Goal: Task Accomplishment & Management: Complete application form

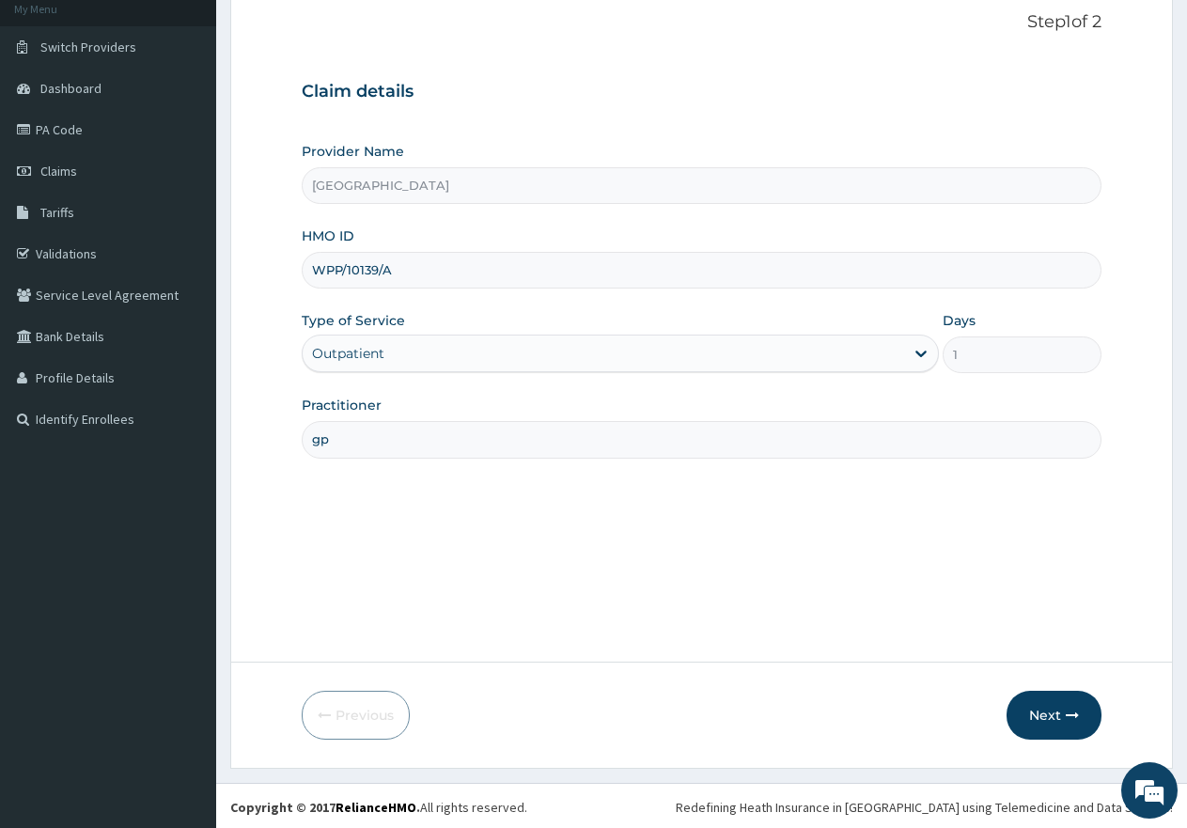
scroll to position [119, 0]
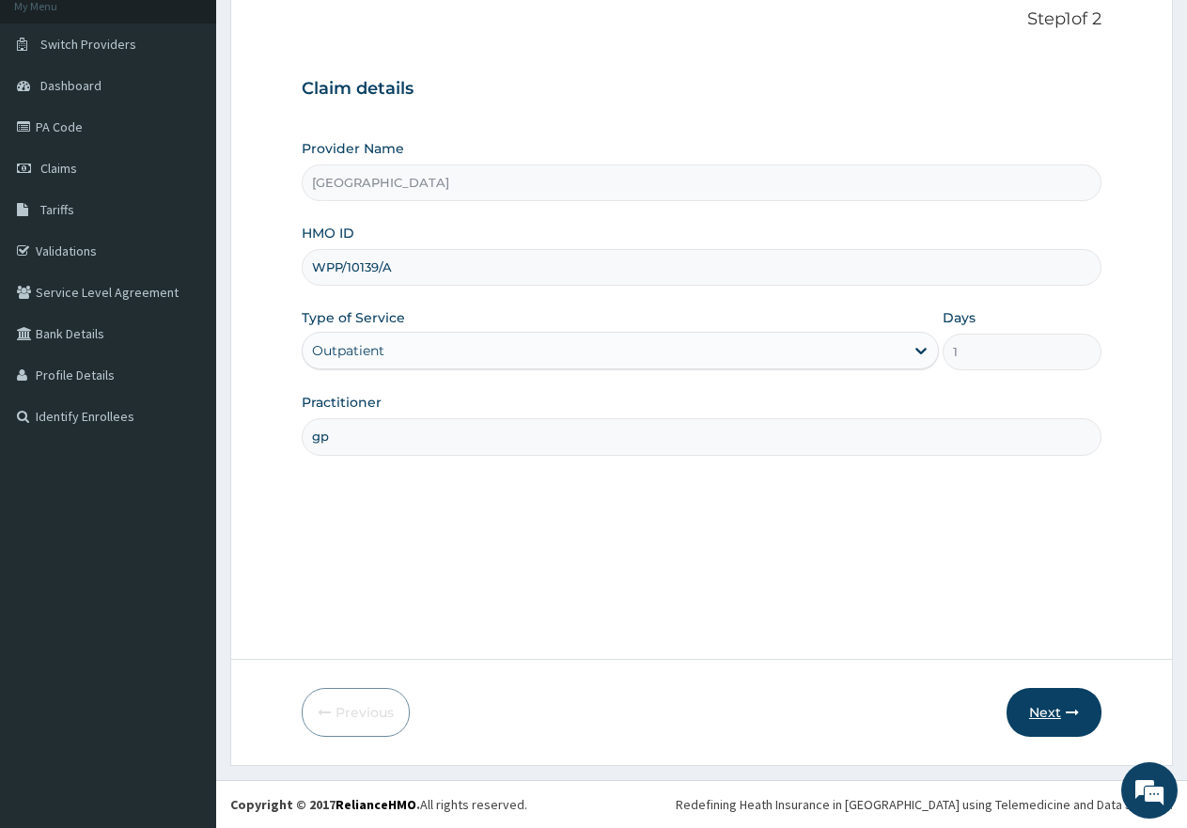
click at [1051, 715] on button "Next" at bounding box center [1054, 712] width 95 height 49
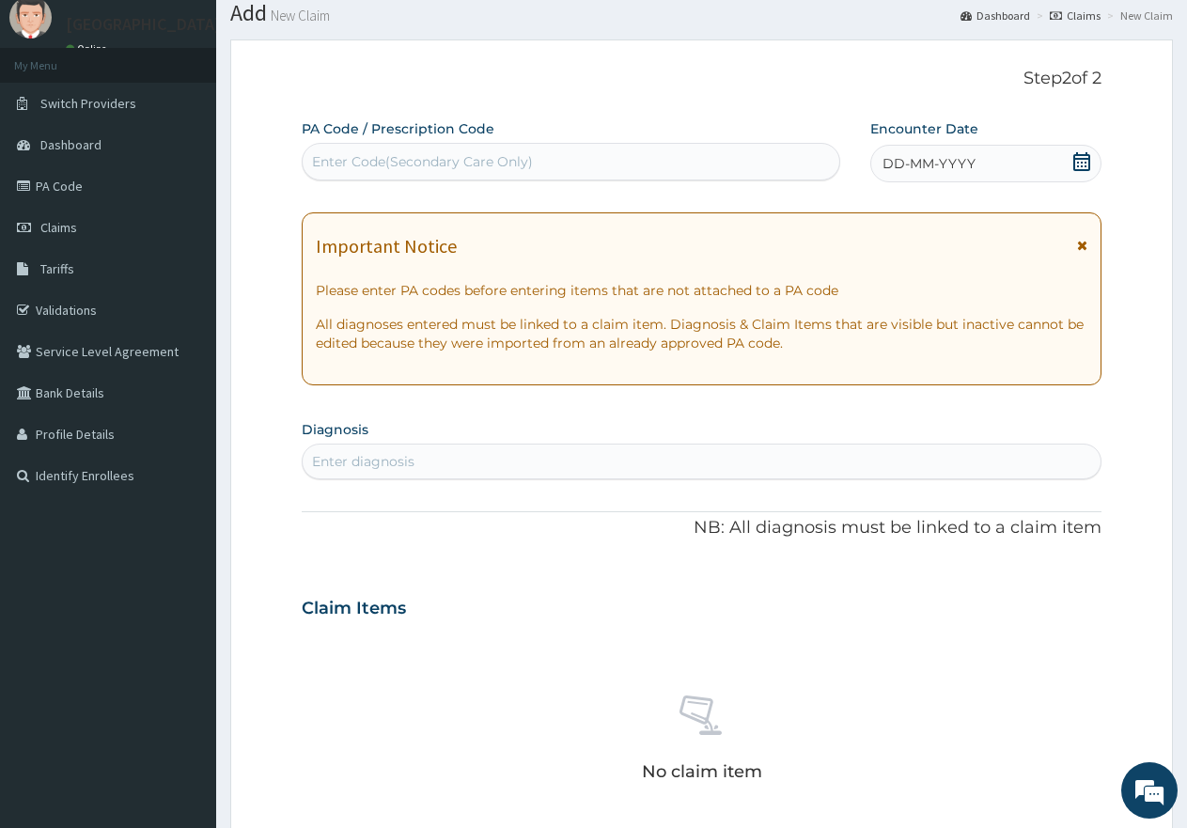
scroll to position [0, 0]
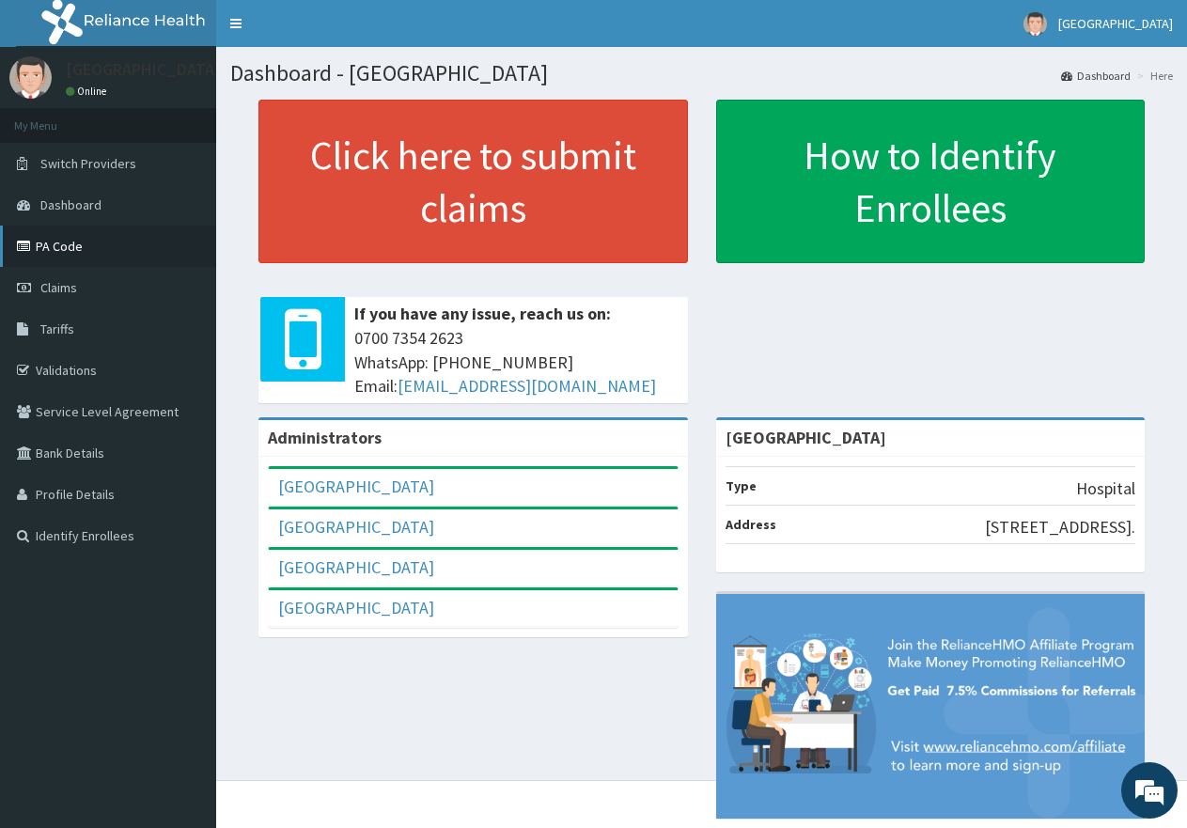
click at [37, 249] on link "PA Code" at bounding box center [108, 246] width 216 height 41
click at [48, 286] on span "Claims" at bounding box center [58, 287] width 37 height 17
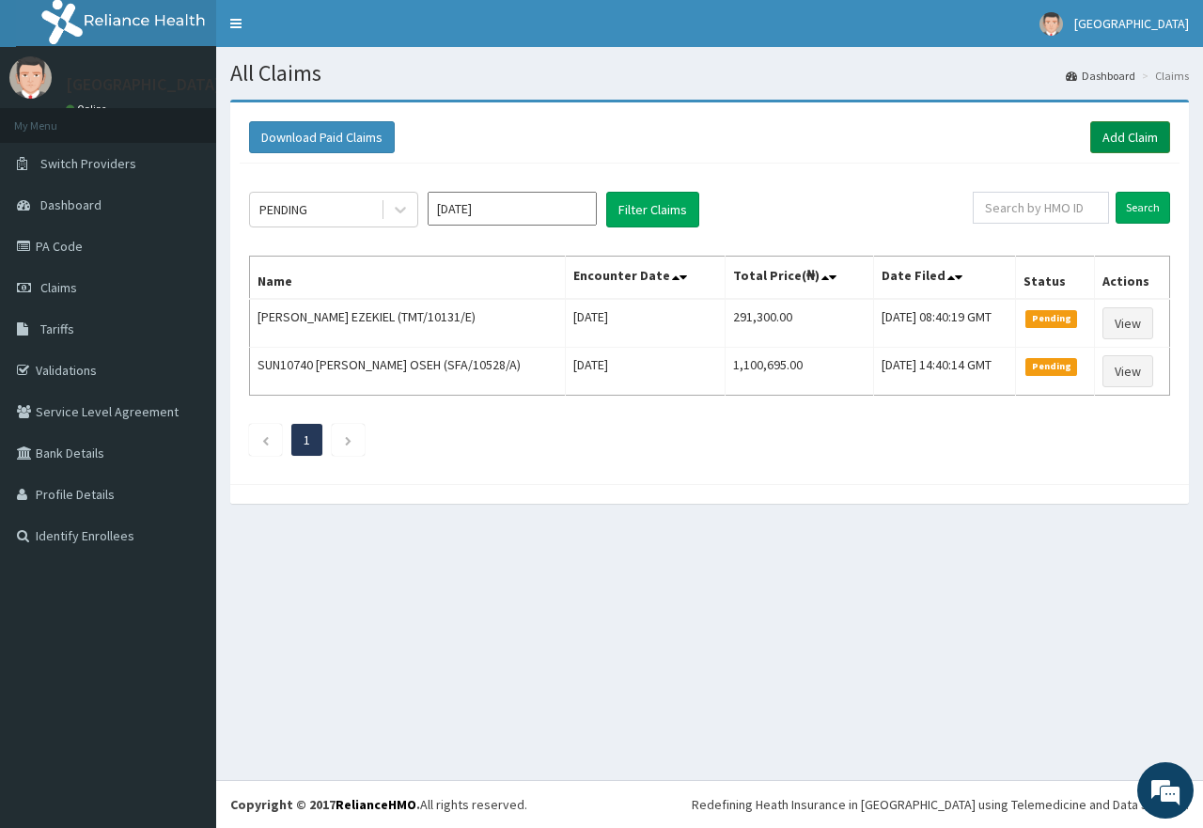
click at [1124, 140] on link "Add Claim" at bounding box center [1131, 137] width 80 height 32
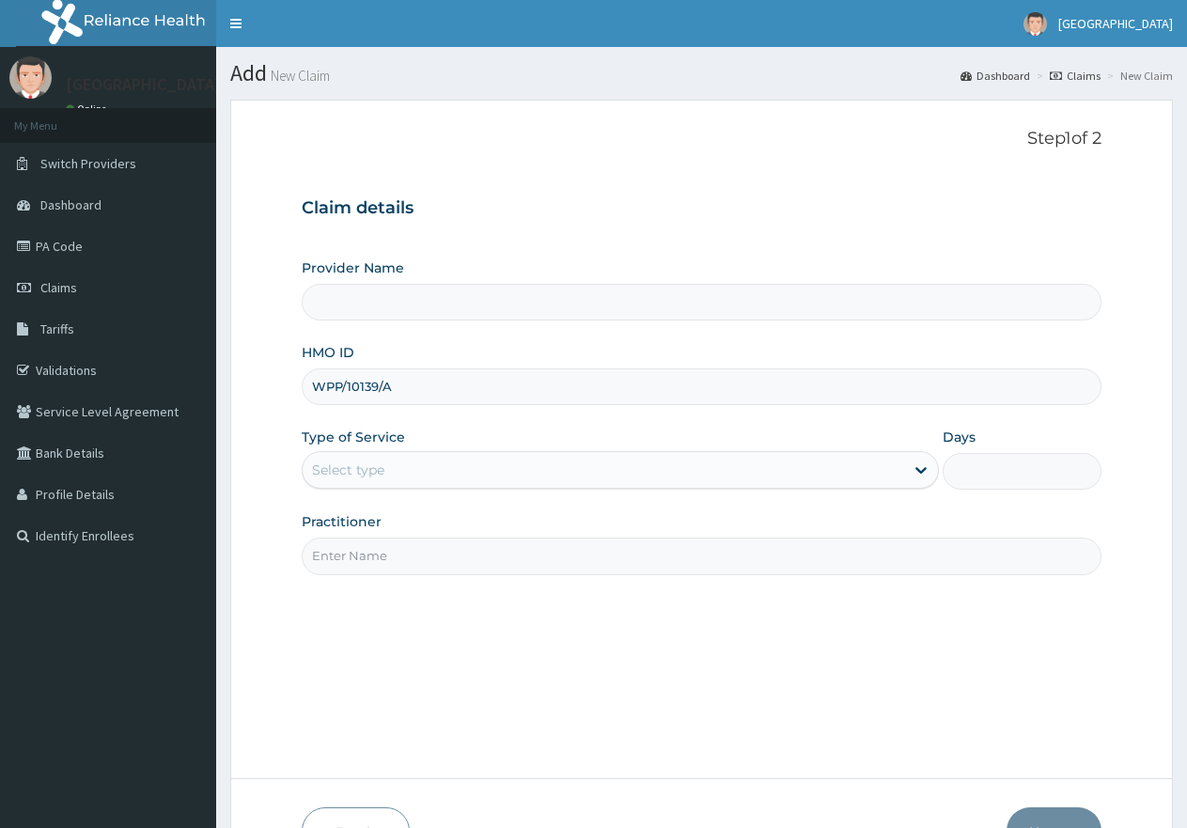
type input "WPP/10139/A"
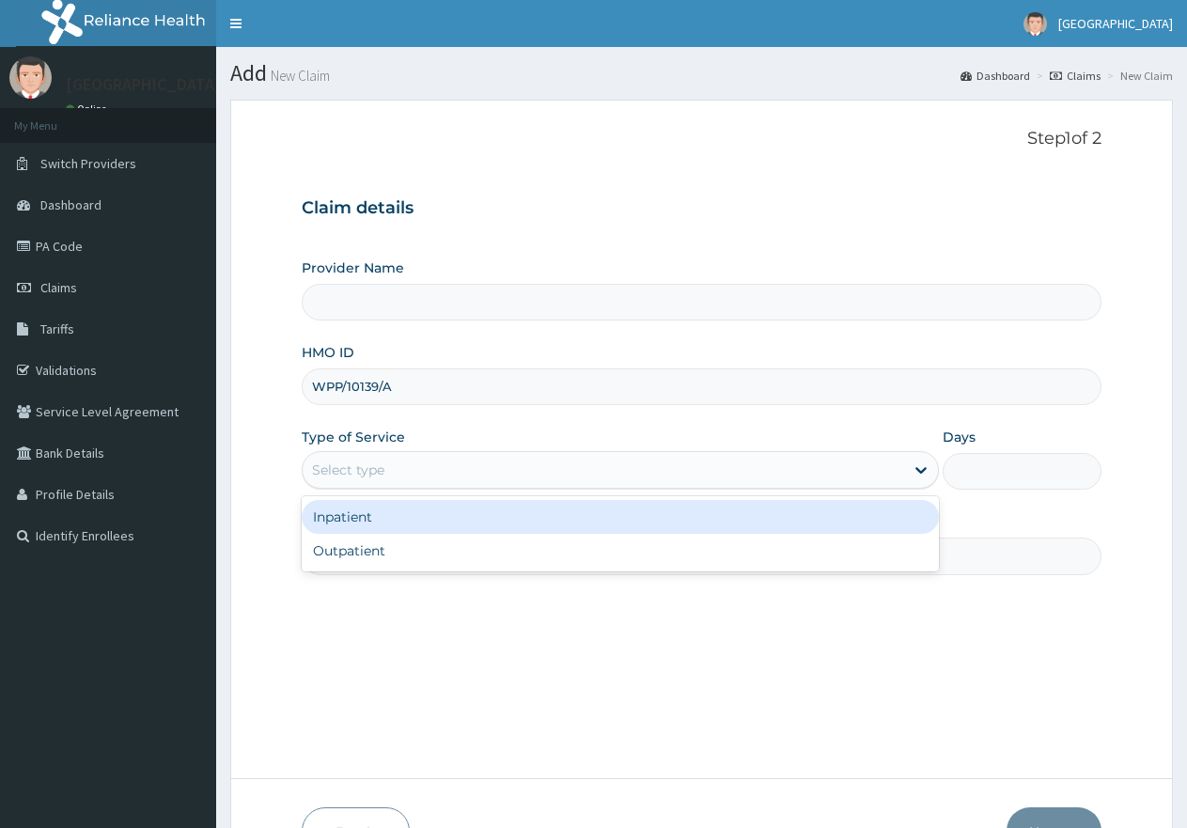
click at [488, 471] on div "Select type" at bounding box center [603, 470] width 601 height 30
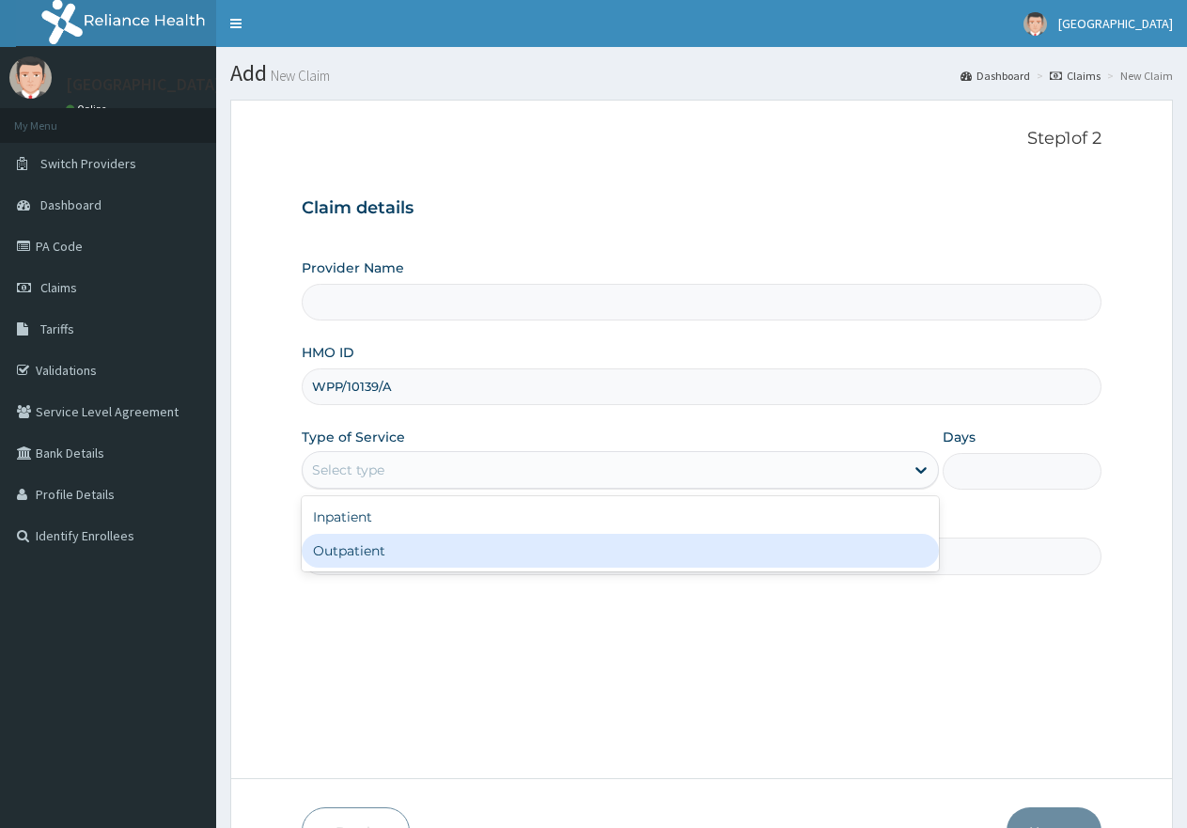
click at [452, 554] on div "Outpatient" at bounding box center [620, 551] width 636 height 34
type input "1"
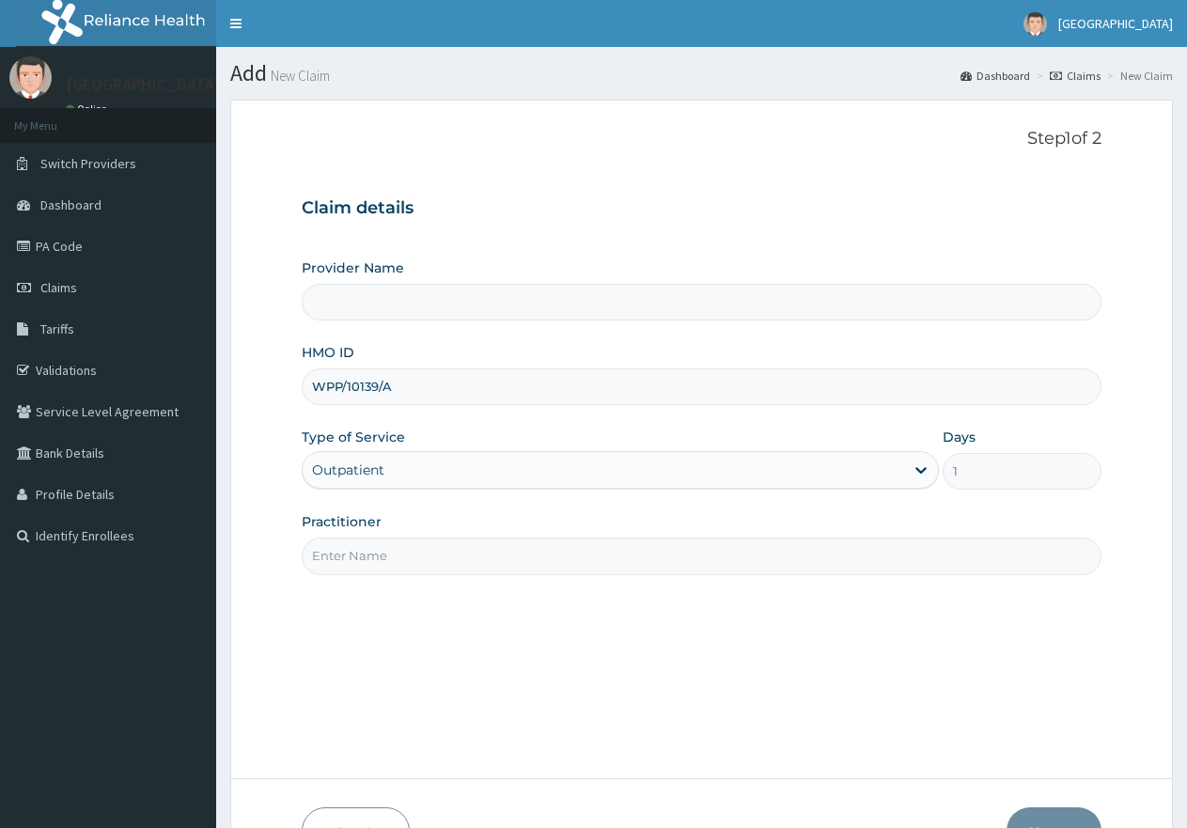
click at [452, 554] on input "Practitioner" at bounding box center [702, 556] width 800 height 37
type input "gp"
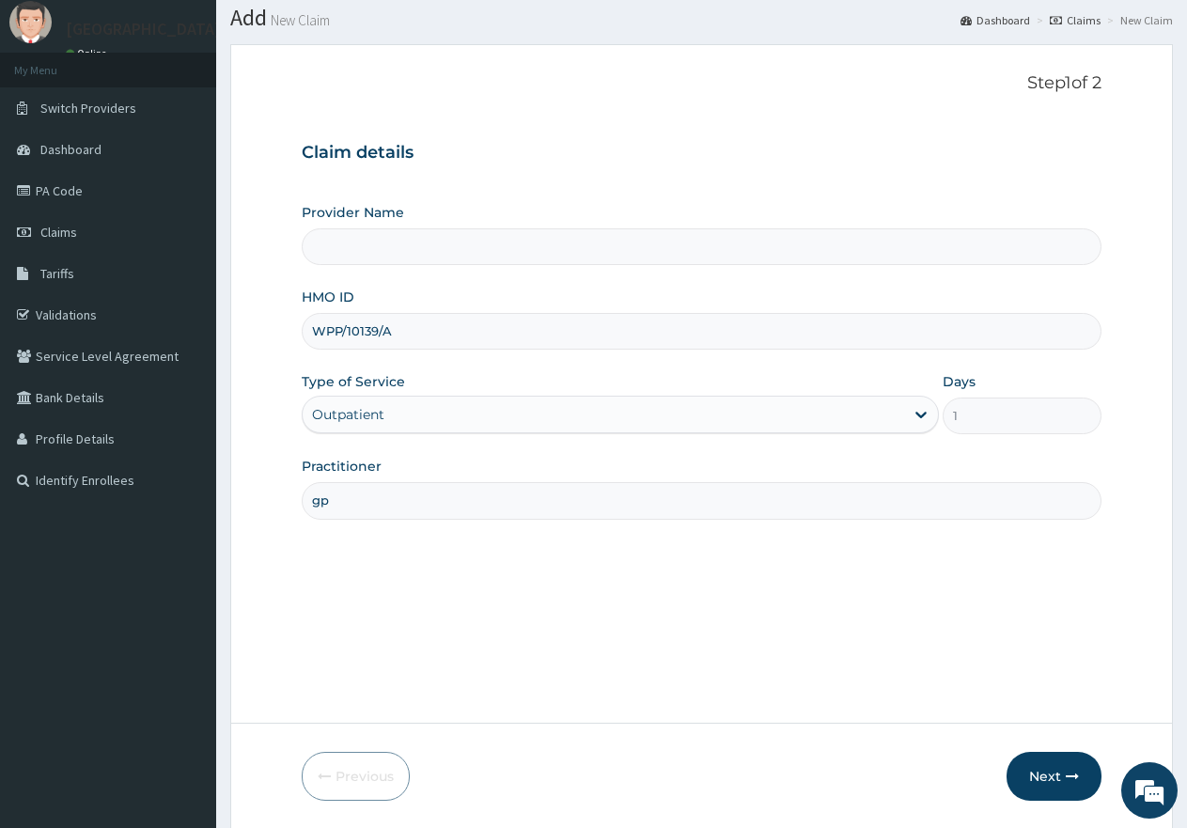
type input "First Rivers Hospital"
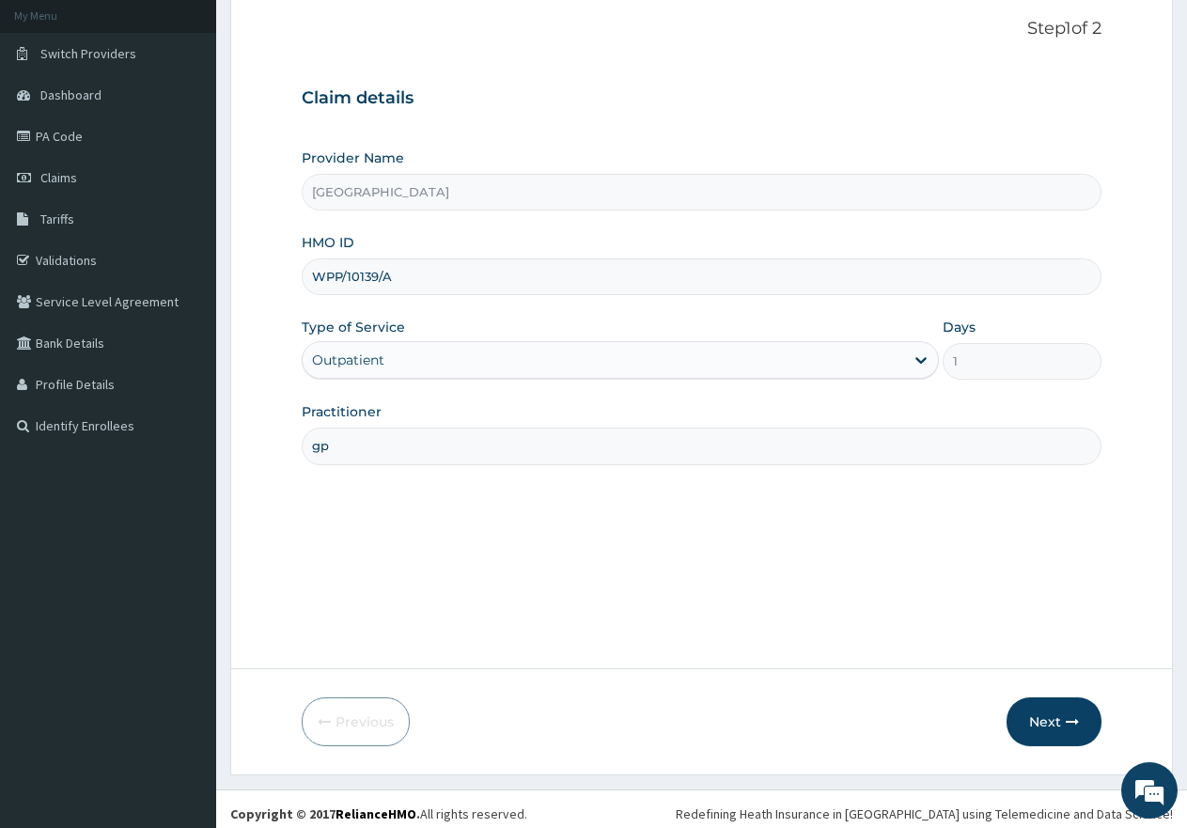
scroll to position [119, 0]
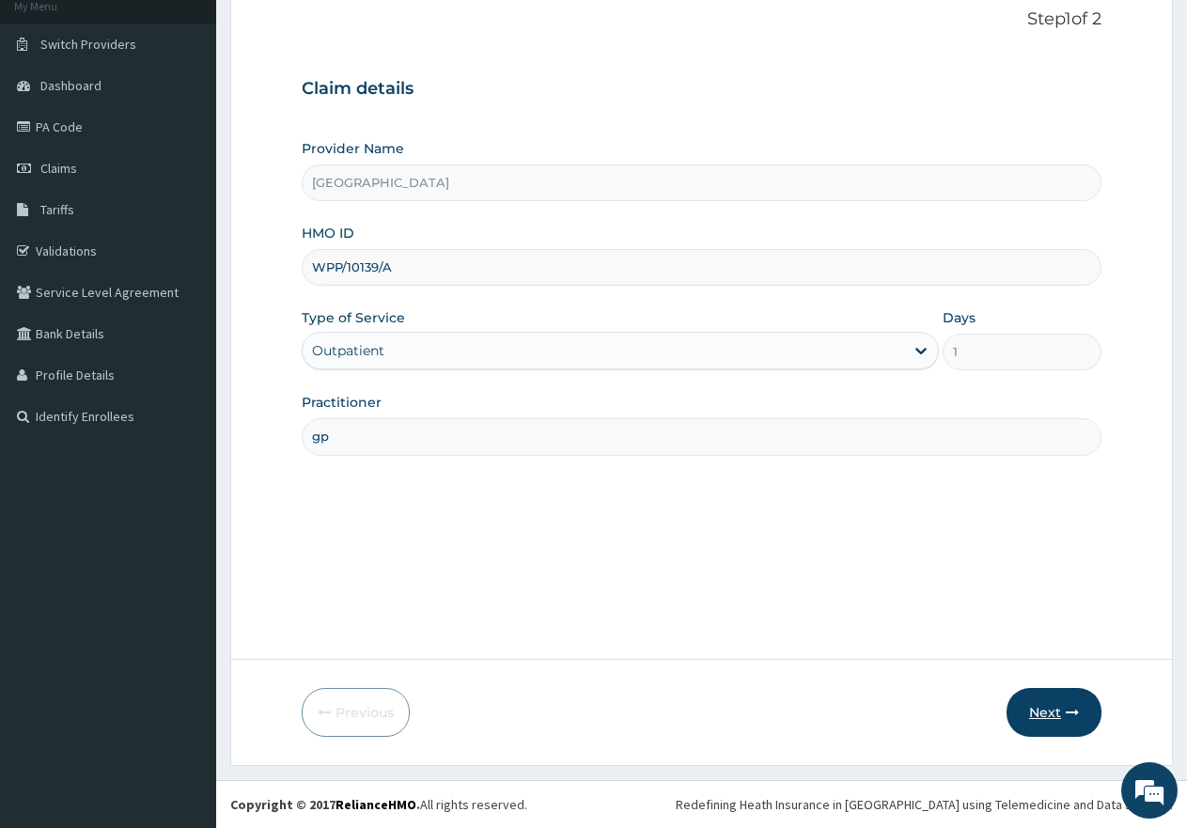
click at [1029, 720] on button "Next" at bounding box center [1054, 712] width 95 height 49
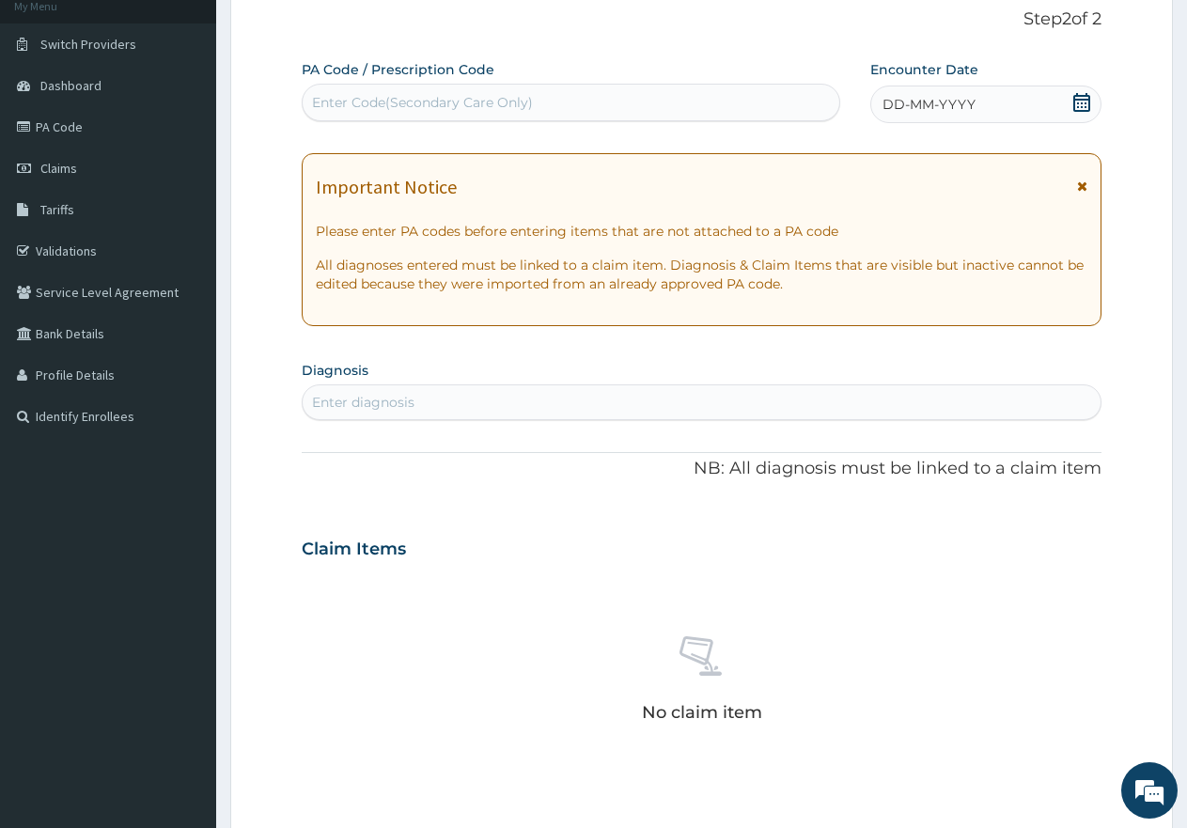
click at [485, 99] on div "Enter Code(Secondary Care Only)" at bounding box center [422, 102] width 221 height 19
paste input "PA/A4ADE6"
type input "PA/A4ADE6"
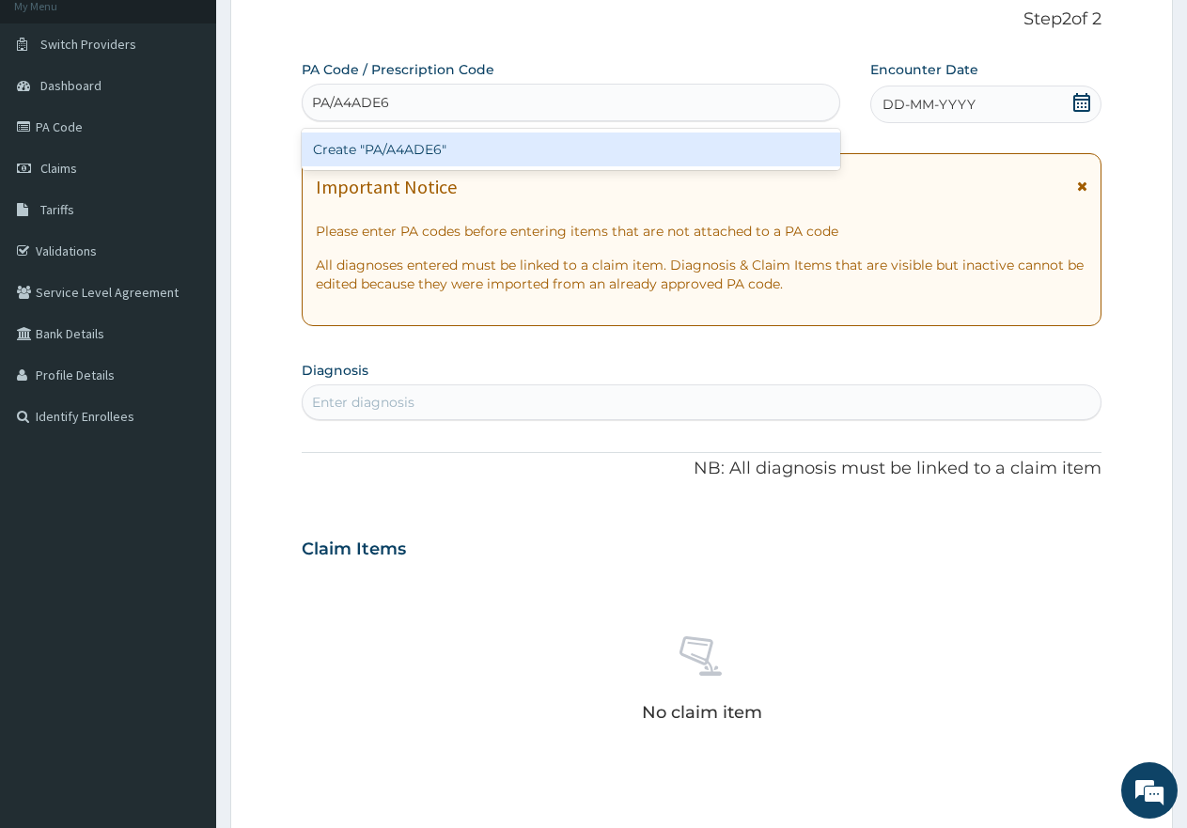
click at [433, 149] on div "Create "PA/A4ADE6"" at bounding box center [571, 150] width 539 height 34
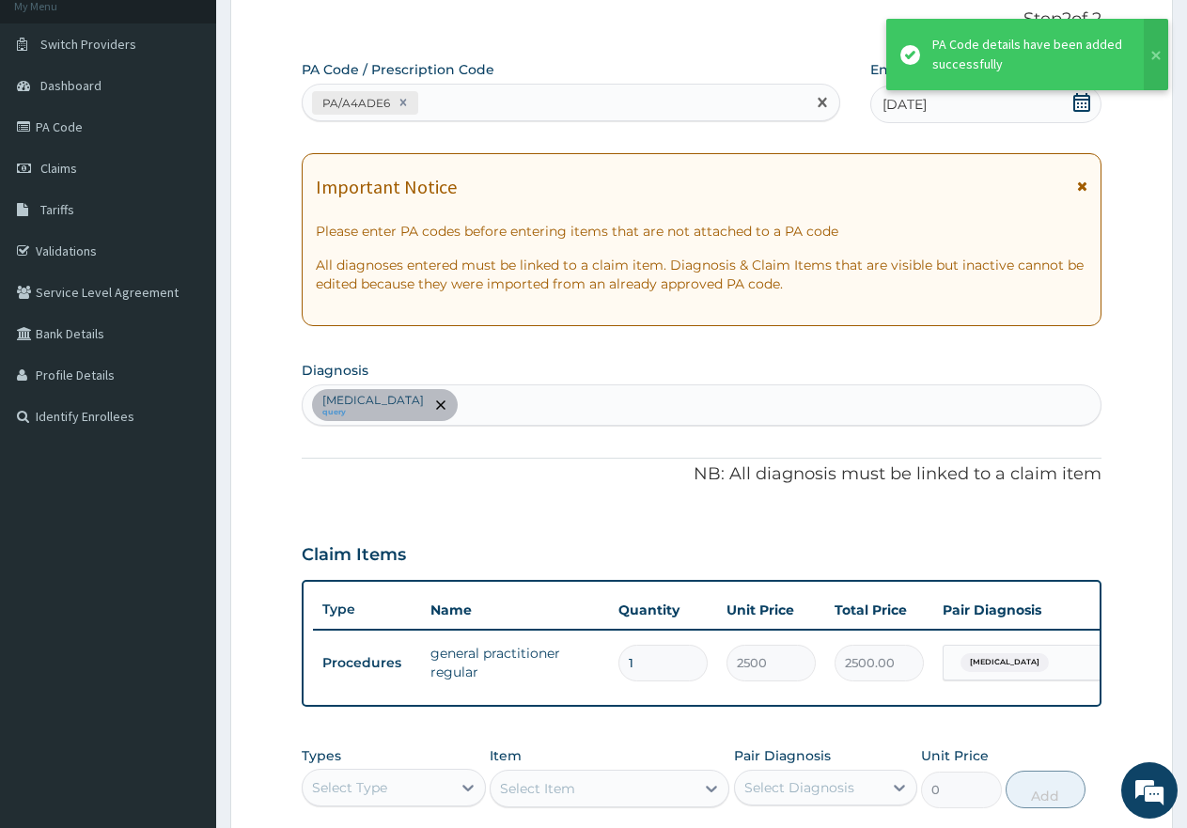
click at [513, 104] on div "PA/A4ADE6" at bounding box center [554, 102] width 503 height 31
paste input "PA/AA8DE9"
type input "PA/AA8DE9"
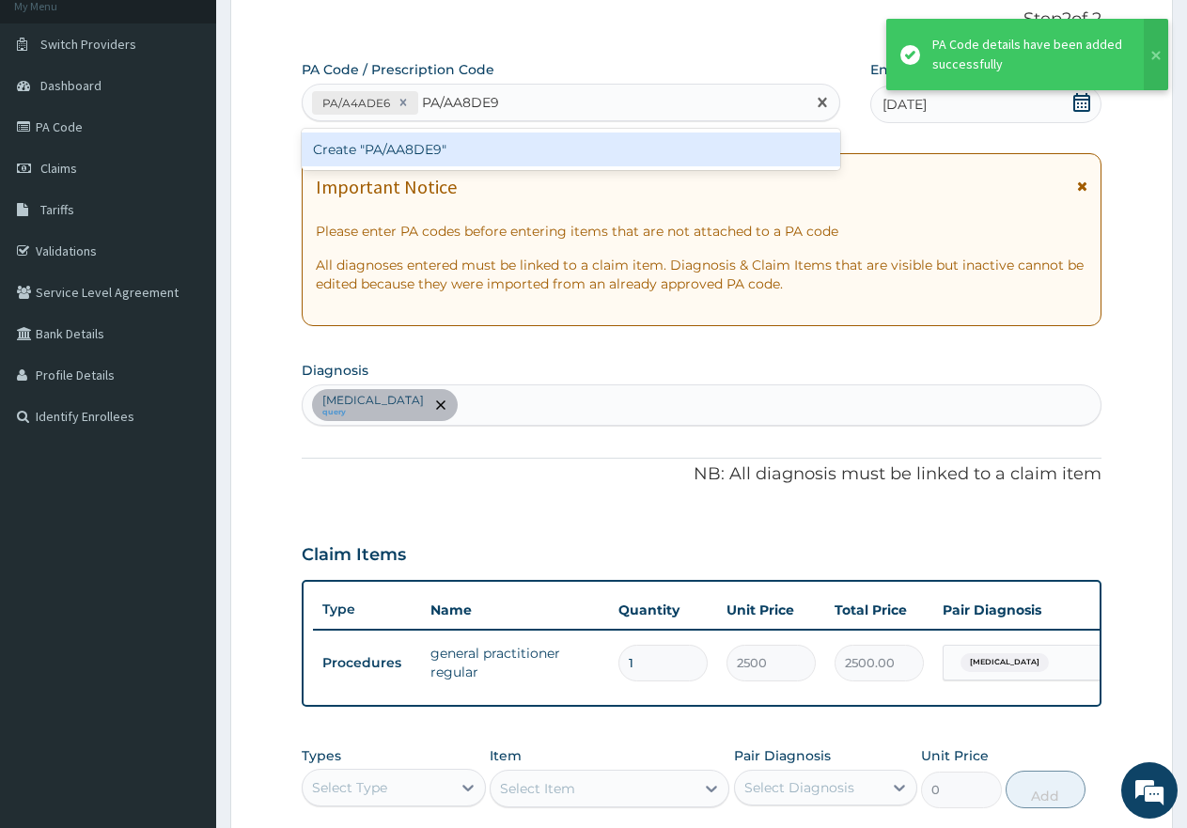
click at [478, 152] on div "Create "PA/AA8DE9"" at bounding box center [571, 150] width 539 height 34
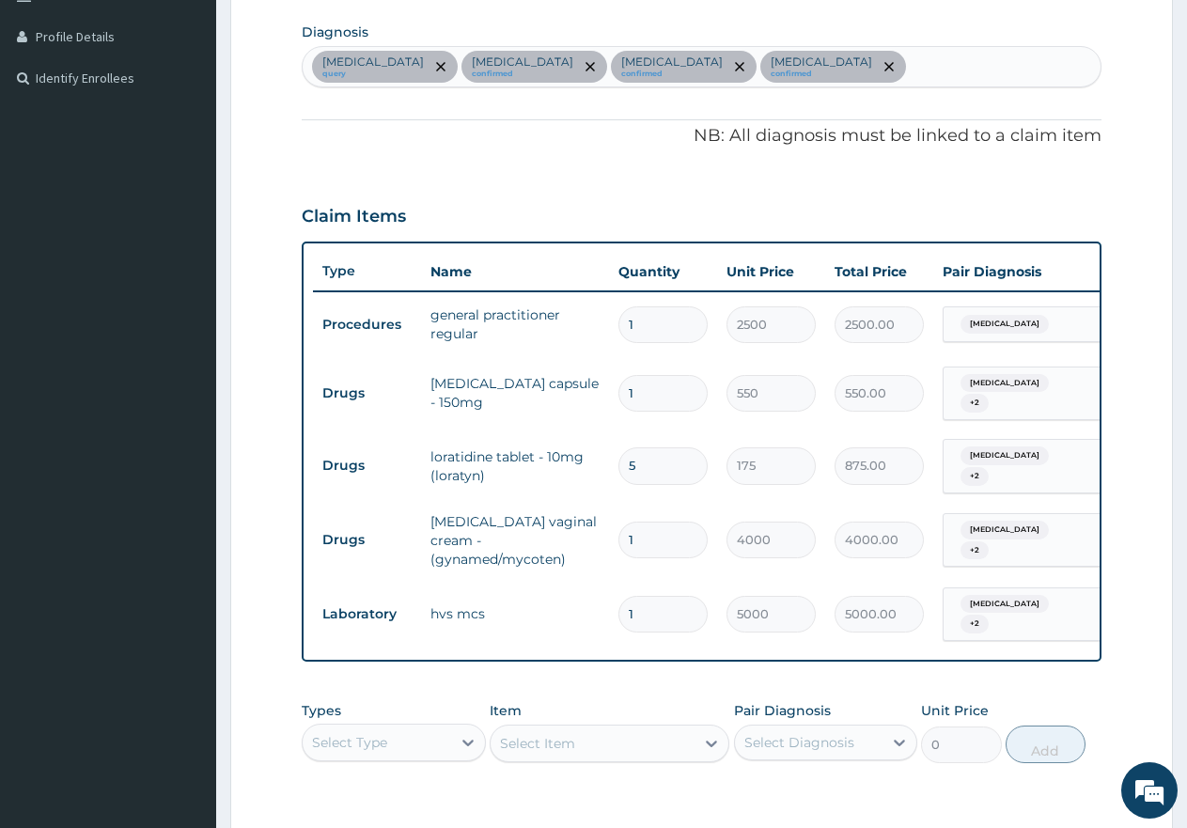
scroll to position [442, 0]
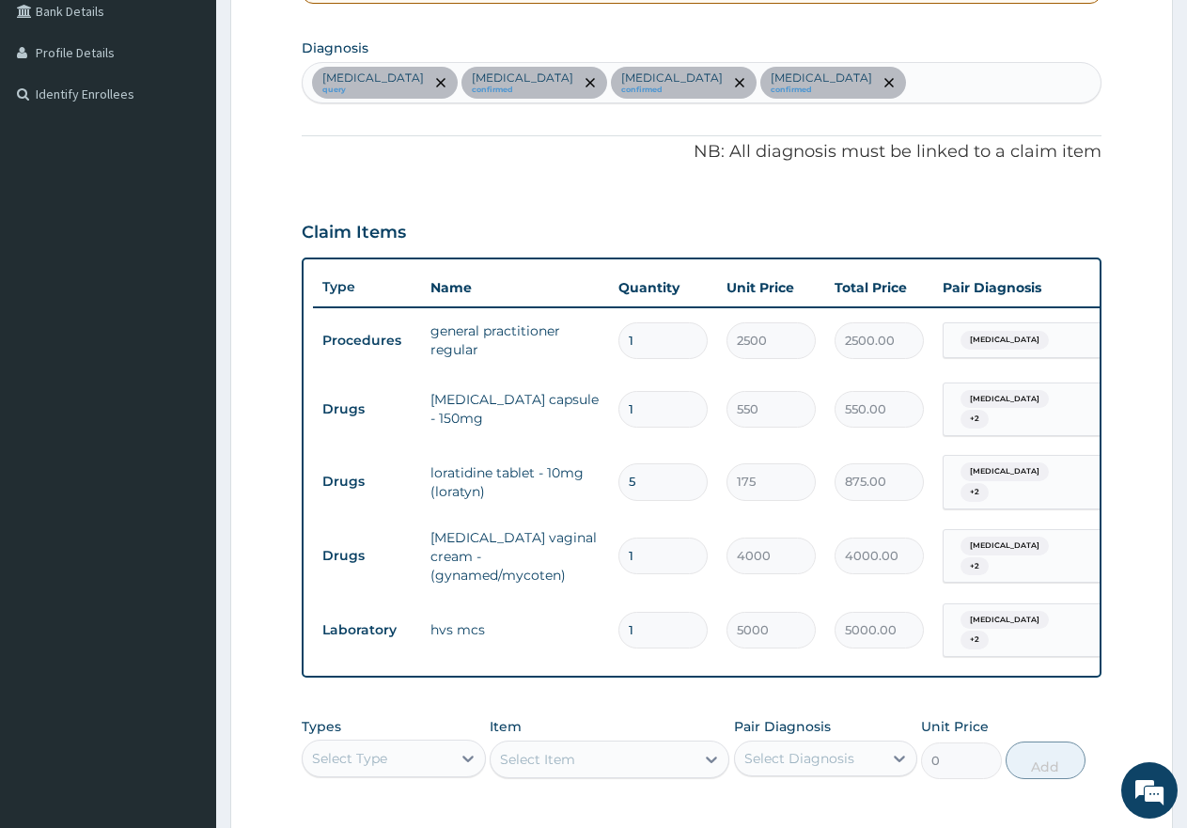
click at [378, 749] on div "Select Type" at bounding box center [349, 758] width 75 height 19
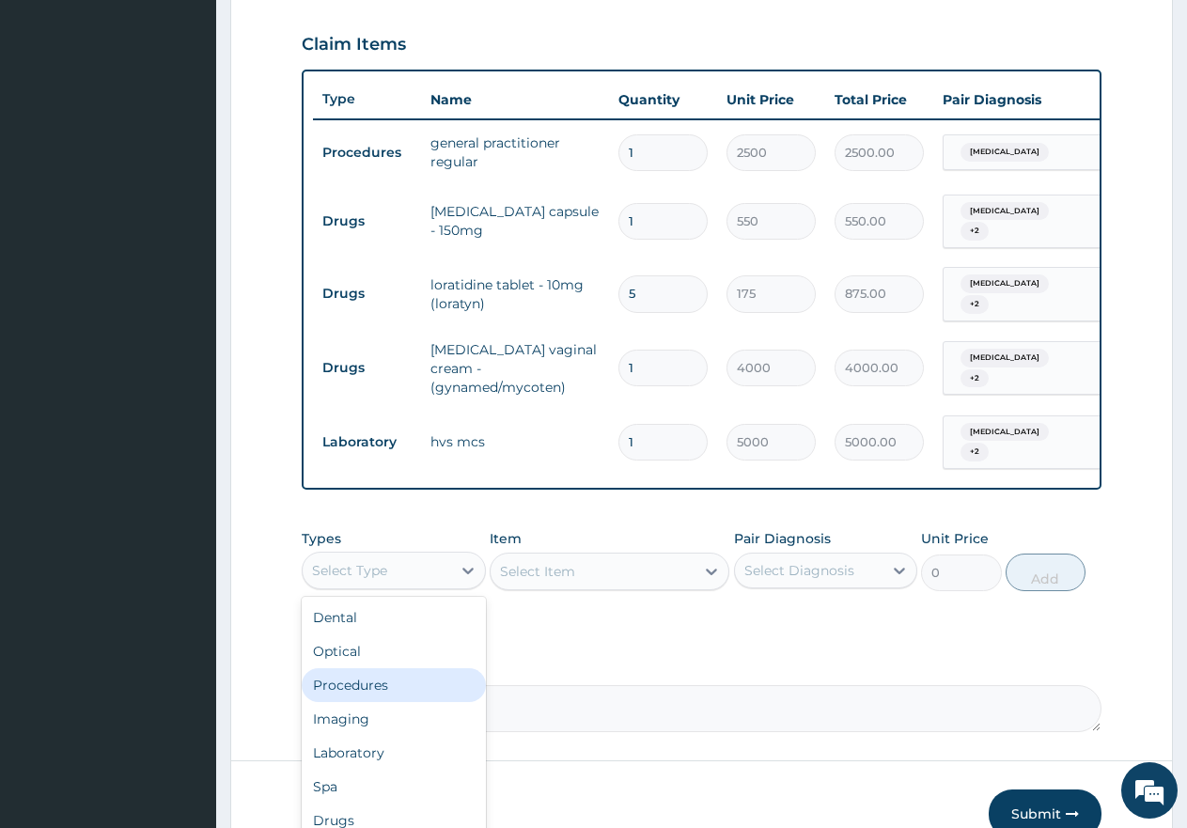
click at [384, 678] on div "Procedures" at bounding box center [394, 685] width 184 height 34
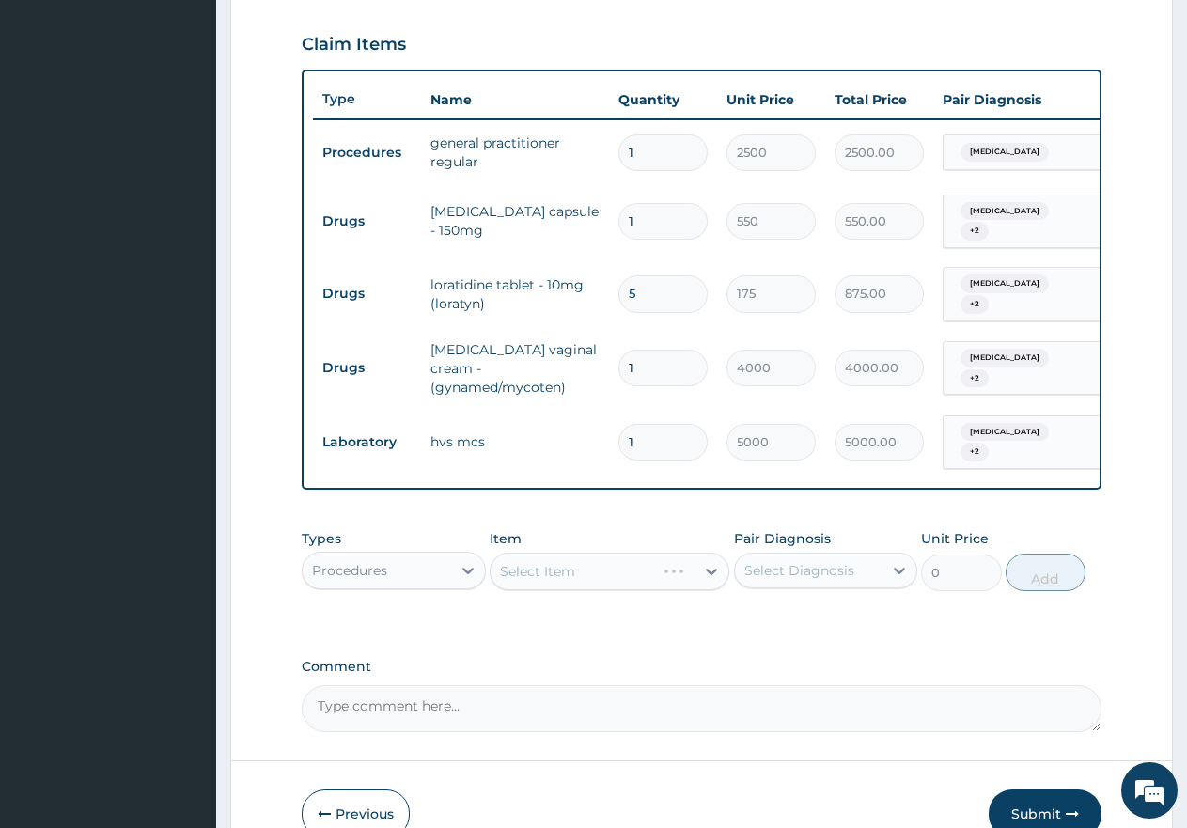
click at [553, 562] on div "Select Item" at bounding box center [610, 572] width 240 height 38
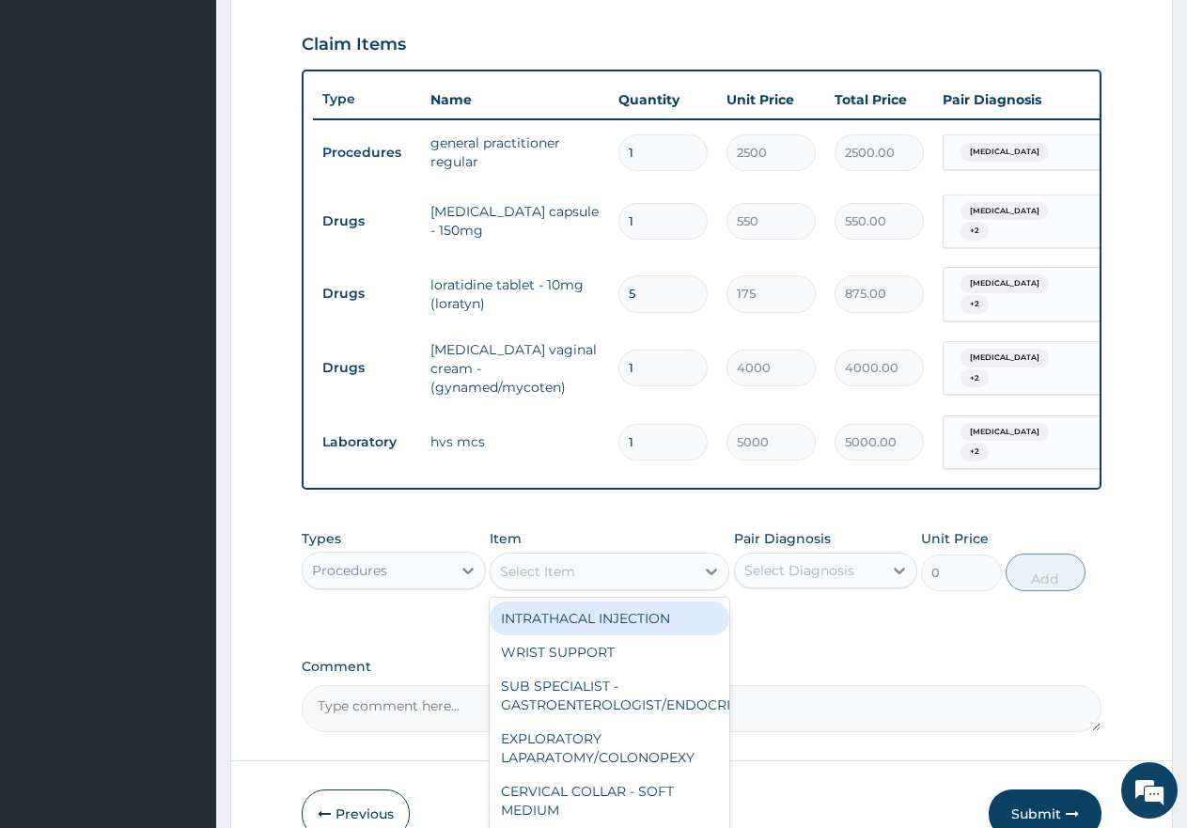
click at [553, 562] on div "Select Item" at bounding box center [537, 571] width 75 height 19
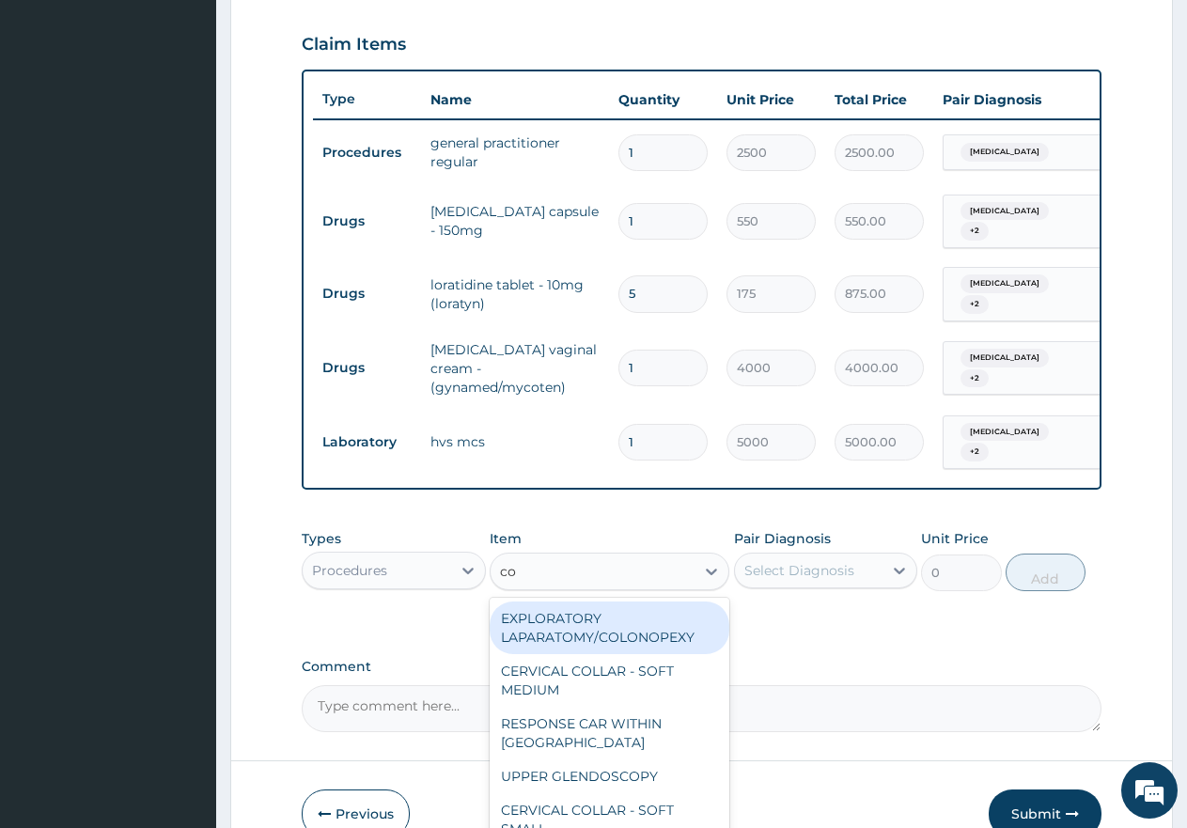
type input "con"
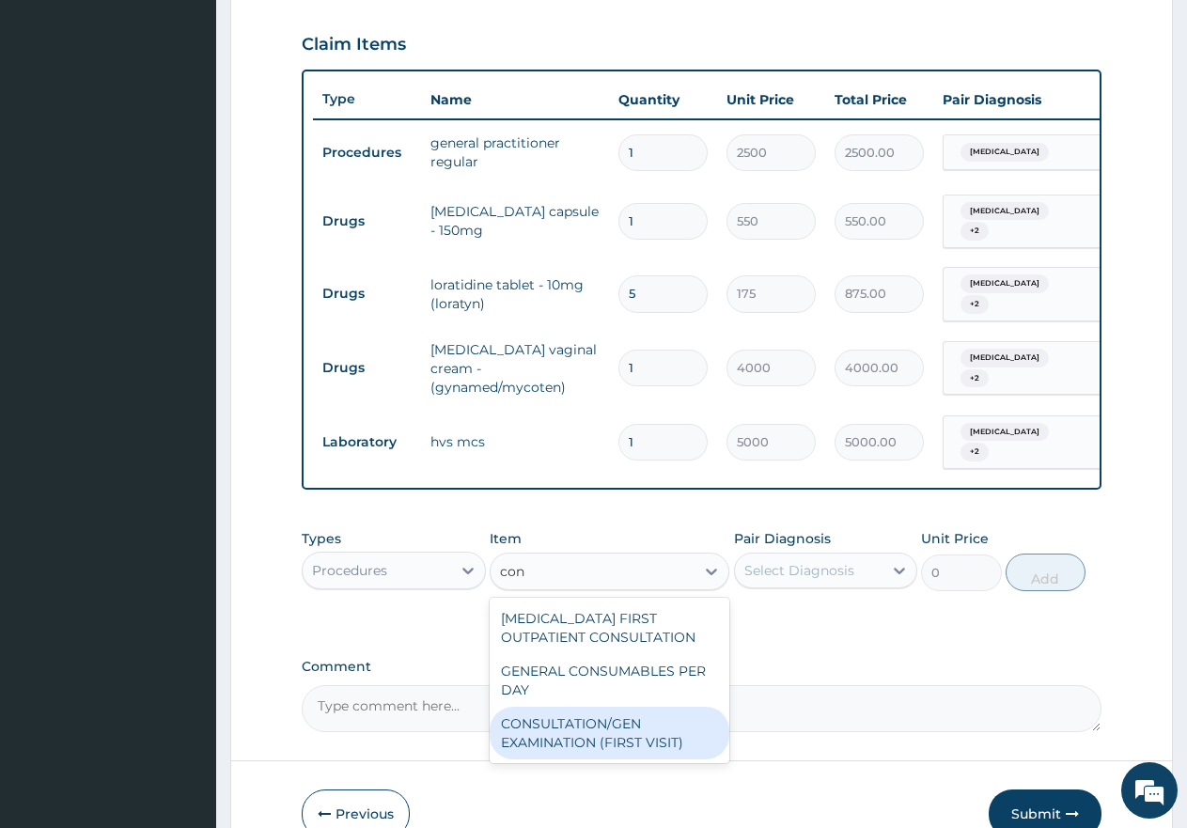
click at [622, 725] on div "CONSULTATION/GEN EXAMINATION (FIRST VISIT)" at bounding box center [610, 733] width 240 height 53
type input "5000"
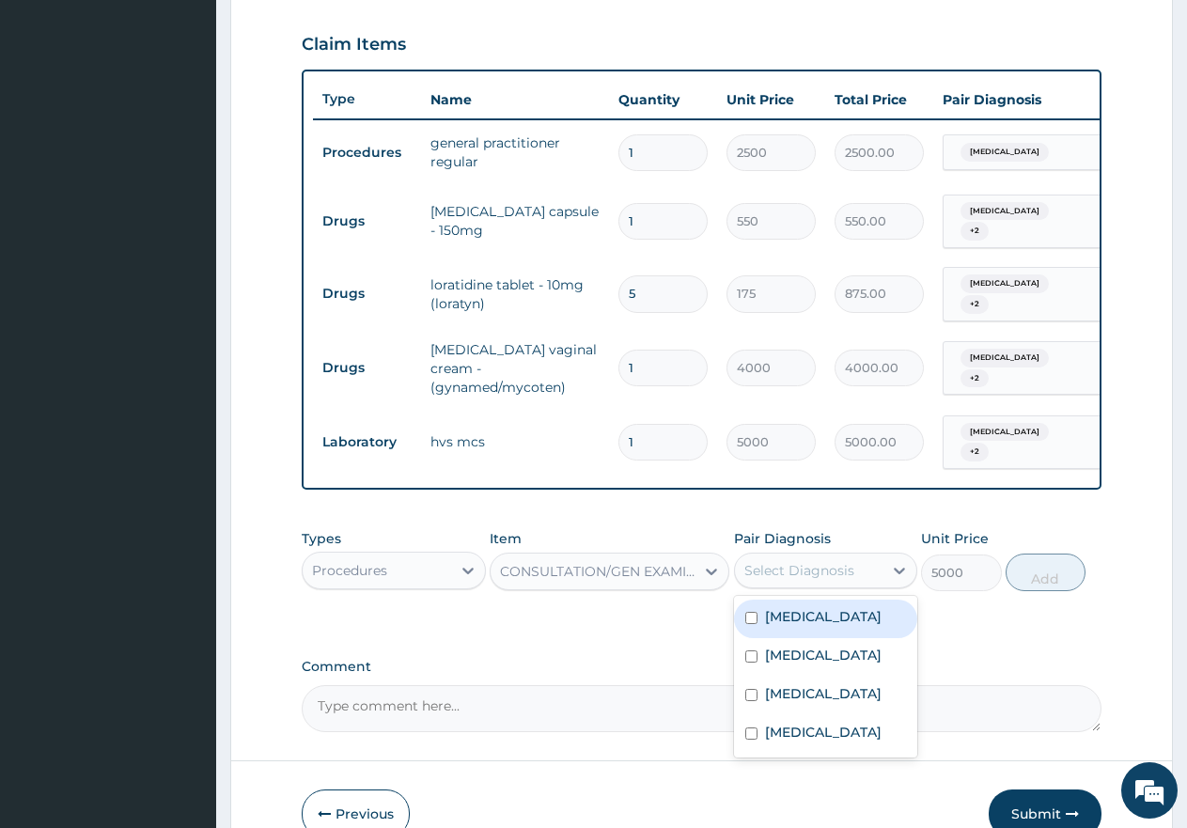
click at [813, 561] on div "Select Diagnosis" at bounding box center [800, 570] width 110 height 19
click at [745, 617] on div "Malaria" at bounding box center [826, 619] width 184 height 39
checkbox input "true"
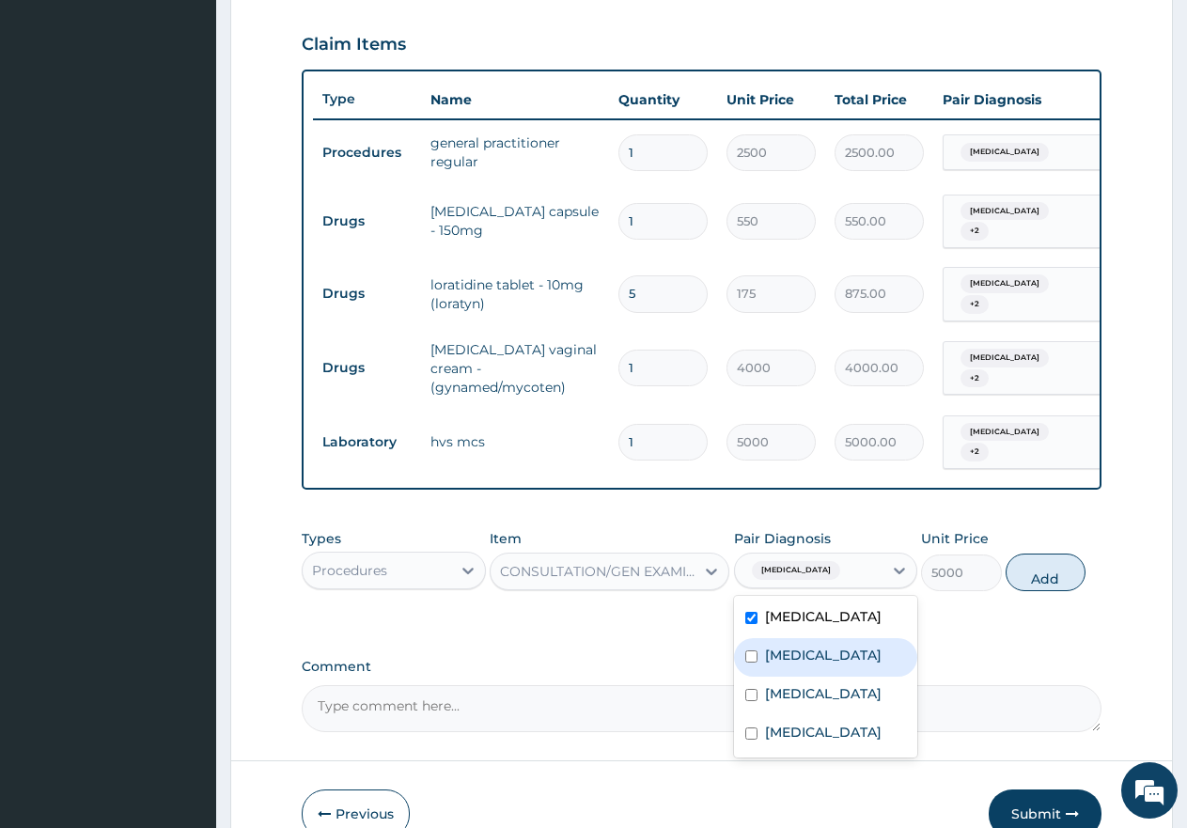
drag, startPoint x: 740, startPoint y: 642, endPoint x: 740, endPoint y: 688, distance: 46.1
click at [739, 642] on div "Dermatophytosis" at bounding box center [826, 657] width 184 height 39
checkbox input "true"
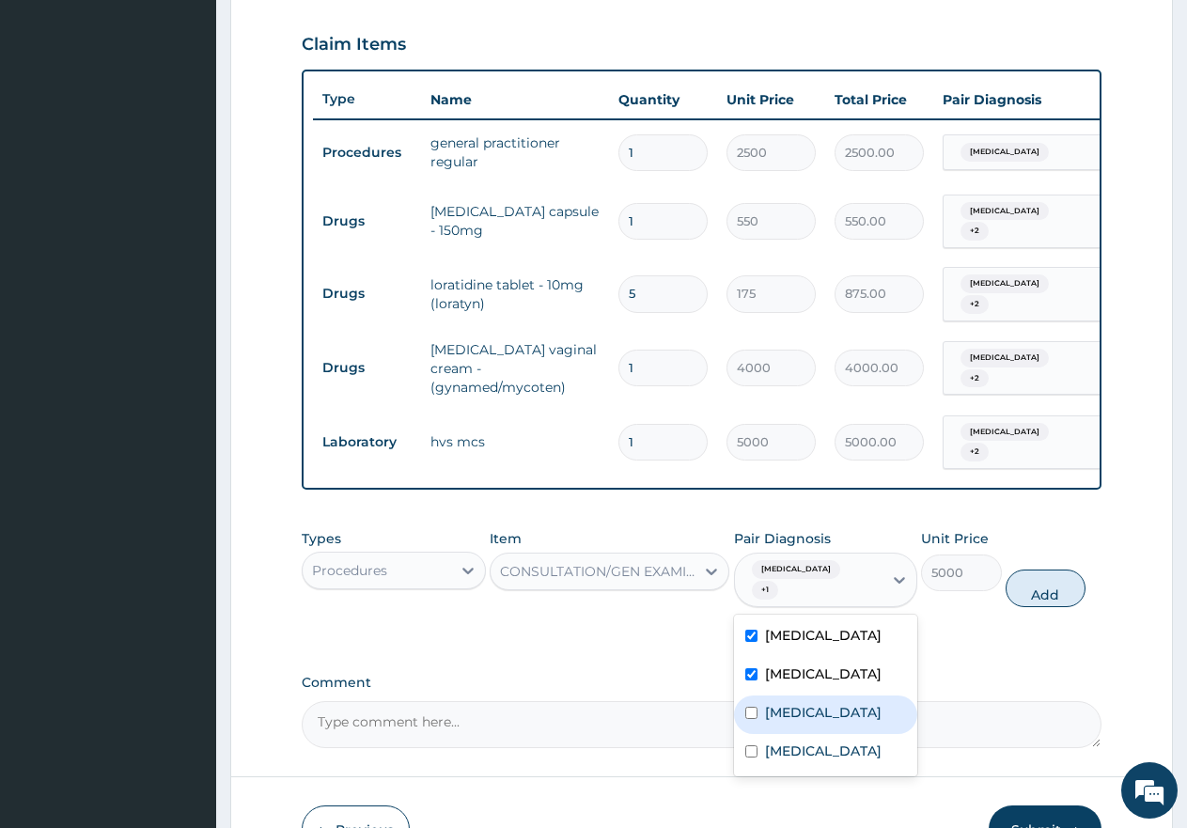
click at [743, 696] on div "Upper respiratory infection" at bounding box center [826, 715] width 184 height 39
checkbox input "true"
drag, startPoint x: 752, startPoint y: 747, endPoint x: 765, endPoint y: 740, distance: 15.2
click at [757, 745] on input "checkbox" at bounding box center [751, 751] width 12 height 12
checkbox input "true"
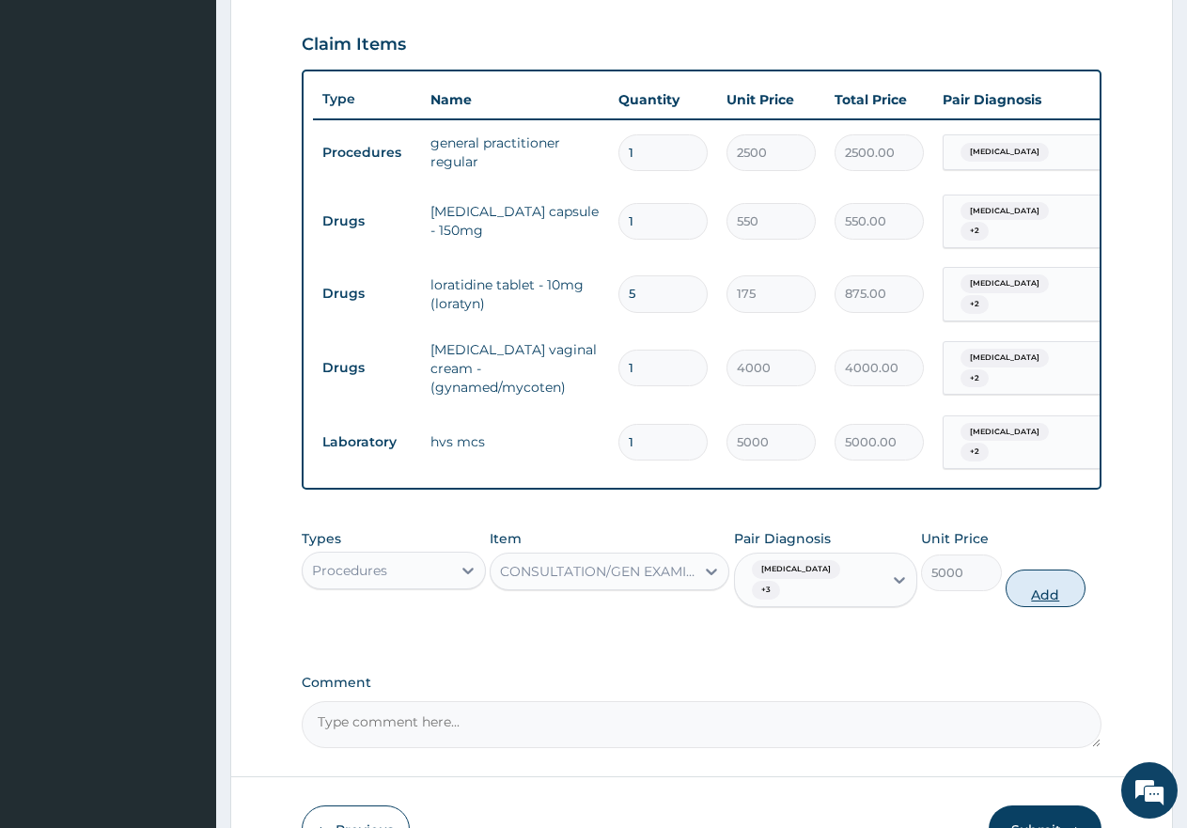
click at [1050, 573] on button "Add" at bounding box center [1046, 589] width 80 height 38
type input "0"
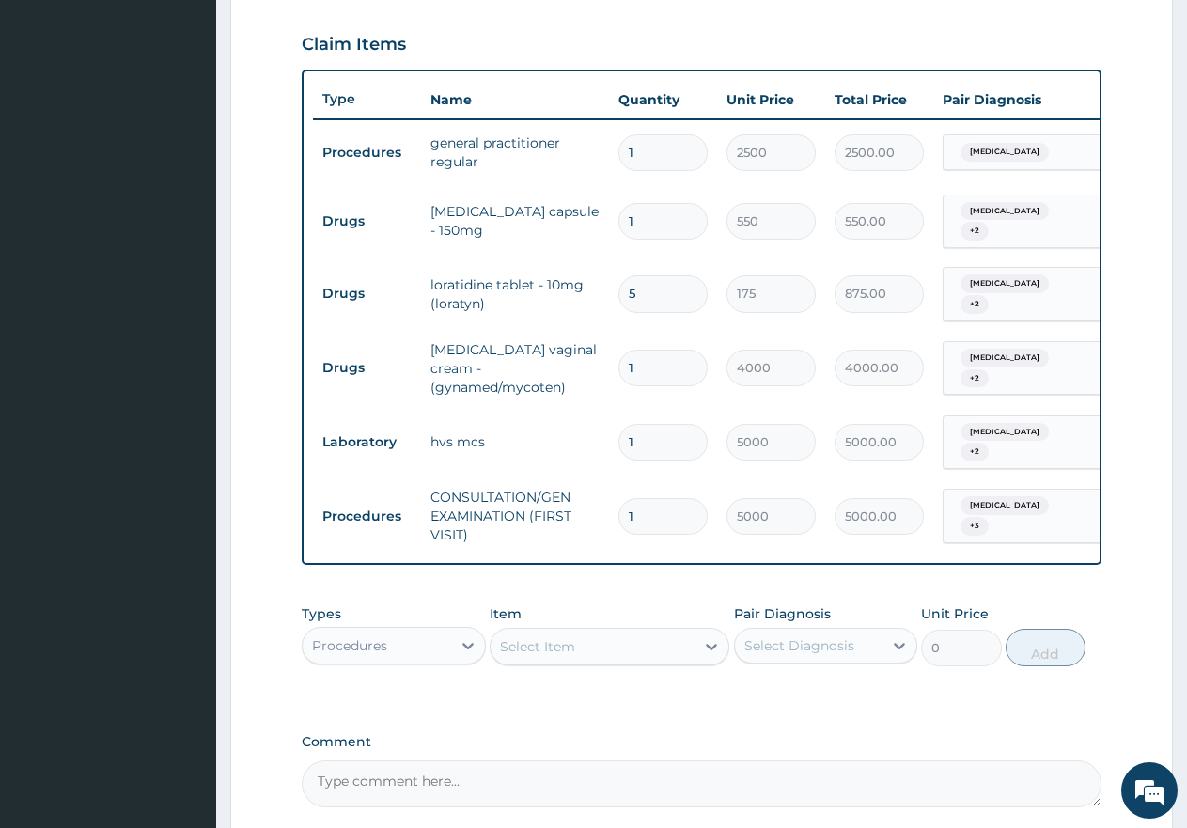
drag, startPoint x: 645, startPoint y: 539, endPoint x: 716, endPoint y: 553, distance: 72.8
click at [716, 553] on div "Type Name Quantity Unit Price Total Price Pair Diagnosis Actions Procedures gen…" at bounding box center [702, 318] width 800 height 496
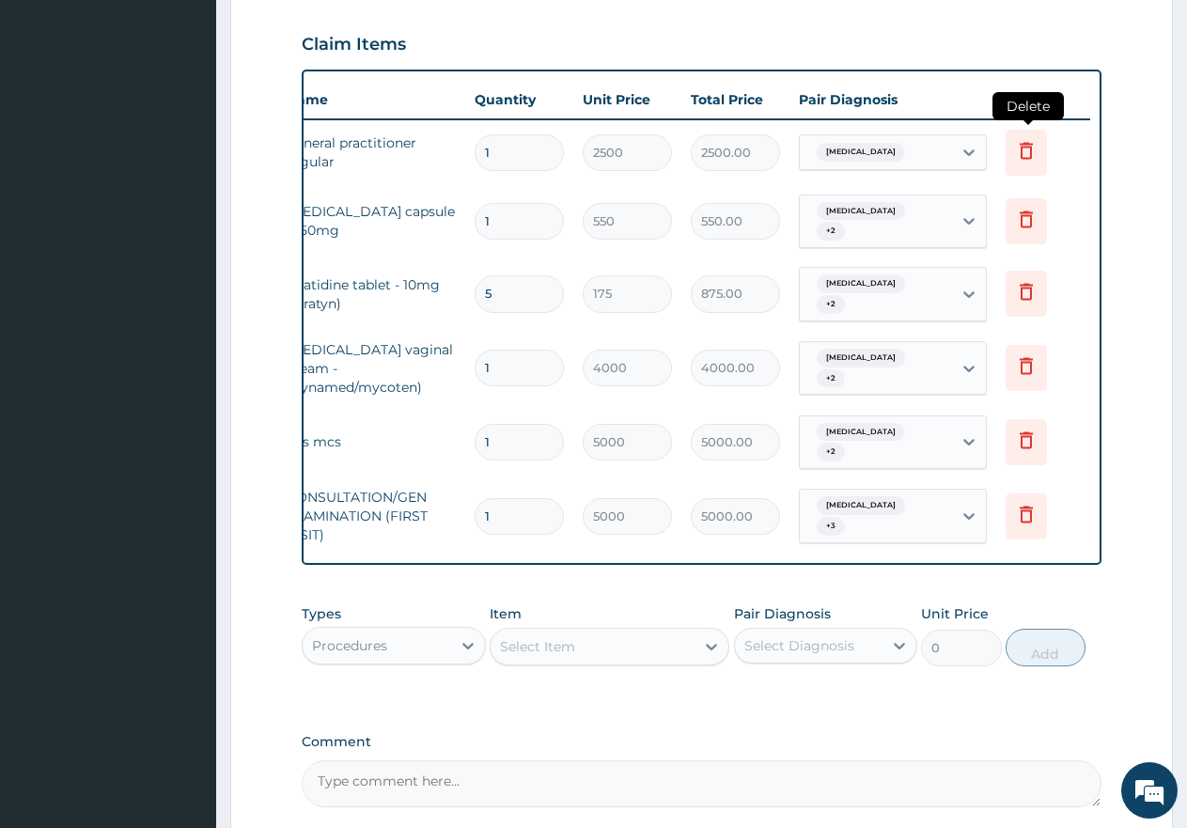
click at [1028, 144] on icon at bounding box center [1026, 150] width 13 height 17
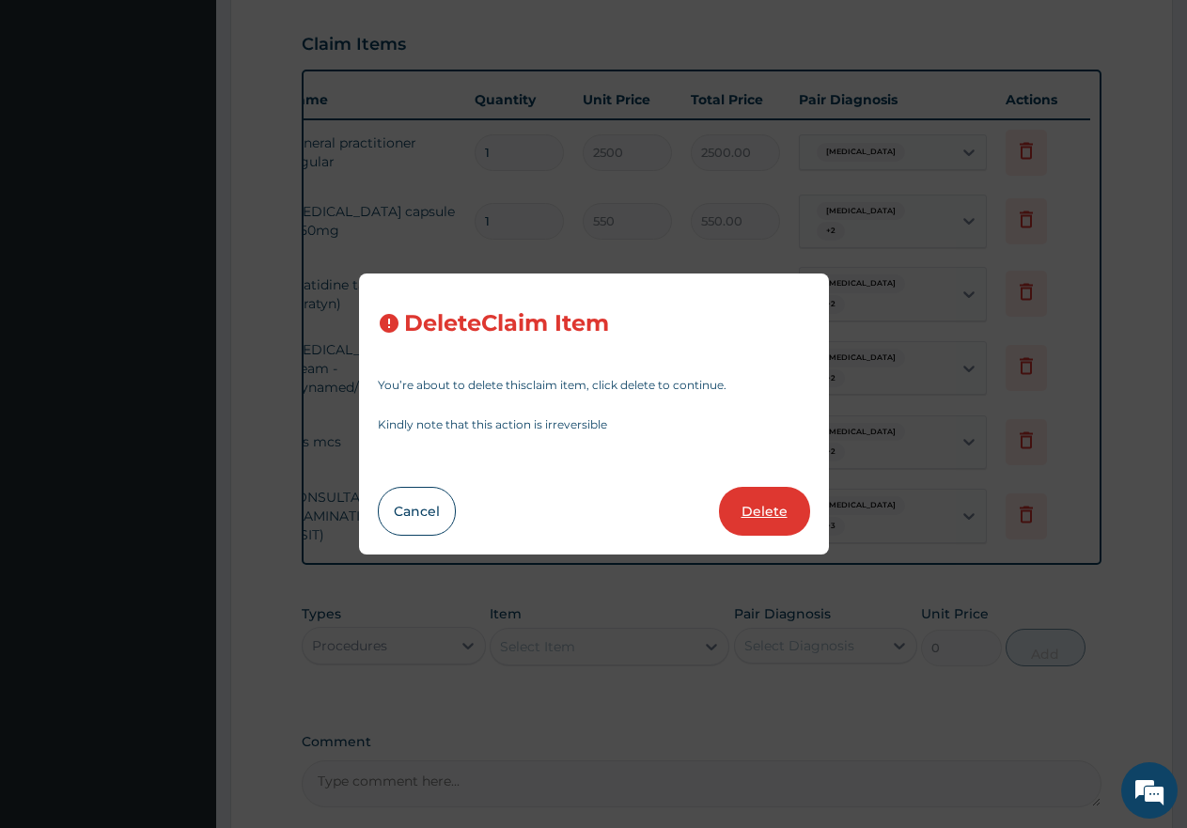
click at [751, 510] on button "Delete" at bounding box center [764, 511] width 91 height 49
type input "550"
type input "550.00"
type input "5"
type input "175"
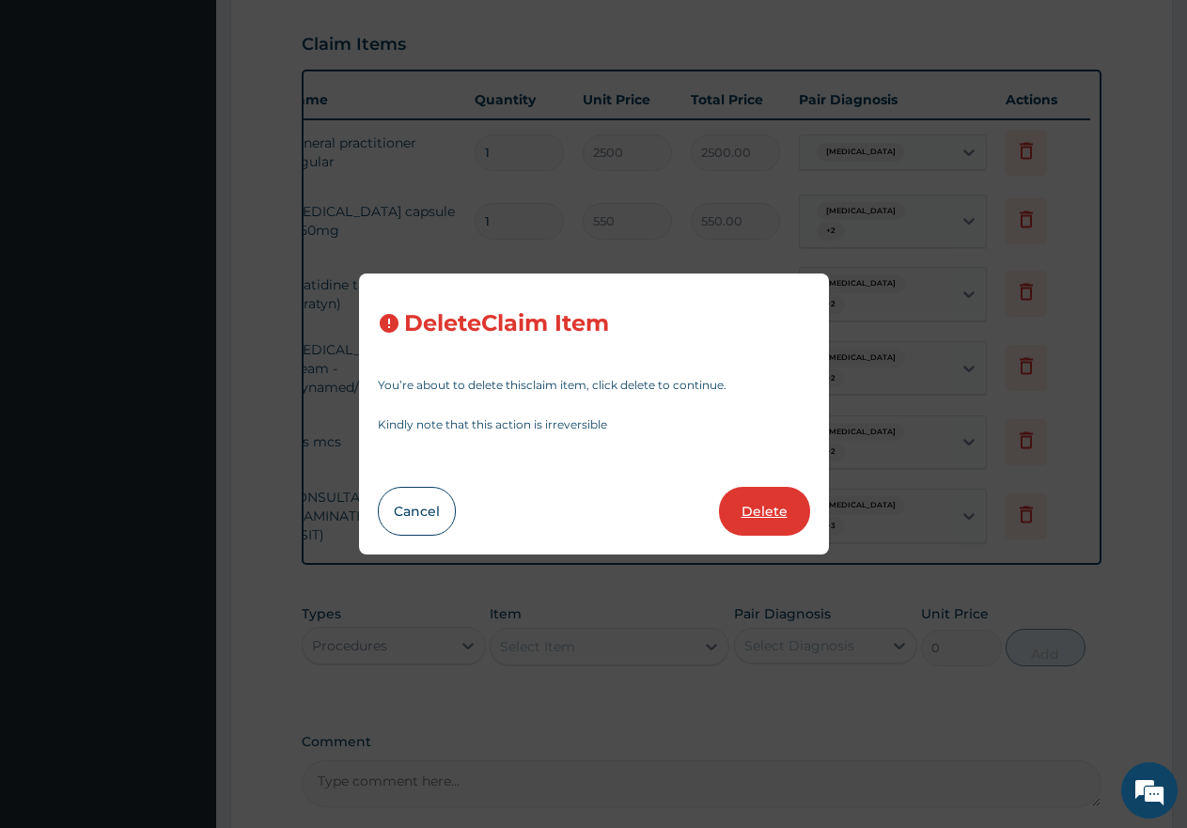
type input "875.00"
type input "1"
type input "4000"
type input "4000.00"
type input "5000"
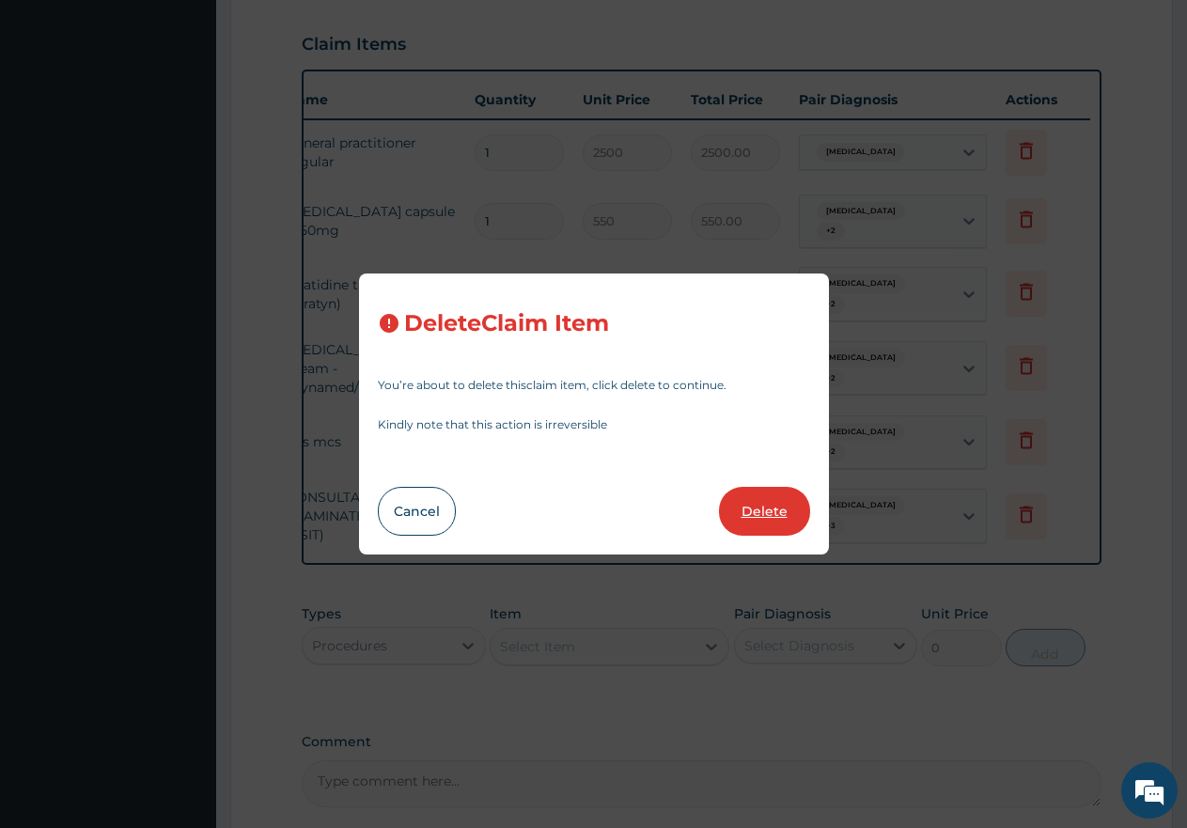
type input "5000.00"
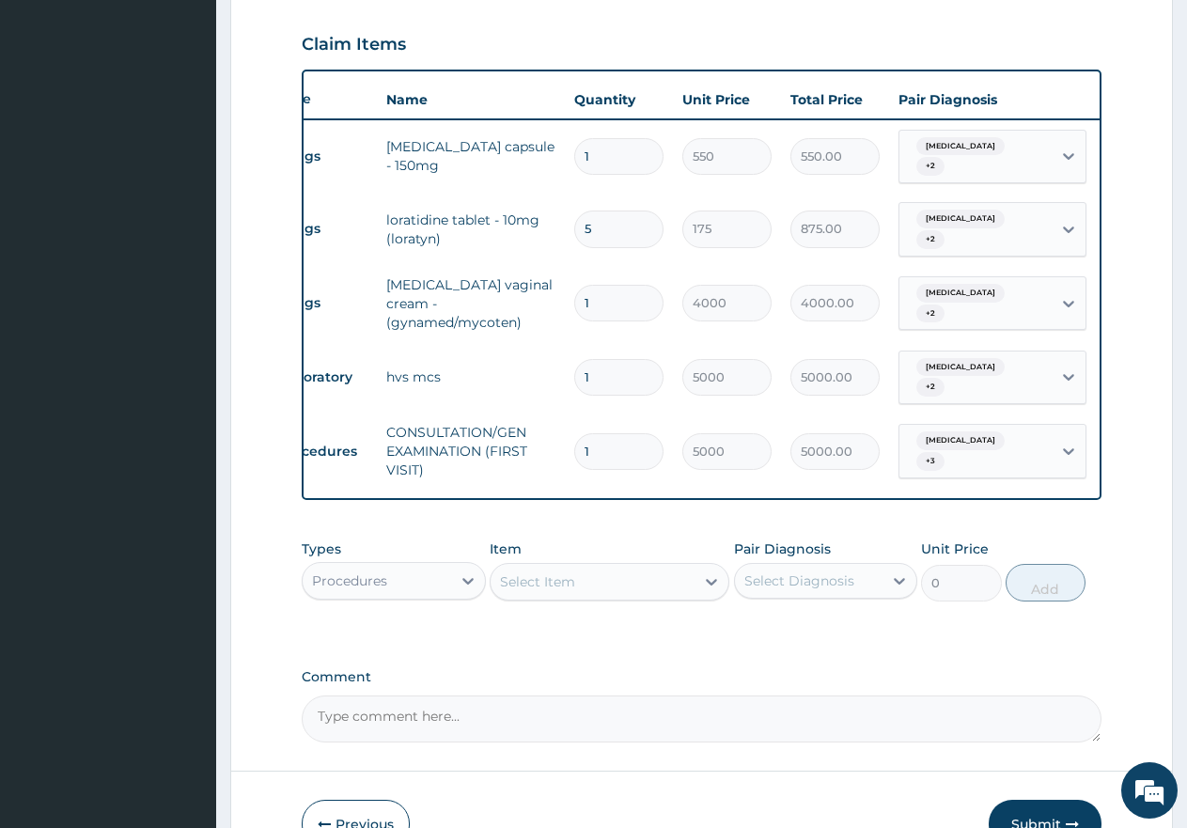
scroll to position [0, 0]
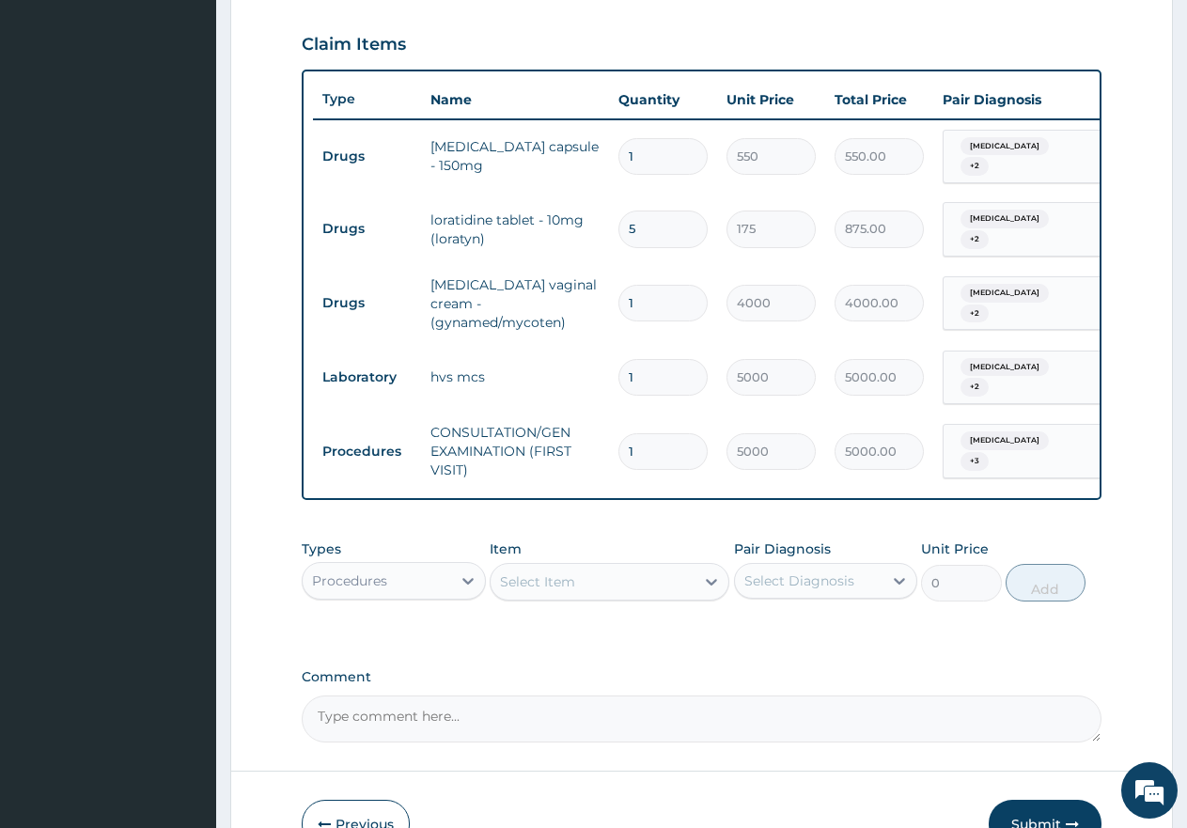
click at [416, 576] on div "Procedures" at bounding box center [377, 581] width 149 height 30
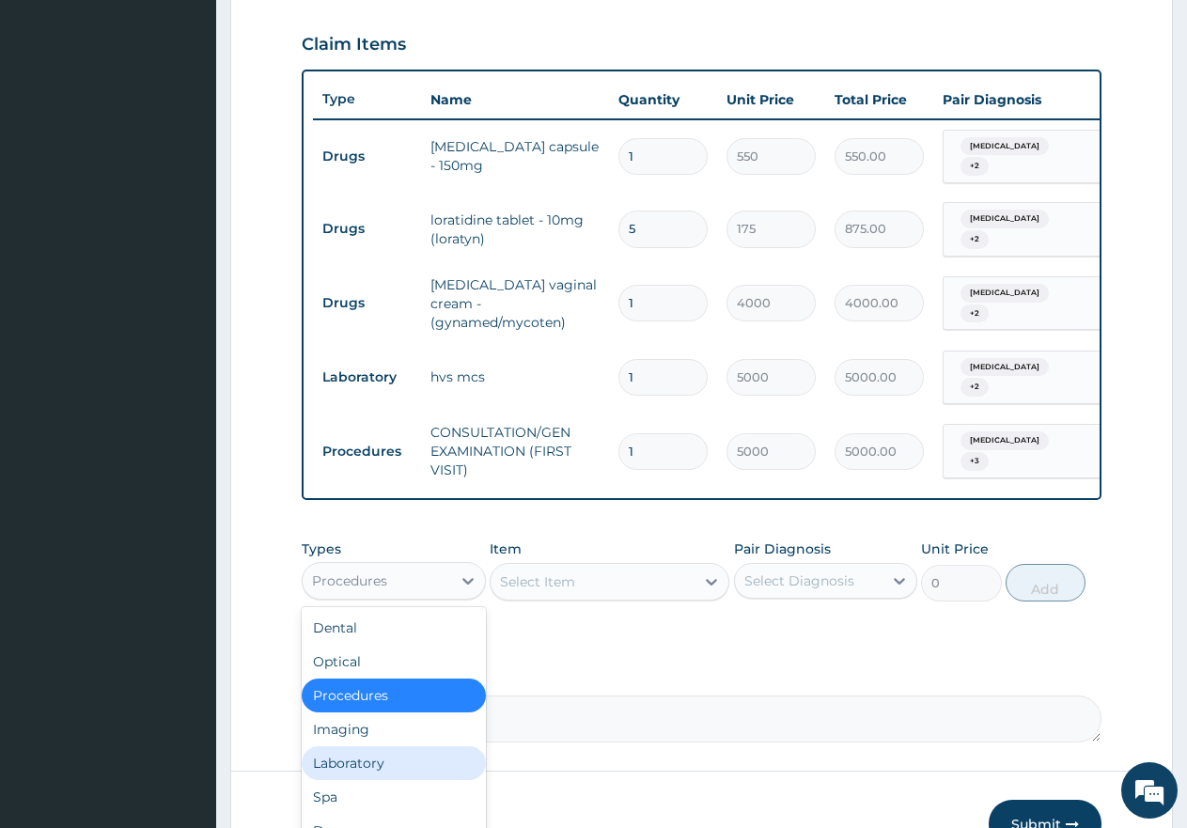
click at [347, 758] on div "Laboratory" at bounding box center [394, 763] width 184 height 34
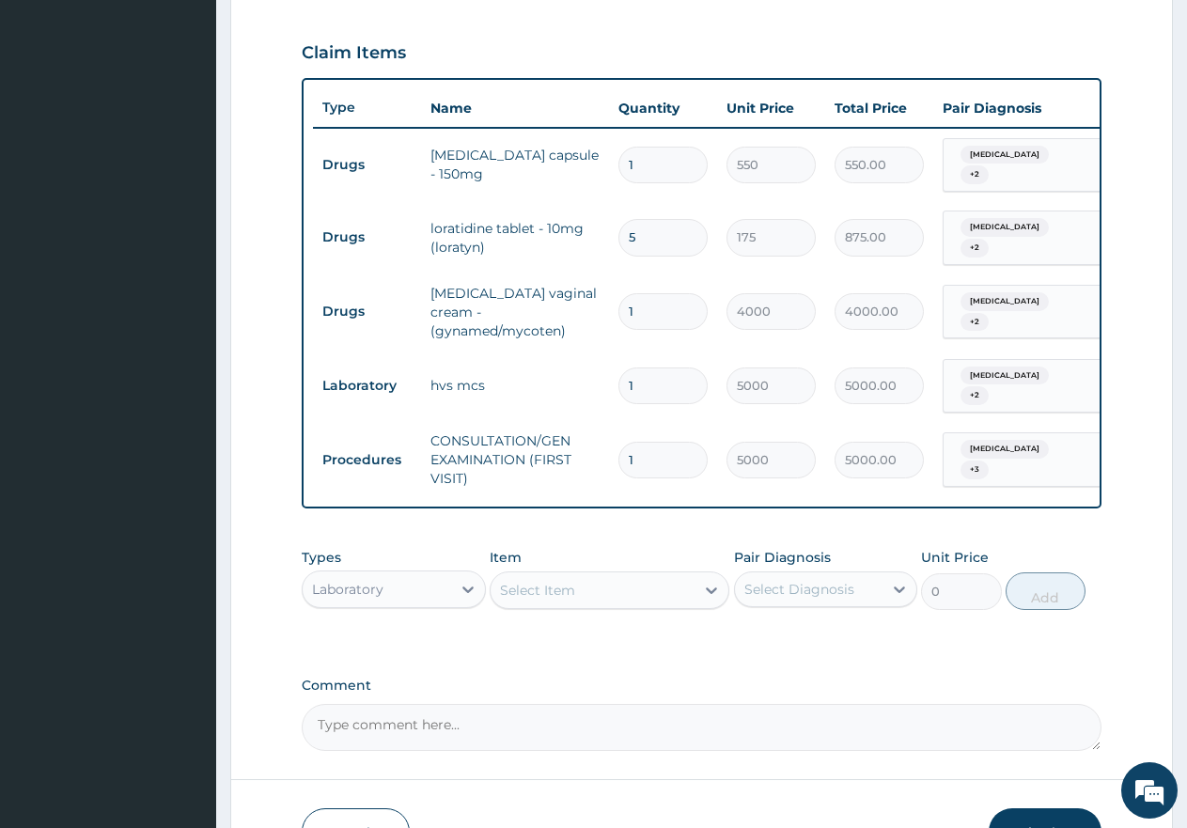
scroll to position [630, 0]
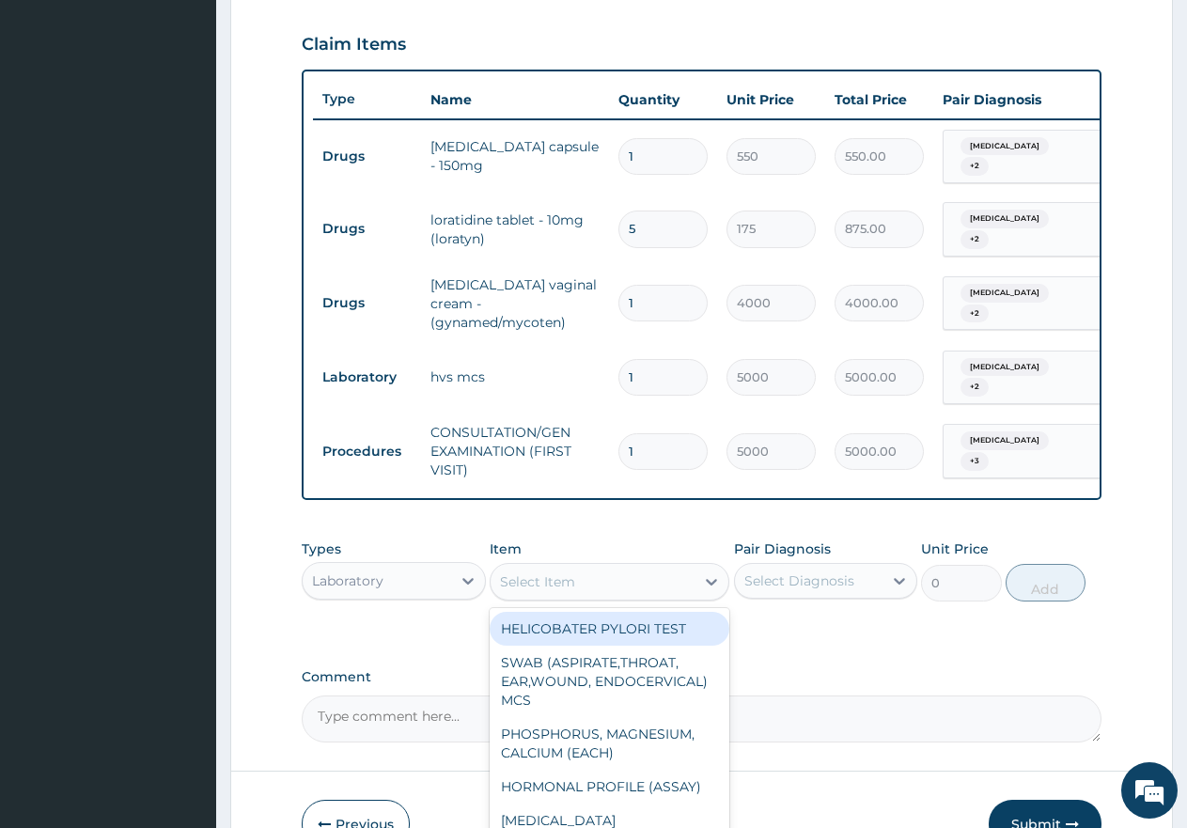
click at [582, 580] on div "Select Item" at bounding box center [593, 582] width 204 height 30
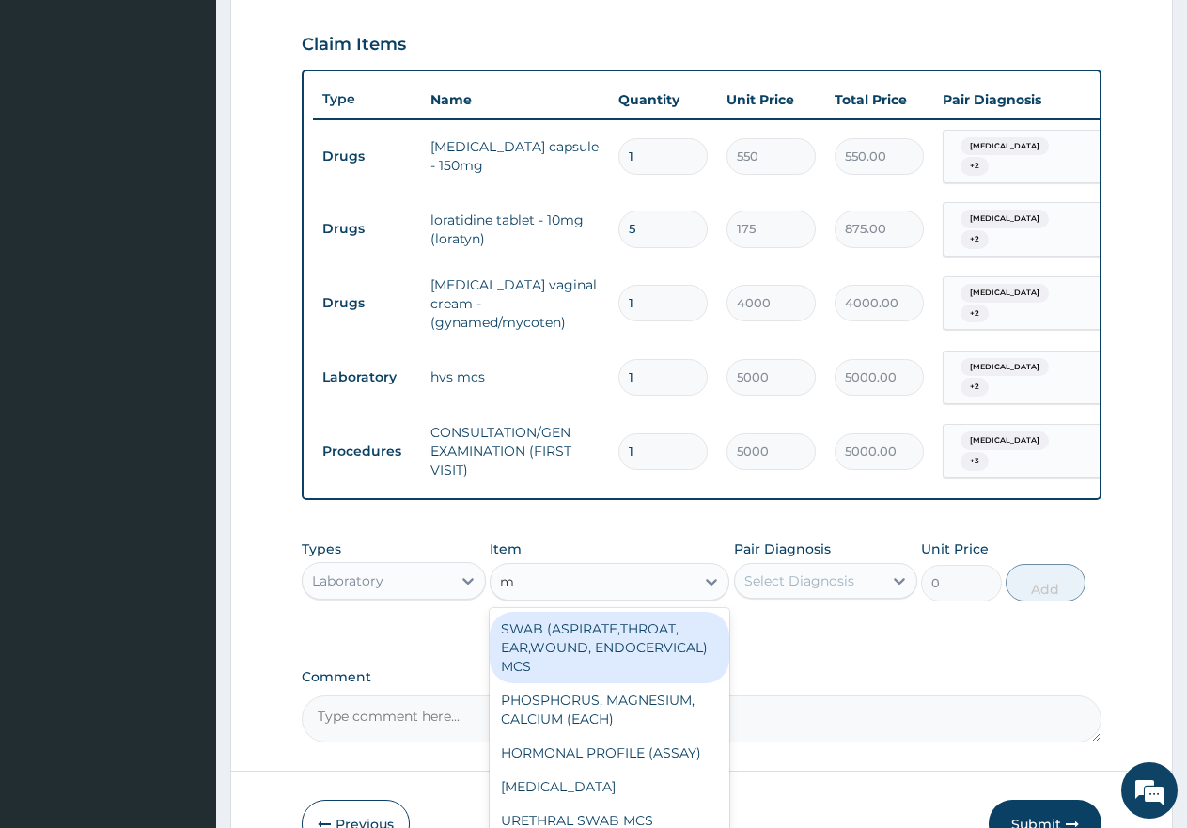
type input "mp"
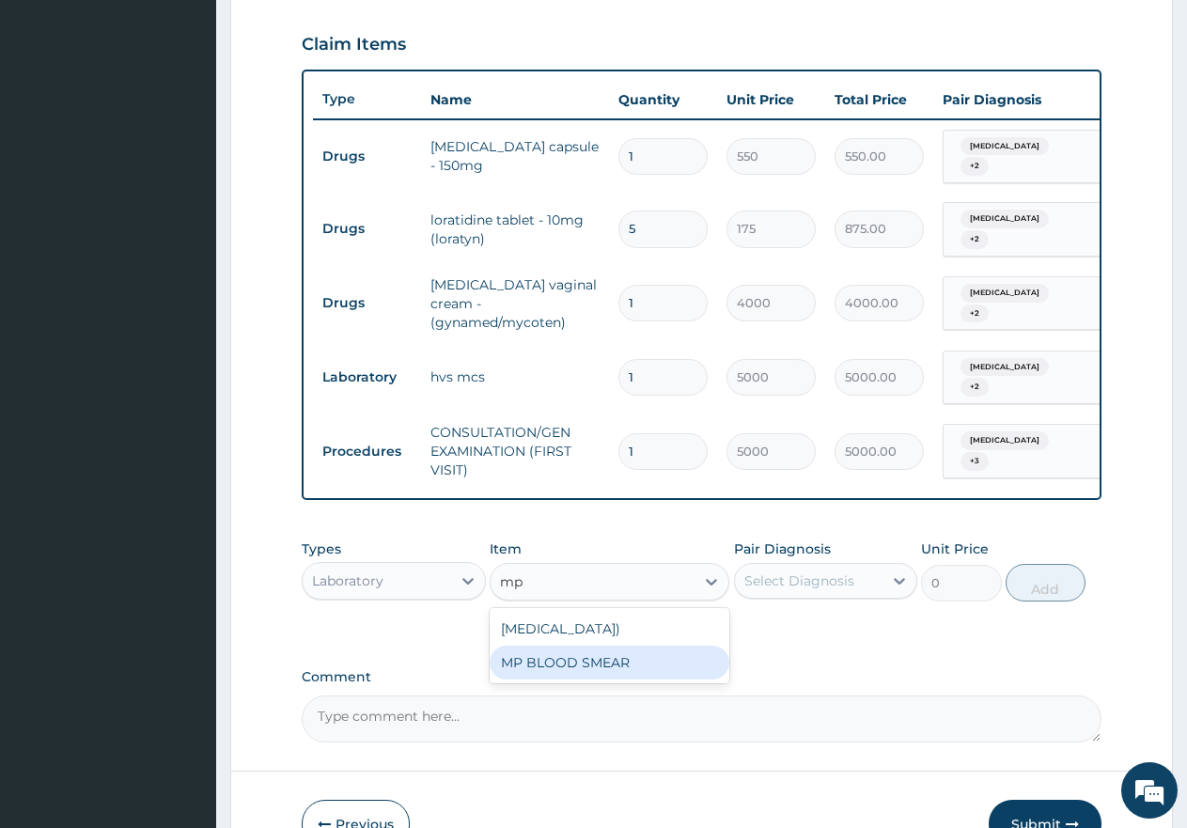
drag, startPoint x: 552, startPoint y: 667, endPoint x: 585, endPoint y: 655, distance: 35.1
click at [553, 667] on div "MP BLOOD SMEAR" at bounding box center [610, 663] width 240 height 34
type input "2500"
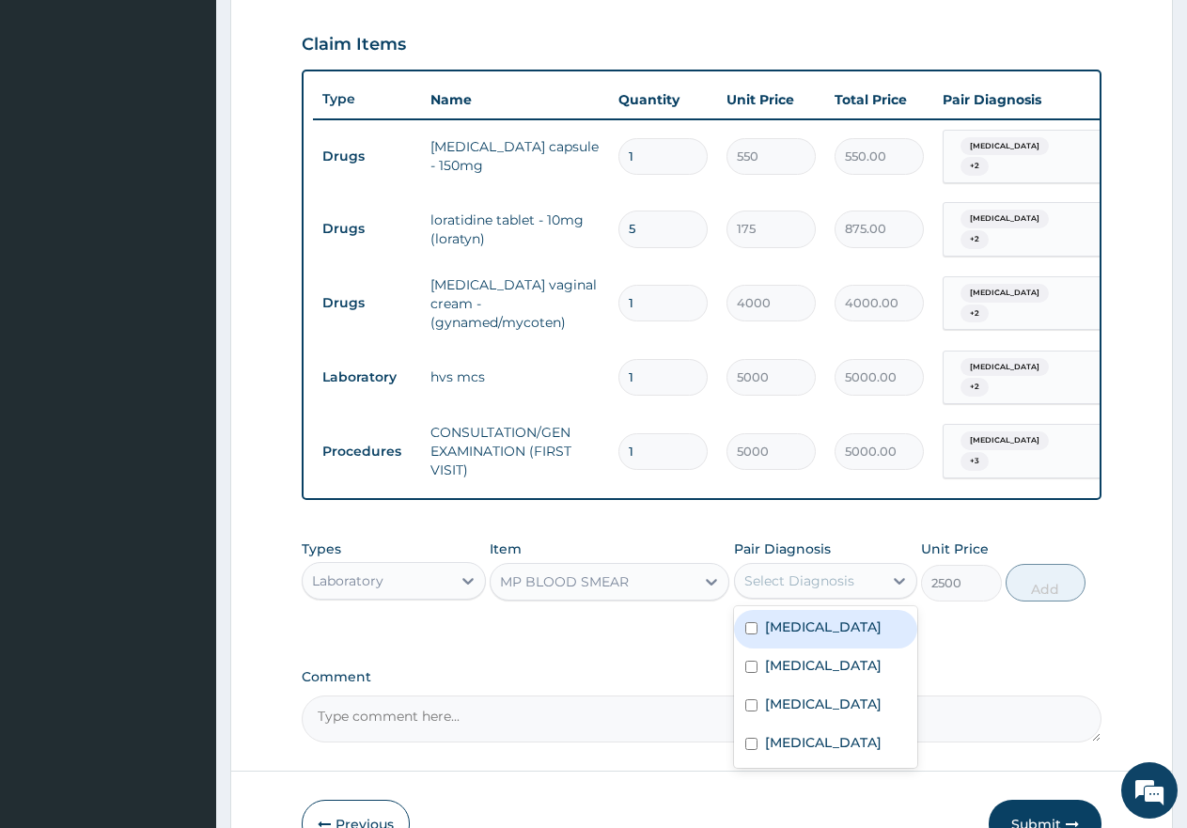
click at [842, 576] on div "Select Diagnosis" at bounding box center [800, 581] width 110 height 19
click at [749, 622] on input "checkbox" at bounding box center [751, 628] width 12 height 12
checkbox input "true"
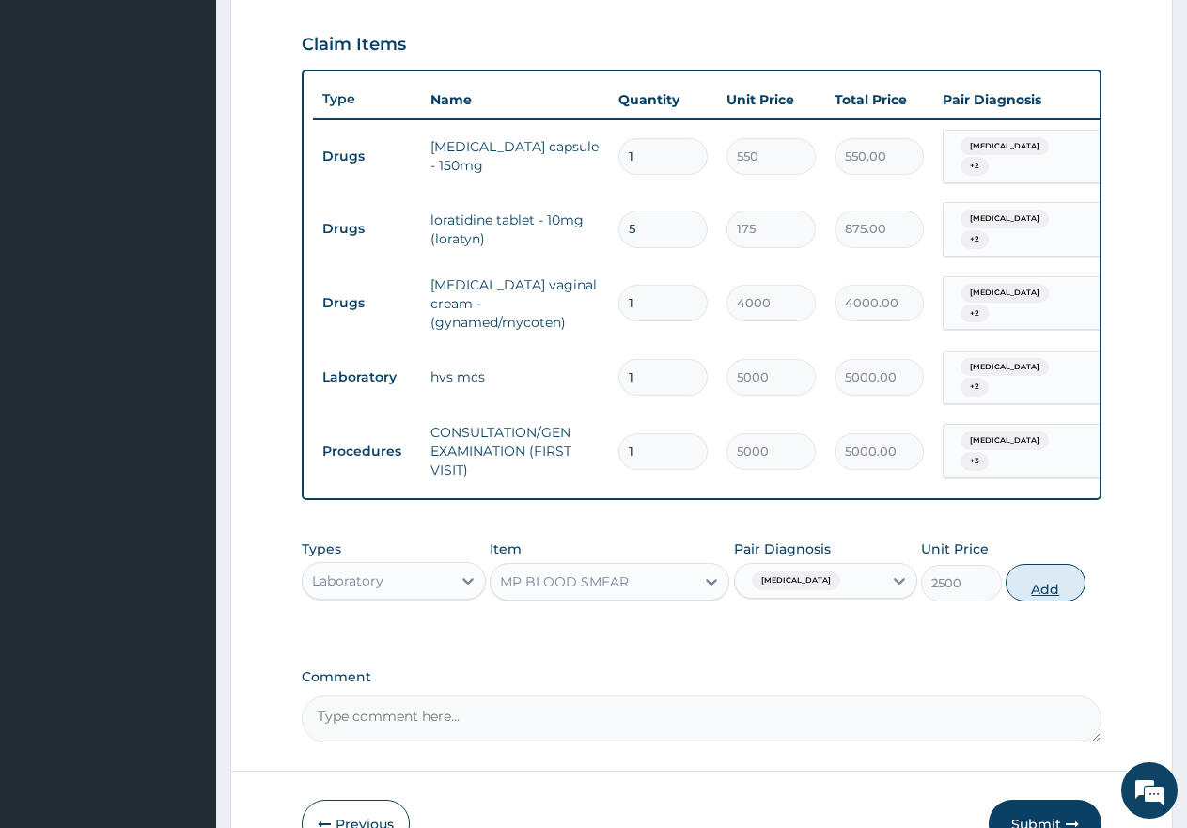
click at [1051, 587] on button "Add" at bounding box center [1046, 583] width 80 height 38
type input "0"
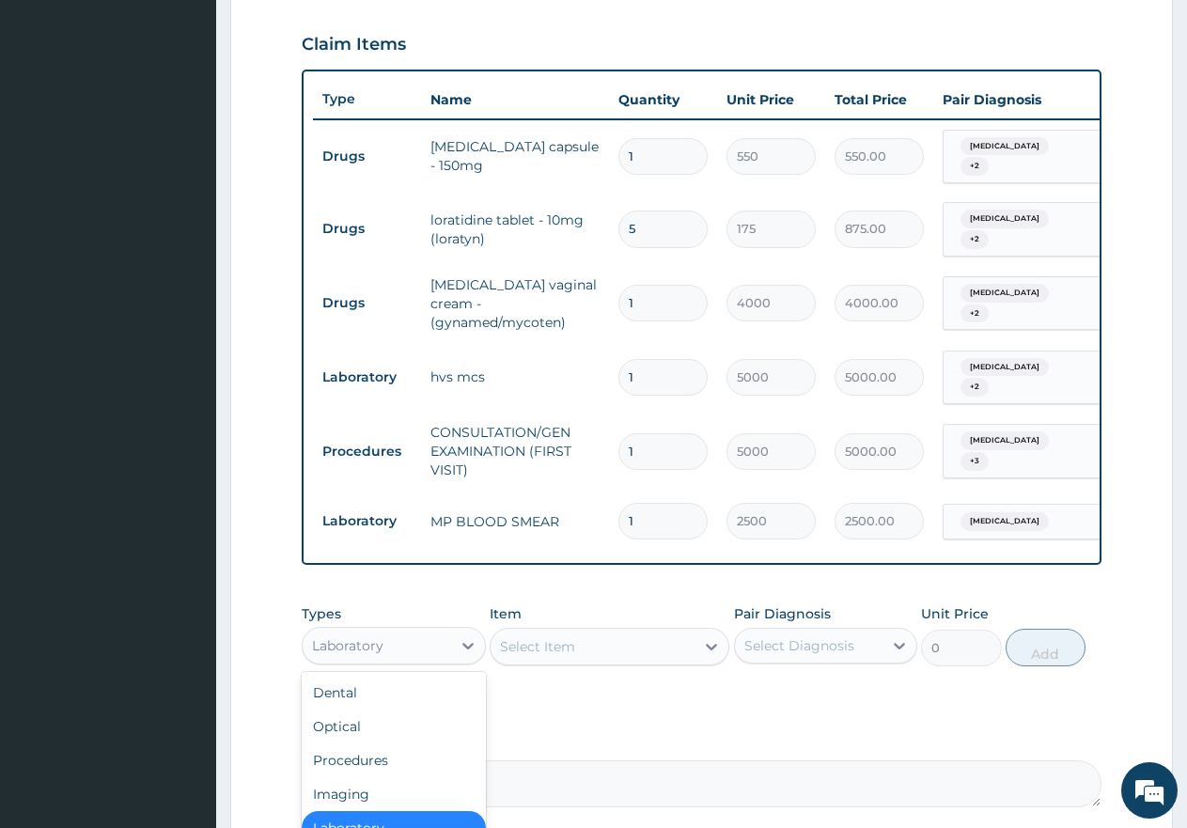
click at [385, 649] on div "Laboratory" at bounding box center [377, 646] width 149 height 30
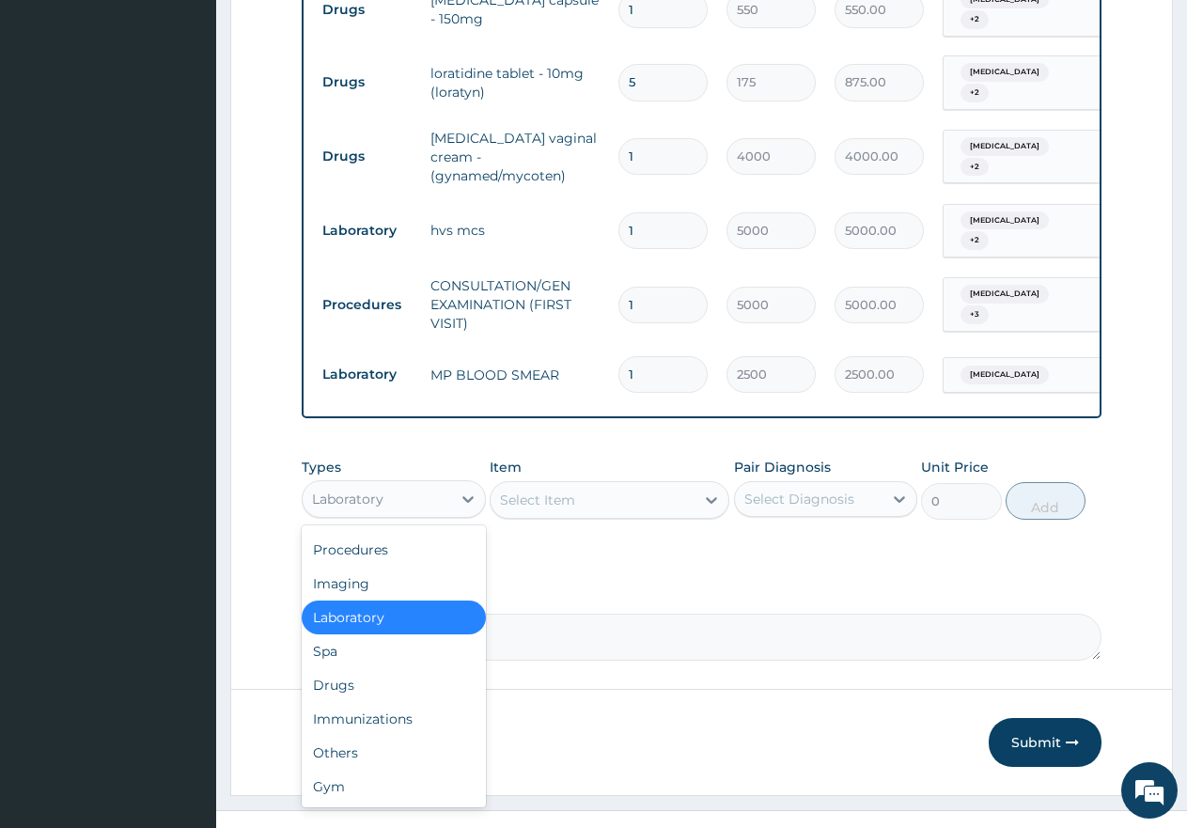
scroll to position [799, 0]
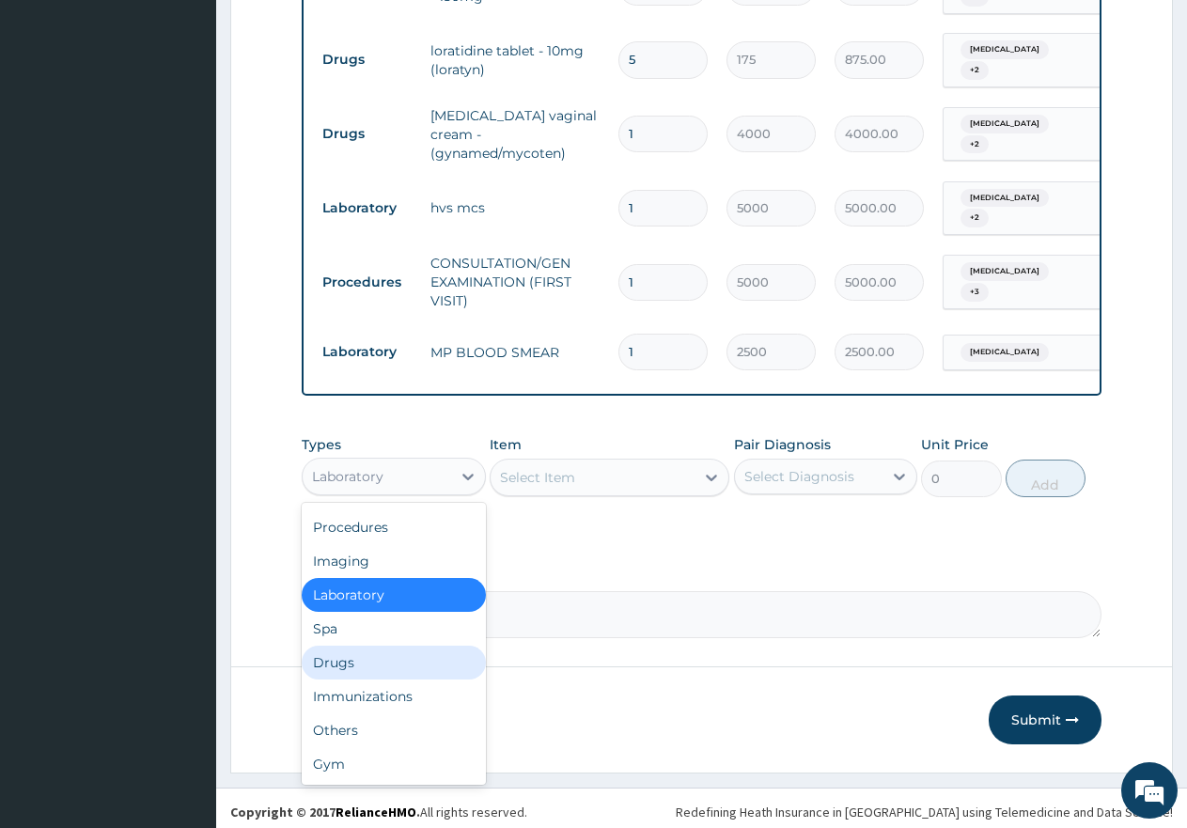
click at [355, 660] on div "Drugs" at bounding box center [394, 663] width 184 height 34
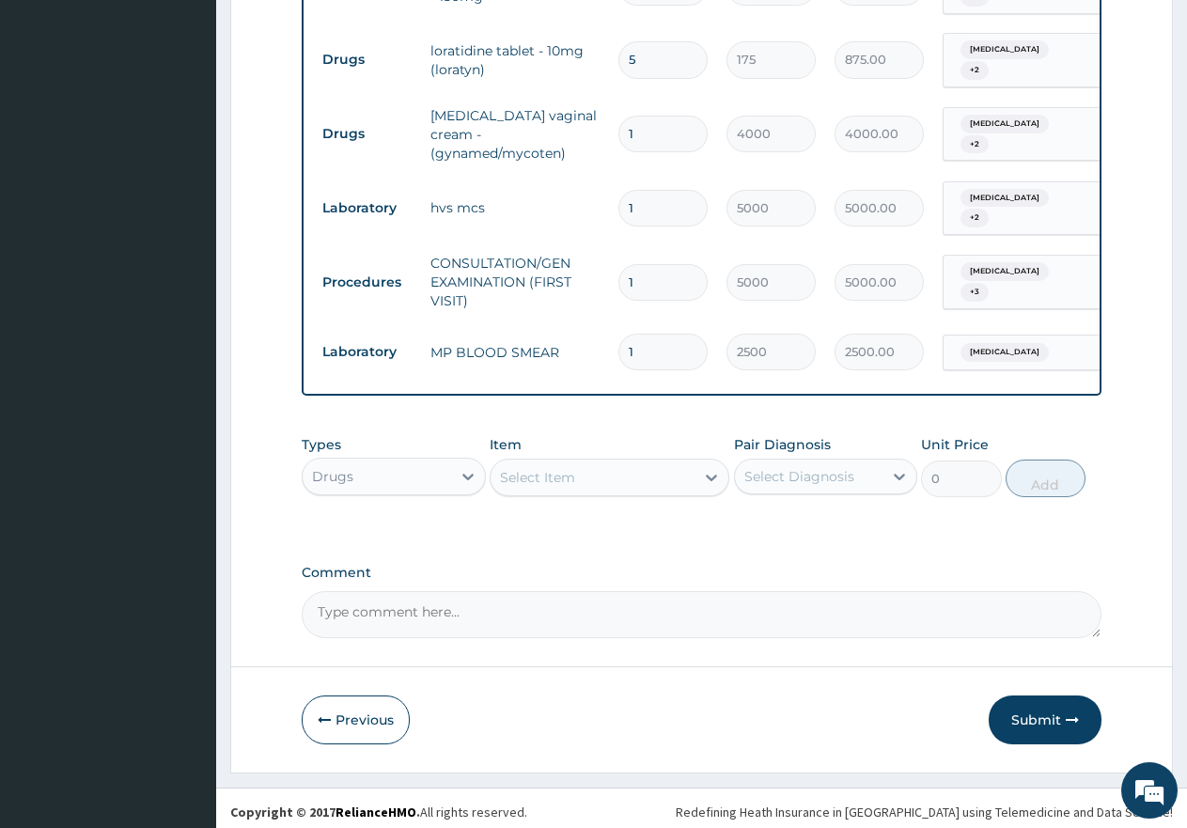
click at [532, 473] on div "Select Item" at bounding box center [537, 477] width 75 height 19
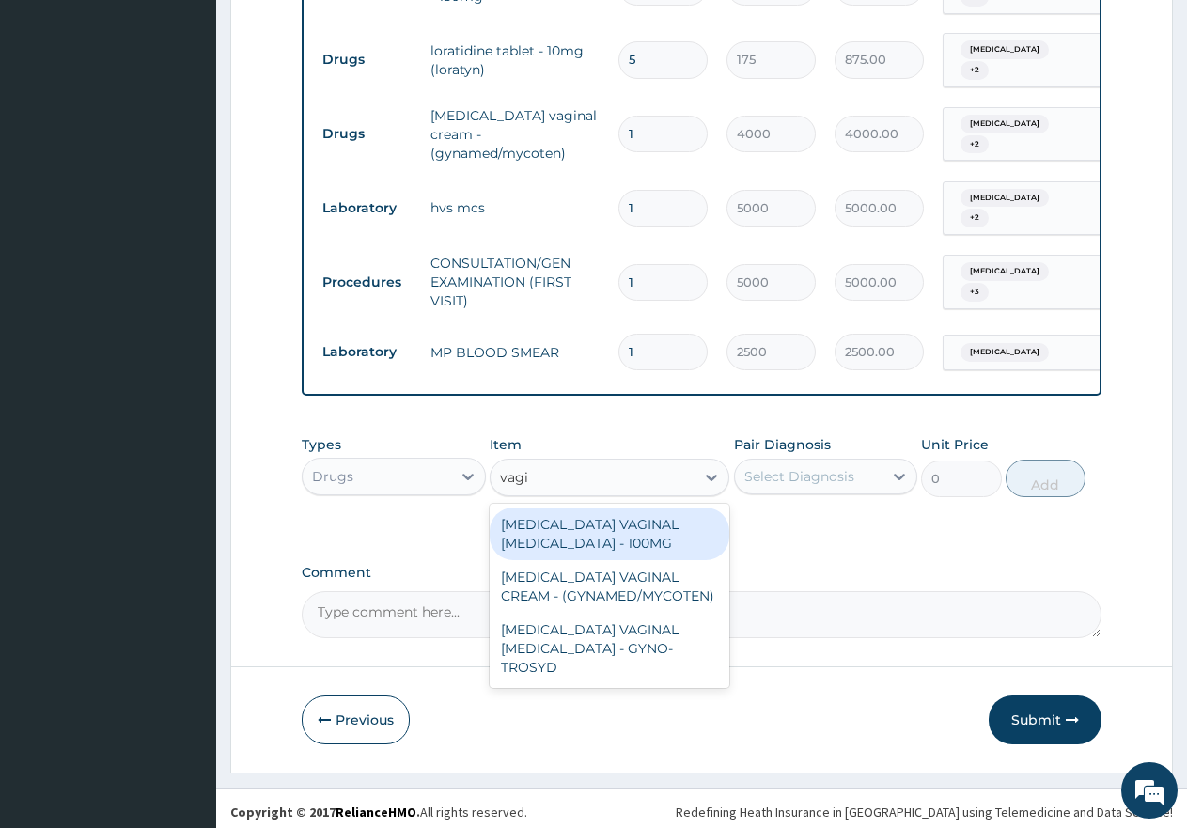
type input "vagin"
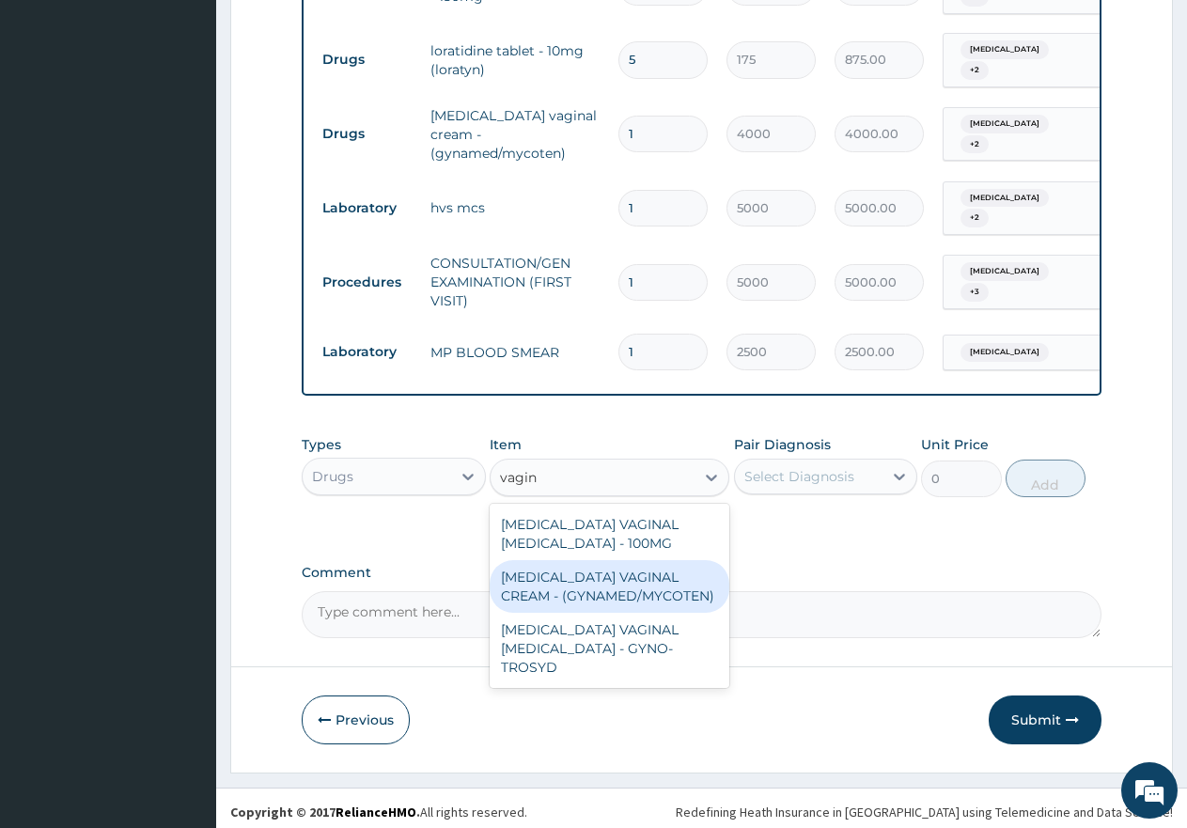
click at [651, 588] on div "CLOTRIMAZOLE VAGINAL CREAM - (GYNAMED/MYCOTEN)" at bounding box center [610, 586] width 240 height 53
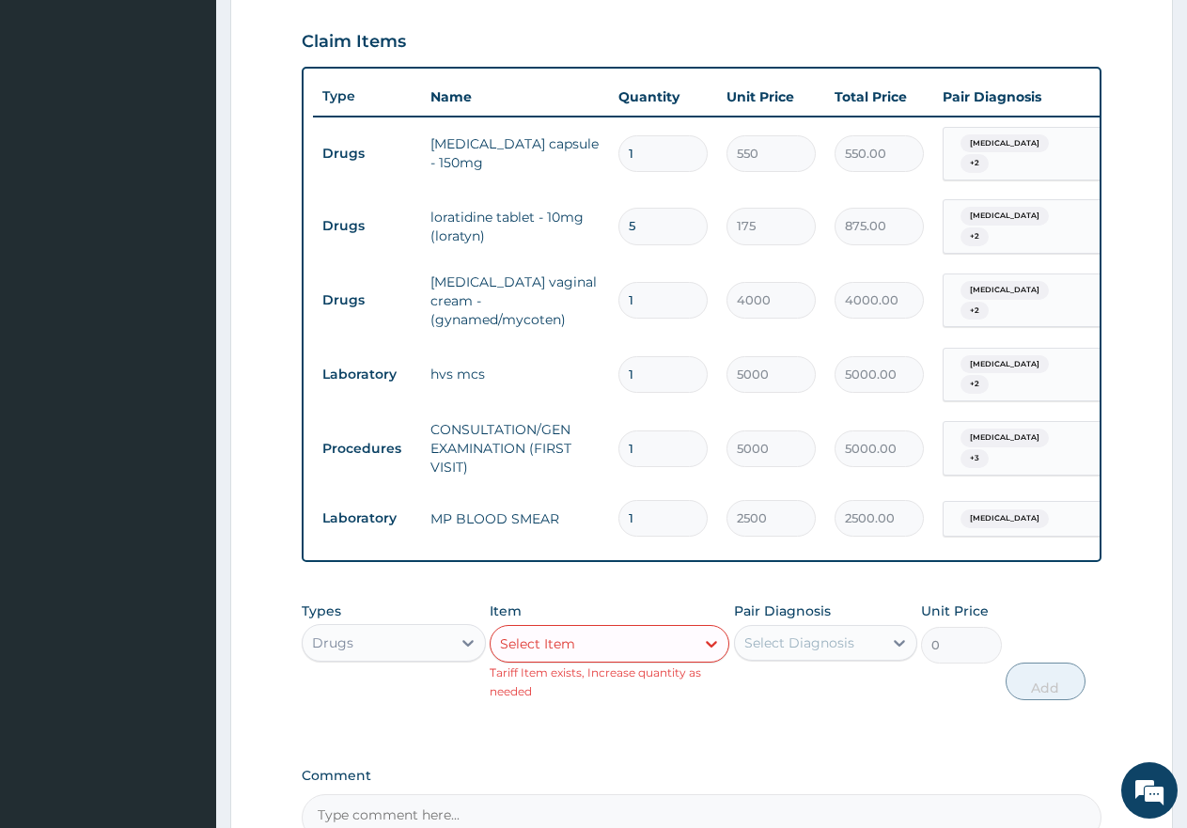
scroll to position [705, 0]
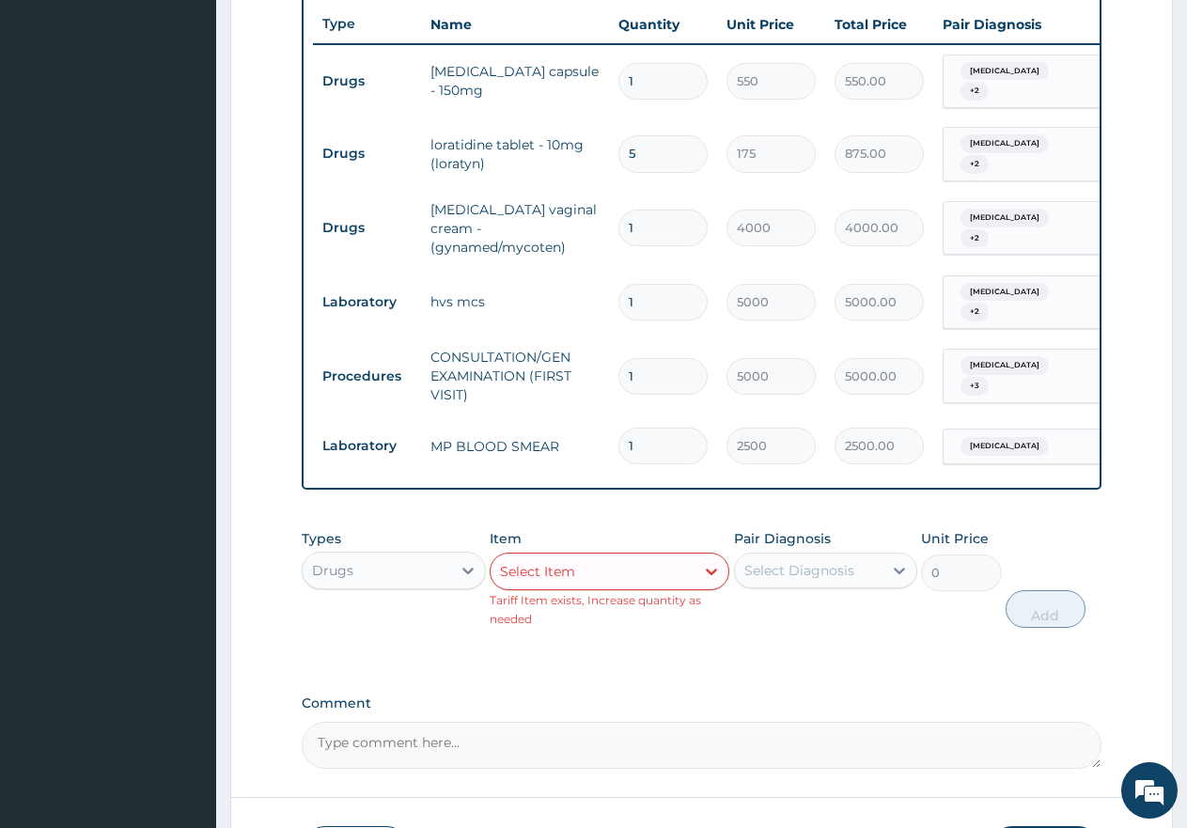
click at [597, 563] on div "Select Item" at bounding box center [593, 572] width 204 height 30
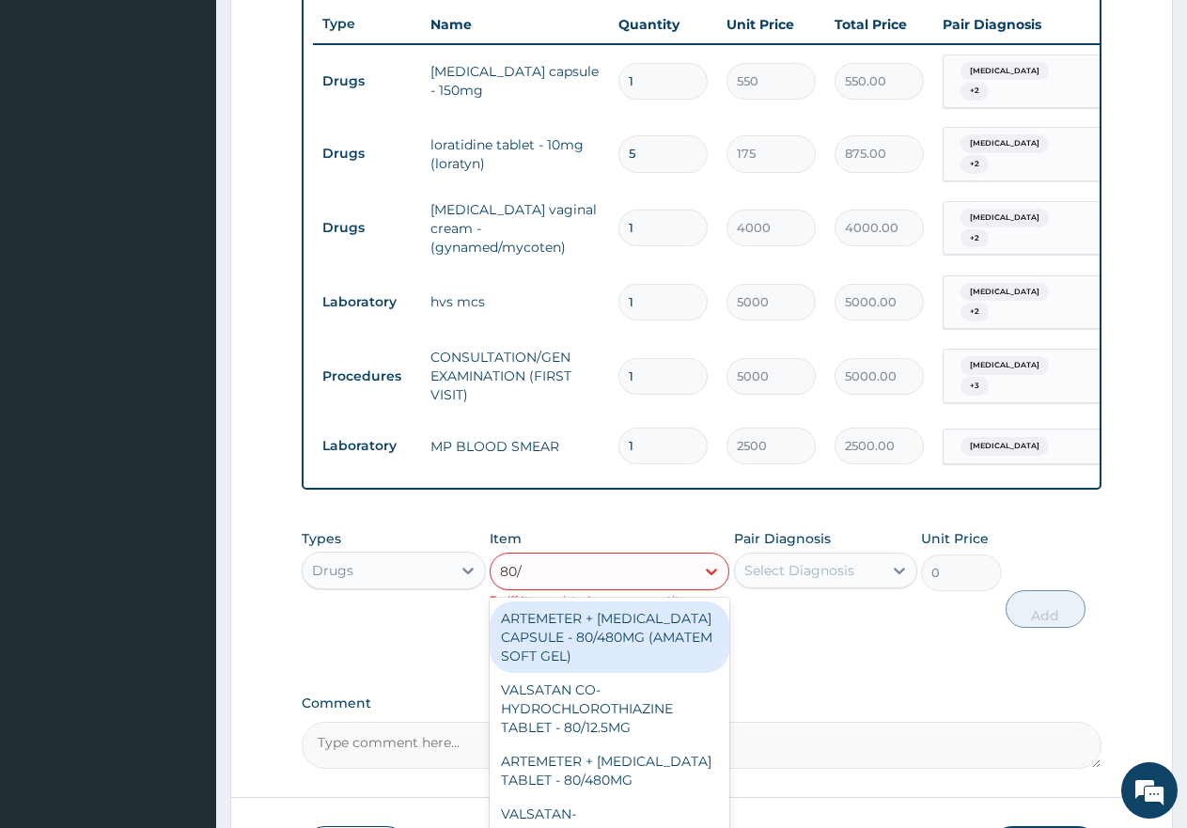
type input "80/4"
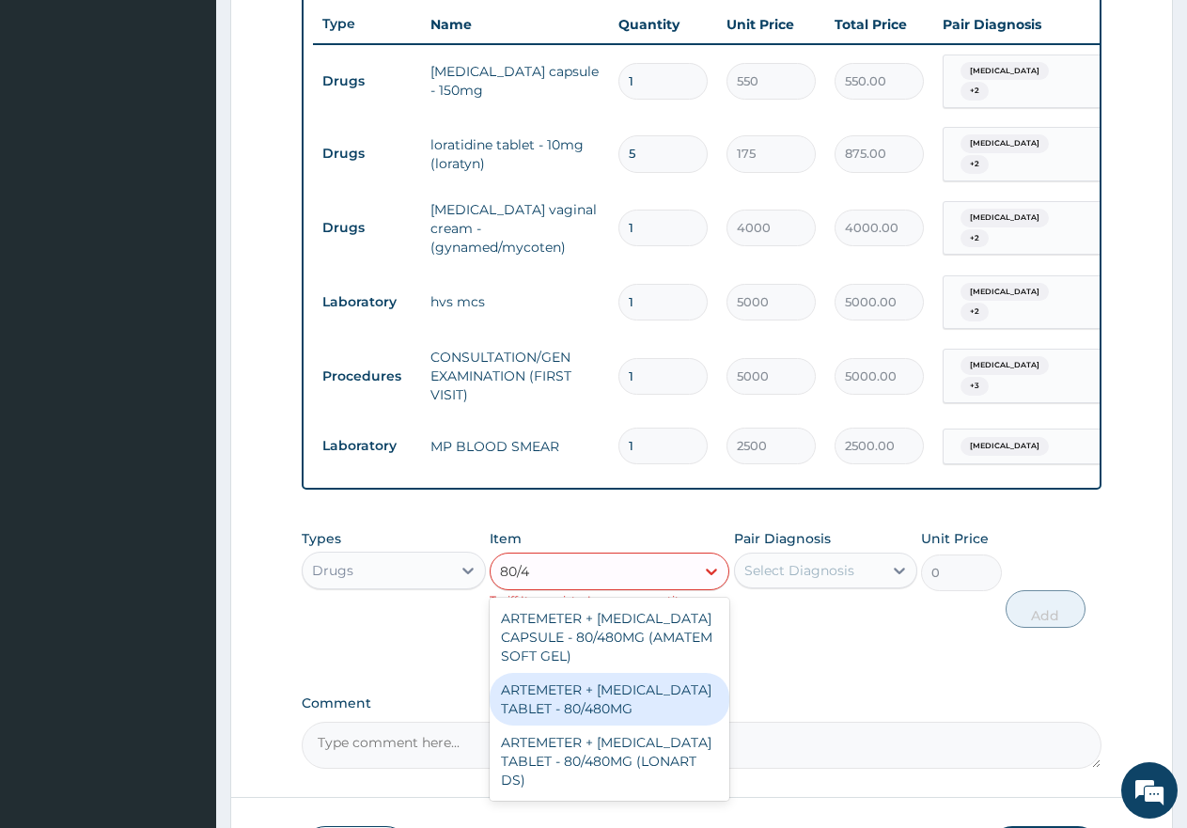
click at [616, 683] on div "ARTEMETER + LUMEFANTRINE TABLET - 80/480MG" at bounding box center [610, 699] width 240 height 53
type input "650"
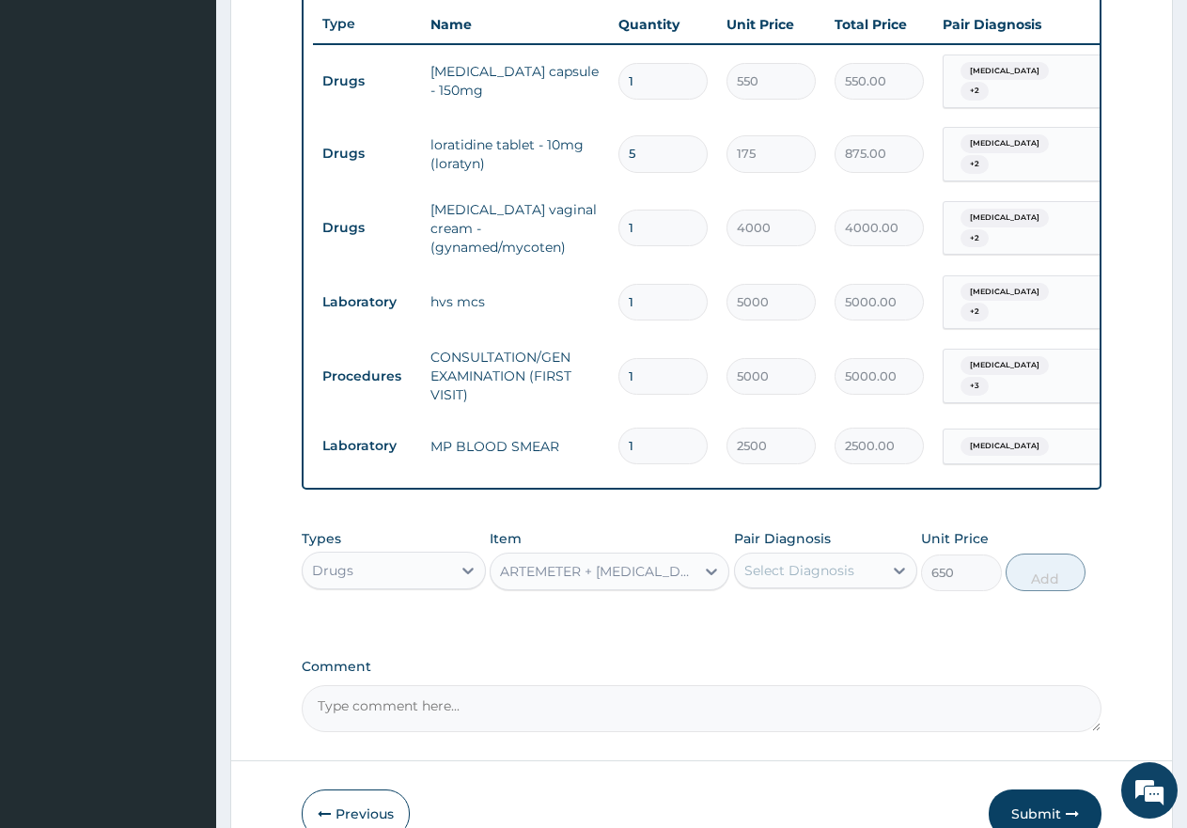
click at [783, 561] on div "Select Diagnosis" at bounding box center [800, 570] width 110 height 19
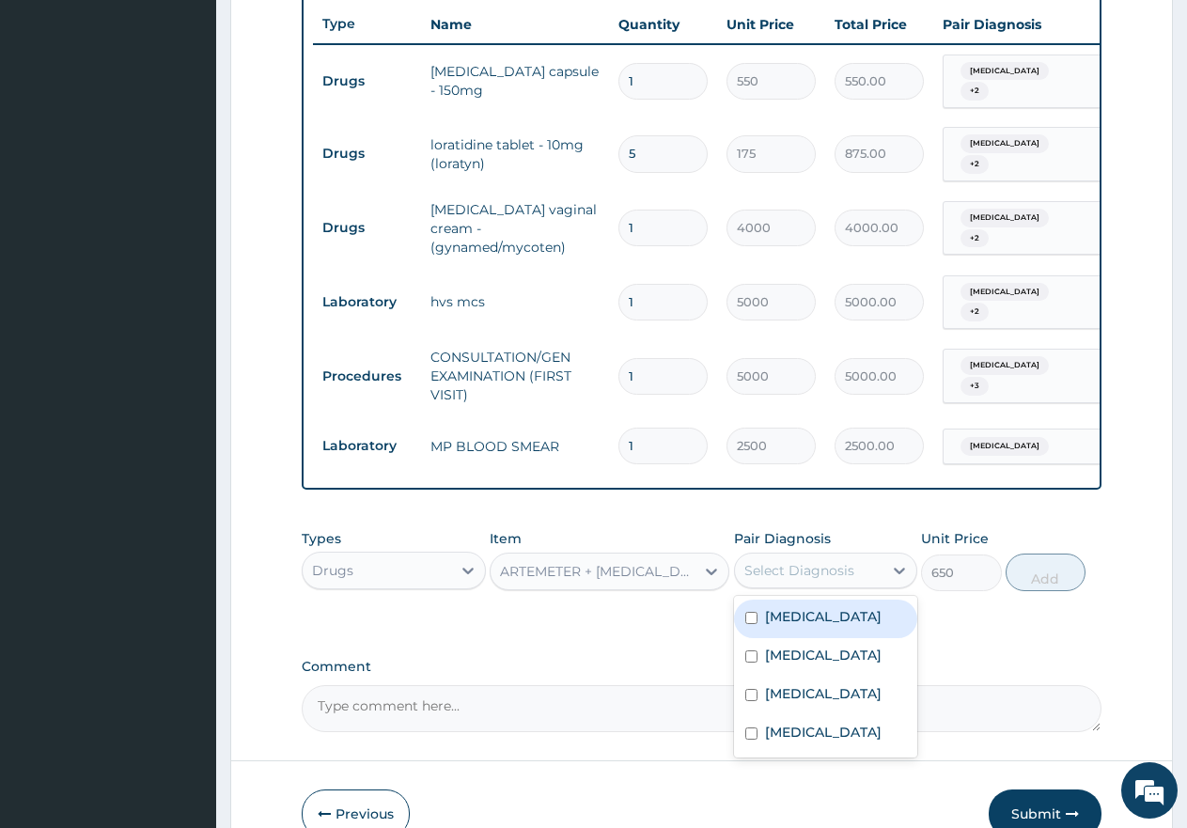
click at [747, 612] on input "checkbox" at bounding box center [751, 618] width 12 height 12
checkbox input "true"
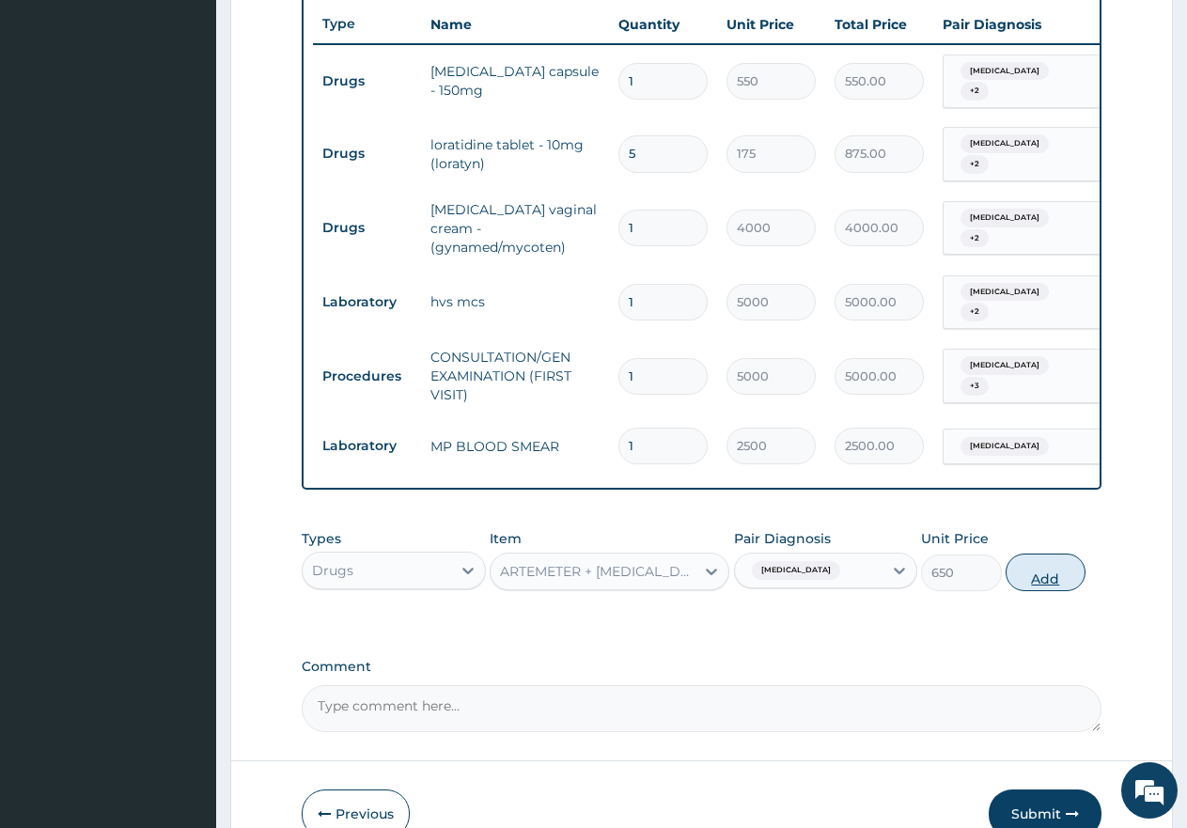
click at [1036, 573] on button "Add" at bounding box center [1046, 573] width 80 height 38
type input "0"
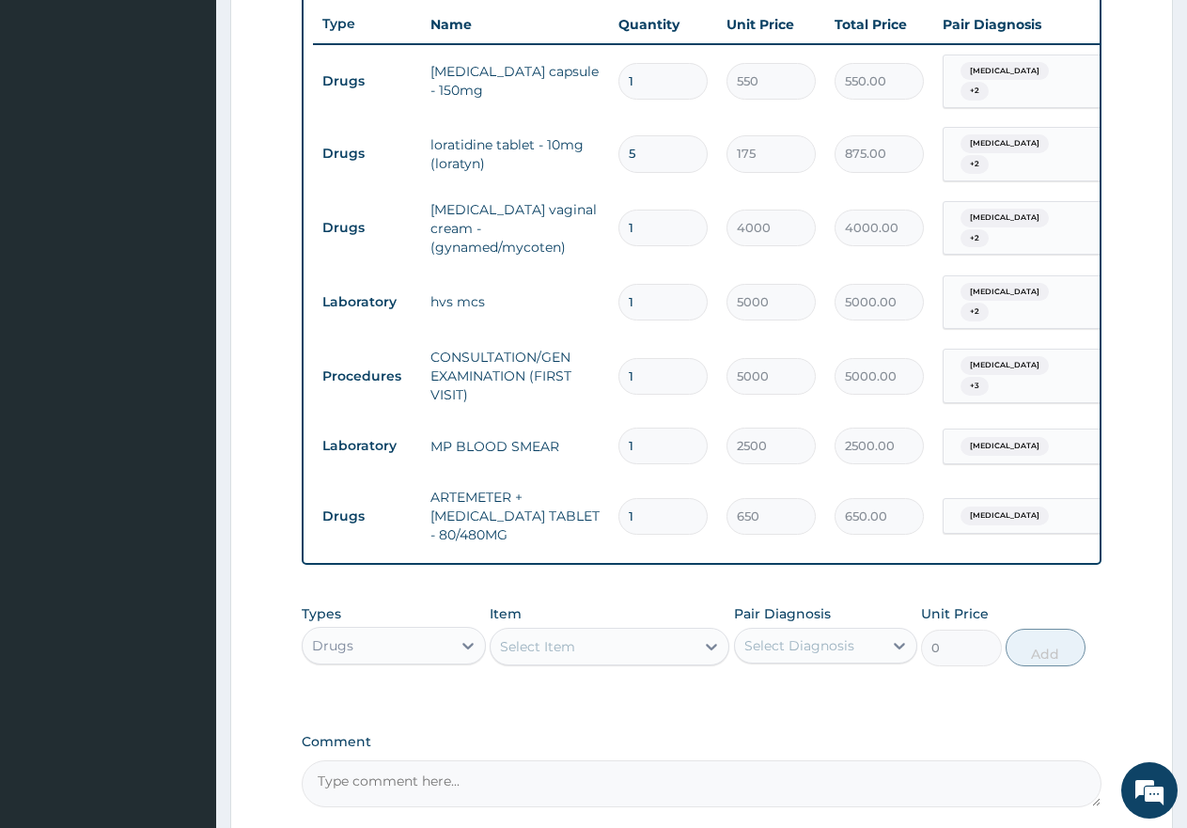
type input "0.00"
type input "6"
type input "3900.00"
type input "6"
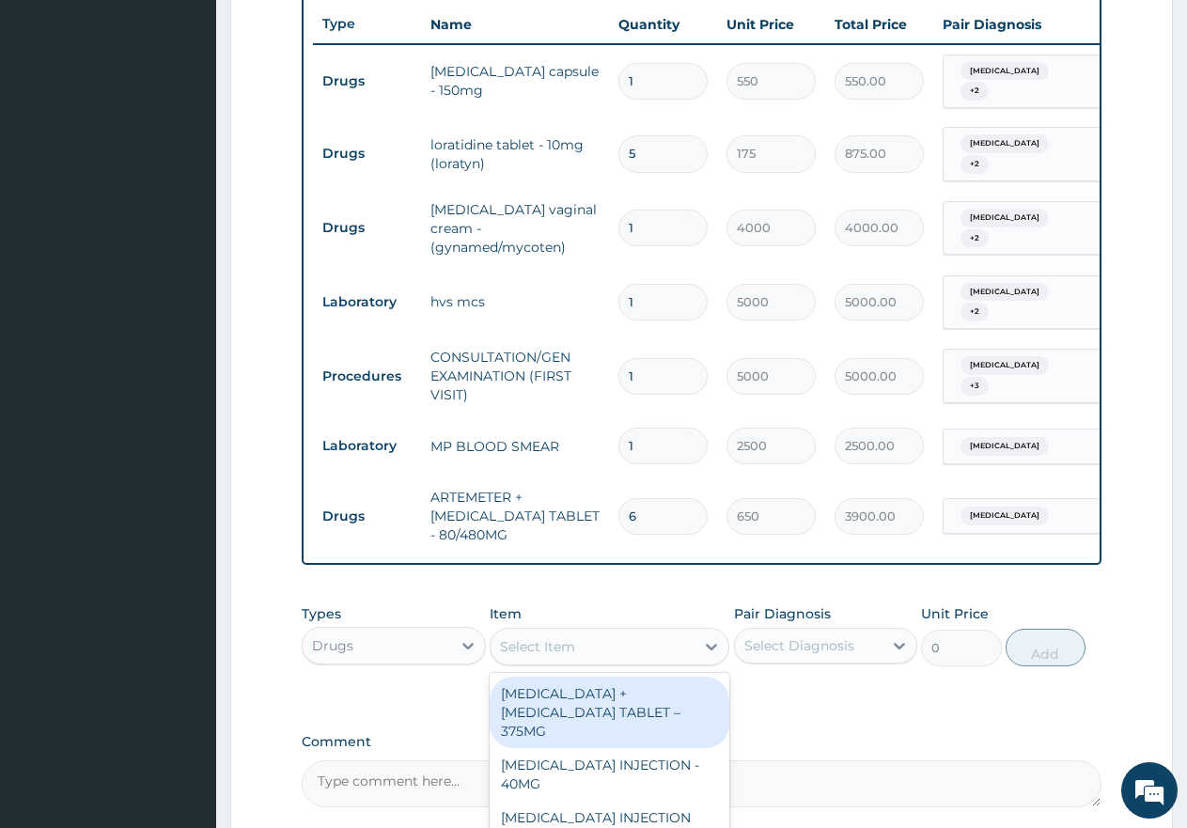
drag, startPoint x: 583, startPoint y: 642, endPoint x: 592, endPoint y: 598, distance: 45.2
click at [584, 641] on div "Select Item" at bounding box center [593, 647] width 204 height 30
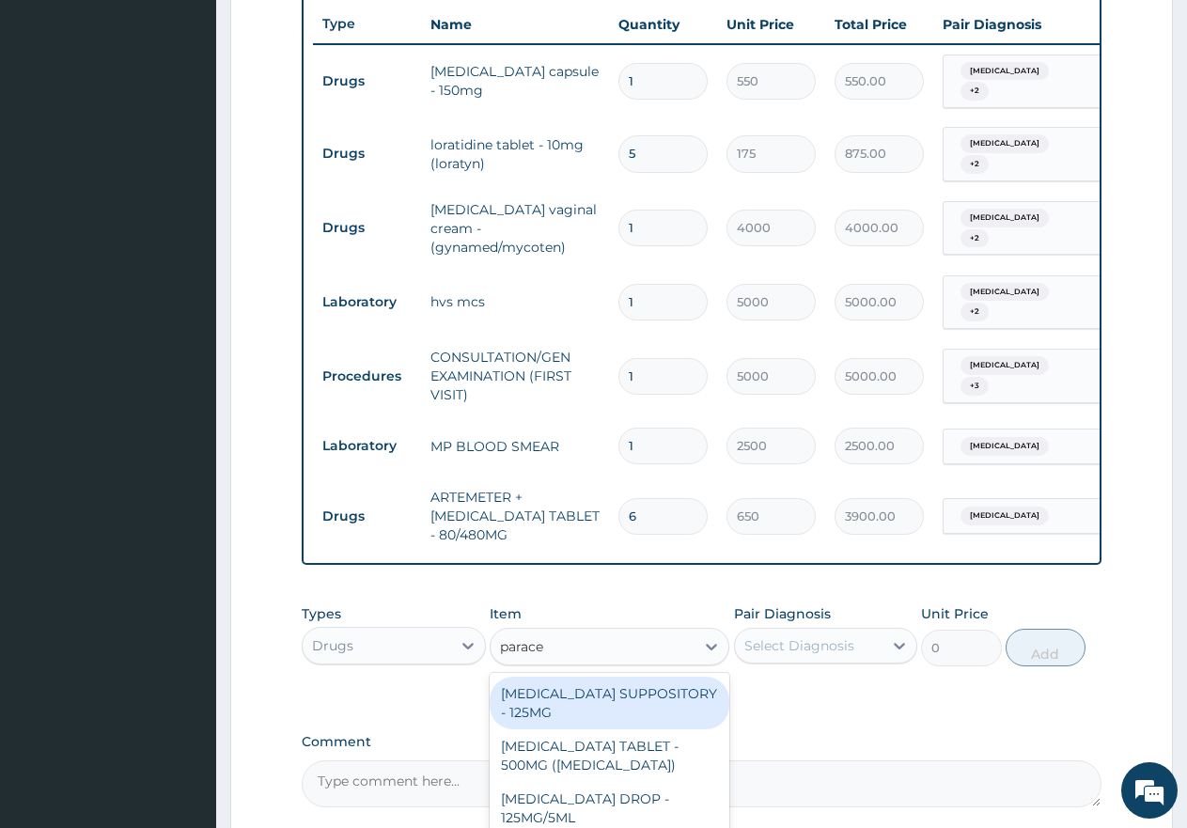
type input "paracet"
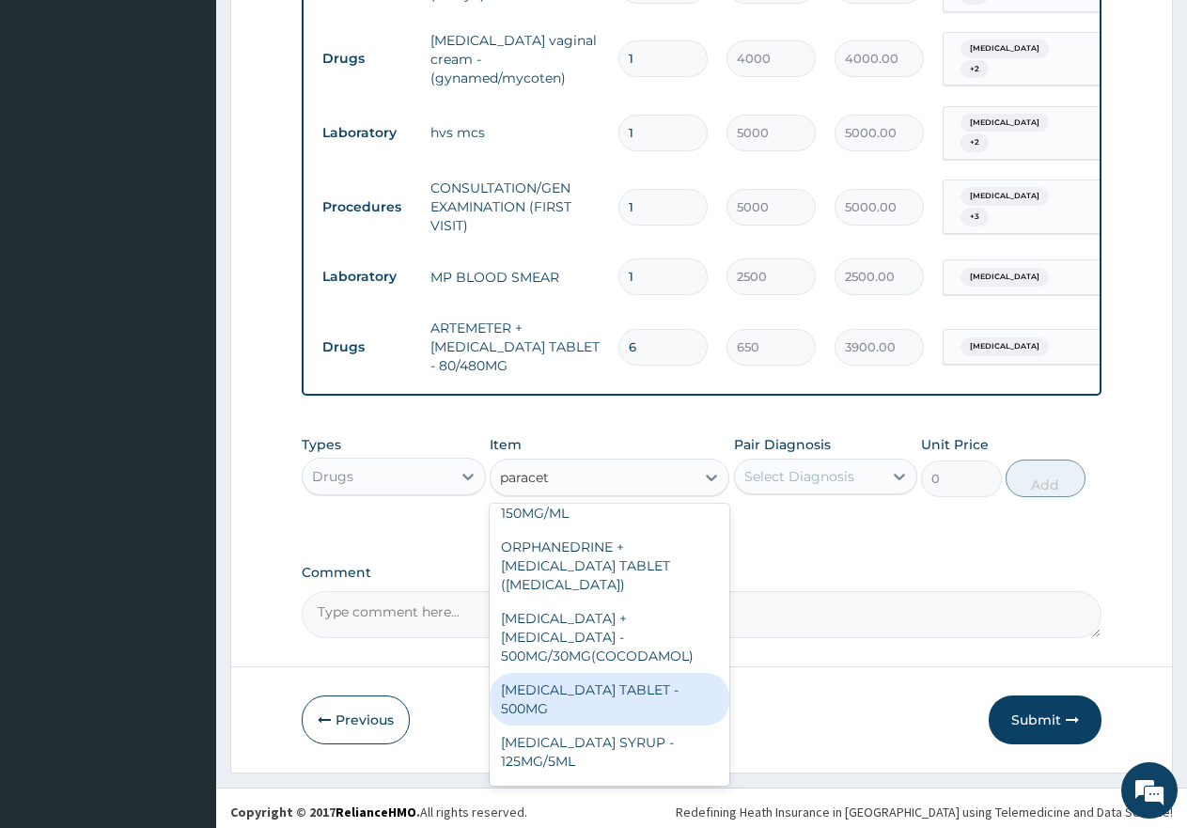
scroll to position [218, 0]
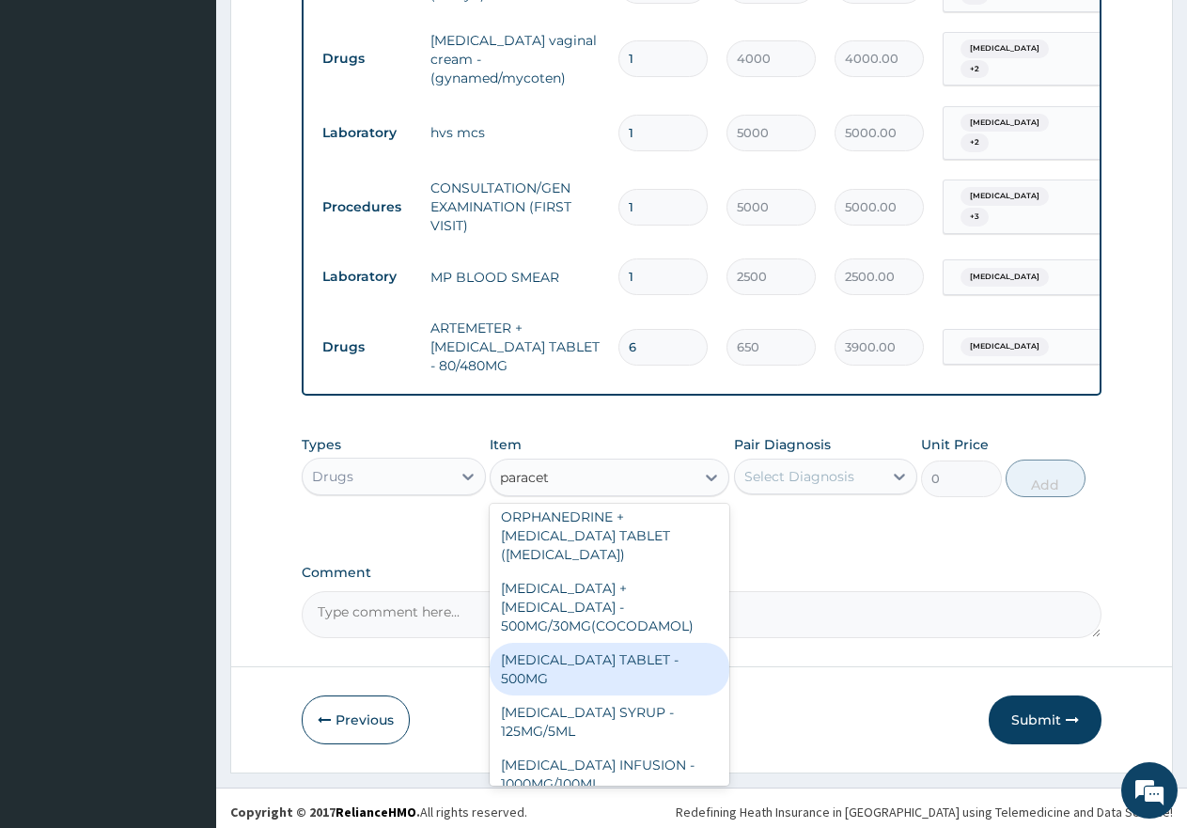
drag, startPoint x: 526, startPoint y: 633, endPoint x: 580, endPoint y: 615, distance: 57.4
click at [528, 643] on div "PARACETAMOL TABLET - 500MG" at bounding box center [610, 669] width 240 height 53
type input "60"
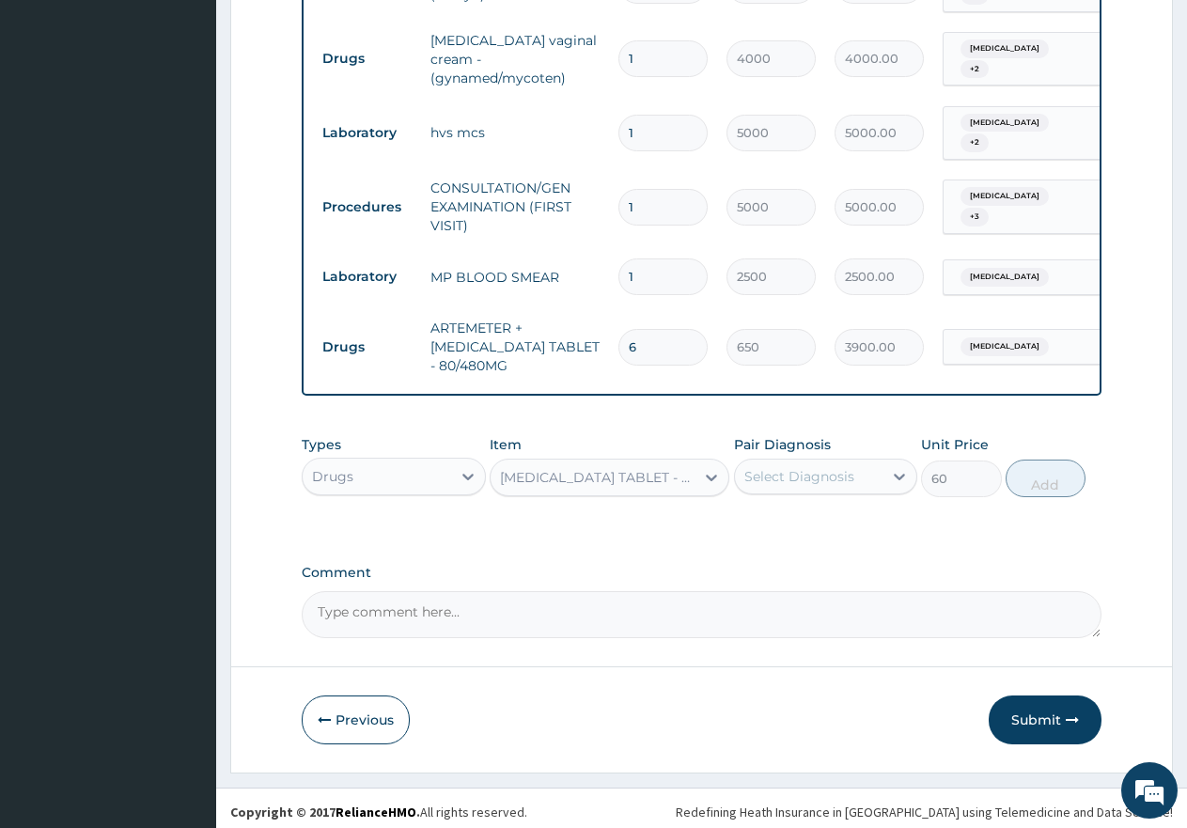
click at [809, 467] on div "Select Diagnosis" at bounding box center [800, 476] width 110 height 19
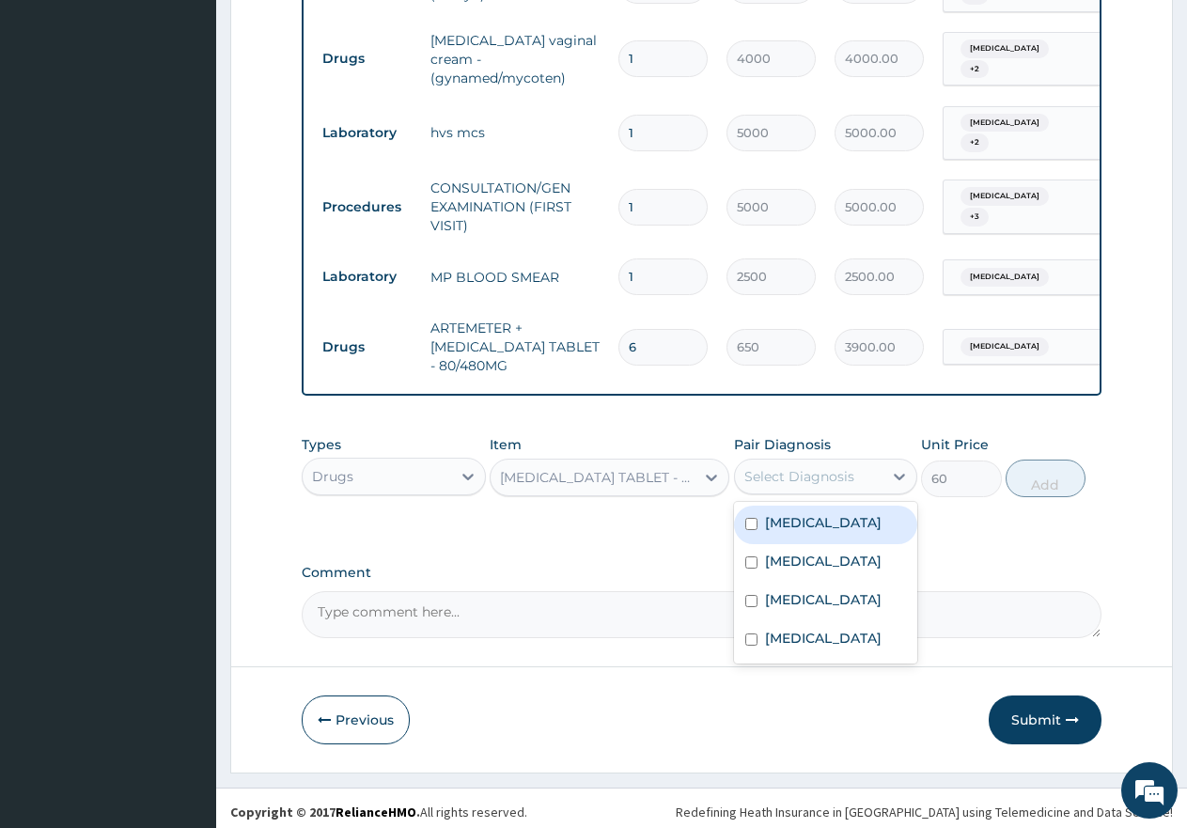
drag, startPoint x: 749, startPoint y: 510, endPoint x: 743, endPoint y: 545, distance: 35.4
click at [749, 518] on input "checkbox" at bounding box center [751, 524] width 12 height 12
checkbox input "true"
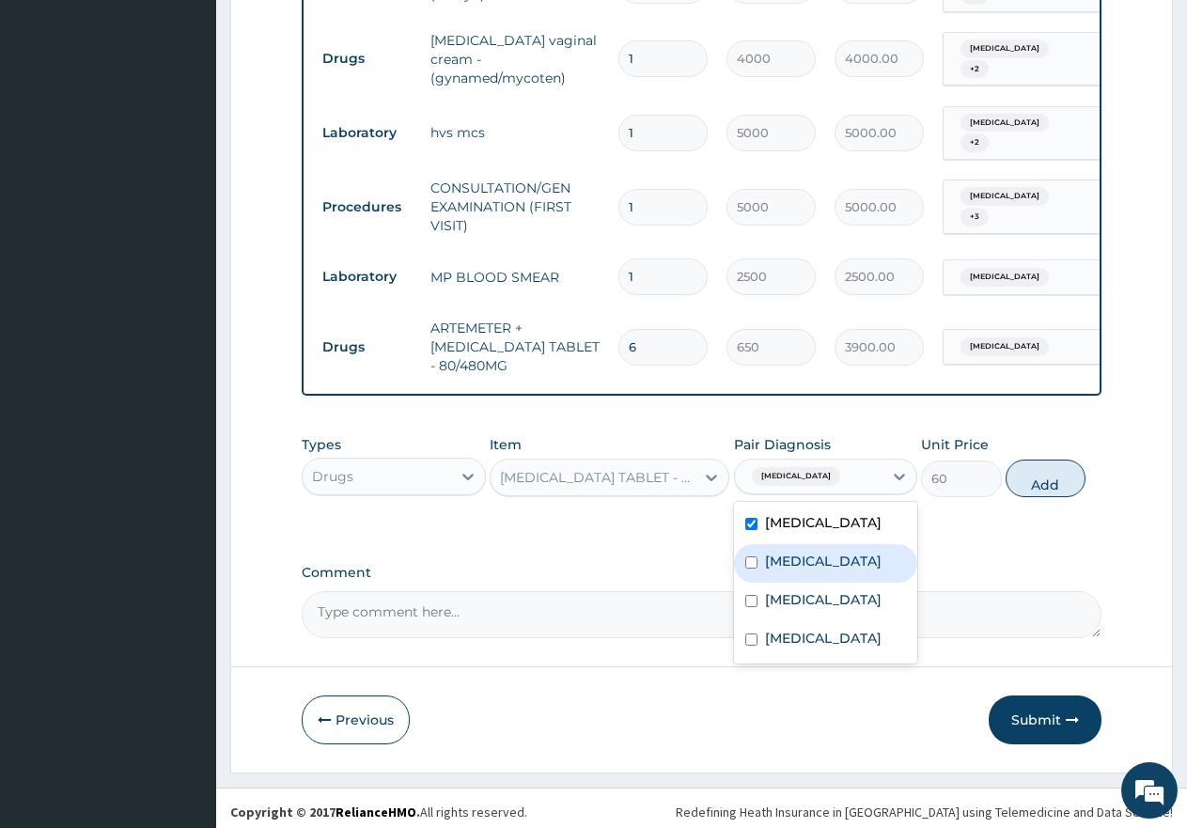
click at [743, 555] on div "Dermatophytosis" at bounding box center [826, 563] width 184 height 39
checkbox input "true"
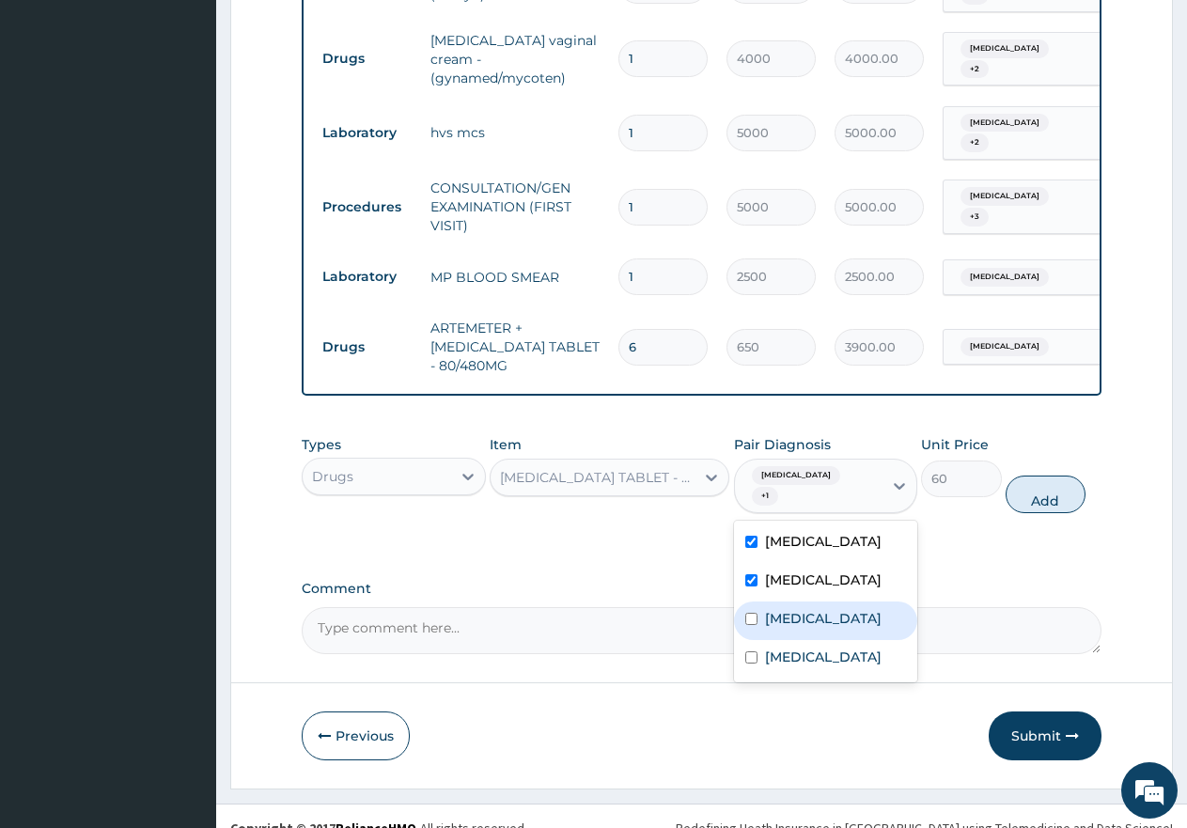
drag, startPoint x: 739, startPoint y: 597, endPoint x: 748, endPoint y: 629, distance: 33.3
click at [741, 602] on div "Upper respiratory infection" at bounding box center [826, 621] width 184 height 39
checkbox input "true"
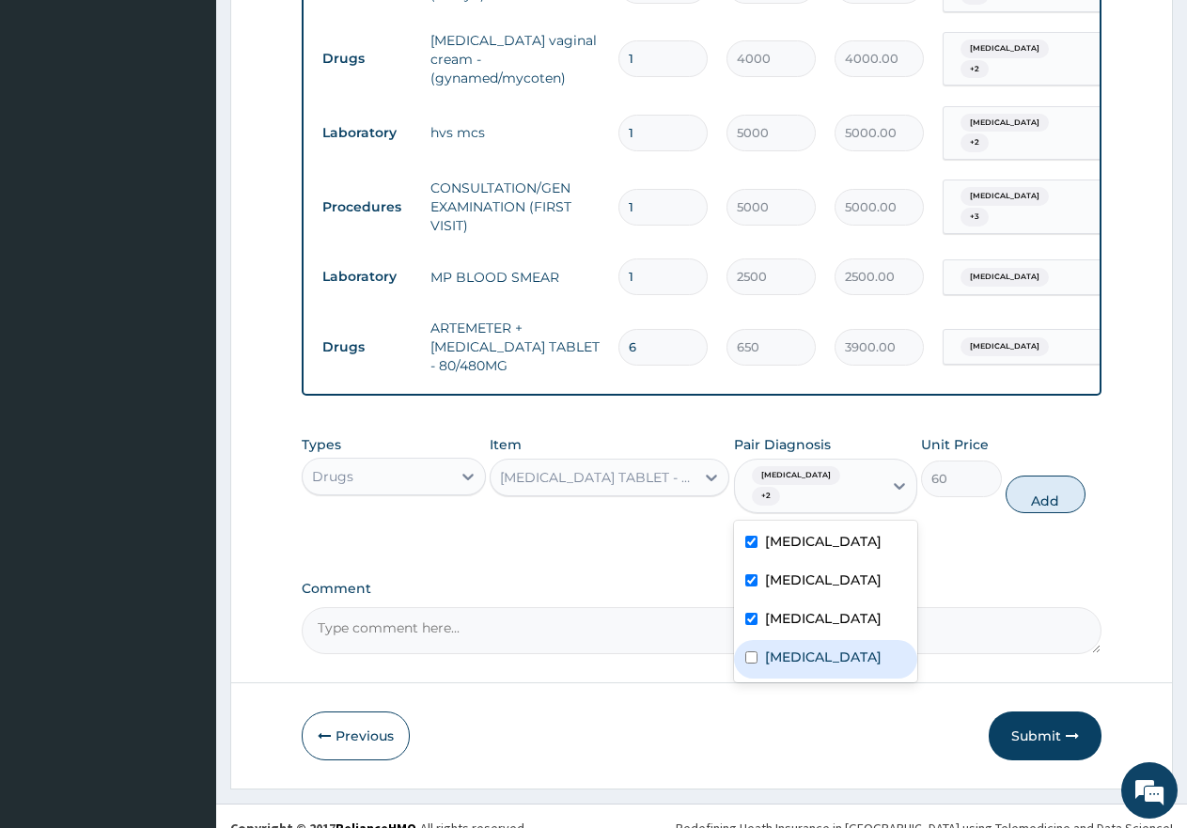
drag, startPoint x: 753, startPoint y: 645, endPoint x: 763, endPoint y: 644, distance: 10.4
click at [761, 644] on div "Candidiasis" at bounding box center [826, 659] width 184 height 39
checkbox input "true"
click at [1043, 476] on button "Add" at bounding box center [1046, 495] width 80 height 38
type input "0"
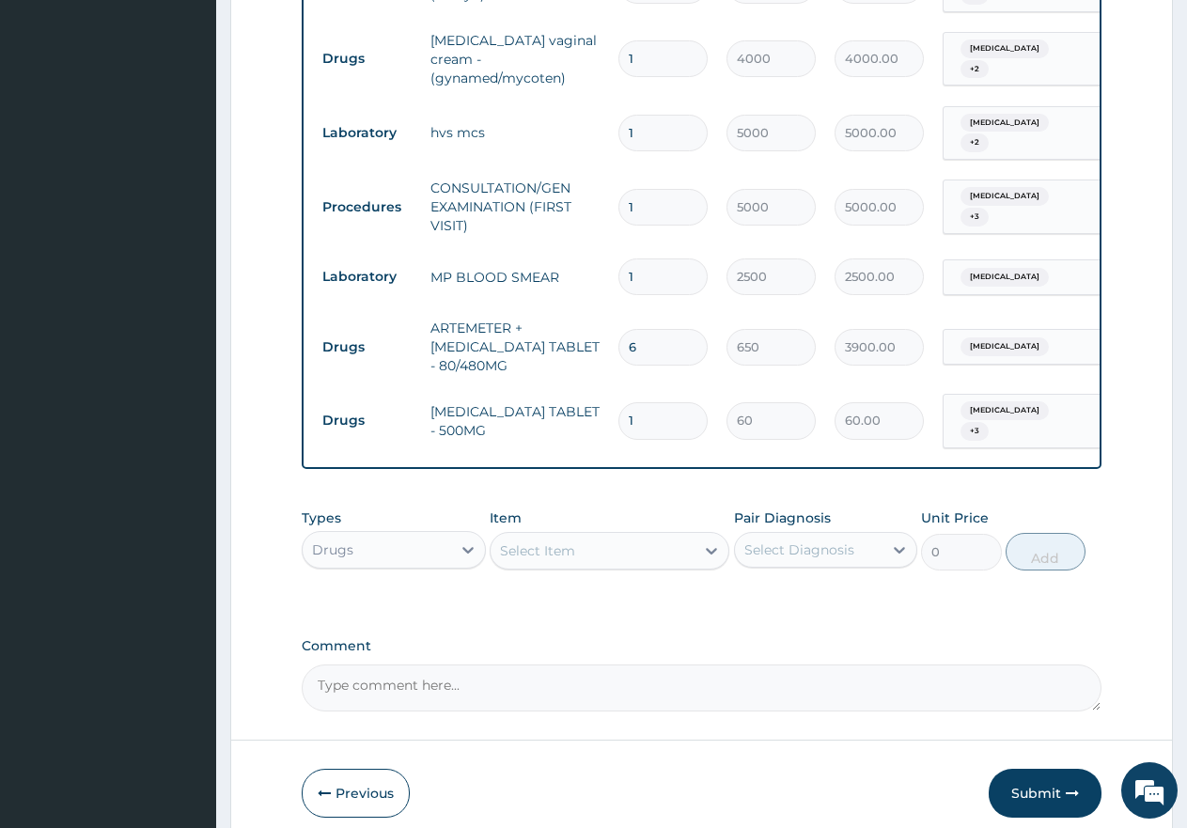
type input "18"
type input "1080.00"
type input "18"
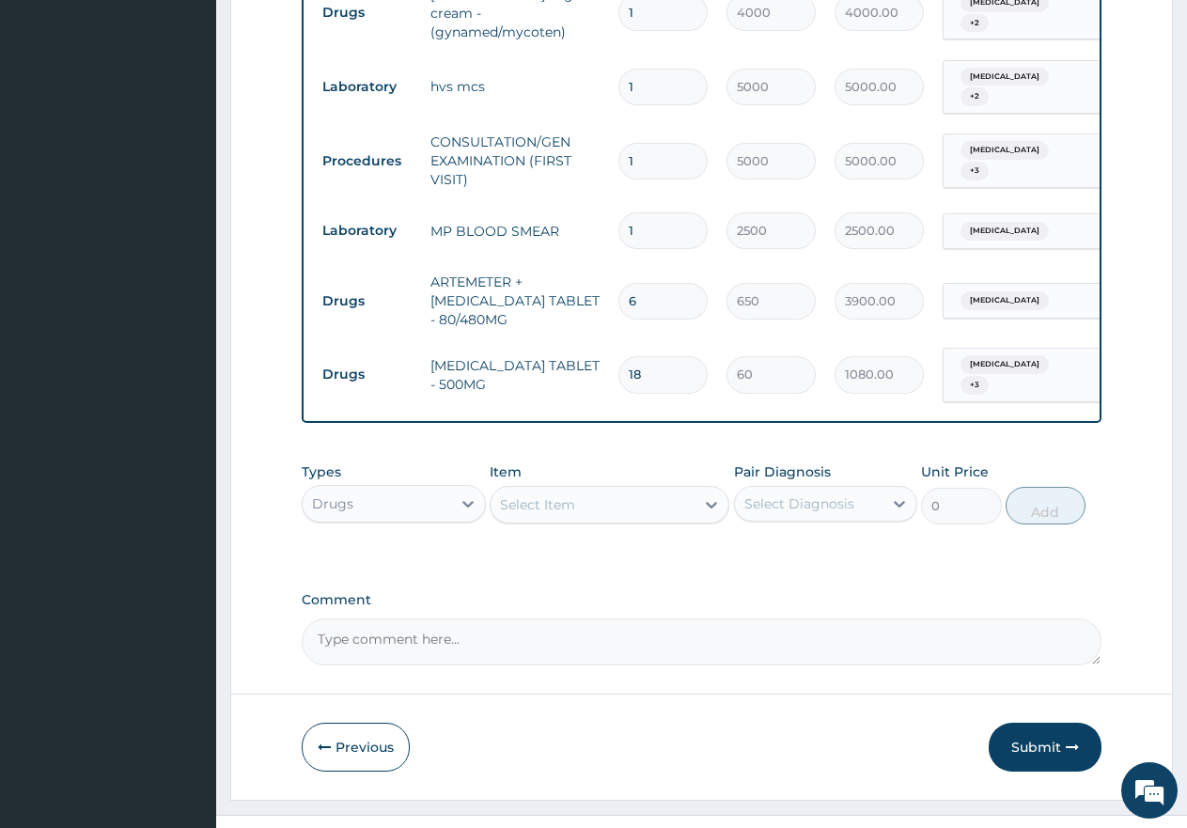
scroll to position [939, 0]
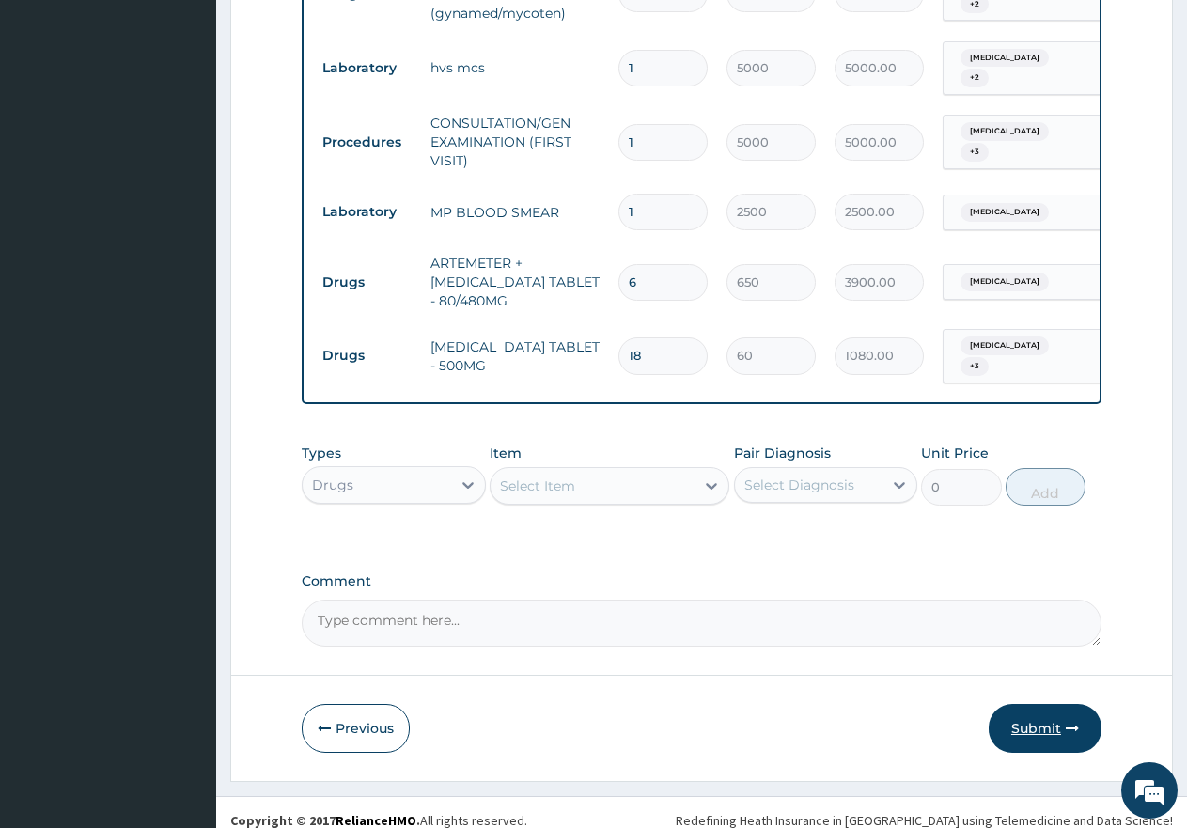
click at [1044, 715] on button "Submit" at bounding box center [1045, 728] width 113 height 49
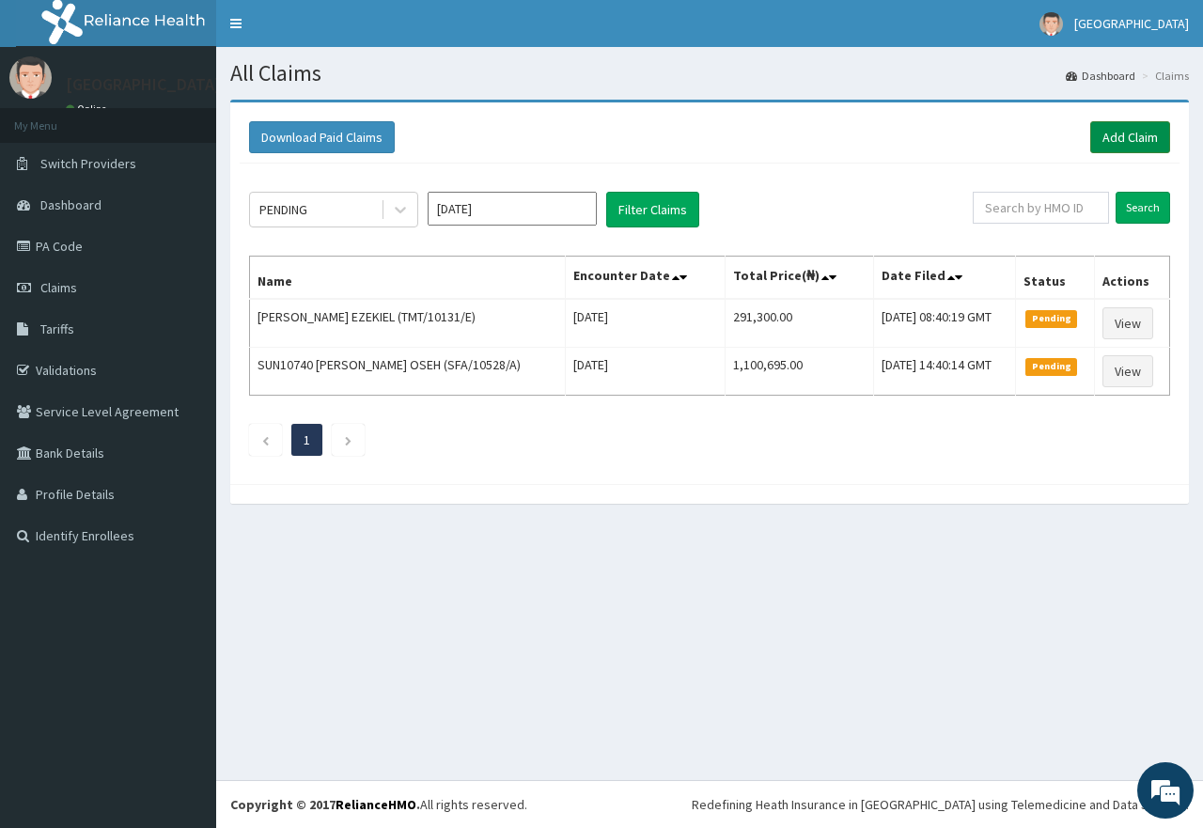
click at [1136, 138] on link "Add Claim" at bounding box center [1131, 137] width 80 height 32
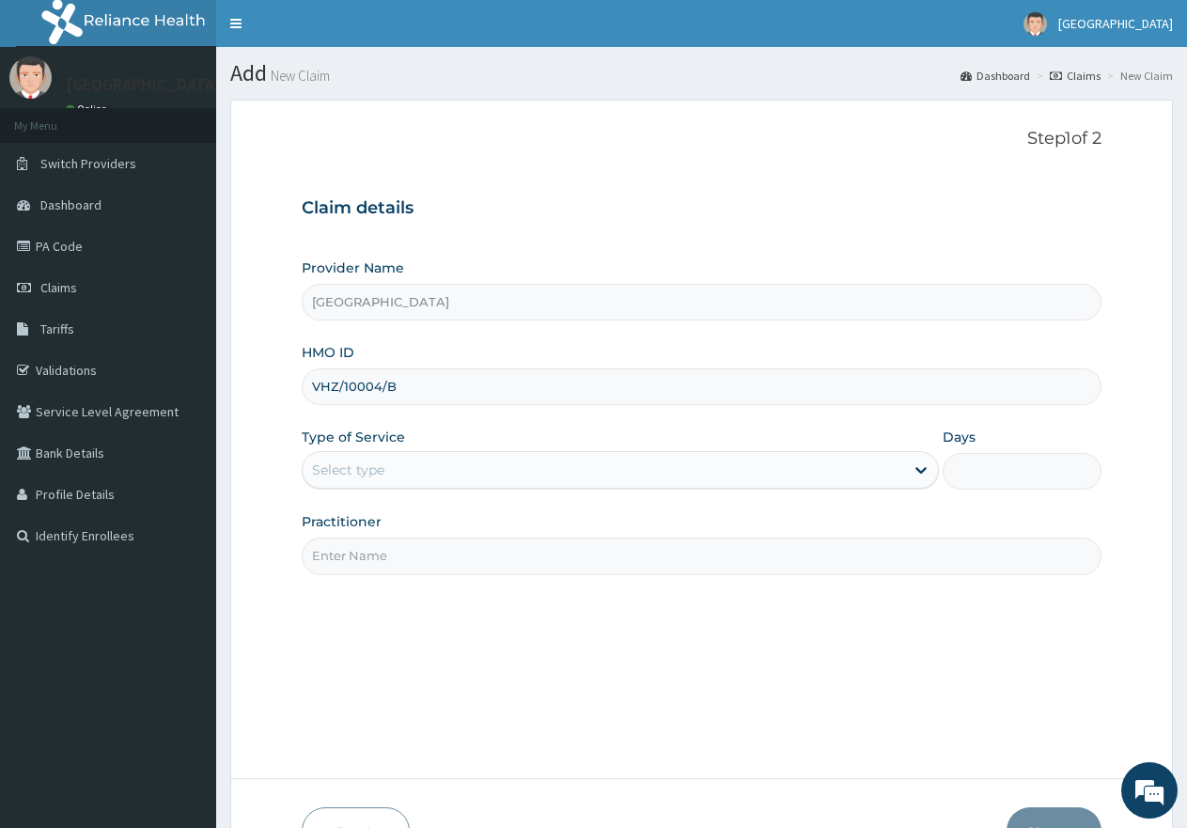
type input "VHZ/10004/B"
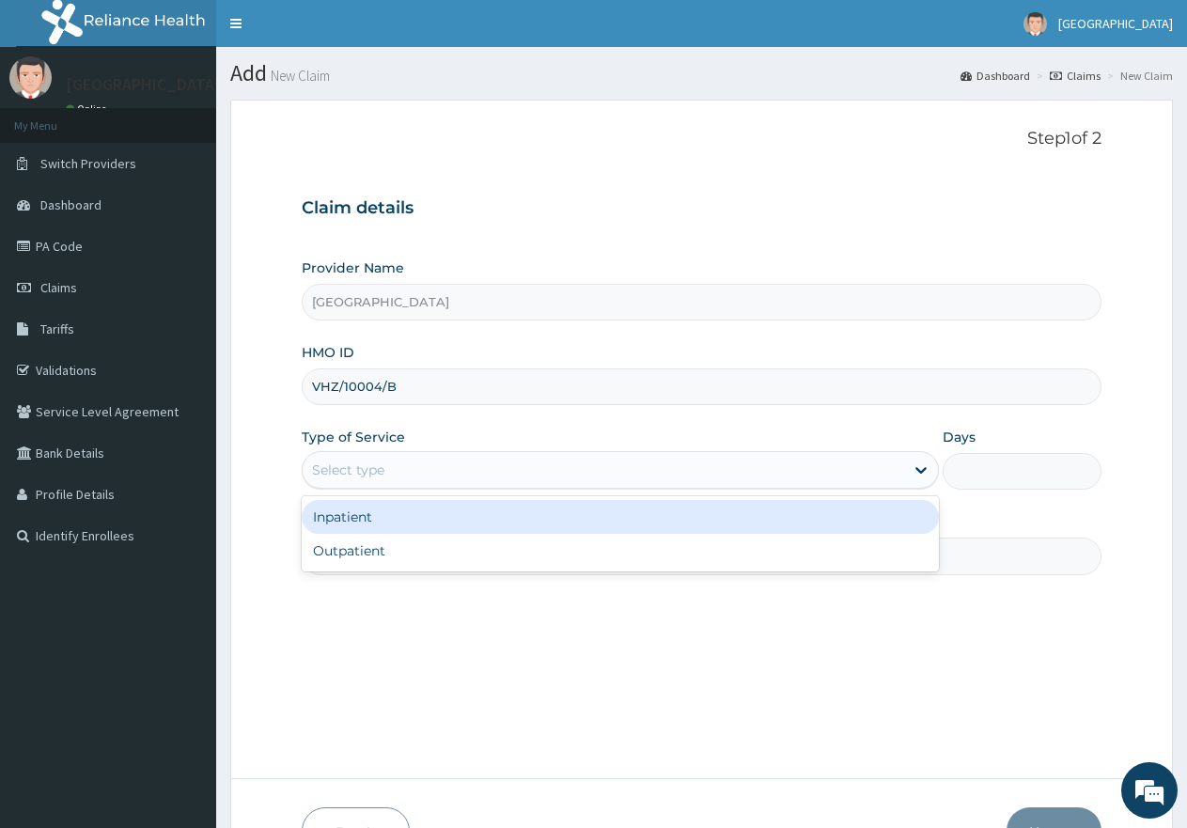
click at [426, 474] on div "Select type" at bounding box center [603, 470] width 601 height 30
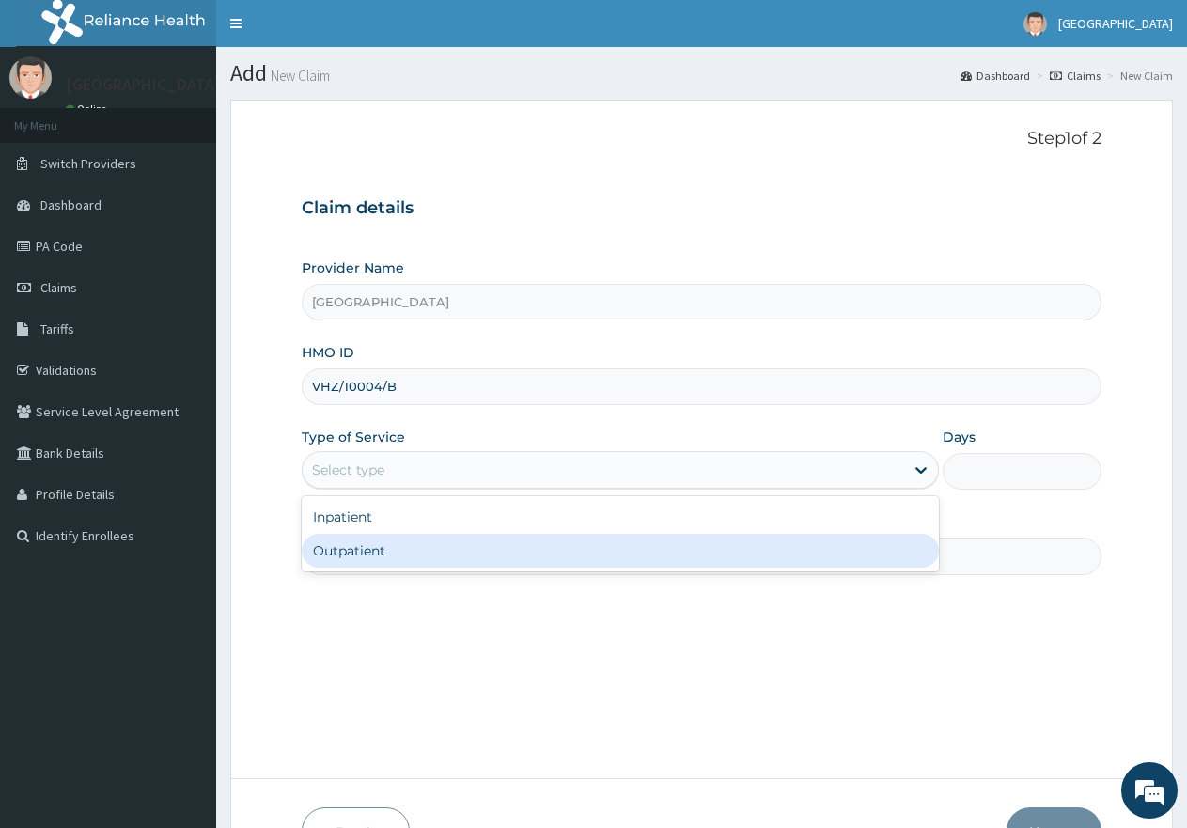
click at [405, 548] on div "Outpatient" at bounding box center [620, 551] width 636 height 34
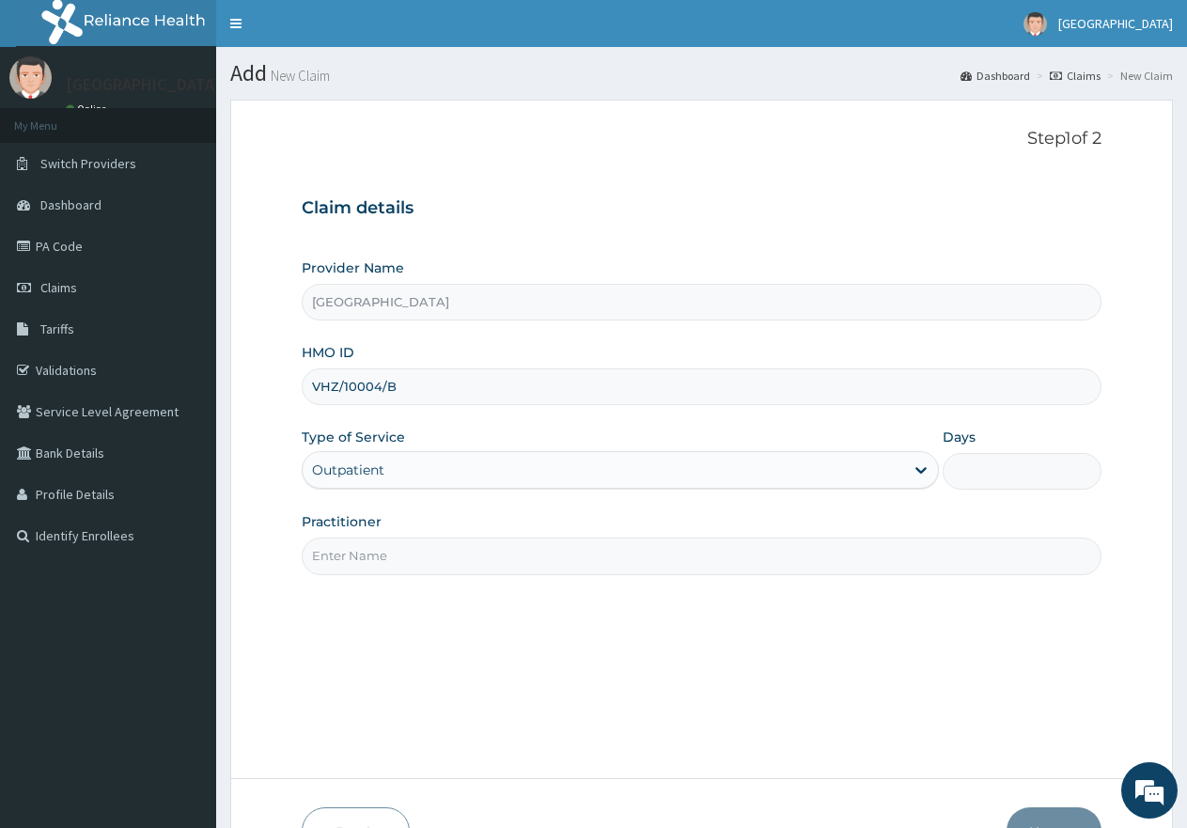
type input "1"
click at [405, 551] on input "Practitioner" at bounding box center [702, 556] width 800 height 37
type input "gp"
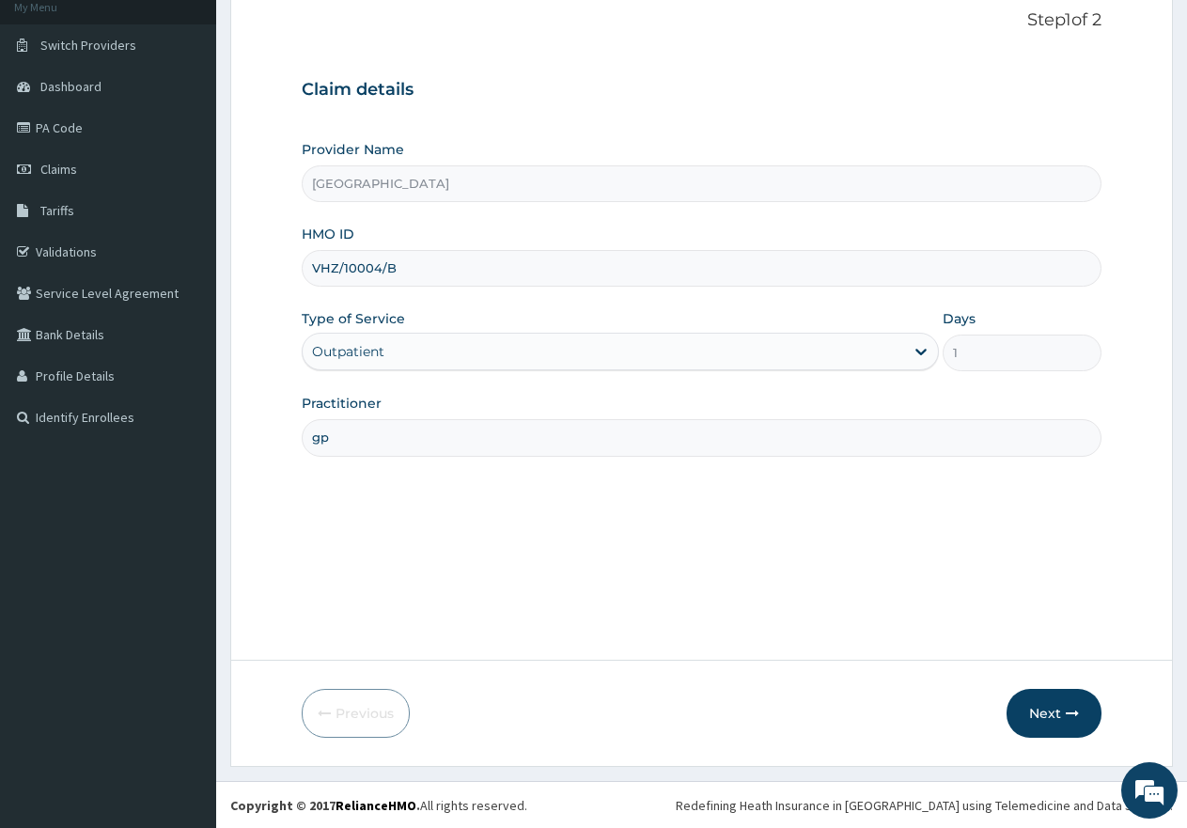
scroll to position [119, 0]
click at [1055, 722] on button "Next" at bounding box center [1054, 712] width 95 height 49
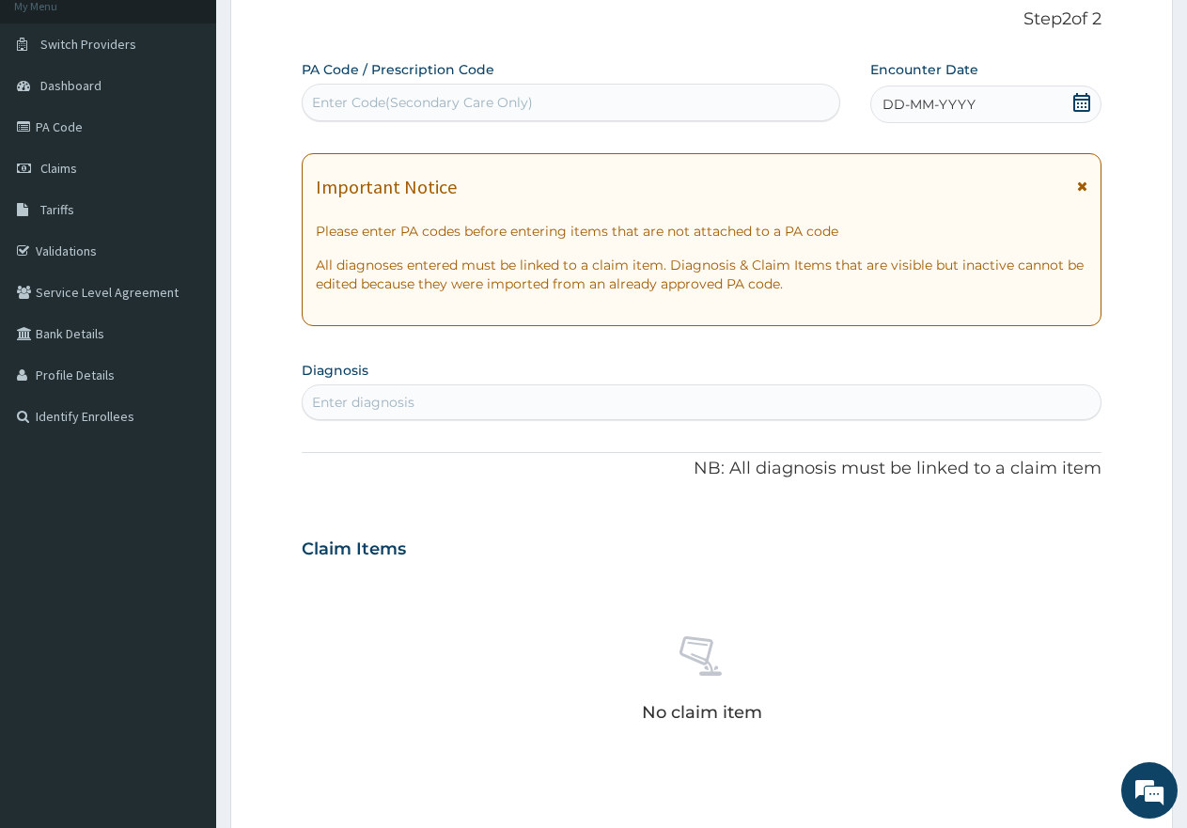
scroll to position [0, 0]
click at [426, 400] on div "Enter diagnosis" at bounding box center [702, 402] width 798 height 30
type input "pud"
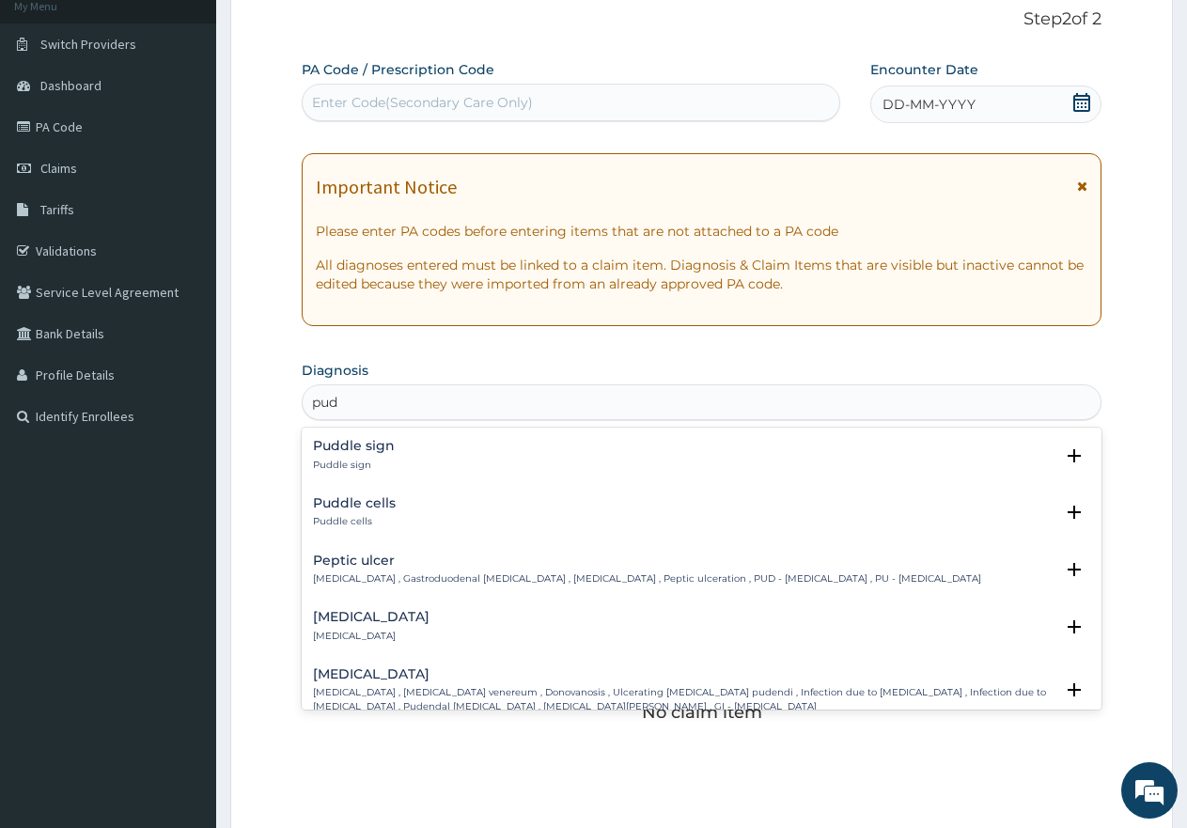
click at [353, 561] on h4 "Peptic ulcer" at bounding box center [647, 561] width 668 height 14
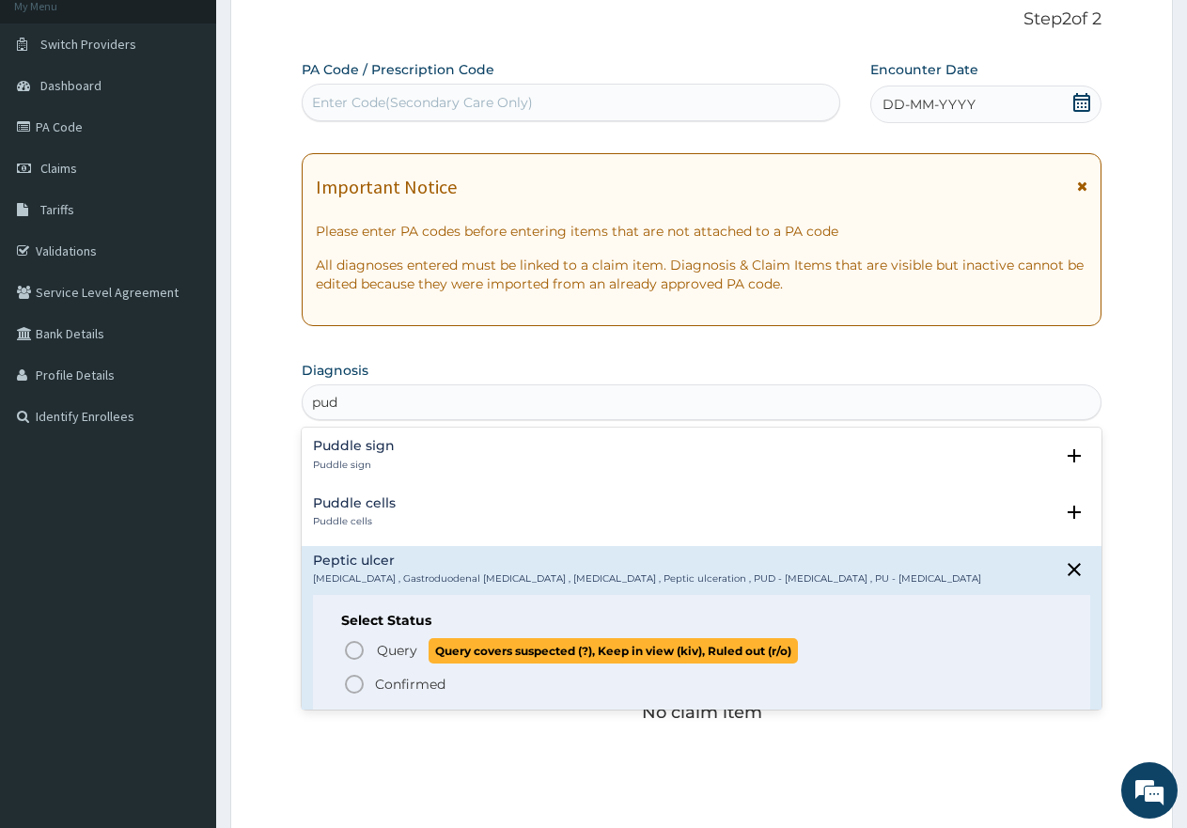
click at [356, 650] on icon "status option query" at bounding box center [354, 650] width 23 height 23
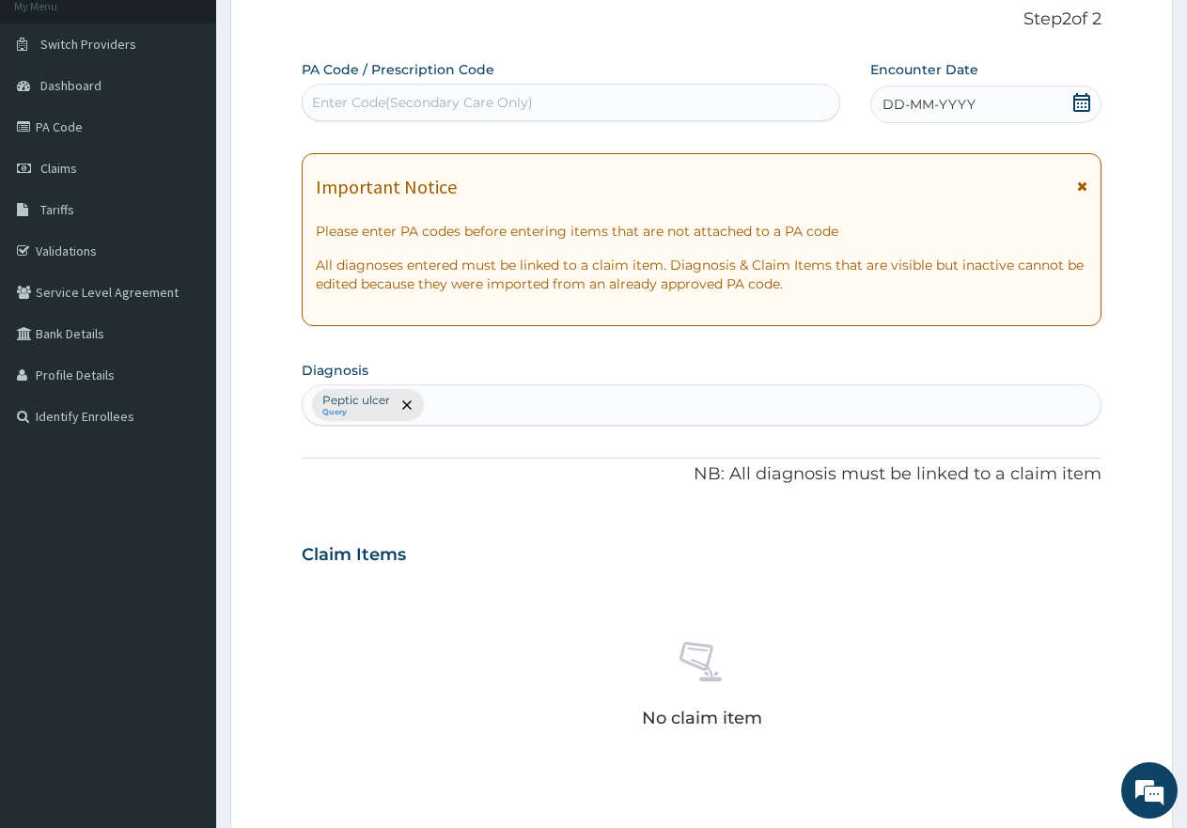
click at [1088, 102] on icon at bounding box center [1082, 102] width 19 height 19
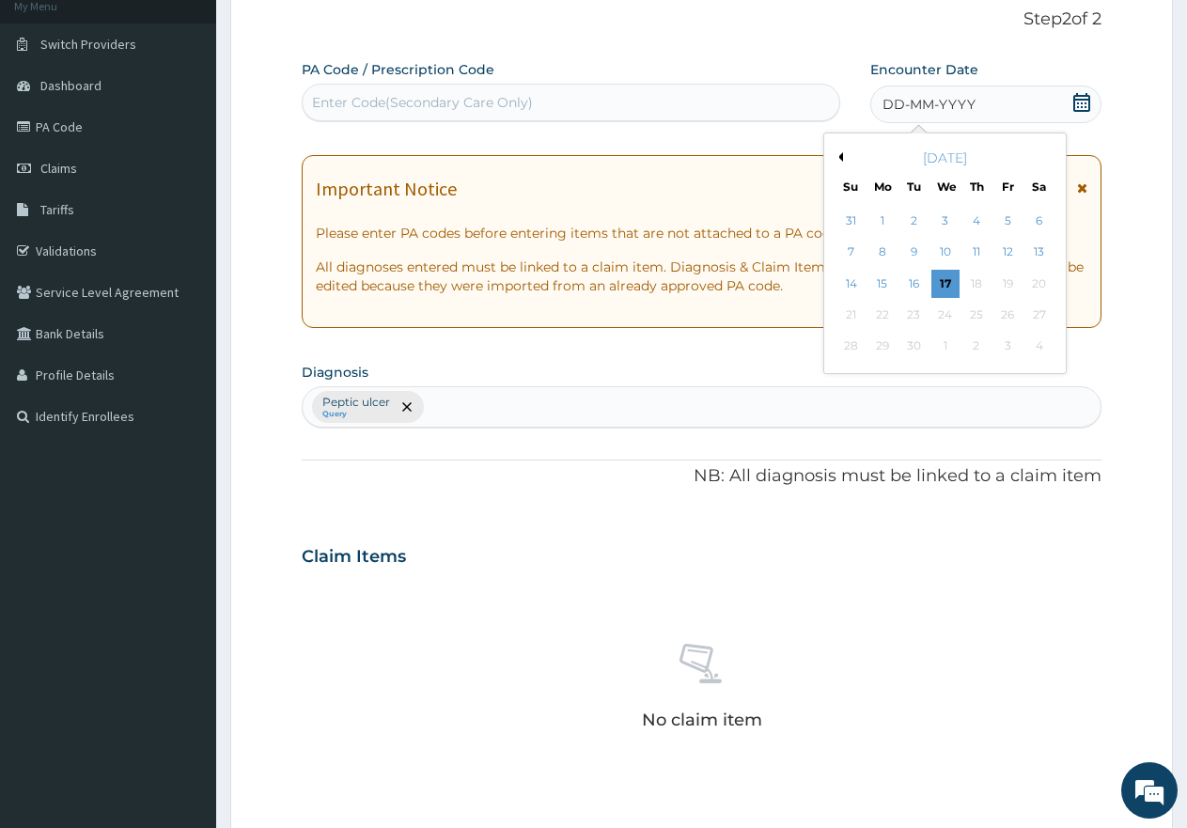
click at [838, 156] on button "Previous Month" at bounding box center [838, 156] width 9 height 9
click at [944, 343] on div "27" at bounding box center [946, 347] width 28 height 28
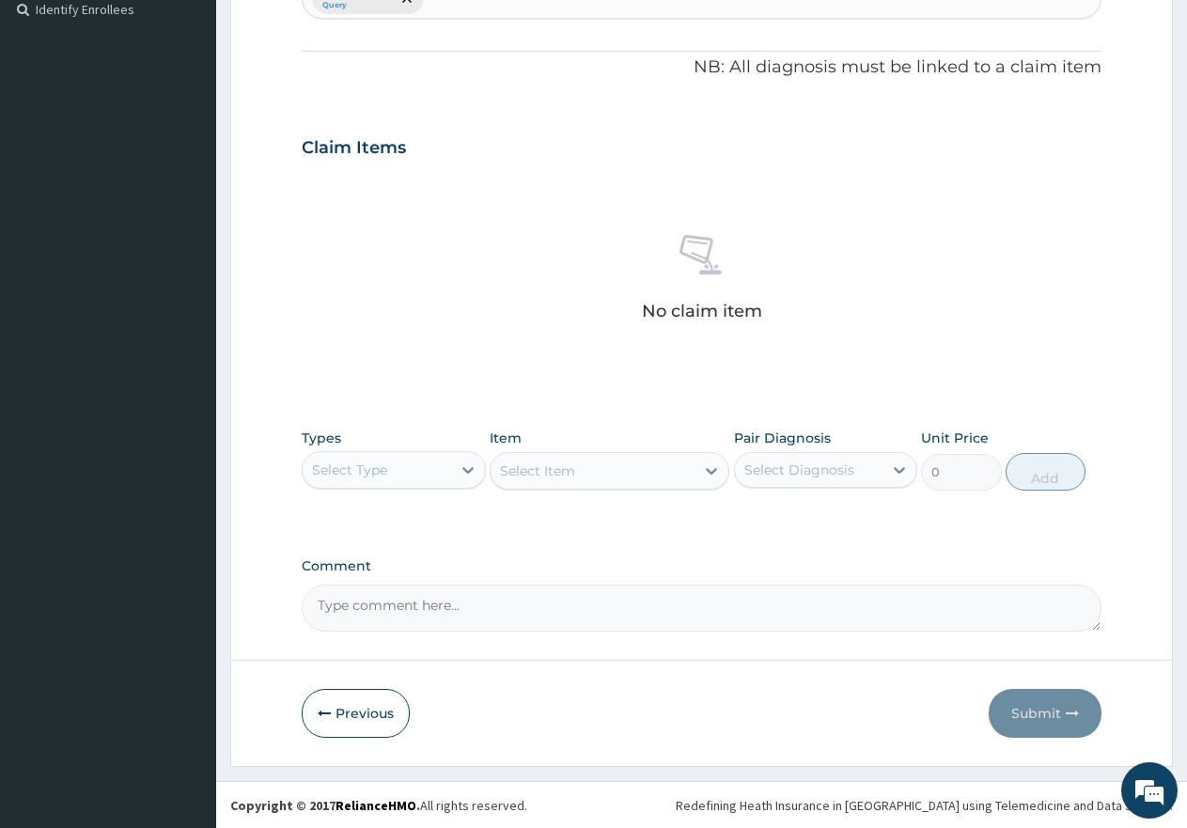
scroll to position [527, 0]
click at [435, 475] on div "Select Type" at bounding box center [377, 469] width 149 height 30
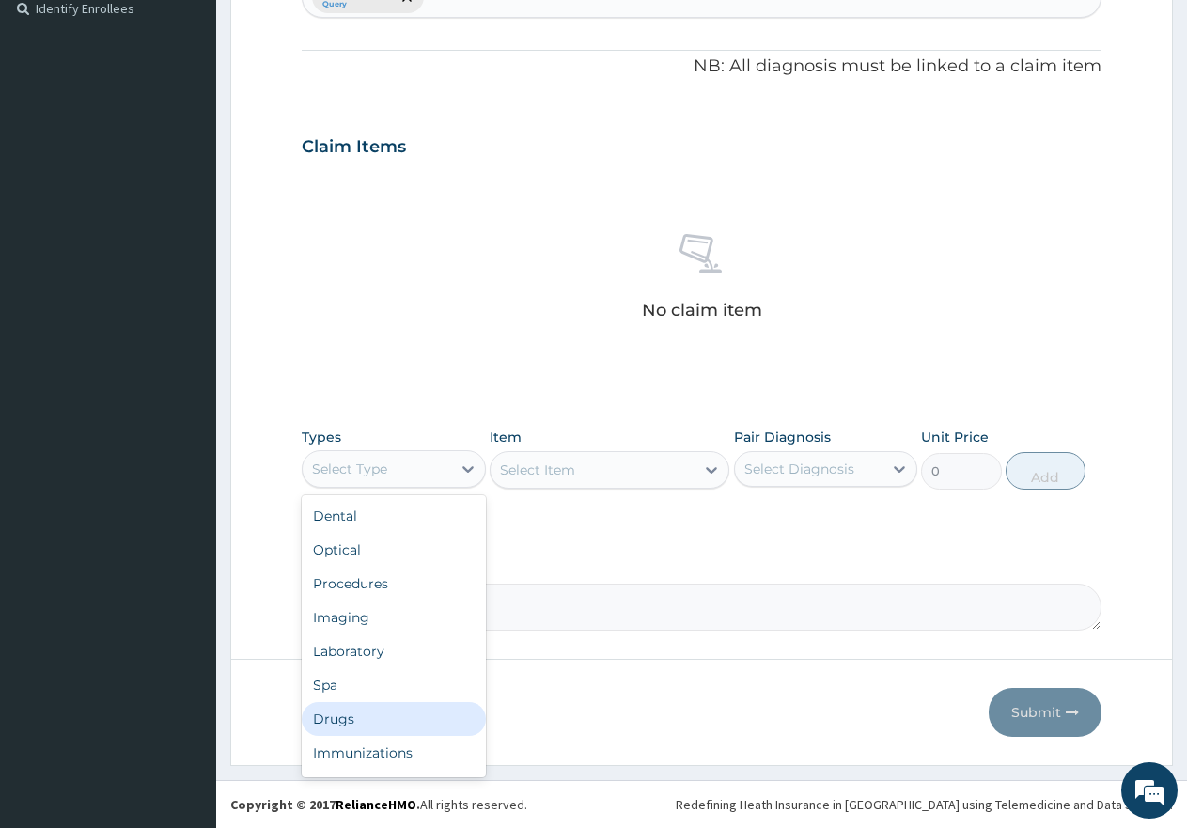
drag, startPoint x: 349, startPoint y: 720, endPoint x: 415, endPoint y: 657, distance: 91.1
click at [351, 719] on div "Drugs" at bounding box center [394, 719] width 184 height 34
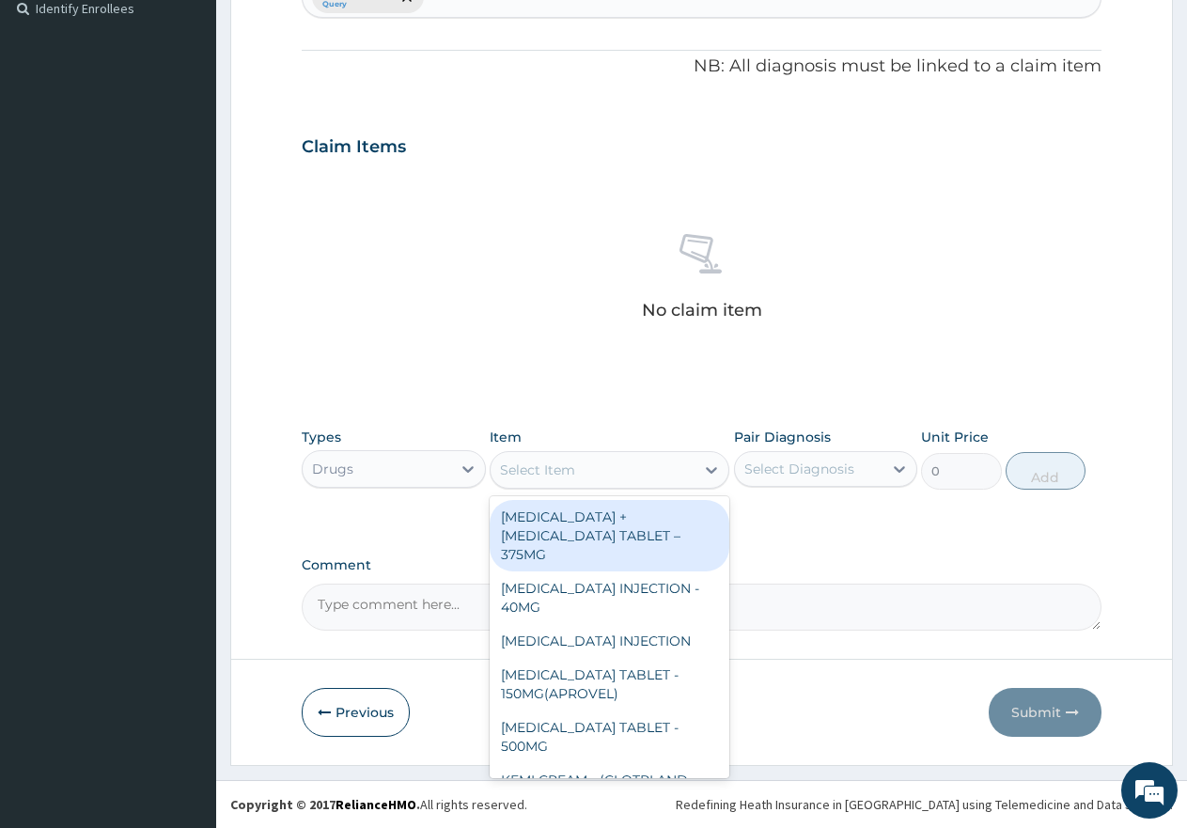
click at [621, 464] on div "Select Item" at bounding box center [593, 470] width 204 height 30
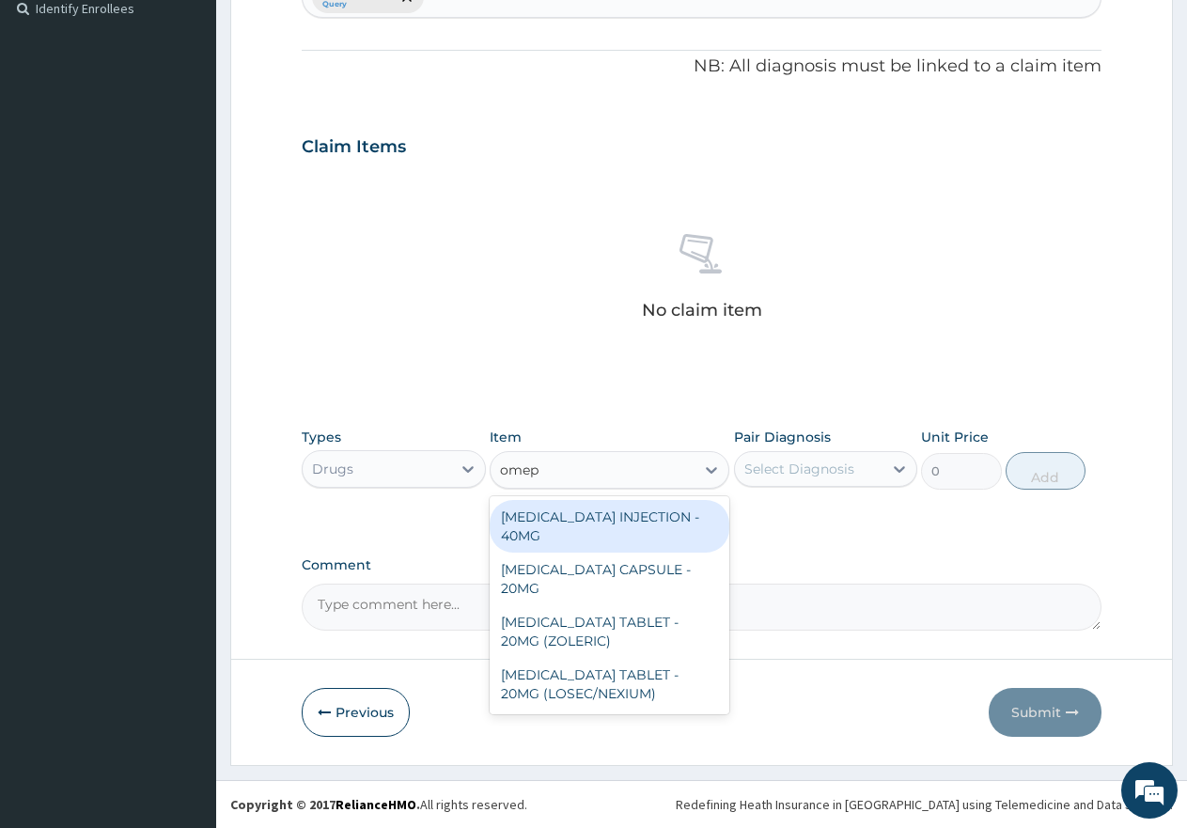
type input "omepr"
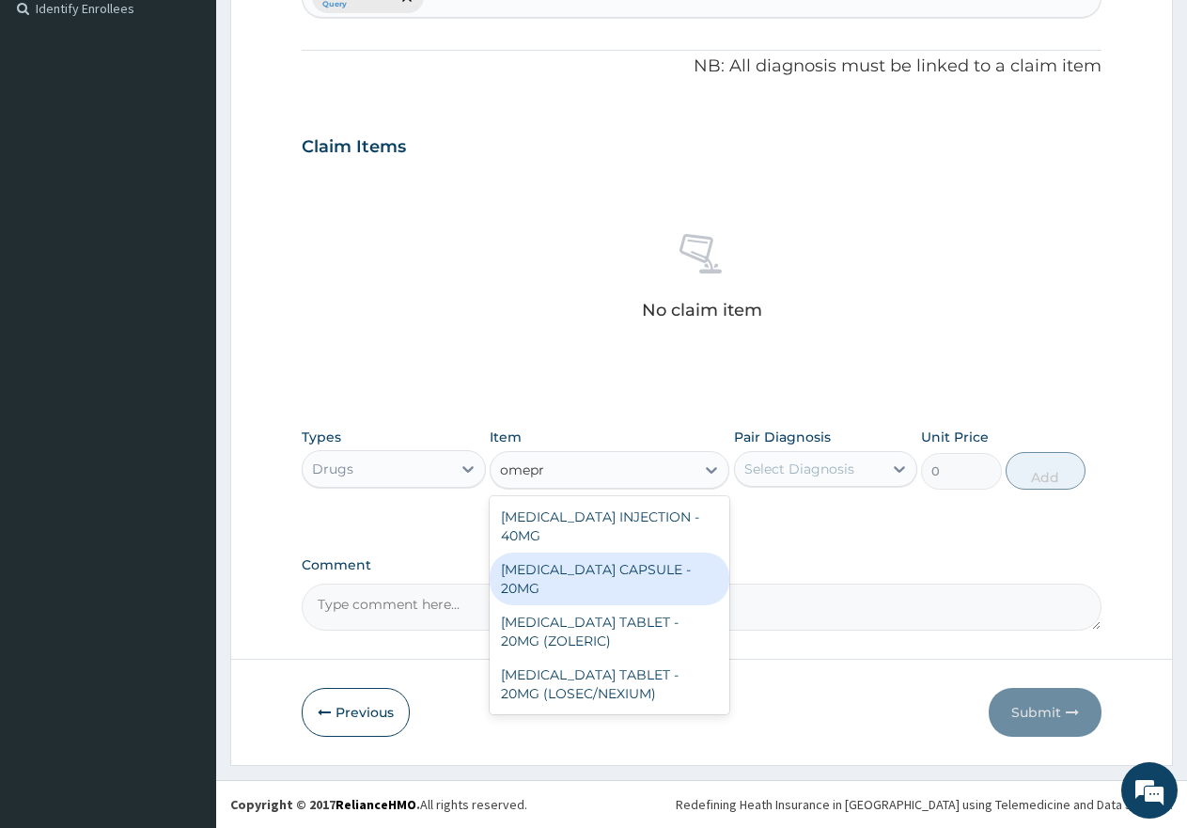
click at [624, 568] on div "OMEPRAZOLE CAPSULE - 20MG" at bounding box center [610, 579] width 240 height 53
type input "250"
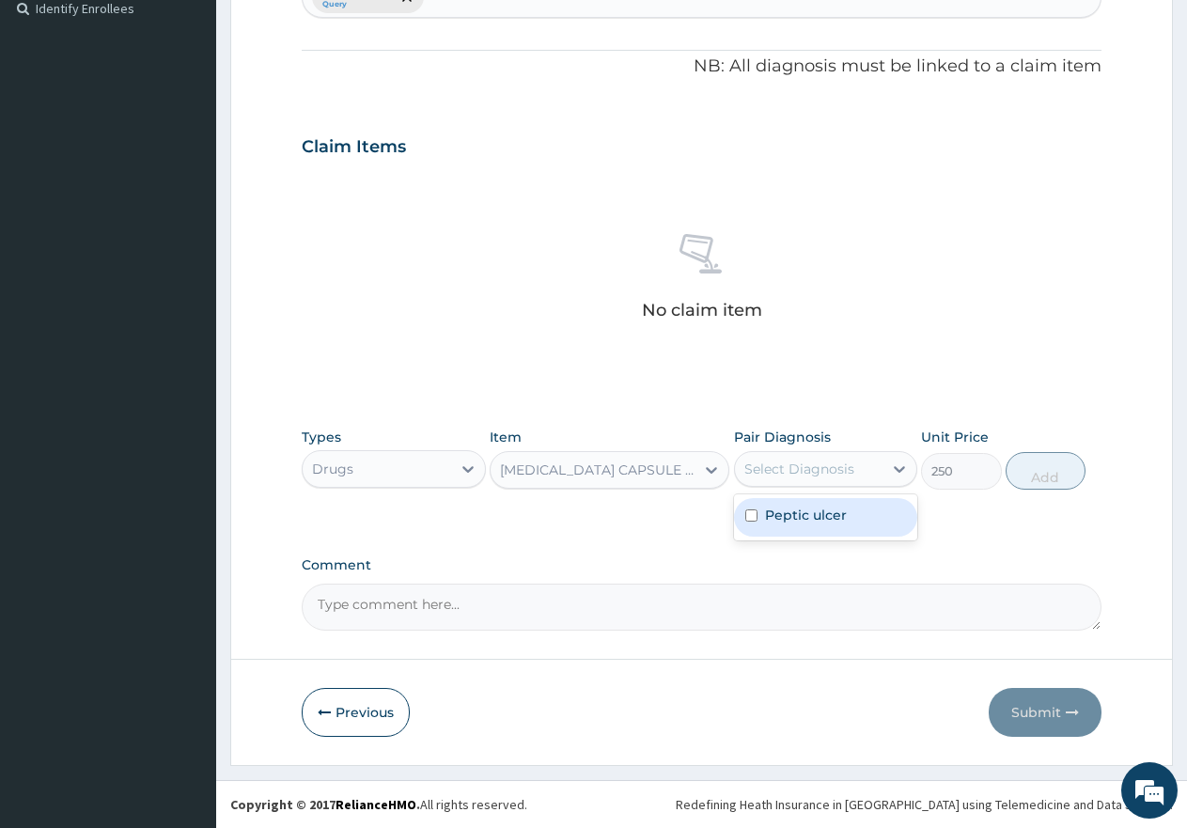
drag, startPoint x: 813, startPoint y: 463, endPoint x: 804, endPoint y: 479, distance: 18.5
click at [814, 463] on div "Select Diagnosis" at bounding box center [800, 469] width 110 height 19
click at [756, 514] on input "checkbox" at bounding box center [751, 516] width 12 height 12
checkbox input "true"
click at [1048, 469] on button "Add" at bounding box center [1046, 471] width 80 height 38
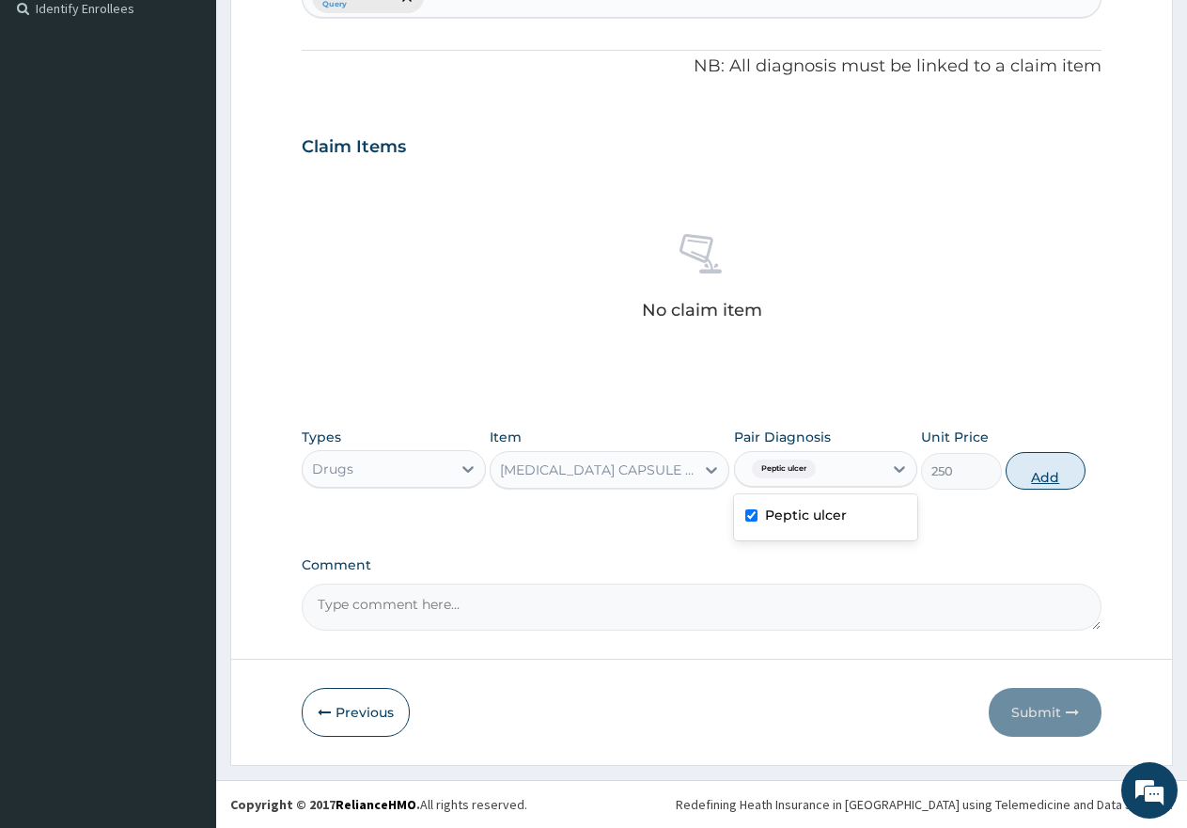
type input "0"
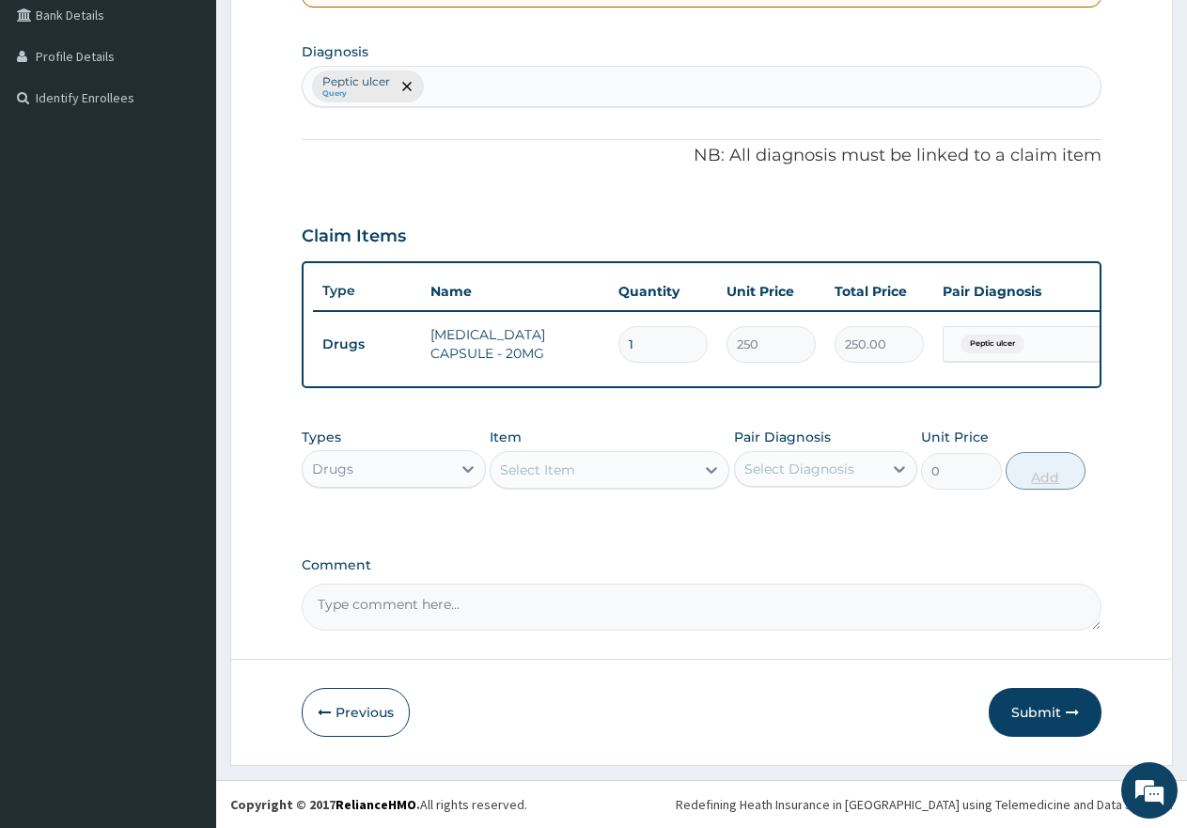
scroll to position [454, 0]
type input "0.00"
type input "7"
type input "1750.00"
type input "7"
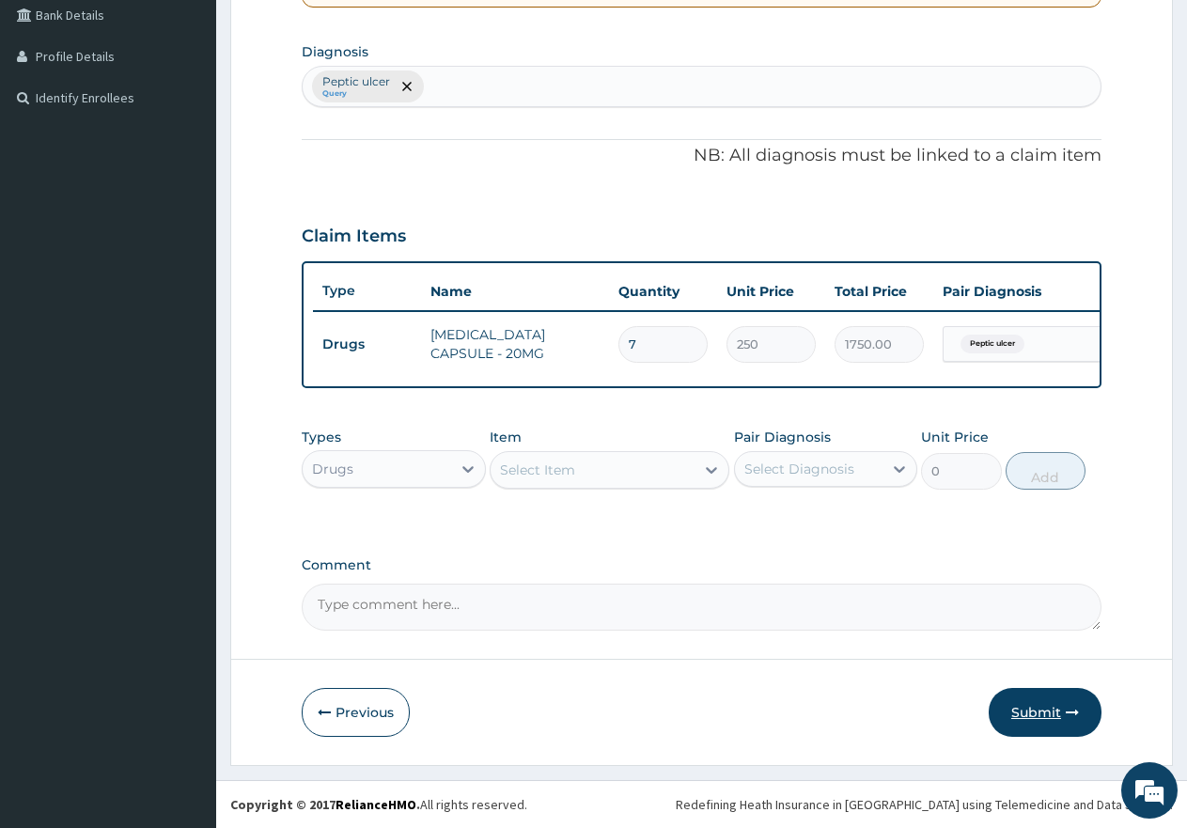
click at [1028, 710] on button "Submit" at bounding box center [1045, 712] width 113 height 49
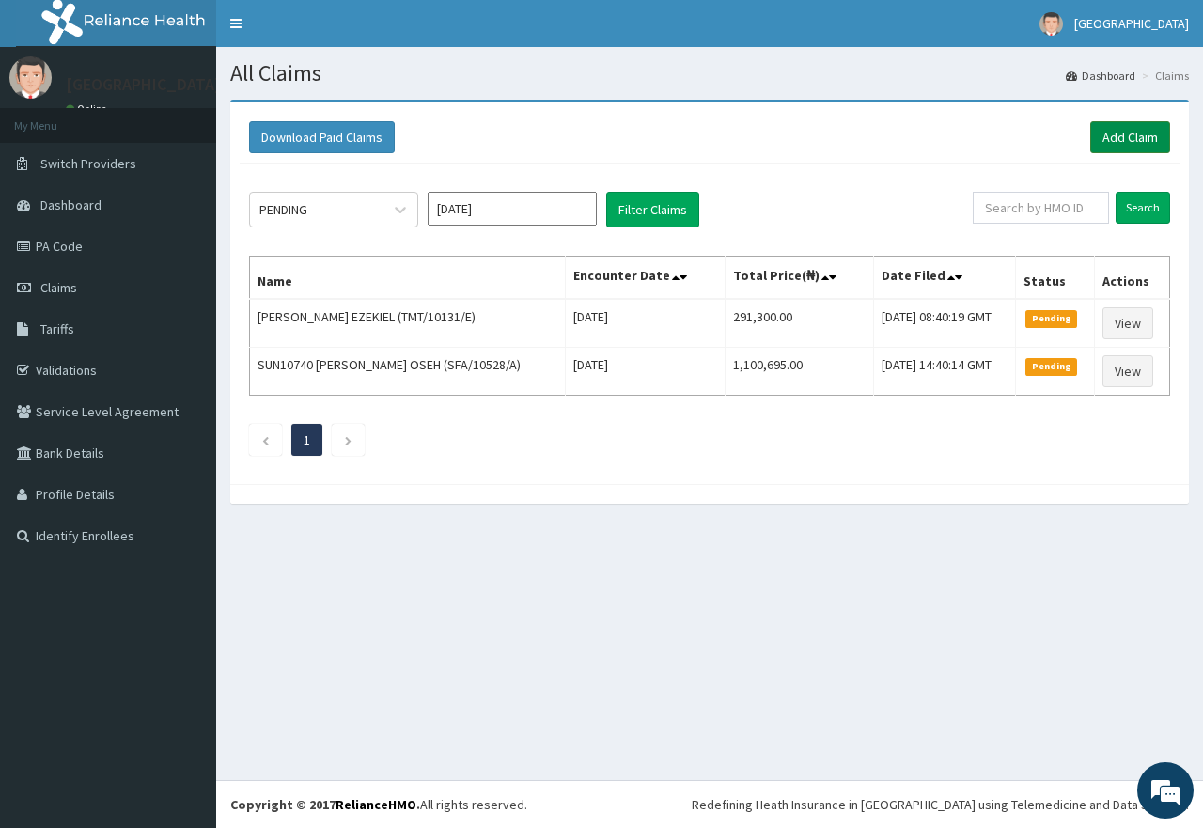
click at [1137, 143] on link "Add Claim" at bounding box center [1131, 137] width 80 height 32
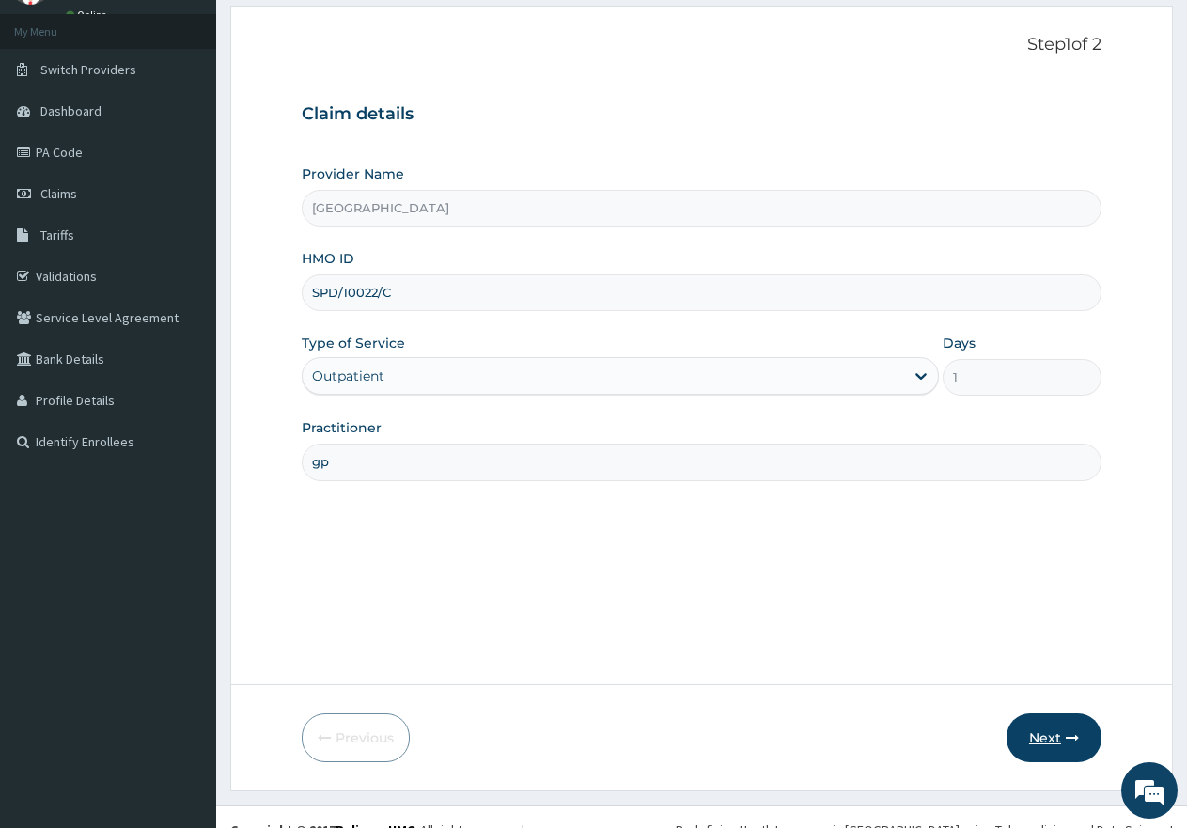
click at [1045, 748] on button "Next" at bounding box center [1054, 738] width 95 height 49
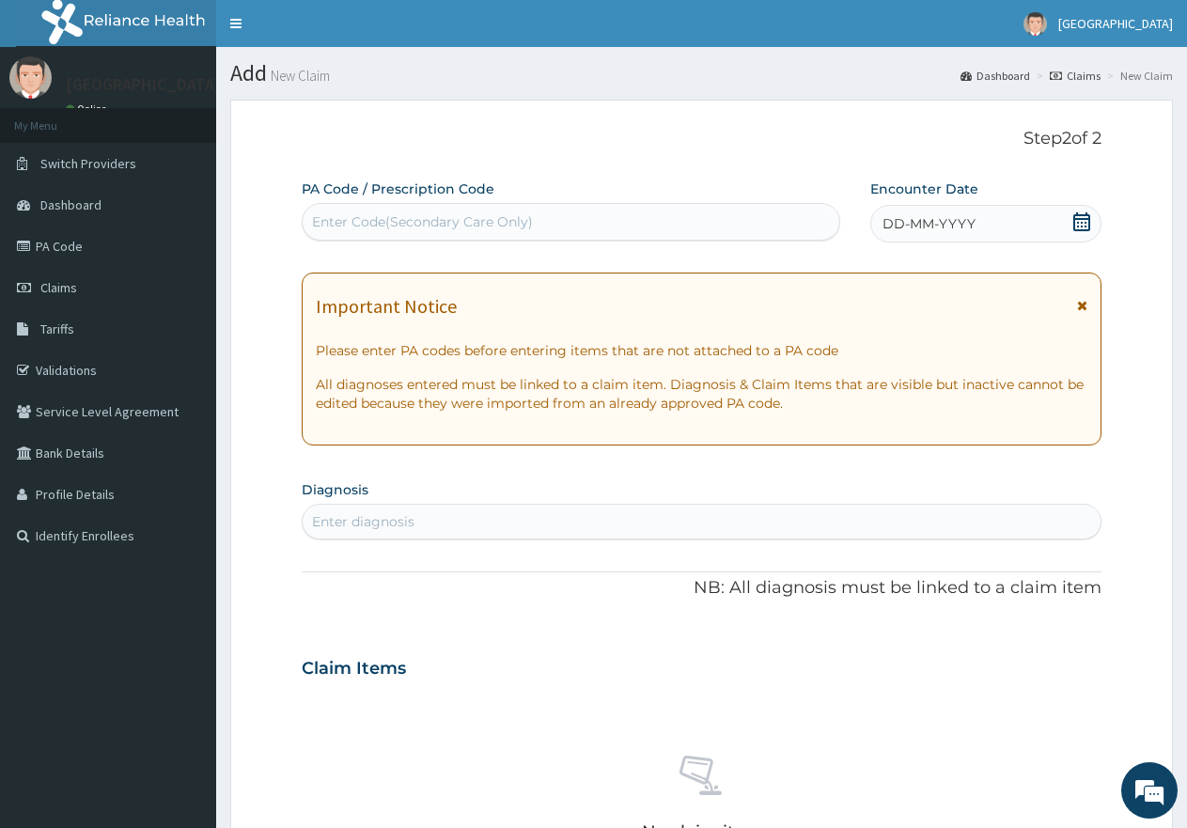
click at [1080, 221] on icon at bounding box center [1082, 221] width 19 height 19
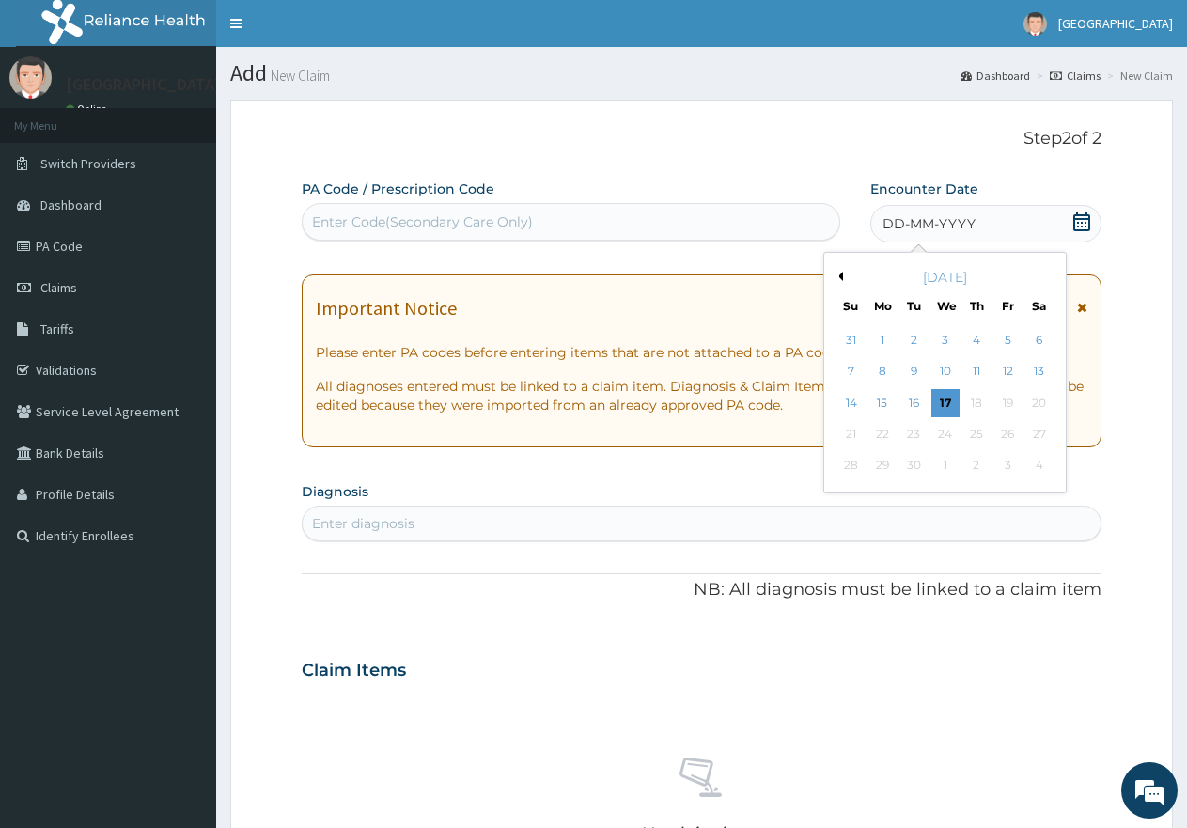
click at [838, 275] on button "Previous Month" at bounding box center [838, 276] width 9 height 9
click at [912, 466] on div "26" at bounding box center [915, 466] width 28 height 28
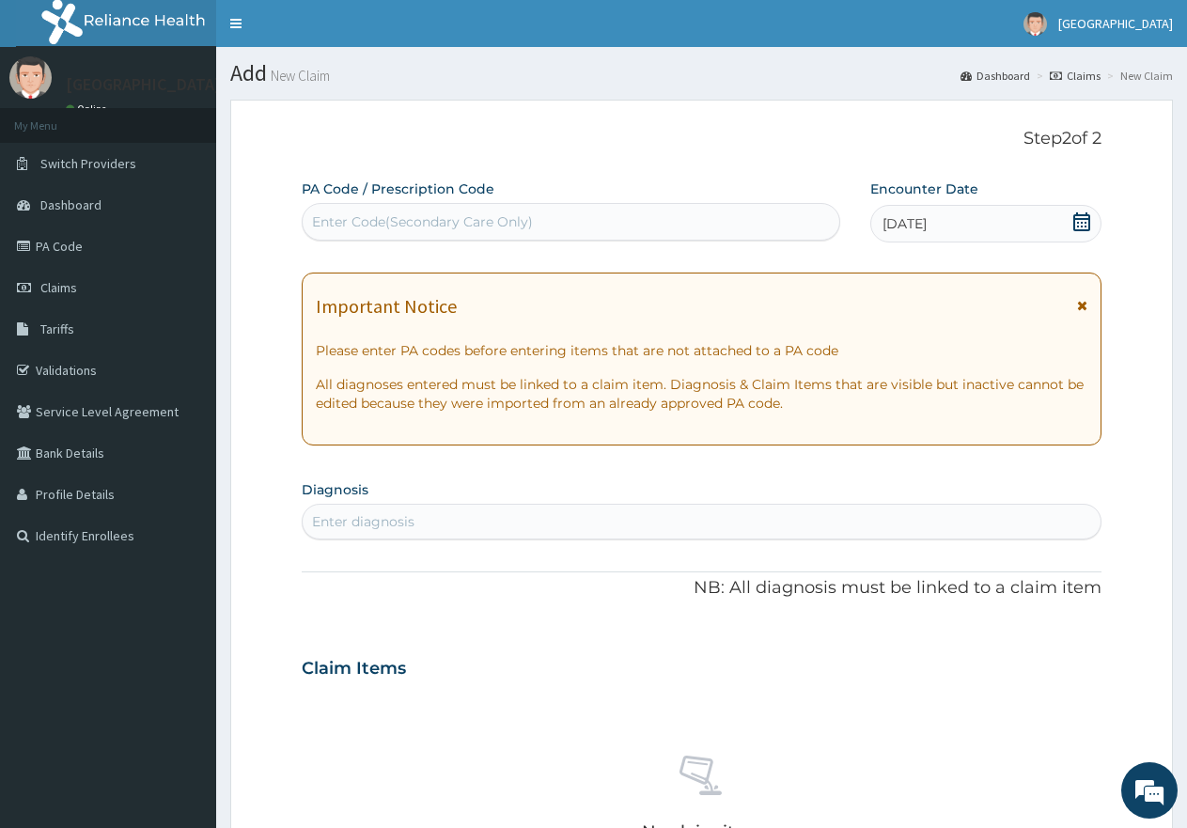
click at [593, 524] on div "Enter diagnosis" at bounding box center [702, 522] width 798 height 30
type input "mala"
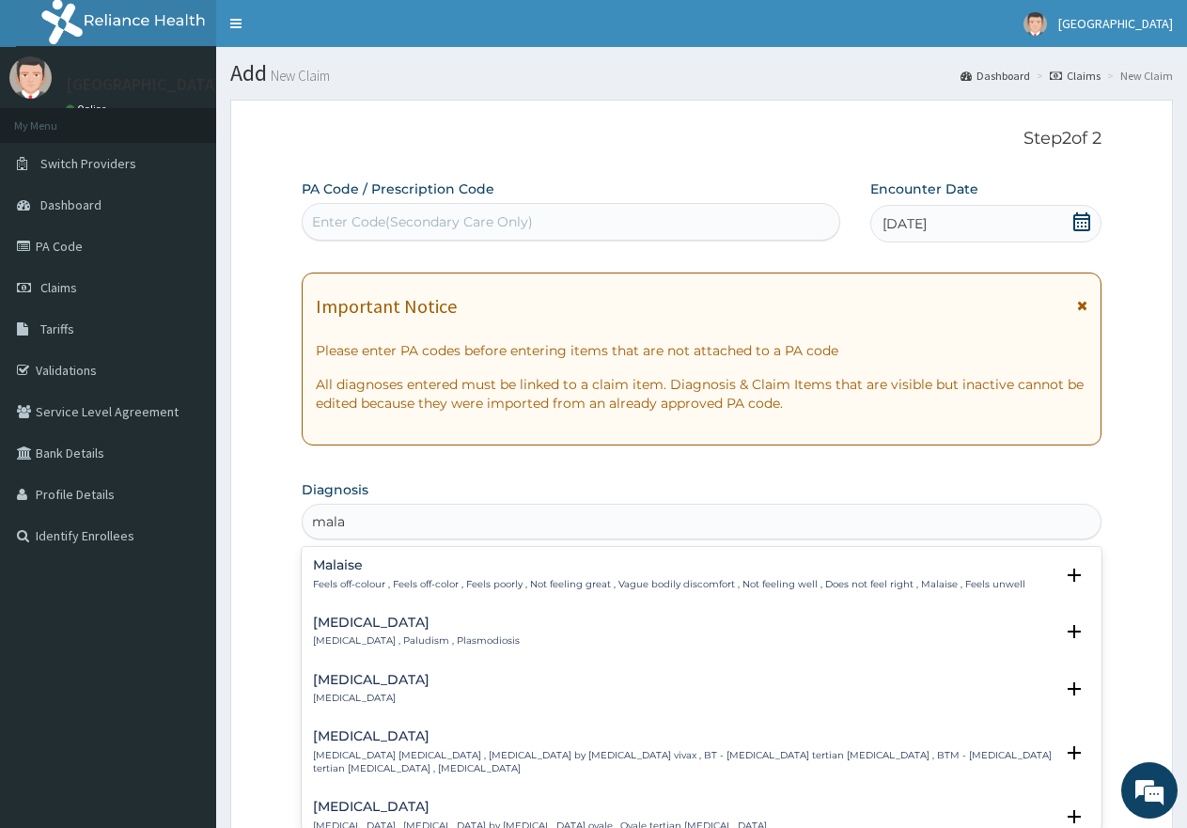
click at [392, 633] on div "Malaria Malaria , Paludism , Plasmodiosis" at bounding box center [416, 632] width 207 height 33
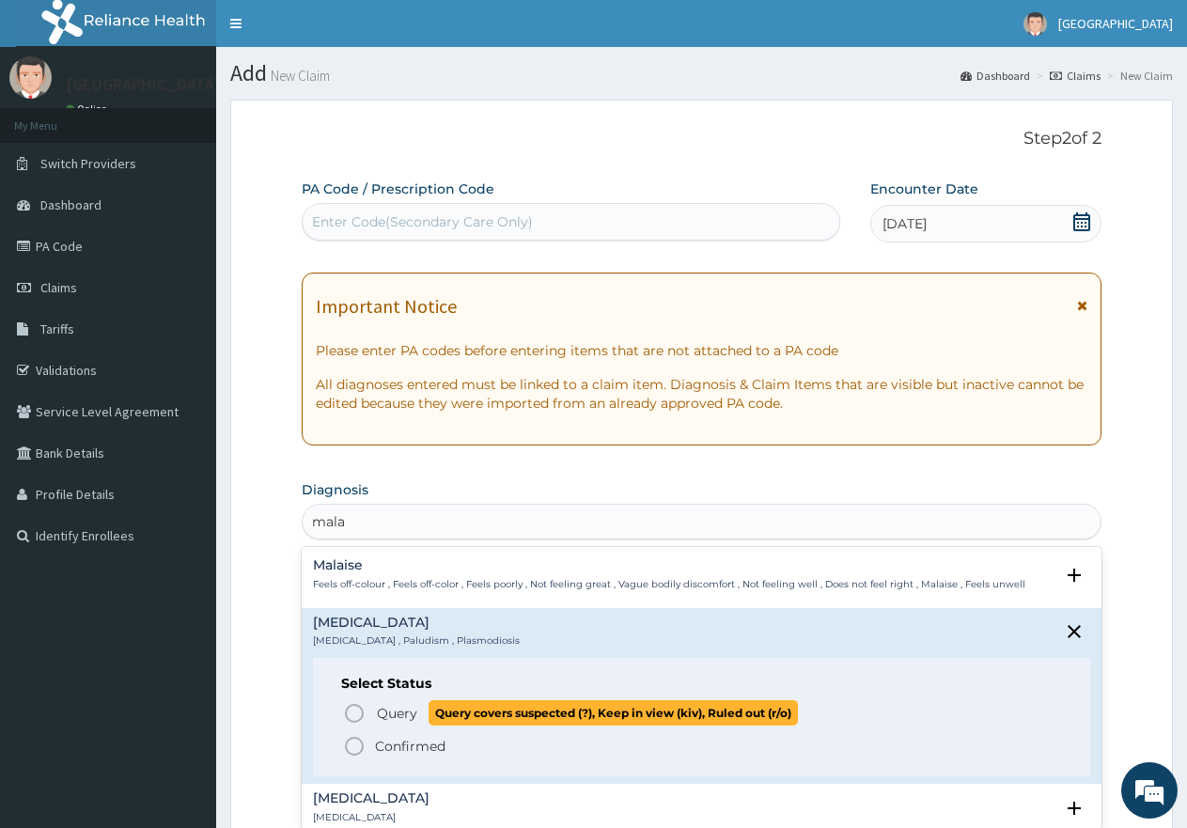
click at [352, 709] on icon "status option query" at bounding box center [354, 713] width 23 height 23
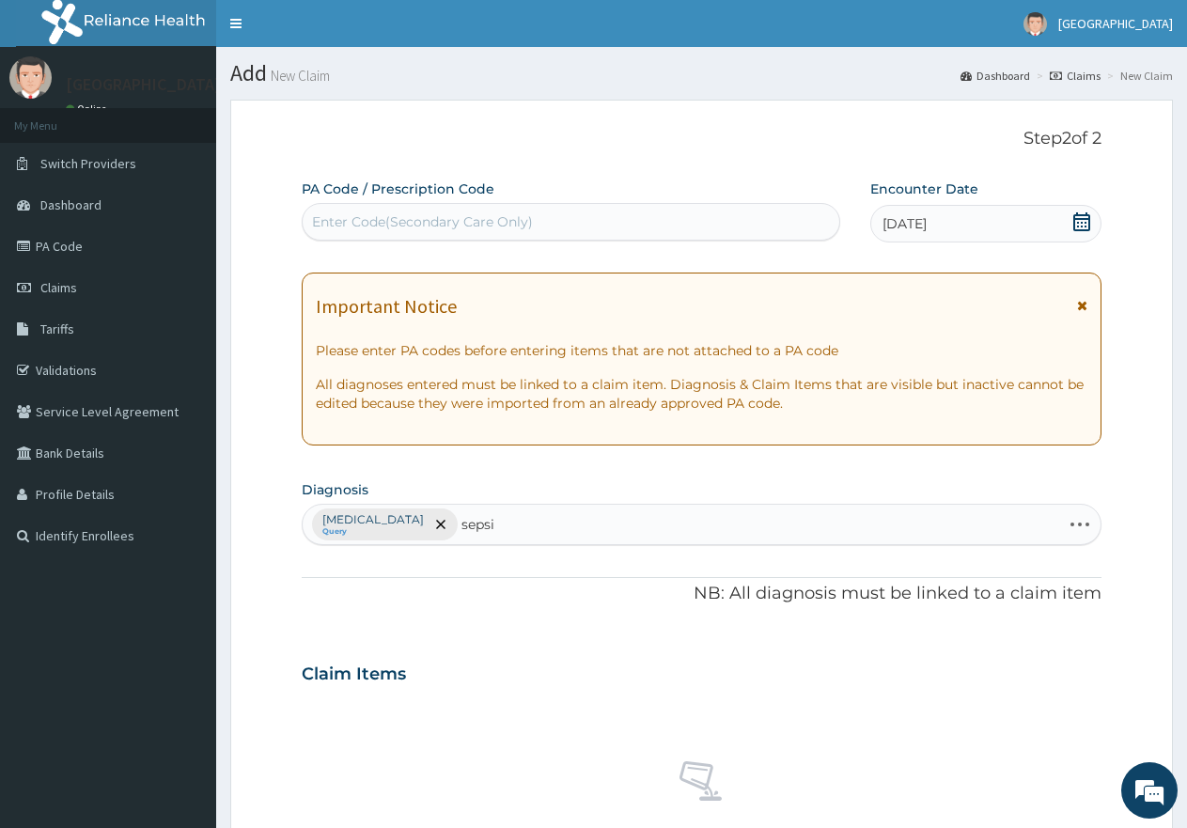
type input "sepsis"
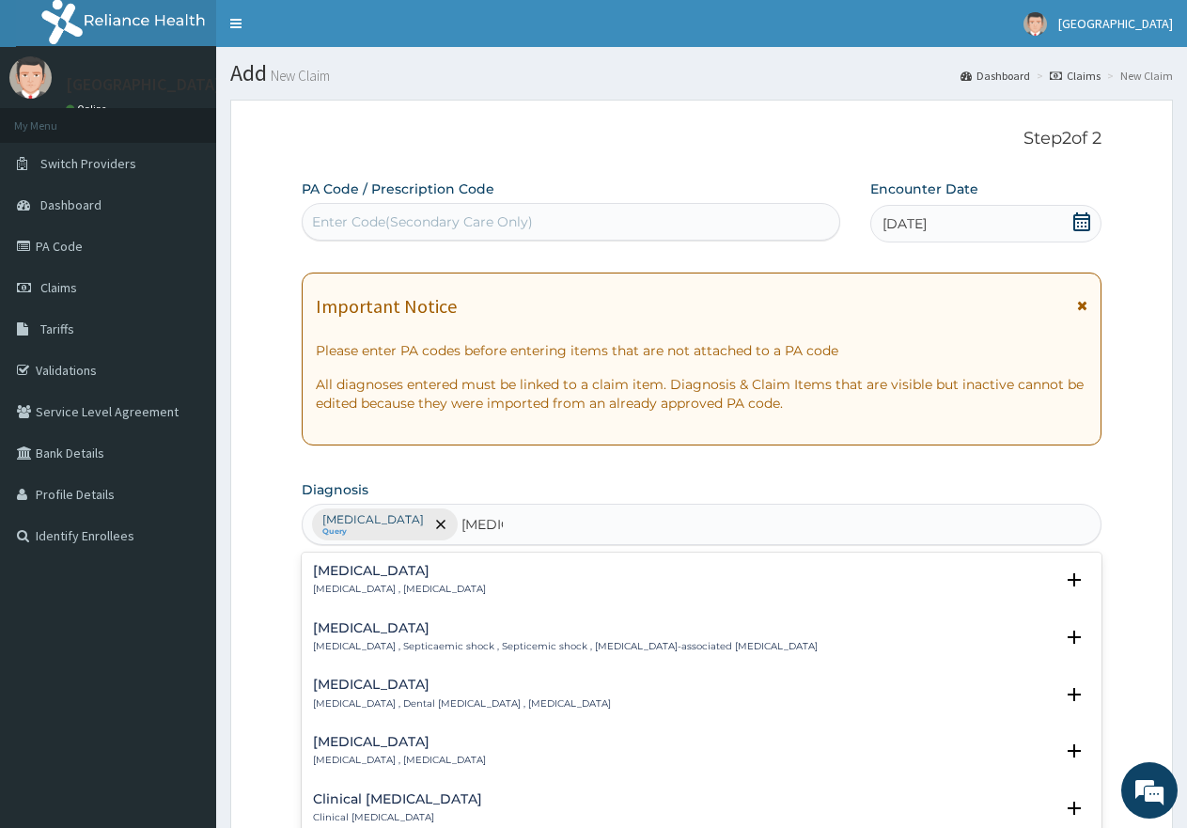
click at [339, 570] on h4 "[MEDICAL_DATA]" at bounding box center [399, 571] width 173 height 14
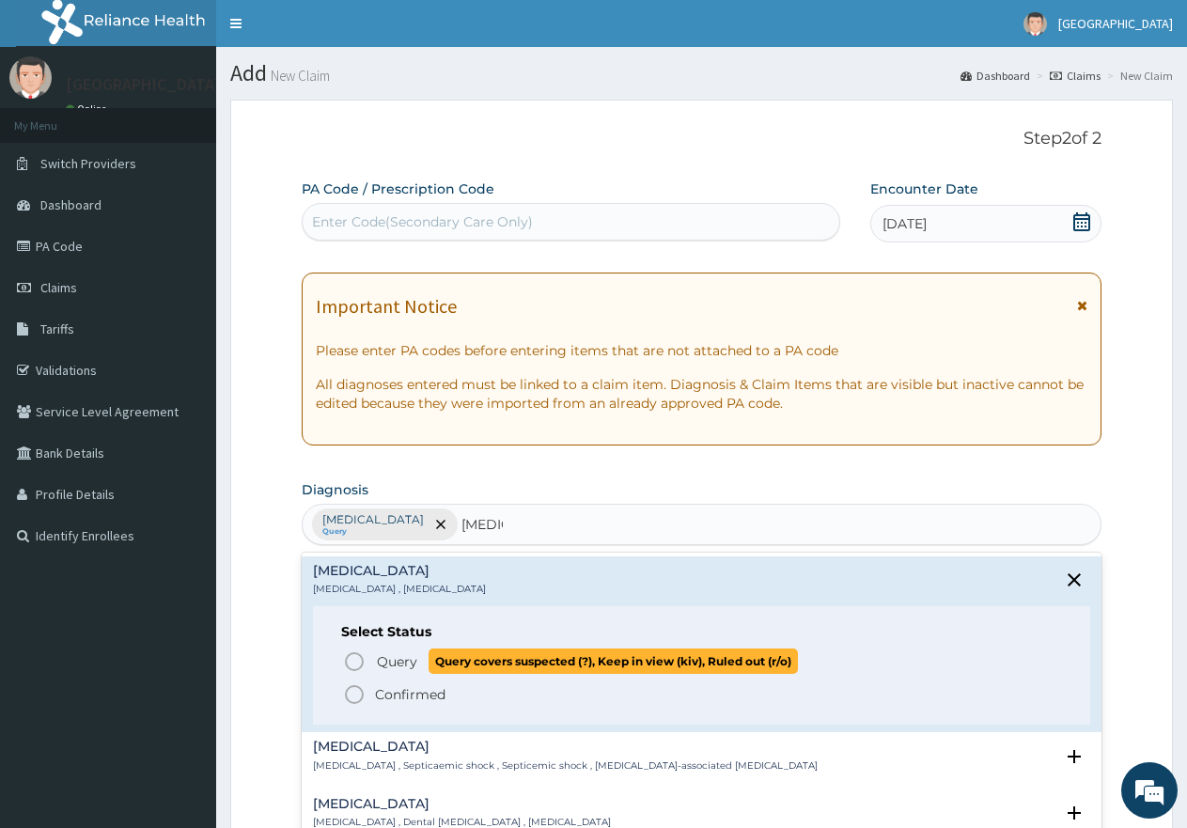
click at [347, 654] on icon "status option query" at bounding box center [354, 662] width 23 height 23
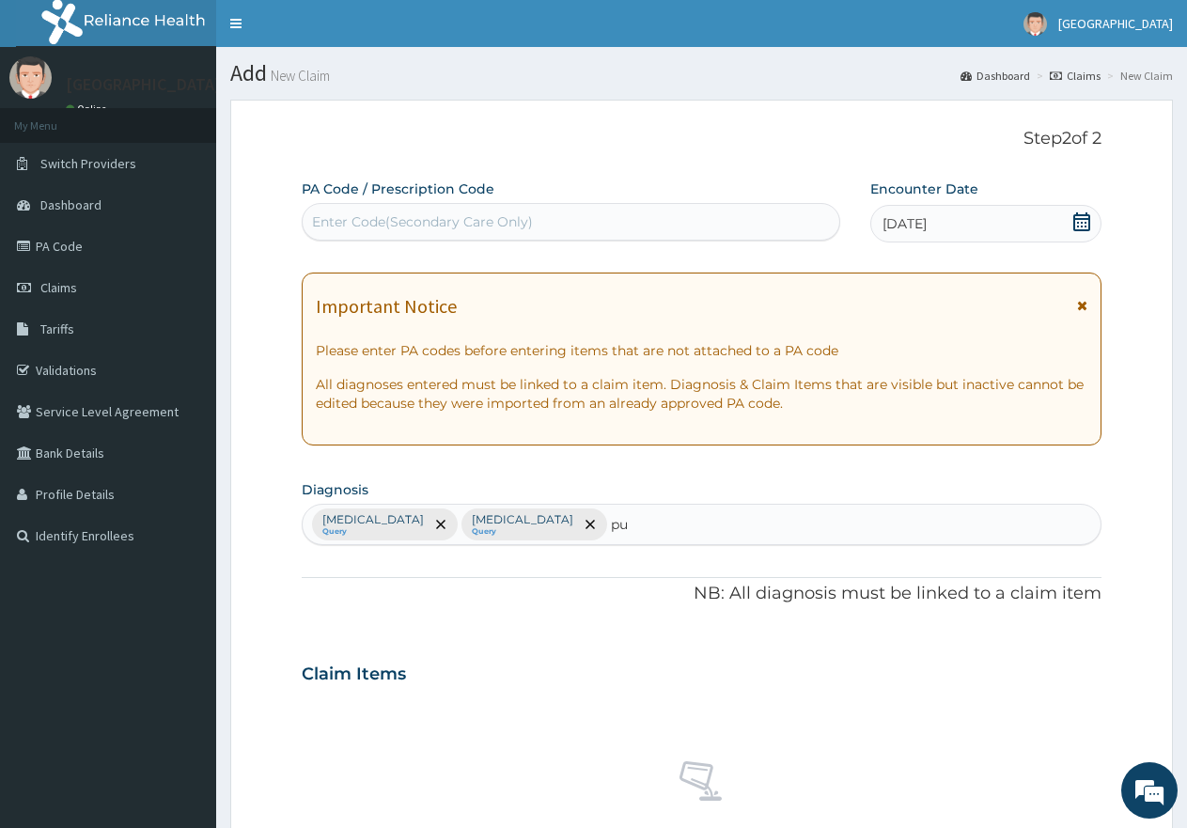
type input "pud"
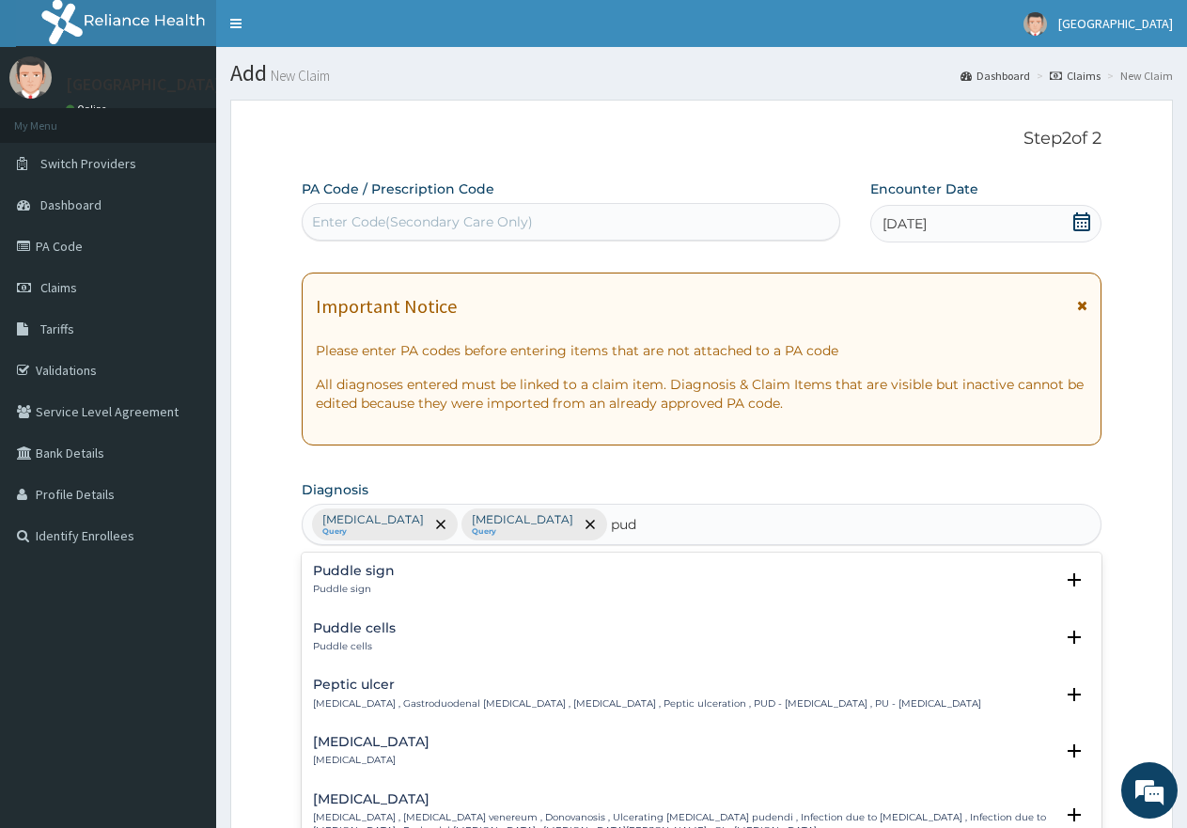
click at [367, 691] on h4 "Peptic ulcer" at bounding box center [647, 685] width 668 height 14
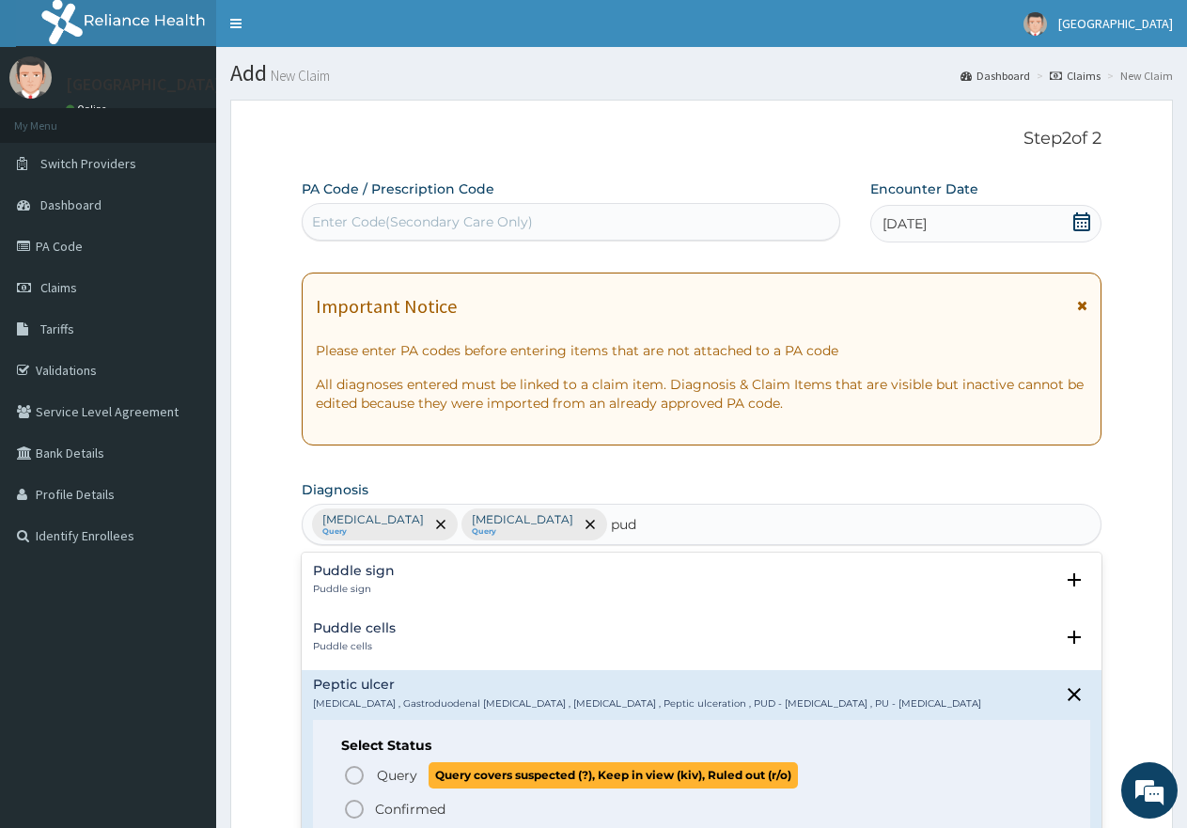
click at [353, 775] on icon "status option query" at bounding box center [354, 775] width 23 height 23
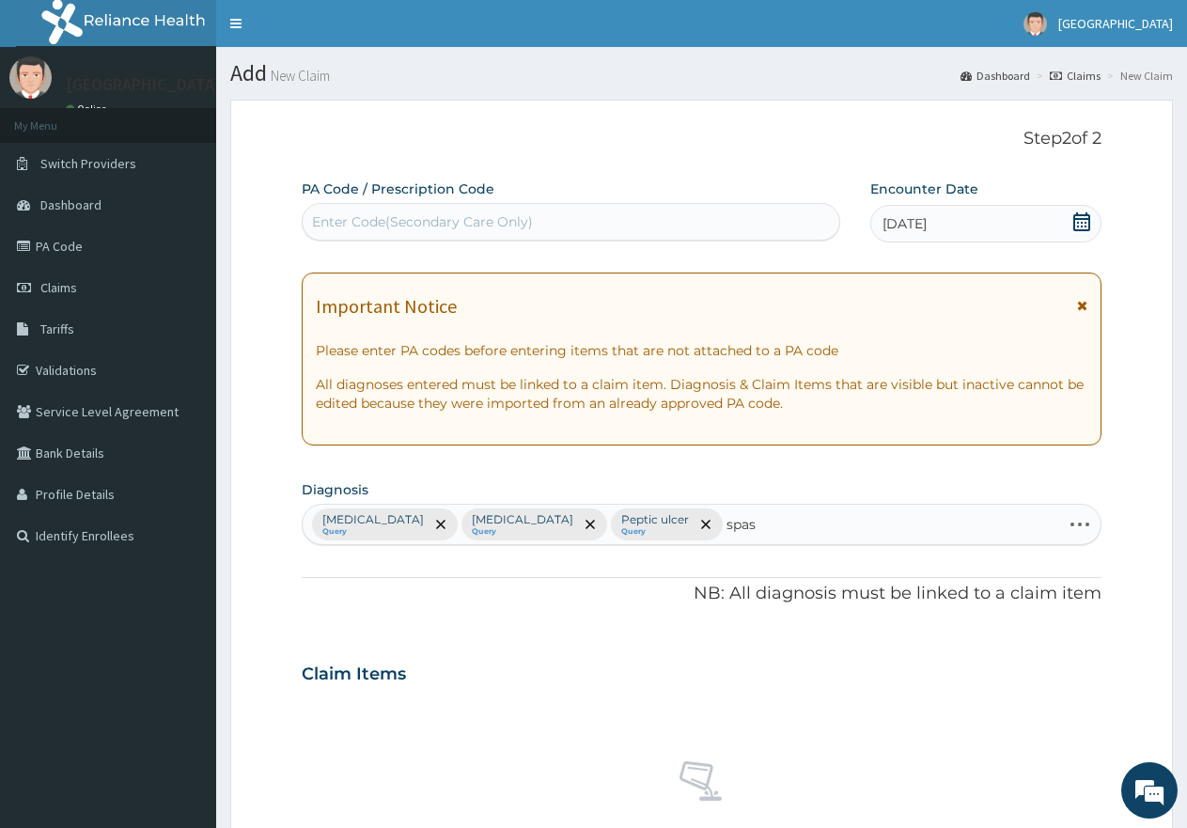
type input "spasm"
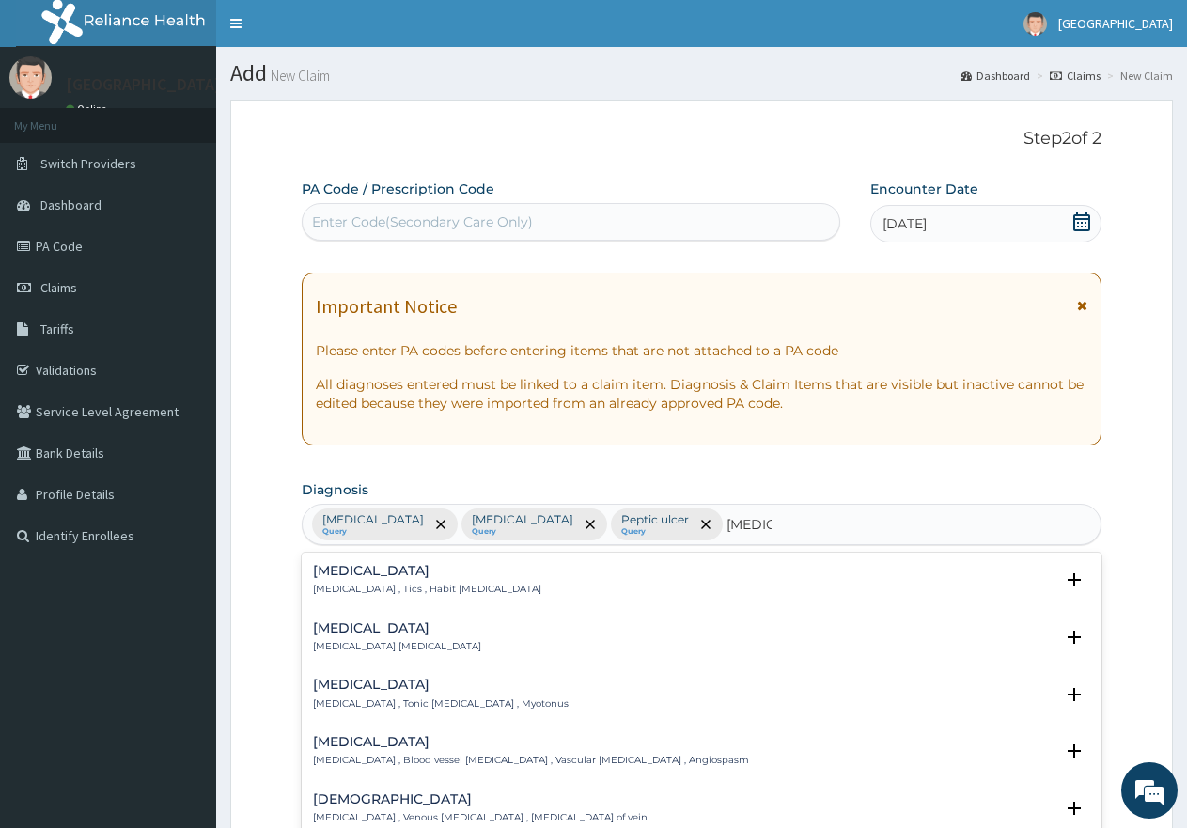
click at [349, 640] on p "Spasm , Muscle spasm" at bounding box center [397, 646] width 168 height 13
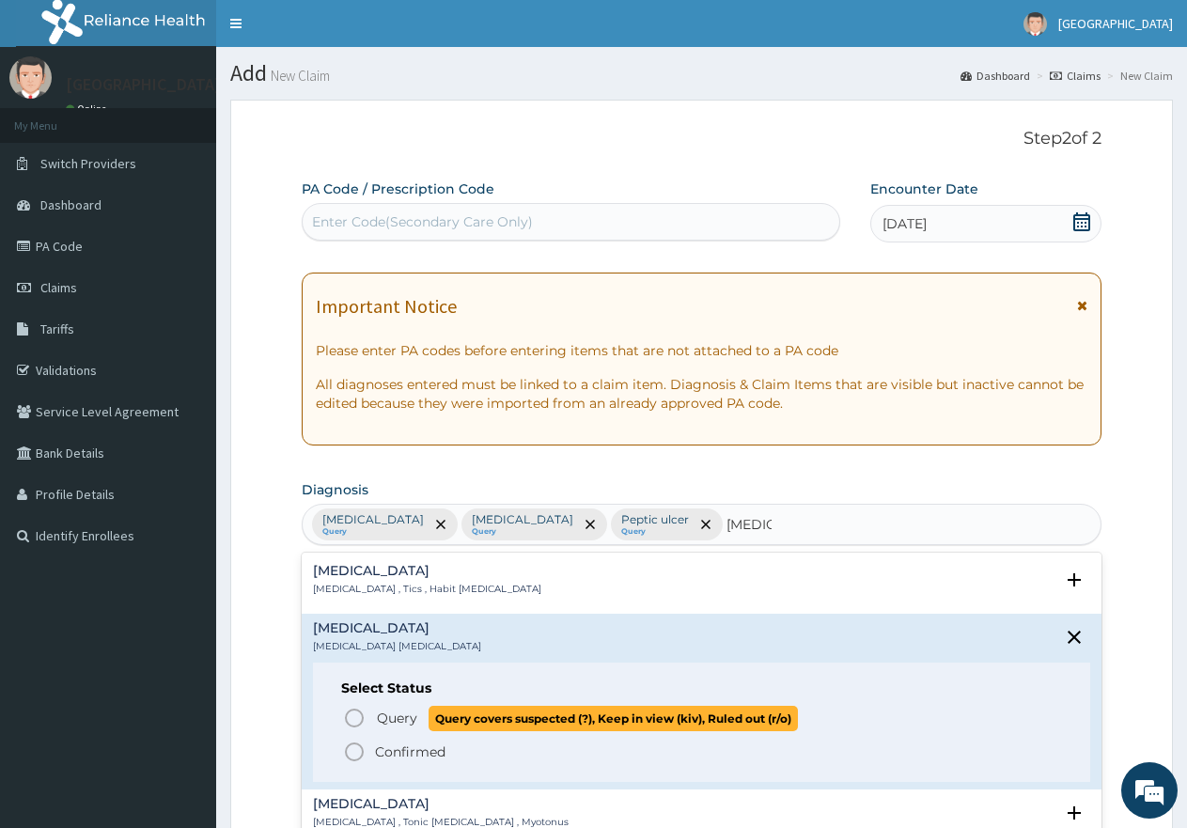
click at [353, 716] on icon "status option query" at bounding box center [354, 718] width 23 height 23
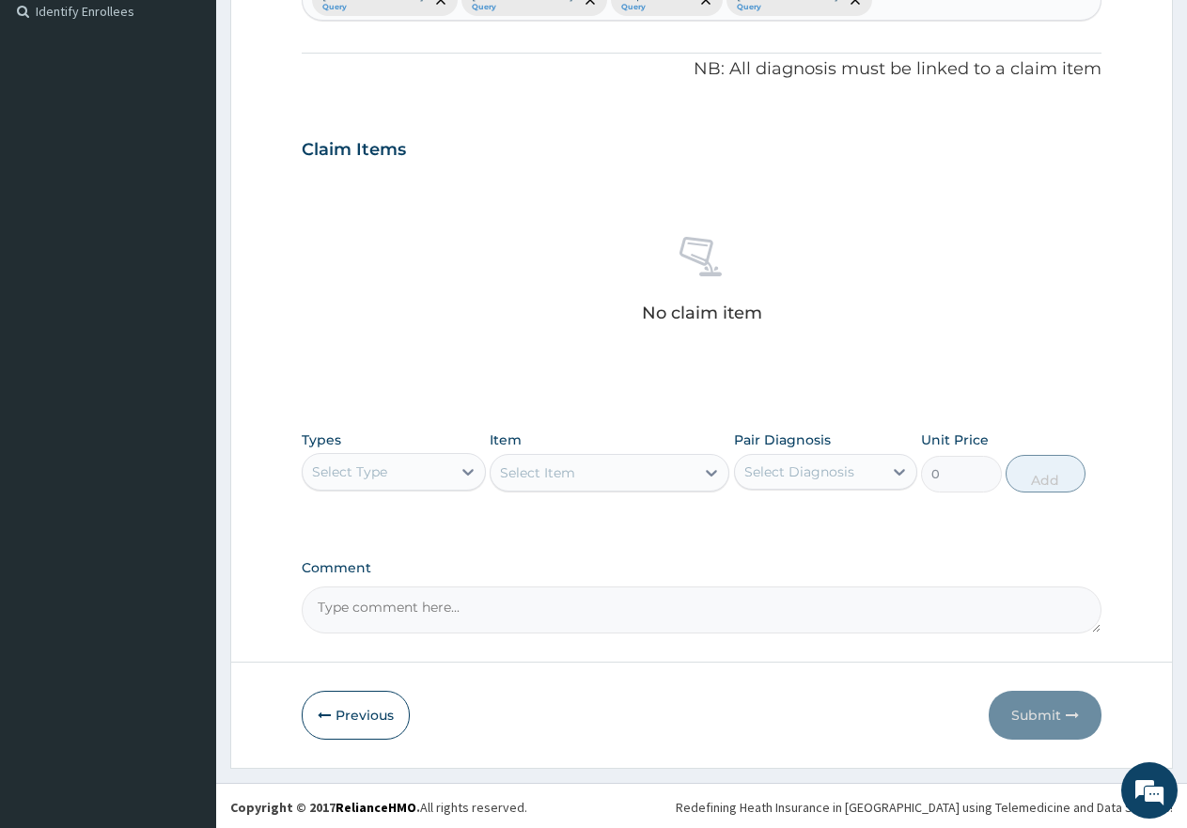
scroll to position [527, 0]
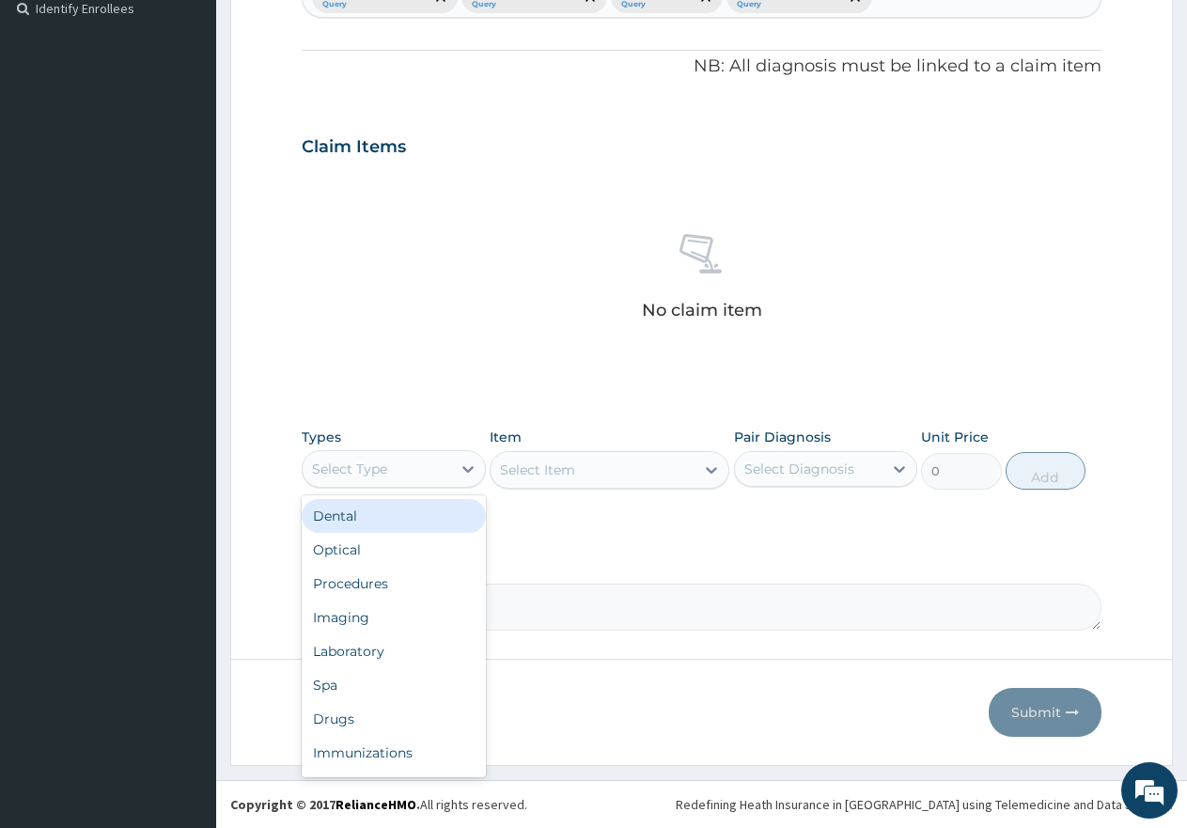
click at [414, 464] on div "Select Type" at bounding box center [377, 469] width 149 height 30
click at [364, 589] on div "Procedures" at bounding box center [394, 584] width 184 height 34
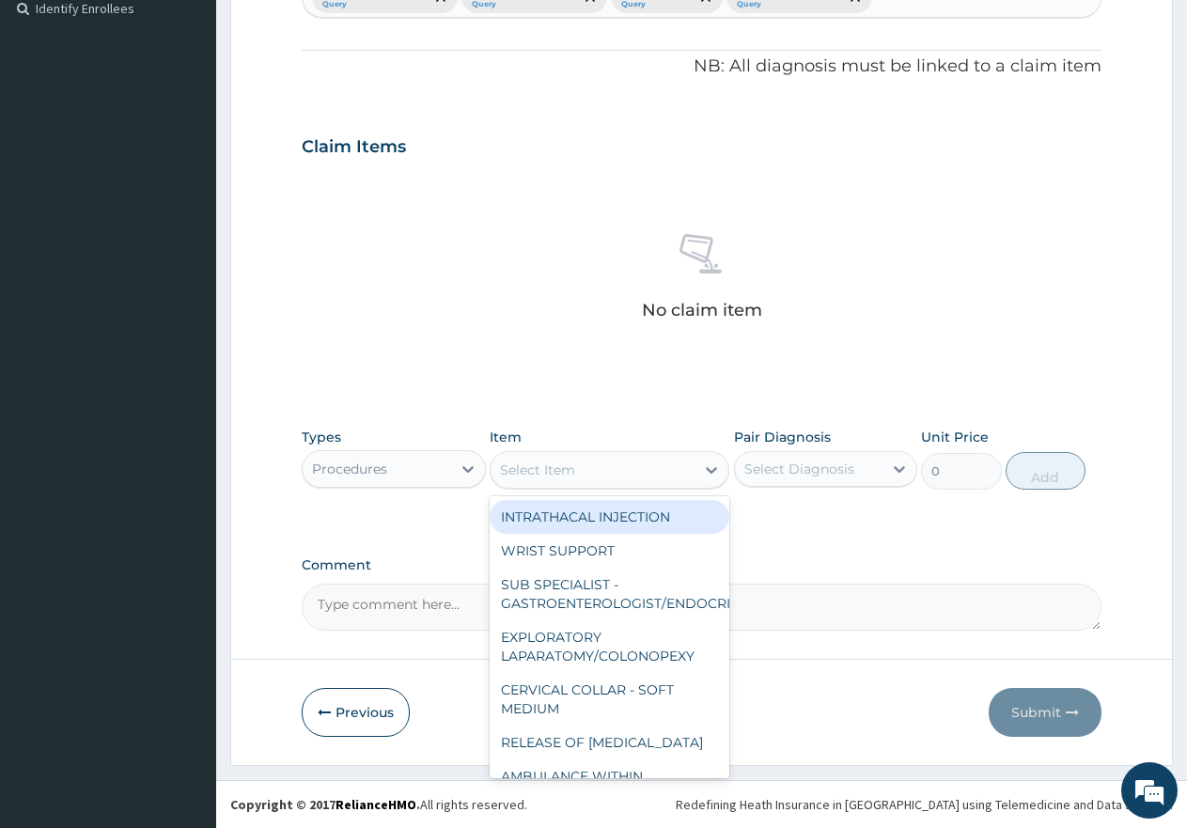
click at [577, 465] on div "Select Item" at bounding box center [593, 470] width 204 height 30
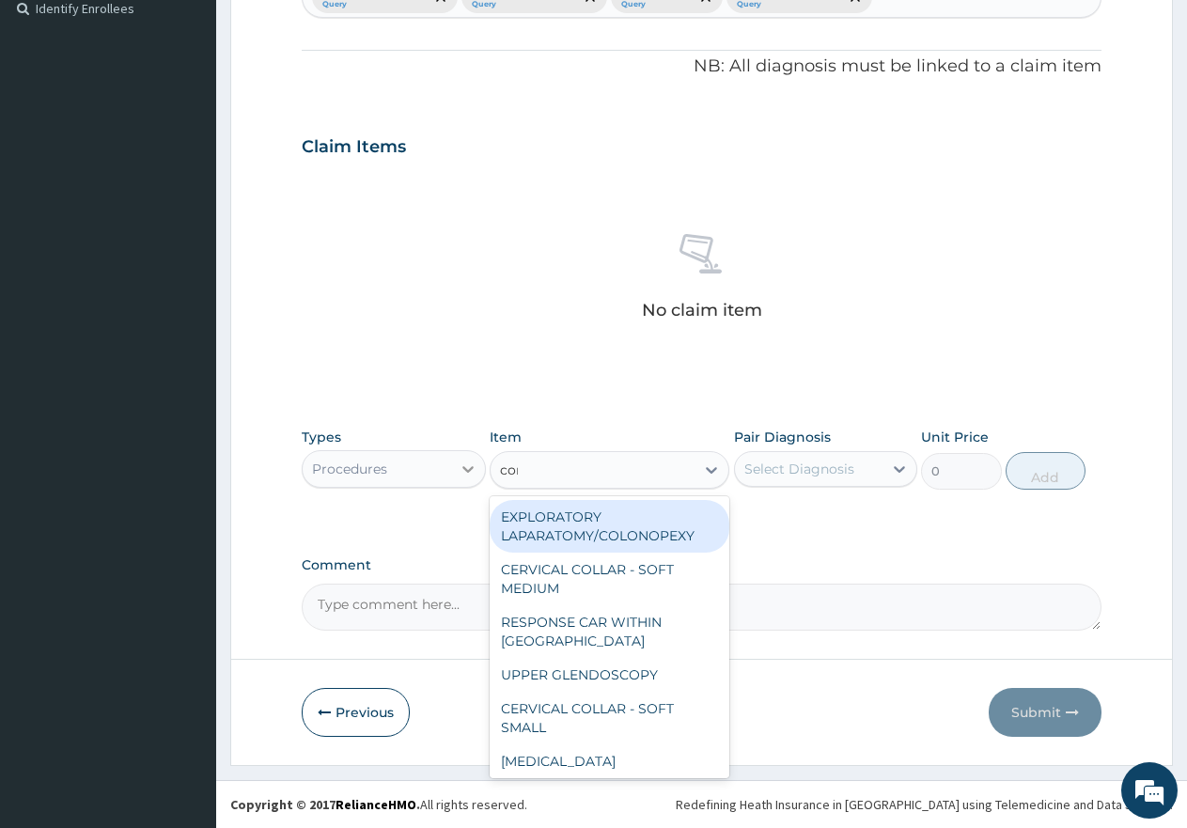
type input "cons"
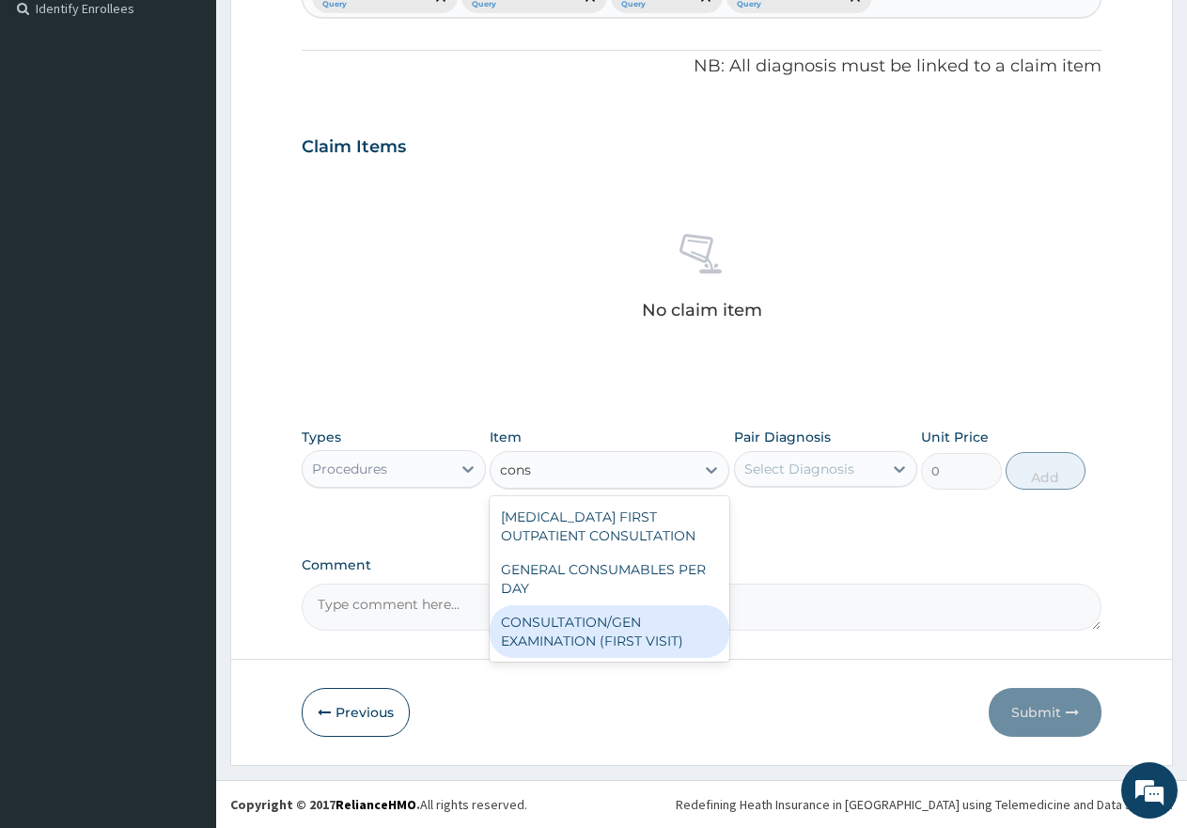
click at [557, 639] on div "CONSULTATION/GEN EXAMINATION (FIRST VISIT)" at bounding box center [610, 631] width 240 height 53
type input "5000"
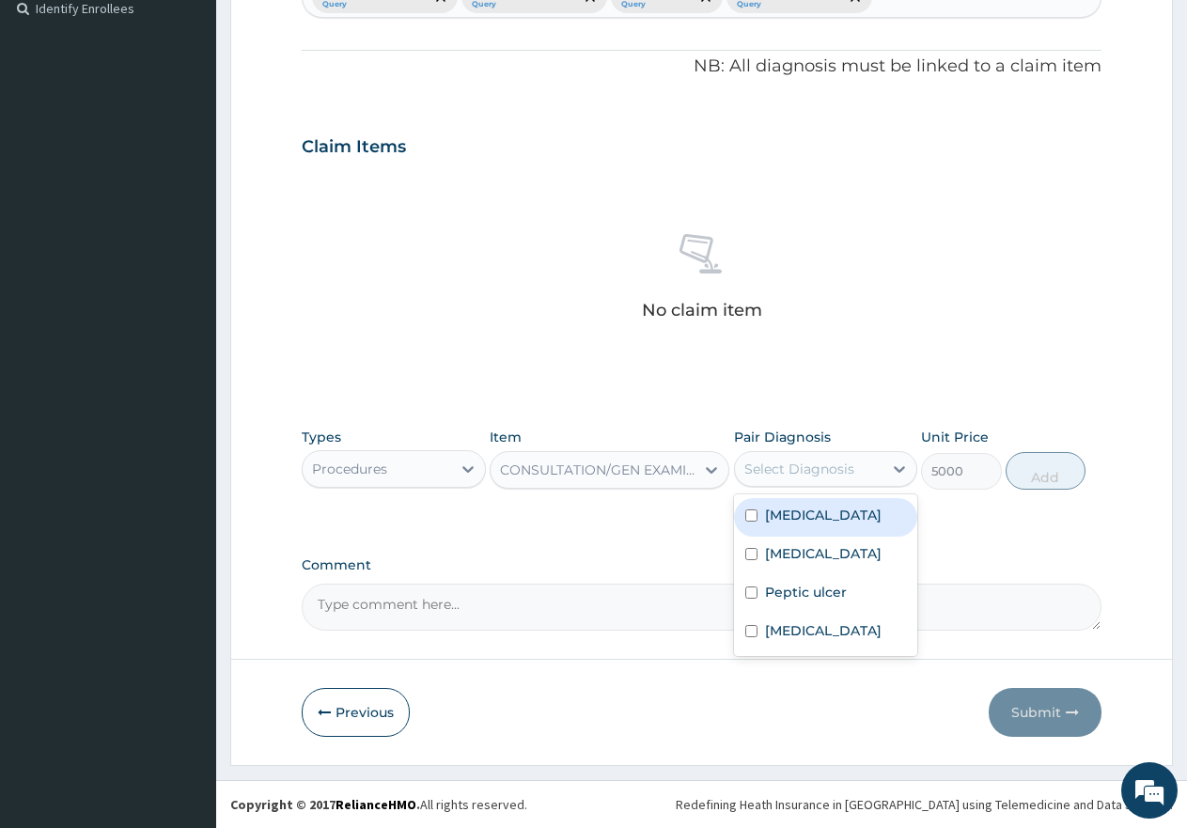
click at [801, 464] on div "Select Diagnosis" at bounding box center [800, 469] width 110 height 19
click at [748, 516] on input "checkbox" at bounding box center [751, 516] width 12 height 12
checkbox input "true"
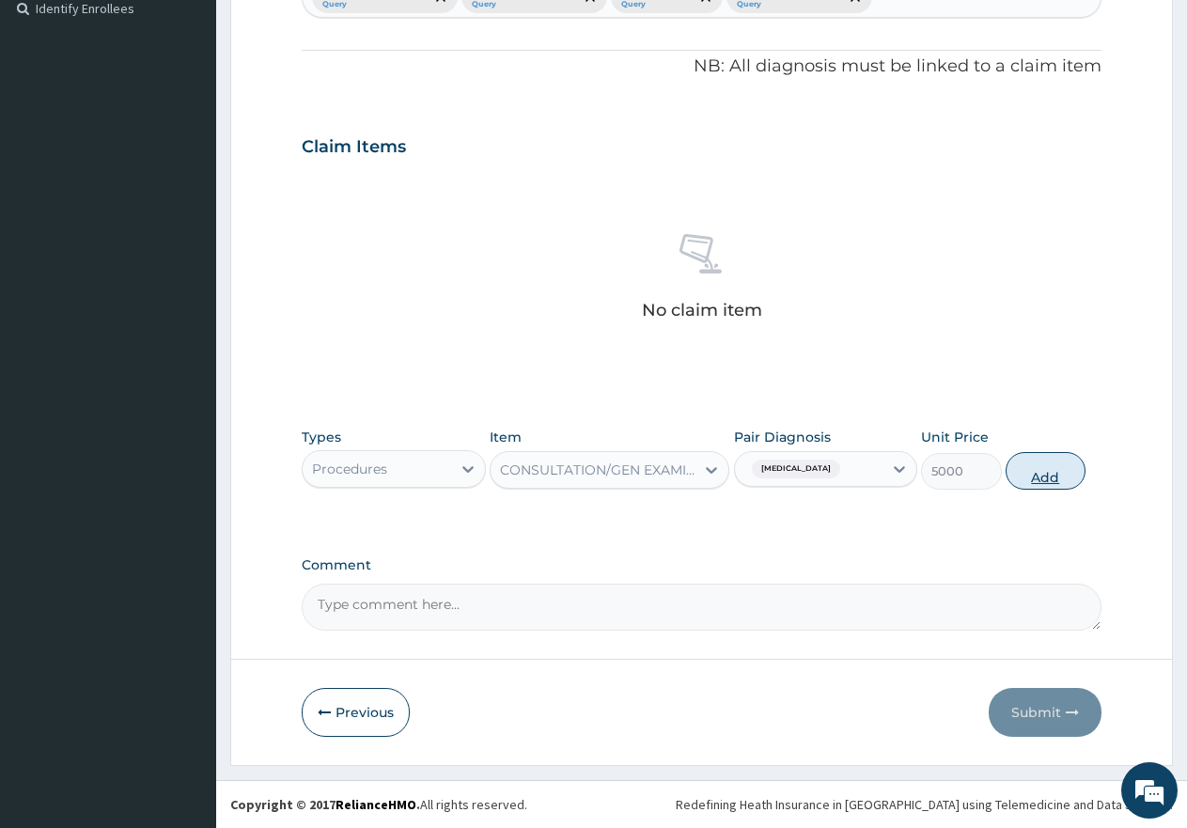
click at [1055, 477] on button "Add" at bounding box center [1046, 471] width 80 height 38
type input "0"
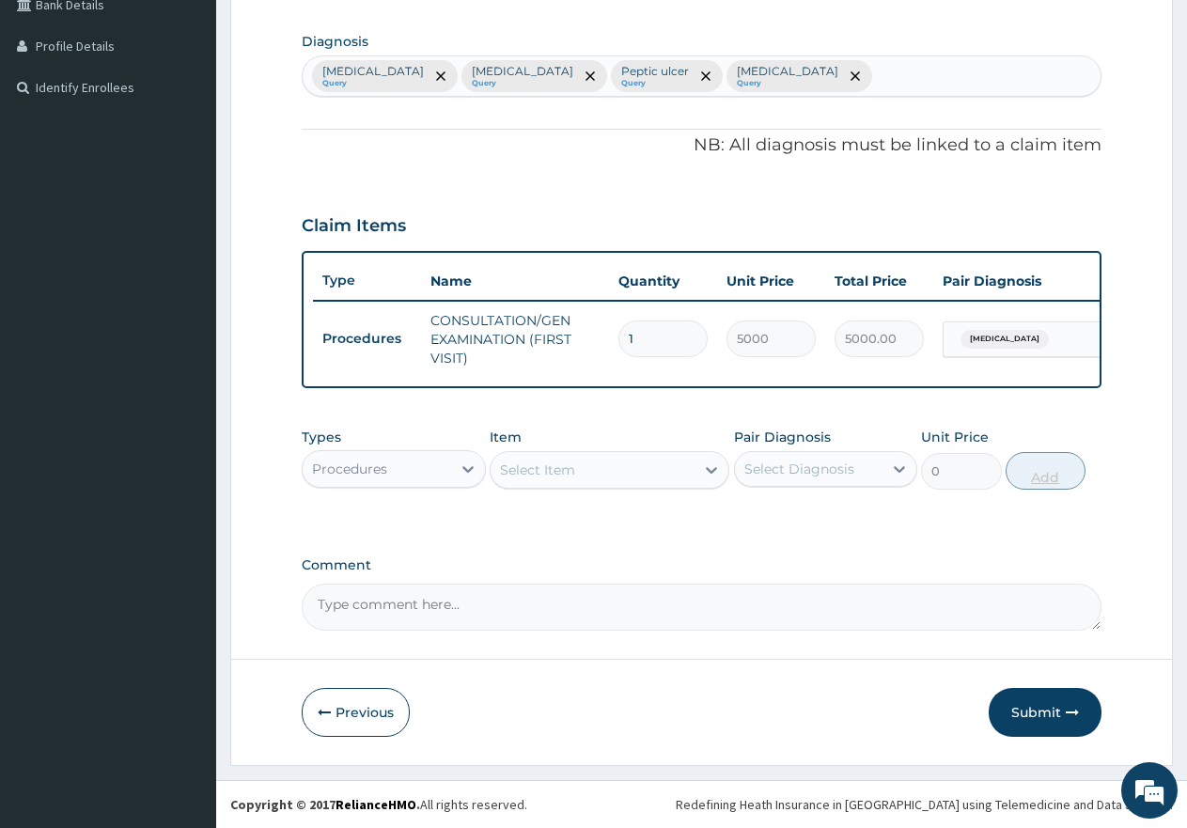
scroll to position [464, 0]
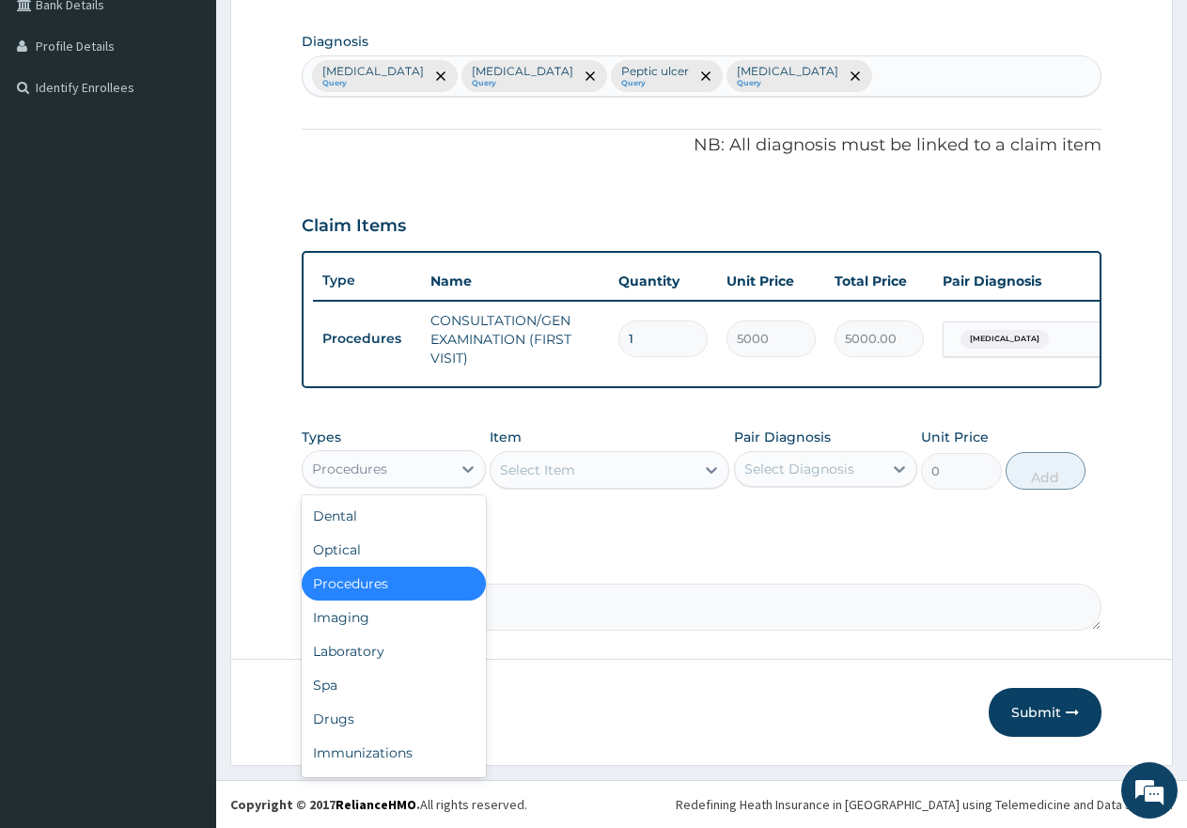
click at [413, 471] on div "Procedures" at bounding box center [377, 469] width 149 height 30
click at [361, 651] on div "Laboratory" at bounding box center [394, 652] width 184 height 34
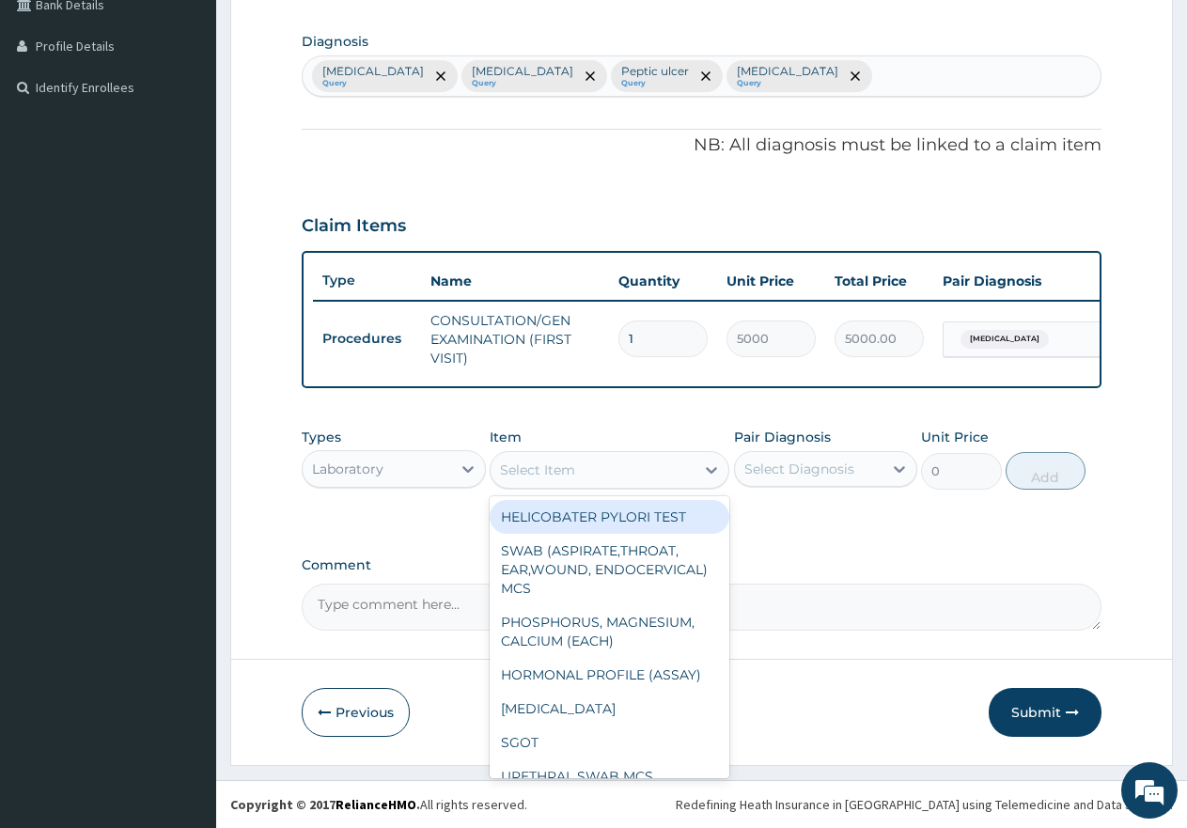
click at [587, 474] on div "Select Item" at bounding box center [593, 470] width 204 height 30
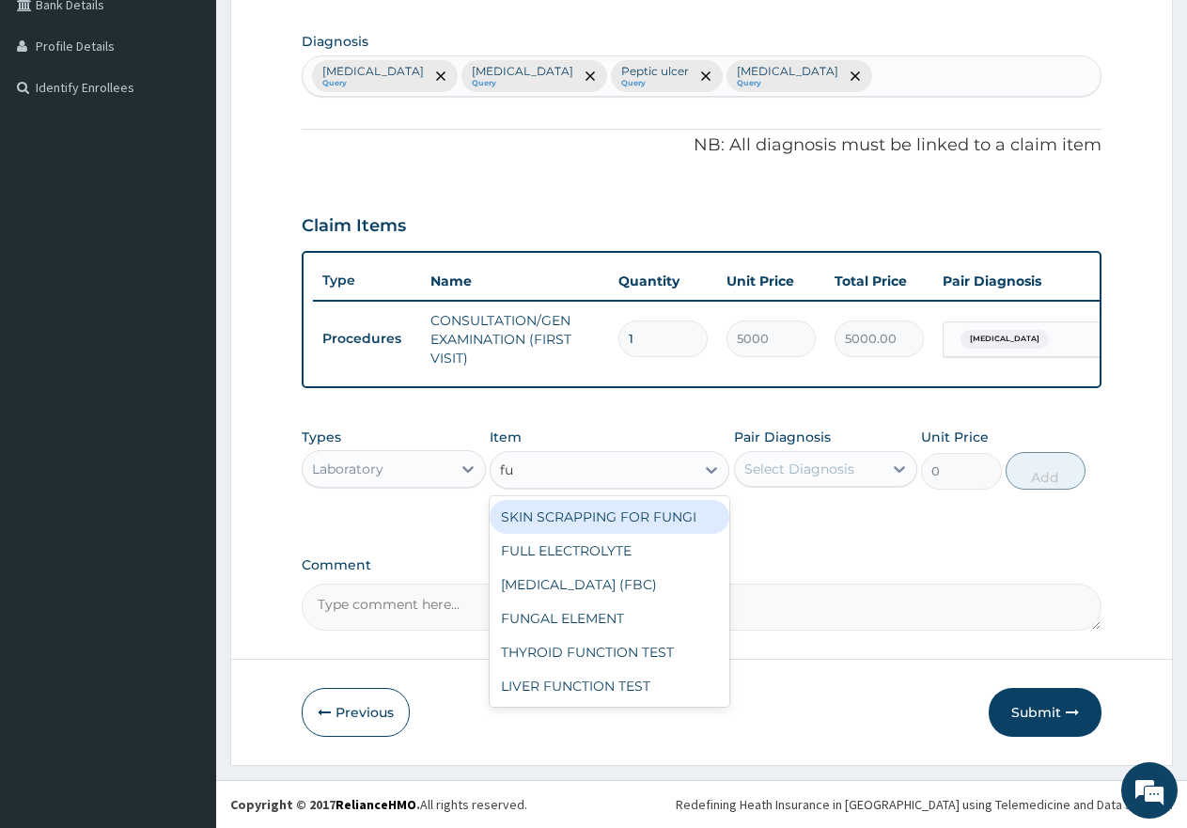
type input "ful"
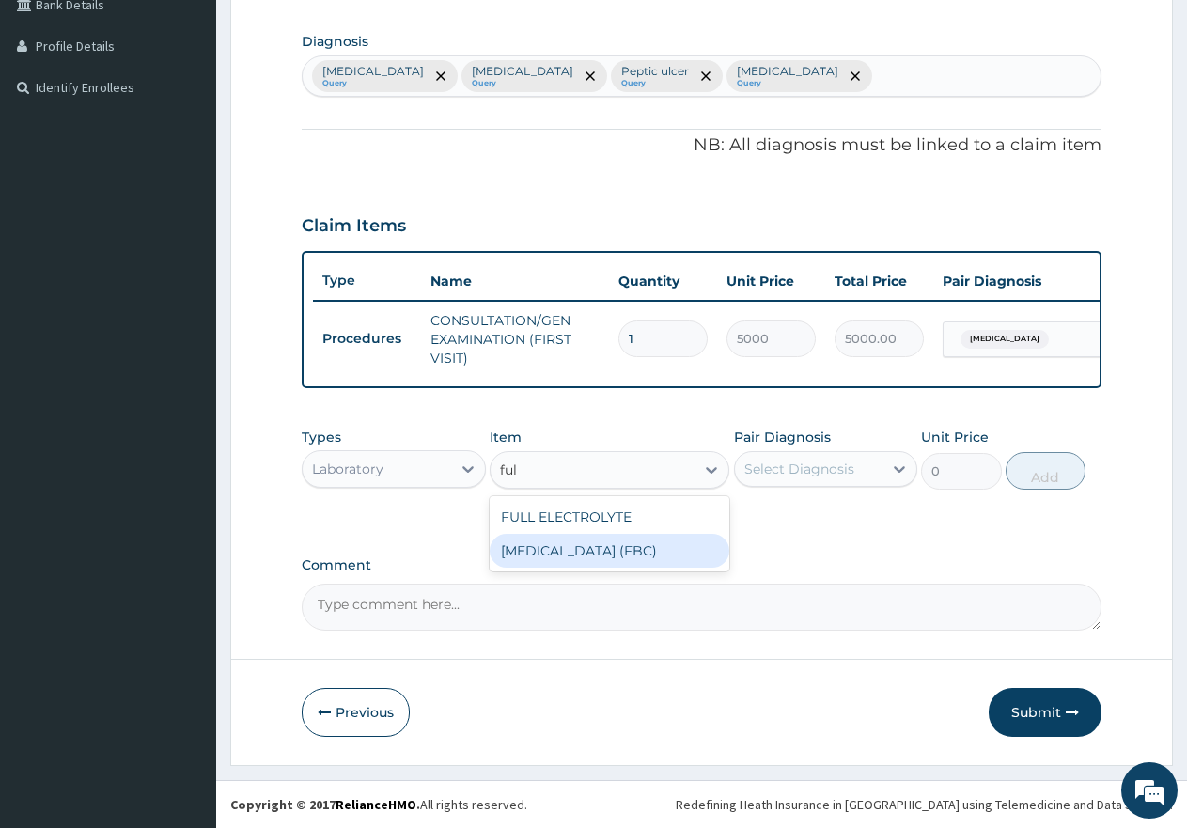
click at [581, 555] on div "[MEDICAL_DATA] (FBC)" at bounding box center [610, 551] width 240 height 34
type input "7000"
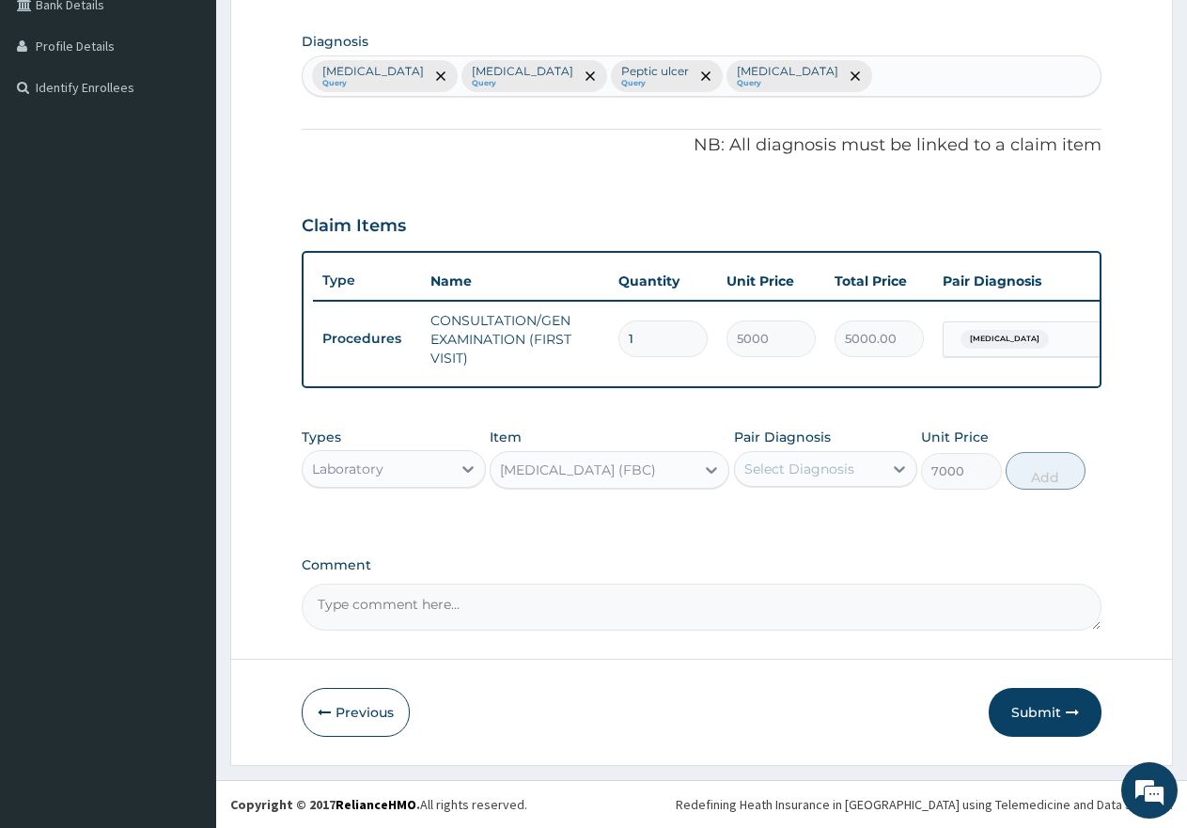
click at [770, 472] on div "Select Diagnosis" at bounding box center [800, 469] width 110 height 19
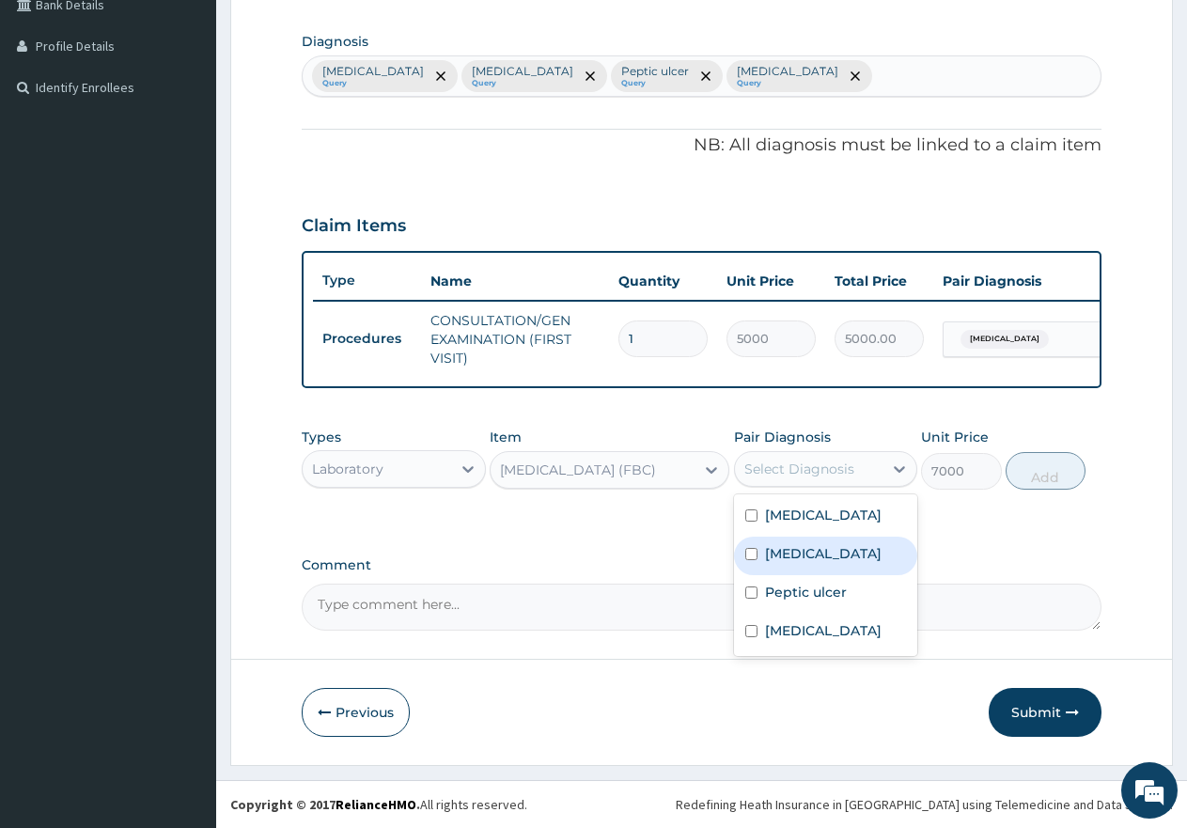
drag, startPoint x: 749, startPoint y: 548, endPoint x: 761, endPoint y: 556, distance: 14.3
click at [749, 550] on input "checkbox" at bounding box center [751, 554] width 12 height 12
checkbox input "true"
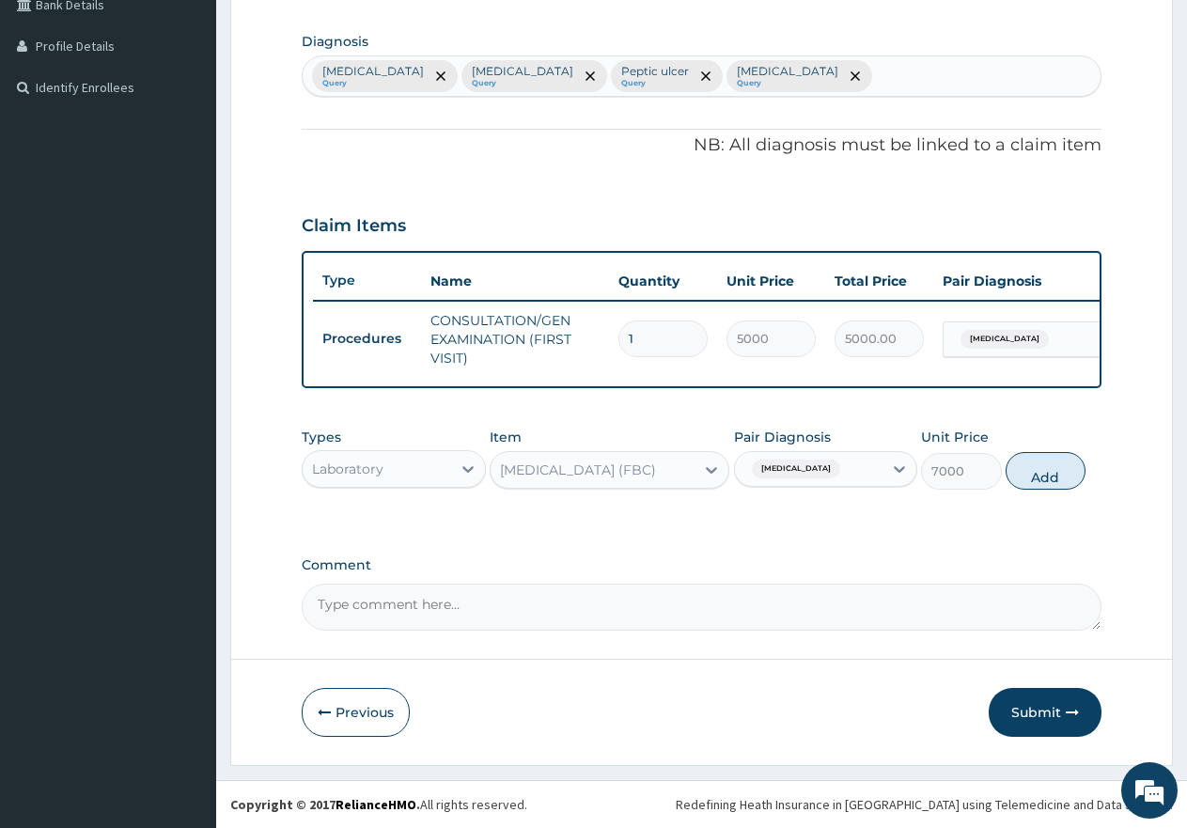
drag, startPoint x: 1052, startPoint y: 482, endPoint x: 1040, endPoint y: 482, distance: 12.2
click at [1052, 481] on button "Add" at bounding box center [1046, 471] width 80 height 38
type input "0"
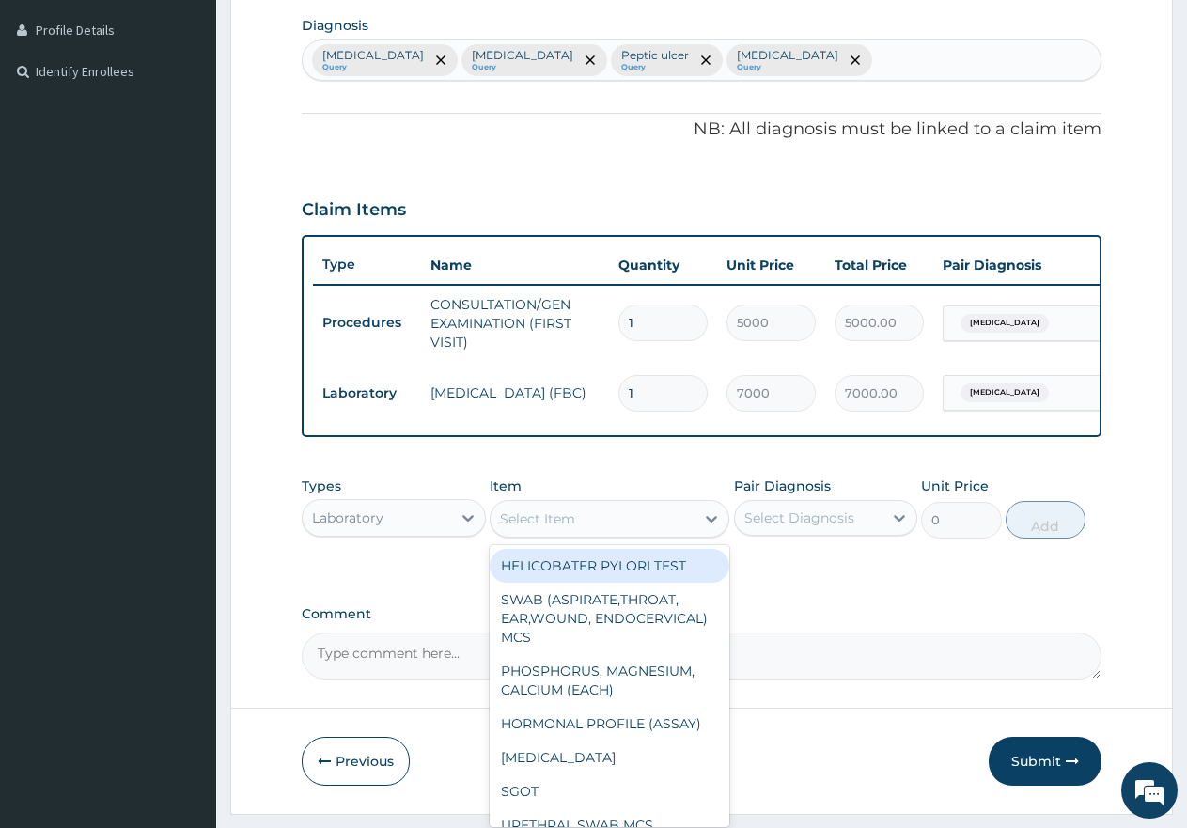
click at [561, 528] on div "Select Item" at bounding box center [537, 519] width 75 height 19
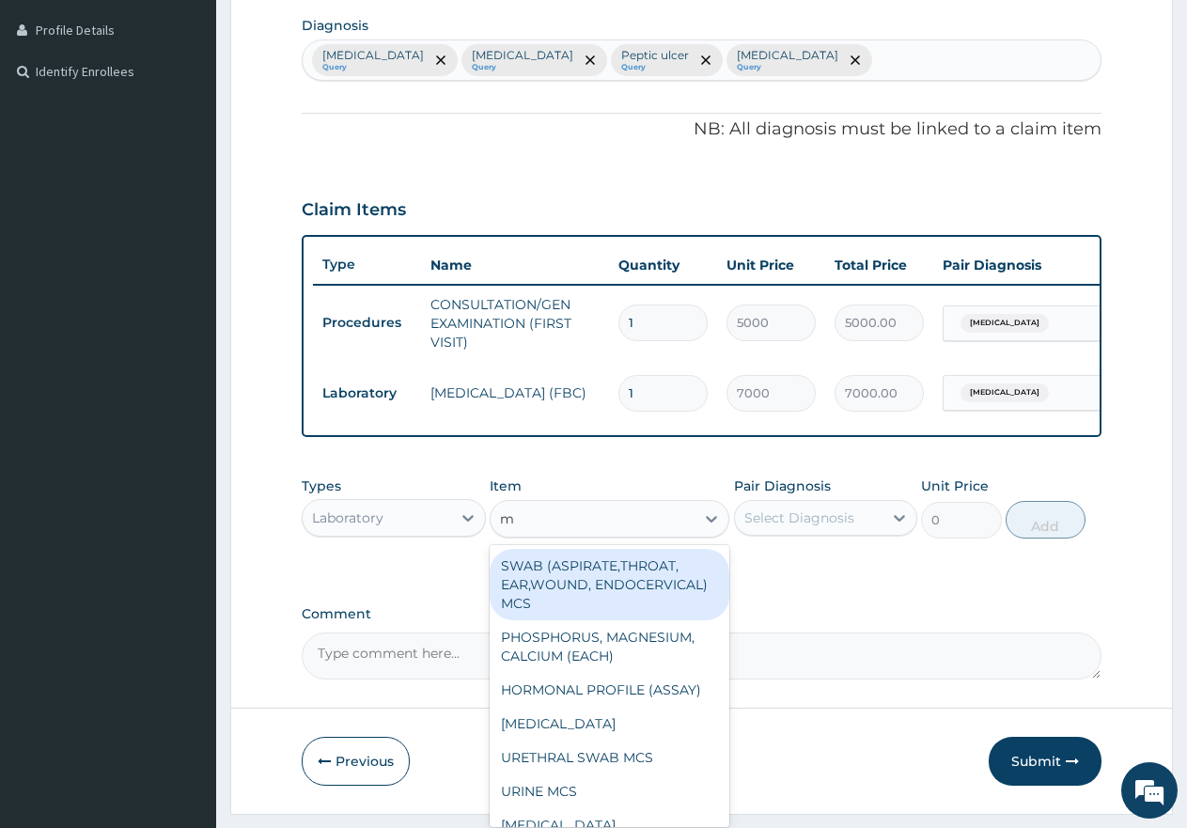
type input "mp"
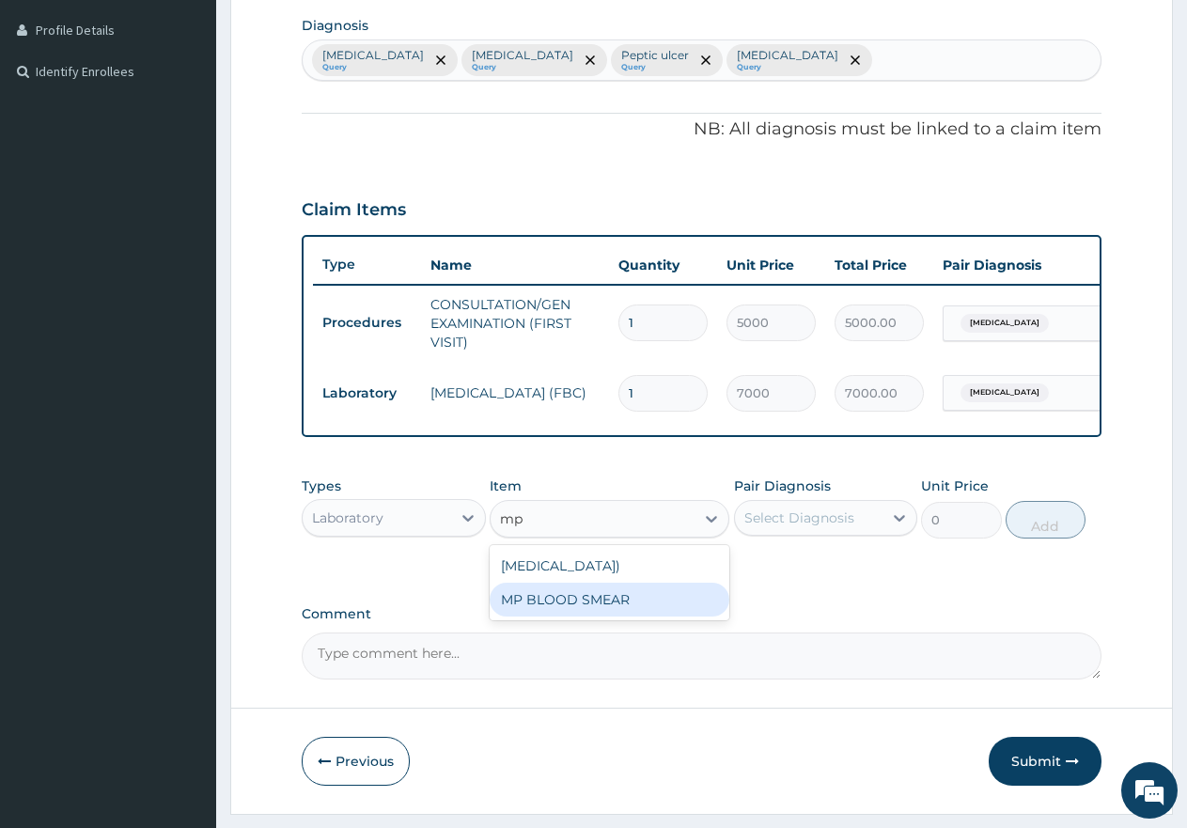
click at [589, 617] on div "MP BLOOD SMEAR" at bounding box center [610, 600] width 240 height 34
type input "2500"
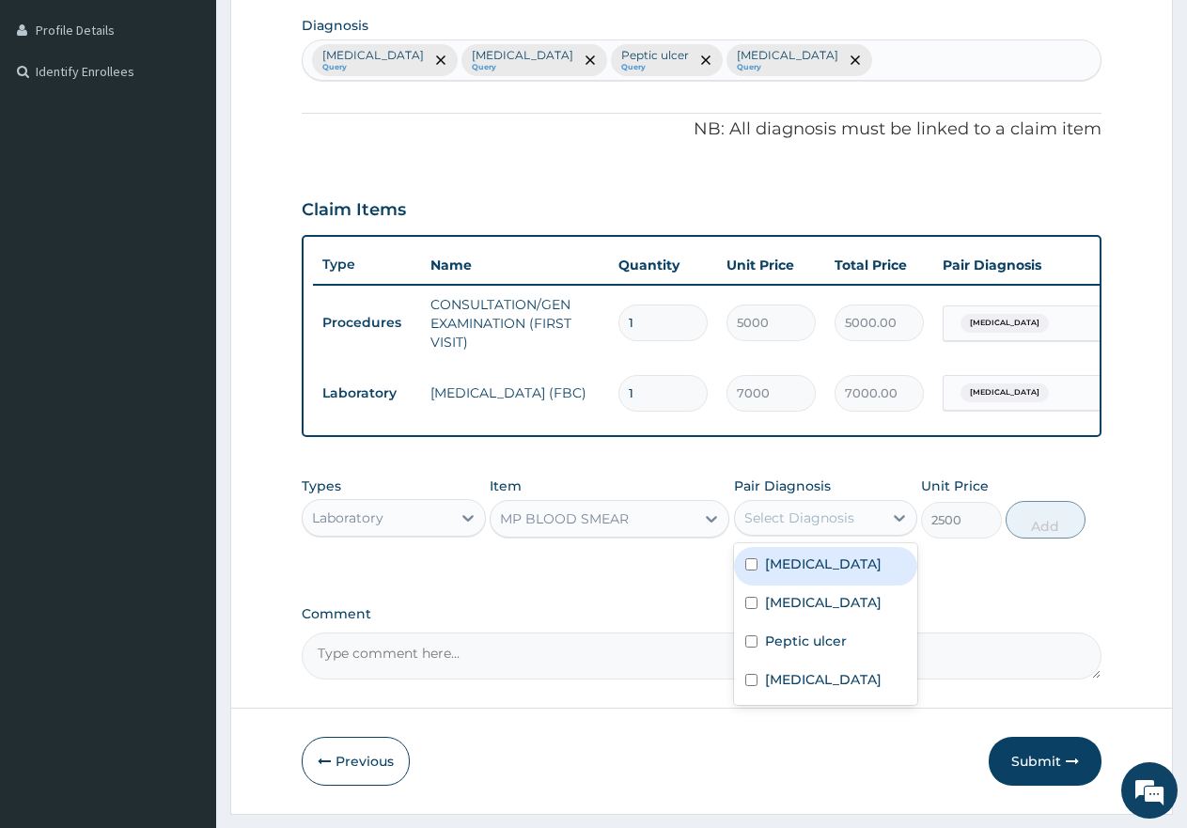
click at [816, 527] on div "Select Diagnosis" at bounding box center [800, 518] width 110 height 19
click at [751, 571] on input "checkbox" at bounding box center [751, 564] width 12 height 12
checkbox input "true"
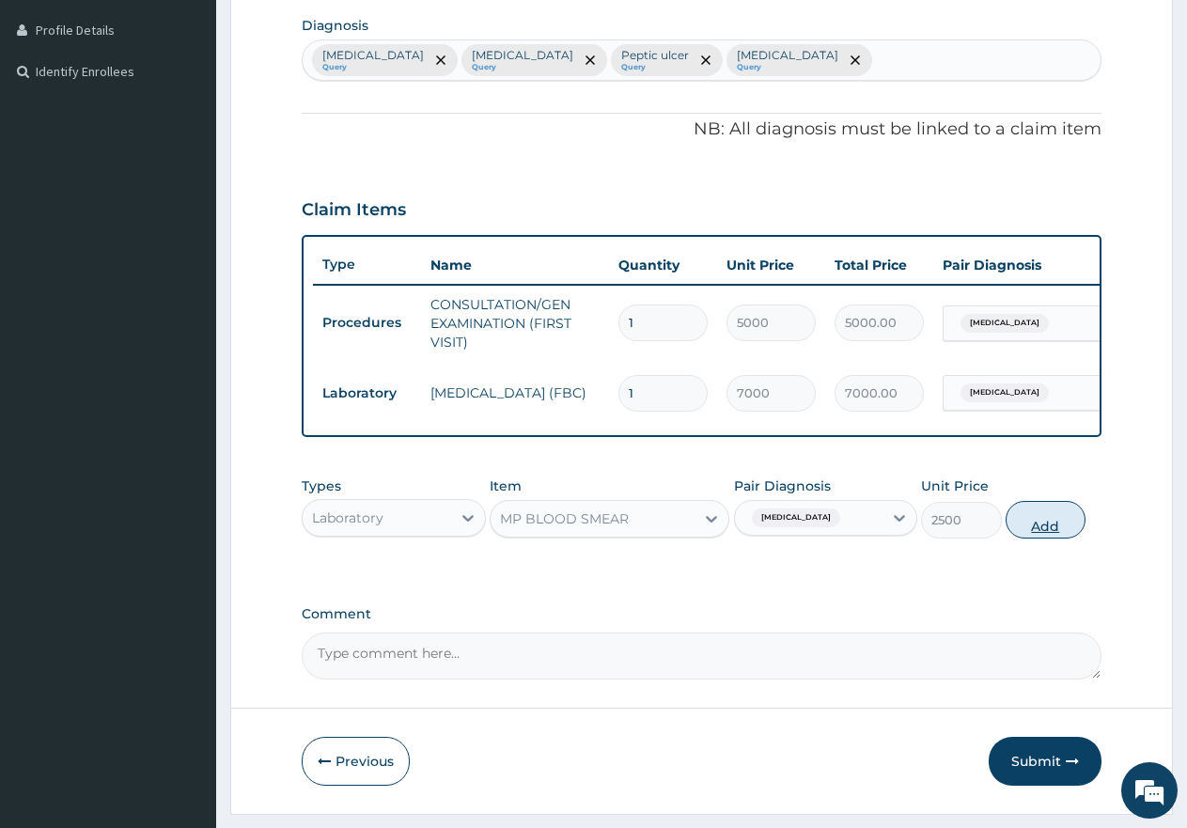
click at [1045, 532] on button "Add" at bounding box center [1046, 520] width 80 height 38
type input "0"
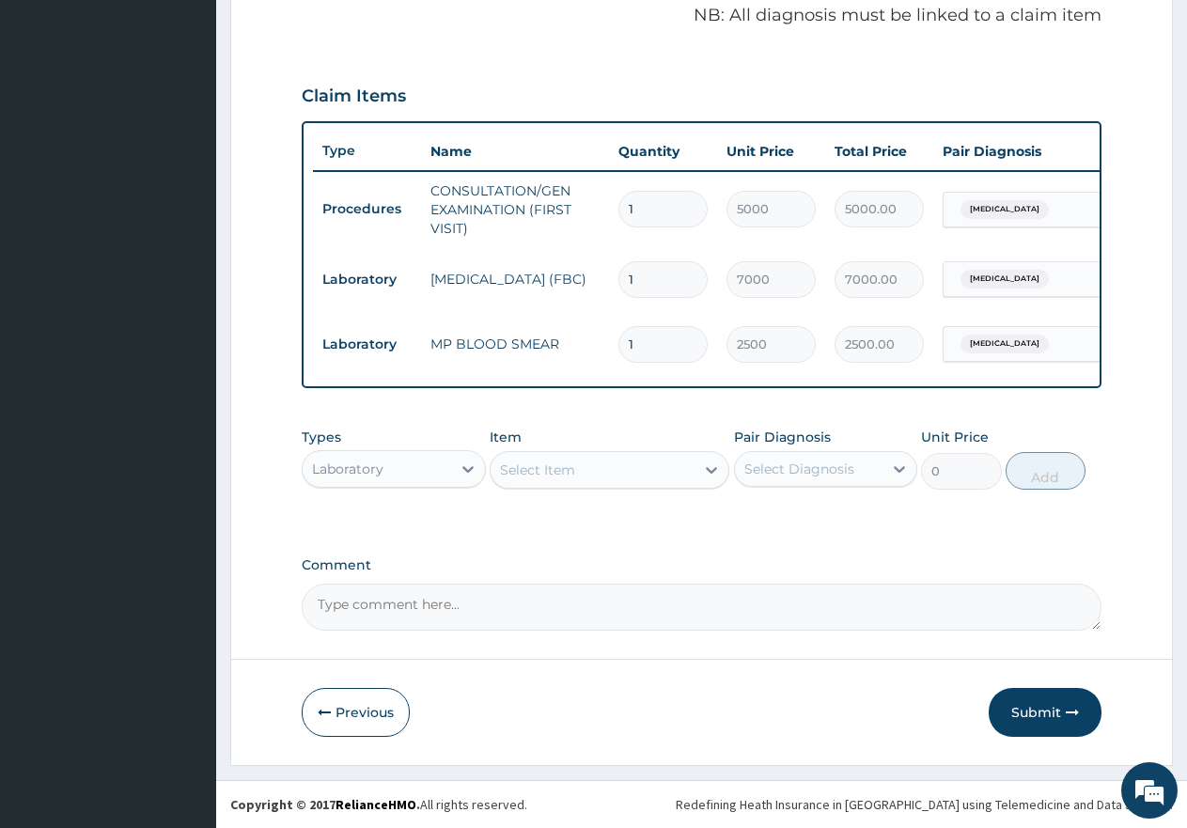
scroll to position [594, 0]
click at [425, 469] on div "Laboratory" at bounding box center [377, 469] width 149 height 30
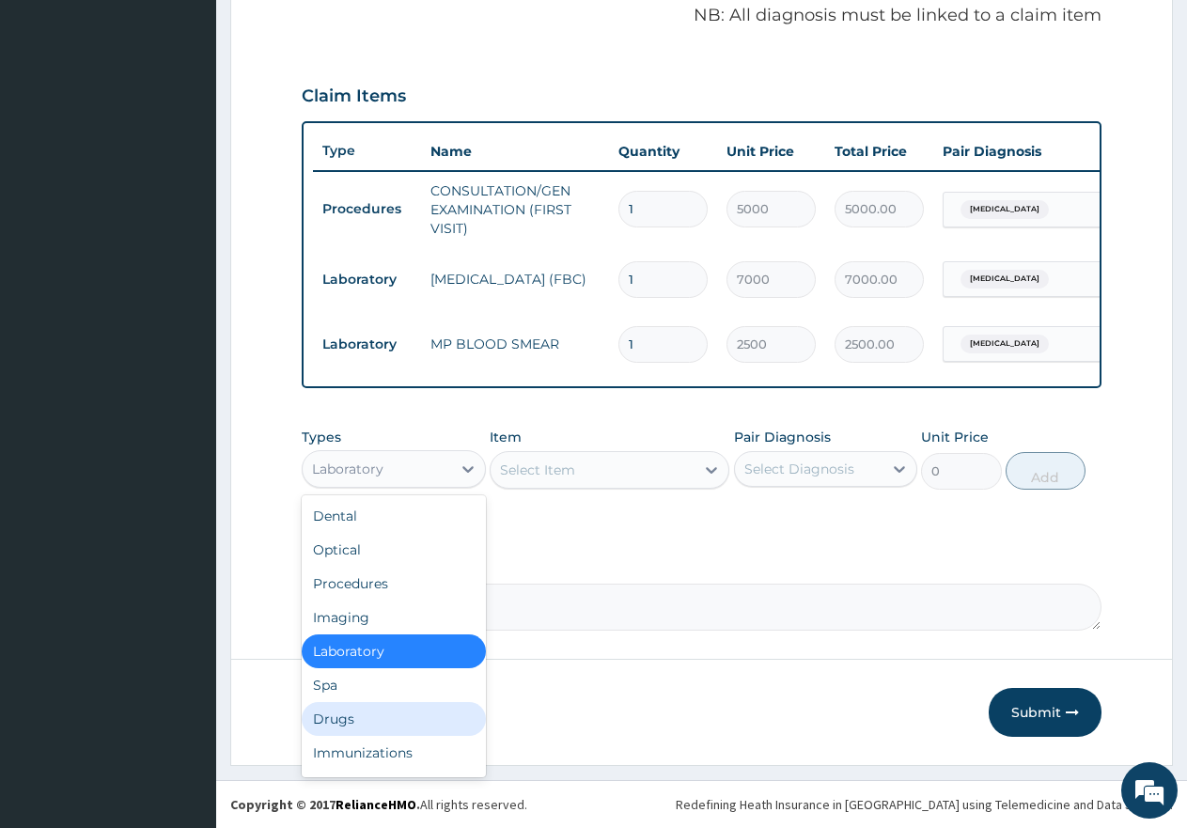
click at [326, 717] on div "Drugs" at bounding box center [394, 719] width 184 height 34
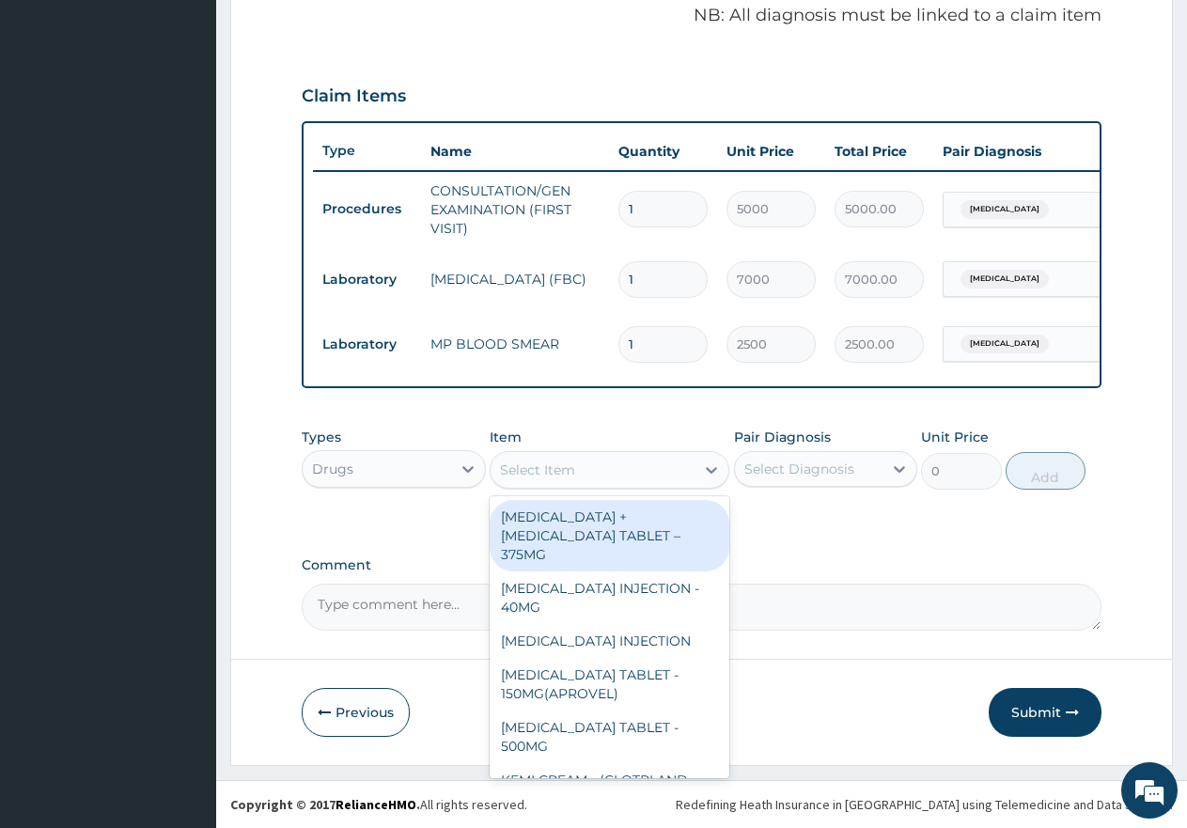
click at [588, 476] on div "Select Item" at bounding box center [593, 470] width 204 height 30
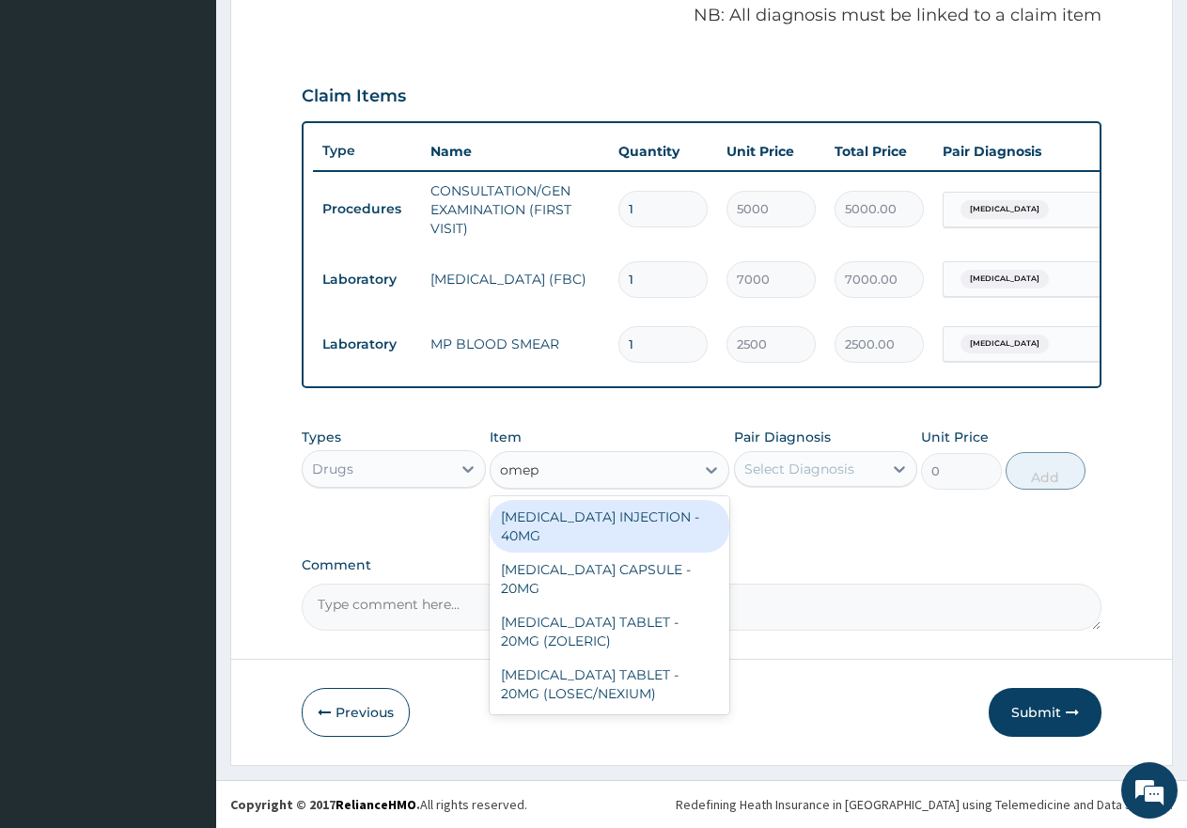
type input "omepr"
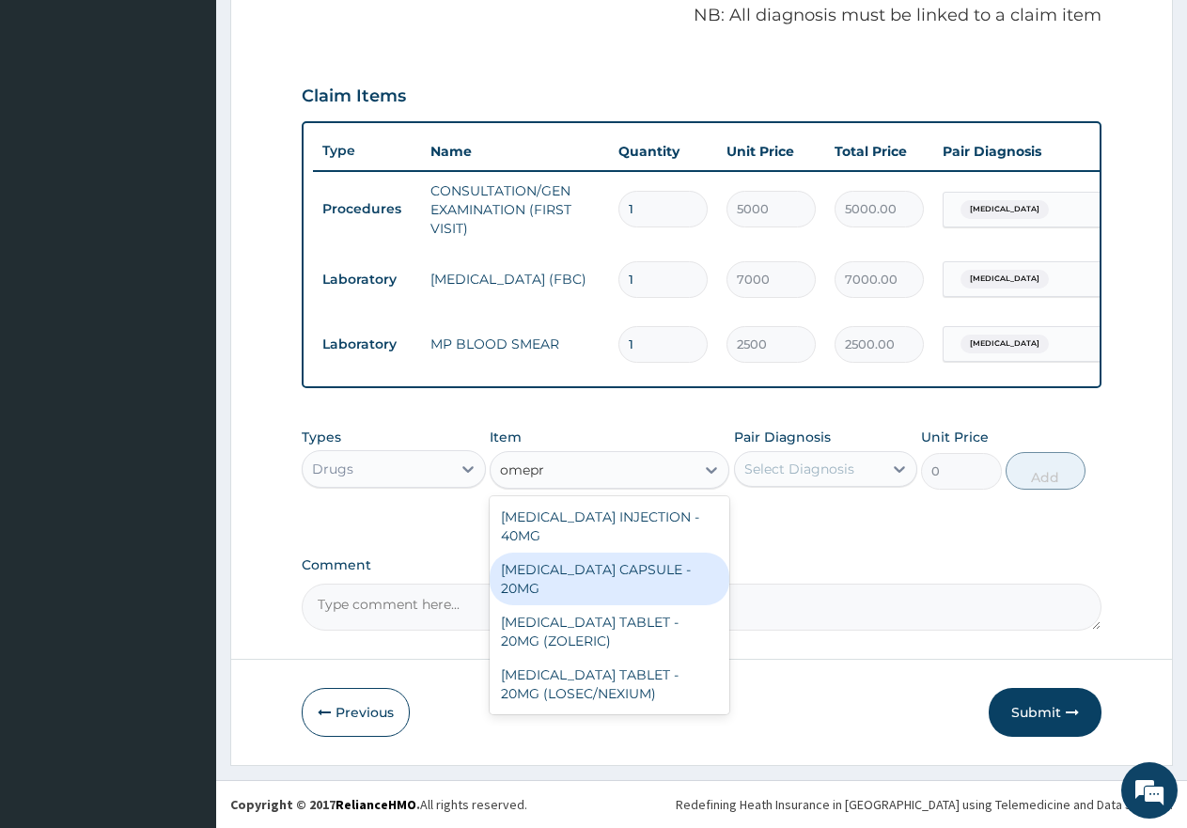
click at [673, 570] on div "[MEDICAL_DATA] CAPSULE - 20MG" at bounding box center [610, 579] width 240 height 53
type input "250"
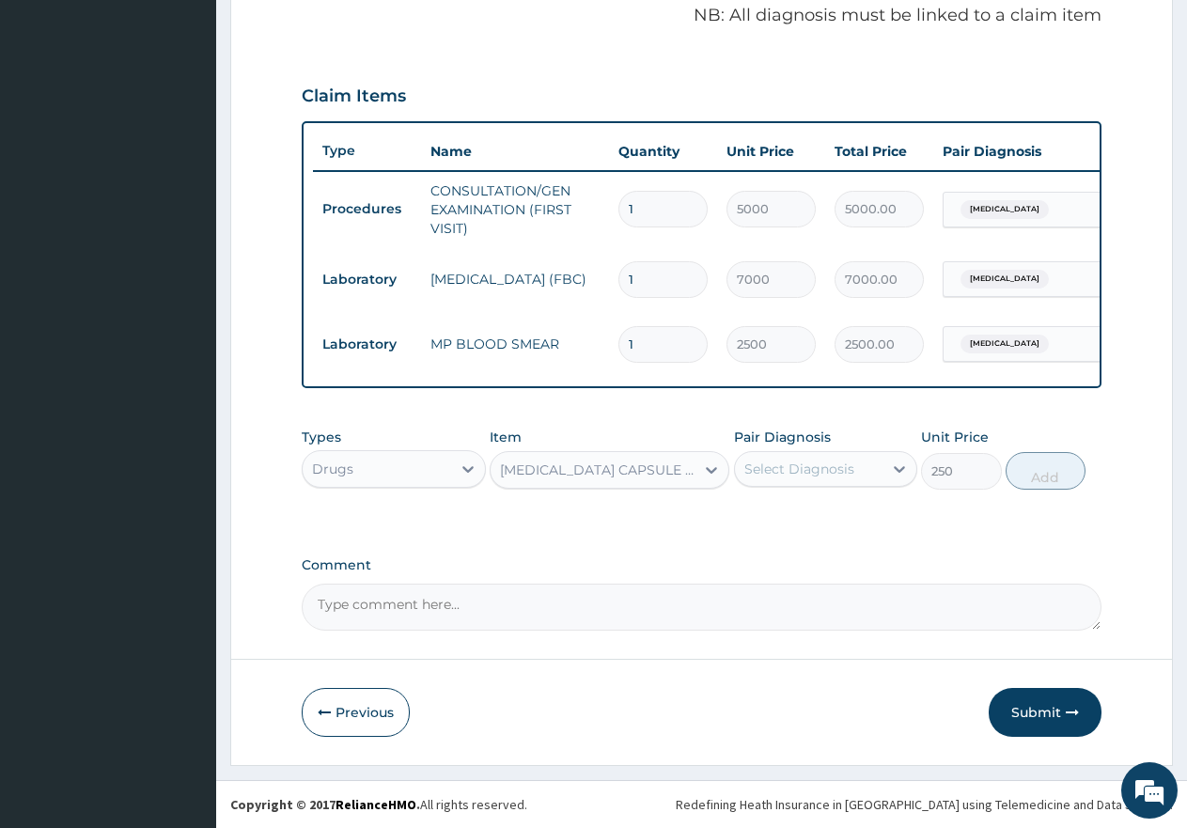
click at [807, 463] on div "Select Diagnosis" at bounding box center [800, 469] width 110 height 19
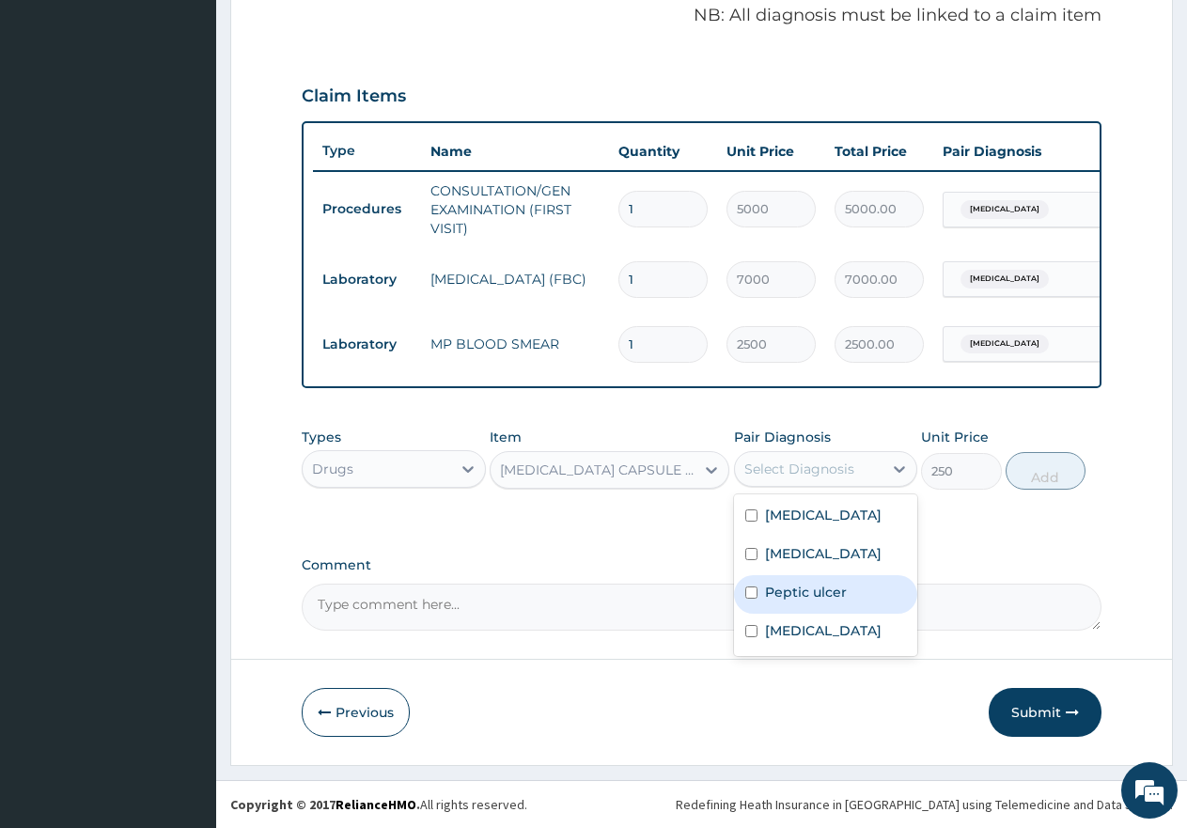
click at [750, 590] on input "checkbox" at bounding box center [751, 593] width 12 height 12
checkbox input "true"
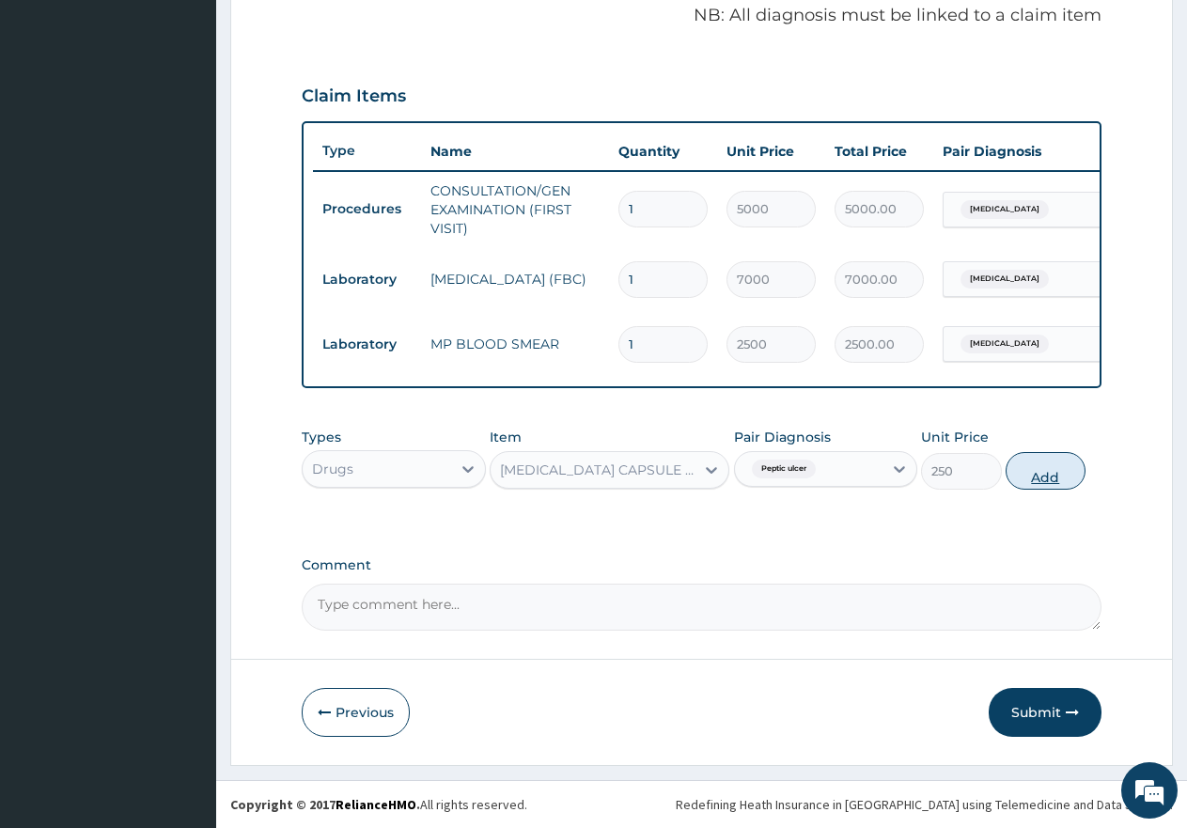
click at [1059, 476] on button "Add" at bounding box center [1046, 471] width 80 height 38
type input "0"
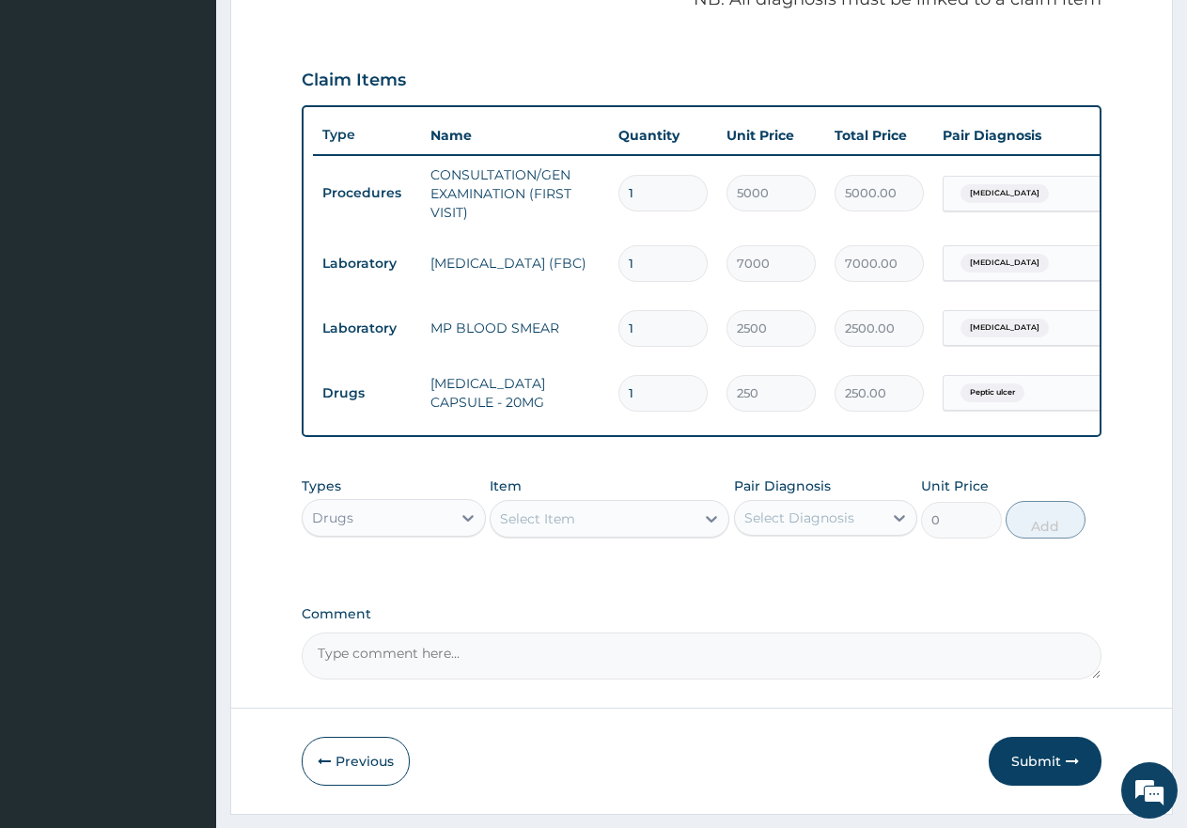
click at [638, 534] on div "Select Item" at bounding box center [593, 519] width 204 height 30
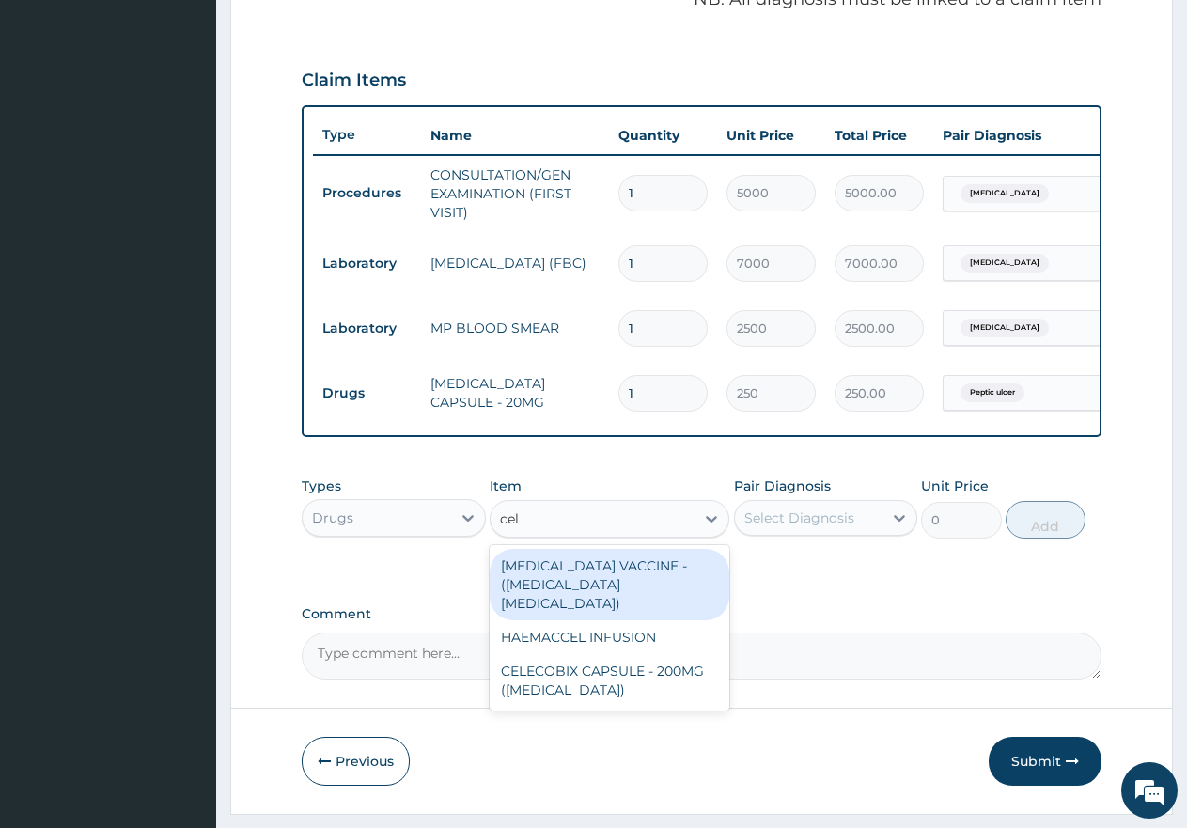
type input "cele"
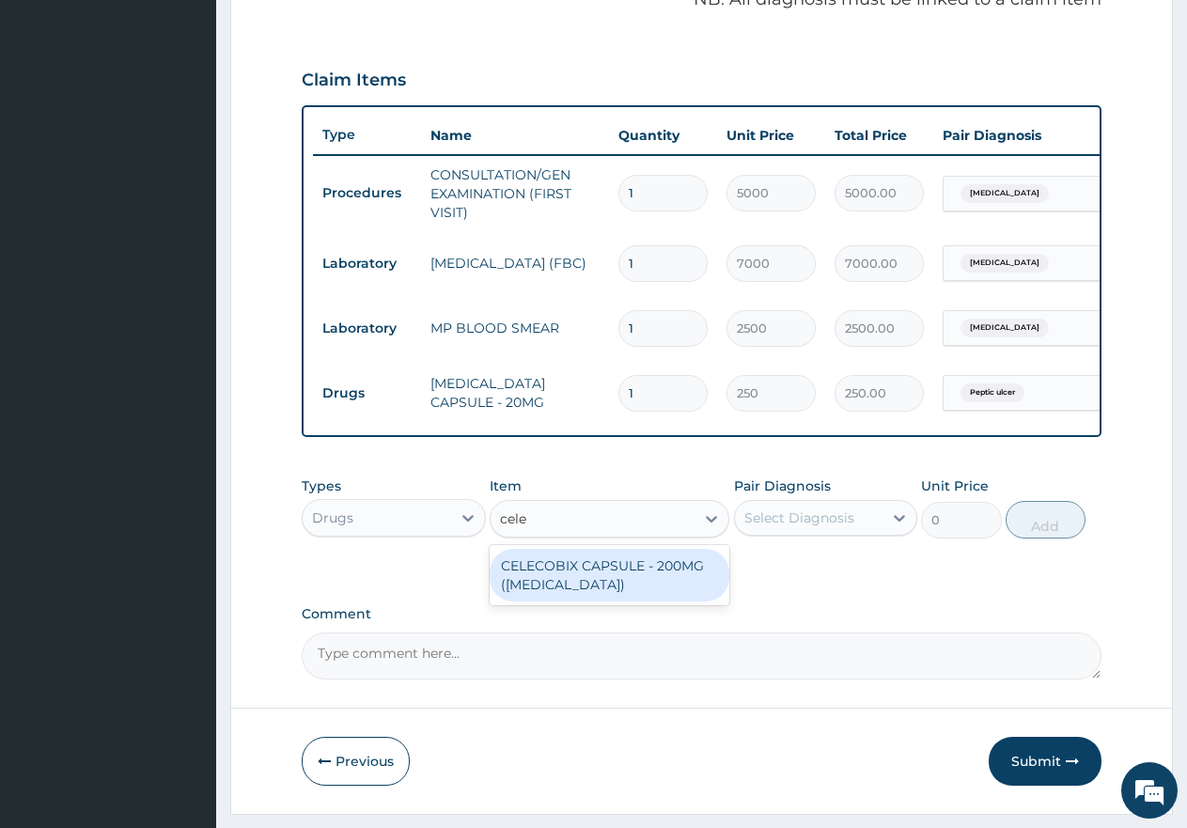
drag, startPoint x: 565, startPoint y: 588, endPoint x: 609, endPoint y: 585, distance: 44.3
click at [572, 585] on div "CELECOBIX CAPSULE - 200MG ([MEDICAL_DATA])" at bounding box center [610, 575] width 240 height 53
type input "400"
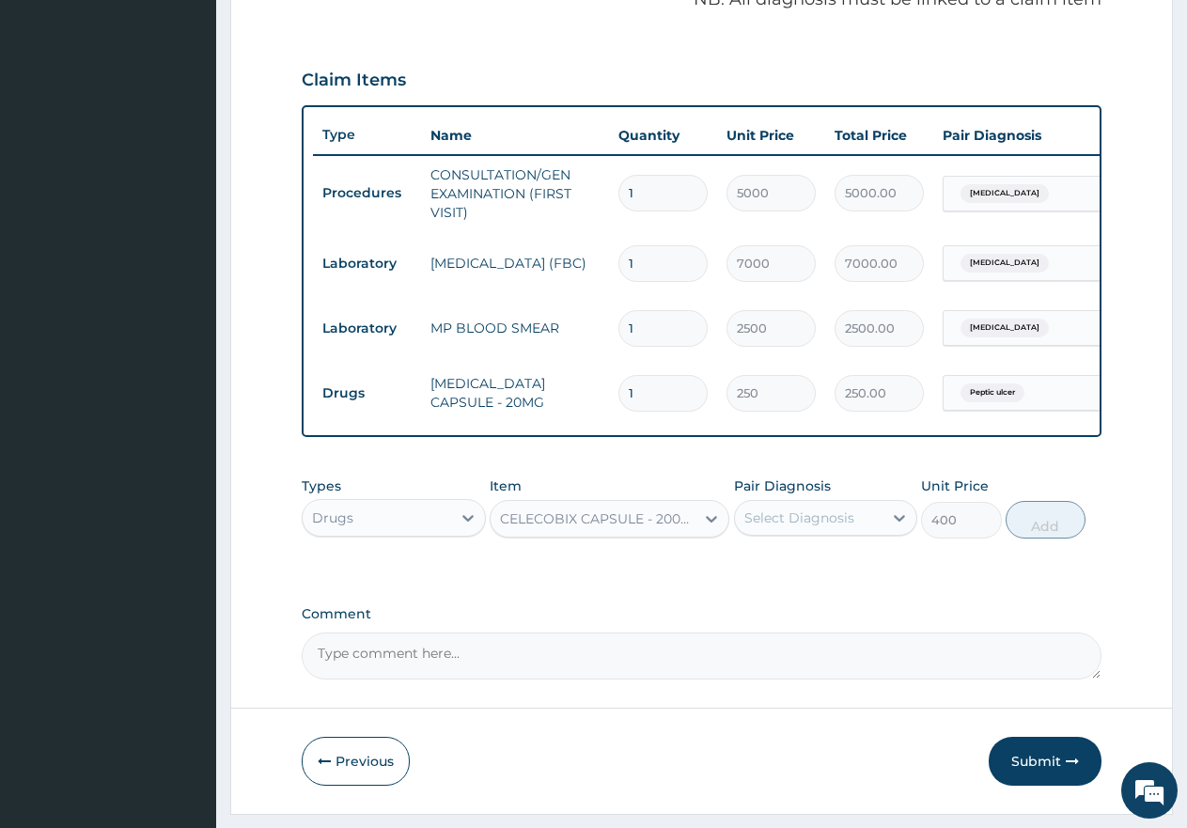
click at [792, 527] on div "Select Diagnosis" at bounding box center [800, 518] width 110 height 19
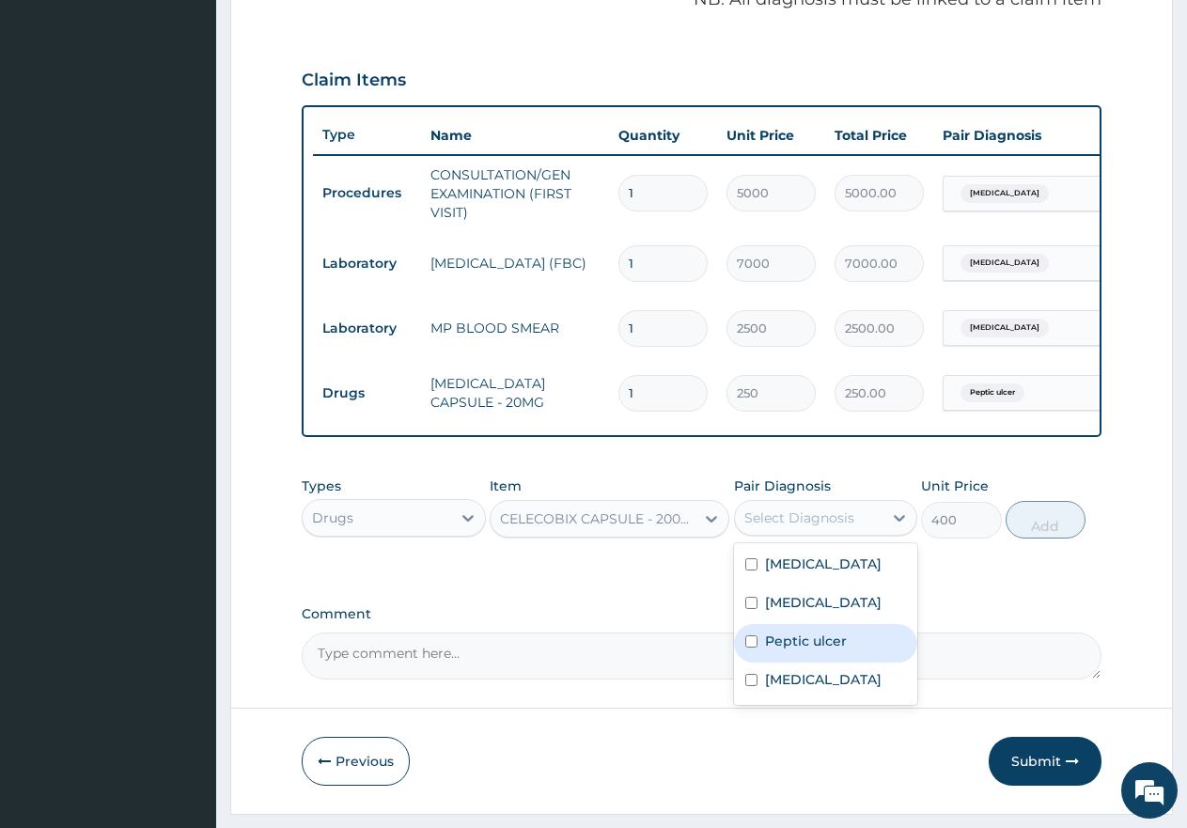
click at [754, 648] on input "checkbox" at bounding box center [751, 642] width 12 height 12
checkbox input "true"
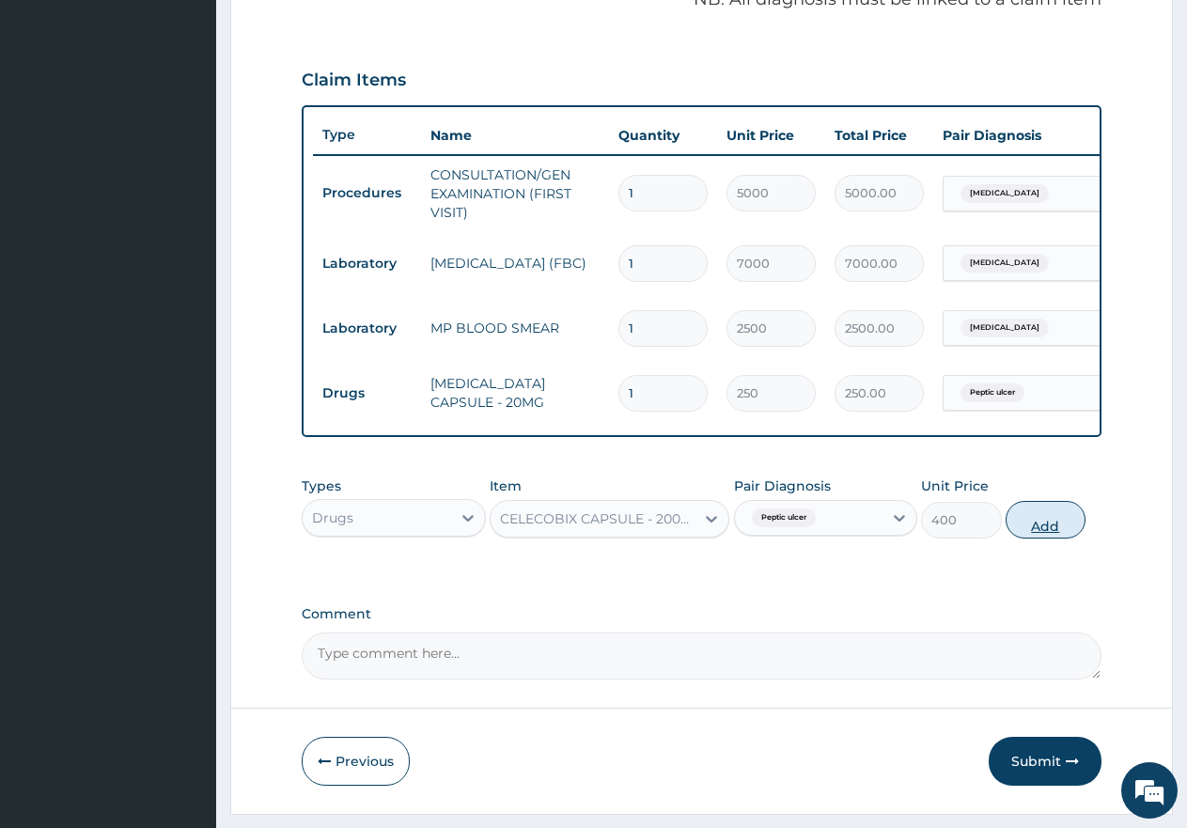
click at [1067, 539] on button "Add" at bounding box center [1046, 520] width 80 height 38
type input "0"
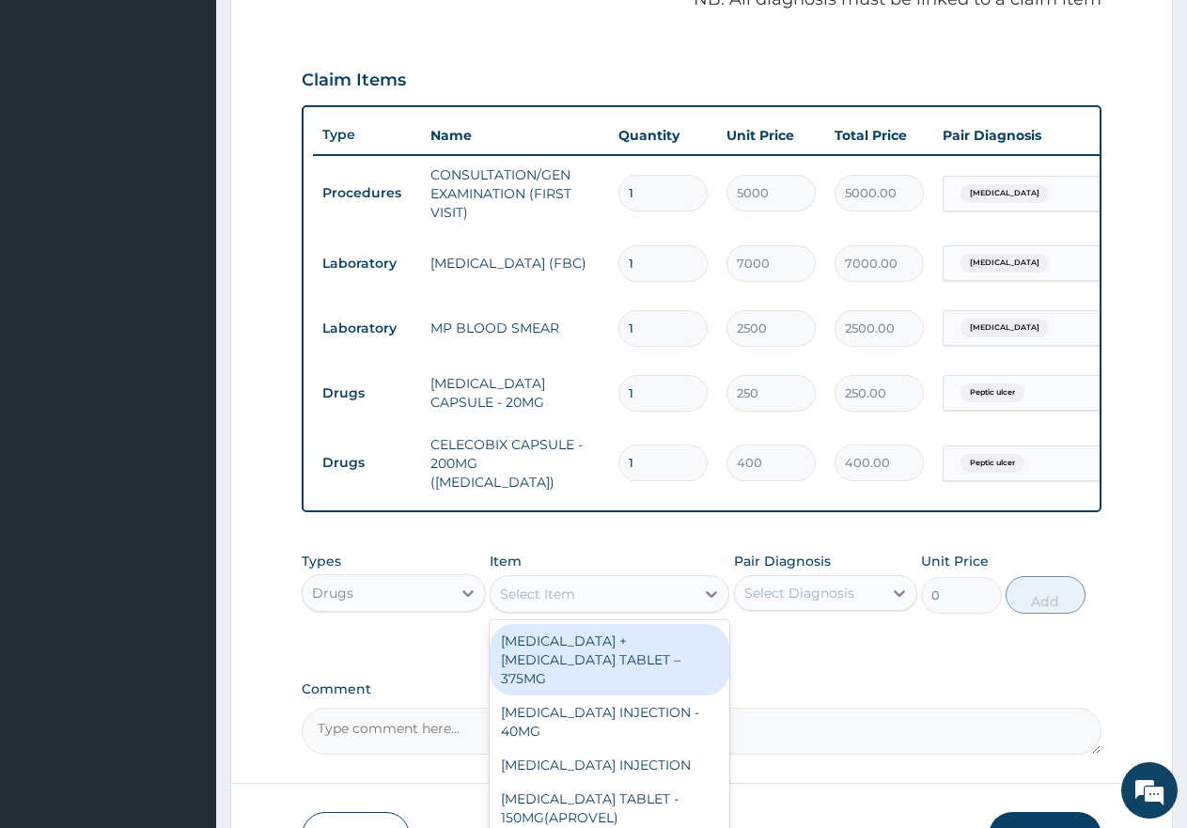
click at [600, 588] on div "Select Item" at bounding box center [593, 594] width 204 height 30
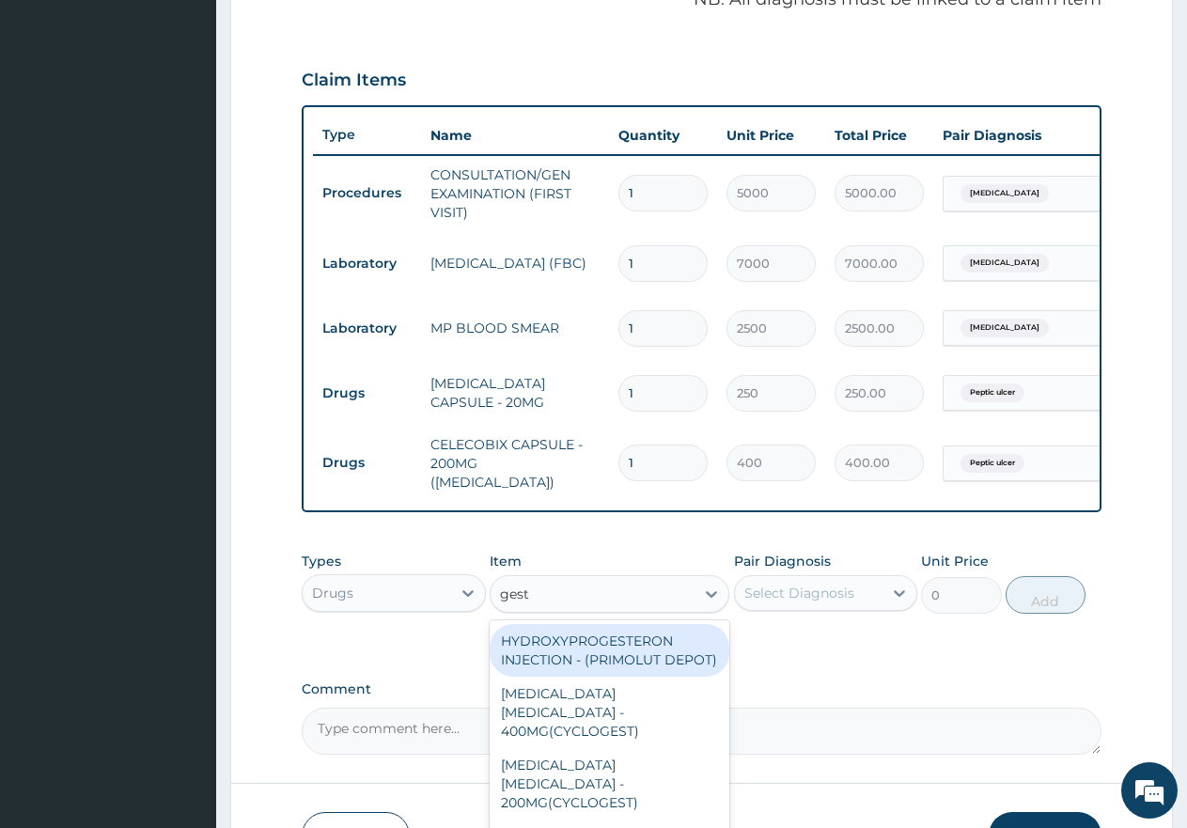
type input "gesti"
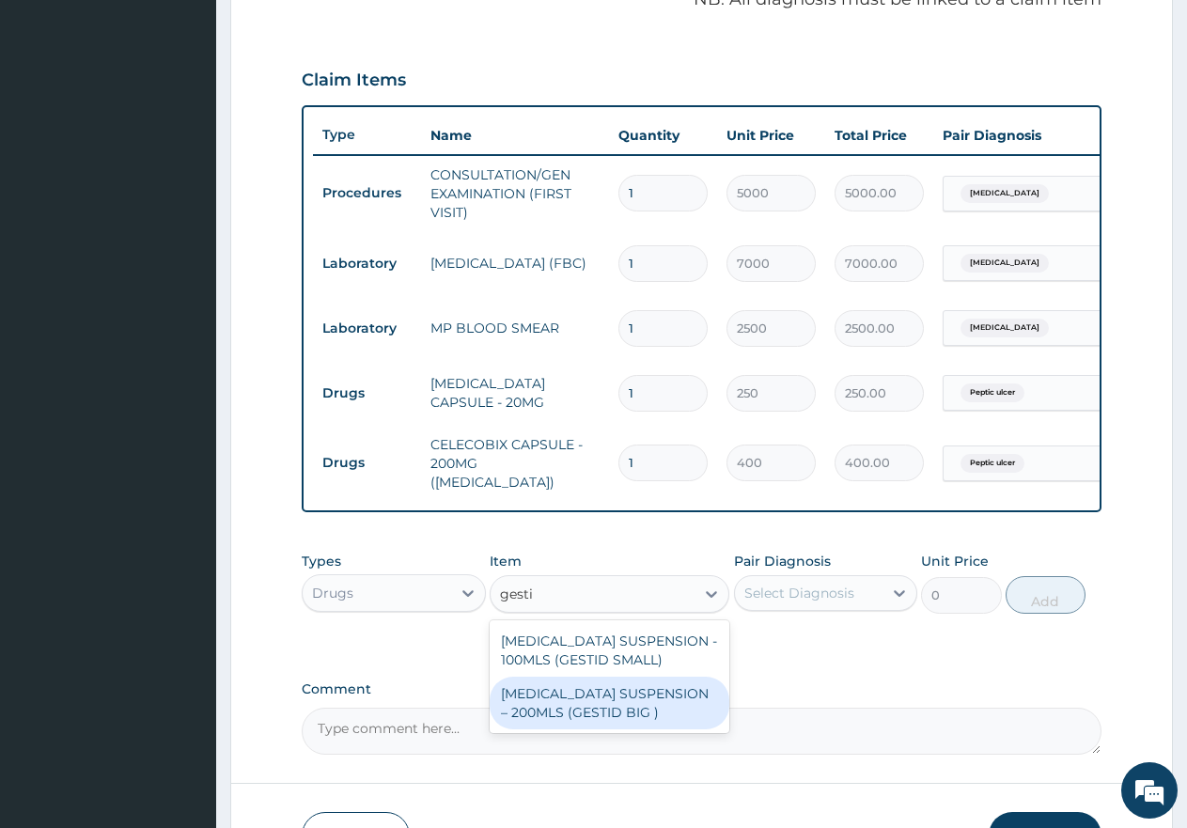
click at [550, 712] on div "[MEDICAL_DATA] SUSPENSION – 200MLS (GESTID BIG )" at bounding box center [610, 703] width 240 height 53
type input "3000"
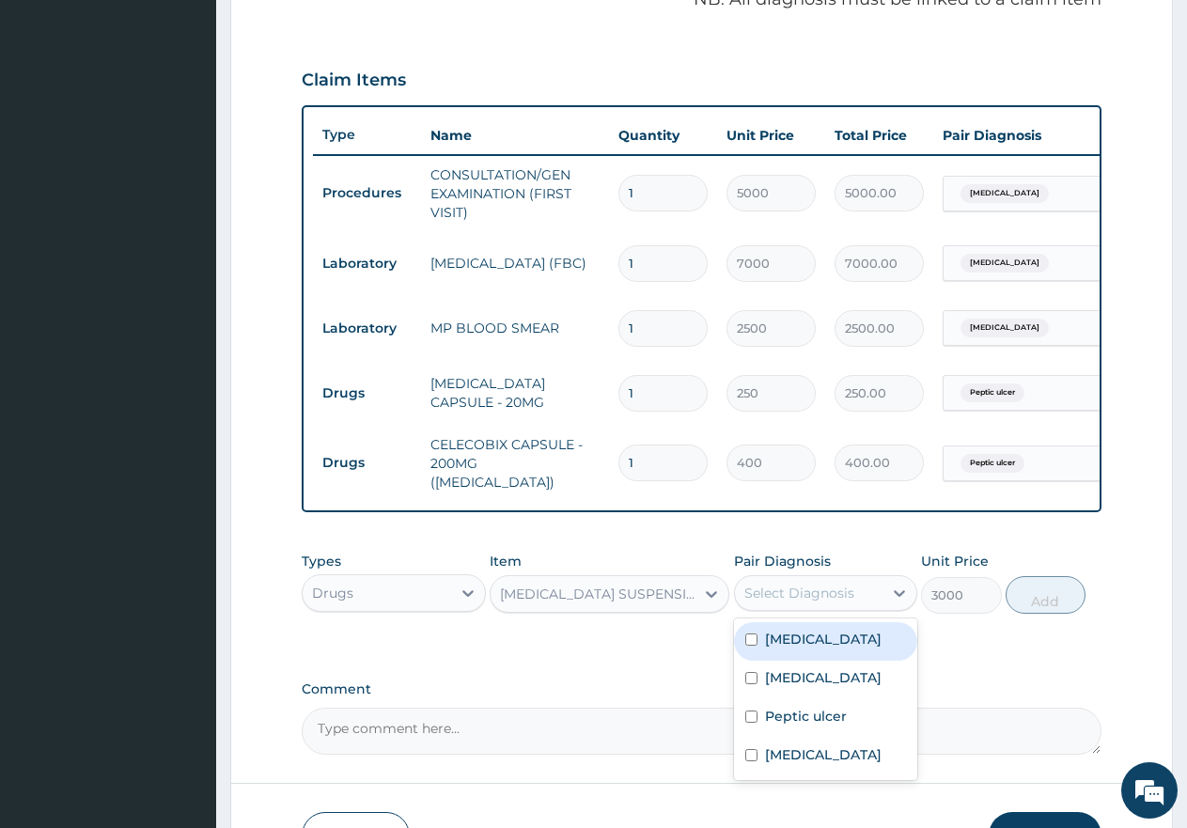
click at [809, 597] on div "Select Diagnosis" at bounding box center [800, 593] width 110 height 19
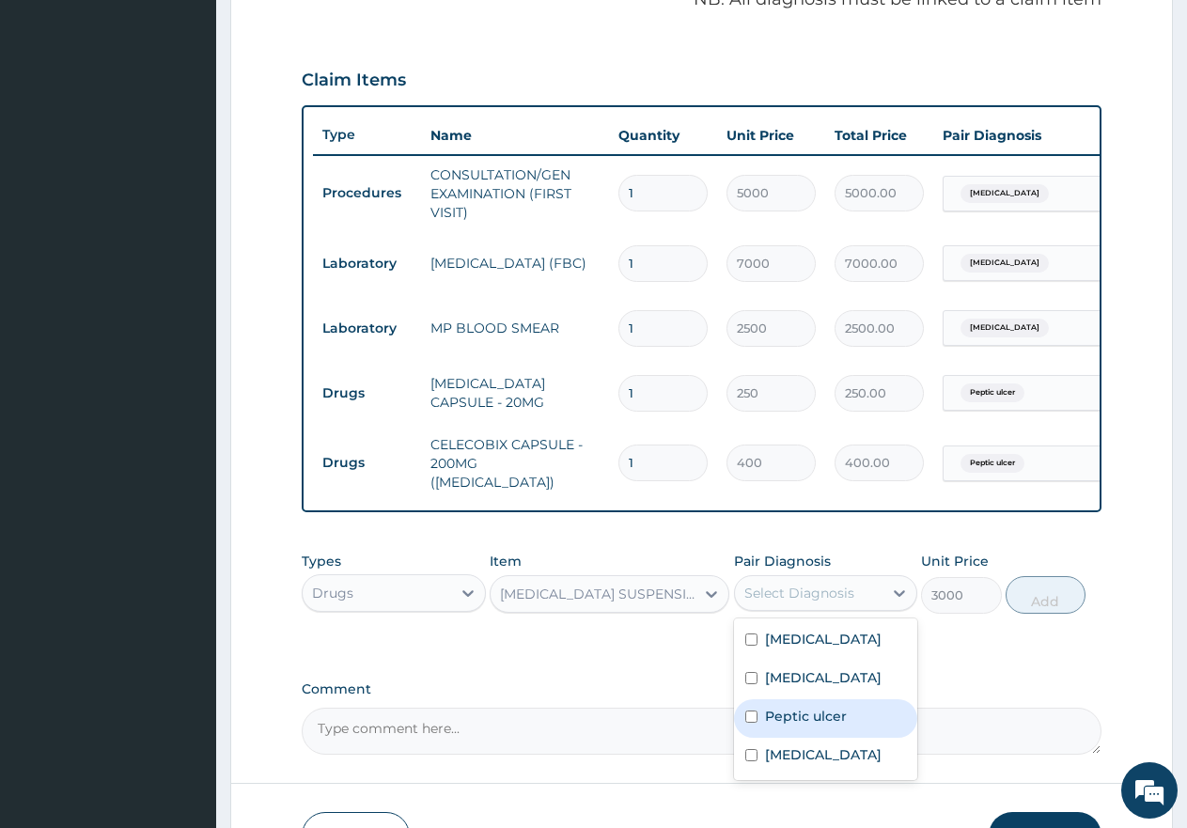
click at [750, 722] on input "checkbox" at bounding box center [751, 717] width 12 height 12
checkbox input "true"
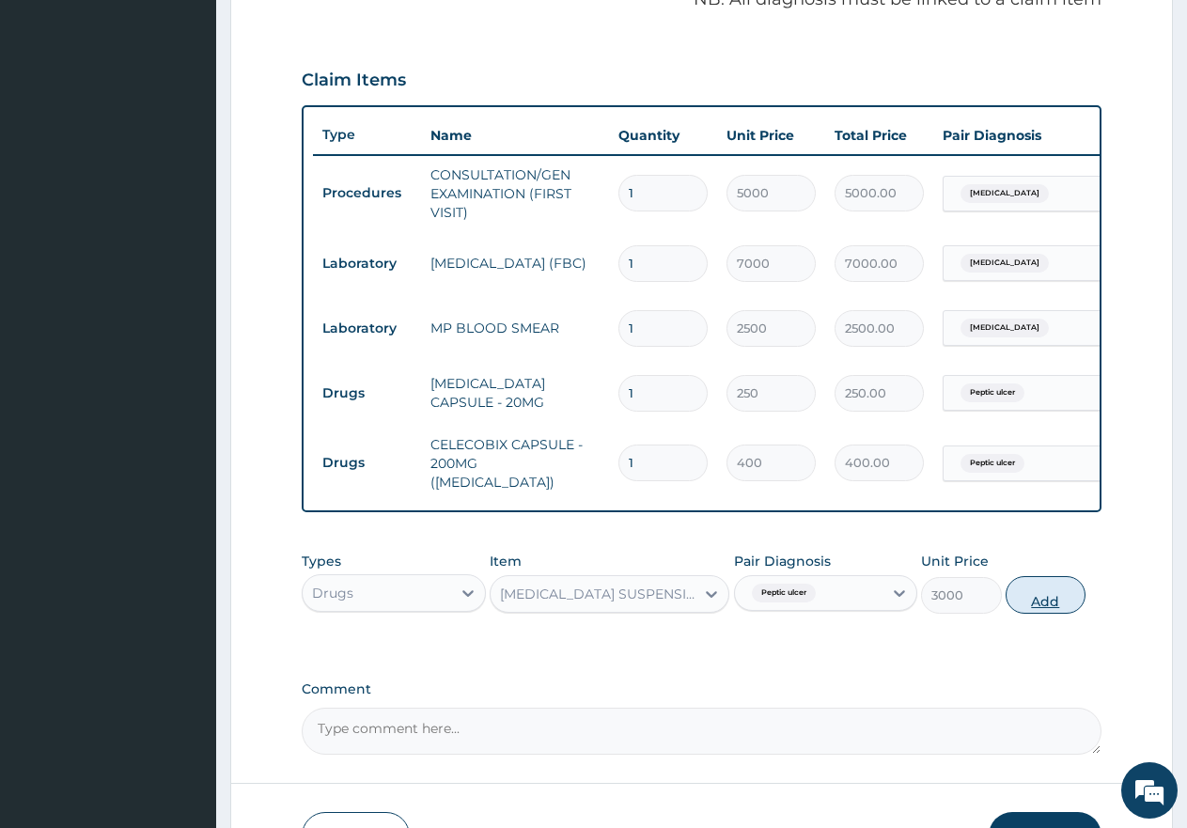
click at [1064, 610] on button "Add" at bounding box center [1046, 595] width 80 height 38
type input "0"
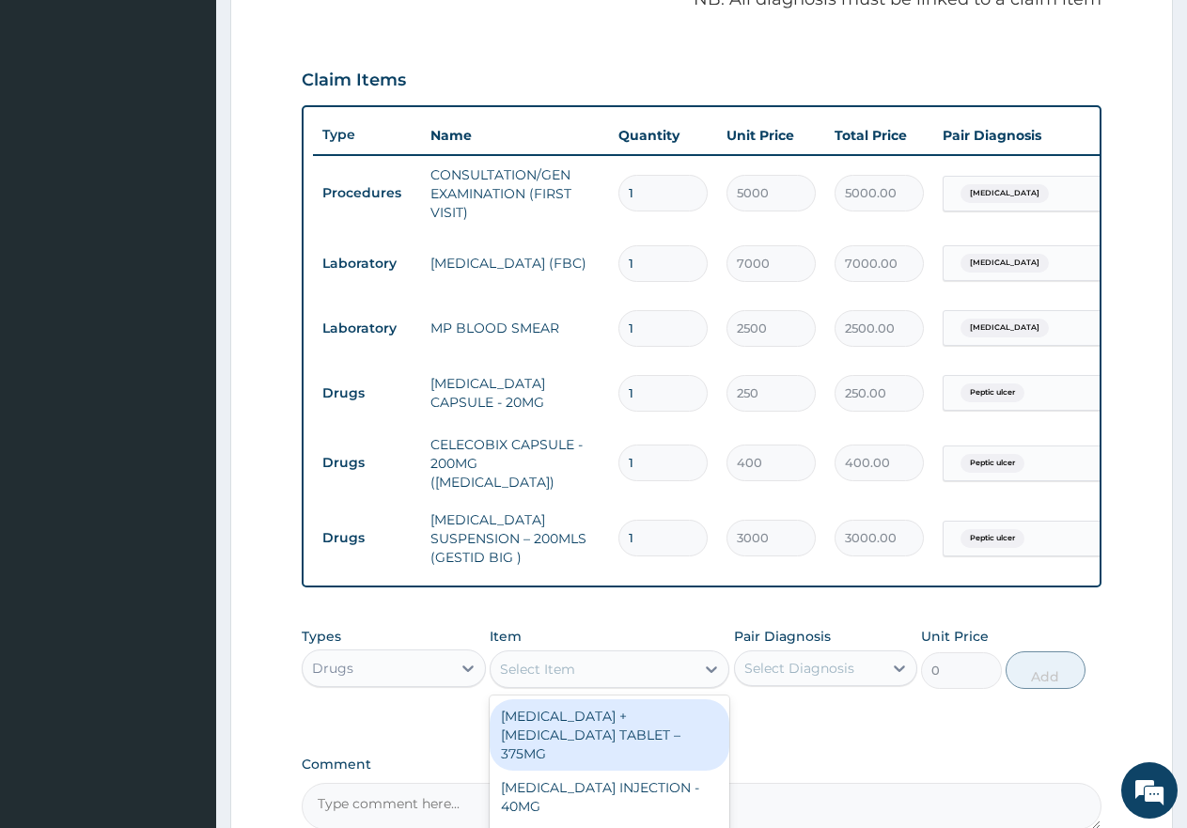
click at [627, 663] on div "Select Item" at bounding box center [593, 669] width 204 height 30
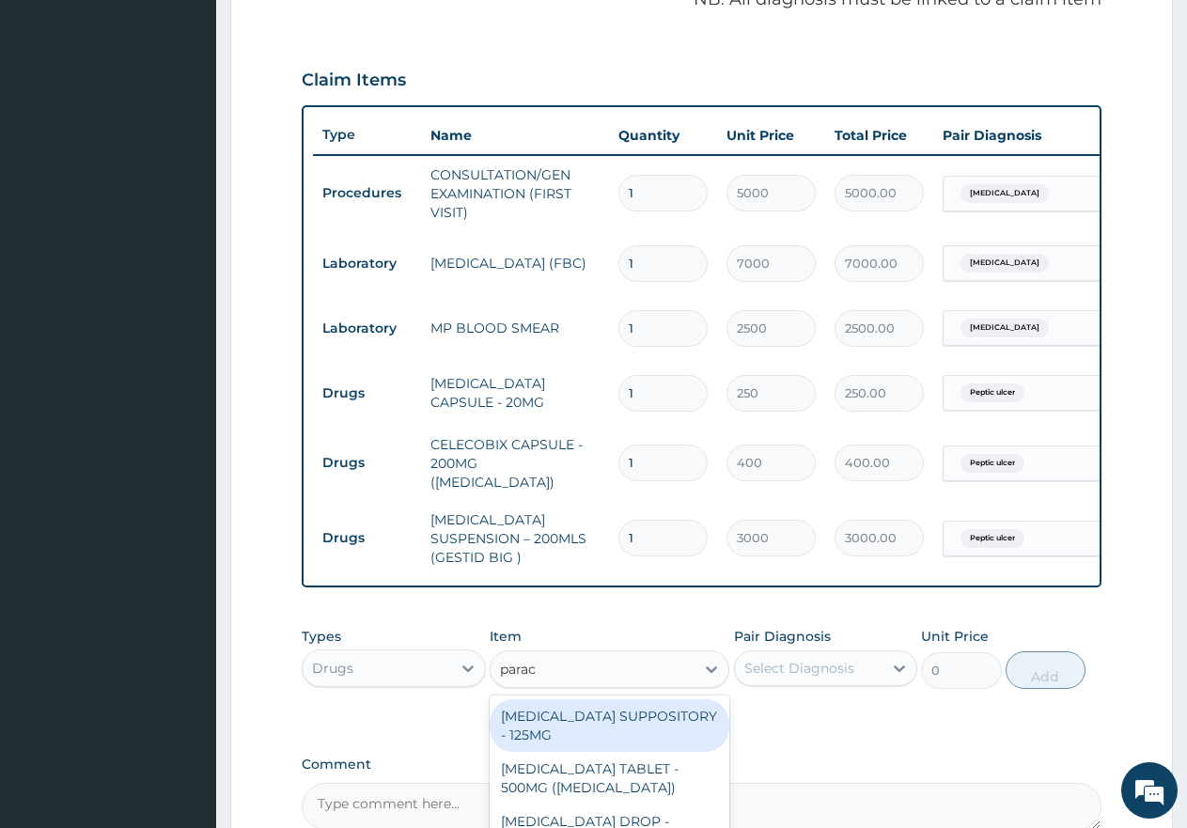
type input "parace"
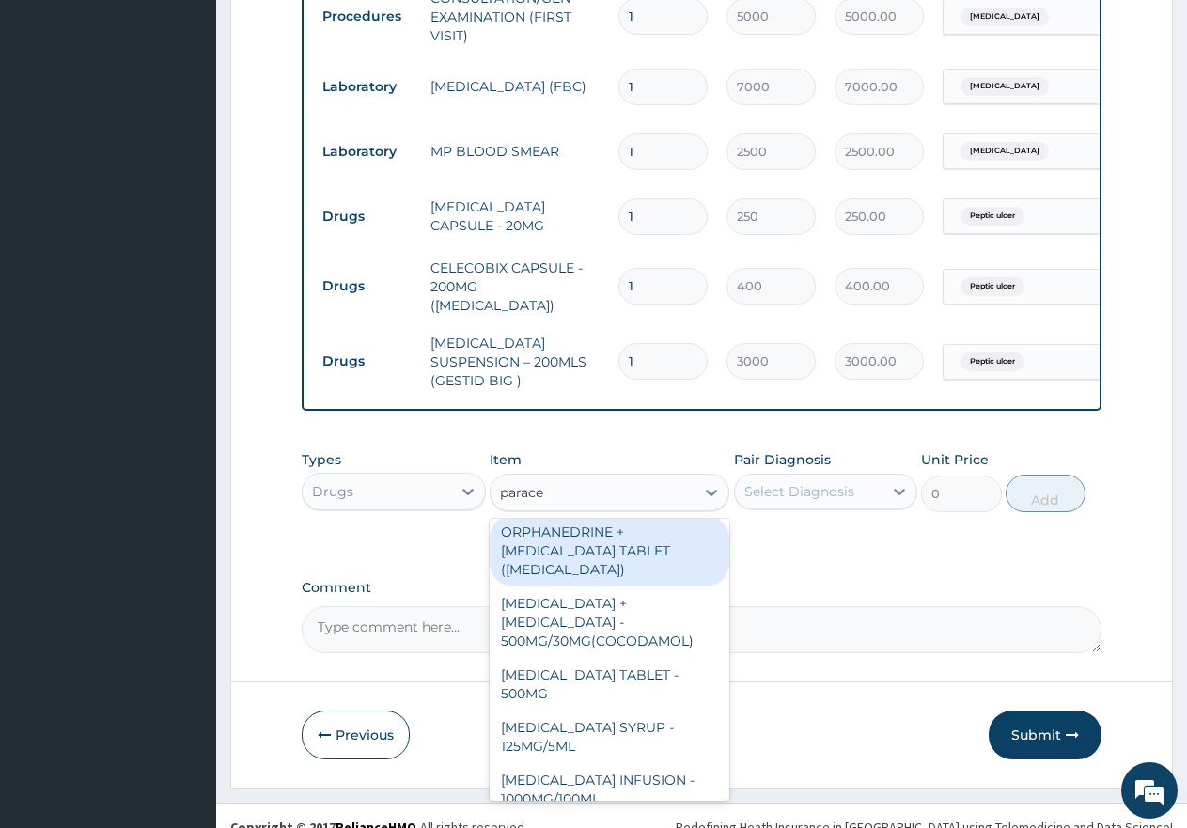
scroll to position [789, 0]
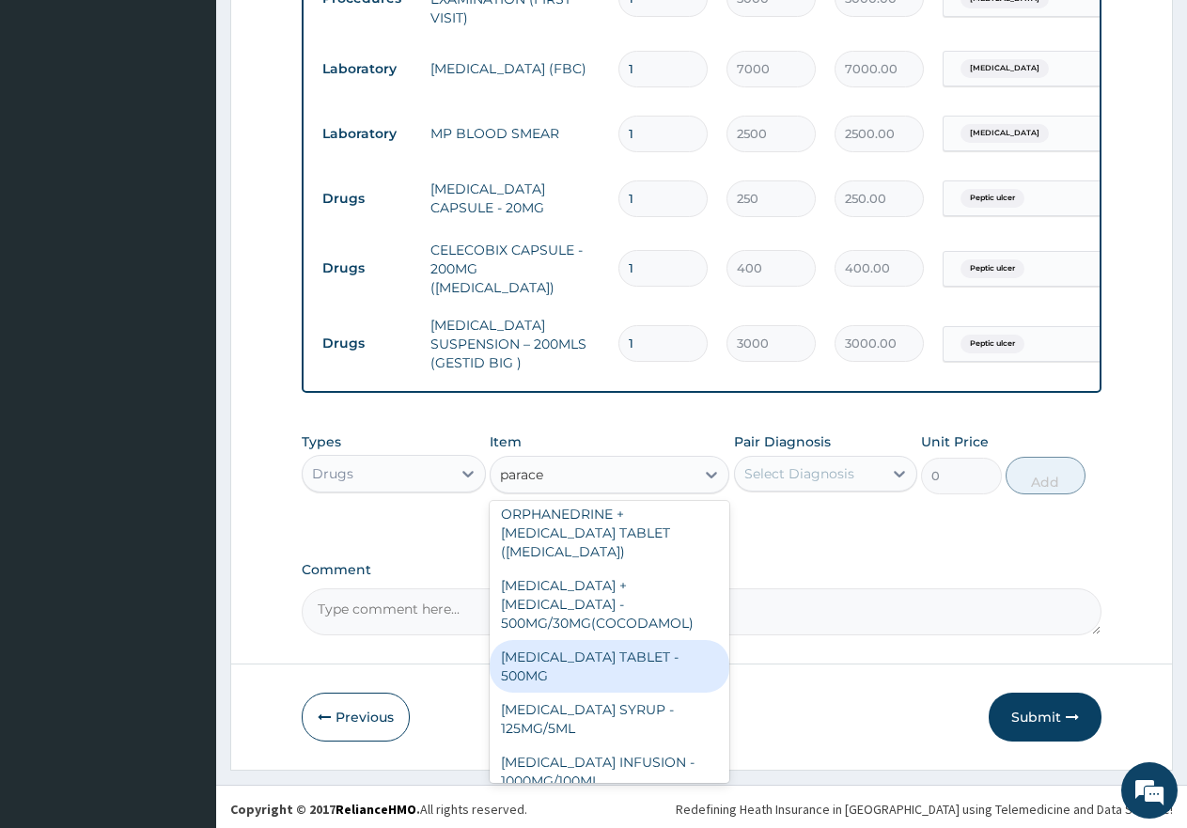
click at [578, 640] on div "[MEDICAL_DATA] TABLET - 500MG" at bounding box center [610, 666] width 240 height 53
type input "60"
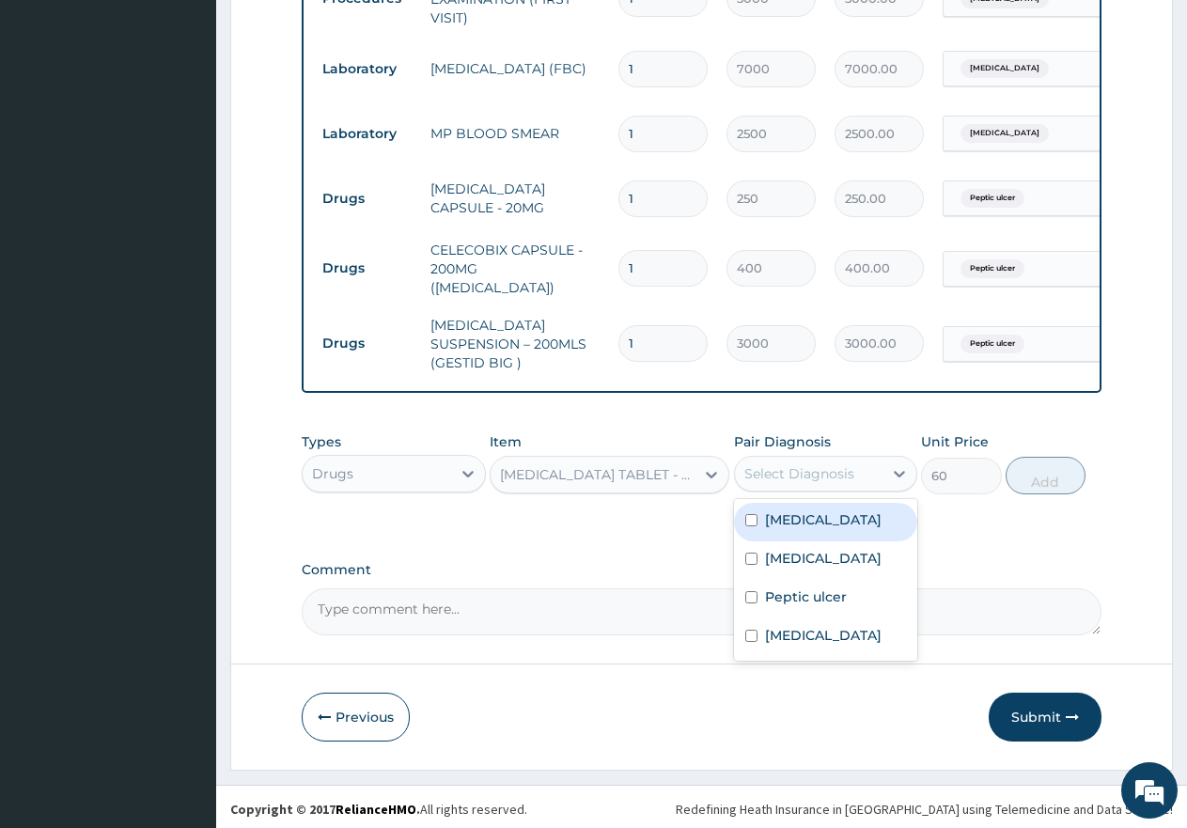
click at [800, 470] on div "Select Diagnosis" at bounding box center [800, 473] width 110 height 19
drag, startPoint x: 747, startPoint y: 513, endPoint x: 747, endPoint y: 547, distance: 33.8
click at [746, 543] on div "Malaria Sepsis Peptic ulcer Spasm" at bounding box center [826, 580] width 184 height 162
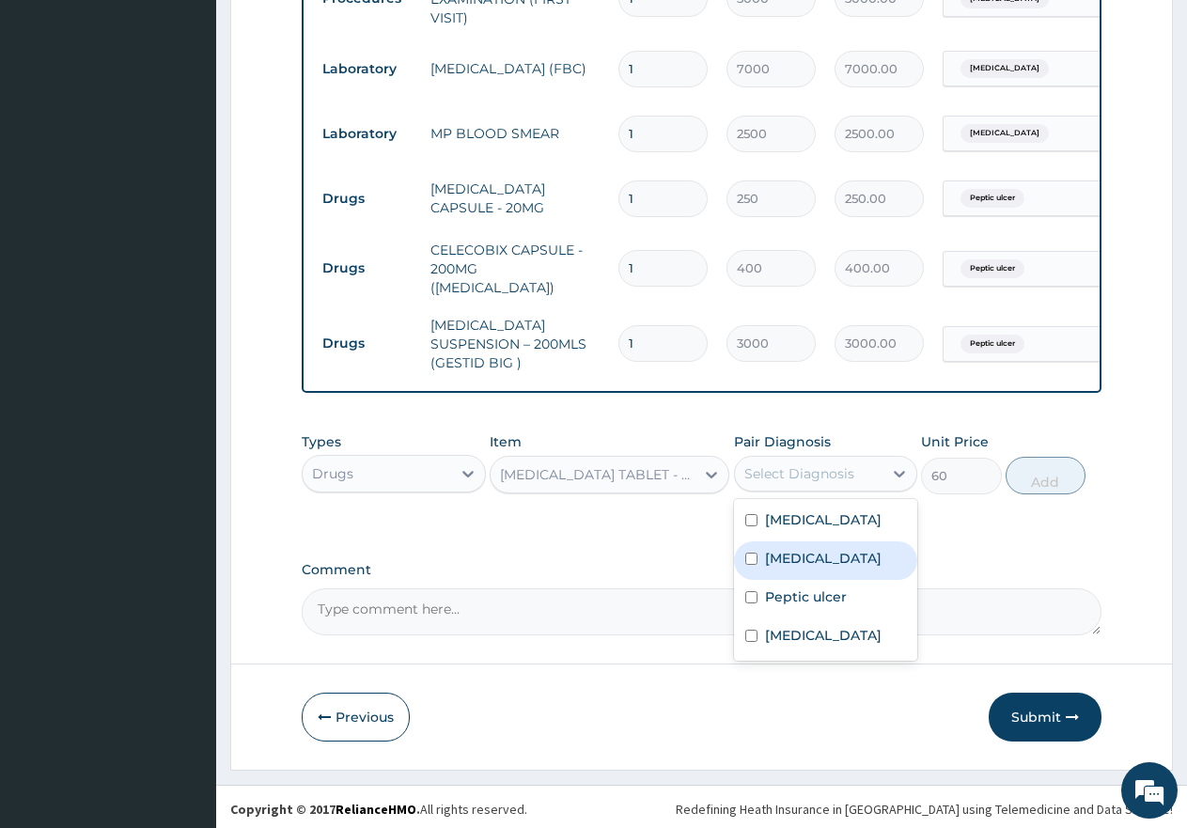
drag, startPoint x: 748, startPoint y: 550, endPoint x: 748, endPoint y: 561, distance: 11.3
click at [748, 553] on input "checkbox" at bounding box center [751, 559] width 12 height 12
checkbox input "true"
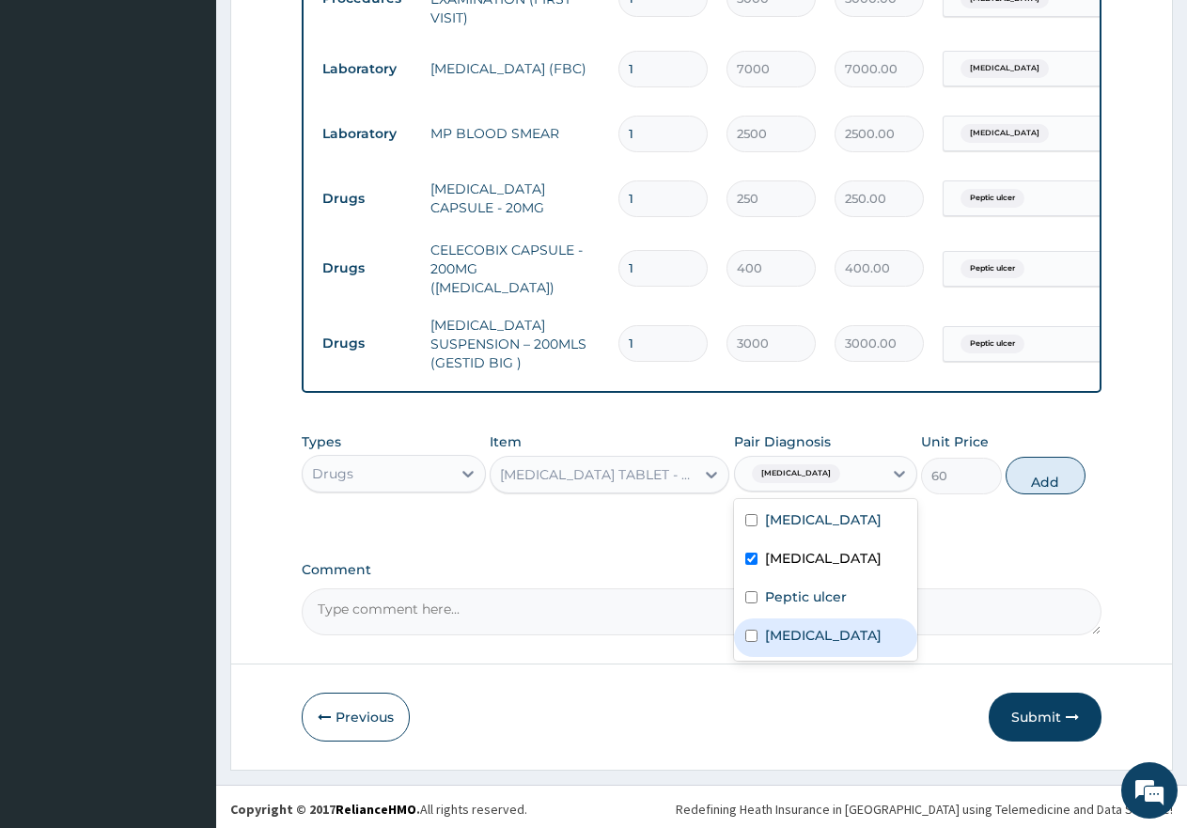
click at [757, 619] on div "Spasm" at bounding box center [826, 638] width 184 height 39
checkbox input "true"
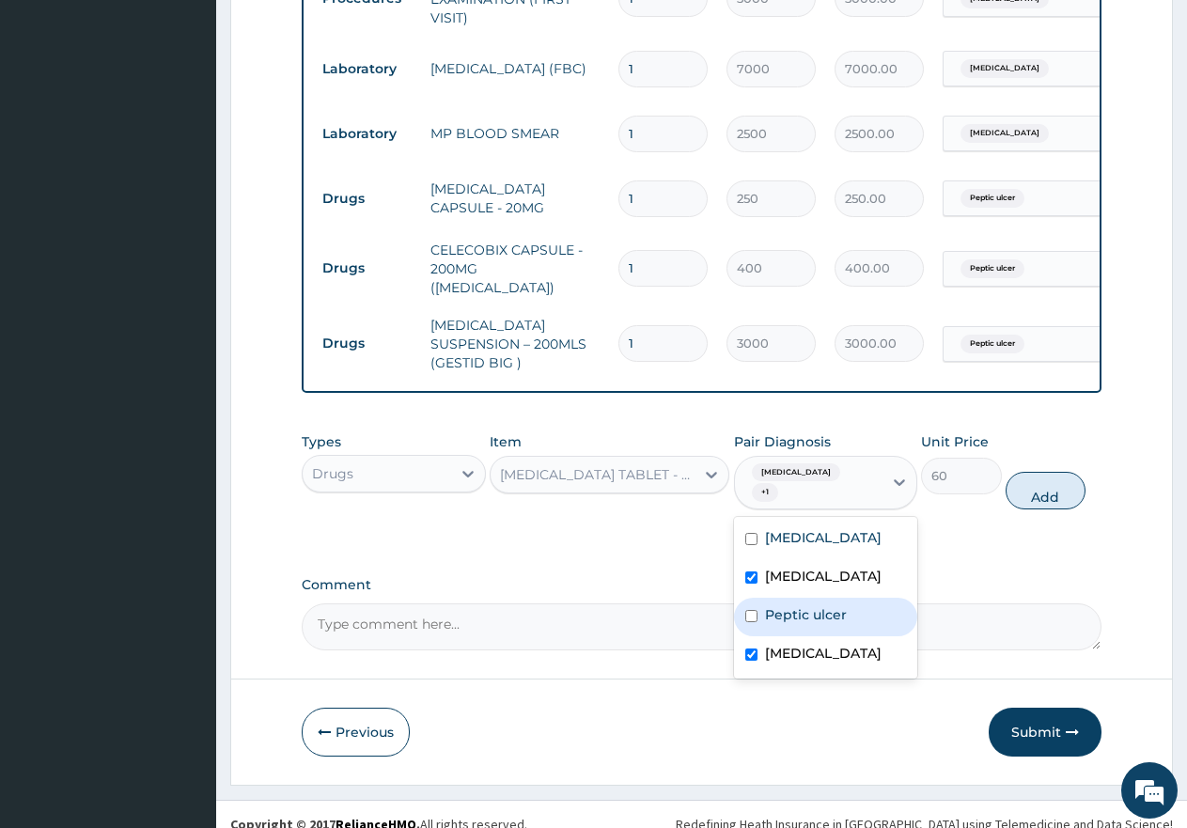
click at [762, 598] on div "Peptic ulcer" at bounding box center [826, 617] width 184 height 39
checkbox input "true"
click at [1057, 474] on button "Add" at bounding box center [1046, 491] width 80 height 38
type input "0"
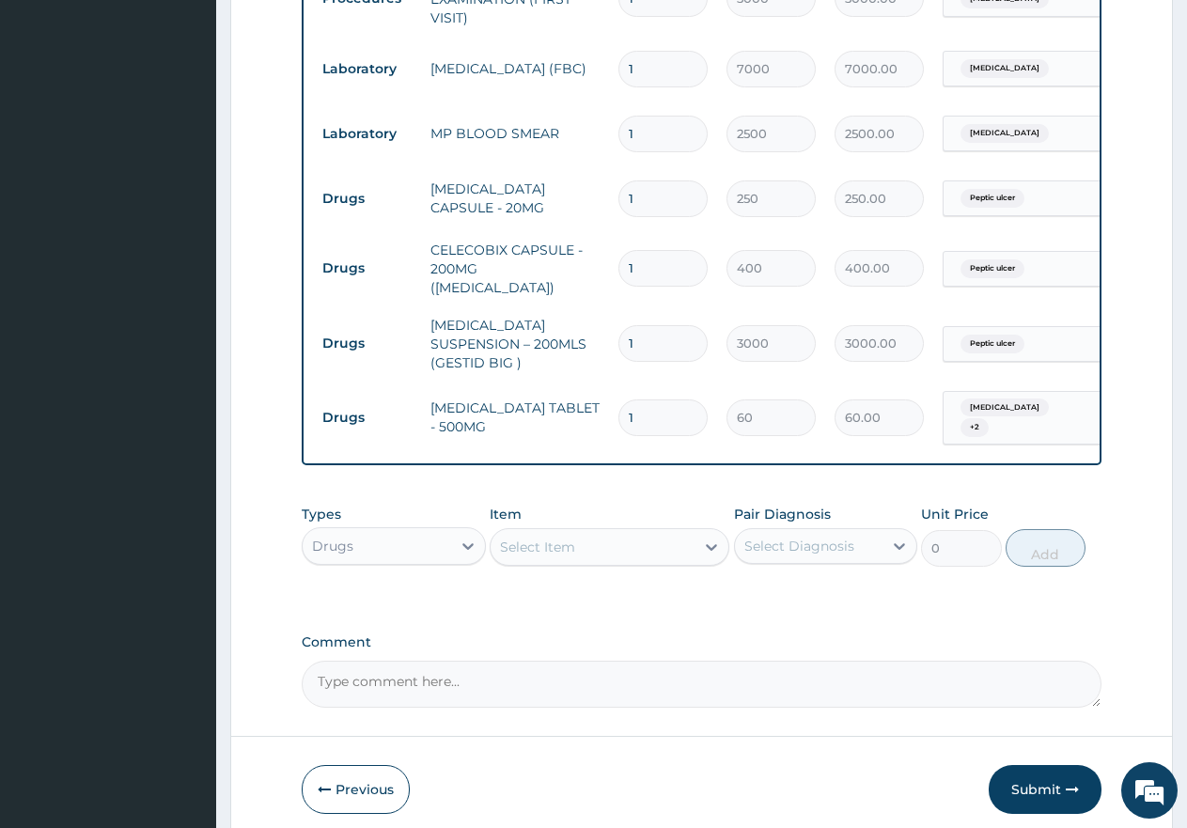
type input "18"
type input "1080.00"
type input "18"
drag, startPoint x: 650, startPoint y: 260, endPoint x: 604, endPoint y: 243, distance: 49.1
click at [604, 243] on tr "Drugs CELECOBIX CAPSULE - 200MG (CELEBREX) 1 400 400.00 Peptic ulcer Delete" at bounding box center [773, 268] width 921 height 75
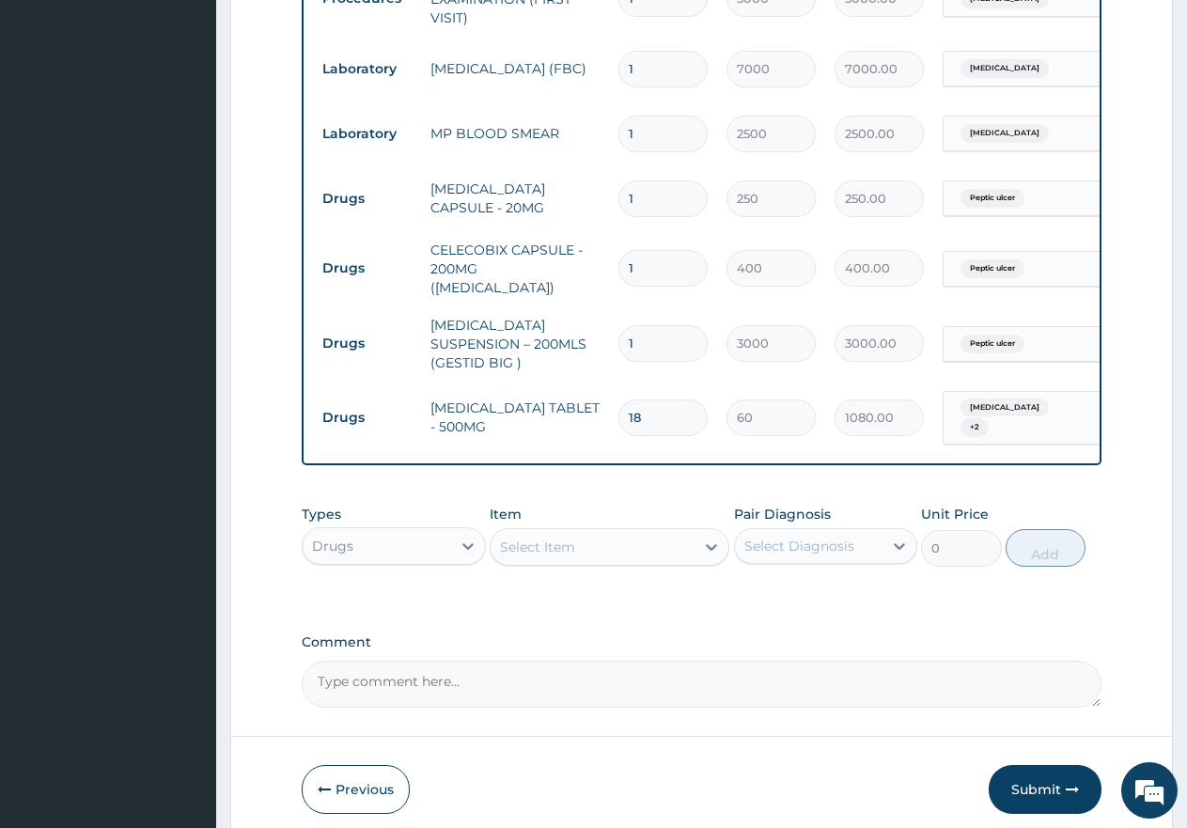
type input "7"
type input "2800.00"
type input "7"
click at [651, 196] on input "1" at bounding box center [663, 198] width 89 height 37
type input "14"
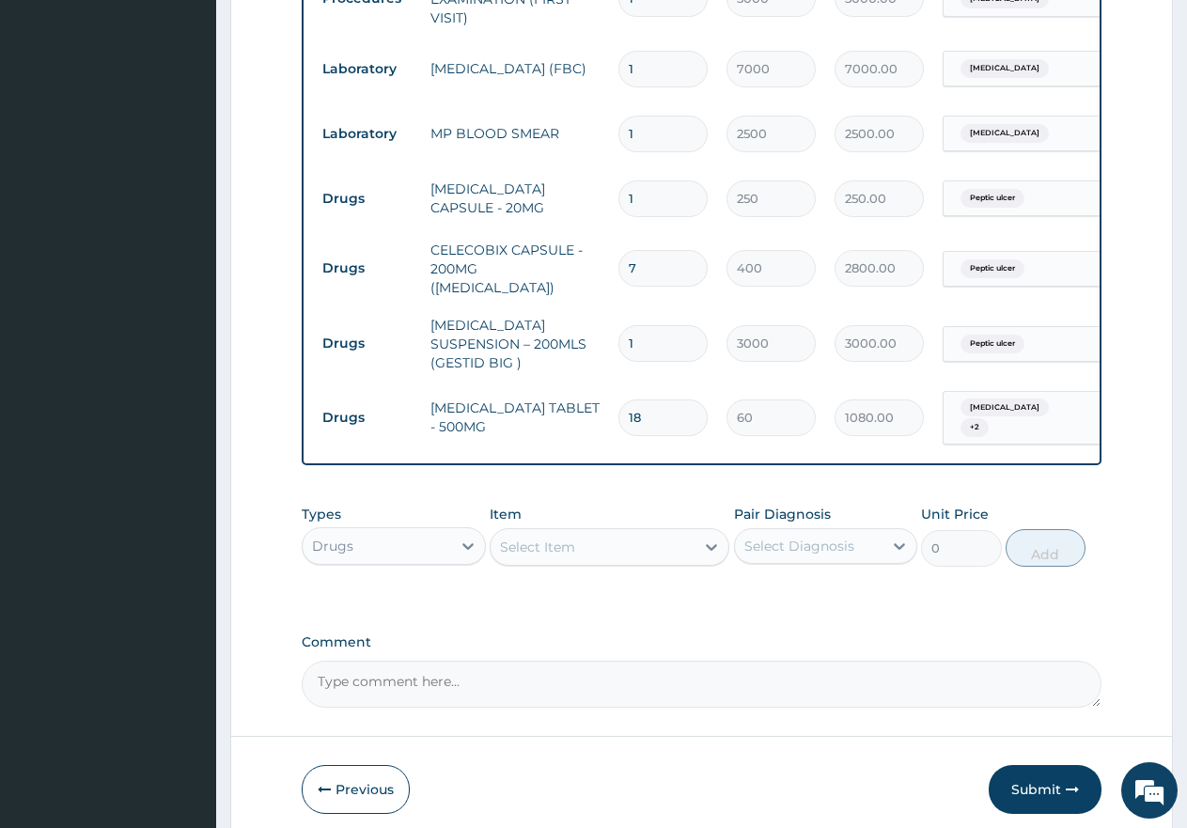
type input "3500.00"
type input "14"
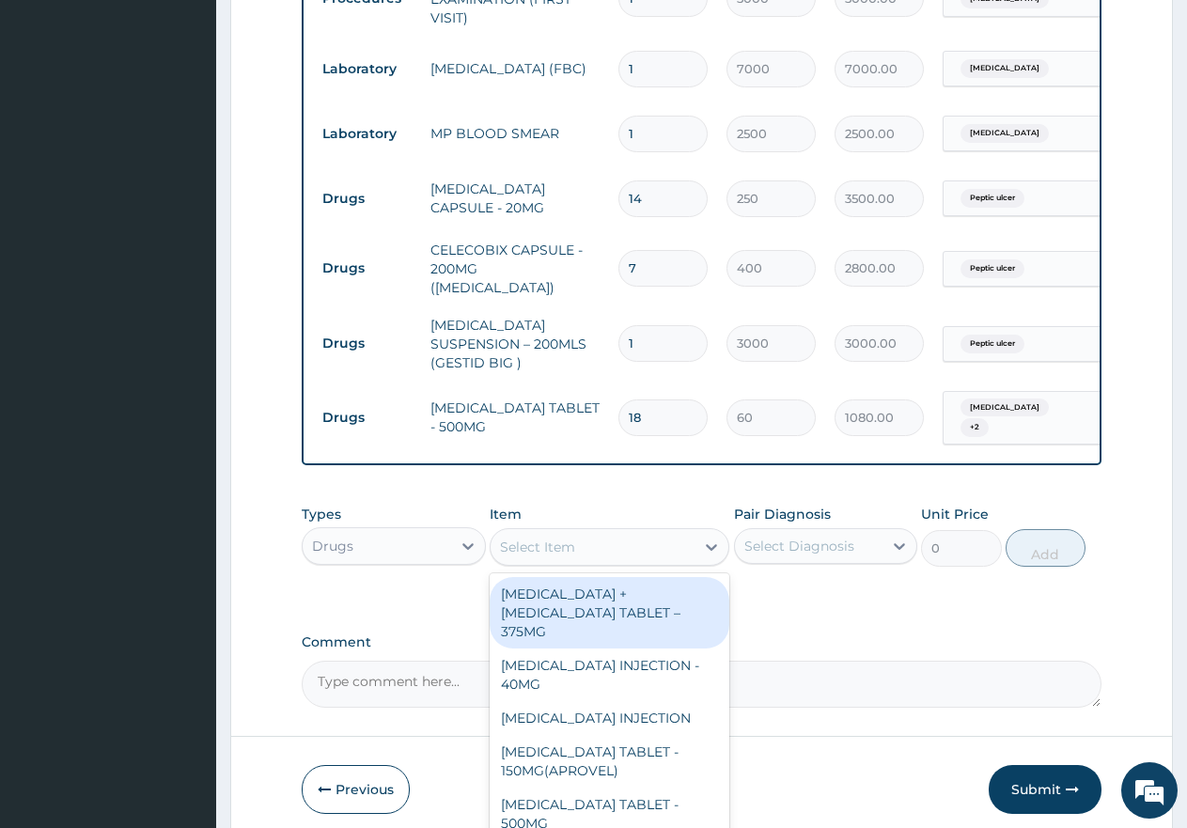
click at [608, 538] on div "Select Item" at bounding box center [593, 547] width 204 height 30
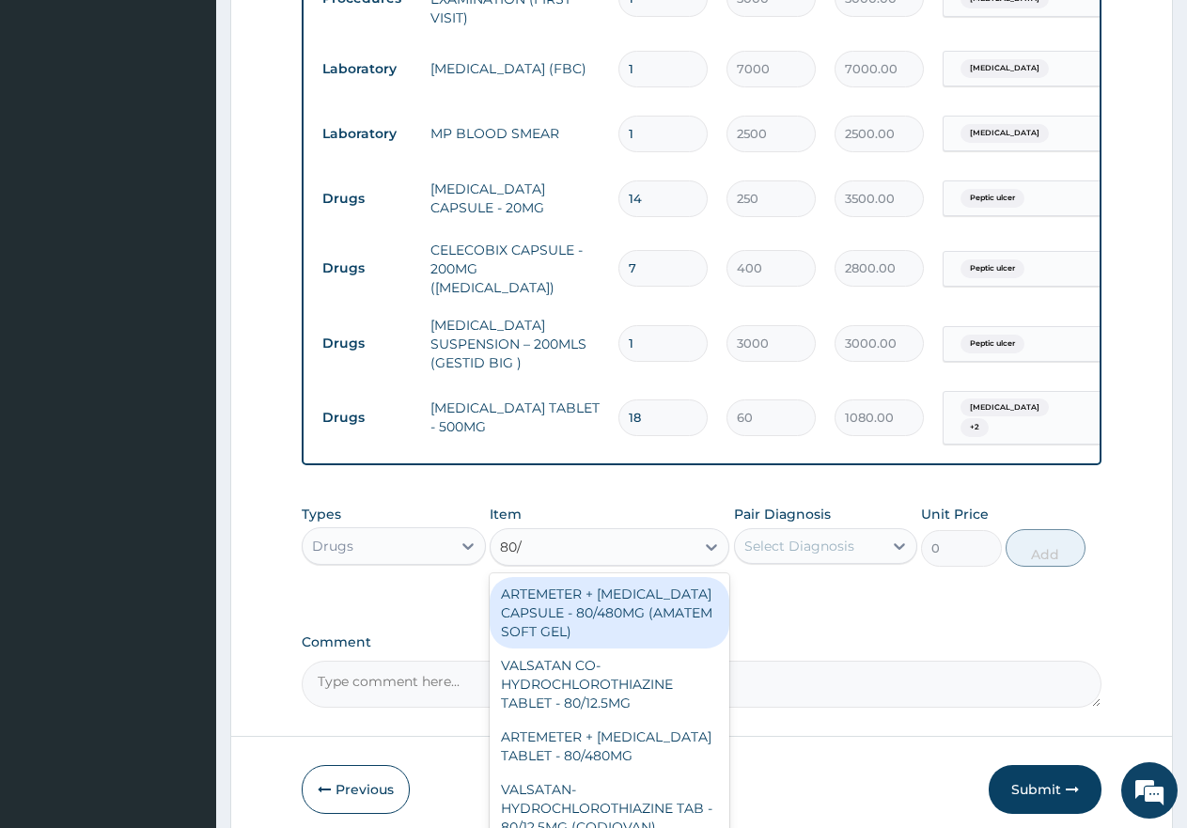
type input "80/4"
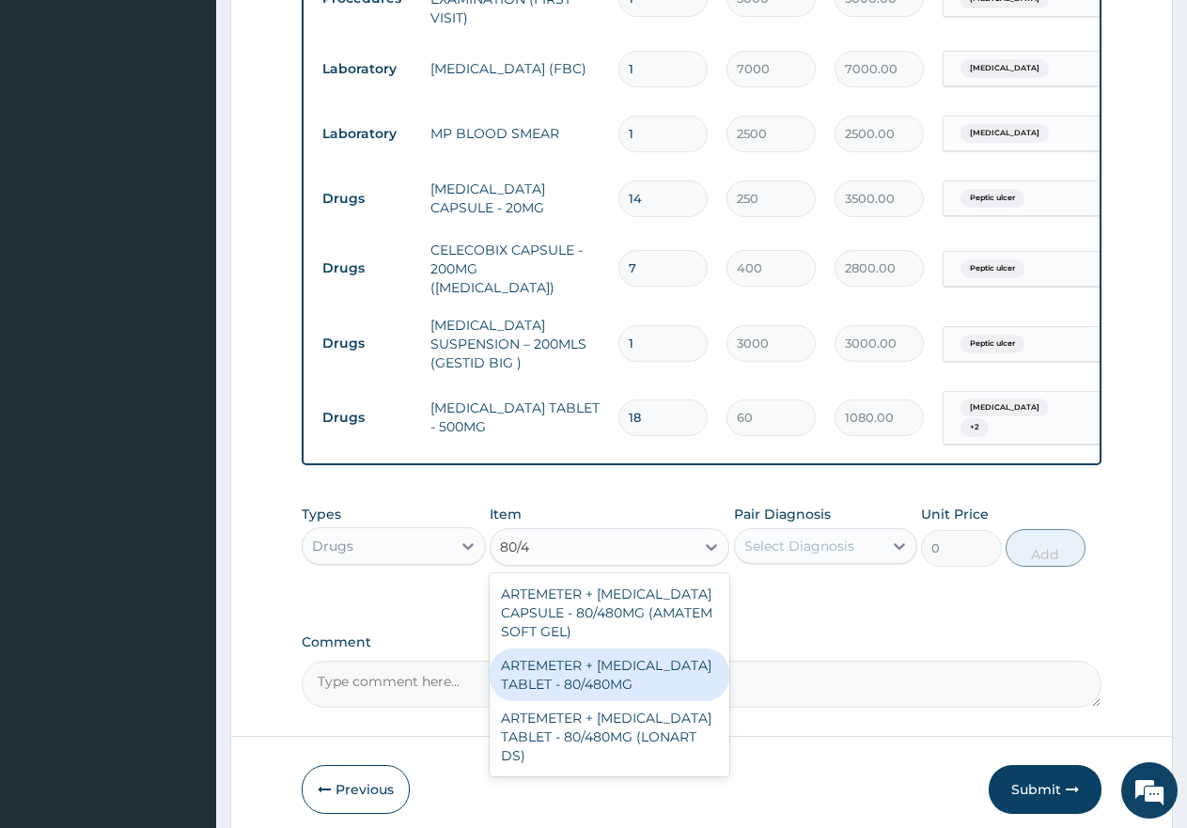
click at [609, 656] on div "ARTEMETER + [MEDICAL_DATA] TABLET - 80/480MG" at bounding box center [610, 675] width 240 height 53
type input "650"
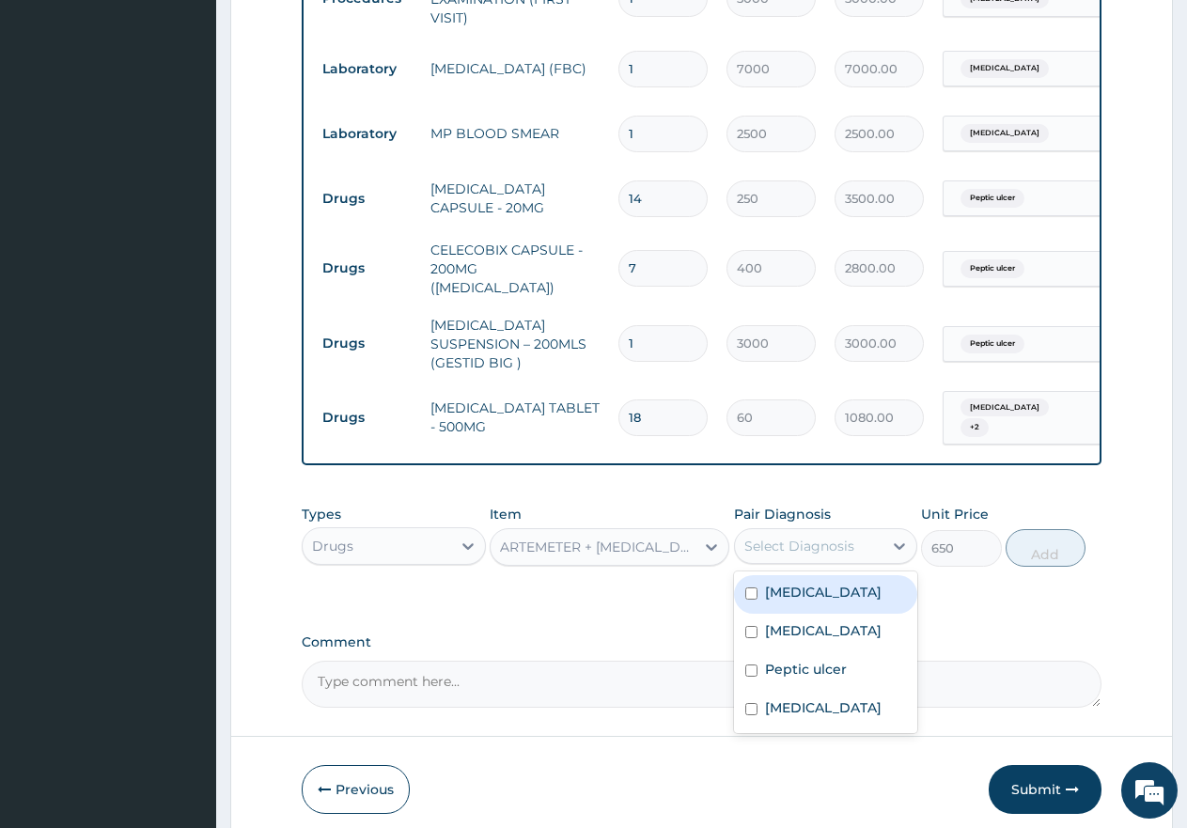
click at [799, 537] on div "Select Diagnosis" at bounding box center [800, 546] width 110 height 19
click at [756, 588] on input "checkbox" at bounding box center [751, 594] width 12 height 12
checkbox input "true"
click at [1034, 529] on button "Add" at bounding box center [1046, 548] width 80 height 38
type input "0"
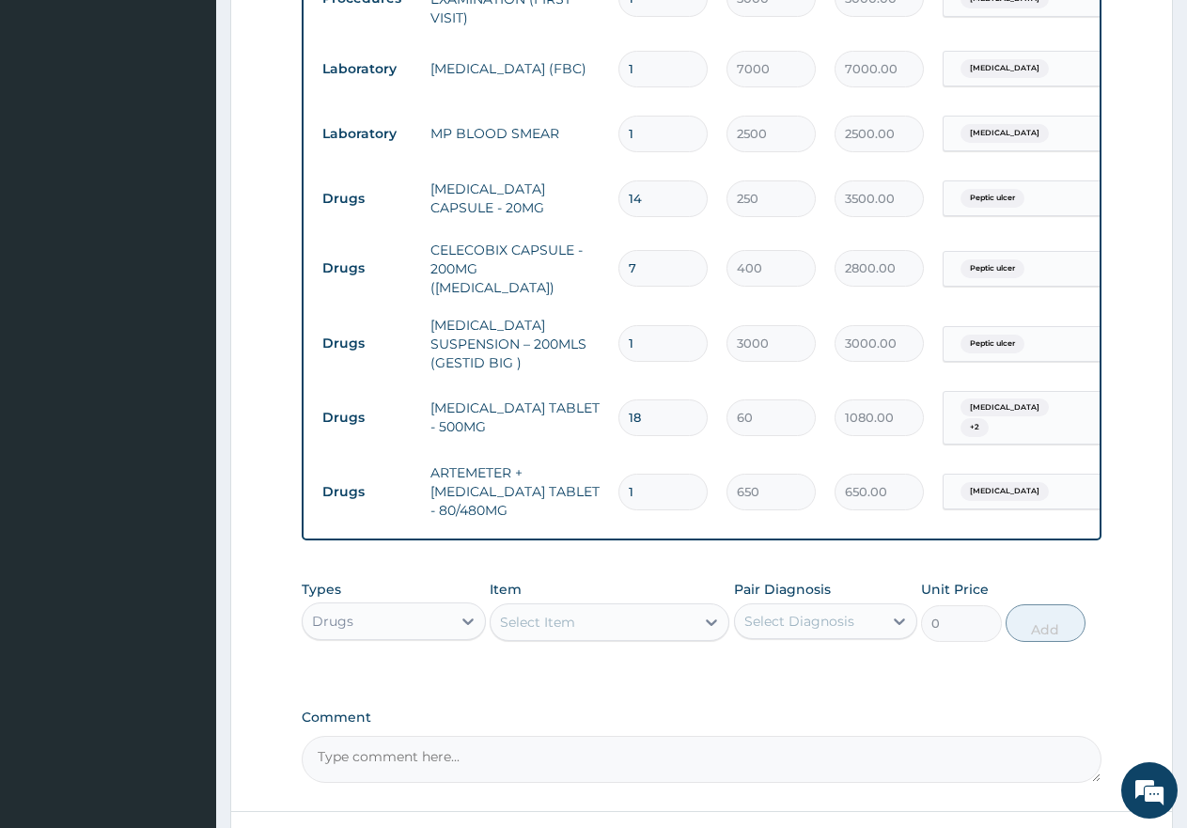
type input "0.00"
type input "6"
type input "3900.00"
type input "6"
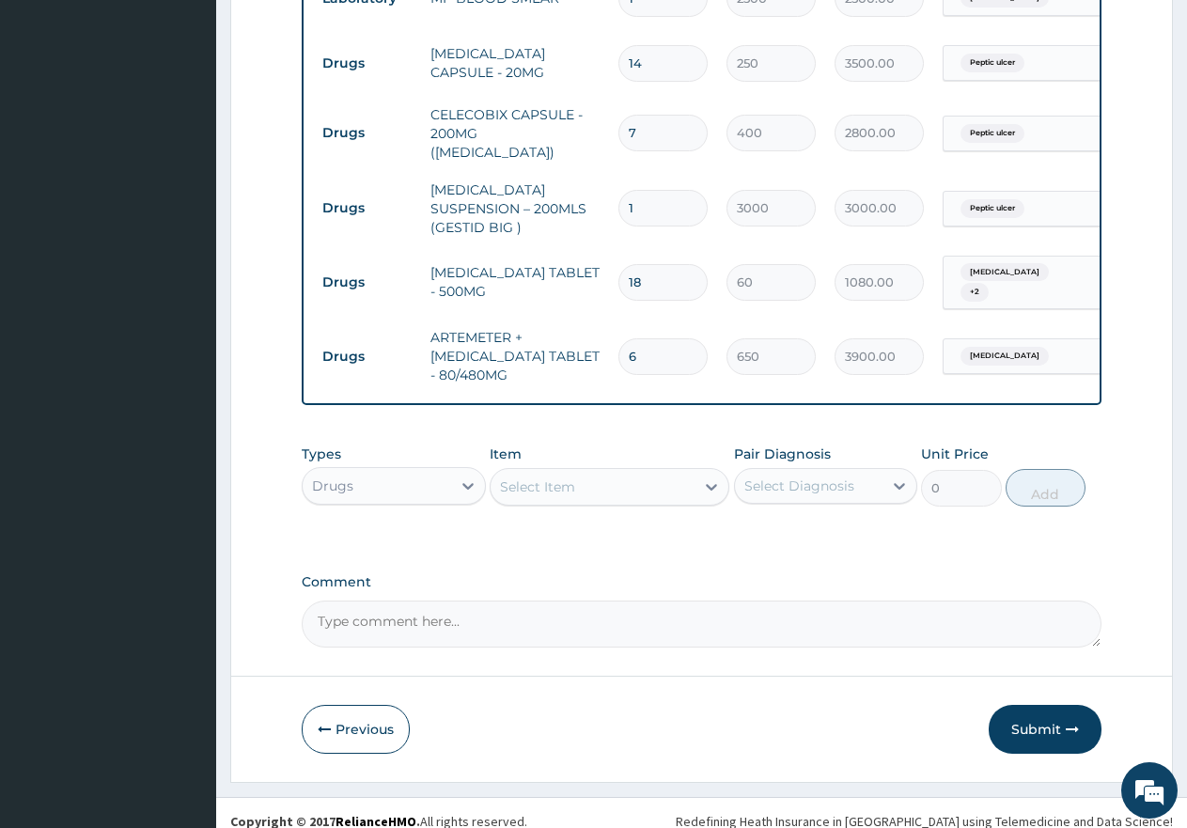
scroll to position [929, 0]
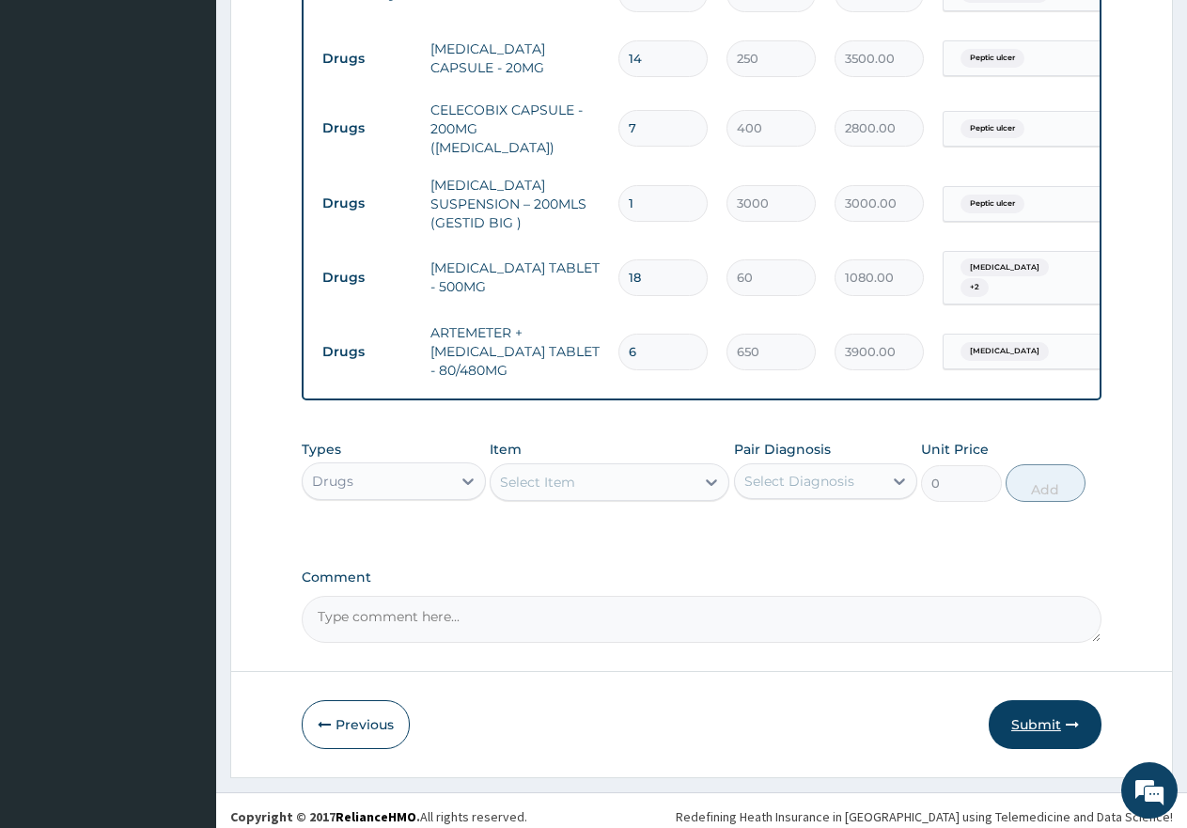
click at [1055, 716] on button "Submit" at bounding box center [1045, 724] width 113 height 49
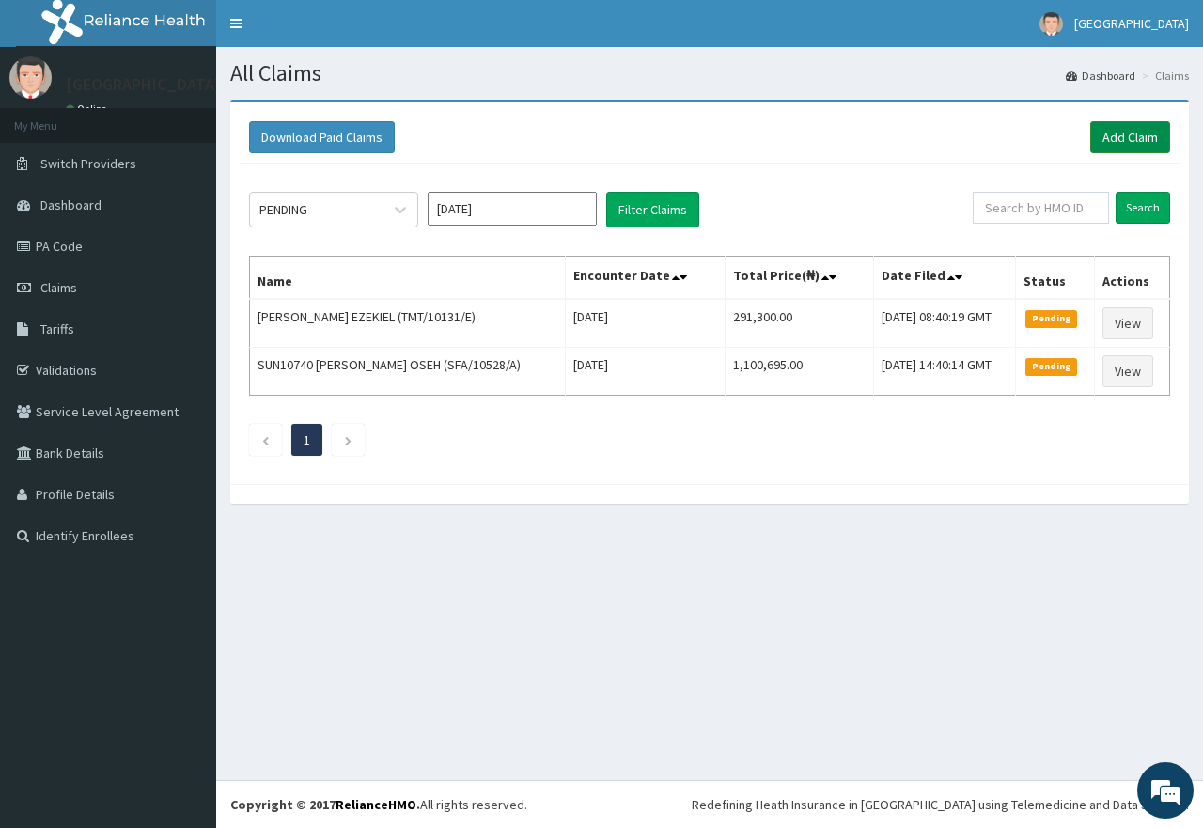
click at [1132, 138] on link "Add Claim" at bounding box center [1131, 137] width 80 height 32
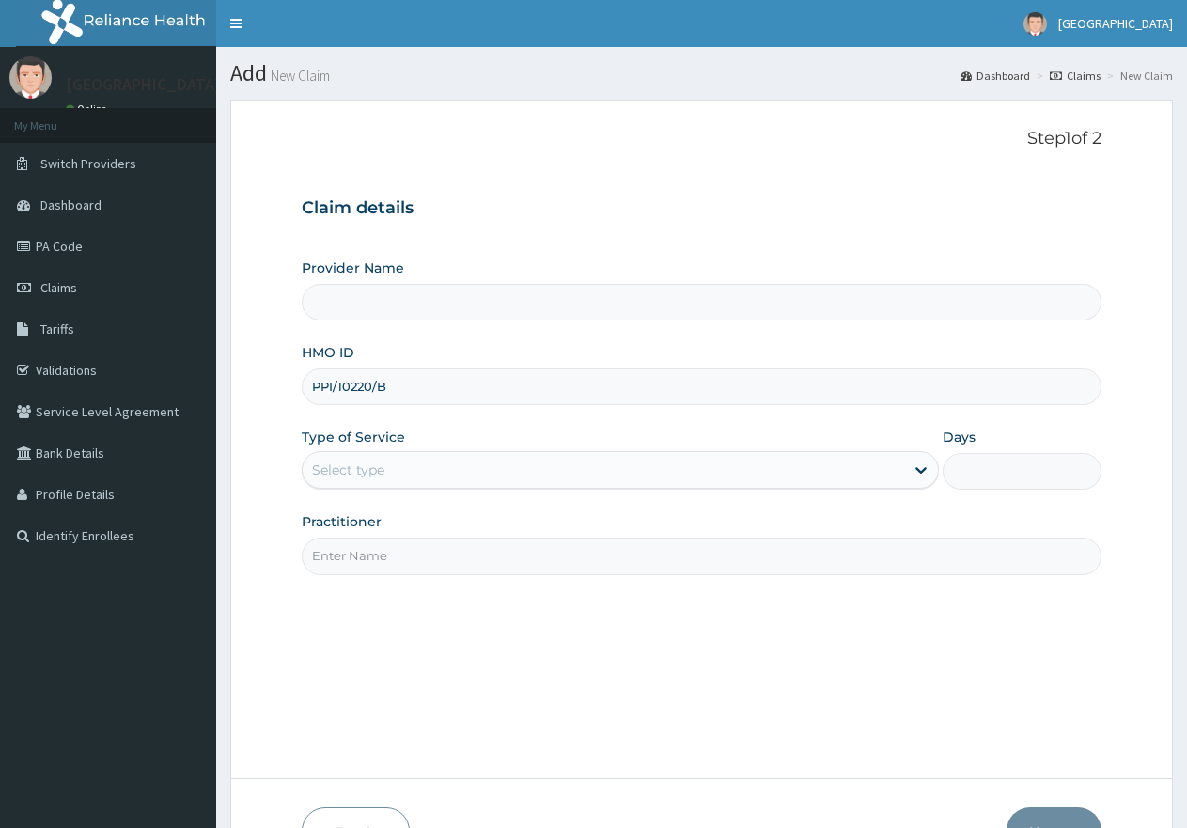
type input "PPI/10220/B"
click at [481, 467] on div "Select type" at bounding box center [603, 470] width 601 height 30
type input "1"
drag, startPoint x: 474, startPoint y: 479, endPoint x: 440, endPoint y: 573, distance: 100.8
click at [443, 552] on input "Practitioner" at bounding box center [702, 556] width 800 height 37
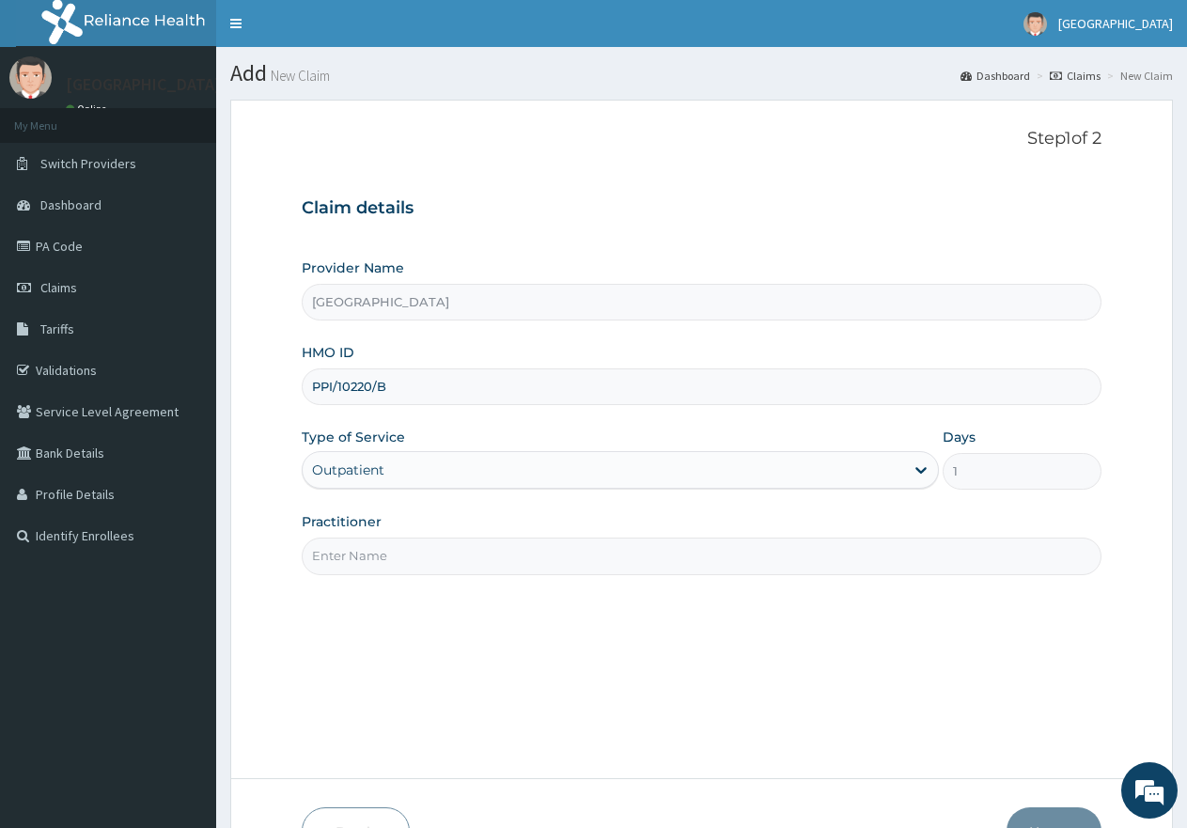
type input "gp"
type input "[GEOGRAPHIC_DATA]"
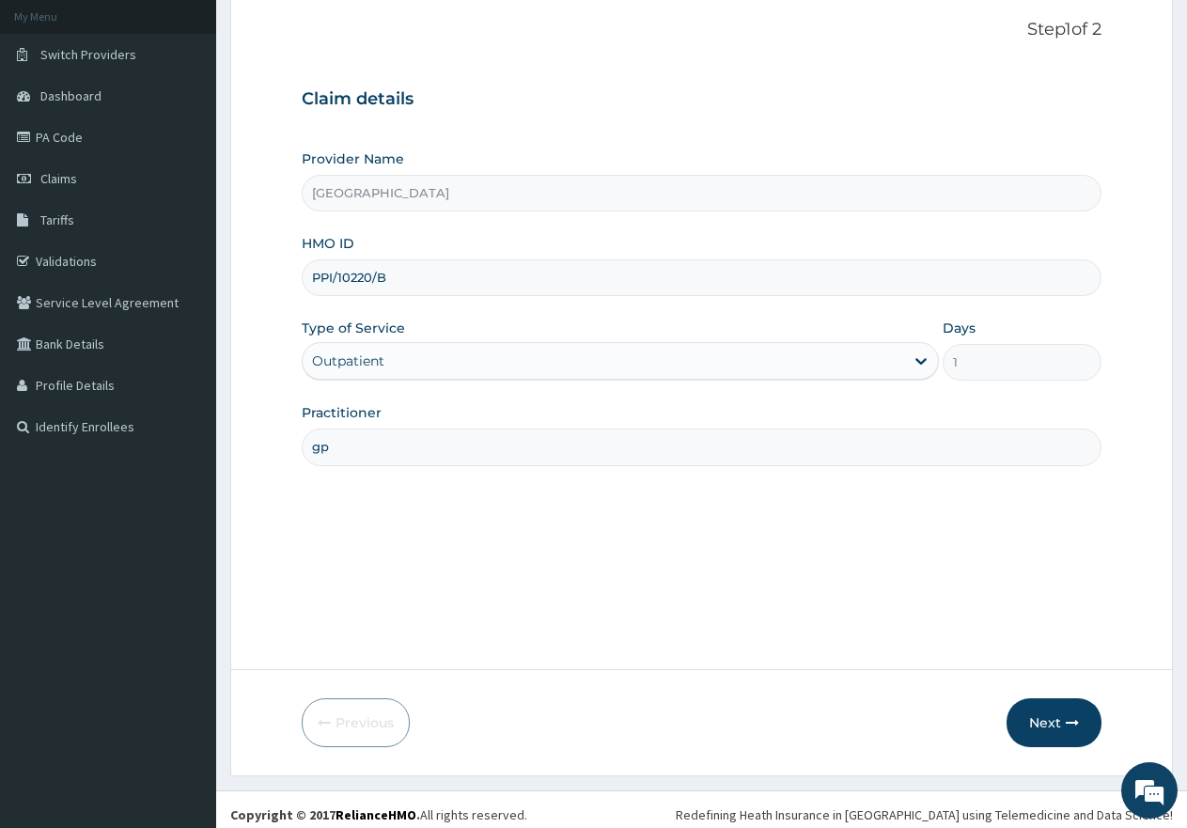
scroll to position [119, 0]
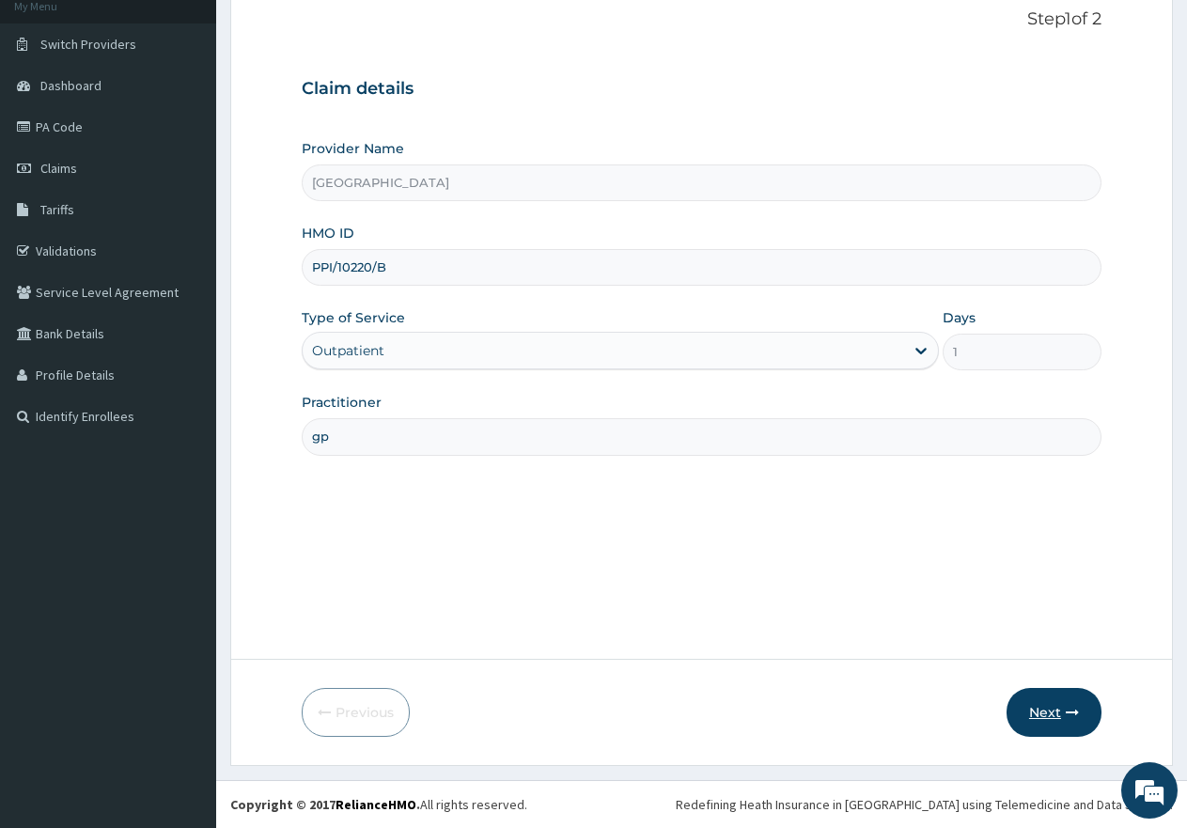
click at [1048, 717] on button "Next" at bounding box center [1054, 712] width 95 height 49
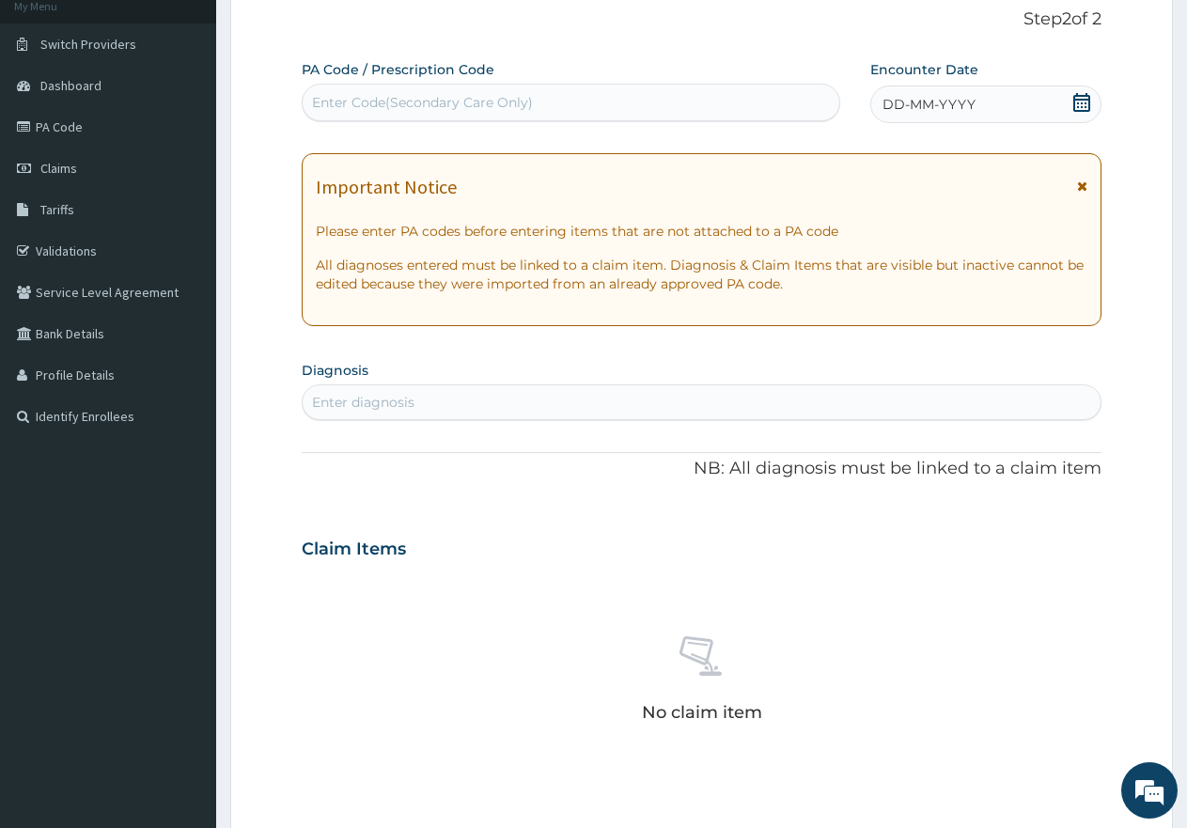
scroll to position [0, 0]
click at [53, 165] on span "Claims" at bounding box center [58, 168] width 37 height 17
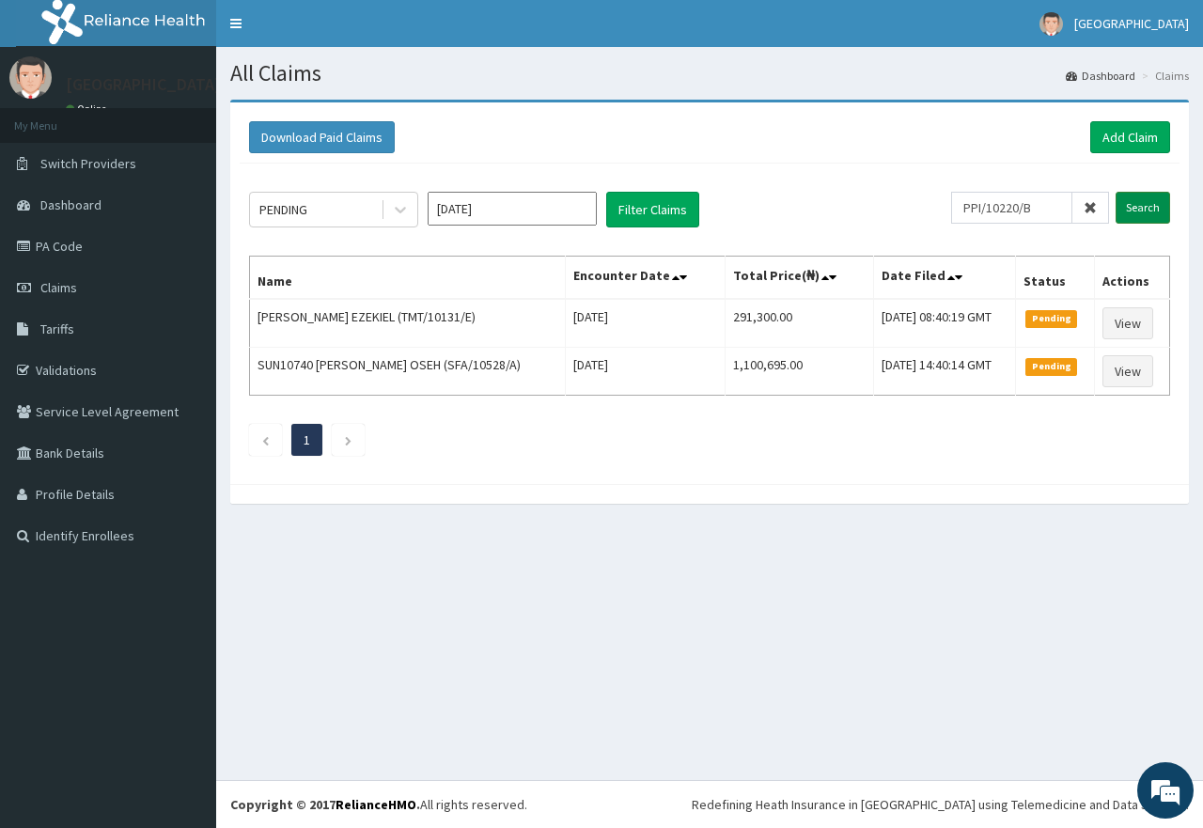
type input "PPI/10220/B"
click at [1154, 207] on input "Search" at bounding box center [1143, 208] width 55 height 32
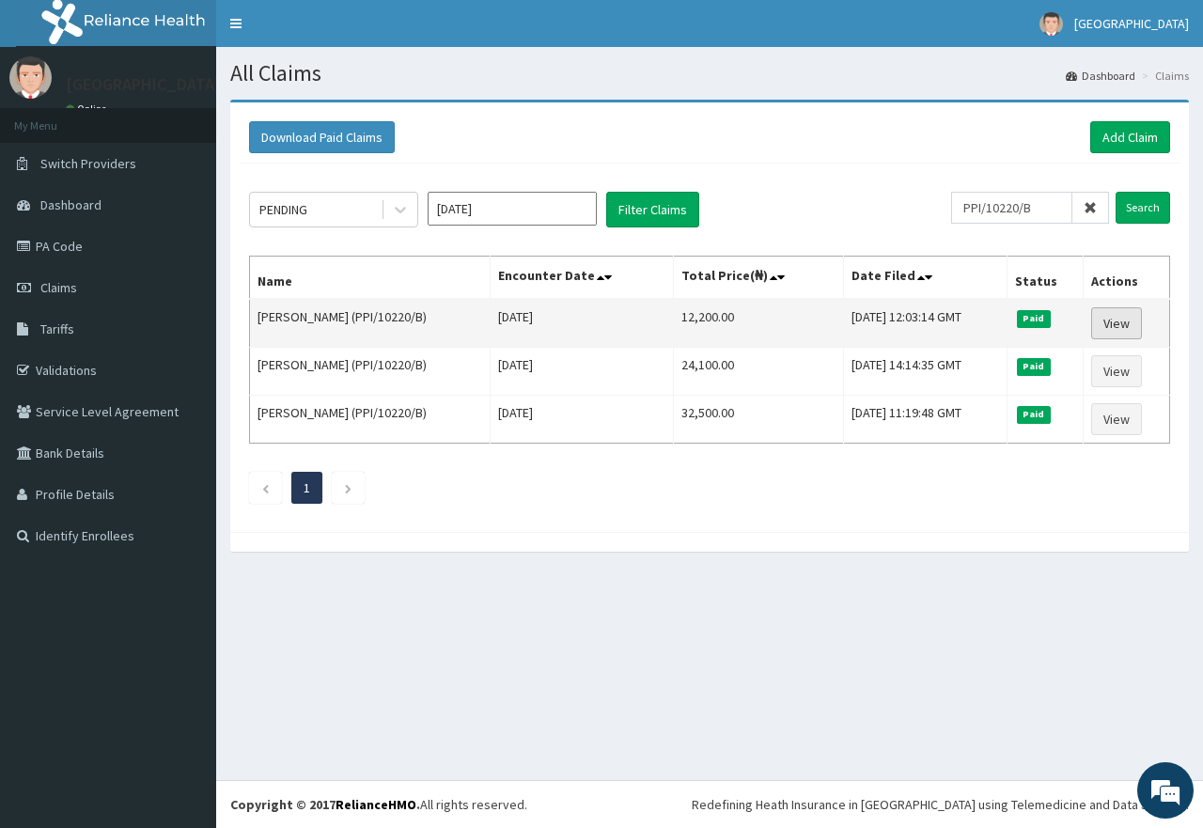
click at [1126, 322] on link "View" at bounding box center [1116, 323] width 51 height 32
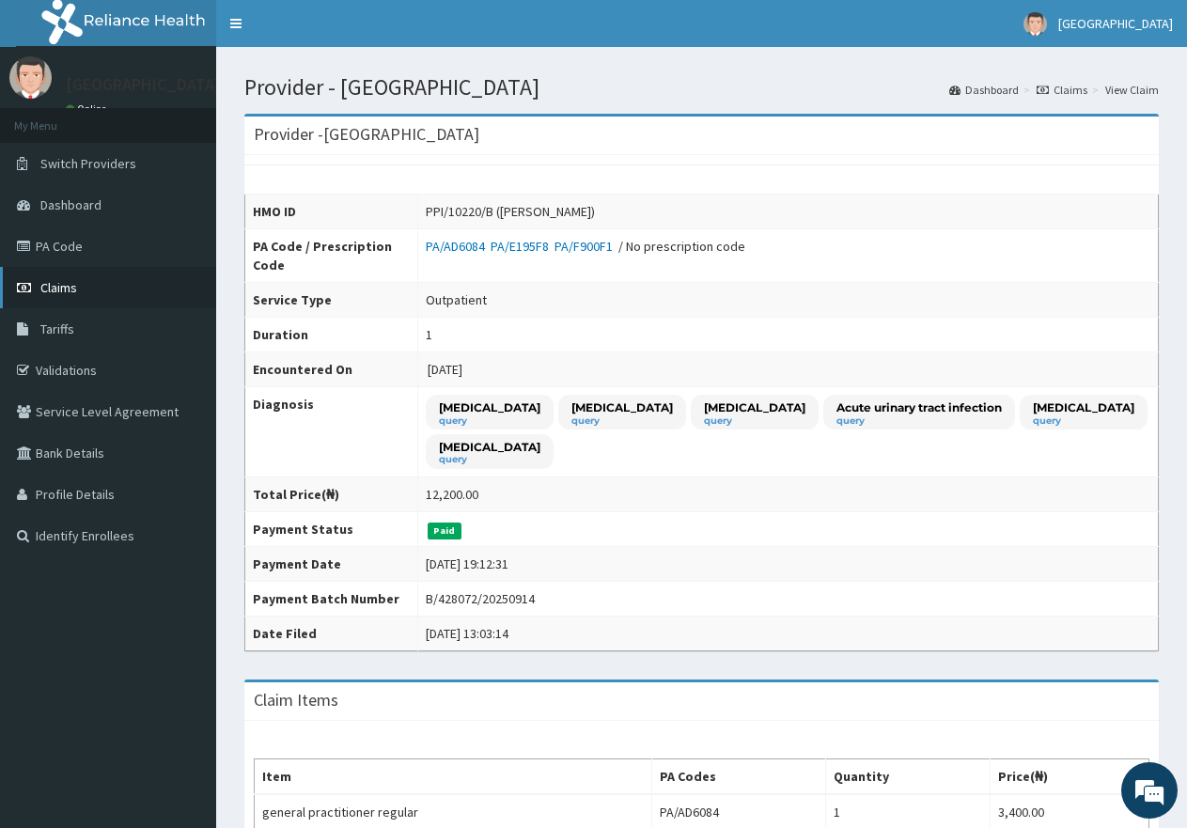
click at [58, 288] on span "Claims" at bounding box center [58, 287] width 37 height 17
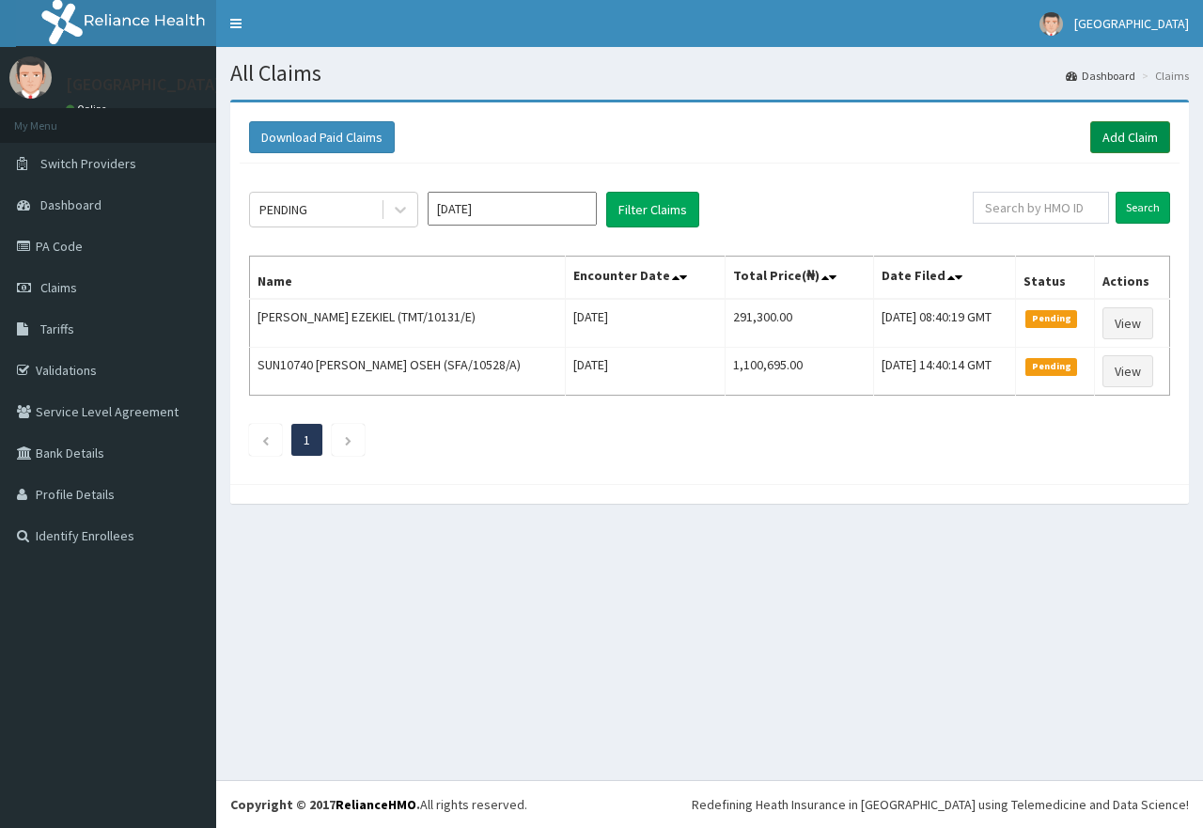
click at [1138, 140] on link "Add Claim" at bounding box center [1131, 137] width 80 height 32
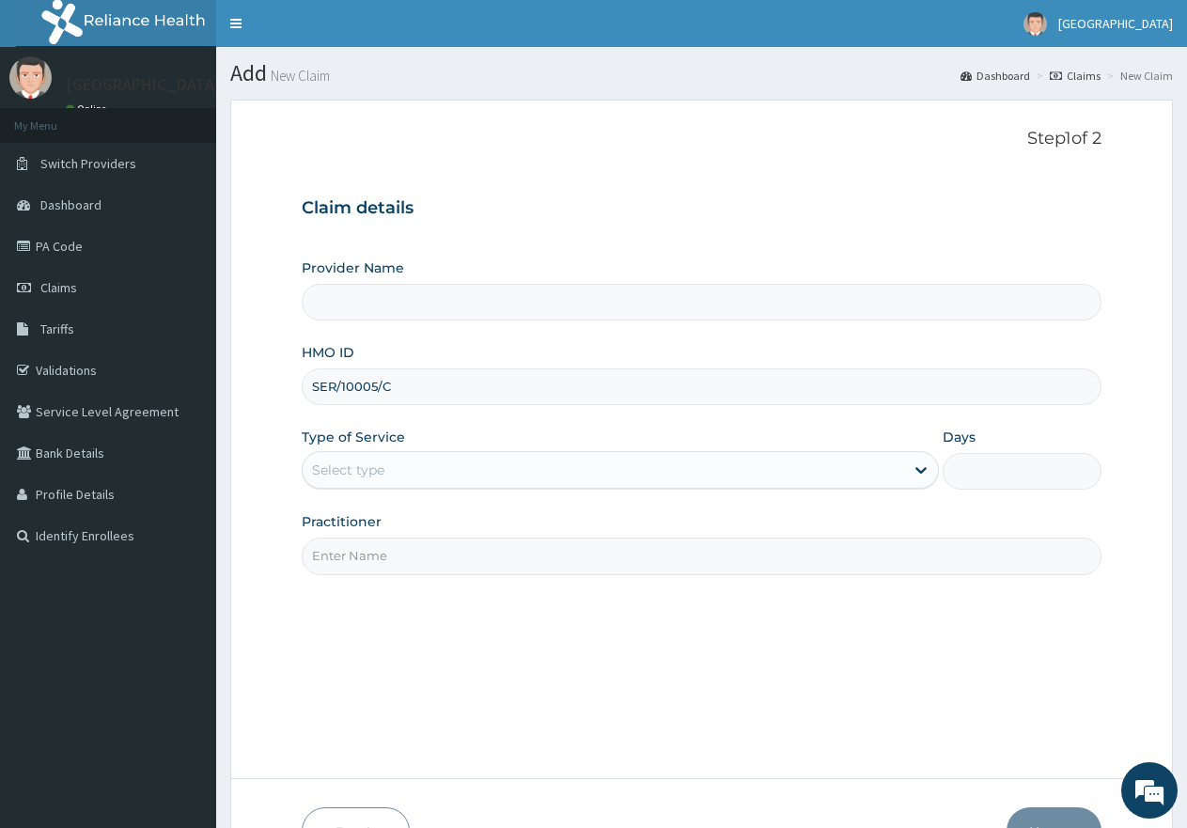
type input "SER/10005/C"
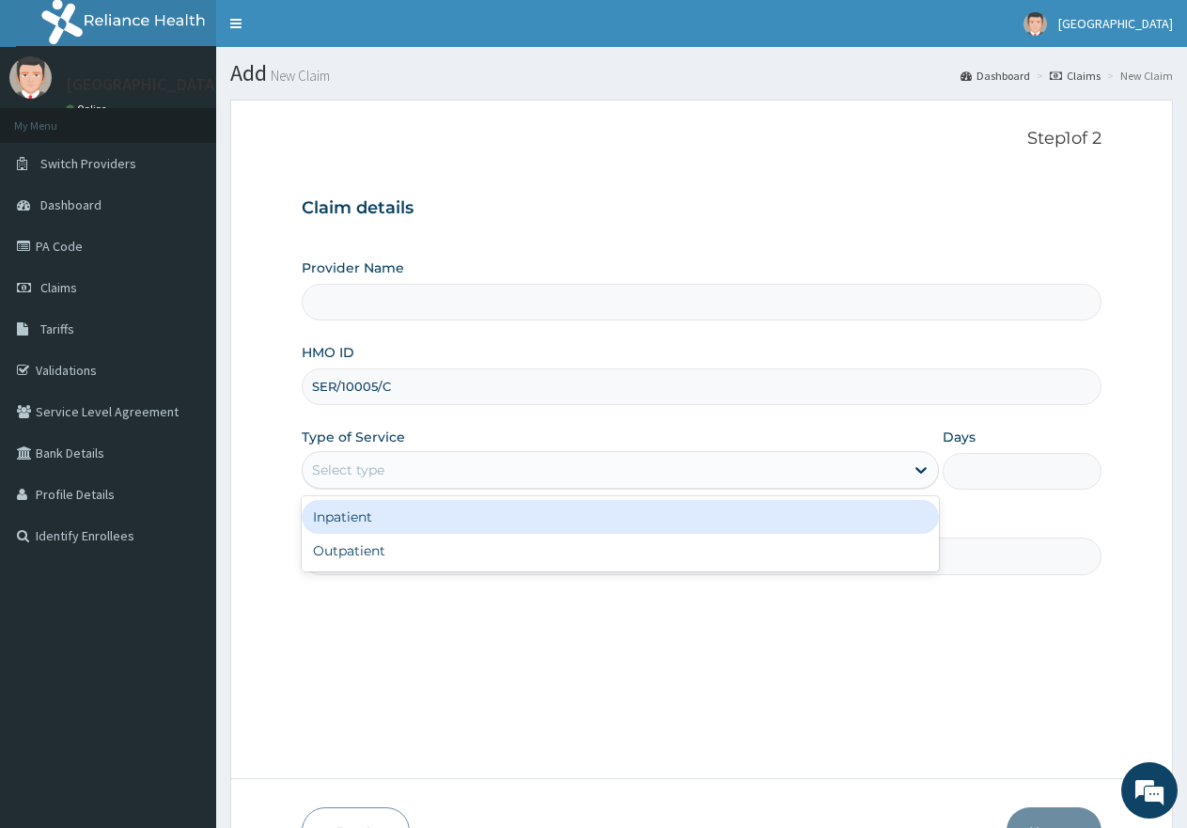
click at [459, 464] on div "Select type" at bounding box center [603, 470] width 601 height 30
type input "[GEOGRAPHIC_DATA]"
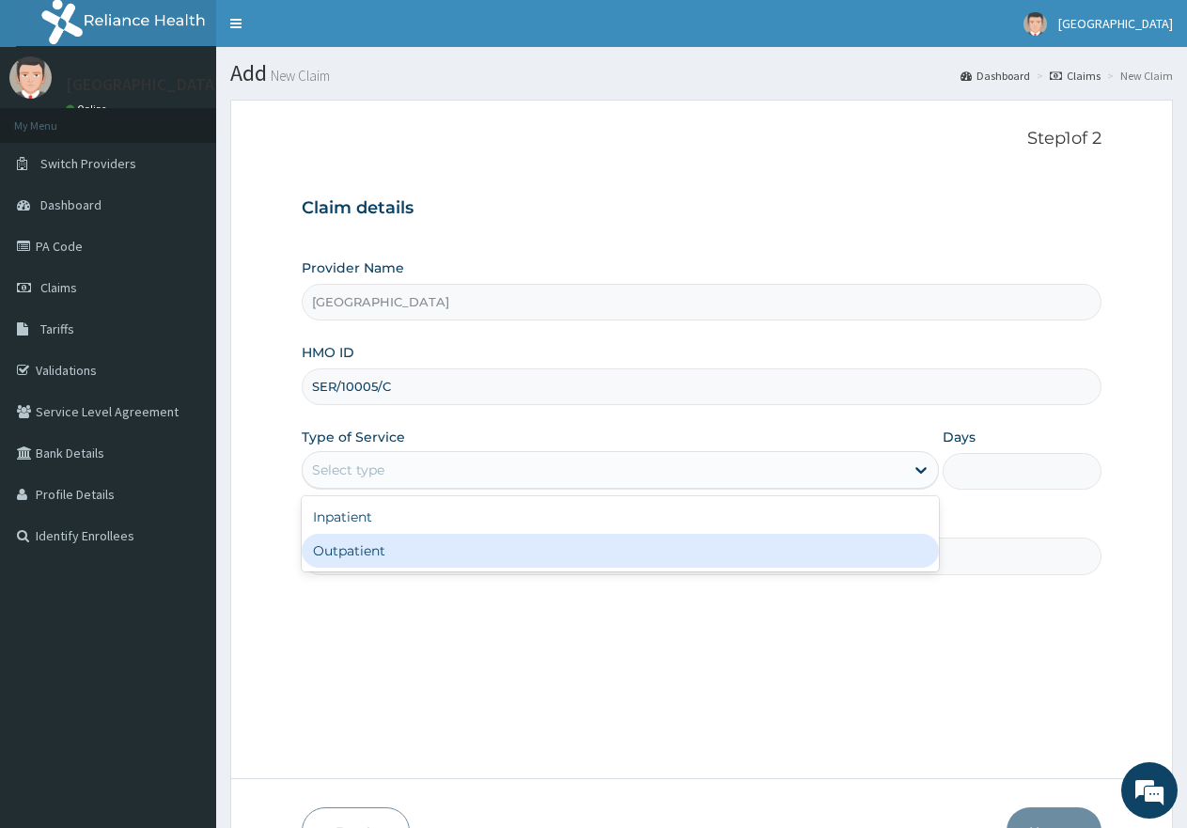
click at [430, 546] on div "Outpatient" at bounding box center [620, 551] width 636 height 34
type input "1"
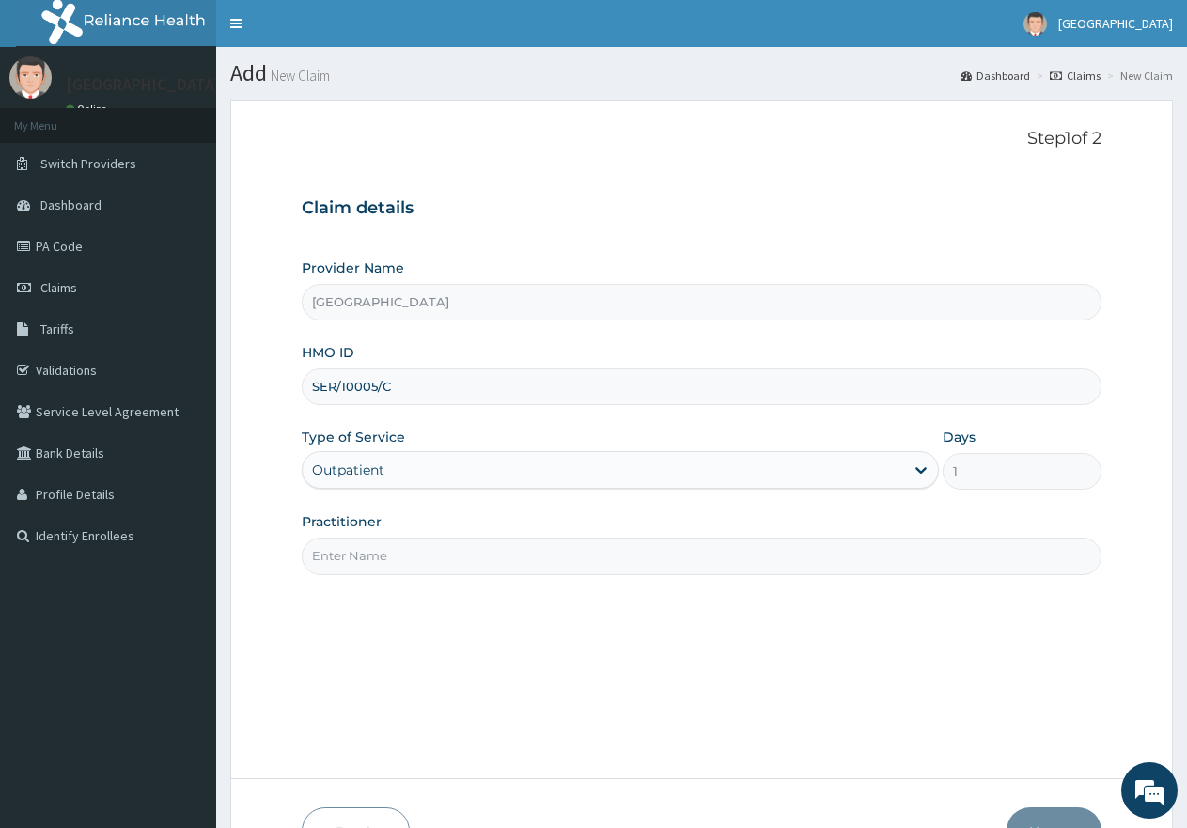
click at [428, 557] on input "Practitioner" at bounding box center [702, 556] width 800 height 37
type input "gp"
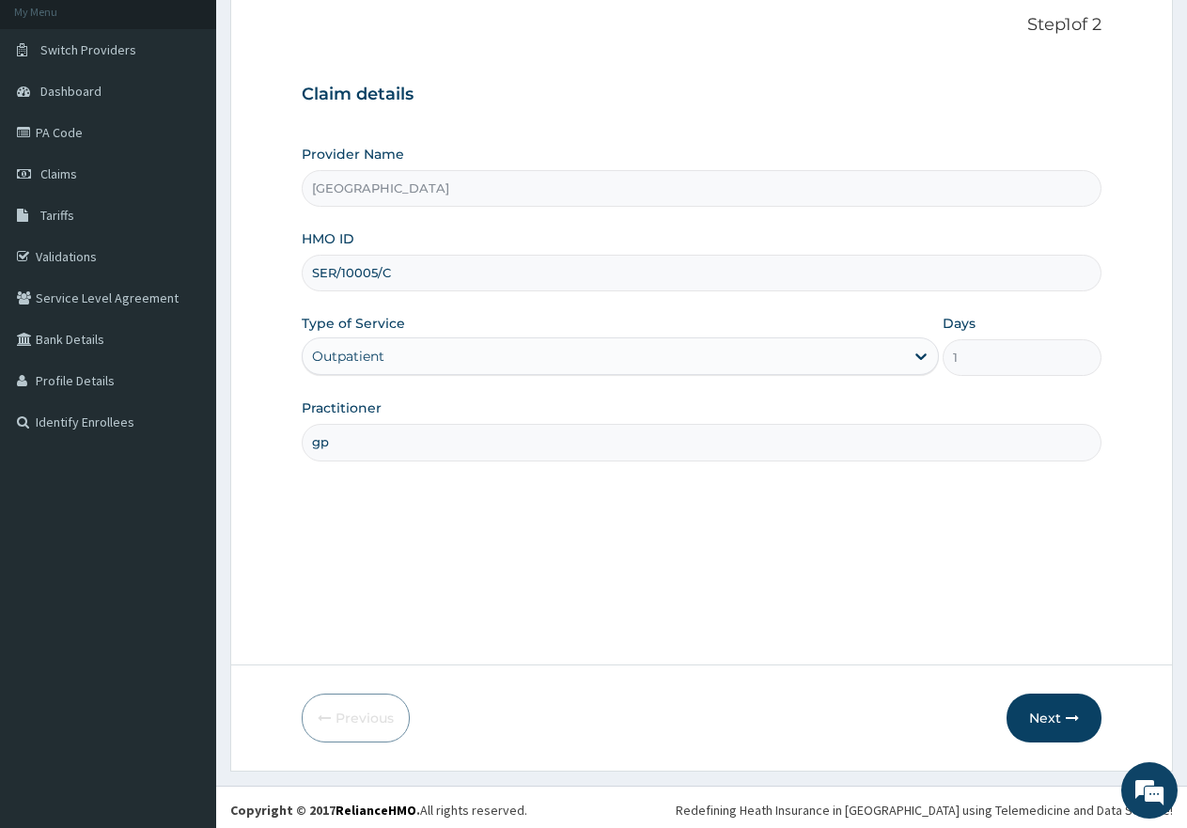
scroll to position [119, 0]
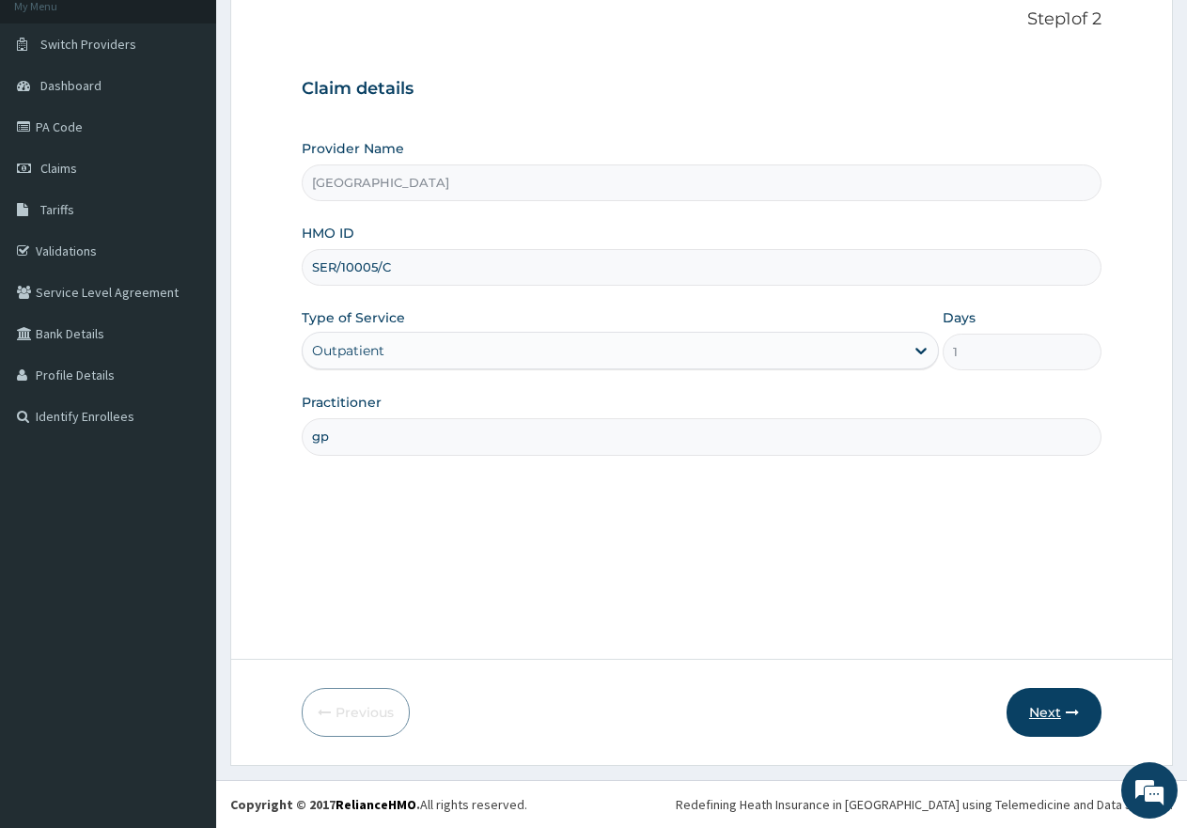
click at [1054, 726] on button "Next" at bounding box center [1054, 712] width 95 height 49
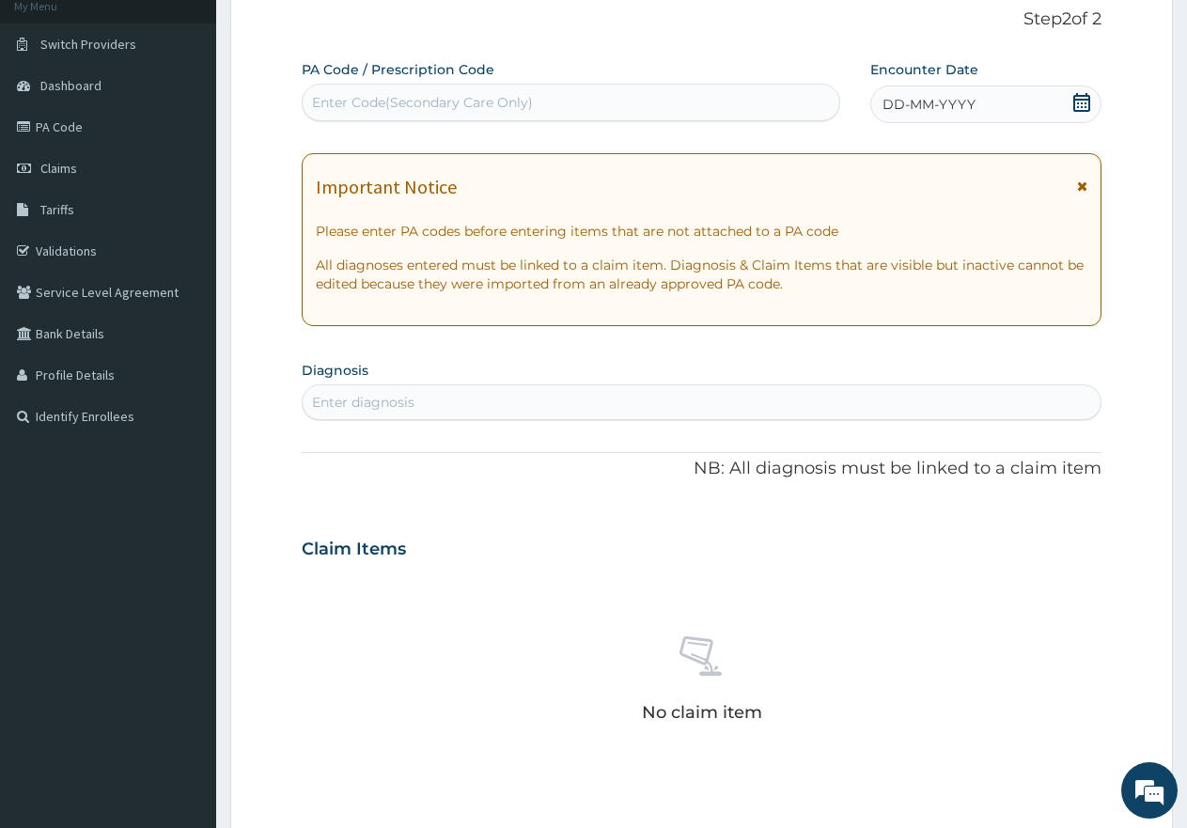
scroll to position [0, 0]
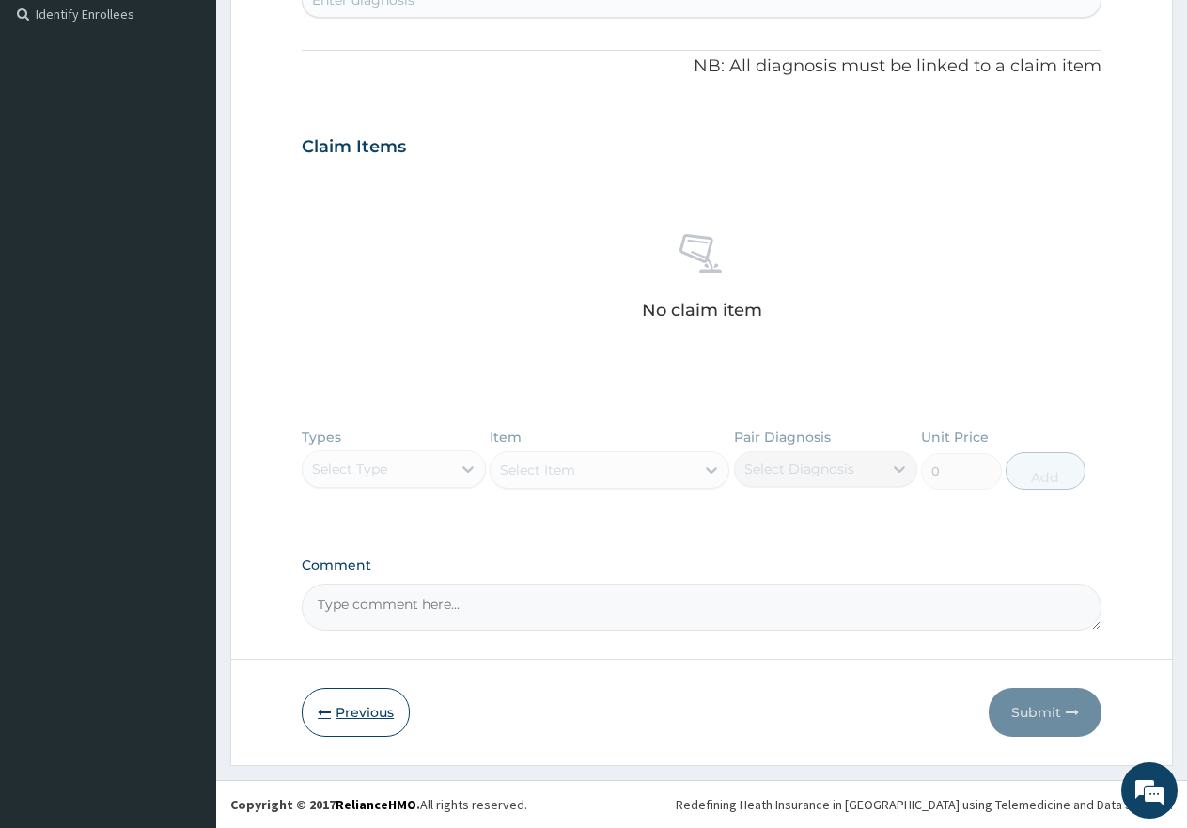
click at [363, 712] on button "Previous" at bounding box center [356, 712] width 108 height 49
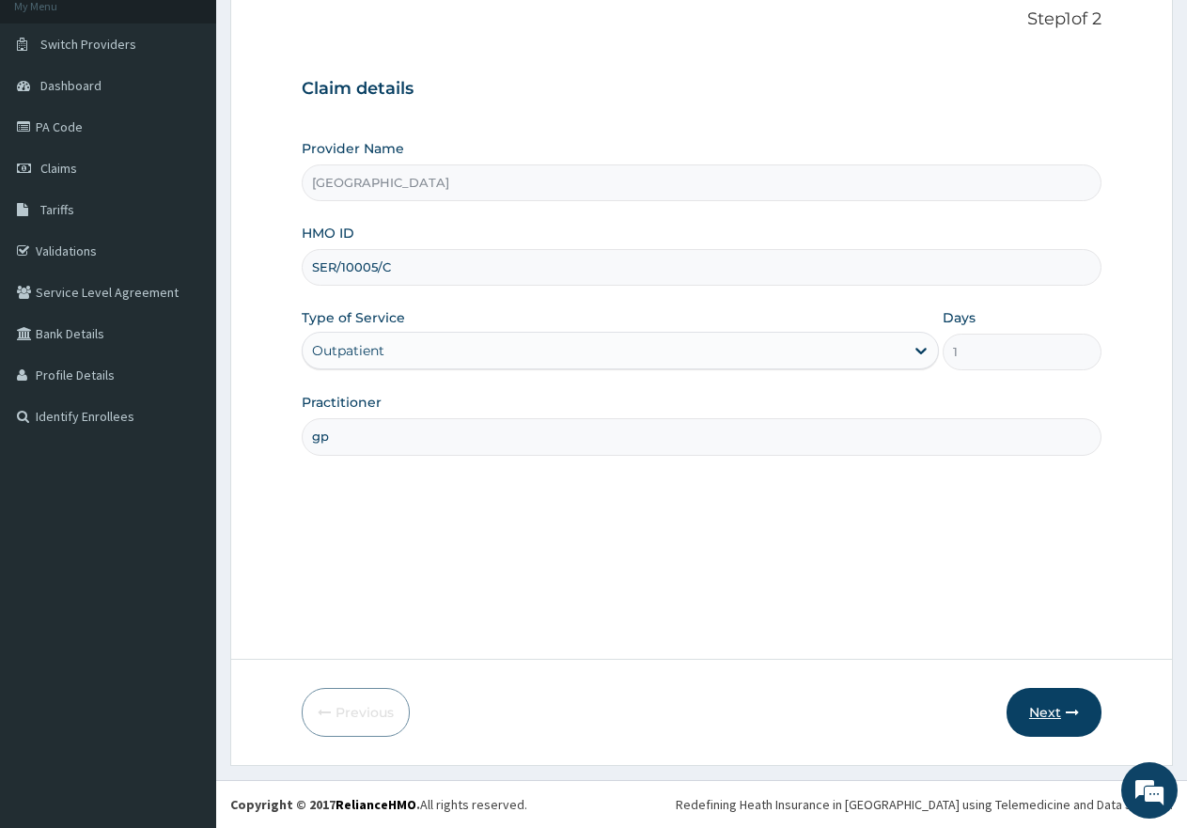
click at [1050, 706] on button "Next" at bounding box center [1054, 712] width 95 height 49
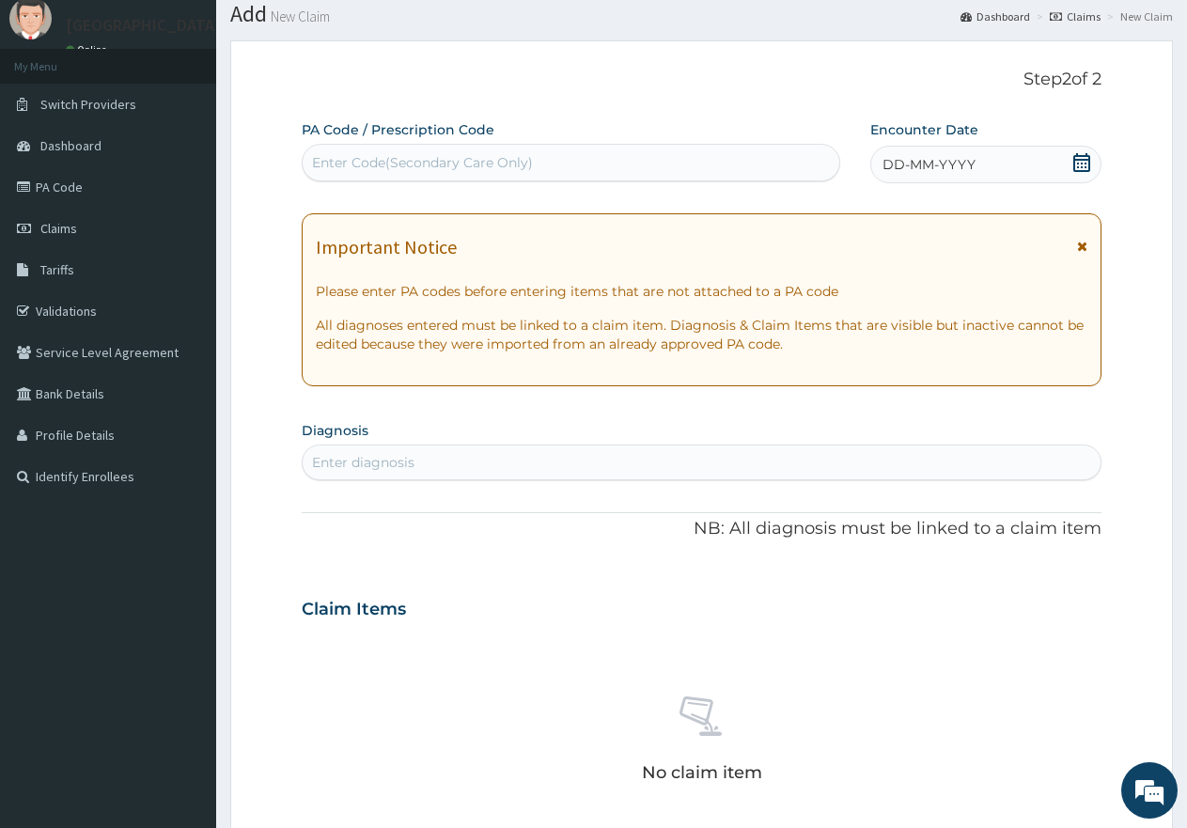
scroll to position [25, 0]
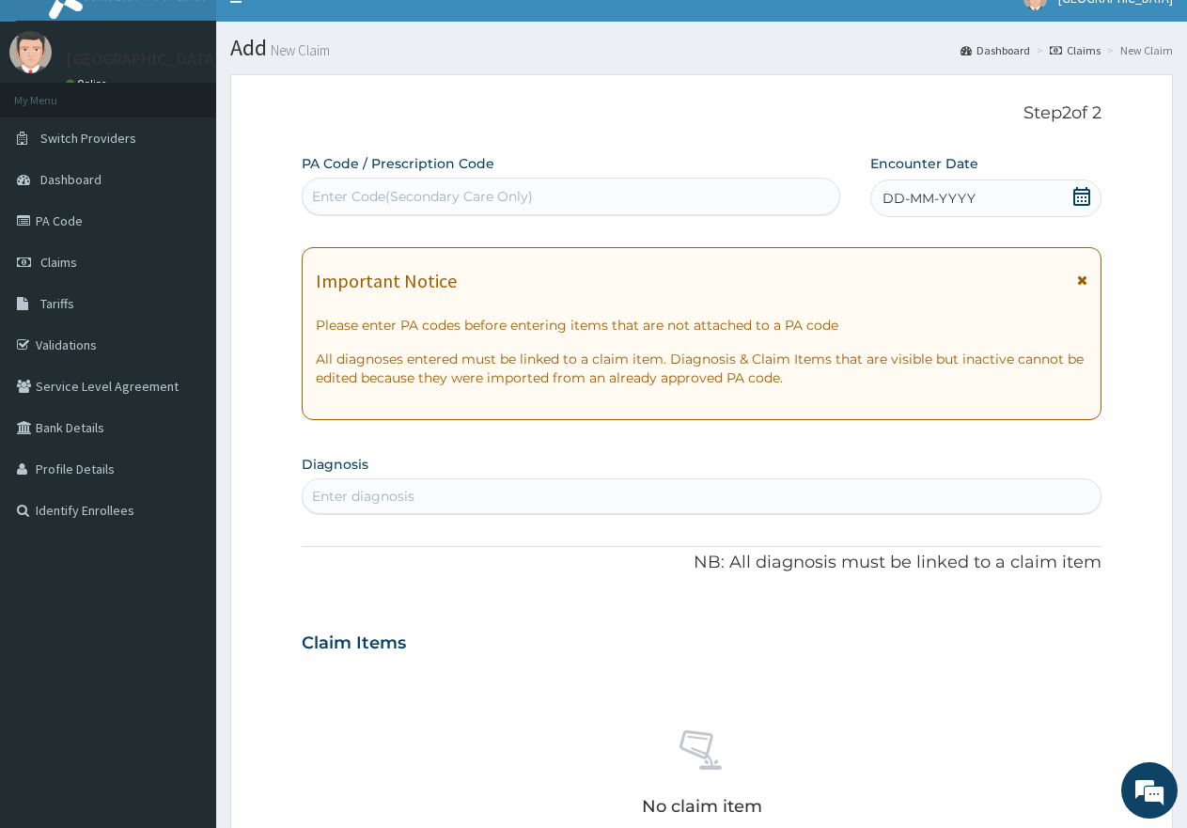
click at [1077, 196] on icon at bounding box center [1082, 196] width 19 height 19
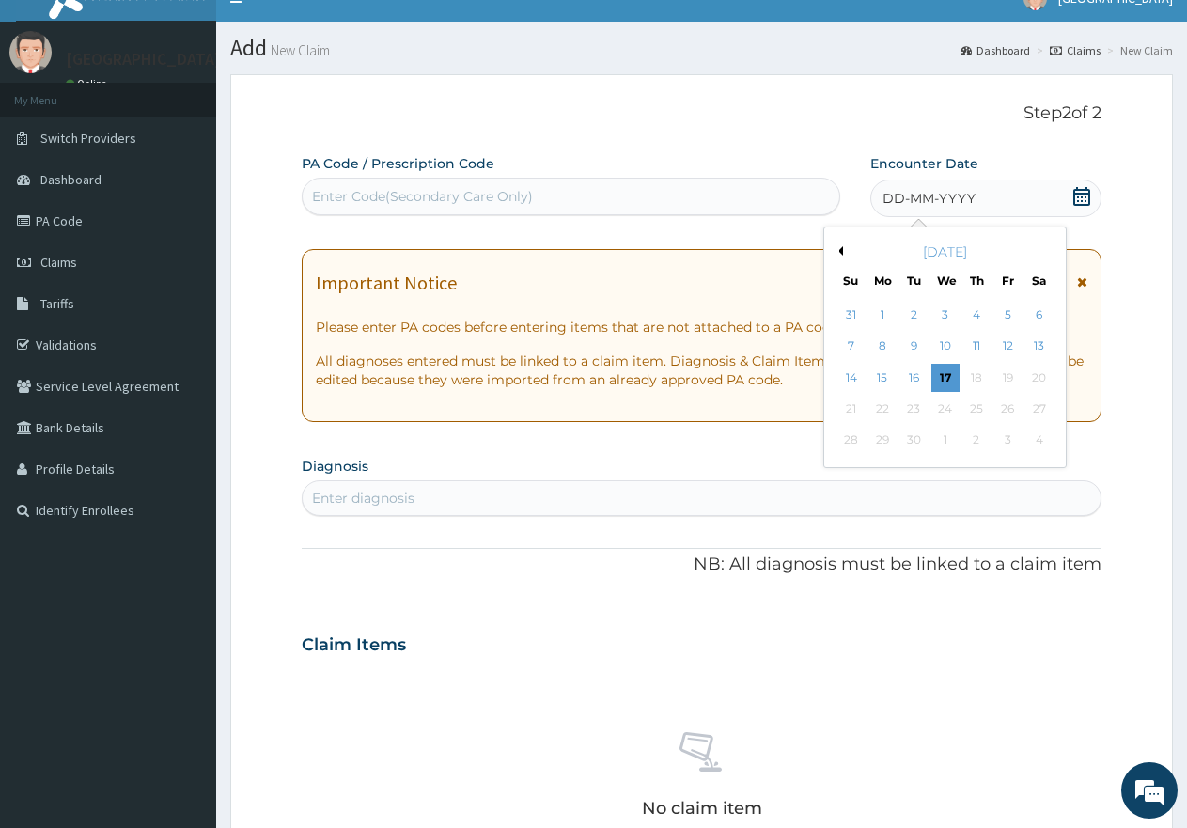
click at [839, 251] on button "Previous Month" at bounding box center [838, 250] width 9 height 9
click at [945, 438] on div "27" at bounding box center [946, 441] width 28 height 28
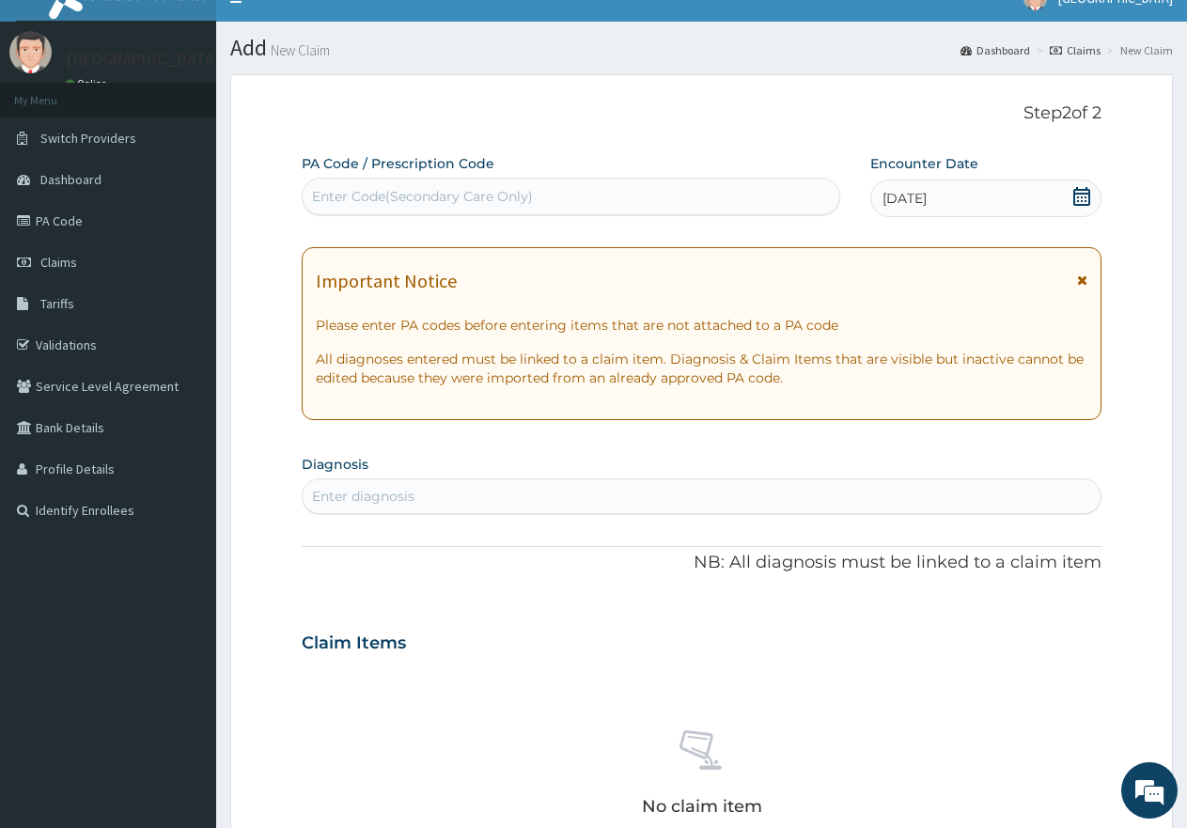
click at [709, 490] on div "Enter diagnosis" at bounding box center [702, 496] width 798 height 30
type input "mala"
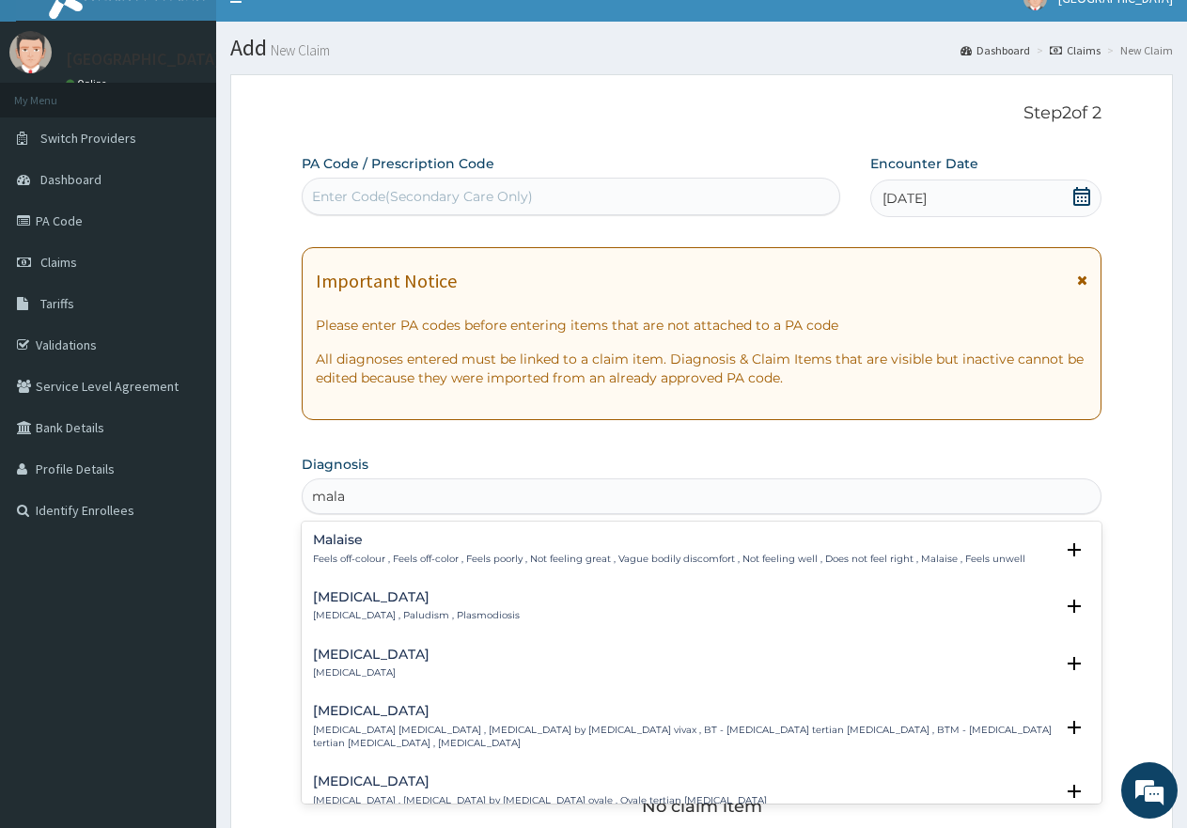
click at [338, 604] on h4 "[MEDICAL_DATA]" at bounding box center [416, 597] width 207 height 14
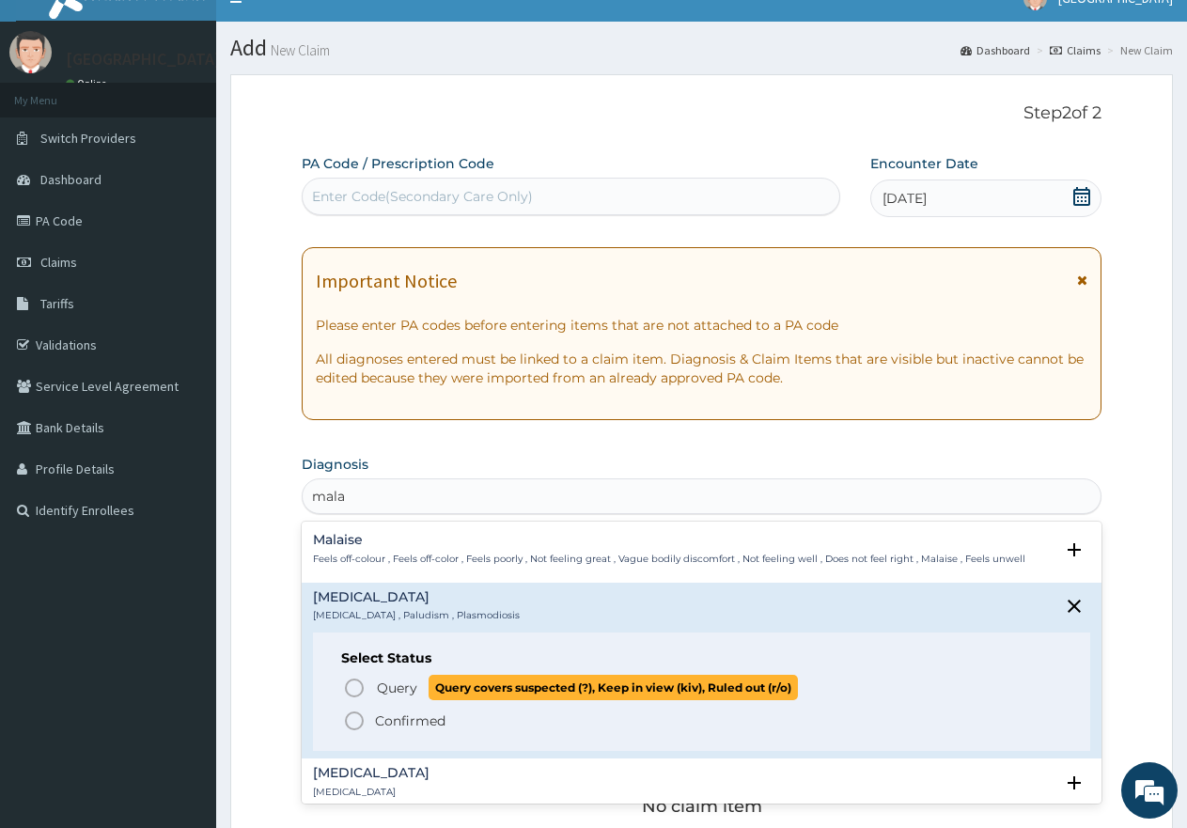
drag, startPoint x: 358, startPoint y: 689, endPoint x: 369, endPoint y: 677, distance: 16.6
click at [361, 686] on icon "status option query" at bounding box center [354, 688] width 23 height 23
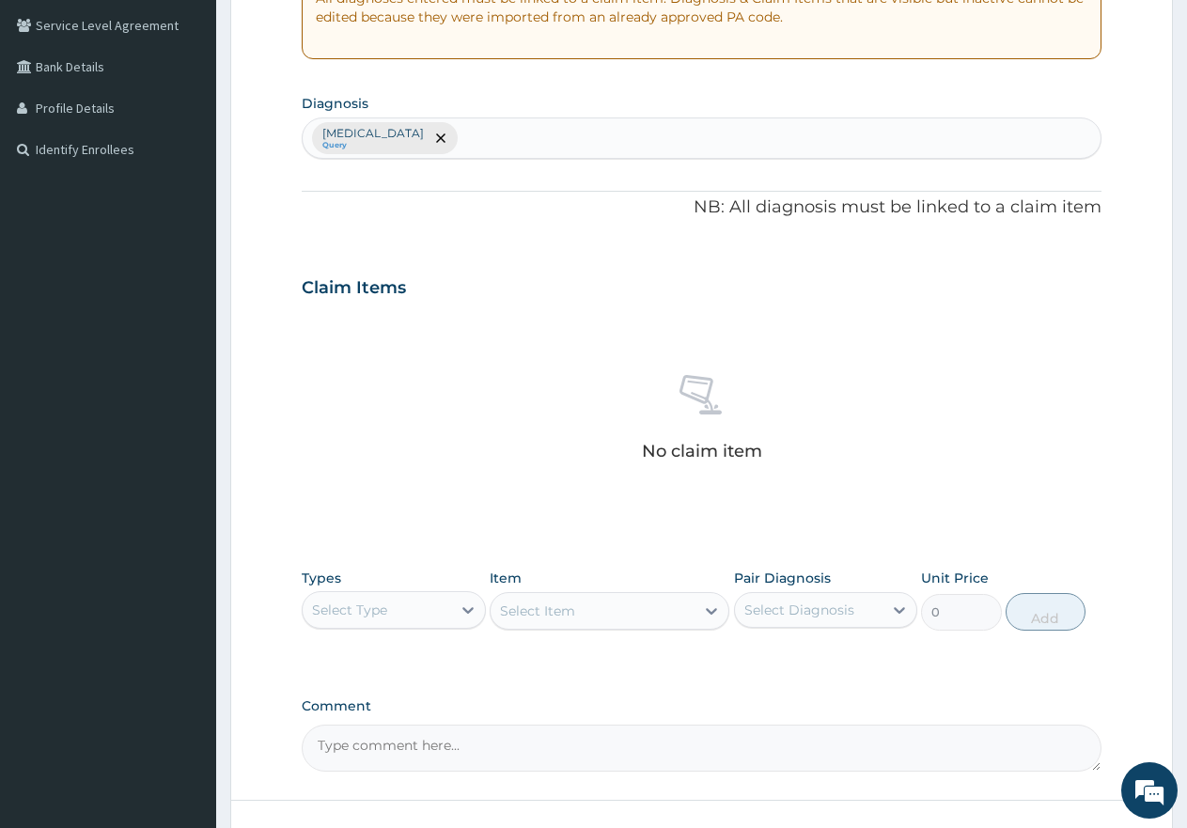
scroll to position [401, 0]
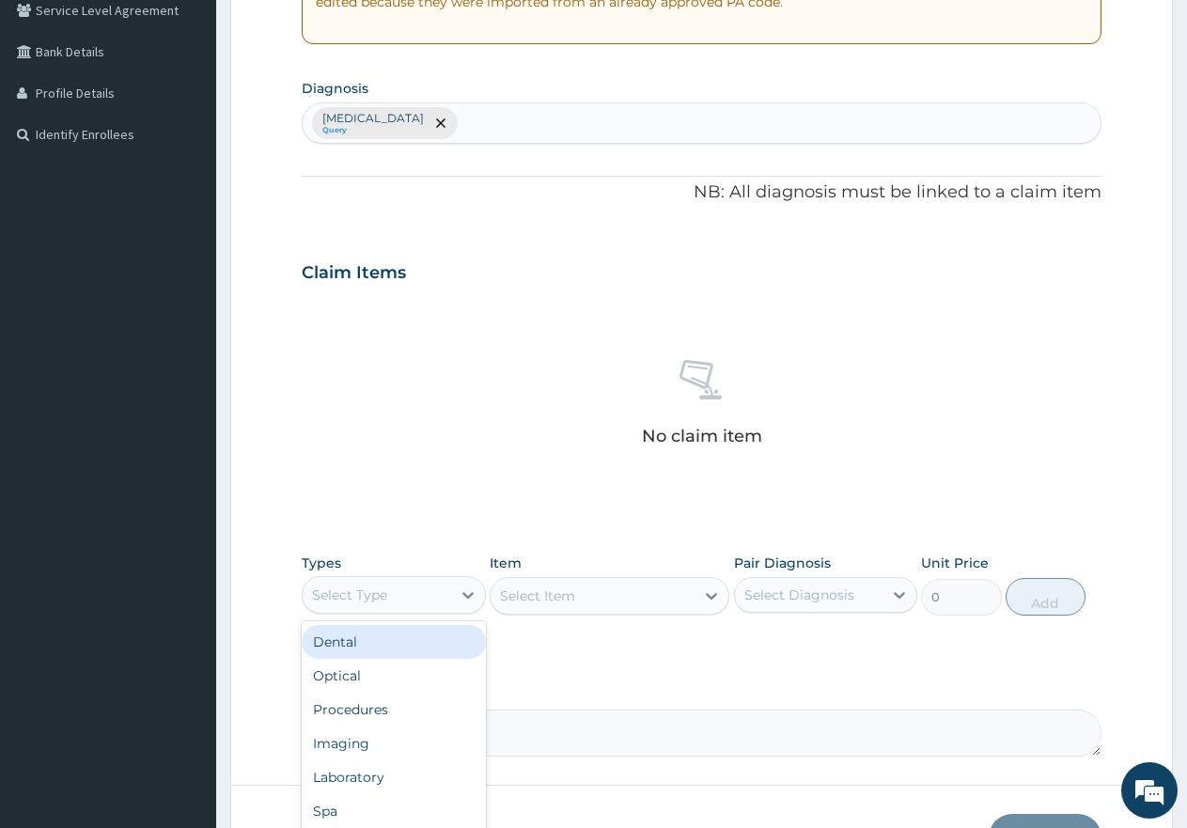
click at [404, 592] on div "Select Type" at bounding box center [377, 595] width 149 height 30
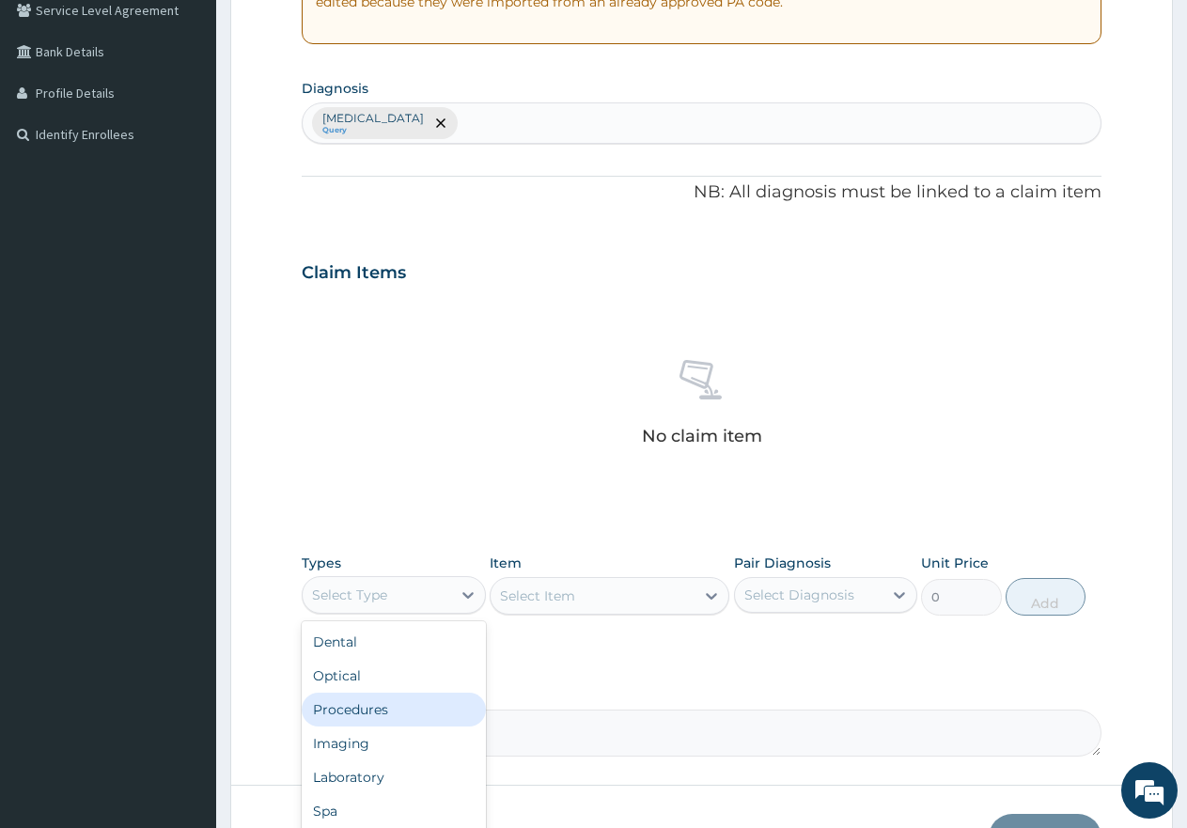
drag, startPoint x: 367, startPoint y: 708, endPoint x: 441, endPoint y: 663, distance: 86.9
click at [367, 707] on div "Procedures" at bounding box center [394, 710] width 184 height 34
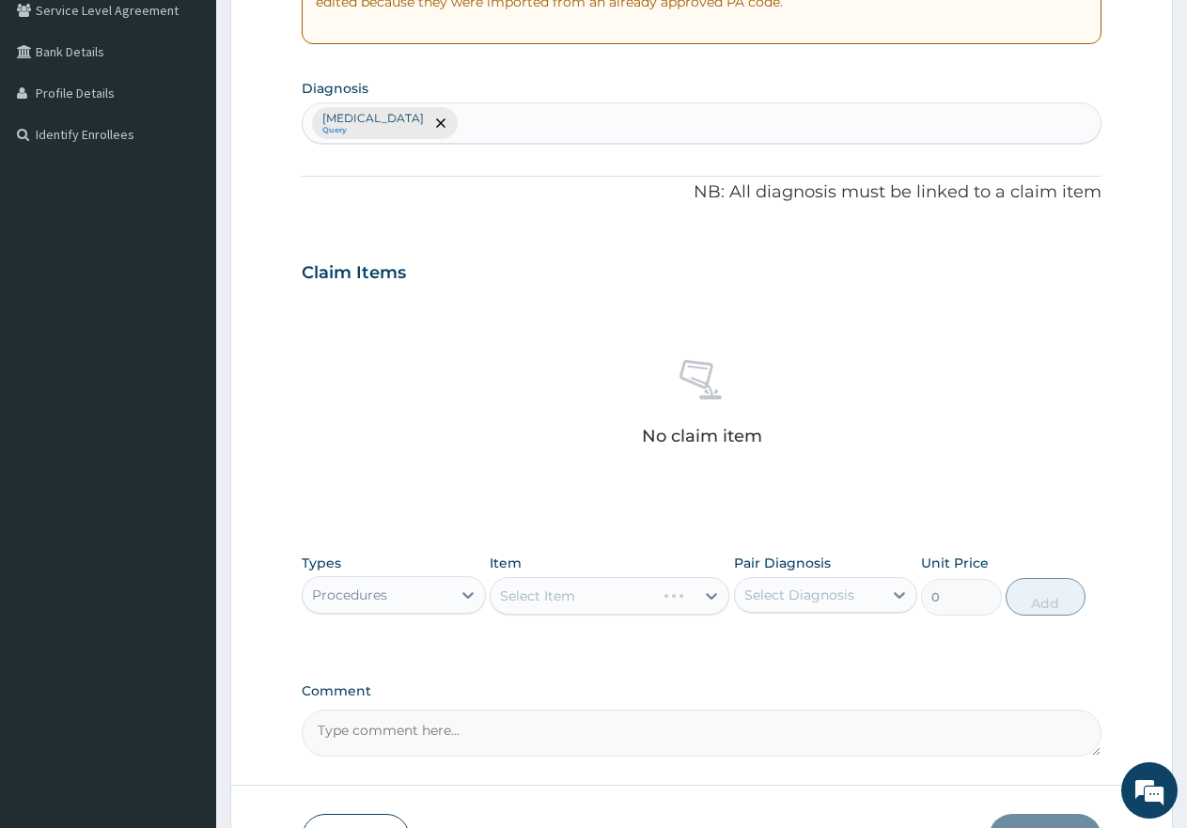
click at [620, 593] on div "Select Item" at bounding box center [610, 596] width 240 height 38
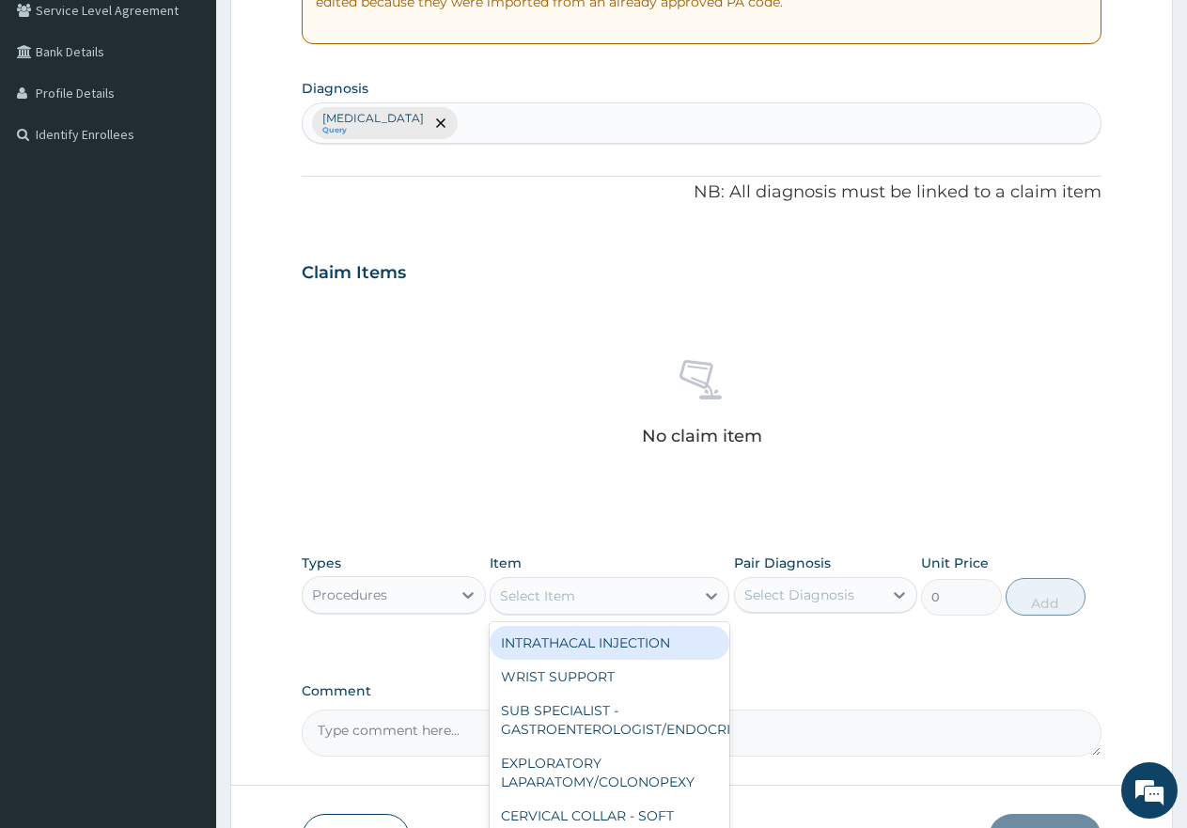
click at [617, 595] on div "Select Item" at bounding box center [593, 596] width 204 height 30
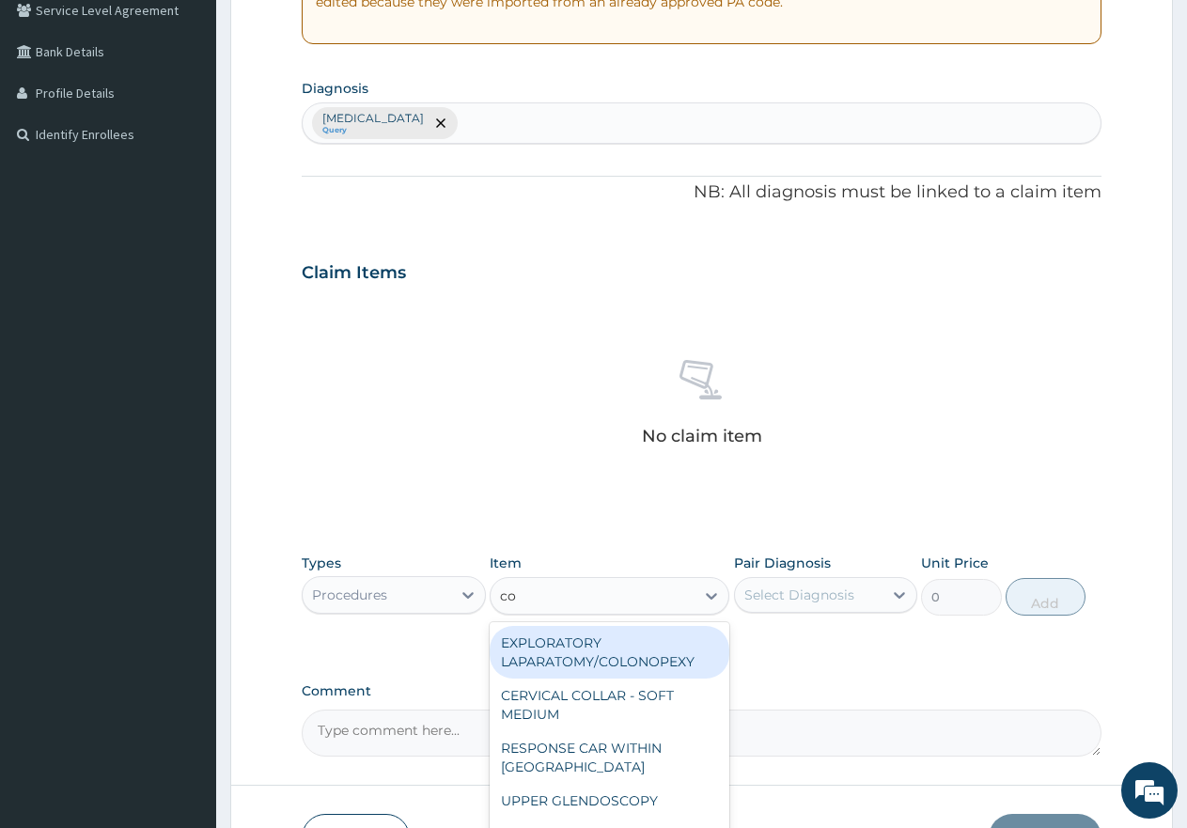
type input "con"
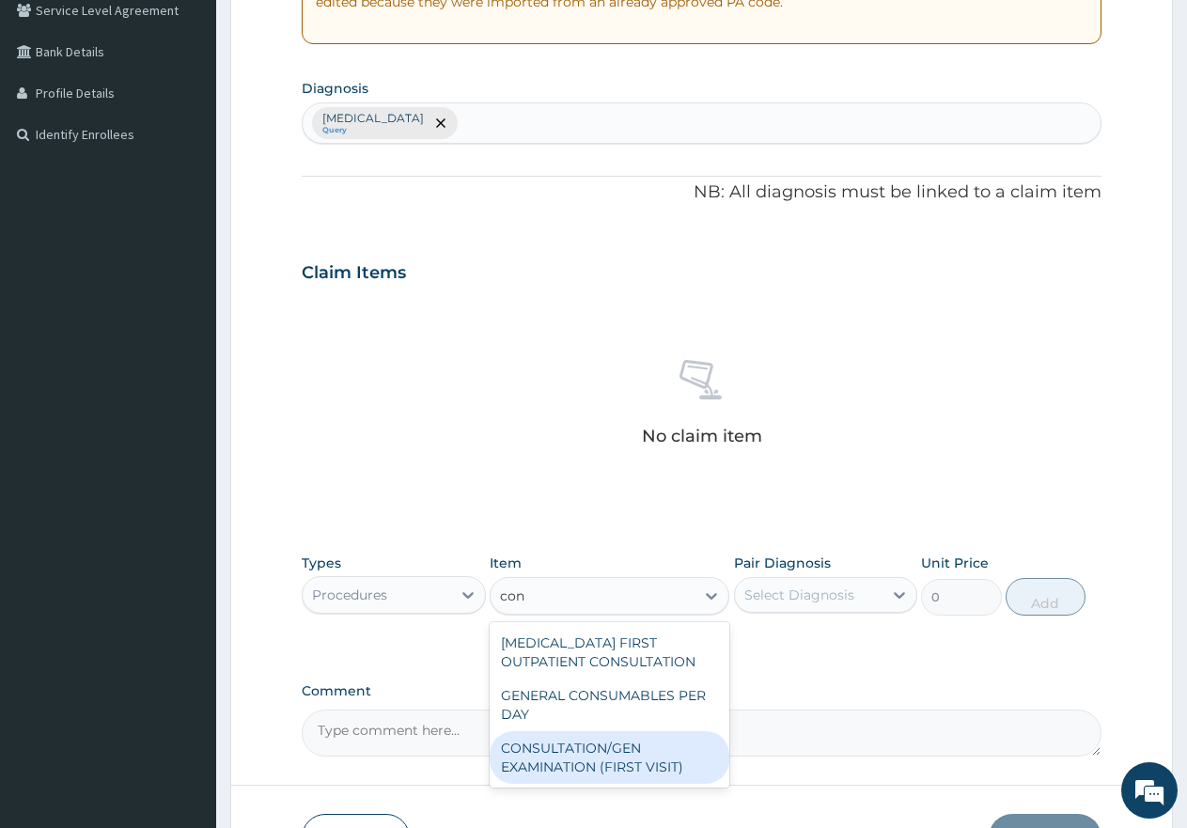
drag, startPoint x: 564, startPoint y: 752, endPoint x: 653, endPoint y: 718, distance: 95.5
click at [574, 749] on div "CONSULTATION/GEN EXAMINATION (FIRST VISIT)" at bounding box center [610, 757] width 240 height 53
type input "5000"
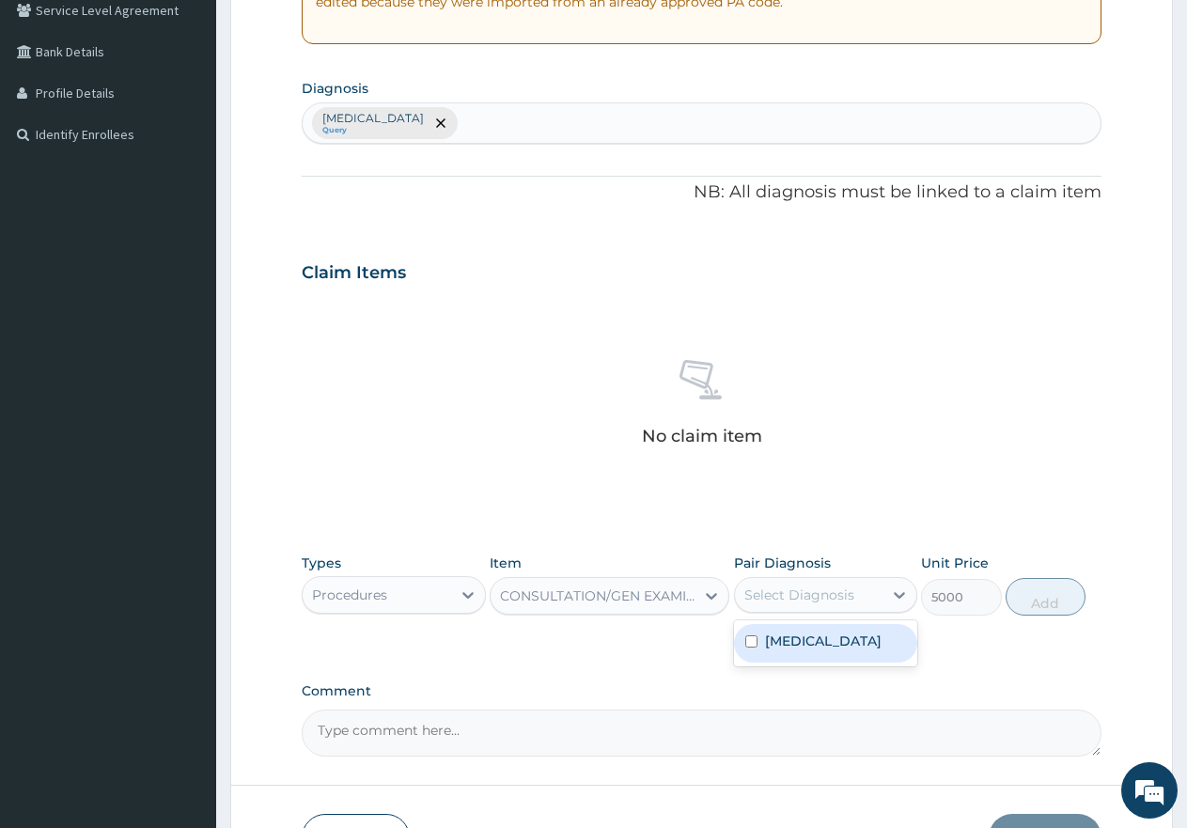
click at [787, 595] on div "Select Diagnosis" at bounding box center [800, 595] width 110 height 19
click at [759, 640] on div "Malaria" at bounding box center [826, 643] width 184 height 39
checkbox input "true"
click at [1049, 604] on button "Add" at bounding box center [1046, 597] width 80 height 38
type input "0"
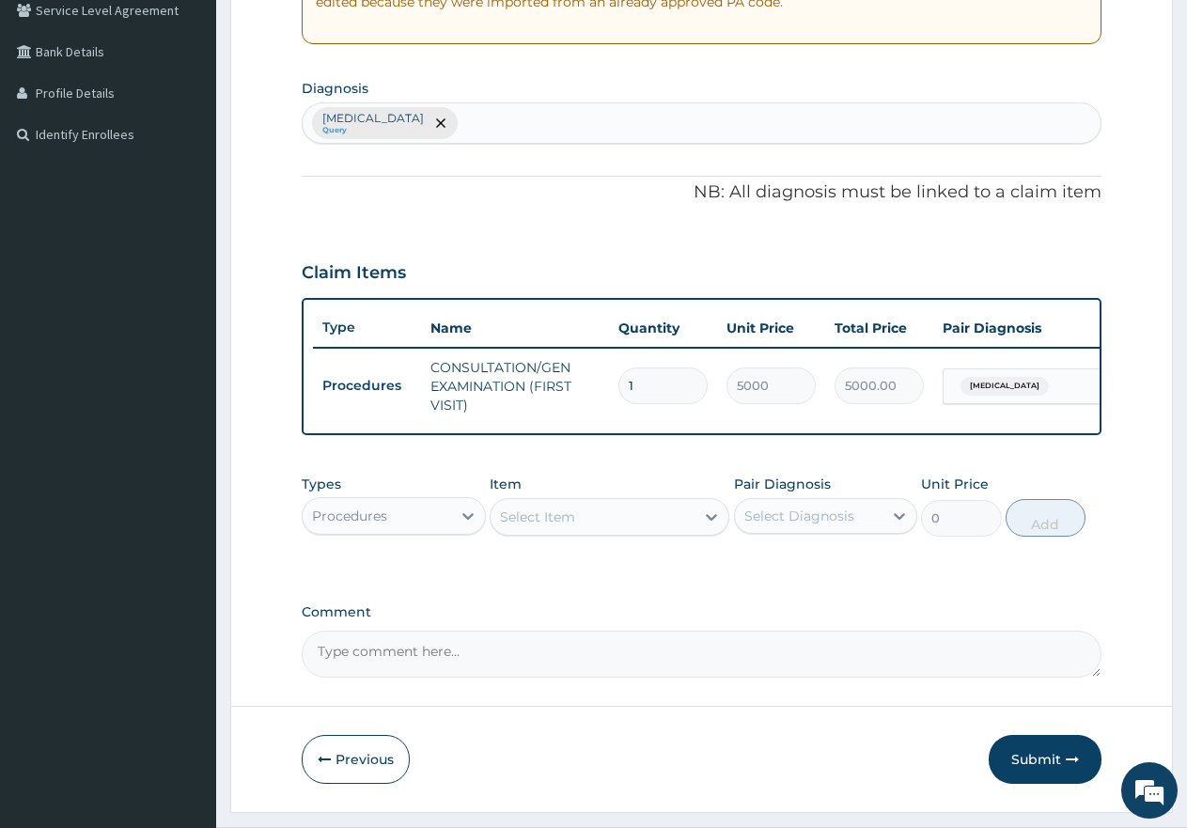
click at [398, 526] on div "Procedures" at bounding box center [377, 516] width 149 height 30
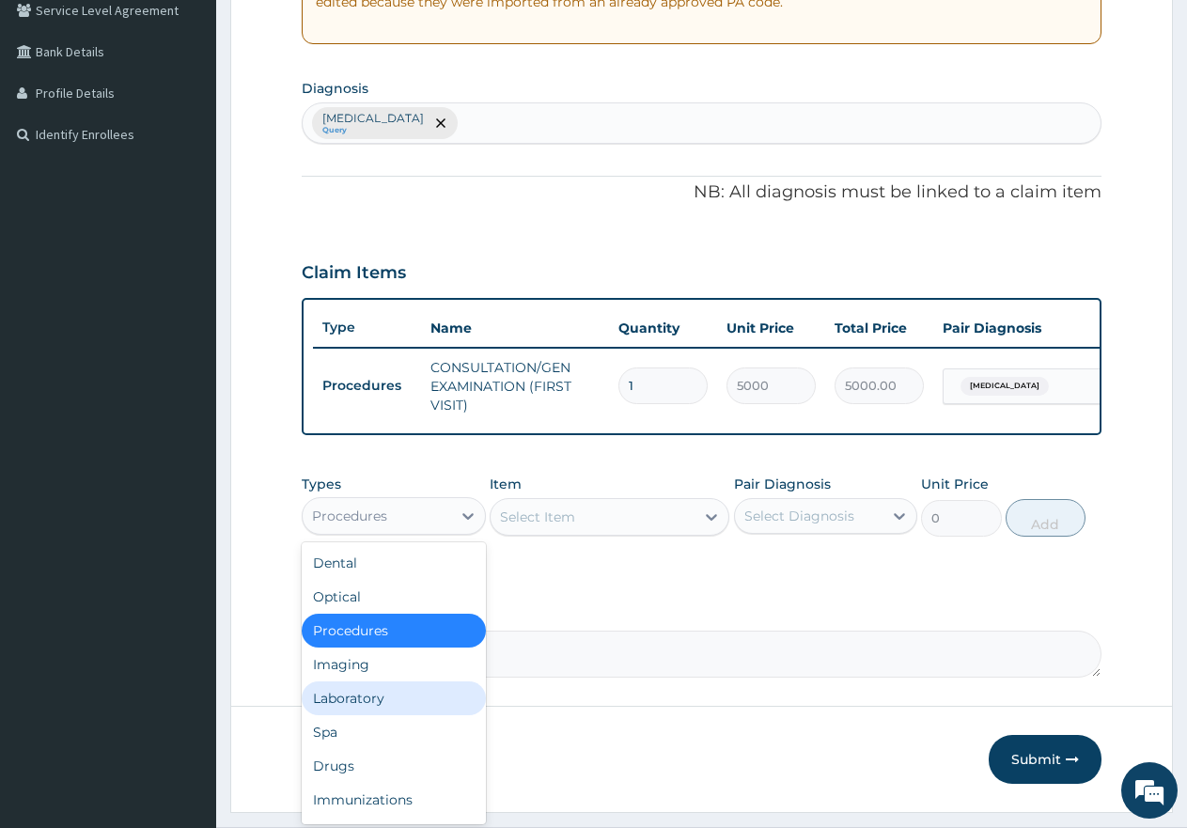
click at [351, 715] on div "Laboratory" at bounding box center [394, 699] width 184 height 34
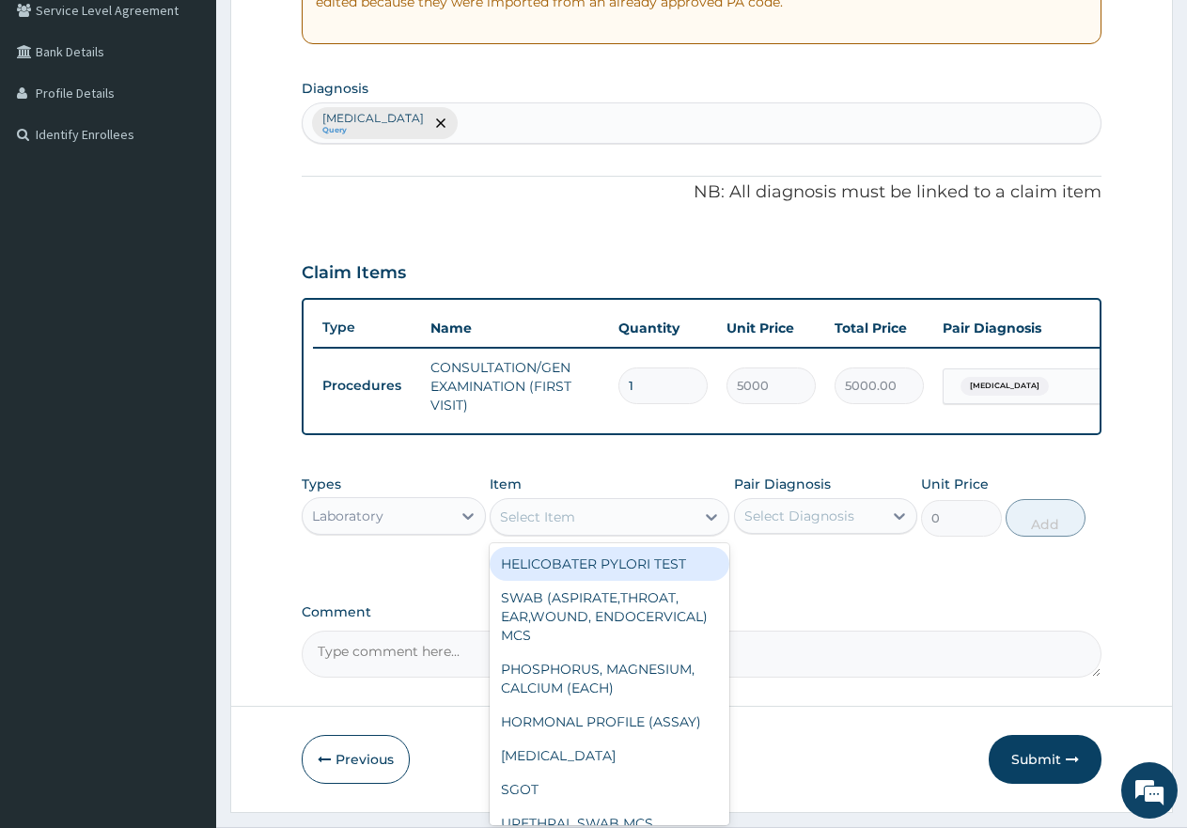
click at [625, 526] on div "Select Item" at bounding box center [593, 517] width 204 height 30
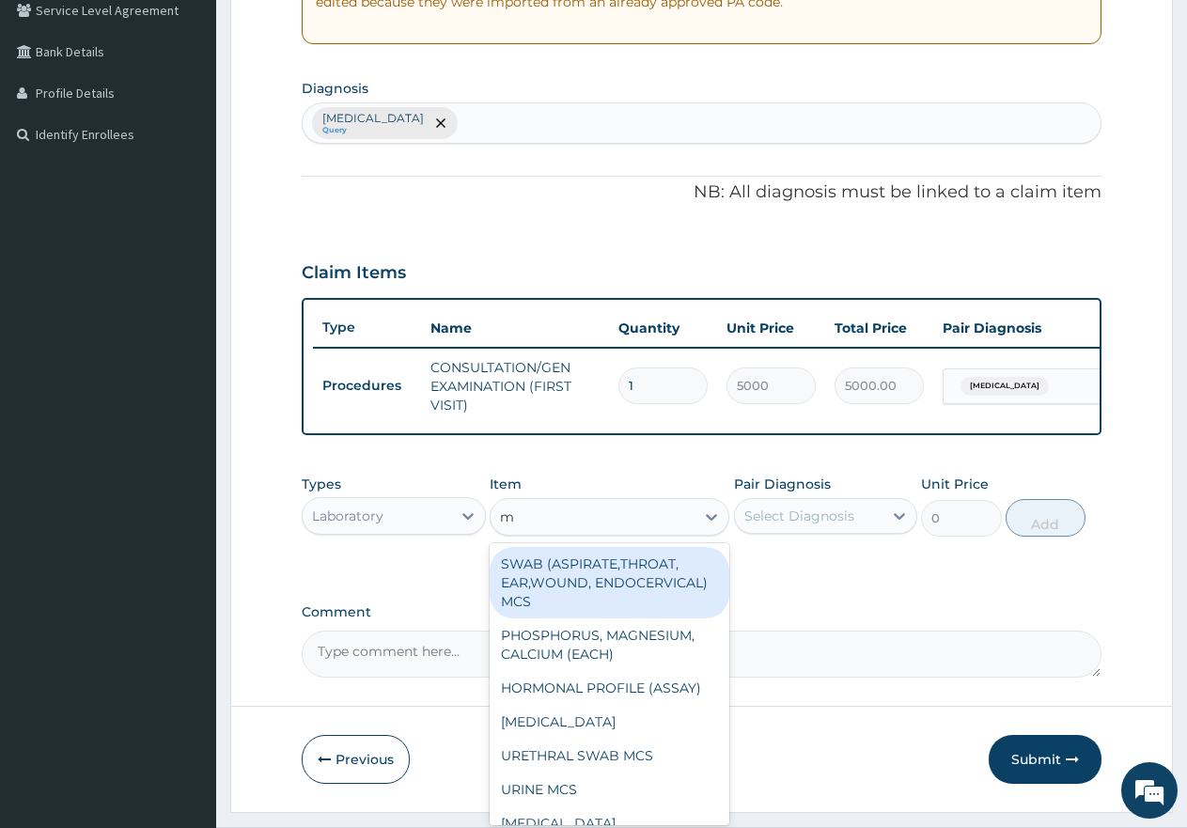
type input "mp"
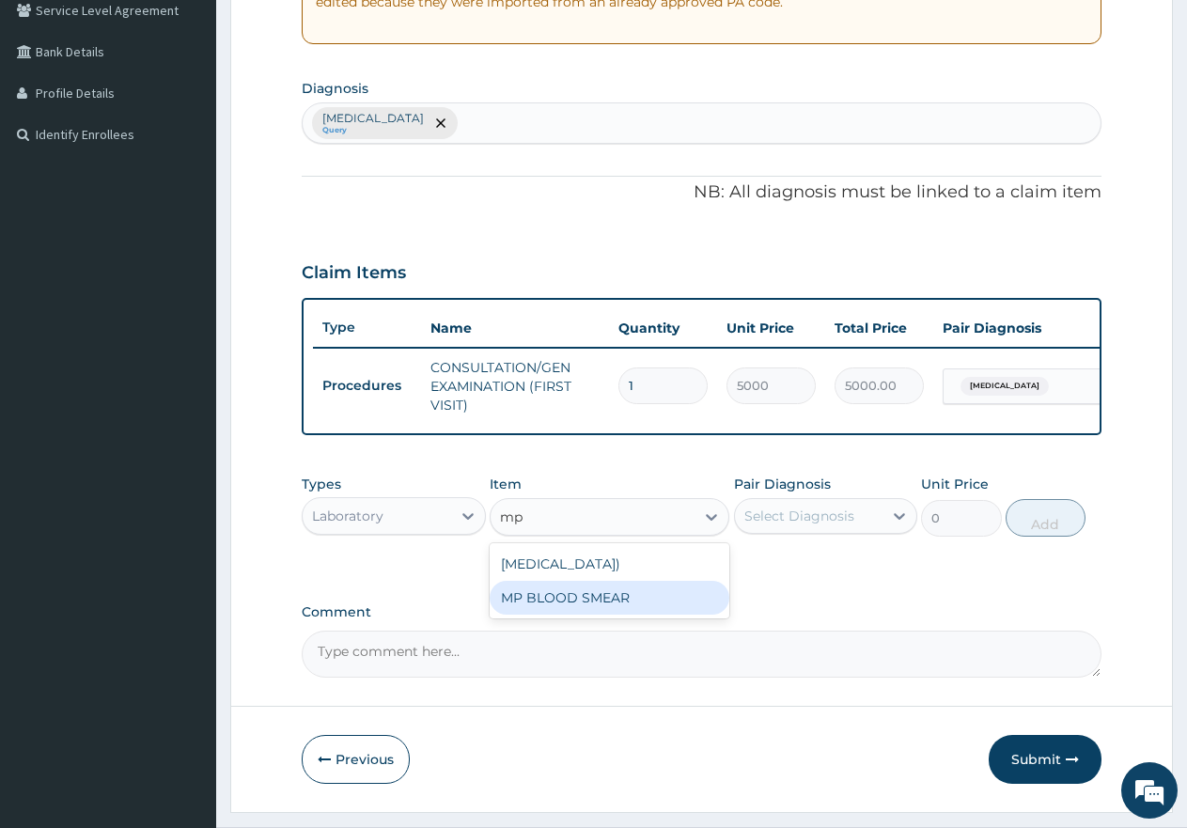
drag, startPoint x: 584, startPoint y: 637, endPoint x: 619, endPoint y: 620, distance: 39.1
click at [588, 615] on div "MP BLOOD SMEAR" at bounding box center [610, 598] width 240 height 34
type input "2500"
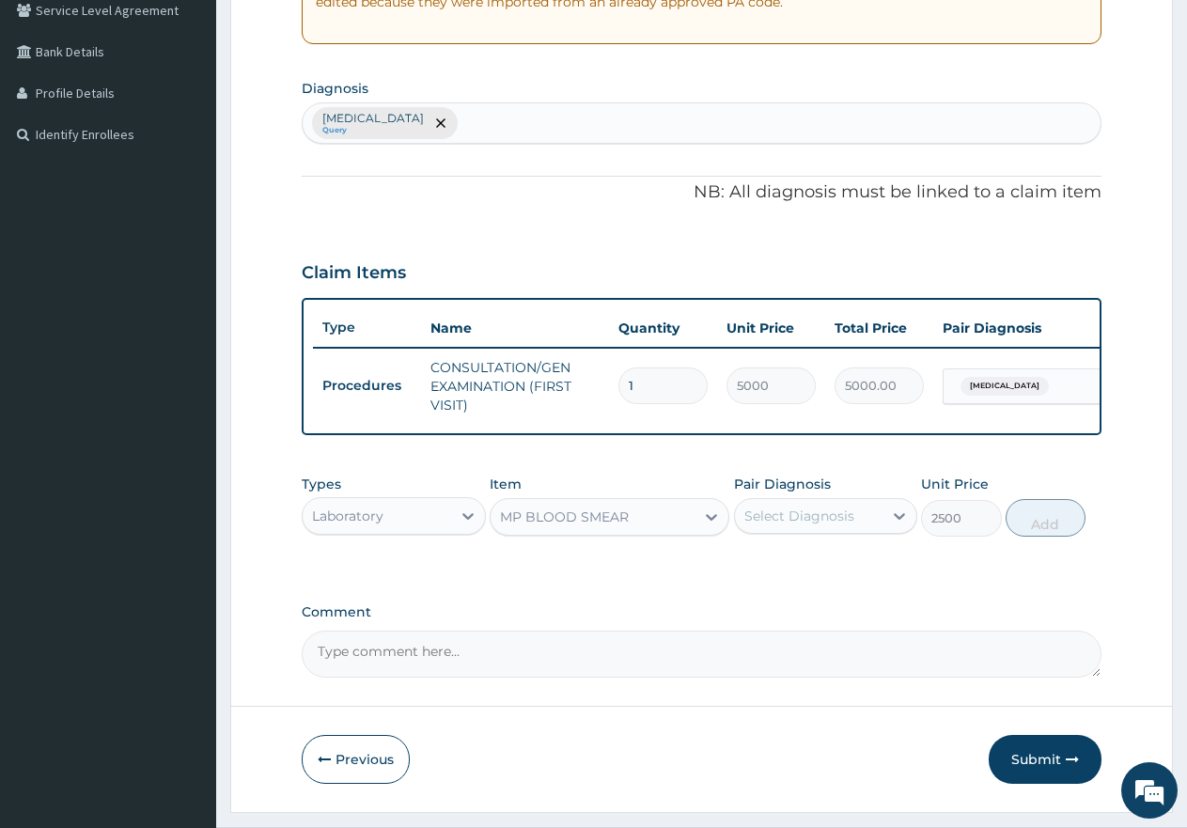
click at [782, 526] on div "Select Diagnosis" at bounding box center [800, 516] width 110 height 19
click at [755, 569] on input "checkbox" at bounding box center [751, 563] width 12 height 12
checkbox input "true"
click at [1031, 536] on button "Add" at bounding box center [1046, 518] width 80 height 38
type input "0"
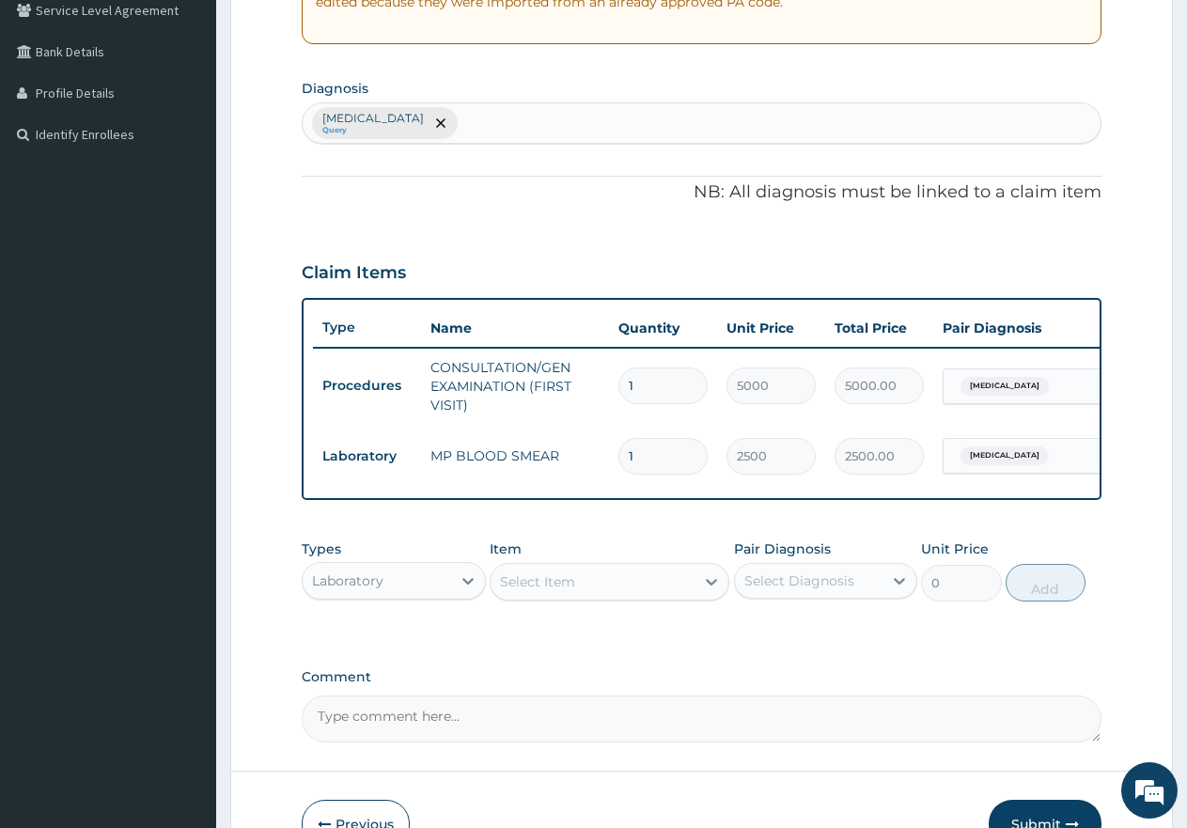
click at [408, 575] on div "Types Laboratory" at bounding box center [394, 571] width 184 height 62
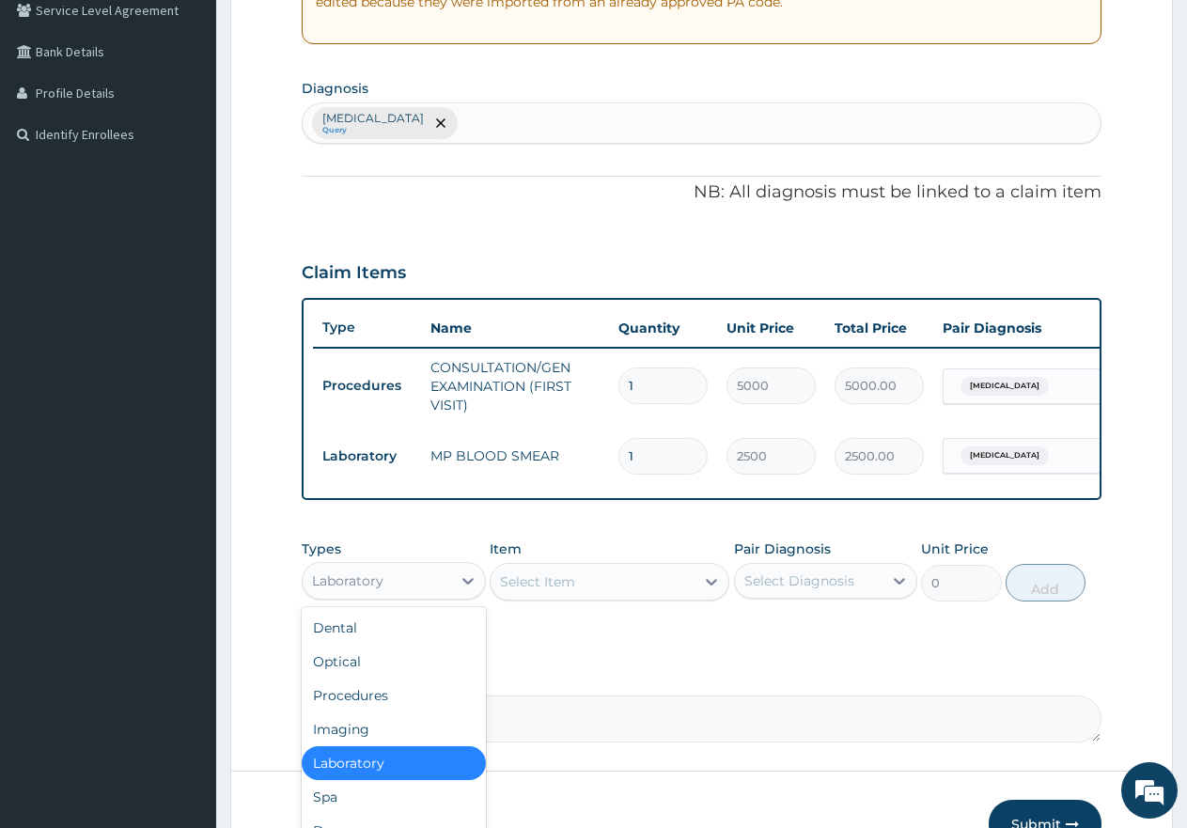
click at [397, 596] on div "Laboratory" at bounding box center [377, 581] width 149 height 30
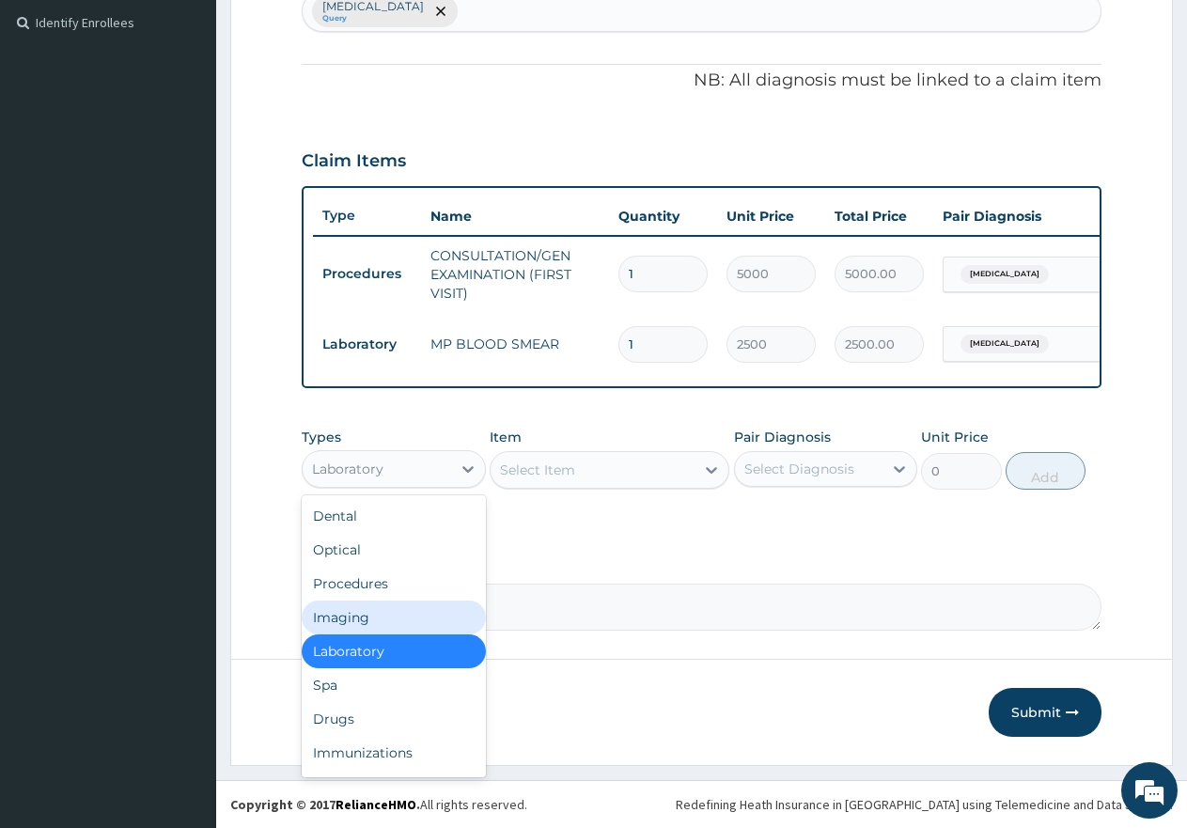
scroll to position [529, 0]
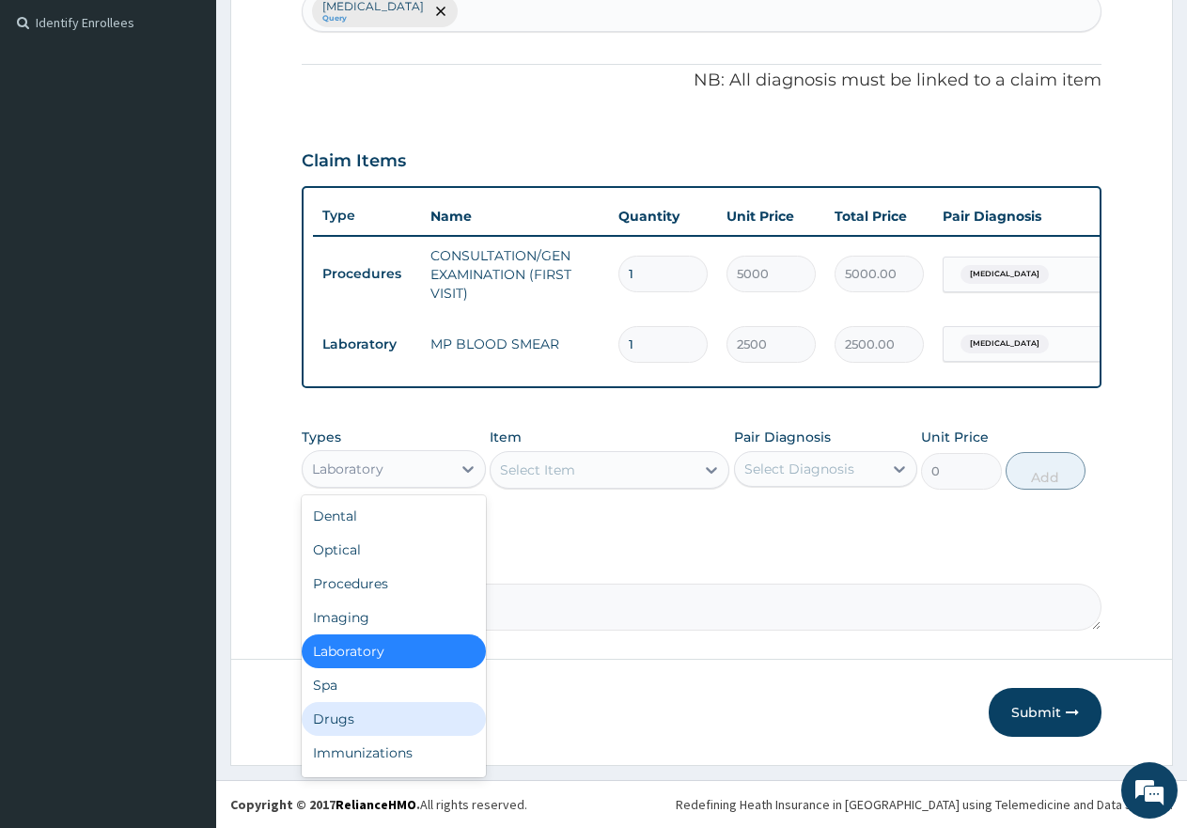
click at [336, 717] on div "Drugs" at bounding box center [394, 719] width 184 height 34
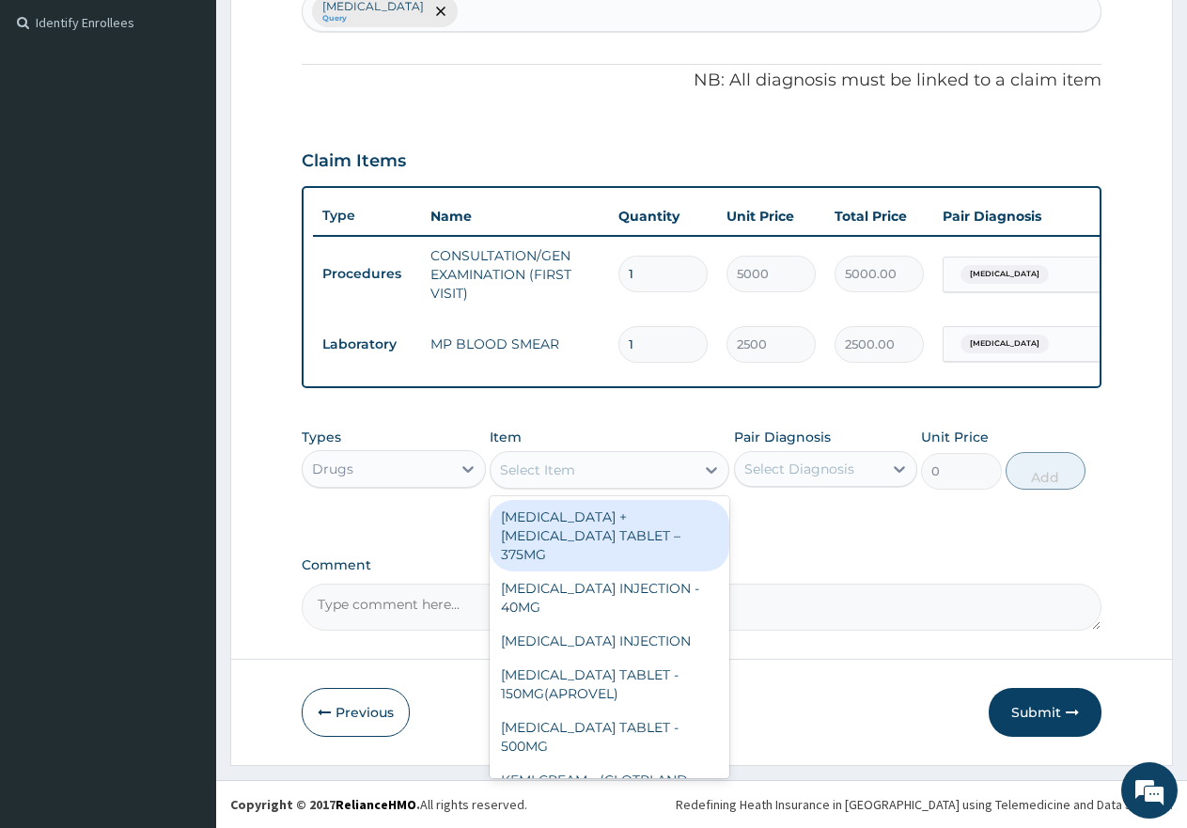
click at [592, 468] on div "Select Item" at bounding box center [593, 470] width 204 height 30
type input "4"
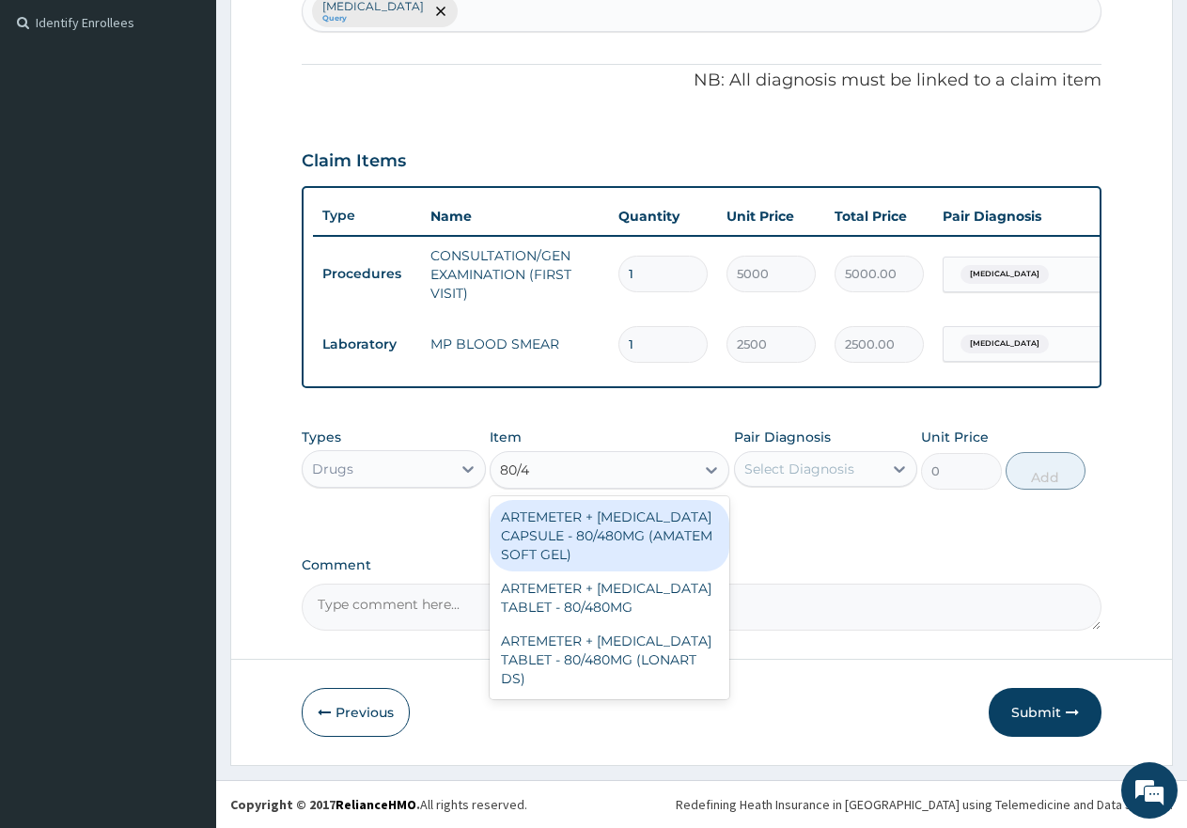
type input "80/48"
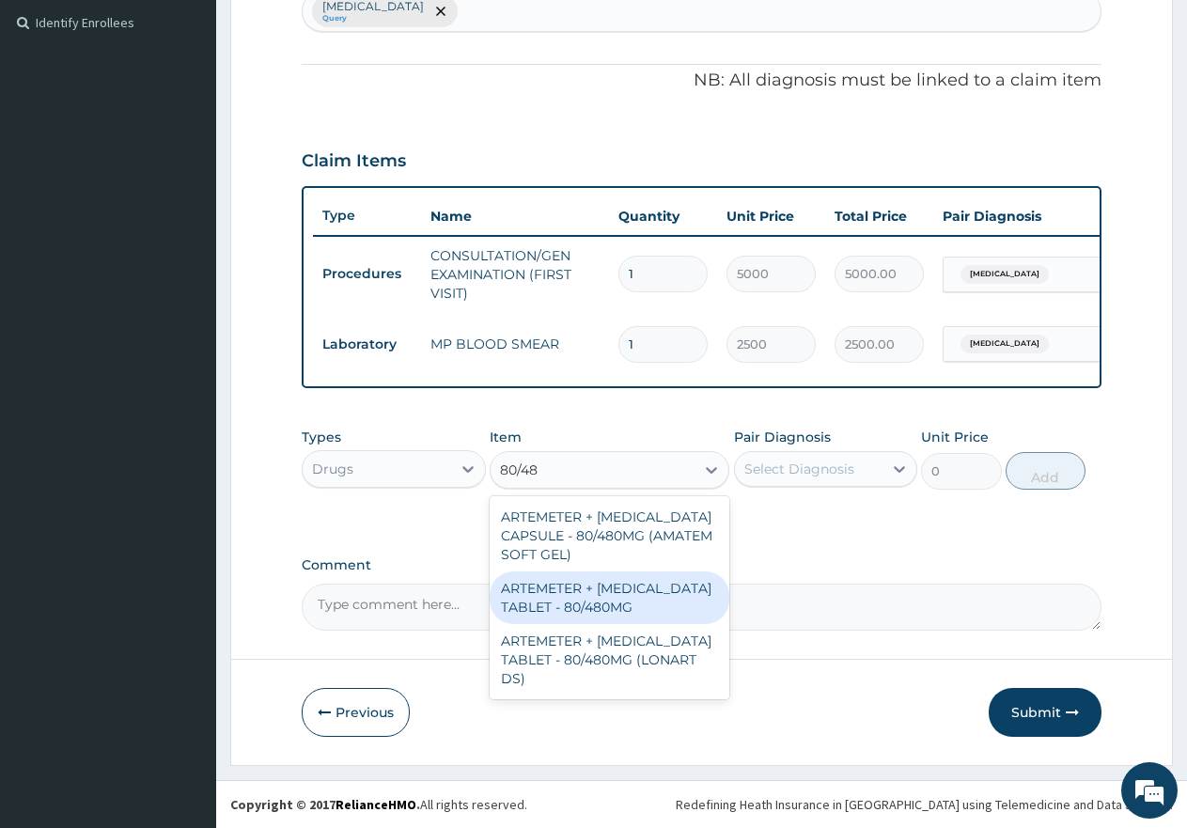
click at [568, 596] on div "ARTEMETER + [MEDICAL_DATA] TABLET - 80/480MG" at bounding box center [610, 598] width 240 height 53
type input "650"
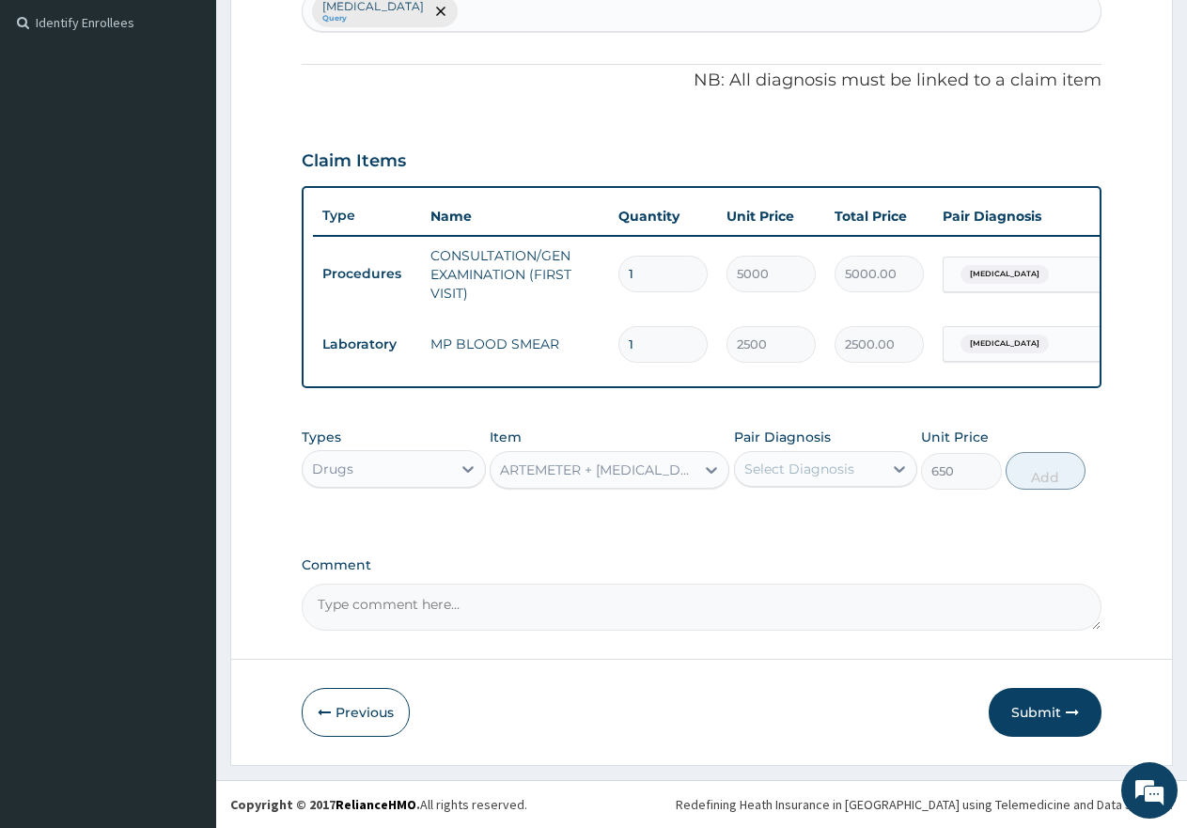
click at [786, 465] on div "Select Diagnosis" at bounding box center [800, 469] width 110 height 19
click at [772, 523] on label "[MEDICAL_DATA]" at bounding box center [823, 515] width 117 height 19
checkbox input "true"
click at [1061, 470] on button "Add" at bounding box center [1046, 471] width 80 height 38
type input "0"
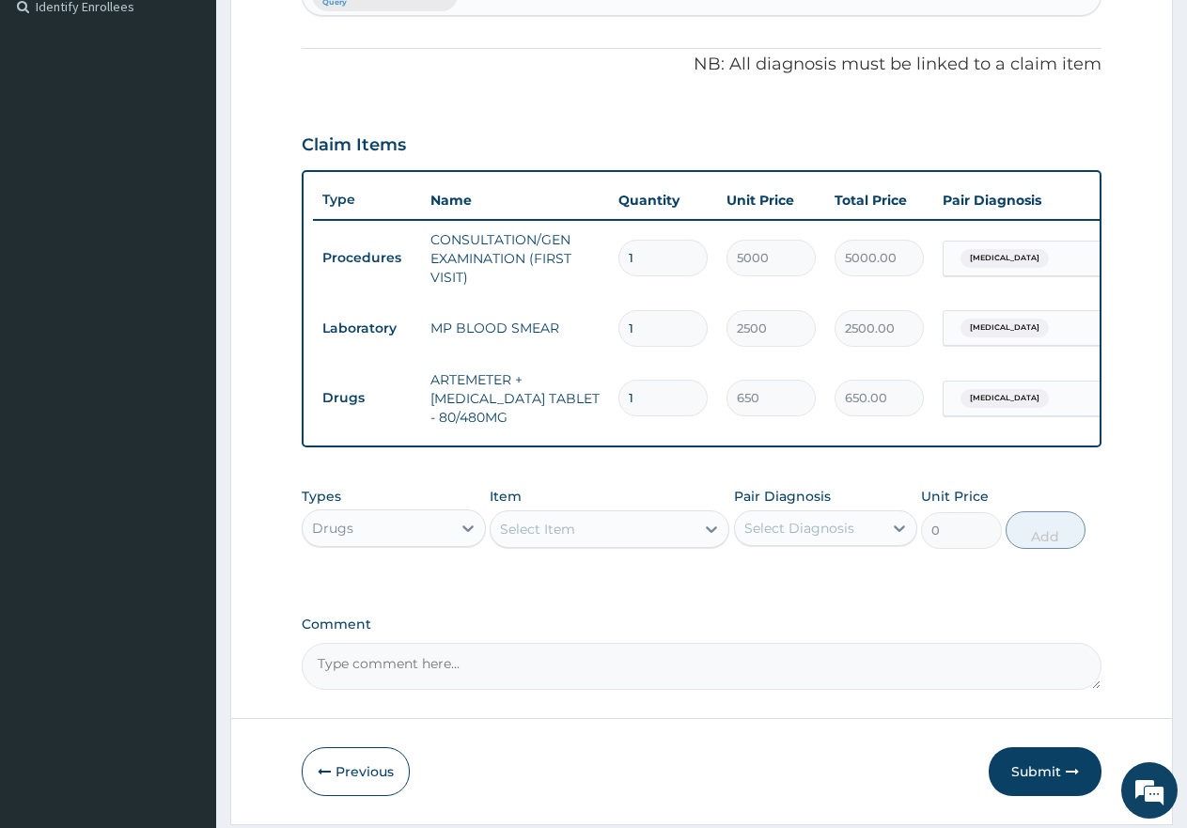
type input "0.00"
type input "6"
type input "3900.00"
type input "6"
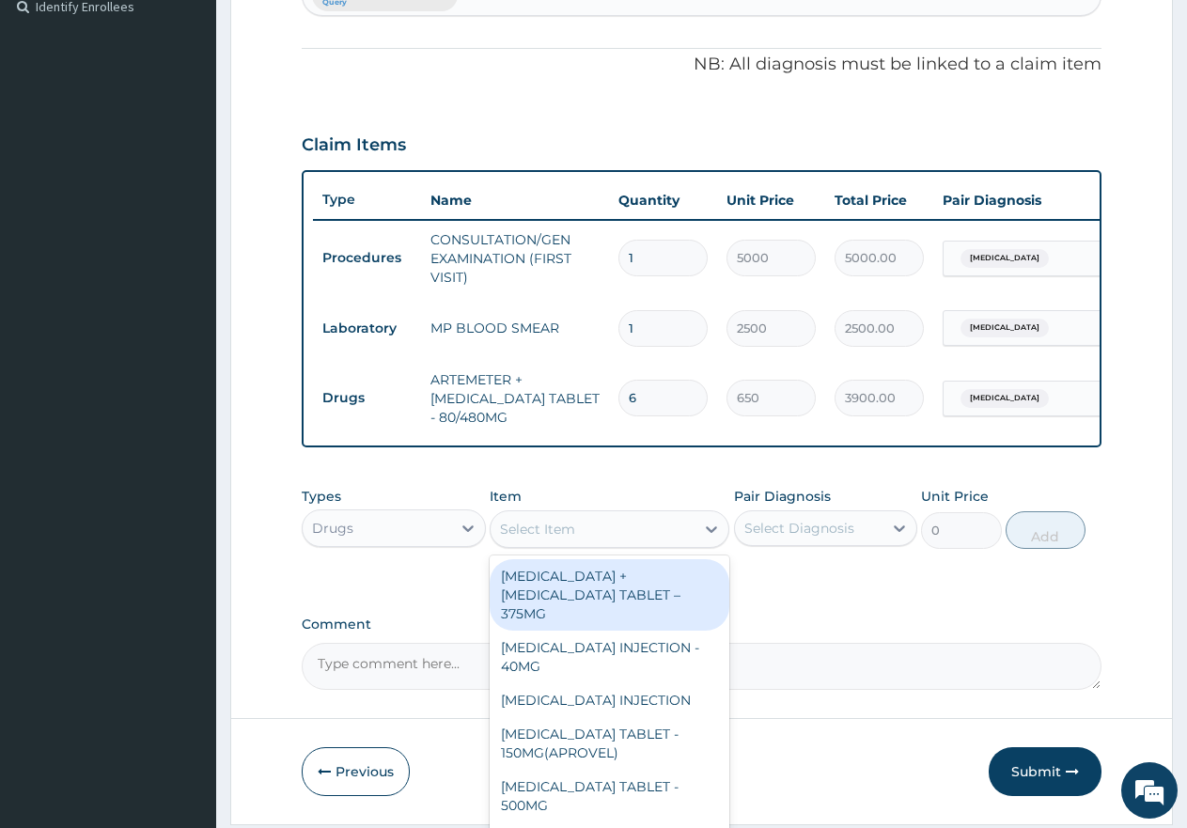
click at [549, 539] on div "Select Item" at bounding box center [537, 529] width 75 height 19
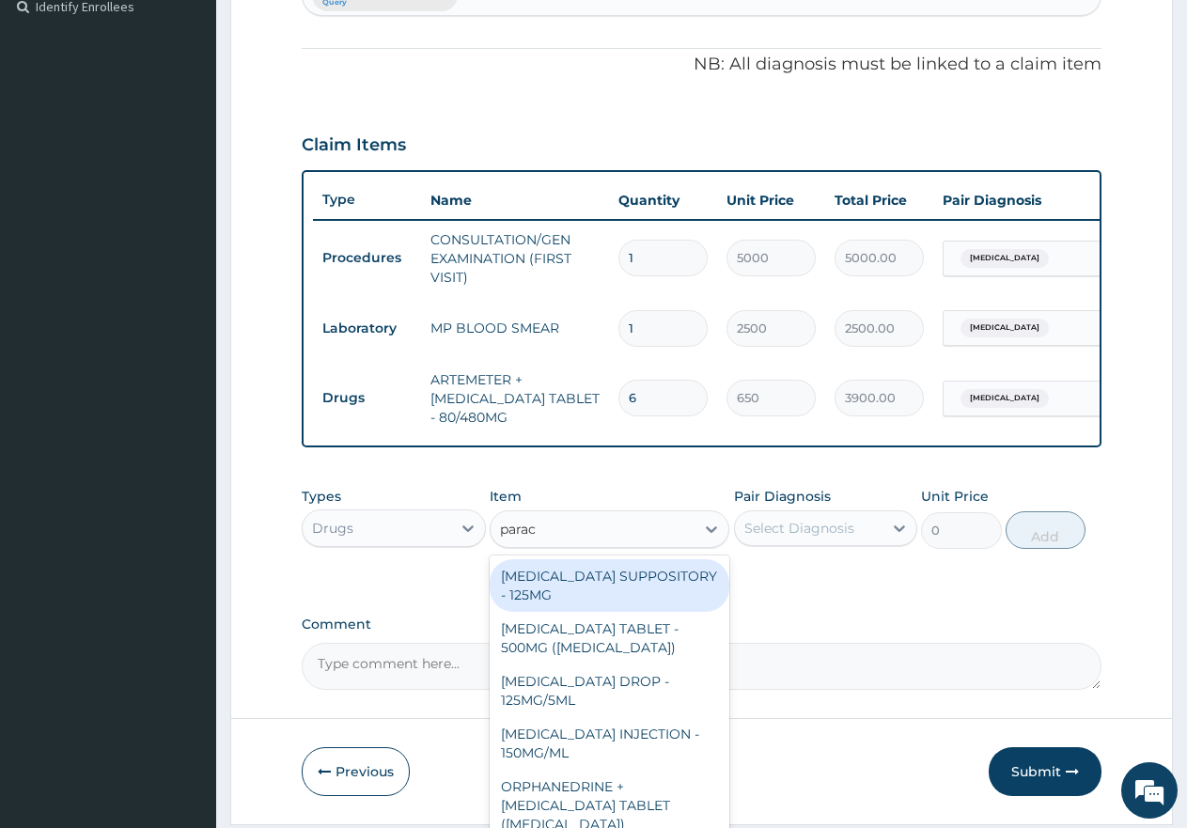
type input "parace"
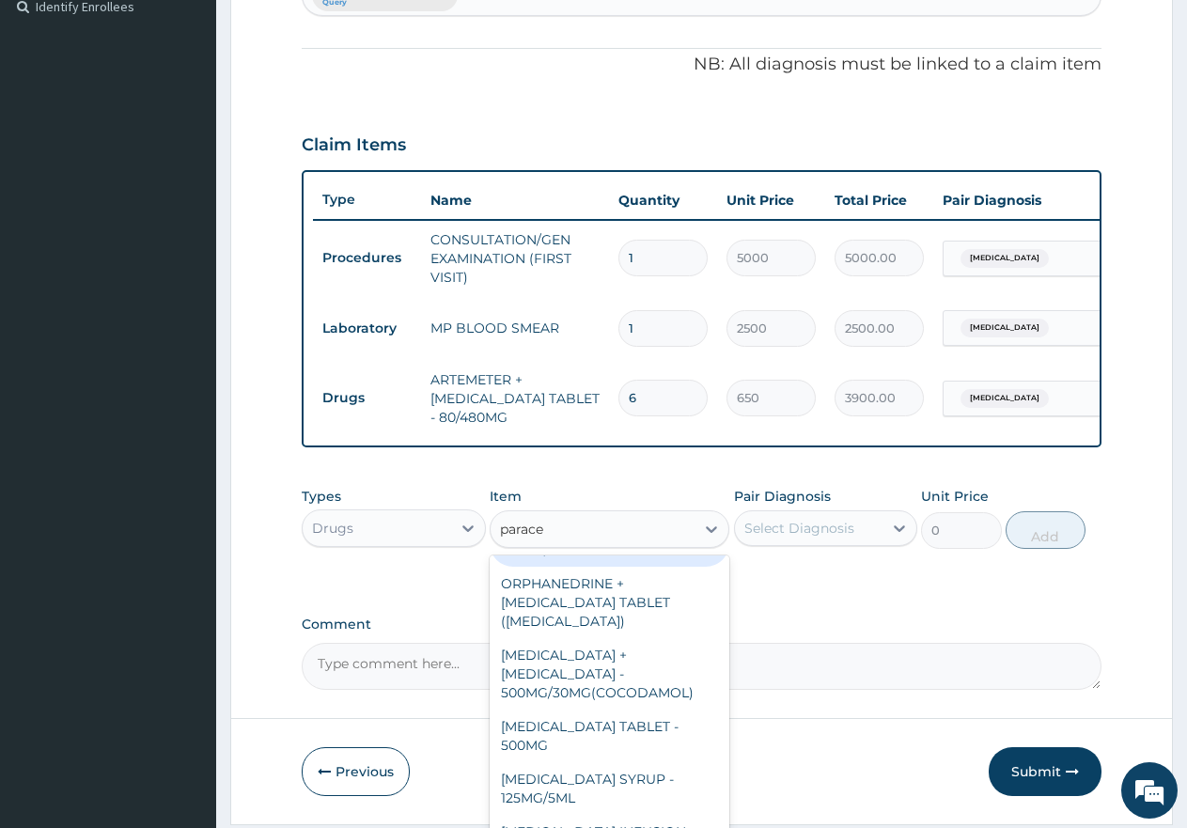
scroll to position [218, 0]
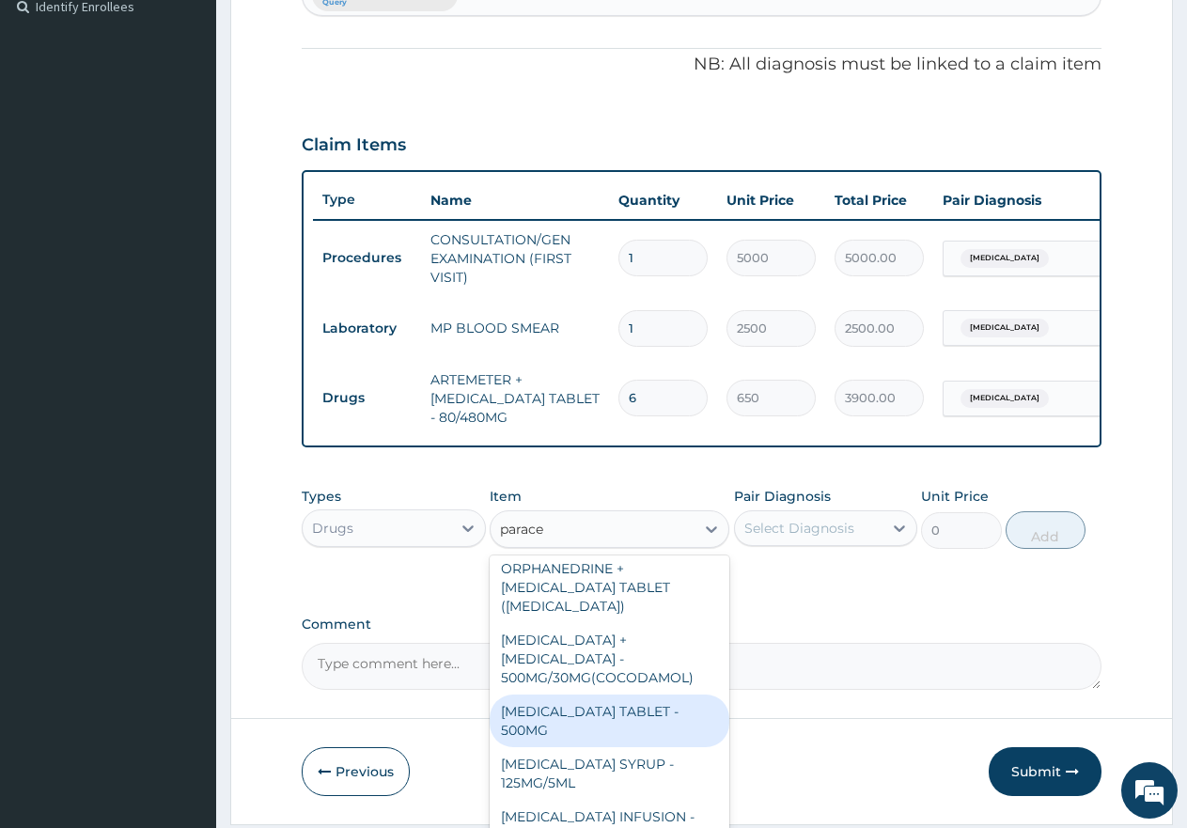
click at [606, 717] on div "PARACETAMOL TABLET - 500MG" at bounding box center [610, 721] width 240 height 53
type input "60"
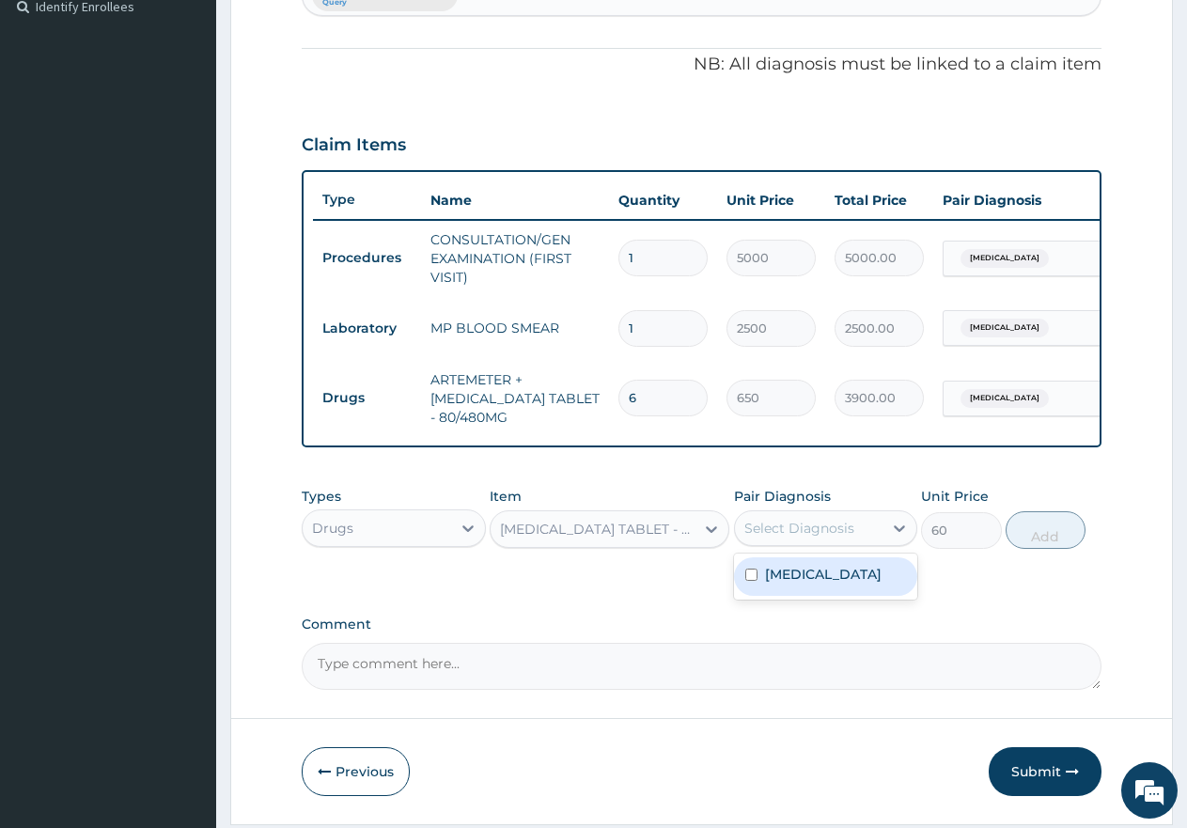
click at [792, 538] on div "Select Diagnosis" at bounding box center [800, 528] width 110 height 19
click at [747, 596] on div "Malaria" at bounding box center [826, 576] width 184 height 39
checkbox input "true"
click at [1031, 549] on button "Add" at bounding box center [1046, 530] width 80 height 38
type input "0"
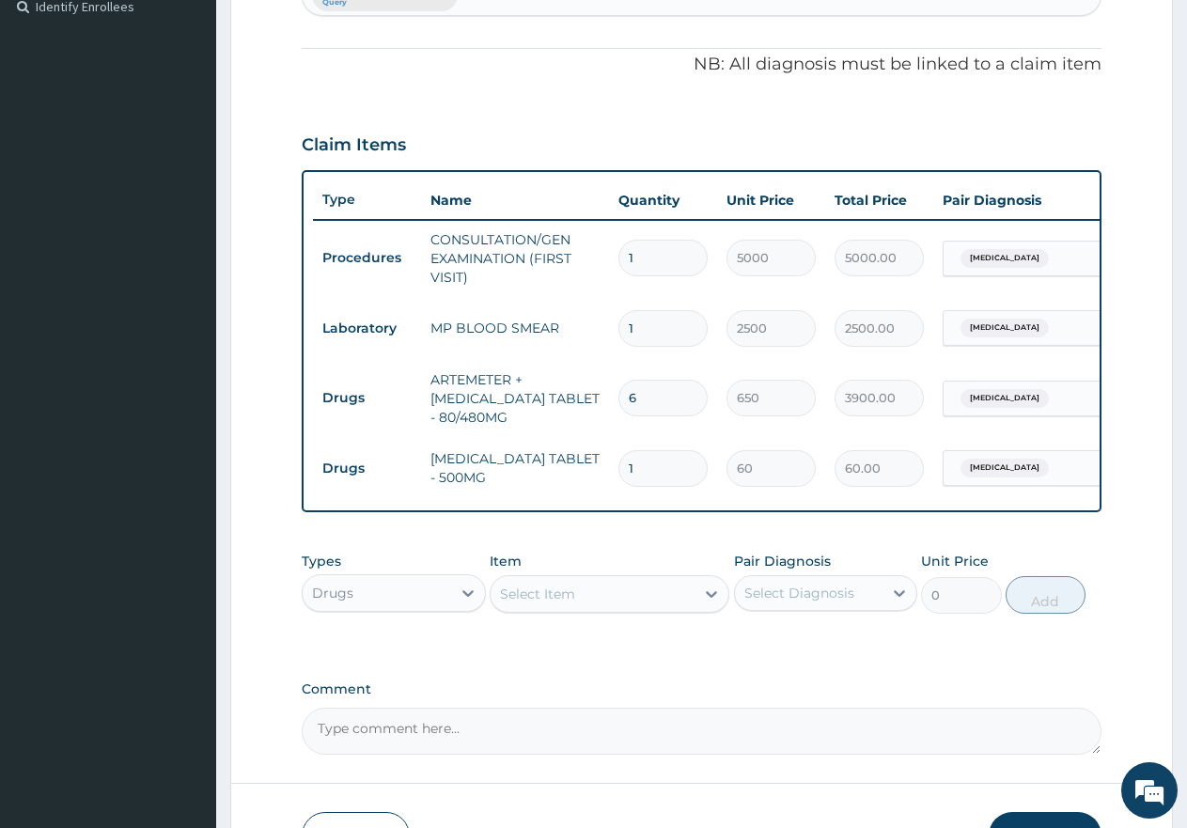
type input "18"
type input "1080.00"
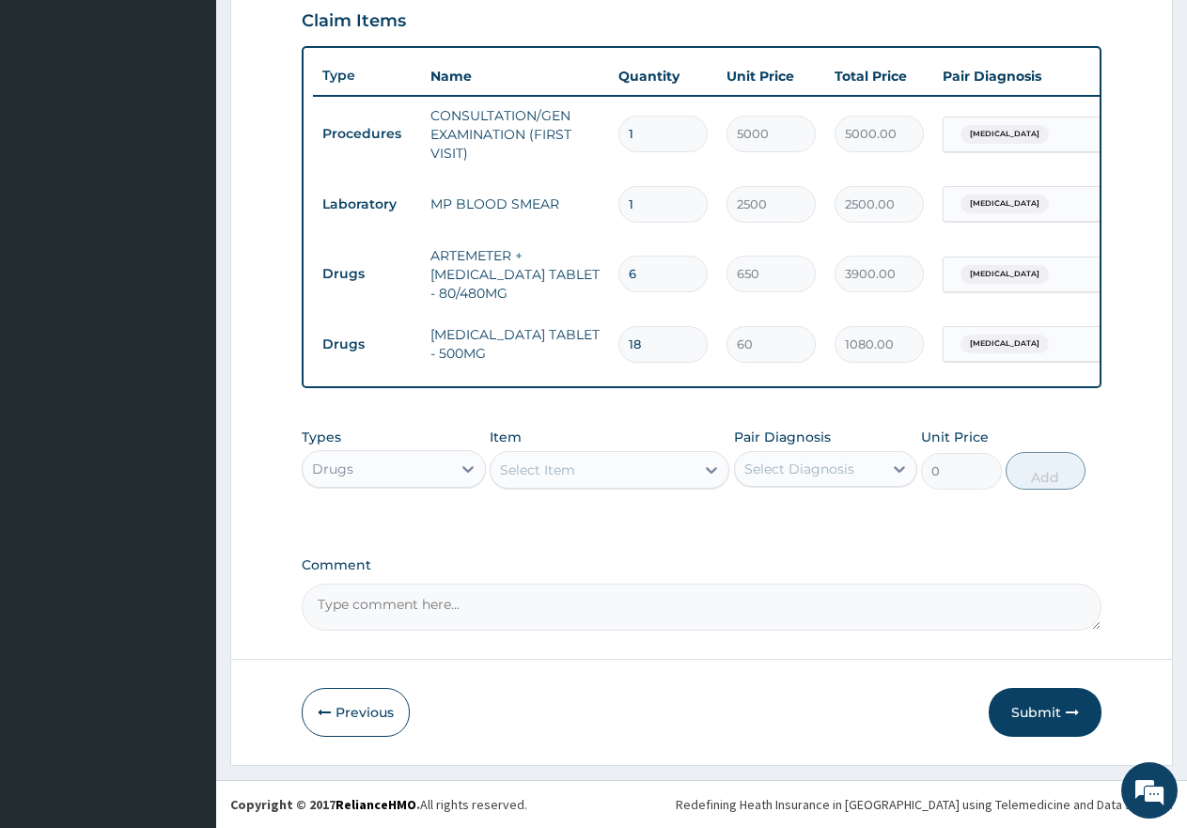
scroll to position [669, 0]
type input "18"
click at [1042, 714] on button "Submit" at bounding box center [1045, 712] width 113 height 49
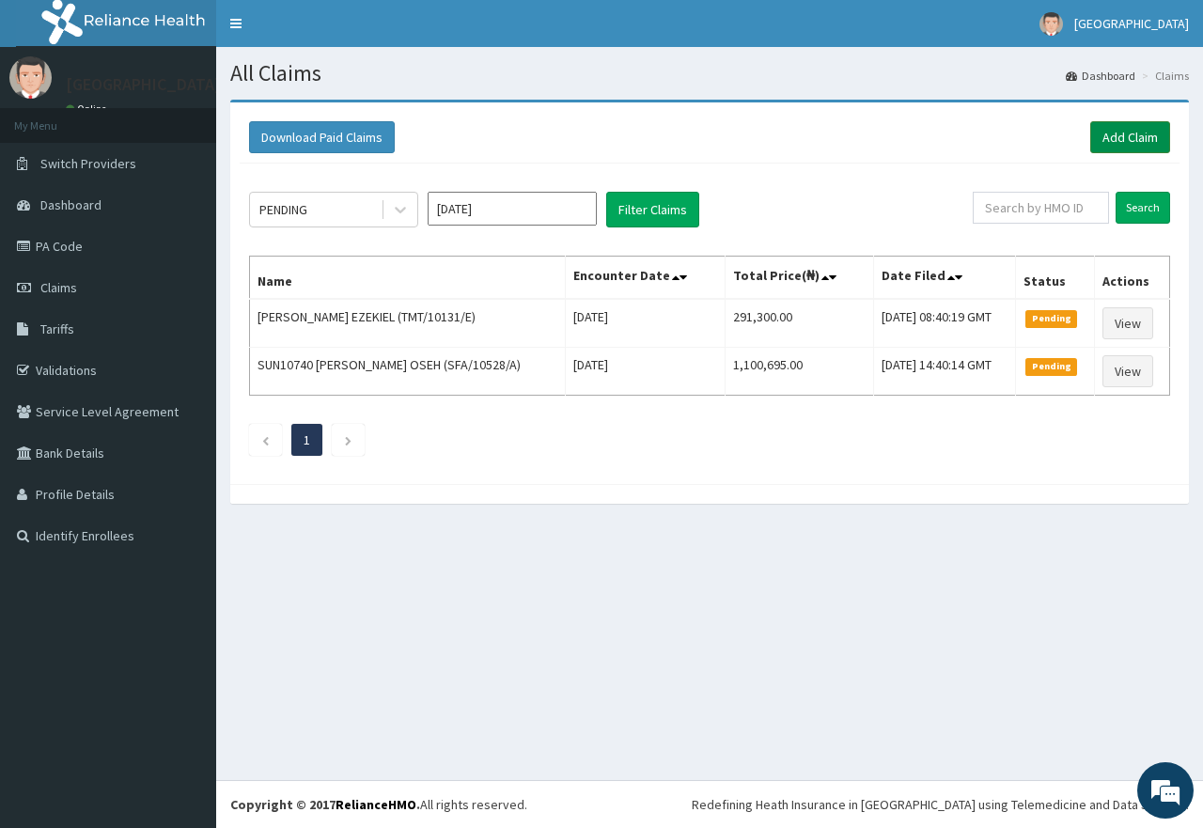
click at [1147, 134] on link "Add Claim" at bounding box center [1131, 137] width 80 height 32
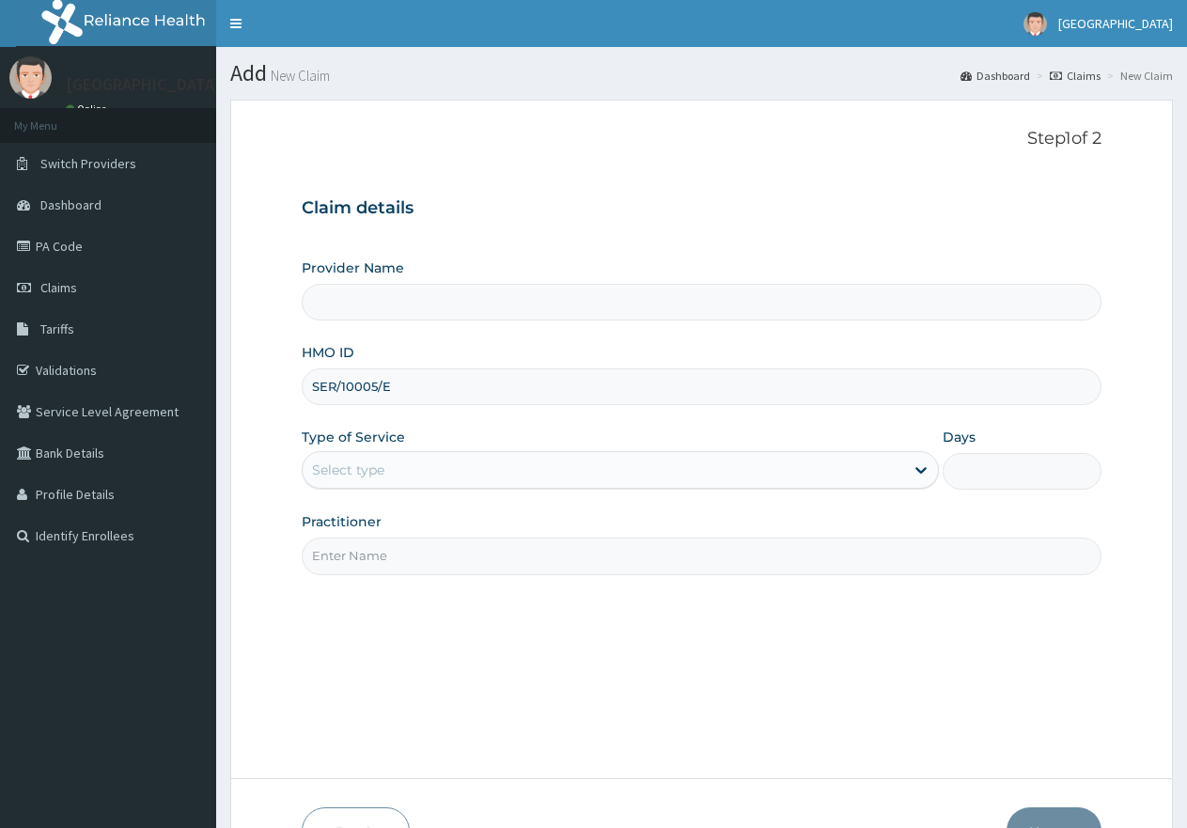
type input "SER/10005/E"
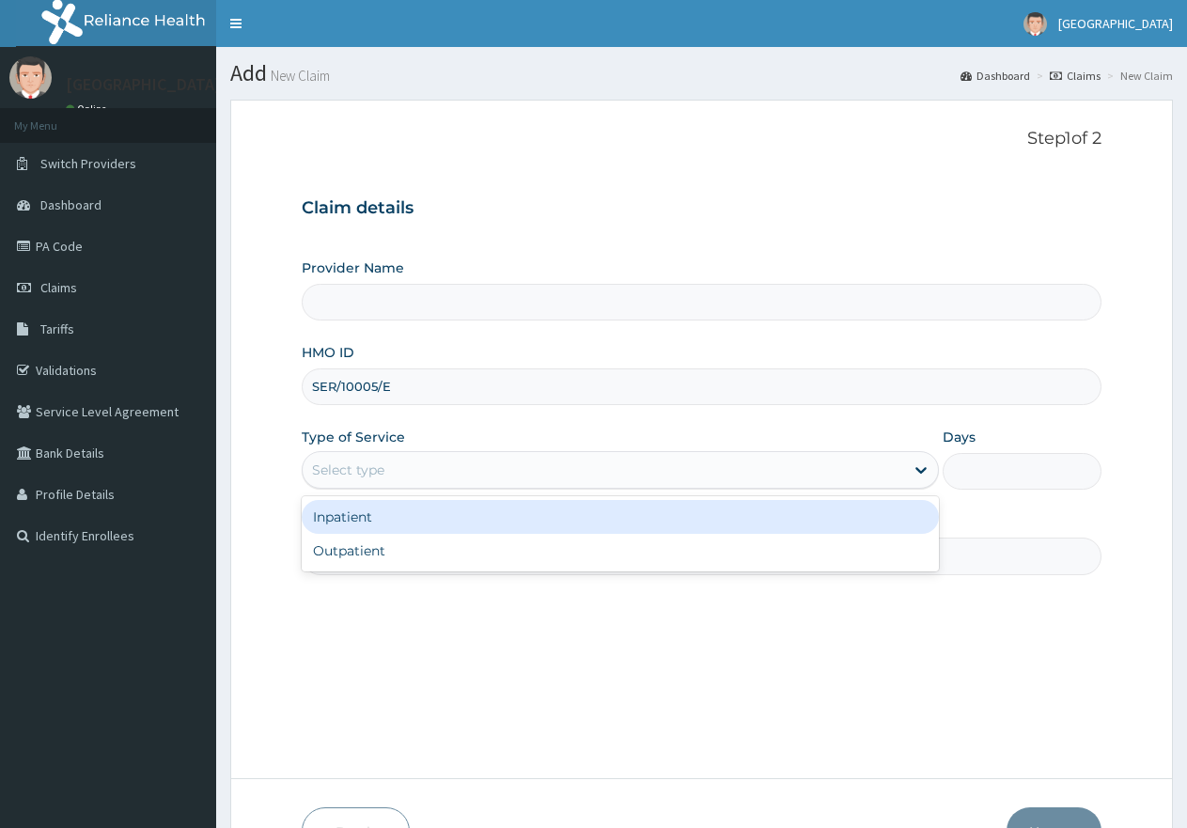
click at [455, 478] on div "Select type" at bounding box center [603, 470] width 601 height 30
click at [386, 541] on div "Outpatient" at bounding box center [620, 551] width 636 height 34
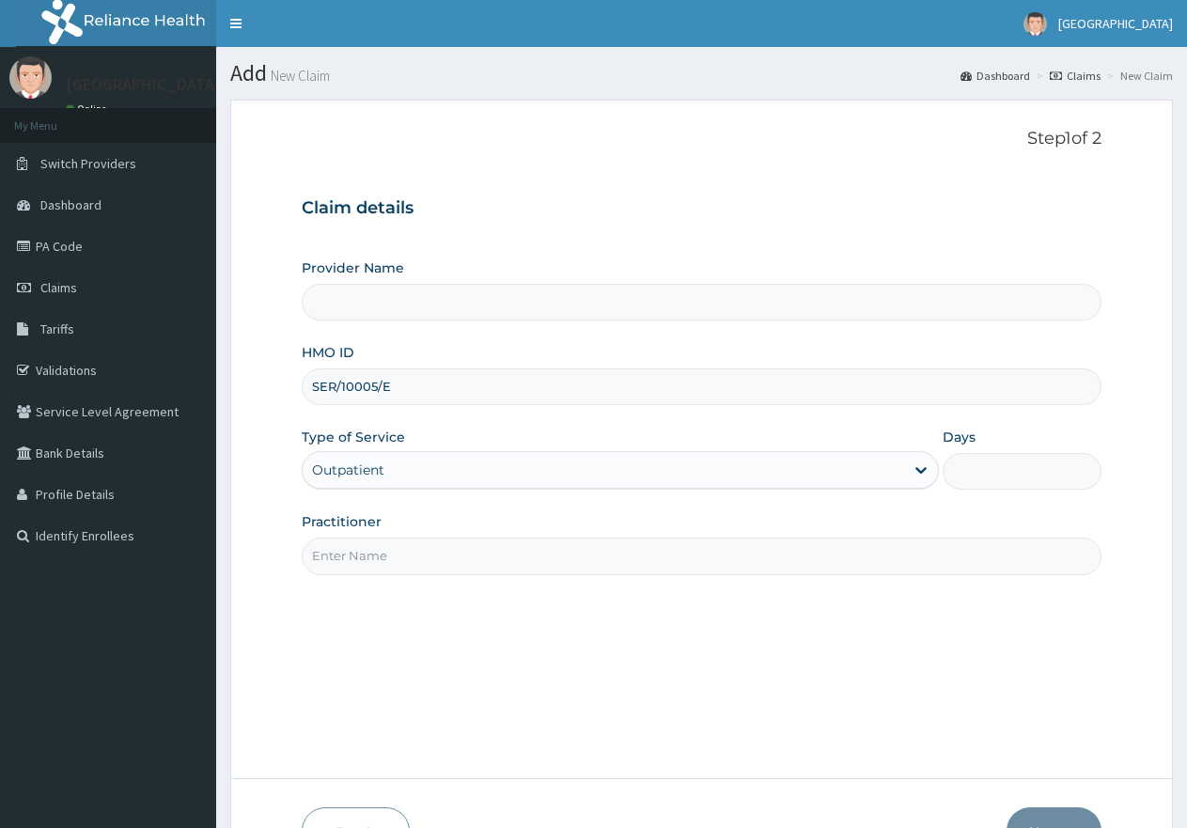
type input "1"
type input "[GEOGRAPHIC_DATA]"
click at [395, 555] on input "Practitioner" at bounding box center [702, 556] width 800 height 37
type input "gp"
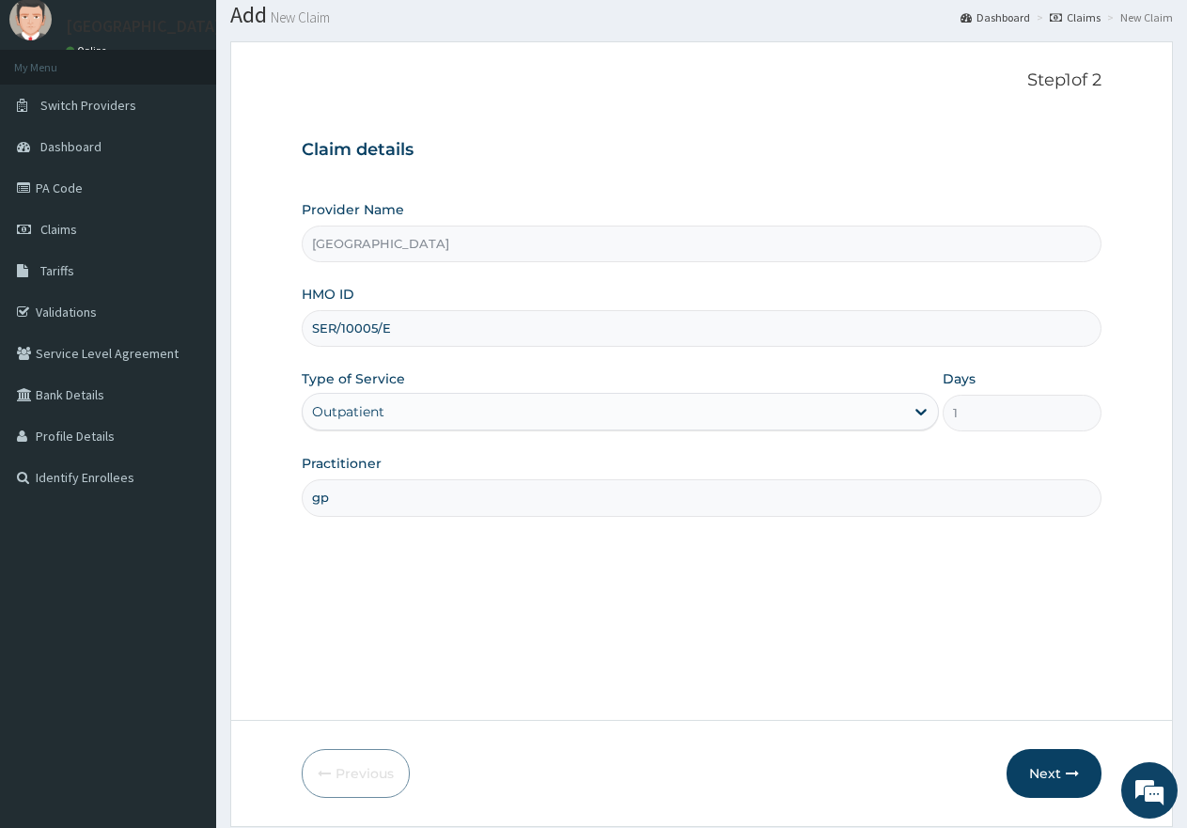
scroll to position [119, 0]
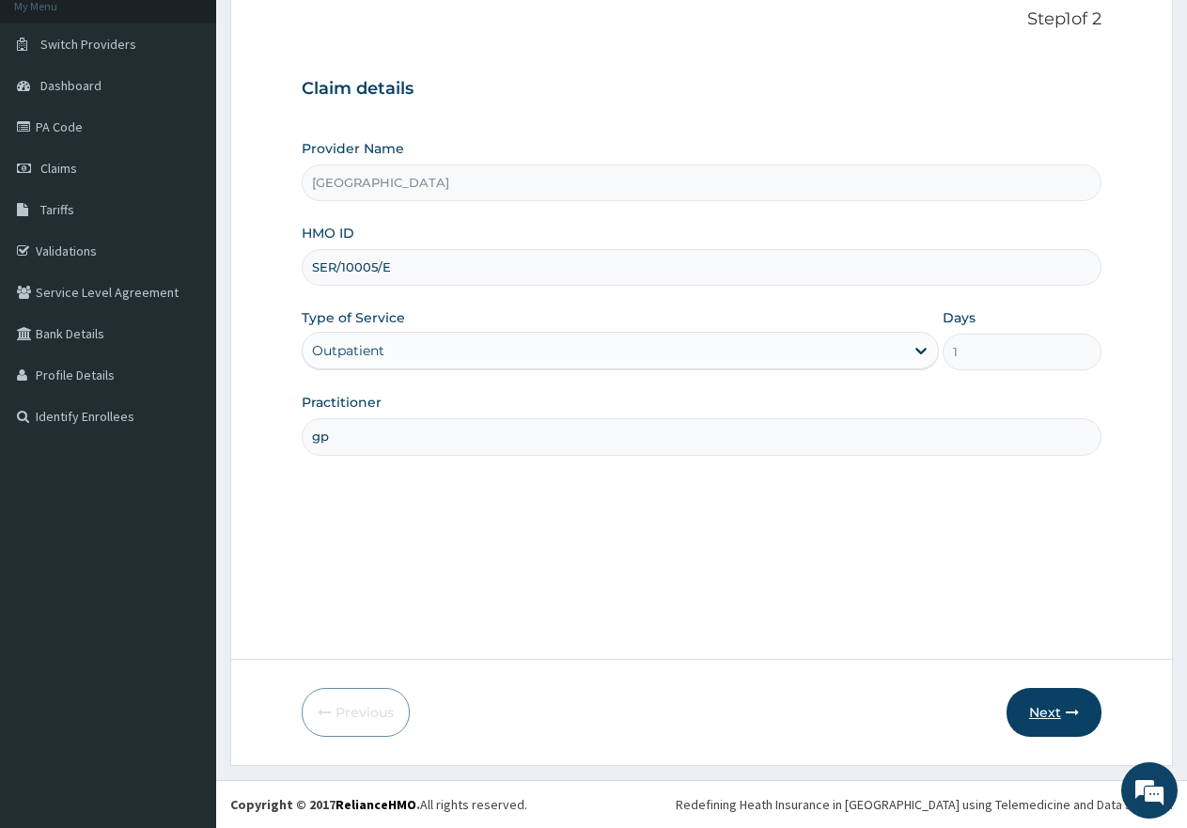
click at [1050, 718] on button "Next" at bounding box center [1054, 712] width 95 height 49
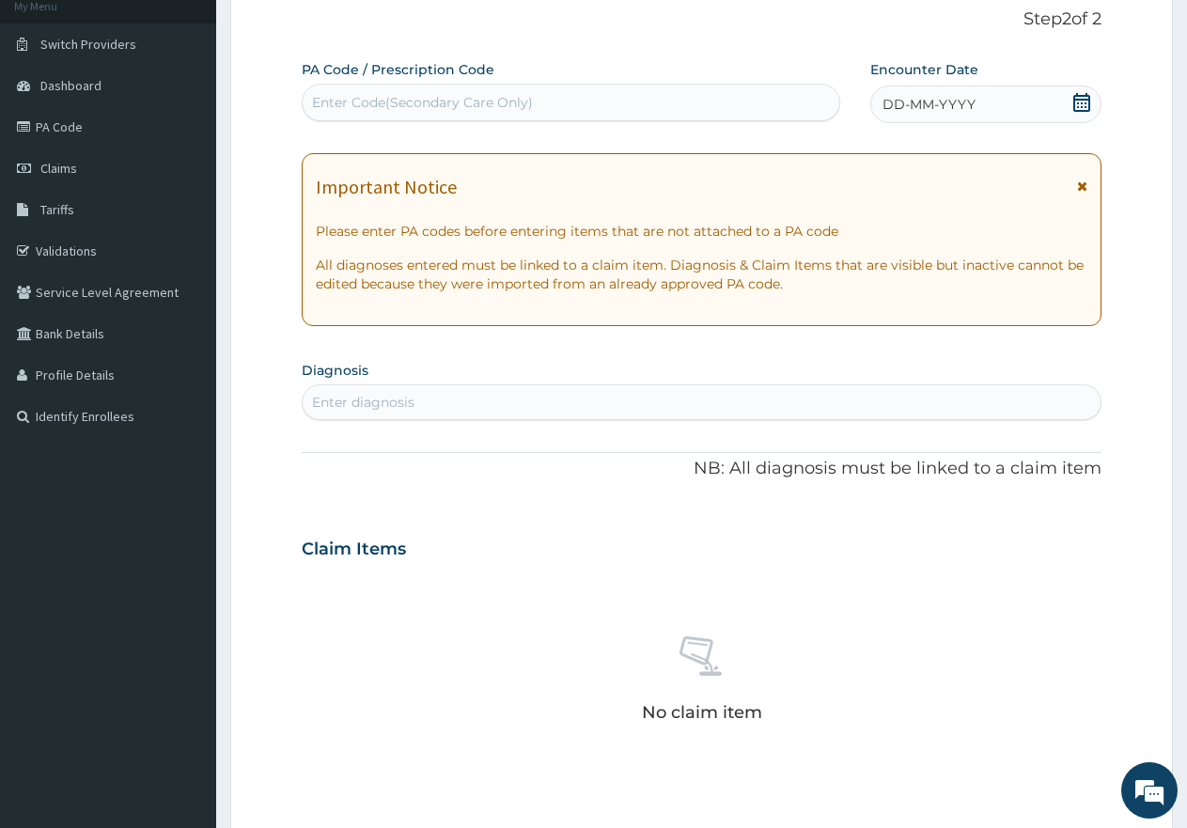
click at [1084, 102] on icon at bounding box center [1082, 102] width 19 height 19
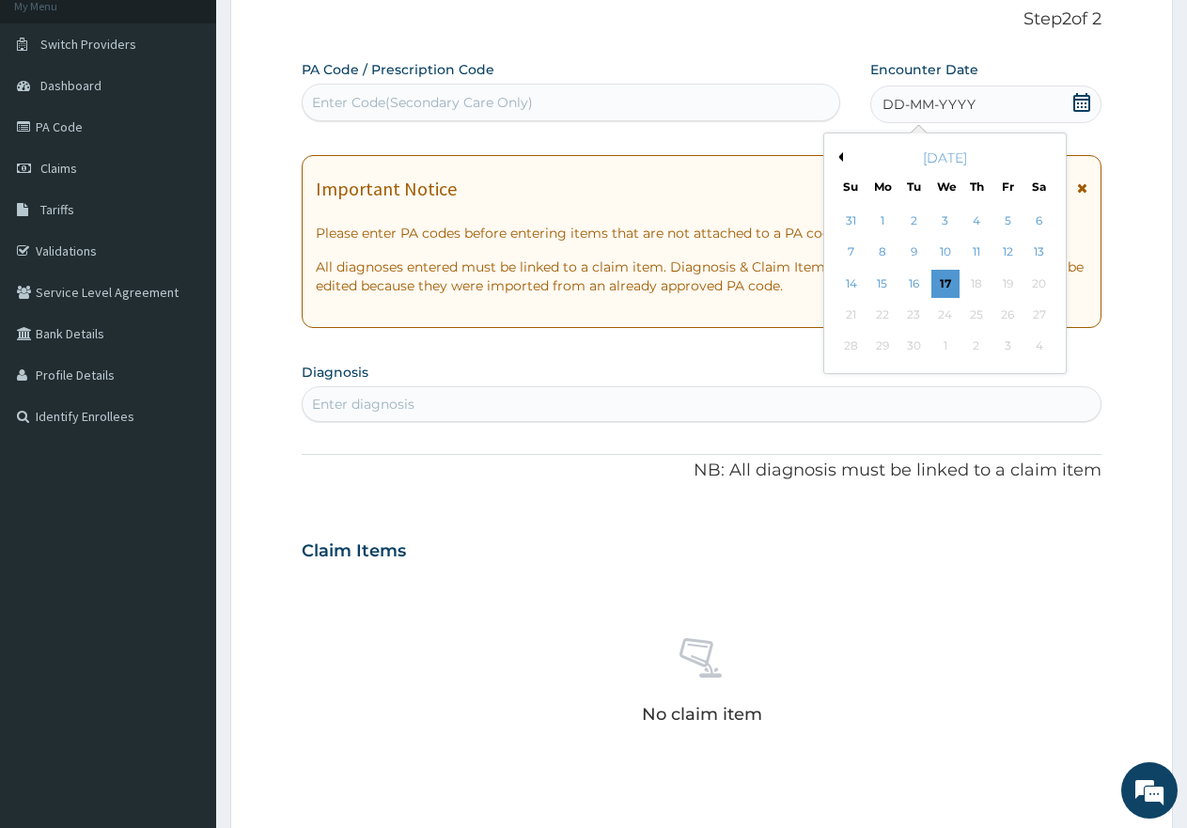
click at [835, 156] on button "Previous Month" at bounding box center [838, 156] width 9 height 9
click at [939, 347] on div "27" at bounding box center [946, 347] width 28 height 28
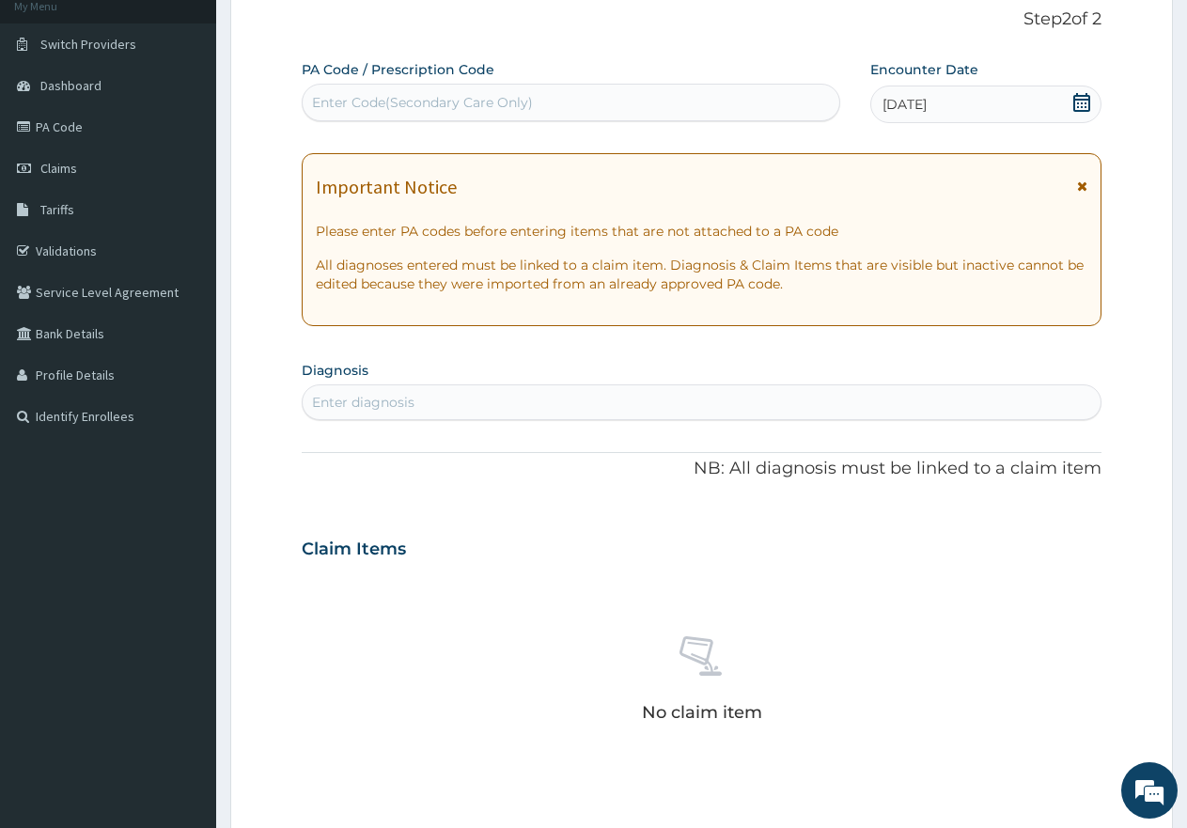
click at [707, 395] on div "Enter diagnosis" at bounding box center [702, 402] width 798 height 30
type input "mala"
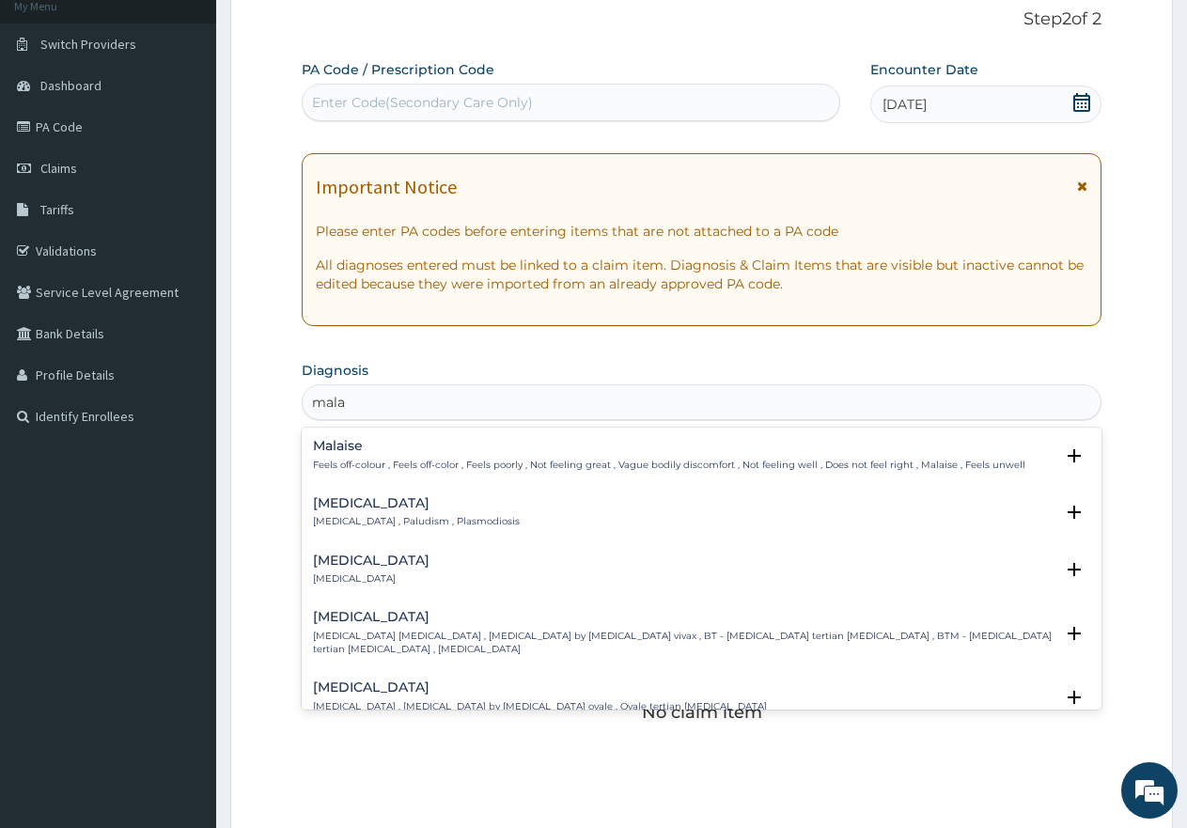
click at [336, 510] on h4 "[MEDICAL_DATA]" at bounding box center [416, 503] width 207 height 14
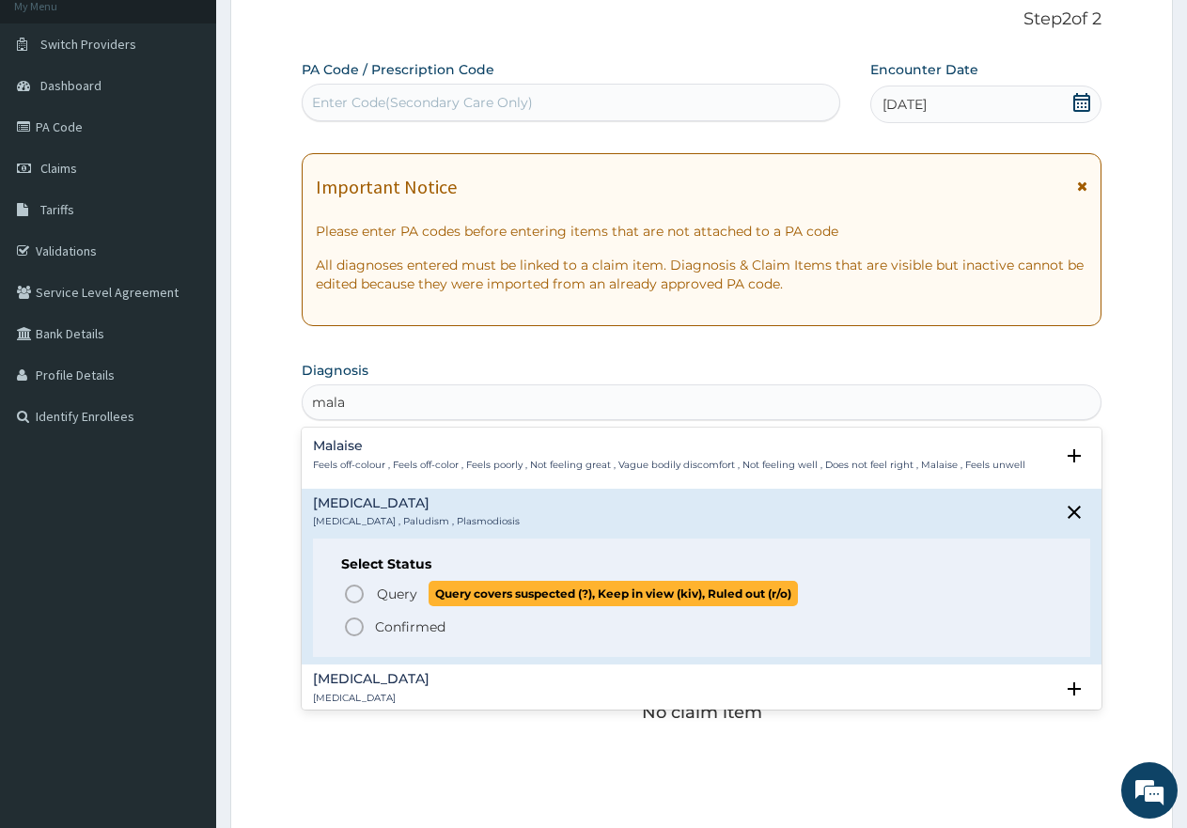
click at [354, 588] on icon "status option query" at bounding box center [354, 594] width 23 height 23
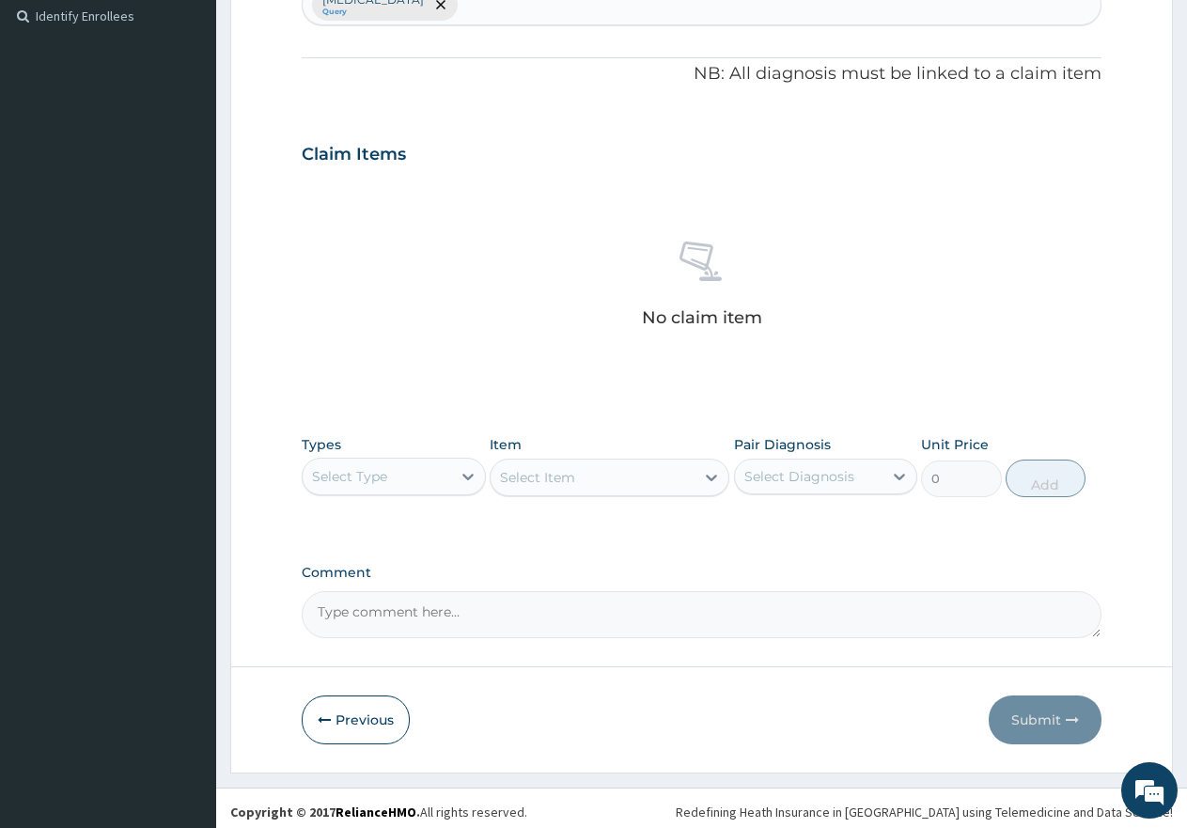
scroll to position [527, 0]
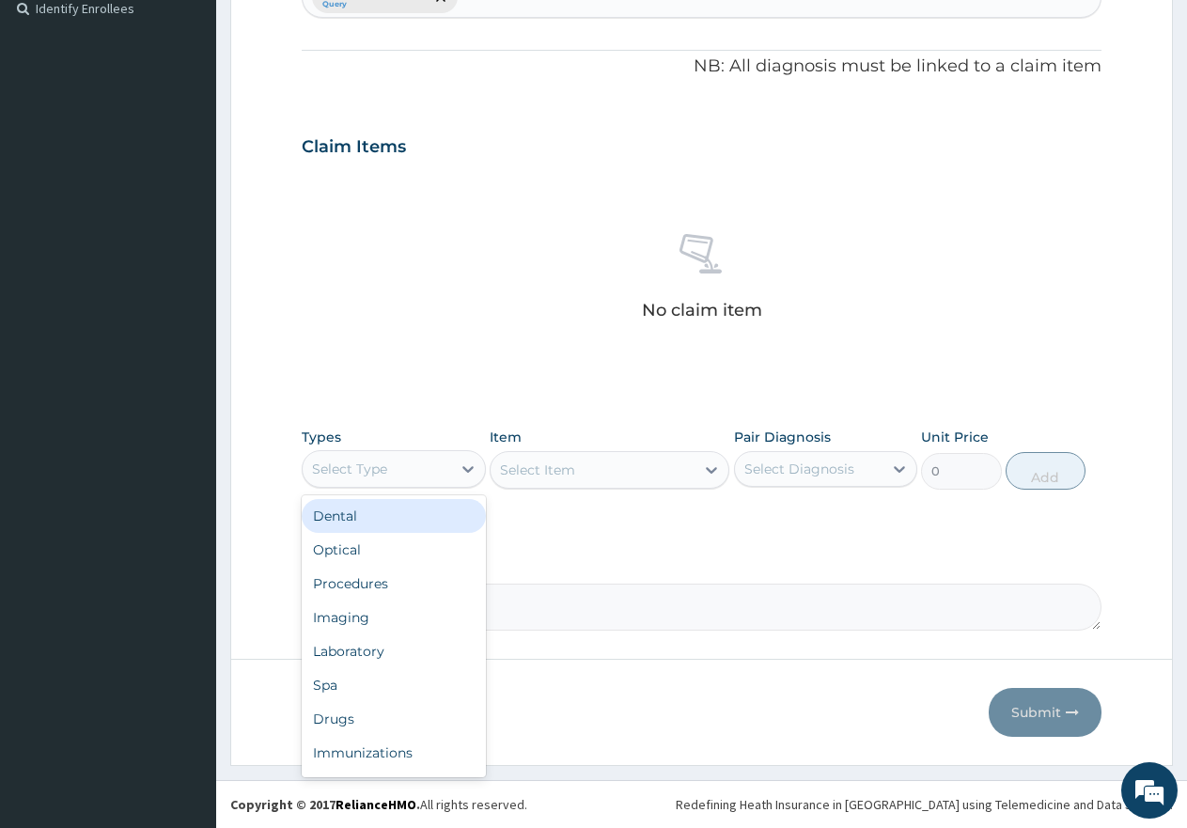
click at [397, 461] on div "Select Type" at bounding box center [377, 469] width 149 height 30
click at [351, 582] on div "Procedures" at bounding box center [394, 584] width 184 height 34
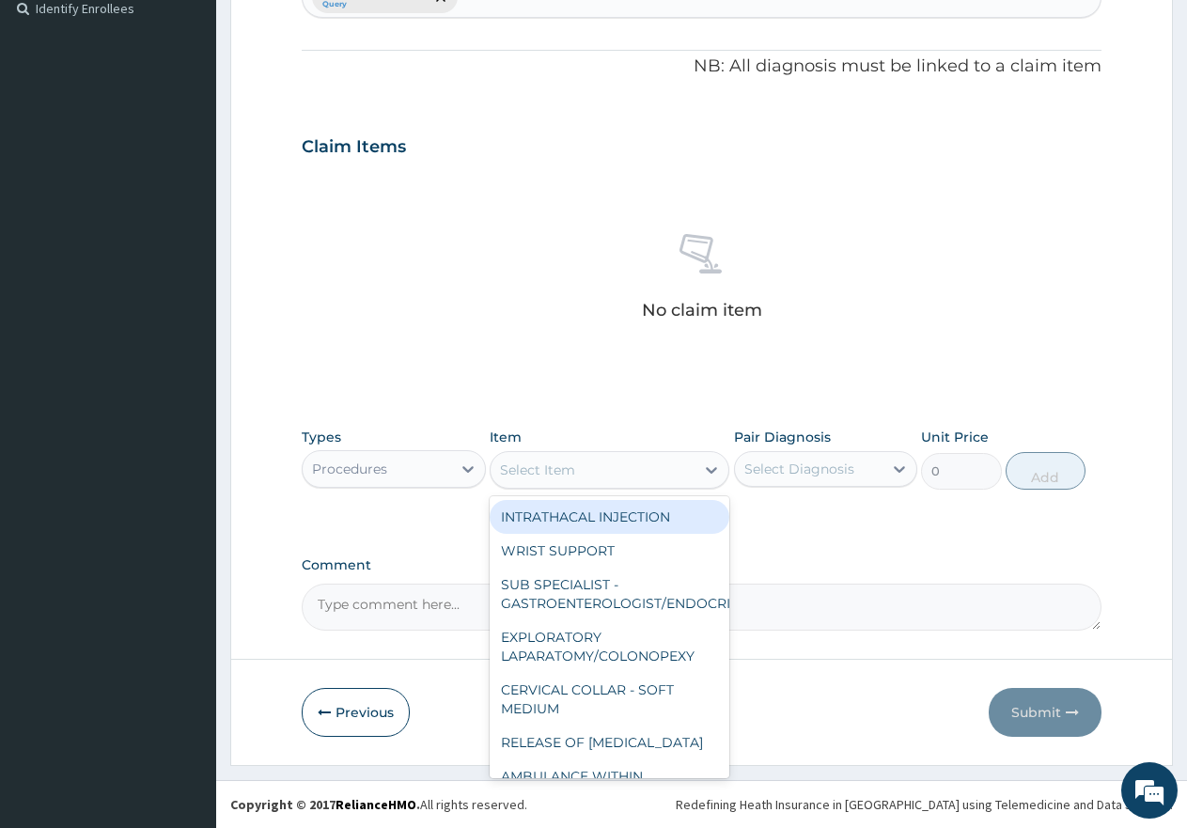
click at [622, 466] on div "Select Item" at bounding box center [593, 470] width 204 height 30
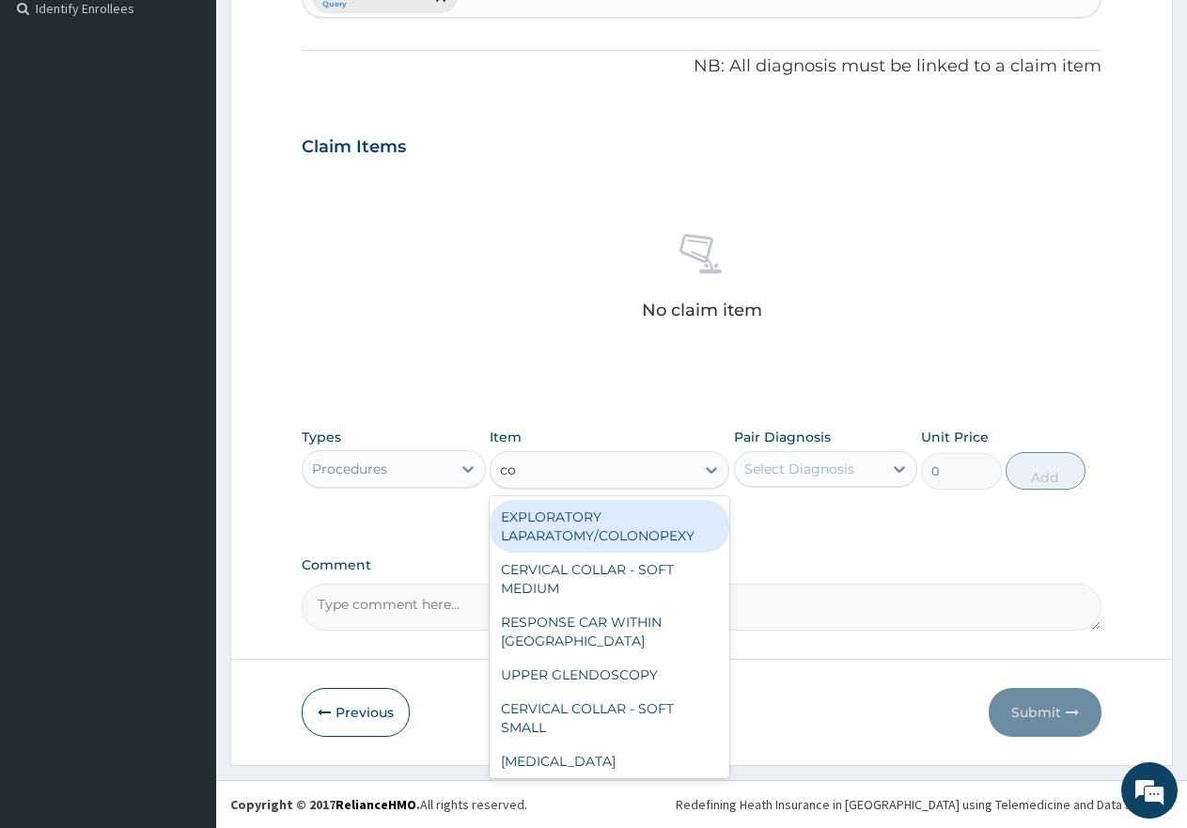
type input "con"
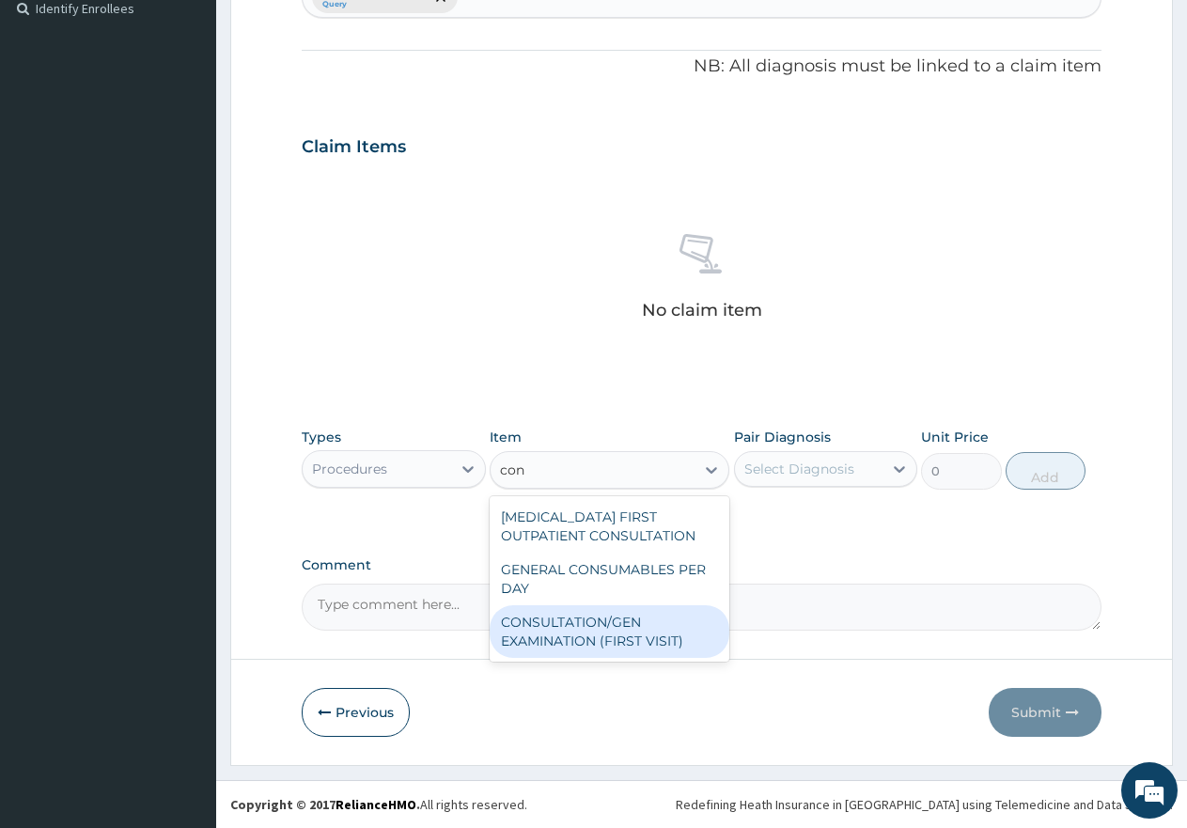
click at [625, 649] on div "CONSULTATION/GEN EXAMINATION (FIRST VISIT)" at bounding box center [610, 631] width 240 height 53
type input "5000"
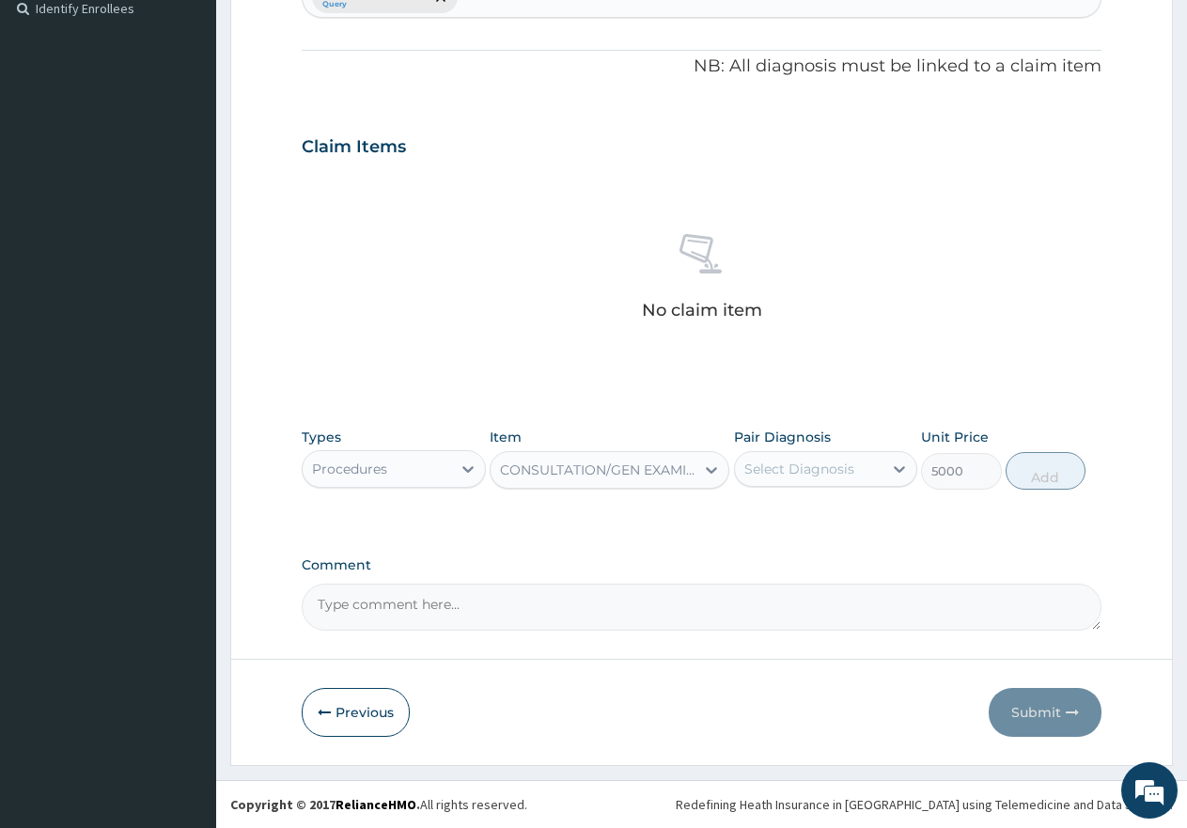
click at [779, 462] on div "Select Diagnosis" at bounding box center [800, 469] width 110 height 19
drag, startPoint x: 757, startPoint y: 516, endPoint x: 804, endPoint y: 512, distance: 47.2
click at [756, 516] on input "checkbox" at bounding box center [751, 516] width 12 height 12
checkbox input "true"
click at [1054, 482] on button "Add" at bounding box center [1046, 471] width 80 height 38
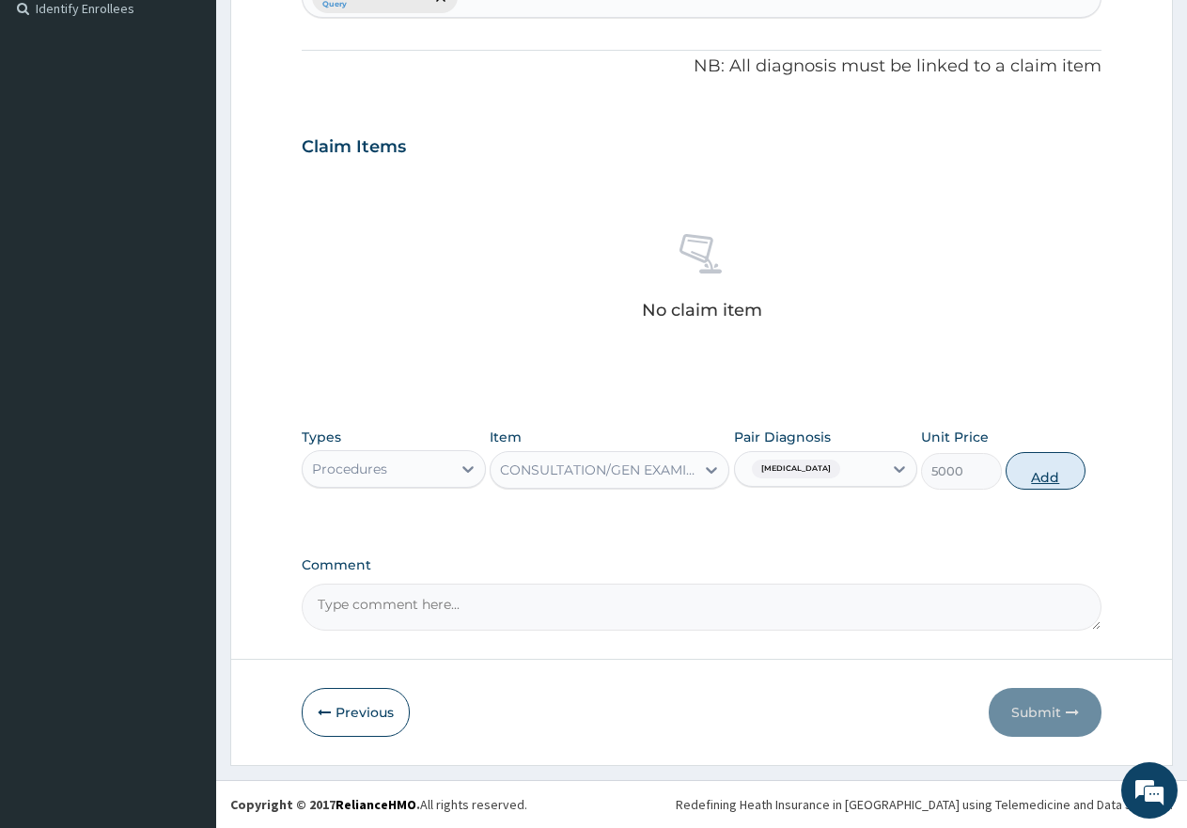
type input "0"
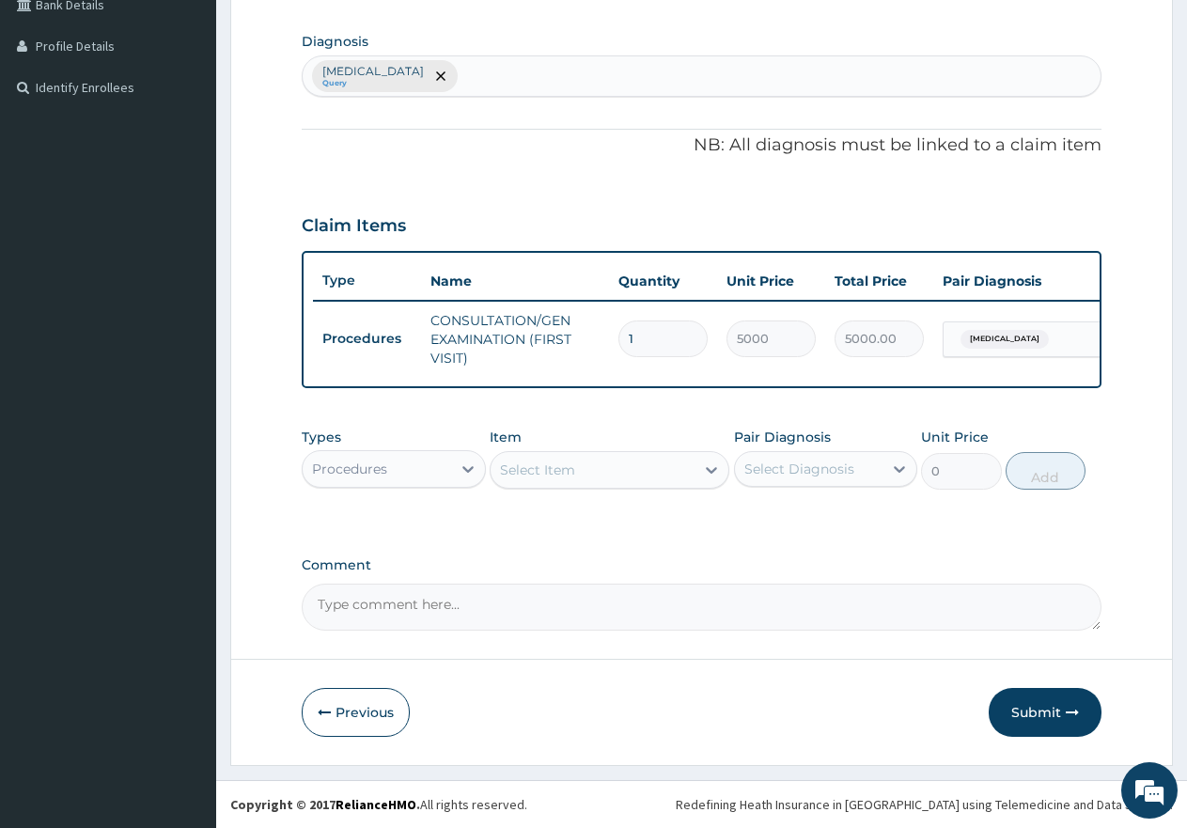
scroll to position [464, 0]
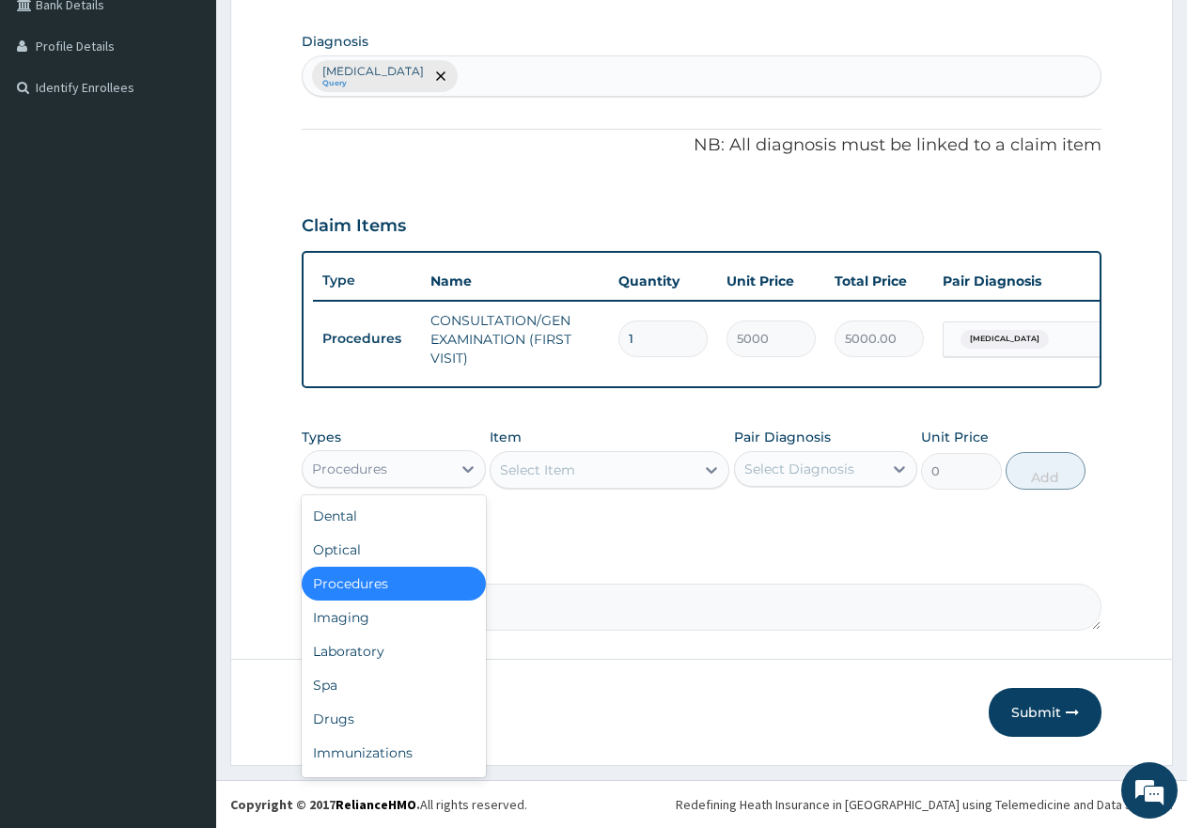
click at [407, 459] on div "Procedures" at bounding box center [377, 469] width 149 height 30
drag, startPoint x: 336, startPoint y: 723, endPoint x: 357, endPoint y: 698, distance: 32.6
click at [340, 719] on div "Drugs" at bounding box center [394, 719] width 184 height 34
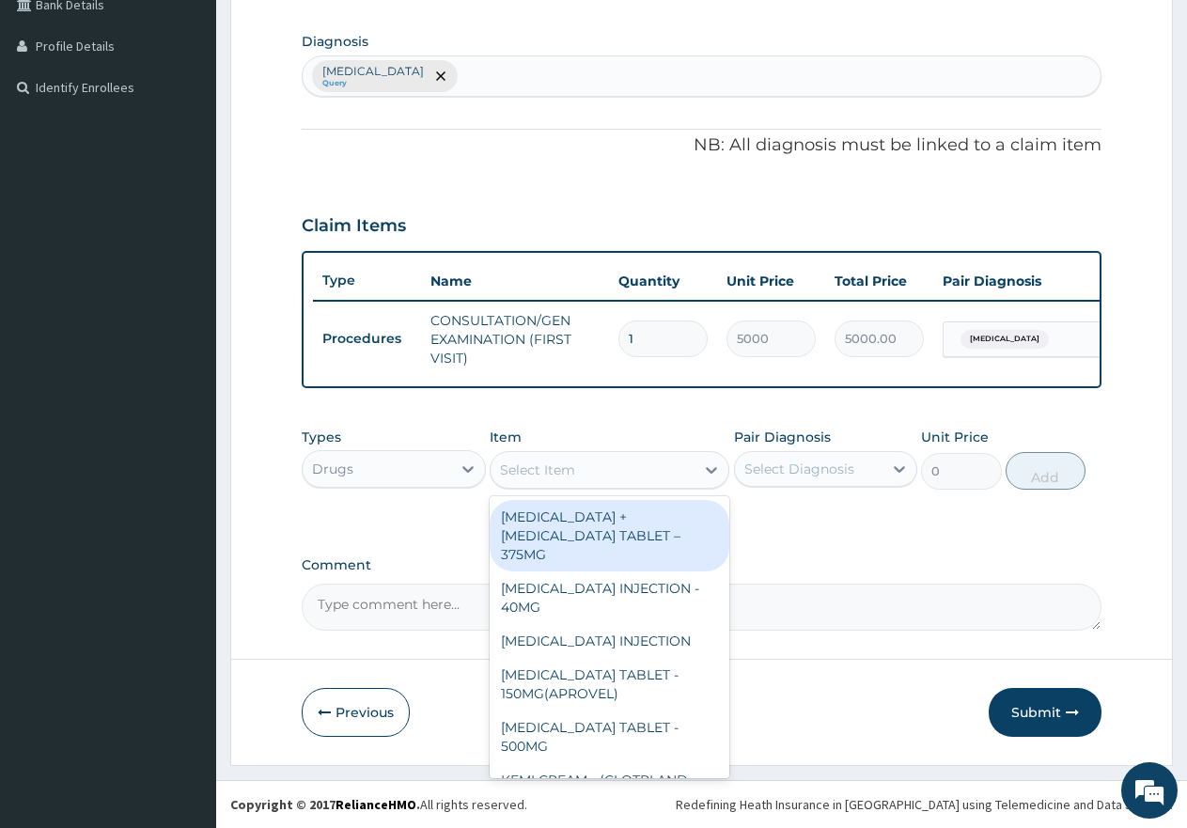
click at [592, 467] on div "Select Item" at bounding box center [593, 470] width 204 height 30
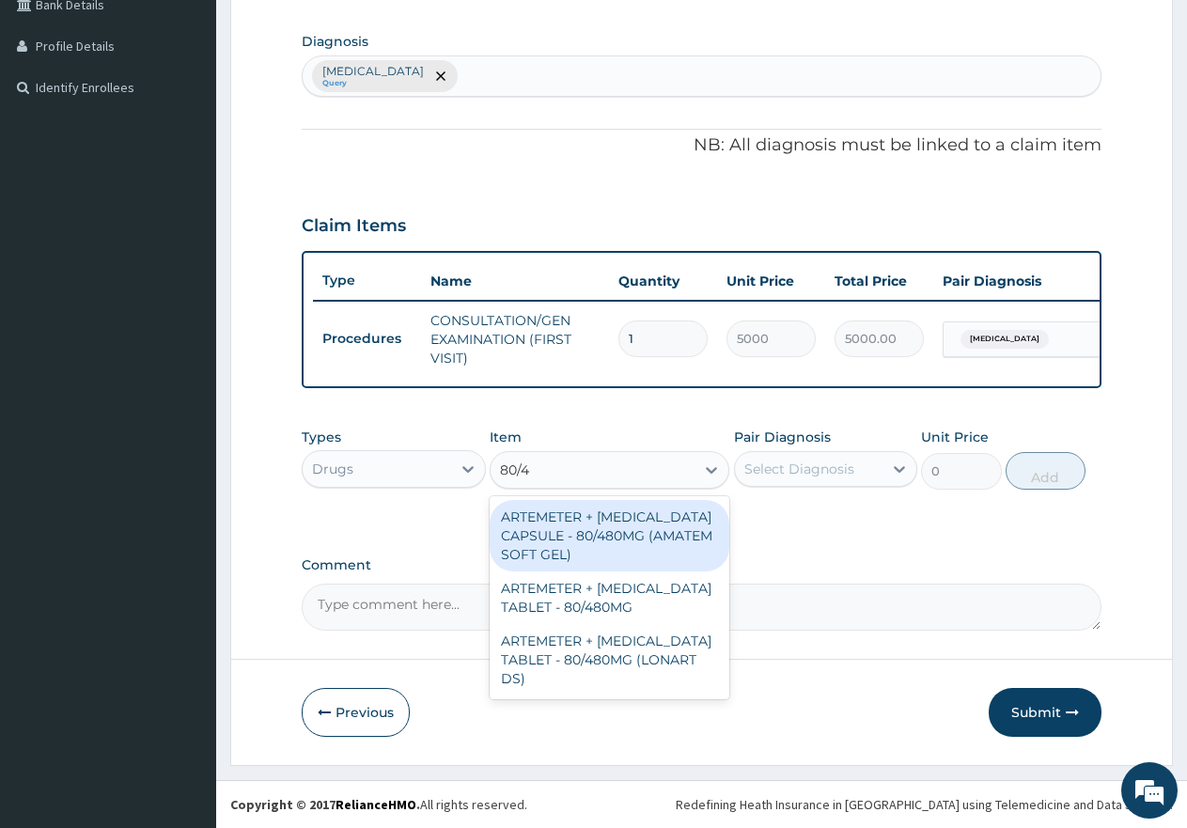
type input "80/48"
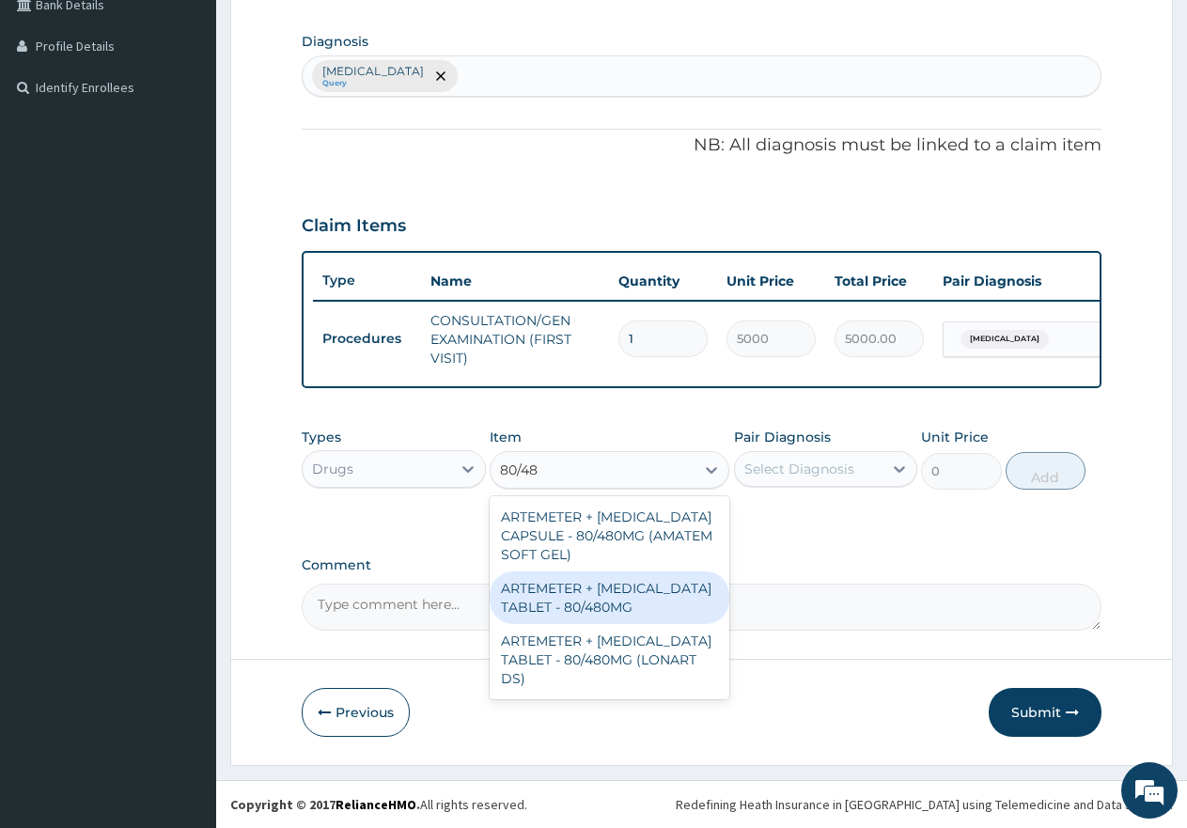
click at [631, 599] on div "ARTEMETER + LUMEFANTRINE TABLET - 80/480MG" at bounding box center [610, 598] width 240 height 53
type input "650"
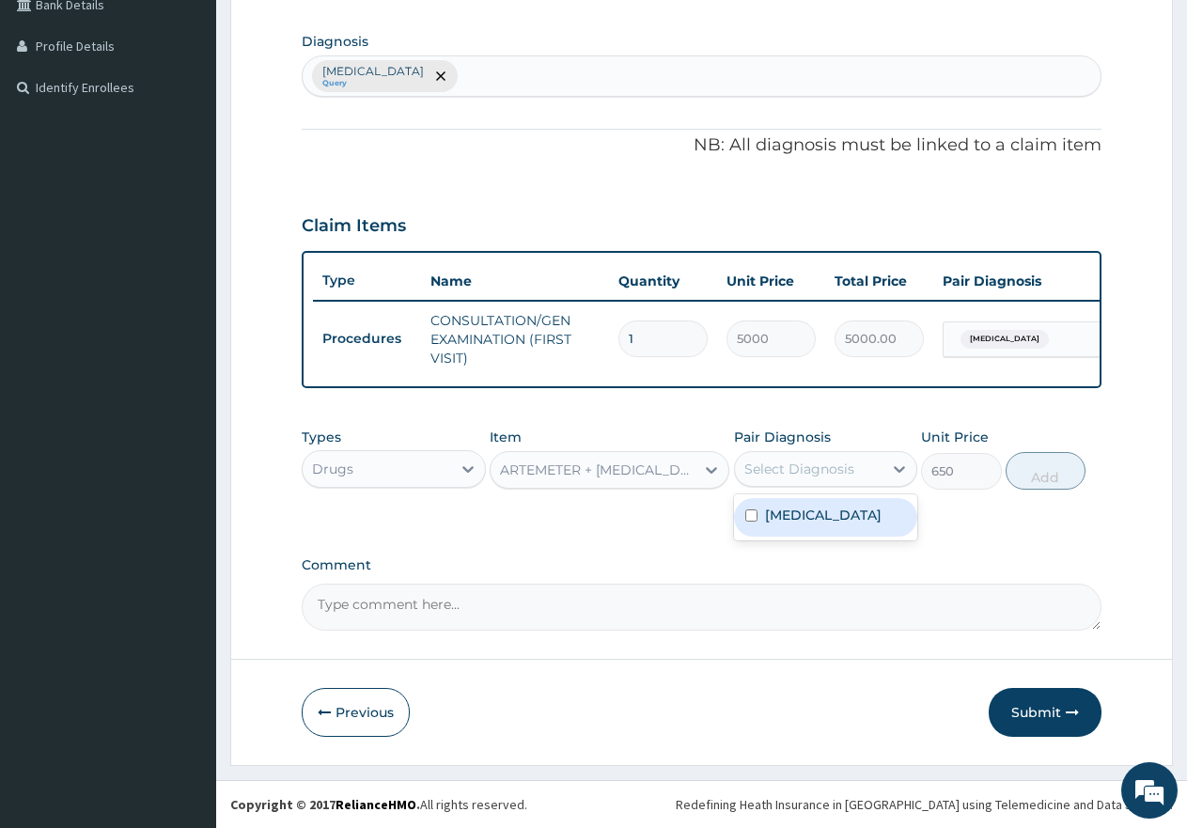
drag, startPoint x: 791, startPoint y: 465, endPoint x: 790, endPoint y: 476, distance: 10.4
click at [792, 465] on div "Select Diagnosis" at bounding box center [800, 469] width 110 height 19
click at [753, 516] on input "checkbox" at bounding box center [751, 516] width 12 height 12
checkbox input "true"
click at [1049, 473] on button "Add" at bounding box center [1046, 471] width 80 height 38
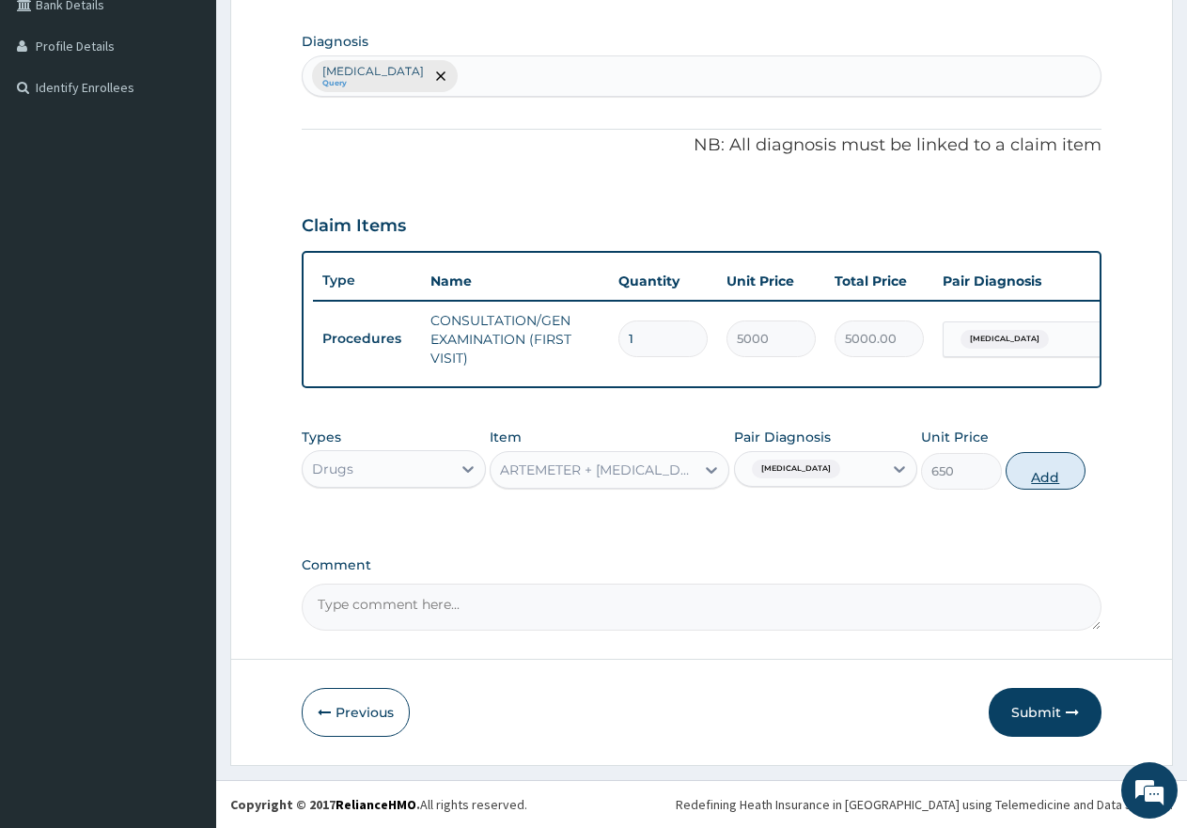
type input "0"
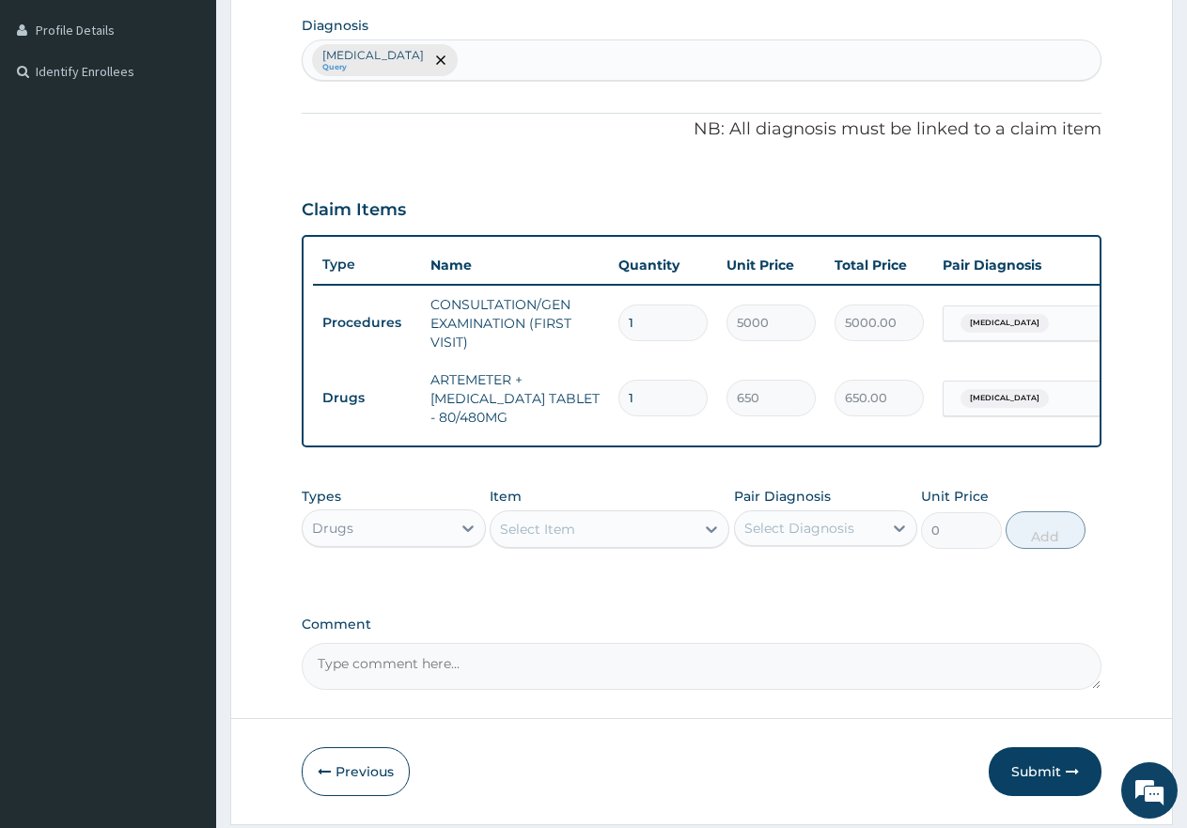
type input "0.00"
type input "6"
type input "3900.00"
type input "6"
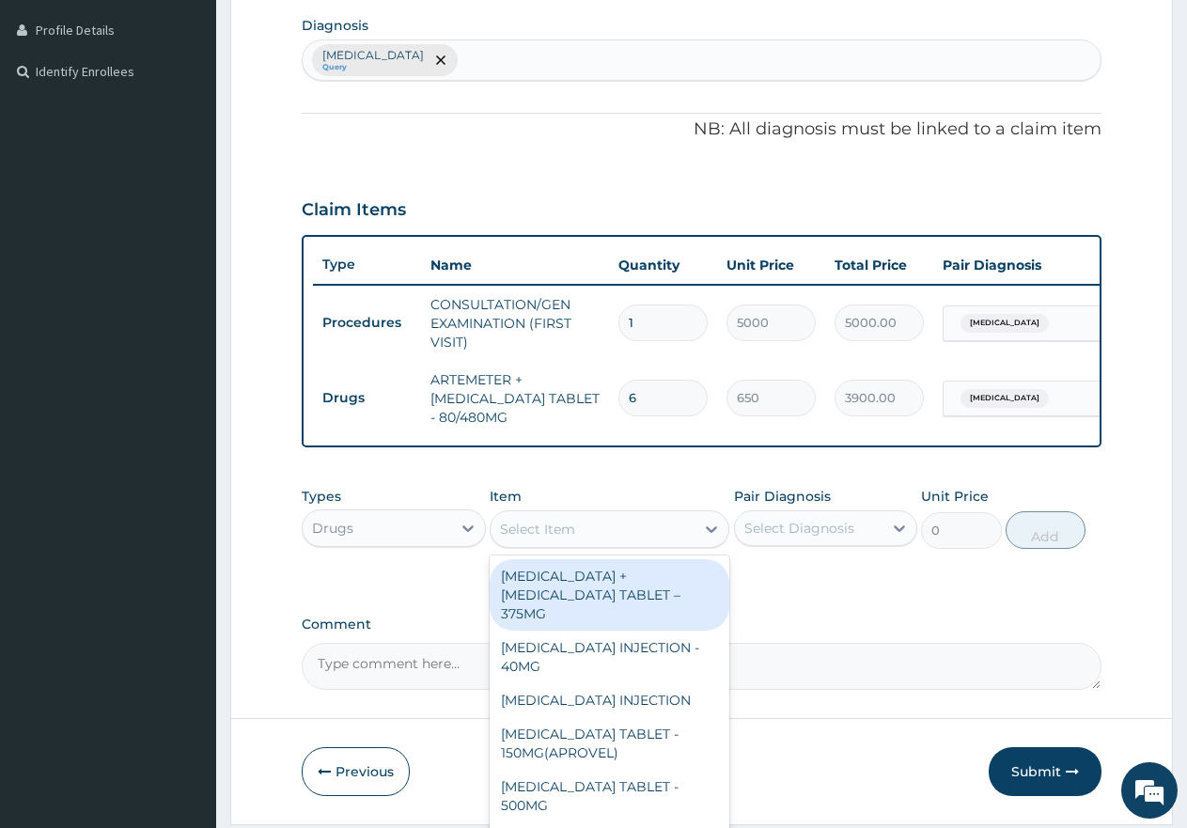
click at [588, 544] on div "Select Item" at bounding box center [593, 529] width 204 height 30
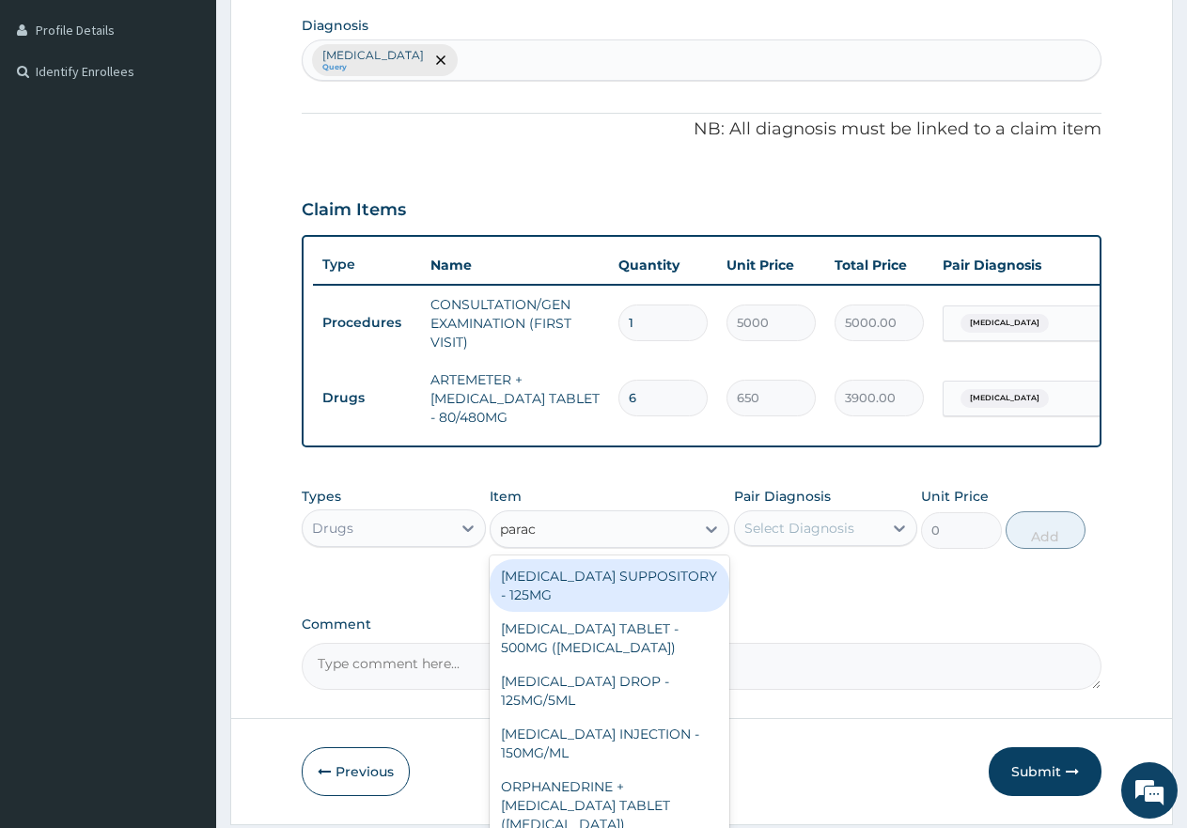
type input "parace"
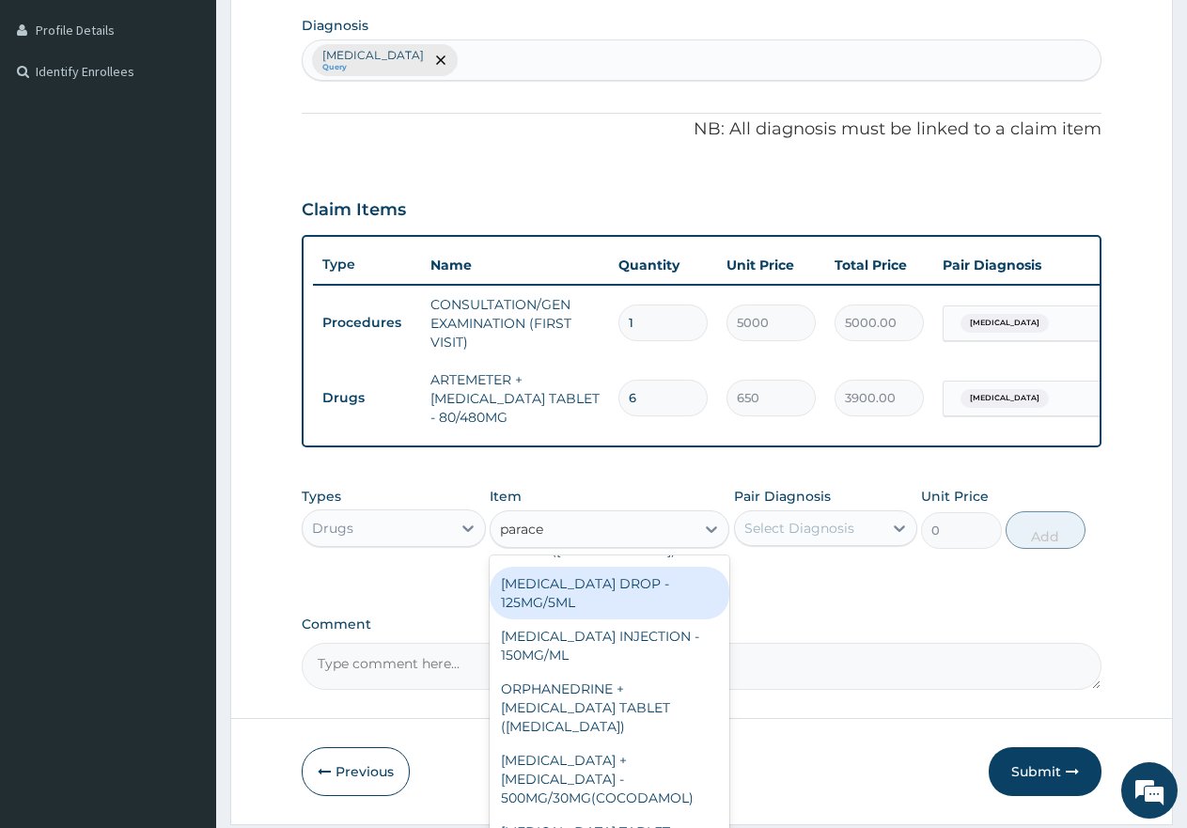
scroll to position [218, 0]
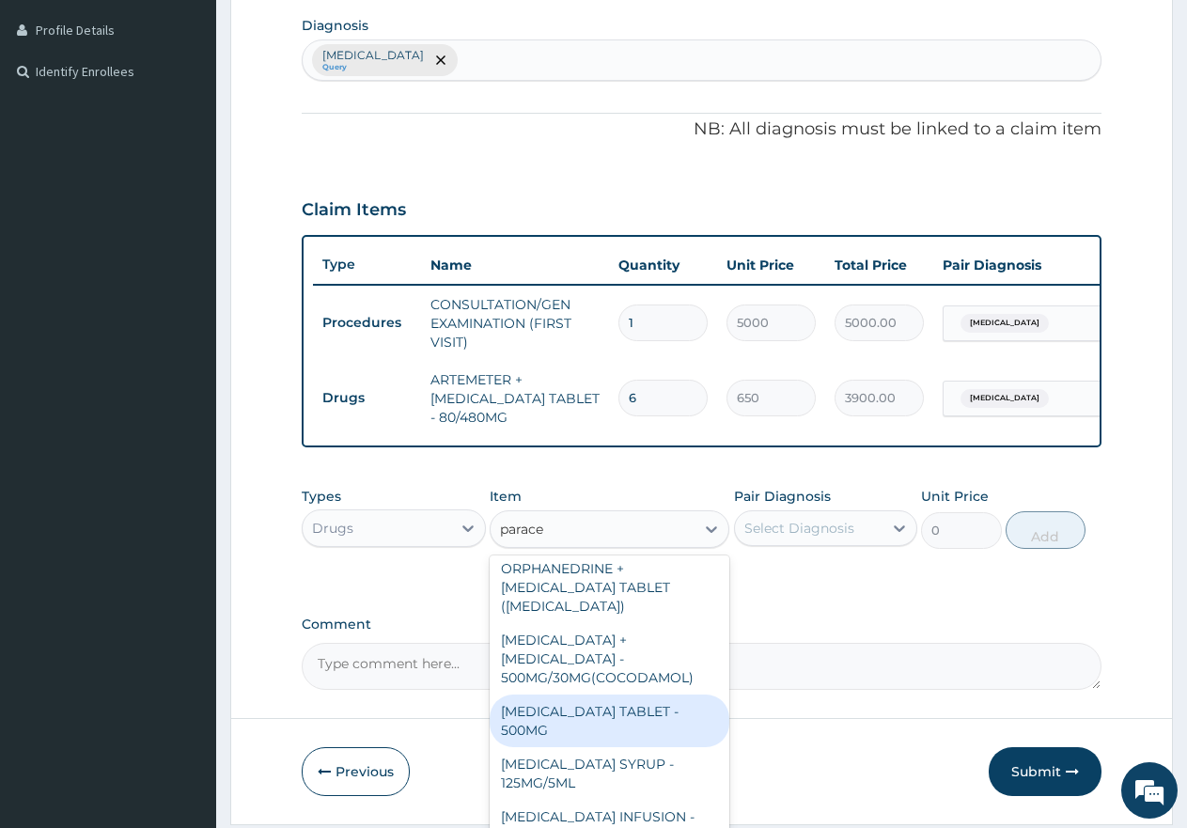
click at [558, 699] on div "[MEDICAL_DATA] TABLET - 500MG" at bounding box center [610, 721] width 240 height 53
type input "60"
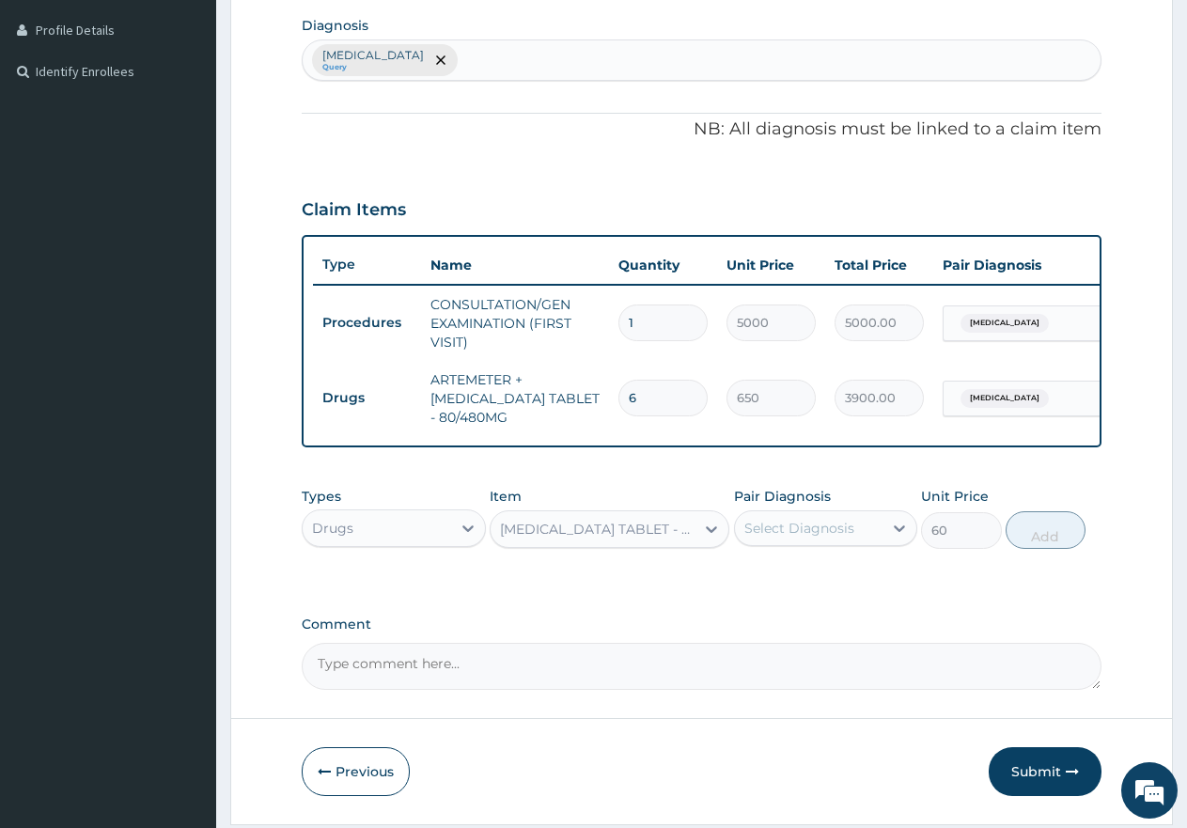
click at [824, 538] on div "Select Diagnosis" at bounding box center [800, 528] width 110 height 19
click at [753, 581] on input "checkbox" at bounding box center [751, 575] width 12 height 12
checkbox input "true"
click at [1043, 548] on button "Add" at bounding box center [1046, 530] width 80 height 38
type input "0"
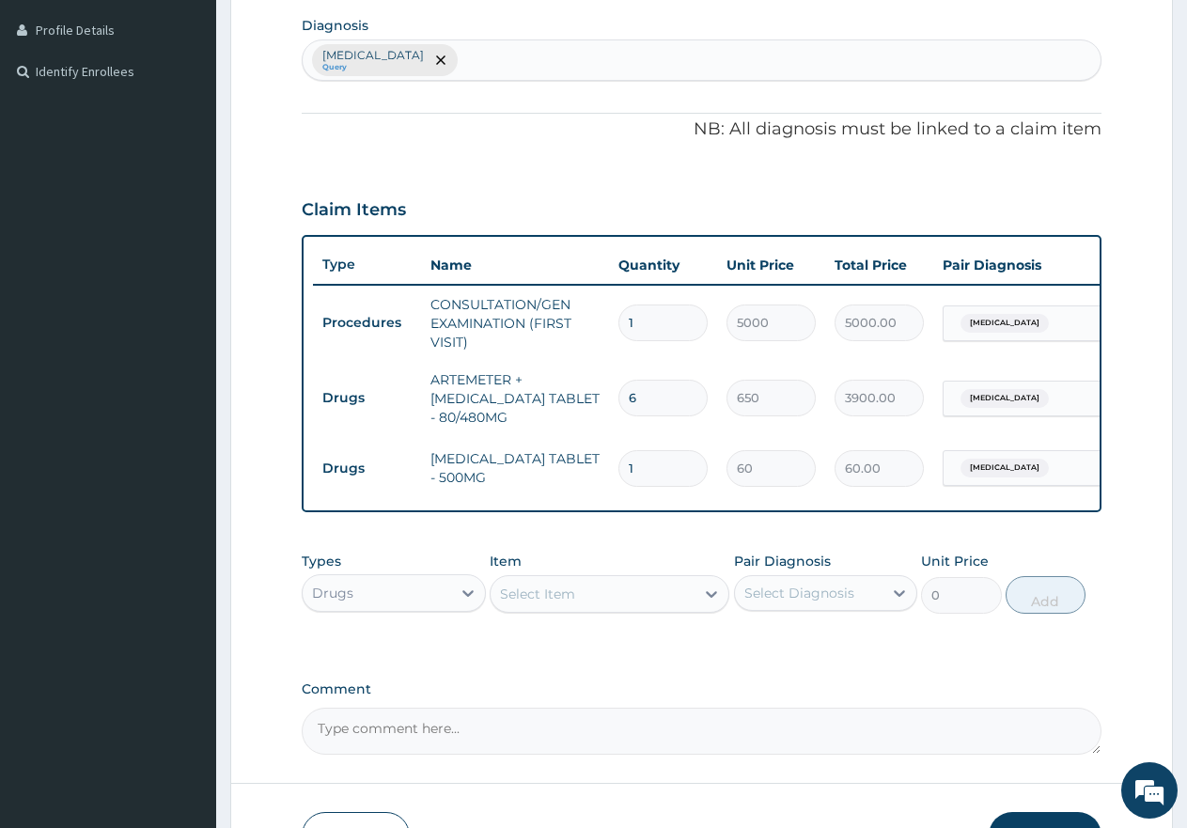
type input "18"
type input "1080.00"
type input "18"
click at [574, 604] on div "Select Item" at bounding box center [537, 594] width 75 height 19
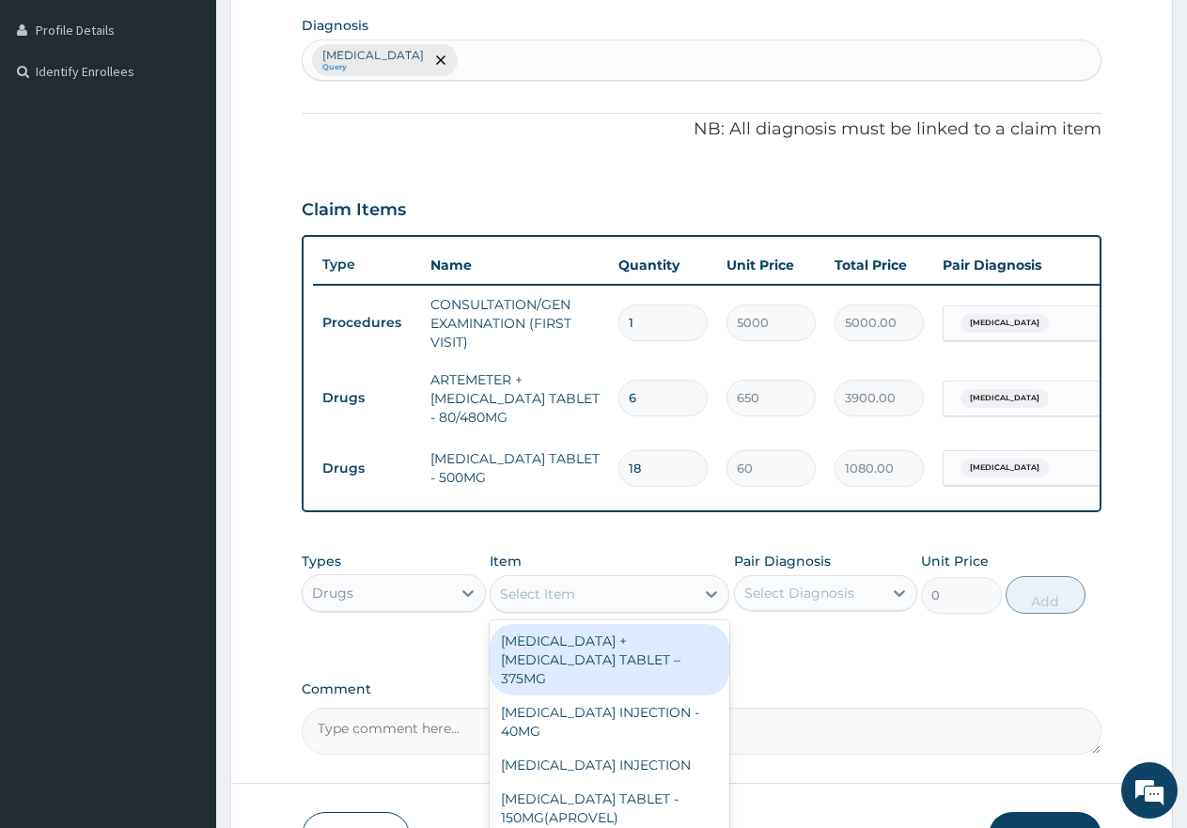
click at [399, 608] on div "Drugs" at bounding box center [377, 593] width 149 height 30
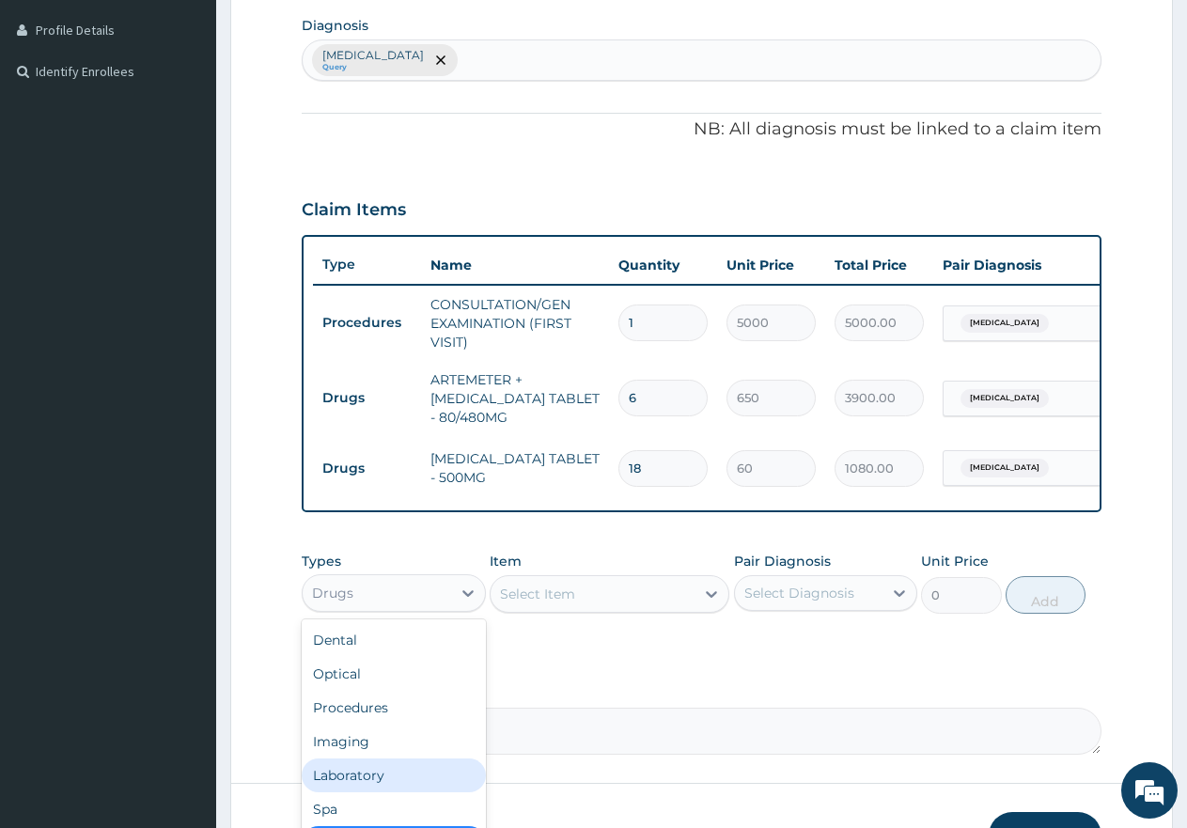
click at [360, 790] on div "Laboratory" at bounding box center [394, 776] width 184 height 34
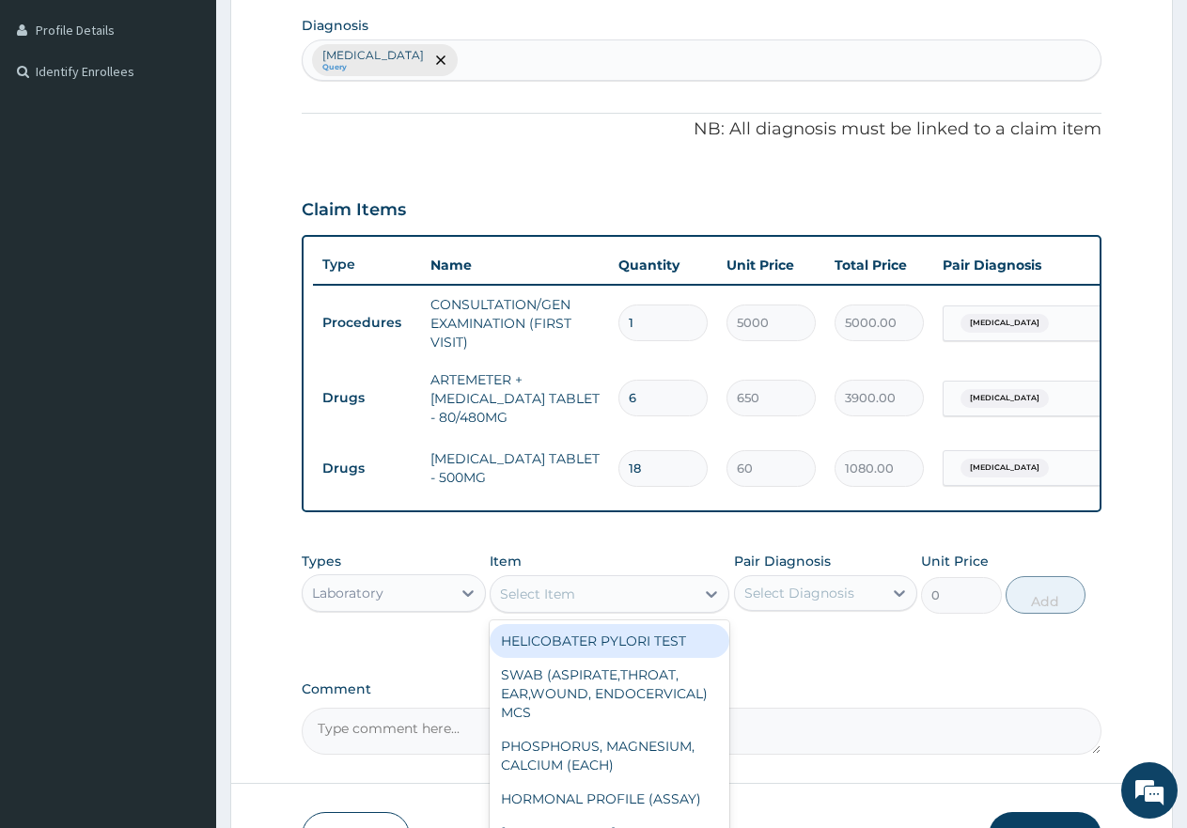
click at [542, 604] on div "Select Item" at bounding box center [537, 594] width 75 height 19
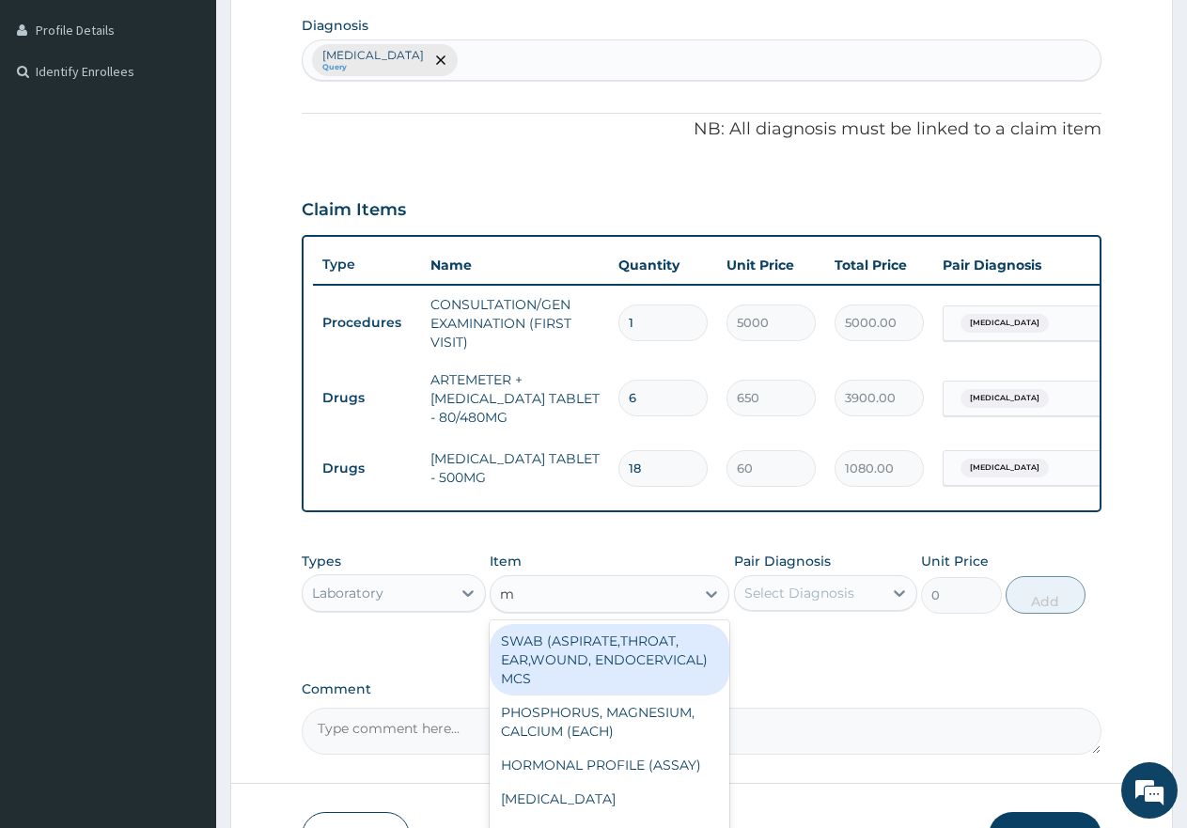
type input "mp"
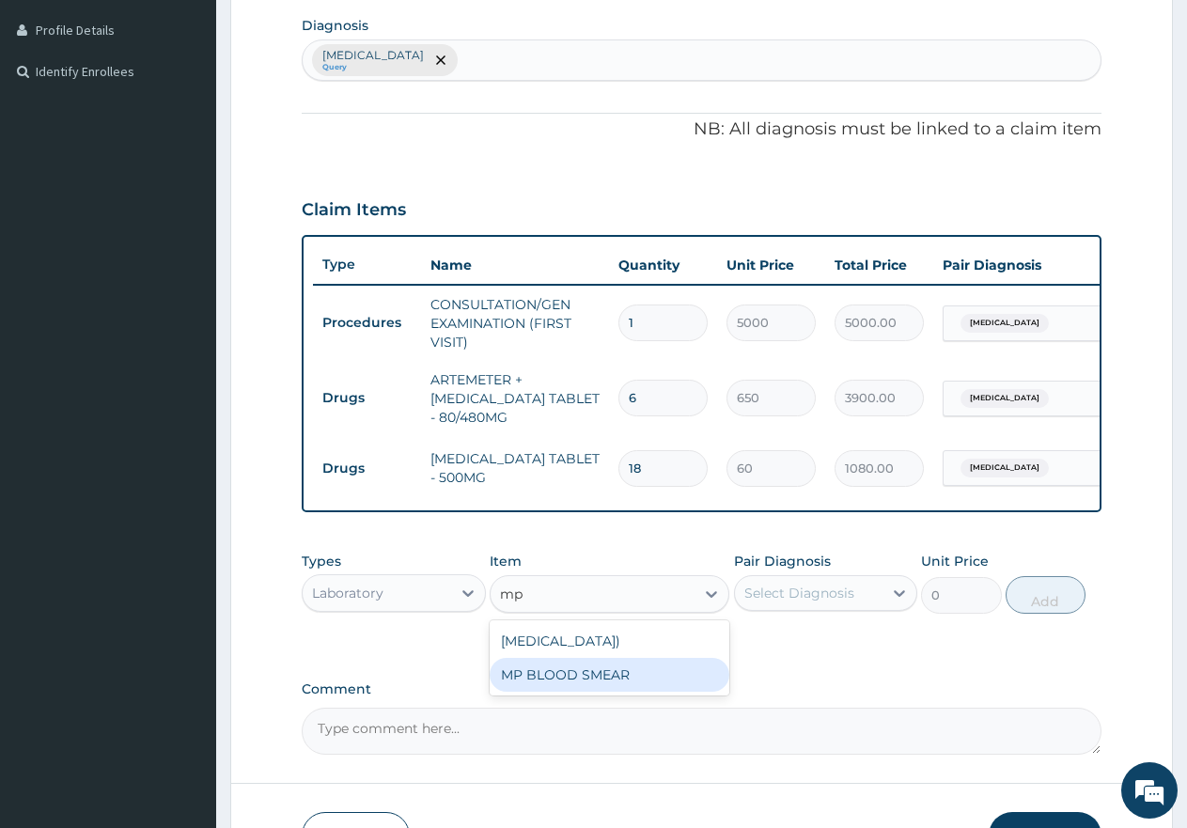
click at [619, 692] on div "MP BLOOD SMEAR" at bounding box center [610, 675] width 240 height 34
type input "2500"
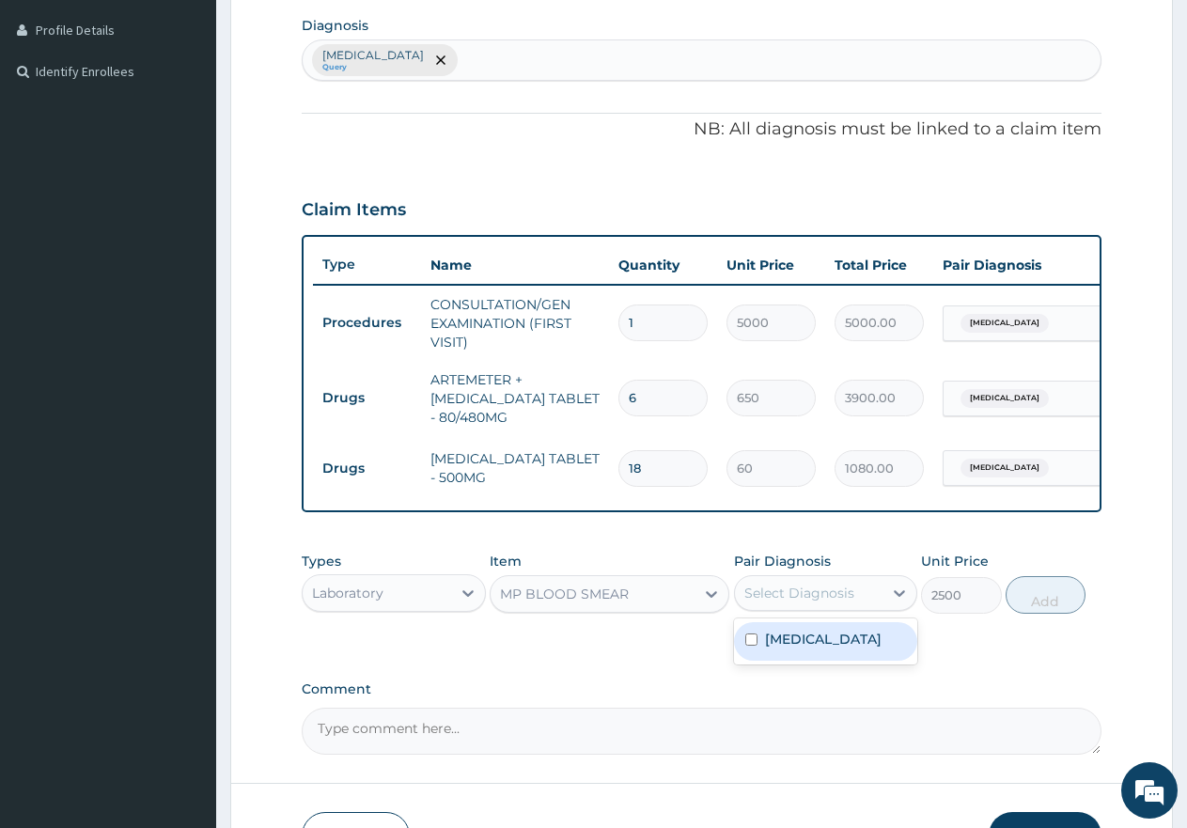
click at [771, 603] on div "Select Diagnosis" at bounding box center [800, 593] width 110 height 19
drag, startPoint x: 750, startPoint y: 659, endPoint x: 824, endPoint y: 670, distance: 75.1
click at [752, 646] on input "checkbox" at bounding box center [751, 640] width 12 height 12
checkbox input "true"
click at [1050, 614] on button "Add" at bounding box center [1046, 595] width 80 height 38
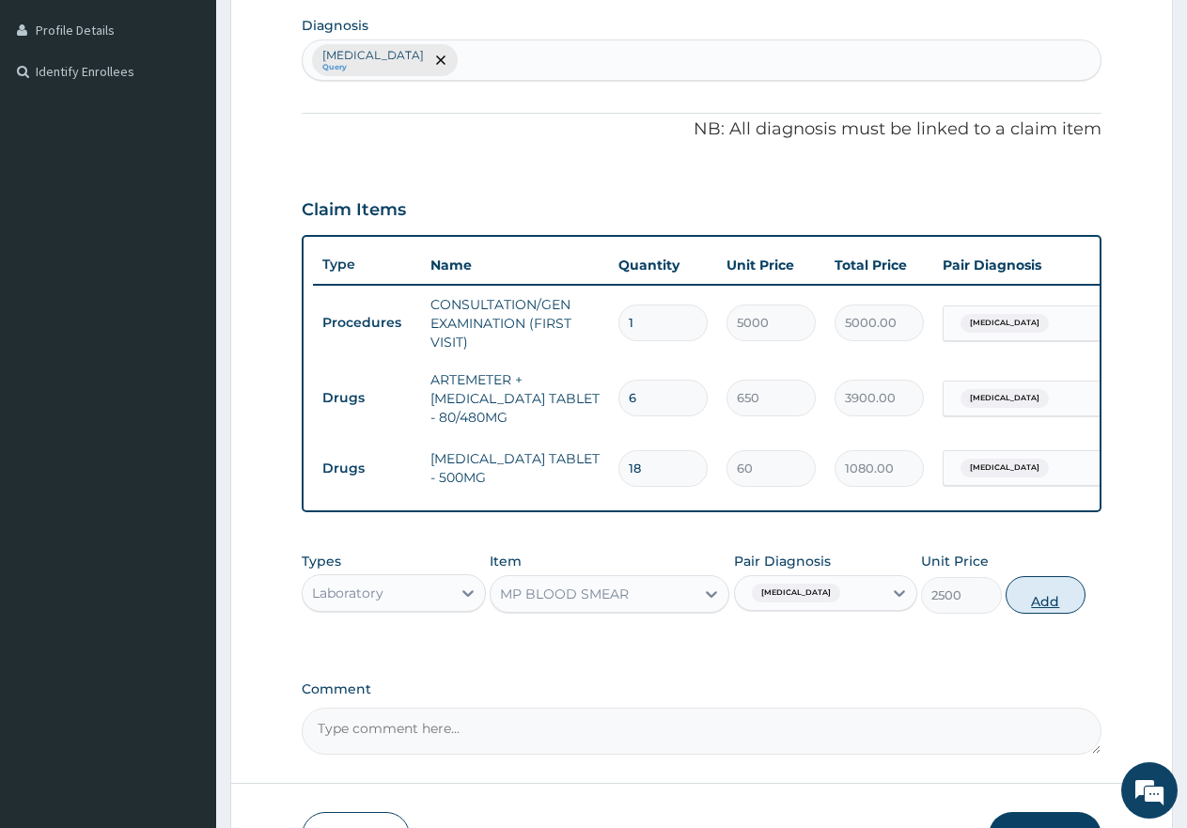
type input "0"
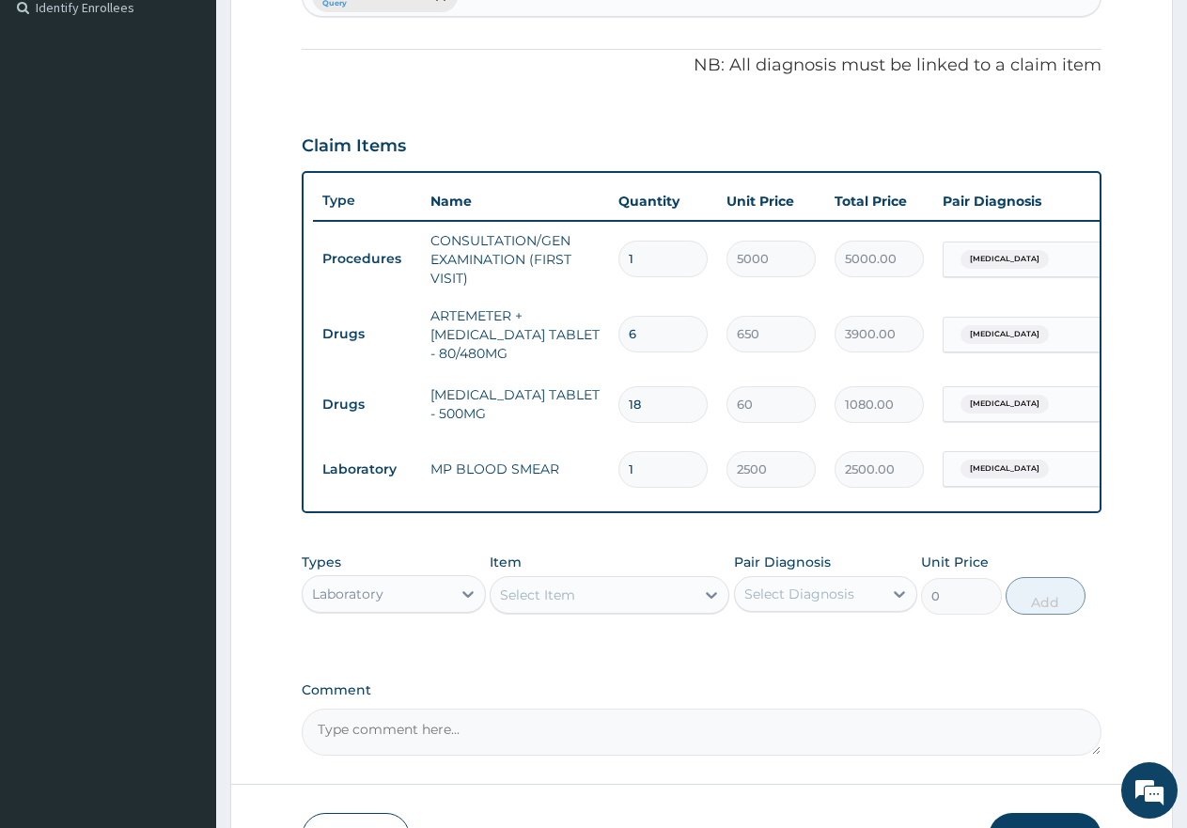
scroll to position [669, 0]
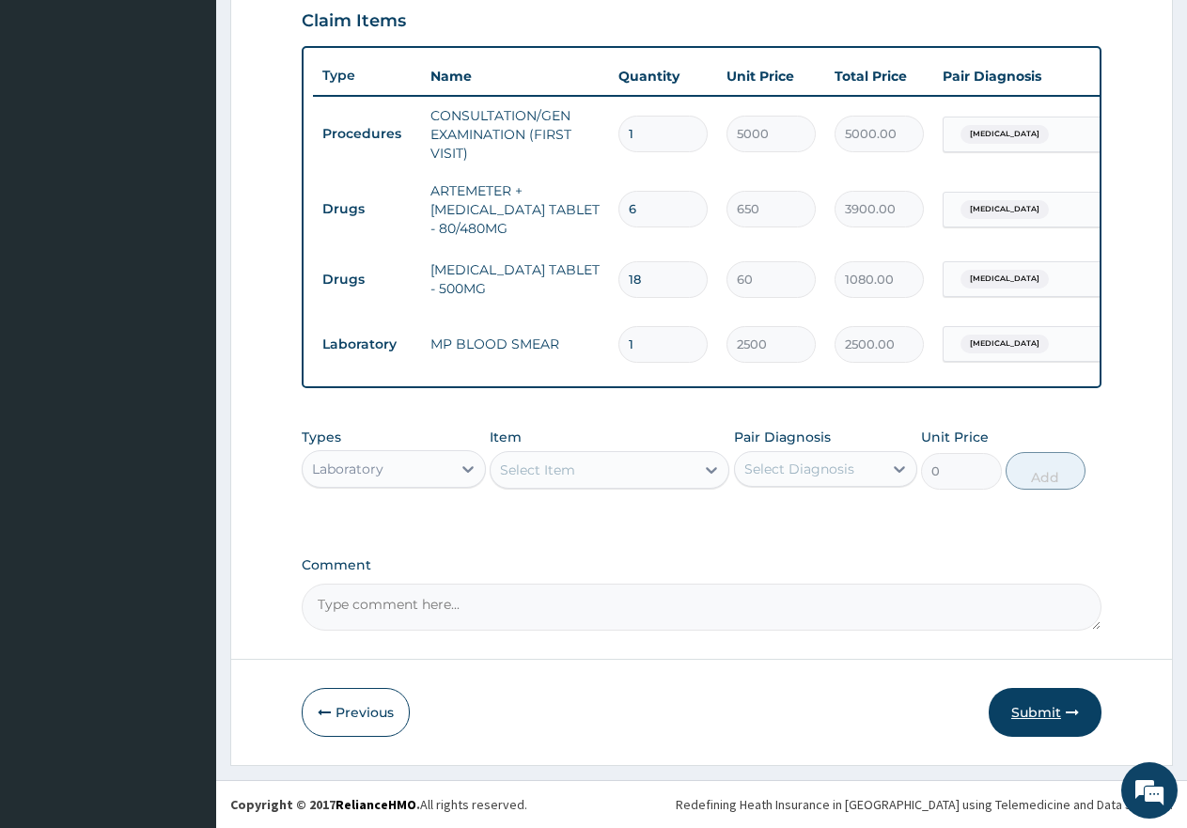
click at [1036, 714] on button "Submit" at bounding box center [1045, 712] width 113 height 49
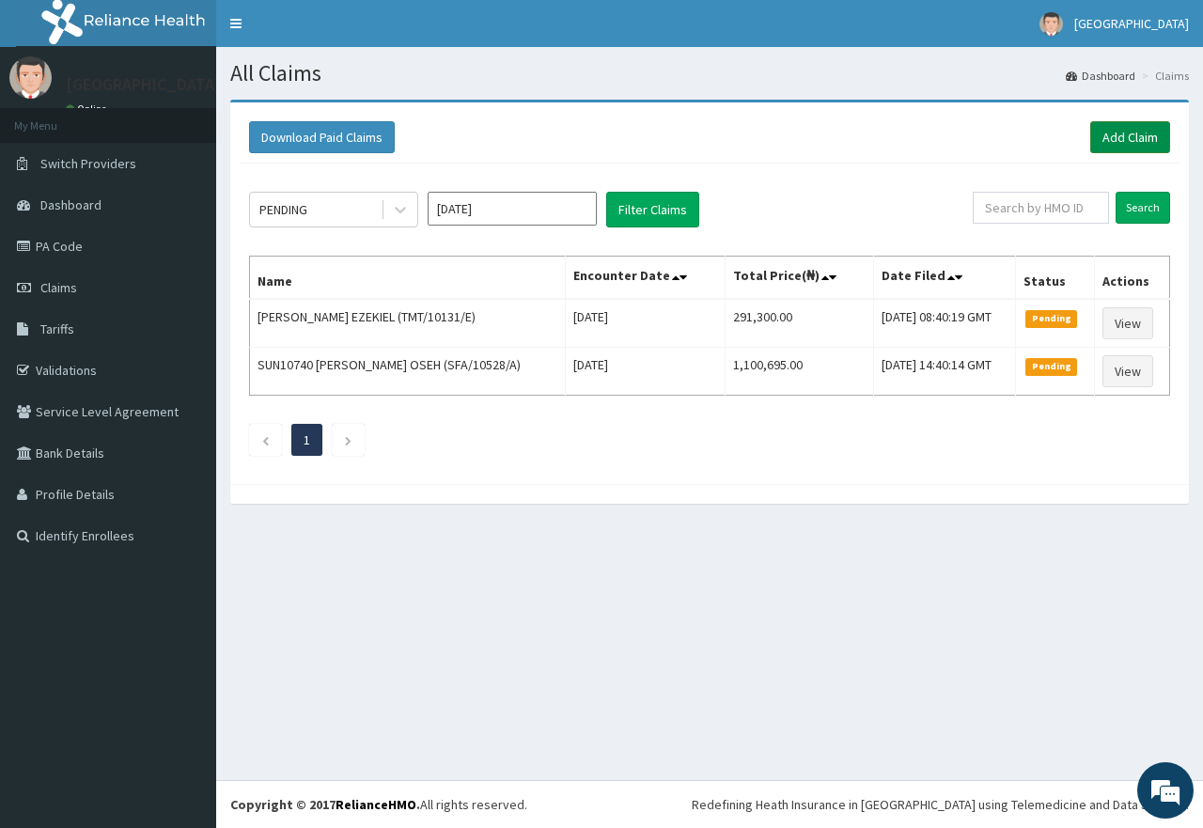
click at [1140, 146] on link "Add Claim" at bounding box center [1131, 137] width 80 height 32
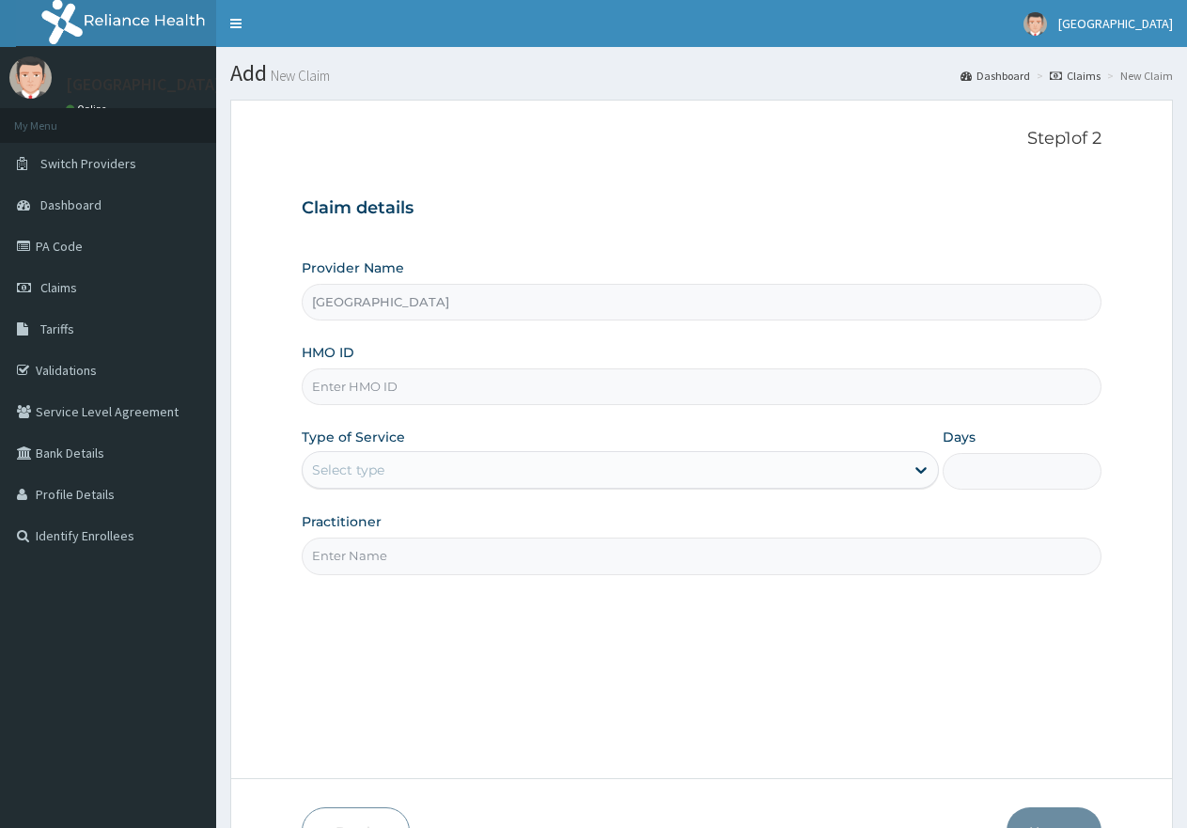
type input "[GEOGRAPHIC_DATA]"
paste input "SER/10005/D"
type input "SER/10005/D"
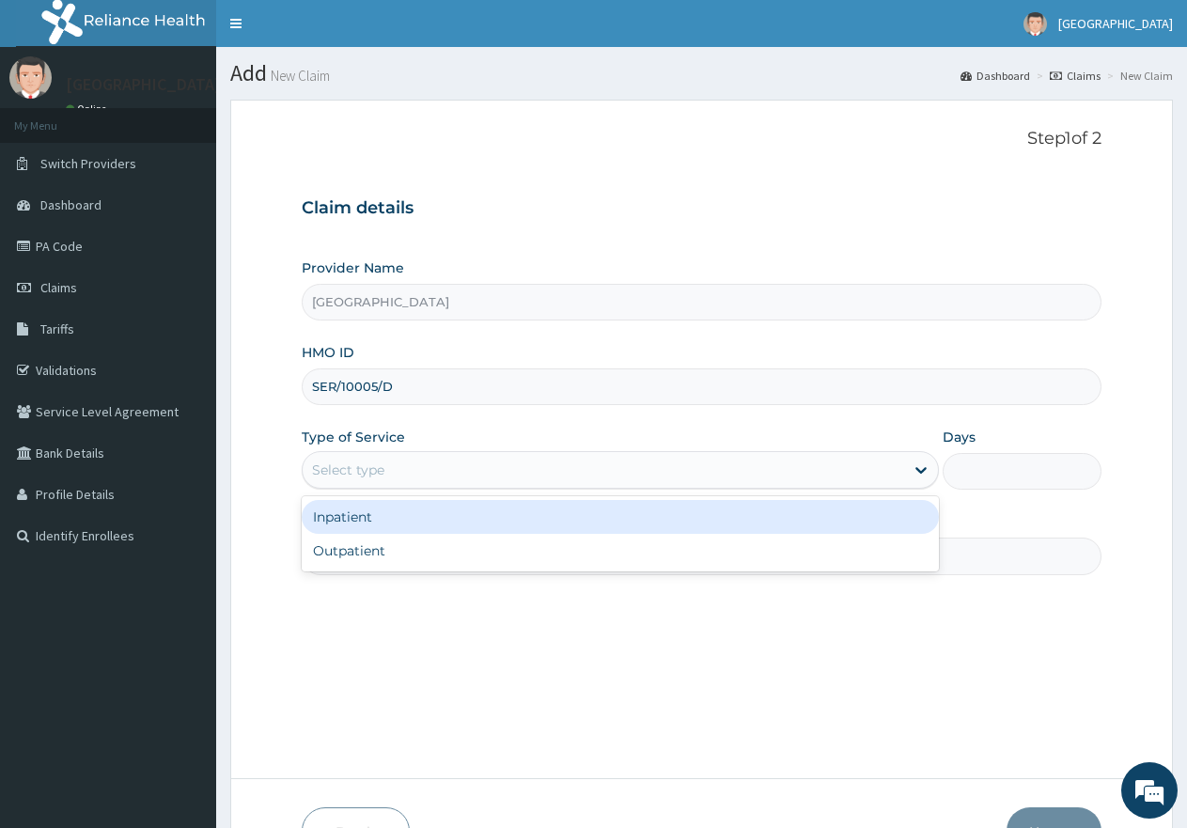
click at [451, 469] on div "Select type" at bounding box center [603, 470] width 601 height 30
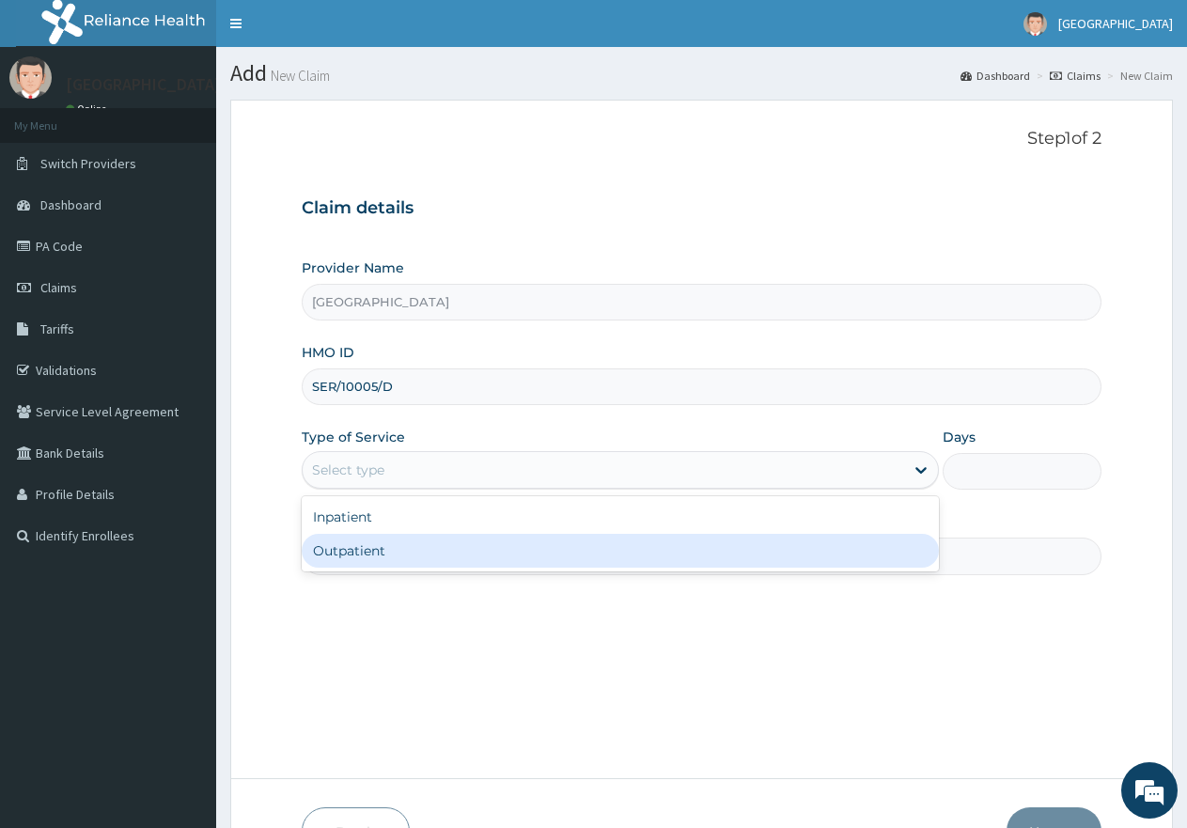
click at [407, 547] on div "Outpatient" at bounding box center [620, 551] width 636 height 34
type input "1"
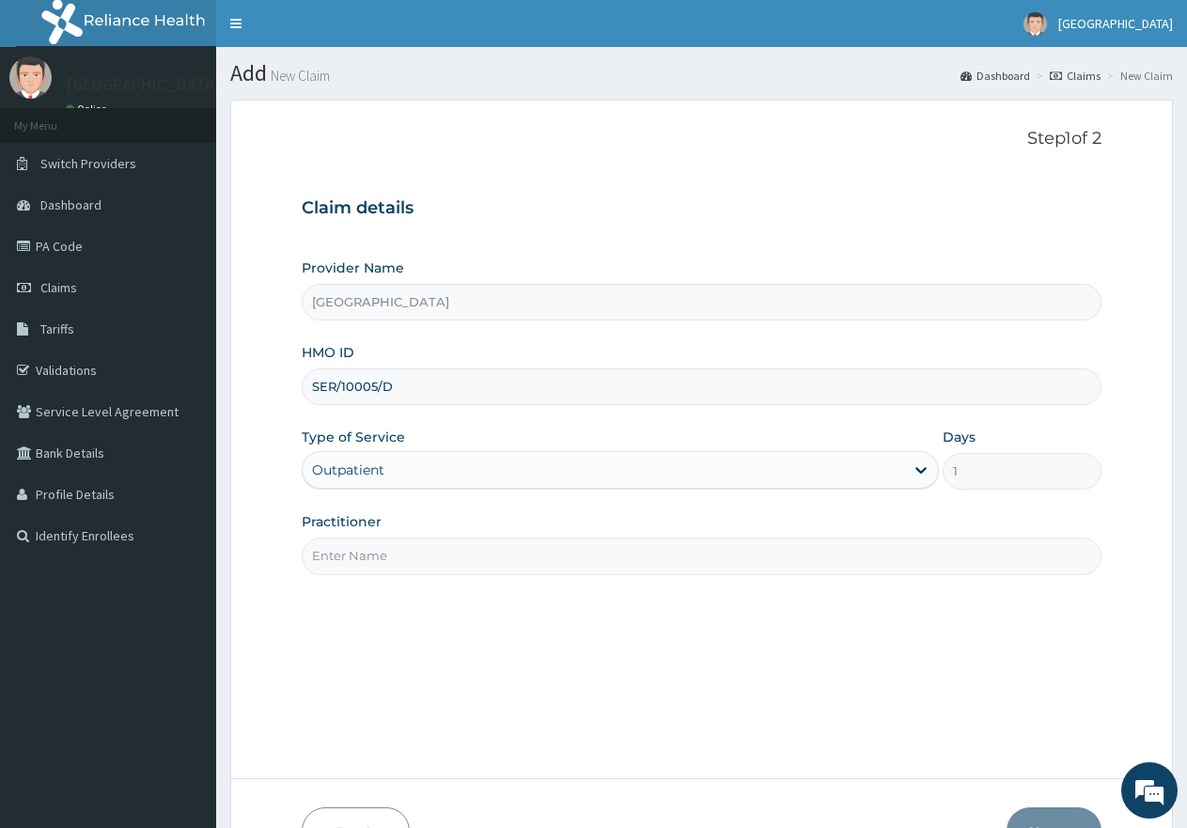
click at [407, 547] on input "Practitioner" at bounding box center [702, 556] width 800 height 37
type input "gp"
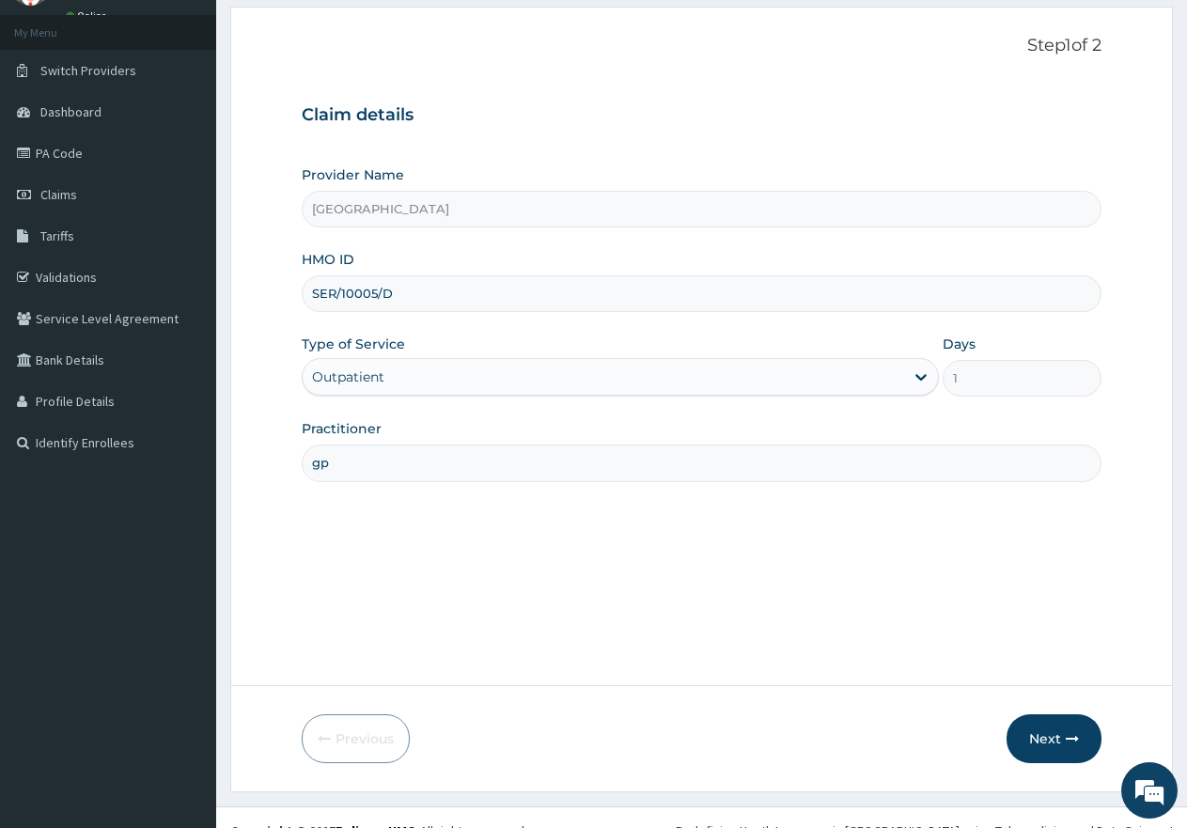
scroll to position [119, 0]
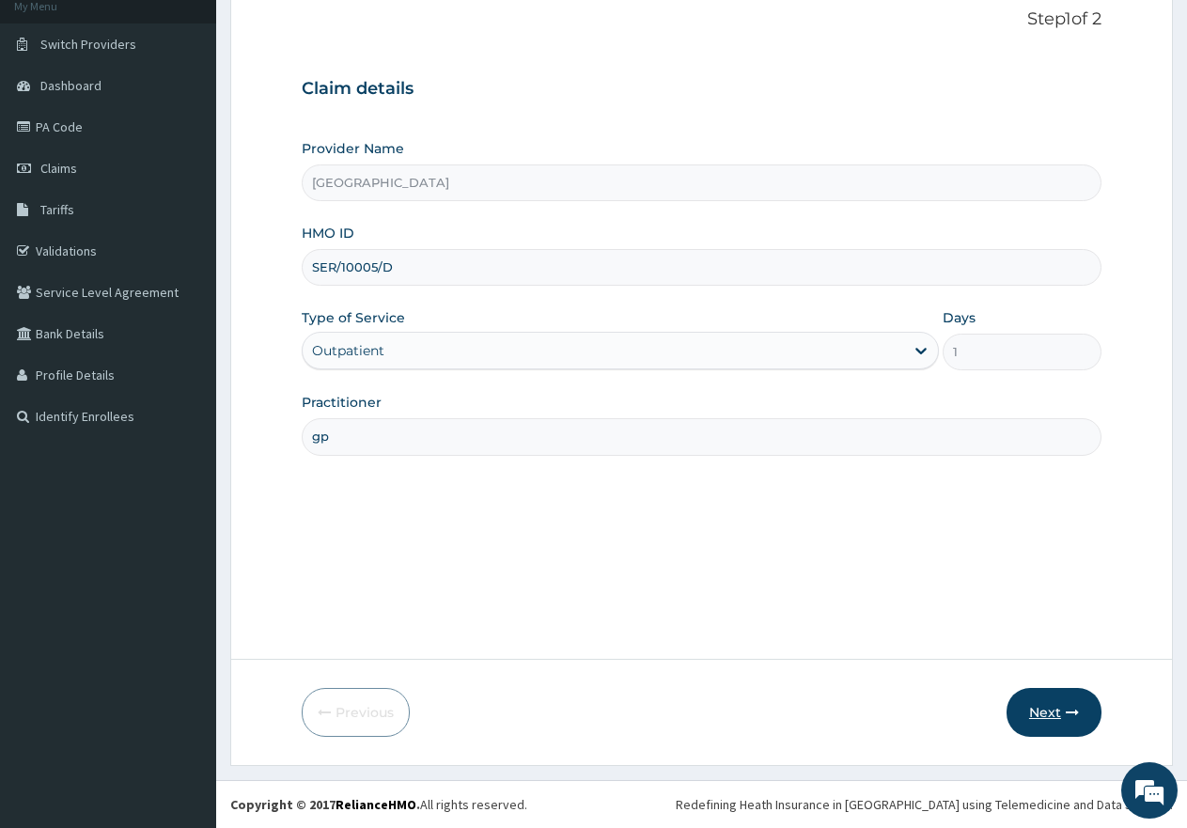
click at [1039, 721] on button "Next" at bounding box center [1054, 712] width 95 height 49
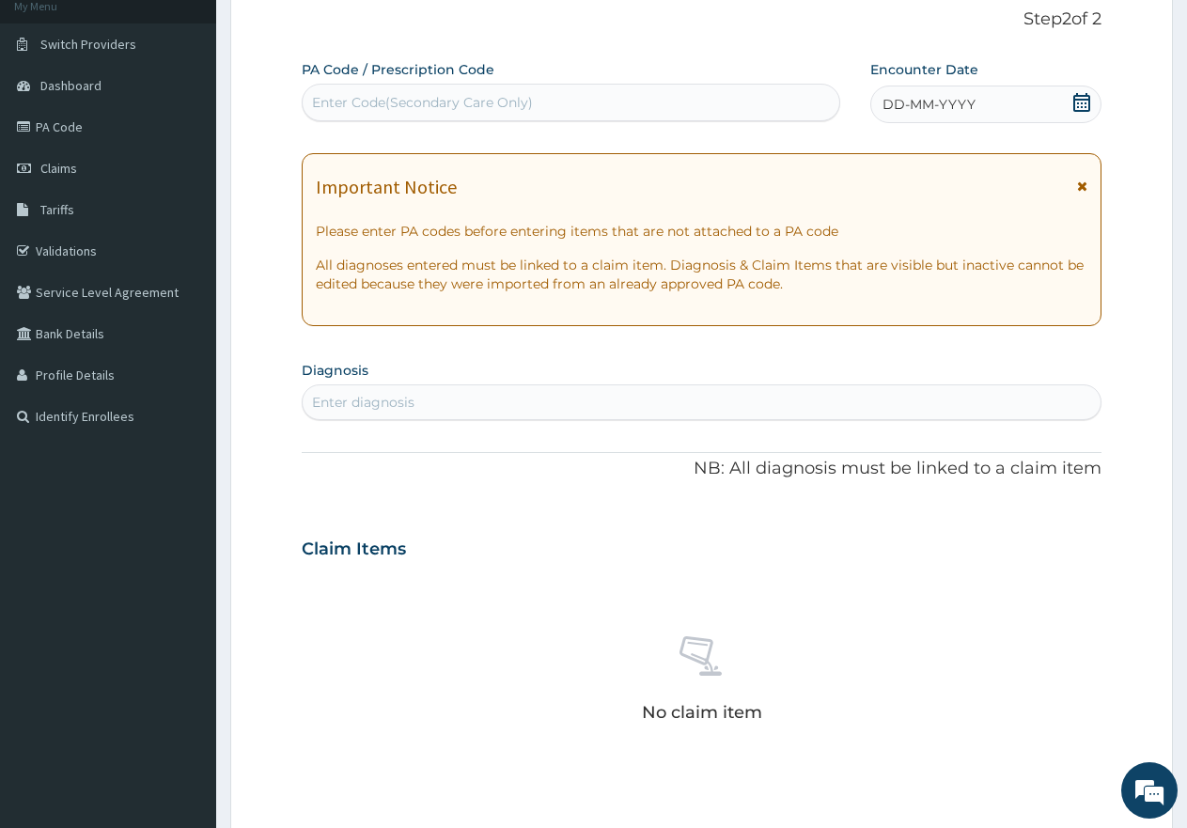
click at [1077, 99] on icon at bounding box center [1082, 102] width 17 height 19
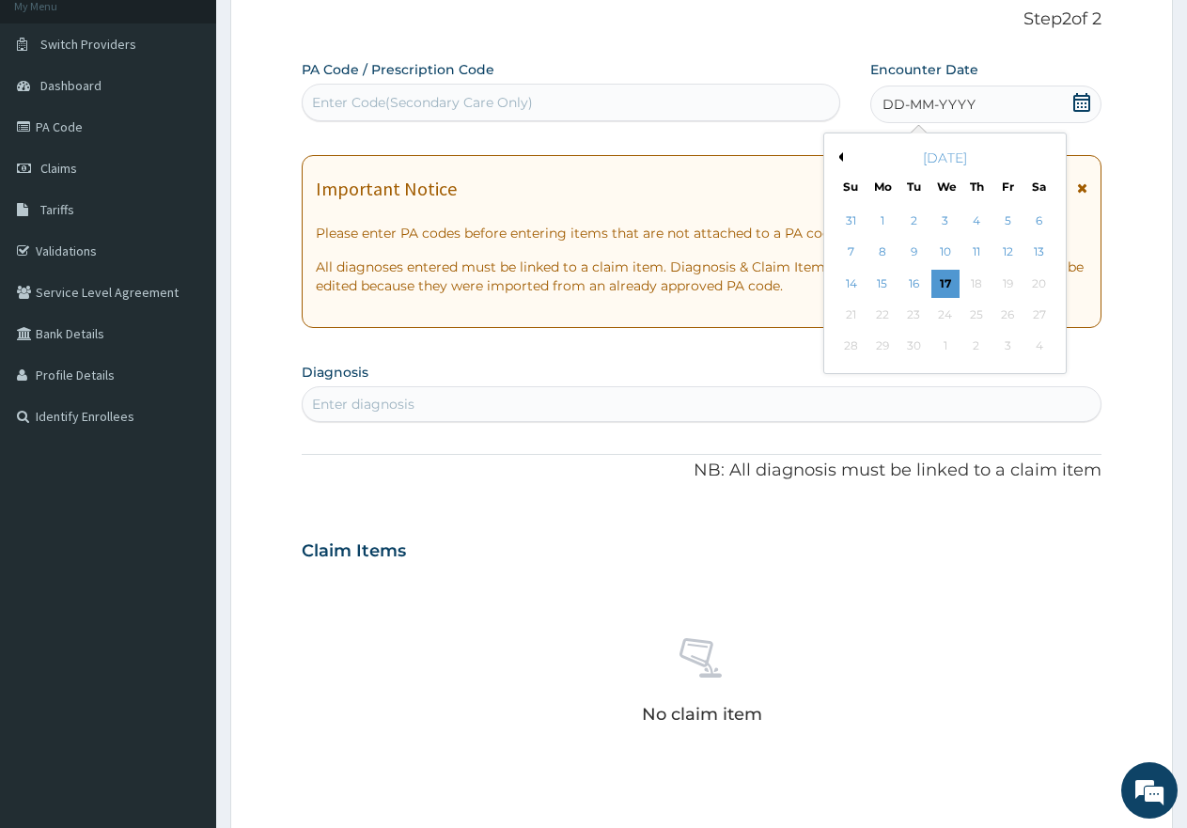
click at [839, 159] on button "Previous Month" at bounding box center [838, 156] width 9 height 9
click at [974, 348] on div "28" at bounding box center [977, 347] width 28 height 28
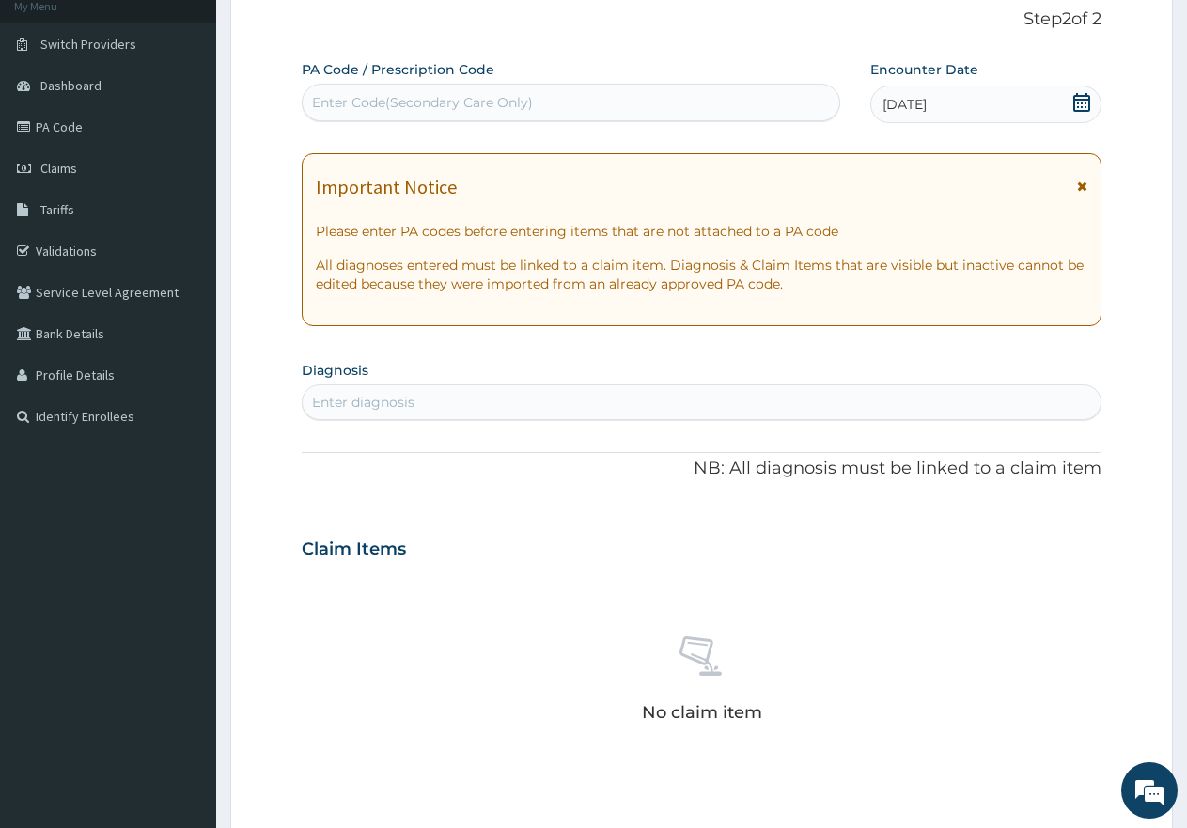
click at [477, 400] on div "Enter diagnosis" at bounding box center [702, 402] width 798 height 30
type input "mala"
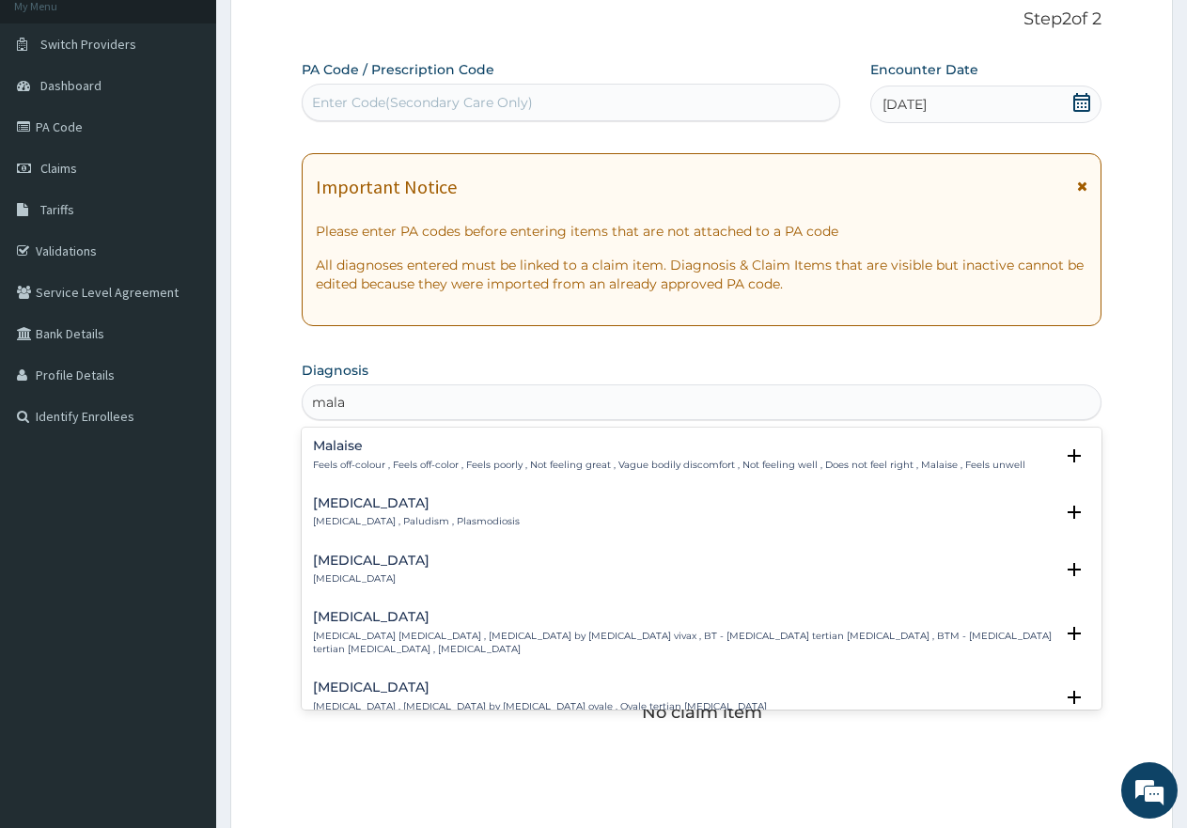
click at [343, 504] on h4 "[MEDICAL_DATA]" at bounding box center [416, 503] width 207 height 14
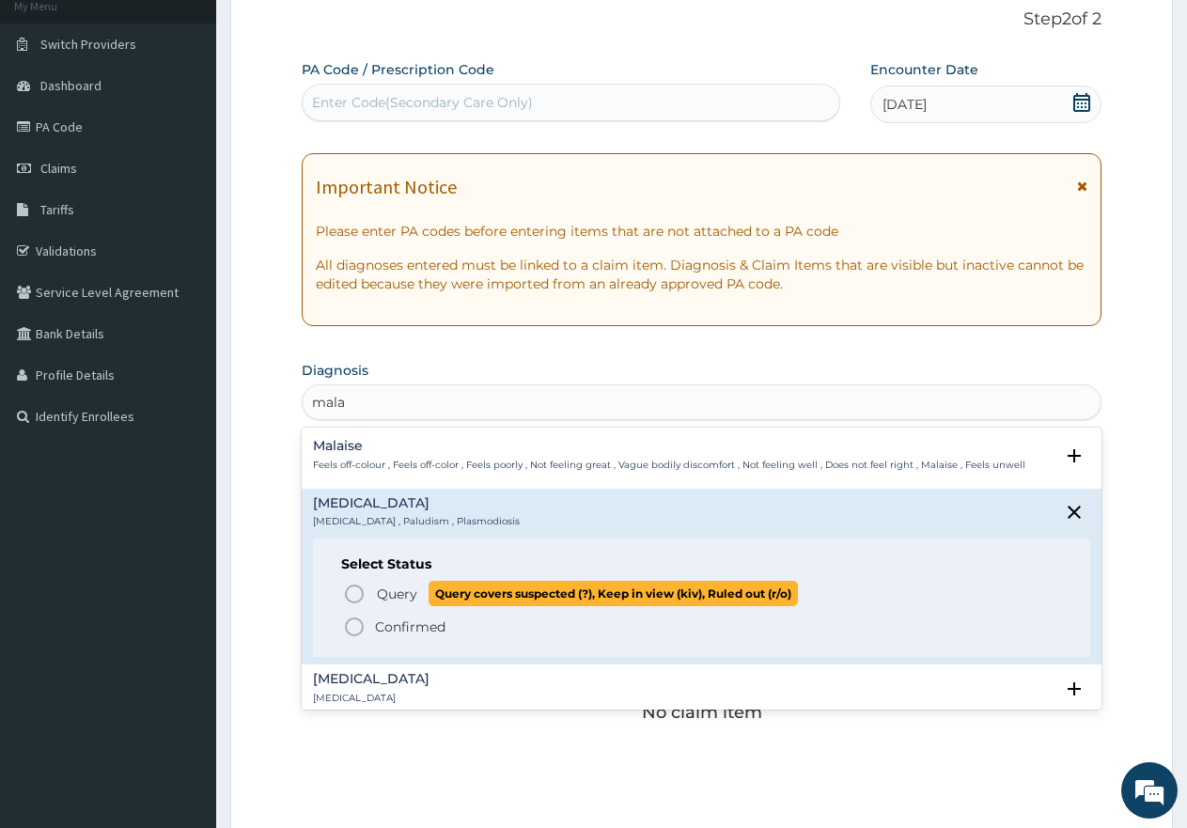
click at [350, 592] on icon "status option query" at bounding box center [354, 594] width 23 height 23
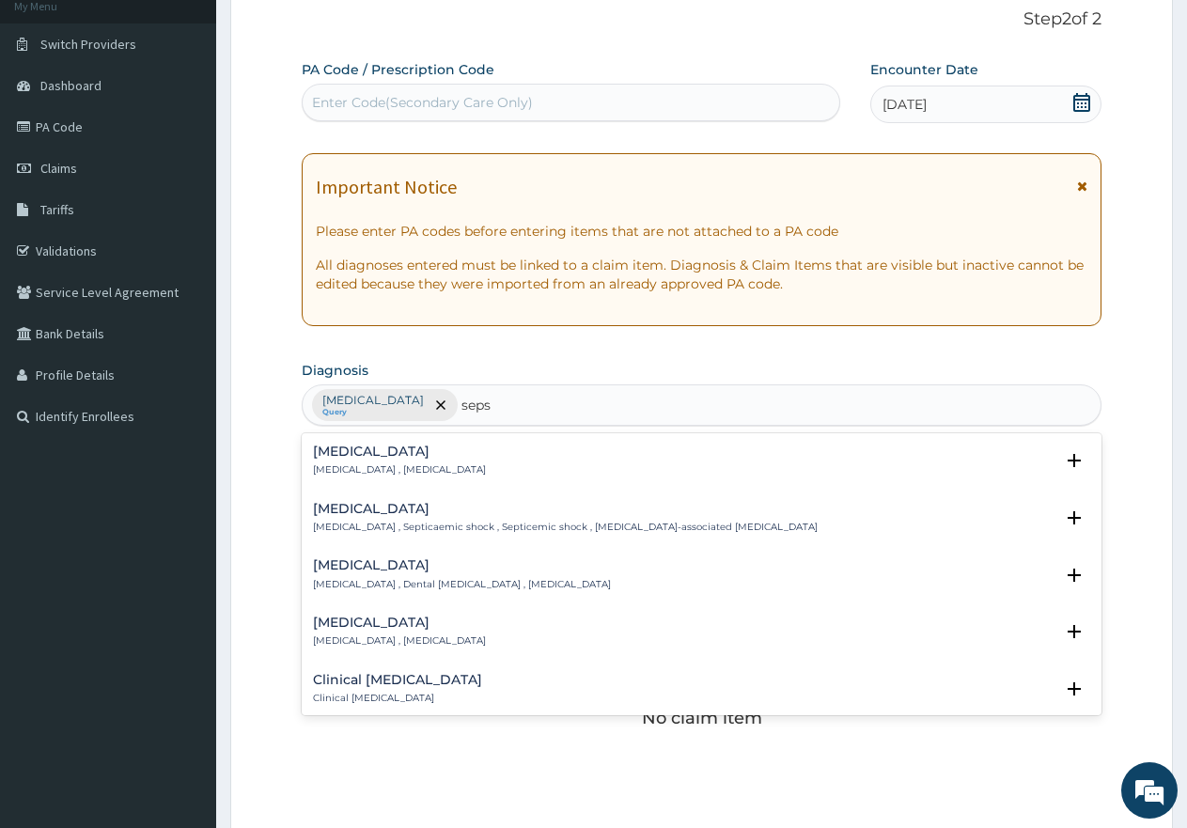
type input "sepsi"
click at [352, 466] on p "[MEDICAL_DATA] , [MEDICAL_DATA]" at bounding box center [399, 469] width 173 height 13
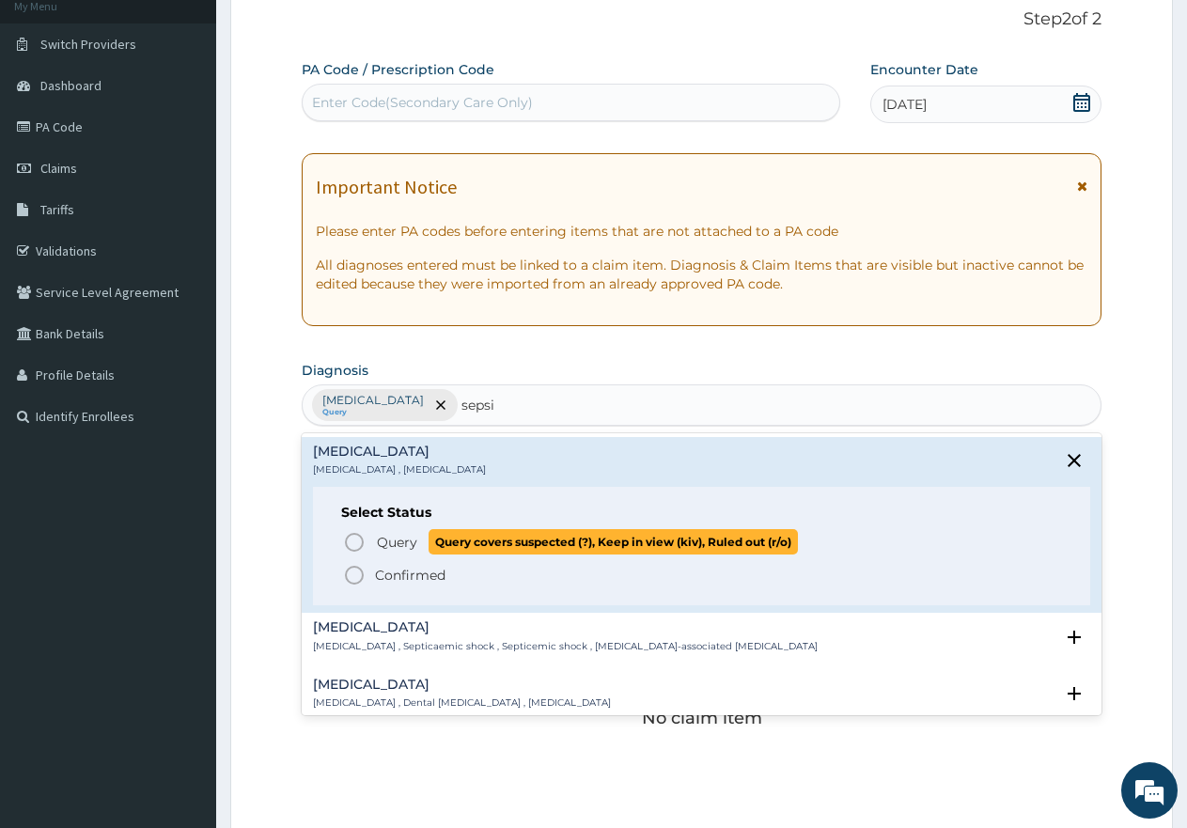
click at [356, 538] on icon "status option query" at bounding box center [354, 542] width 23 height 23
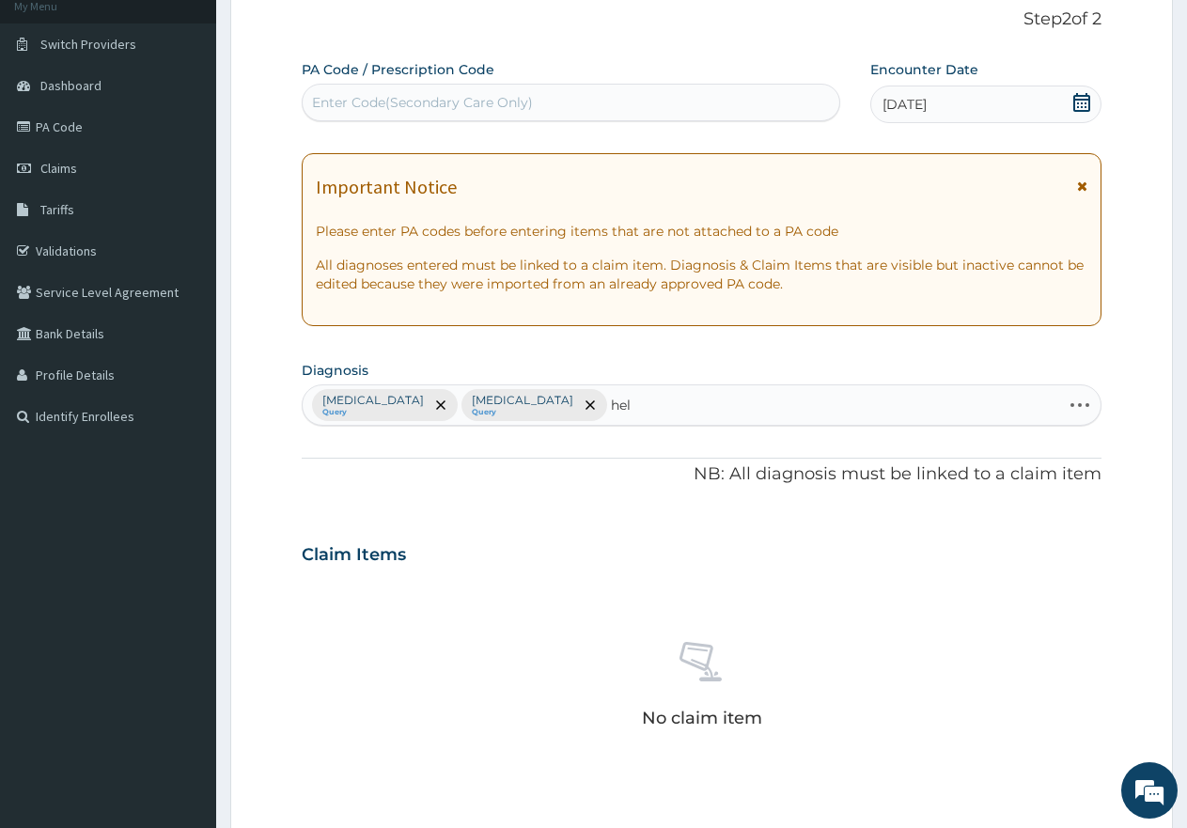
type input "helm"
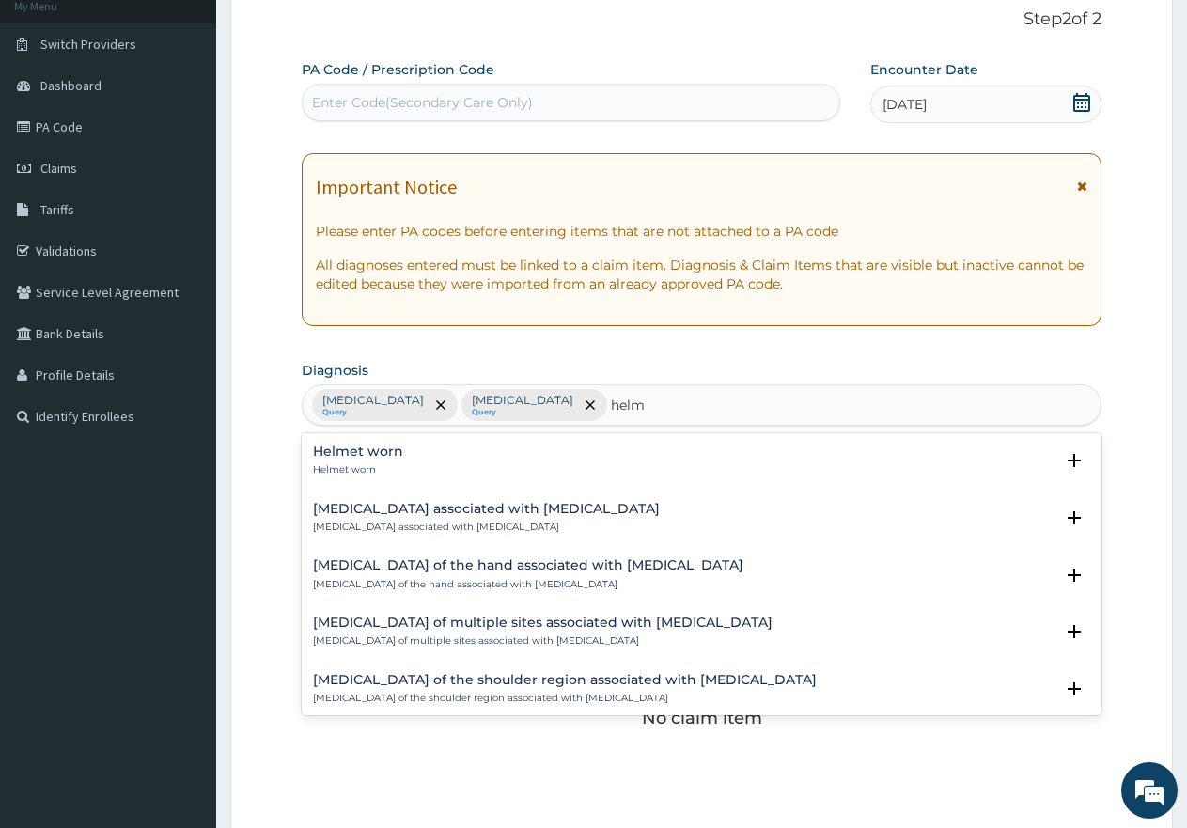
click at [355, 449] on h4 "Helmet worn" at bounding box center [358, 452] width 90 height 14
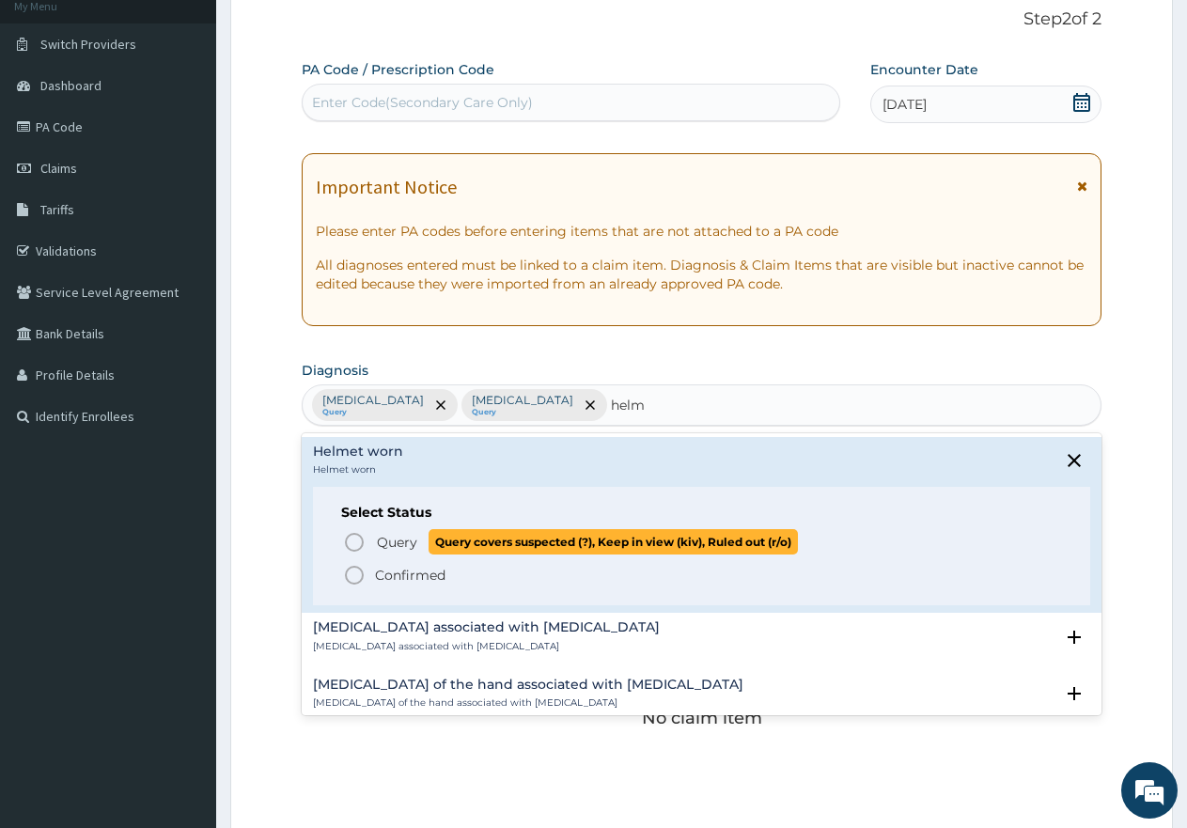
click at [353, 538] on icon "status option query" at bounding box center [354, 542] width 23 height 23
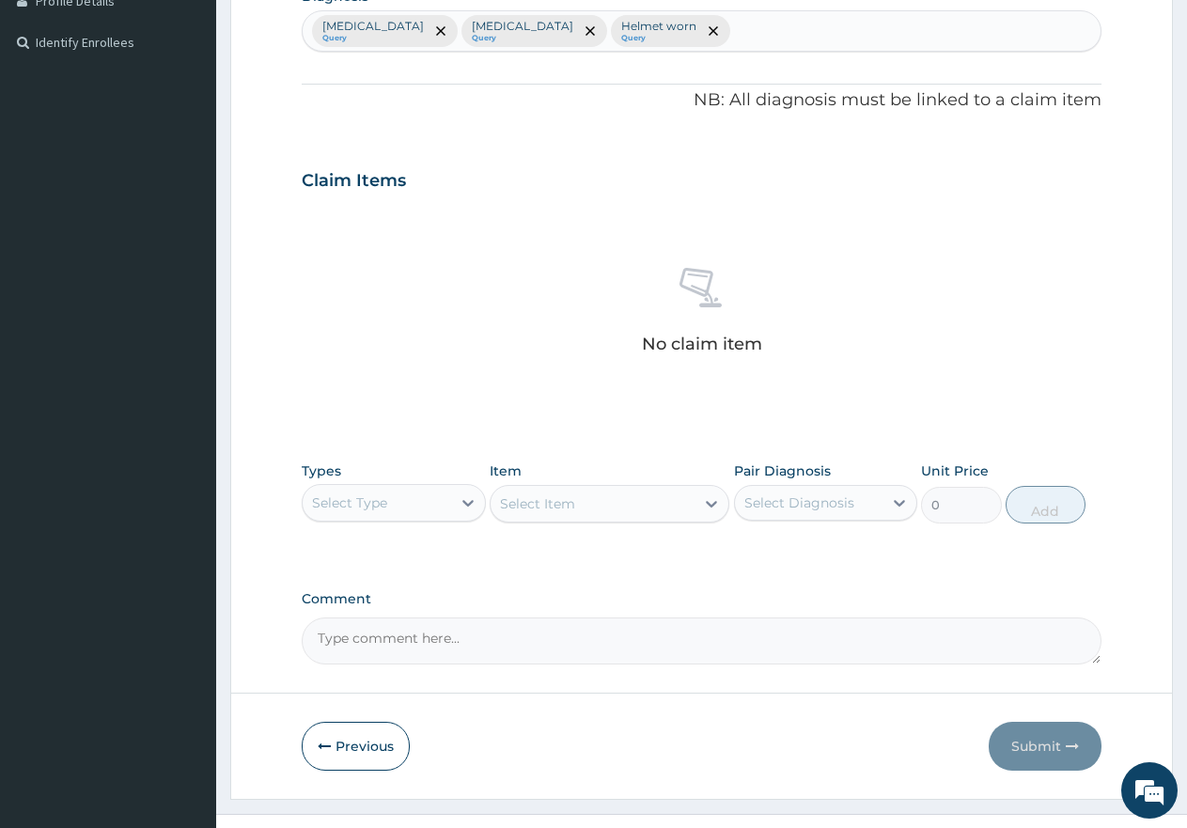
scroll to position [495, 0]
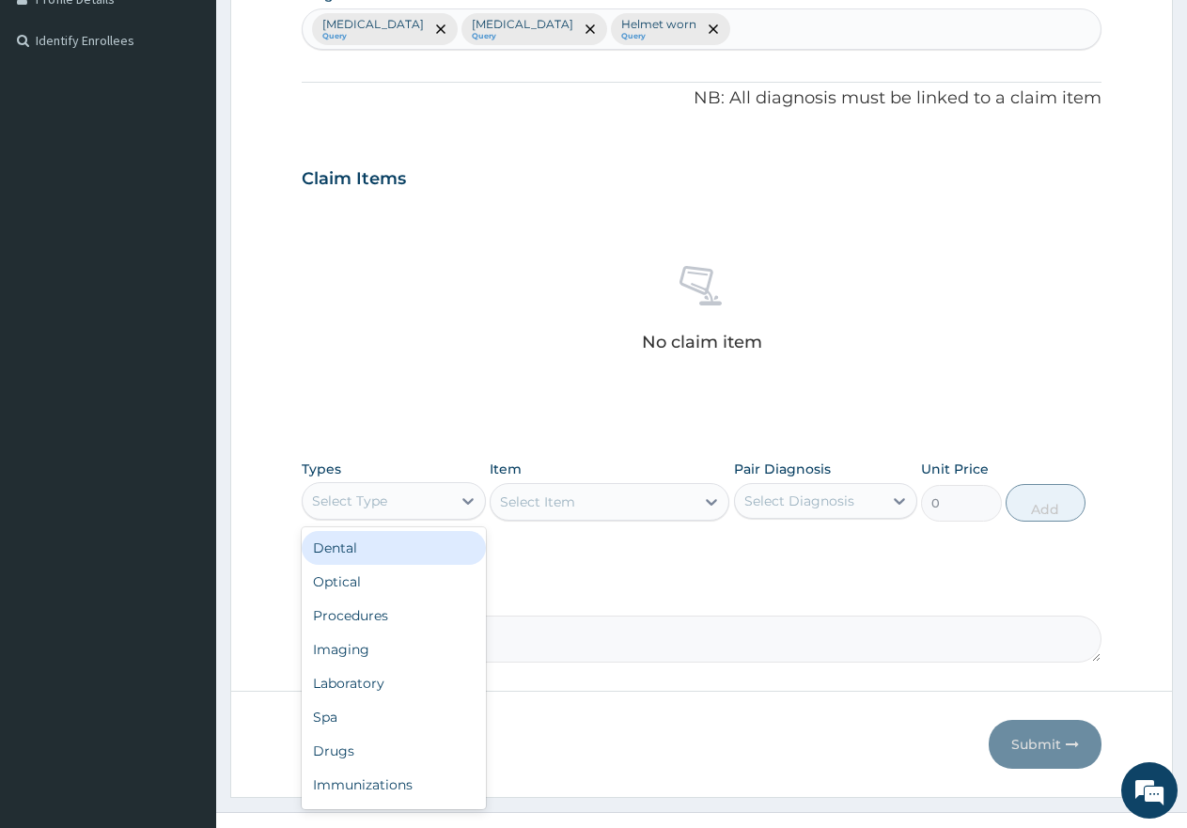
click at [384, 503] on div "Select Type" at bounding box center [349, 501] width 75 height 19
click at [343, 613] on div "Procedures" at bounding box center [394, 616] width 184 height 34
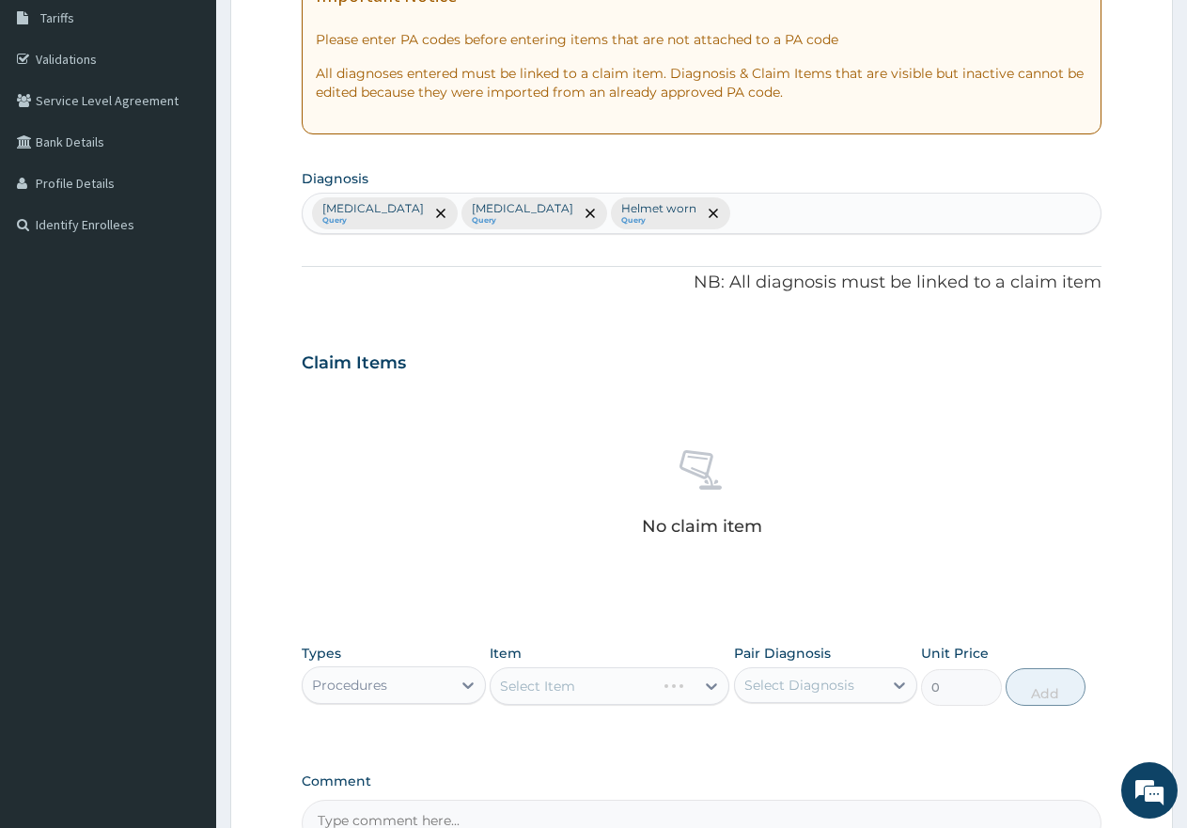
scroll to position [307, 0]
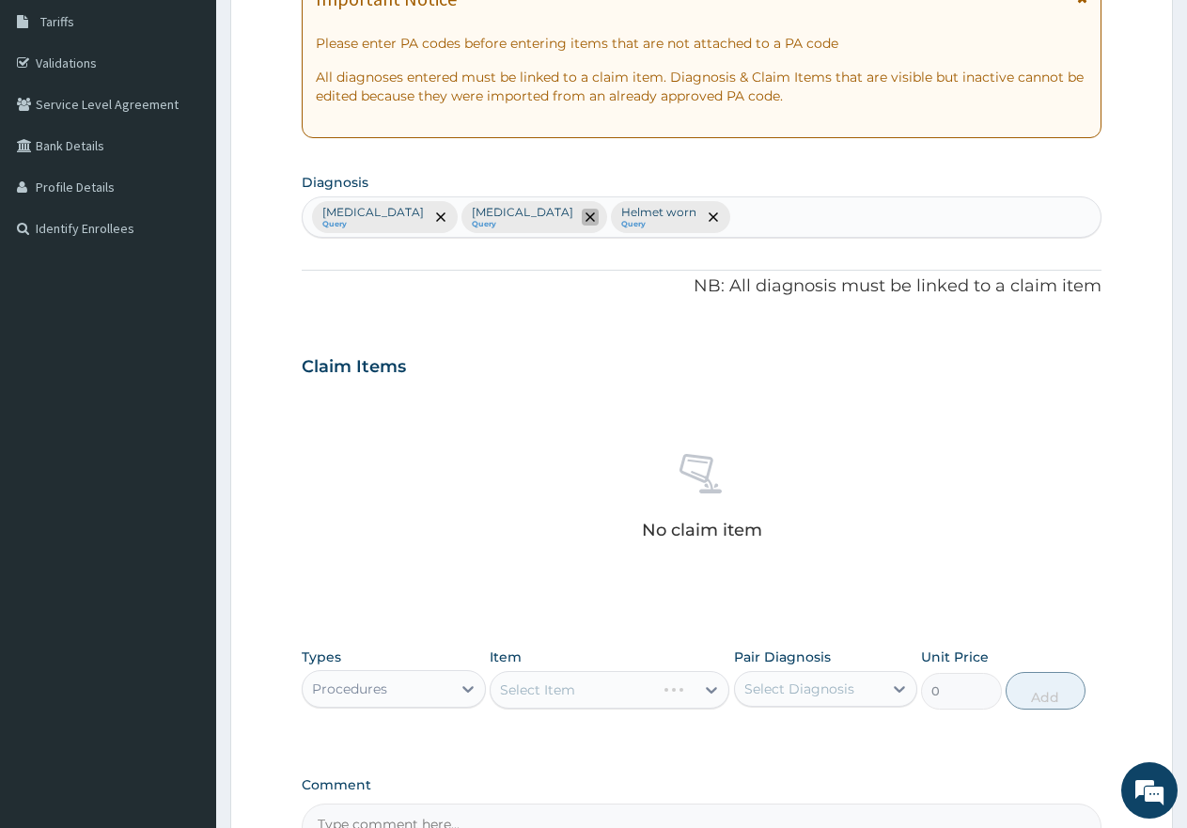
click at [582, 209] on span "remove selection option" at bounding box center [590, 217] width 17 height 17
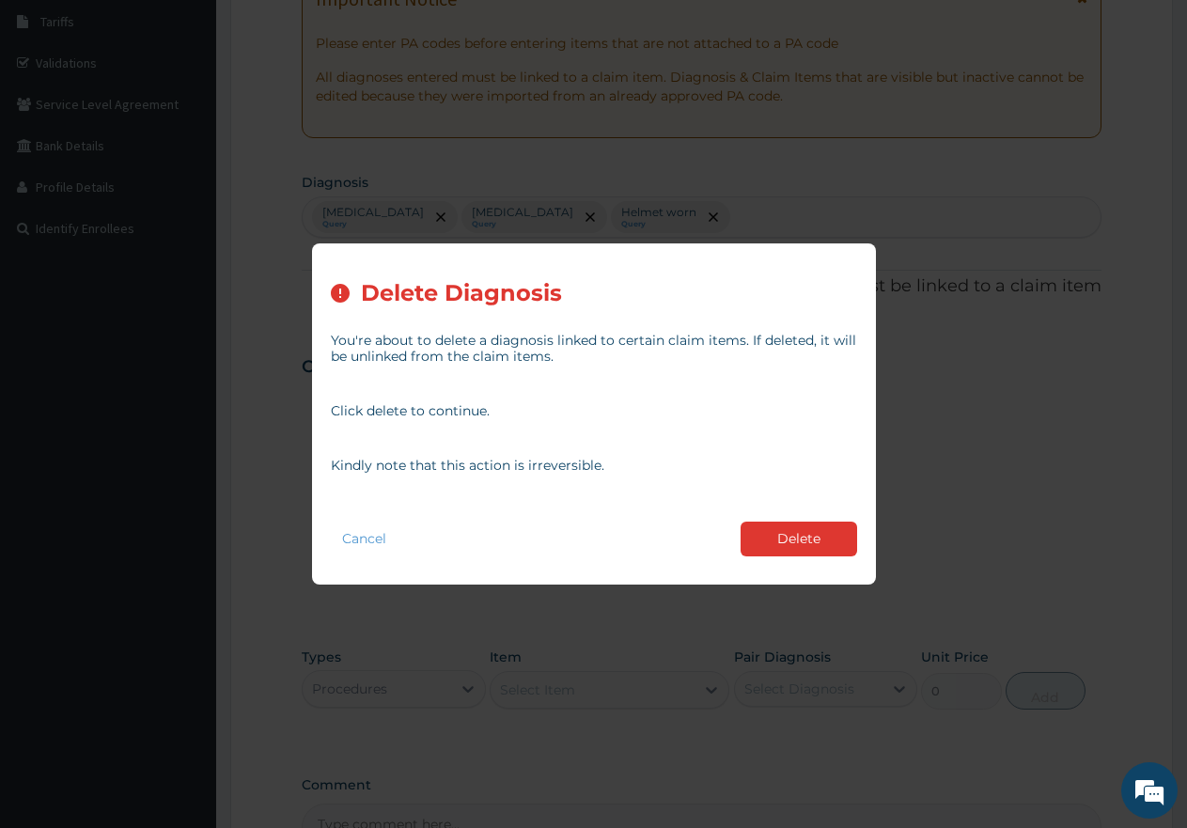
drag, startPoint x: 808, startPoint y: 543, endPoint x: 808, endPoint y: 481, distance: 62.0
click at [809, 541] on button "Delete" at bounding box center [799, 539] width 117 height 35
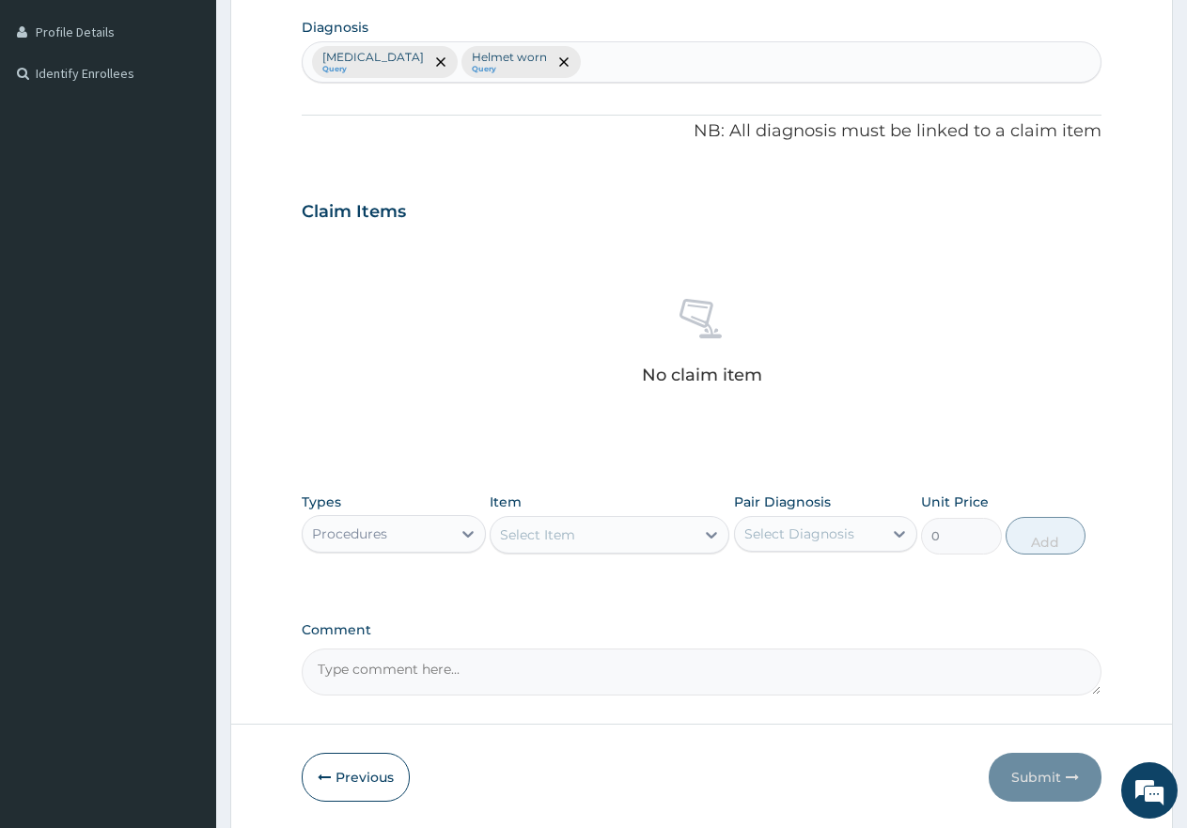
scroll to position [495, 0]
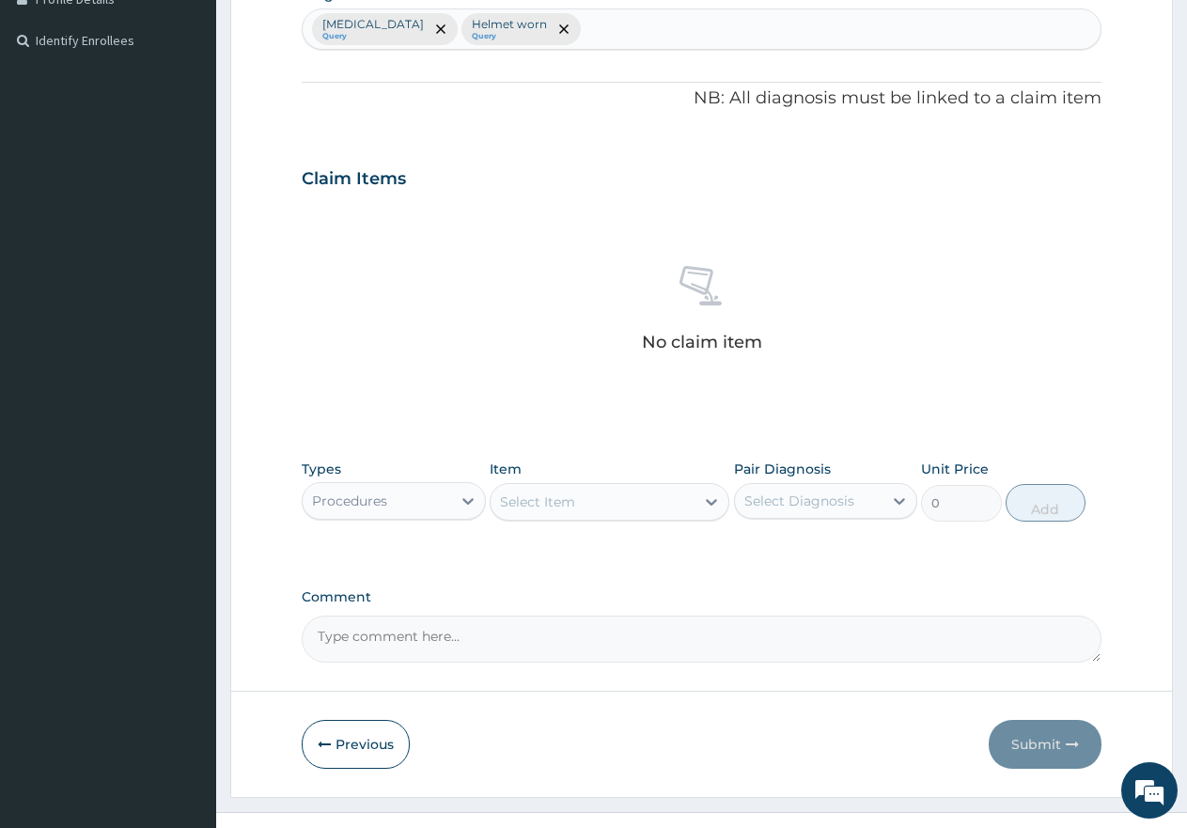
click at [533, 502] on div "Select Item" at bounding box center [537, 502] width 75 height 19
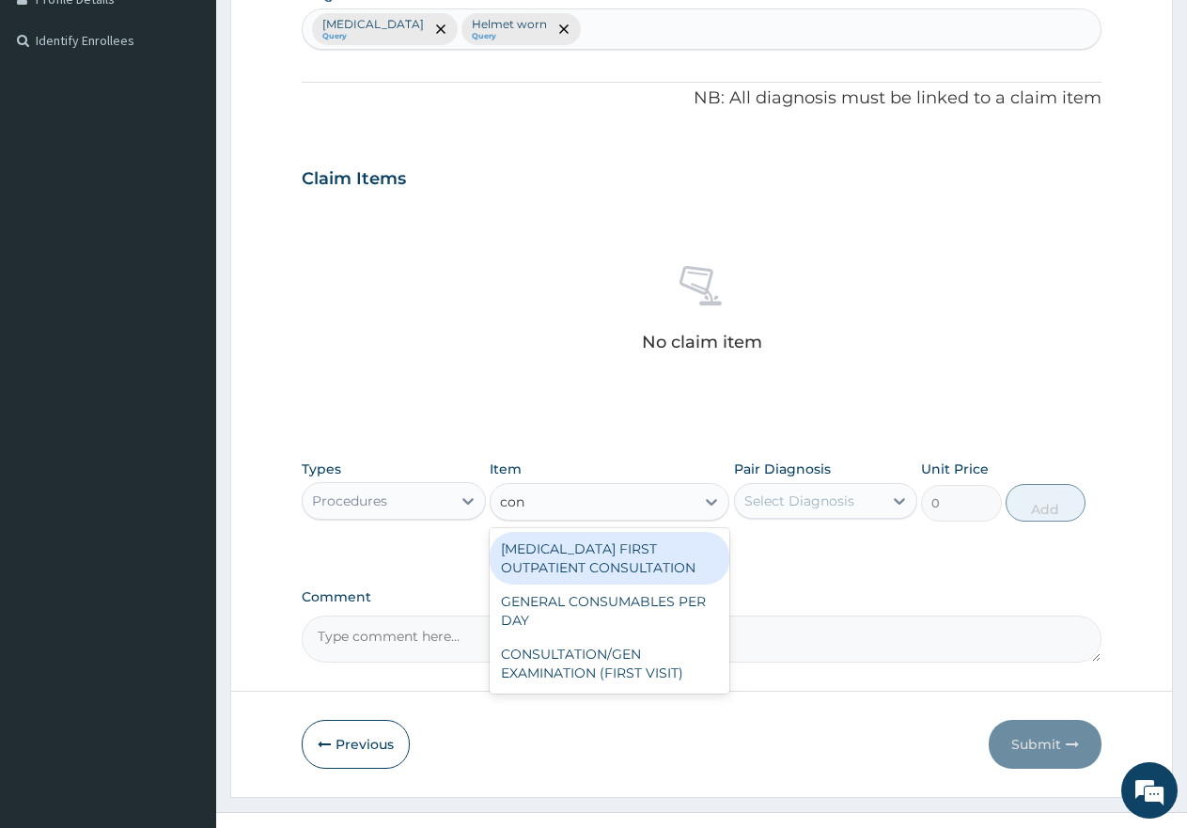
type input "cons"
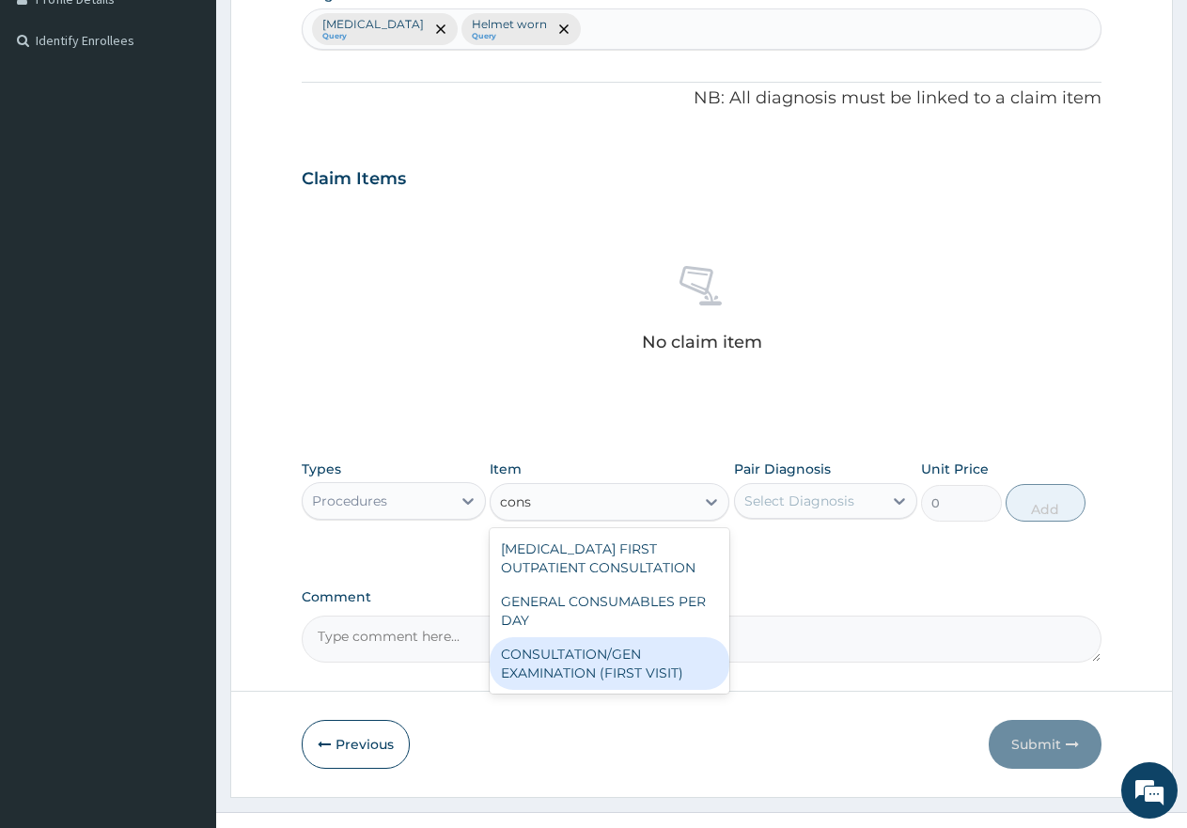
click at [564, 657] on div "CONSULTATION/GEN EXAMINATION (FIRST VISIT)" at bounding box center [610, 663] width 240 height 53
type input "5000"
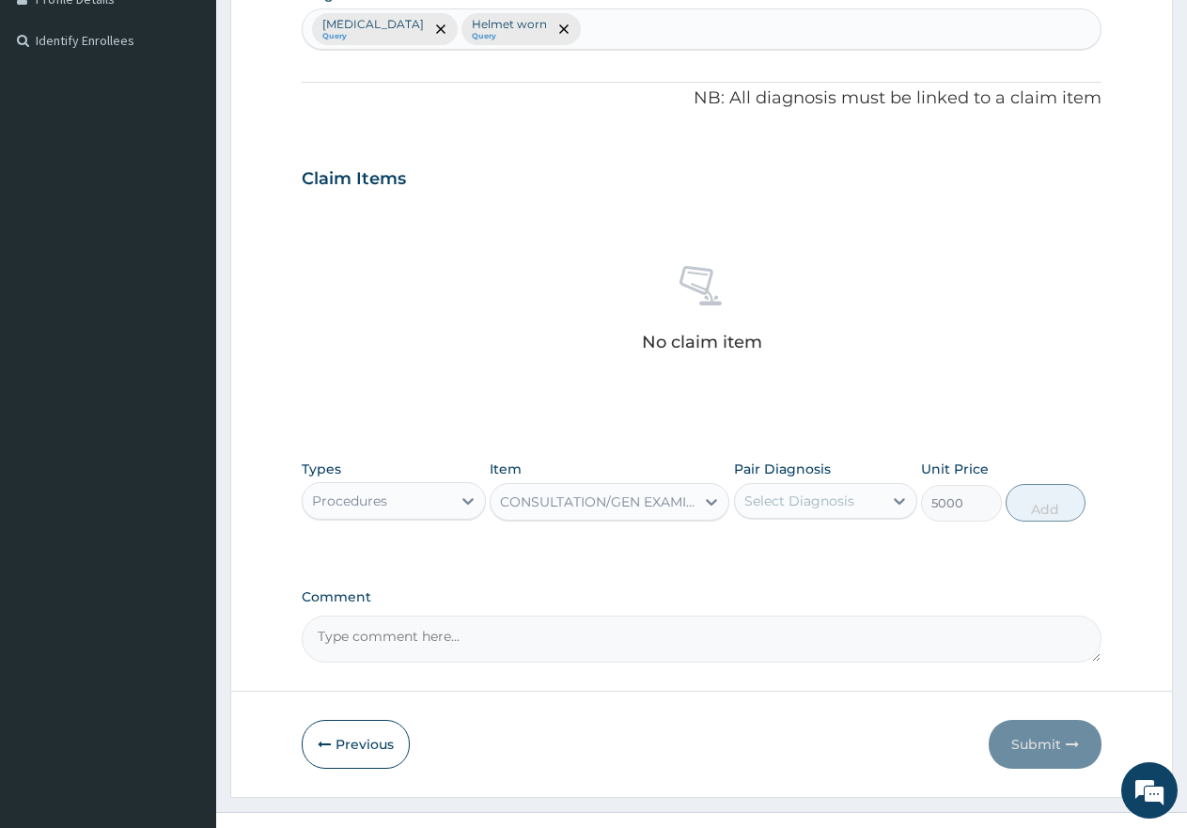
click at [731, 500] on div "Types Procedures Item CONSULTATION/GEN EXAMINATION (FIRST VISIT) Pair Diagnosis…" at bounding box center [702, 490] width 800 height 81
click at [786, 502] on div "Select Diagnosis" at bounding box center [800, 501] width 110 height 19
drag, startPoint x: 756, startPoint y: 547, endPoint x: 747, endPoint y: 588, distance: 41.3
click at [755, 547] on input "checkbox" at bounding box center [751, 547] width 12 height 12
checkbox input "true"
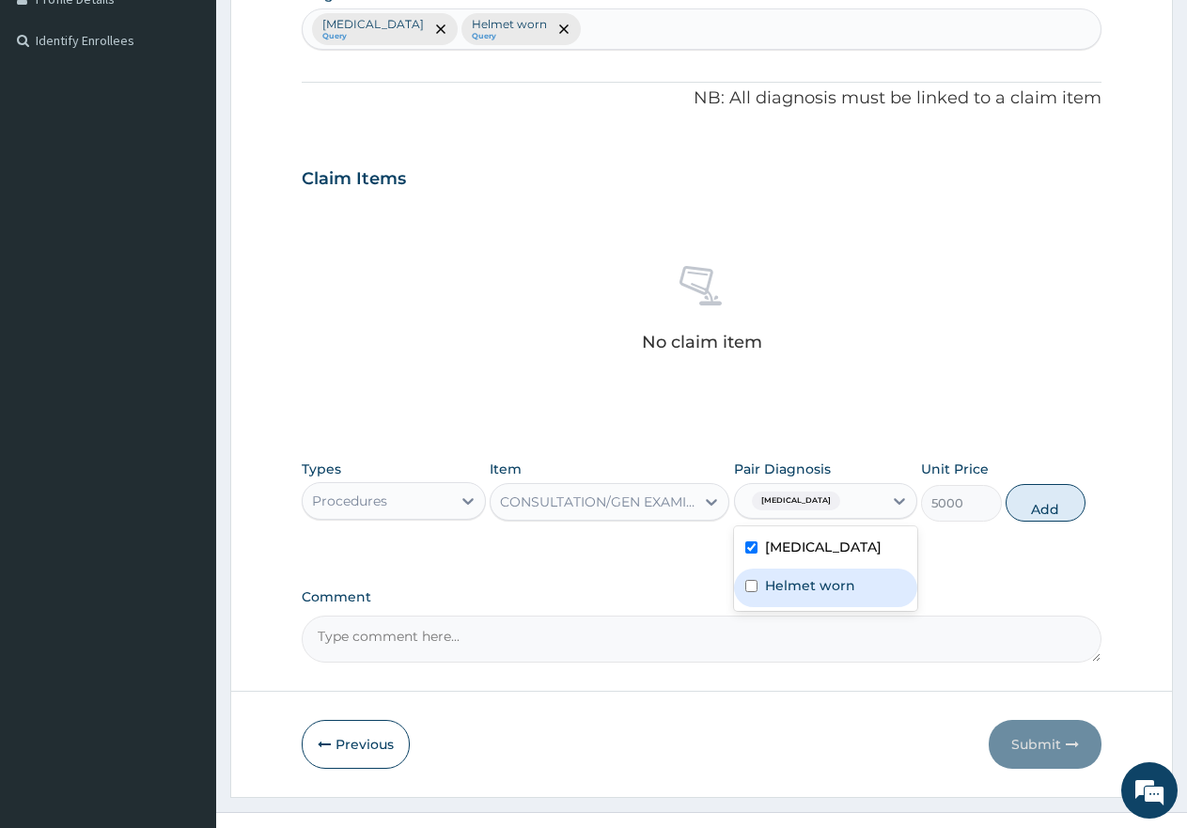
click at [760, 588] on div "Helmet worn" at bounding box center [826, 588] width 184 height 39
checkbox input "true"
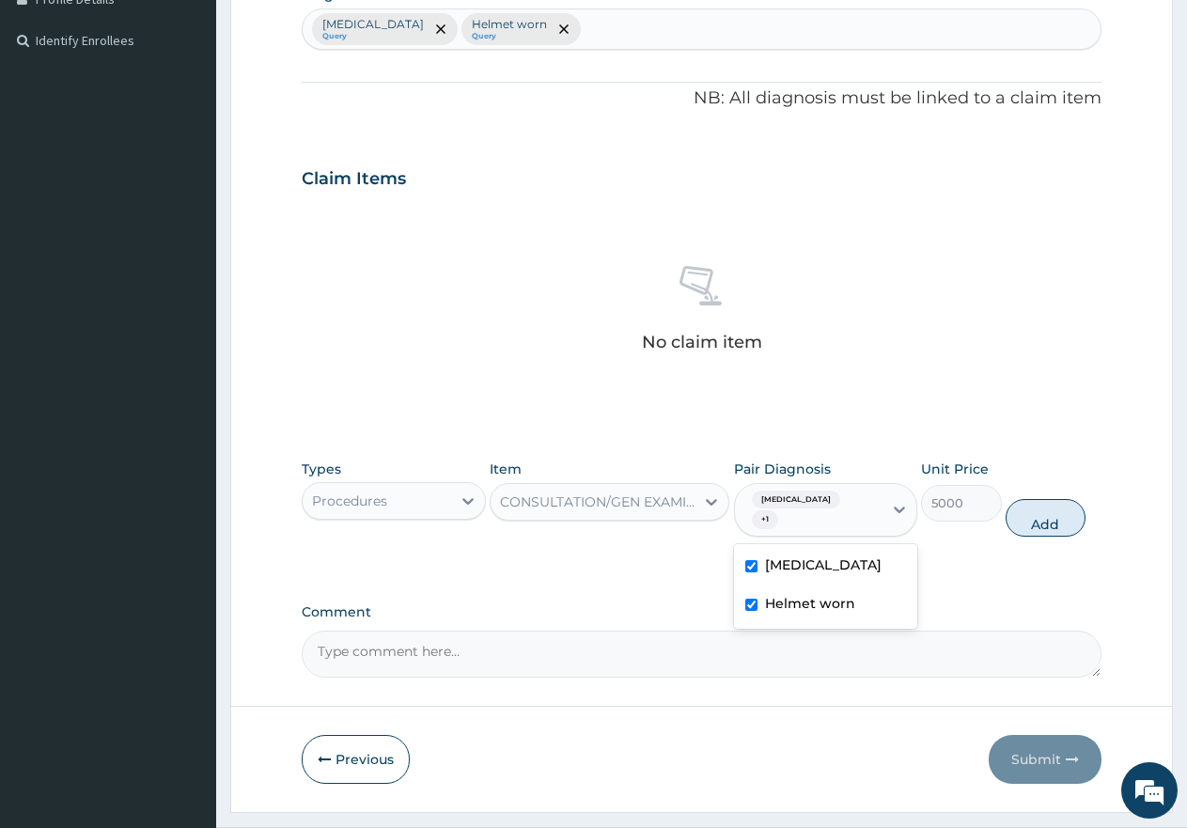
click at [1037, 510] on button "Add" at bounding box center [1046, 518] width 80 height 38
type input "0"
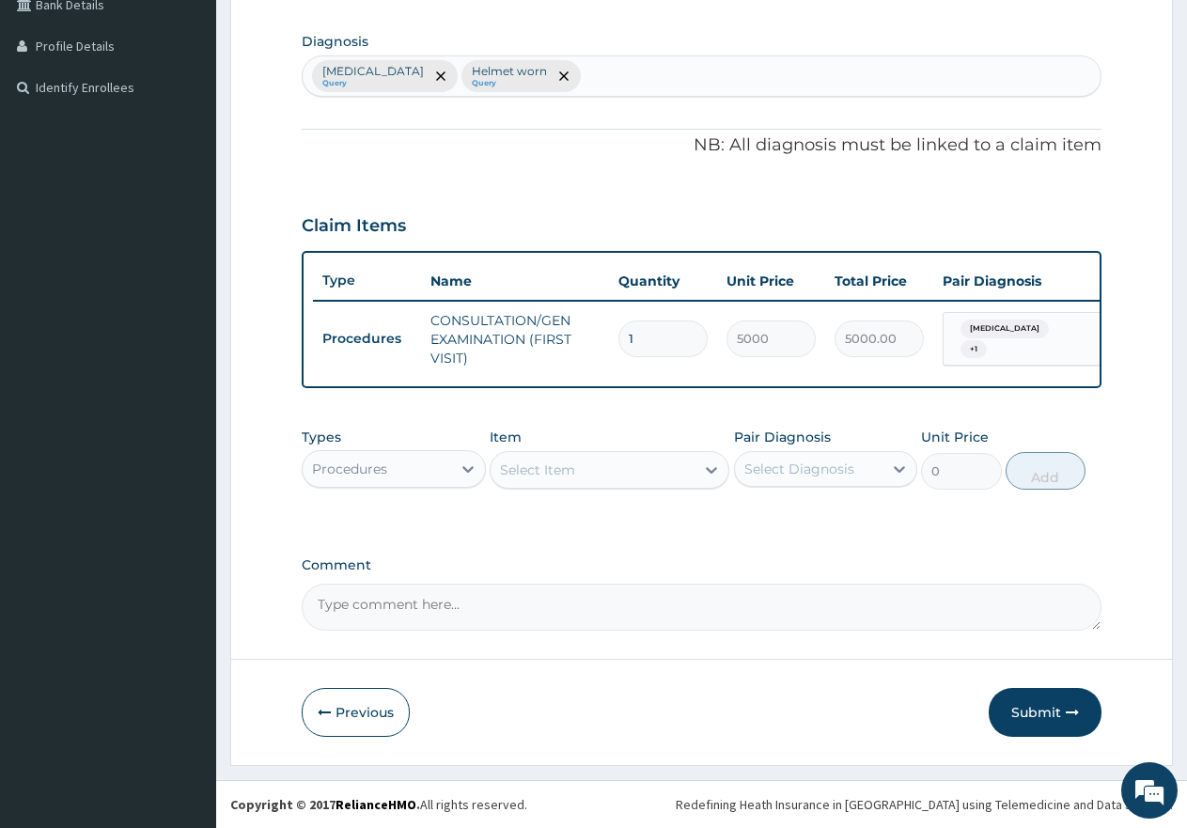
scroll to position [464, 0]
click at [406, 468] on div "Procedures" at bounding box center [377, 469] width 149 height 30
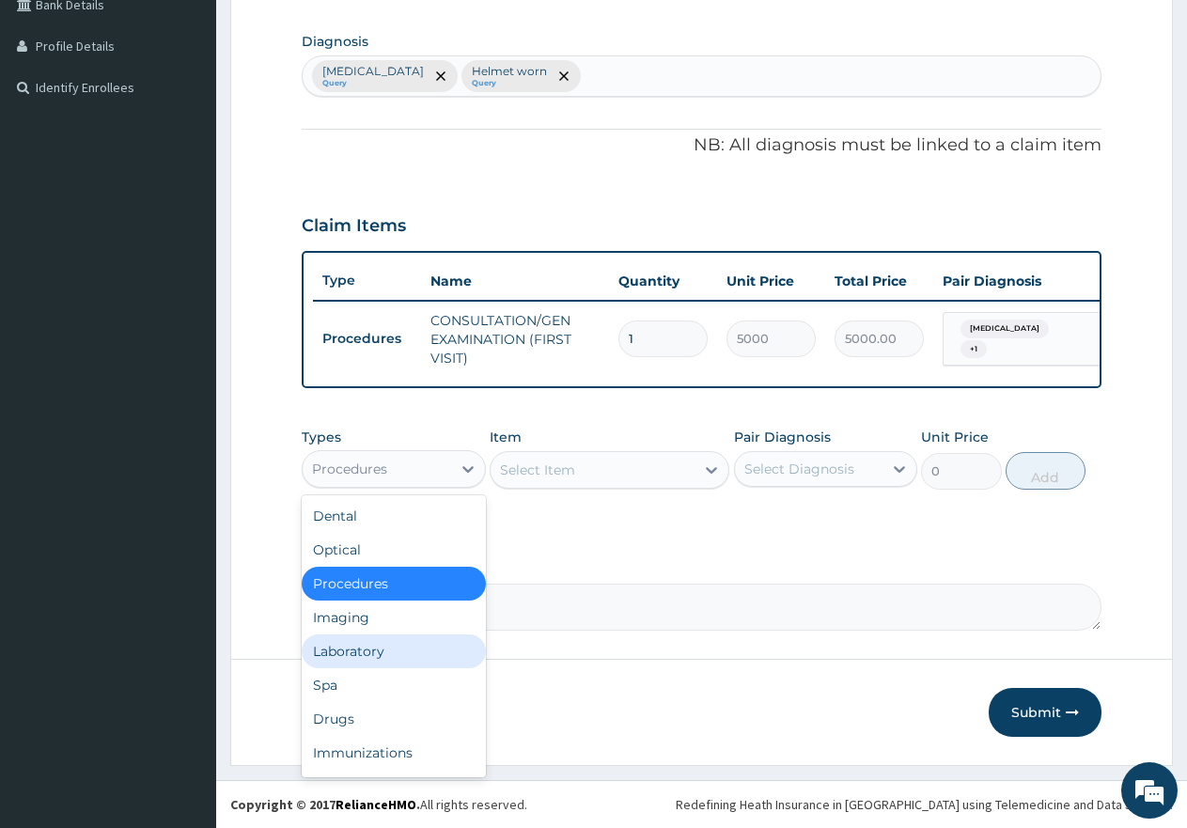
drag, startPoint x: 334, startPoint y: 649, endPoint x: 466, endPoint y: 563, distance: 157.8
click at [345, 644] on div "Laboratory" at bounding box center [394, 652] width 184 height 34
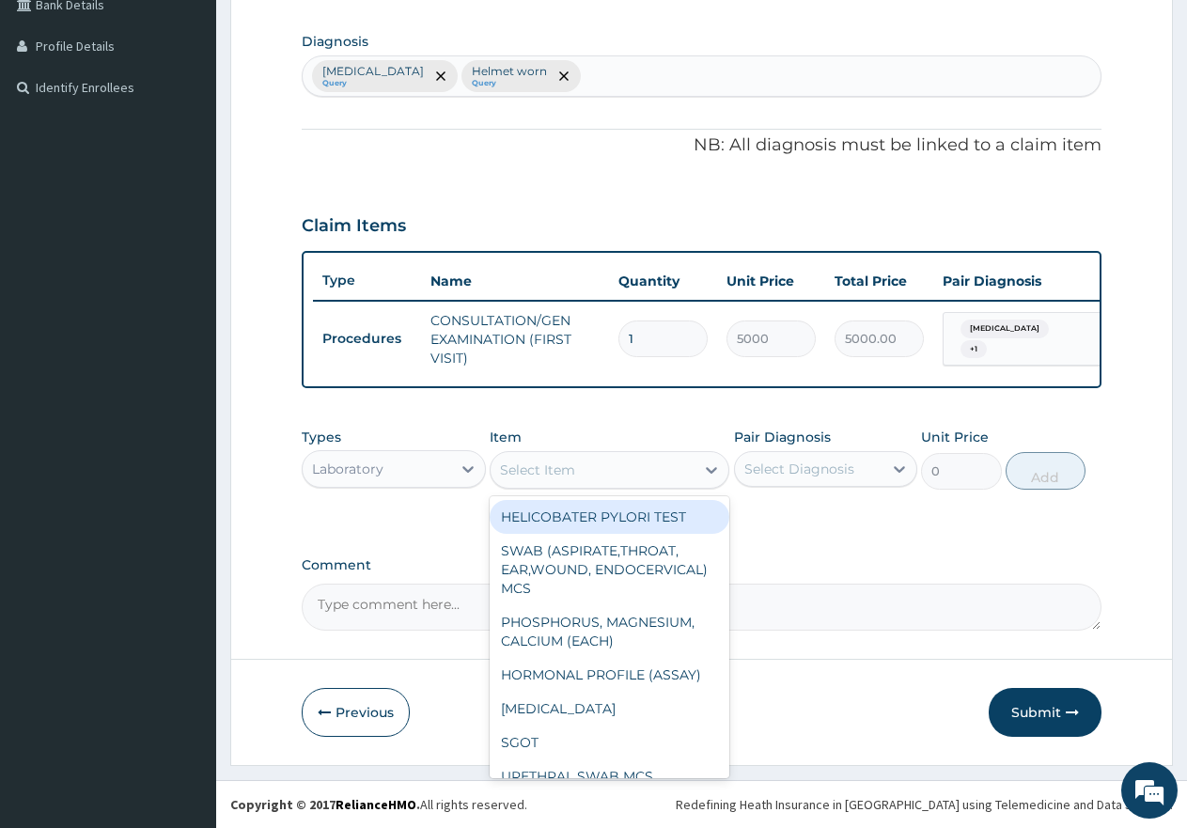
click at [636, 468] on div "Select Item" at bounding box center [593, 470] width 204 height 30
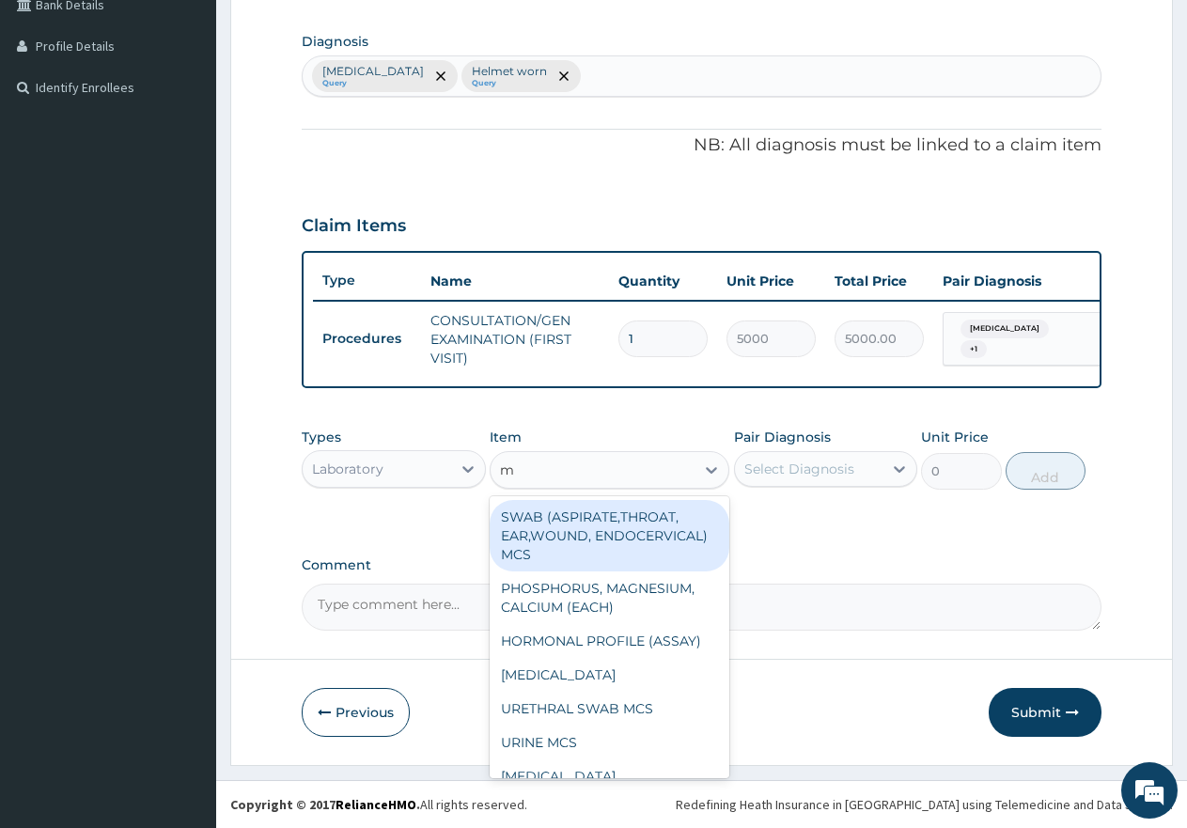
type input "mp"
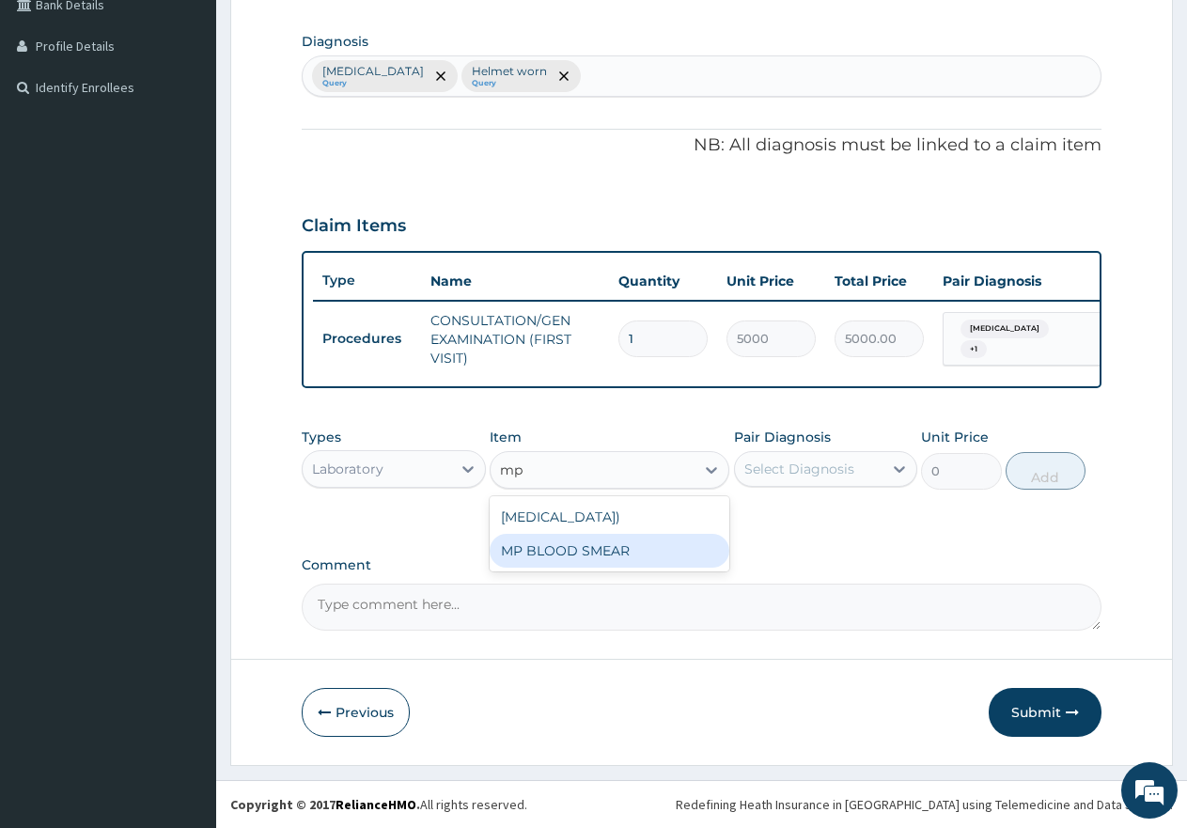
click at [621, 568] on div "MP BLOOD SMEAR" at bounding box center [610, 551] width 240 height 34
type input "2500"
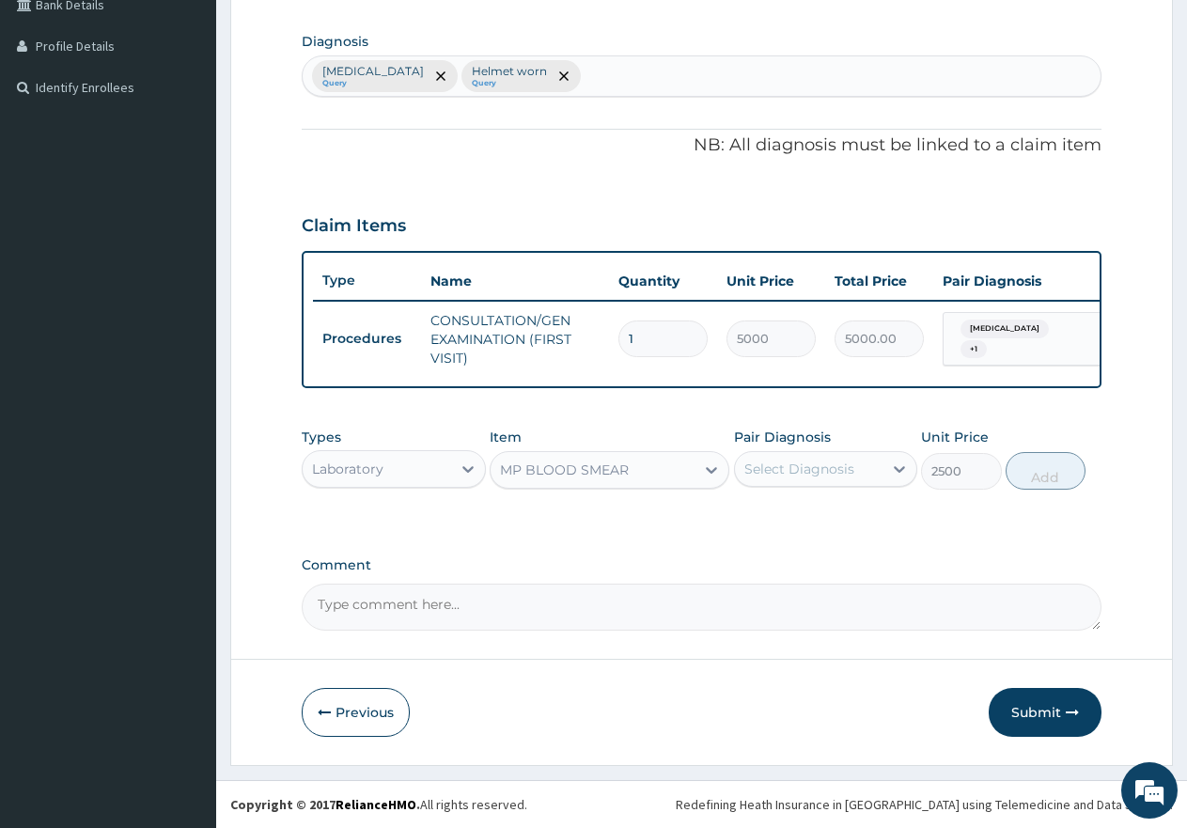
click at [802, 460] on div "Select Diagnosis" at bounding box center [800, 469] width 110 height 19
click at [751, 512] on input "checkbox" at bounding box center [751, 516] width 12 height 12
checkbox input "true"
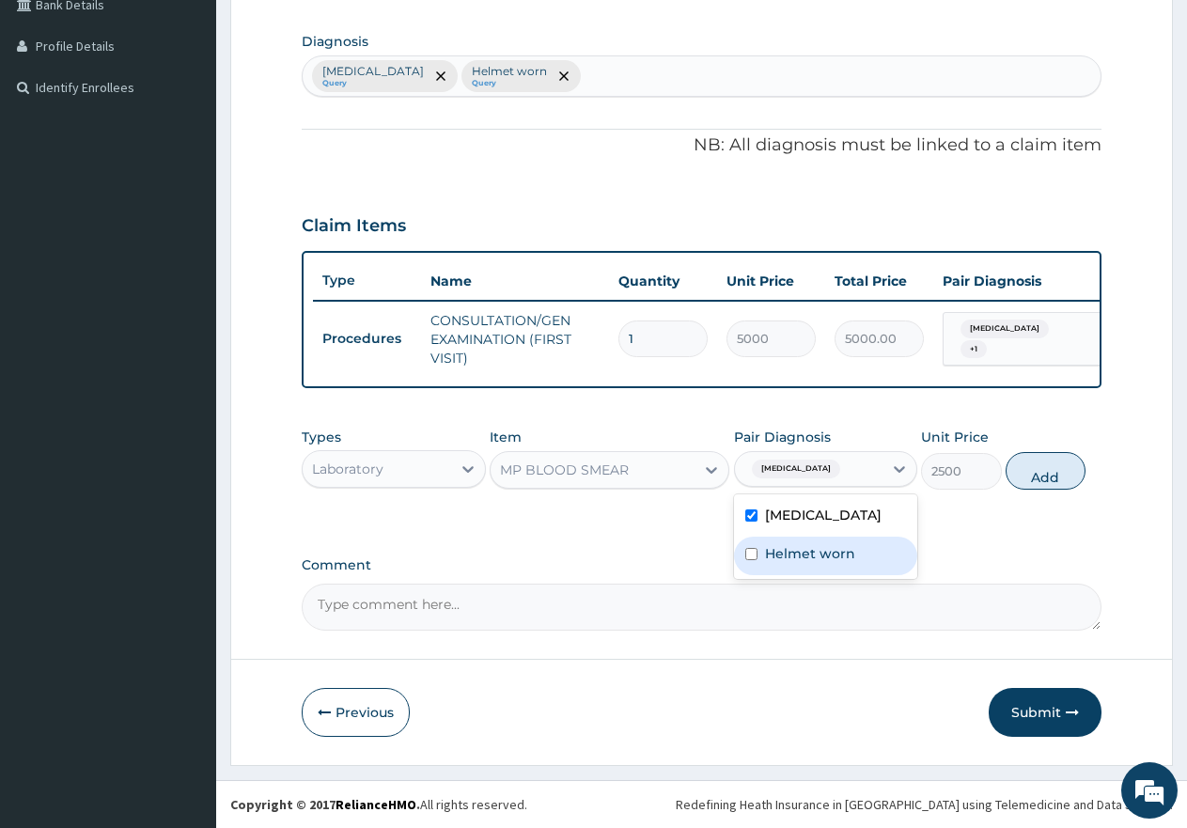
drag, startPoint x: 756, startPoint y: 560, endPoint x: 847, endPoint y: 557, distance: 91.2
click at [757, 560] on input "checkbox" at bounding box center [751, 554] width 12 height 12
checkbox input "true"
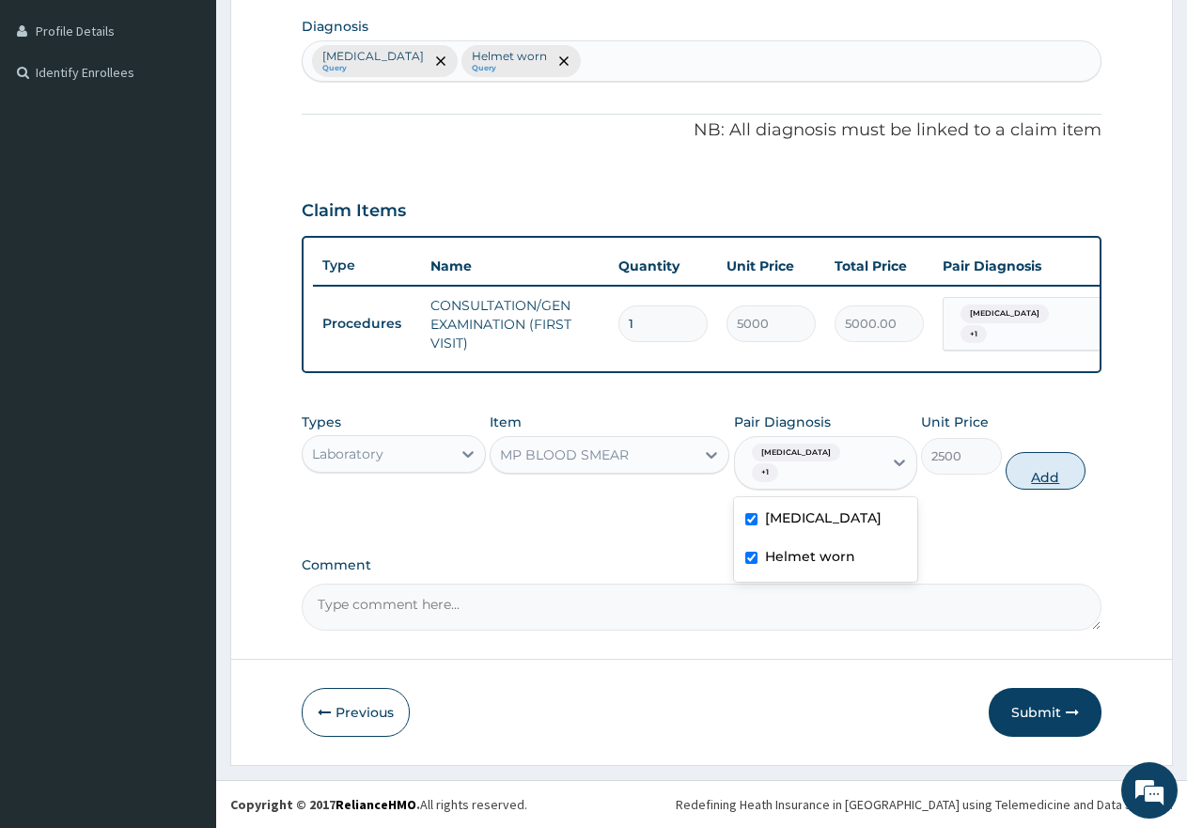
click at [1060, 478] on button "Add" at bounding box center [1046, 471] width 80 height 38
type input "0"
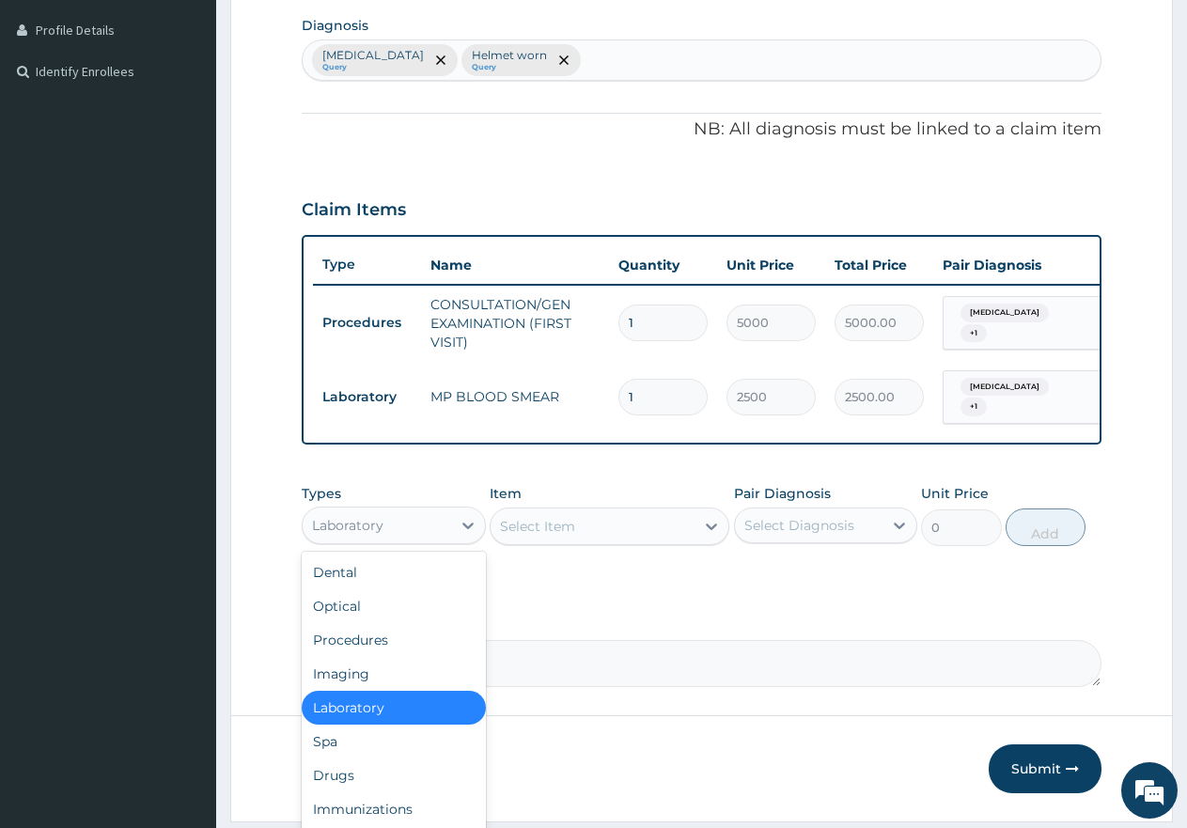
click at [431, 530] on div "Laboratory" at bounding box center [377, 525] width 149 height 30
click at [334, 777] on div "Drugs" at bounding box center [394, 776] width 184 height 34
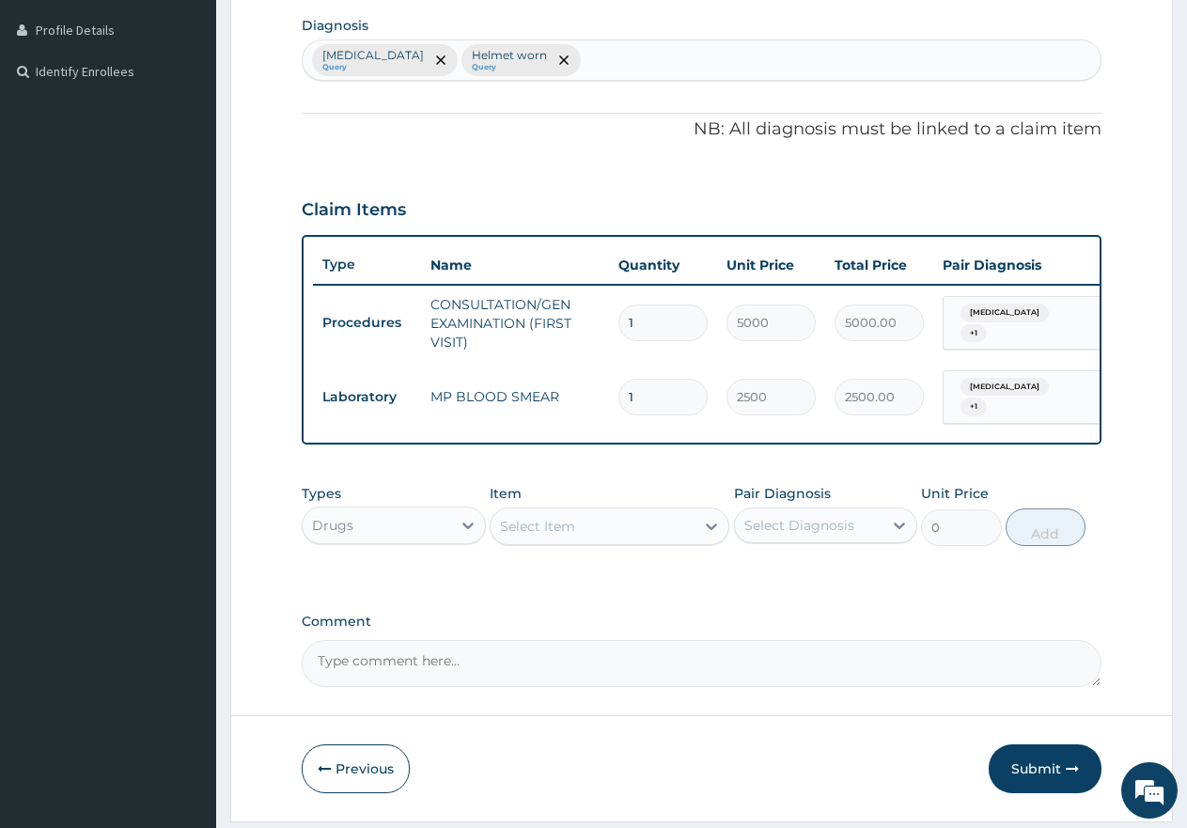
click at [590, 531] on div "Select Item" at bounding box center [593, 526] width 204 height 30
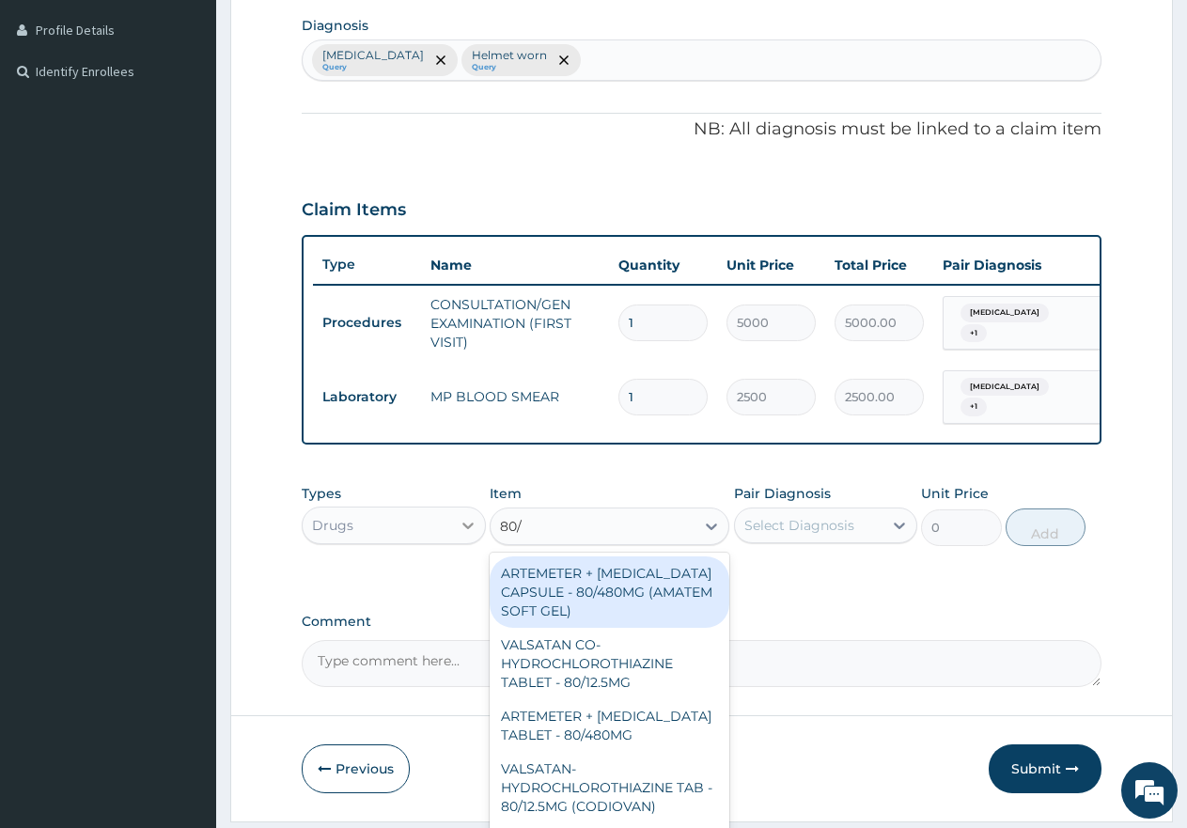
type input "80/4"
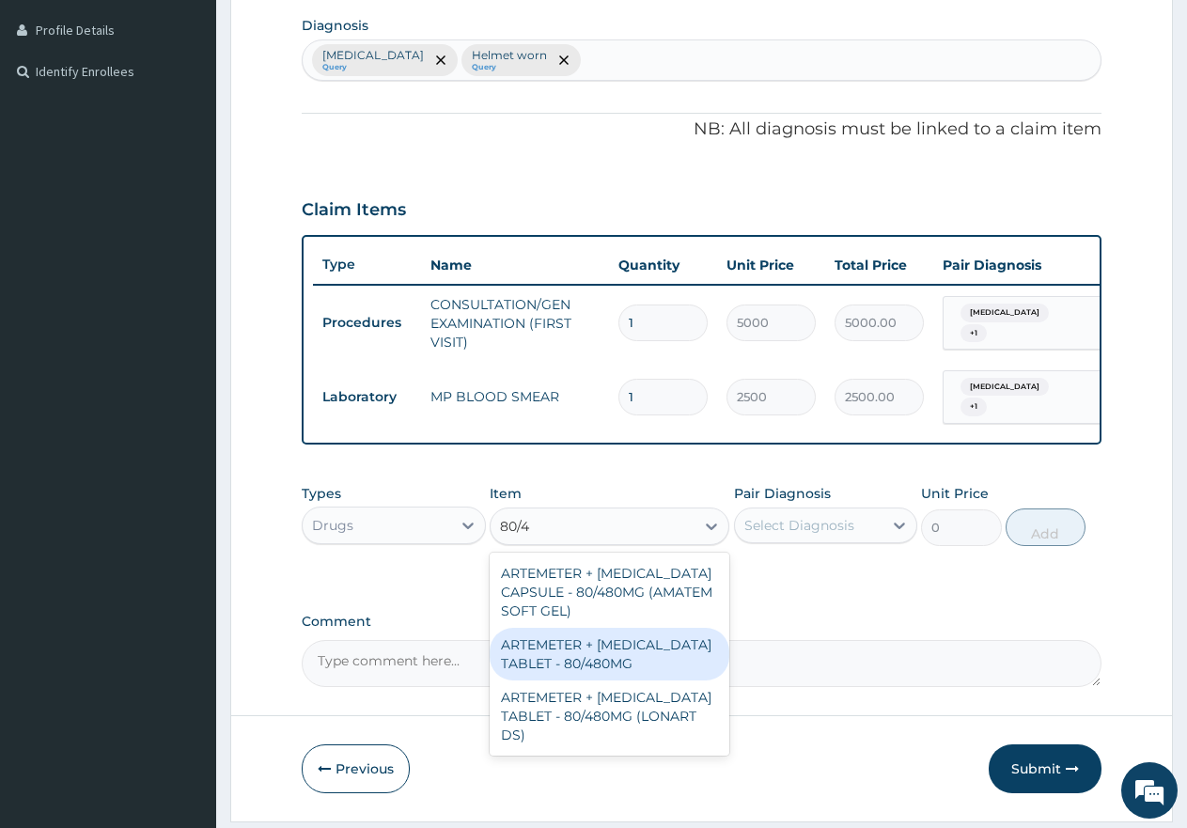
click at [631, 667] on div "ARTEMETER + [MEDICAL_DATA] TABLET - 80/480MG" at bounding box center [610, 654] width 240 height 53
type input "650"
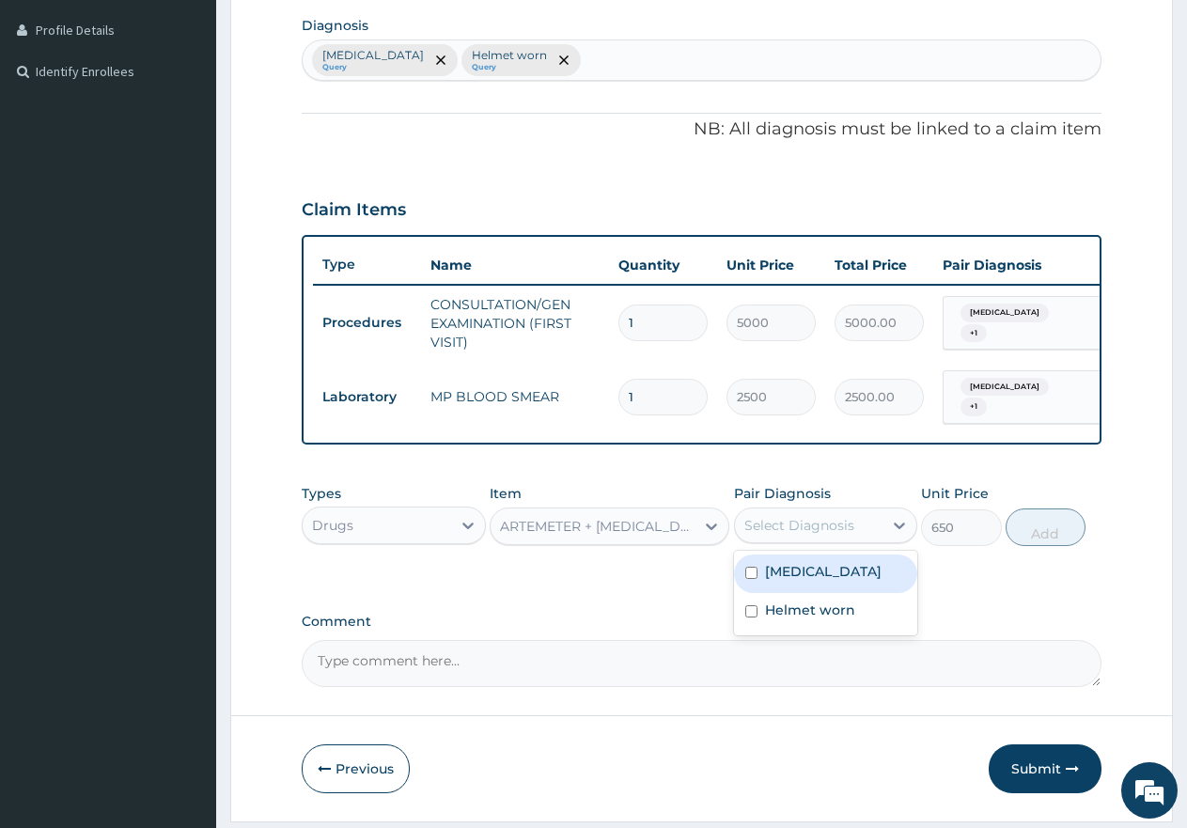
click at [787, 535] on div "Select Diagnosis" at bounding box center [800, 525] width 110 height 19
click at [748, 579] on input "checkbox" at bounding box center [751, 573] width 12 height 12
checkbox input "true"
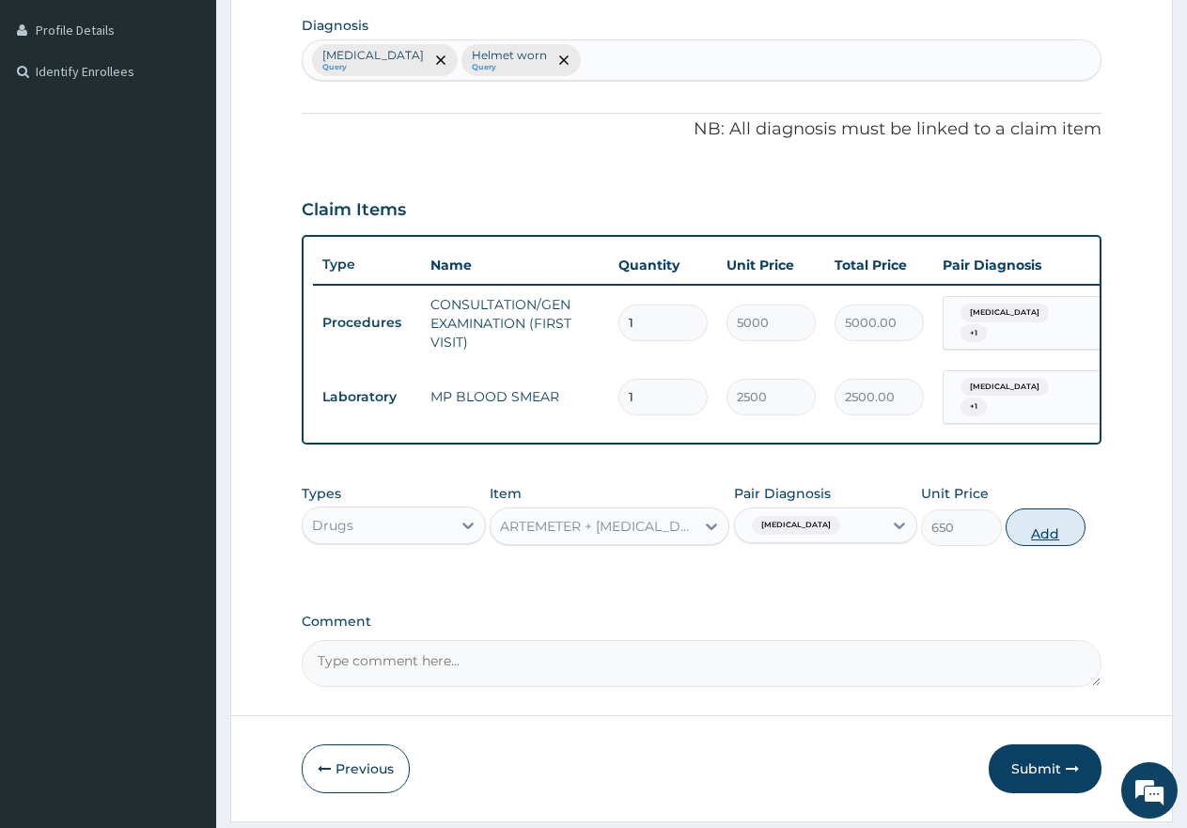
click at [1067, 546] on button "Add" at bounding box center [1046, 528] width 80 height 38
type input "0"
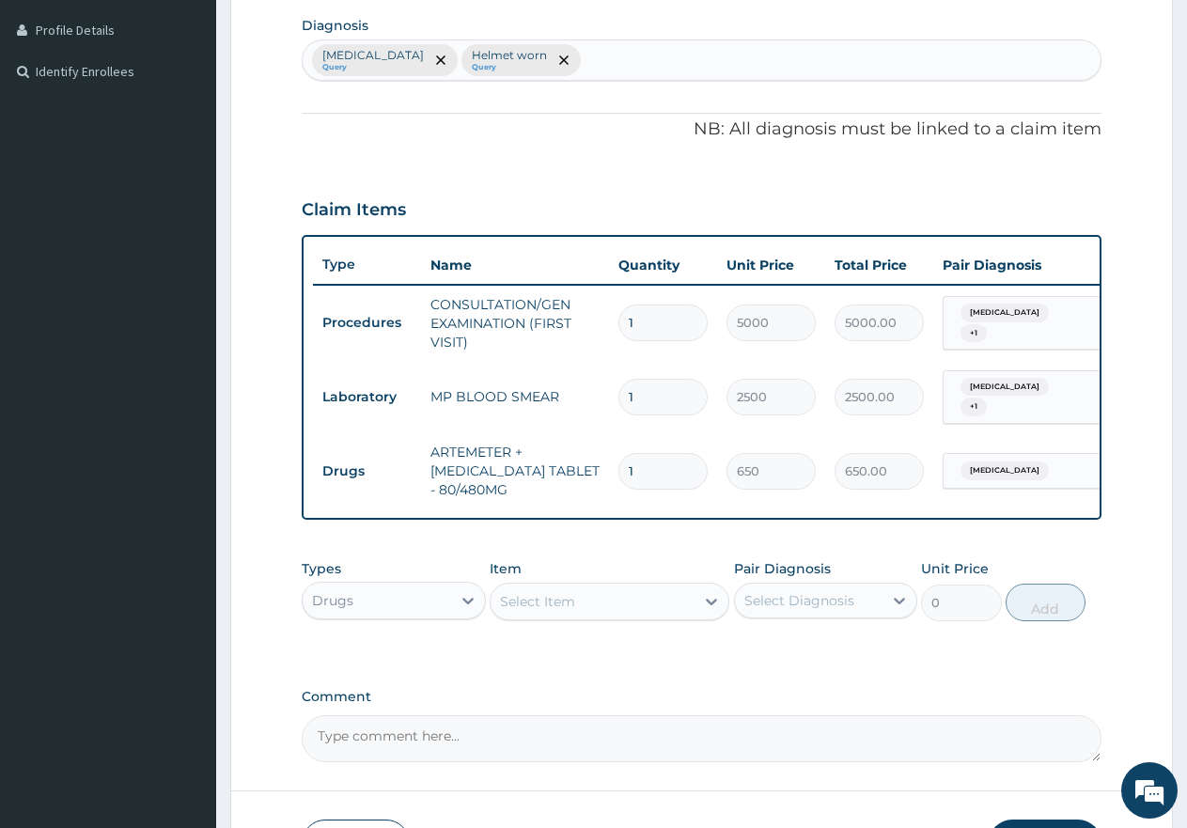
type input "0.00"
type input "6"
type input "3900.00"
type input "6"
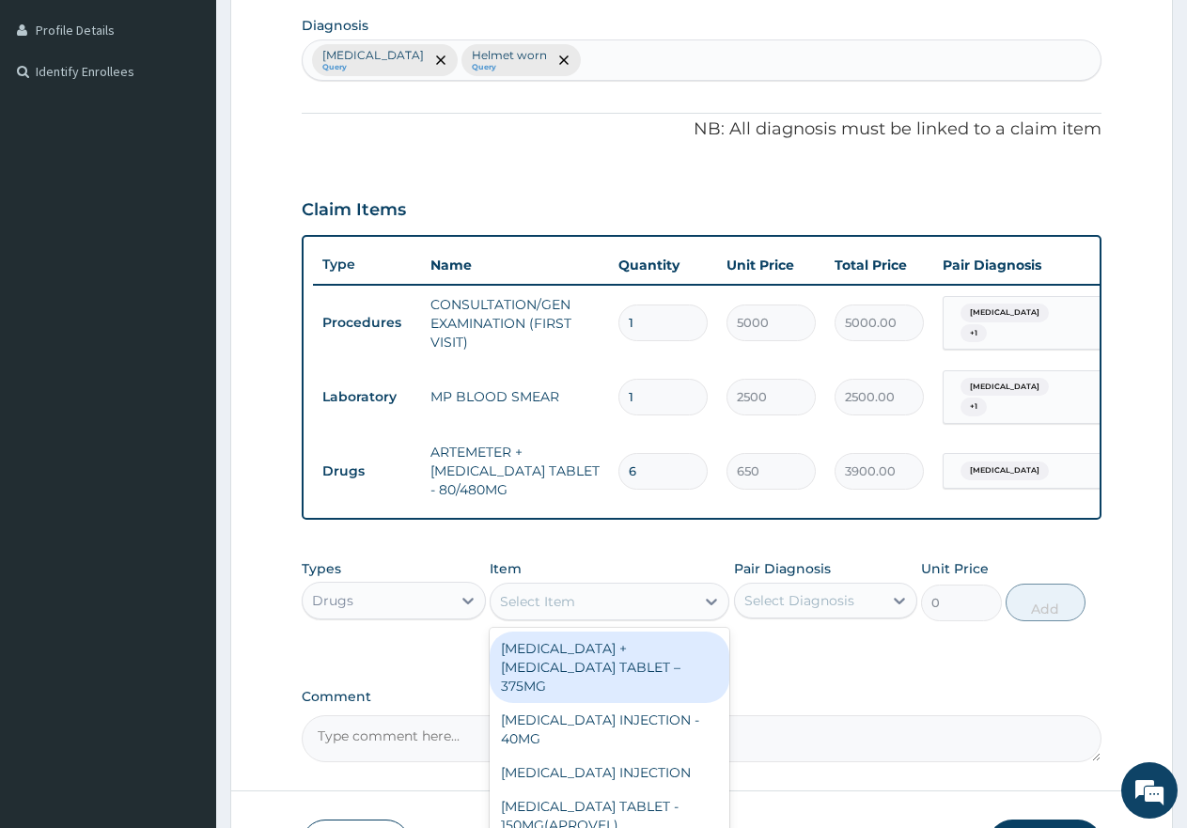
click at [633, 613] on div "Select Item" at bounding box center [593, 602] width 204 height 30
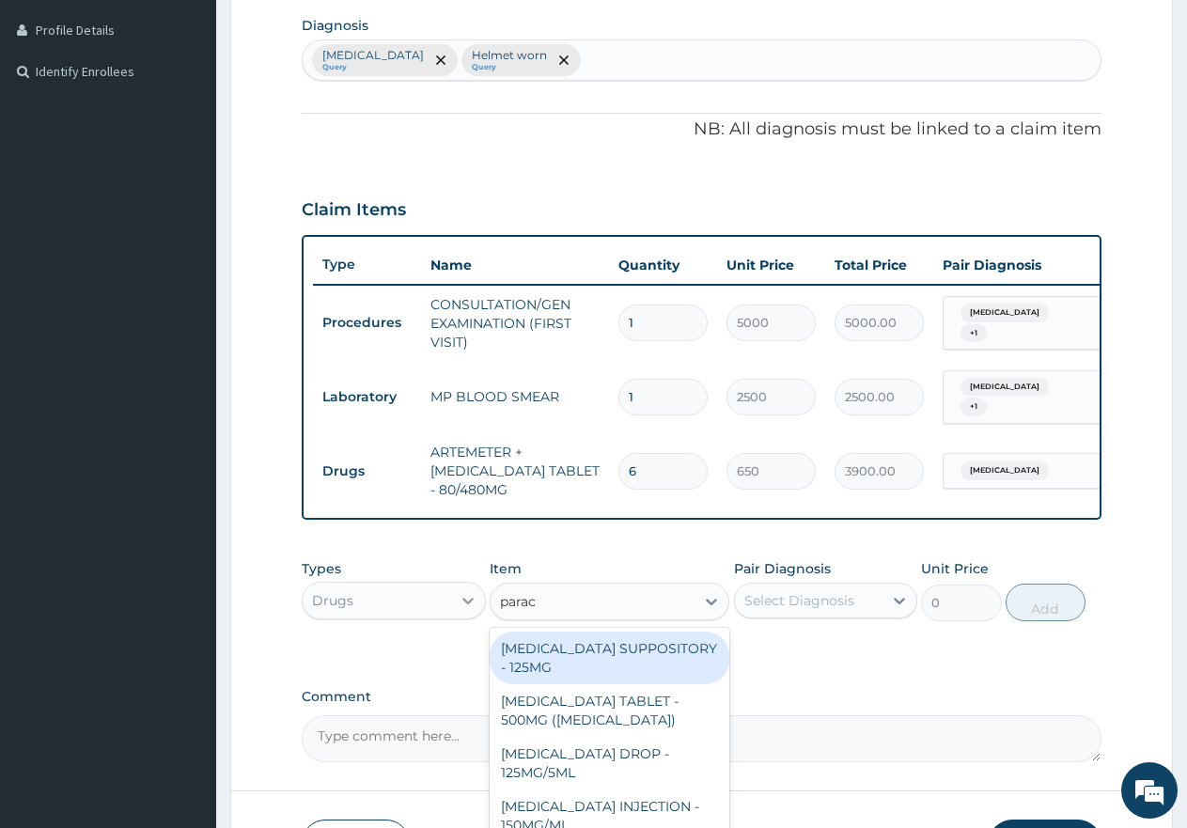
type input "parace"
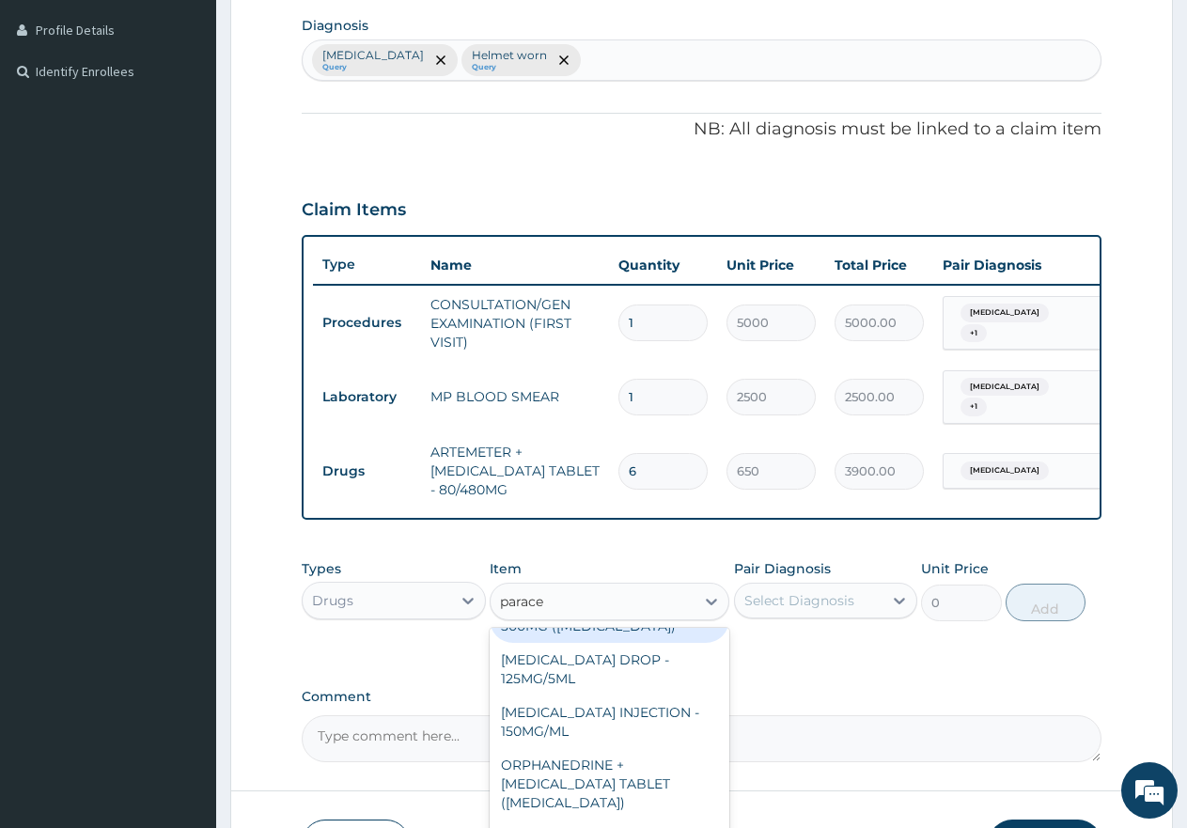
scroll to position [218, 0]
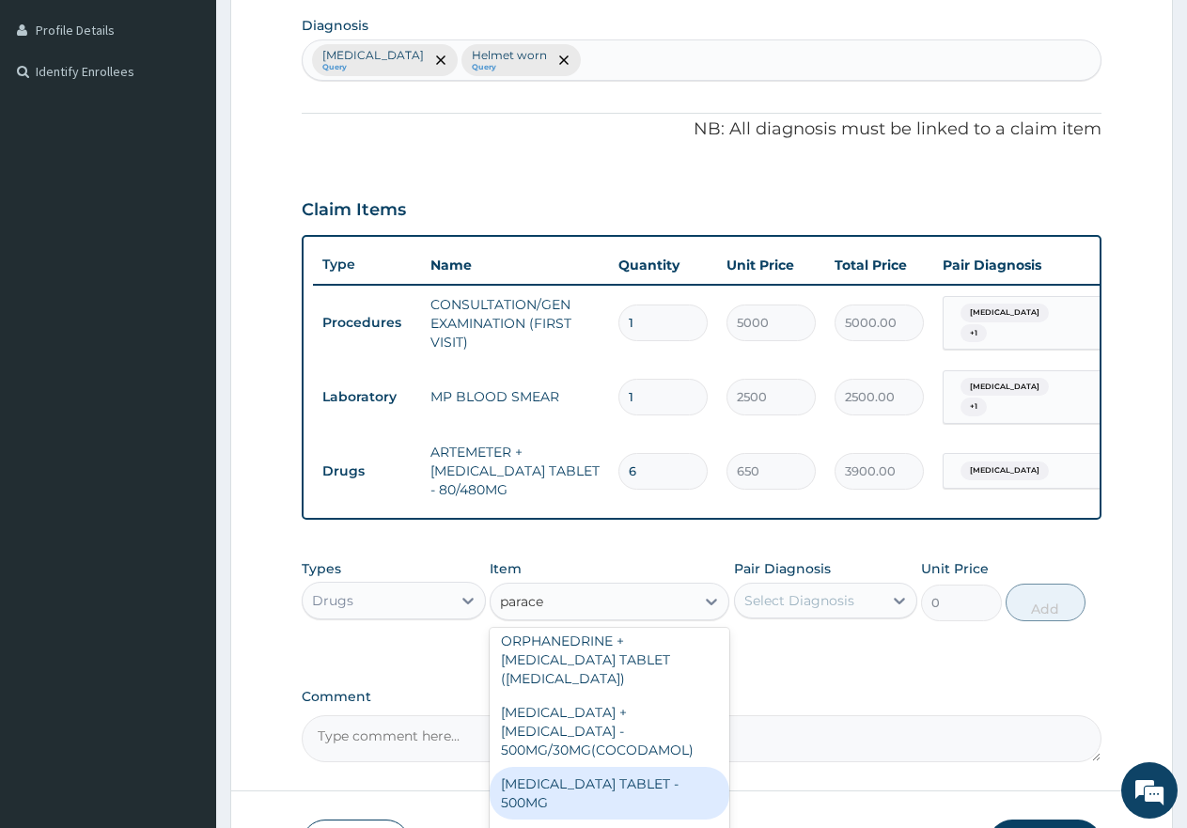
click at [607, 777] on div "[MEDICAL_DATA] TABLET - 500MG" at bounding box center [610, 793] width 240 height 53
type input "60"
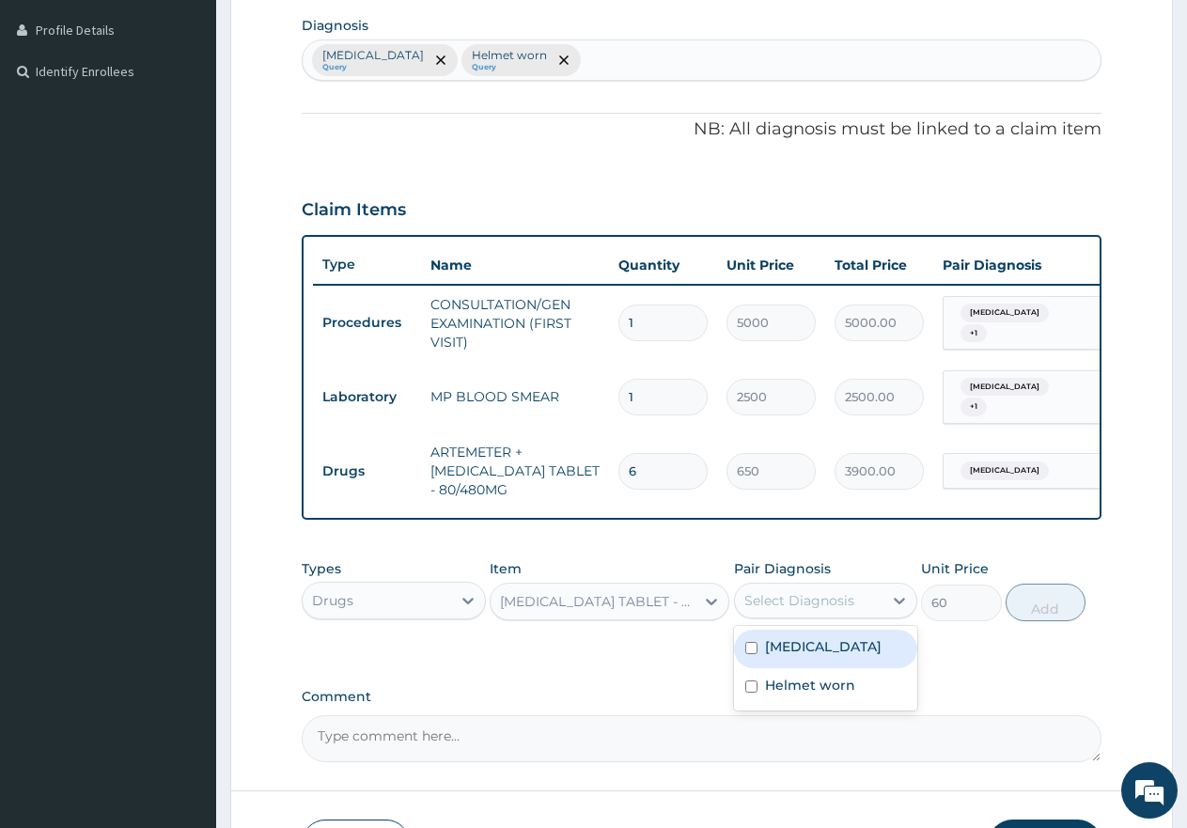
click at [833, 607] on div "Select Diagnosis" at bounding box center [800, 600] width 110 height 19
drag, startPoint x: 737, startPoint y: 651, endPoint x: 747, endPoint y: 659, distance: 13.4
click at [746, 654] on div "[MEDICAL_DATA]" at bounding box center [826, 649] width 184 height 39
checkbox input "true"
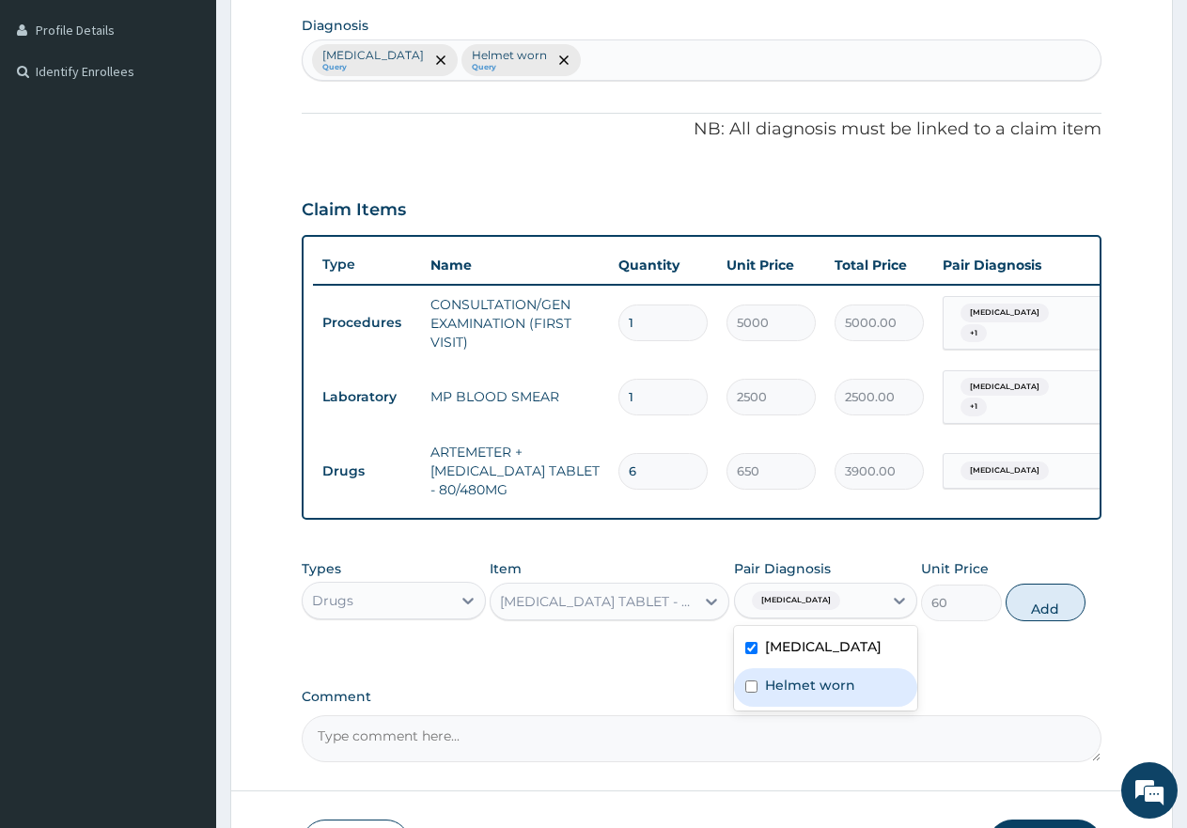
drag, startPoint x: 750, startPoint y: 679, endPoint x: 809, endPoint y: 668, distance: 60.1
click at [751, 680] on div "Helmet worn" at bounding box center [826, 687] width 184 height 39
checkbox input "true"
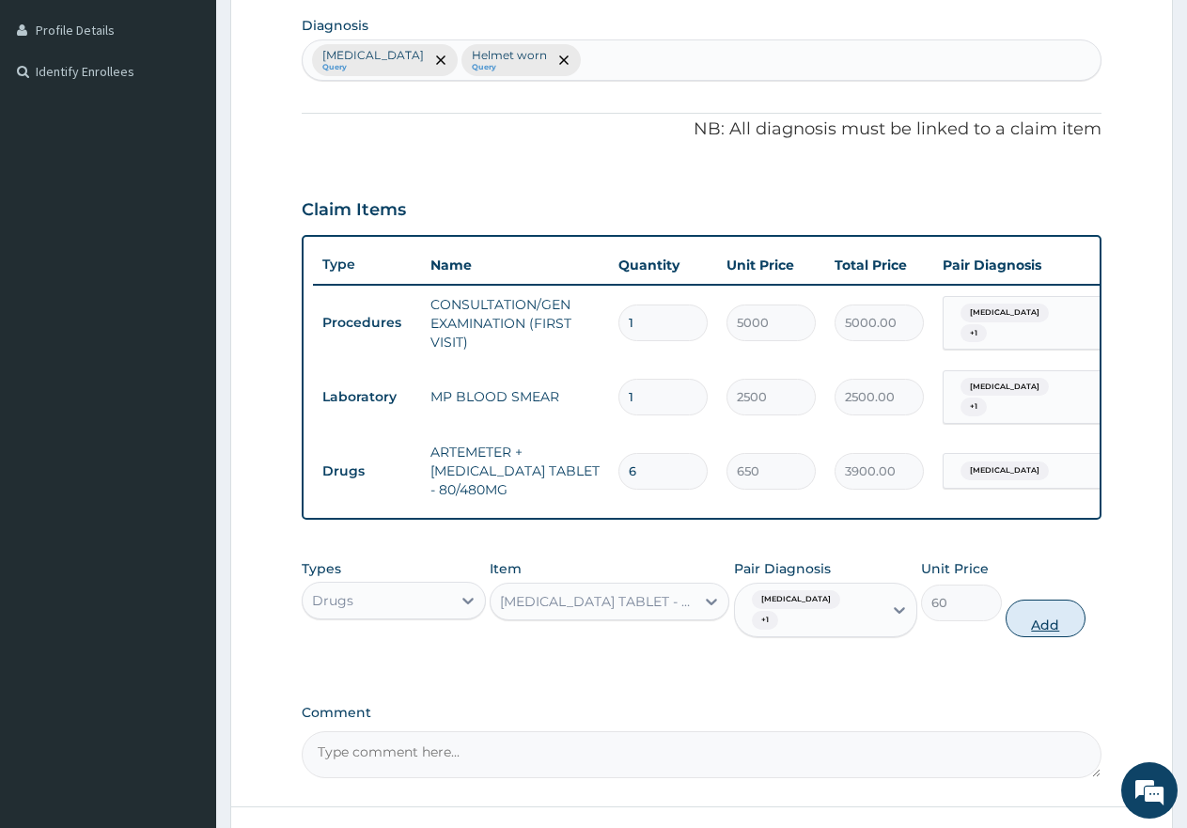
click at [1044, 618] on button "Add" at bounding box center [1046, 619] width 80 height 38
type input "0"
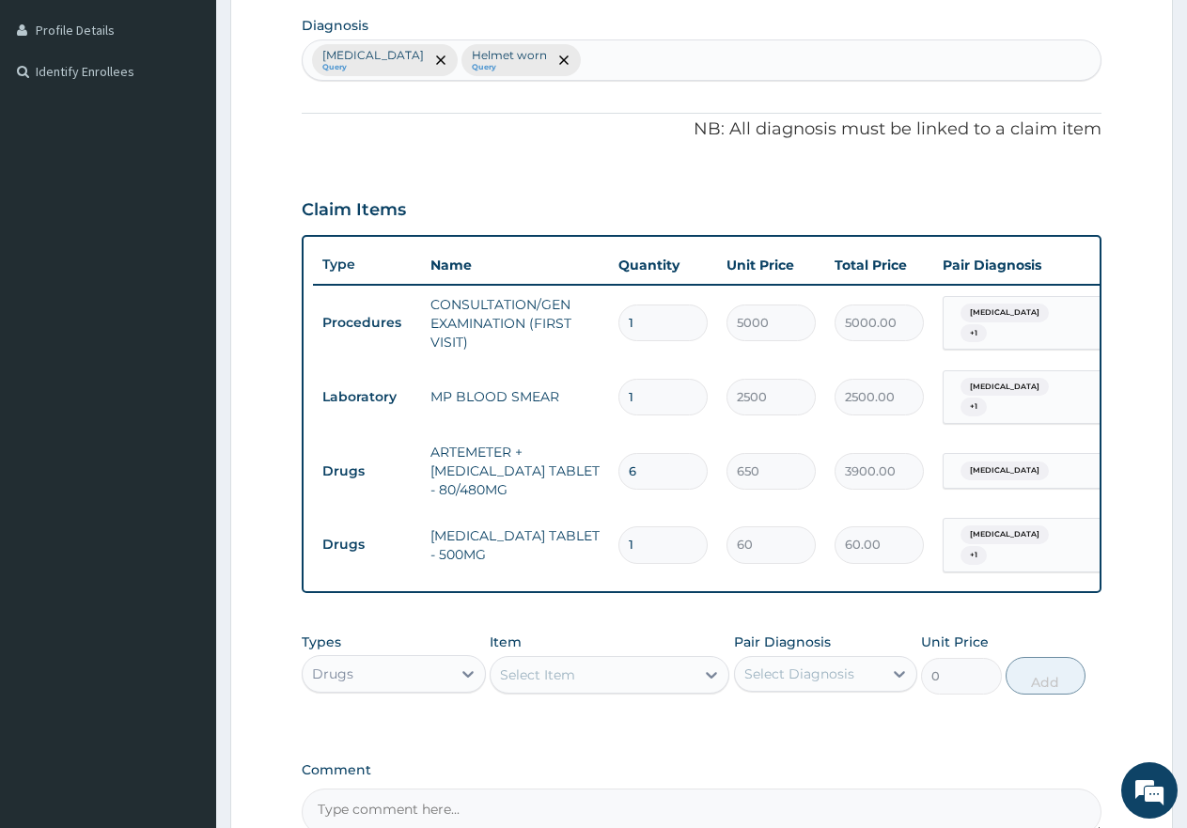
type input "18"
type input "1080.00"
type input "18"
click at [665, 683] on div "Select Item" at bounding box center [593, 675] width 204 height 30
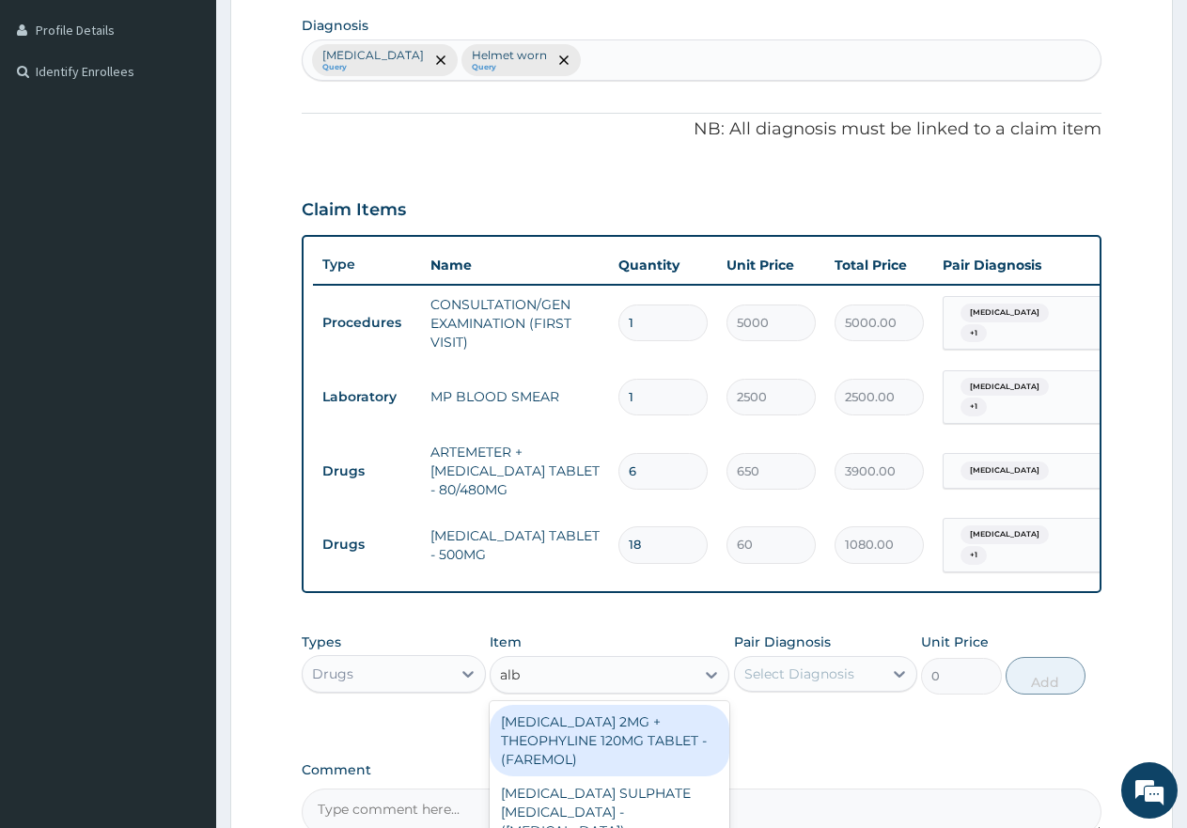
type input "albe"
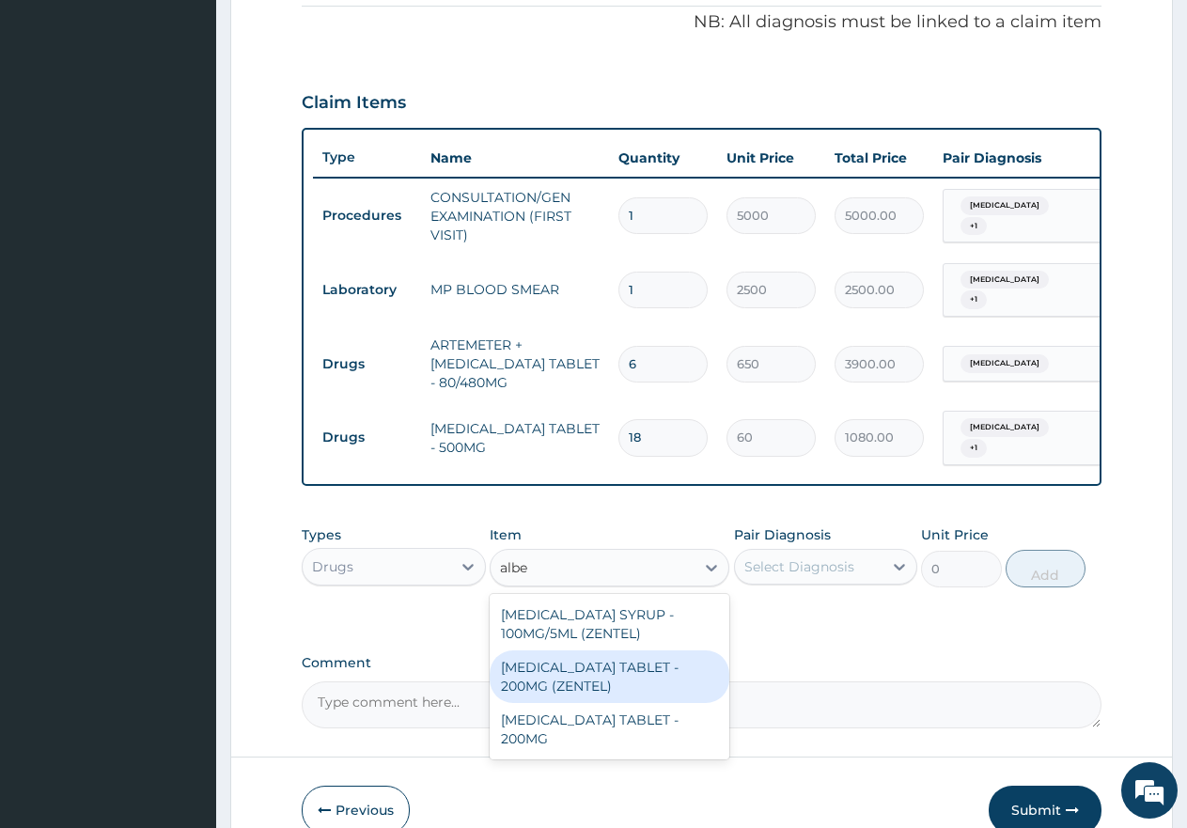
scroll to position [652, 0]
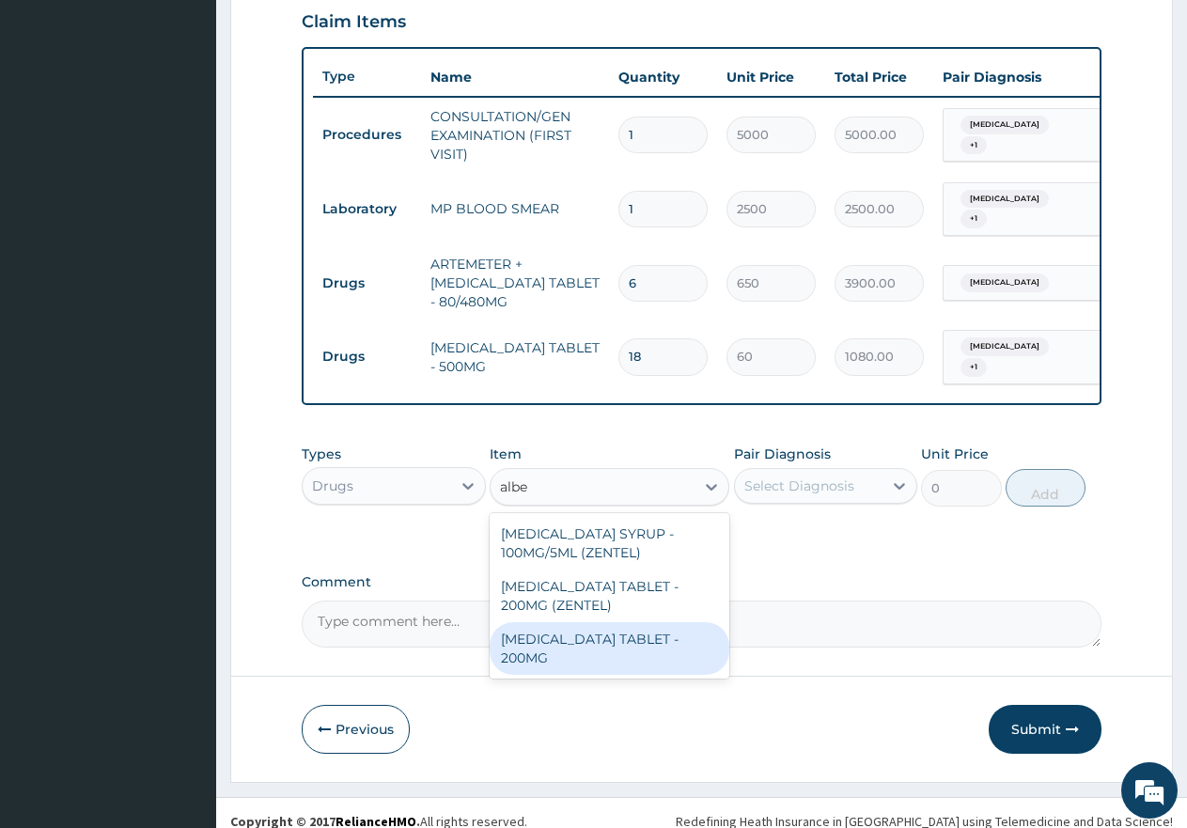
click at [629, 636] on div "[MEDICAL_DATA] TABLET - 200MG" at bounding box center [610, 648] width 240 height 53
type input "500"
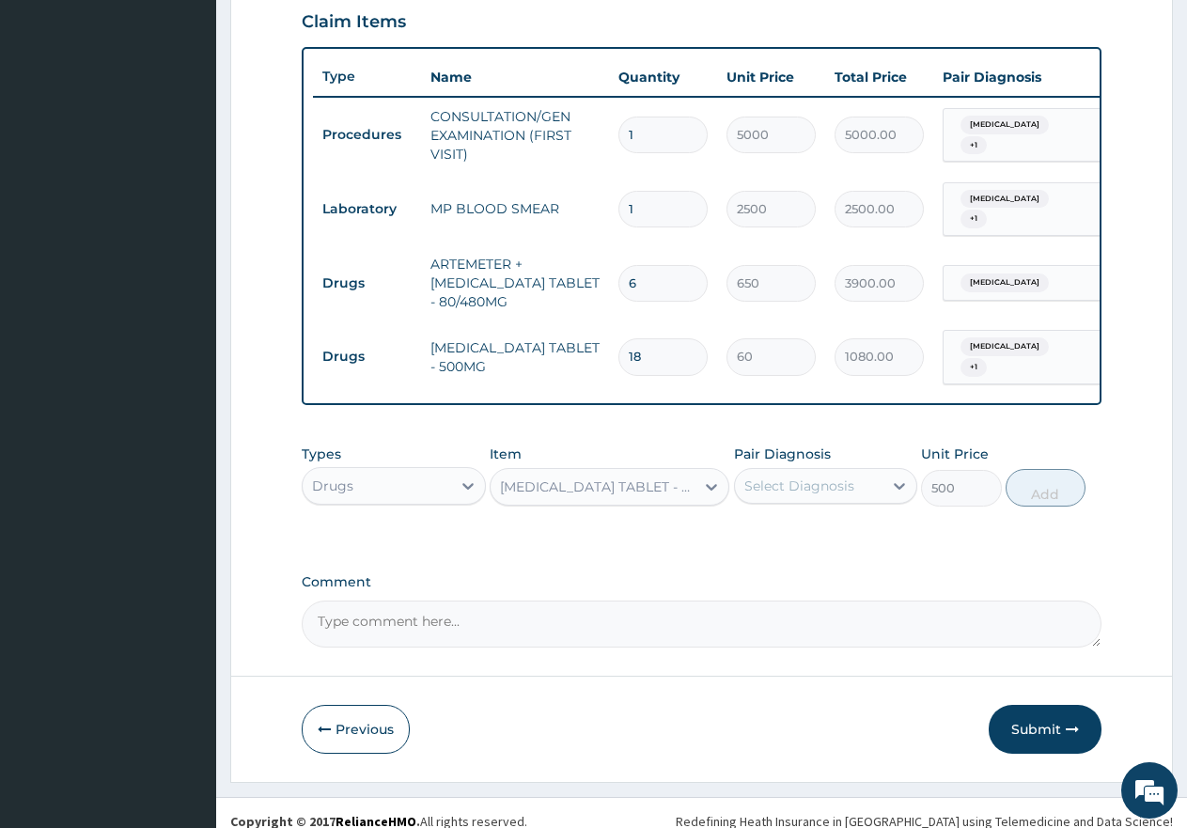
click at [808, 485] on div "Select Diagnosis" at bounding box center [800, 486] width 110 height 19
drag, startPoint x: 747, startPoint y: 580, endPoint x: 788, endPoint y: 568, distance: 42.2
click at [752, 580] on div "Helmet worn" at bounding box center [826, 573] width 184 height 39
checkbox input "true"
click at [1046, 494] on button "Add" at bounding box center [1046, 488] width 80 height 38
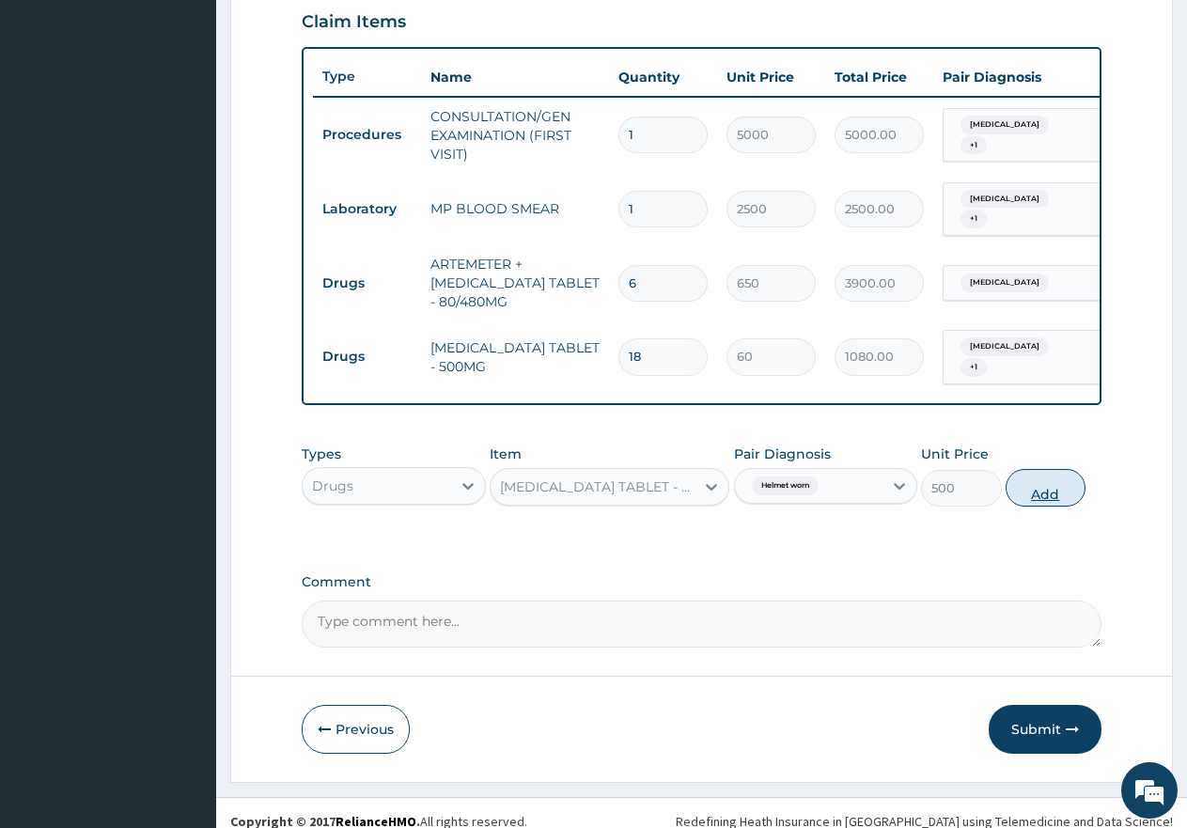
type input "0"
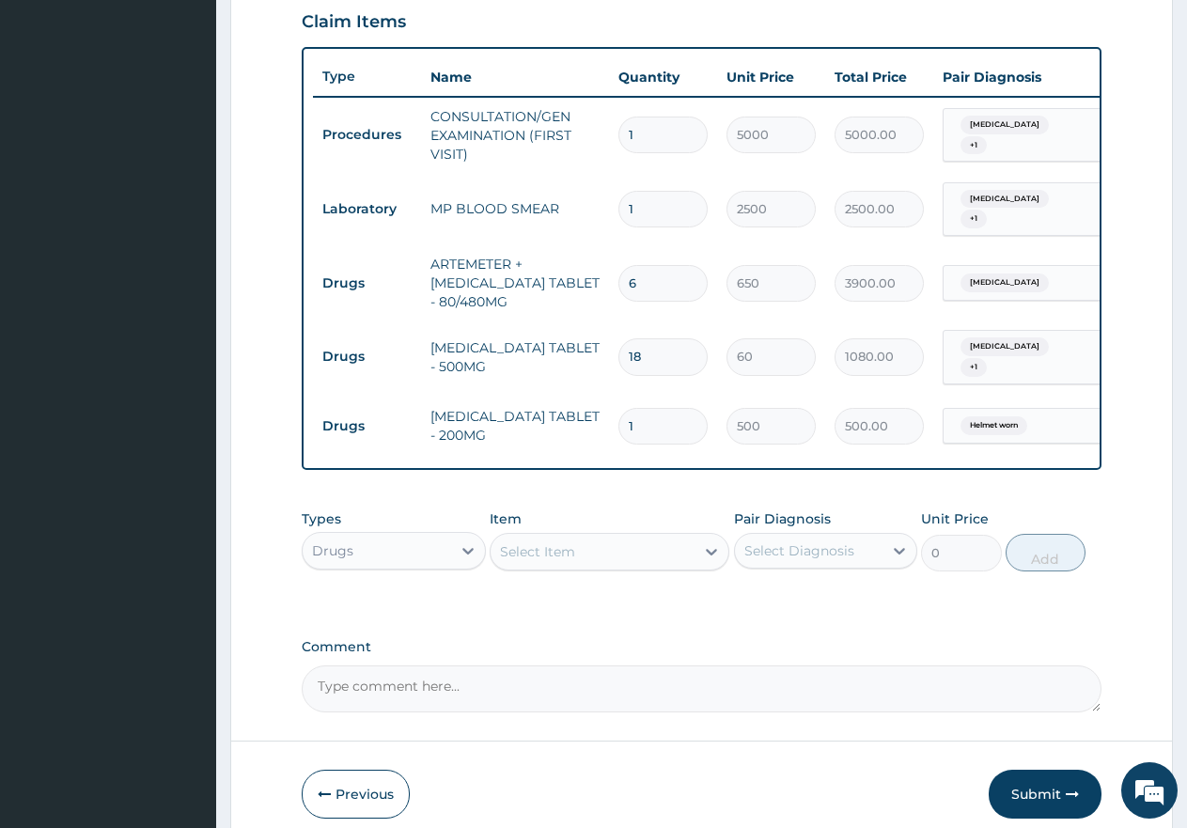
type input "0.00"
type input "2"
type input "1000.00"
type input "2"
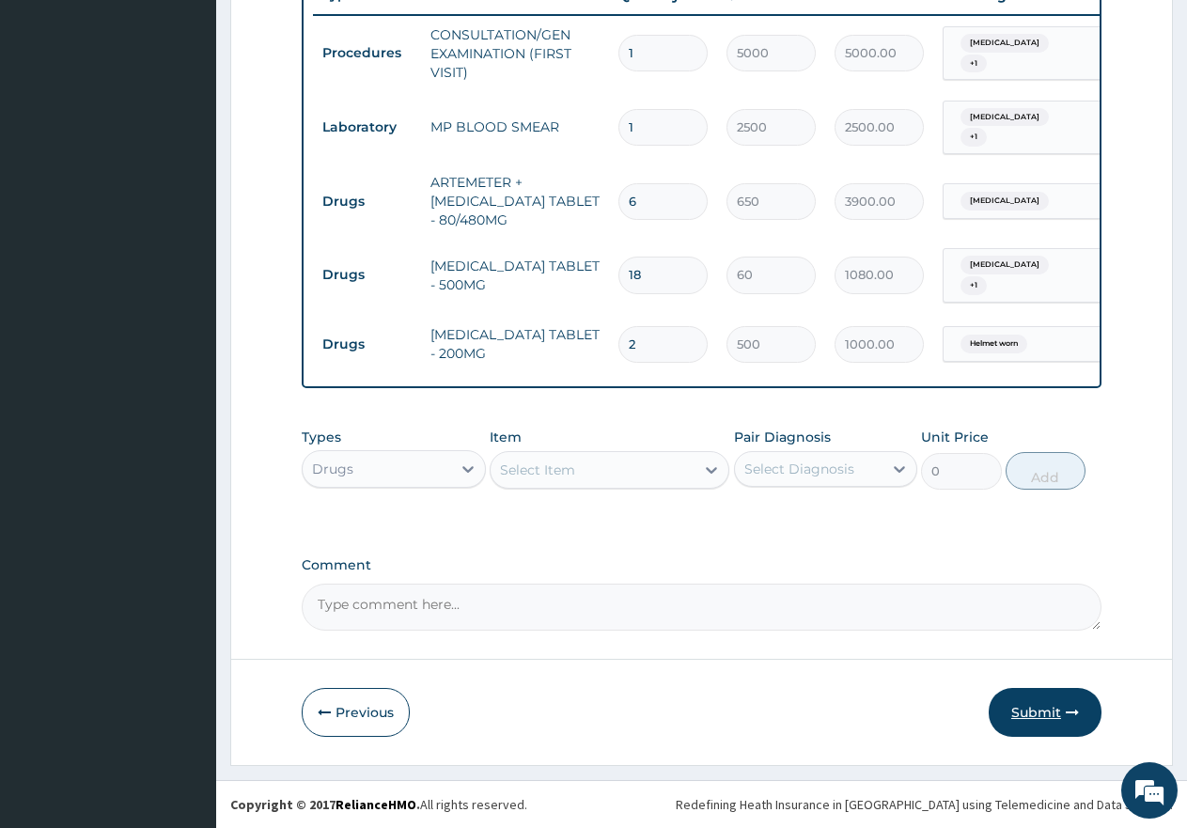
click at [1037, 717] on button "Submit" at bounding box center [1045, 712] width 113 height 49
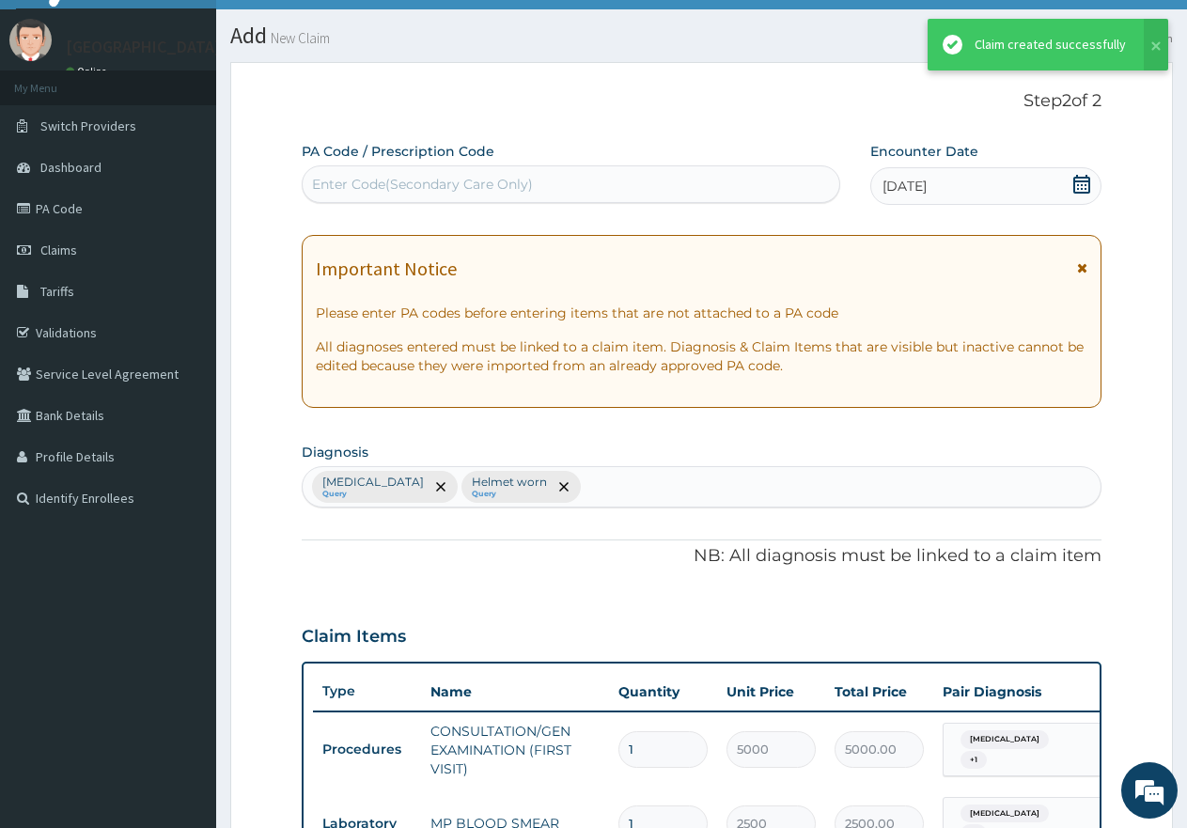
scroll to position [734, 0]
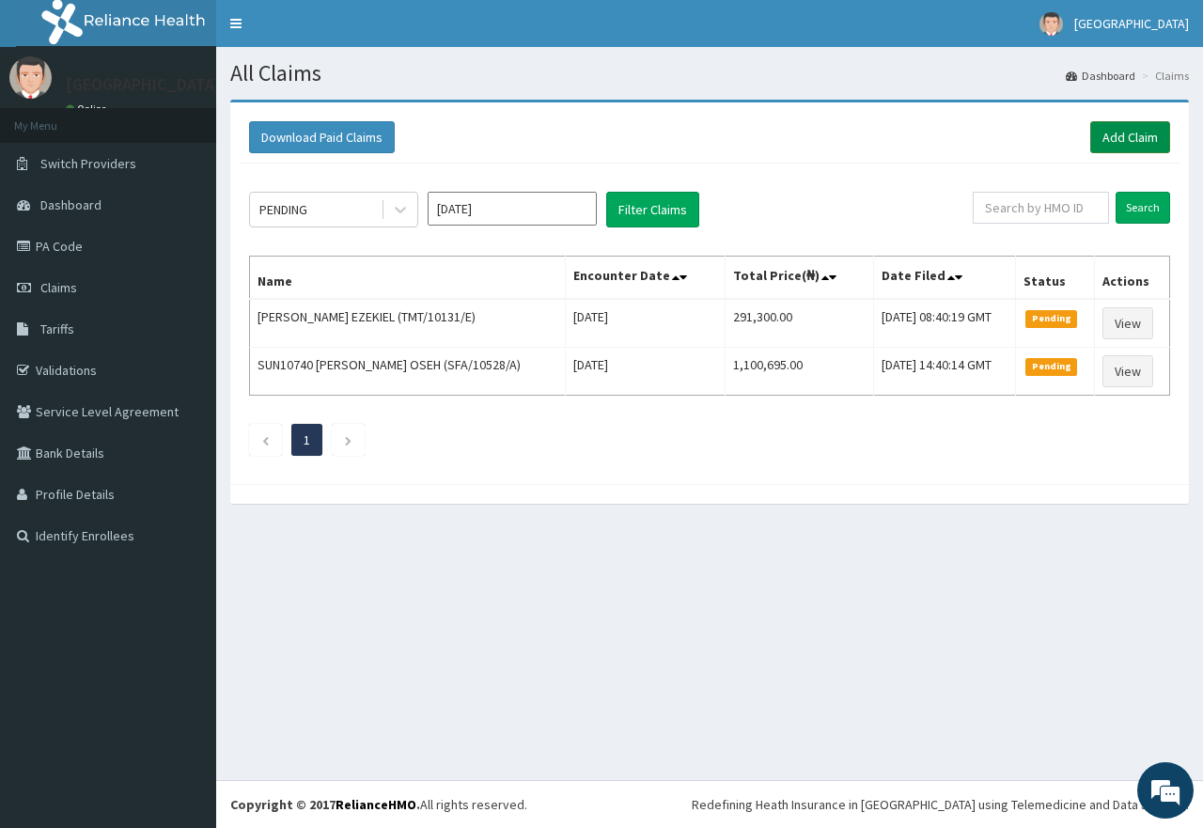
click at [1146, 134] on link "Add Claim" at bounding box center [1131, 137] width 80 height 32
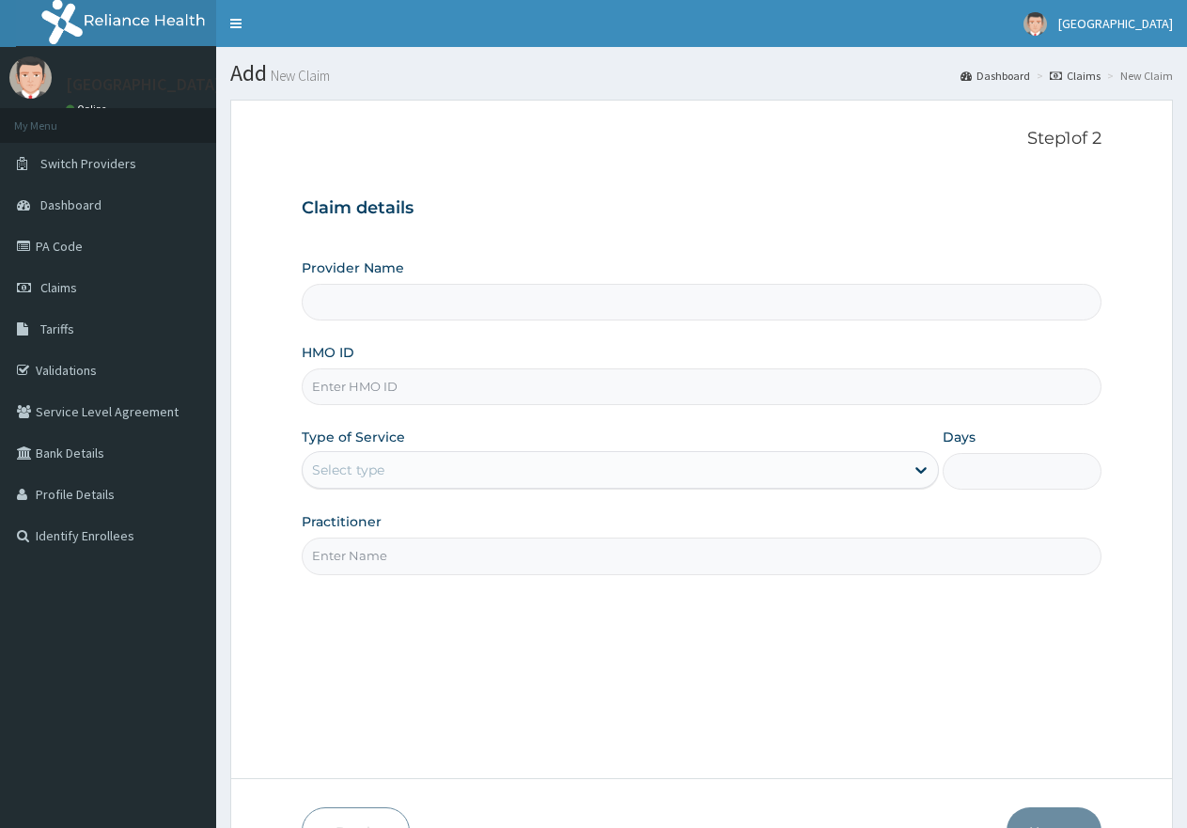
paste input "EDE/10006/C"
type input "EDE/10006/C"
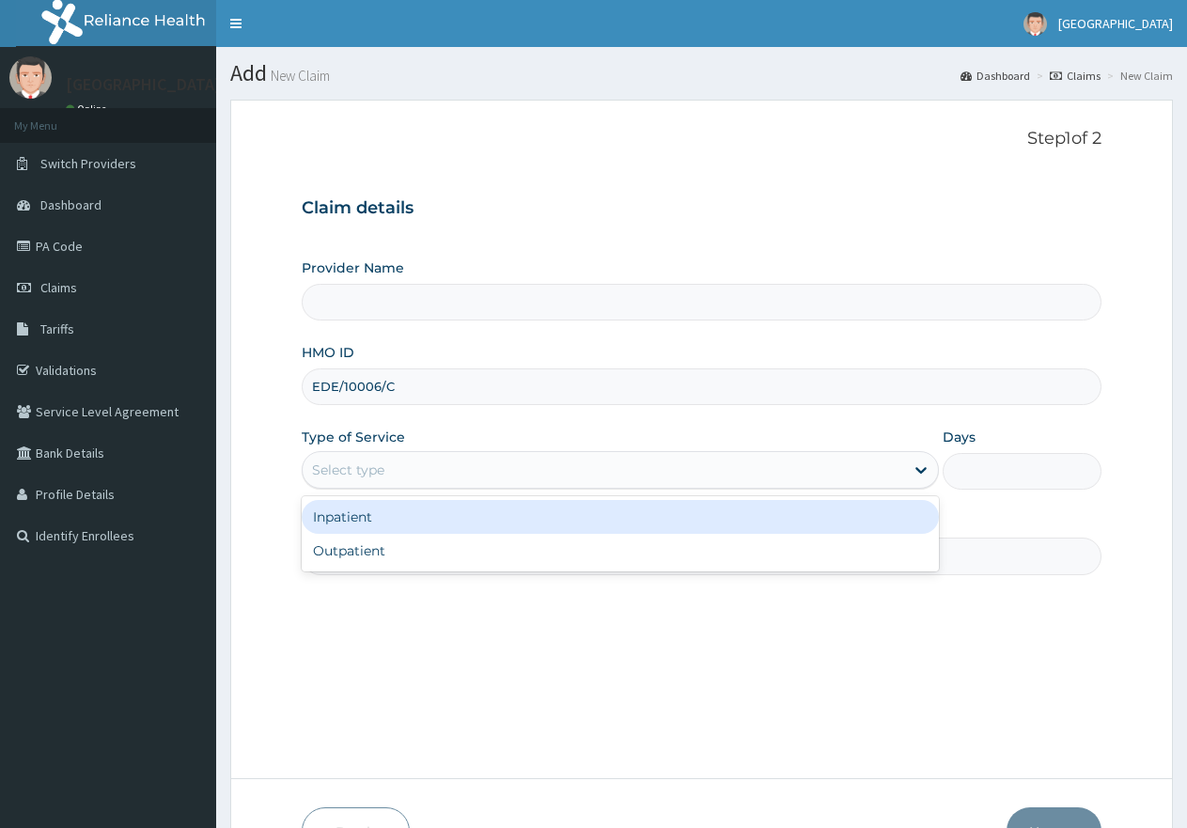
click at [431, 458] on div "Select type" at bounding box center [603, 470] width 601 height 30
type input "First Rivers Hospital"
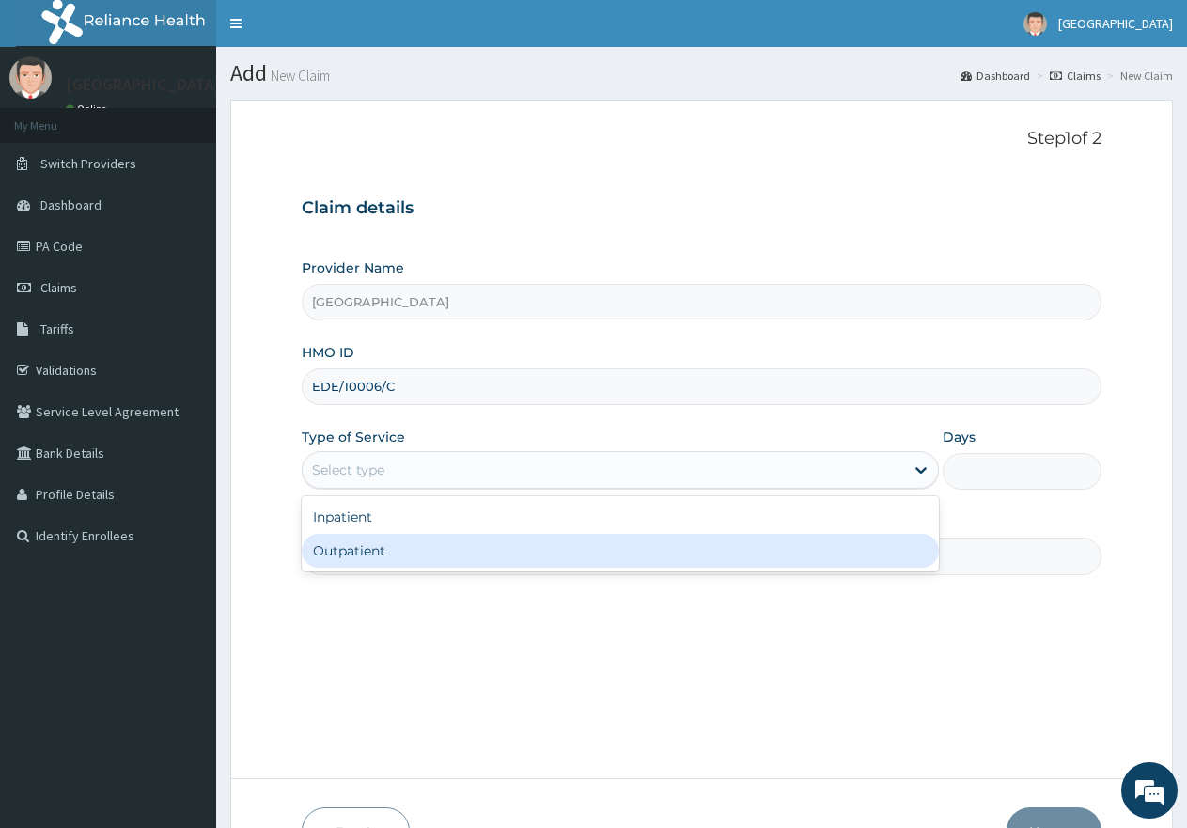
click at [413, 543] on div "Outpatient" at bounding box center [620, 551] width 636 height 34
type input "1"
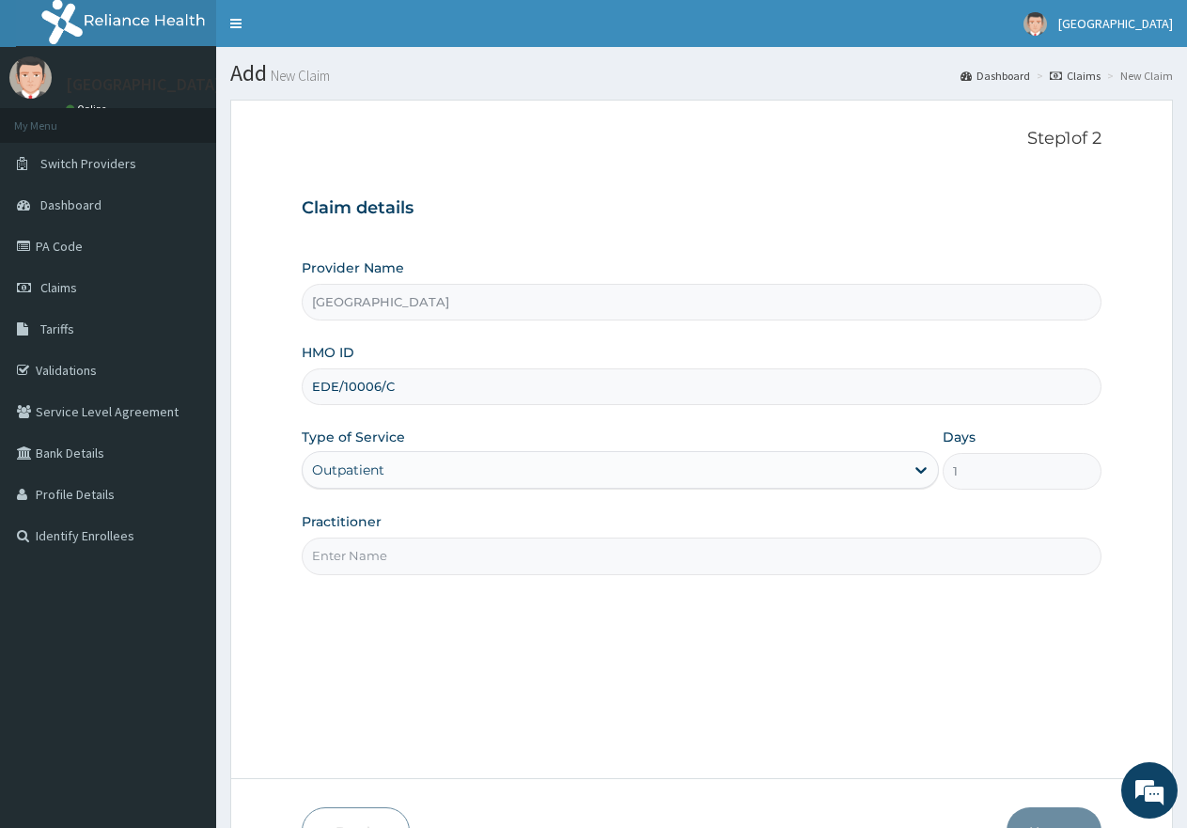
click at [416, 545] on input "Practitioner" at bounding box center [702, 556] width 800 height 37
type input "gp"
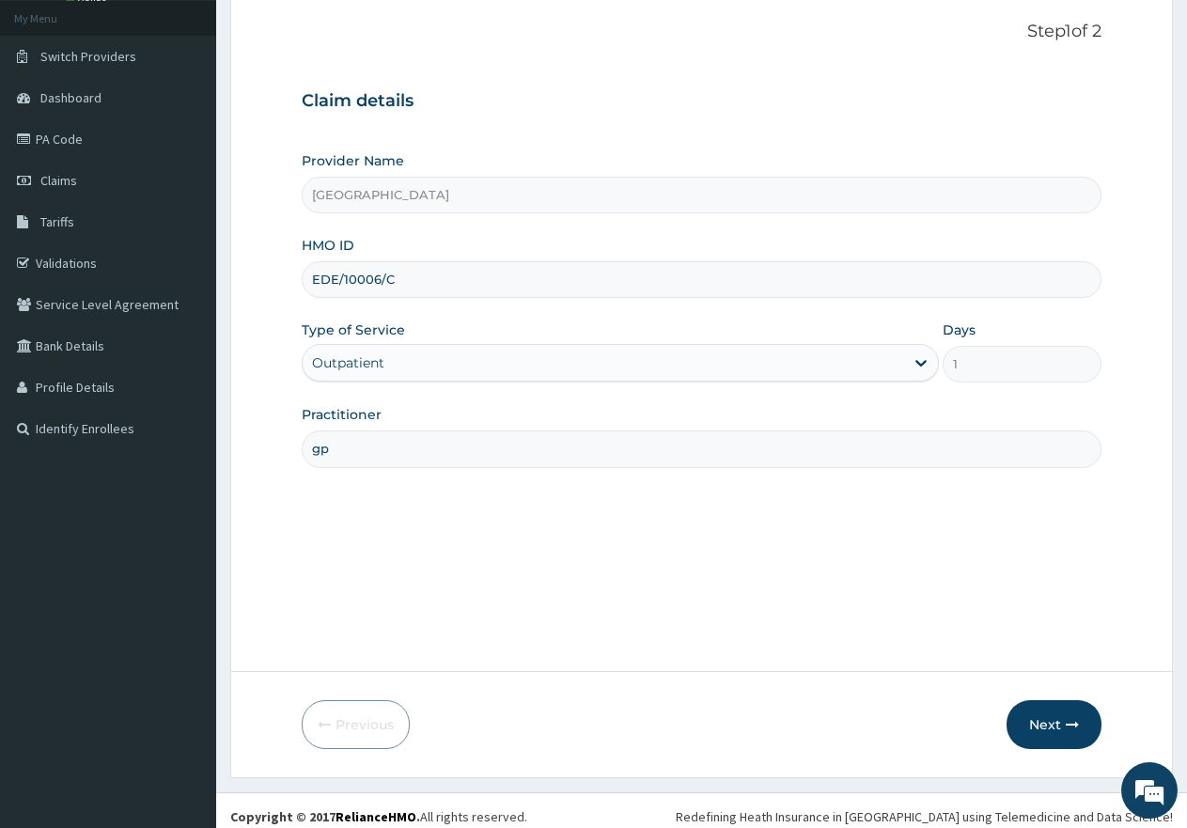
scroll to position [119, 0]
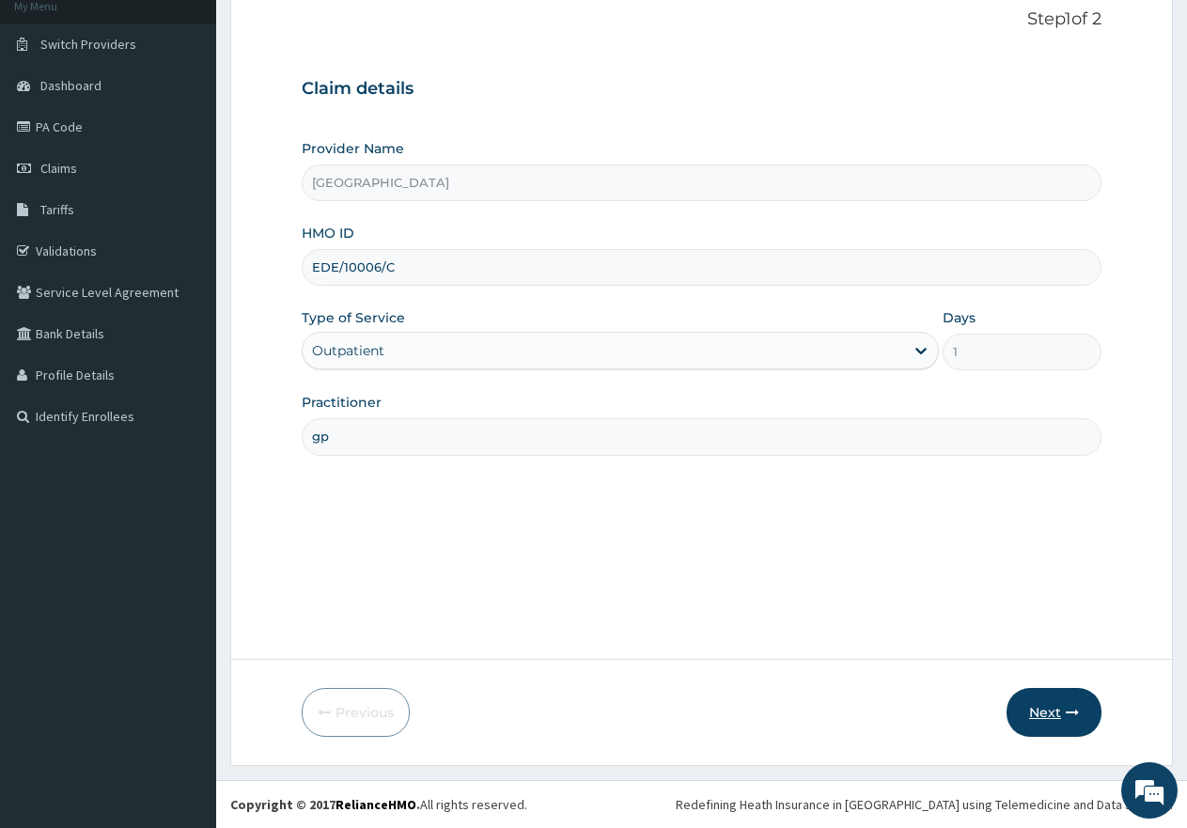
click at [1040, 719] on button "Next" at bounding box center [1054, 712] width 95 height 49
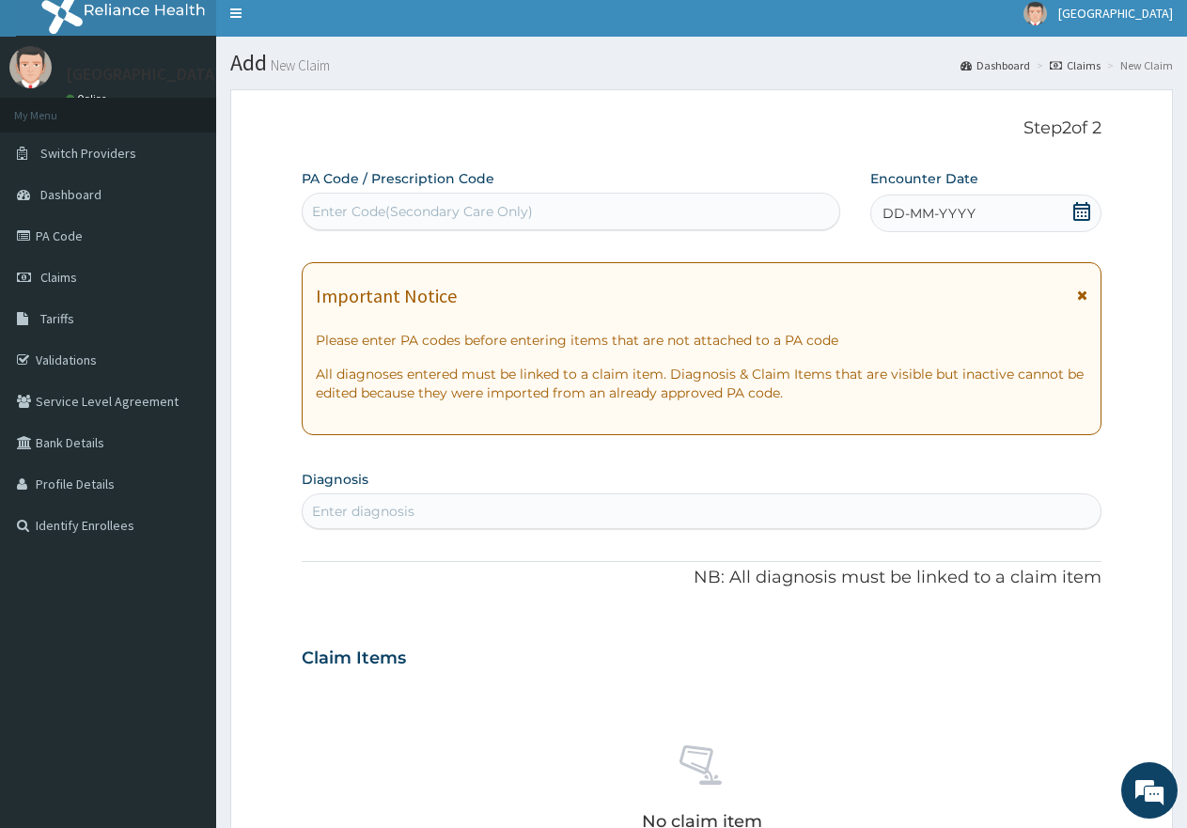
scroll to position [0, 0]
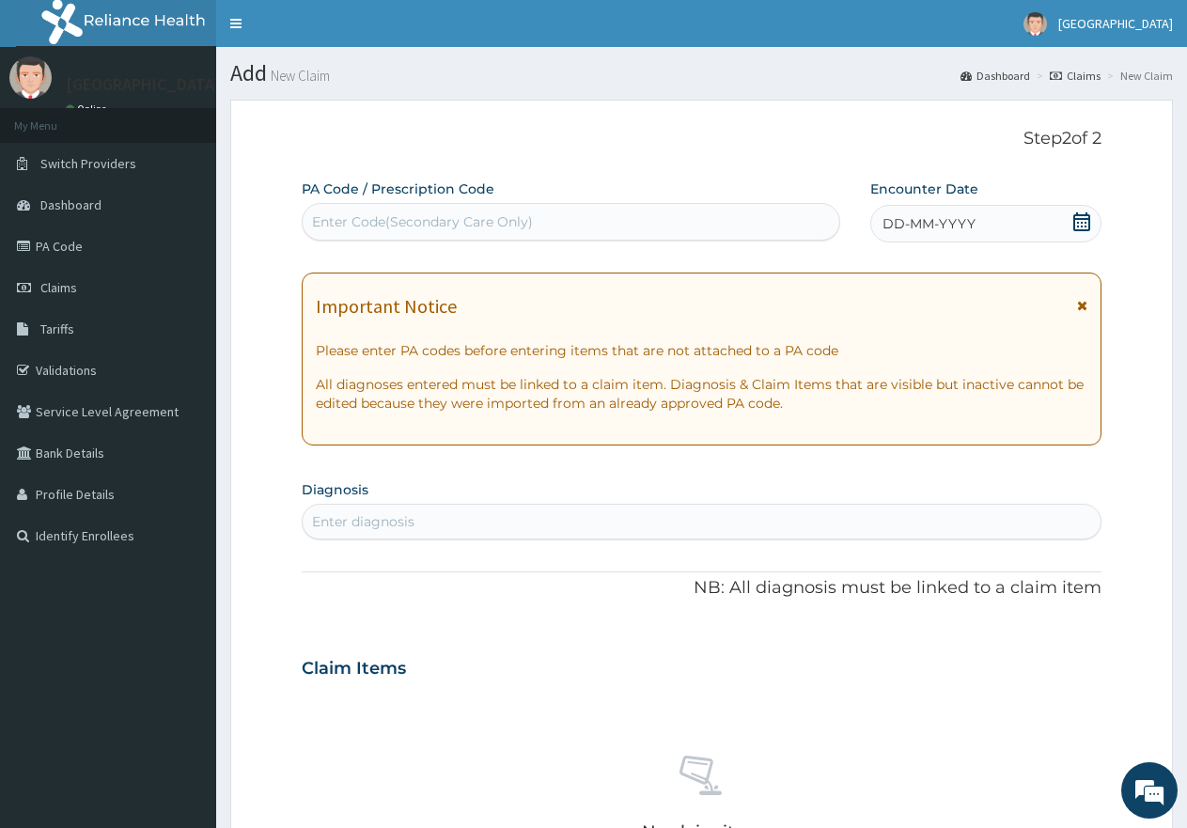
click at [1079, 220] on icon at bounding box center [1082, 221] width 19 height 19
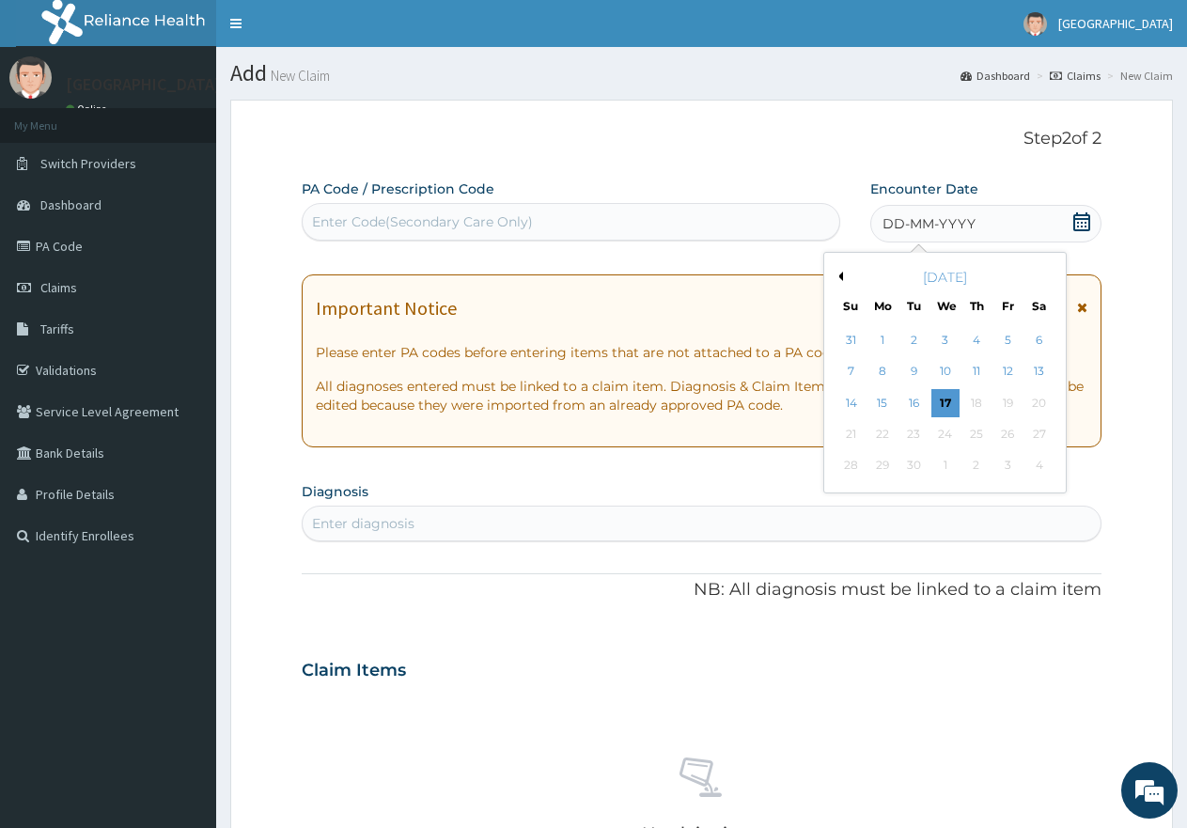
click at [839, 275] on button "Previous Month" at bounding box center [838, 276] width 9 height 9
click at [1006, 464] on div "29" at bounding box center [1008, 466] width 28 height 28
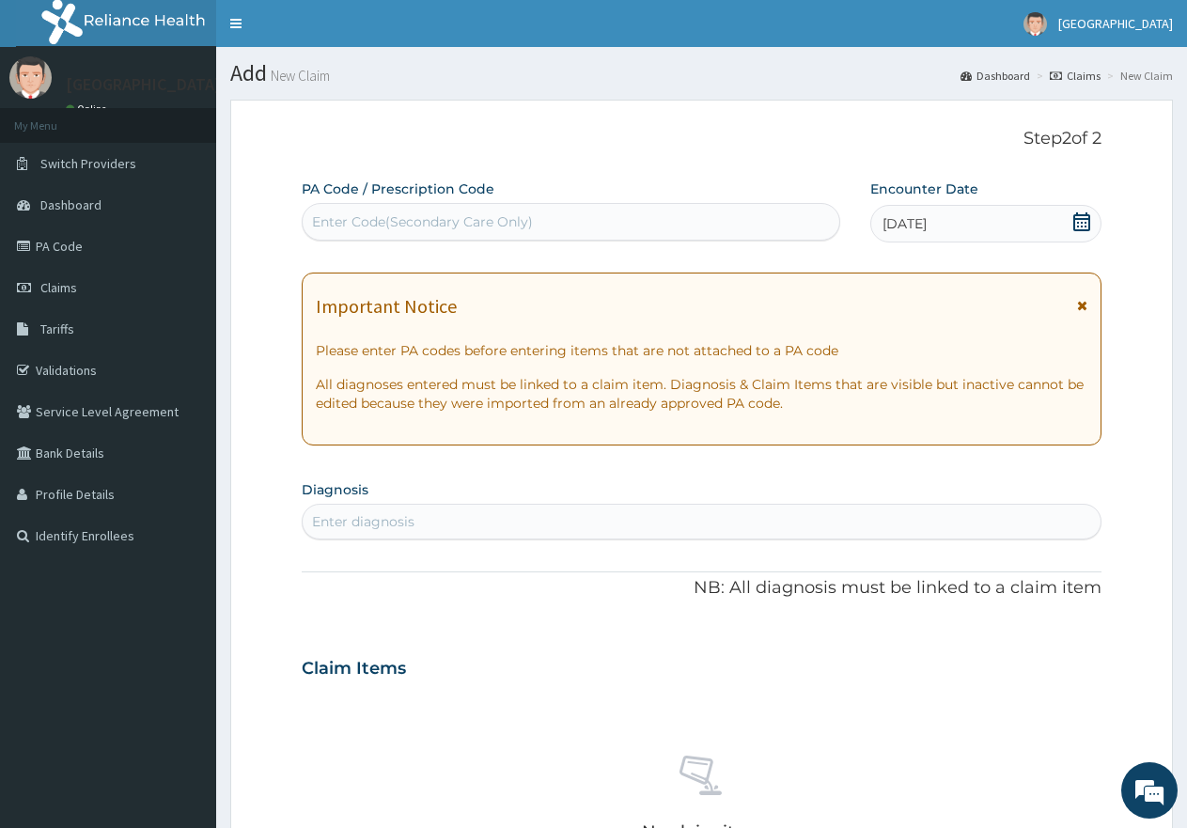
click at [627, 522] on div "Enter diagnosis" at bounding box center [702, 522] width 798 height 30
type input "pud"
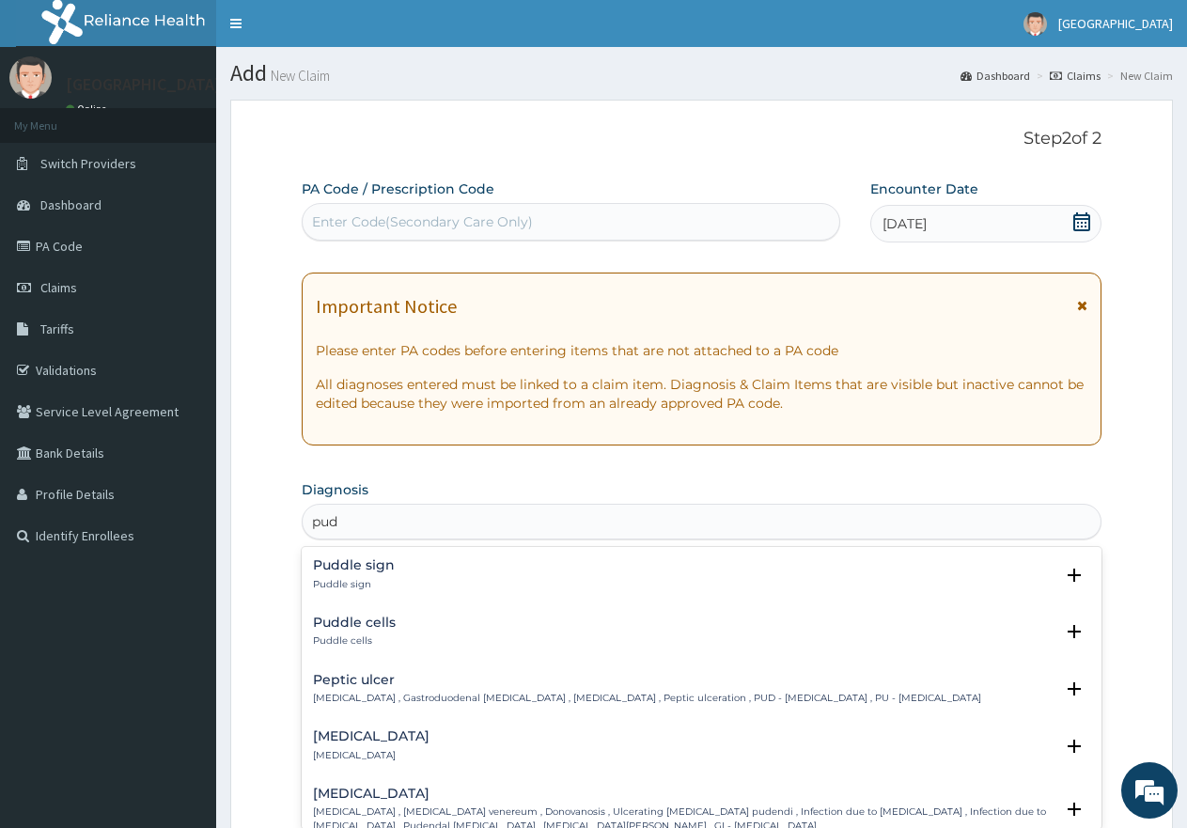
click at [363, 683] on h4 "Peptic ulcer" at bounding box center [647, 680] width 668 height 14
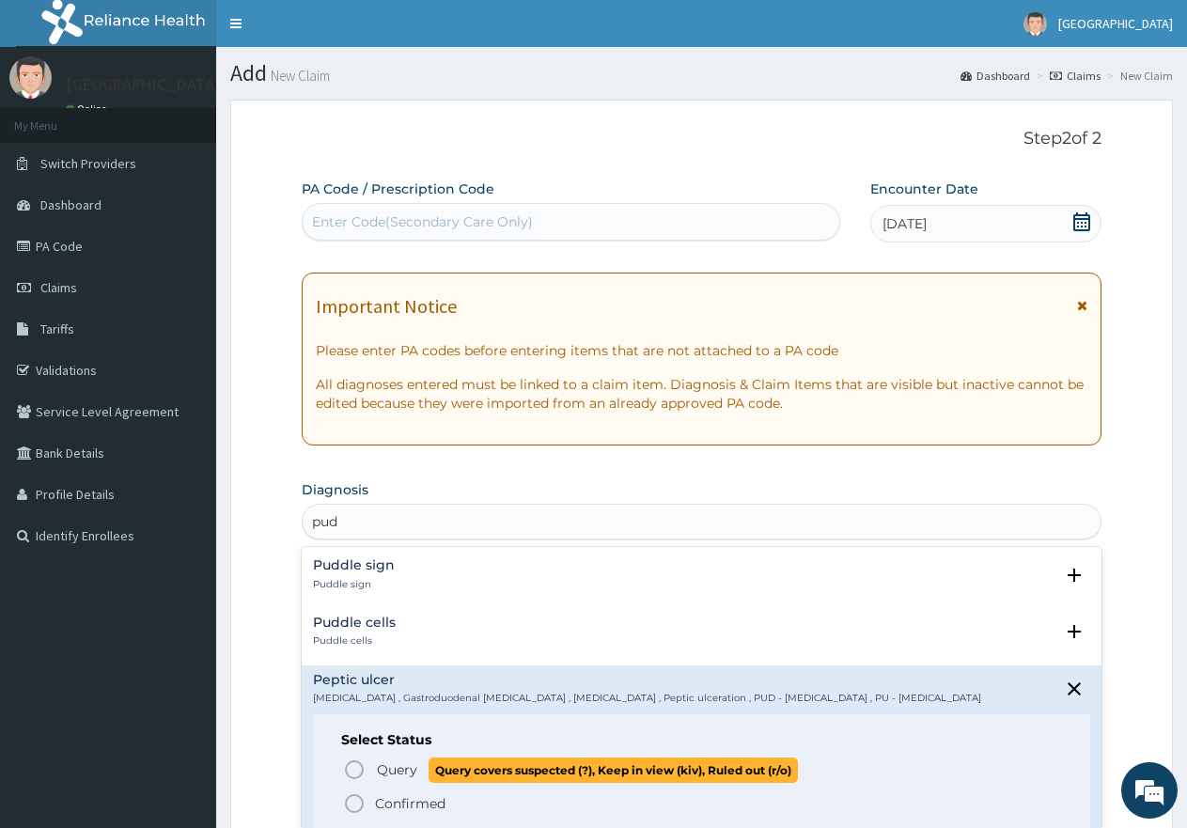
click at [353, 762] on circle "status option query" at bounding box center [354, 769] width 17 height 17
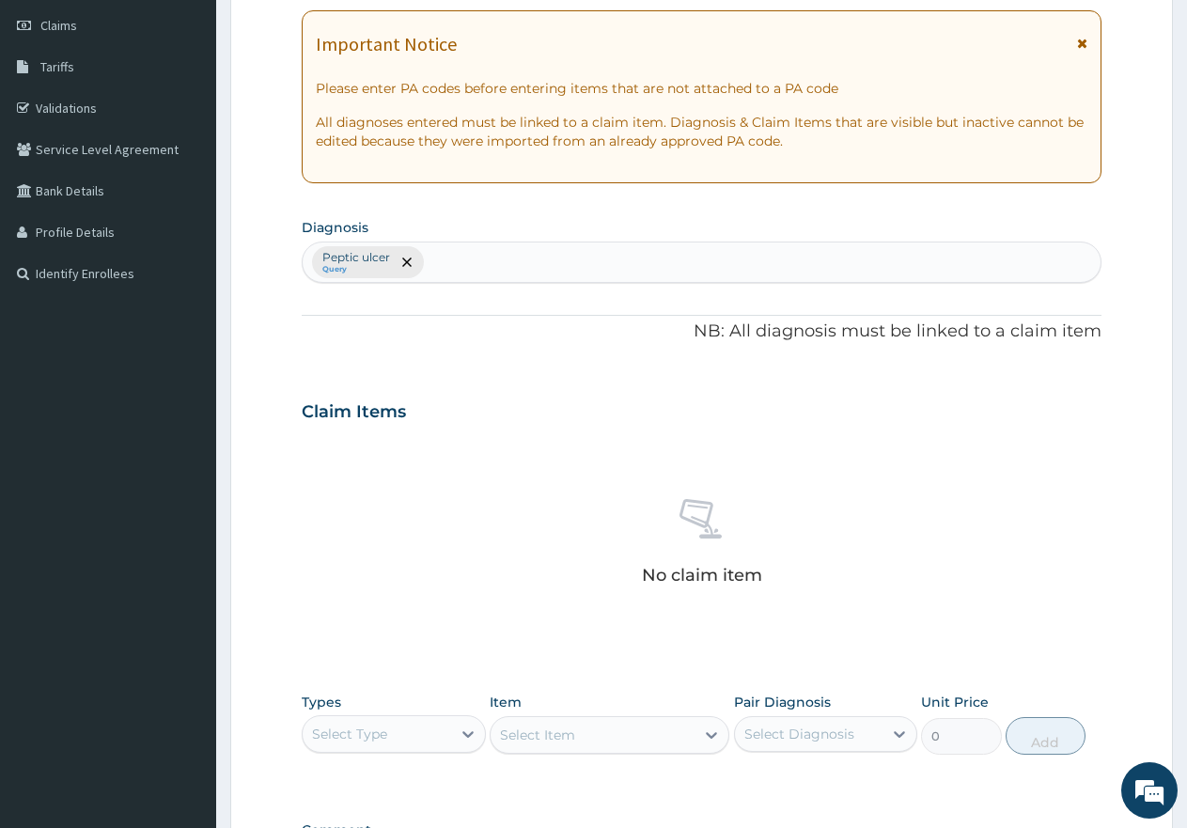
scroll to position [376, 0]
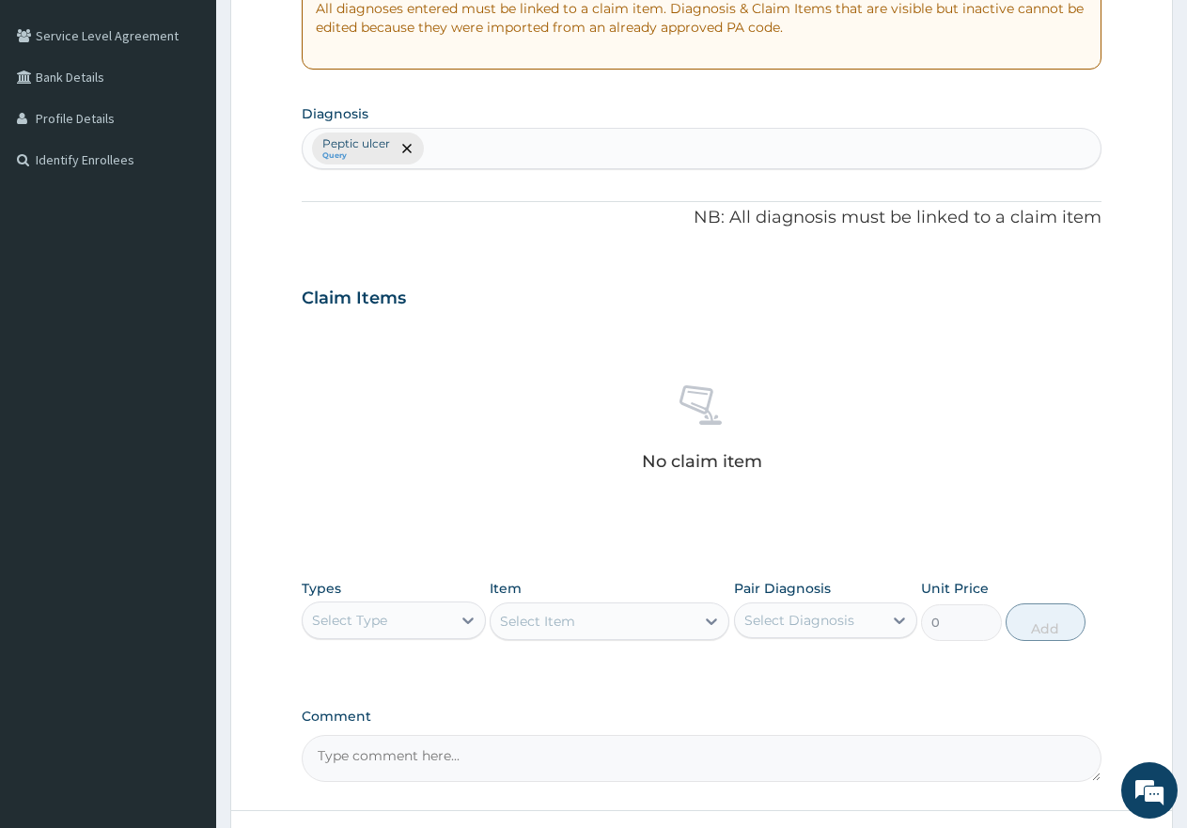
click at [413, 617] on div "Select Type" at bounding box center [377, 620] width 149 height 30
click at [387, 727] on div "Procedures" at bounding box center [394, 735] width 184 height 34
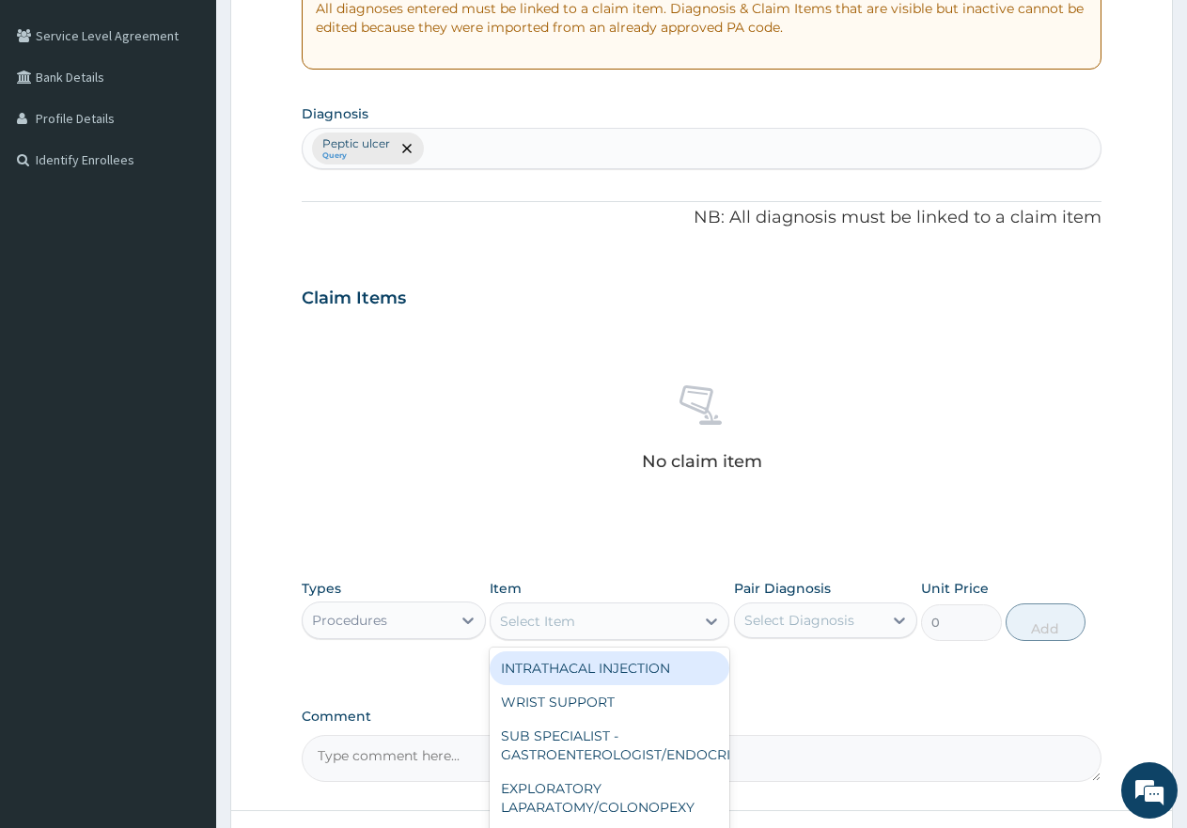
click at [508, 613] on div "Select Item" at bounding box center [537, 621] width 75 height 19
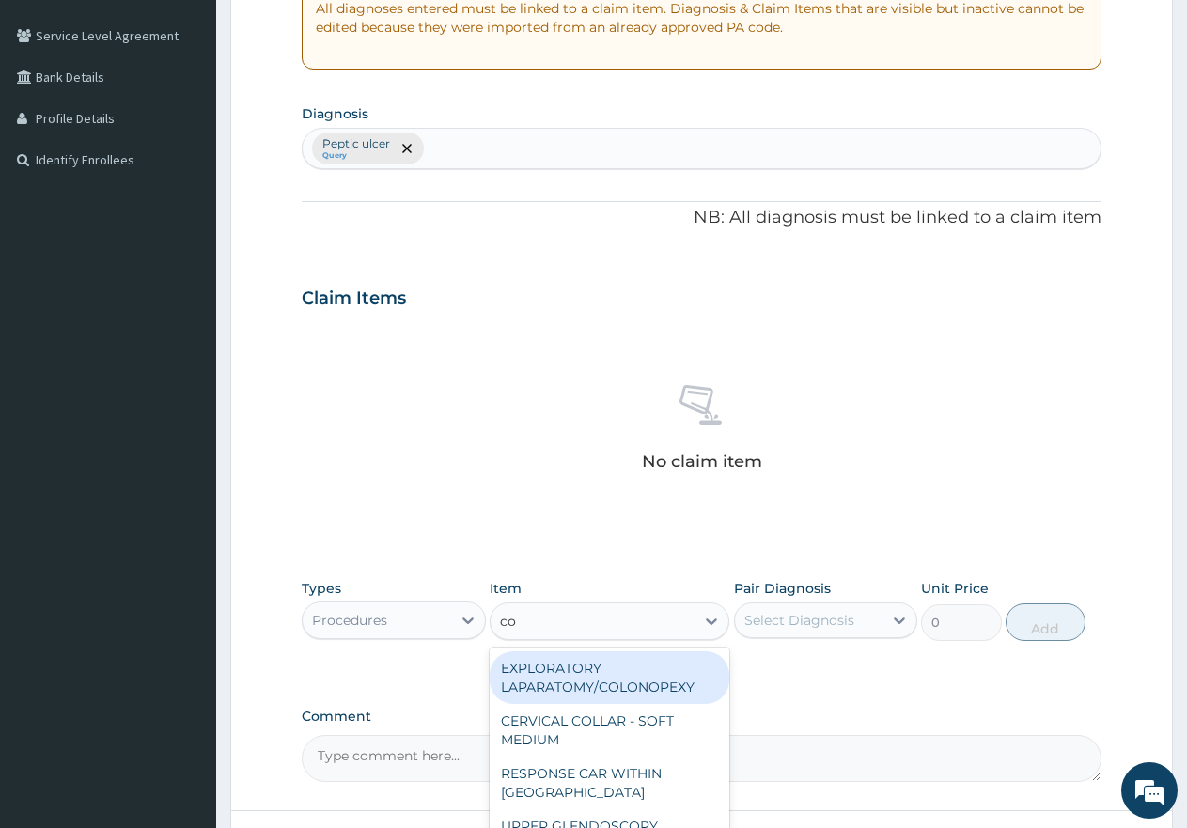
type input "con"
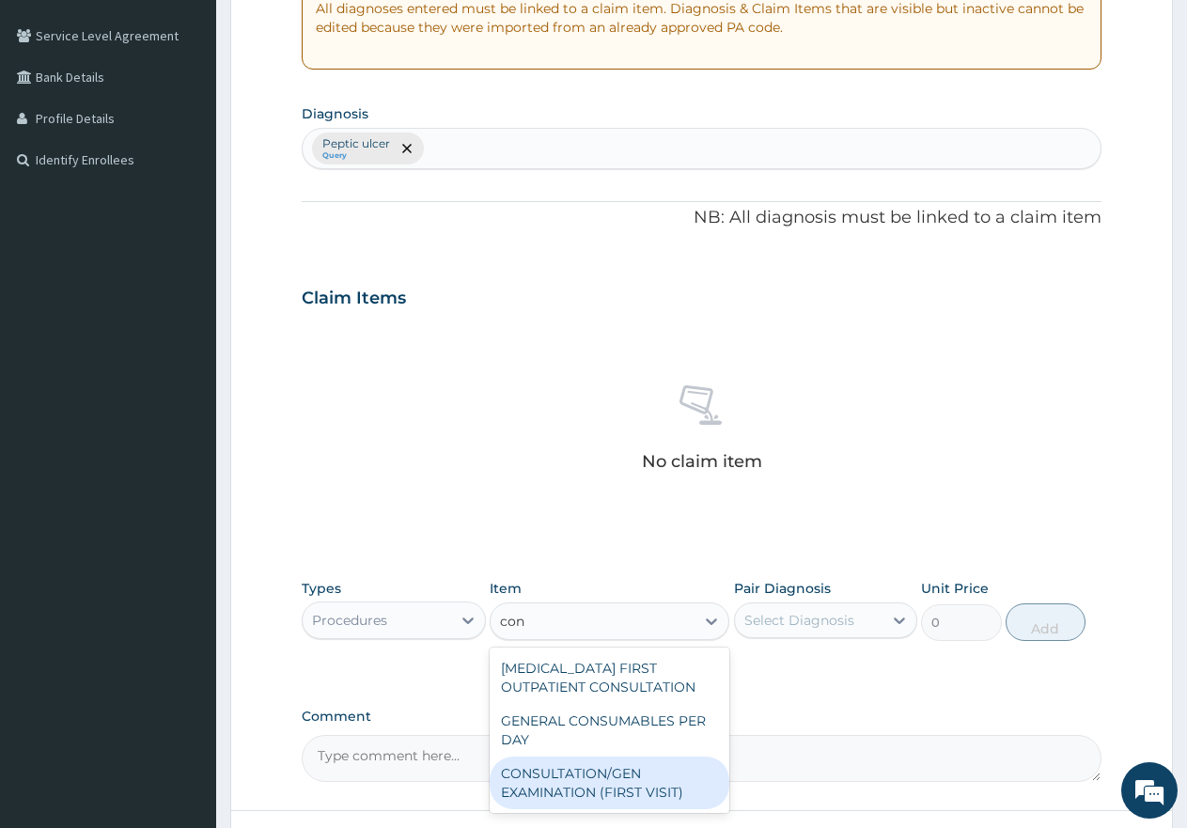
click at [573, 776] on div "CONSULTATION/GEN EXAMINATION (FIRST VISIT)" at bounding box center [610, 783] width 240 height 53
type input "5000"
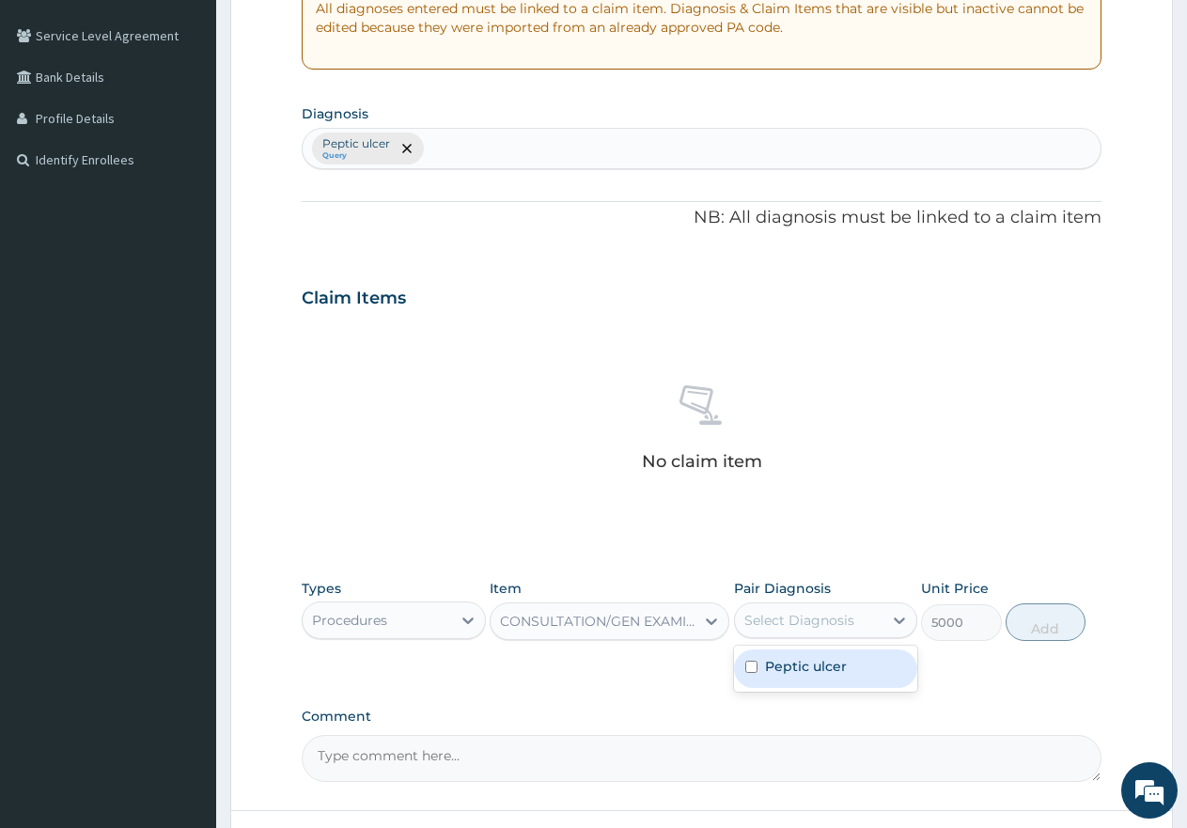
click at [806, 621] on div "Select Diagnosis" at bounding box center [800, 620] width 110 height 19
click at [757, 667] on div "Peptic ulcer" at bounding box center [826, 669] width 184 height 39
checkbox input "true"
click at [1041, 632] on button "Add" at bounding box center [1046, 623] width 80 height 38
type input "0"
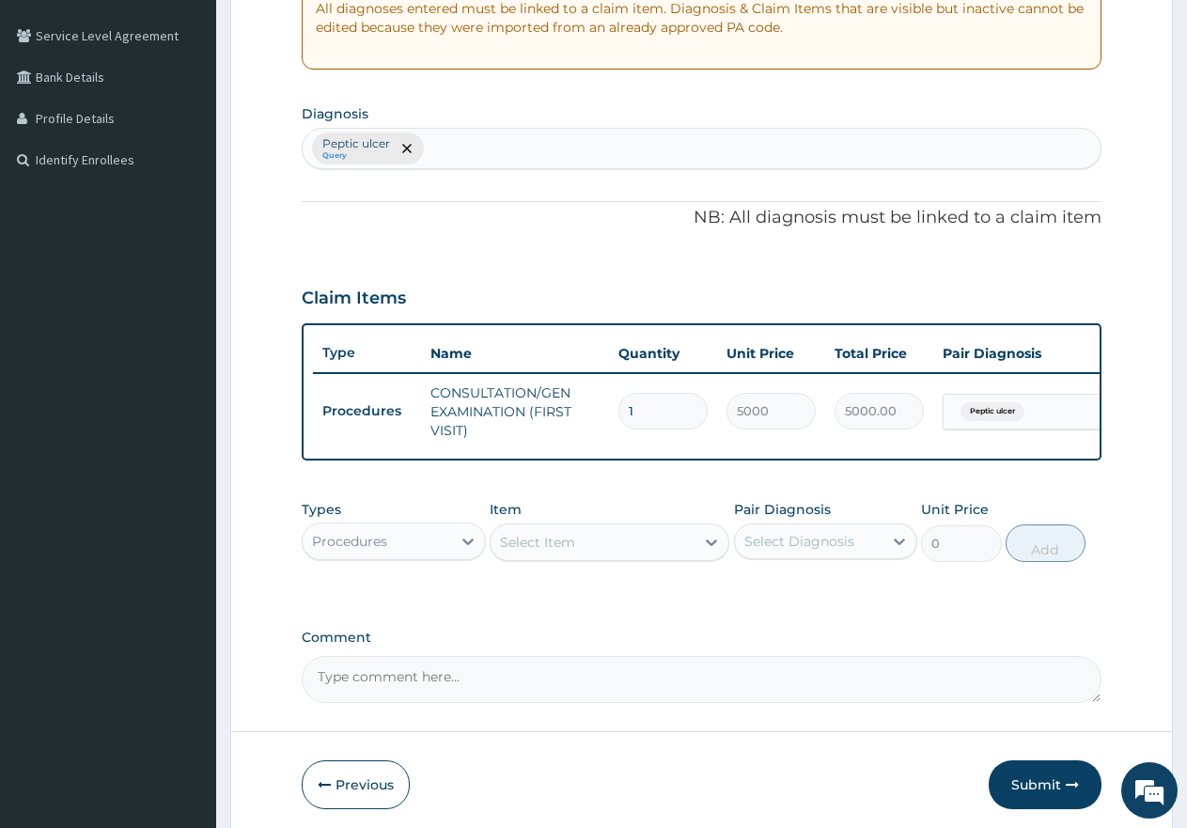
click at [418, 556] on div "Procedures" at bounding box center [377, 541] width 149 height 30
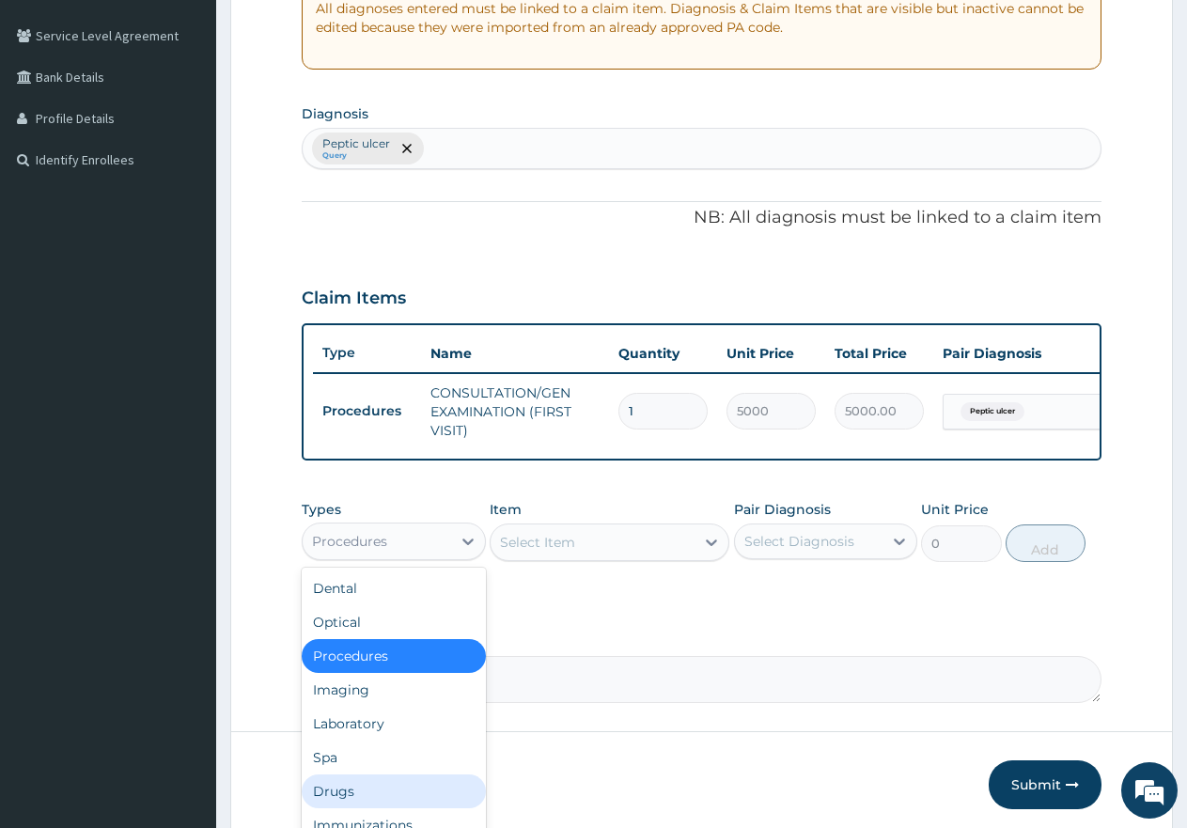
click at [336, 799] on div "Drugs" at bounding box center [394, 792] width 184 height 34
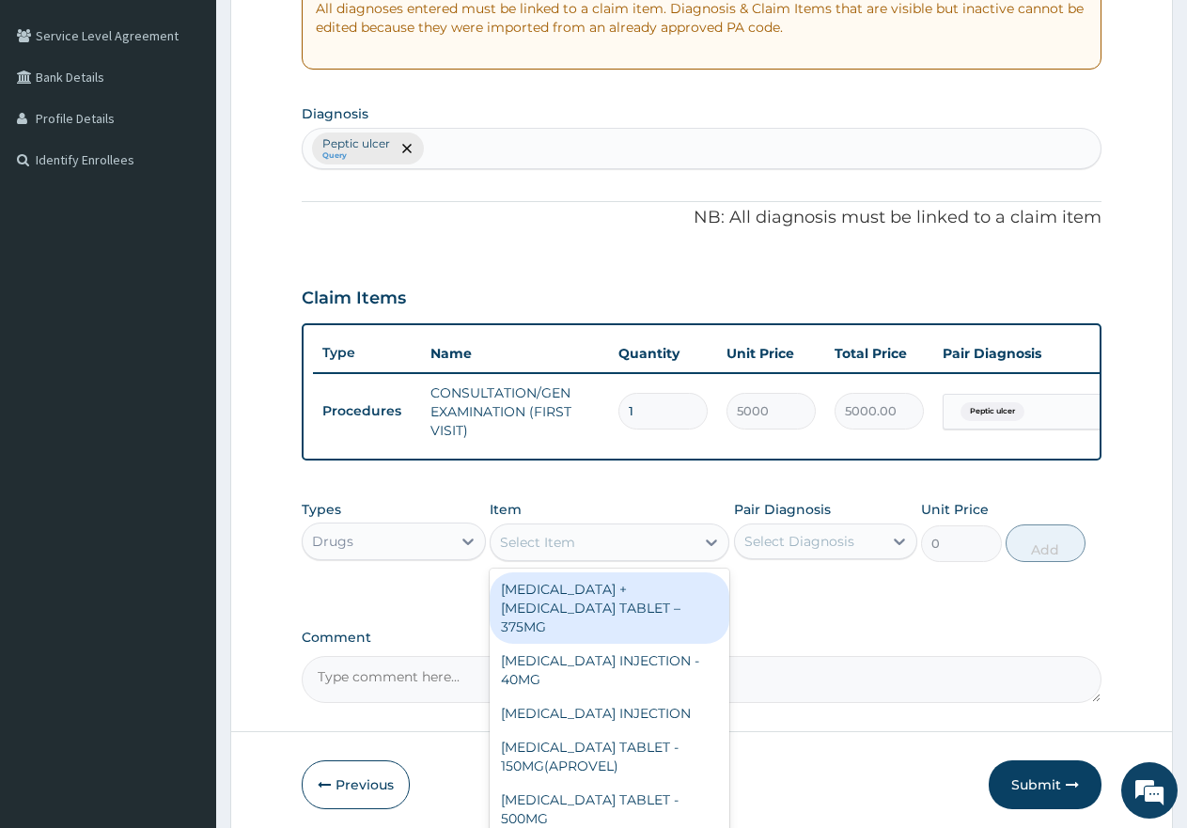
click at [592, 555] on div "Select Item" at bounding box center [593, 542] width 204 height 30
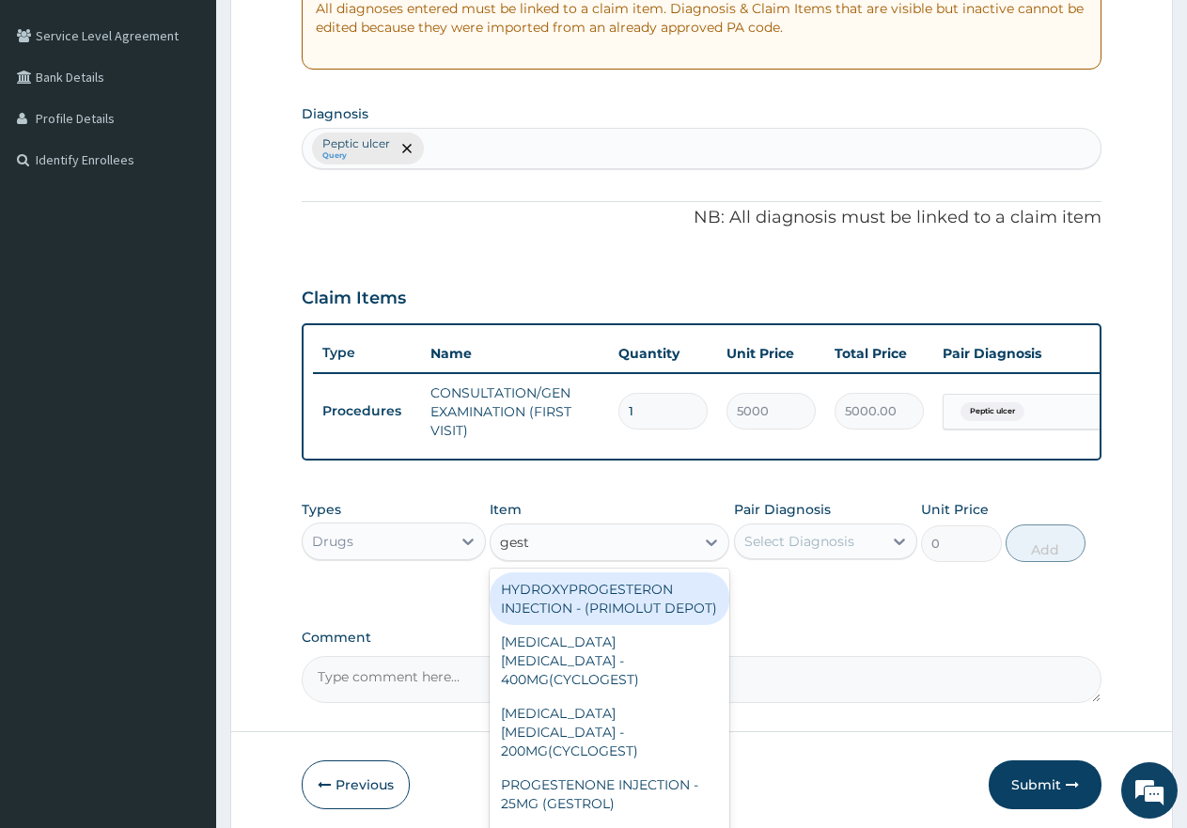
type input "gesti"
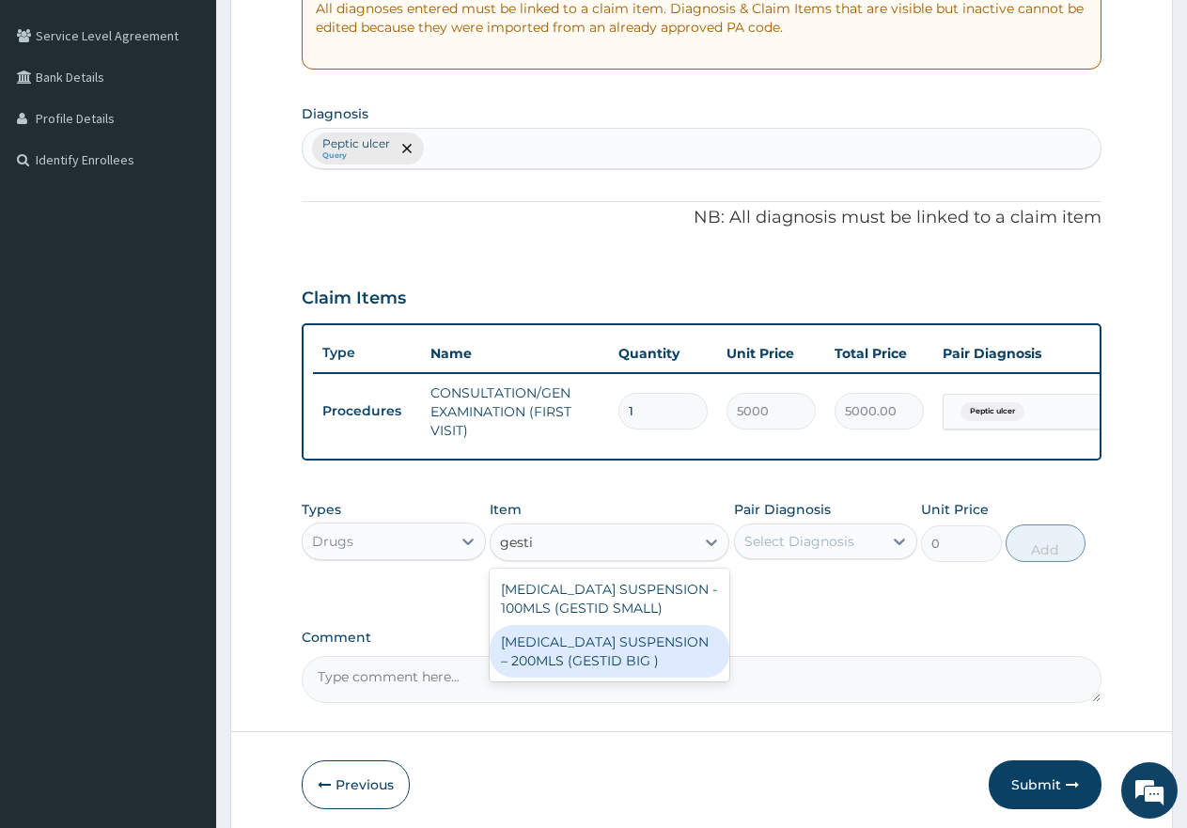
click at [589, 663] on div "[MEDICAL_DATA] SUSPENSION – 200MLS (GESTID BIG )" at bounding box center [610, 651] width 240 height 53
type input "3000"
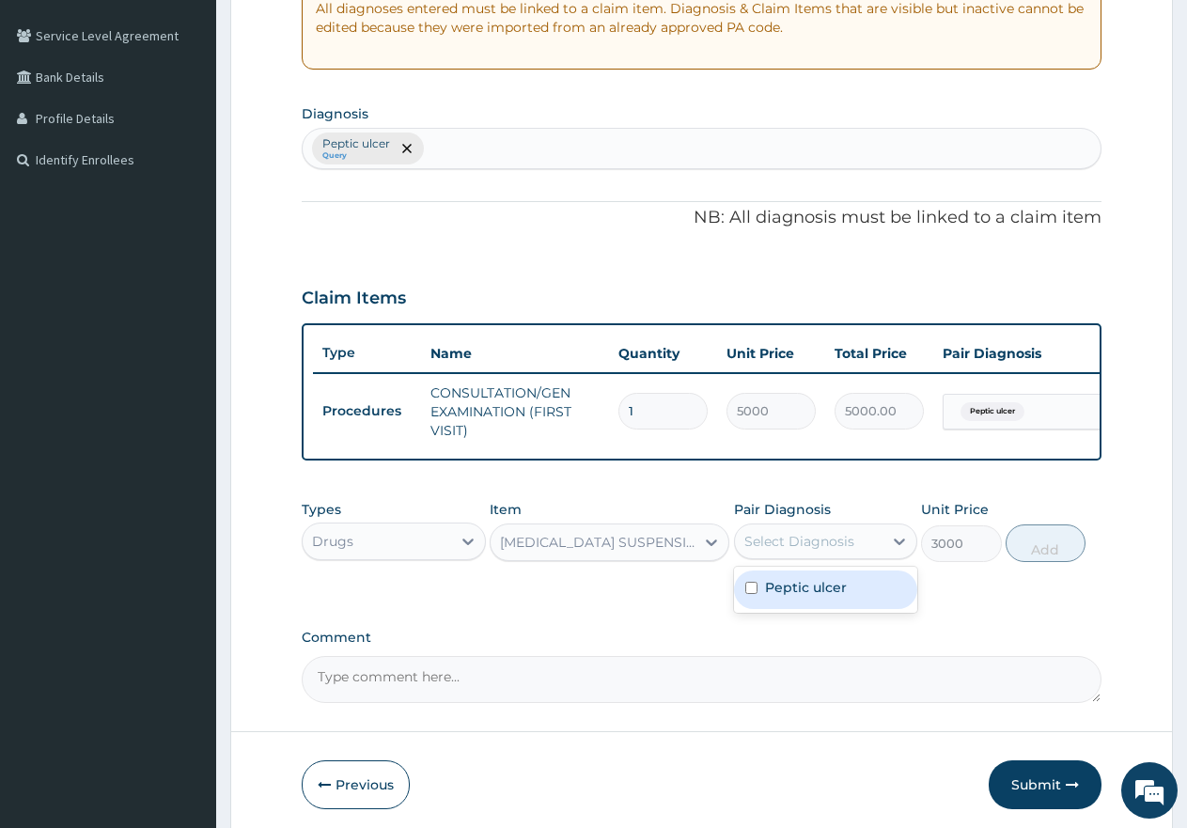
click at [793, 551] on div "Select Diagnosis" at bounding box center [800, 541] width 110 height 19
drag, startPoint x: 749, startPoint y: 613, endPoint x: 844, endPoint y: 599, distance: 96.0
click at [750, 609] on div "Peptic ulcer" at bounding box center [826, 590] width 184 height 39
checkbox input "true"
click at [1036, 560] on button "Add" at bounding box center [1046, 544] width 80 height 38
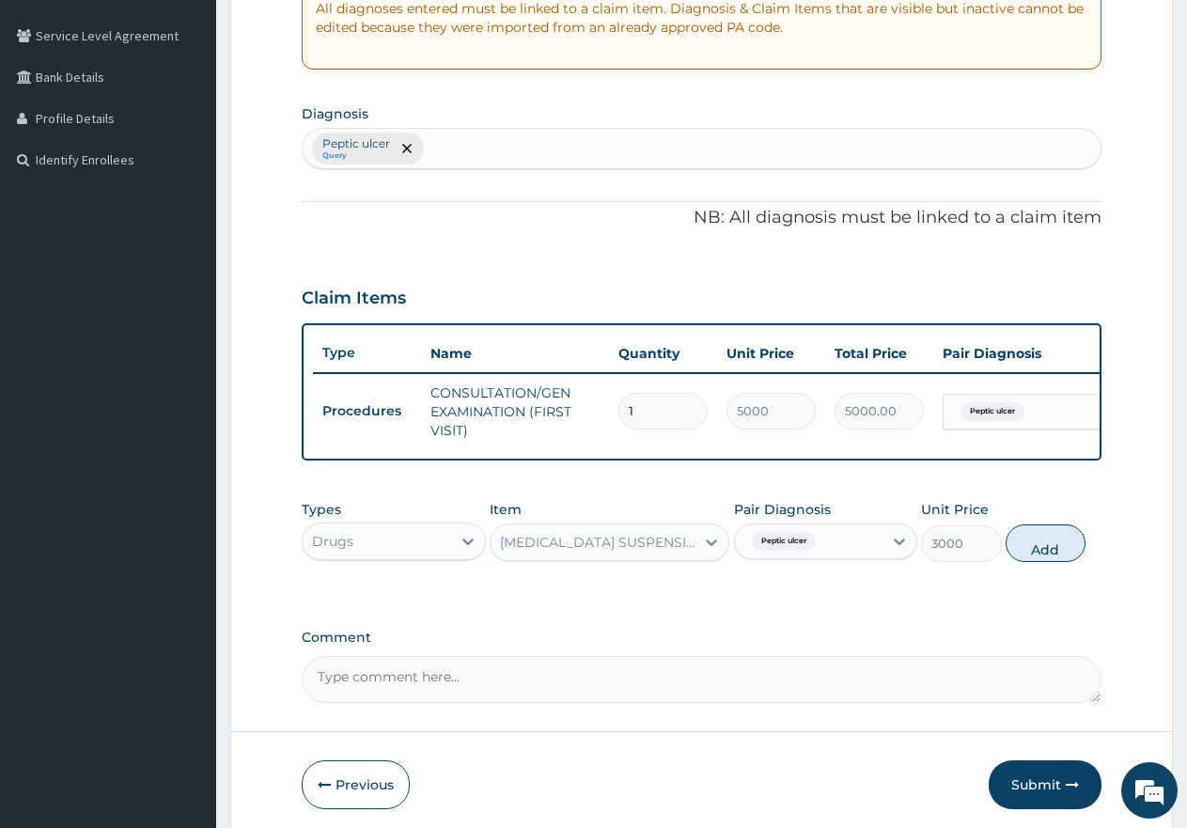
type input "0"
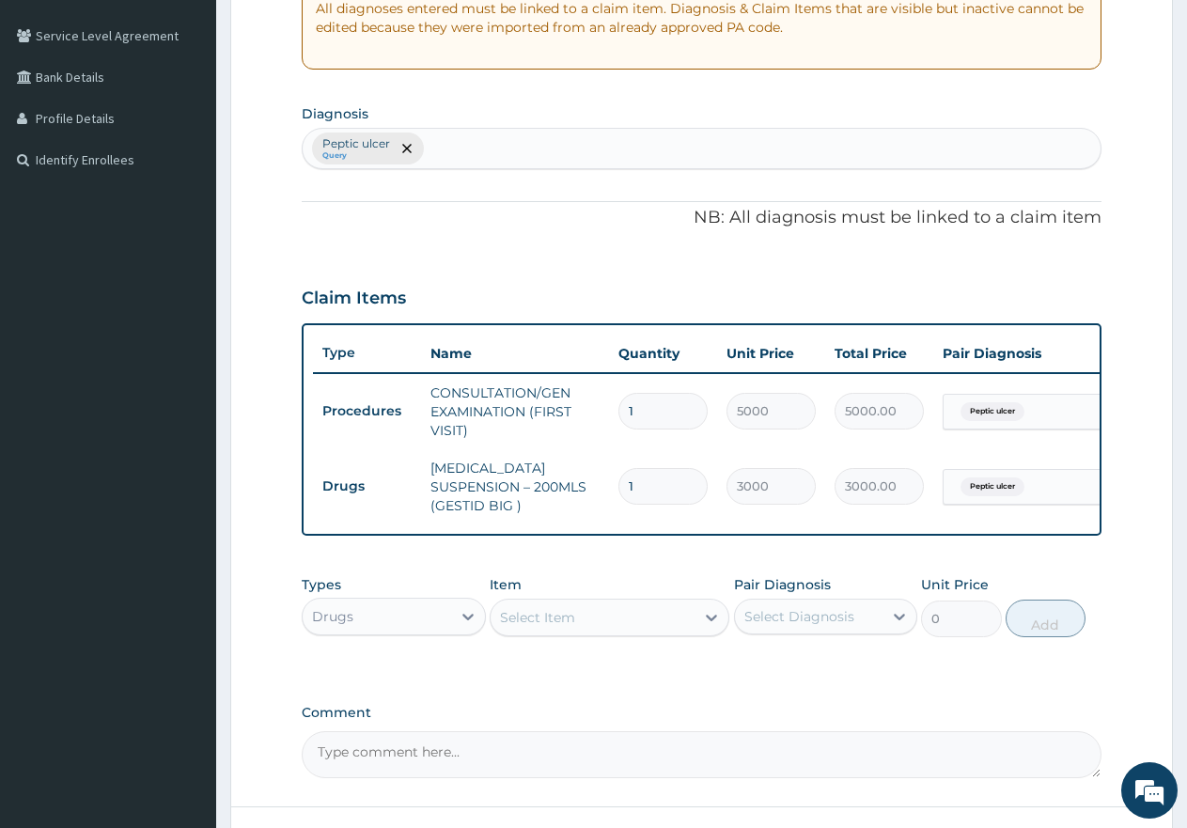
click at [676, 613] on div "Select Item" at bounding box center [593, 618] width 204 height 30
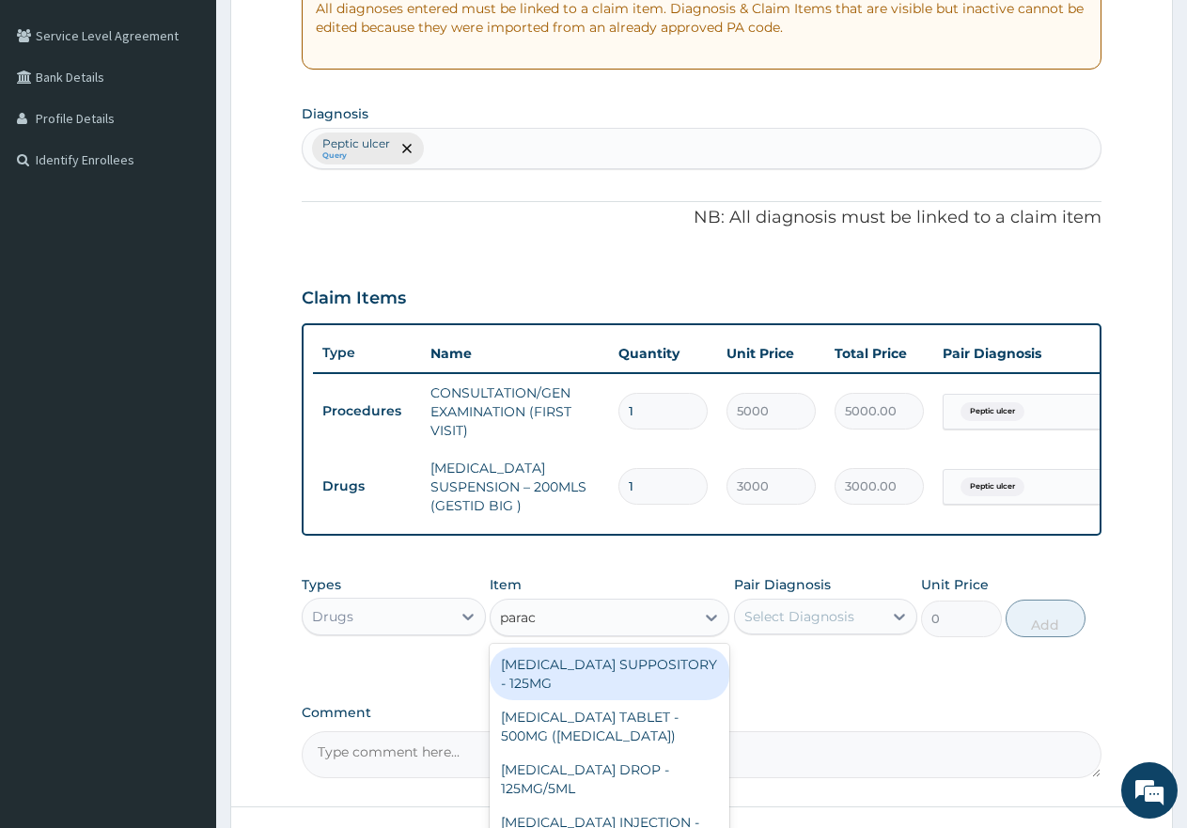
type input "parace"
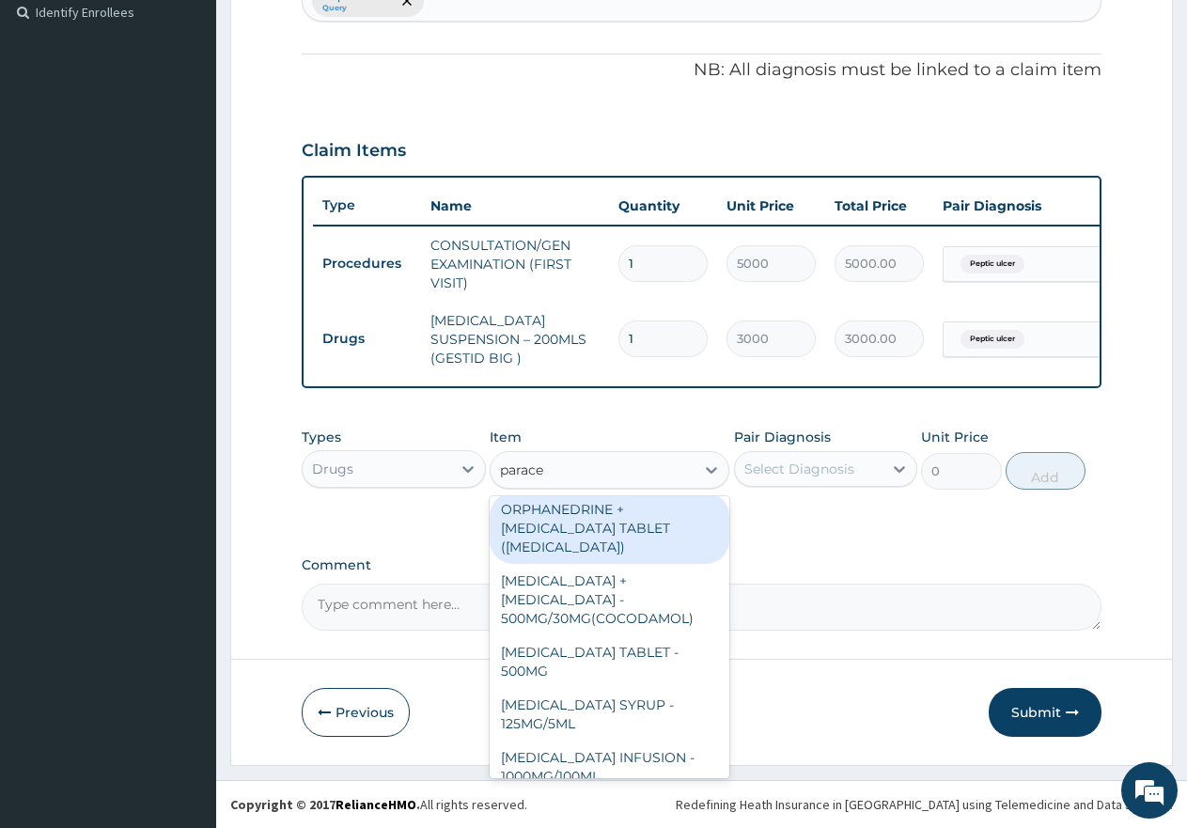
scroll to position [529, 0]
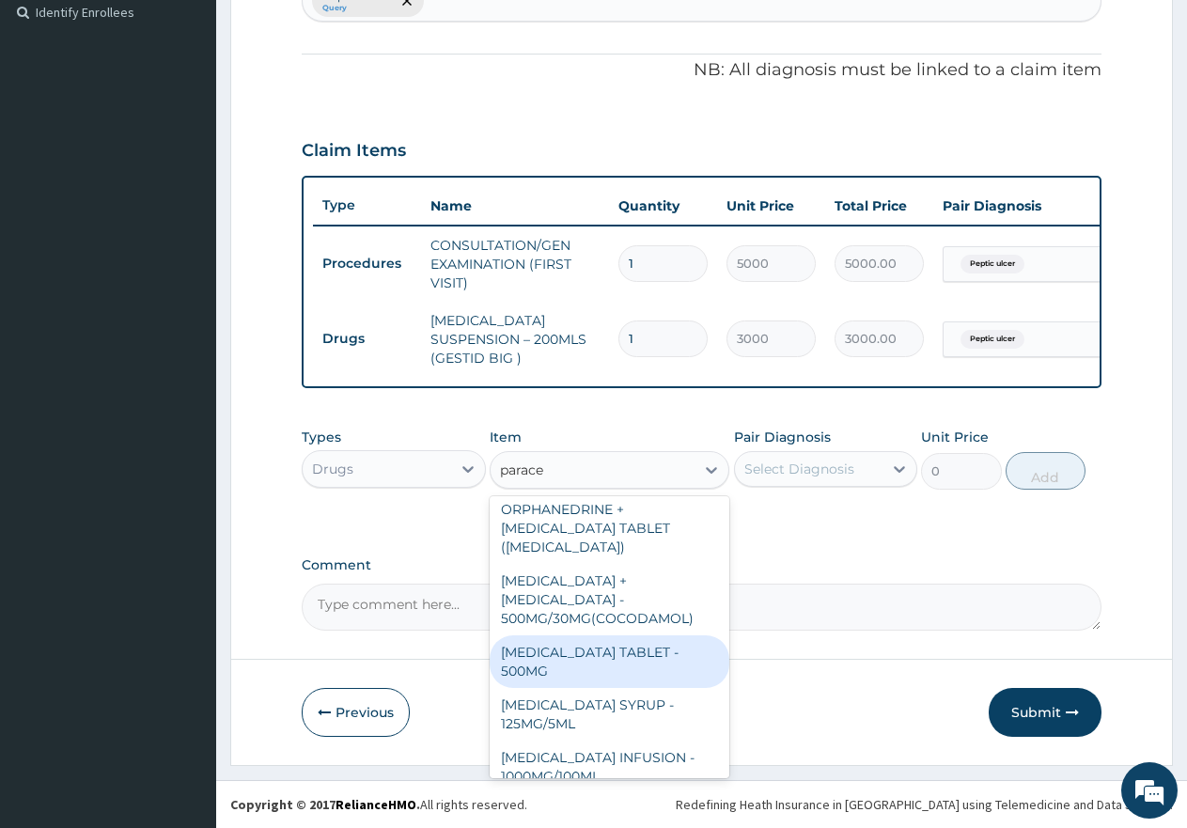
click at [629, 636] on div "[MEDICAL_DATA] TABLET - 500MG" at bounding box center [610, 662] width 240 height 53
type input "60"
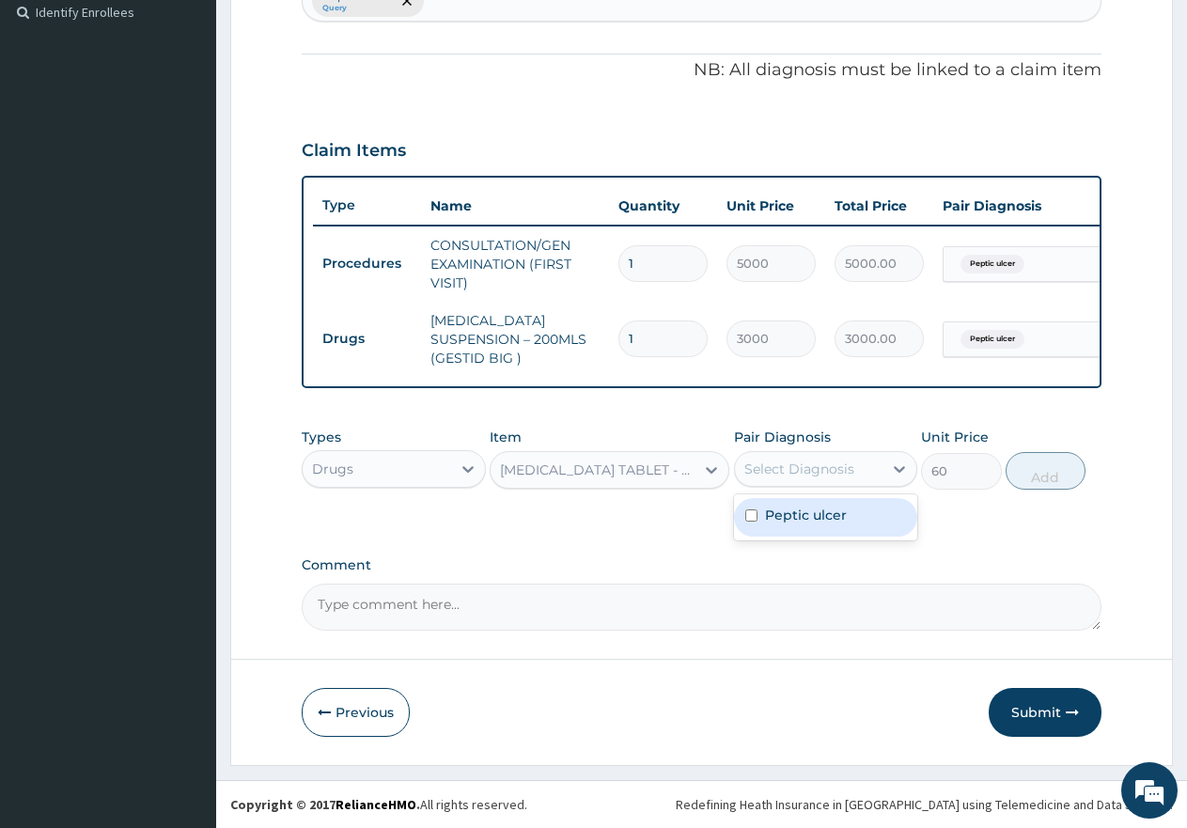
click at [806, 467] on div "Select Diagnosis" at bounding box center [800, 469] width 110 height 19
drag, startPoint x: 743, startPoint y: 516, endPoint x: 822, endPoint y: 499, distance: 80.8
click at [745, 516] on div "Peptic ulcer" at bounding box center [826, 517] width 184 height 39
checkbox input "true"
click at [1066, 473] on button "Add" at bounding box center [1046, 471] width 80 height 38
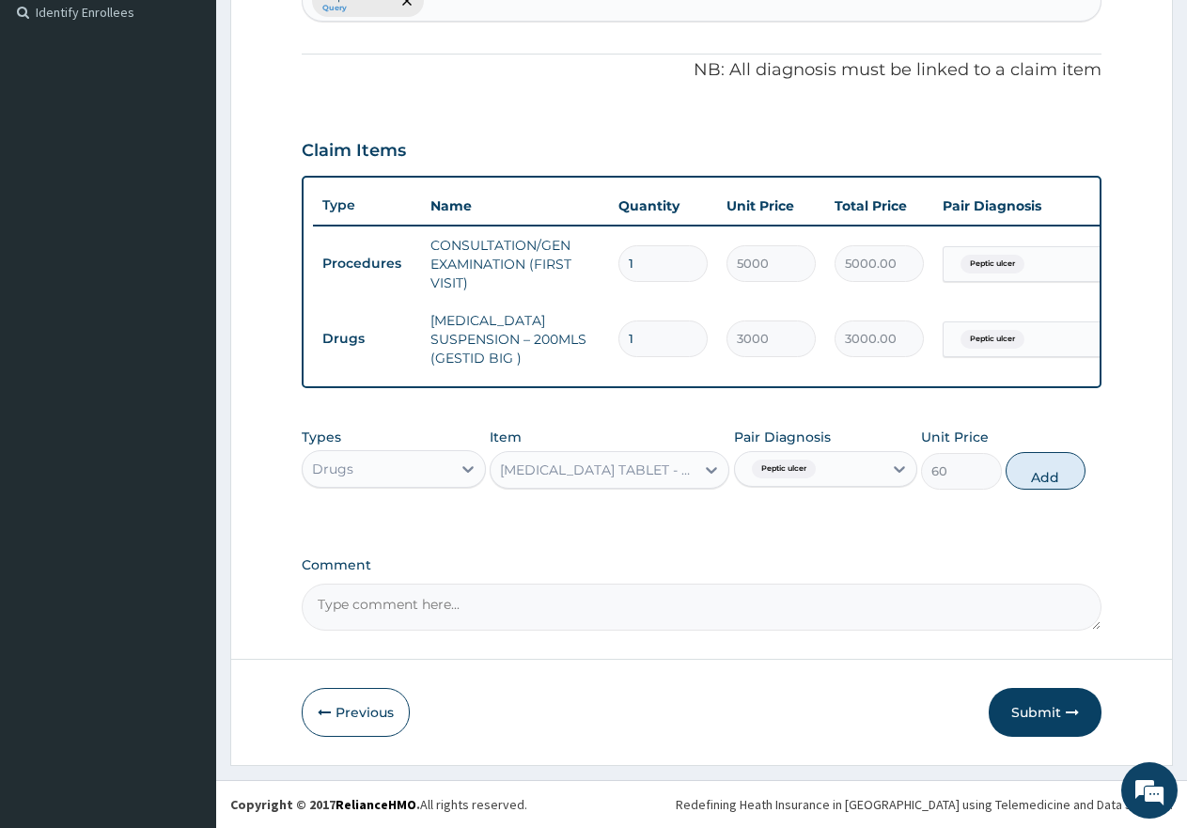
type input "0"
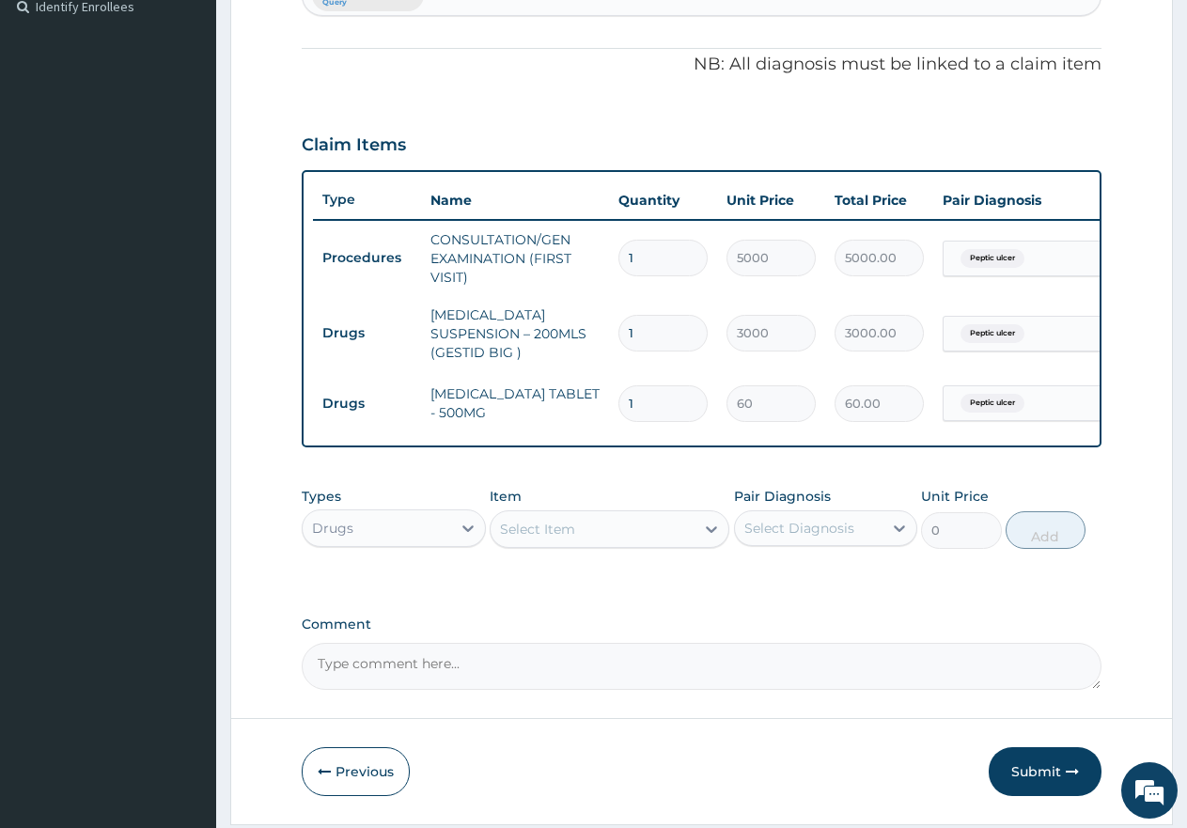
type input "18"
type input "1080.00"
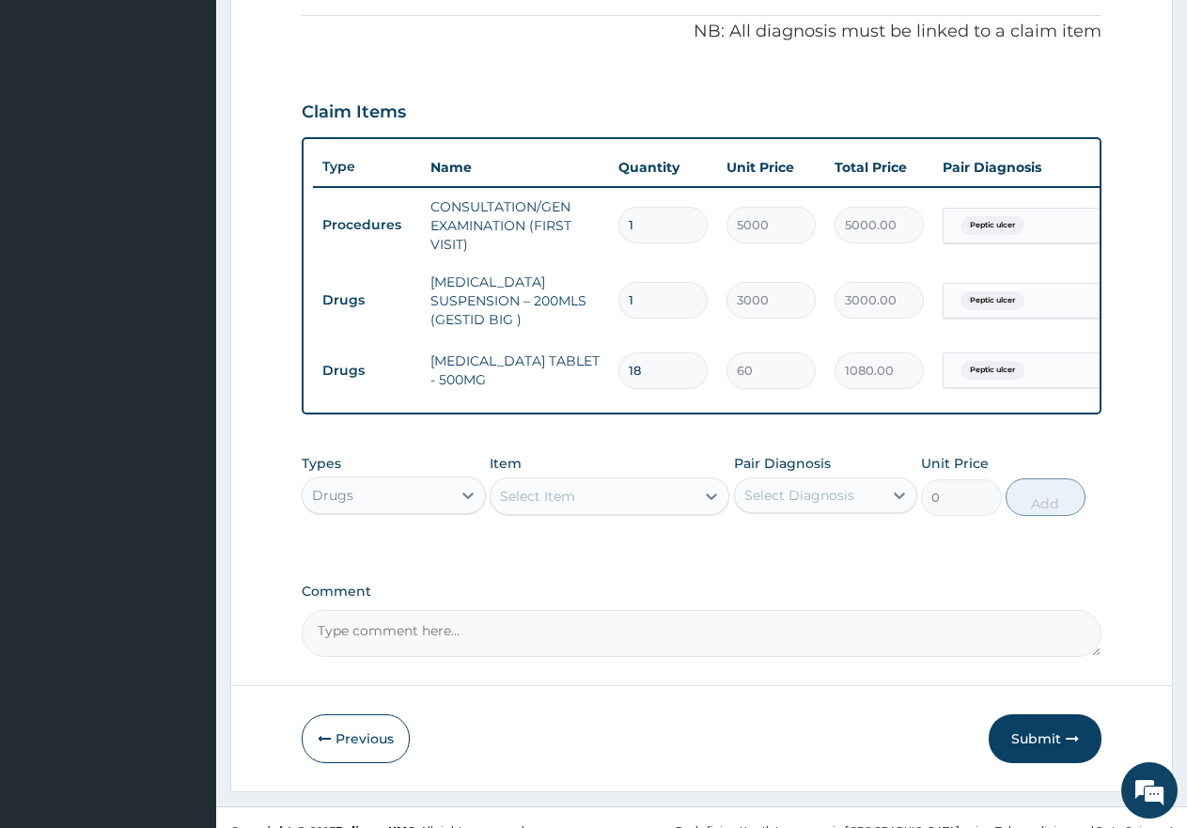
scroll to position [594, 0]
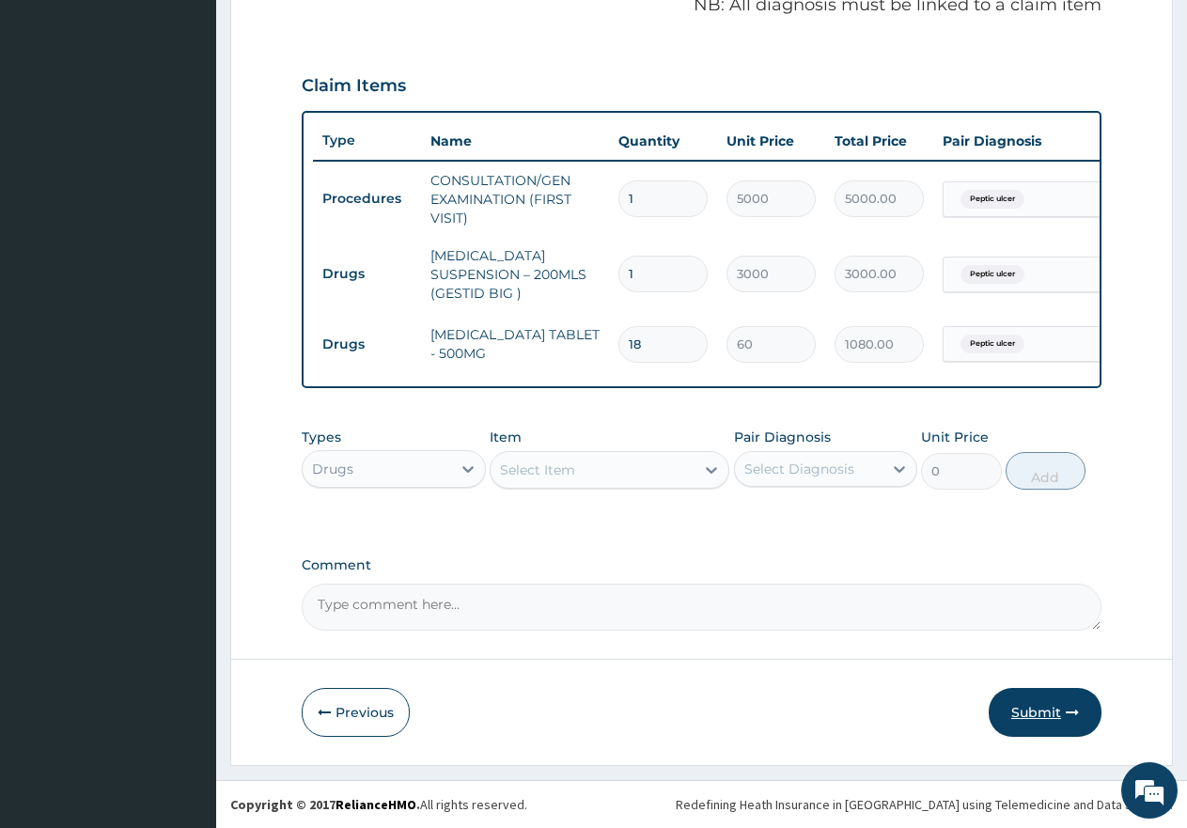
type input "18"
click at [1045, 704] on button "Submit" at bounding box center [1045, 712] width 113 height 49
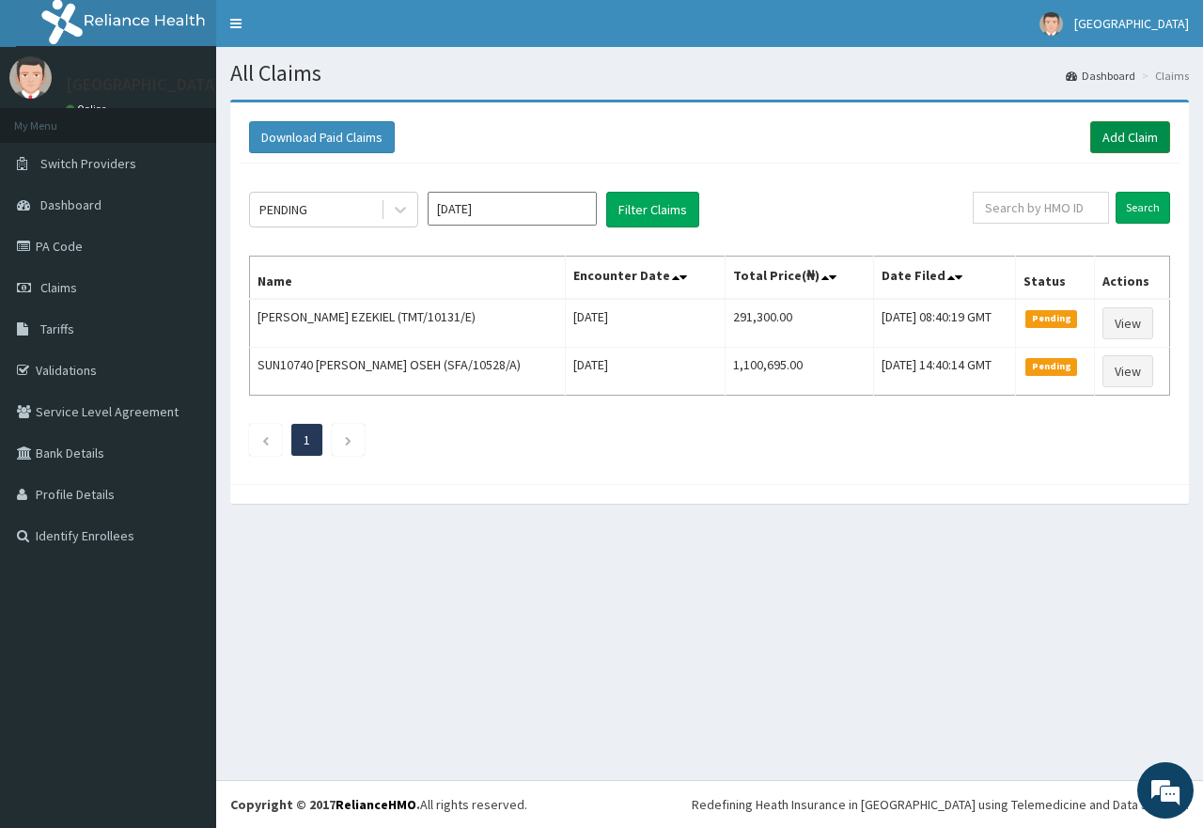
click at [1120, 141] on link "Add Claim" at bounding box center [1131, 137] width 80 height 32
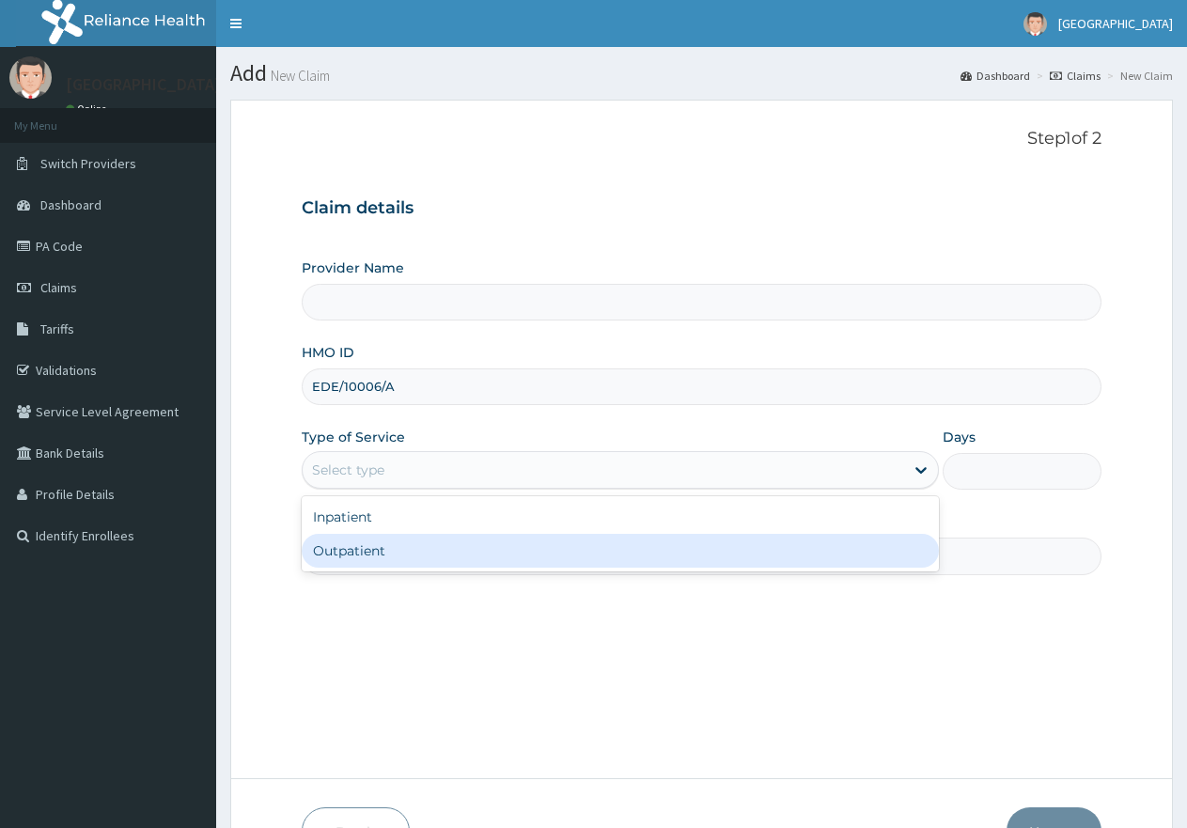
drag, startPoint x: 0, startPoint y: 0, endPoint x: 379, endPoint y: 549, distance: 667.0
click at [369, 560] on div "Outpatient" at bounding box center [620, 551] width 636 height 34
type input "1"
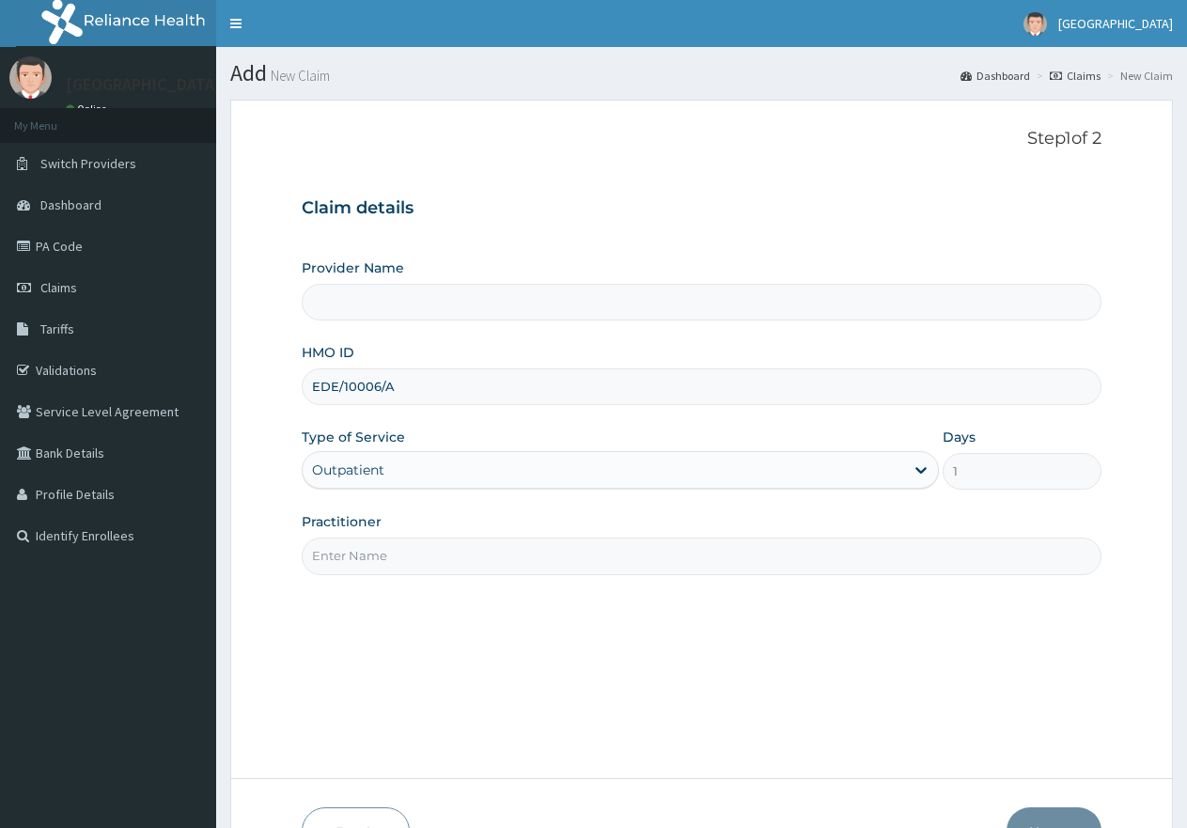
type input "[GEOGRAPHIC_DATA]"
click at [383, 548] on input "Practitioner" at bounding box center [702, 556] width 800 height 37
type input "gp"
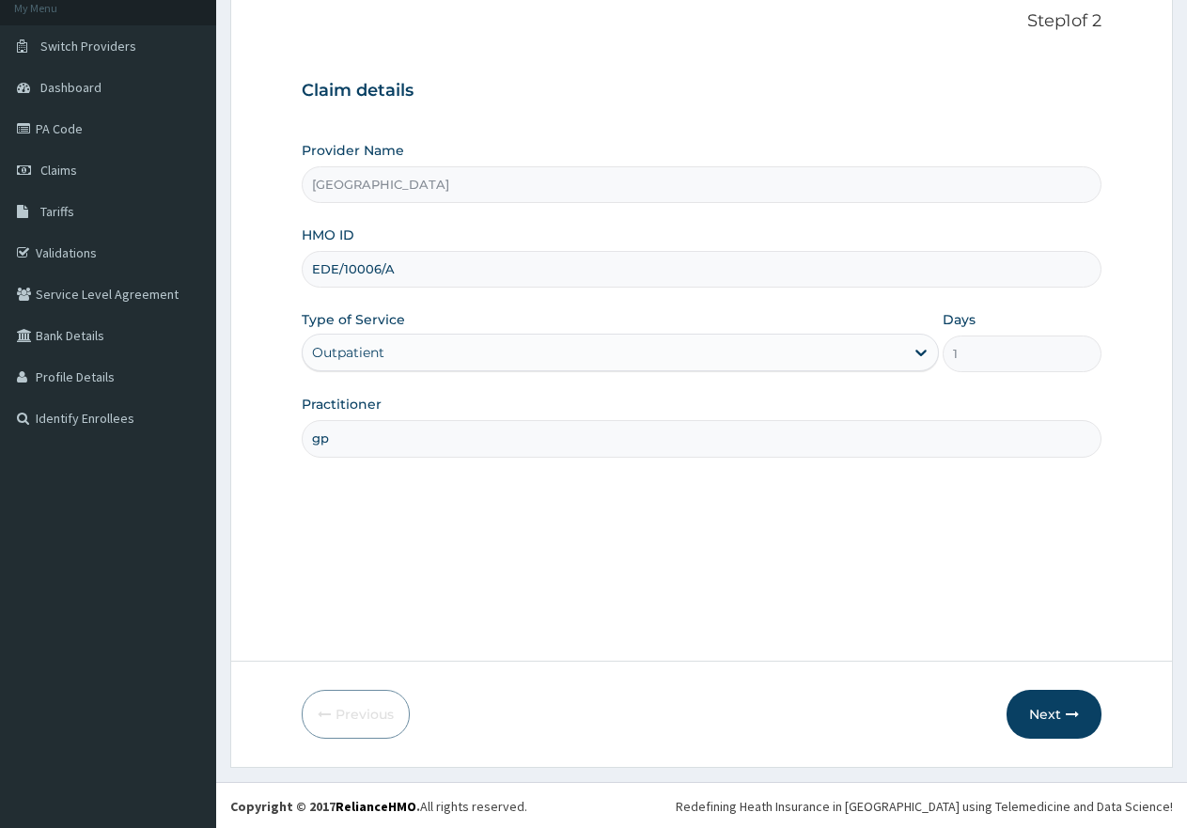
scroll to position [119, 0]
click at [1029, 712] on button "Next" at bounding box center [1054, 712] width 95 height 49
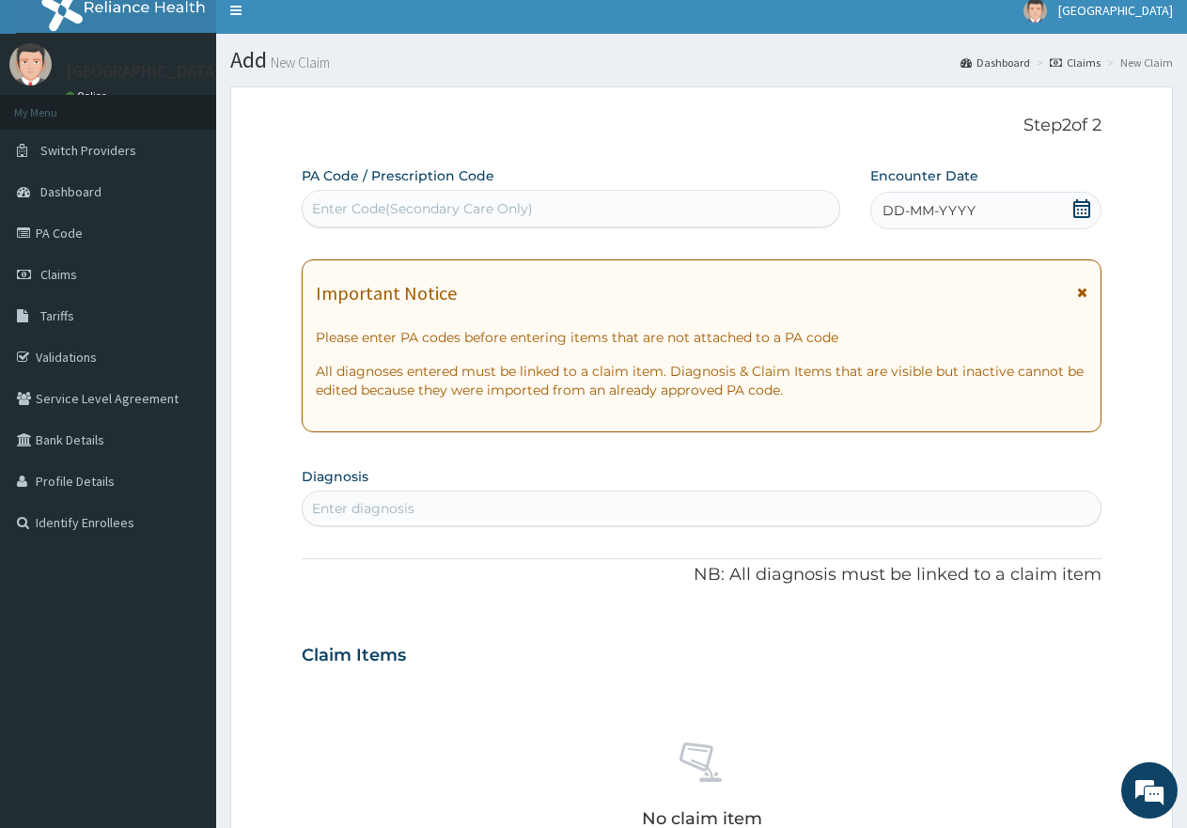
scroll to position [0, 0]
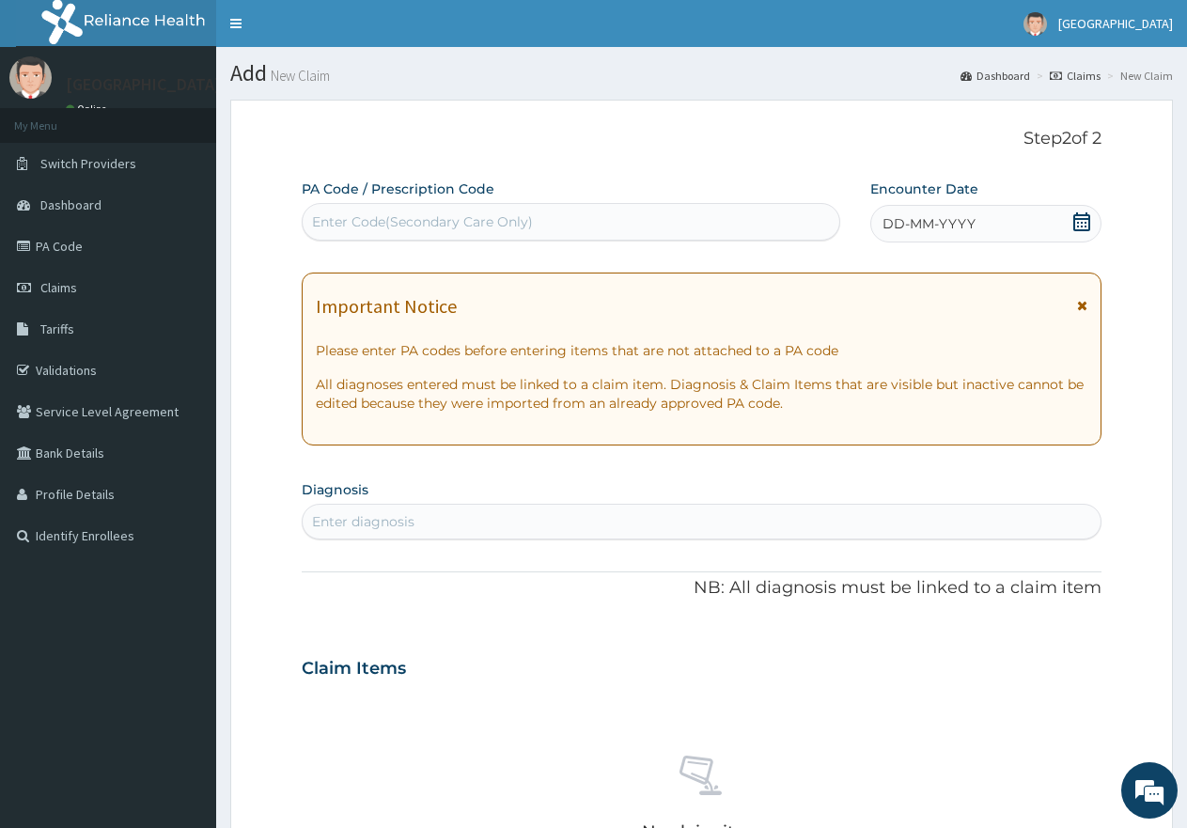
click at [1082, 219] on icon at bounding box center [1082, 221] width 17 height 19
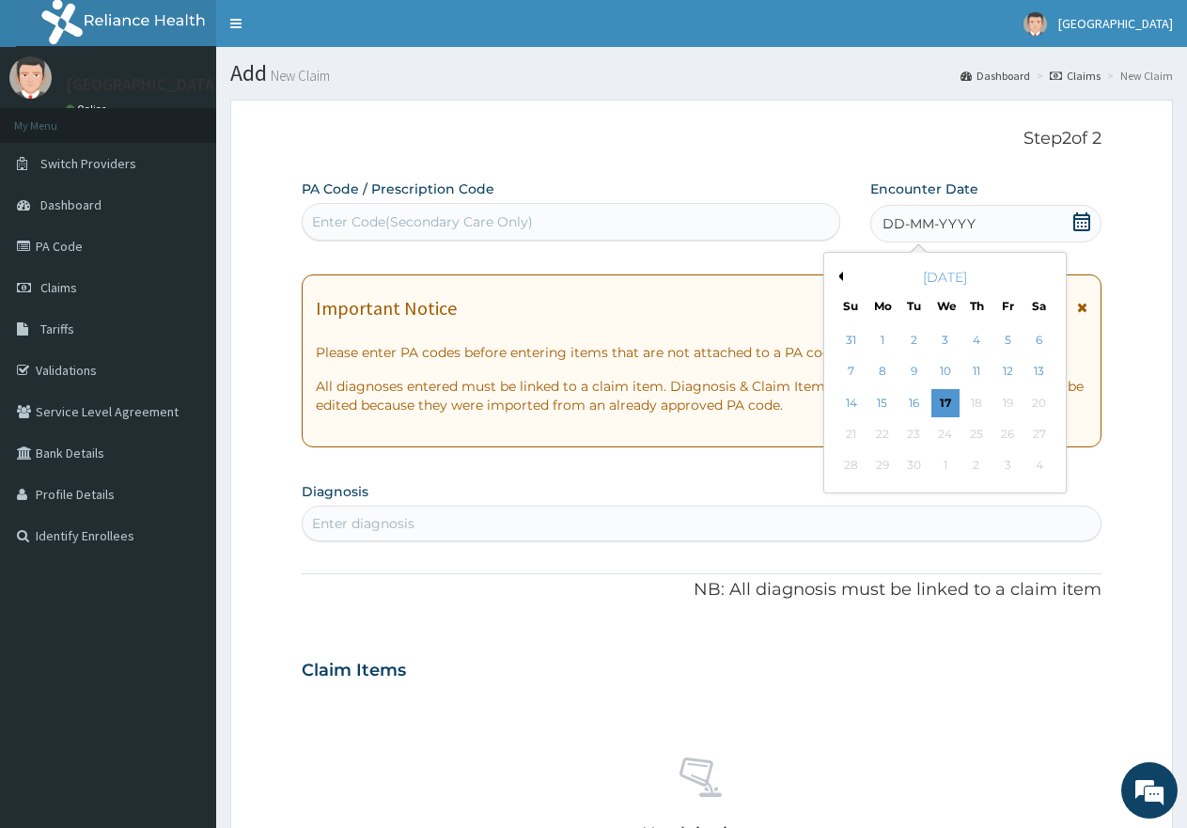
click at [834, 275] on button "Previous Month" at bounding box center [838, 276] width 9 height 9
click at [1009, 466] on div "29" at bounding box center [1008, 466] width 28 height 28
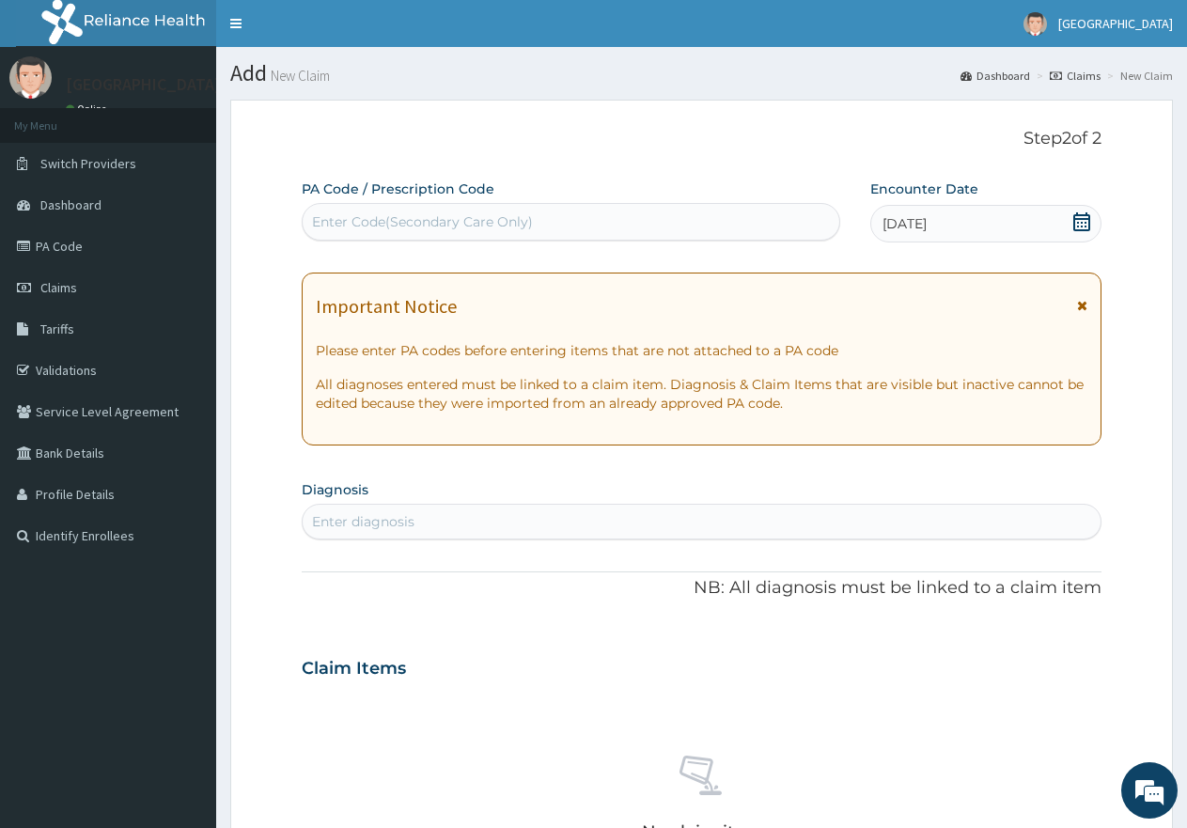
click at [727, 517] on div "Enter diagnosis" at bounding box center [702, 522] width 798 height 30
type input "a"
type input "ARI"
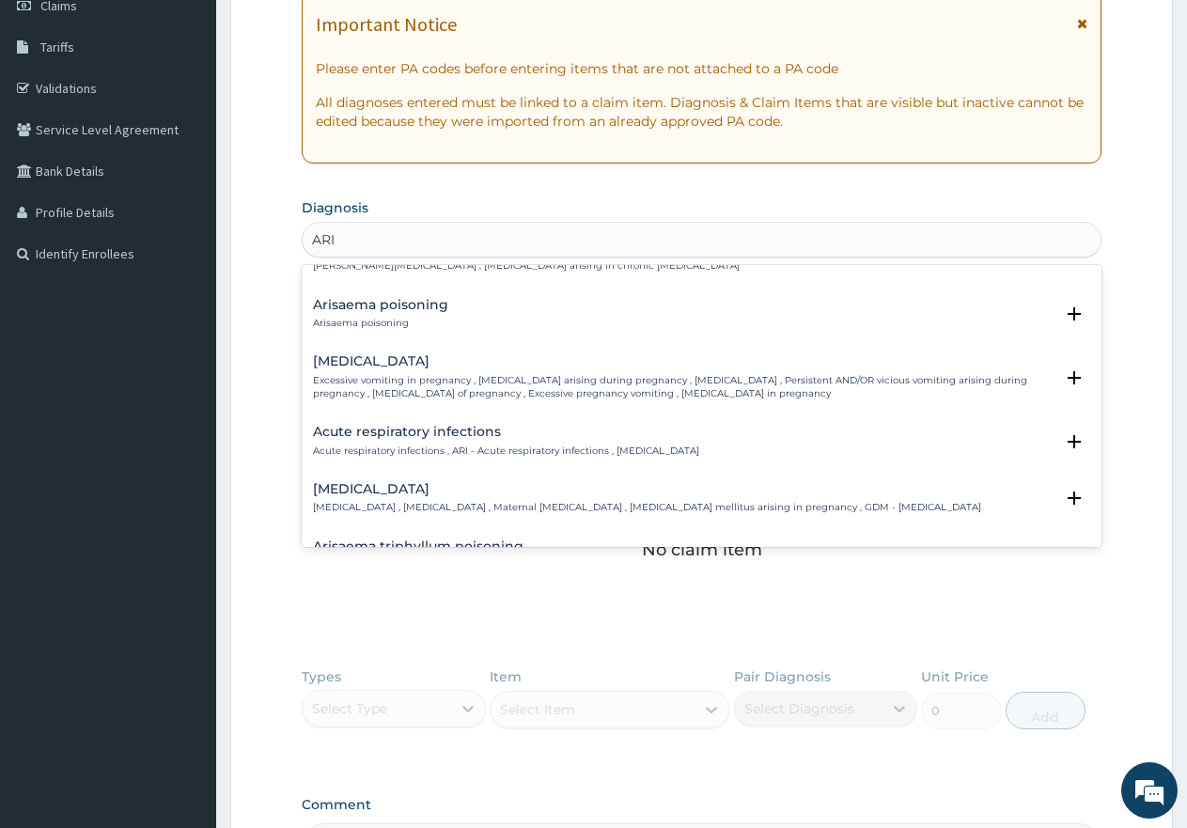
scroll to position [94, 0]
click at [401, 437] on h4 "Acute respiratory infections" at bounding box center [506, 431] width 386 height 14
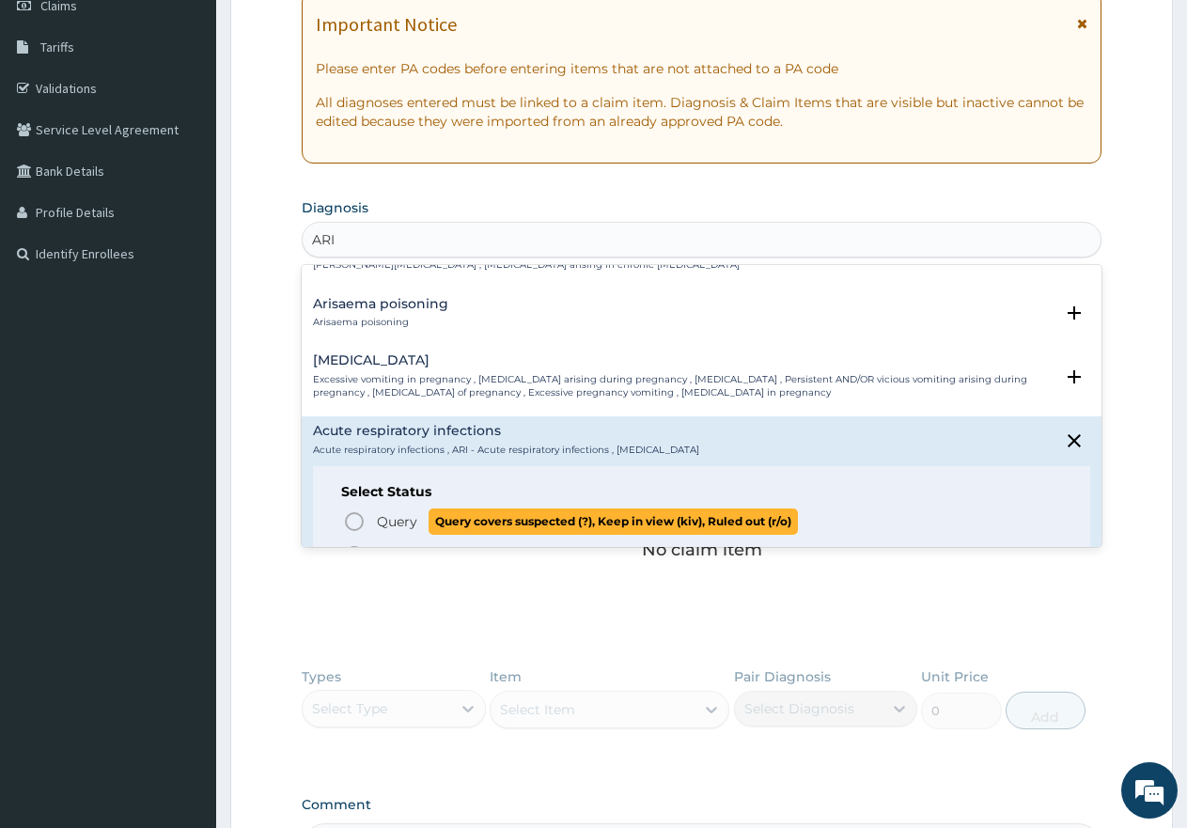
click at [346, 518] on icon "status option query" at bounding box center [354, 521] width 23 height 23
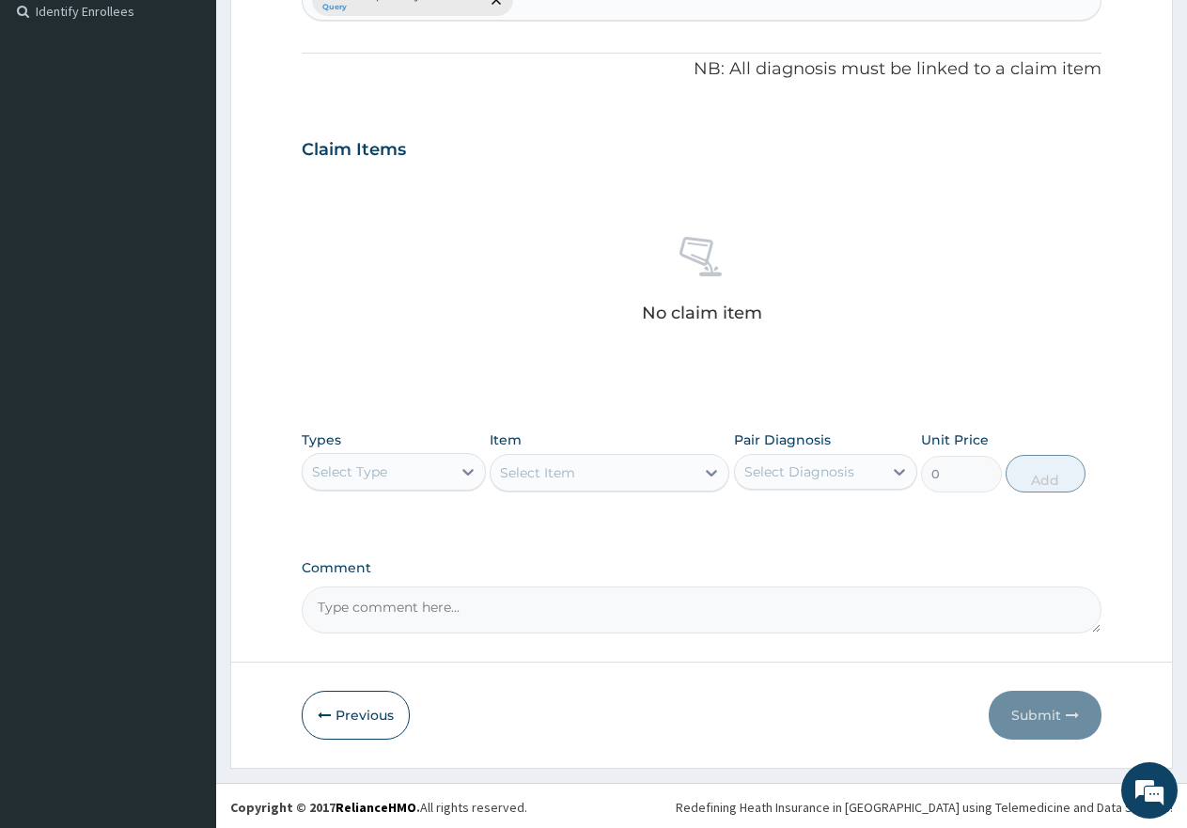
scroll to position [527, 0]
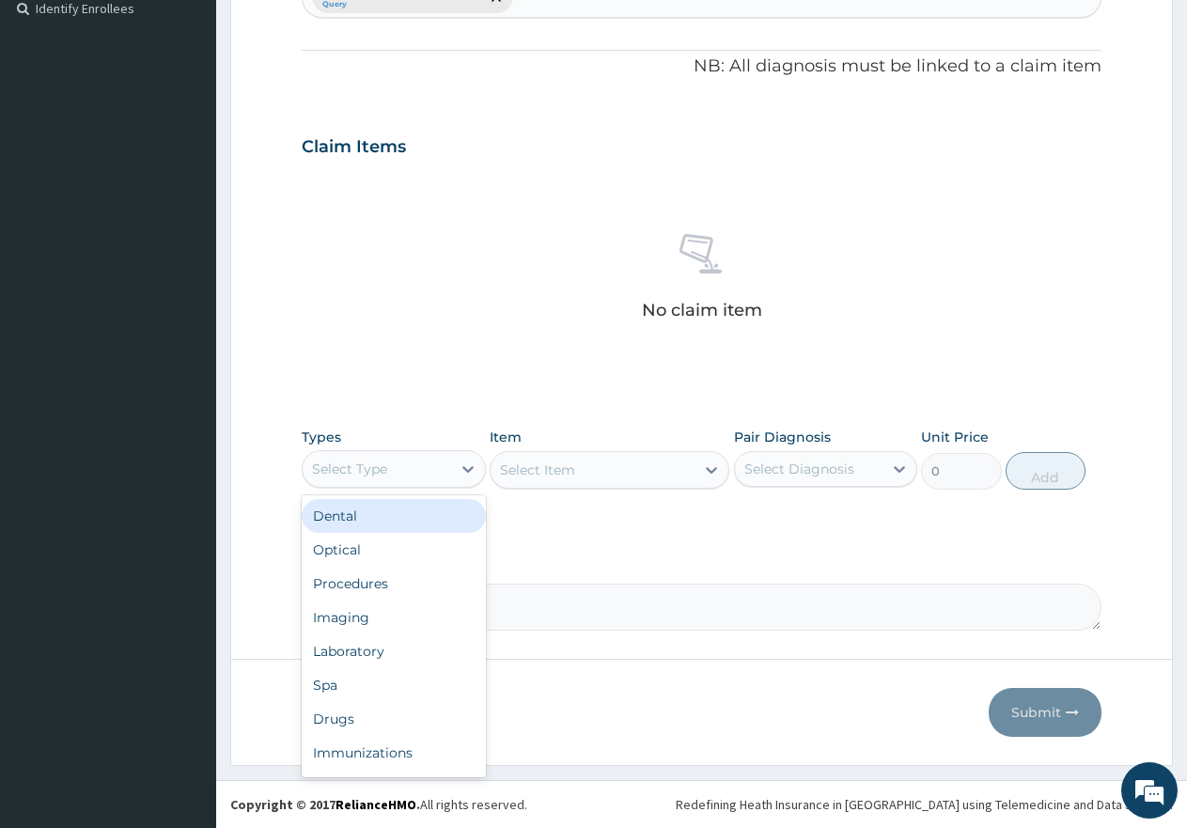
click at [410, 464] on div "Select Type" at bounding box center [377, 469] width 149 height 30
click at [362, 588] on div "Procedures" at bounding box center [394, 584] width 184 height 34
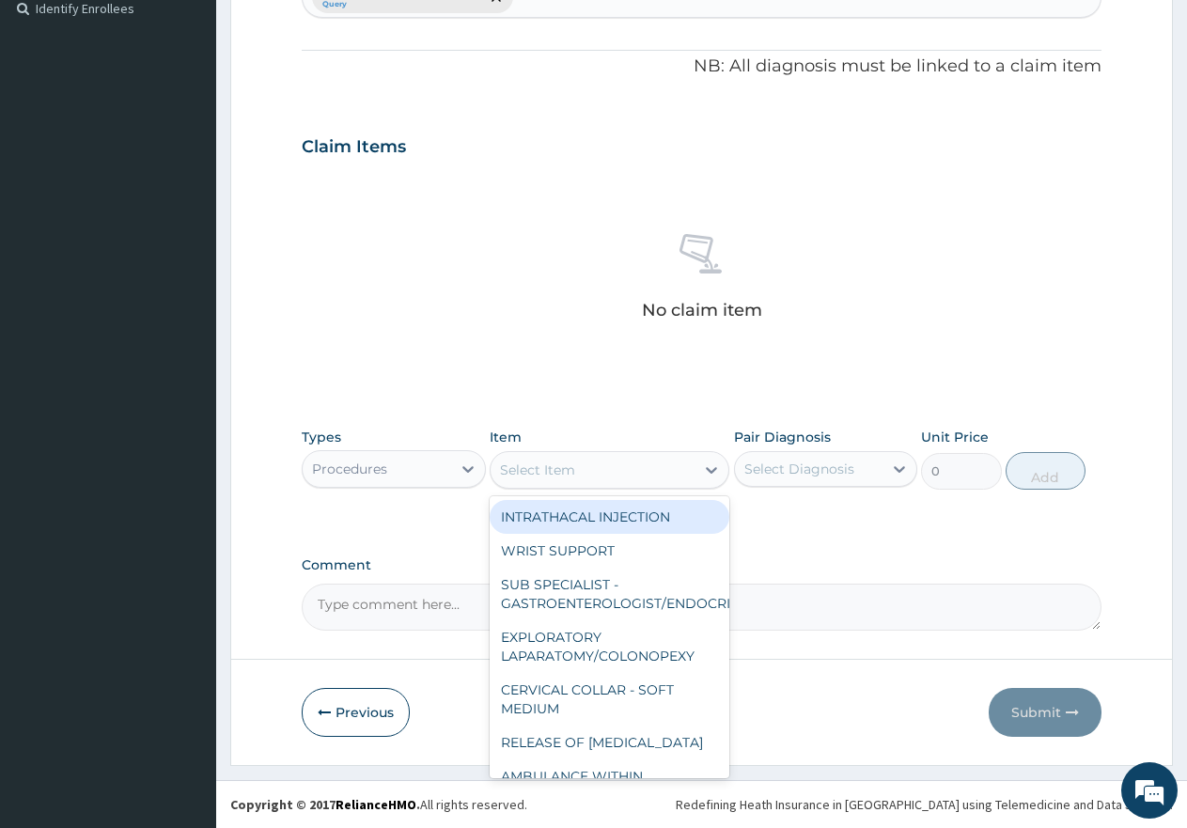
click at [599, 464] on div "Select Item" at bounding box center [593, 470] width 204 height 30
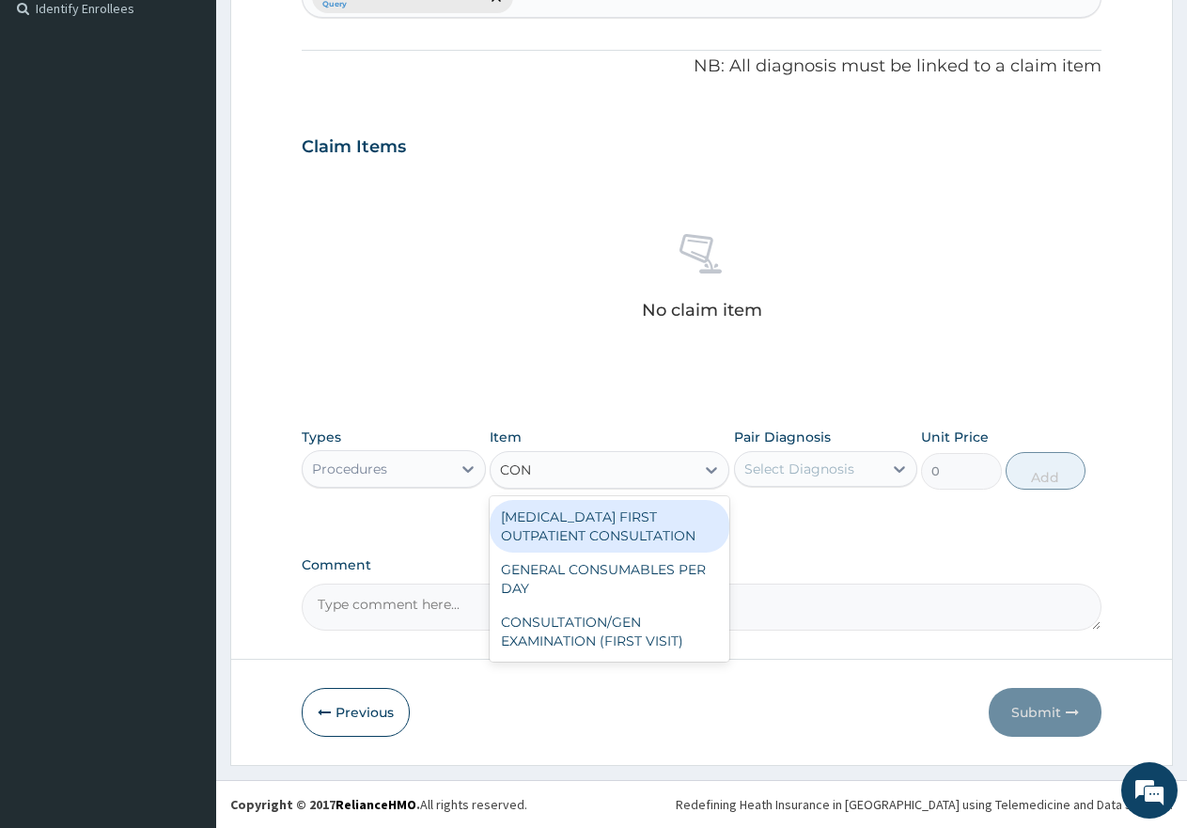
type input "CONS"
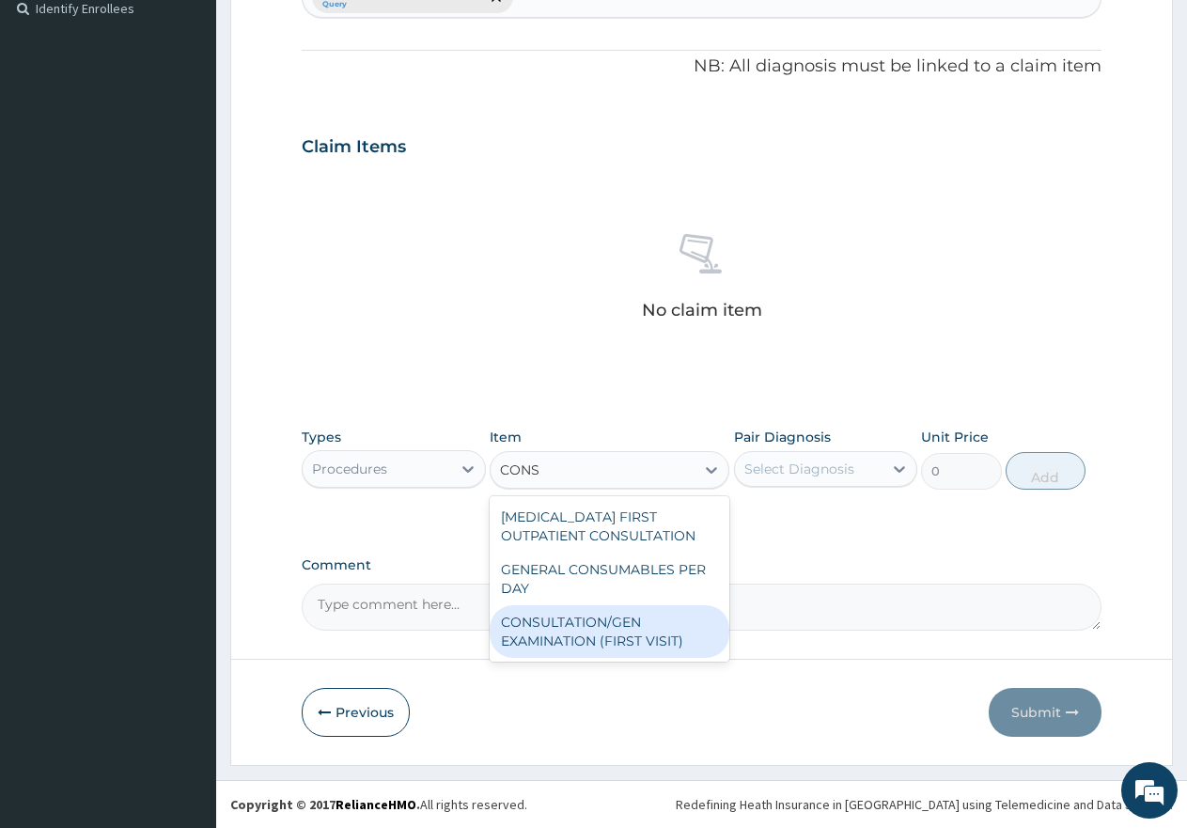
click at [557, 629] on div "CONSULTATION/GEN EXAMINATION (FIRST VISIT)" at bounding box center [610, 631] width 240 height 53
type input "5000"
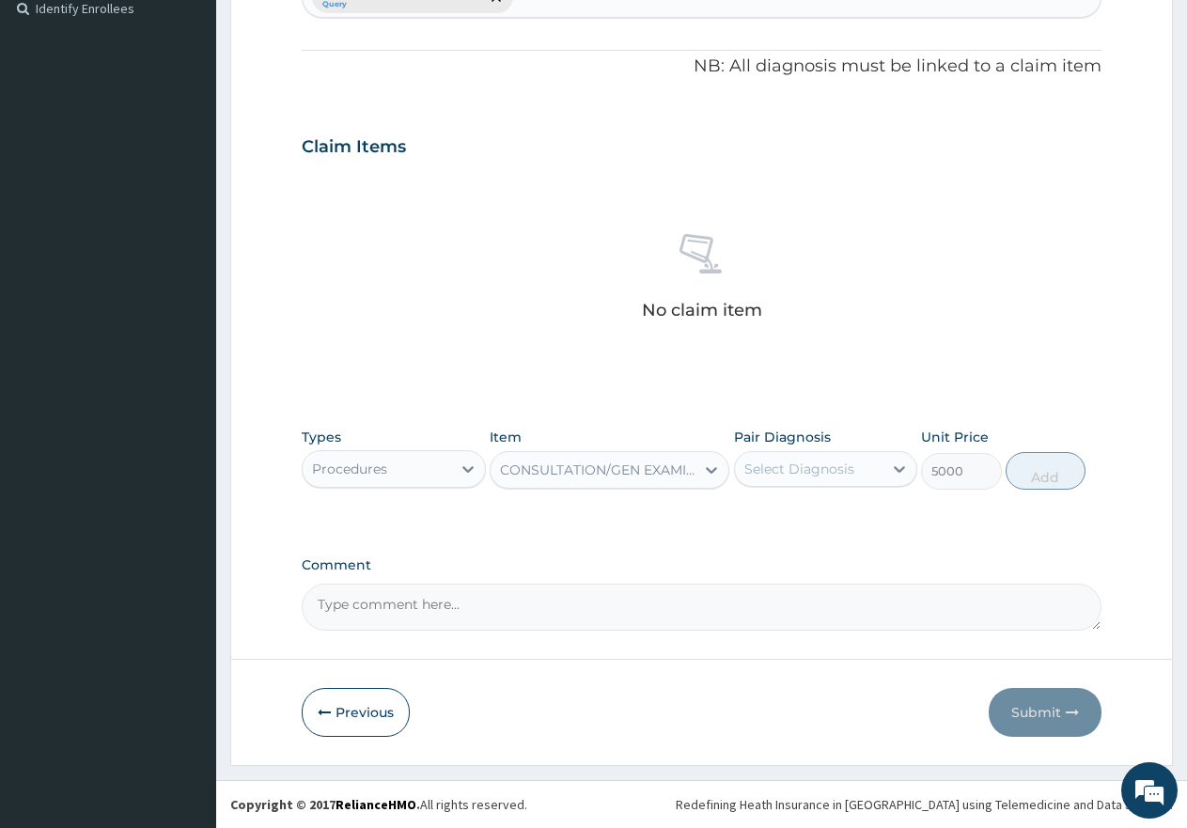
click at [784, 464] on div "Select Diagnosis" at bounding box center [800, 469] width 110 height 19
click at [752, 528] on input "checkbox" at bounding box center [751, 525] width 12 height 12
checkbox input "true"
drag, startPoint x: 1053, startPoint y: 477, endPoint x: 1004, endPoint y: 468, distance: 49.6
click at [1052, 476] on button "Add" at bounding box center [1046, 471] width 80 height 38
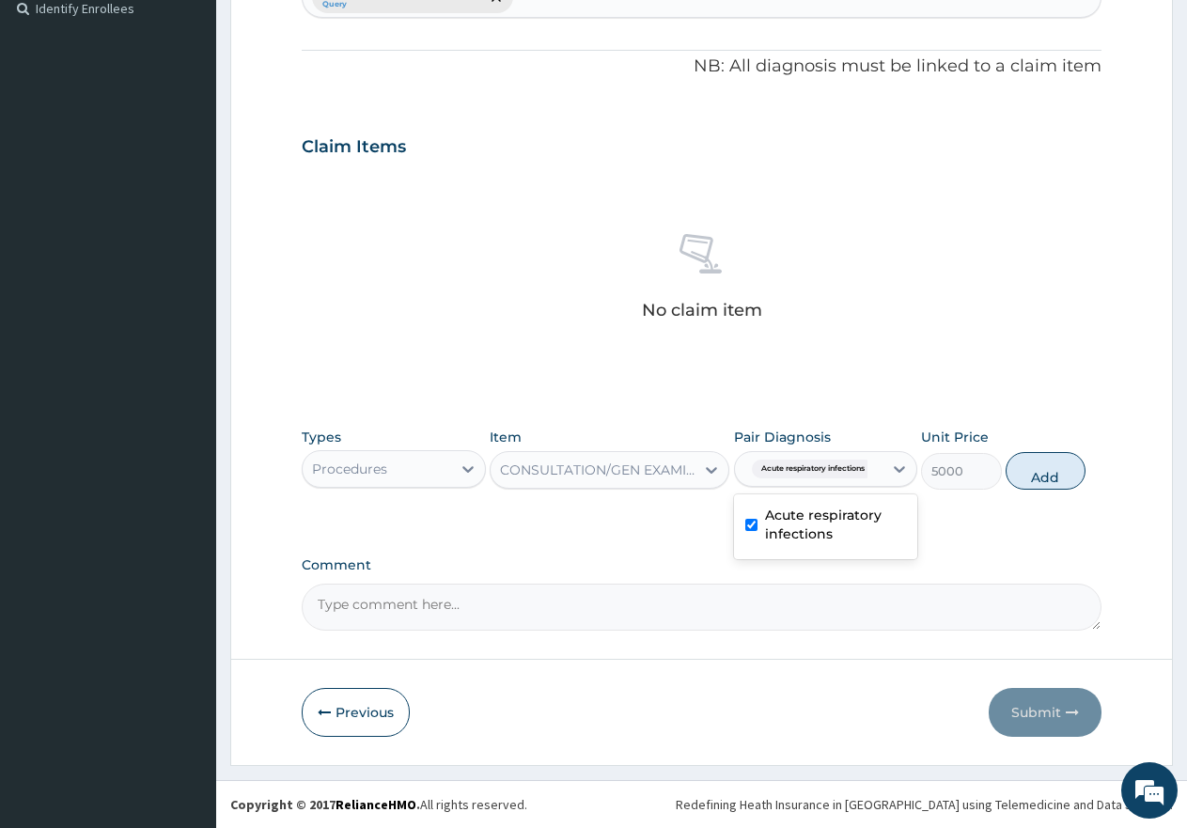
type input "0"
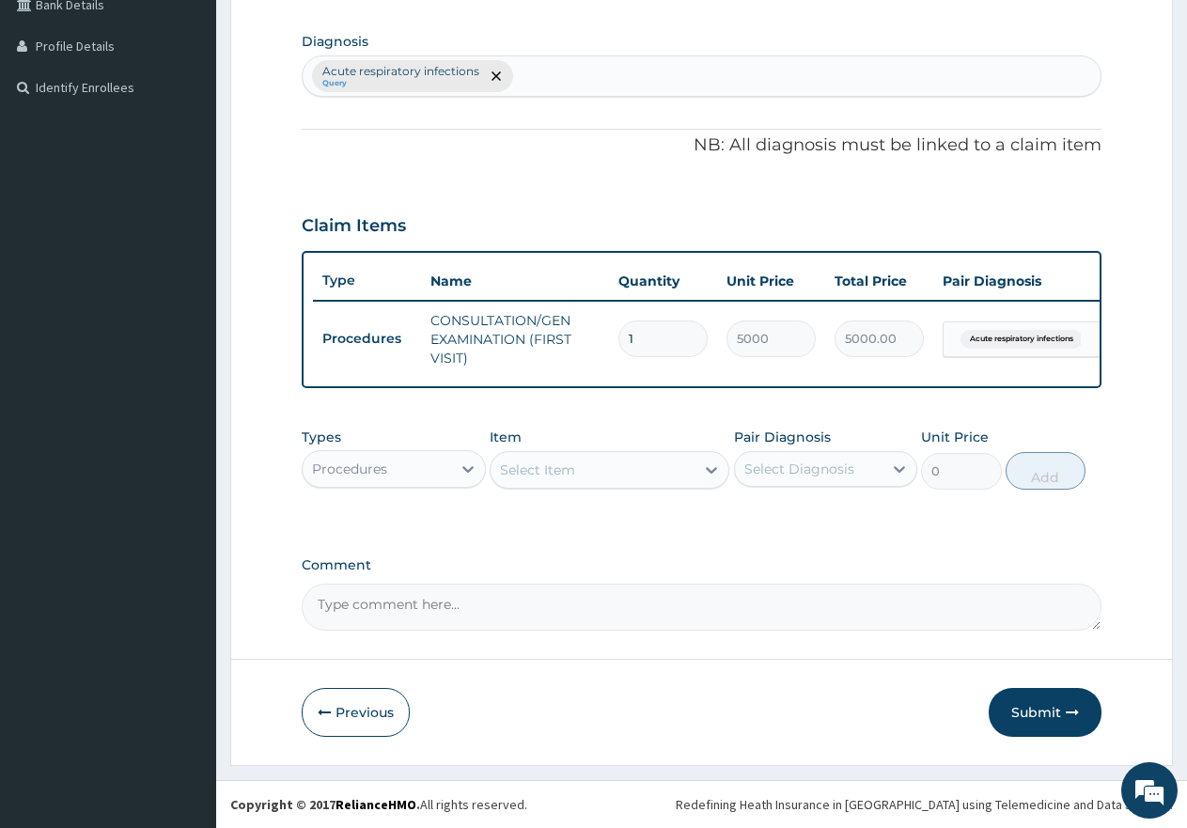
scroll to position [464, 0]
click at [418, 465] on div "Procedures" at bounding box center [377, 469] width 149 height 30
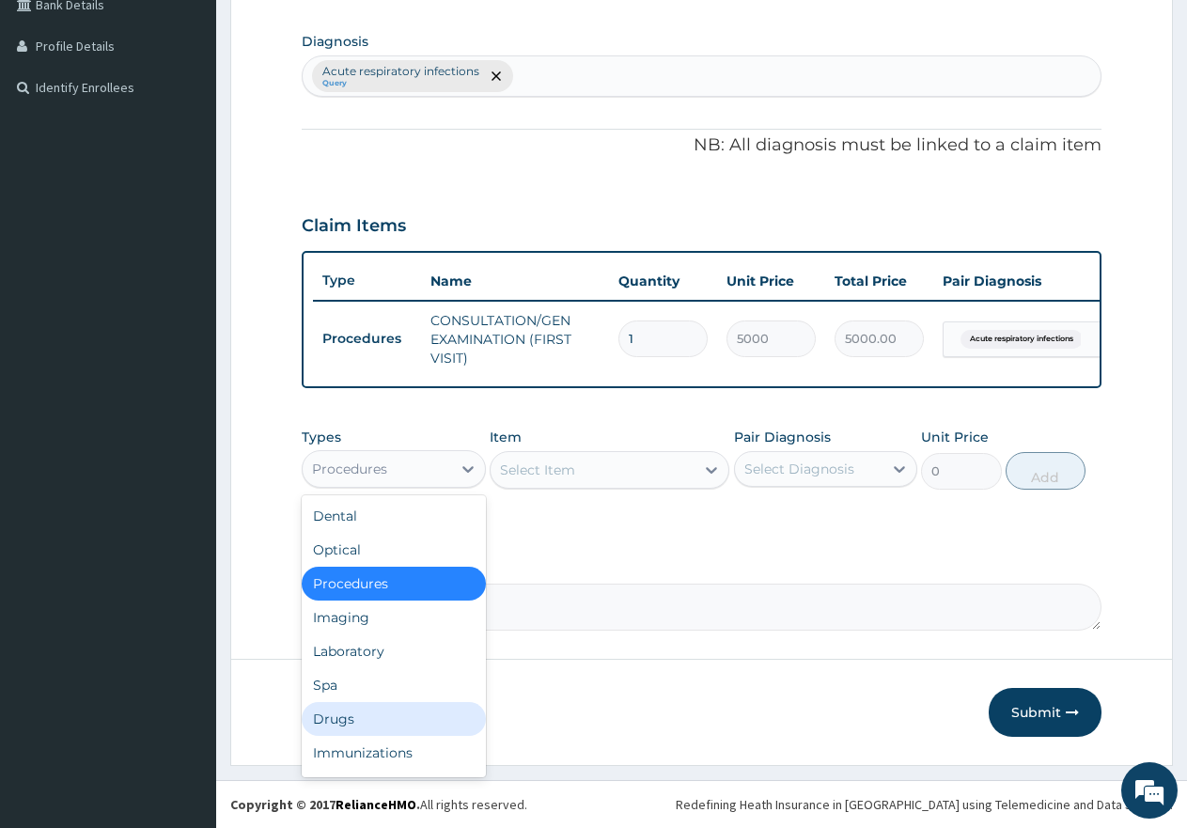
click at [342, 715] on div "Drugs" at bounding box center [394, 719] width 184 height 34
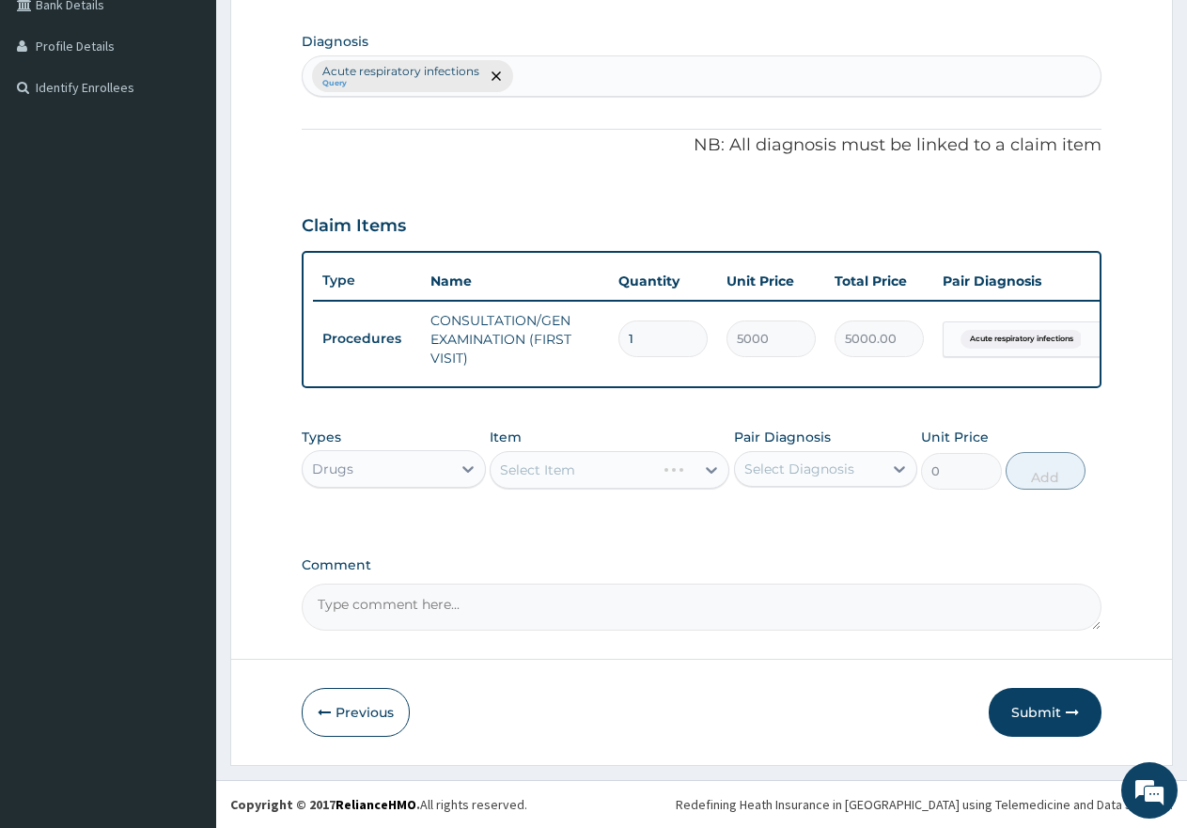
click at [636, 469] on div "Select Item" at bounding box center [610, 470] width 240 height 38
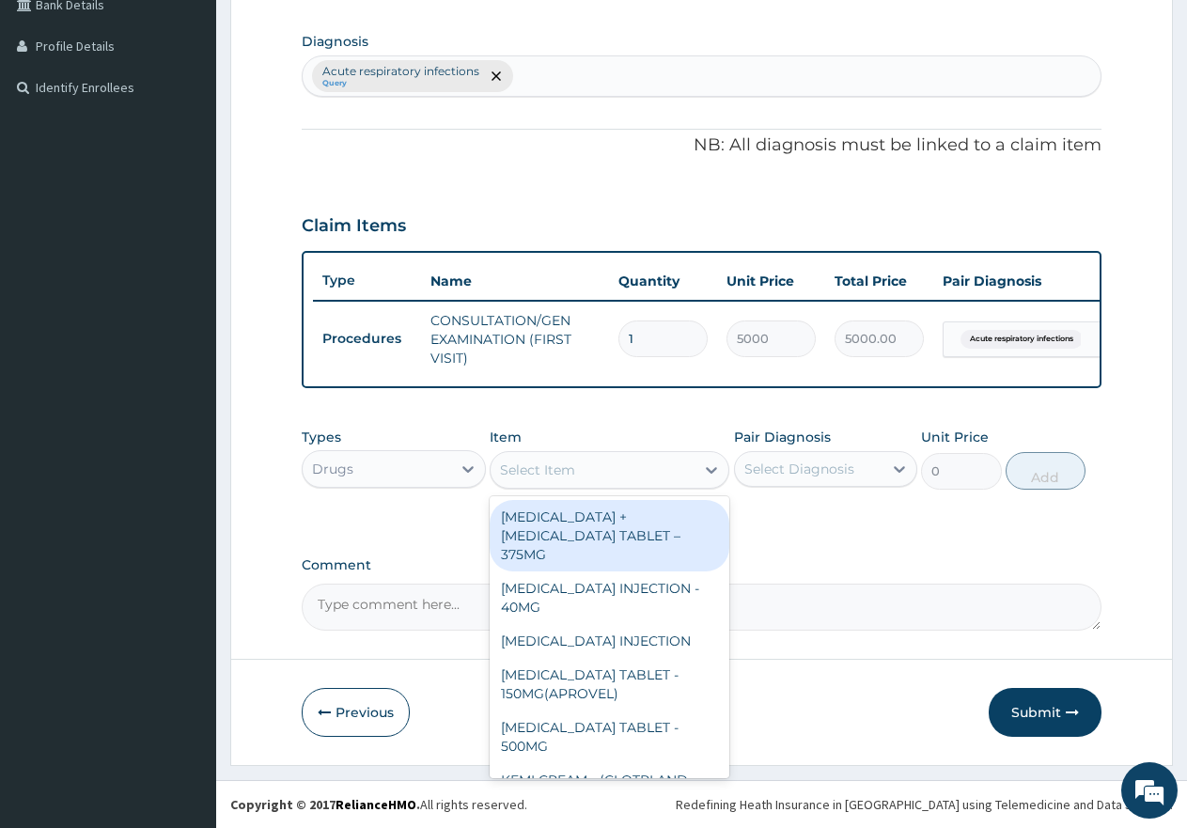
click at [601, 468] on div "Select Item" at bounding box center [593, 470] width 204 height 30
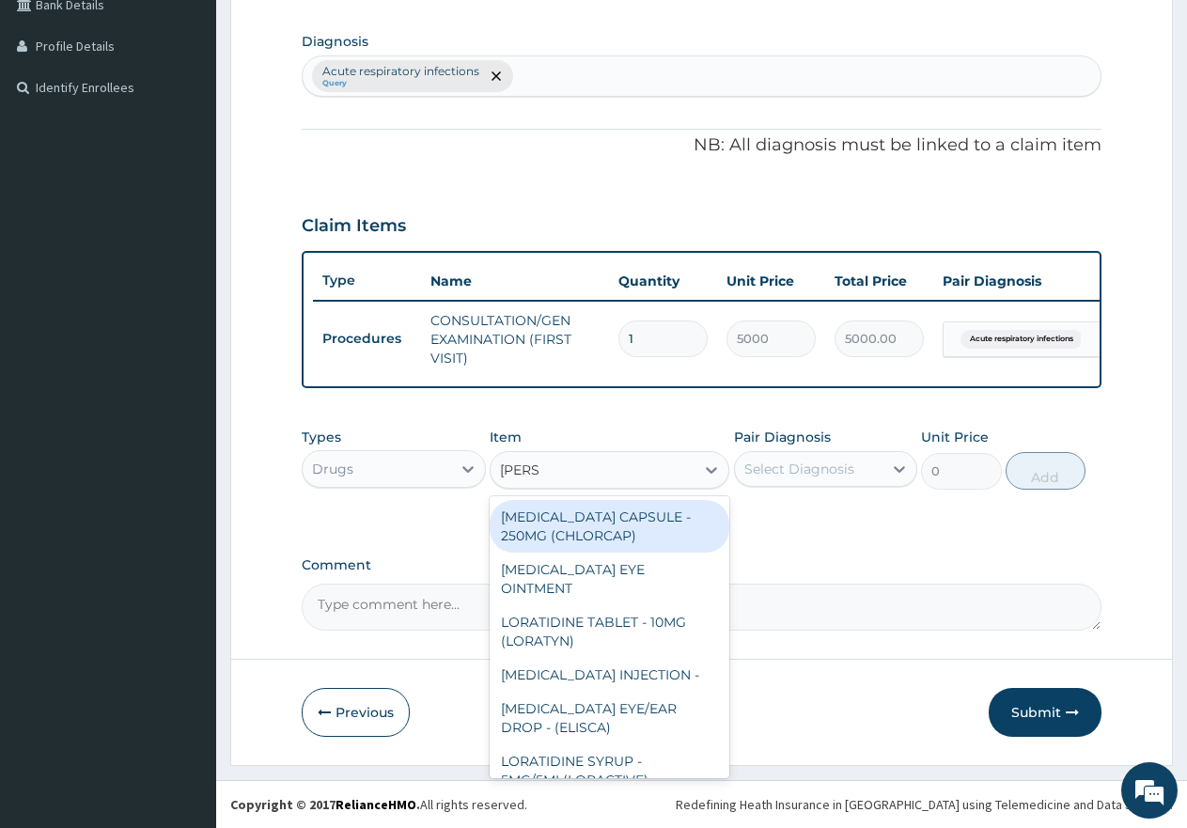
type input "LORAT"
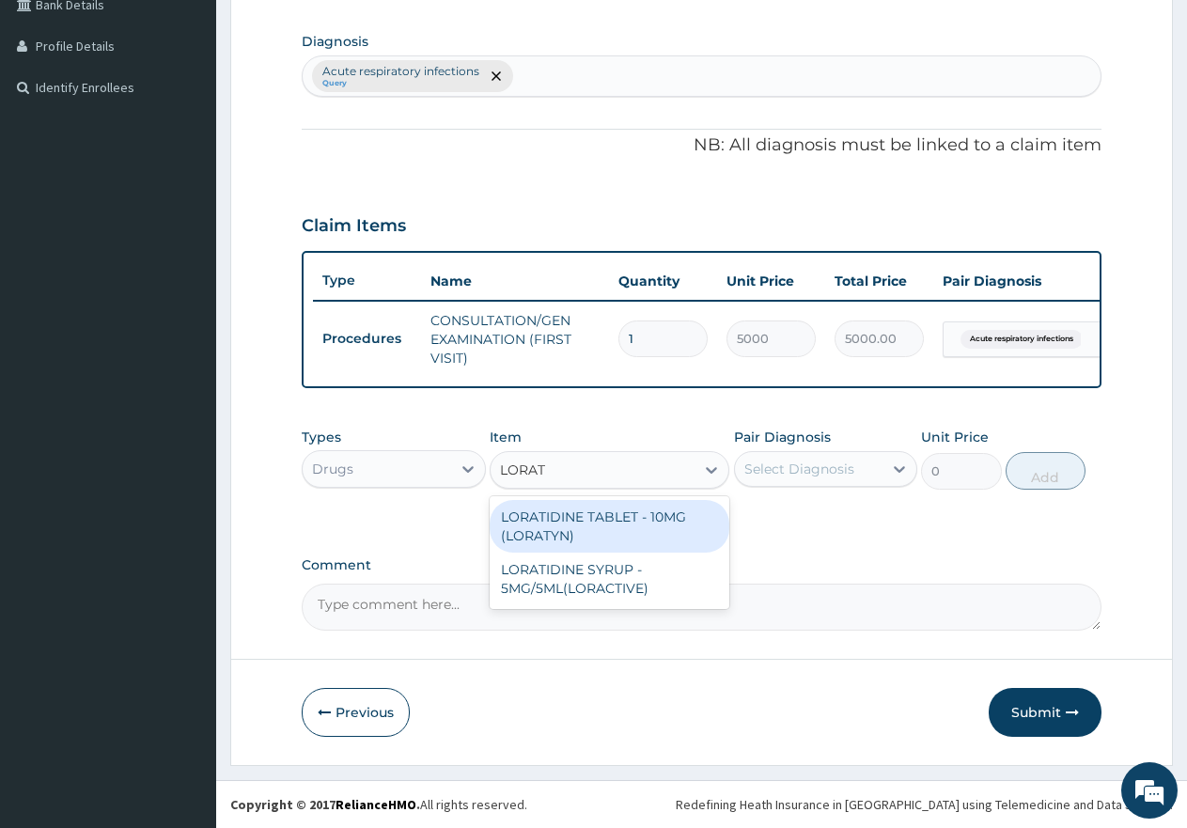
click at [592, 520] on div "LORATIDINE TABLET - 10MG (LORATYN)" at bounding box center [610, 526] width 240 height 53
type input "175"
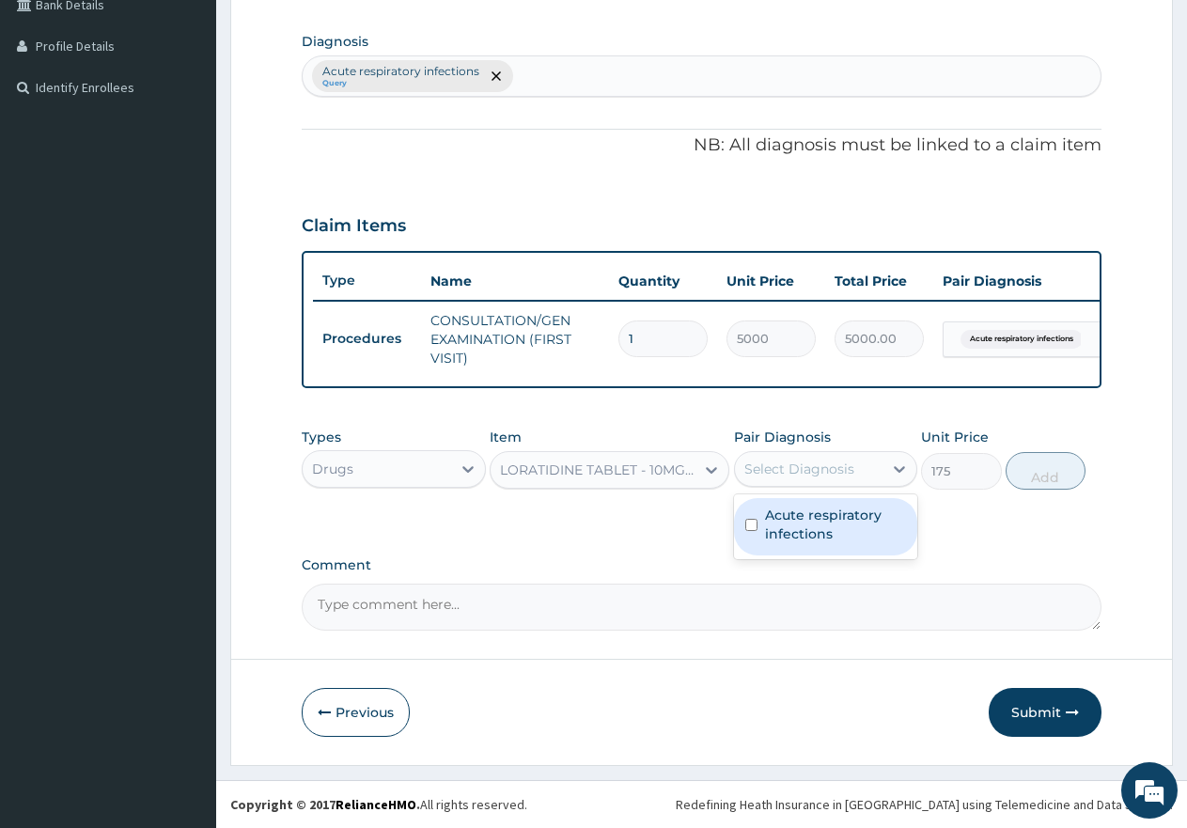
click at [771, 462] on div "Select Diagnosis" at bounding box center [800, 469] width 110 height 19
click at [757, 526] on input "checkbox" at bounding box center [751, 525] width 12 height 12
checkbox input "true"
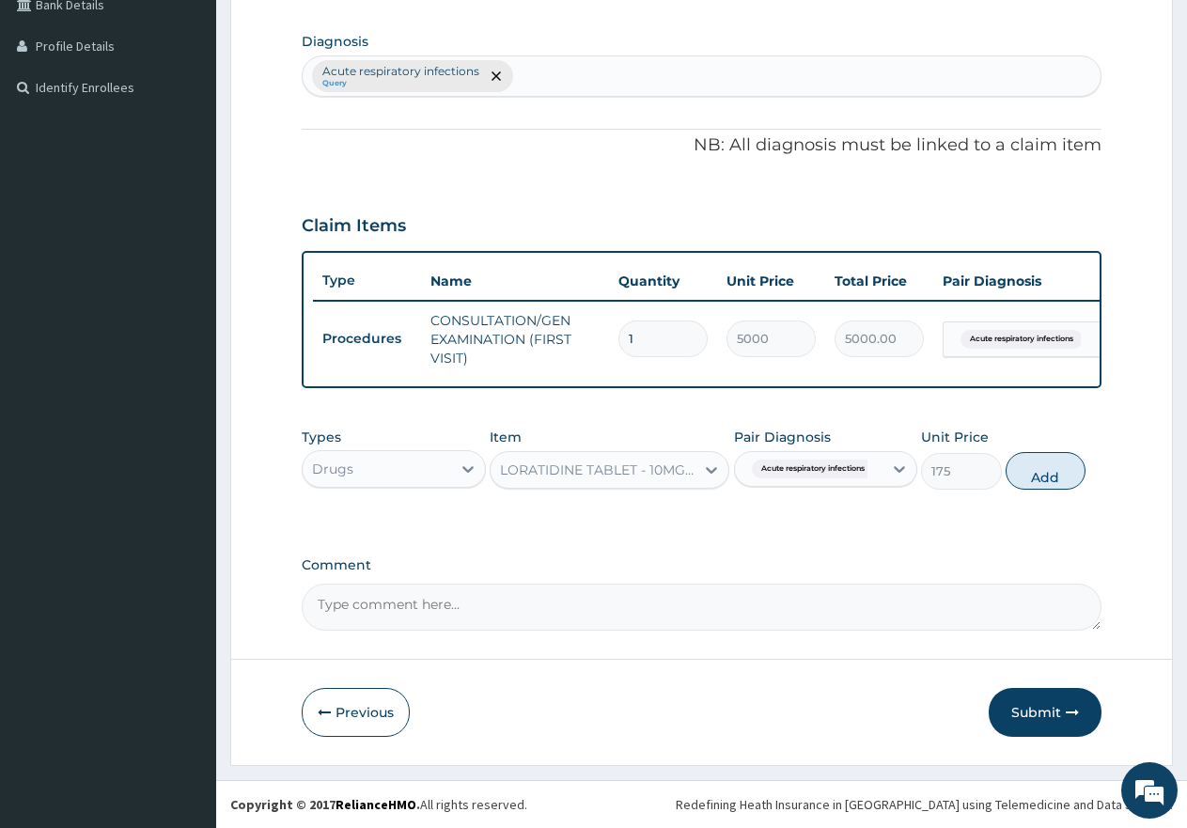
click at [1052, 477] on button "Add" at bounding box center [1046, 471] width 80 height 38
type input "0"
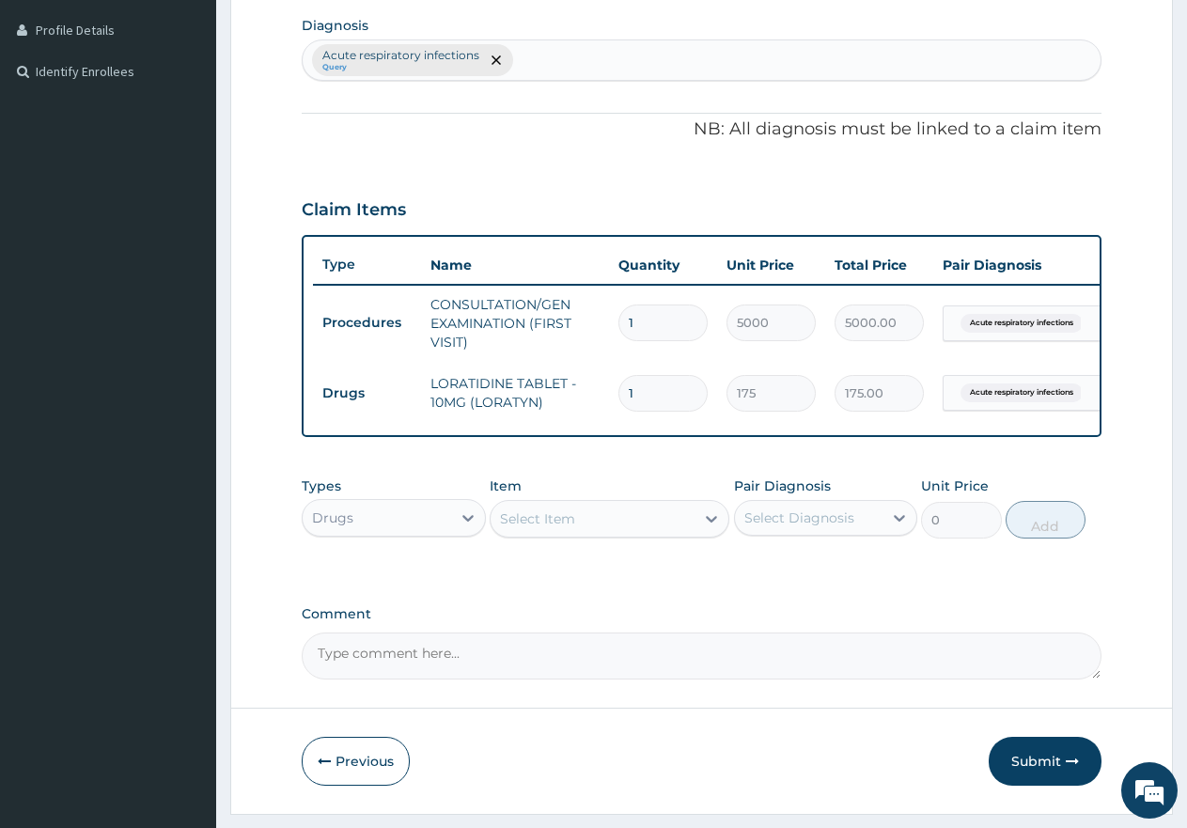
type input "10"
type input "1750.00"
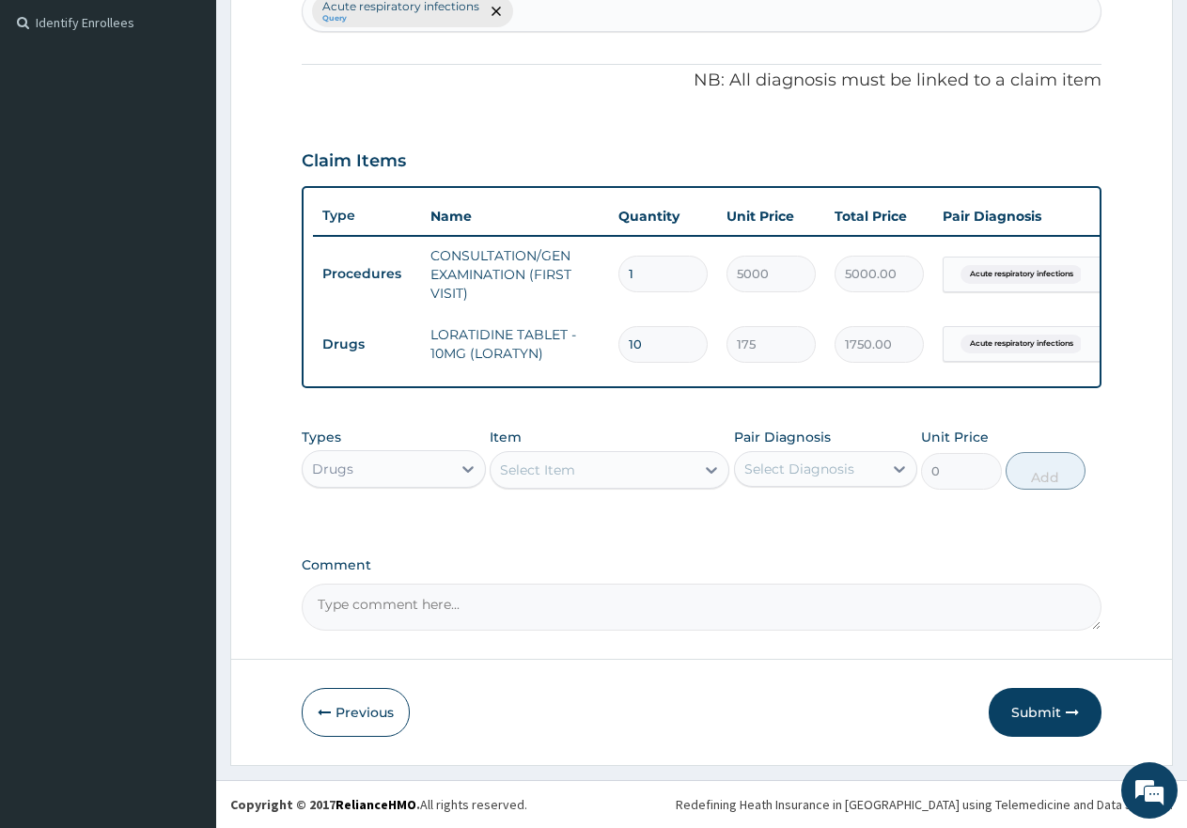
scroll to position [529, 0]
type input "10"
click at [1028, 716] on button "Submit" at bounding box center [1045, 712] width 113 height 49
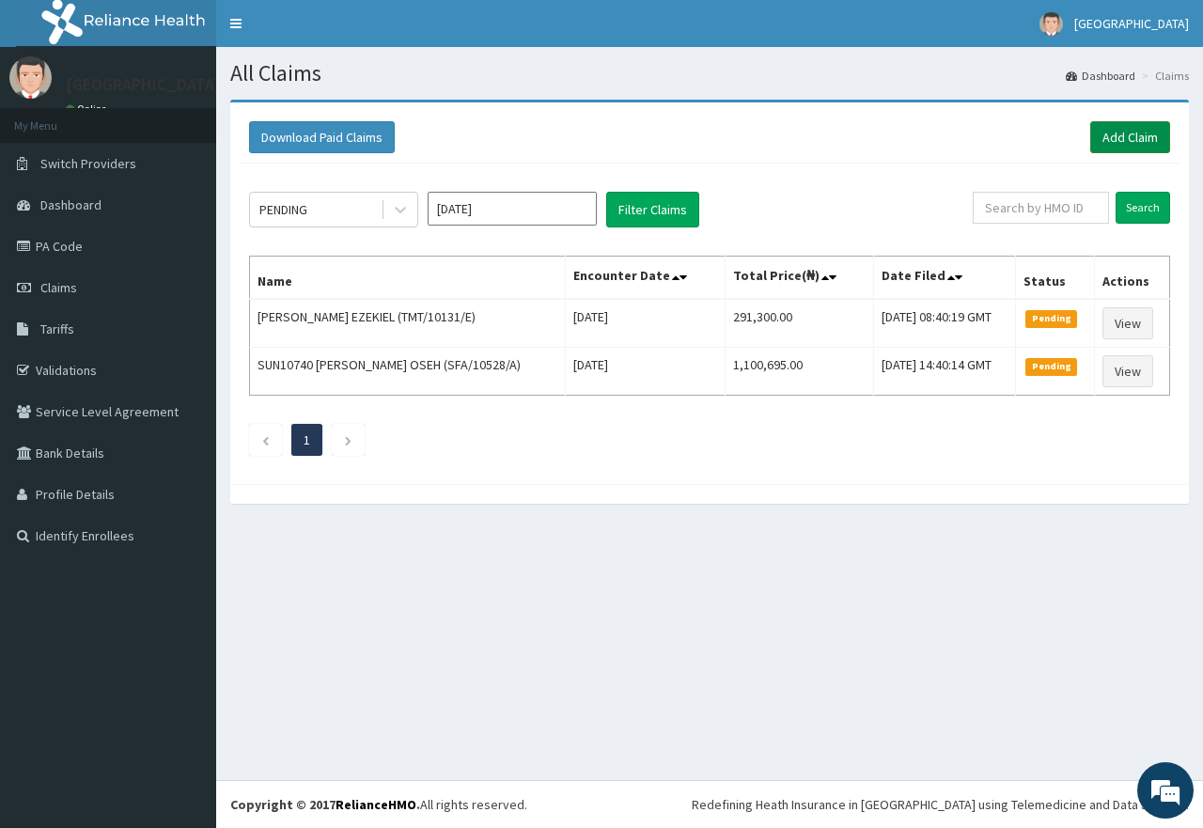
click at [1144, 132] on link "Add Claim" at bounding box center [1131, 137] width 80 height 32
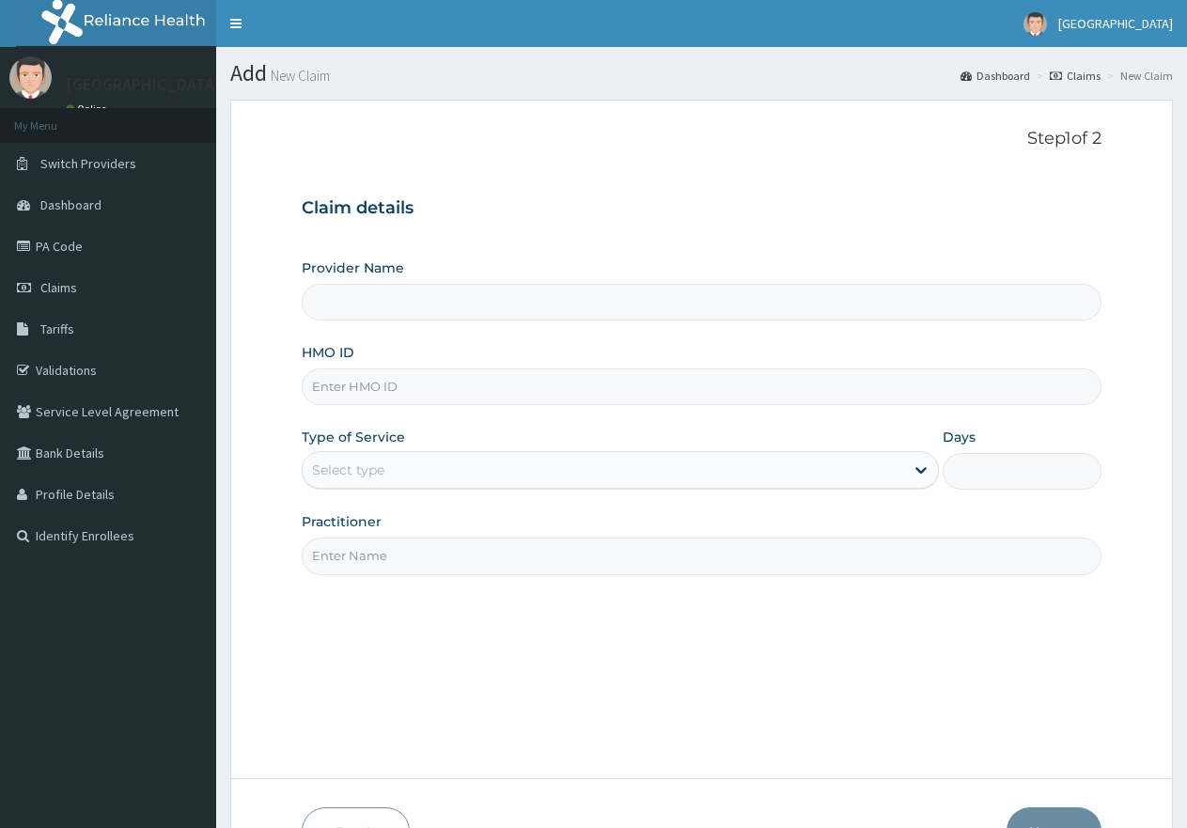
paste input "ZEI/10098/E"
type input "ZEI/10098/E"
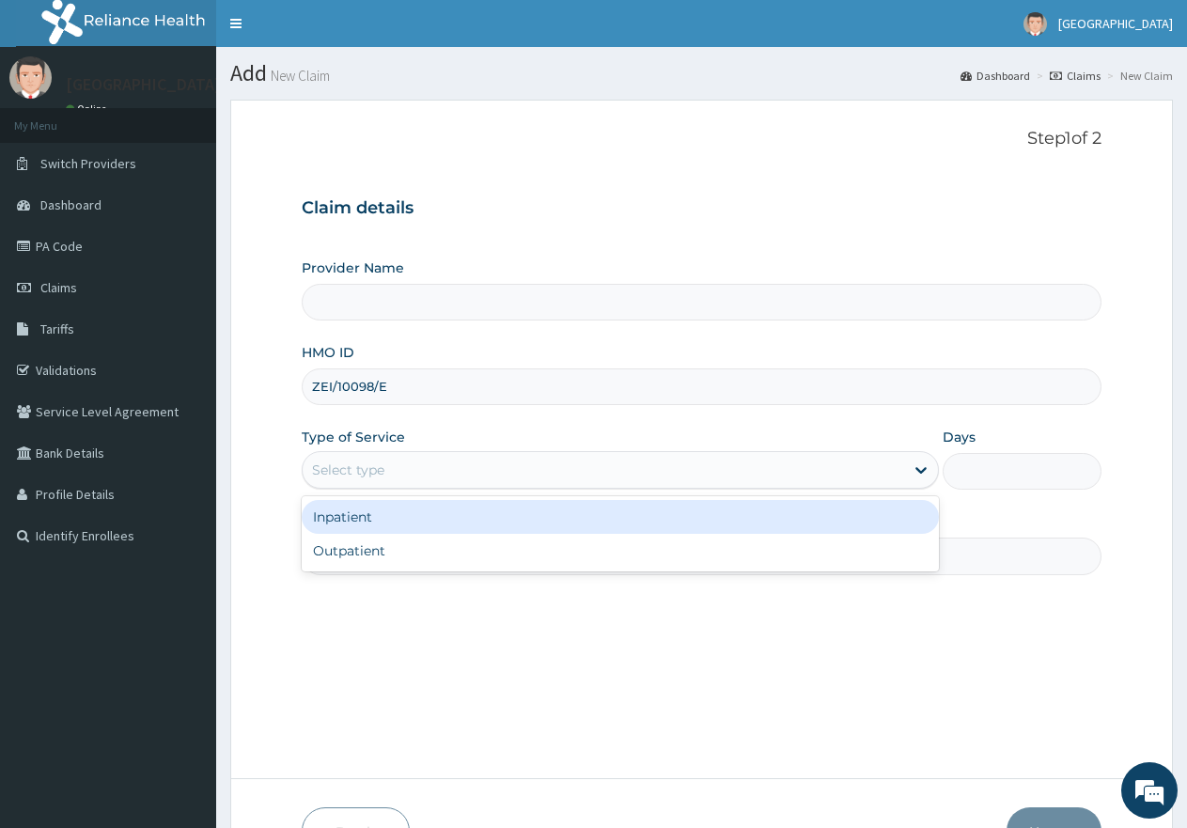
click at [442, 472] on div "Select type" at bounding box center [603, 470] width 601 height 30
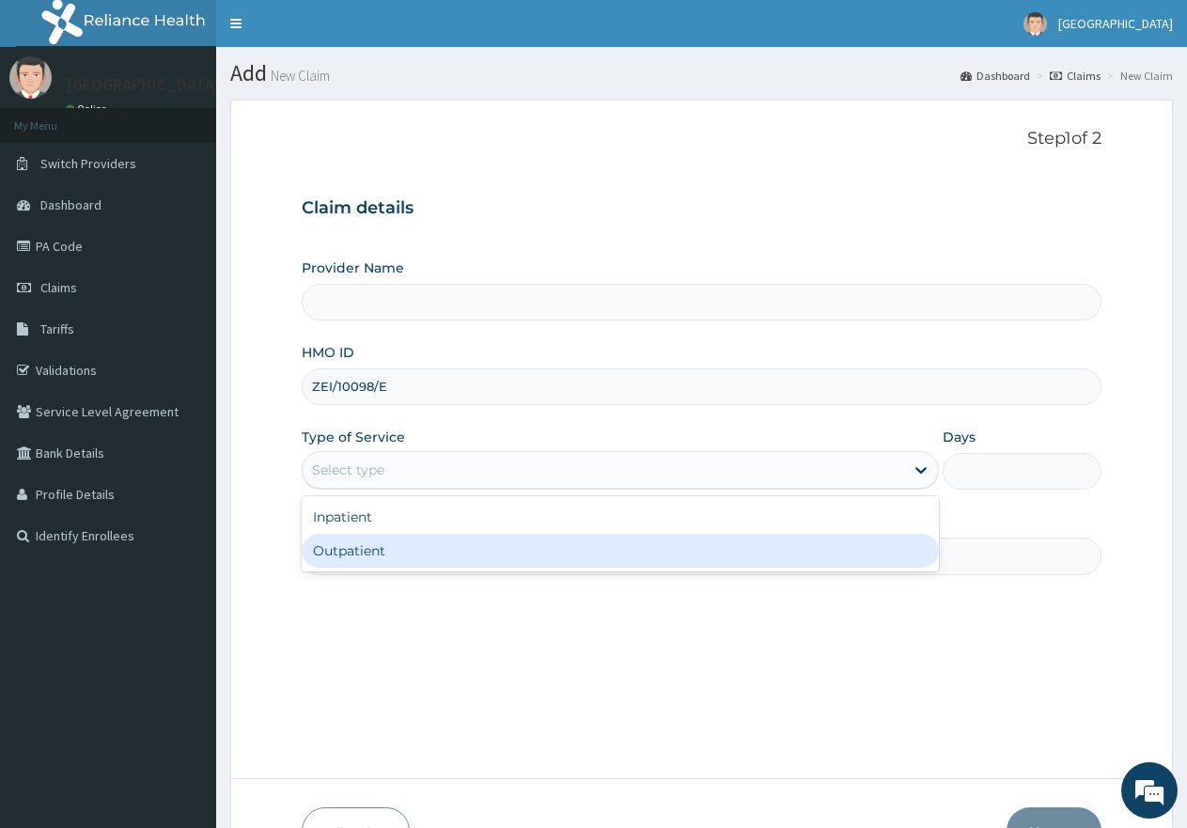
type input "[GEOGRAPHIC_DATA]"
click at [404, 554] on div "Outpatient" at bounding box center [620, 551] width 636 height 34
type input "1"
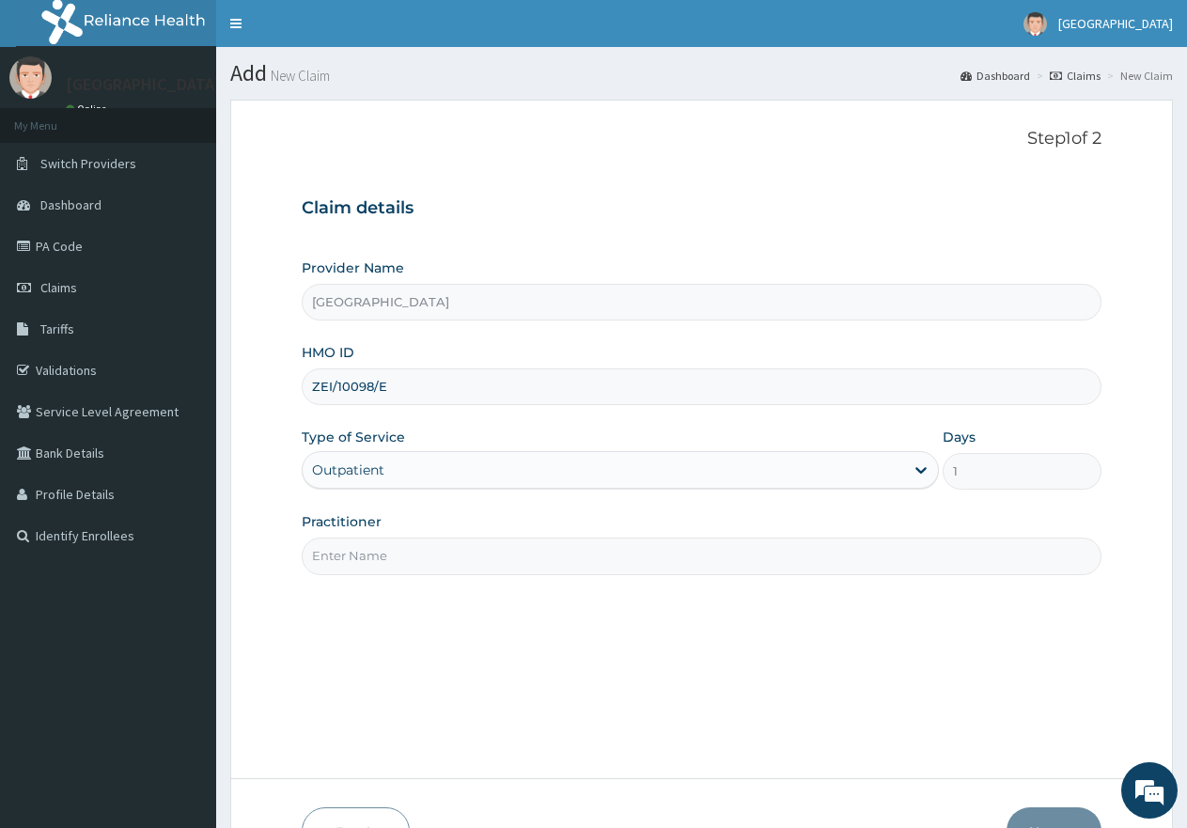
click at [410, 552] on input "Practitioner" at bounding box center [702, 556] width 800 height 37
type input "gp"
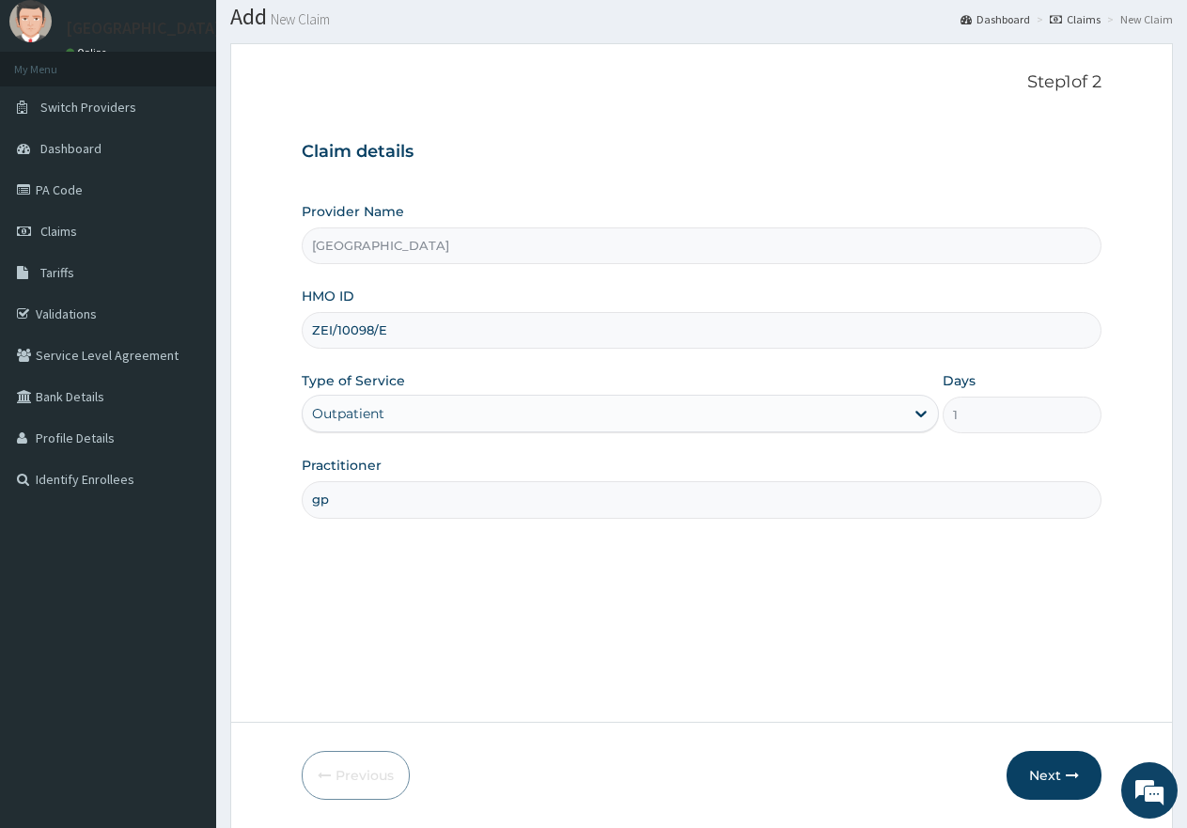
scroll to position [119, 0]
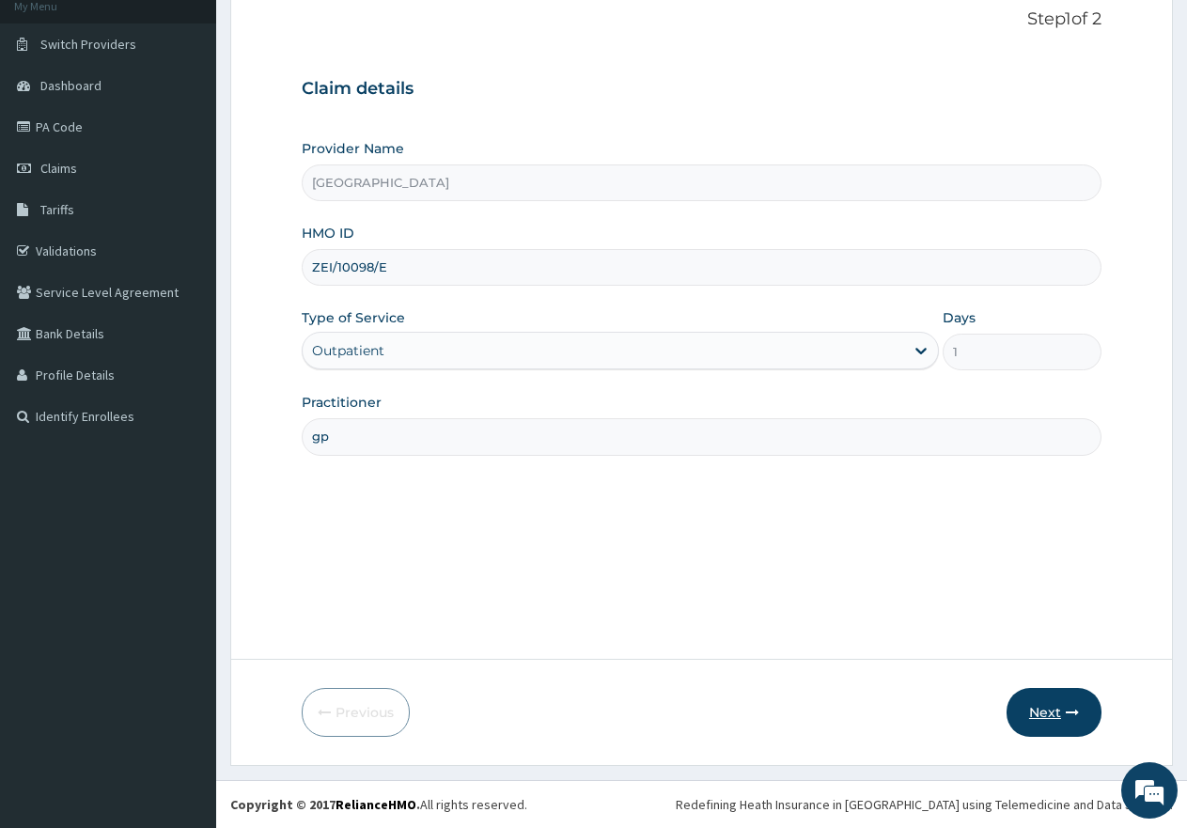
click at [1036, 709] on button "Next" at bounding box center [1054, 712] width 95 height 49
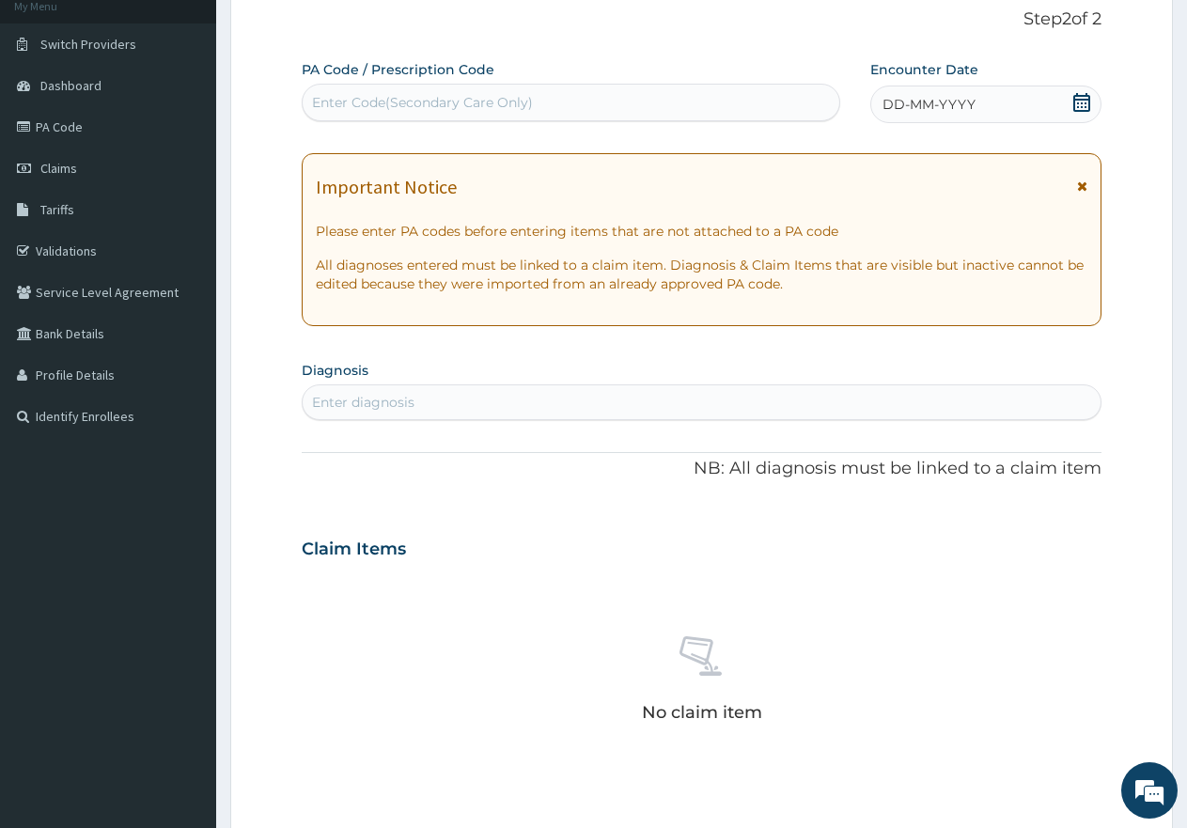
scroll to position [0, 0]
click at [457, 96] on div "Enter Code(Secondary Care Only)" at bounding box center [422, 102] width 221 height 19
paste input "PA/D9053B"
type input "PA/D9053B"
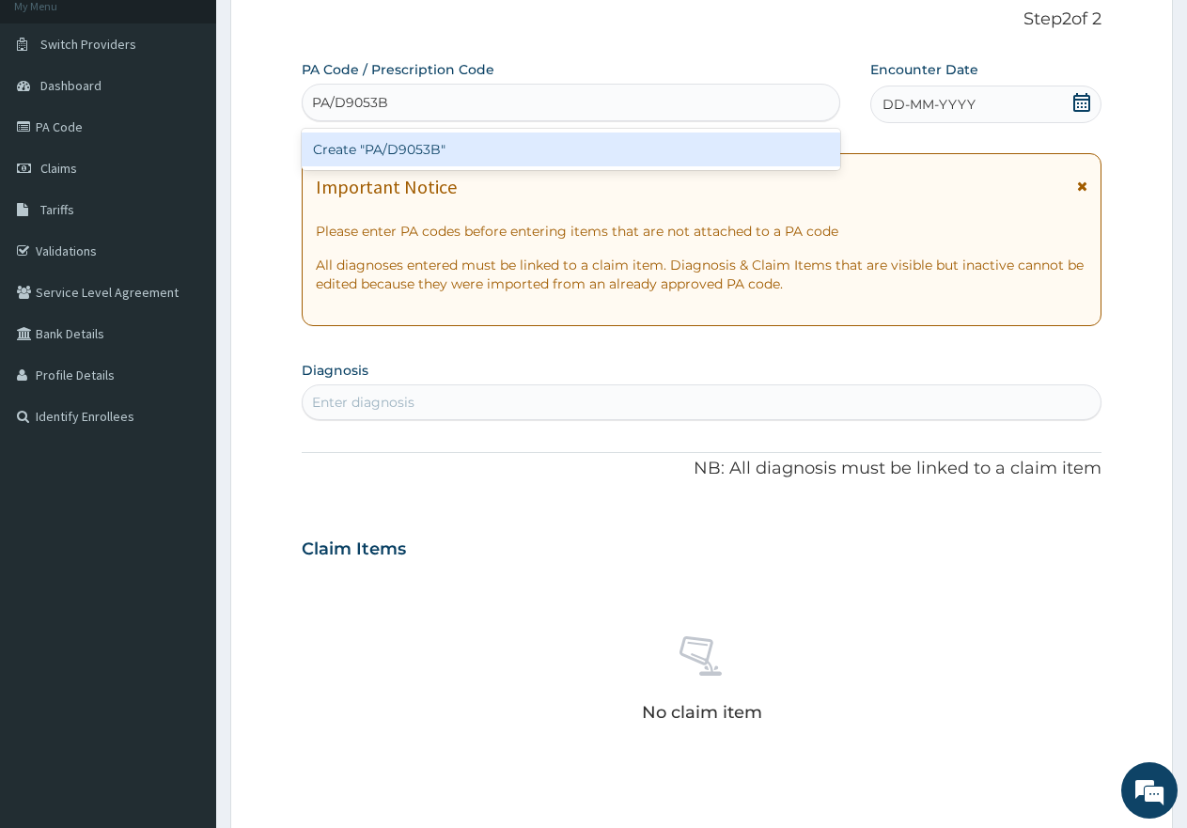
drag, startPoint x: 436, startPoint y: 147, endPoint x: 535, endPoint y: 4, distance: 173.7
click at [436, 145] on div "Create "PA/D9053B"" at bounding box center [571, 150] width 539 height 34
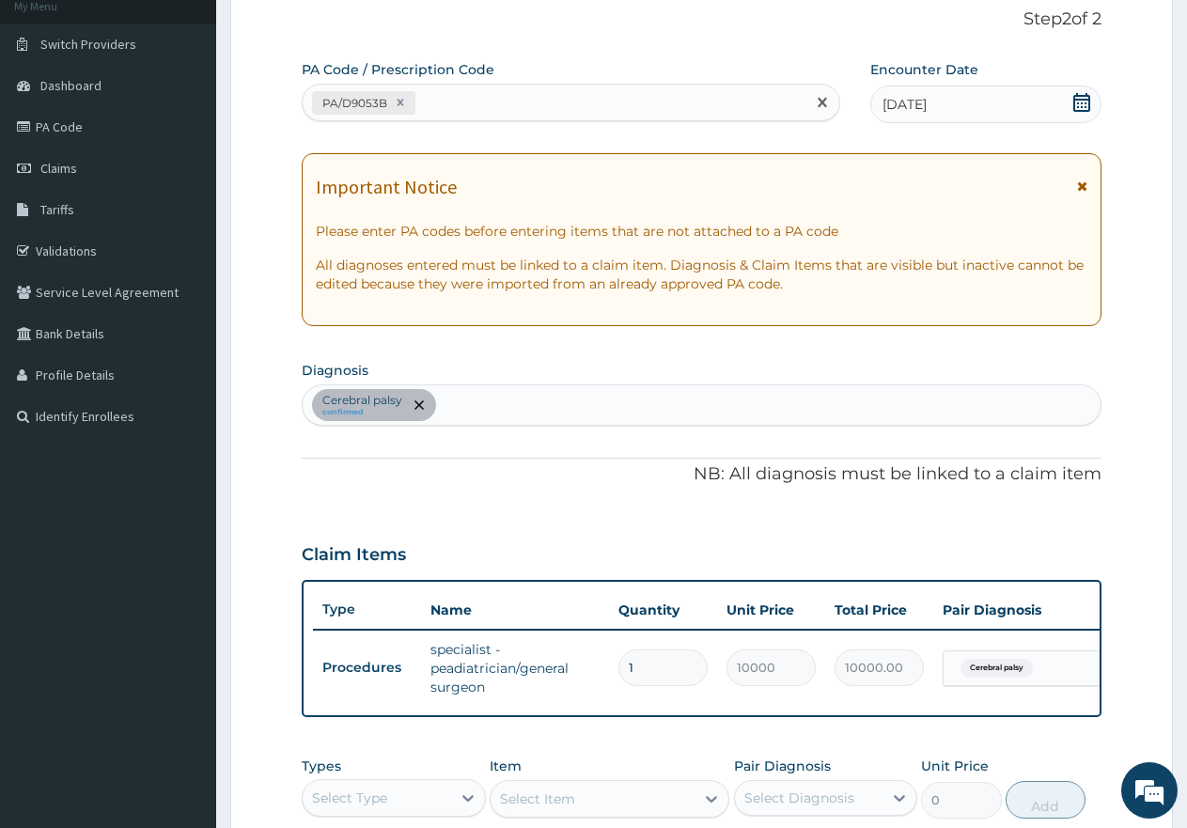
click at [506, 102] on div "PA/D9053B" at bounding box center [554, 102] width 503 height 31
paste input "PA/4ED486"
type input "PA/4ED486"
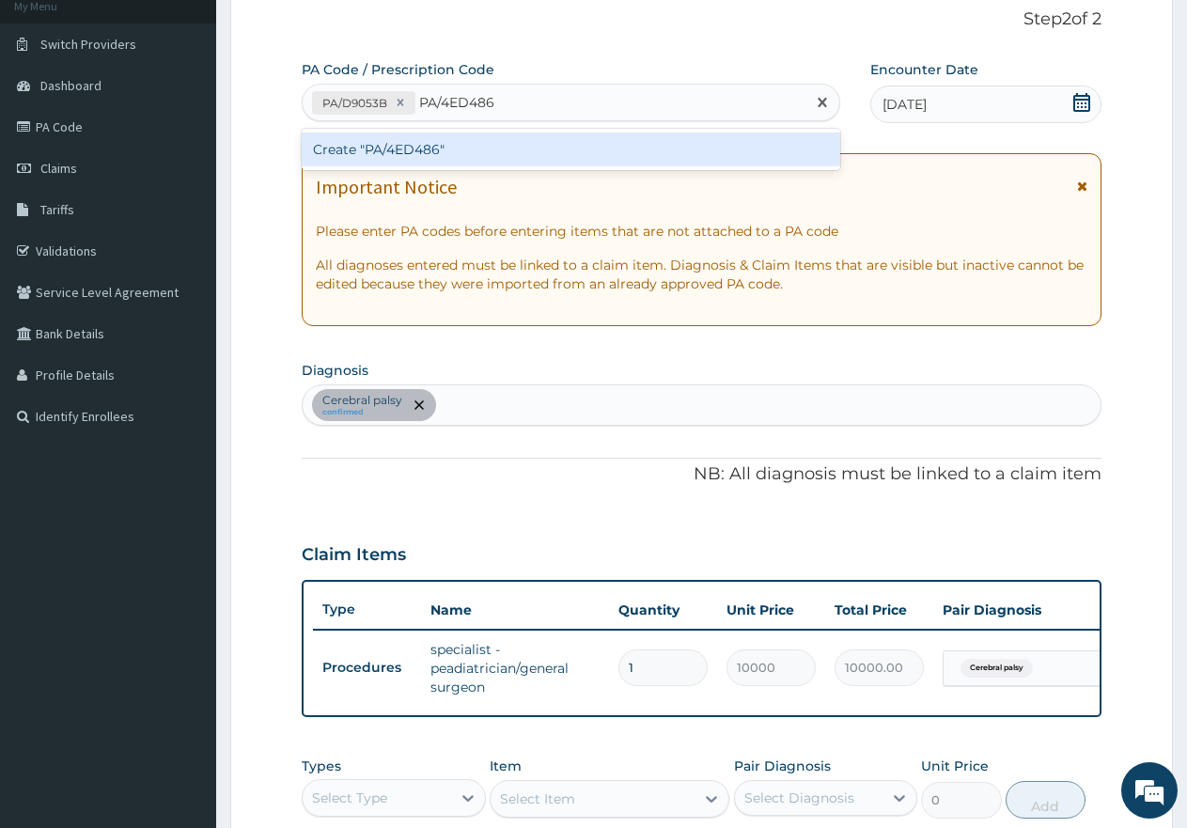
click at [480, 156] on div "Create "PA/4ED486"" at bounding box center [571, 150] width 539 height 34
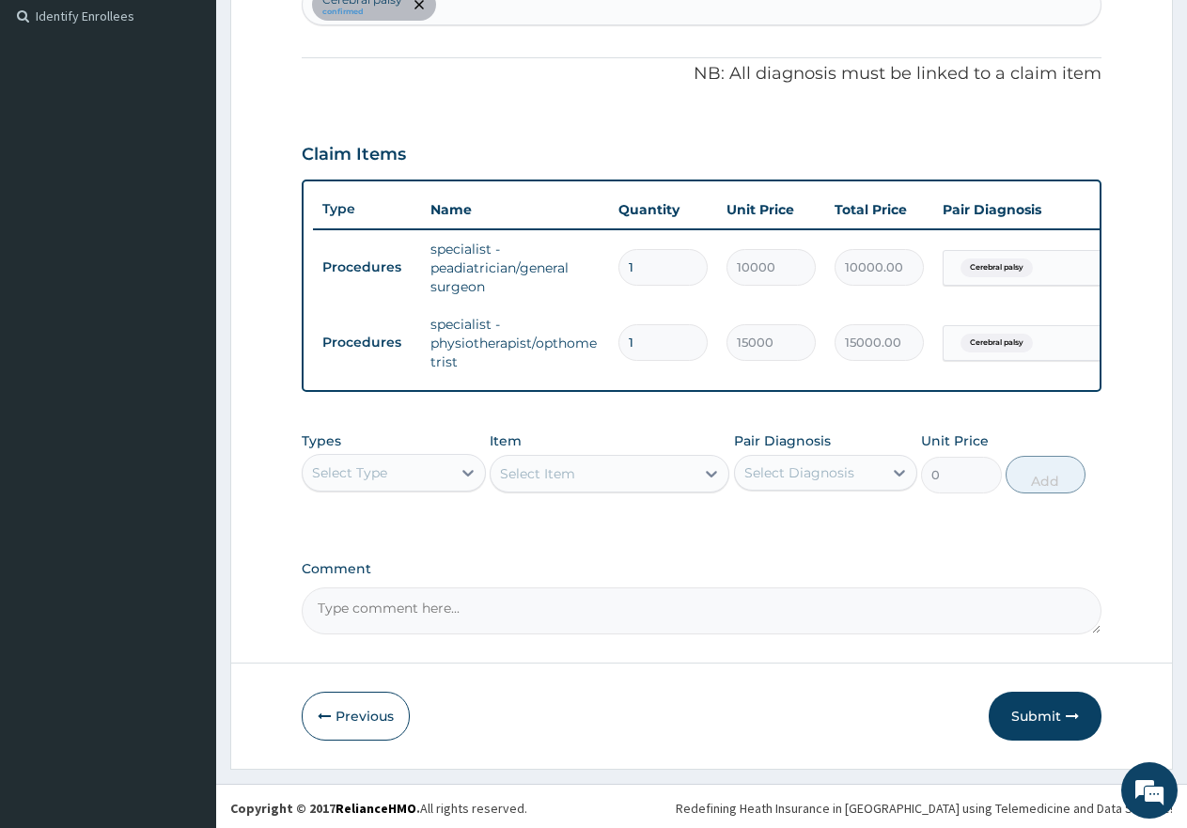
scroll to position [540, 0]
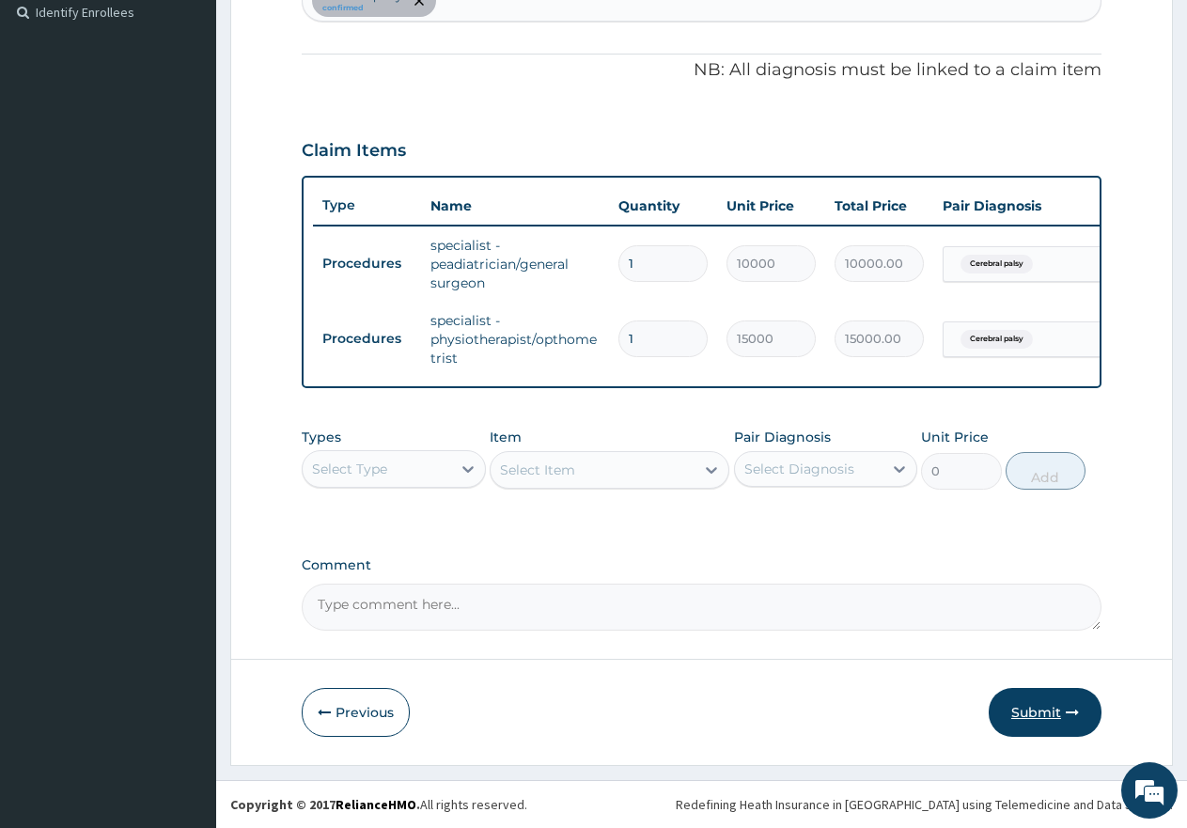
click at [1023, 718] on button "Submit" at bounding box center [1045, 712] width 113 height 49
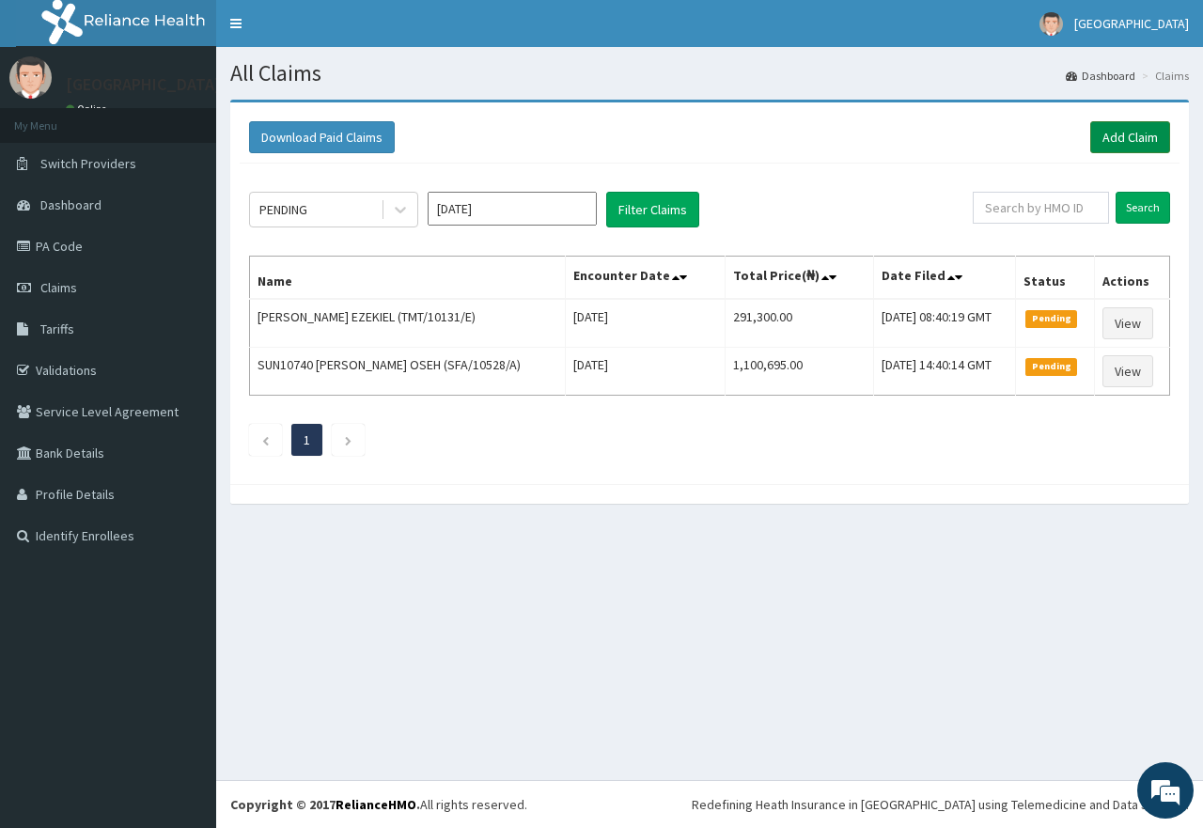
click at [1128, 143] on link "Add Claim" at bounding box center [1131, 137] width 80 height 32
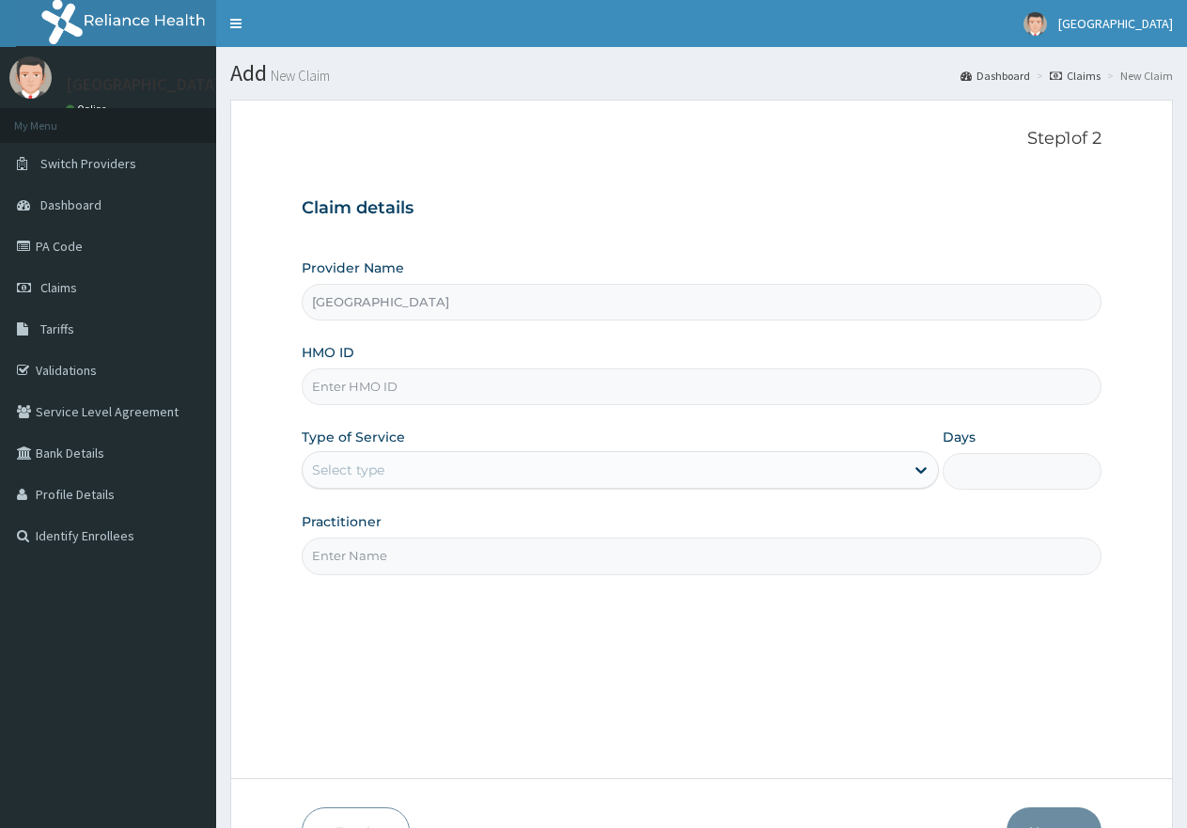
type input "[GEOGRAPHIC_DATA]"
paste input "EDE/10027/A"
type input "EDE/10027/A"
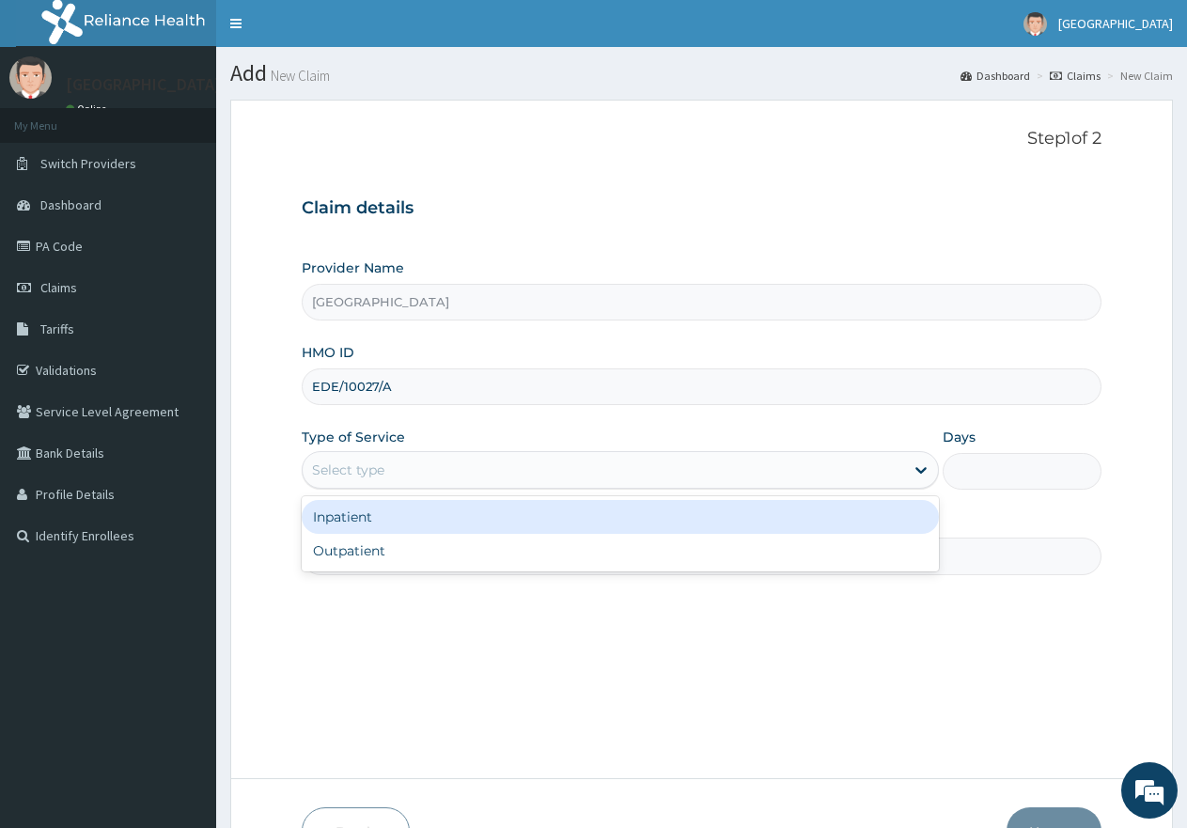
click at [414, 480] on div "Select type" at bounding box center [603, 470] width 601 height 30
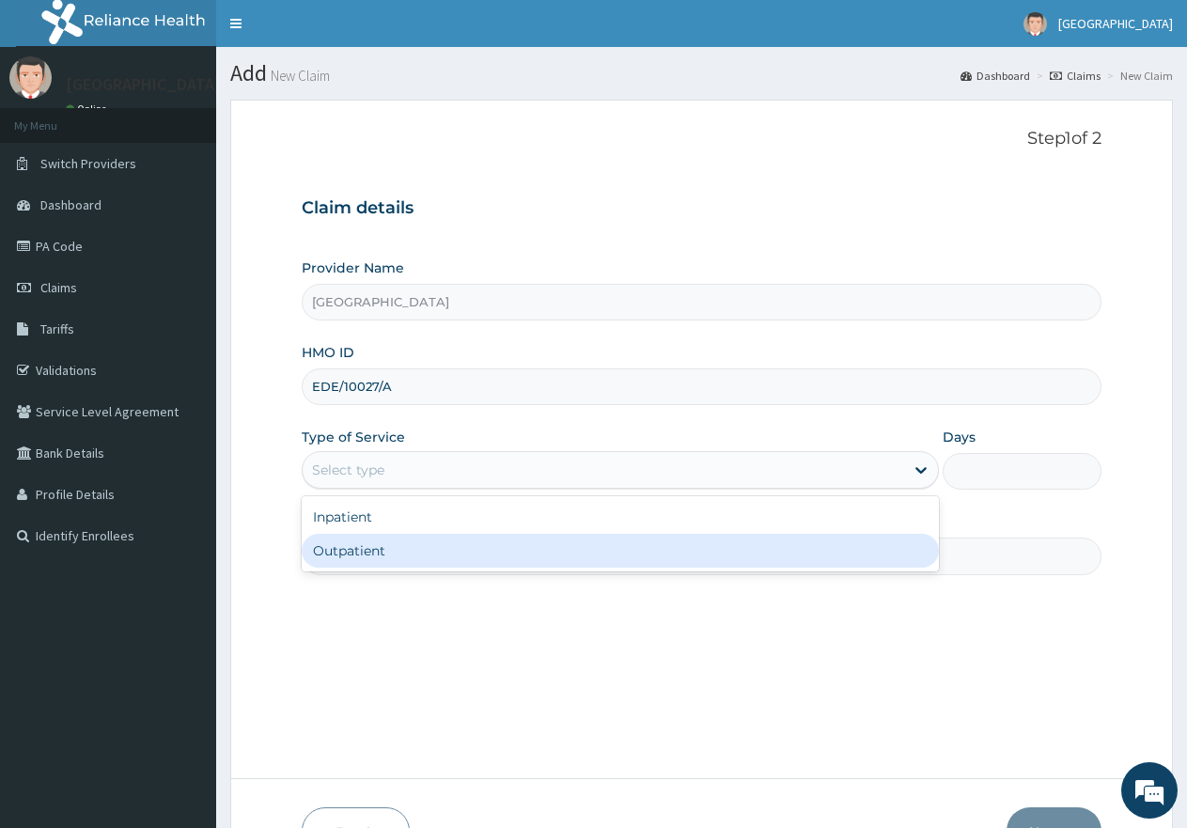
click at [379, 544] on div "Outpatient" at bounding box center [620, 551] width 636 height 34
type input "1"
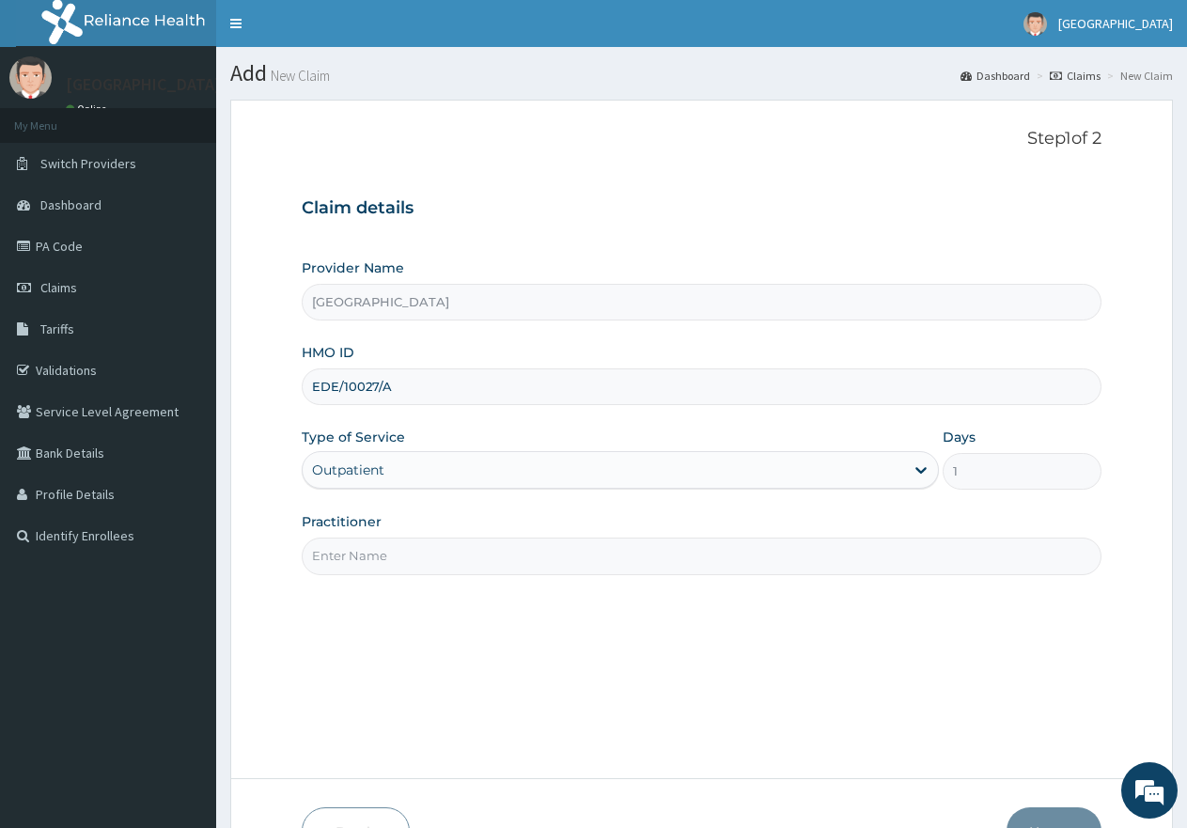
click at [376, 555] on input "Practitioner" at bounding box center [702, 556] width 800 height 37
type input "gp"
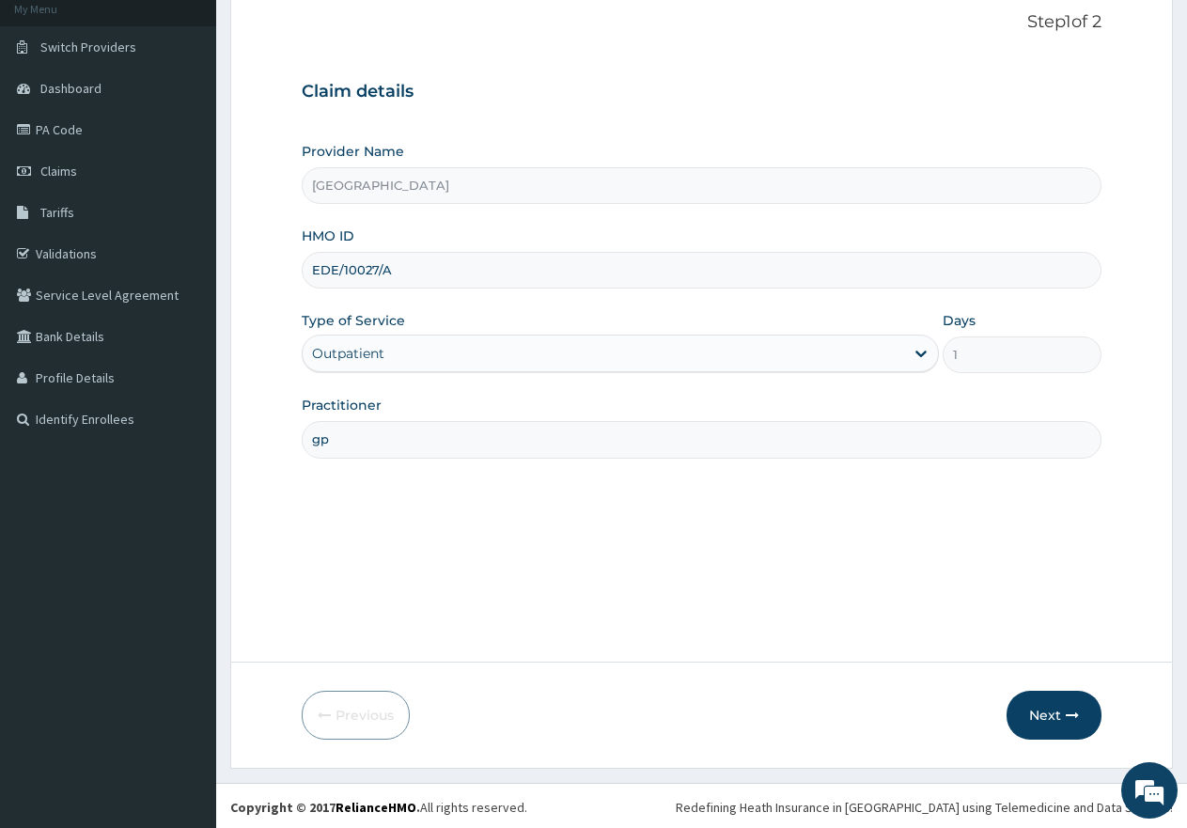
scroll to position [119, 0]
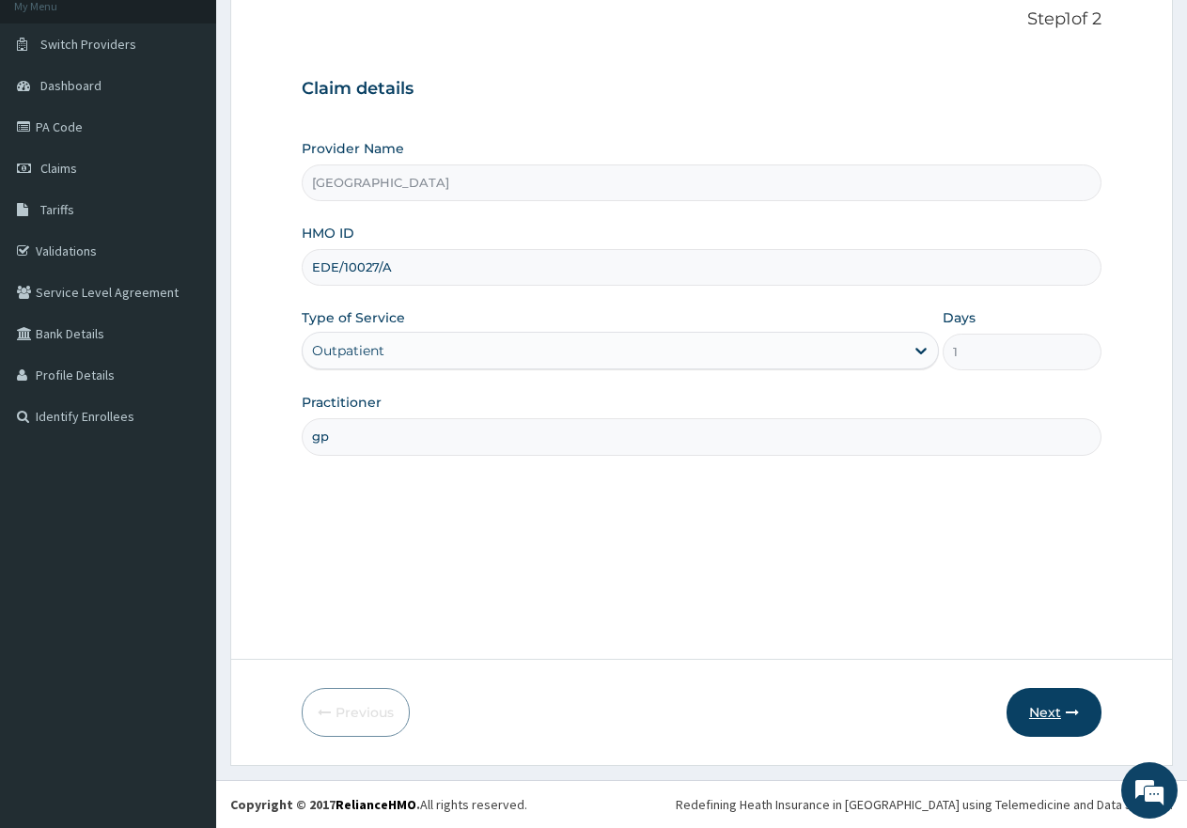
click at [1043, 720] on button "Next" at bounding box center [1054, 712] width 95 height 49
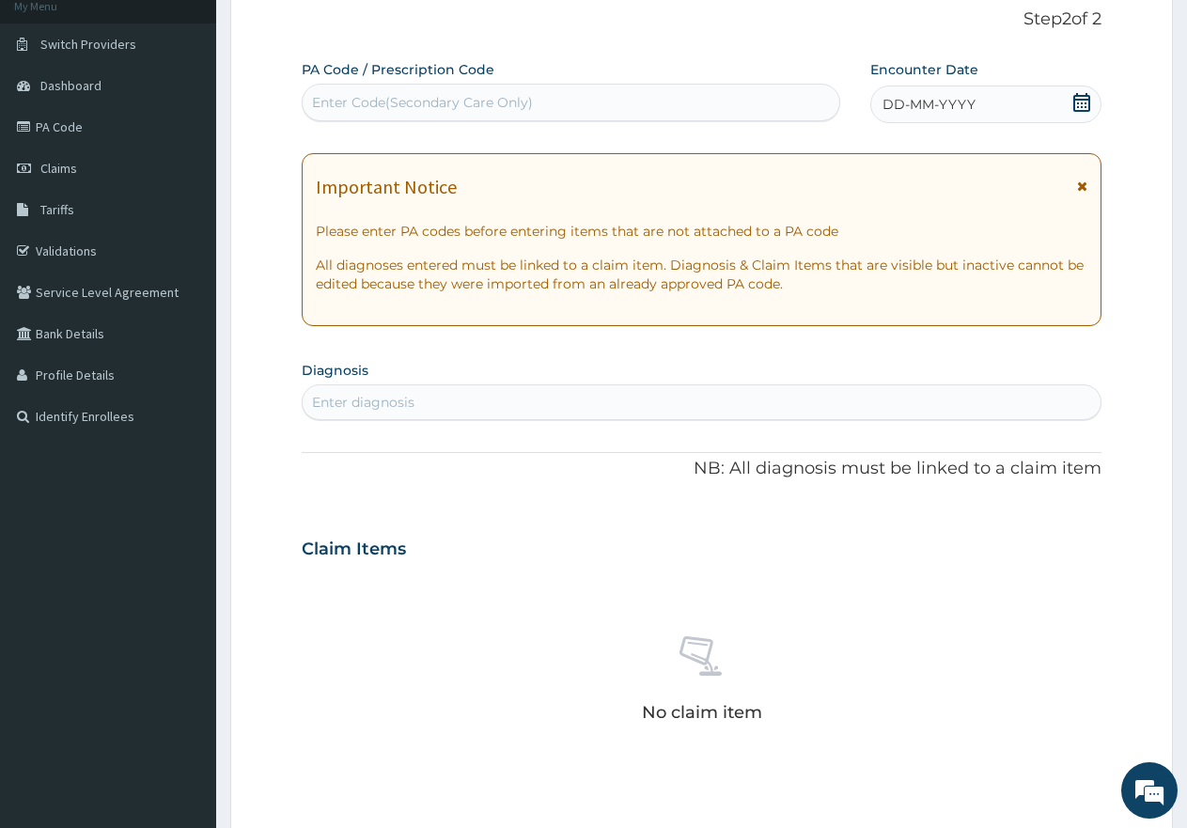
scroll to position [0, 0]
click at [477, 106] on div "Enter Code(Secondary Care Only)" at bounding box center [422, 102] width 221 height 19
paste input "PA/307EDB"
type input "PA/307EDB"
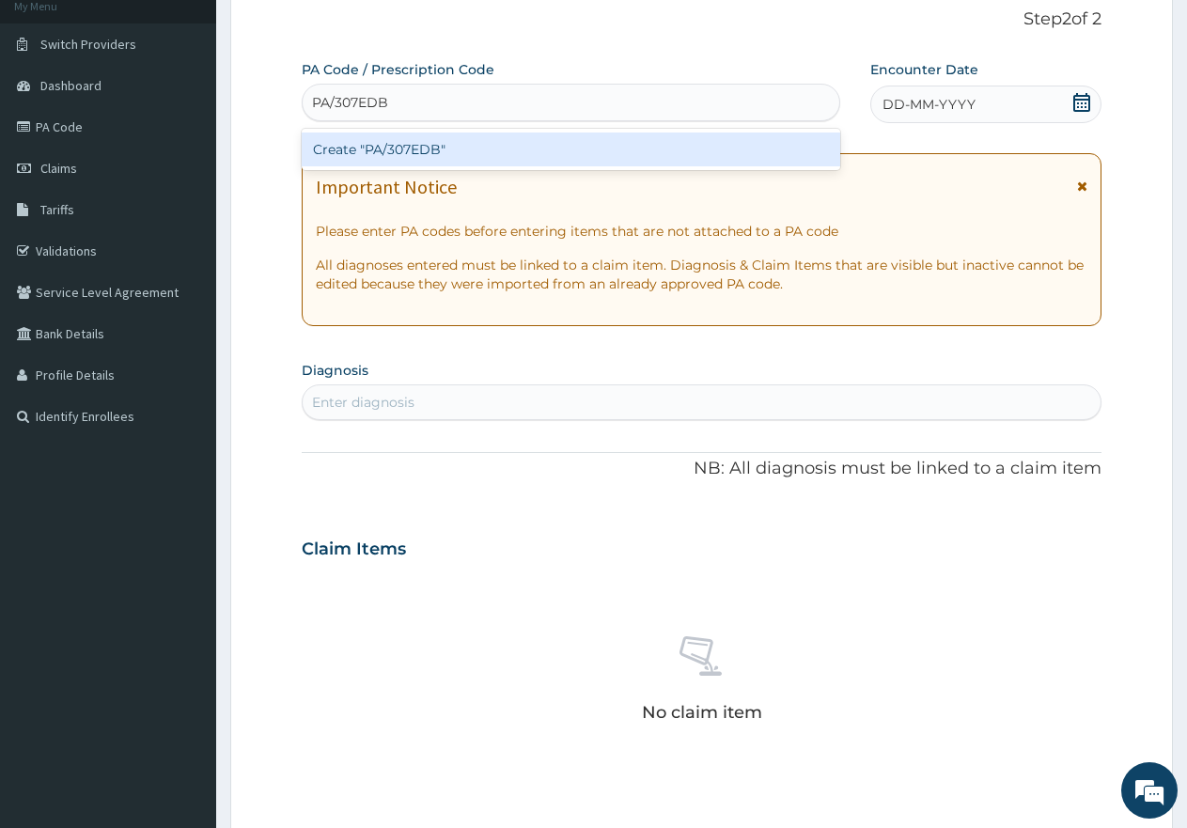
drag, startPoint x: 458, startPoint y: 152, endPoint x: 510, endPoint y: 37, distance: 126.7
click at [458, 151] on div "Create "PA/307EDB"" at bounding box center [571, 150] width 539 height 34
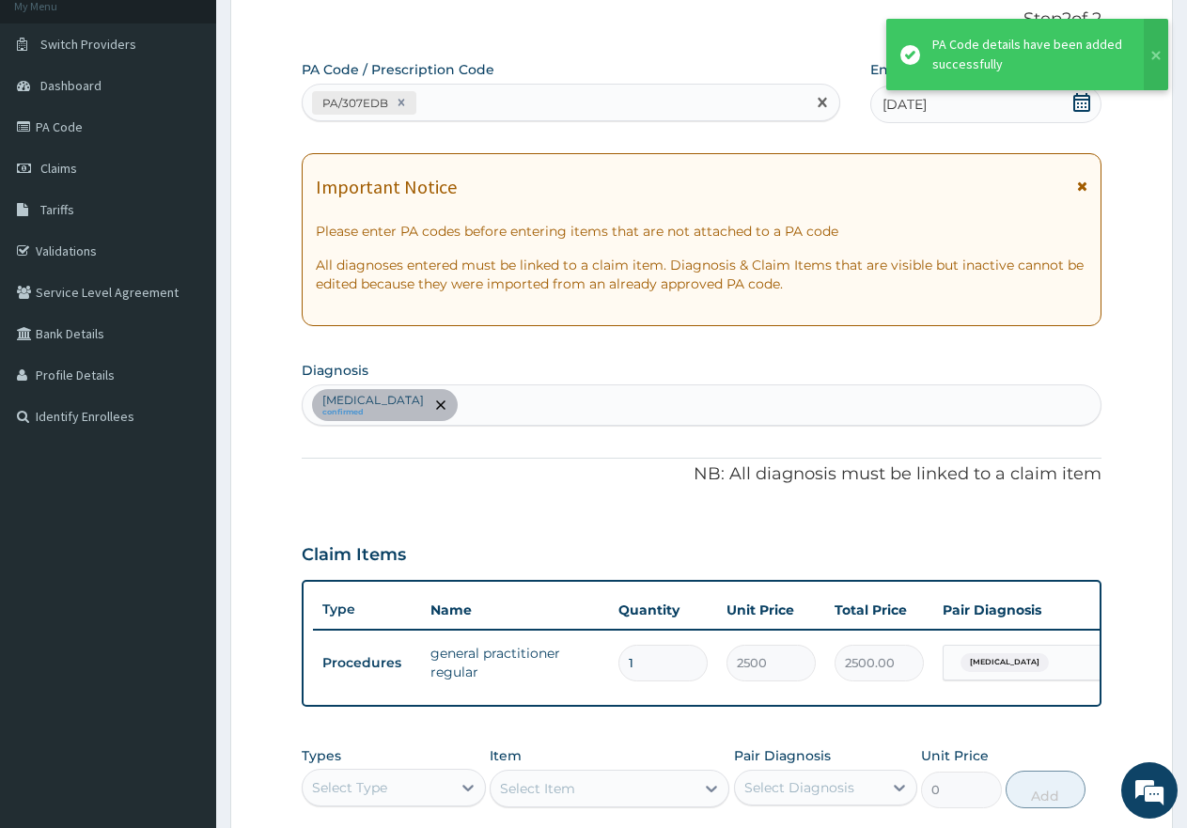
click at [535, 101] on div "PA/307EDB" at bounding box center [554, 102] width 503 height 31
paste input "PA/E83E8D"
type input "PA/E83E8D"
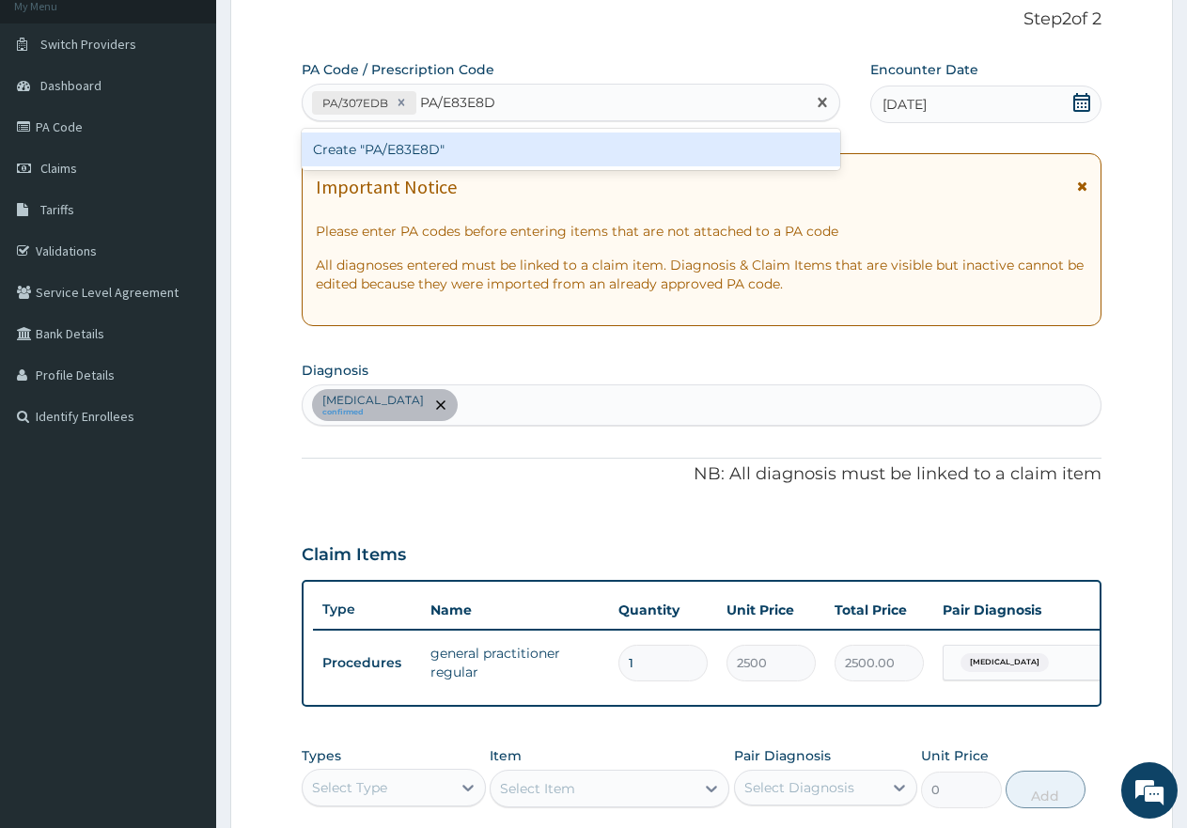
click at [473, 147] on div "Create "PA/E83E8D"" at bounding box center [571, 150] width 539 height 34
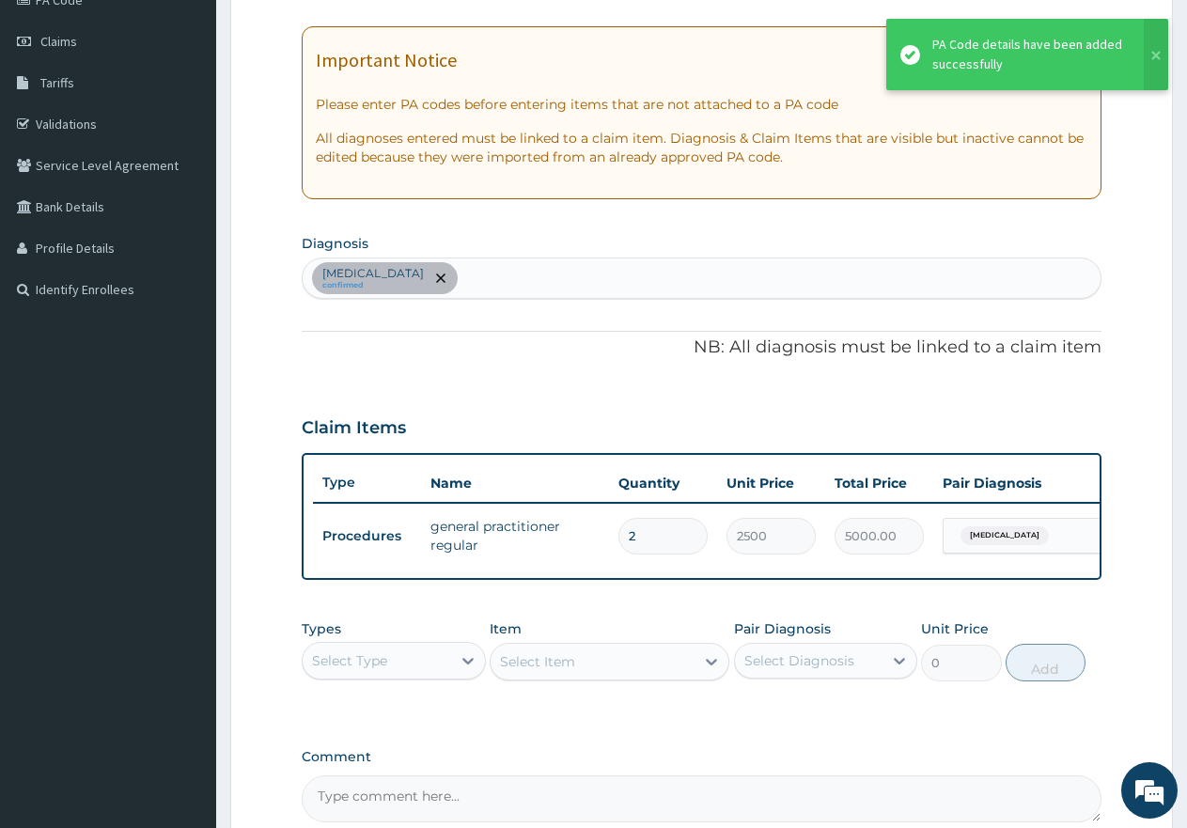
scroll to position [401, 0]
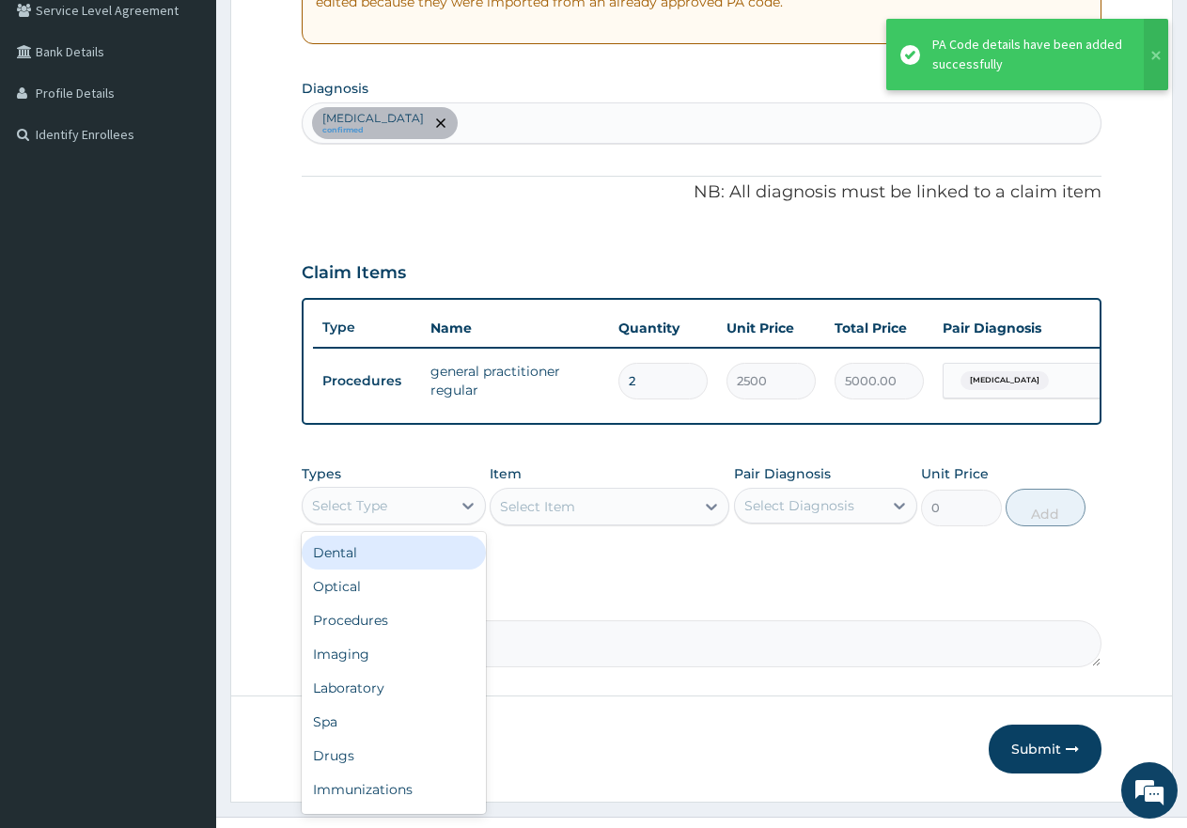
click at [397, 508] on div "Select Type" at bounding box center [377, 506] width 149 height 30
click at [370, 630] on div "Procedures" at bounding box center [394, 621] width 184 height 34
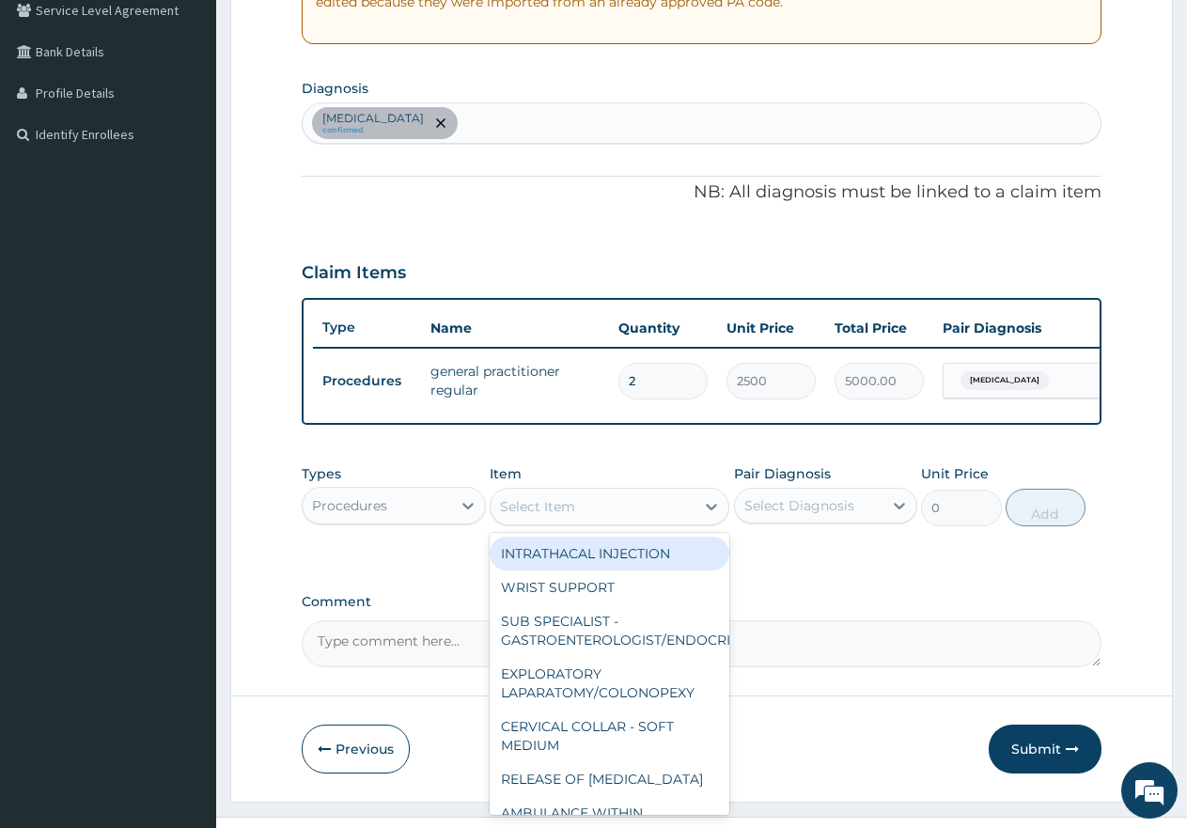
click at [624, 522] on div "Select Item" at bounding box center [593, 507] width 204 height 30
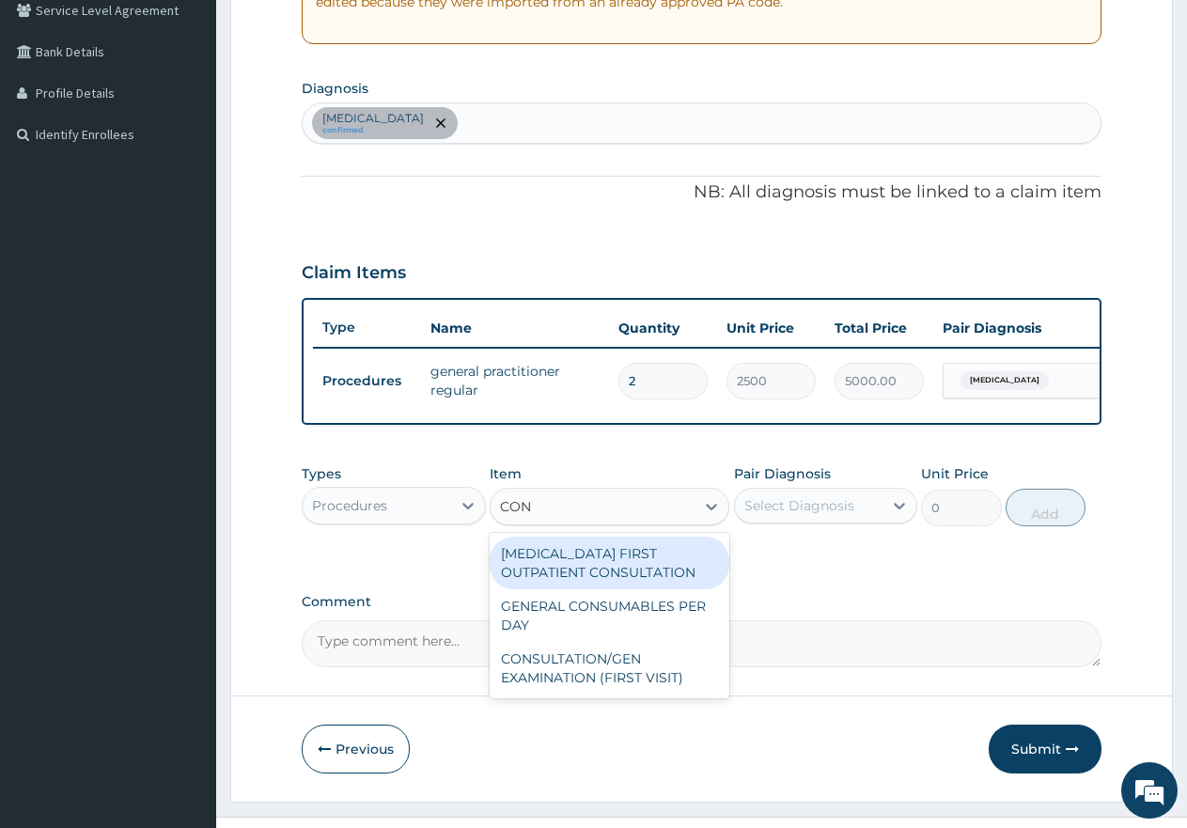
type input "CONS"
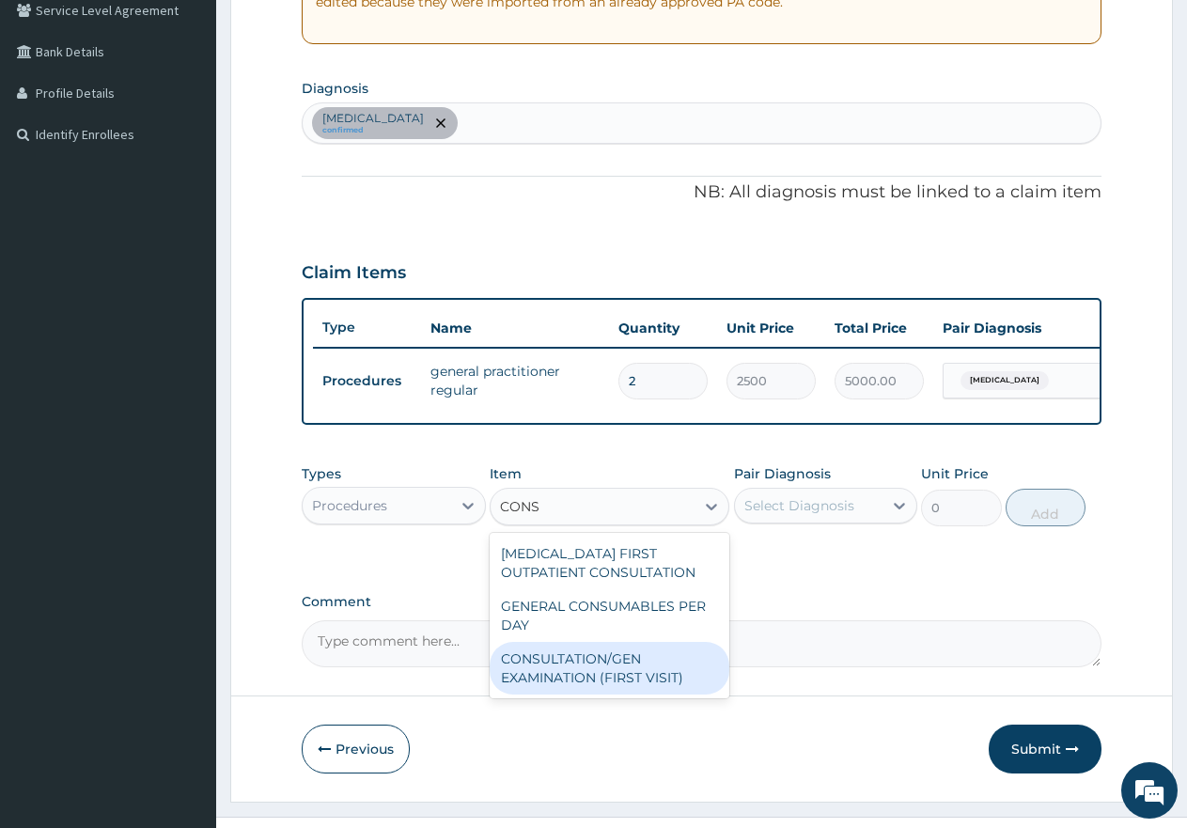
click at [622, 689] on div "CONSULTATION/GEN EXAMINATION (FIRST VISIT)" at bounding box center [610, 668] width 240 height 53
type input "5000"
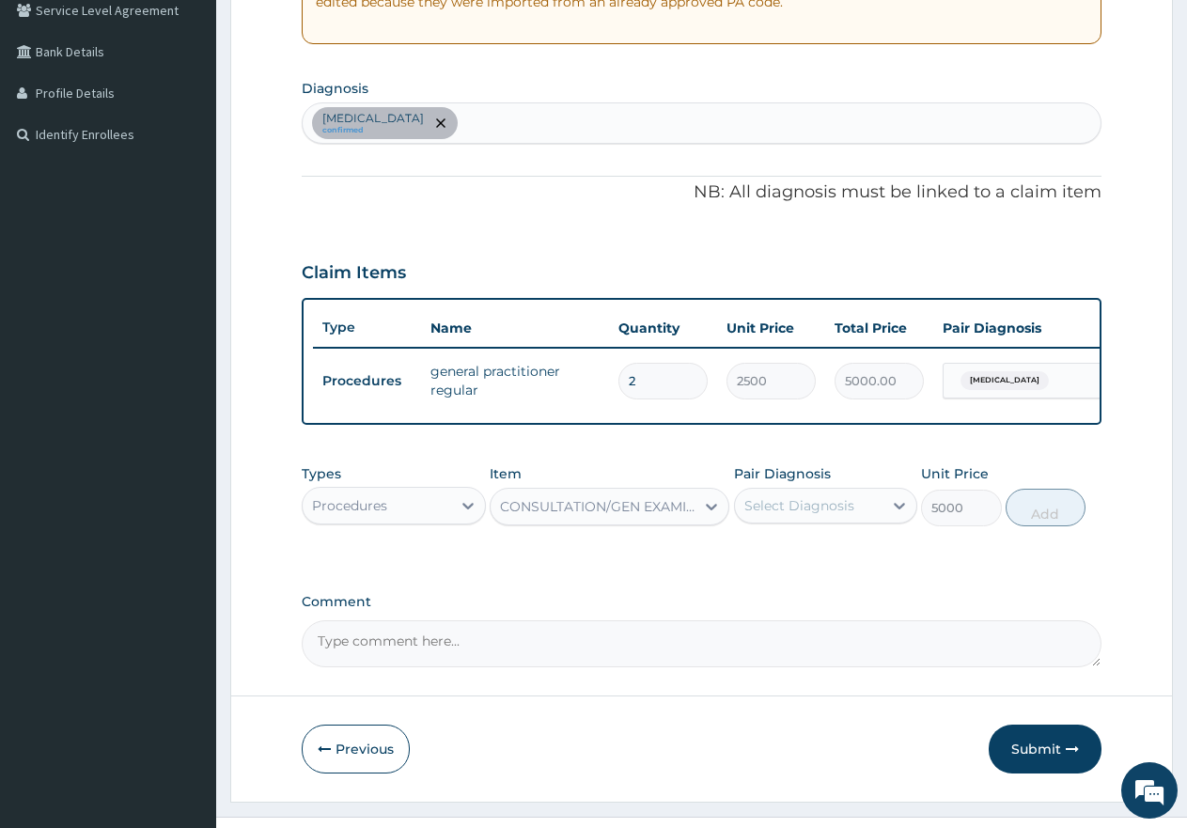
click at [770, 521] on div "Select Diagnosis" at bounding box center [809, 506] width 149 height 30
click at [755, 558] on input "checkbox" at bounding box center [751, 552] width 12 height 12
checkbox input "true"
click at [1034, 526] on button "Add" at bounding box center [1046, 508] width 80 height 38
type input "0"
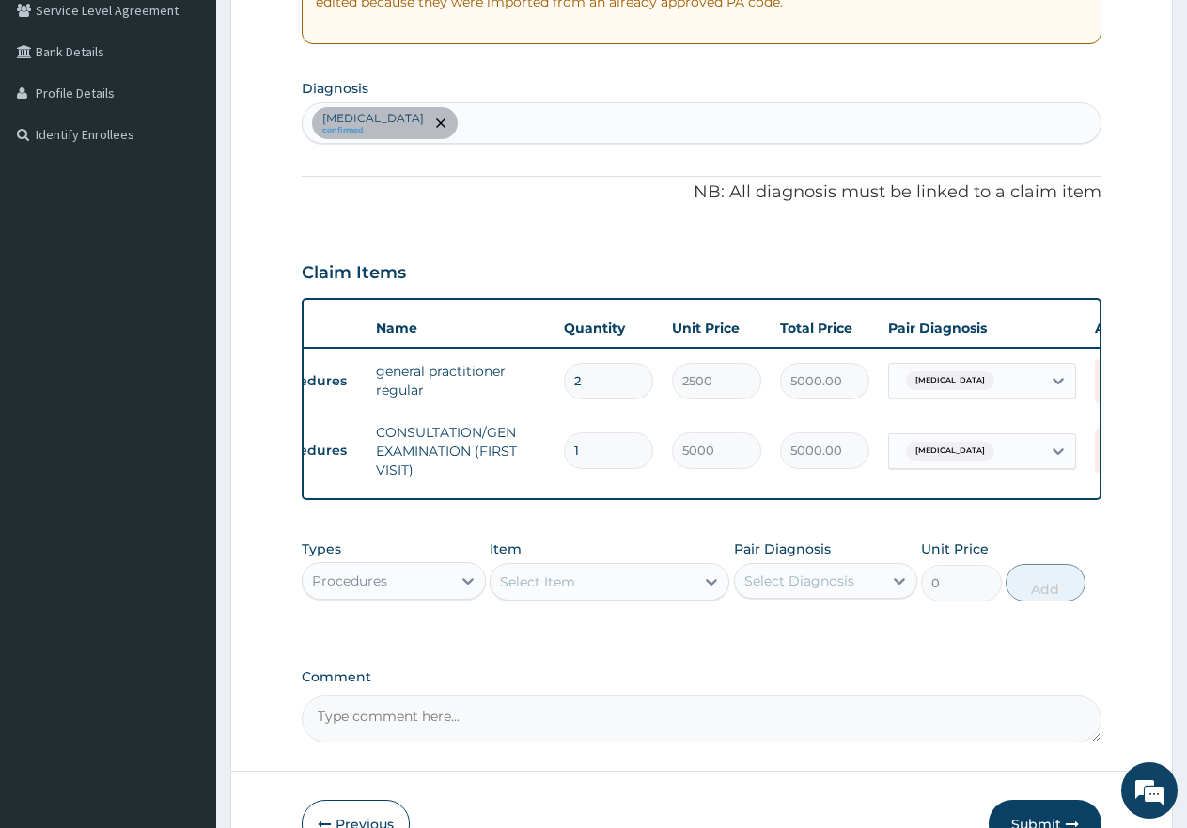
scroll to position [0, 144]
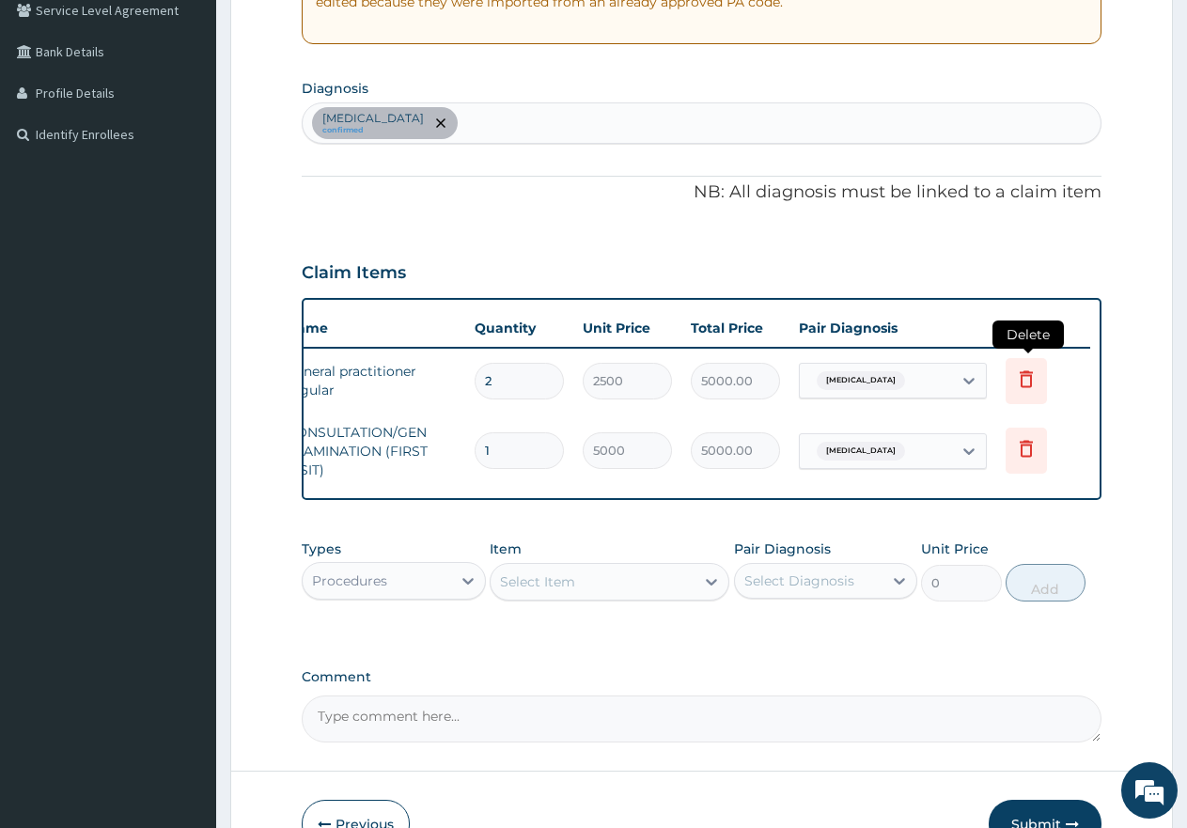
click at [1026, 382] on icon at bounding box center [1026, 379] width 23 height 23
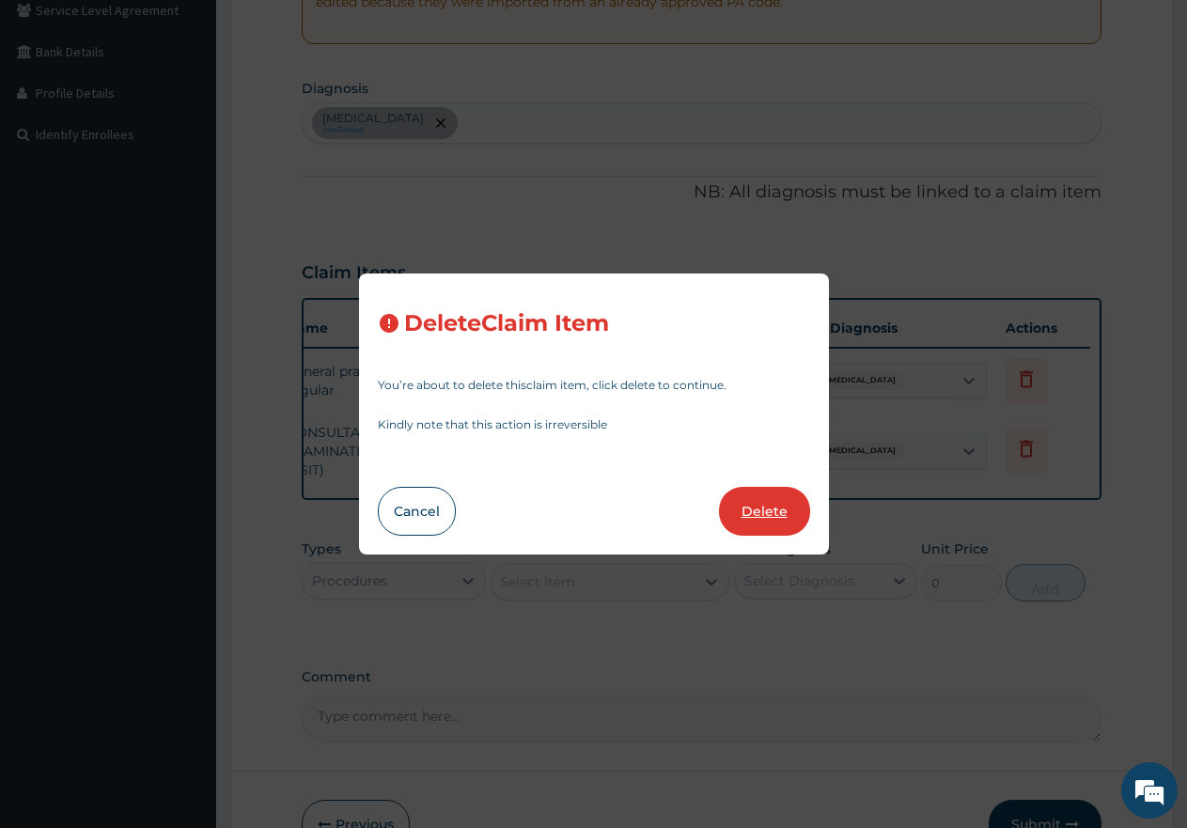
click at [745, 505] on button "Delete" at bounding box center [764, 511] width 91 height 49
type input "1"
type input "5000"
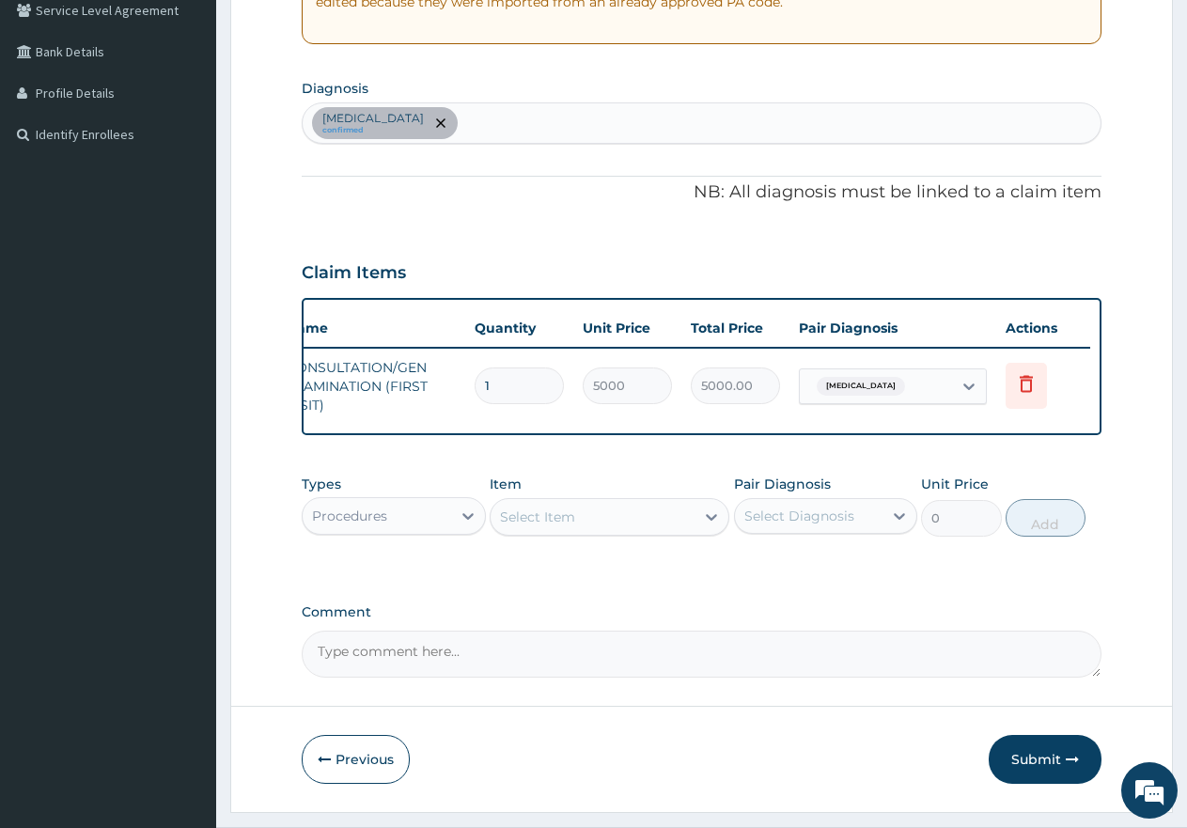
scroll to position [0, 0]
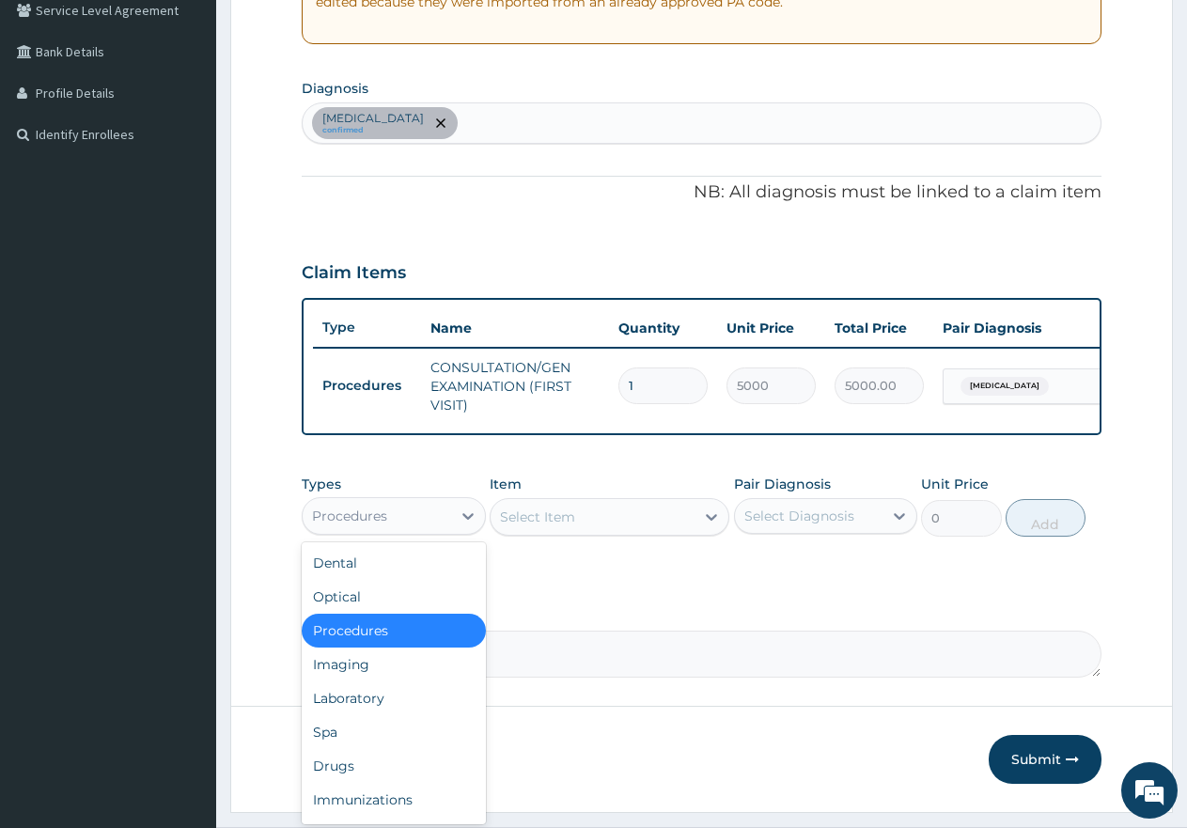
click at [413, 531] on div "Procedures" at bounding box center [377, 516] width 149 height 30
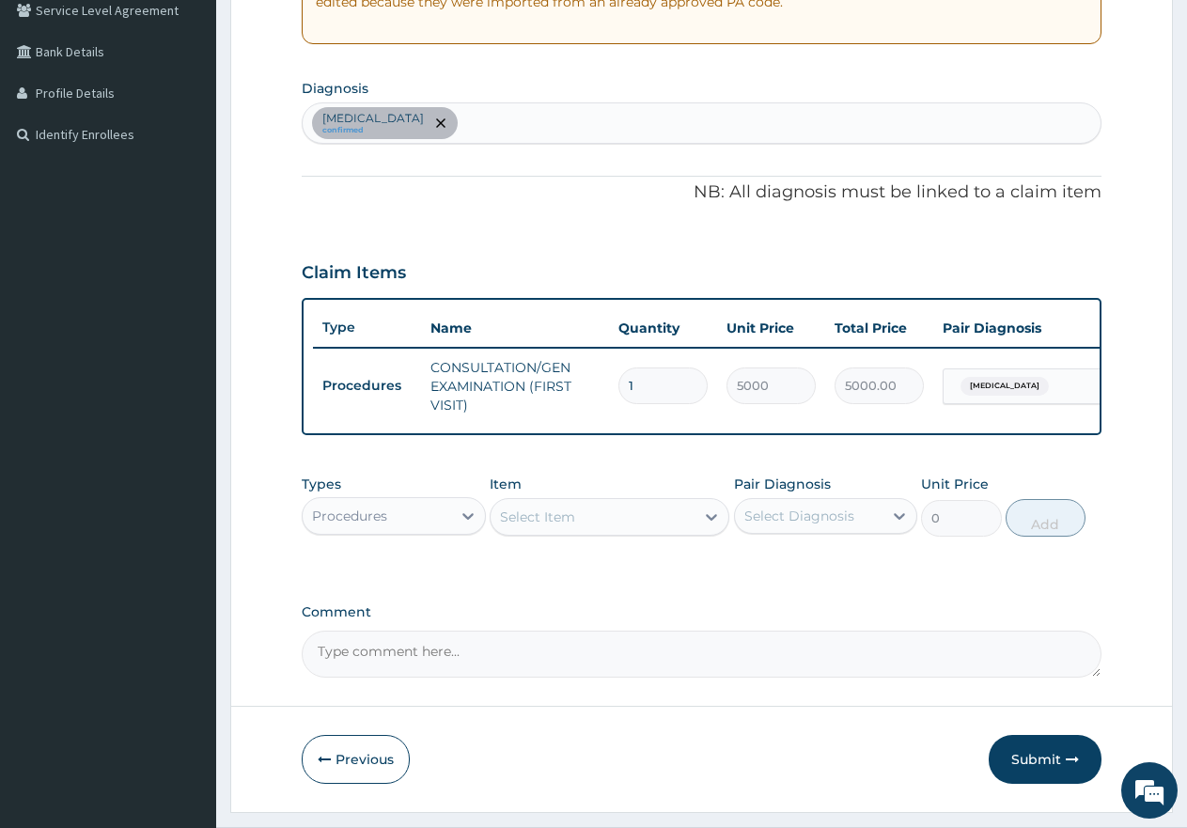
click at [536, 119] on div "[MEDICAL_DATA] confirmed" at bounding box center [702, 122] width 798 height 39
type input "HELM"
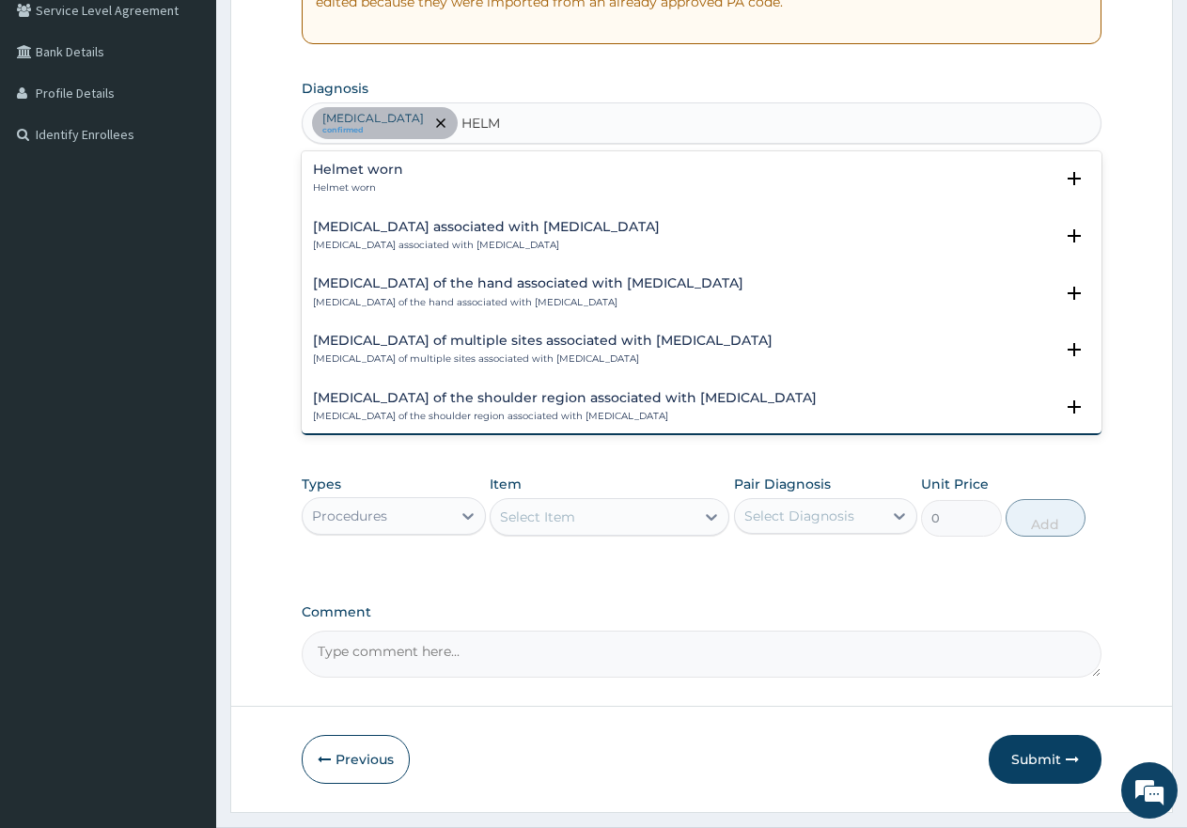
click at [360, 176] on h4 "Helmet worn" at bounding box center [358, 170] width 90 height 14
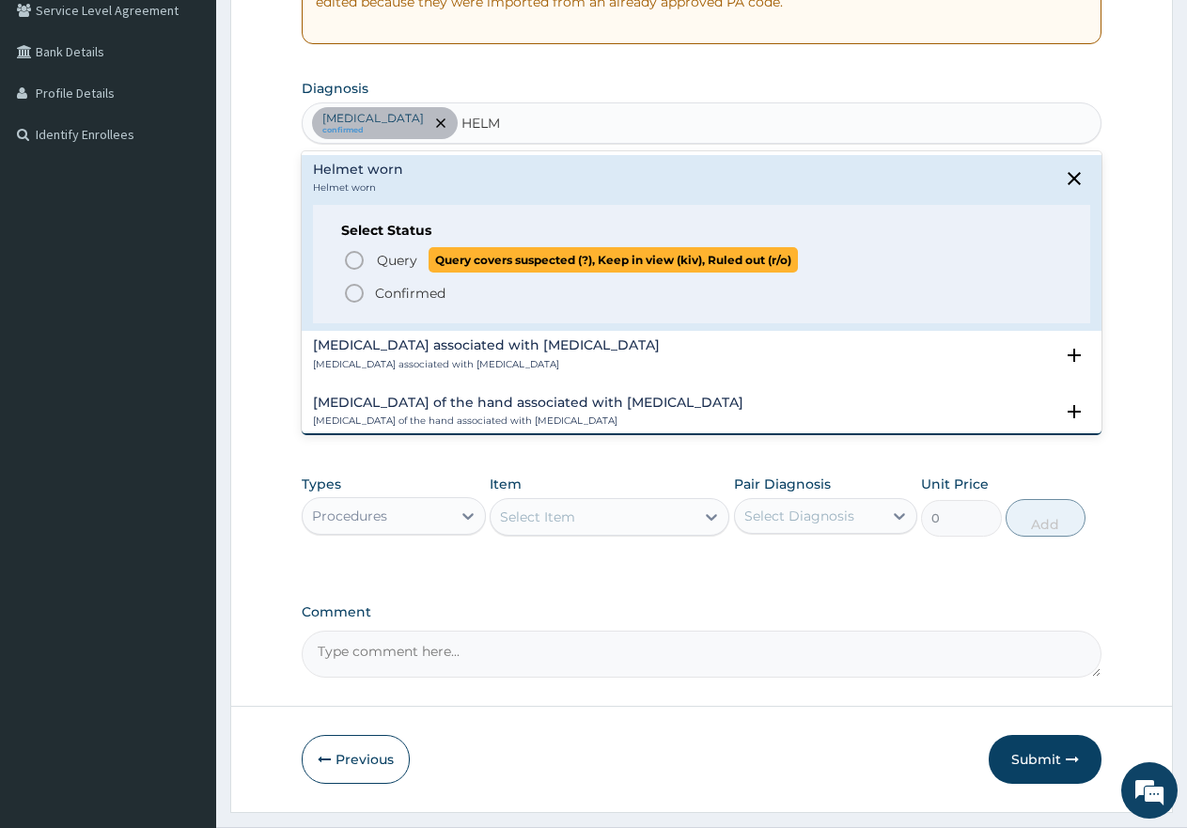
click at [351, 261] on icon "status option query" at bounding box center [354, 260] width 23 height 23
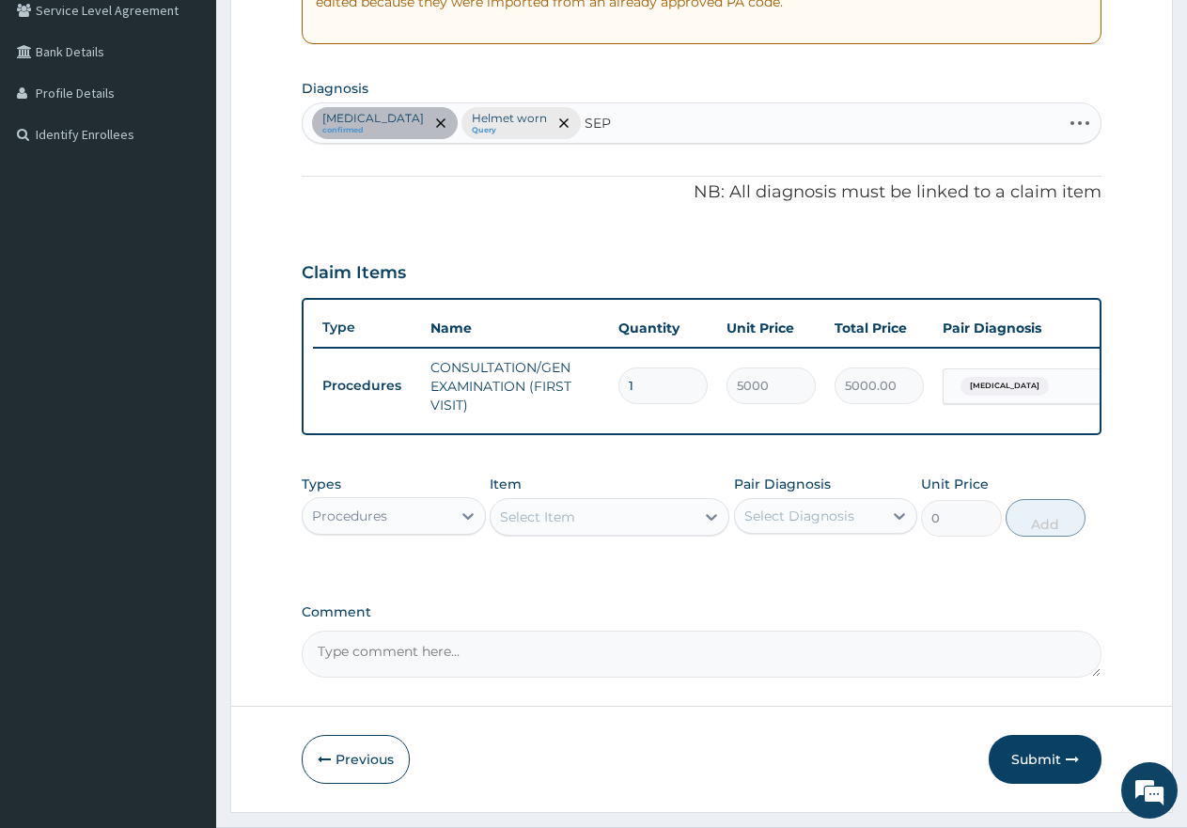
type input "SEPS"
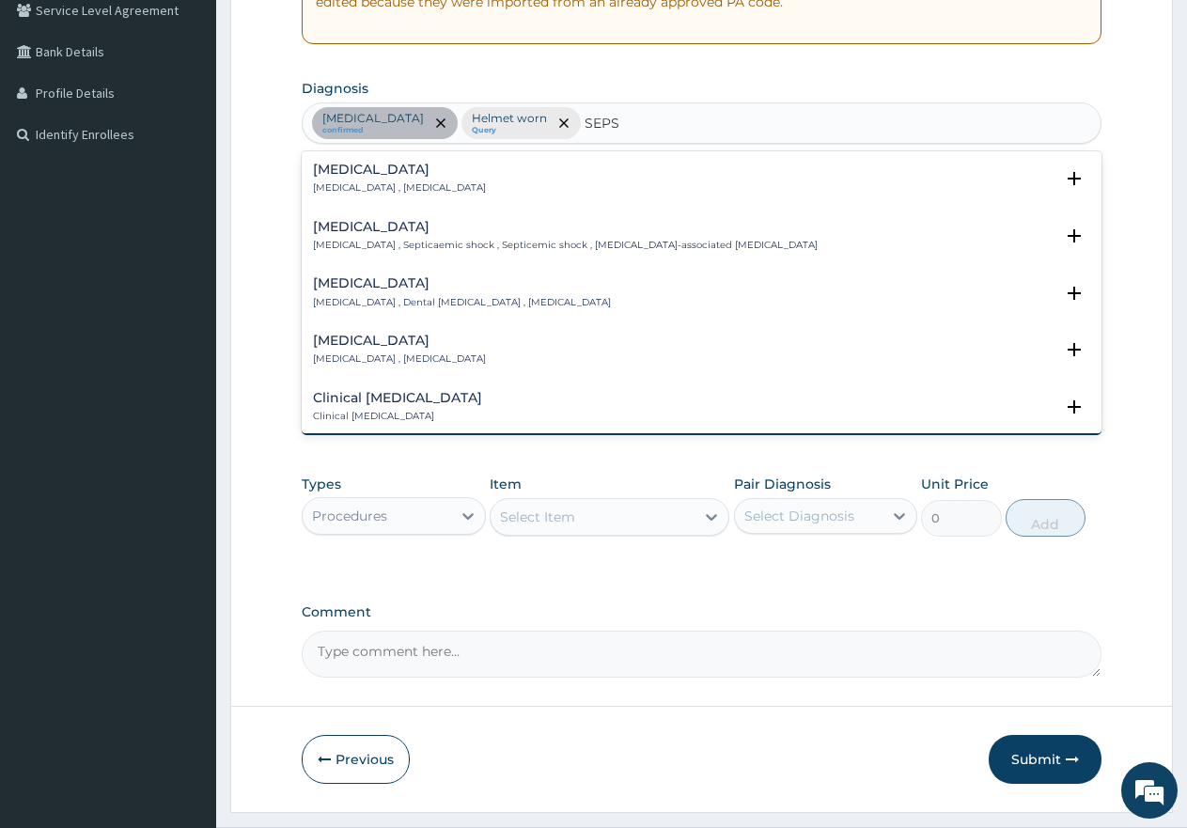
click at [345, 182] on p "[MEDICAL_DATA] , [MEDICAL_DATA]" at bounding box center [399, 187] width 173 height 13
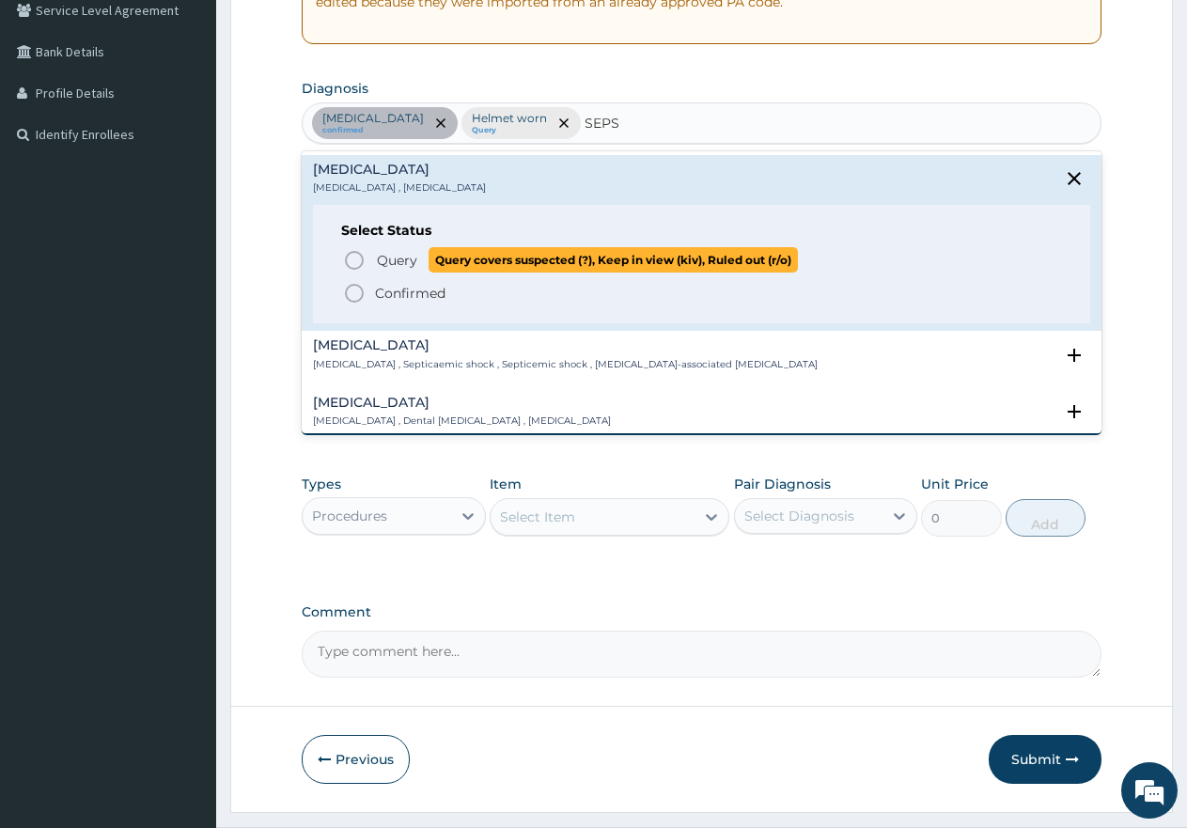
click at [352, 257] on icon "status option query" at bounding box center [354, 260] width 23 height 23
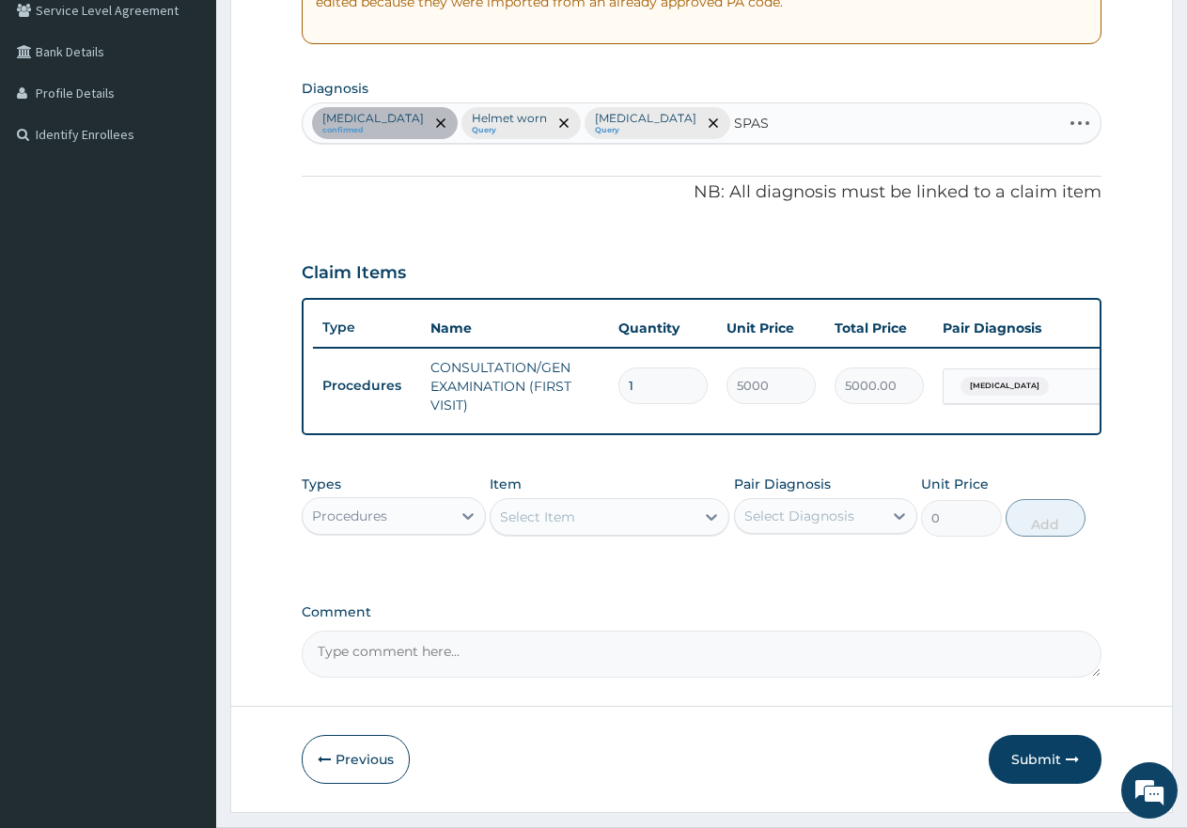
type input "SPASM"
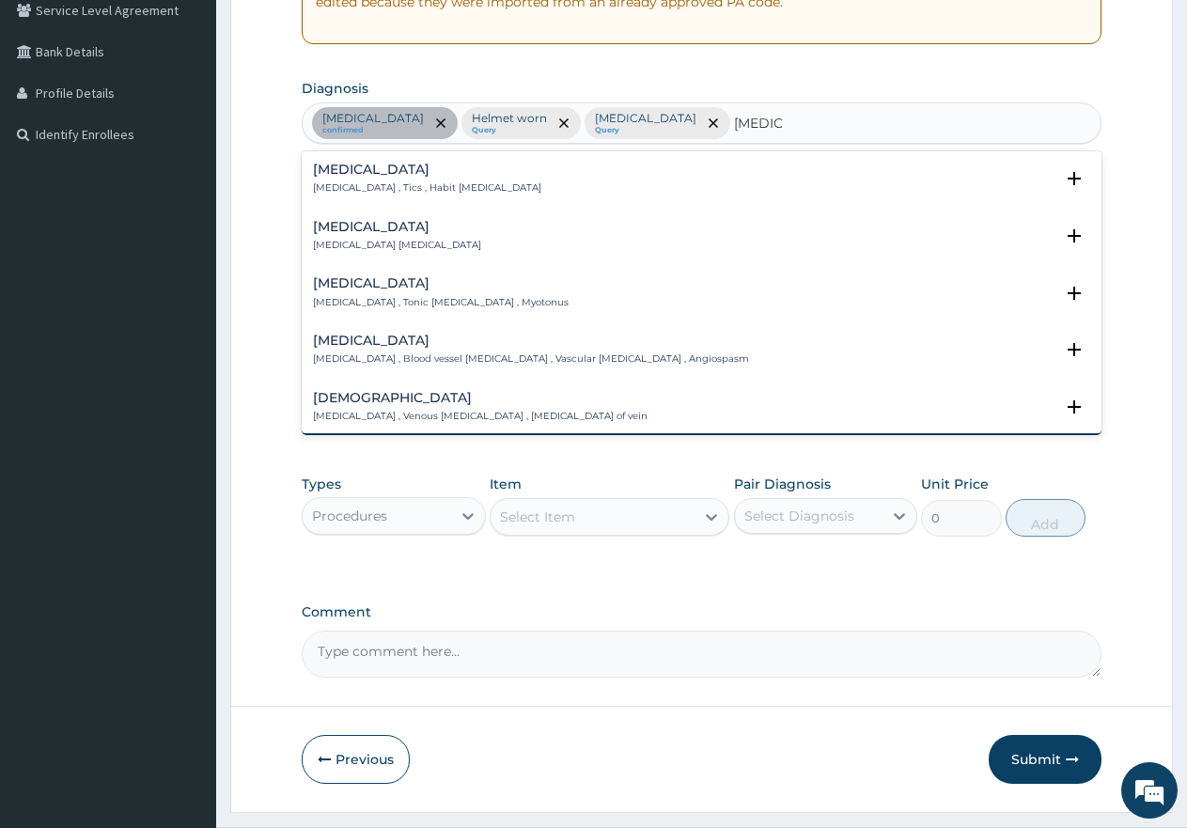
click at [384, 243] on p "Spasm , Muscle spasm" at bounding box center [397, 245] width 168 height 13
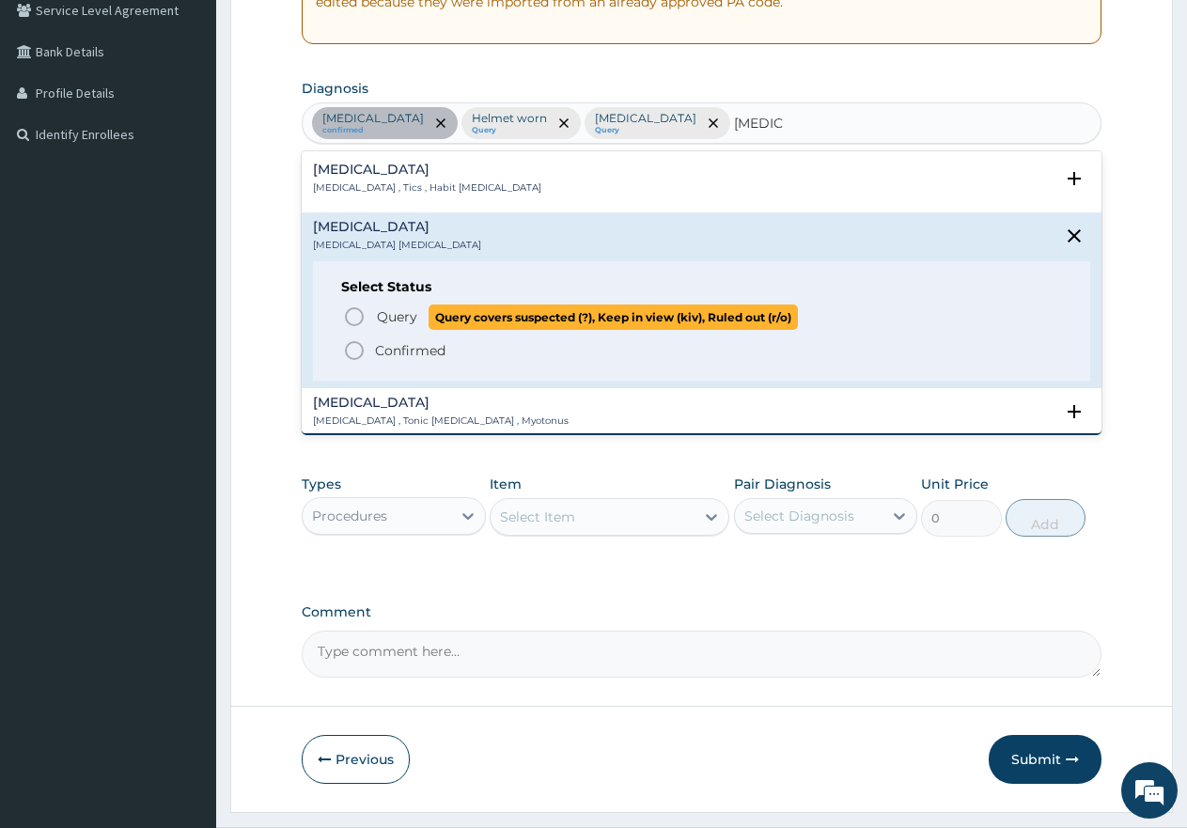
click at [355, 316] on icon "status option query" at bounding box center [354, 317] width 23 height 23
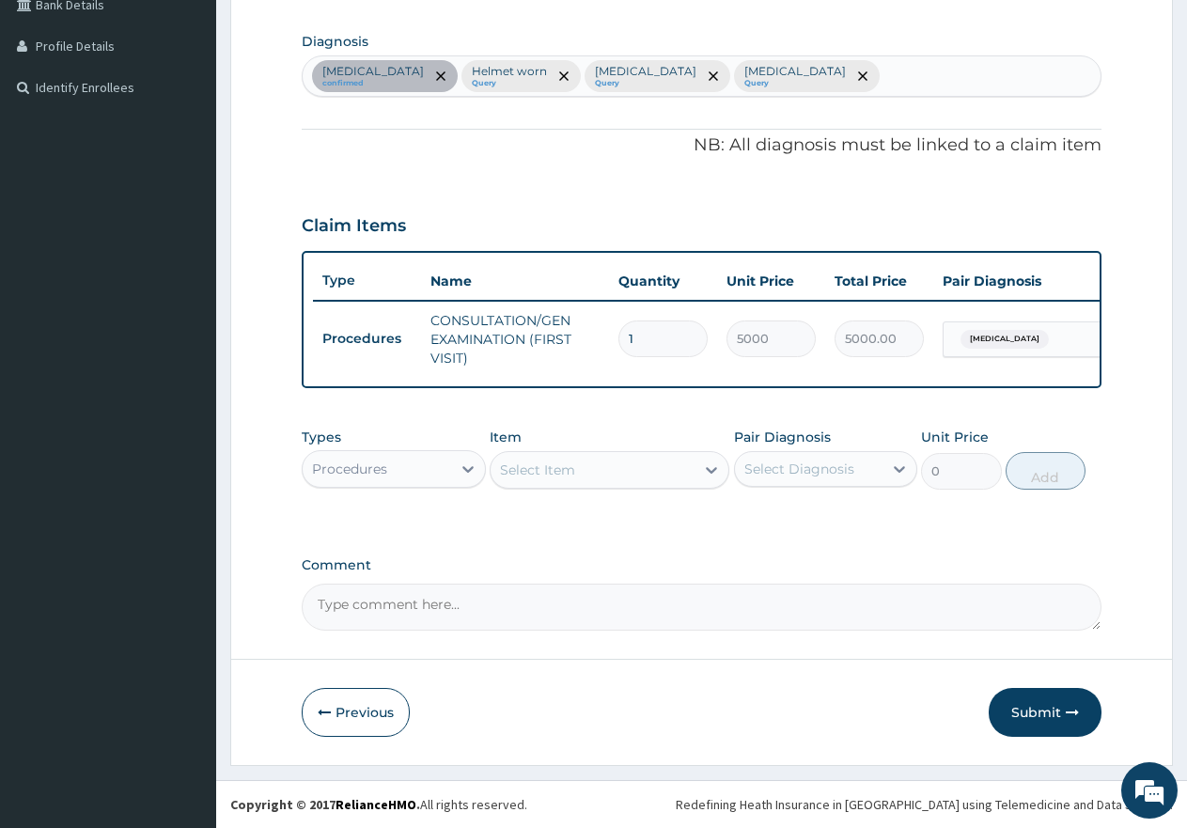
scroll to position [464, 0]
click at [395, 469] on div "Procedures" at bounding box center [377, 469] width 149 height 30
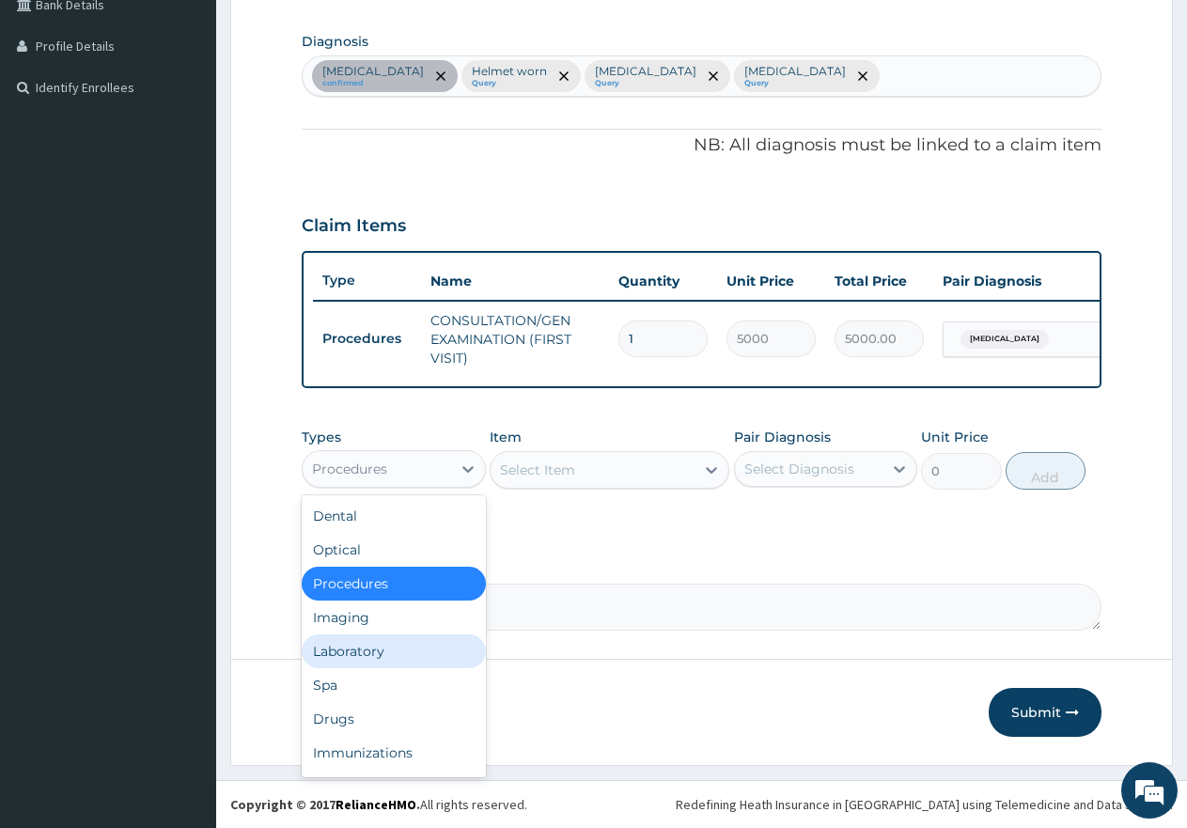
click at [371, 647] on div "Laboratory" at bounding box center [394, 652] width 184 height 34
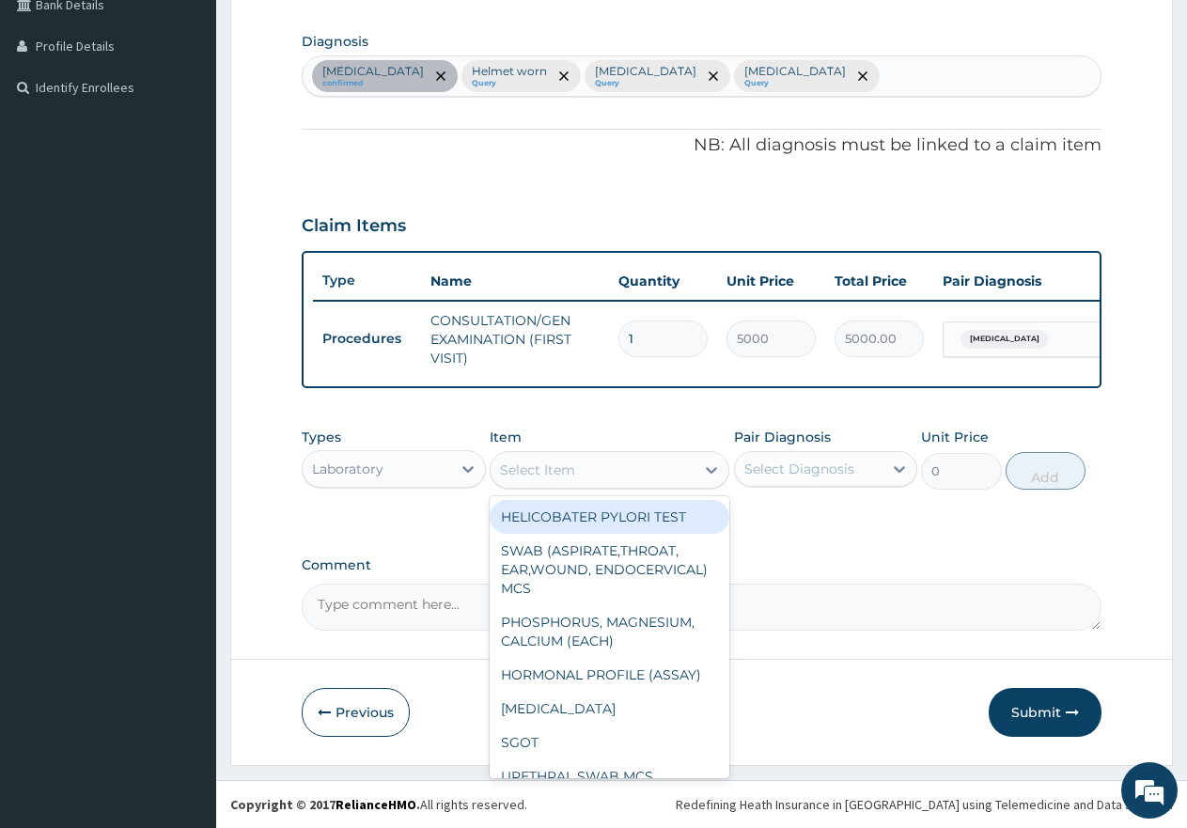
click at [629, 466] on div "Select Item" at bounding box center [593, 470] width 204 height 30
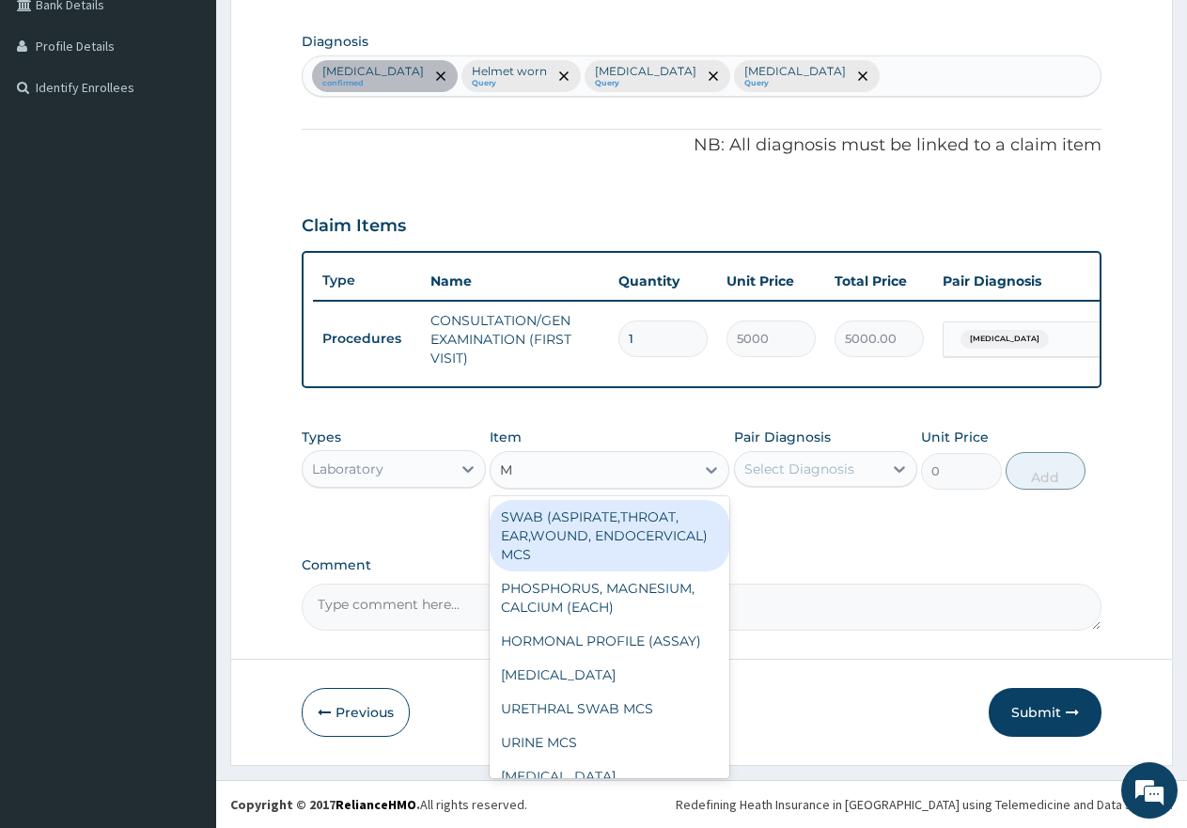
type input "MP"
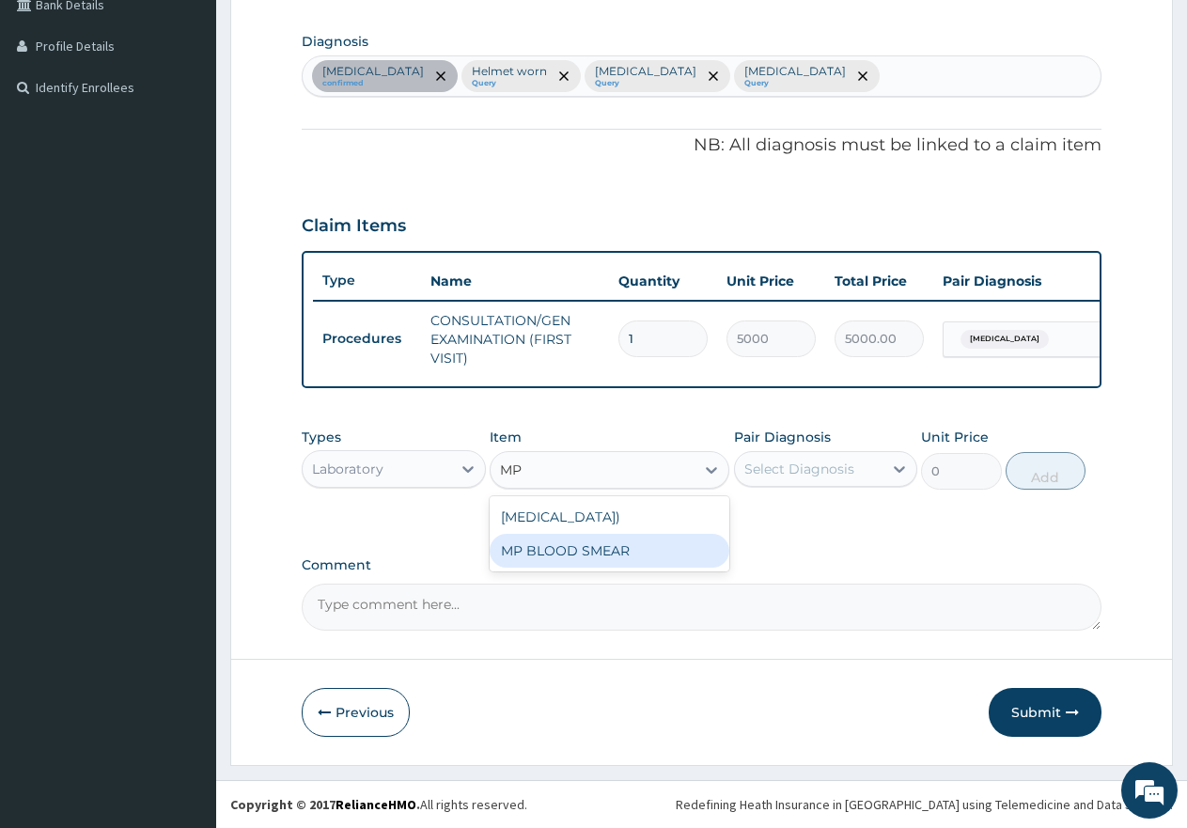
drag, startPoint x: 581, startPoint y: 573, endPoint x: 599, endPoint y: 563, distance: 20.2
click at [588, 568] on div "MP BLOOD SMEAR" at bounding box center [610, 551] width 240 height 34
type input "2500"
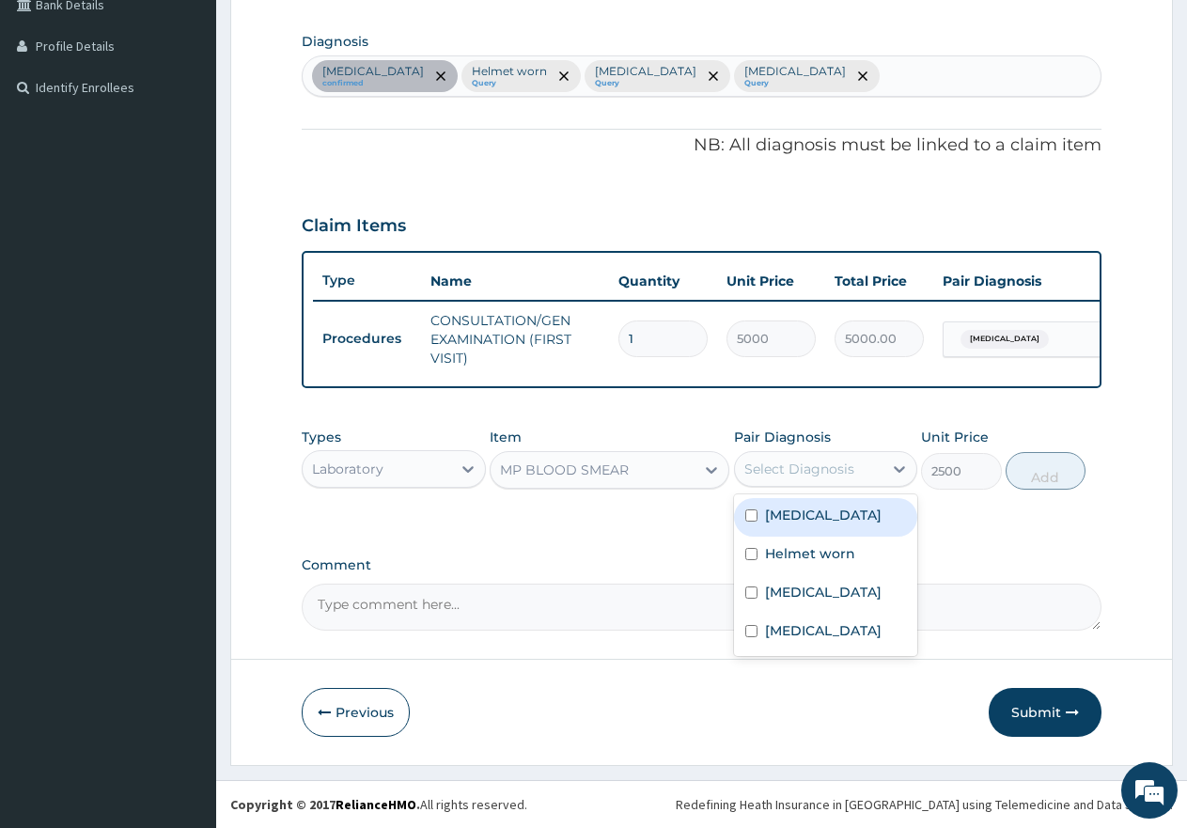
click at [806, 463] on div "Select Diagnosis" at bounding box center [800, 469] width 110 height 19
click at [746, 517] on input "checkbox" at bounding box center [751, 516] width 12 height 12
checkbox input "true"
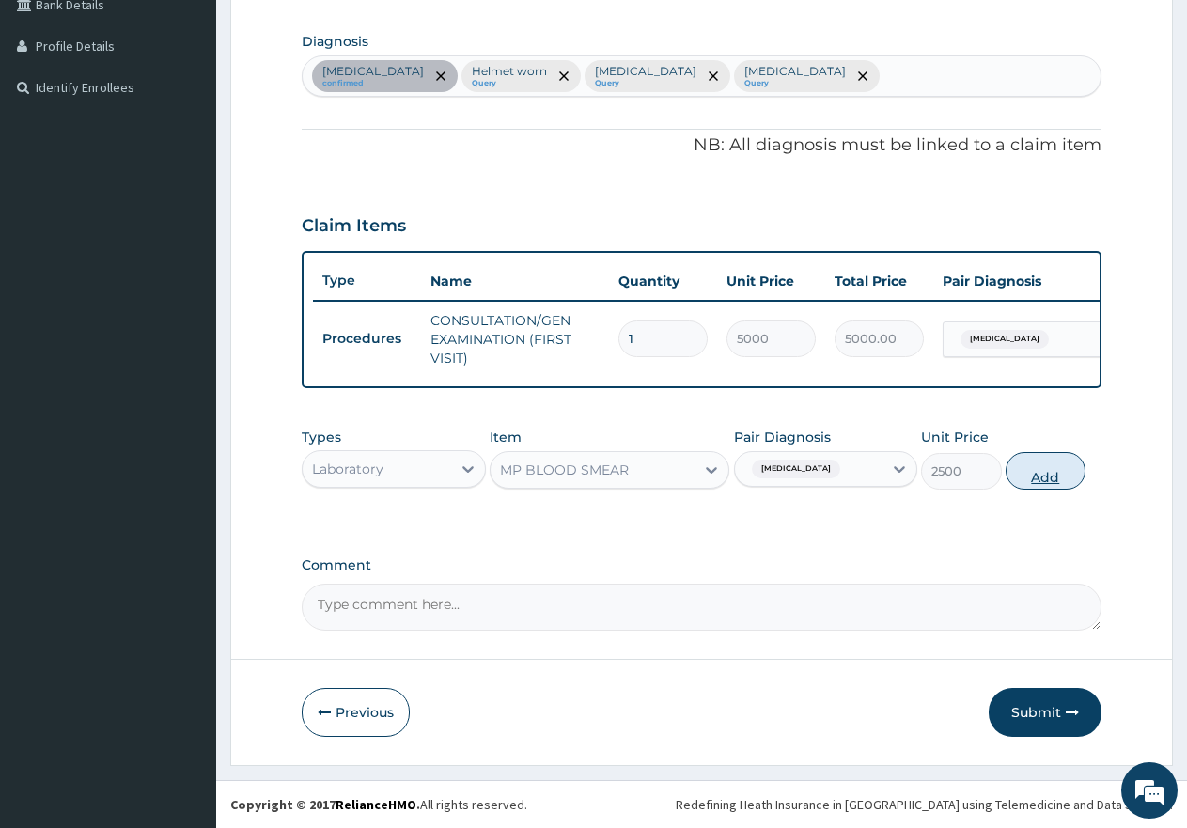
click at [1044, 469] on button "Add" at bounding box center [1046, 471] width 80 height 38
type input "0"
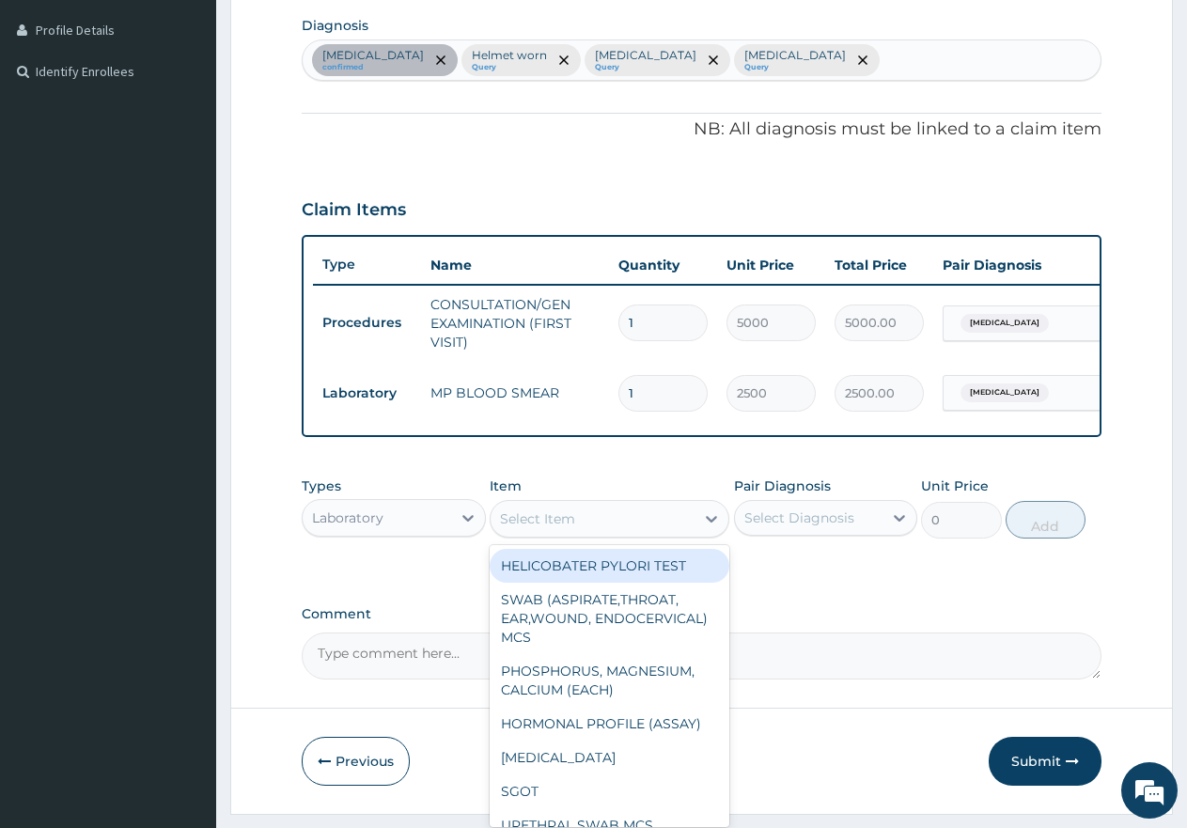
click at [636, 534] on div "Select Item" at bounding box center [593, 519] width 204 height 30
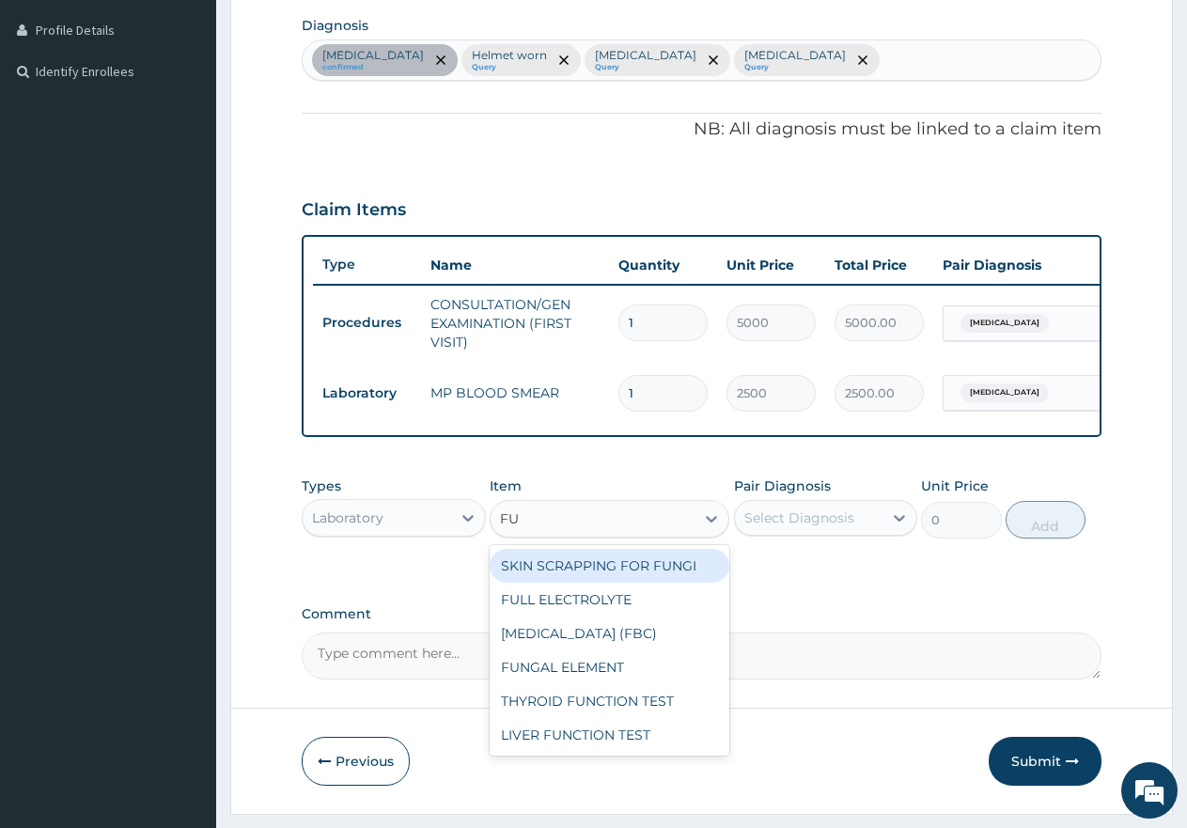
type input "FUL"
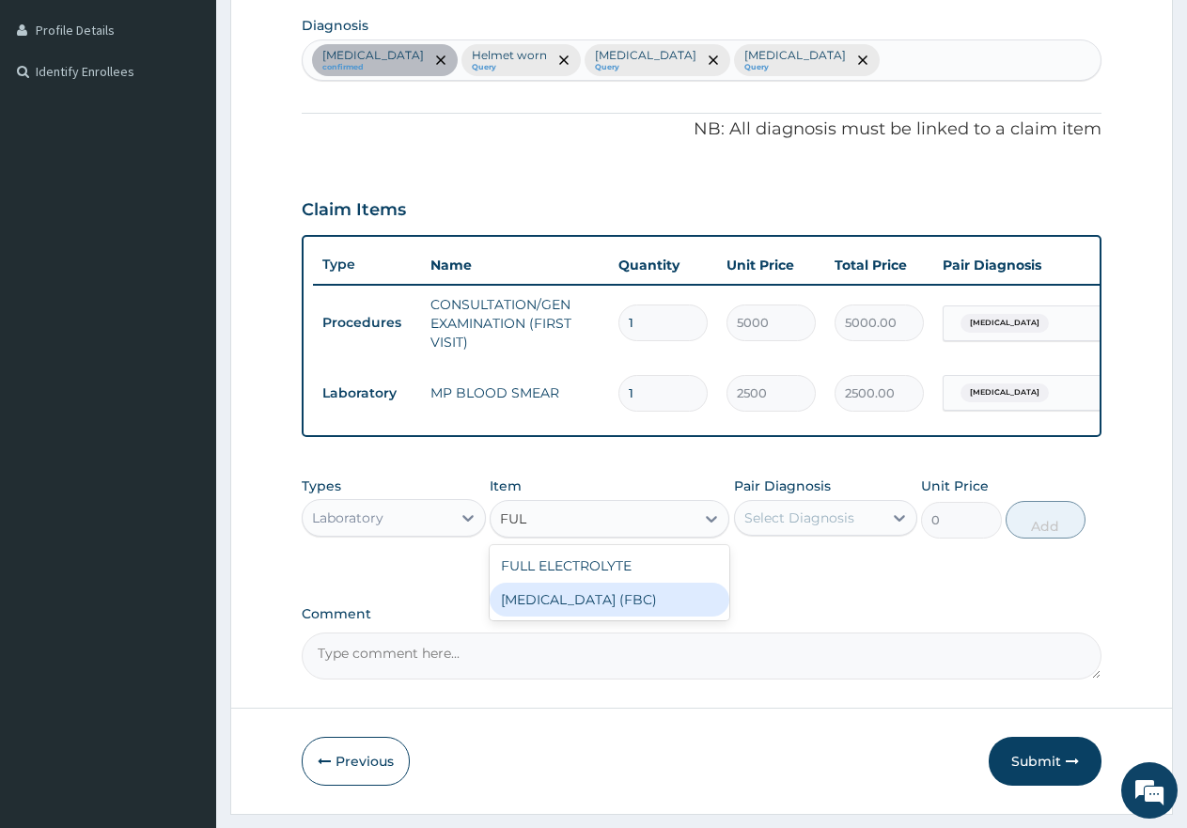
drag, startPoint x: 586, startPoint y: 614, endPoint x: 686, endPoint y: 596, distance: 102.2
click at [596, 612] on div "[MEDICAL_DATA] (FBC)" at bounding box center [610, 600] width 240 height 34
type input "7000"
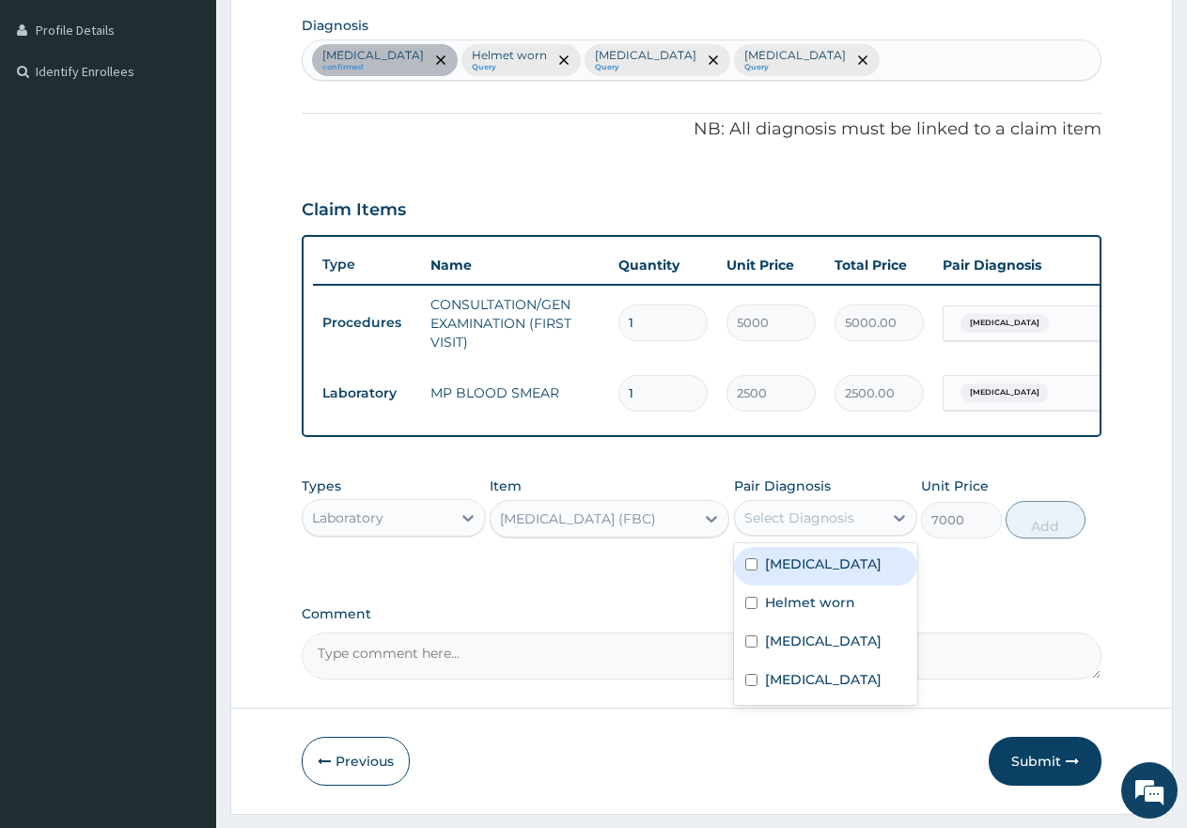
drag, startPoint x: 766, startPoint y: 533, endPoint x: 763, endPoint y: 547, distance: 14.4
click at [767, 527] on div "Select Diagnosis" at bounding box center [800, 518] width 110 height 19
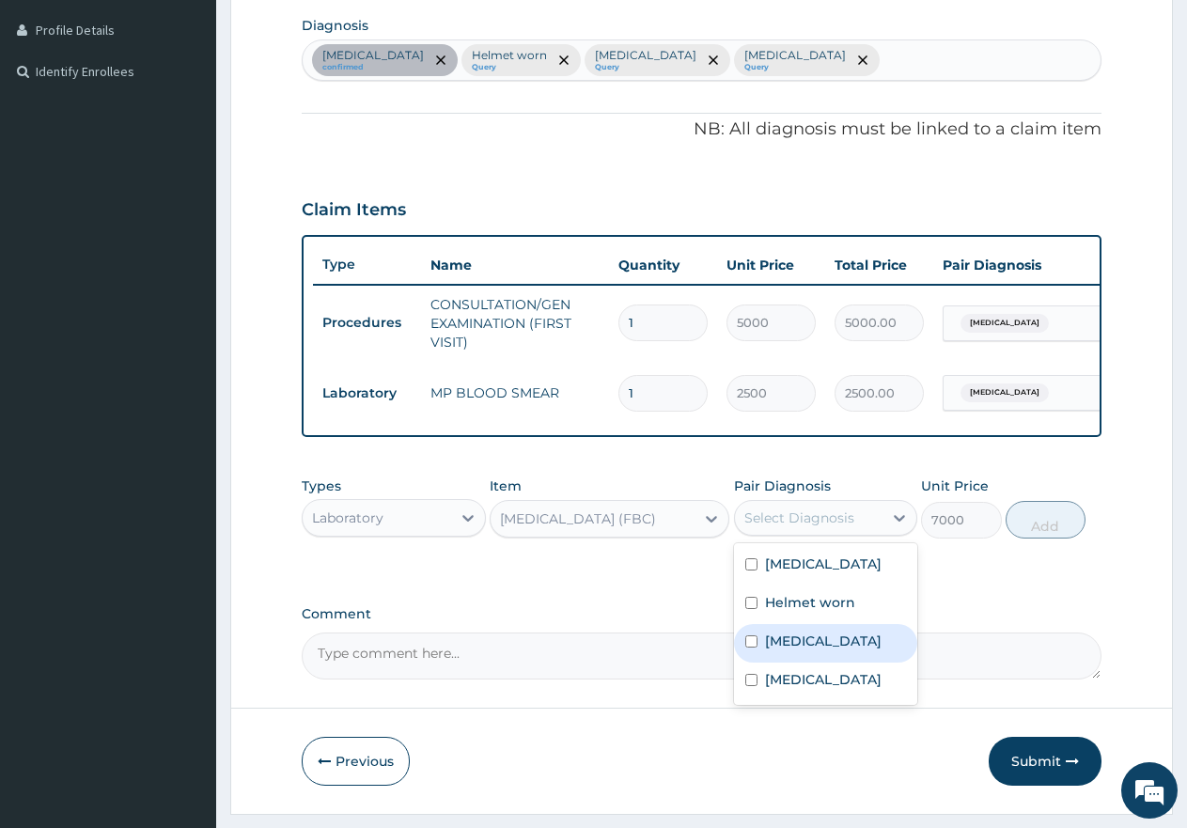
drag, startPoint x: 748, startPoint y: 653, endPoint x: 840, endPoint y: 626, distance: 95.2
click at [755, 651] on div "[MEDICAL_DATA]" at bounding box center [826, 643] width 184 height 39
checkbox input "true"
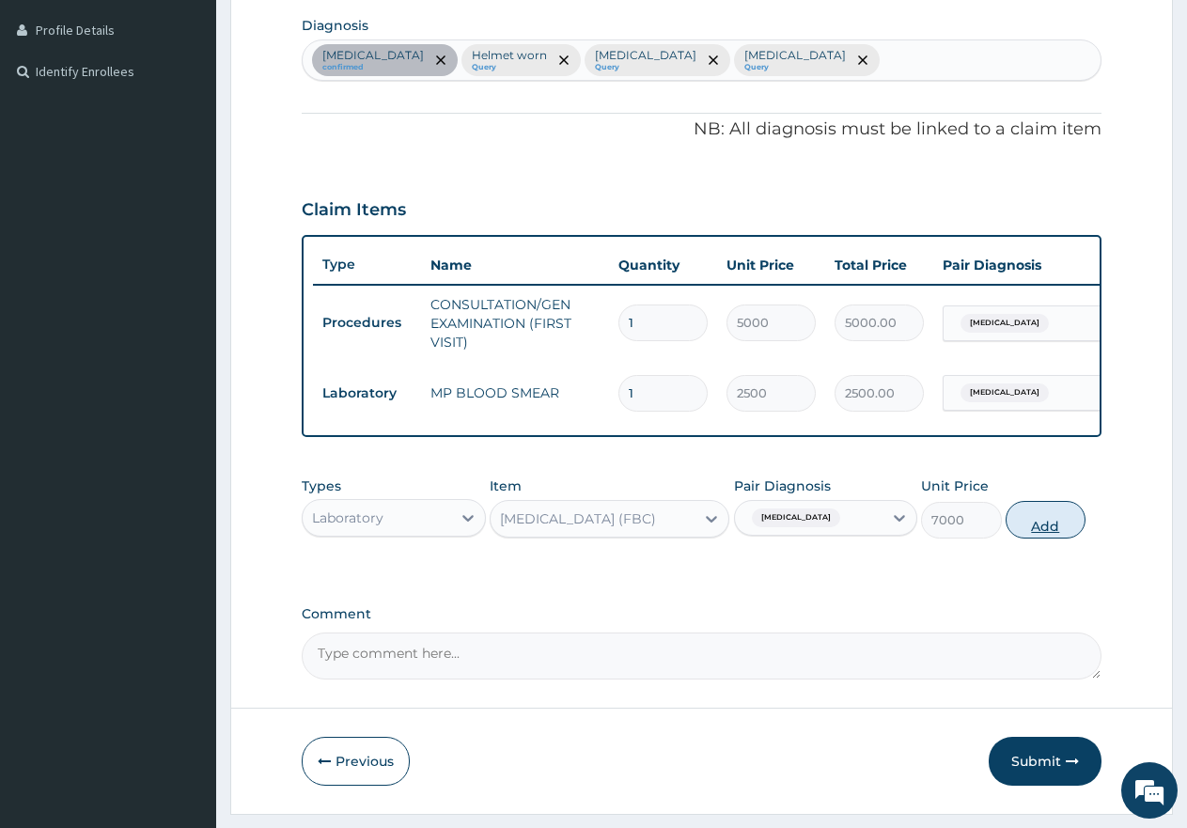
click at [1048, 539] on button "Add" at bounding box center [1046, 520] width 80 height 38
type input "0"
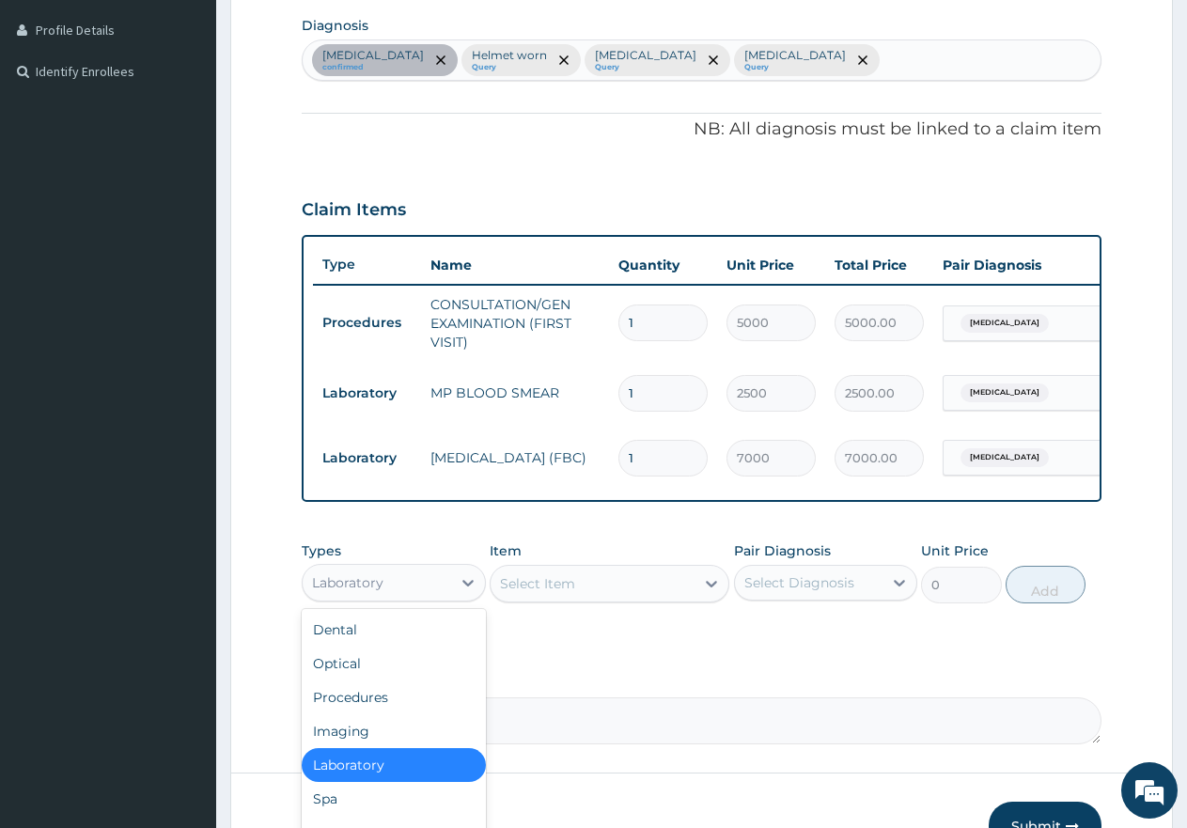
click at [416, 597] on div "Laboratory" at bounding box center [377, 583] width 149 height 30
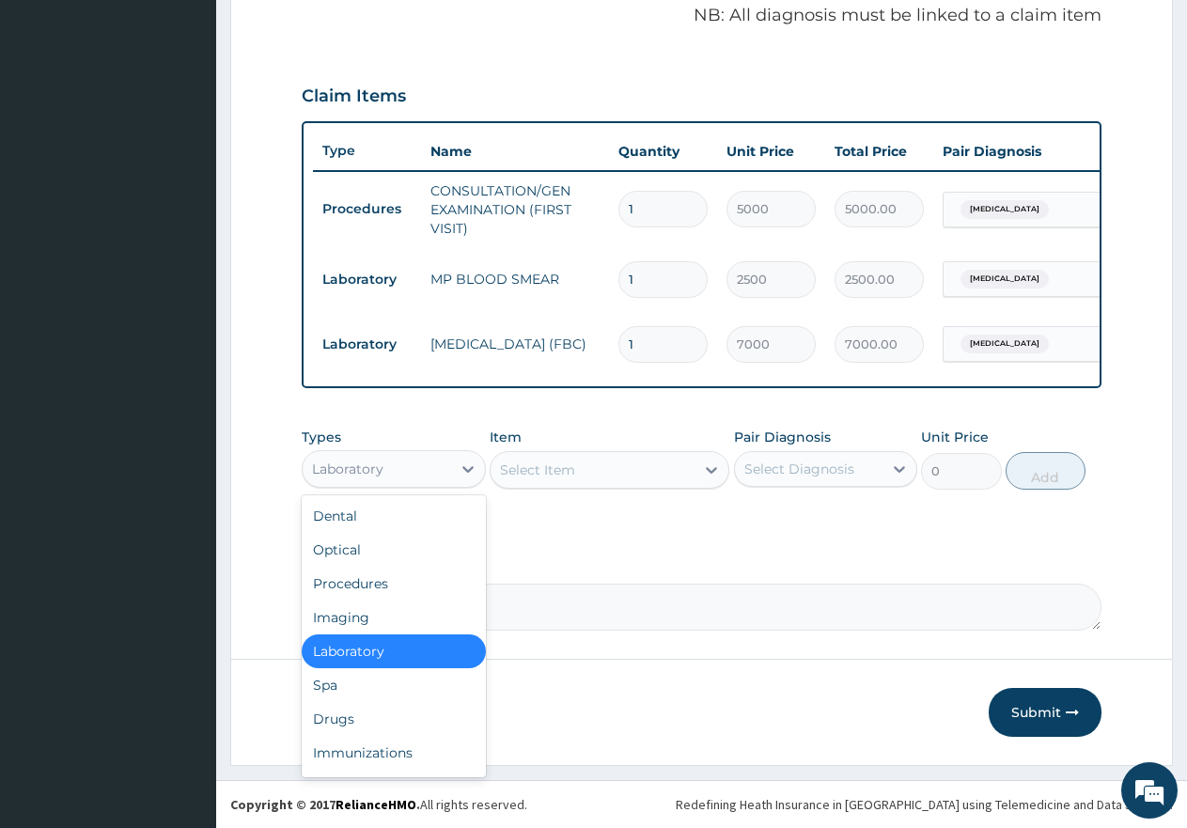
scroll to position [594, 0]
click at [352, 717] on div "Drugs" at bounding box center [394, 719] width 184 height 34
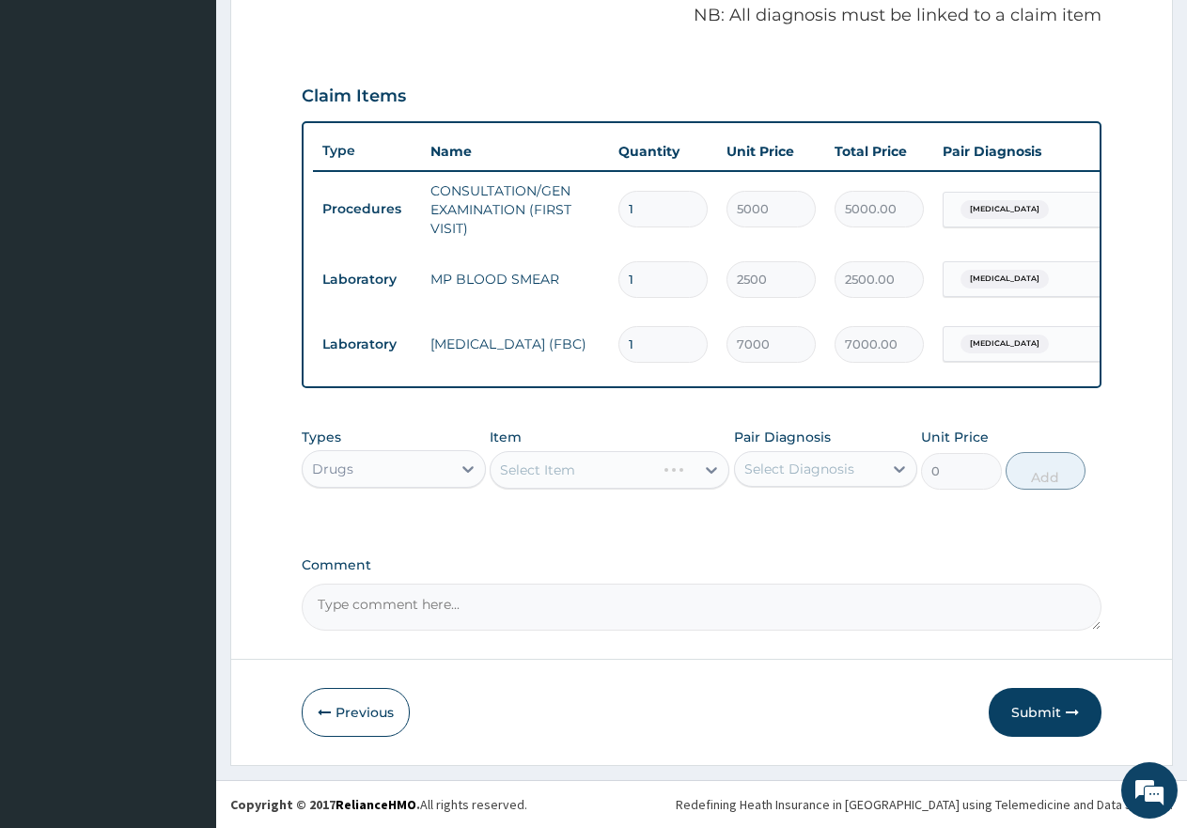
click at [585, 466] on div "Select Item" at bounding box center [610, 470] width 240 height 38
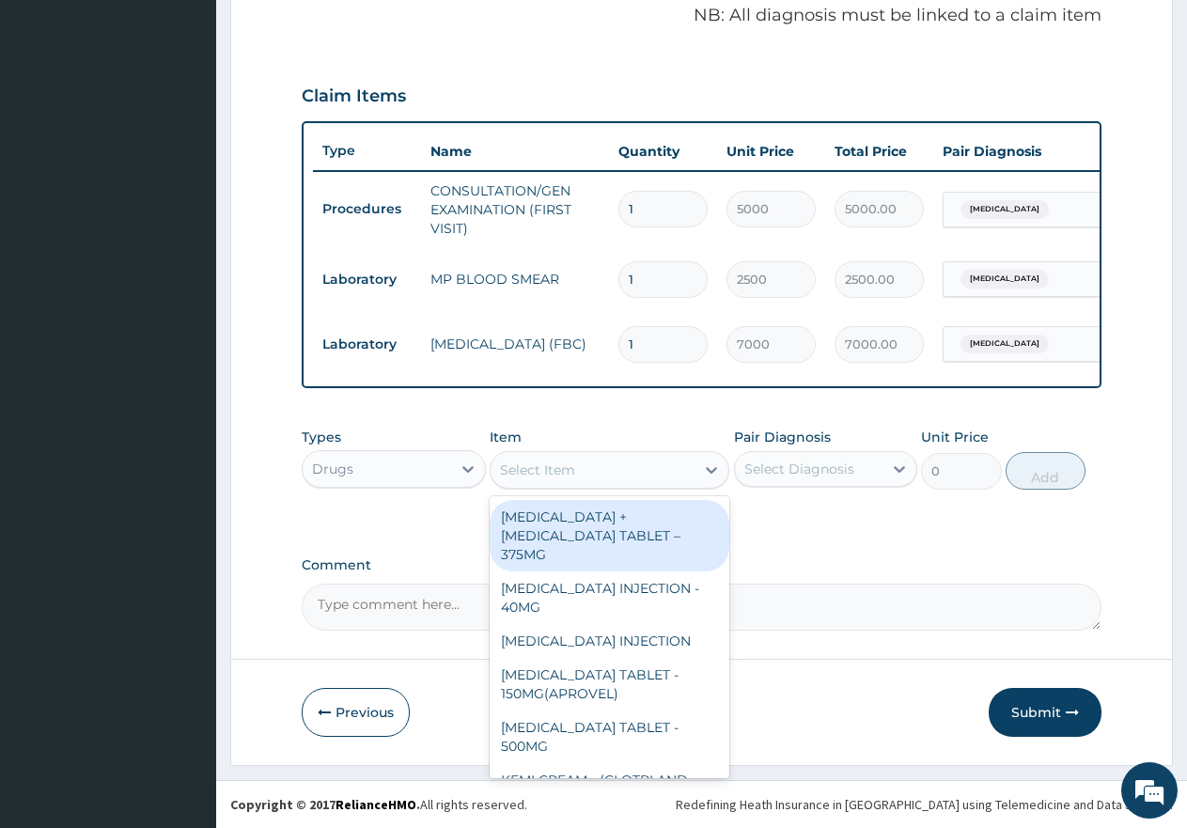
click at [585, 468] on div "Select Item" at bounding box center [593, 470] width 204 height 30
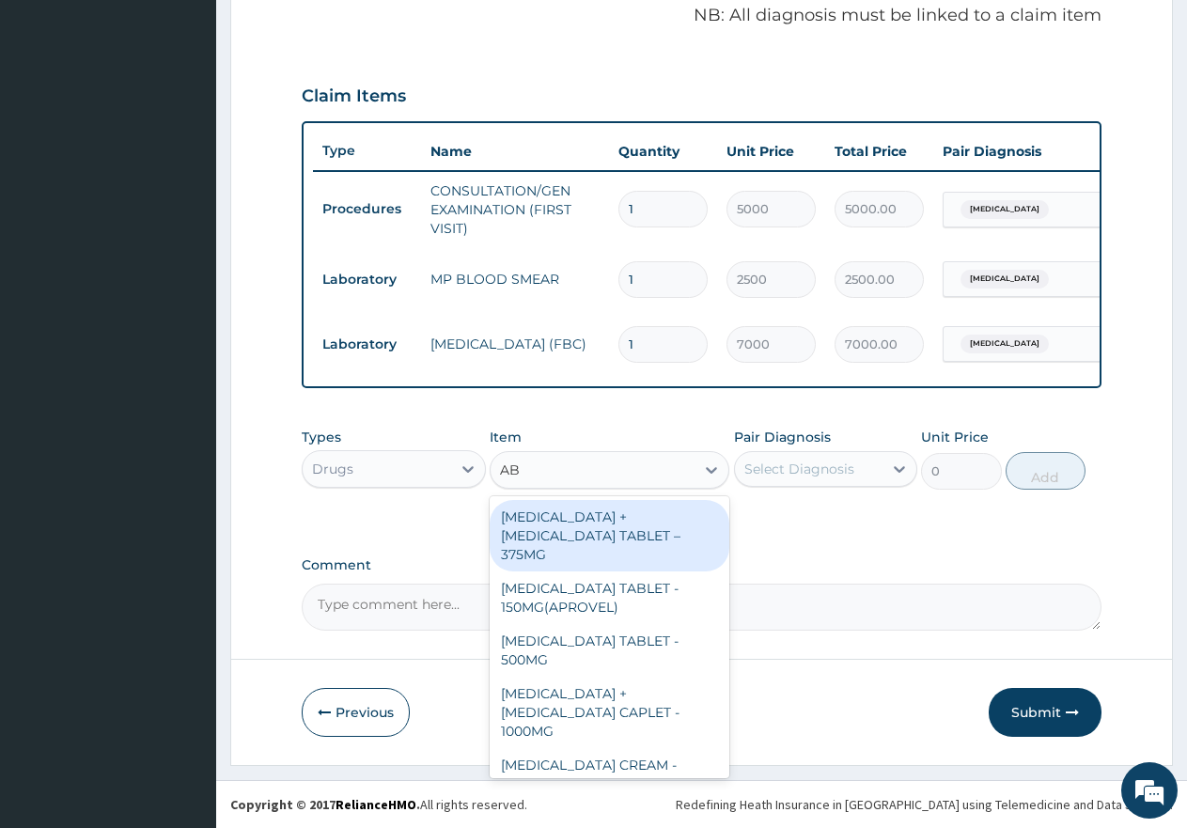
type input "ABO"
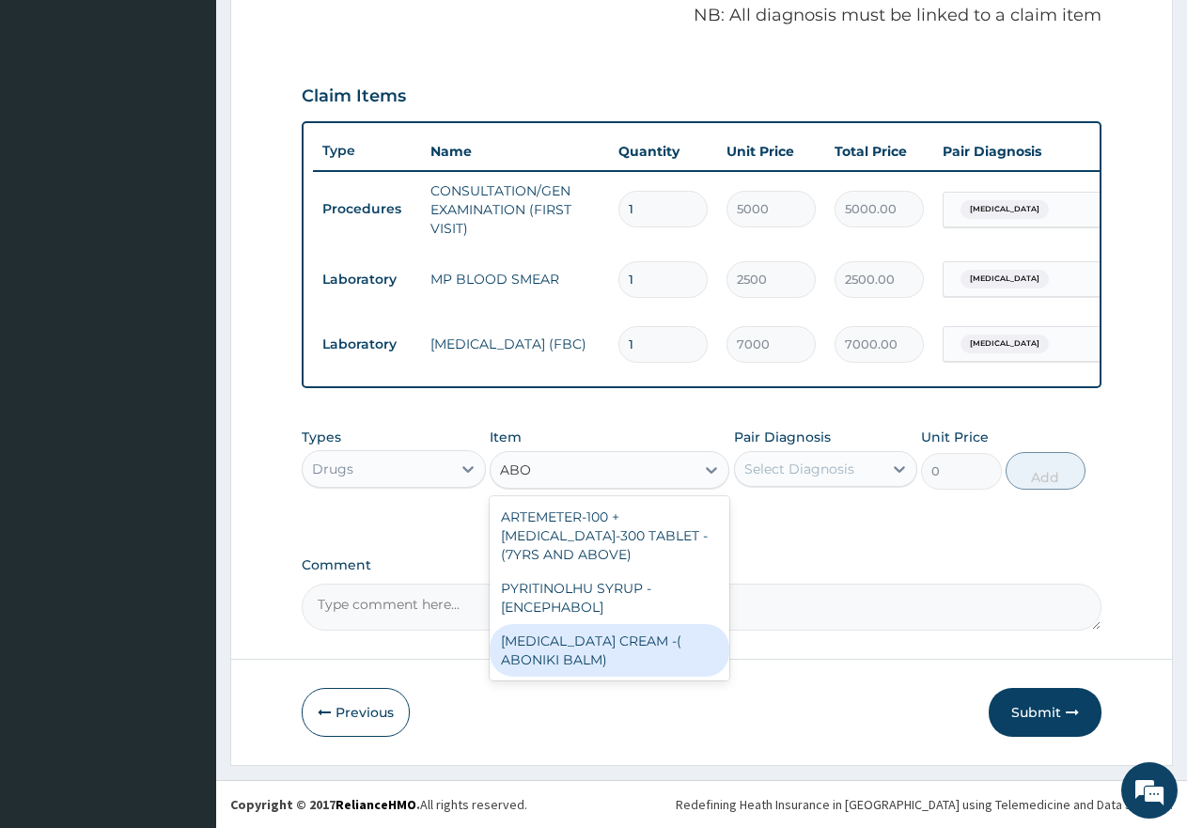
drag, startPoint x: 567, startPoint y: 652, endPoint x: 579, endPoint y: 629, distance: 26.5
click at [570, 645] on div "[MEDICAL_DATA] CREAM -( ABONIKI BALM)" at bounding box center [610, 650] width 240 height 53
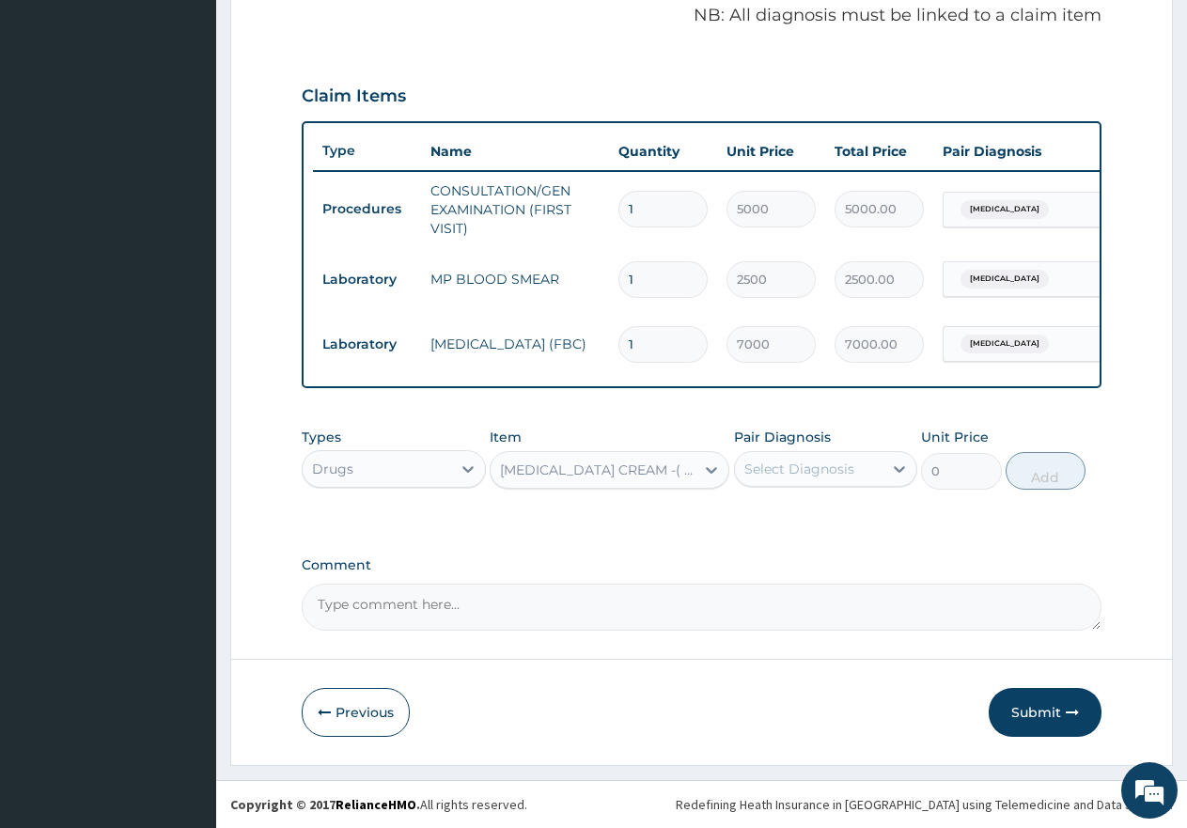
type input "1500"
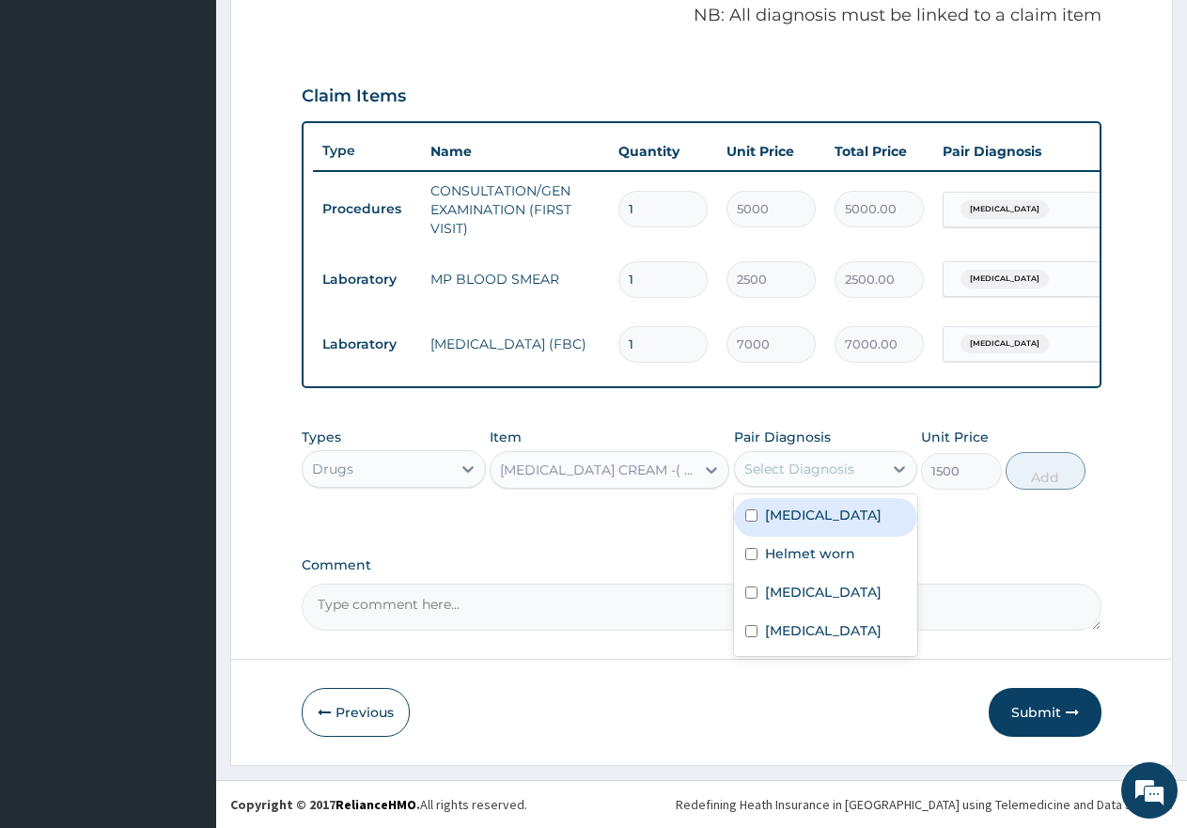
click at [753, 473] on div "Select Diagnosis" at bounding box center [800, 469] width 110 height 19
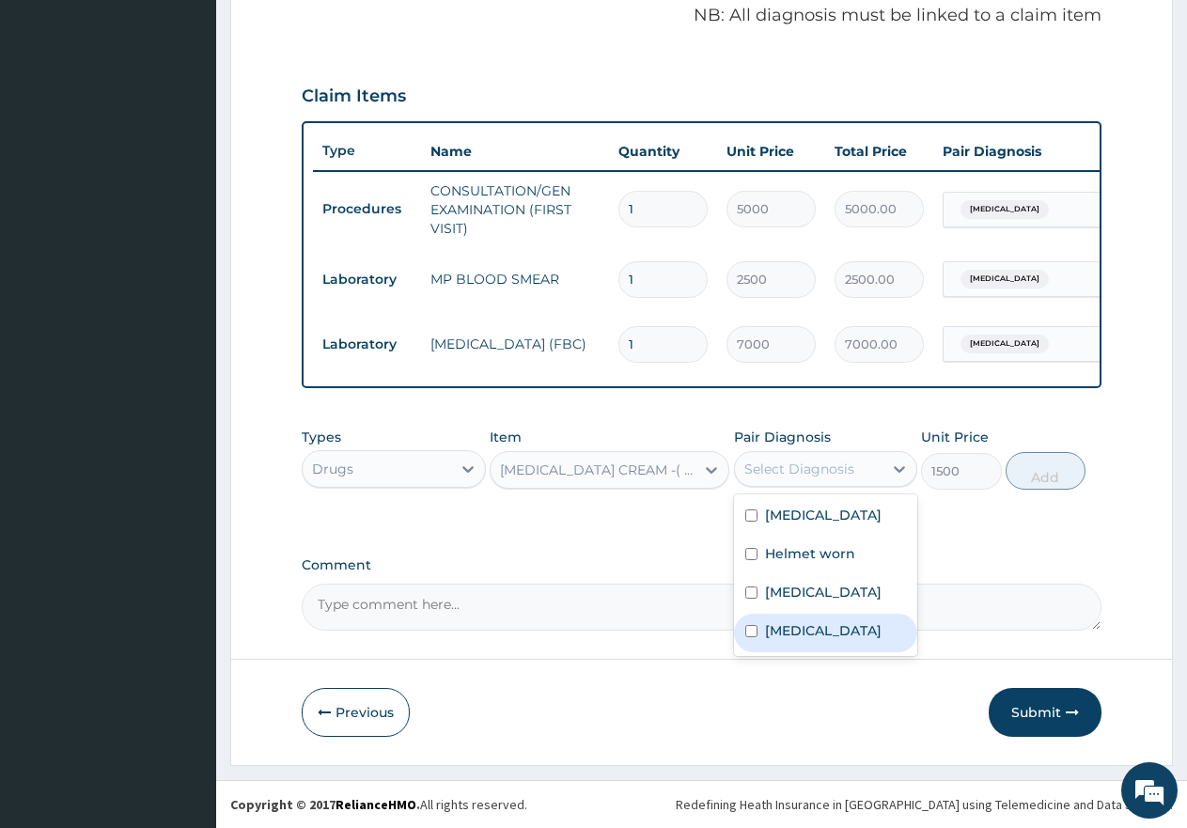
drag, startPoint x: 747, startPoint y: 626, endPoint x: 832, endPoint y: 597, distance: 89.5
click at [758, 625] on div "Spasm" at bounding box center [826, 633] width 184 height 39
checkbox input "true"
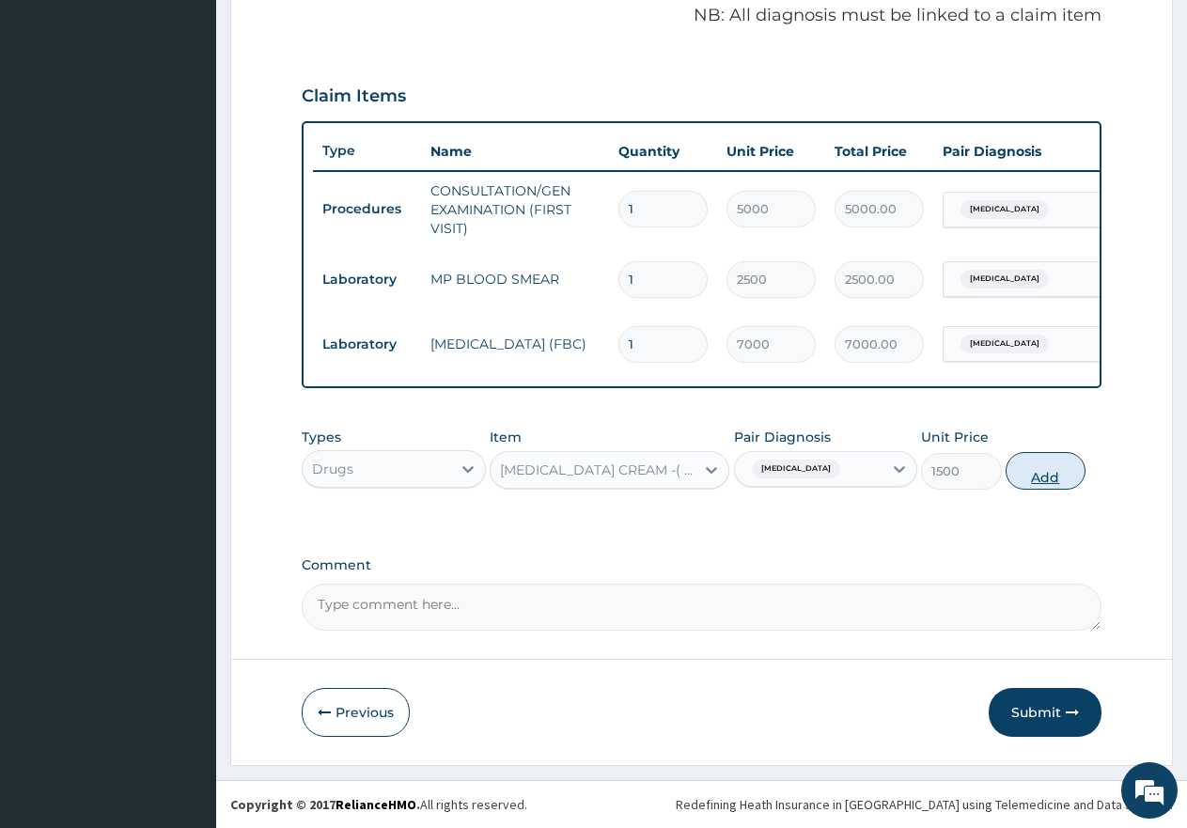
click at [1055, 473] on button "Add" at bounding box center [1046, 471] width 80 height 38
type input "0"
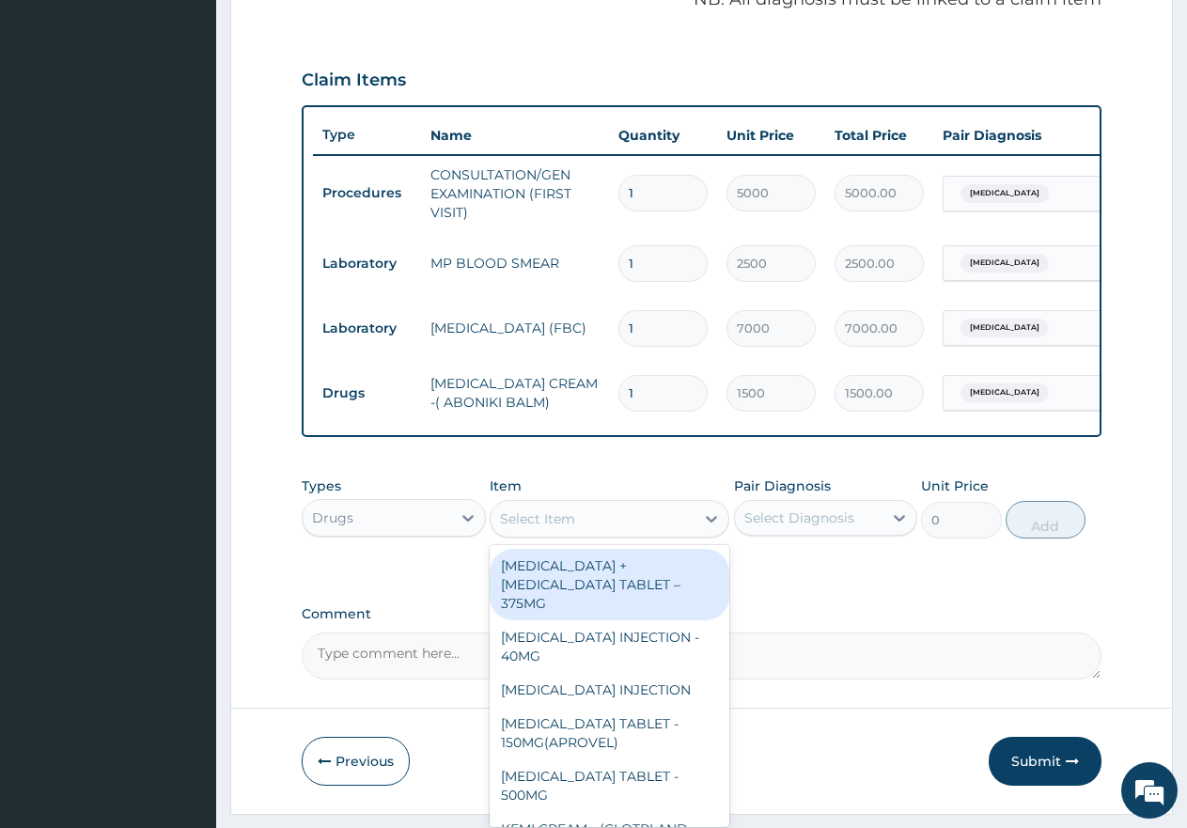
click at [563, 528] on div "Select Item" at bounding box center [537, 519] width 75 height 19
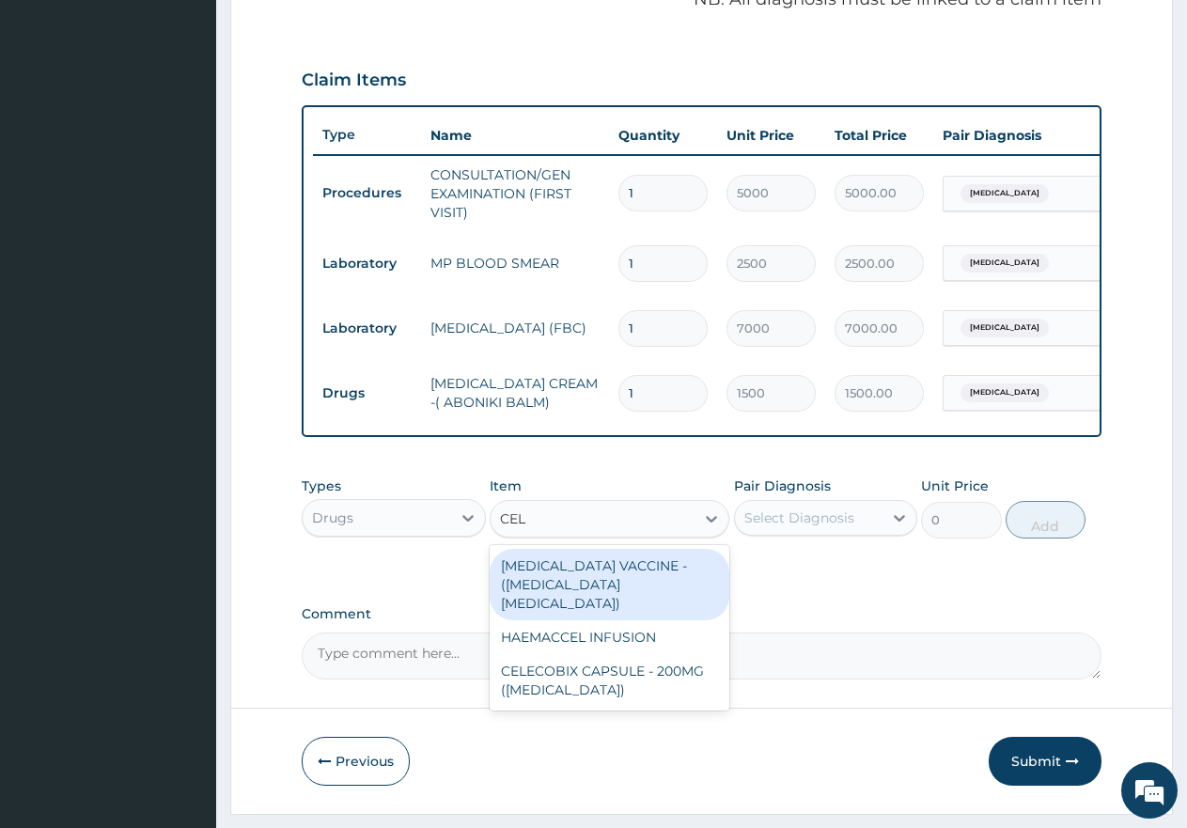
type input "CELE"
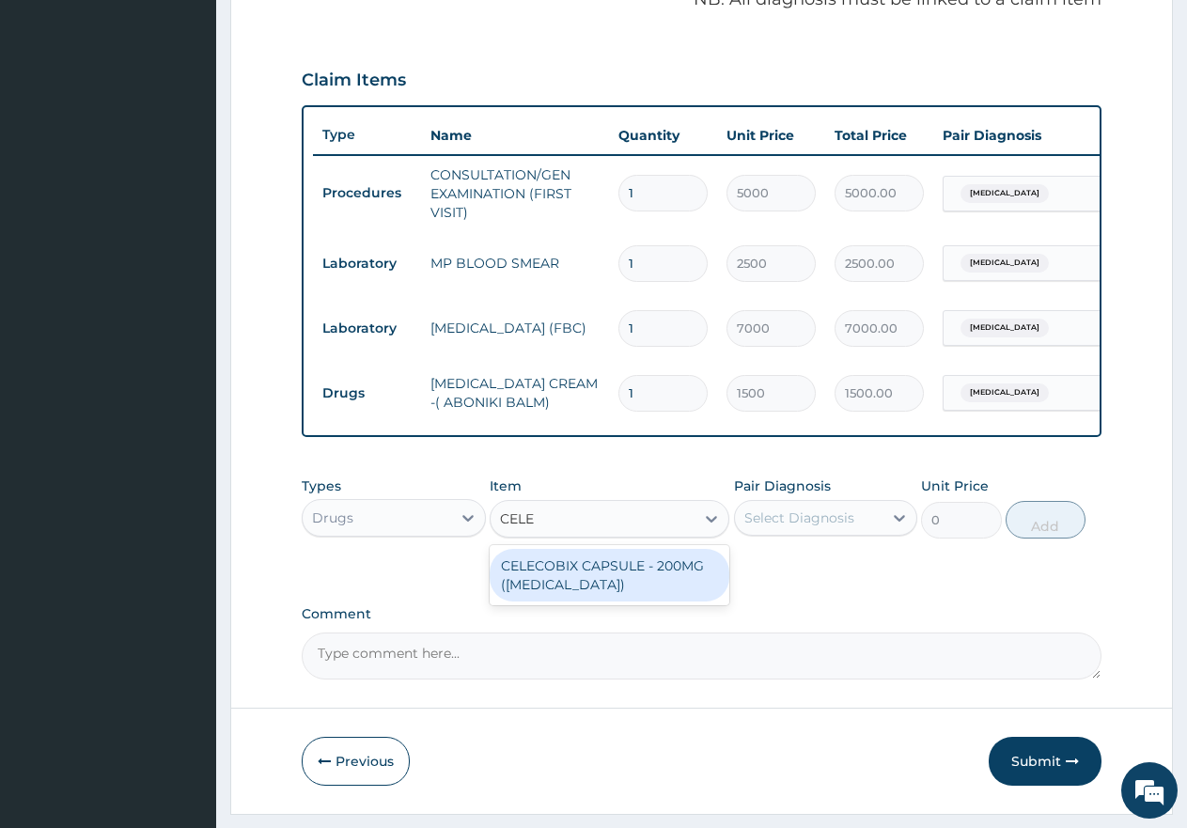
drag, startPoint x: 559, startPoint y: 602, endPoint x: 573, endPoint y: 599, distance: 13.5
click at [561, 602] on div "CELECOBIX CAPSULE - 200MG ([MEDICAL_DATA])" at bounding box center [610, 575] width 240 height 53
type input "400"
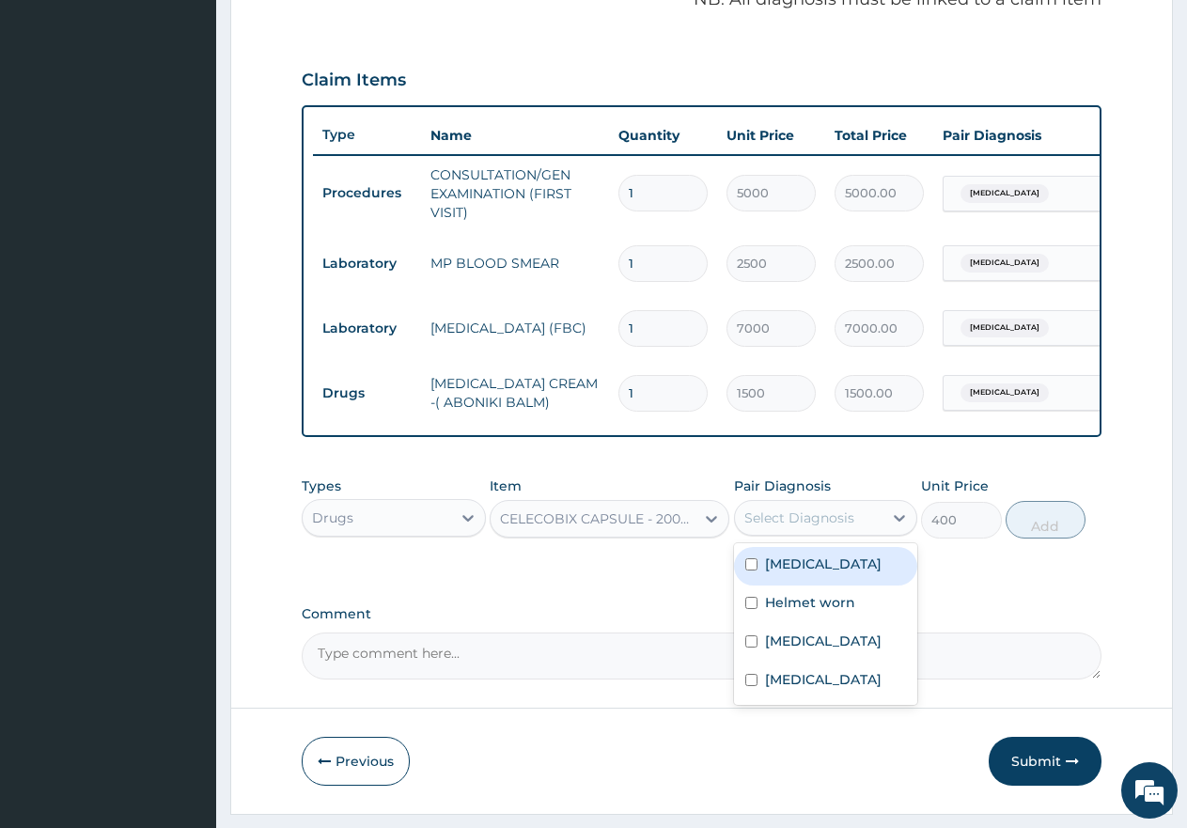
click at [757, 527] on div "Select Diagnosis" at bounding box center [800, 518] width 110 height 19
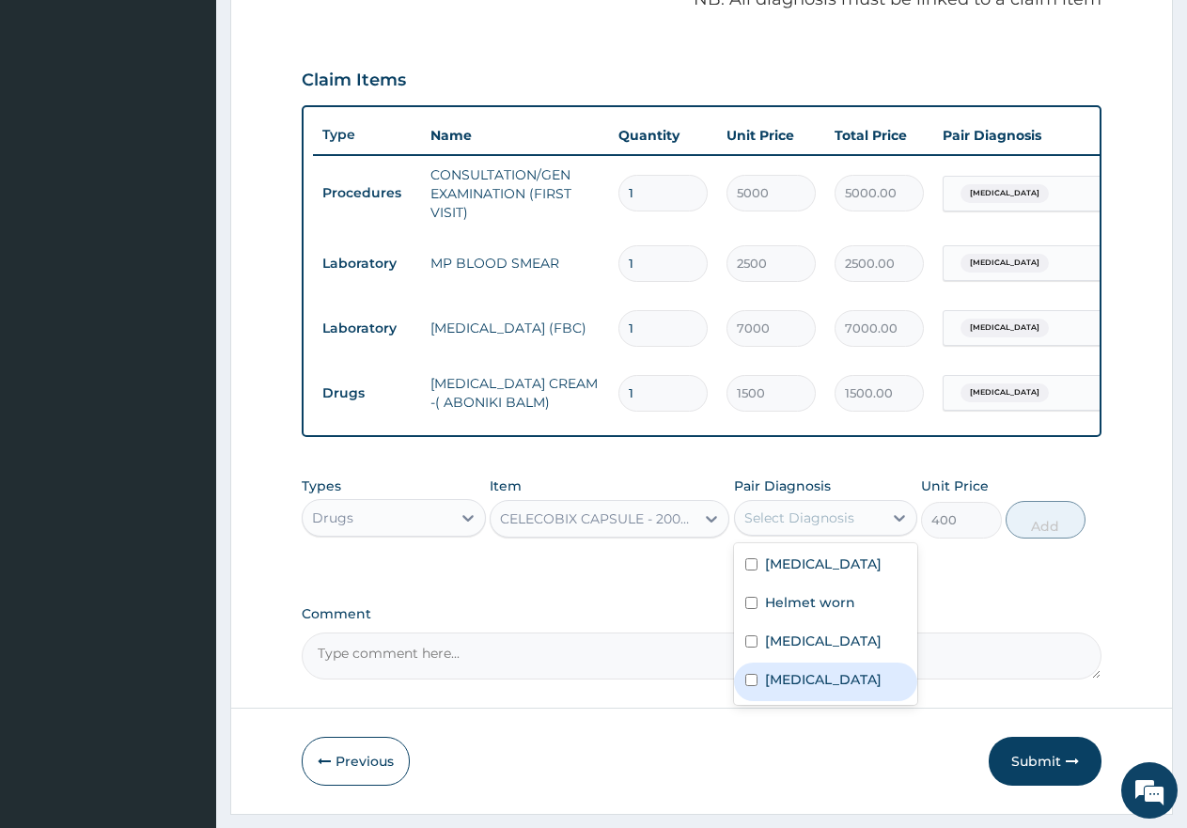
drag, startPoint x: 750, startPoint y: 706, endPoint x: 767, endPoint y: 697, distance: 19.4
click at [759, 701] on div "Spasm" at bounding box center [826, 682] width 184 height 39
checkbox input "true"
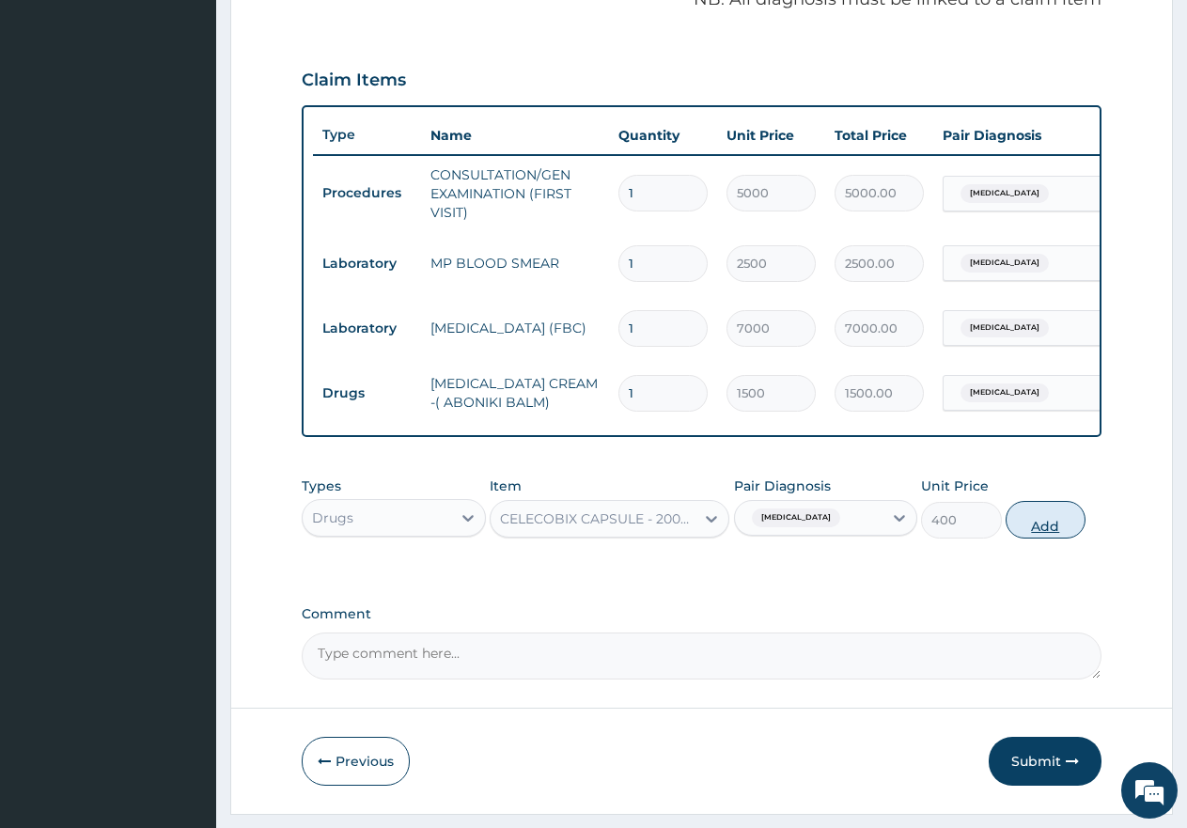
click at [1039, 539] on button "Add" at bounding box center [1046, 520] width 80 height 38
type input "0"
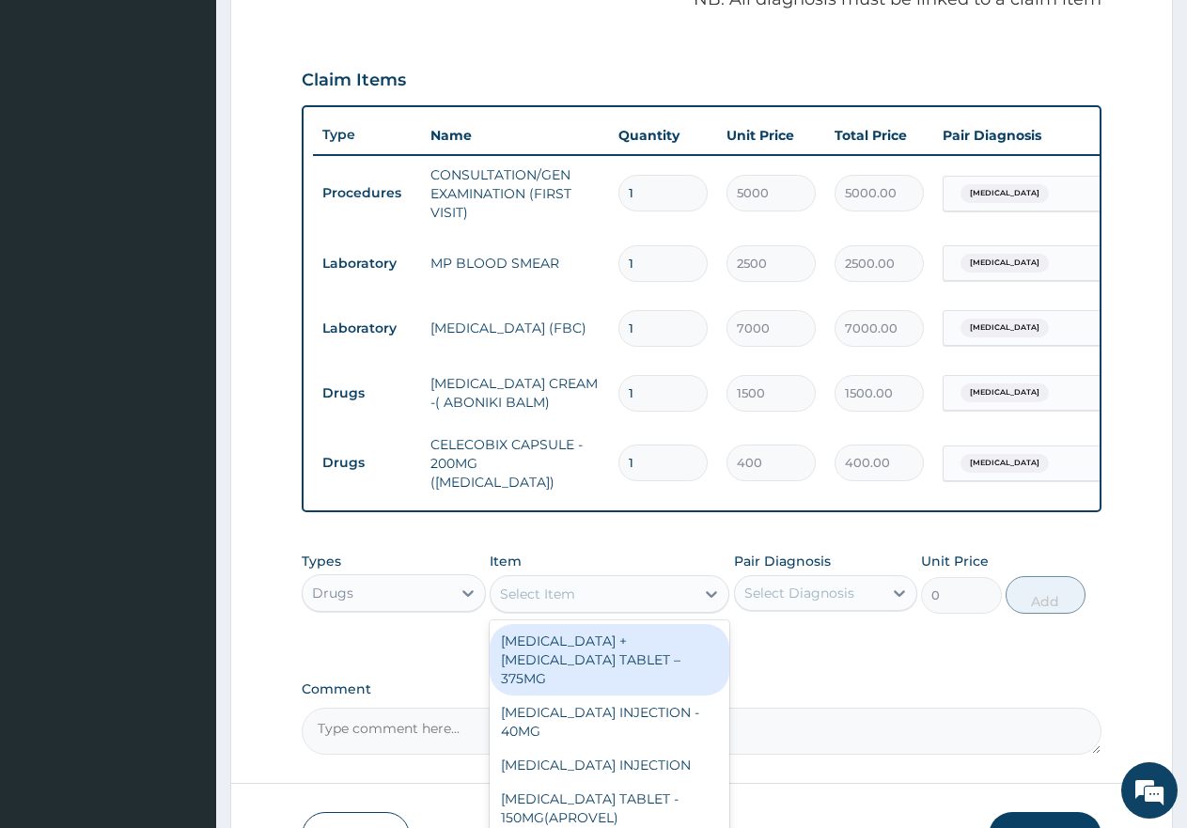
drag, startPoint x: 664, startPoint y: 609, endPoint x: 669, endPoint y: 593, distance: 16.9
click at [666, 606] on div "Select Item" at bounding box center [593, 594] width 204 height 30
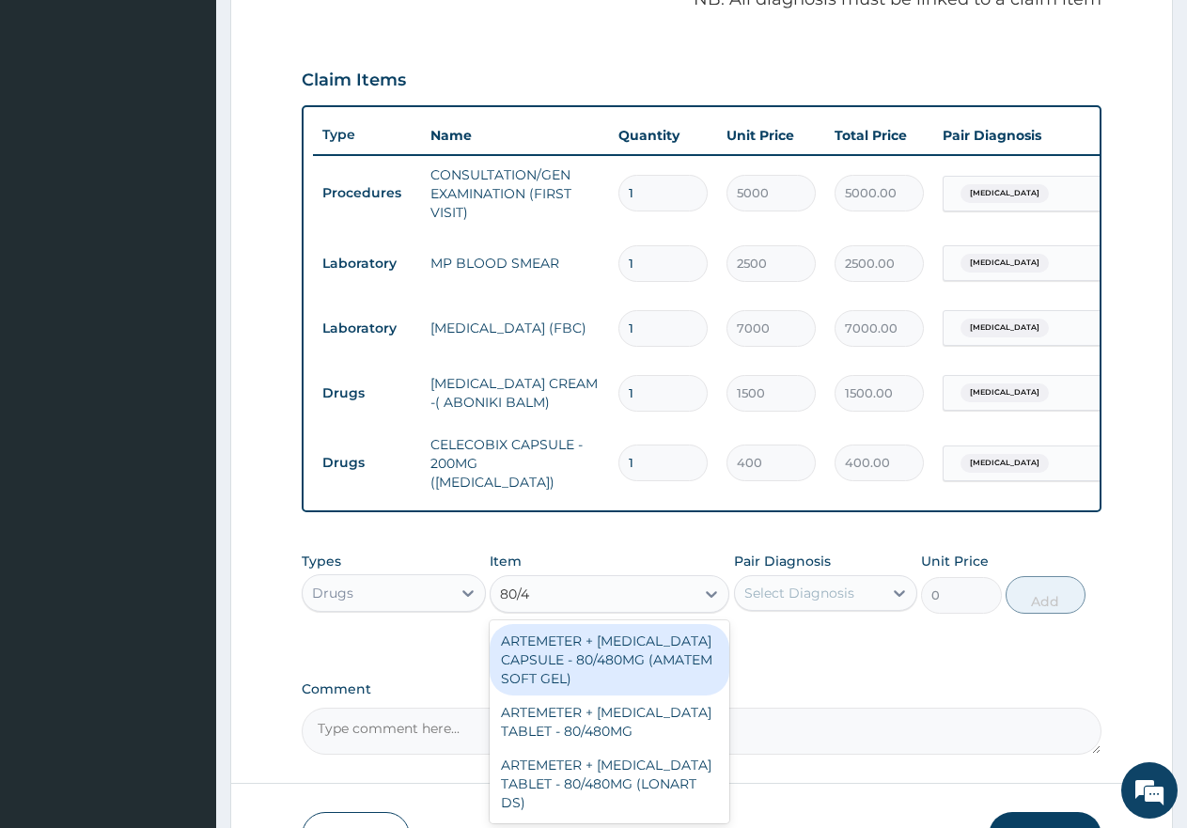
type input "80/48"
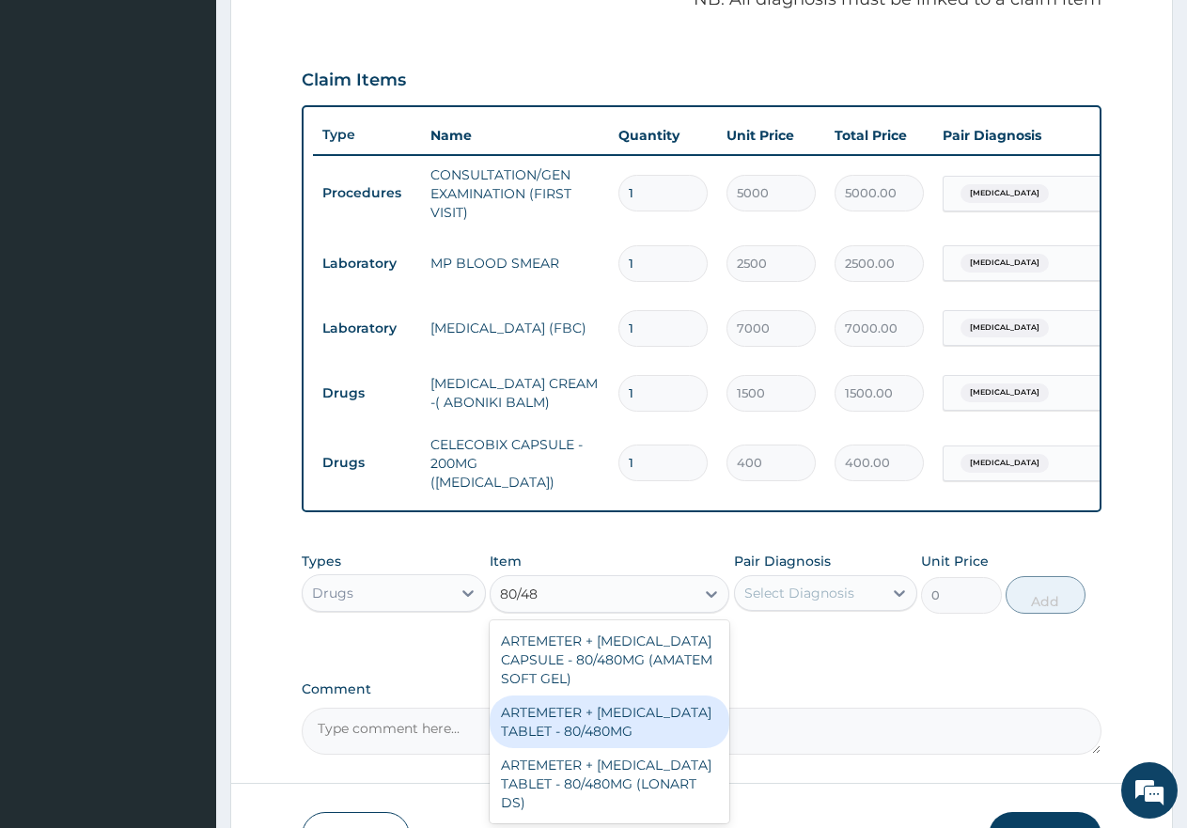
drag, startPoint x: 570, startPoint y: 740, endPoint x: 593, endPoint y: 732, distance: 24.7
click at [579, 736] on div "ARTEMETER + [MEDICAL_DATA] TABLET - 80/480MG" at bounding box center [610, 722] width 240 height 53
type input "650"
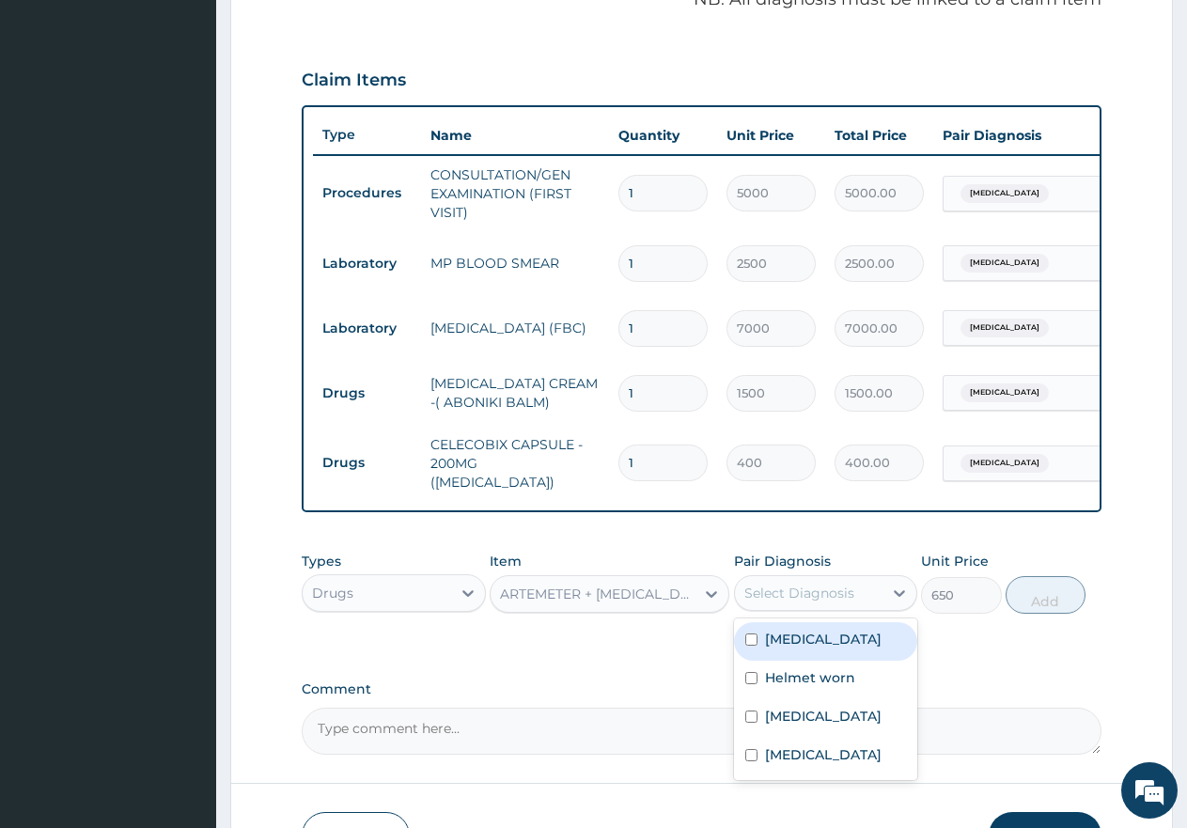
click at [785, 603] on div "Select Diagnosis" at bounding box center [800, 593] width 110 height 19
click at [813, 659] on div "[MEDICAL_DATA]" at bounding box center [826, 641] width 184 height 39
checkbox input "true"
click at [1036, 614] on button "Add" at bounding box center [1046, 595] width 80 height 38
type input "0"
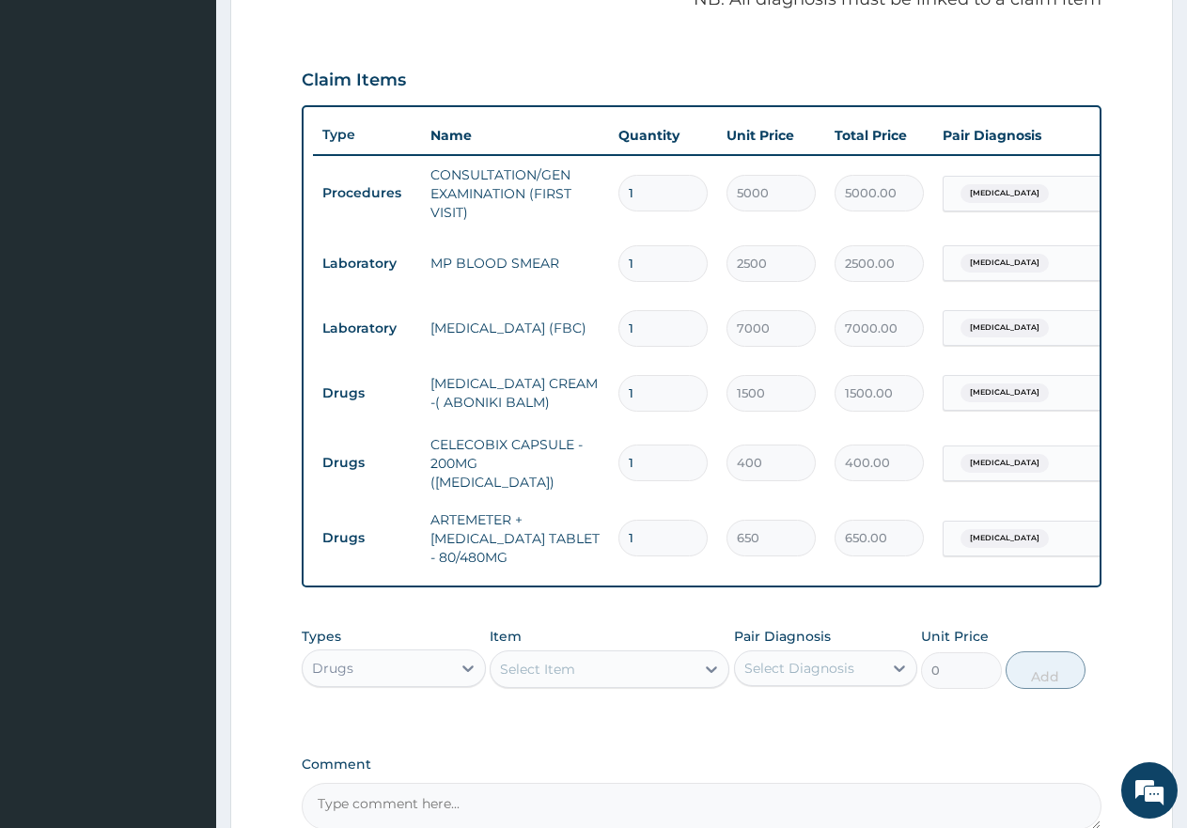
type input "0.00"
type input "6"
type input "3900.00"
type input "6"
click at [537, 679] on div "Select Item" at bounding box center [537, 669] width 75 height 19
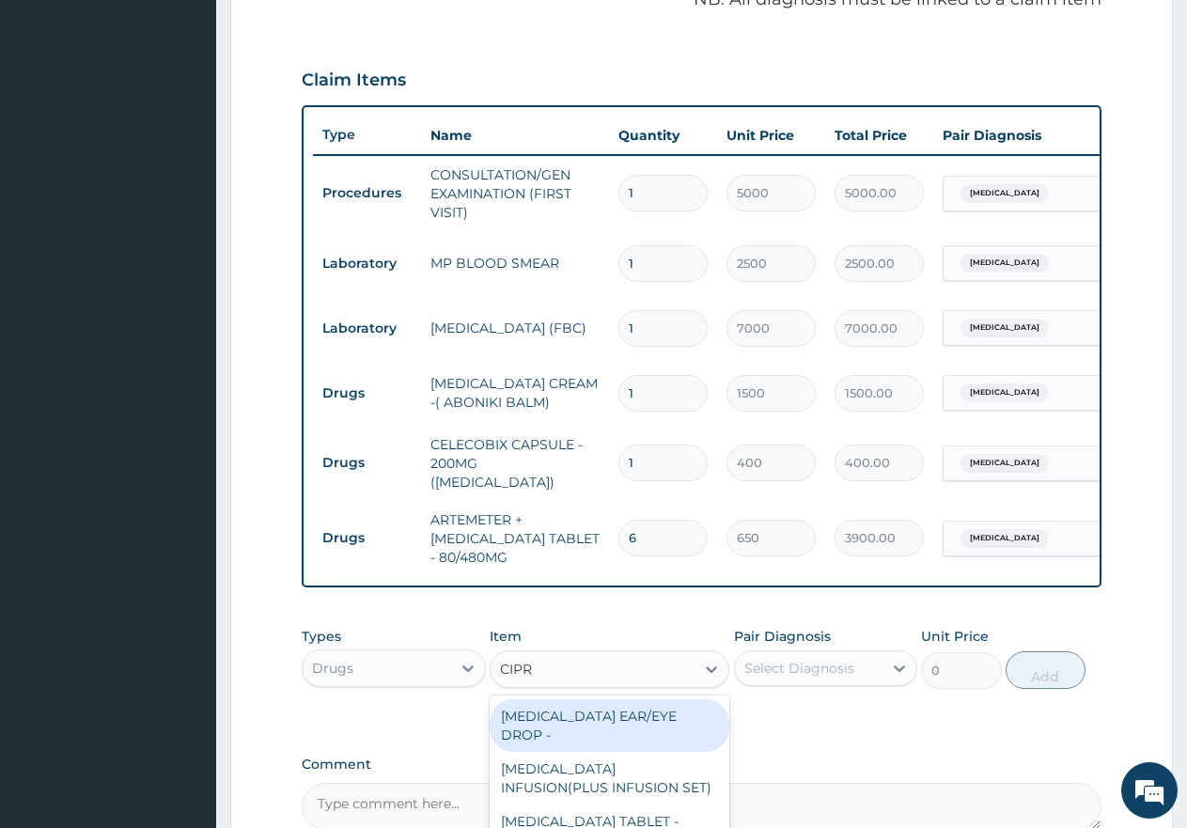
type input "CIPRO"
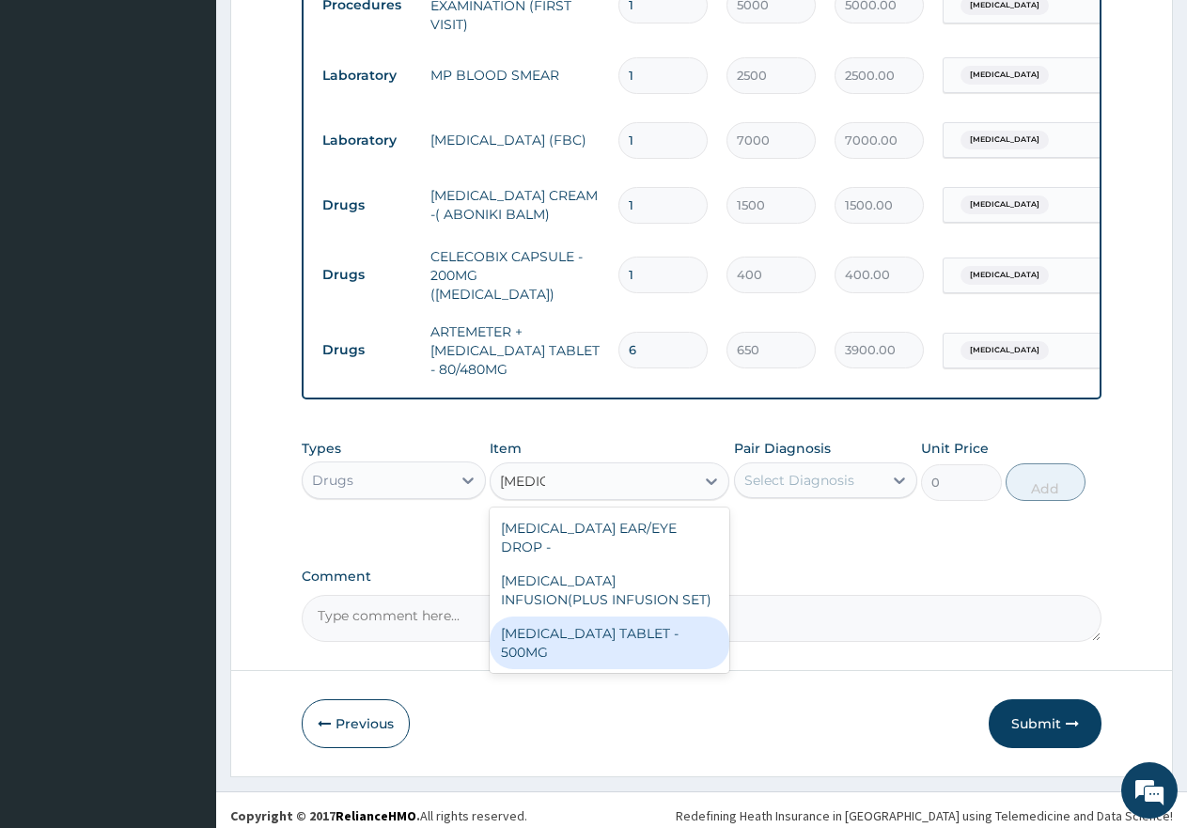
click at [601, 642] on div "[MEDICAL_DATA] TABLET - 500MG" at bounding box center [610, 643] width 240 height 53
type input "350"
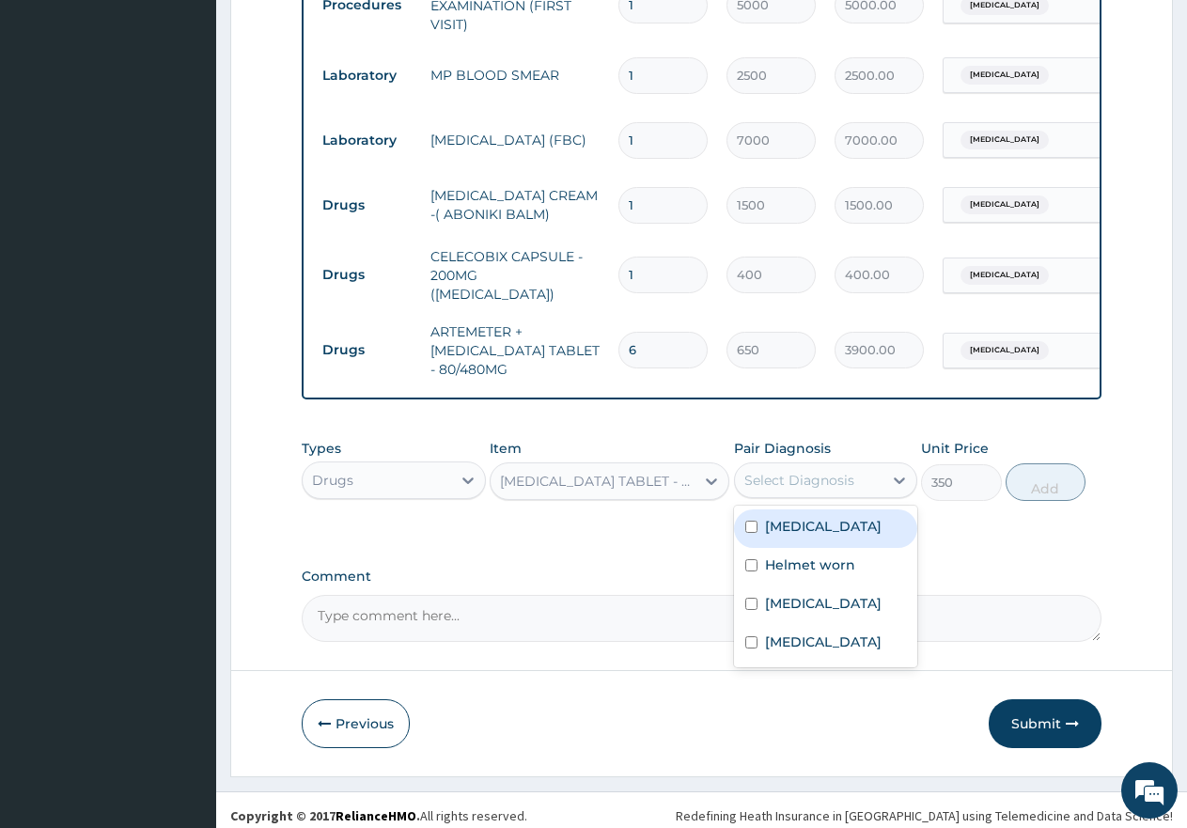
click at [793, 490] on div "Select Diagnosis" at bounding box center [800, 480] width 110 height 19
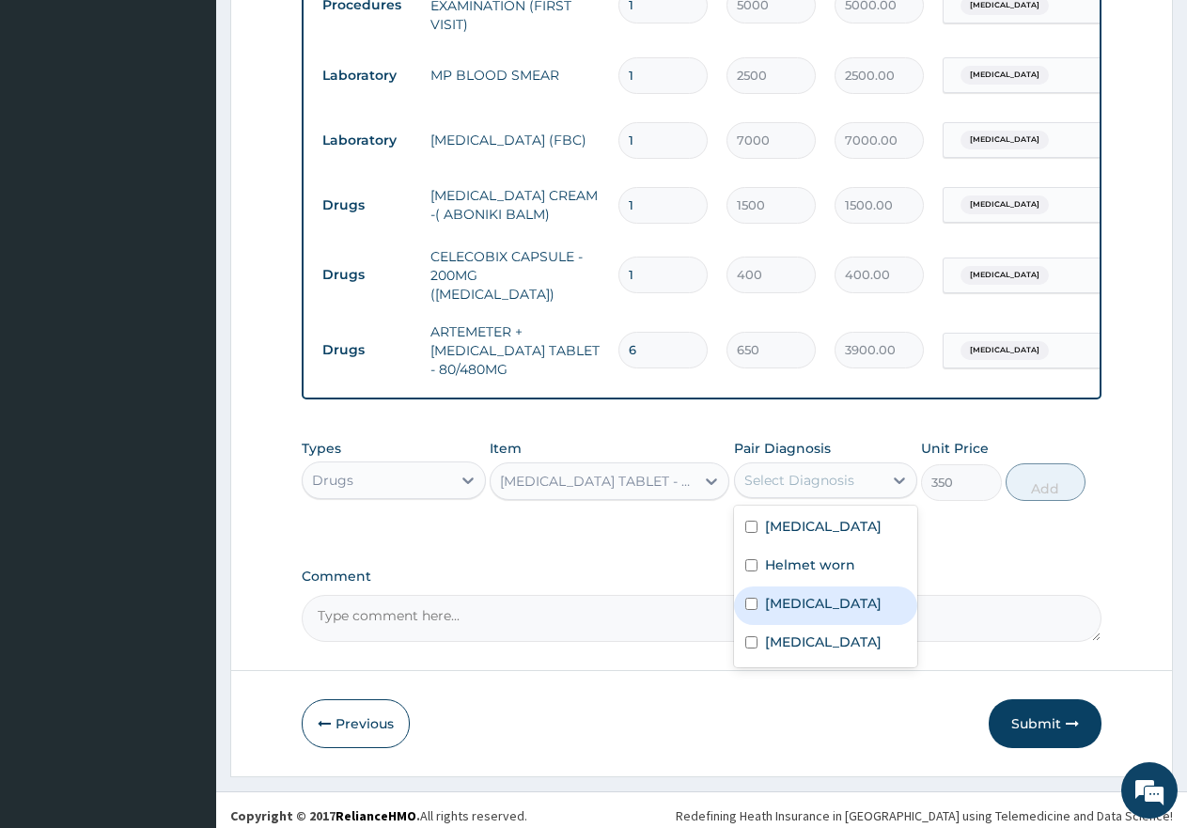
drag, startPoint x: 757, startPoint y: 633, endPoint x: 775, endPoint y: 618, distance: 23.4
click at [757, 625] on div "[MEDICAL_DATA]" at bounding box center [826, 606] width 184 height 39
checkbox input "true"
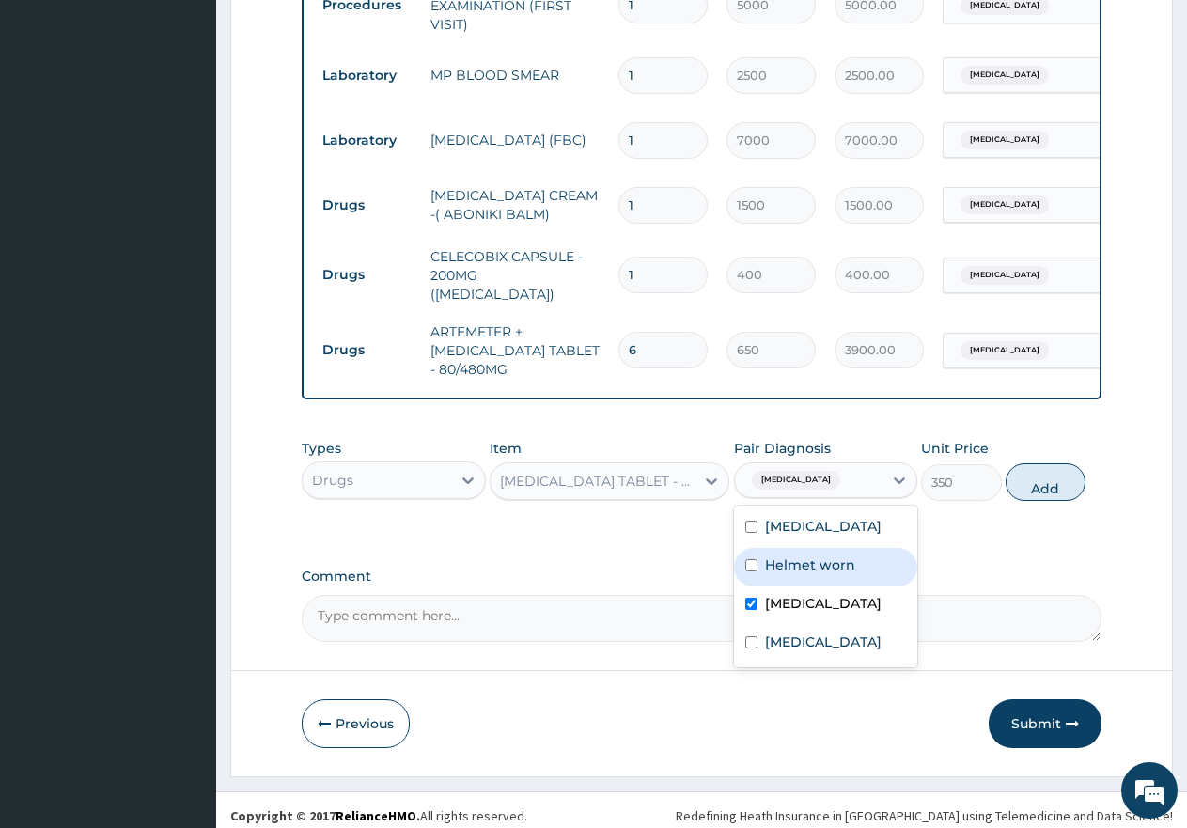
drag, startPoint x: 1052, startPoint y: 508, endPoint x: 1059, endPoint y: 498, distance: 11.5
click at [1059, 500] on button "Add" at bounding box center [1046, 482] width 80 height 38
type input "0"
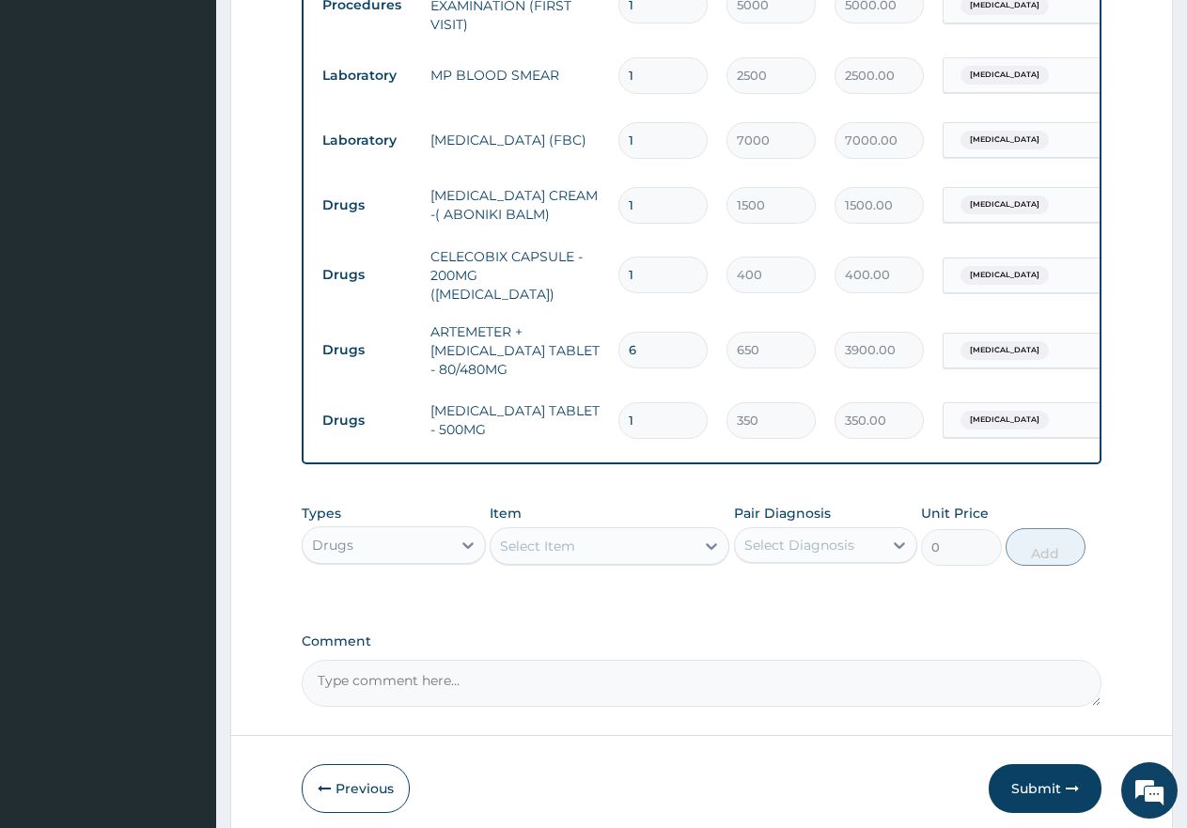
type input "10"
type input "3500.00"
type input "10"
drag, startPoint x: 647, startPoint y: 276, endPoint x: 592, endPoint y: 272, distance: 54.7
click at [592, 272] on tr "Drugs CELECOBIX CAPSULE - 200MG (CELEBREX) 1 400 400.00 Spasm Delete" at bounding box center [773, 275] width 921 height 75
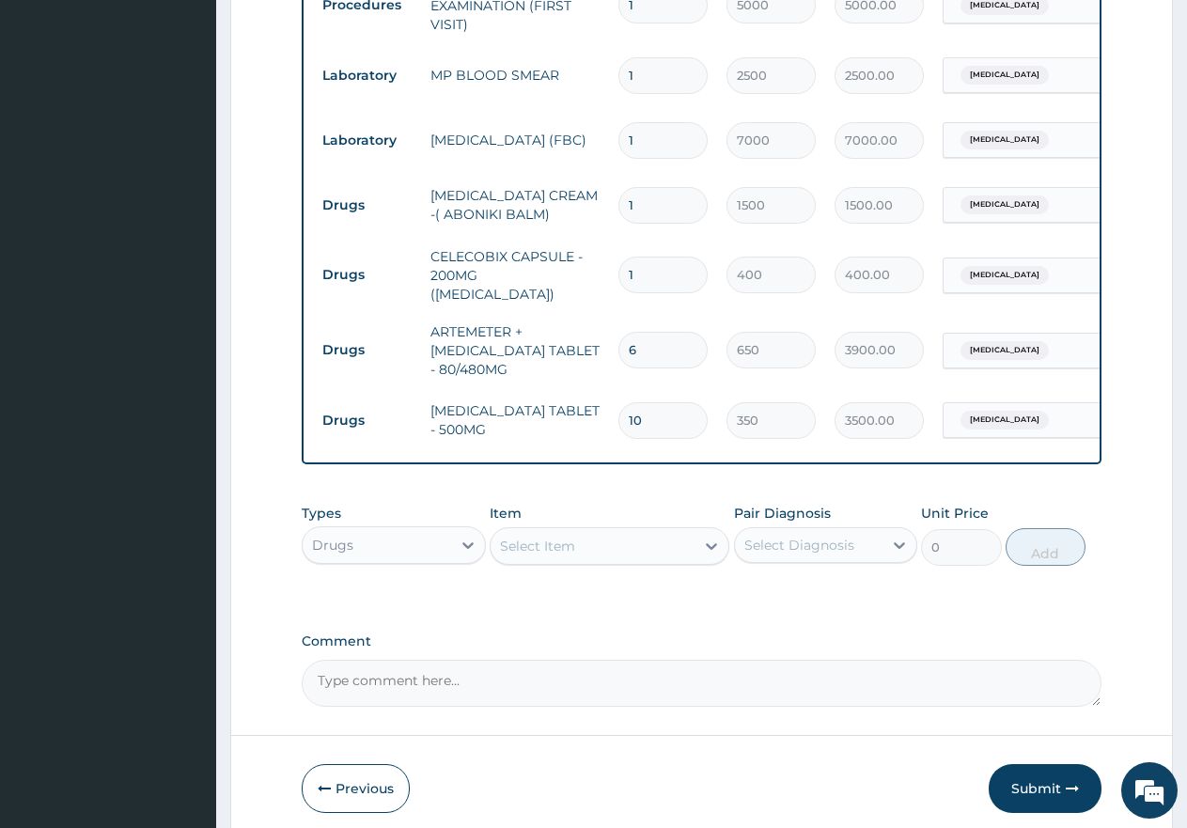
type input "7"
type input "2800.00"
type input "7"
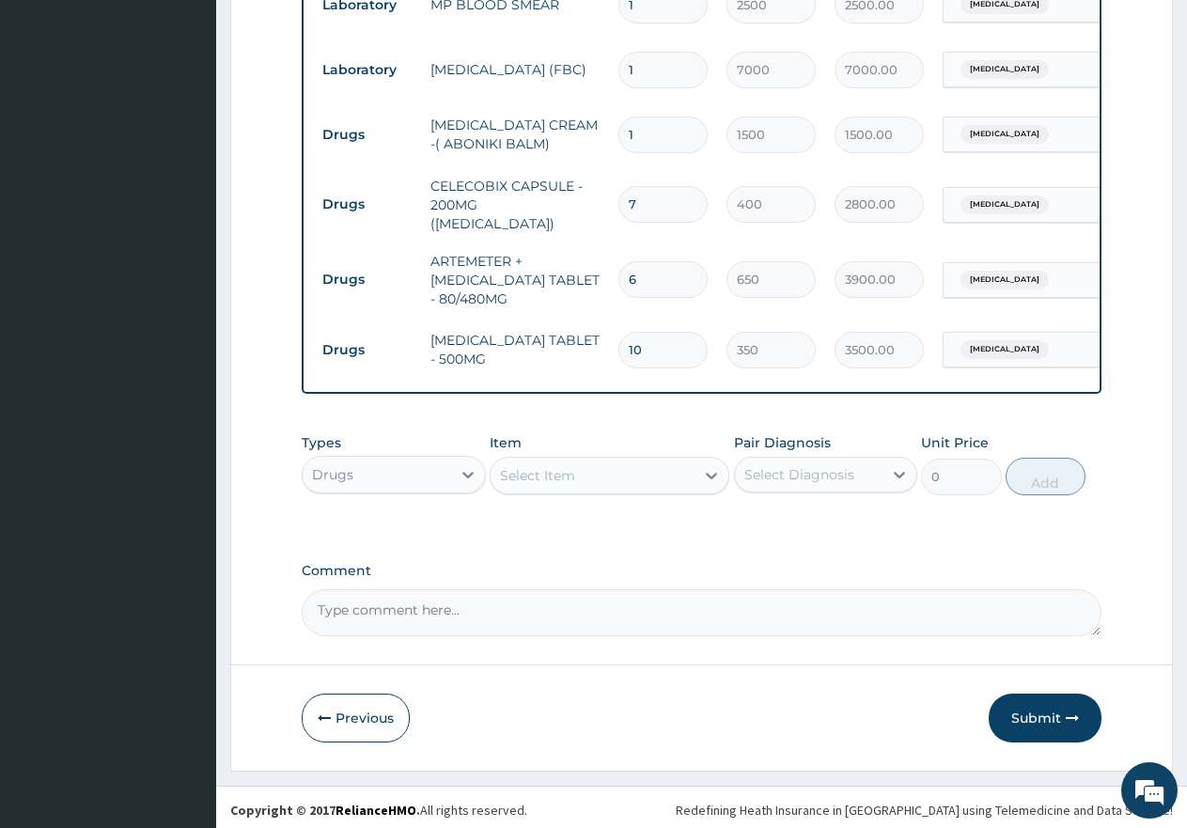
scroll to position [874, 0]
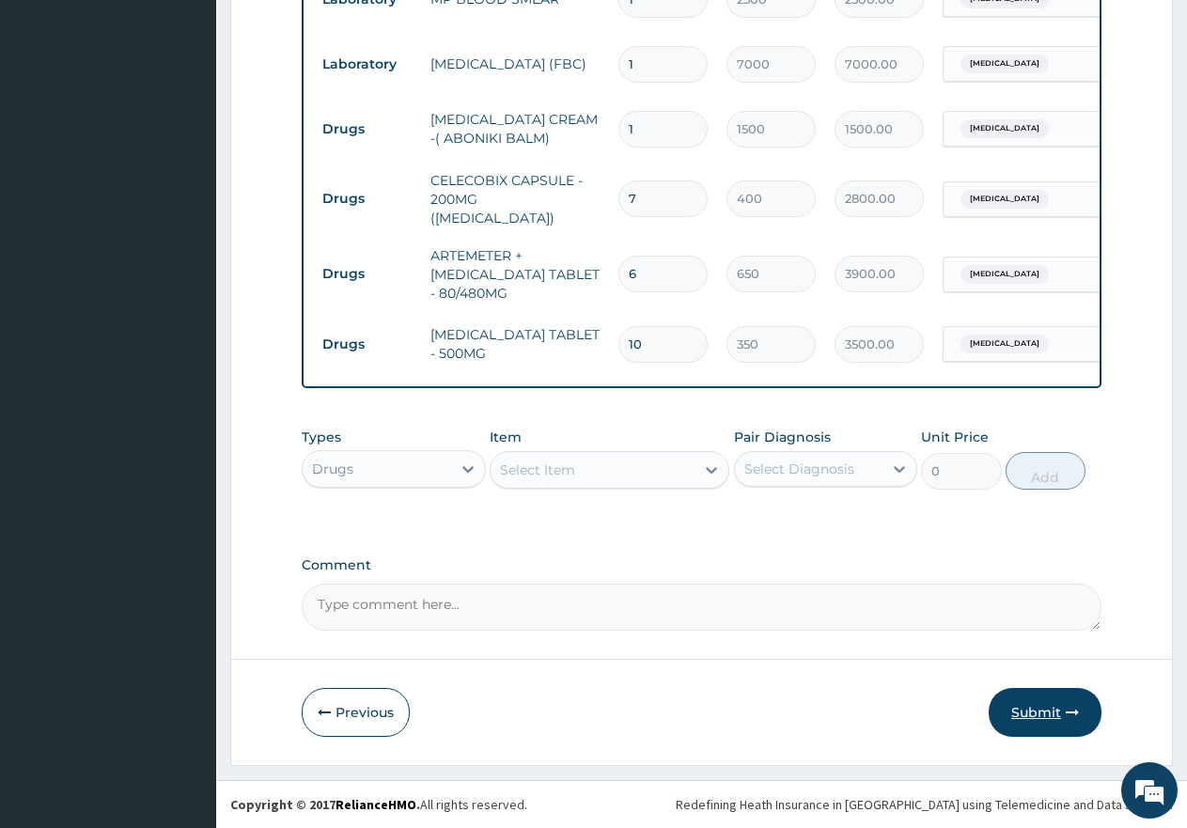
click at [1038, 719] on button "Submit" at bounding box center [1045, 712] width 113 height 49
click at [1015, 717] on button "Submit" at bounding box center [1045, 712] width 113 height 49
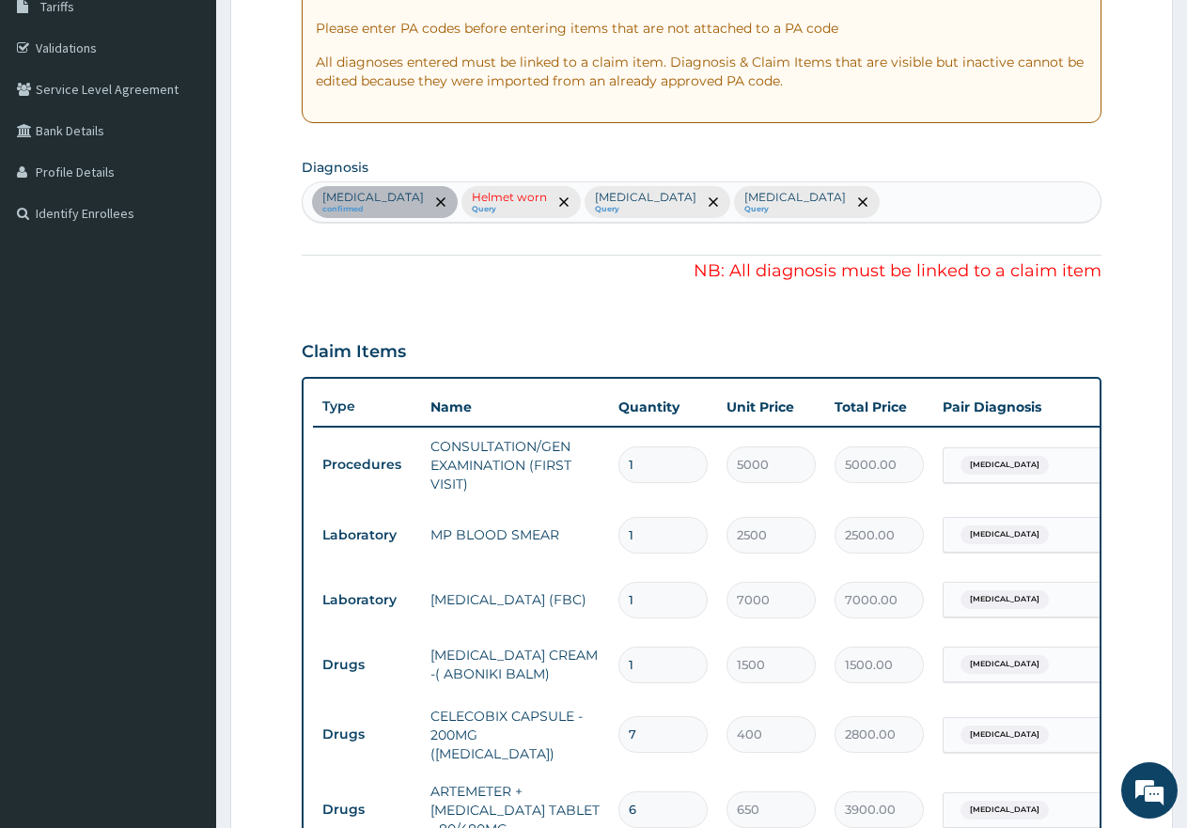
scroll to position [310, 0]
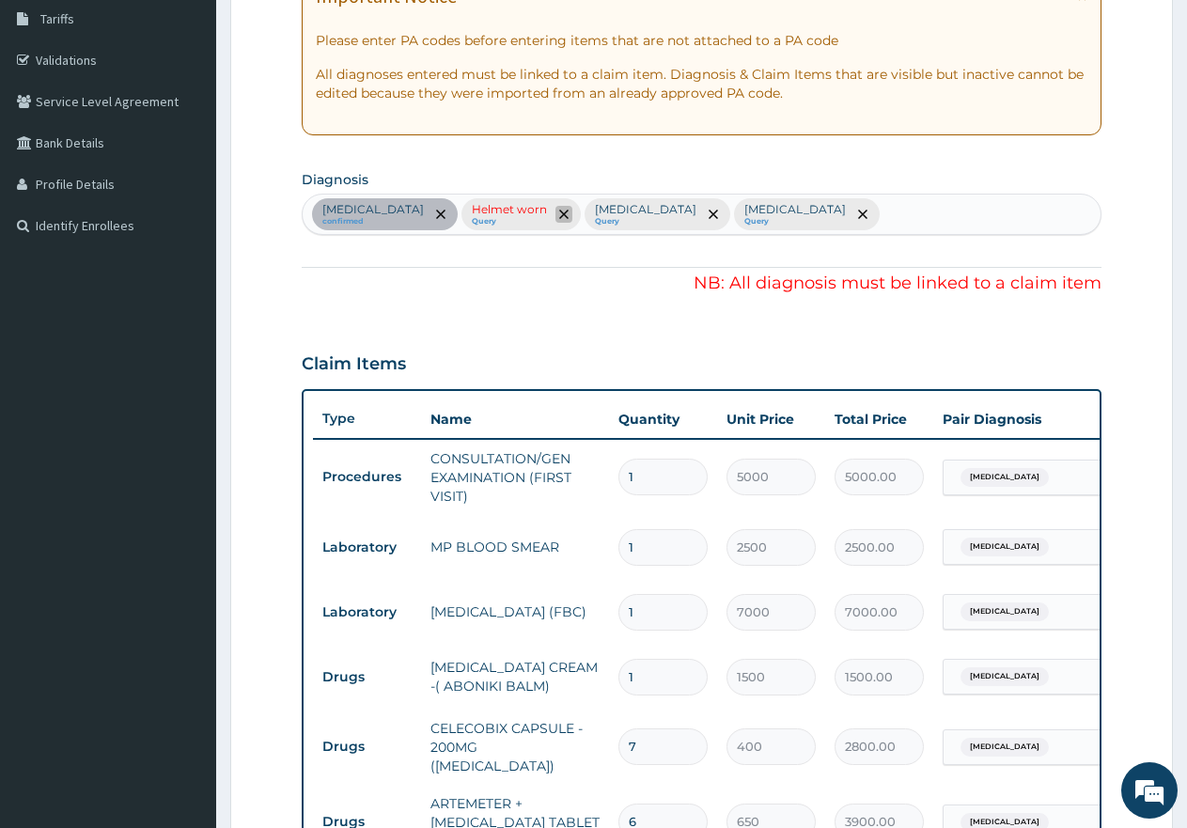
click at [559, 212] on icon "remove selection option" at bounding box center [563, 214] width 9 height 9
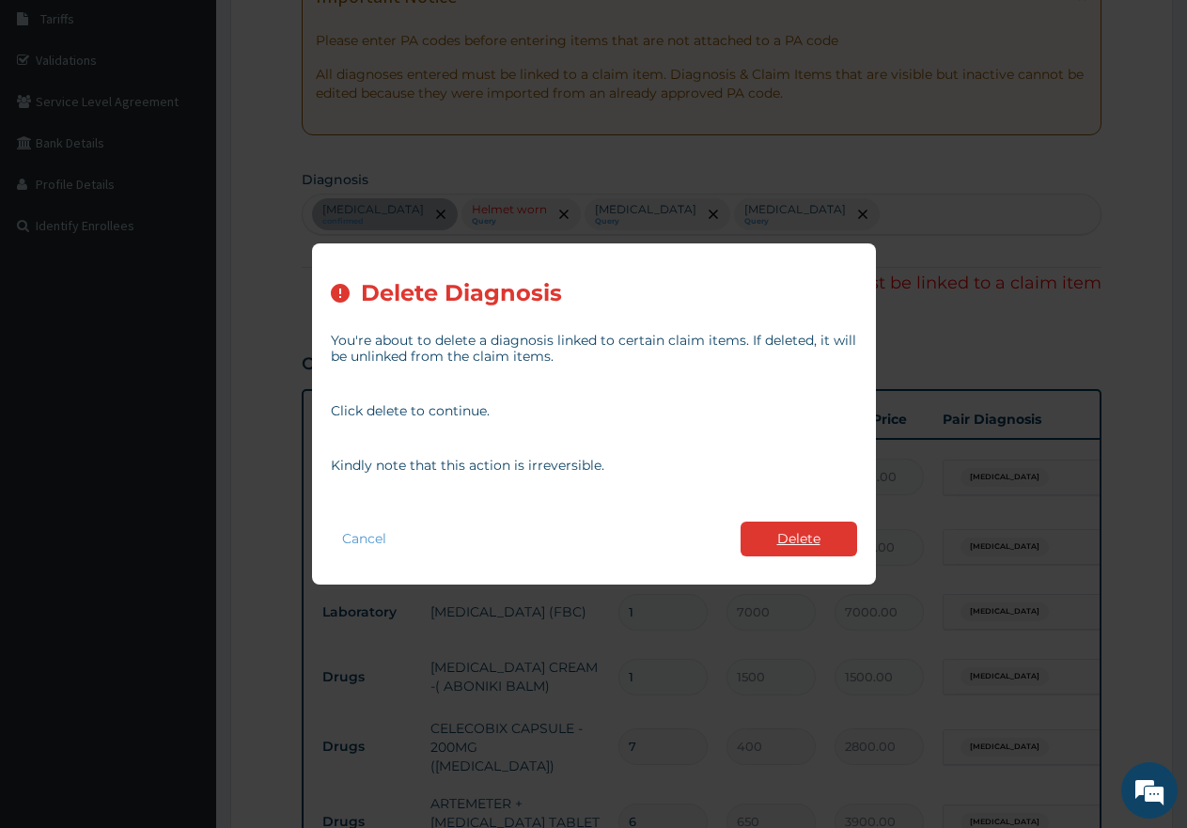
click at [790, 547] on button "Delete" at bounding box center [799, 539] width 117 height 35
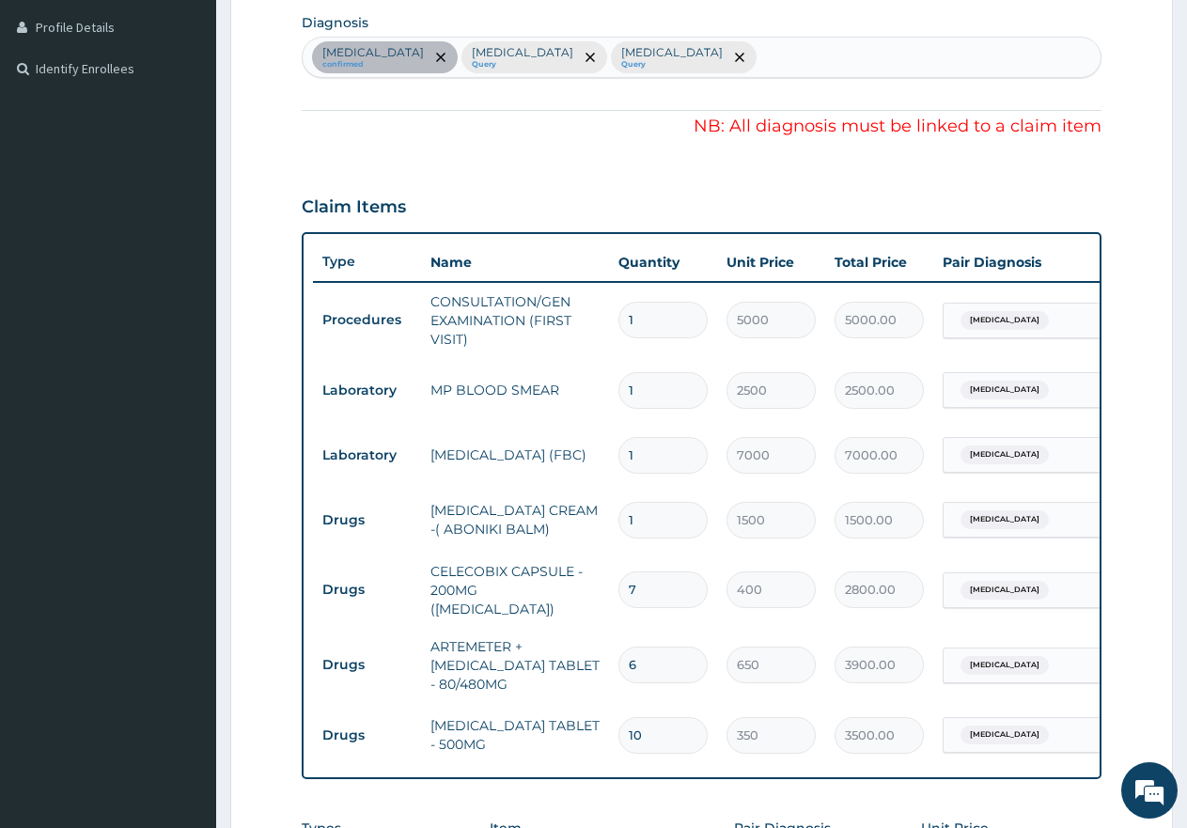
scroll to position [498, 0]
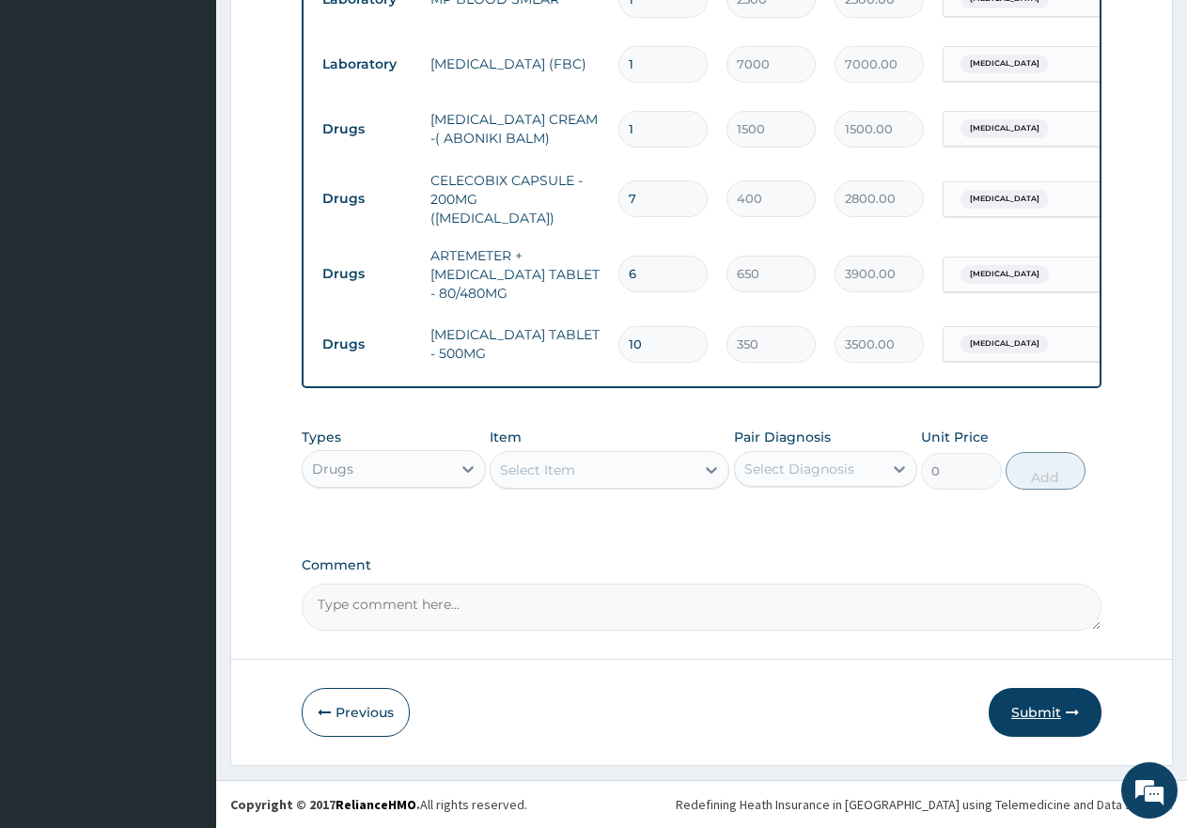
click at [1049, 712] on button "Submit" at bounding box center [1045, 712] width 113 height 49
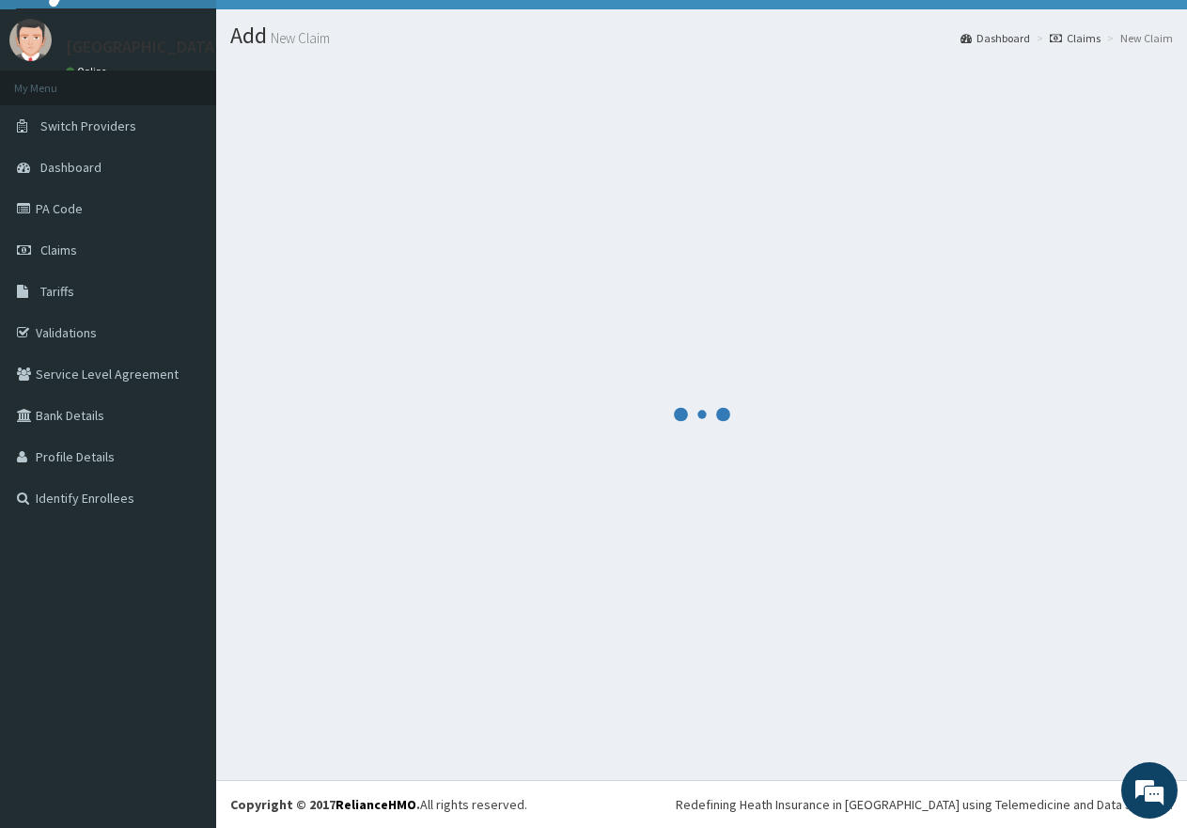
scroll to position [874, 0]
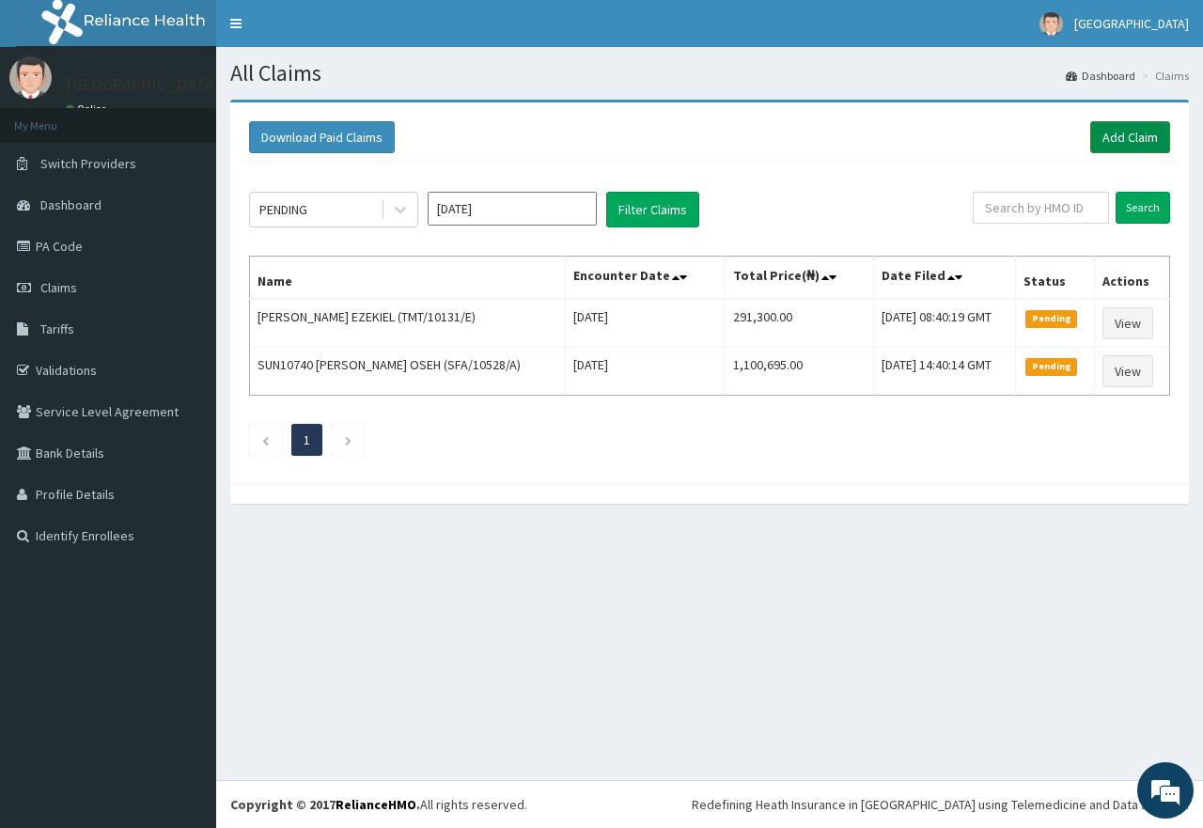
click at [1148, 138] on link "Add Claim" at bounding box center [1131, 137] width 80 height 32
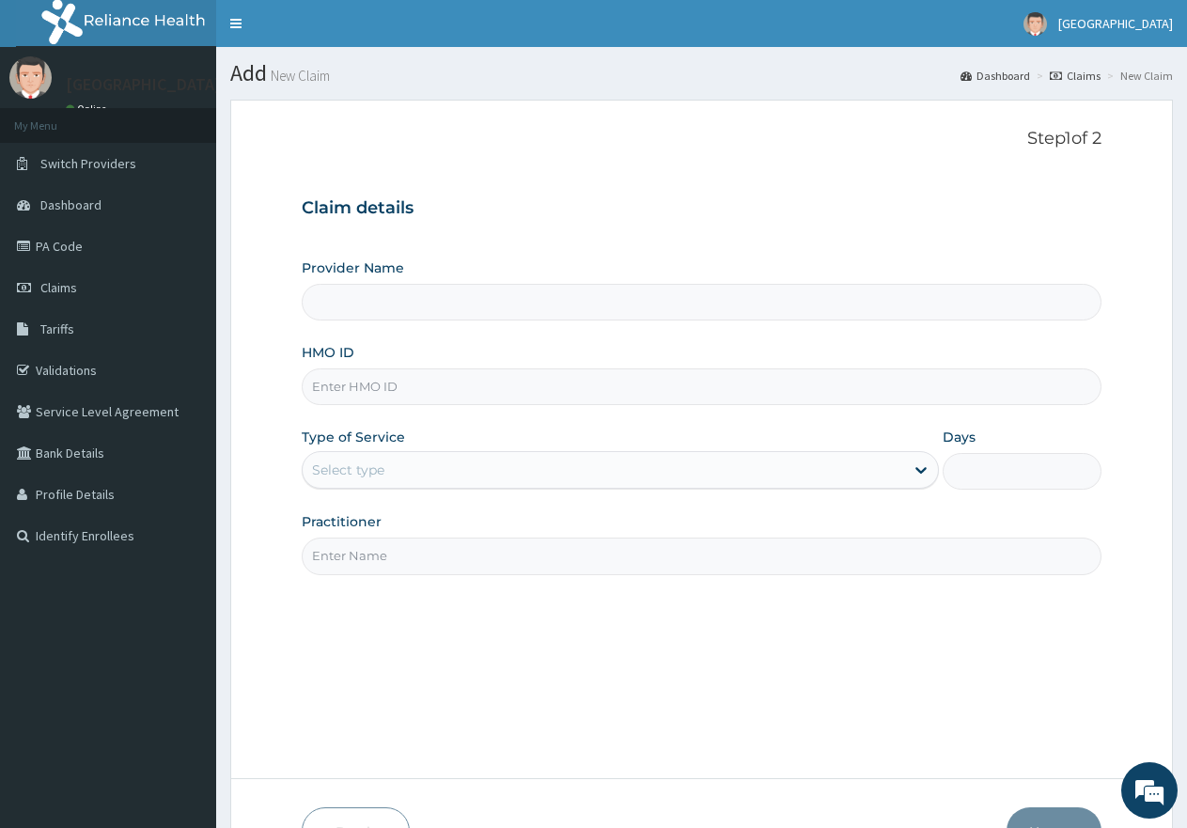
type input "[GEOGRAPHIC_DATA]"
click at [460, 387] on input "HMO ID" at bounding box center [702, 387] width 800 height 37
paste input "AGO/10232/B"
type input "AGO/10232/B"
click at [438, 473] on div "Select type" at bounding box center [603, 470] width 601 height 30
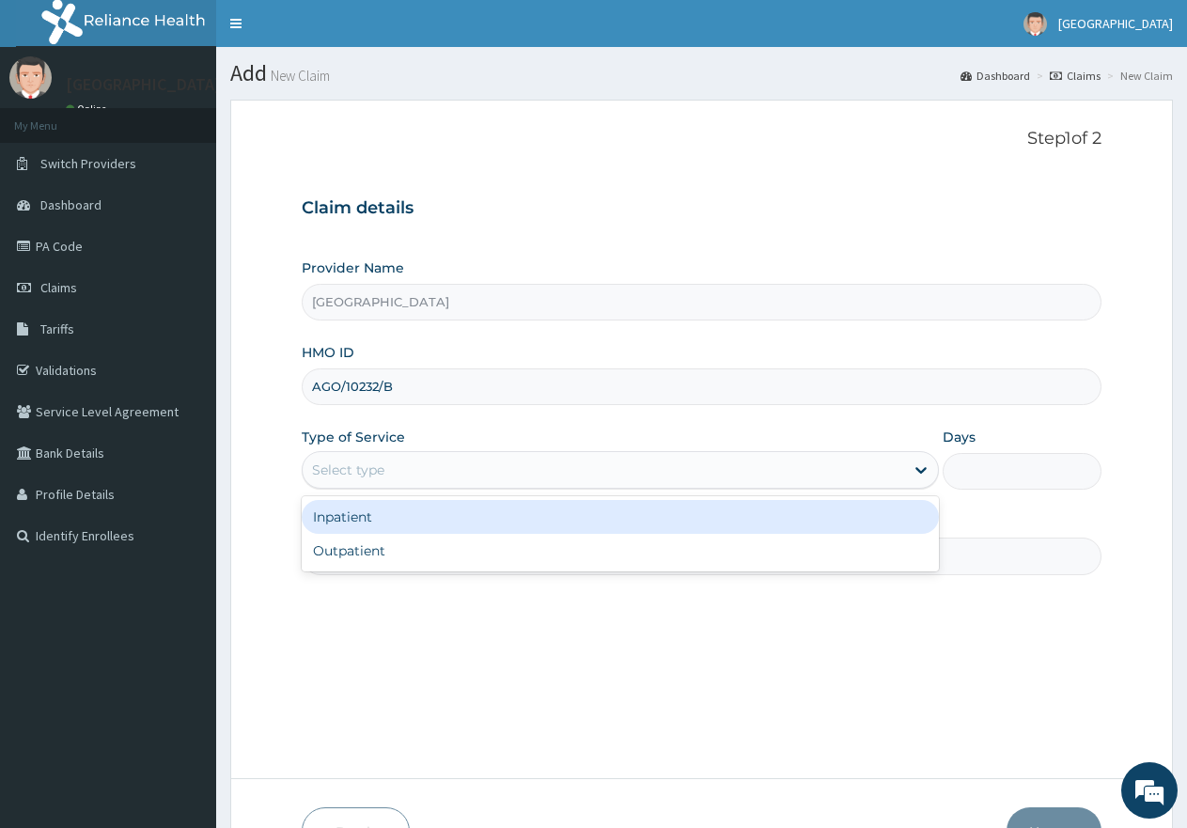
click at [407, 534] on div "Outpatient" at bounding box center [620, 551] width 636 height 34
type input "1"
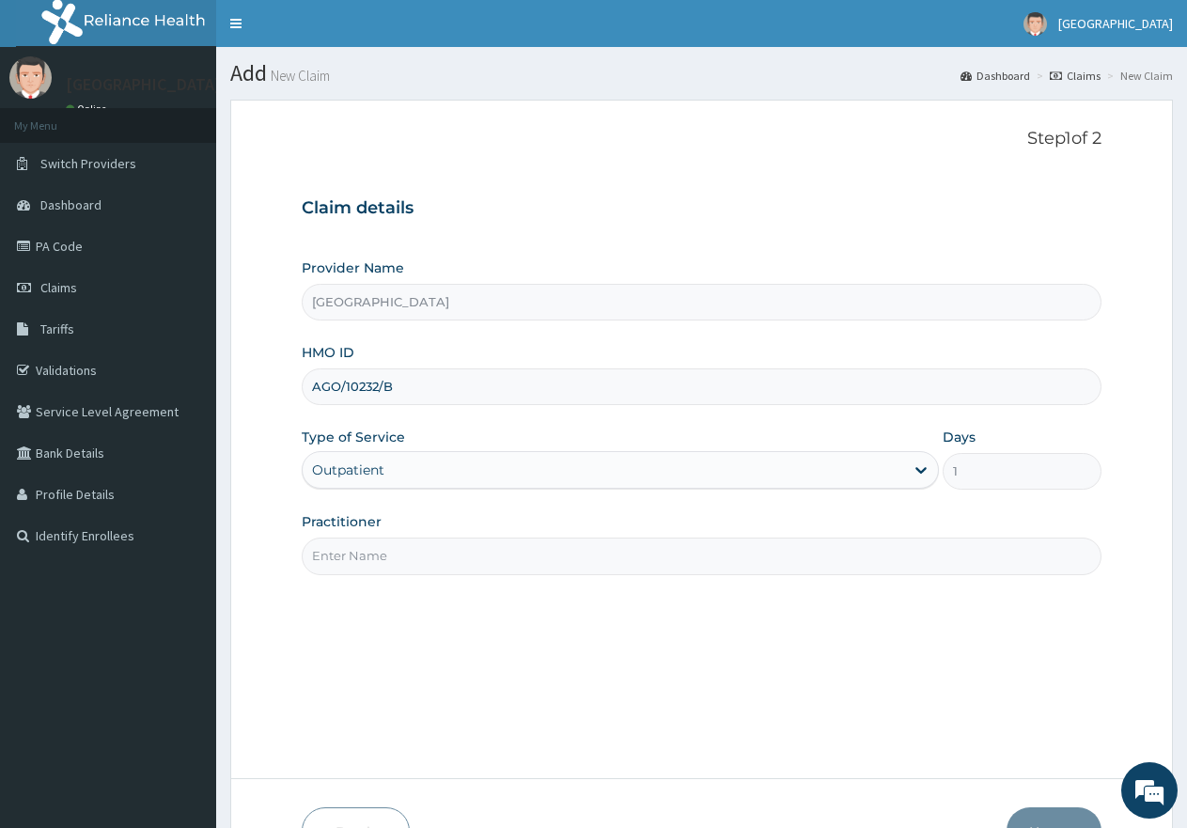
click at [403, 540] on input "Practitioner" at bounding box center [702, 556] width 800 height 37
type input "gp"
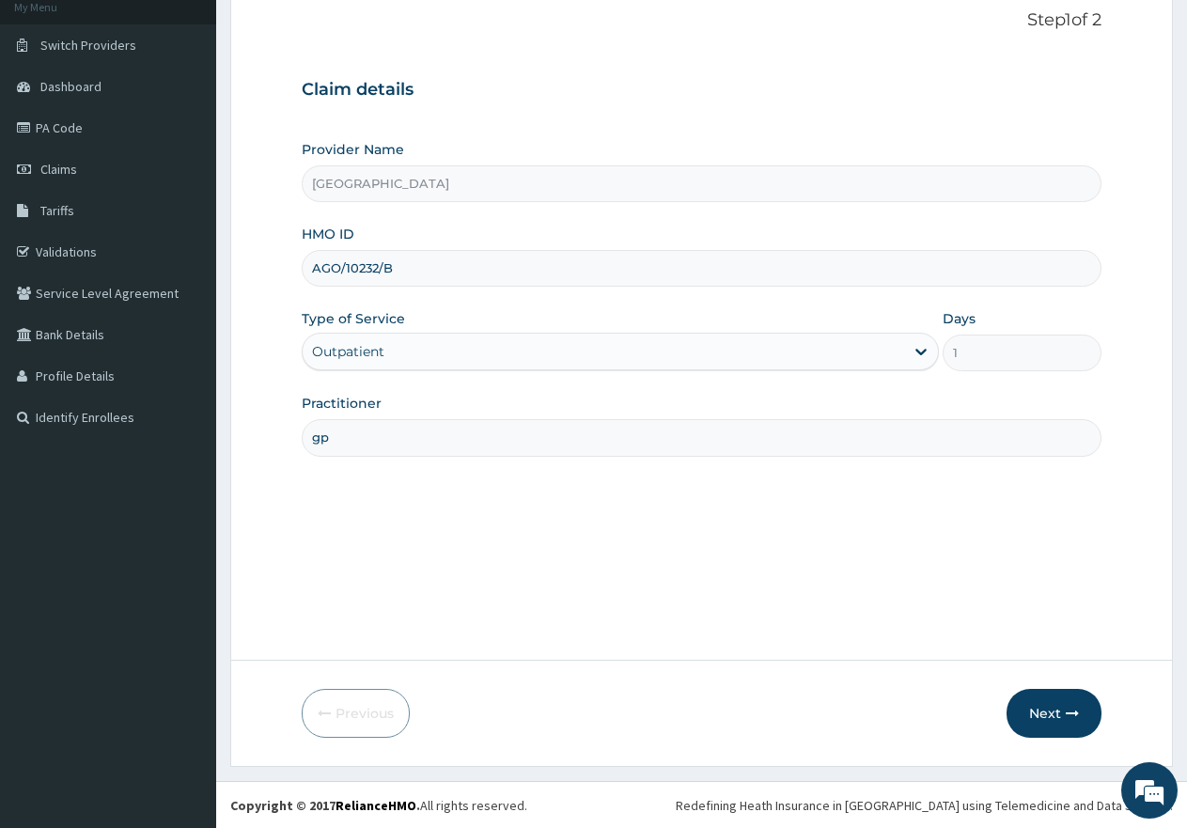
scroll to position [119, 0]
click at [1046, 712] on button "Next" at bounding box center [1054, 712] width 95 height 49
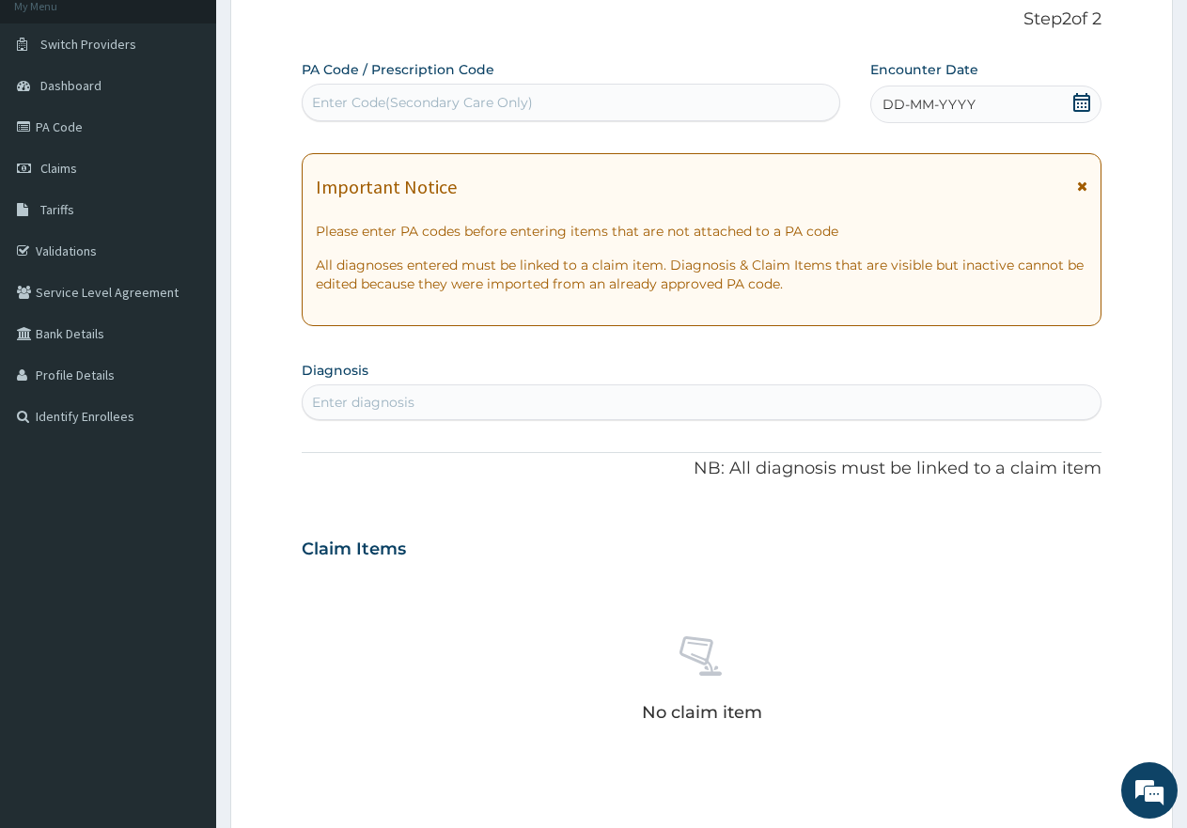
click at [441, 97] on div "Enter Code(Secondary Care Only)" at bounding box center [422, 102] width 221 height 19
paste input "PA/8989CB"
type input "PA/8989CB"
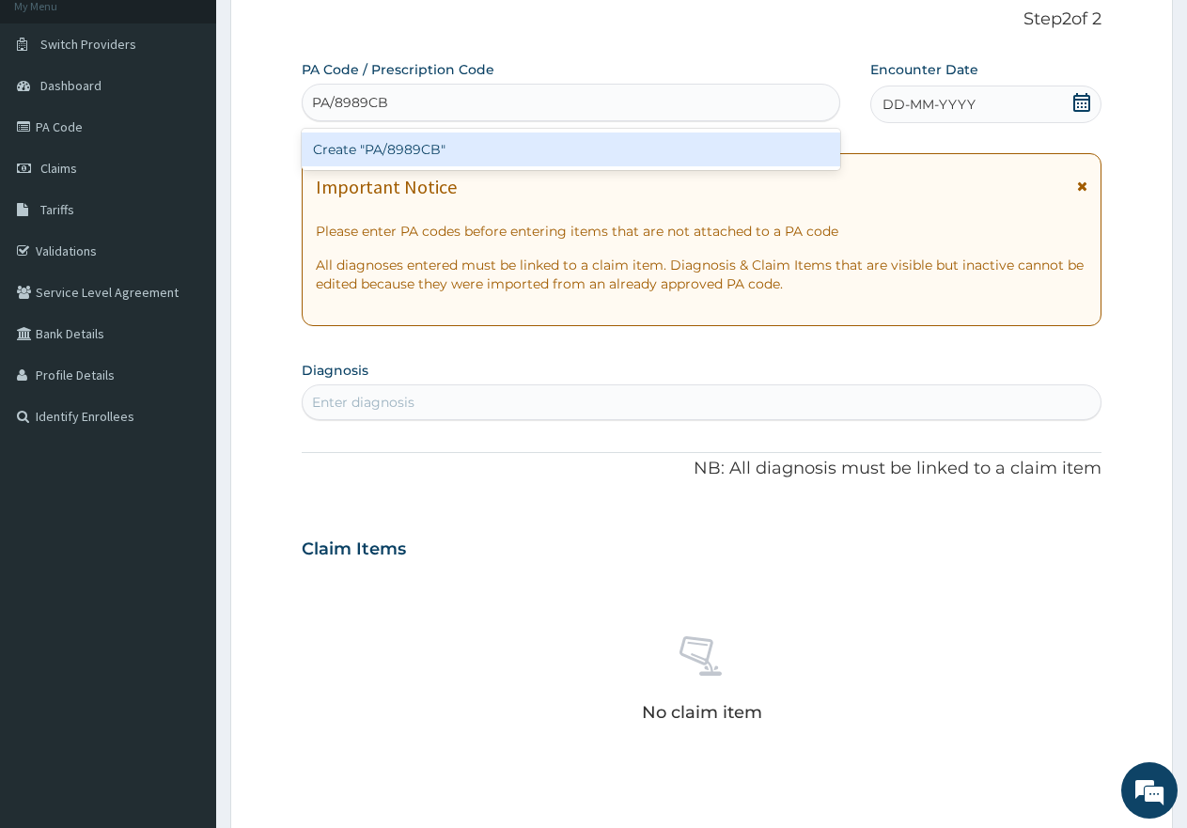
click at [447, 154] on div "Create "PA/8989CB"" at bounding box center [571, 150] width 539 height 34
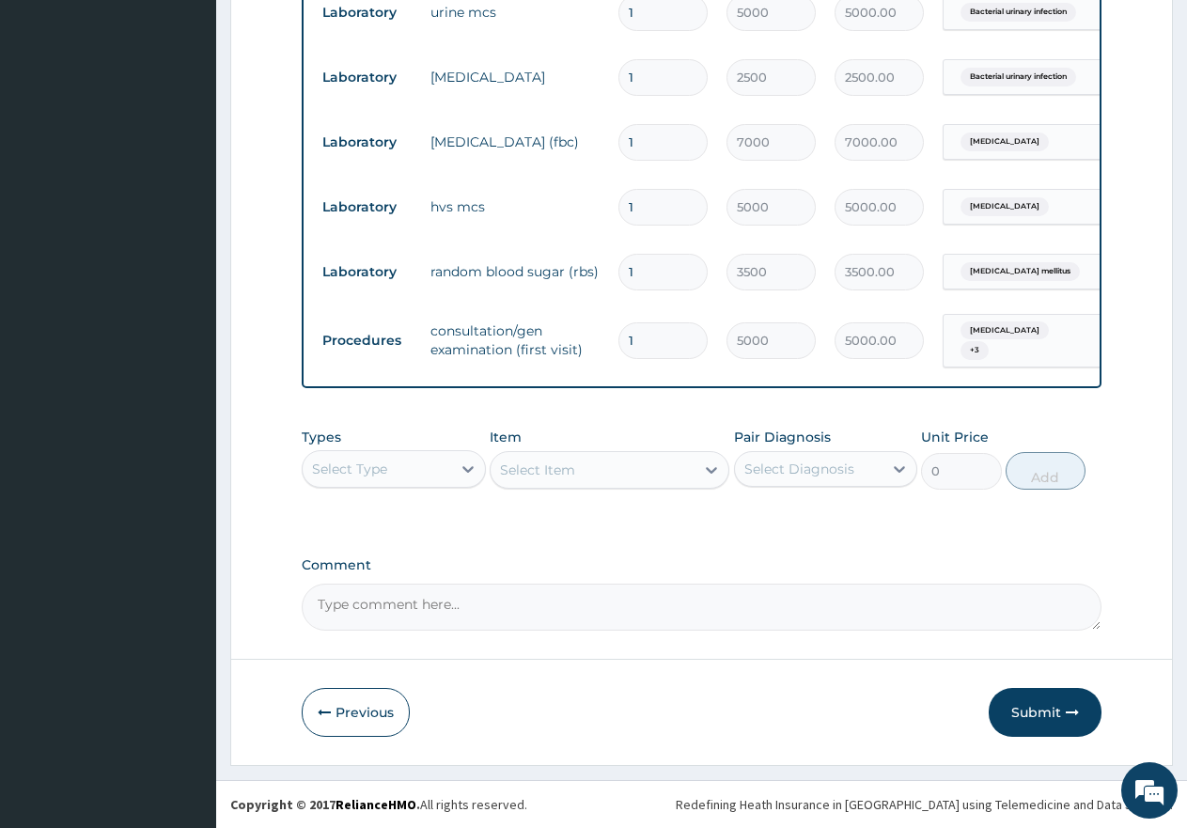
scroll to position [778, 0]
click at [1056, 709] on button "Submit" at bounding box center [1045, 712] width 113 height 49
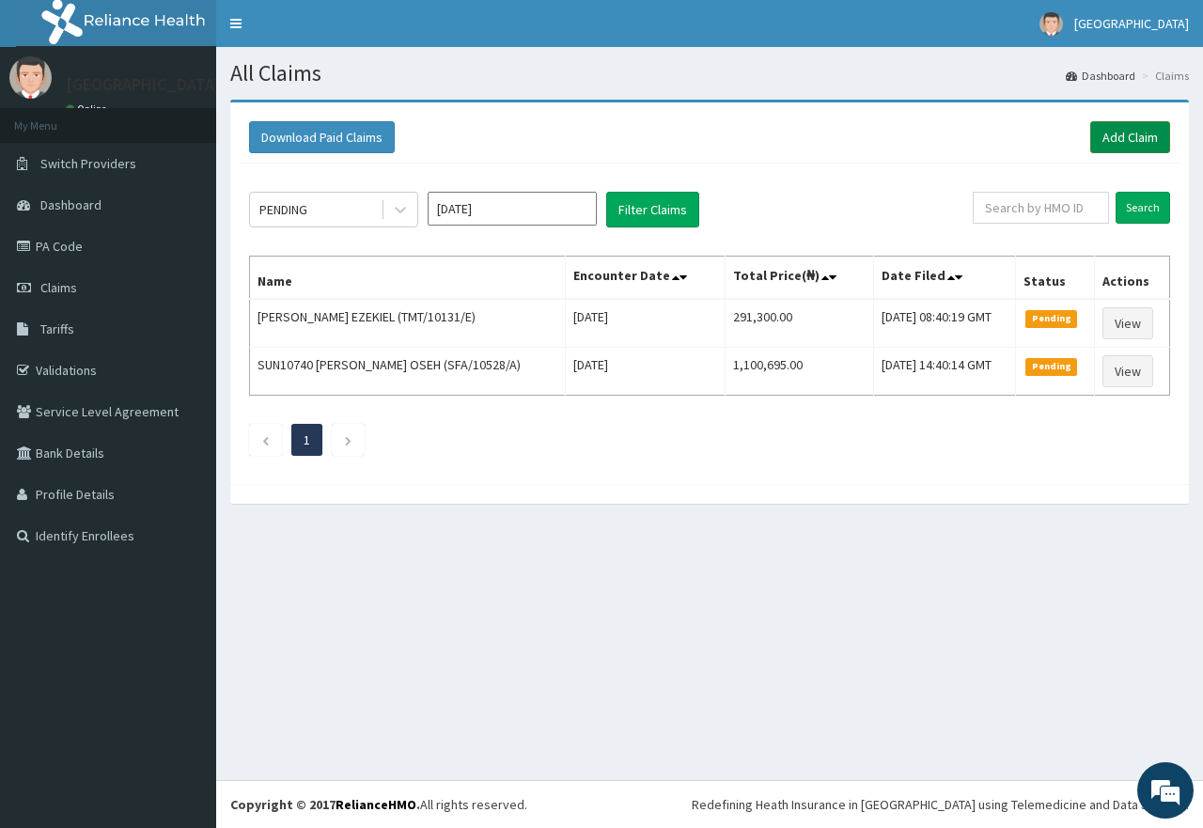
click at [1145, 134] on link "Add Claim" at bounding box center [1131, 137] width 80 height 32
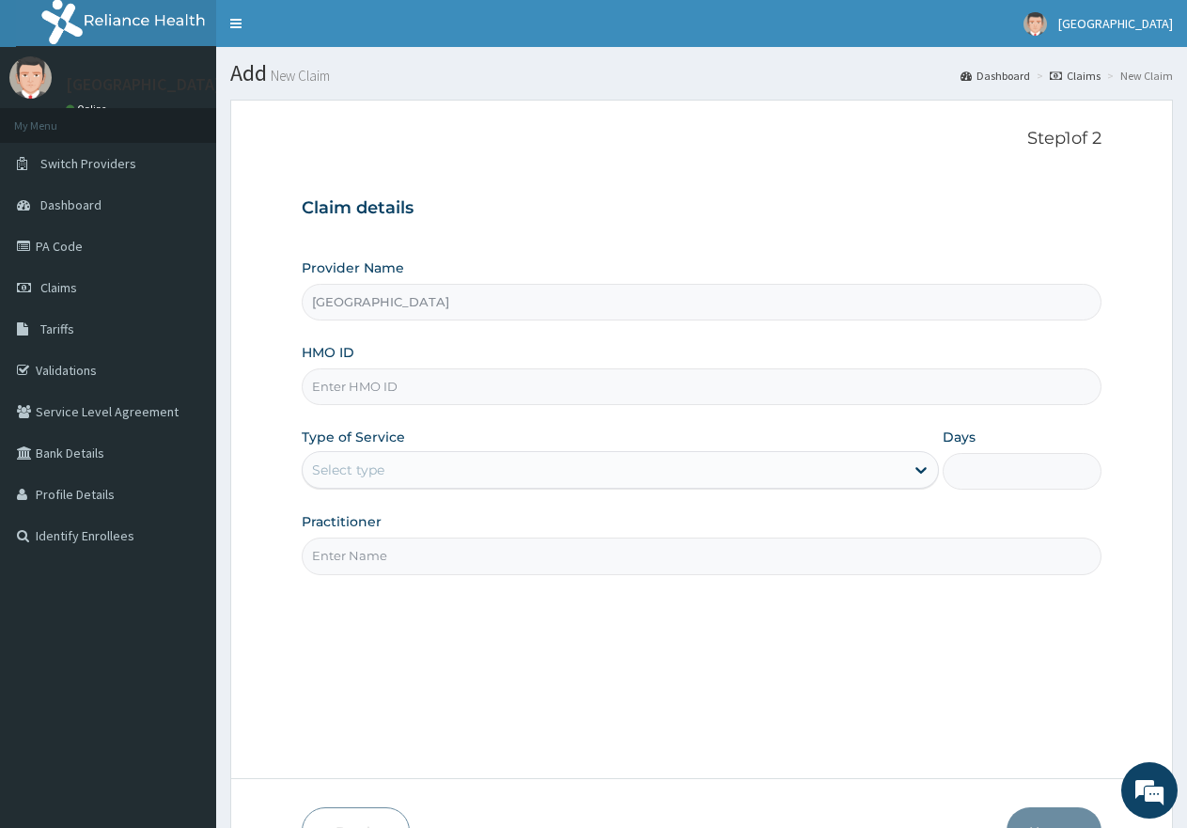
paste input "EDE/10025/A"
type input "EDE/10025/A"
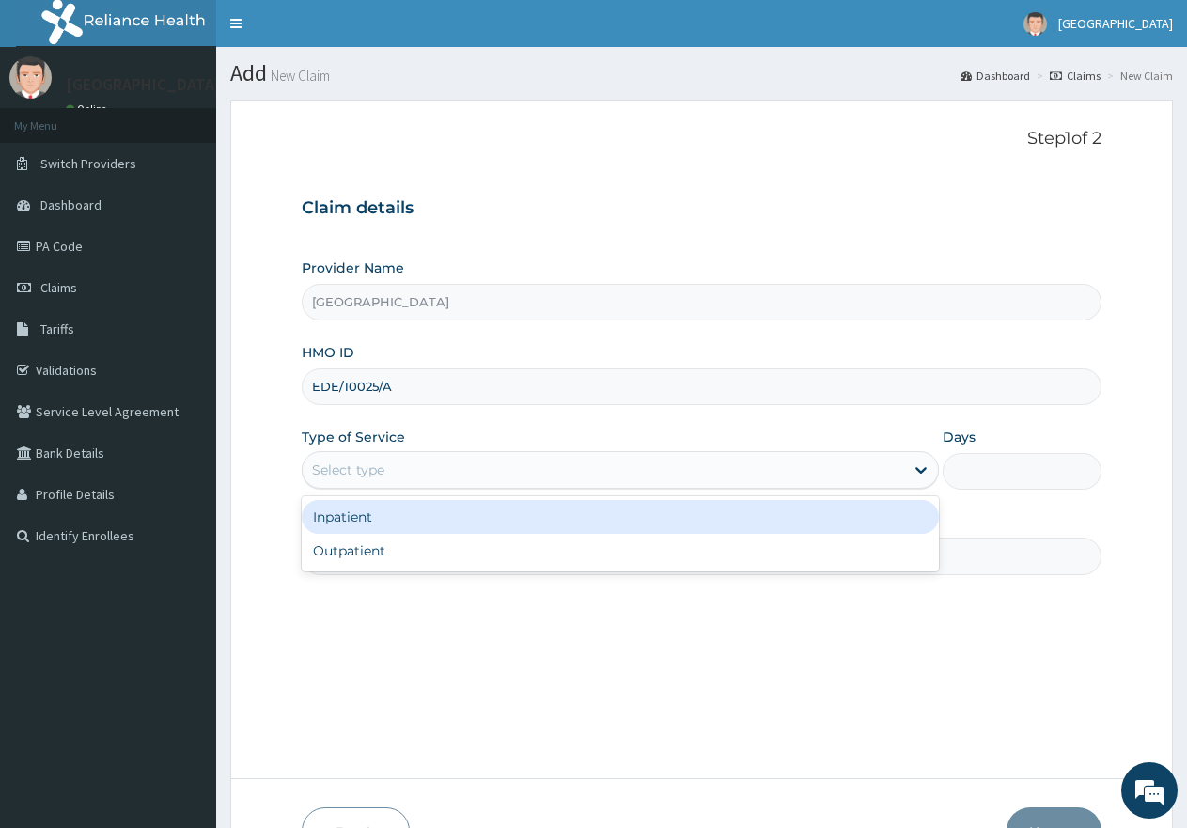
click at [384, 468] on div "Select type" at bounding box center [348, 470] width 72 height 19
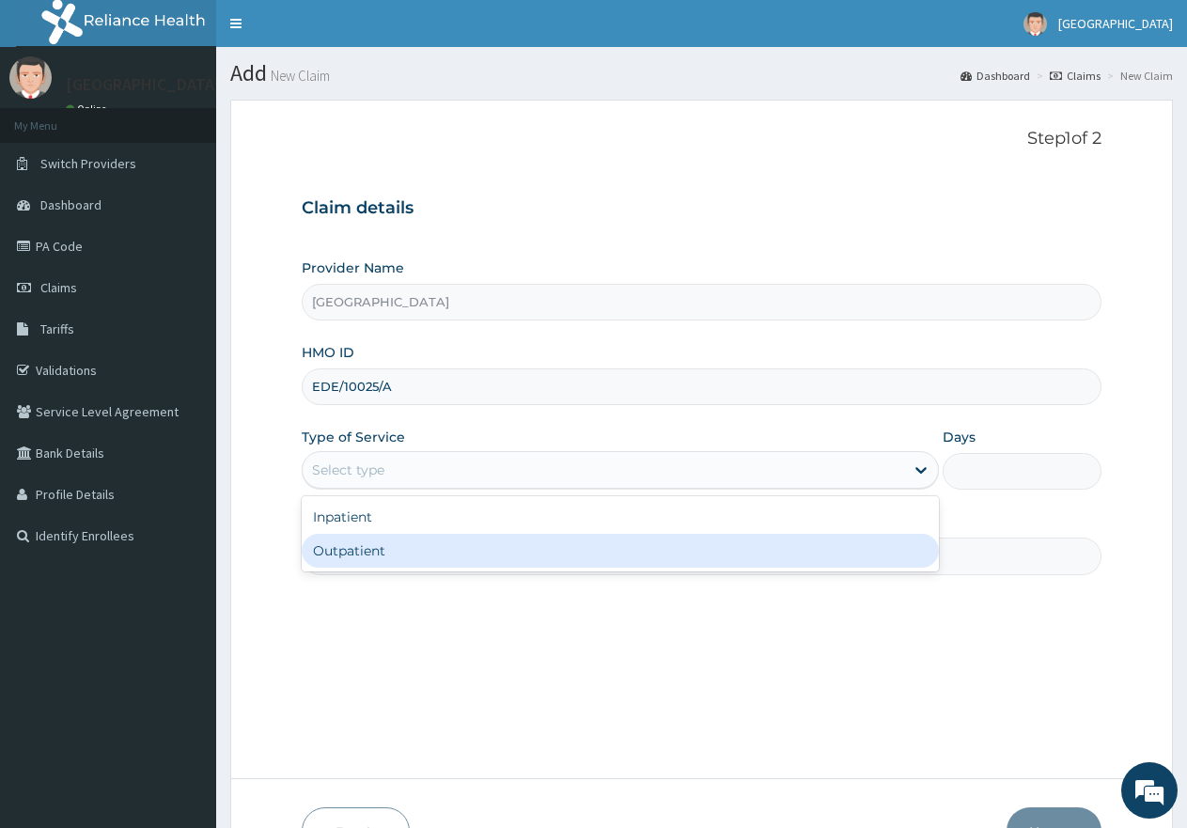
click at [375, 547] on div "Outpatient" at bounding box center [620, 551] width 636 height 34
type input "1"
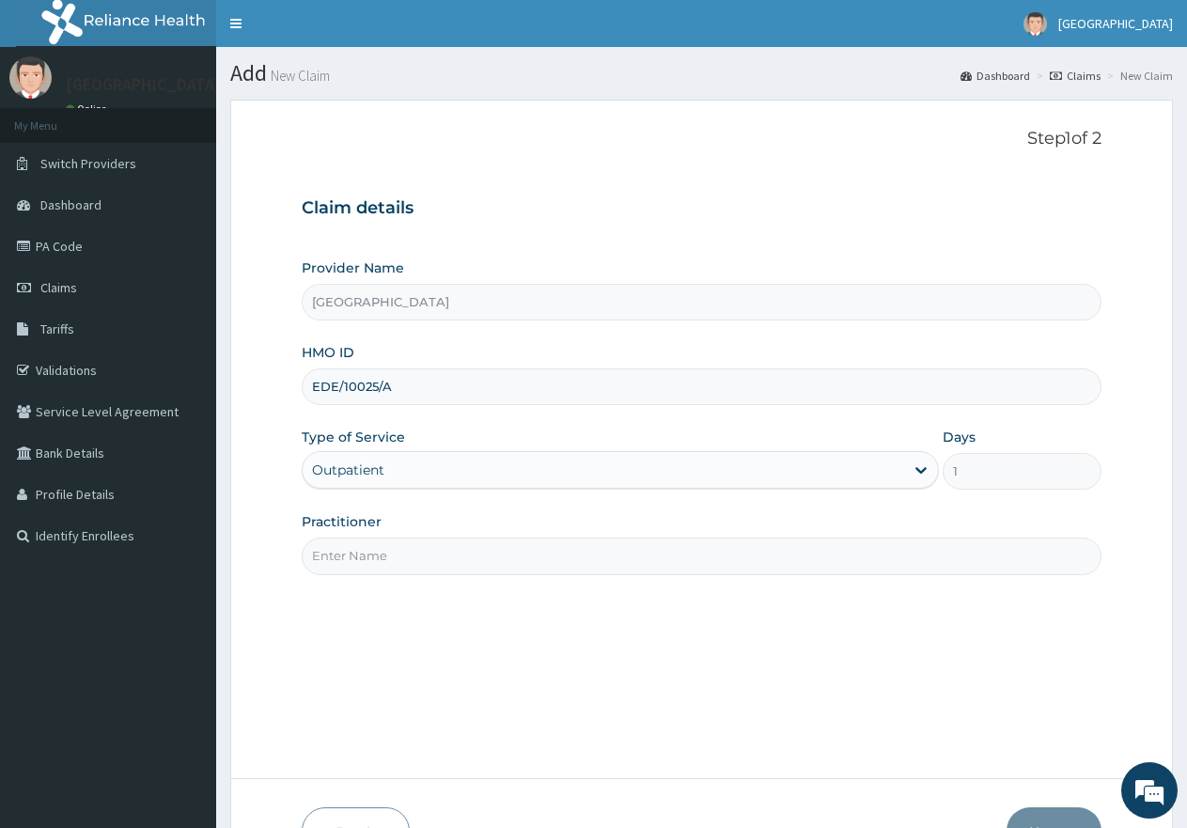
click at [383, 555] on input "Practitioner" at bounding box center [702, 556] width 800 height 37
type input "gp"
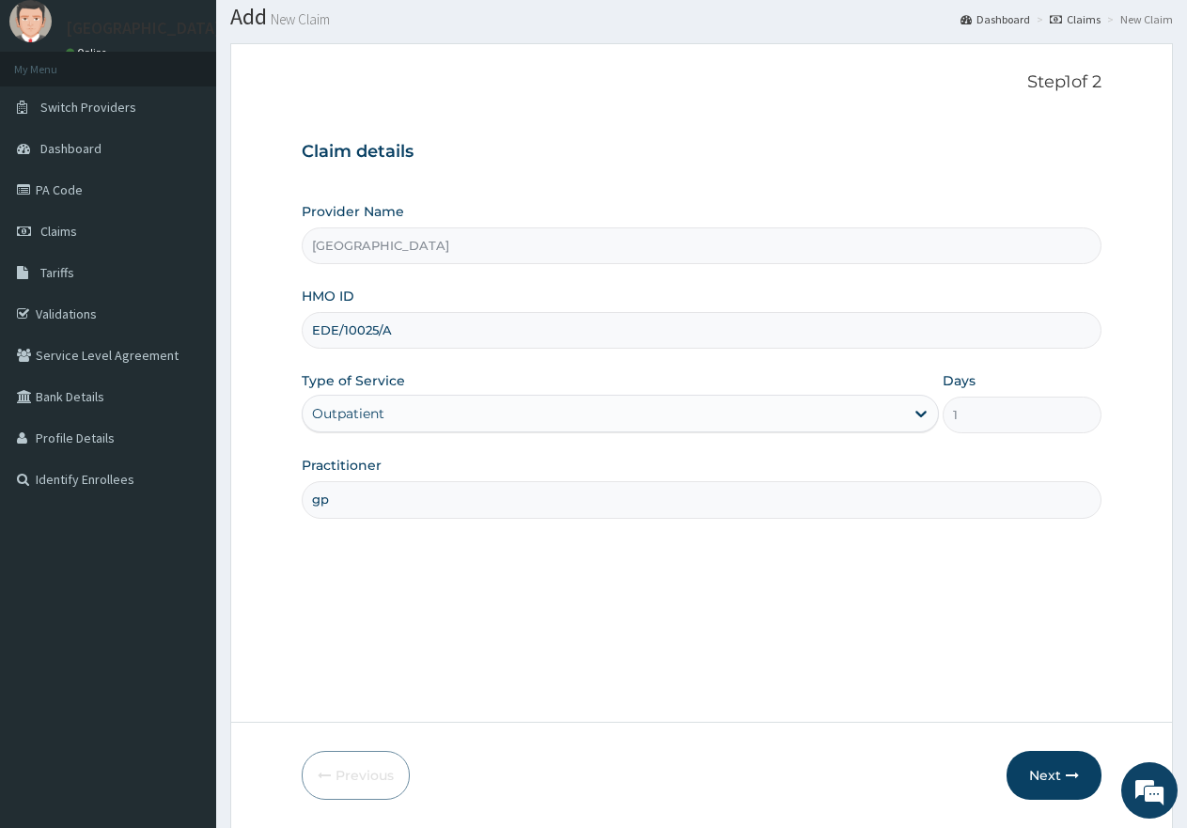
scroll to position [119, 0]
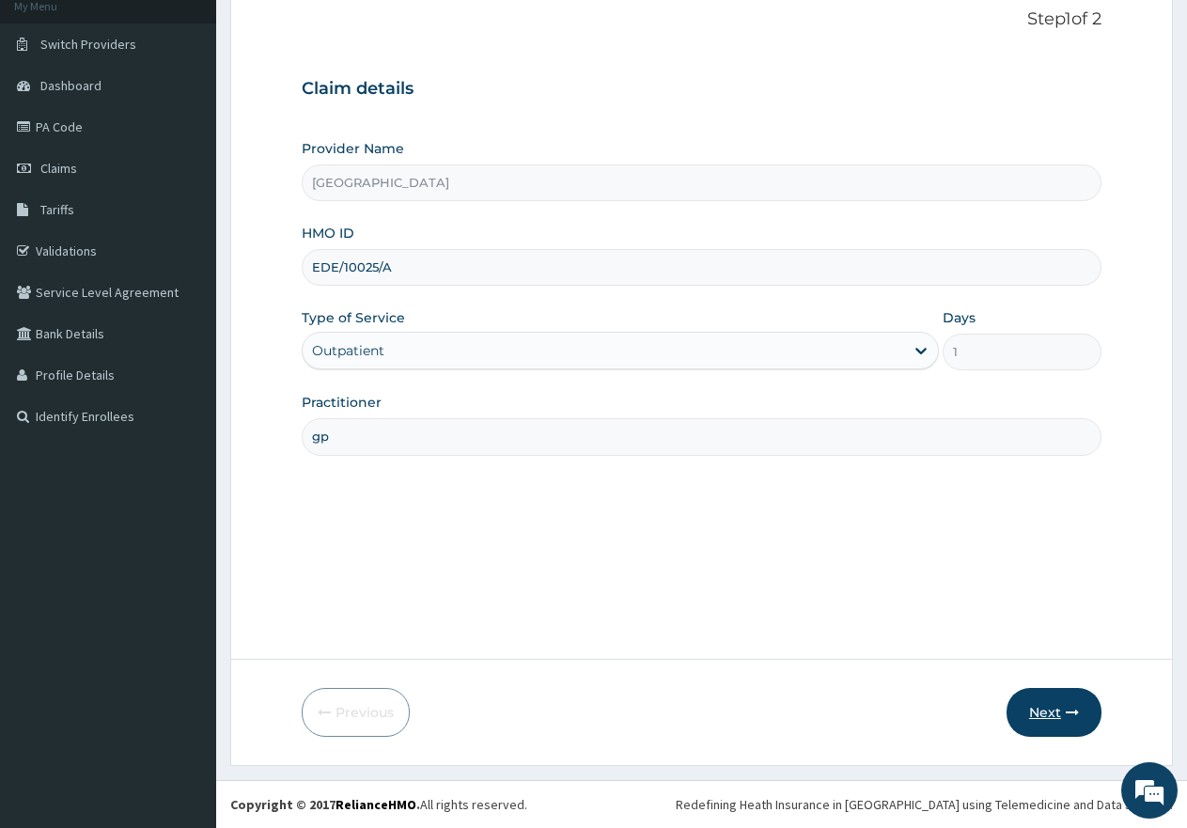
click at [1039, 713] on button "Next" at bounding box center [1054, 712] width 95 height 49
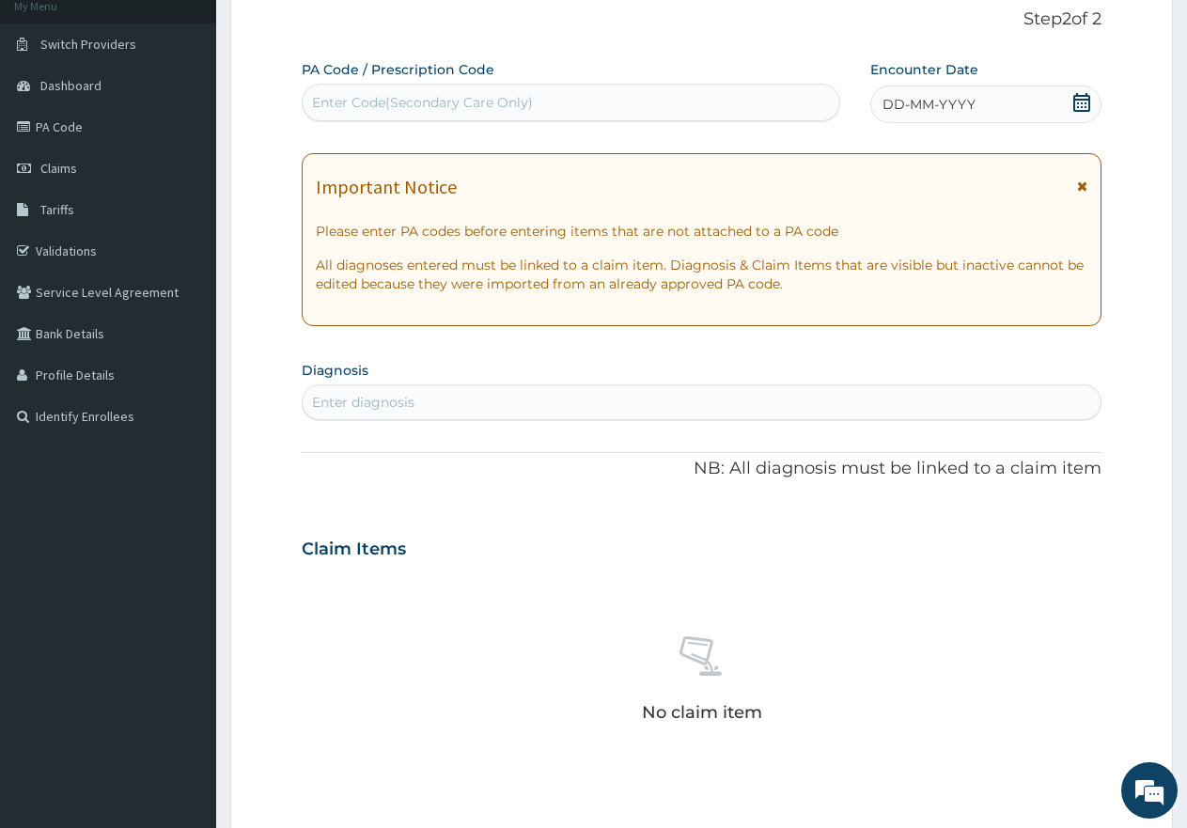
scroll to position [0, 0]
click at [432, 99] on div "Enter Code(Secondary Care Only)" at bounding box center [422, 102] width 221 height 19
paste input "PA/0FC756"
type input "PA/0FC756"
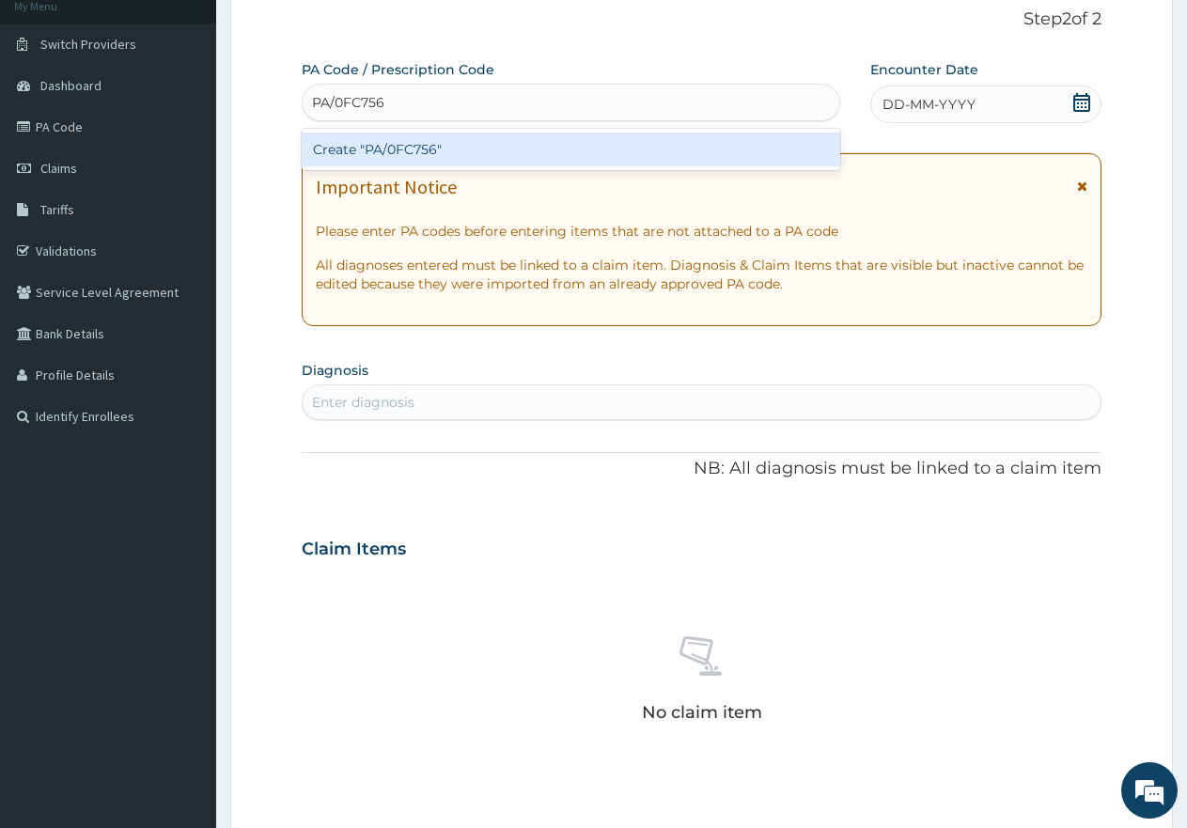
click at [415, 154] on div "Create "PA/0FC756"" at bounding box center [571, 150] width 539 height 34
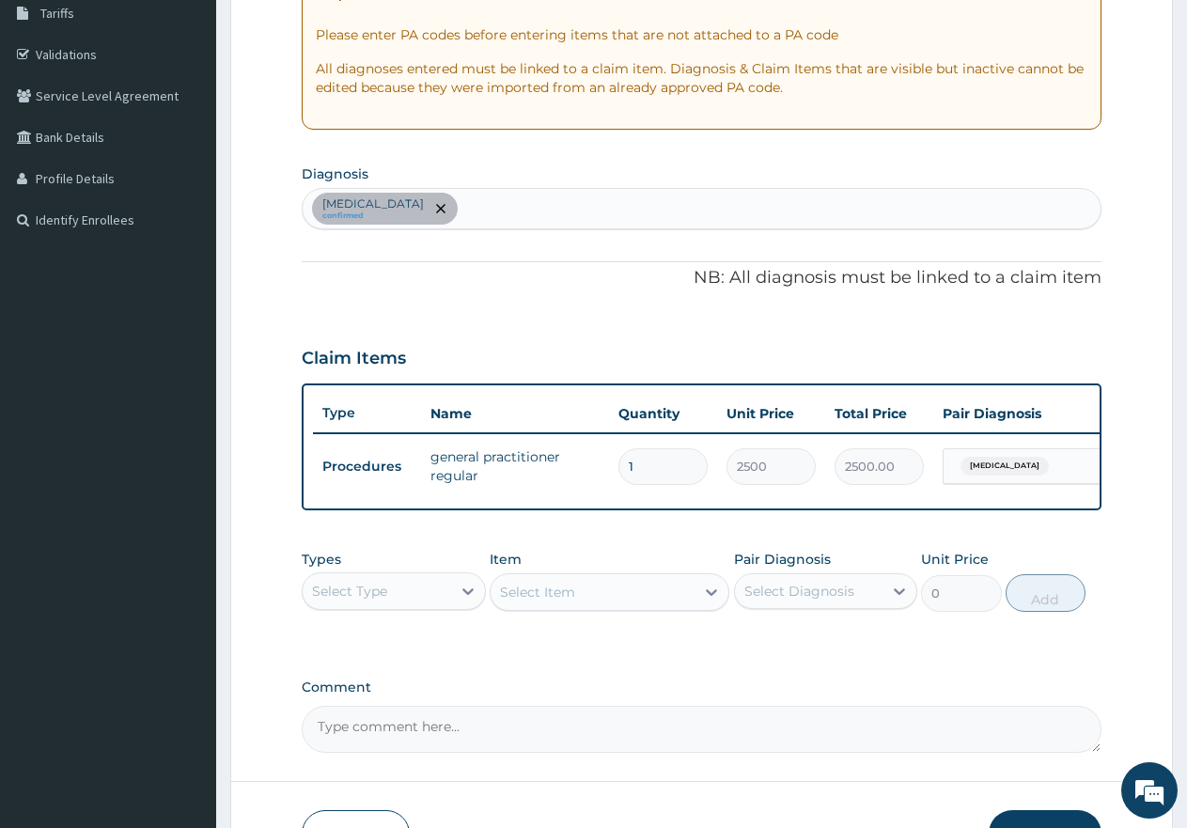
scroll to position [401, 0]
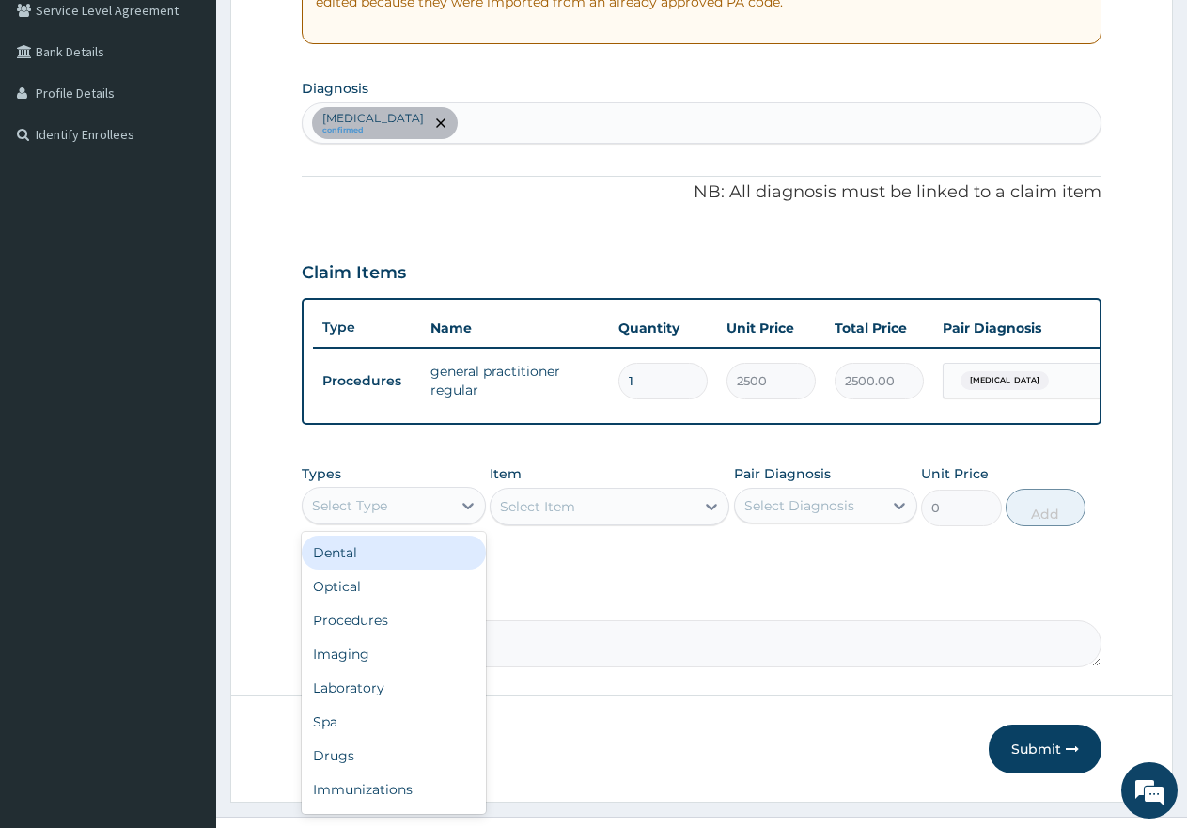
click at [423, 512] on div "Select Type" at bounding box center [377, 506] width 149 height 30
drag, startPoint x: 413, startPoint y: 640, endPoint x: 508, endPoint y: 514, distance: 157.7
click at [413, 637] on div "Procedures" at bounding box center [394, 621] width 184 height 34
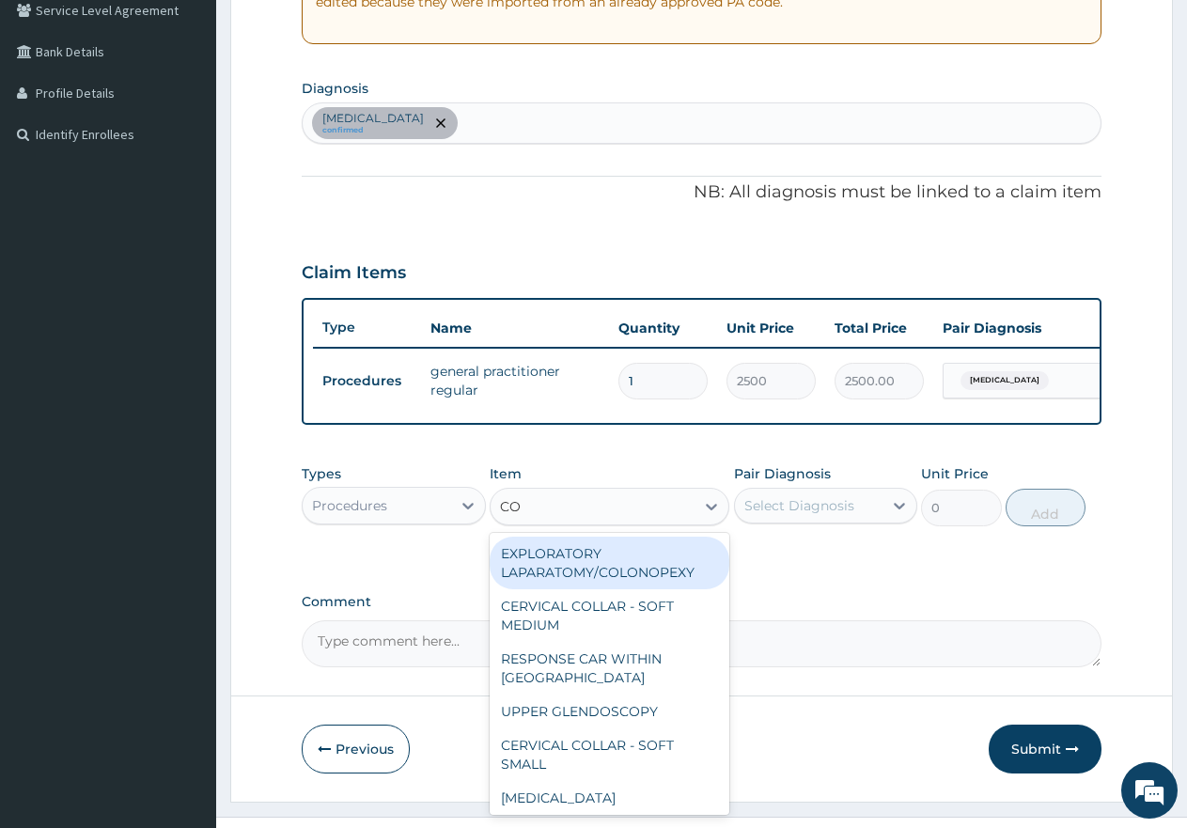
type input "CON"
click at [593, 519] on div "CON CO" at bounding box center [593, 507] width 204 height 30
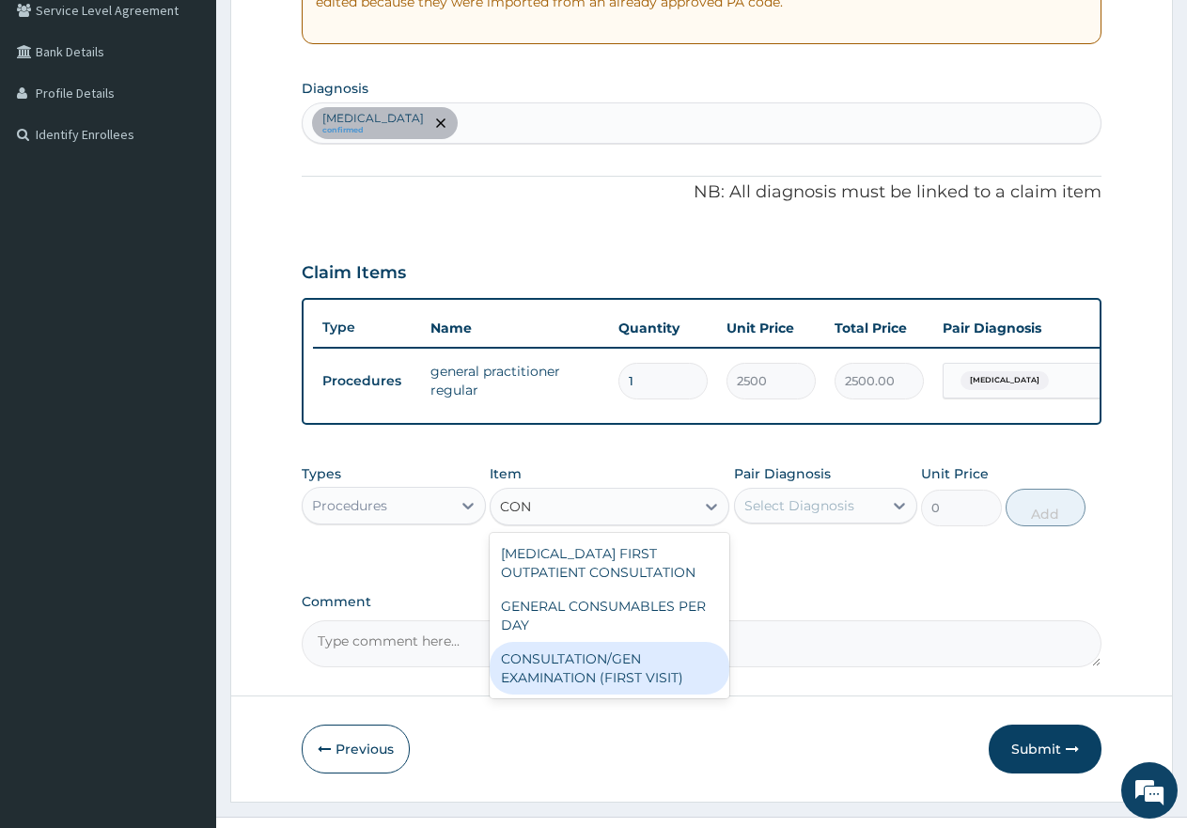
drag, startPoint x: 551, startPoint y: 689, endPoint x: 719, endPoint y: 620, distance: 181.7
click at [579, 678] on div "CONSULTATION/GEN EXAMINATION (FIRST VISIT)" at bounding box center [610, 668] width 240 height 53
type input "5000"
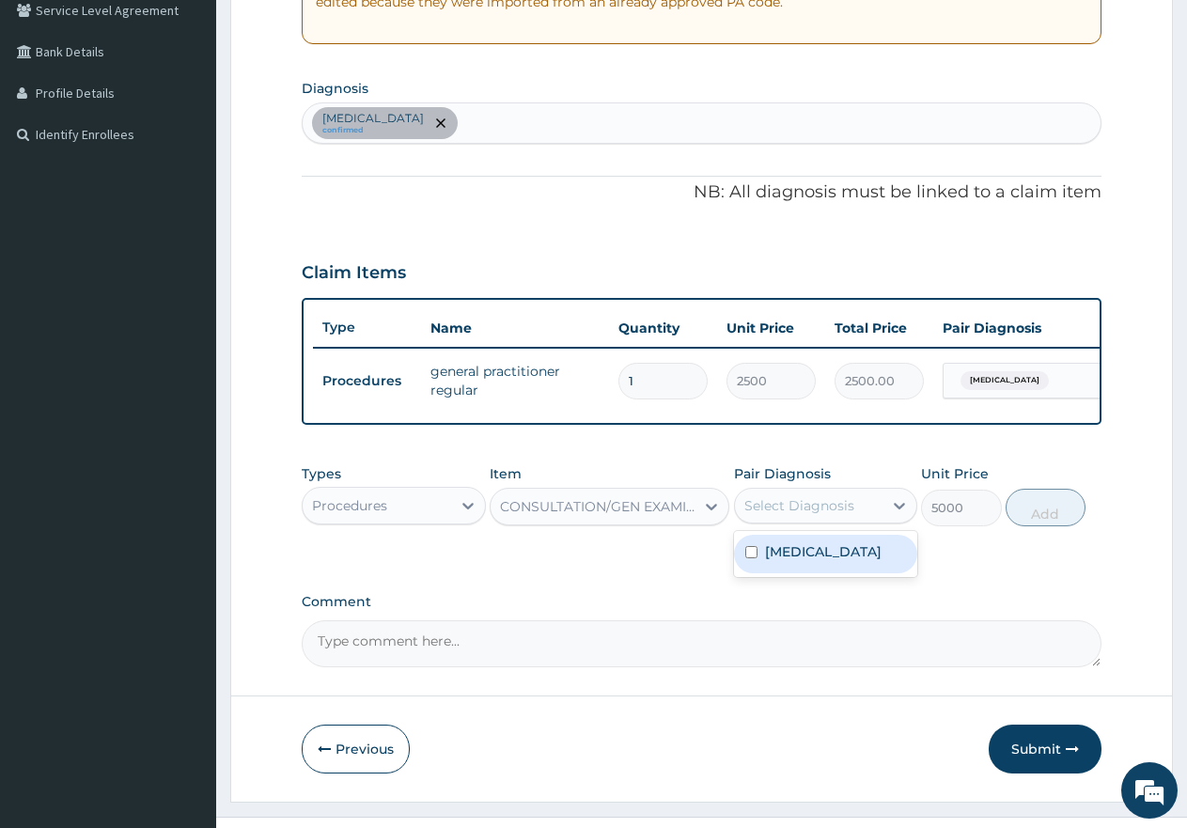
click at [792, 515] on div "Select Diagnosis" at bounding box center [800, 505] width 110 height 19
drag, startPoint x: 755, startPoint y: 569, endPoint x: 823, endPoint y: 582, distance: 69.0
click at [755, 558] on input "checkbox" at bounding box center [751, 552] width 12 height 12
checkbox input "true"
click at [1059, 526] on button "Add" at bounding box center [1046, 508] width 80 height 38
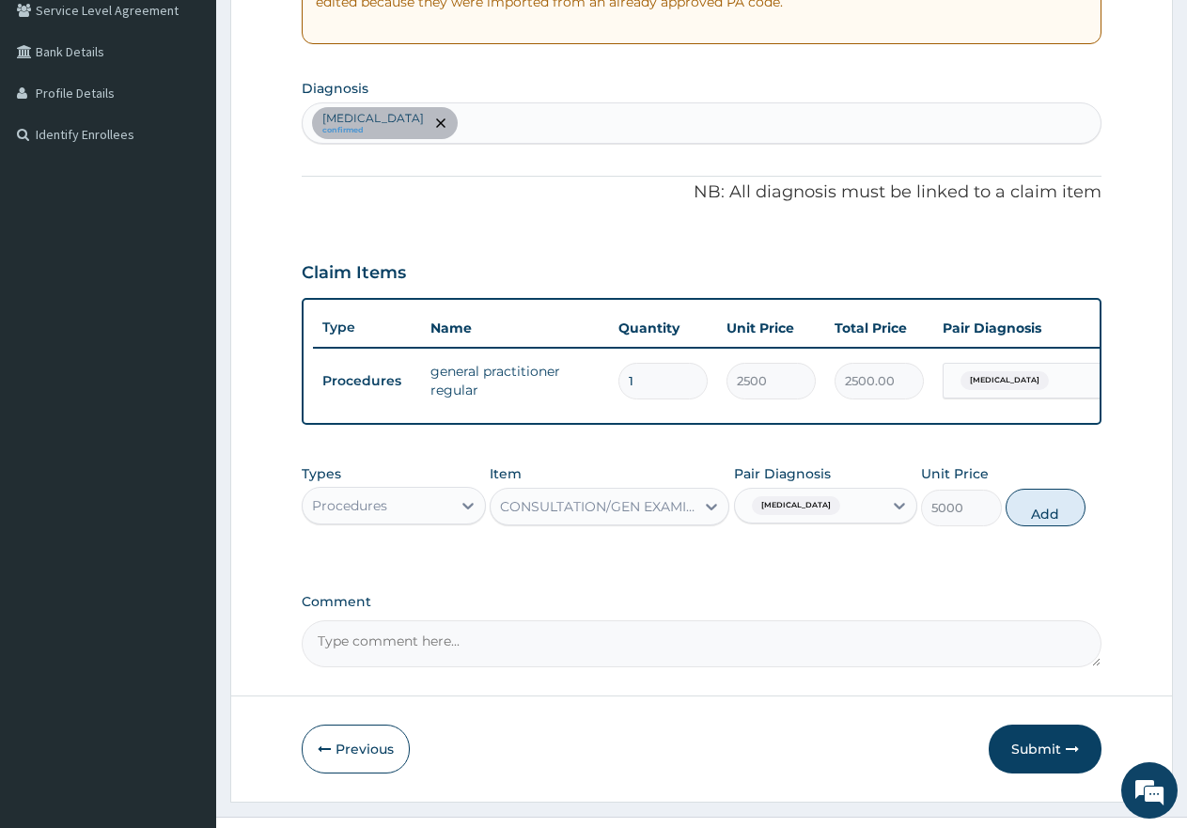
type input "0"
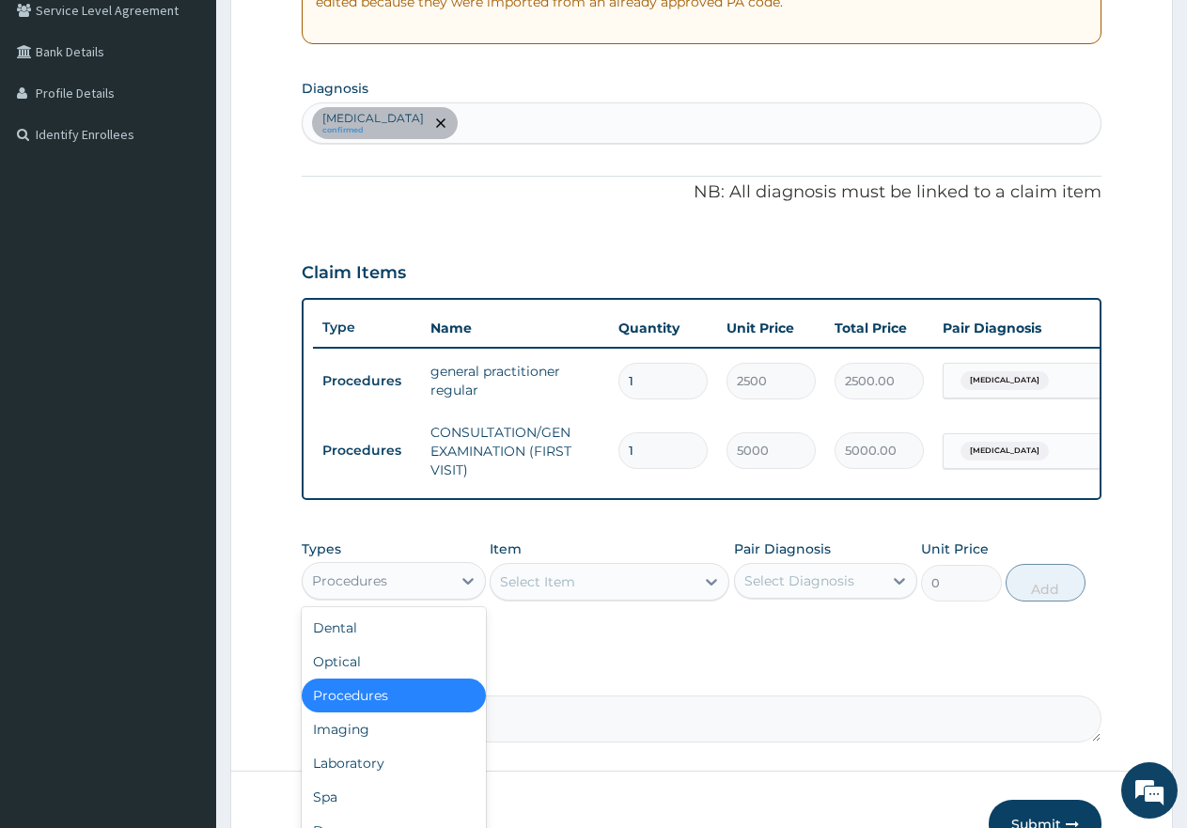
click at [401, 596] on div "Procedures" at bounding box center [377, 581] width 149 height 30
drag, startPoint x: 353, startPoint y: 772, endPoint x: 394, endPoint y: 696, distance: 86.2
click at [358, 769] on div "Laboratory" at bounding box center [394, 763] width 184 height 34
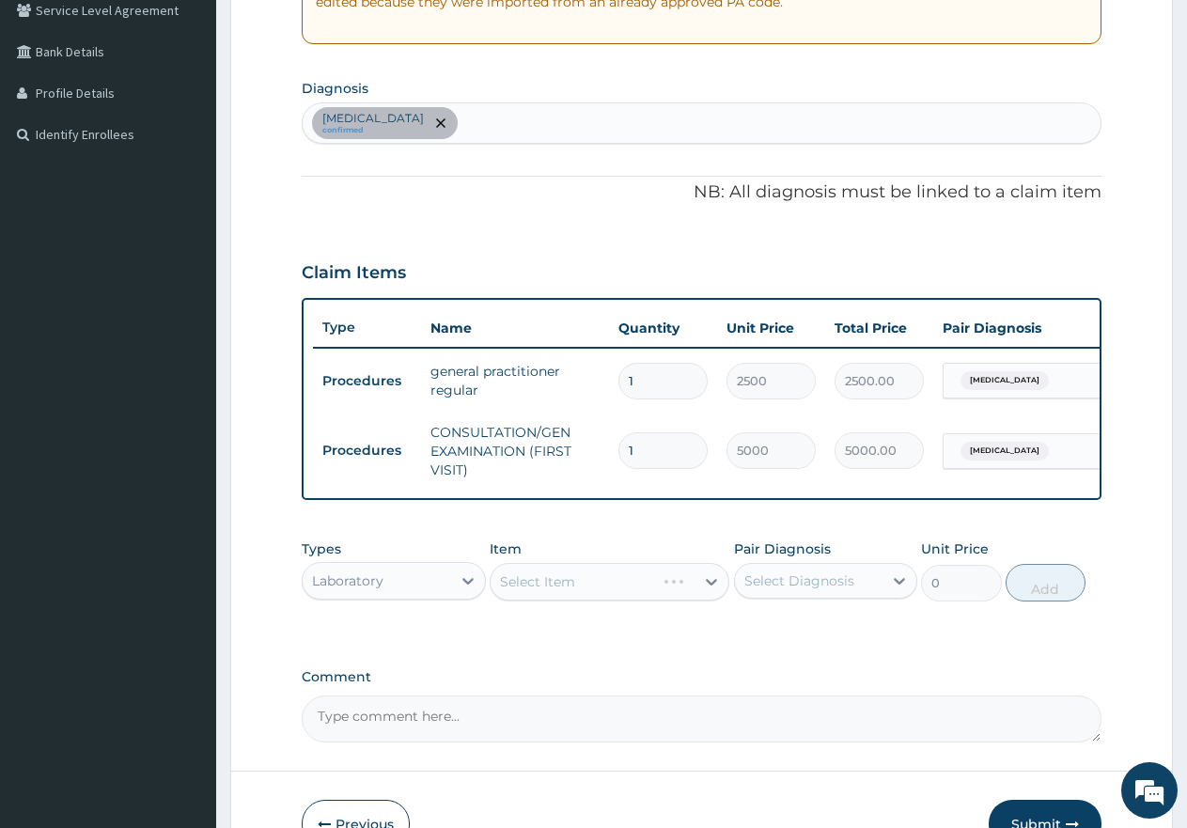
click at [566, 111] on div "[MEDICAL_DATA] confirmed" at bounding box center [702, 122] width 798 height 39
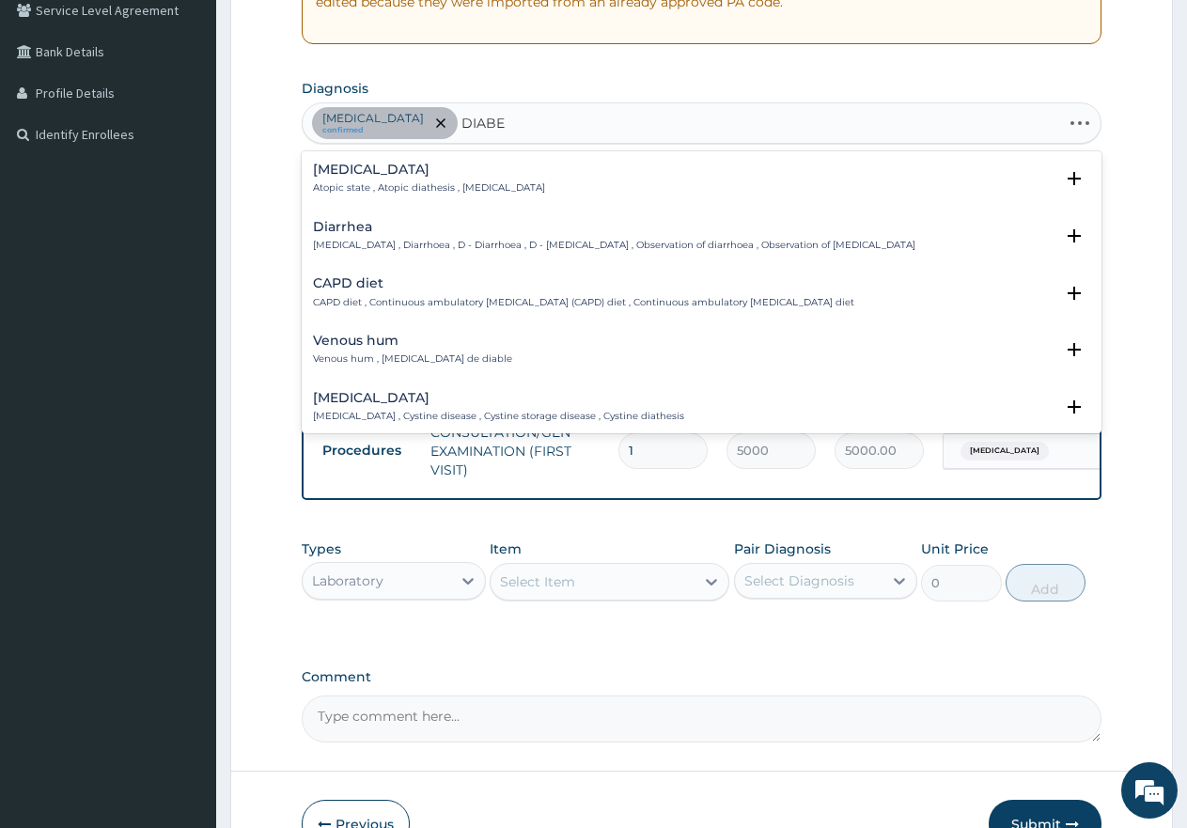
type input "DIABET"
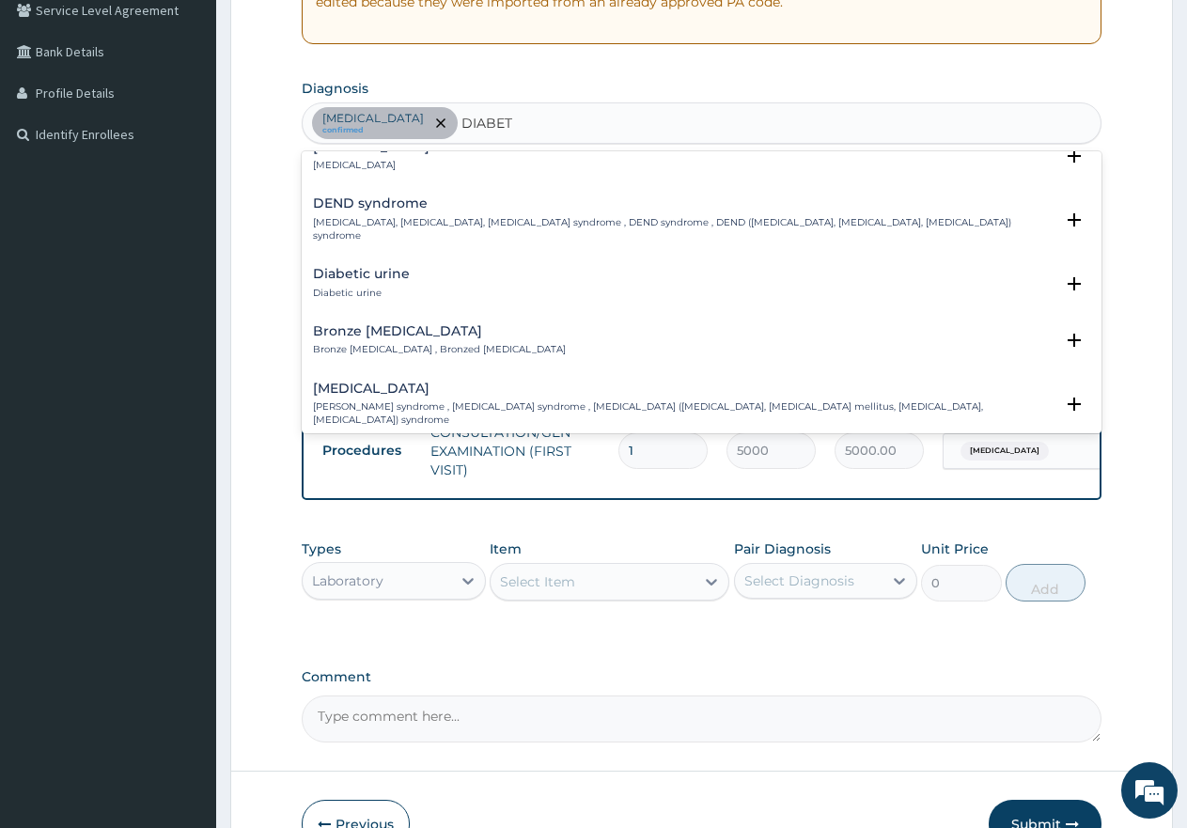
scroll to position [188, 0]
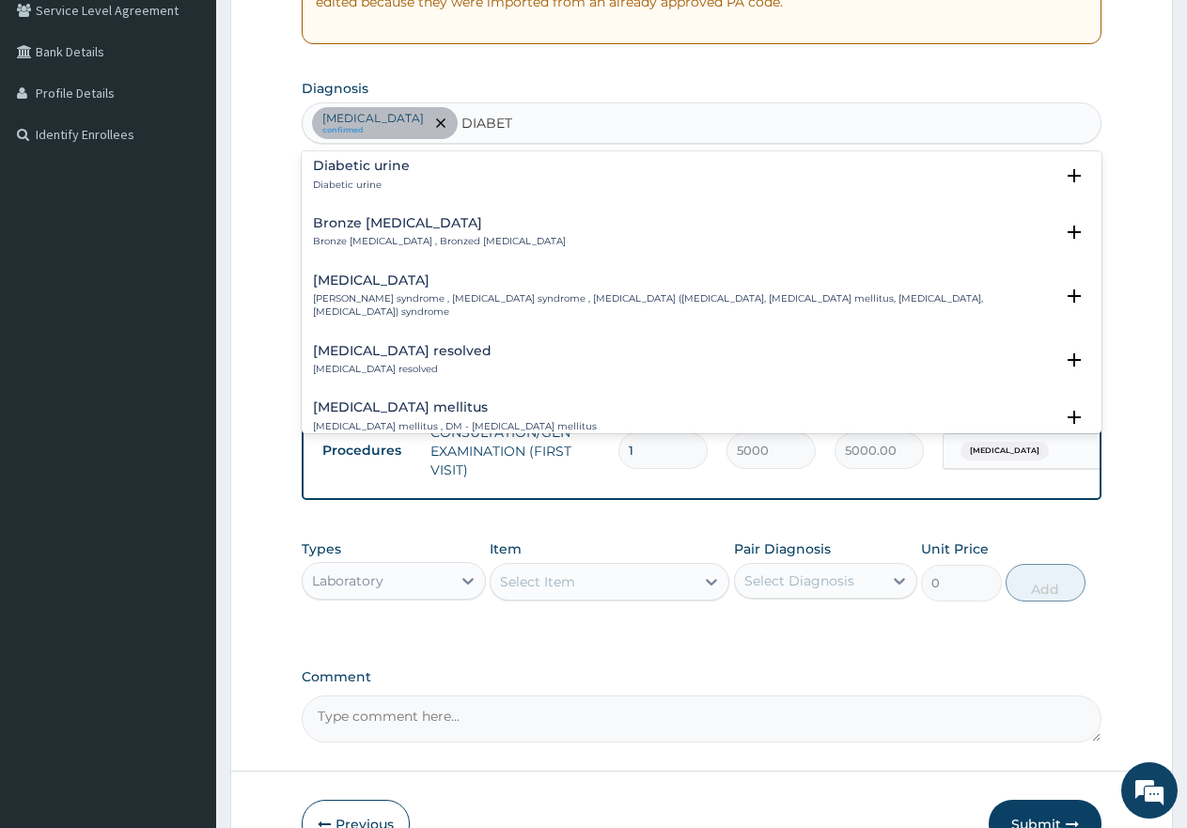
click at [377, 400] on h4 "[MEDICAL_DATA] mellitus" at bounding box center [455, 407] width 284 height 14
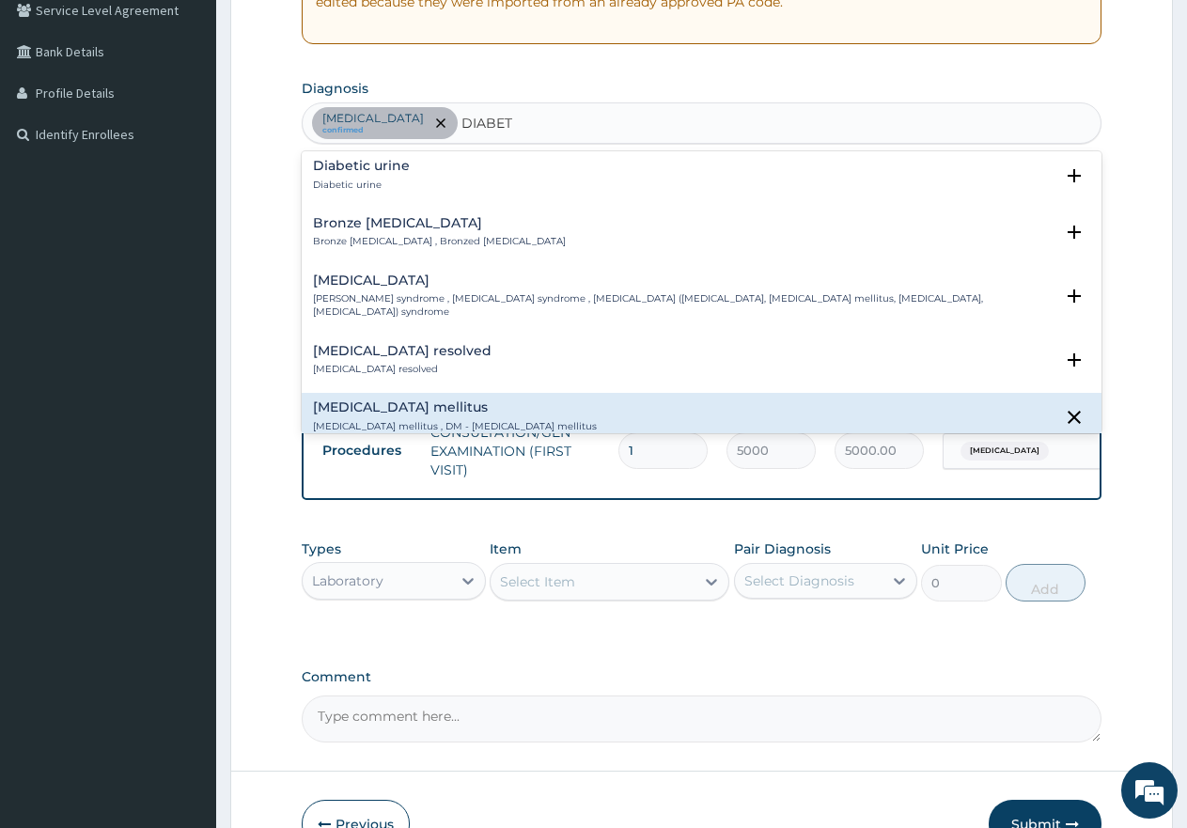
scroll to position [376, 0]
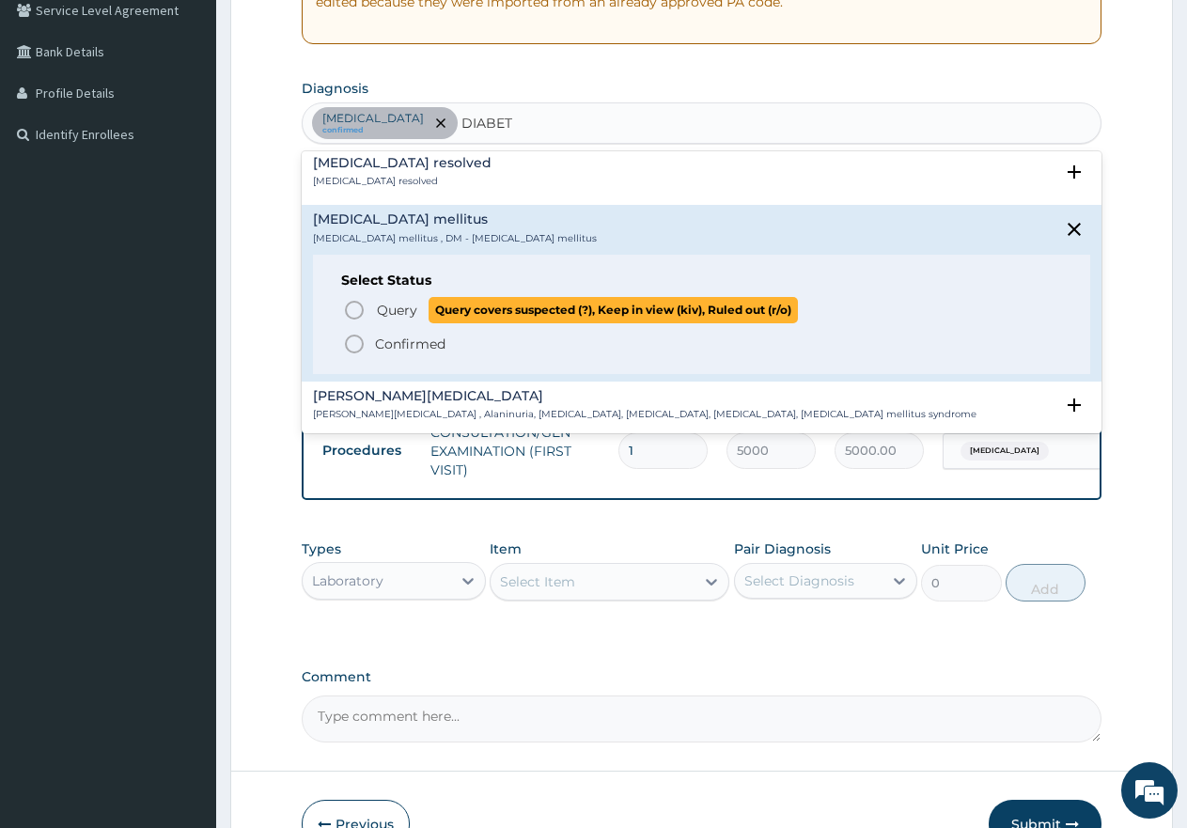
click at [353, 299] on icon "status option query" at bounding box center [354, 310] width 23 height 23
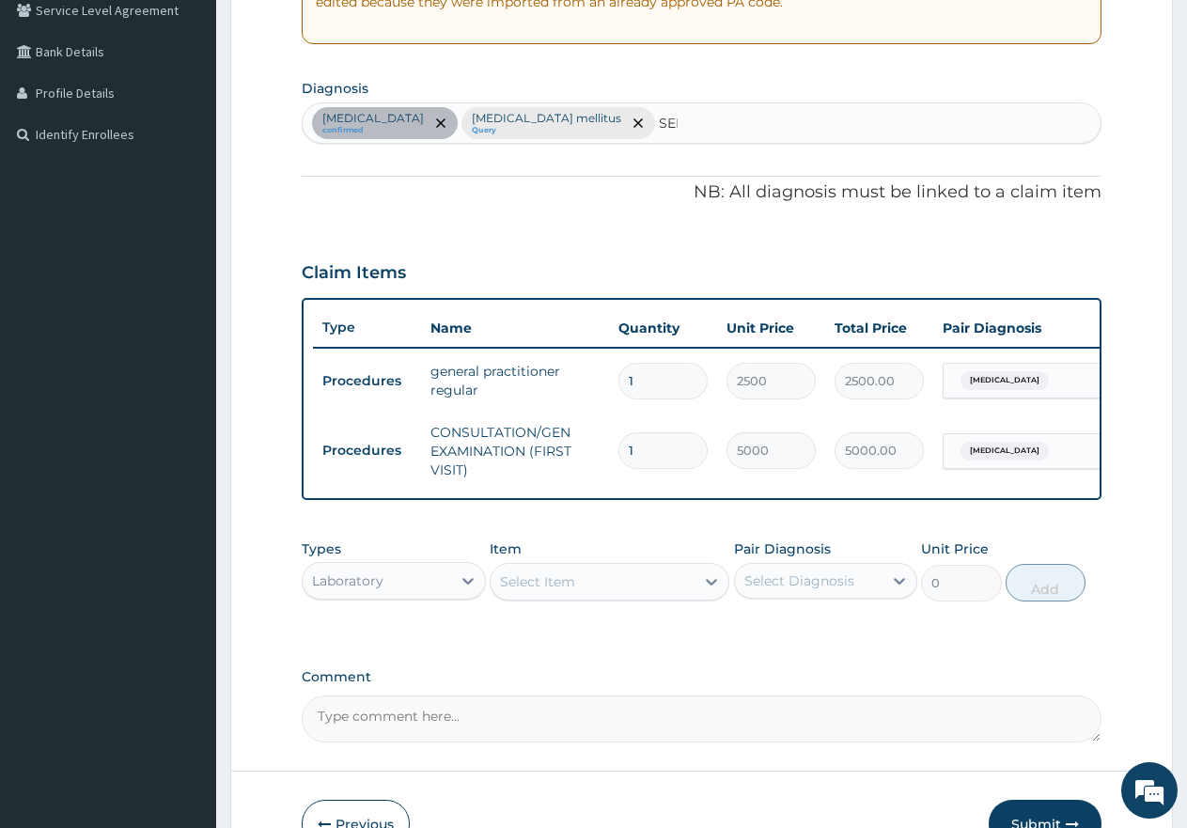
type input "SEPS"
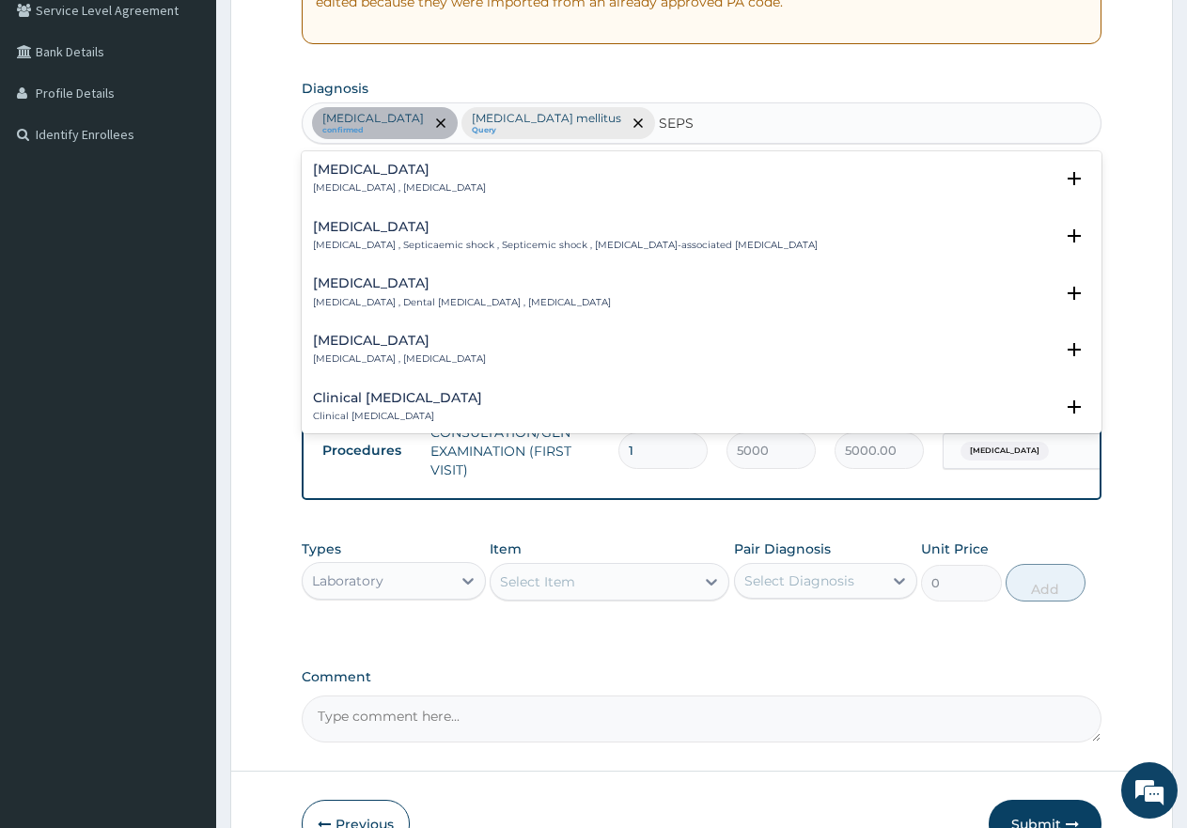
click at [342, 177] on h4 "[MEDICAL_DATA]" at bounding box center [399, 170] width 173 height 14
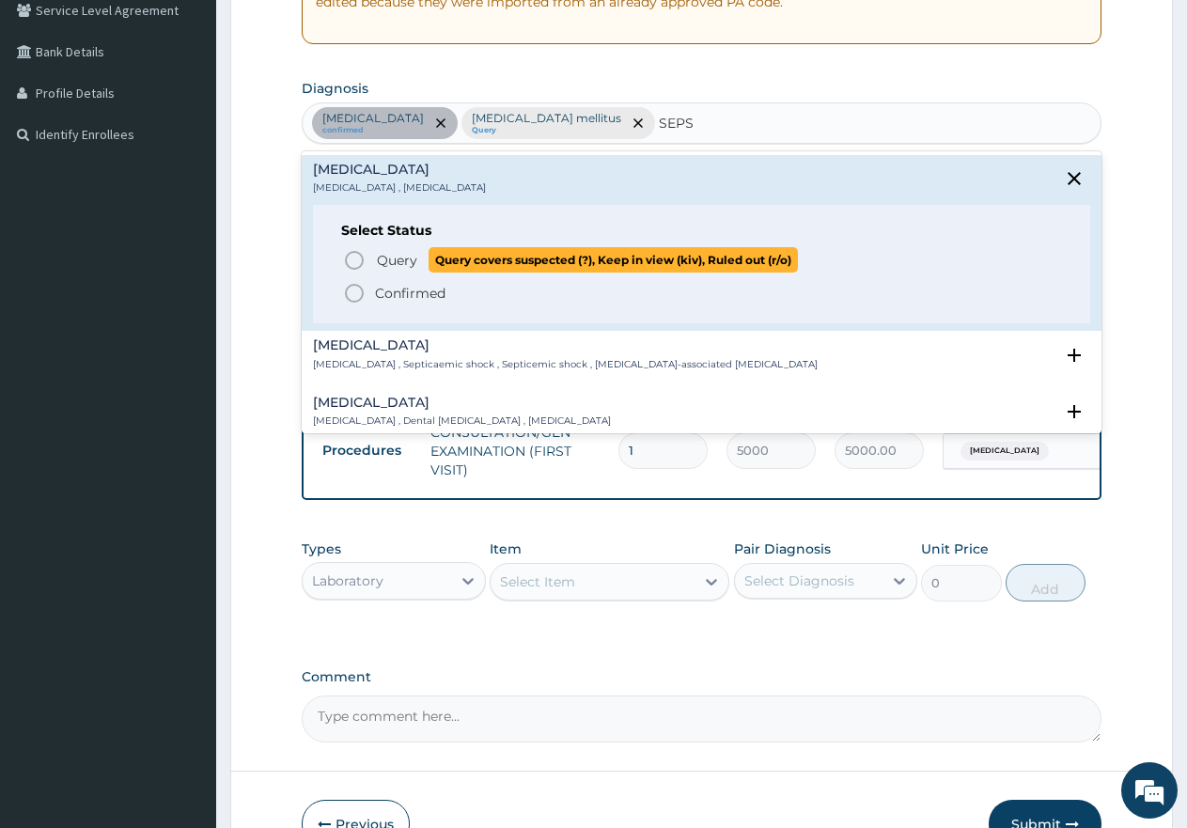
click at [353, 263] on icon "status option query" at bounding box center [354, 260] width 23 height 23
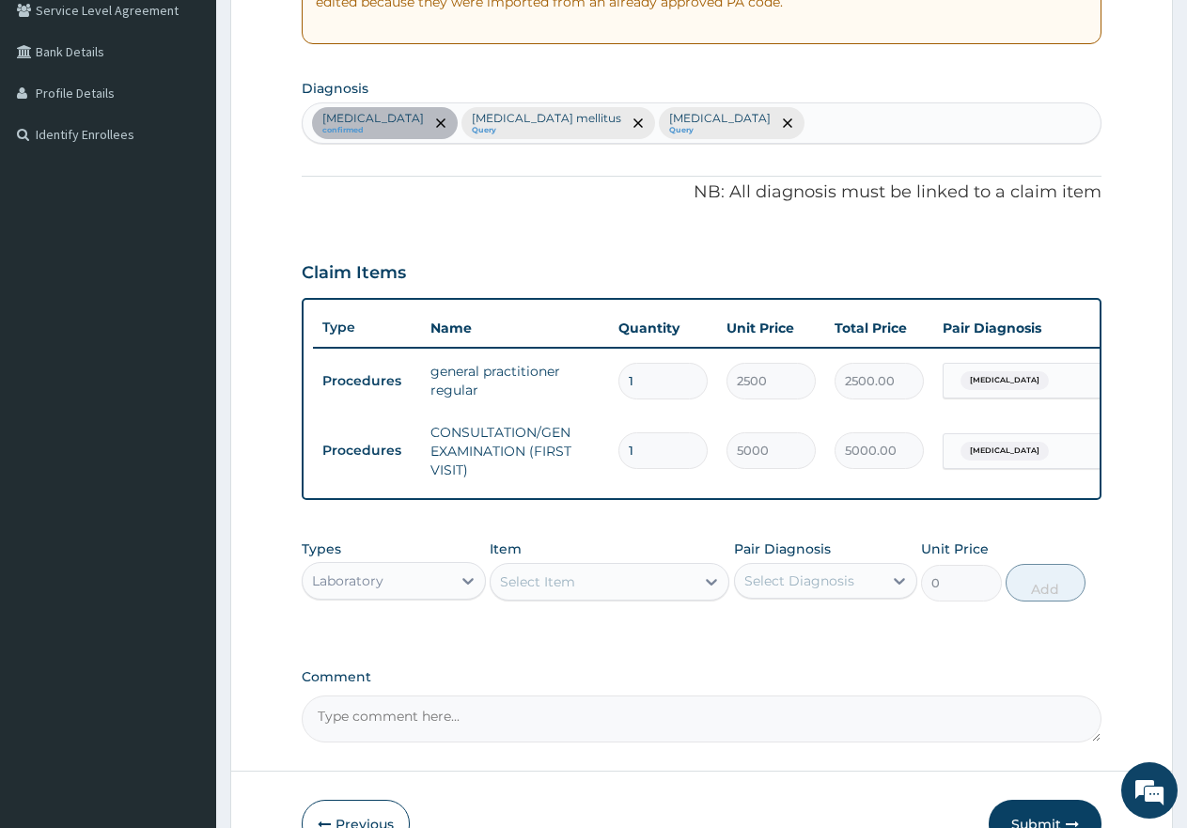
click at [686, 114] on div "[MEDICAL_DATA] confirmed [MEDICAL_DATA] mellitus Query [MEDICAL_DATA] Query" at bounding box center [702, 122] width 798 height 39
type input "A"
type input "HELM"
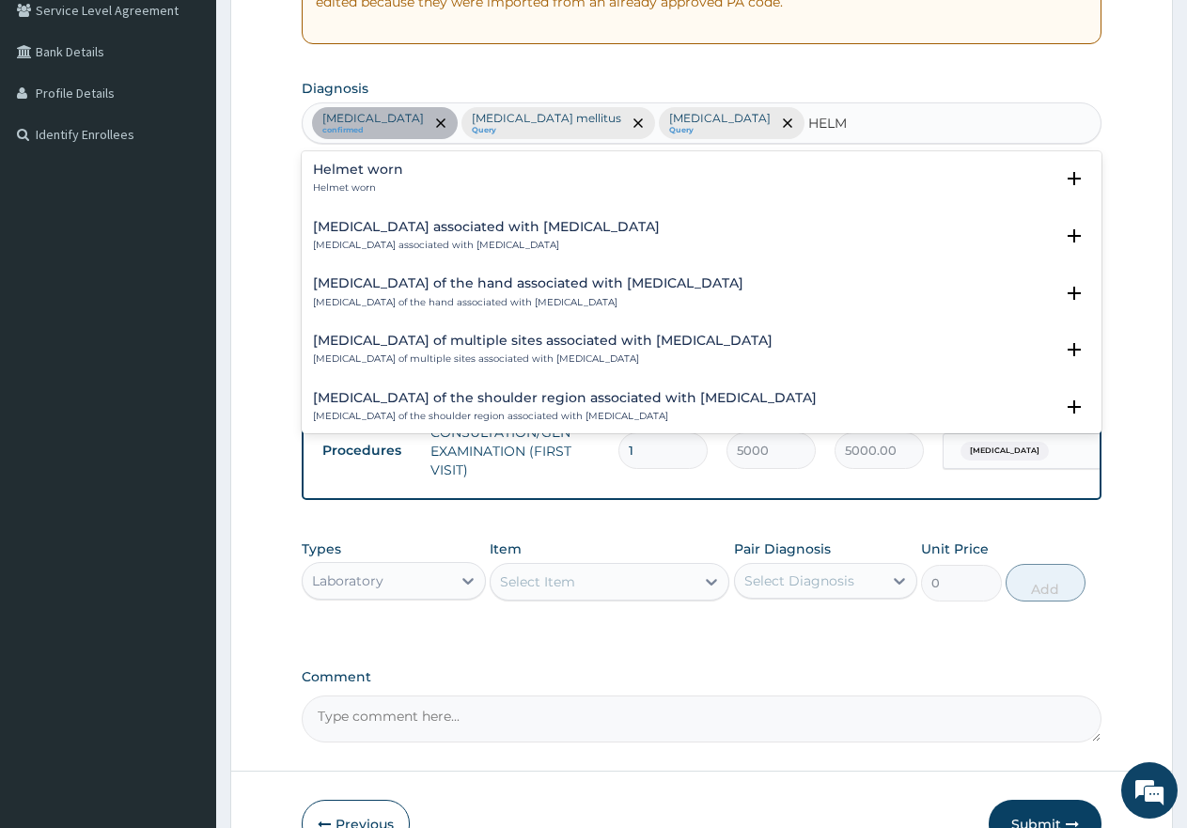
click at [370, 173] on h4 "Helmet worn" at bounding box center [358, 170] width 90 height 14
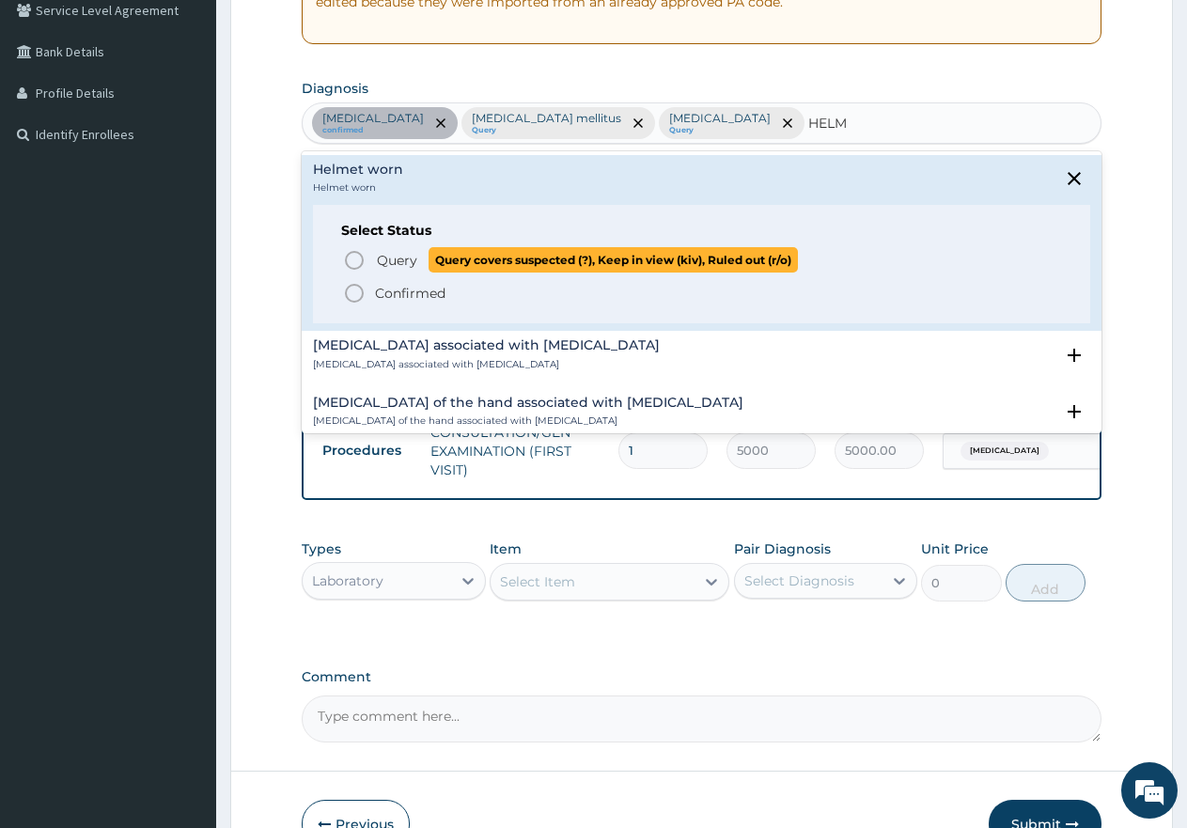
drag, startPoint x: 347, startPoint y: 261, endPoint x: 365, endPoint y: 247, distance: 22.8
click at [350, 260] on icon "status option query" at bounding box center [354, 260] width 23 height 23
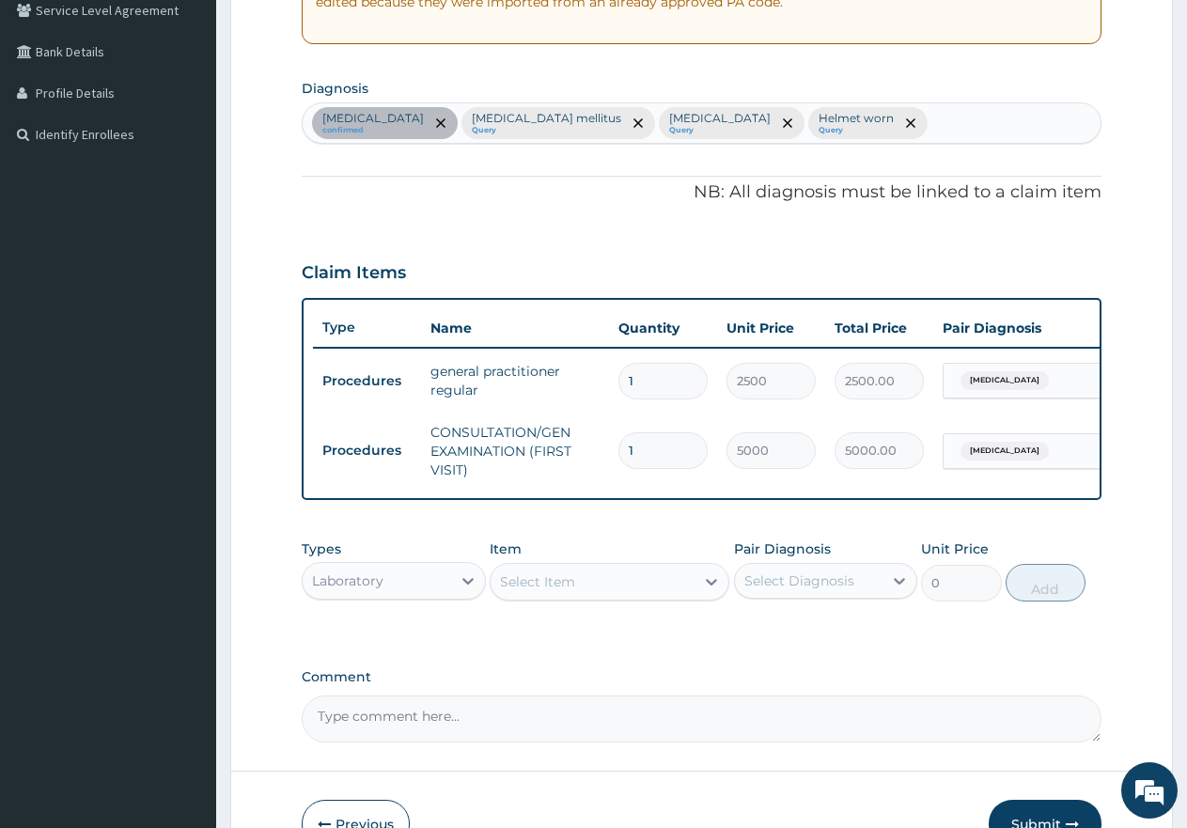
click at [846, 116] on div "[MEDICAL_DATA] confirmed [MEDICAL_DATA] mellitus Query [MEDICAL_DATA] Query Hel…" at bounding box center [702, 122] width 798 height 39
type input "RTI"
click at [430, 173] on h4 "[MEDICAL_DATA]" at bounding box center [411, 170] width 197 height 14
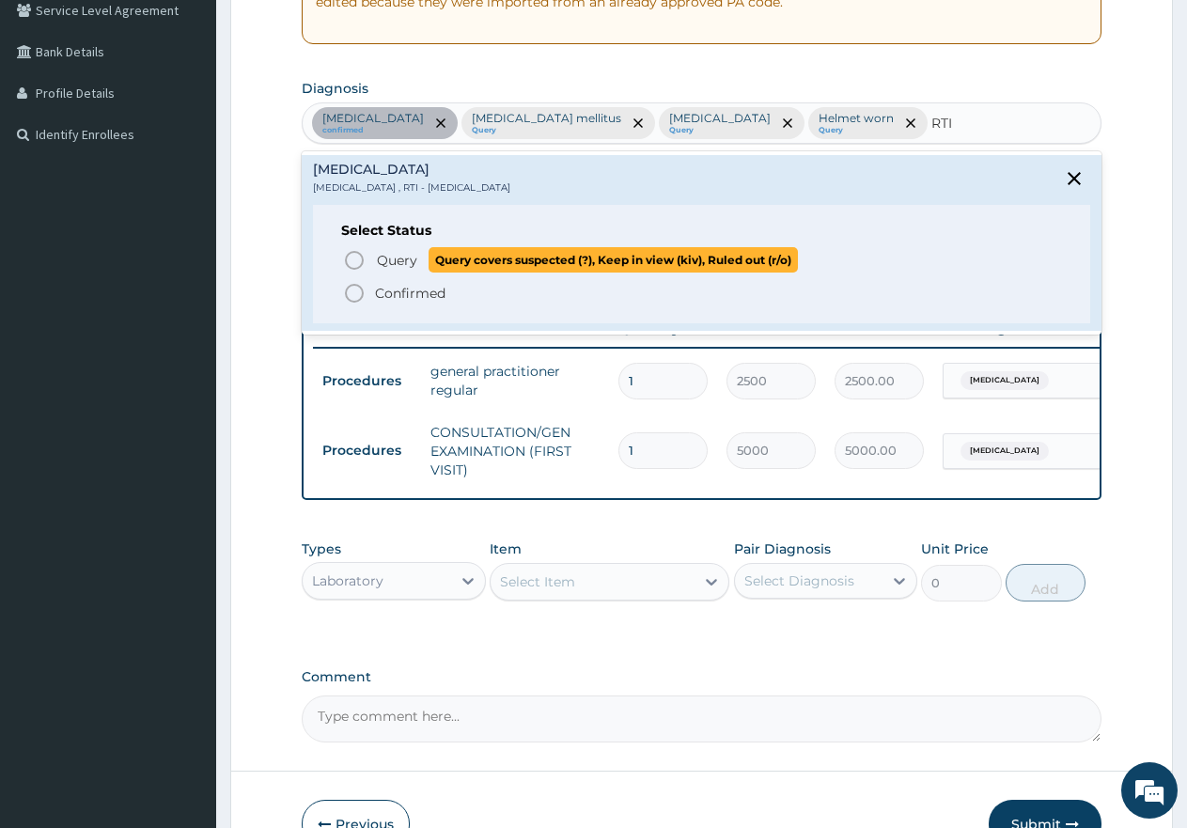
click at [352, 259] on icon "status option query" at bounding box center [354, 260] width 23 height 23
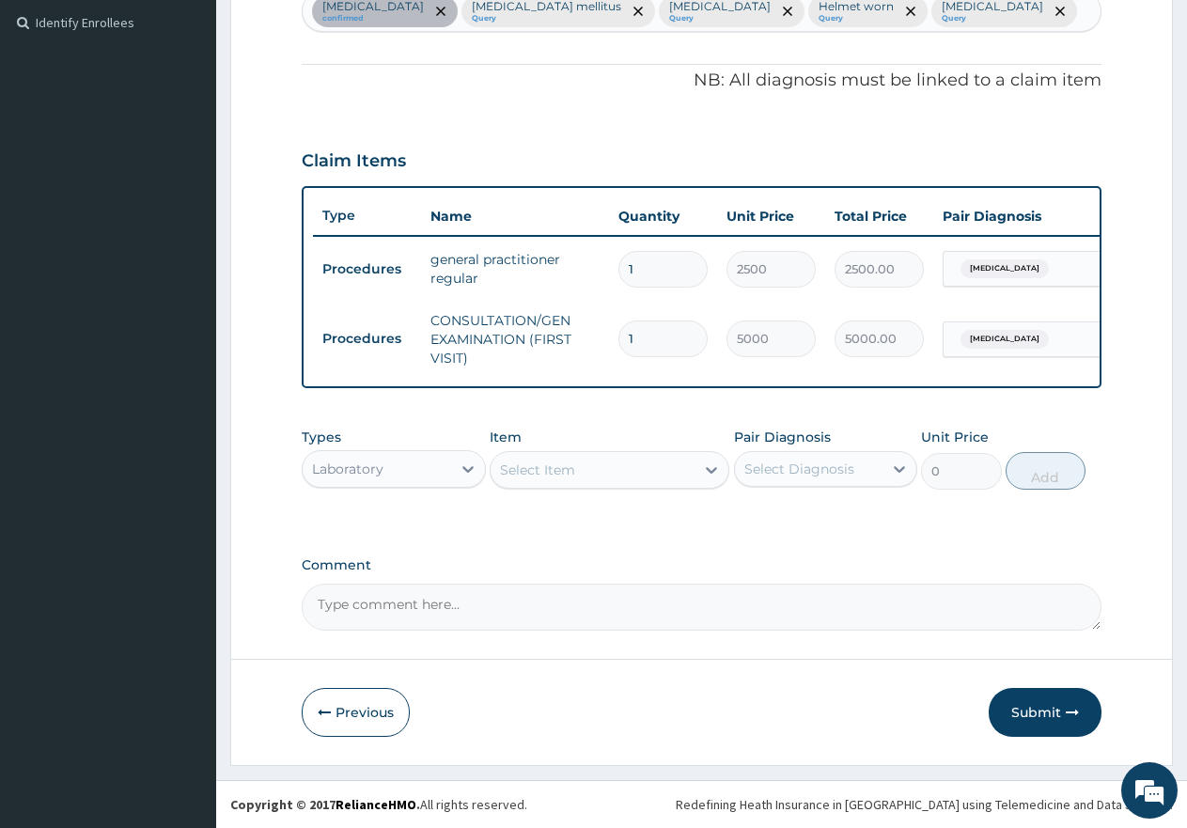
scroll to position [529, 0]
click at [510, 461] on div "Select Item" at bounding box center [537, 470] width 75 height 19
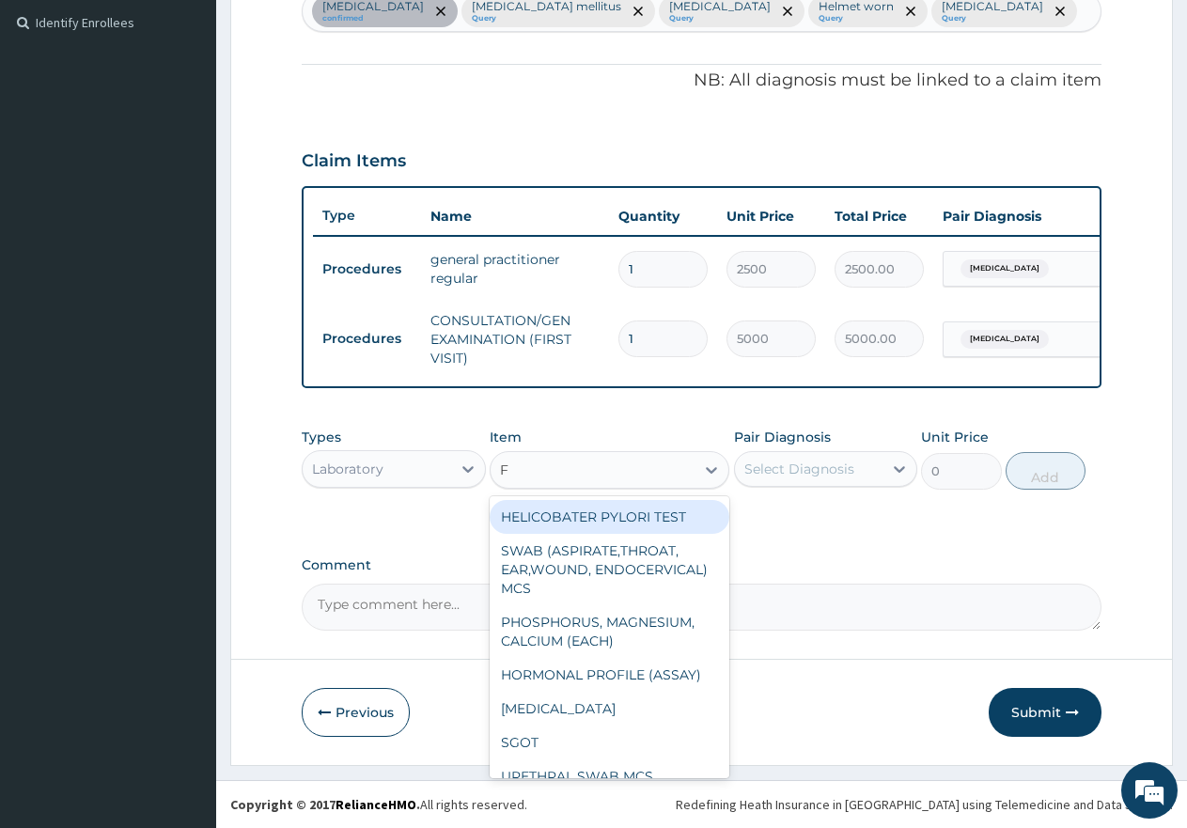
type input "FU"
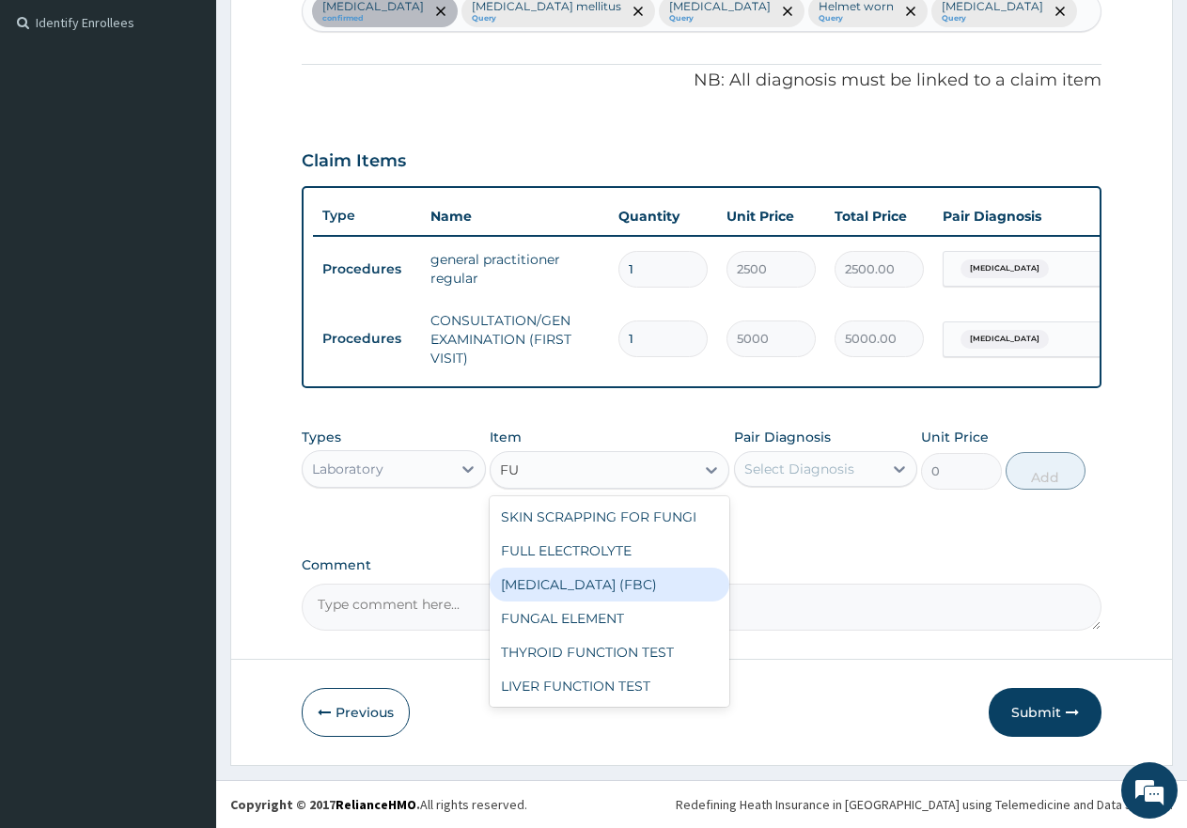
drag, startPoint x: 548, startPoint y: 582, endPoint x: 573, endPoint y: 573, distance: 26.2
click at [550, 582] on div "[MEDICAL_DATA] (FBC)" at bounding box center [610, 585] width 240 height 34
type input "7000"
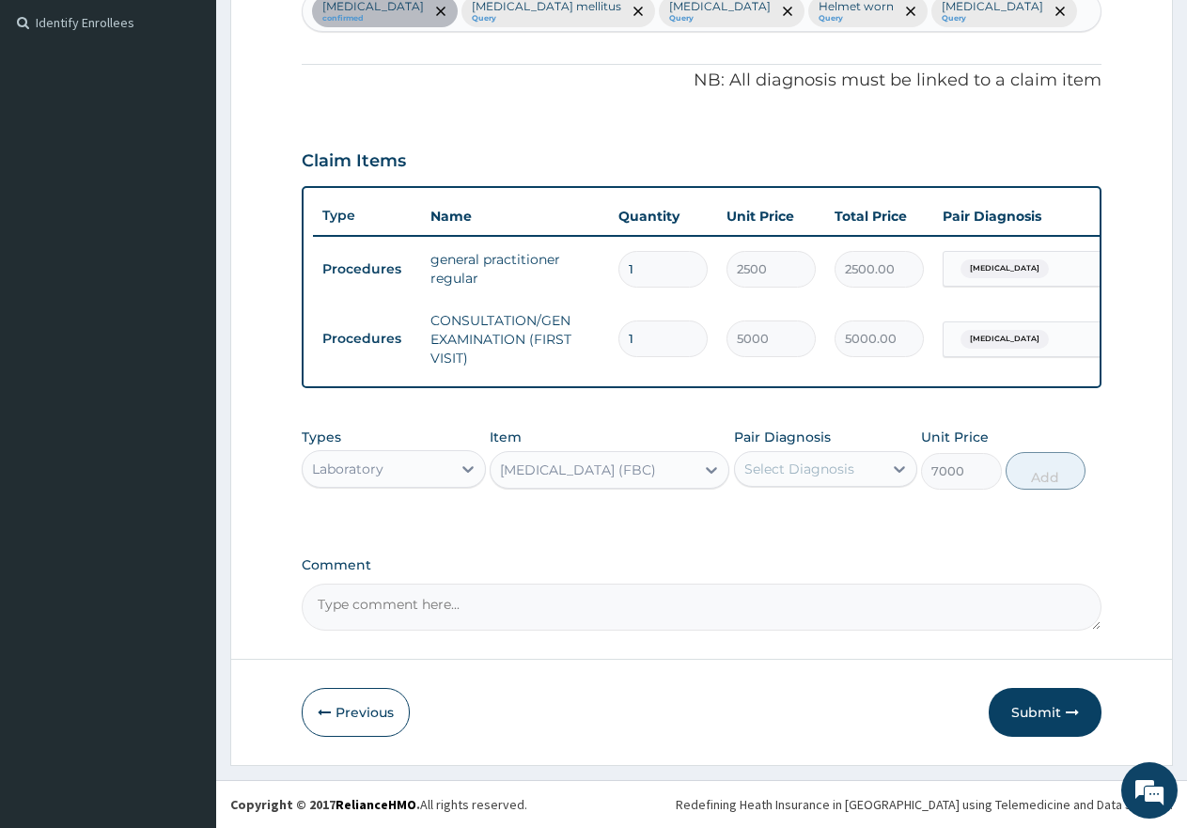
click at [757, 470] on div "Select Diagnosis" at bounding box center [800, 469] width 110 height 19
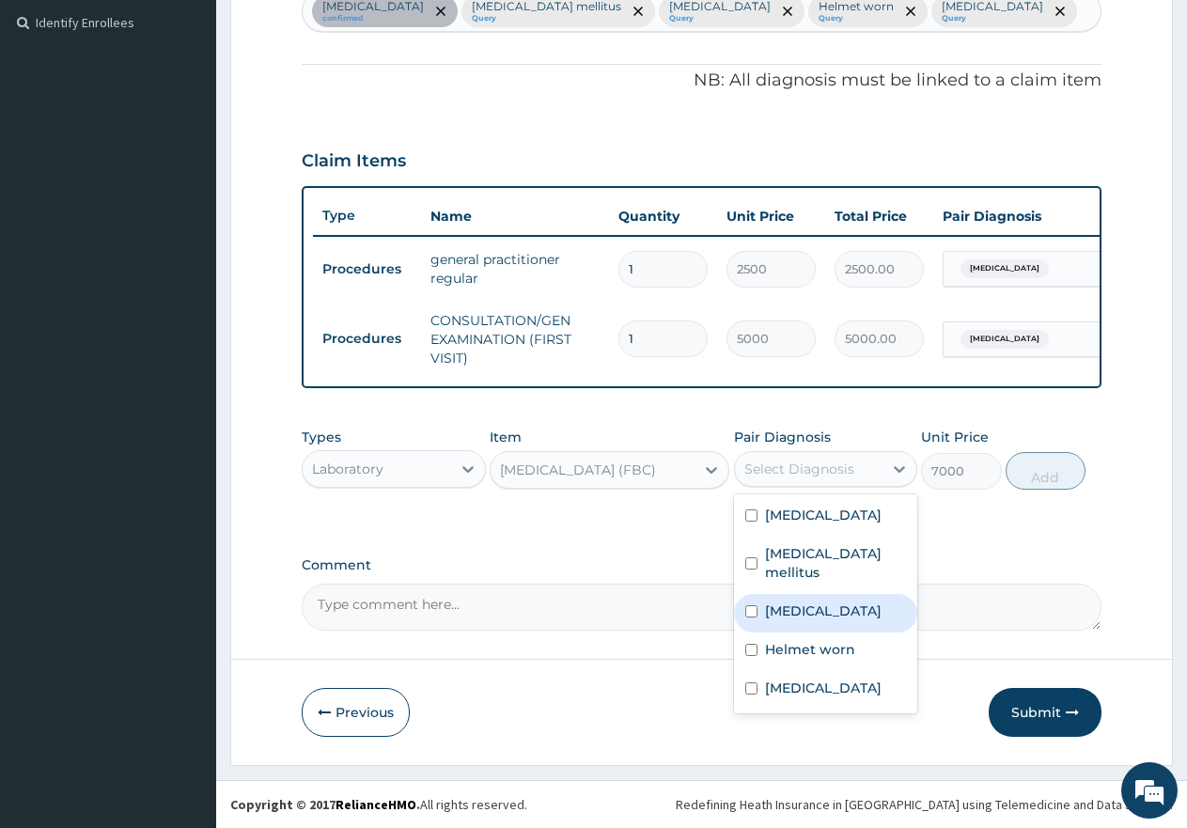
click at [743, 594] on div "[MEDICAL_DATA]" at bounding box center [826, 613] width 184 height 39
checkbox input "true"
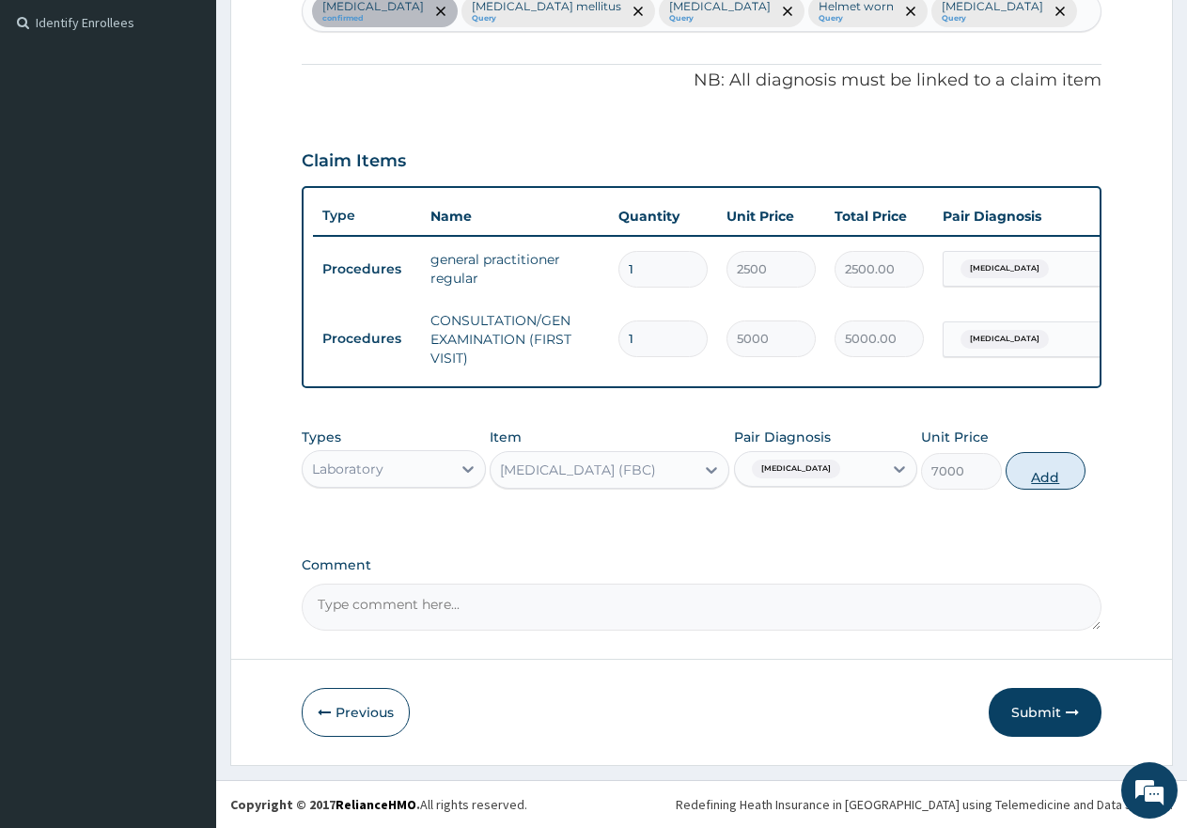
click at [1045, 477] on button "Add" at bounding box center [1046, 471] width 80 height 38
type input "0"
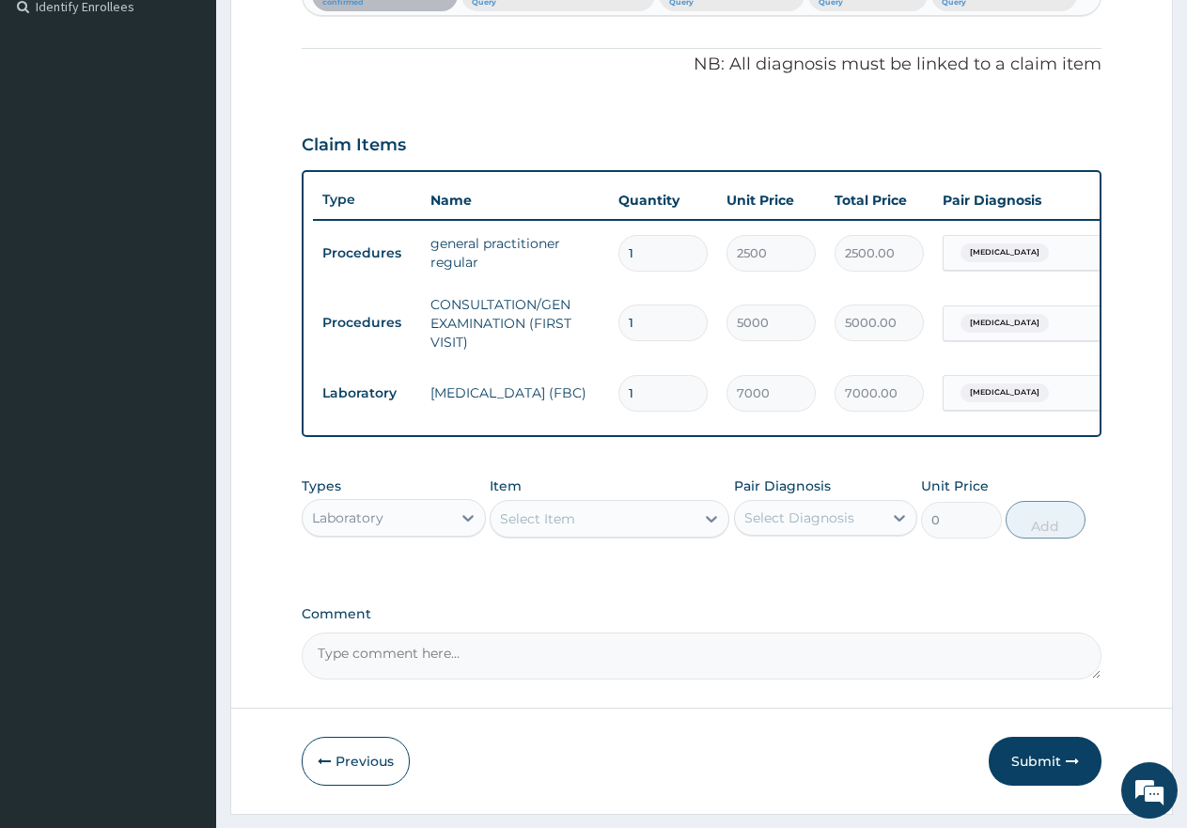
click at [603, 534] on div "Select Item" at bounding box center [593, 519] width 204 height 30
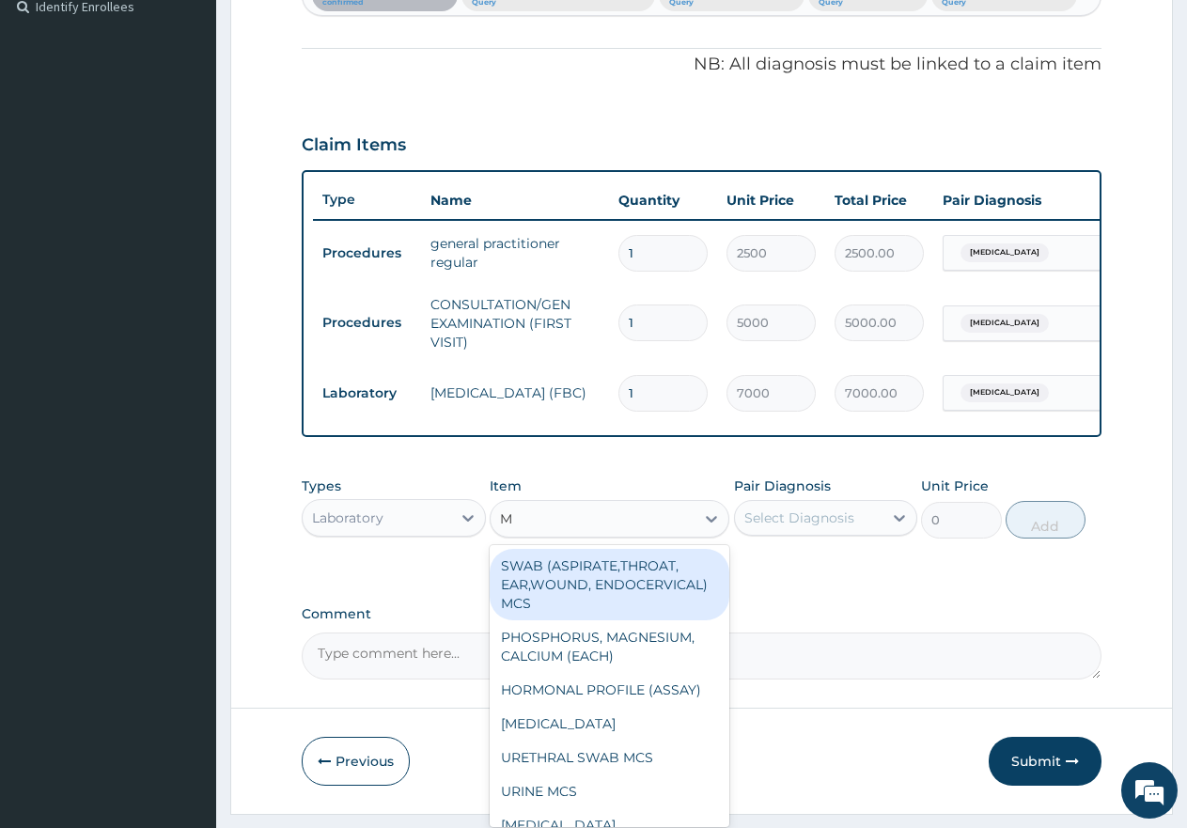
type input "MP"
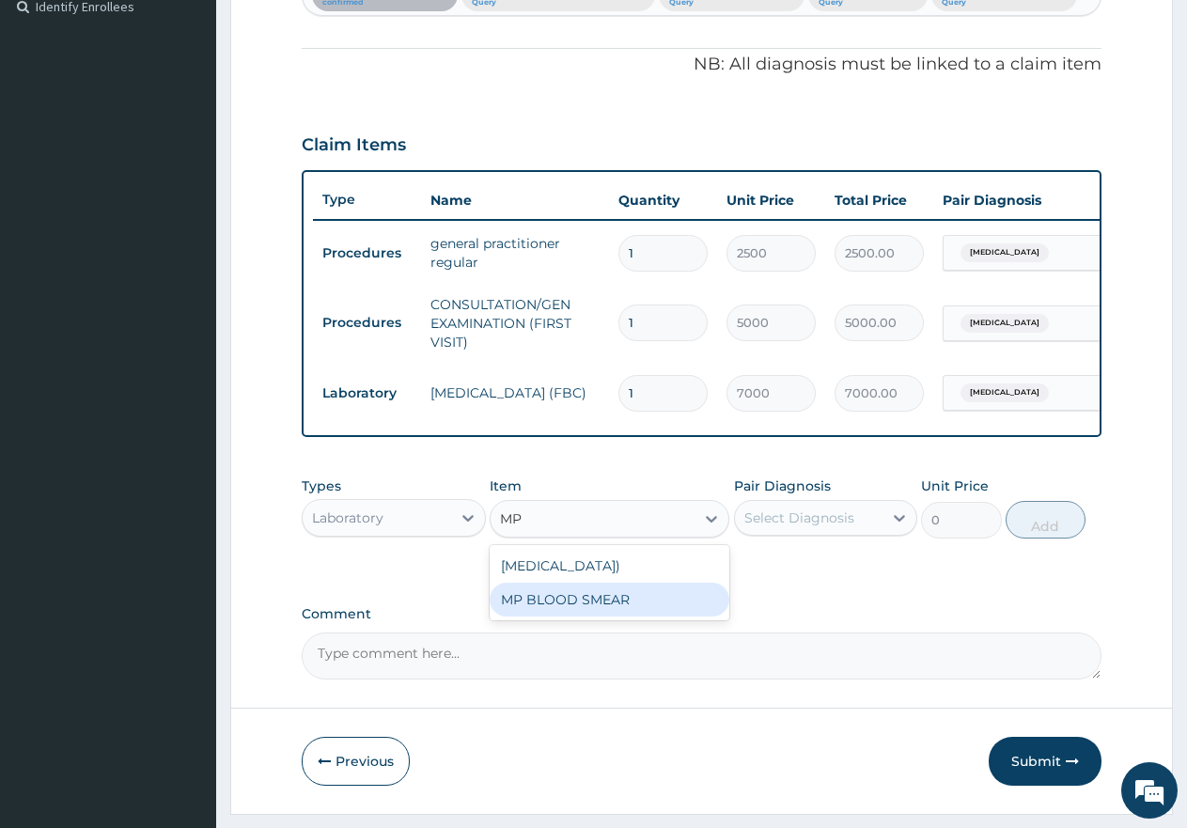
drag, startPoint x: 550, startPoint y: 633, endPoint x: 559, endPoint y: 628, distance: 10.5
click at [551, 617] on div "MP BLOOD SMEAR" at bounding box center [610, 600] width 240 height 34
type input "2500"
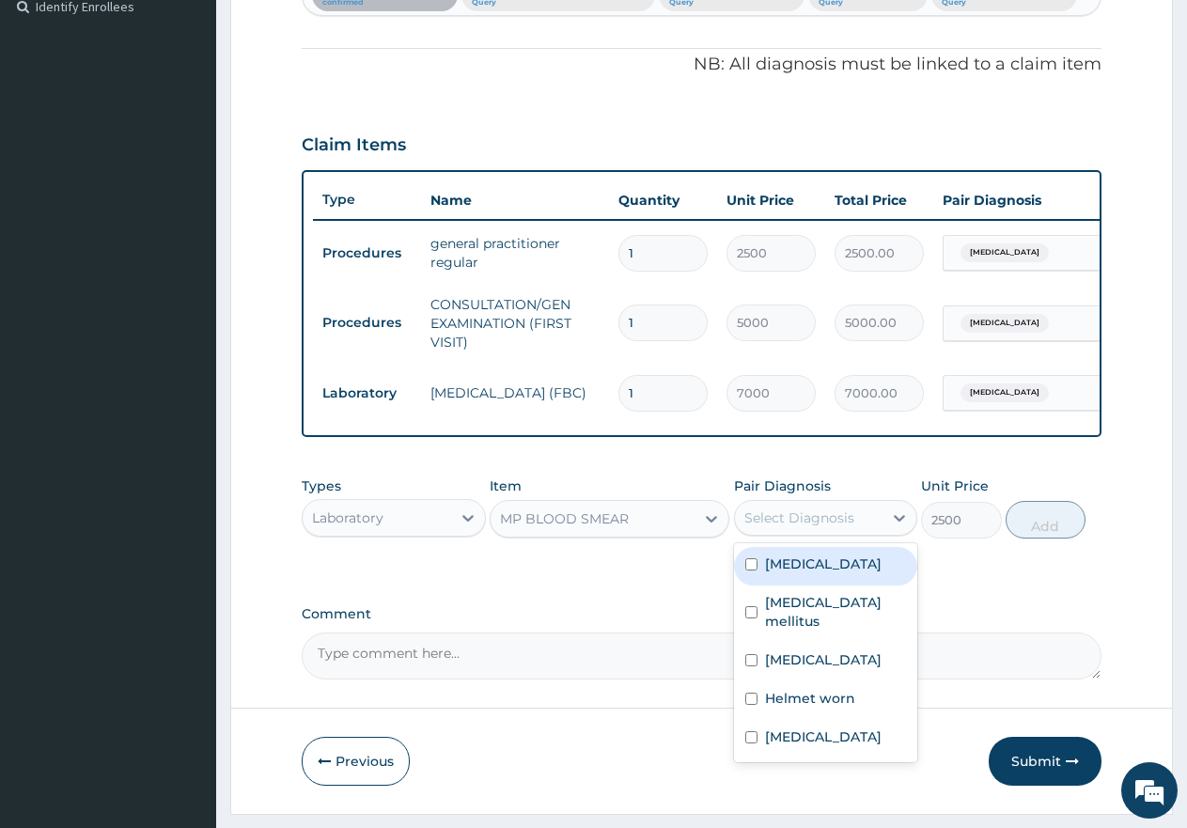
click at [768, 527] on div "Select Diagnosis" at bounding box center [800, 518] width 110 height 19
click at [745, 571] on input "checkbox" at bounding box center [751, 564] width 12 height 12
checkbox input "true"
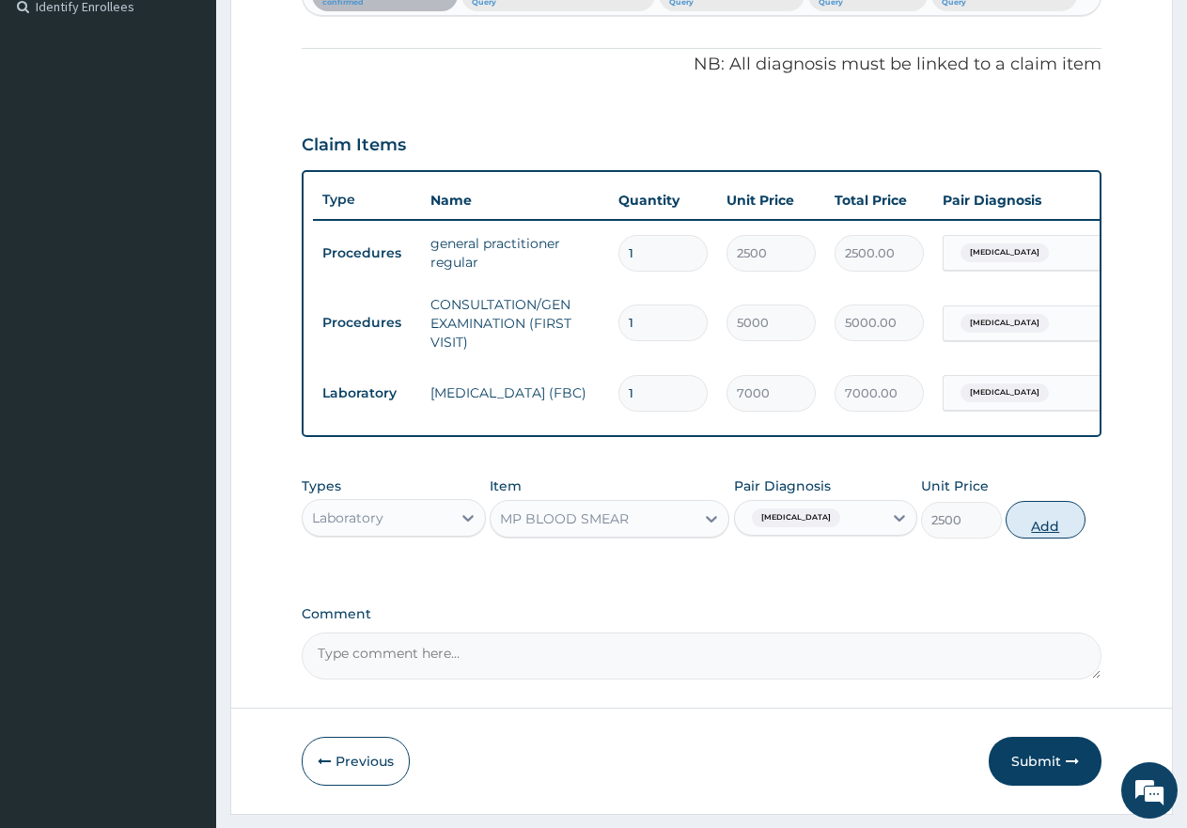
click at [1046, 539] on button "Add" at bounding box center [1046, 520] width 80 height 38
type input "0"
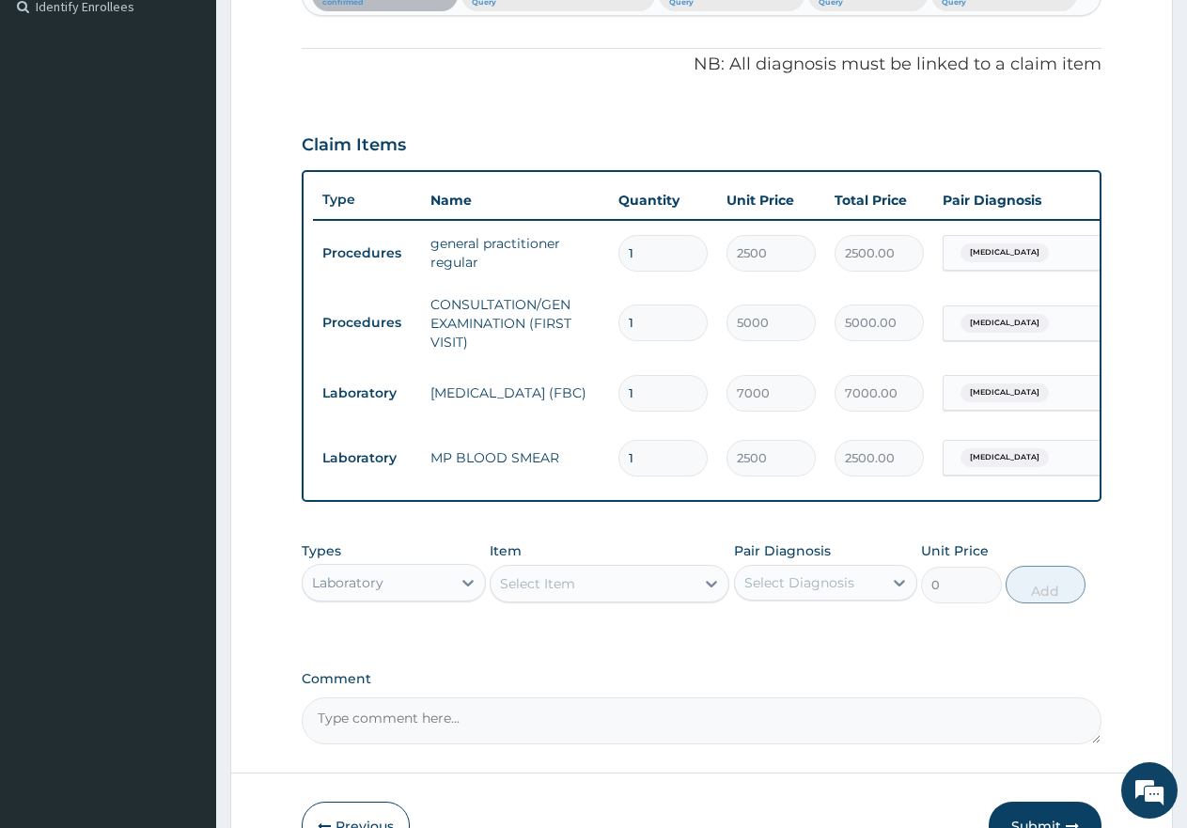
click at [594, 595] on div "Select Item" at bounding box center [593, 584] width 204 height 30
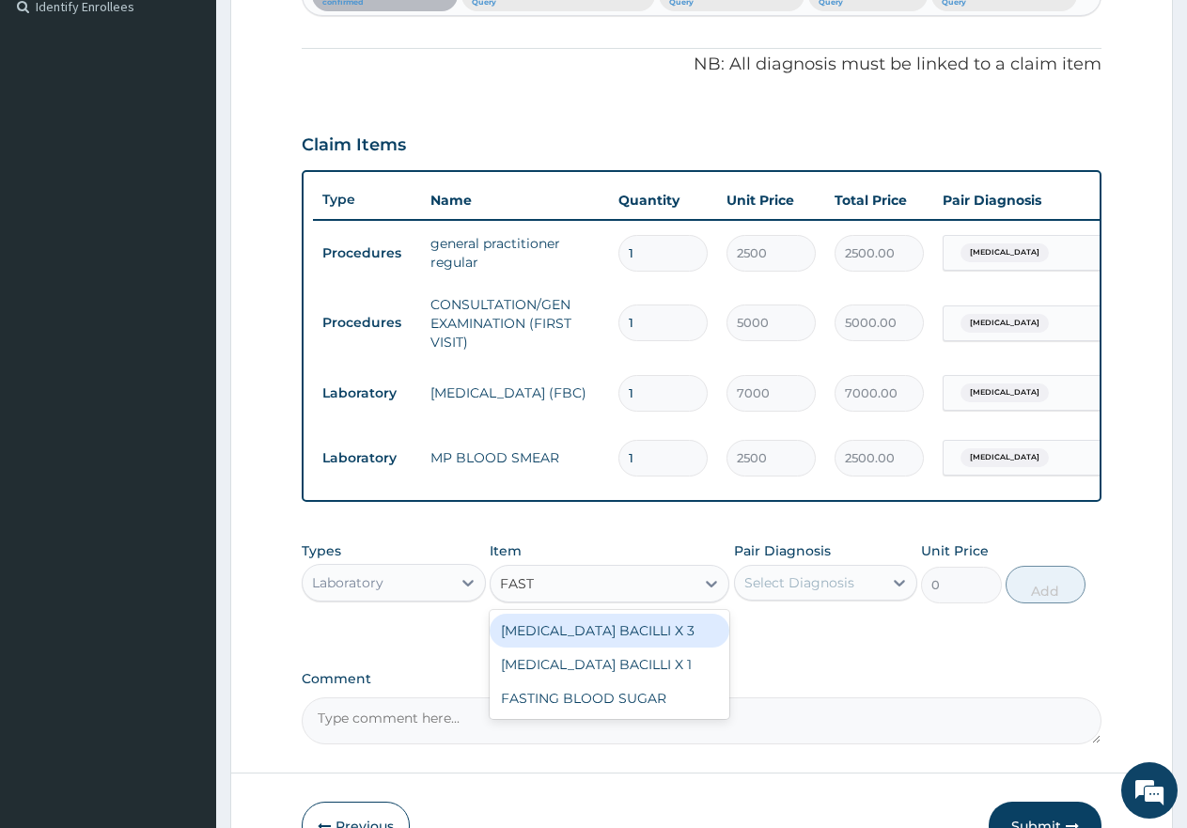
type input "FASTI"
drag, startPoint x: 589, startPoint y: 645, endPoint x: 637, endPoint y: 636, distance: 48.9
click at [591, 645] on div "FASTING BLOOD SUGAR" at bounding box center [610, 631] width 240 height 34
type input "3500"
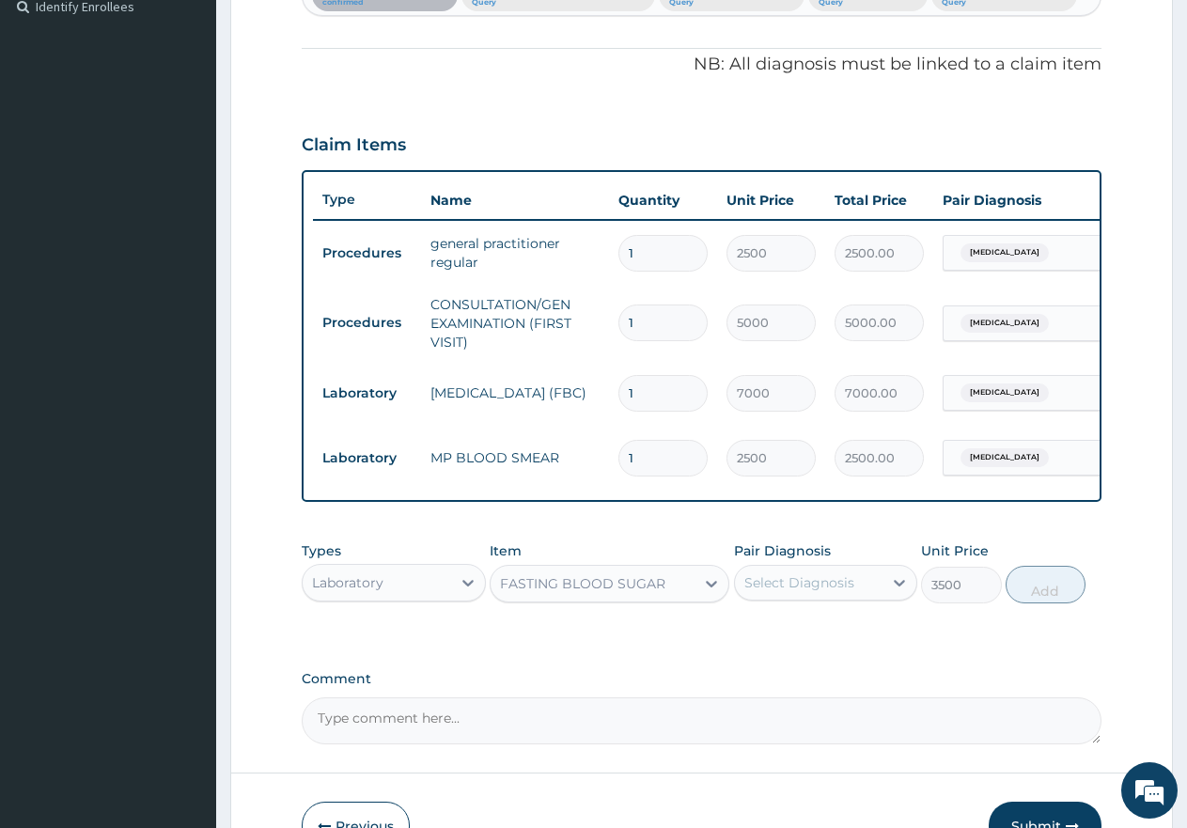
click at [749, 587] on div "Select Diagnosis" at bounding box center [809, 583] width 149 height 30
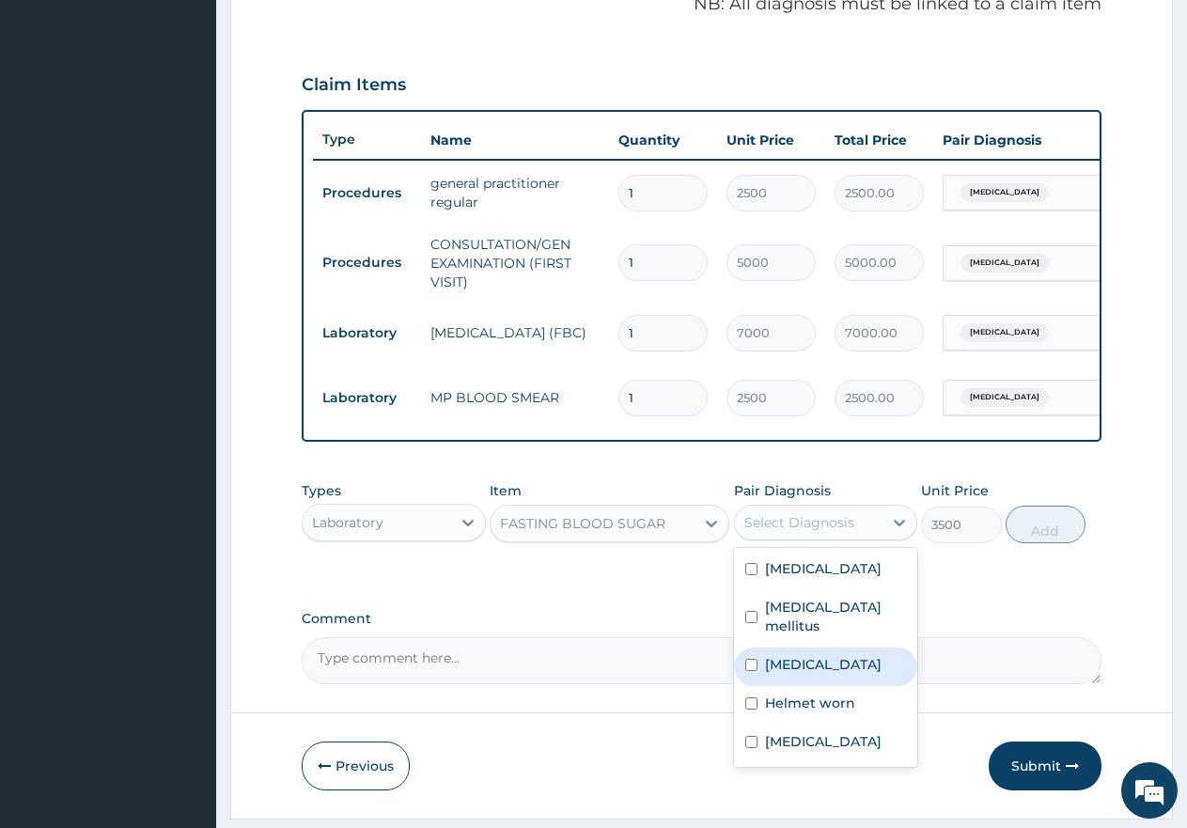
scroll to position [623, 0]
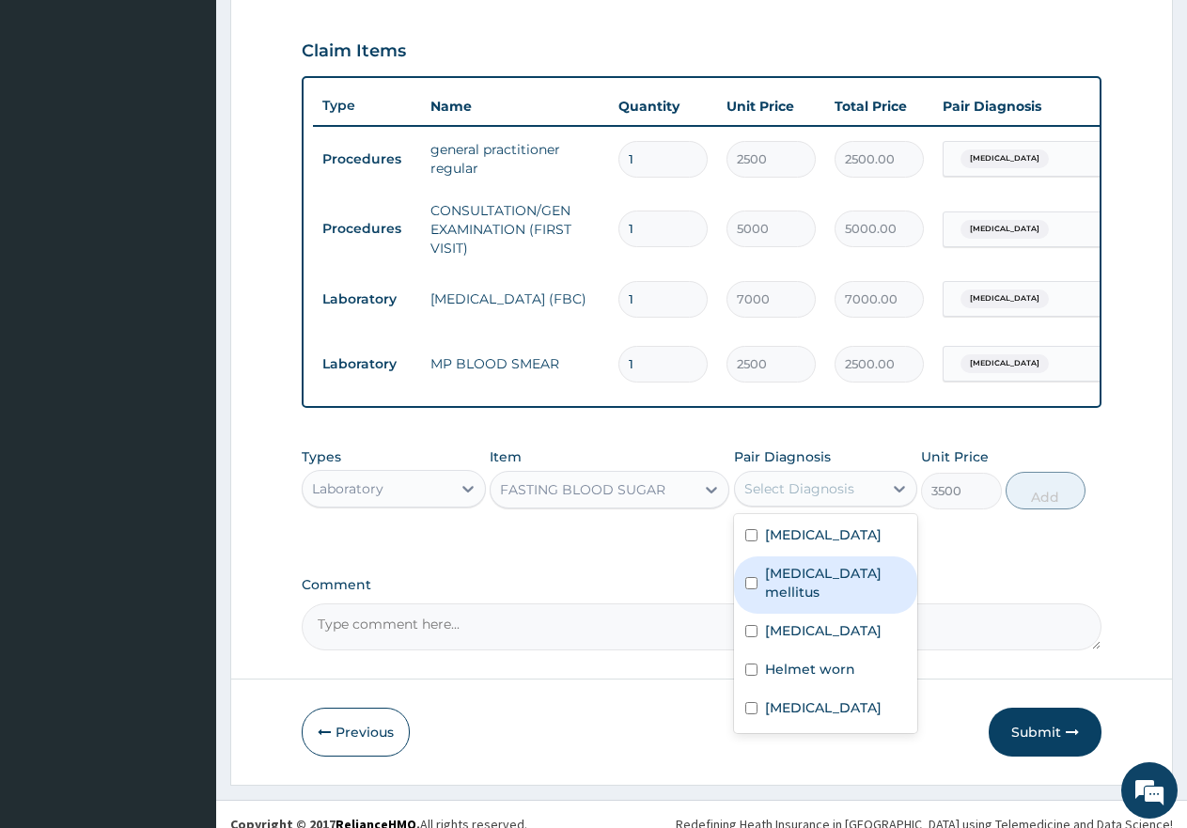
click at [748, 588] on input "checkbox" at bounding box center [751, 583] width 12 height 12
checkbox input "true"
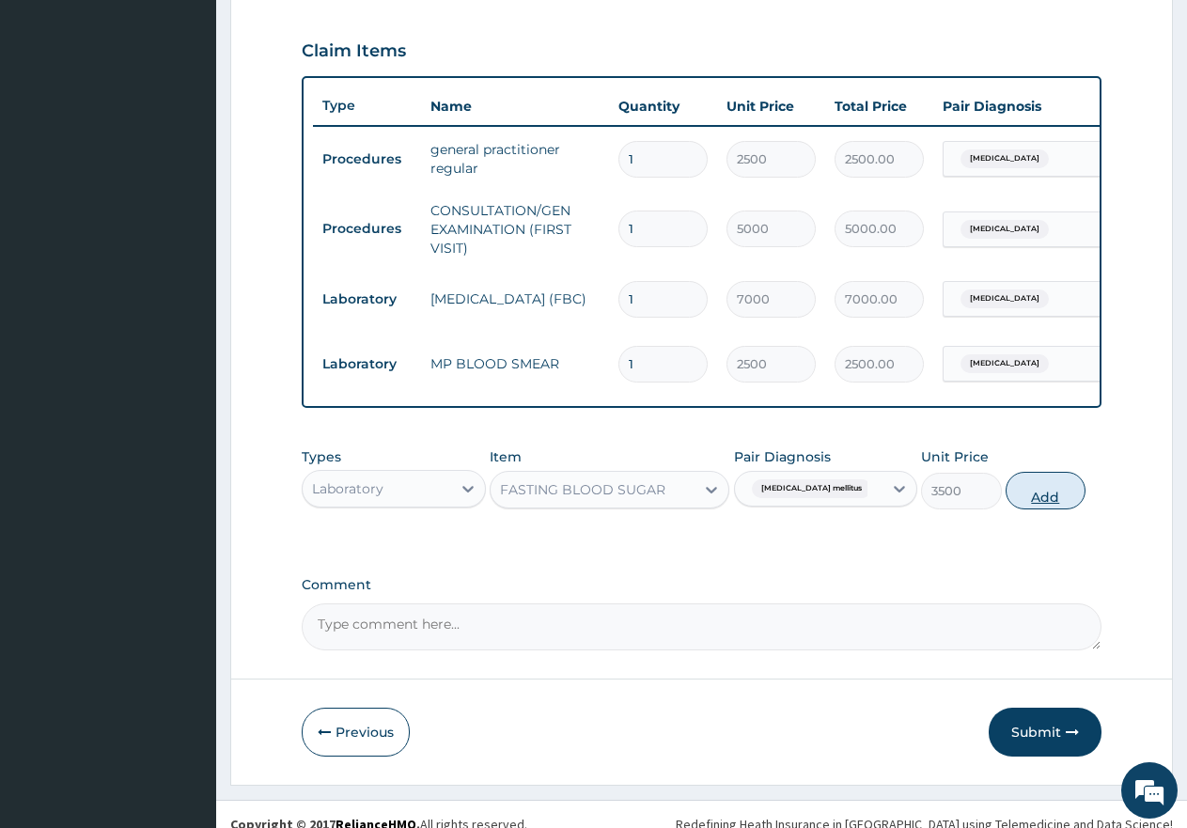
click at [1043, 510] on button "Add" at bounding box center [1046, 491] width 80 height 38
type input "0"
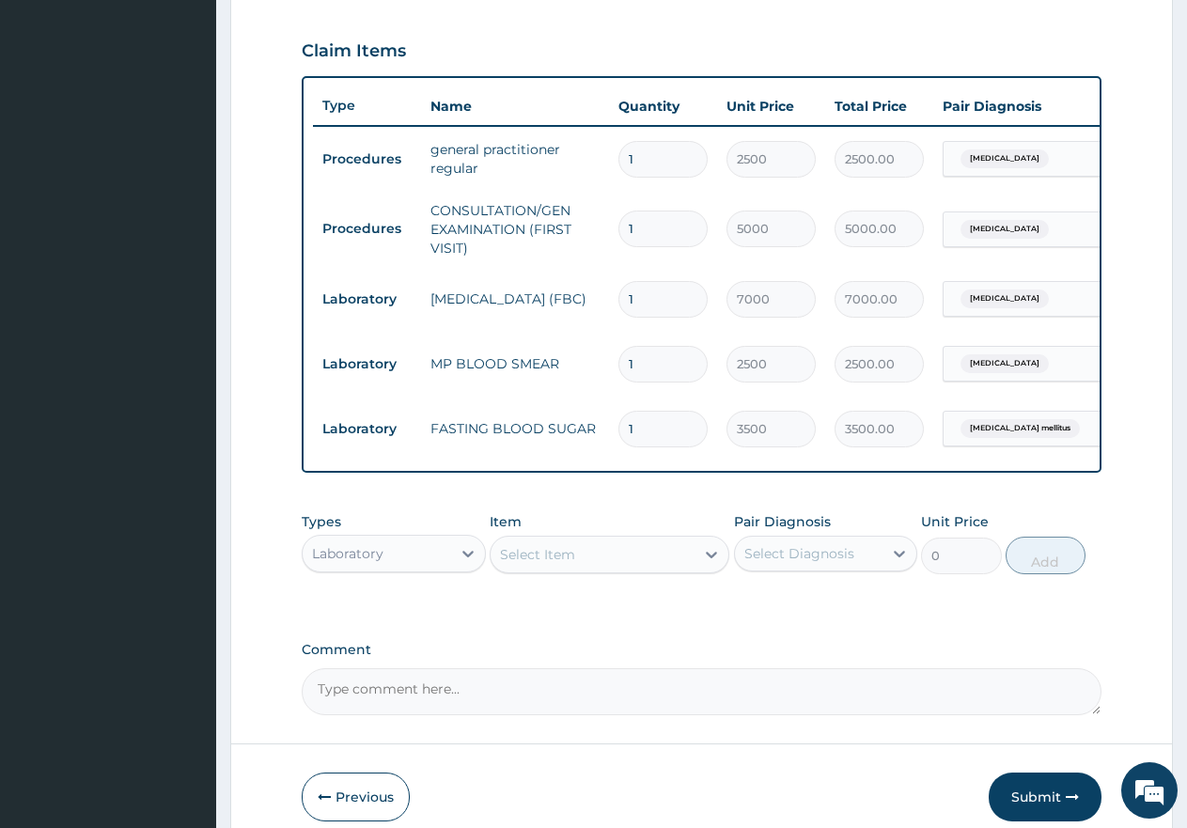
scroll to position [0, 144]
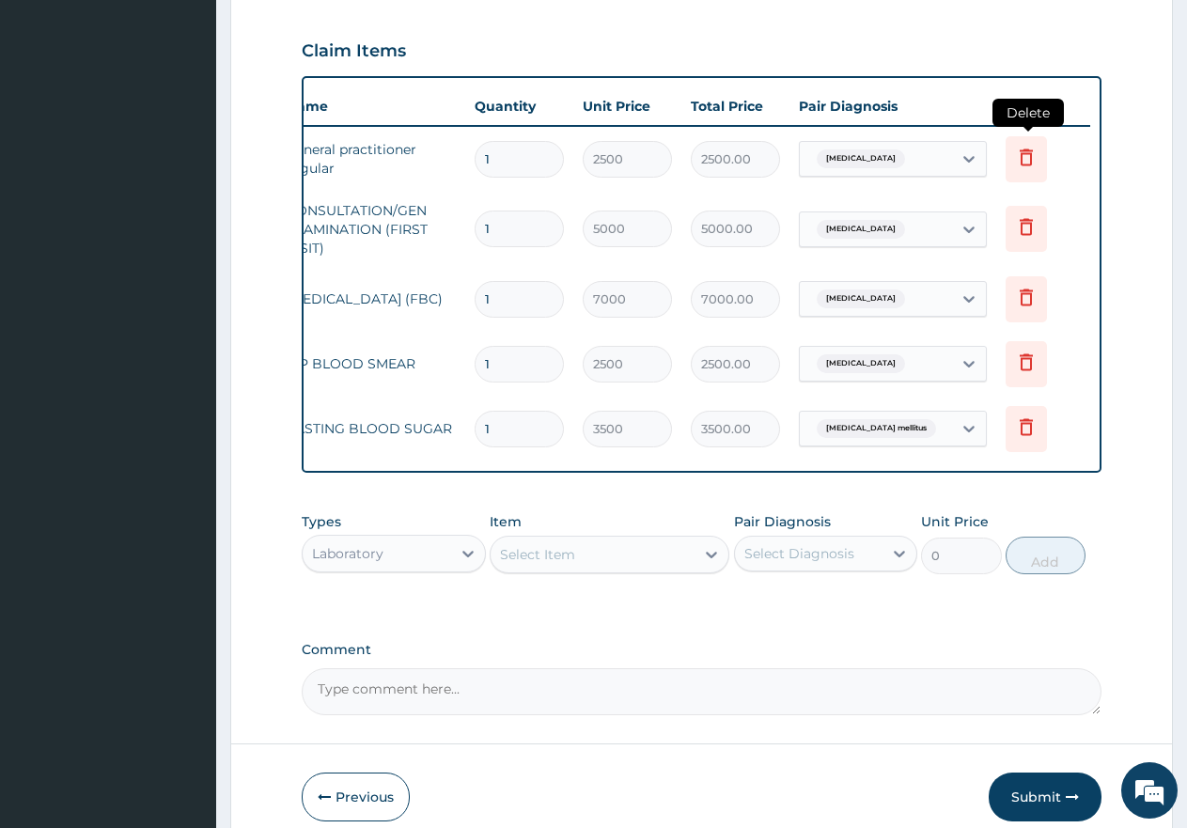
click at [1025, 160] on icon at bounding box center [1026, 157] width 23 height 23
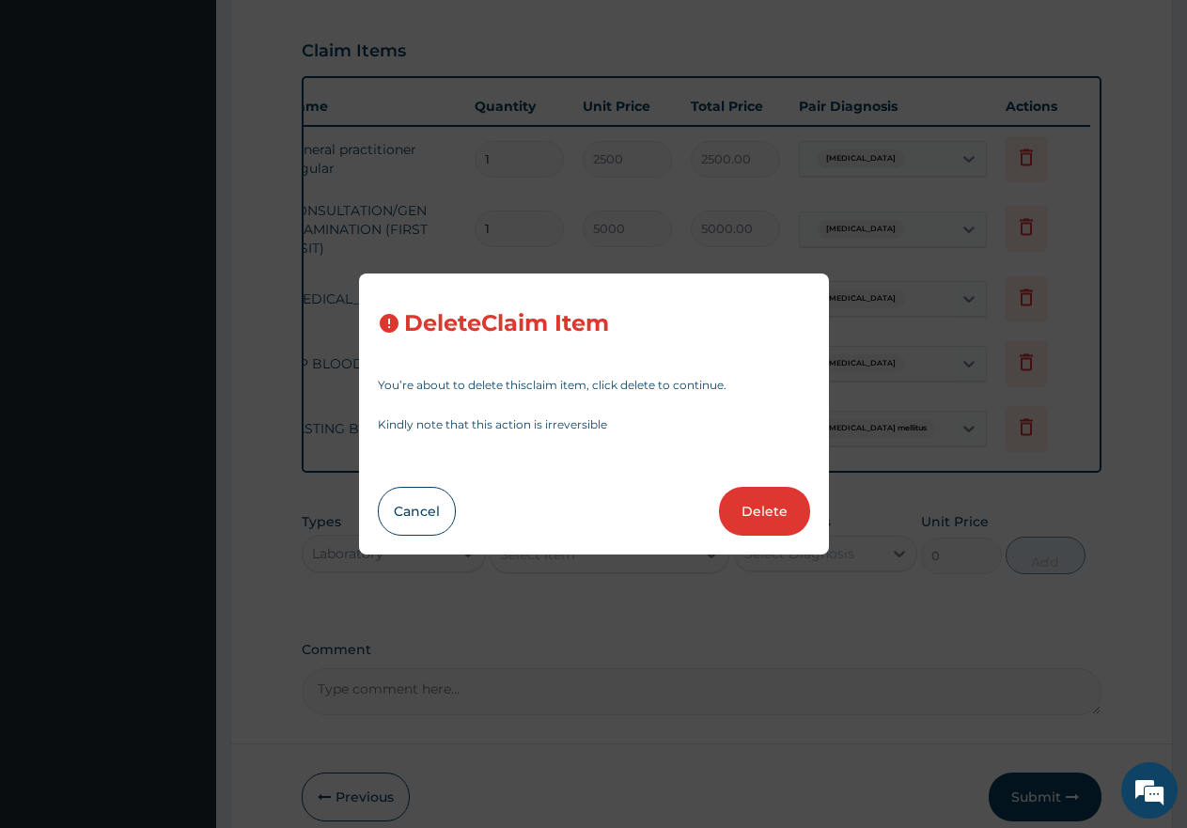
click at [753, 517] on button "Delete" at bounding box center [764, 511] width 91 height 49
type input "5000"
type input "5000.00"
type input "7000"
type input "7000.00"
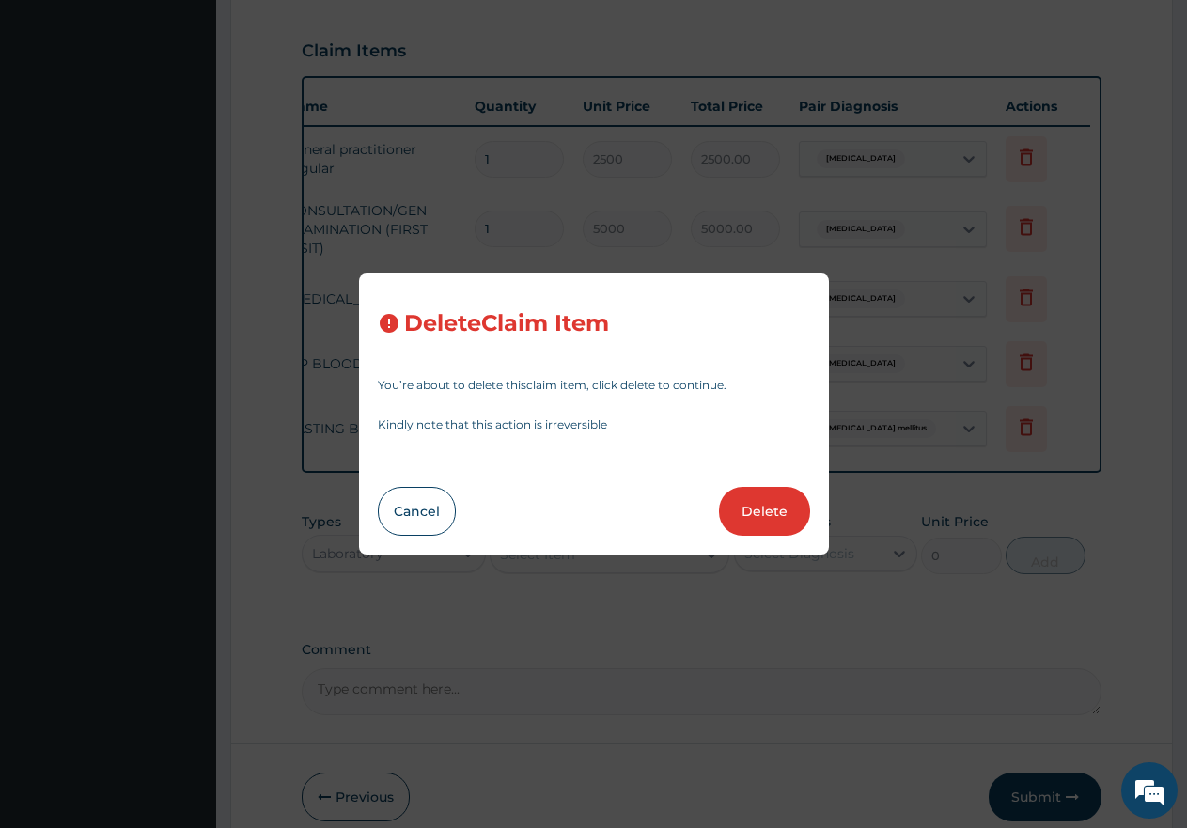
type input "2500"
type input "2500.00"
type input "3500"
type input "3500.00"
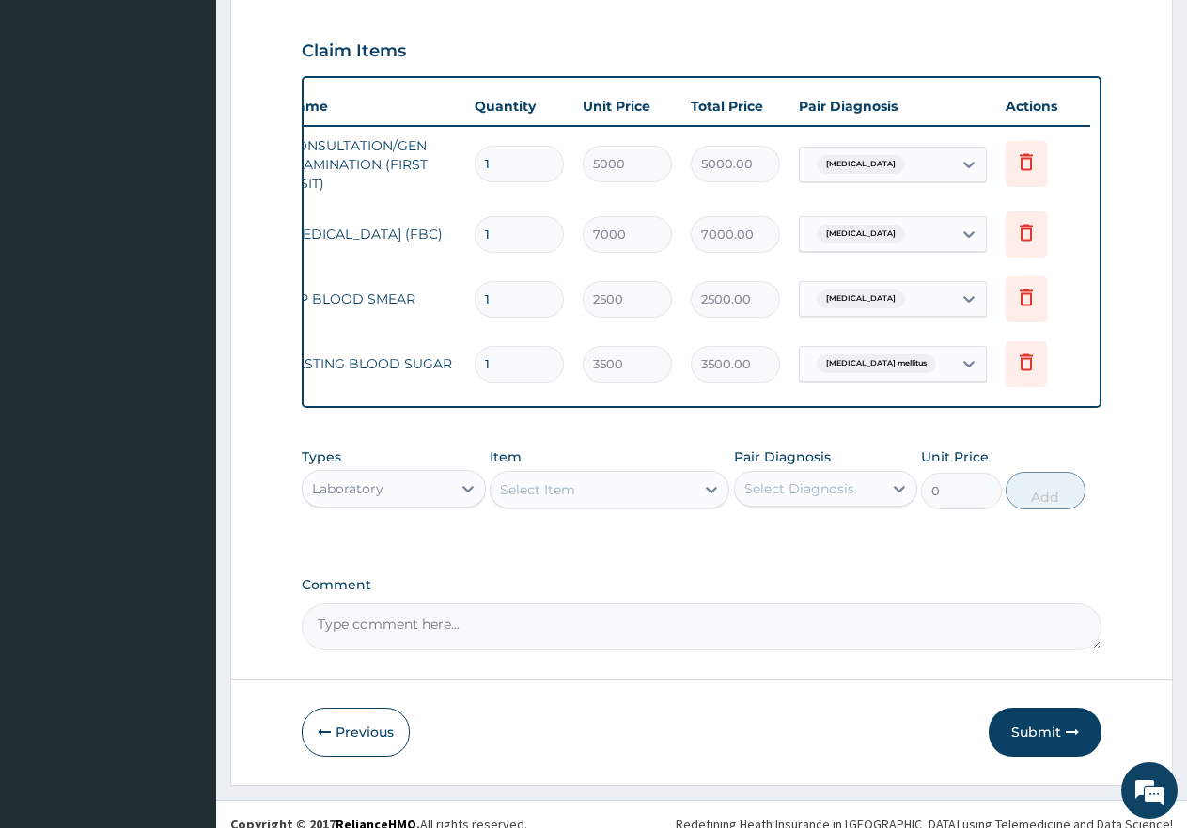
scroll to position [0, 0]
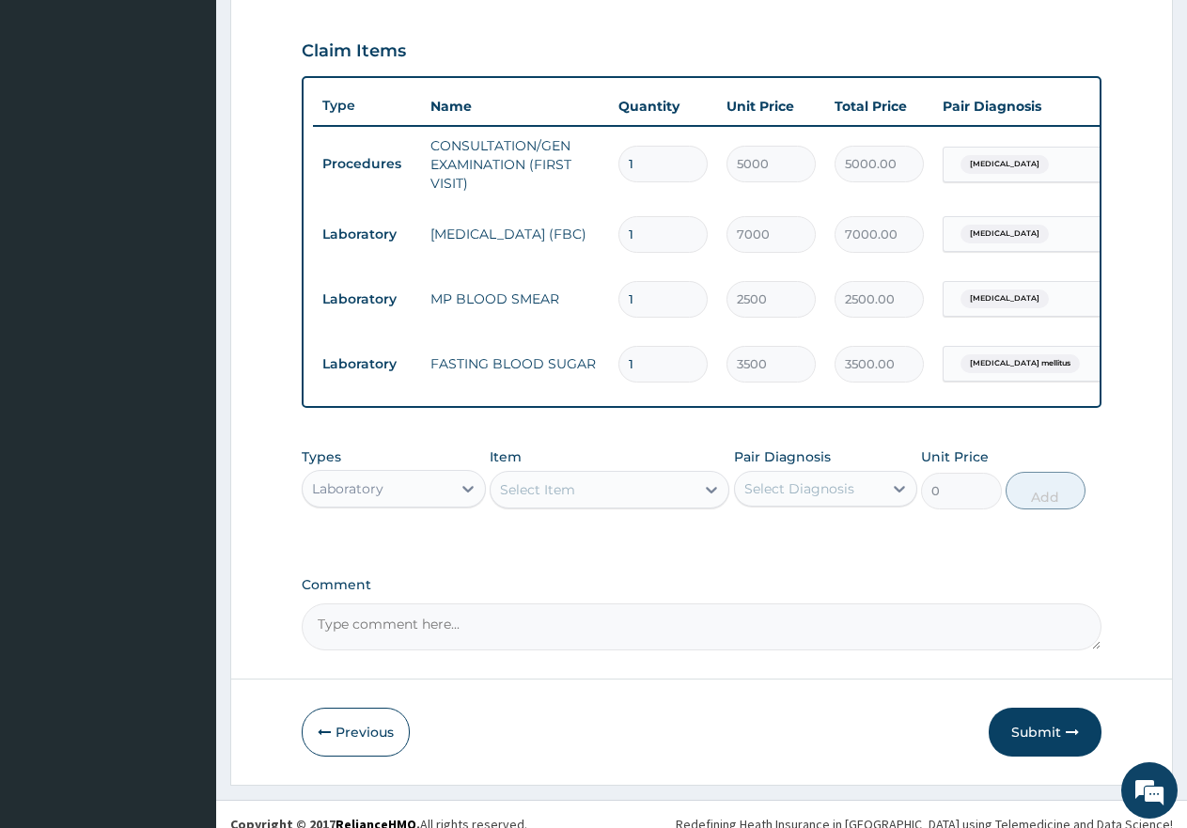
click at [405, 499] on div "Laboratory" at bounding box center [377, 489] width 149 height 30
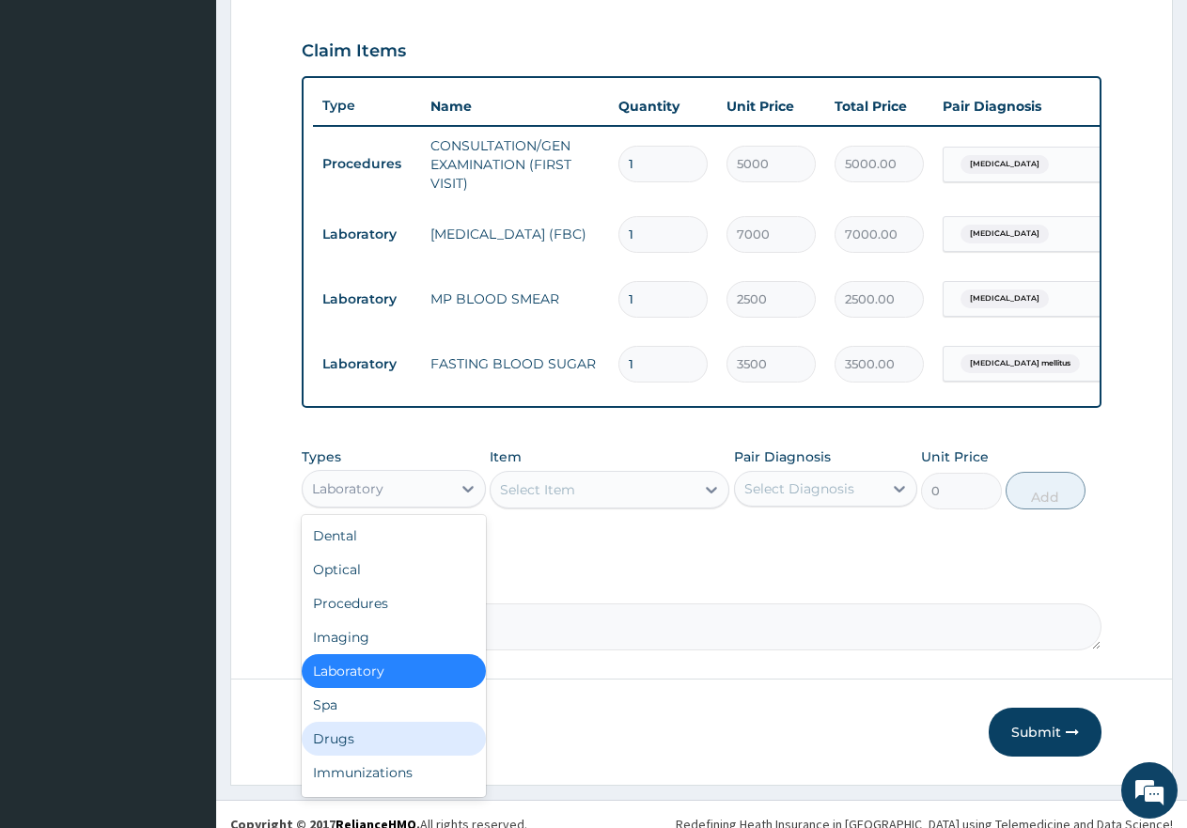
drag, startPoint x: 357, startPoint y: 753, endPoint x: 365, endPoint y: 732, distance: 22.0
click at [356, 753] on div "Drugs" at bounding box center [394, 739] width 184 height 34
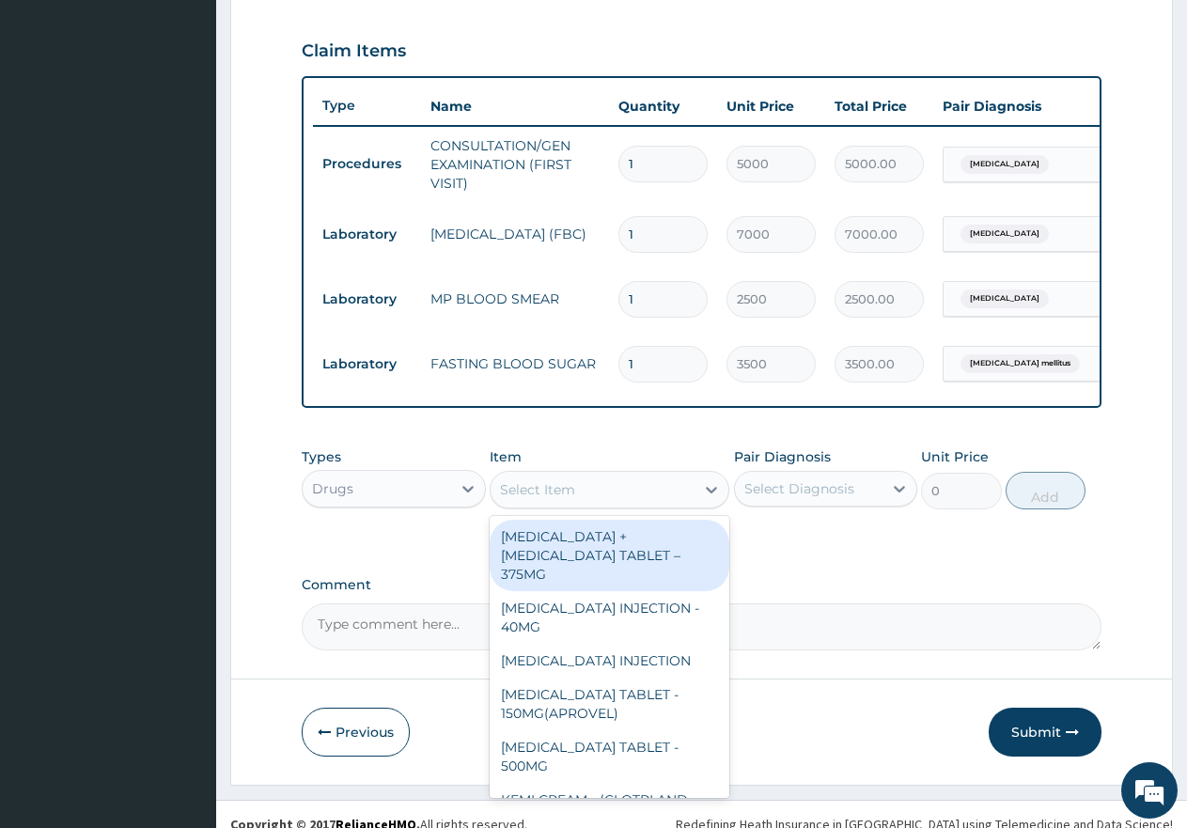
click at [572, 497] on div "Select Item" at bounding box center [537, 489] width 75 height 19
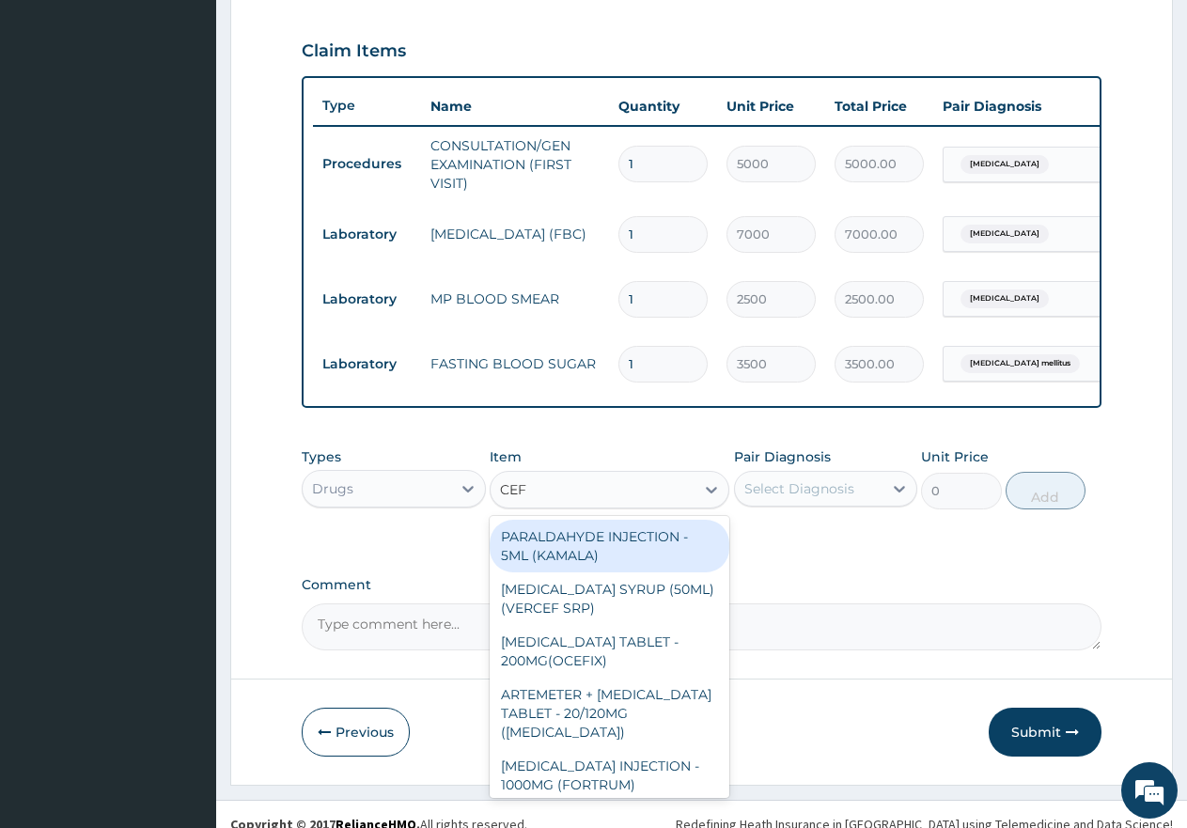
type input "CEFU"
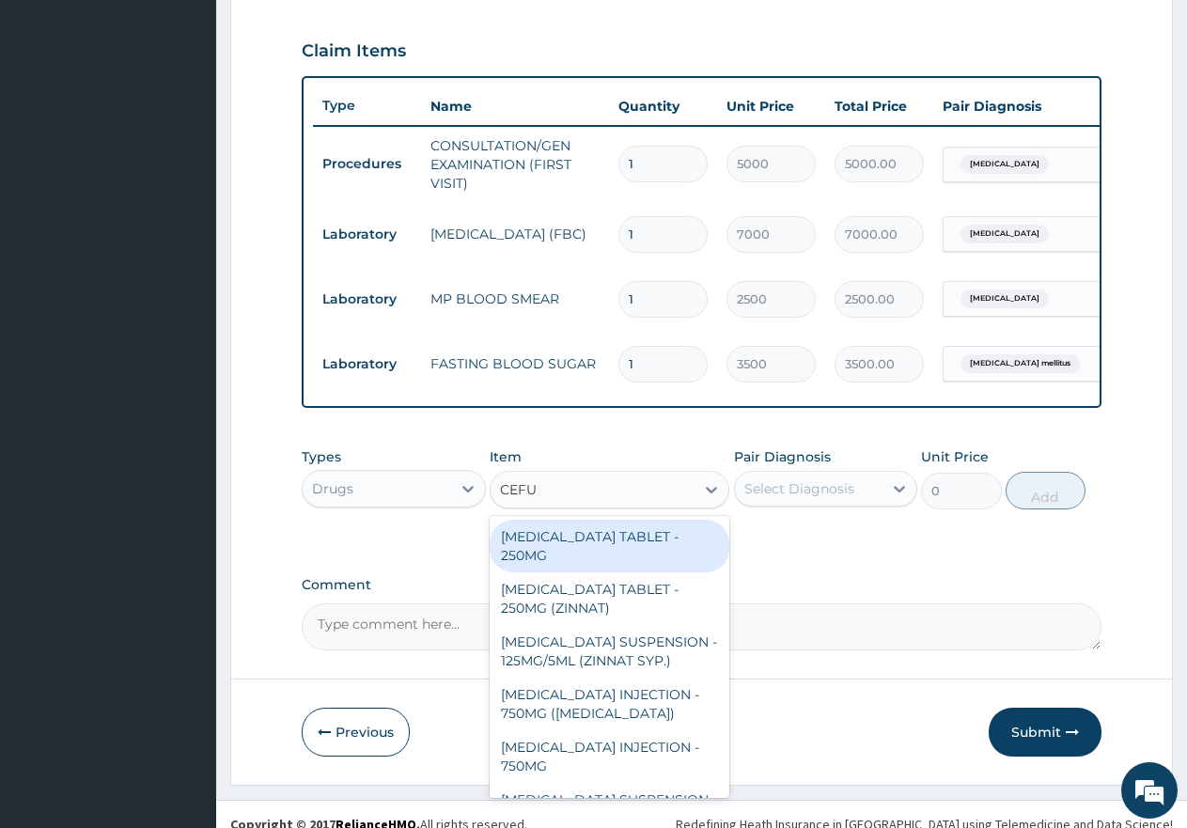
drag, startPoint x: 557, startPoint y: 561, endPoint x: 593, endPoint y: 539, distance: 43.0
click at [564, 555] on div "[MEDICAL_DATA] TABLET - 250MG" at bounding box center [610, 546] width 240 height 53
type input "750"
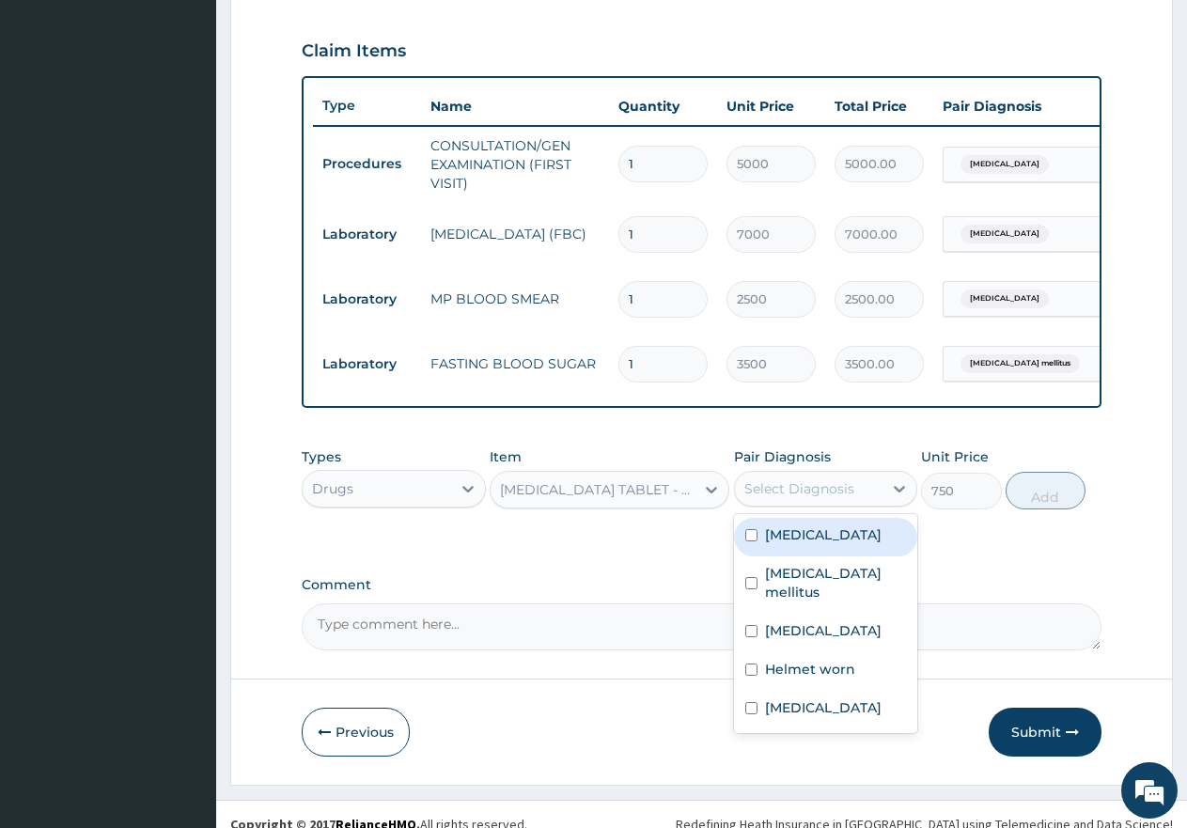
click at [751, 491] on div "Select Diagnosis" at bounding box center [809, 489] width 149 height 30
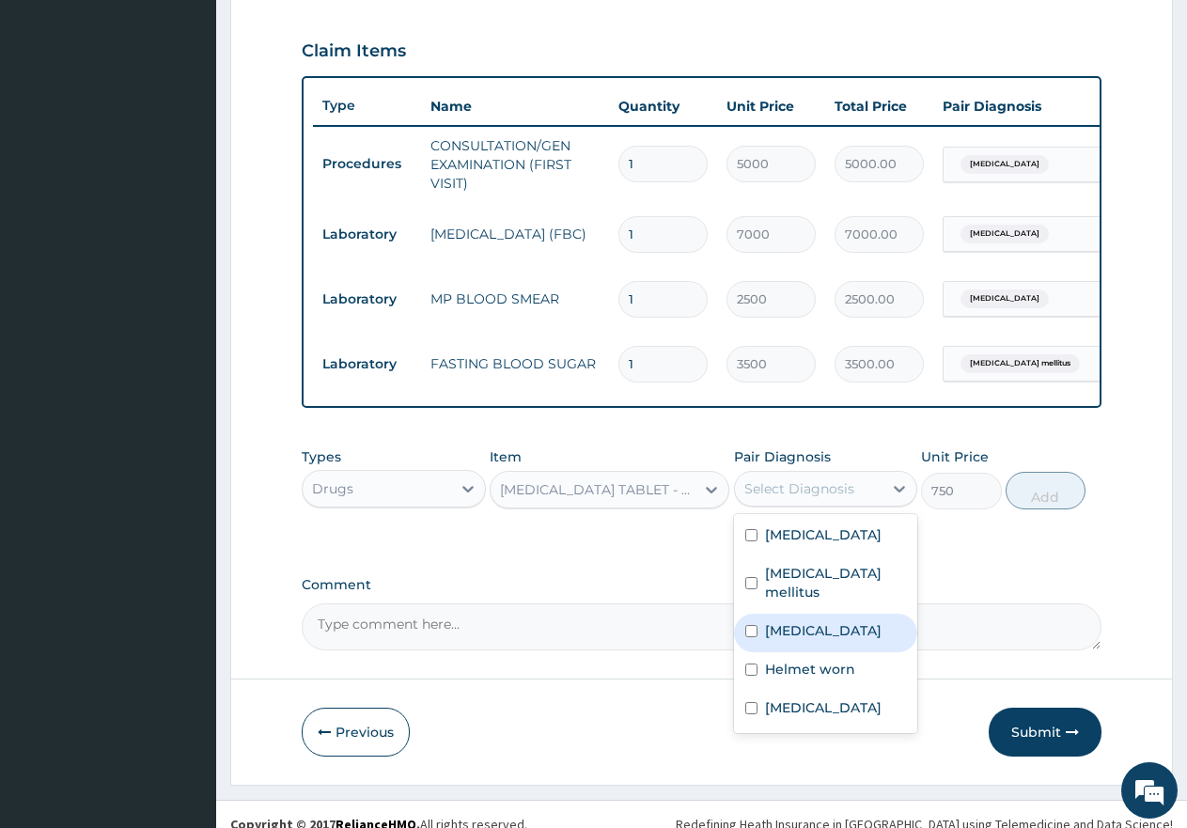
click at [748, 629] on input "checkbox" at bounding box center [751, 631] width 12 height 12
checkbox input "true"
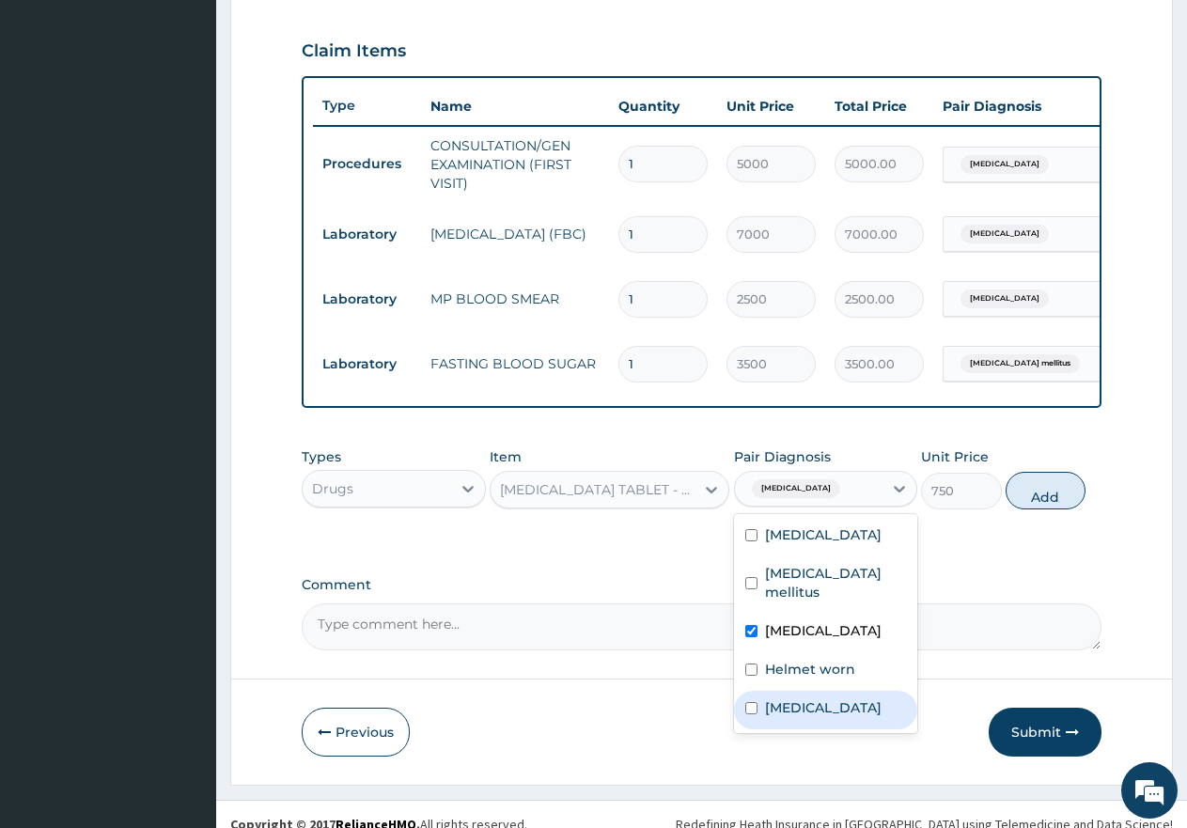
drag, startPoint x: 748, startPoint y: 716, endPoint x: 834, endPoint y: 670, distance: 97.2
click at [750, 714] on input "checkbox" at bounding box center [751, 708] width 12 height 12
checkbox input "true"
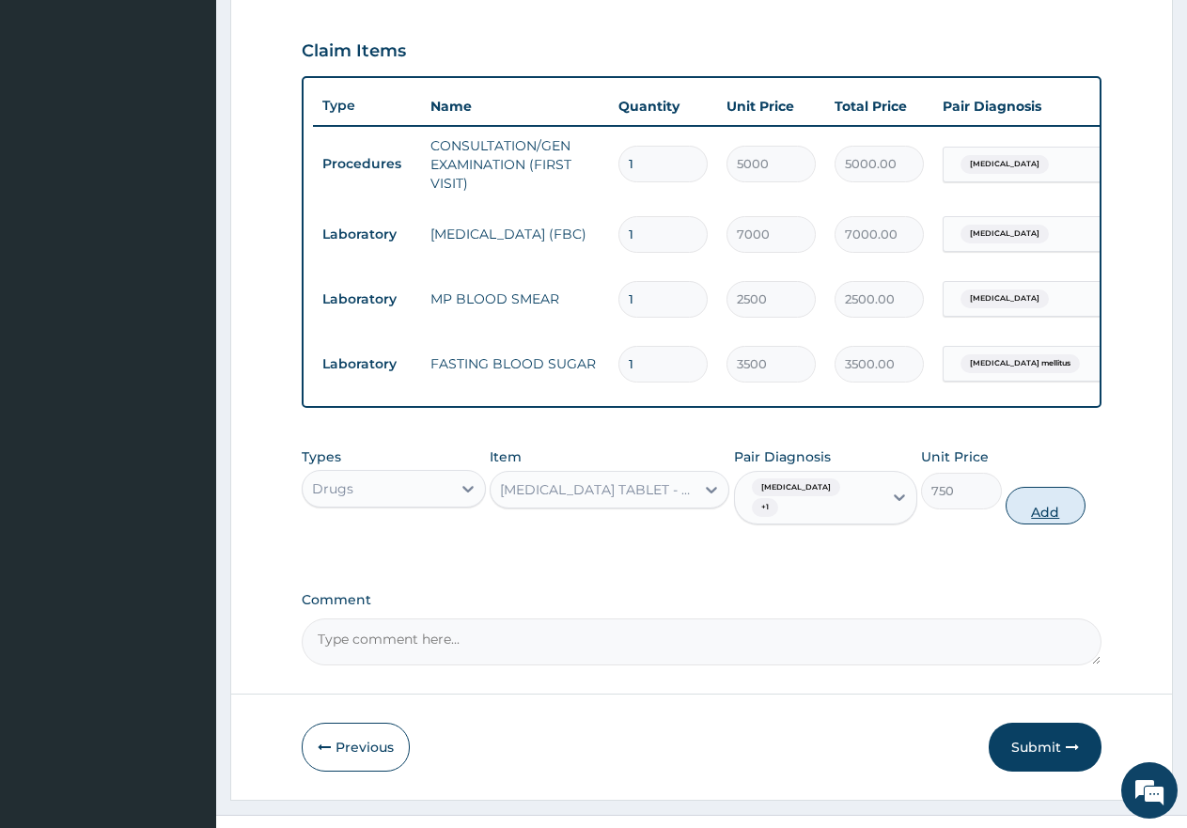
click at [1061, 510] on button "Add" at bounding box center [1046, 506] width 80 height 38
type input "0"
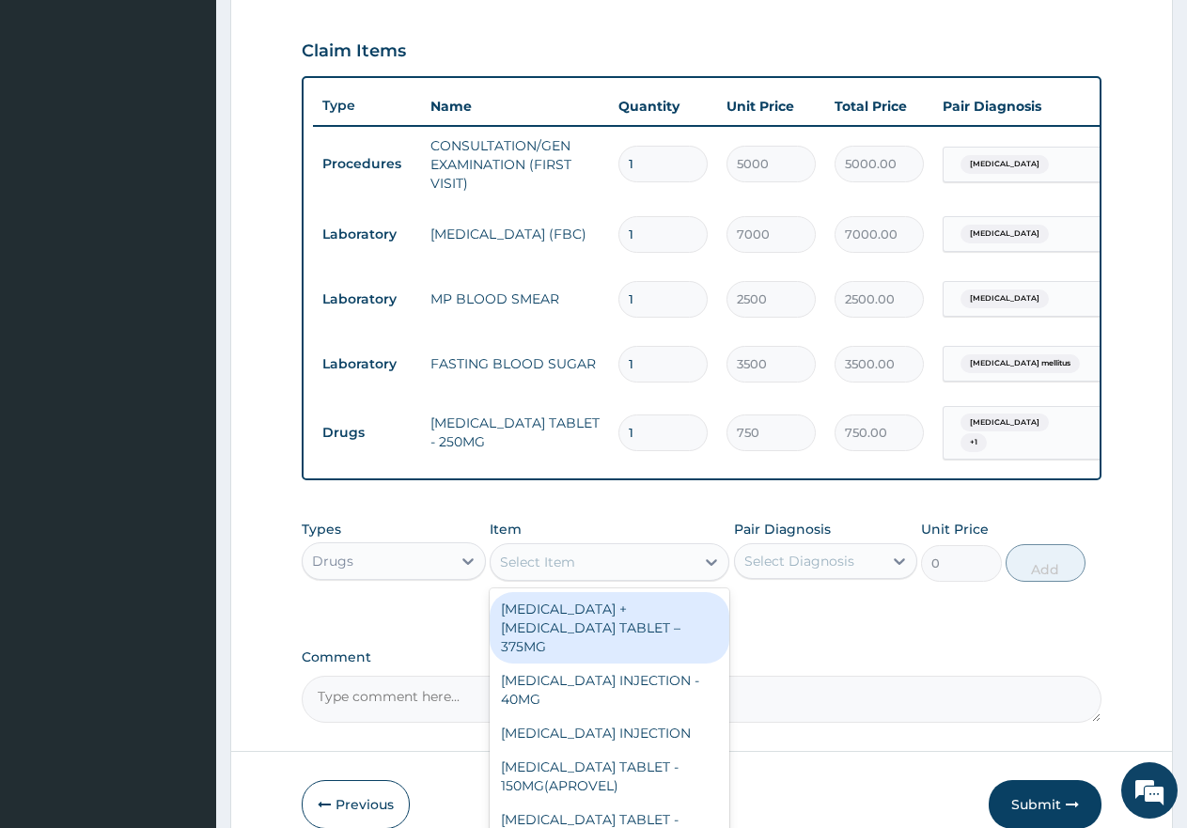
click at [624, 570] on div "Select Item" at bounding box center [593, 562] width 204 height 30
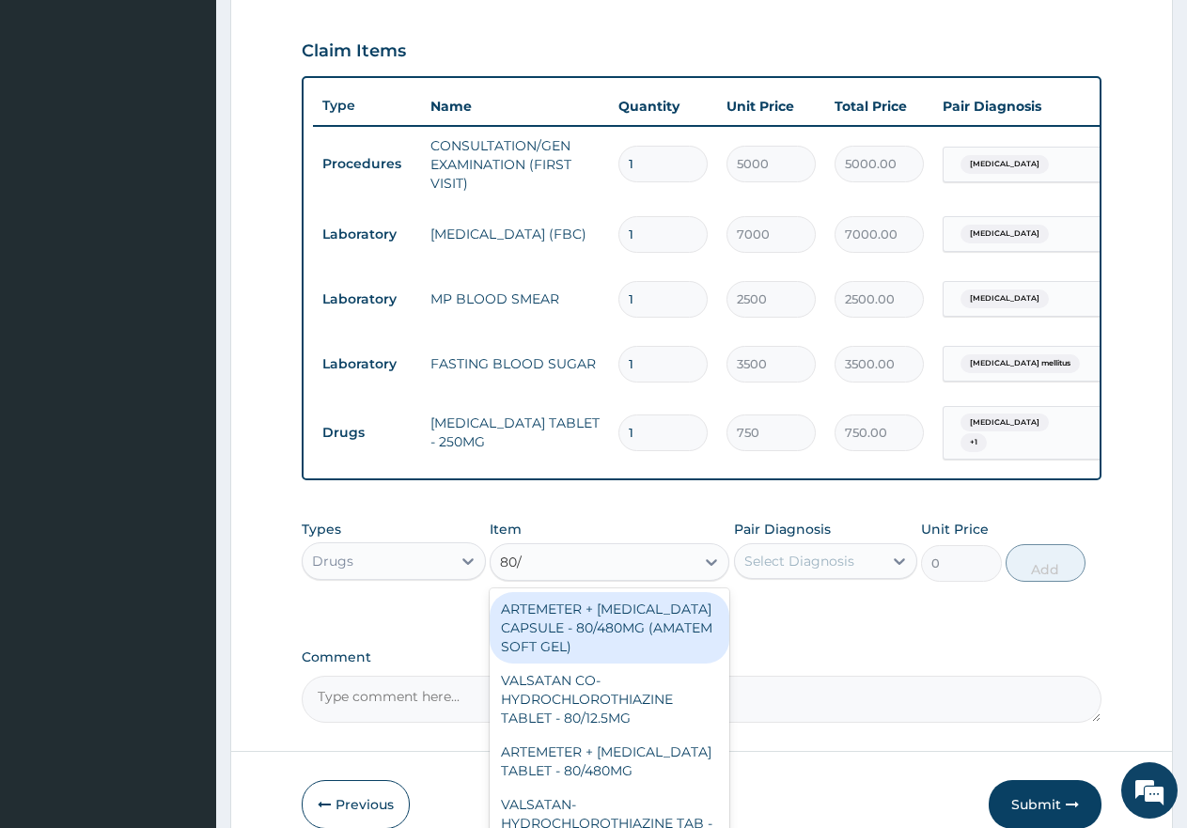
type input "80/4"
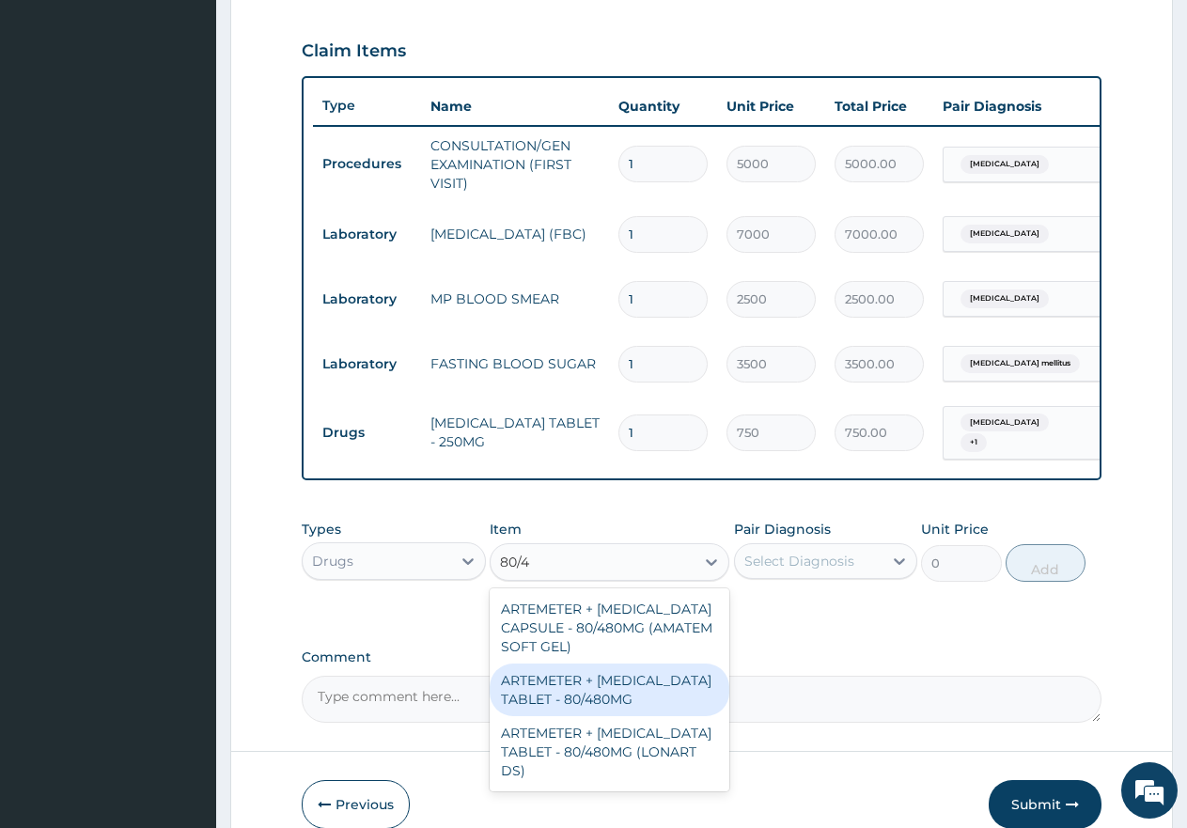
drag, startPoint x: 640, startPoint y: 704, endPoint x: 685, endPoint y: 659, distance: 63.8
click at [640, 702] on div "ARTEMETER + [MEDICAL_DATA] TABLET - 80/480MG" at bounding box center [610, 690] width 240 height 53
type input "650"
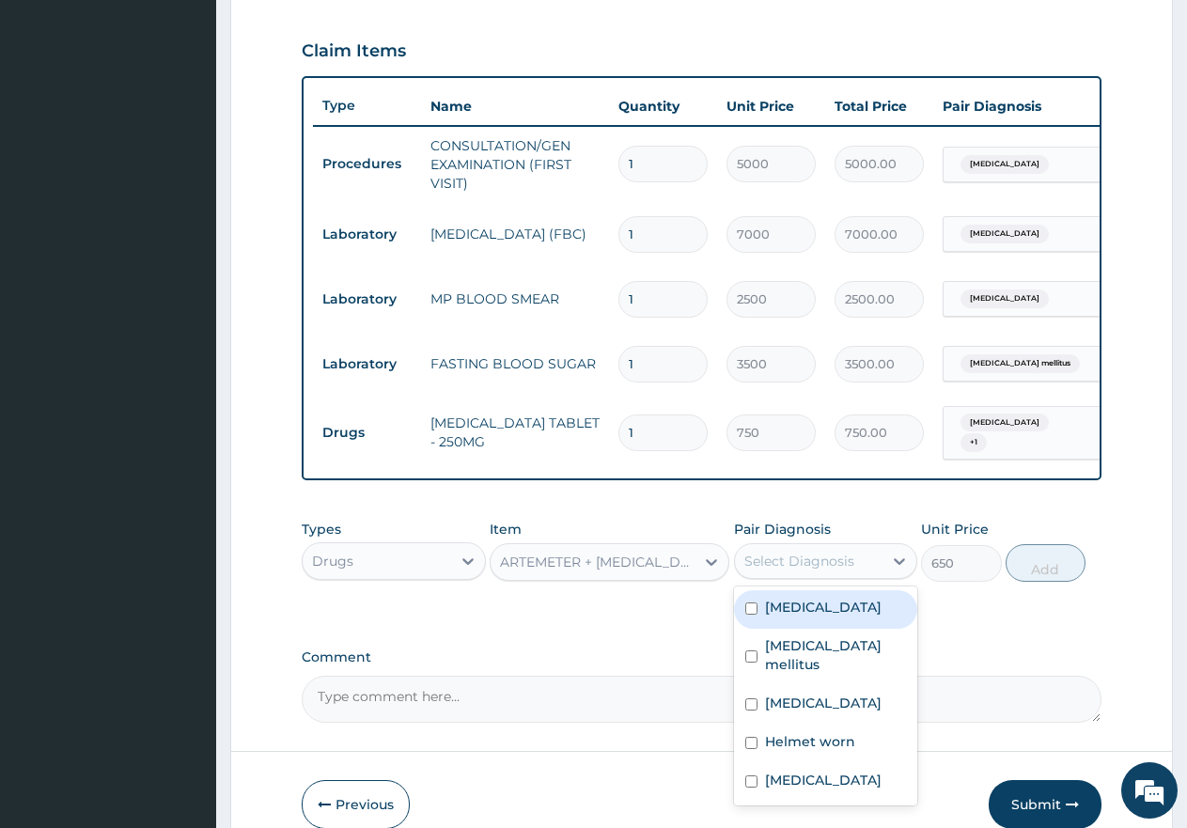
click at [829, 571] on div "Select Diagnosis" at bounding box center [800, 561] width 110 height 19
click at [751, 615] on input "checkbox" at bounding box center [751, 609] width 12 height 12
checkbox input "true"
click at [1050, 576] on button "Add" at bounding box center [1046, 563] width 80 height 38
type input "0"
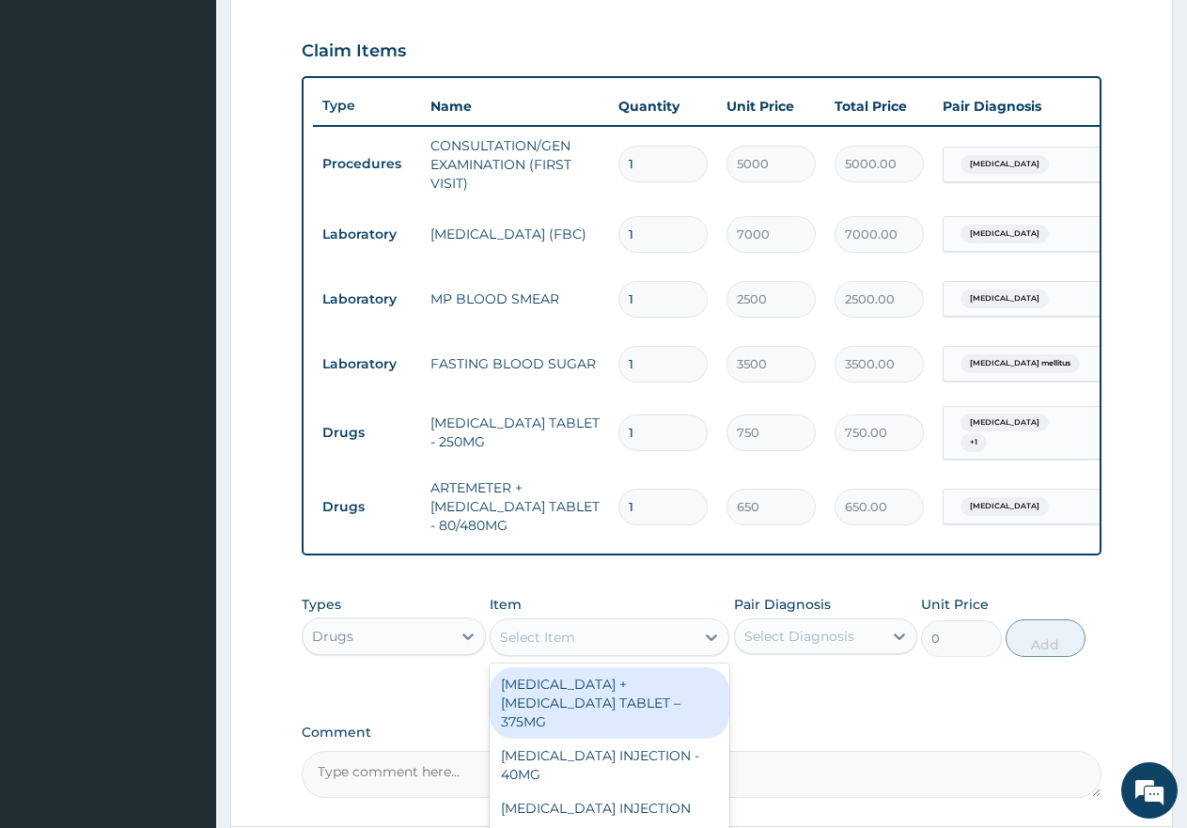
click at [604, 637] on div "Select Item" at bounding box center [593, 637] width 204 height 30
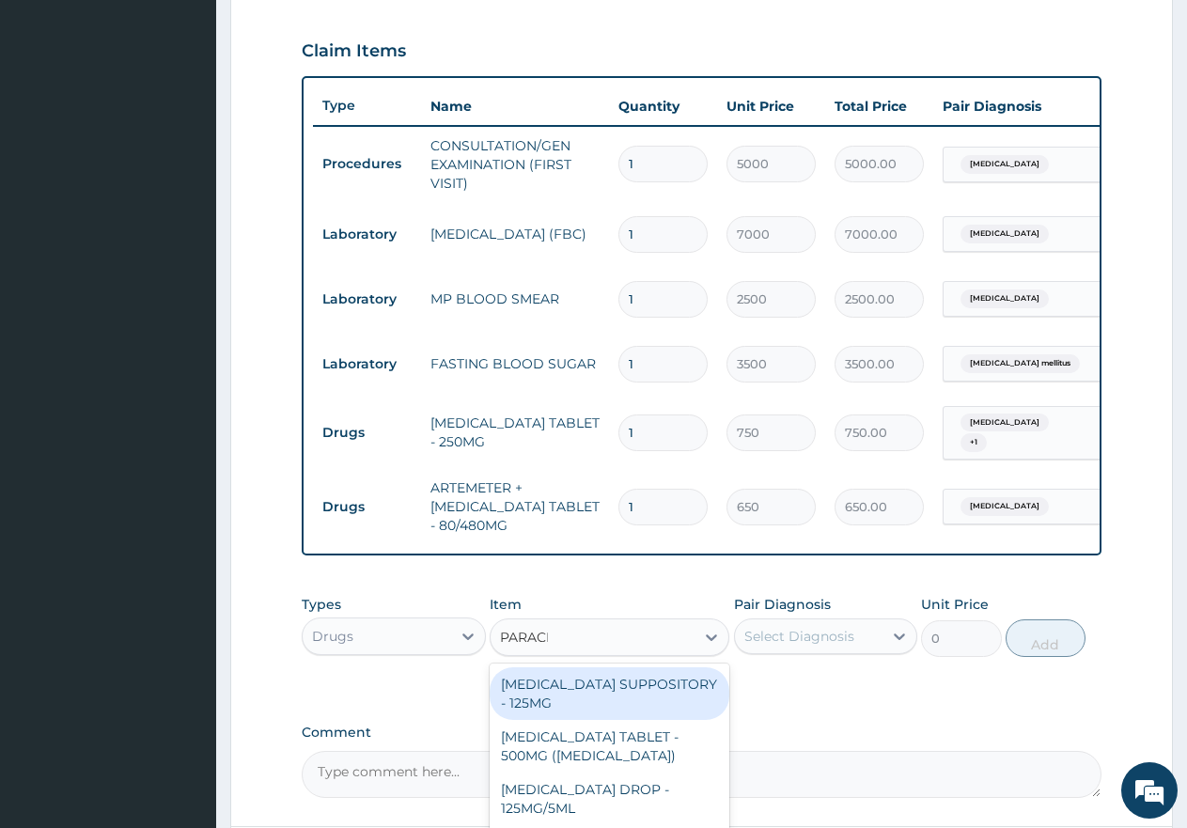
type input "PARACET"
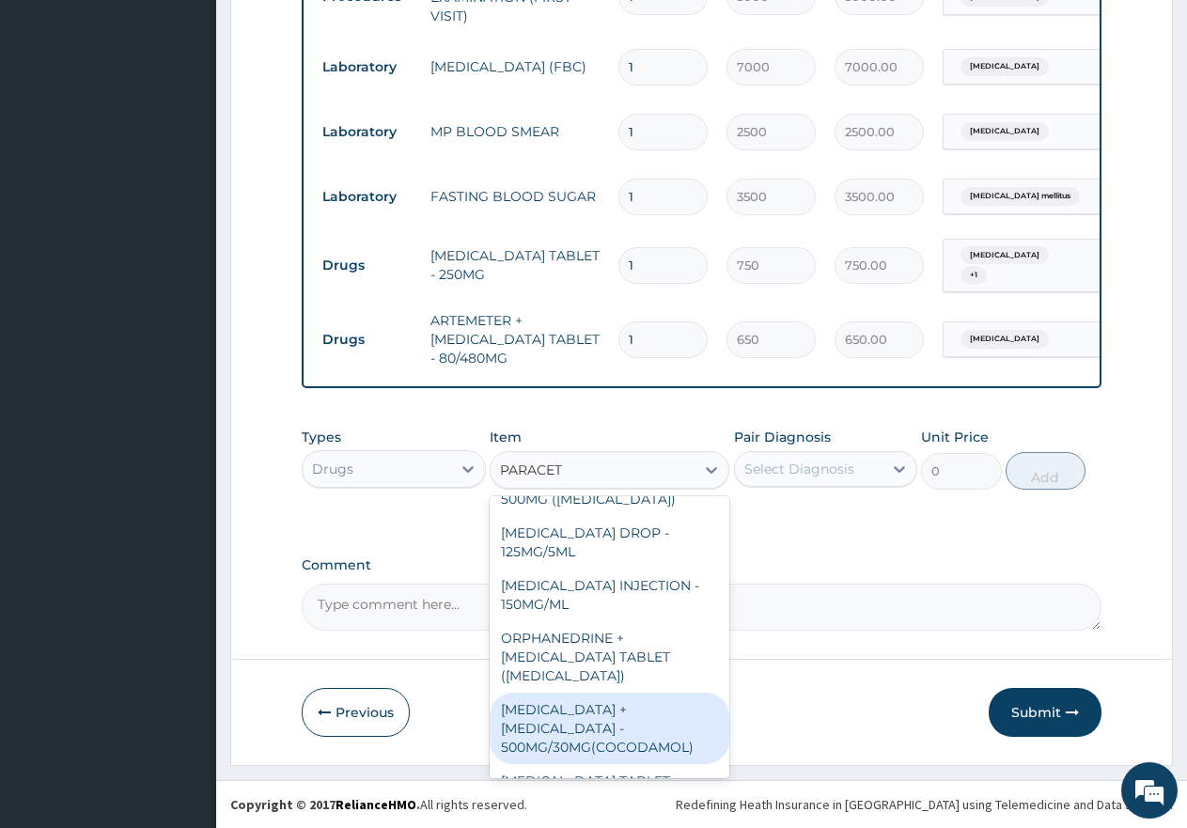
scroll to position [188, 0]
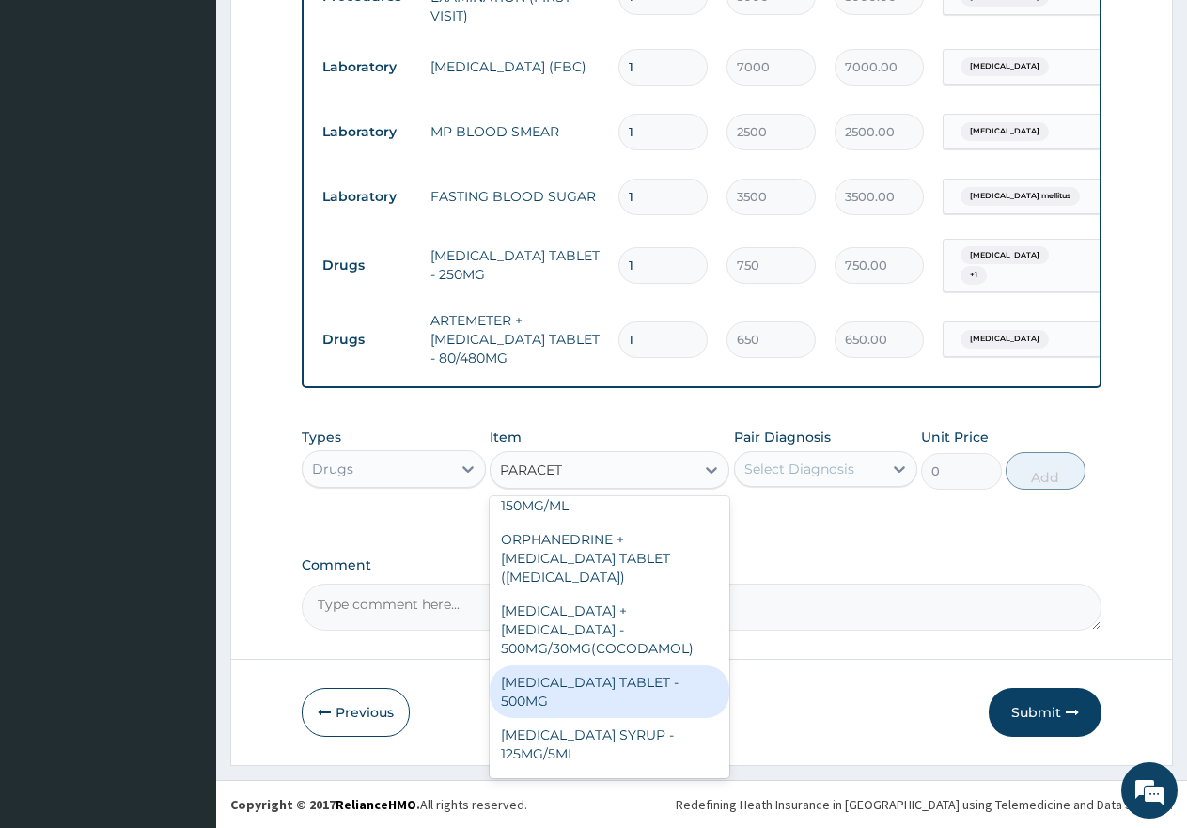
click at [618, 666] on div "[MEDICAL_DATA] TABLET - 500MG" at bounding box center [610, 692] width 240 height 53
type input "60"
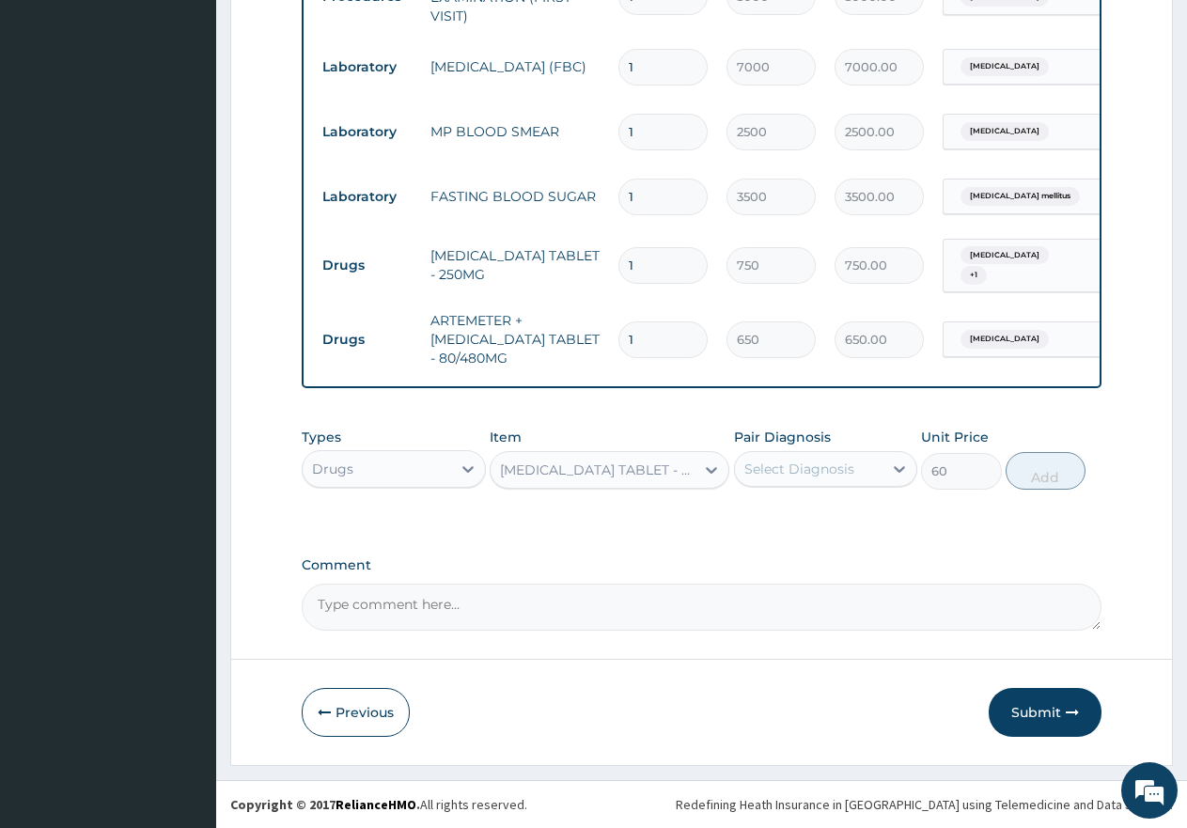
click at [775, 463] on div "Select Diagnosis" at bounding box center [800, 469] width 110 height 19
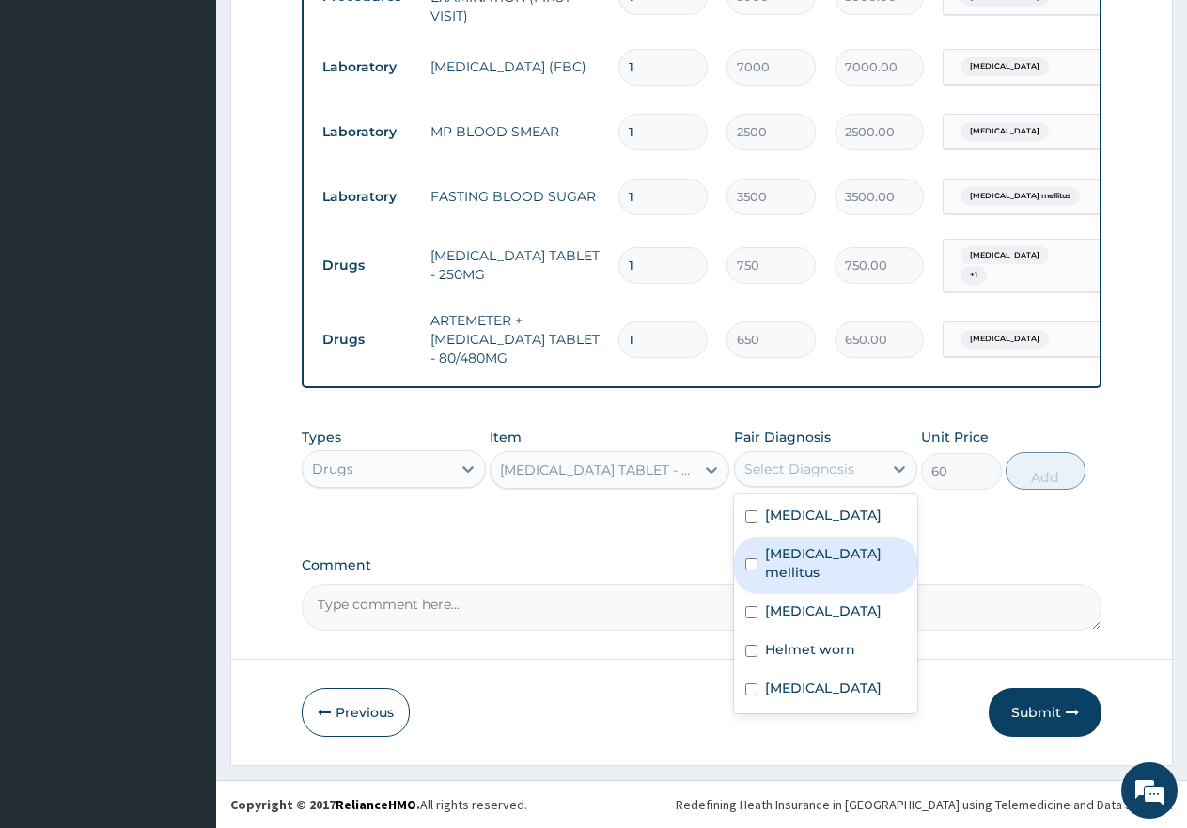
click at [746, 558] on input "checkbox" at bounding box center [751, 564] width 12 height 12
checkbox input "true"
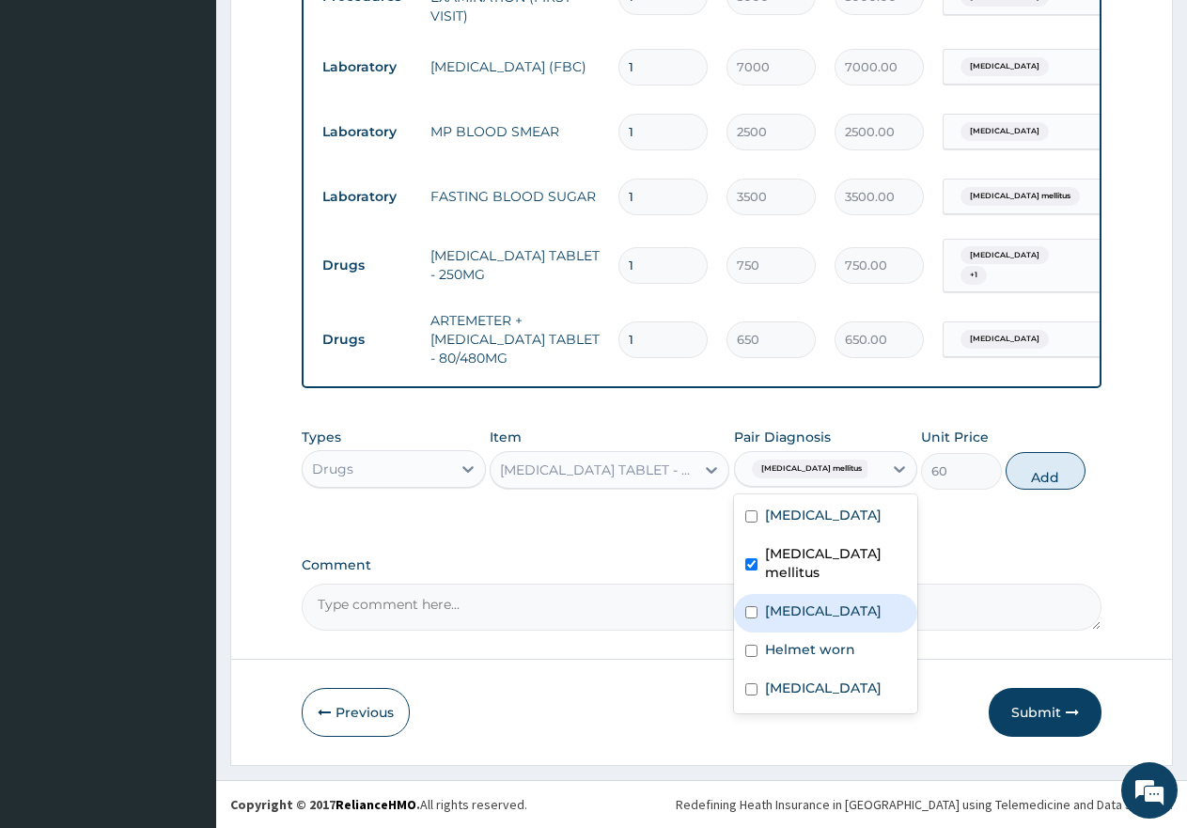
click at [741, 594] on div "[MEDICAL_DATA]" at bounding box center [826, 613] width 184 height 39
checkbox input "true"
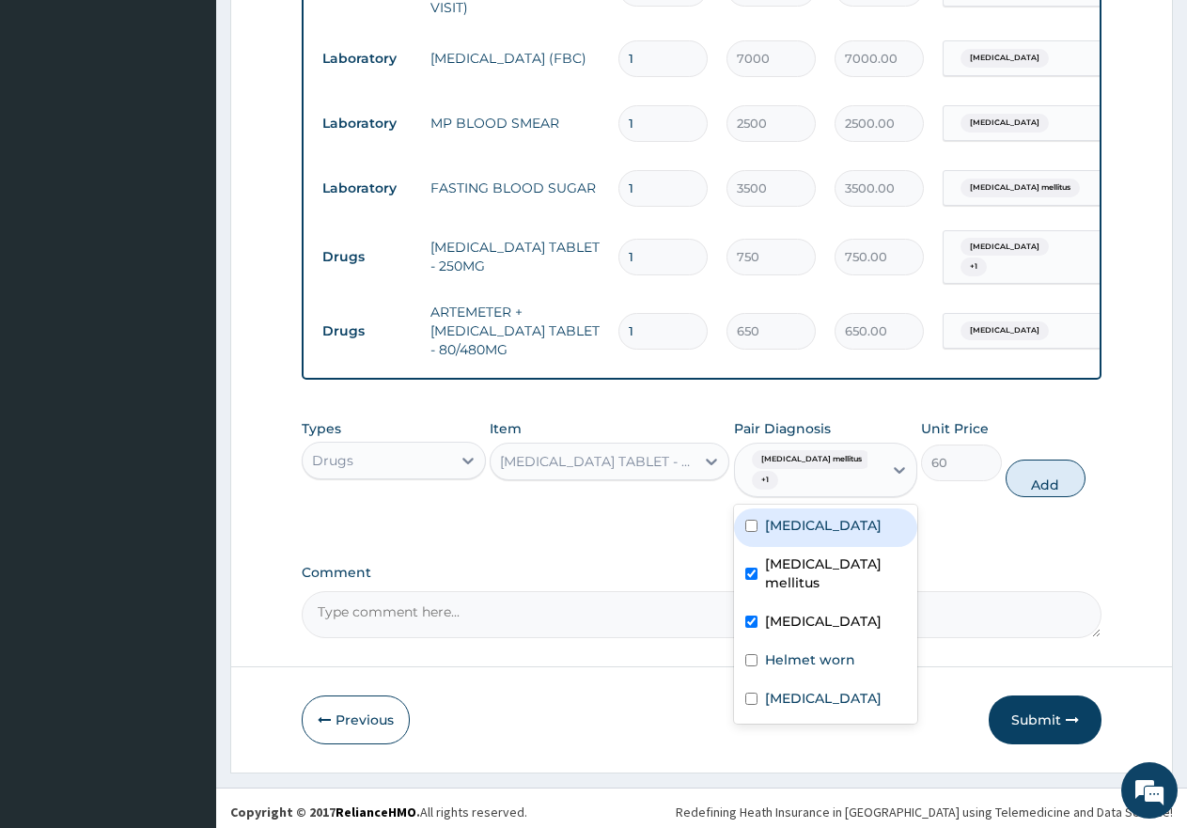
click at [754, 529] on input "checkbox" at bounding box center [751, 526] width 12 height 12
checkbox input "true"
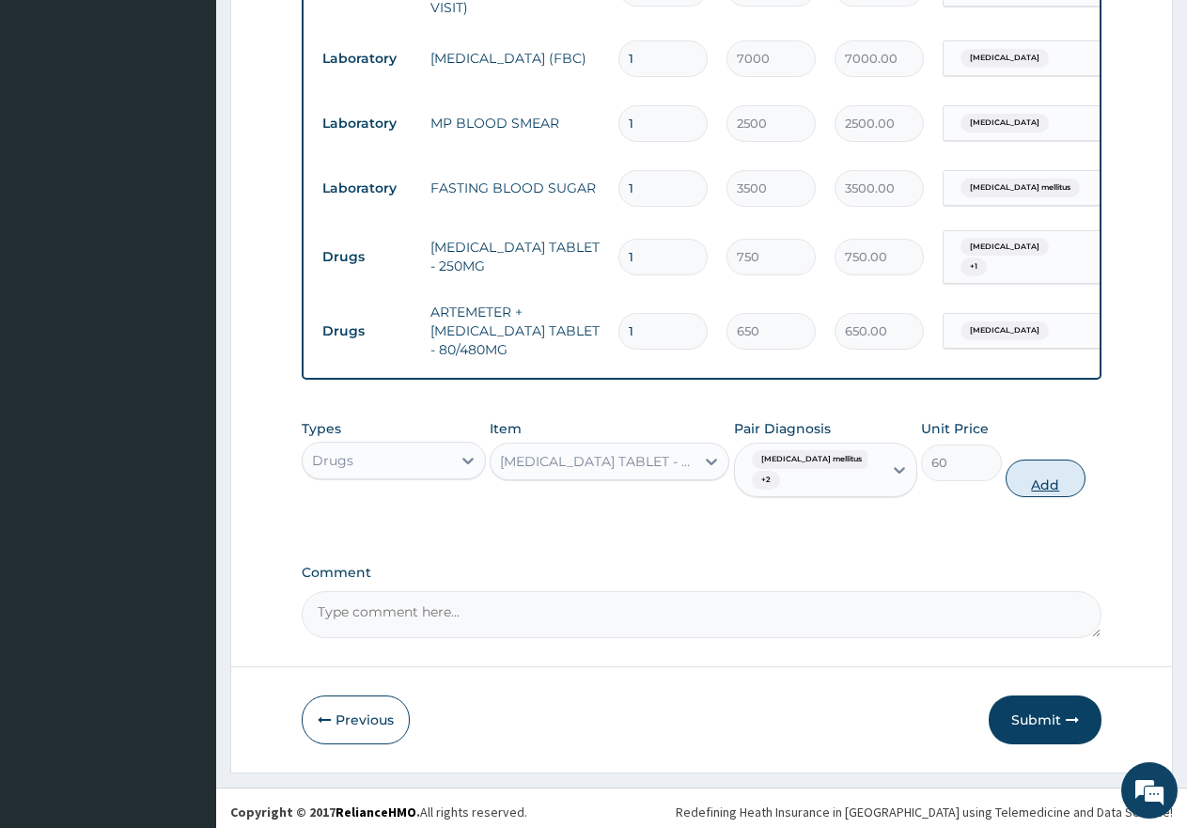
click at [1055, 494] on button "Add" at bounding box center [1046, 479] width 80 height 38
type input "0"
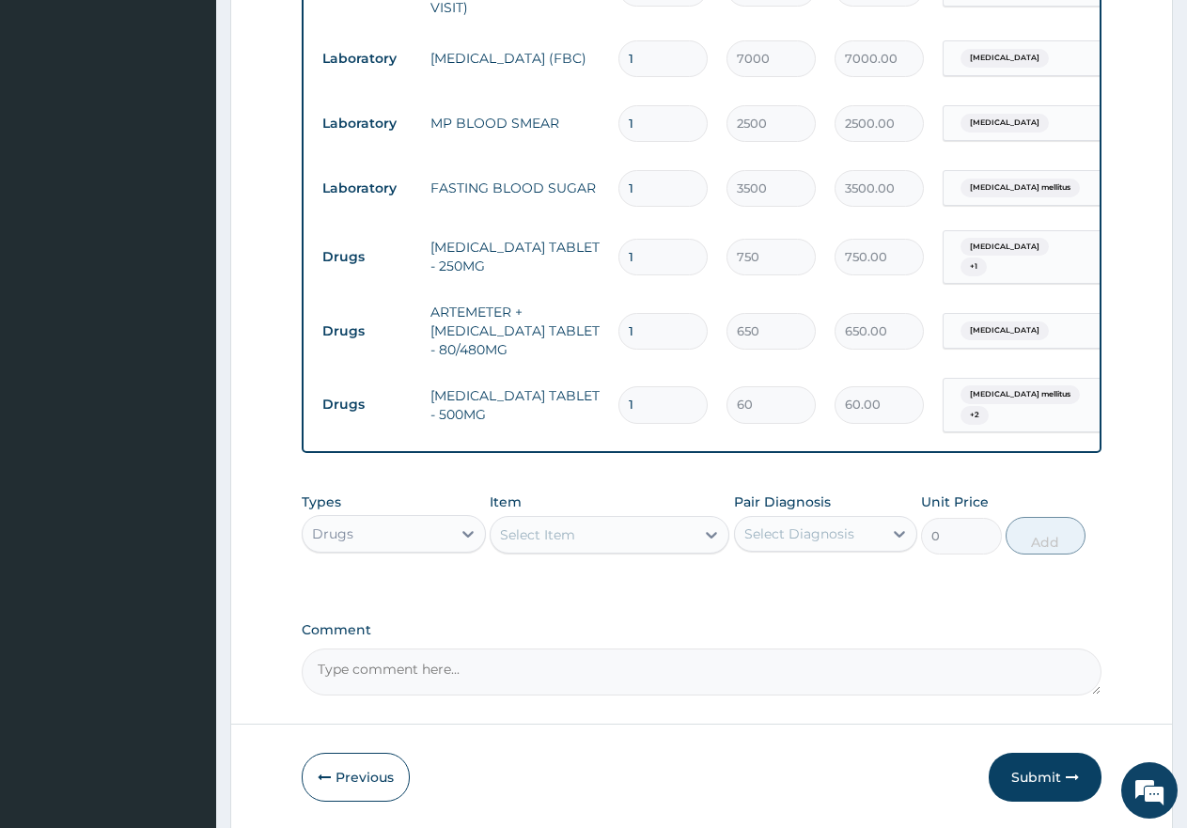
type input "18"
type input "1080.00"
type input "18"
drag, startPoint x: 664, startPoint y: 324, endPoint x: 597, endPoint y: 307, distance: 68.9
click at [597, 307] on tr "Drugs ARTEMETER + [MEDICAL_DATA] TABLET - 80/480MG 1 650 650.00 [MEDICAL_DATA] …" at bounding box center [773, 330] width 921 height 75
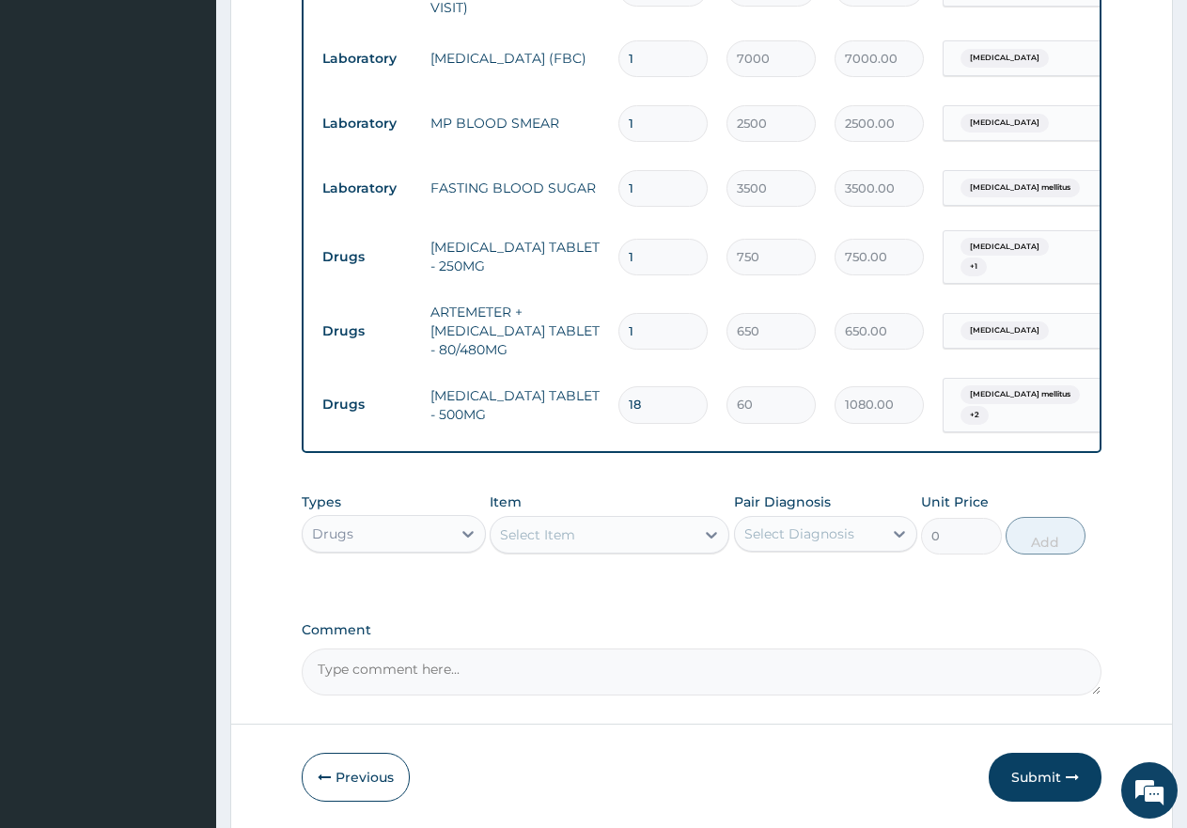
type input "6"
type input "3900.00"
type input "6"
click at [663, 254] on input "1" at bounding box center [663, 257] width 89 height 37
type input "10"
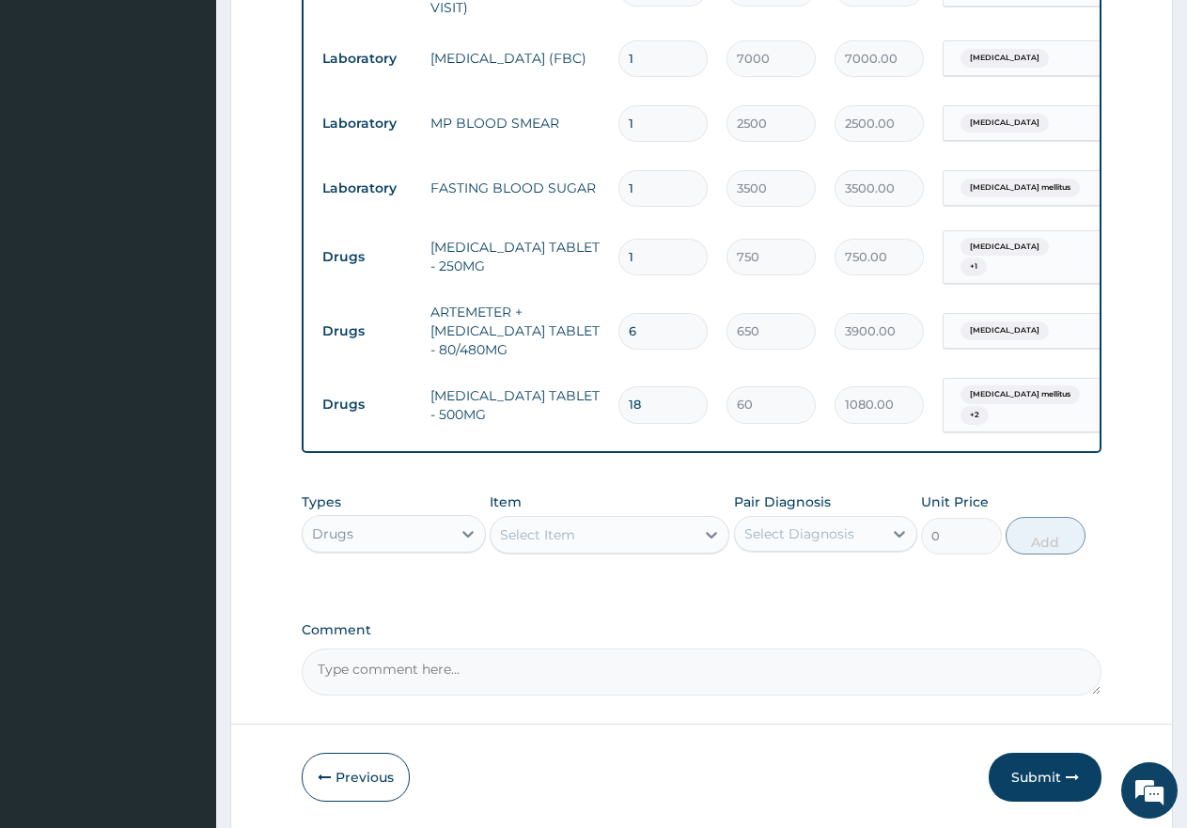
type input "7500.00"
type input "10"
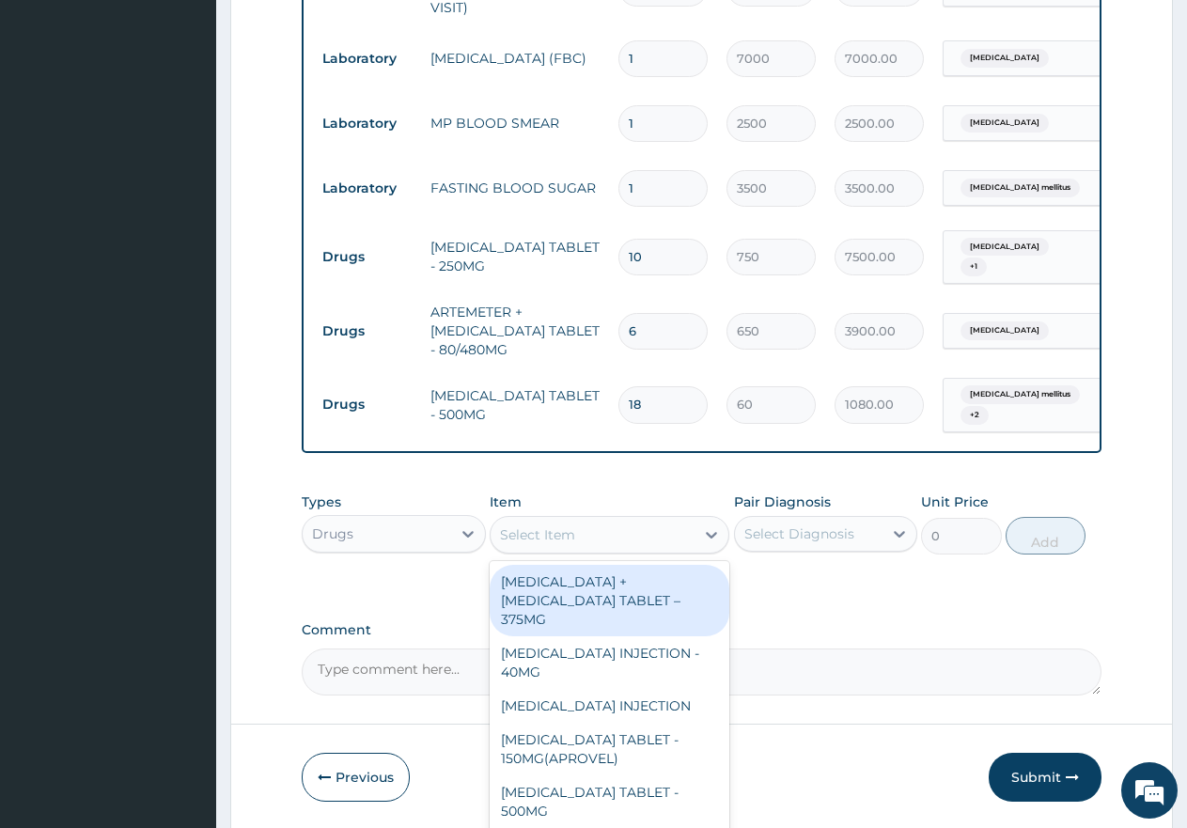
click at [601, 539] on div "Select Item" at bounding box center [593, 535] width 204 height 30
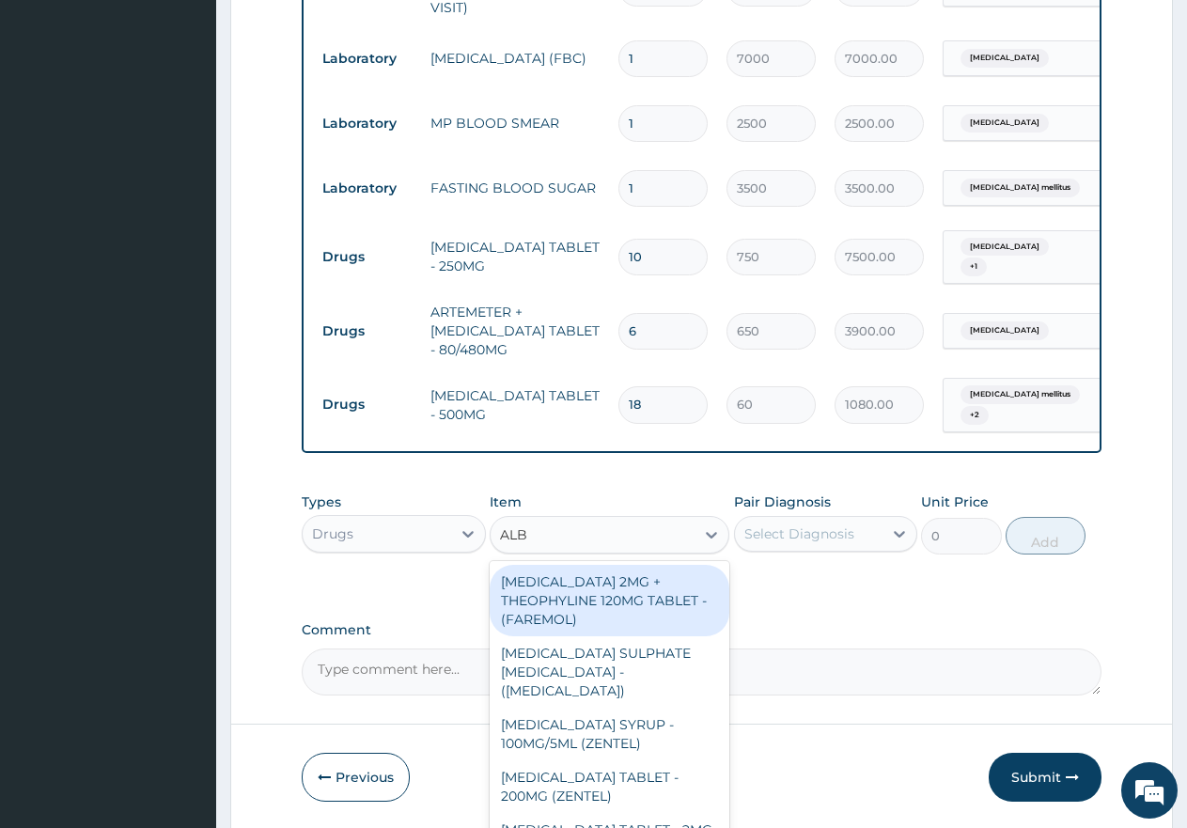
type input "ALBE"
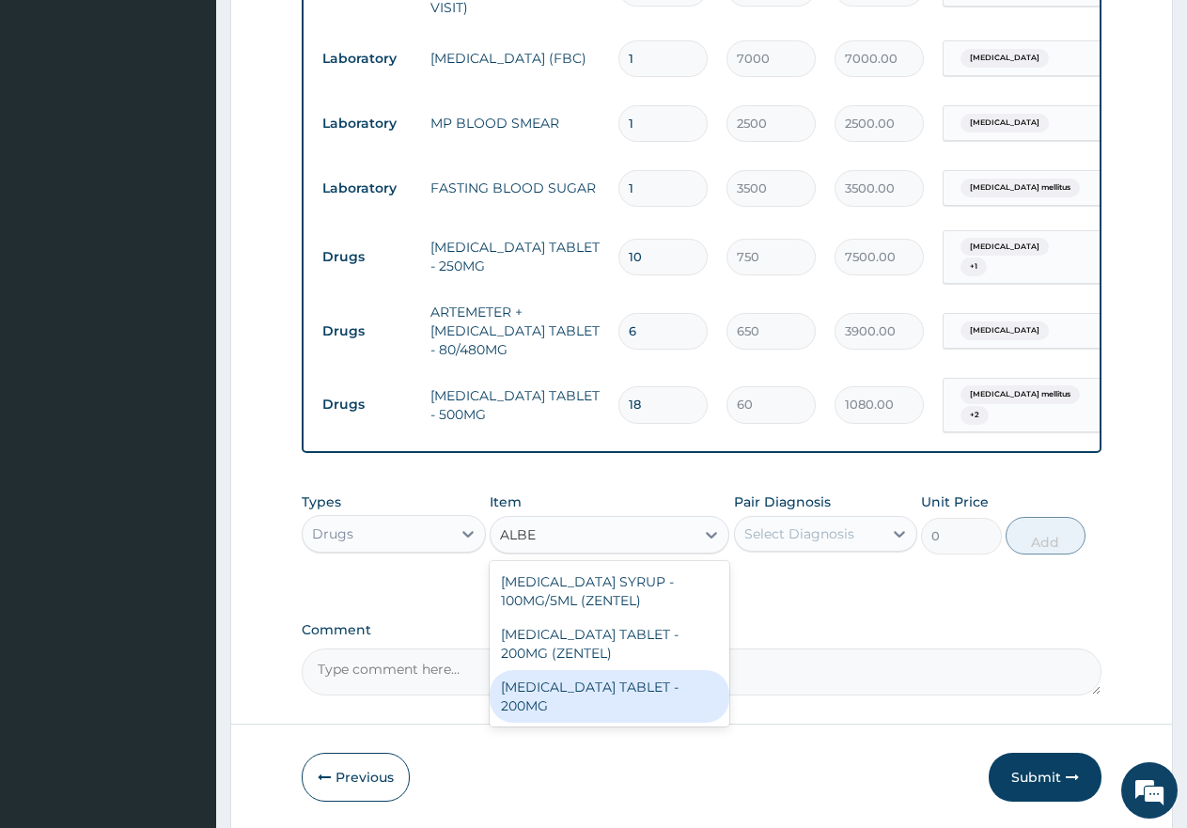
drag, startPoint x: 599, startPoint y: 685, endPoint x: 609, endPoint y: 669, distance: 19.0
click at [601, 680] on div "[MEDICAL_DATA] TABLET - 200MG" at bounding box center [610, 696] width 240 height 53
type input "500"
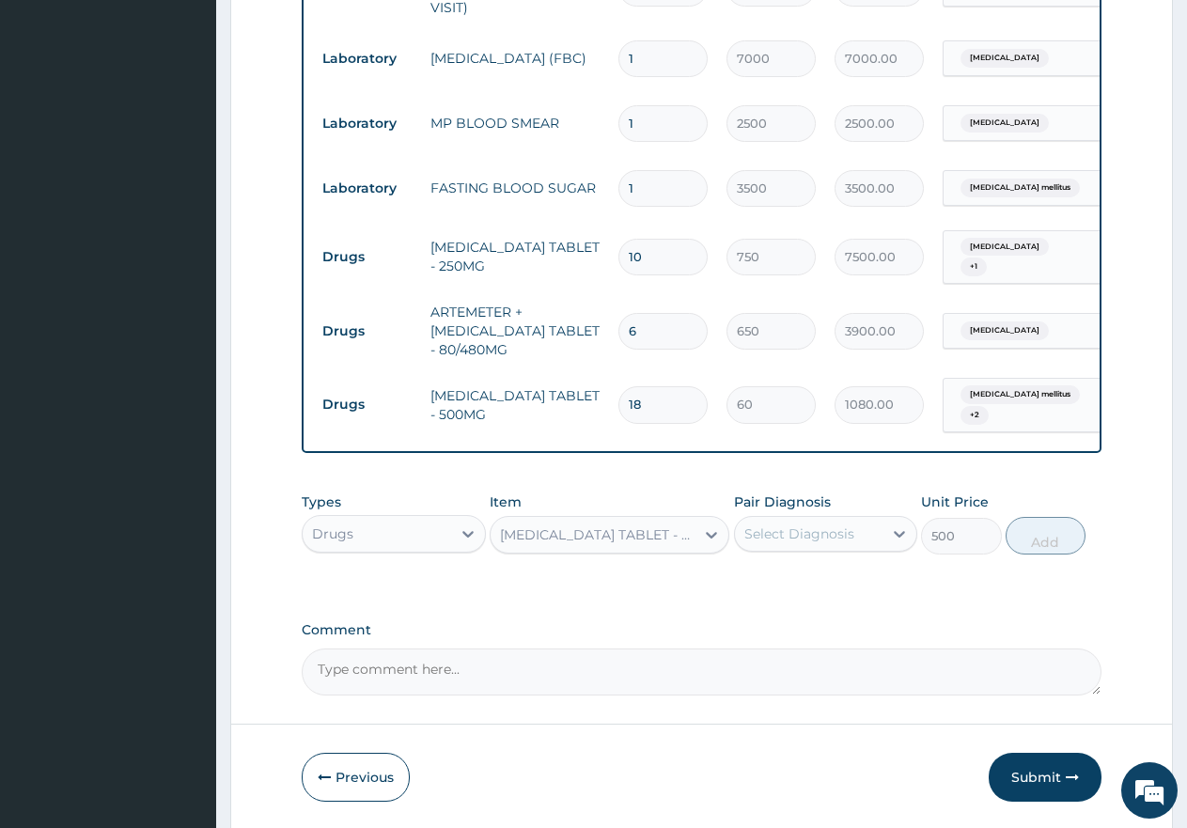
click at [763, 532] on div "Select Diagnosis" at bounding box center [800, 534] width 110 height 19
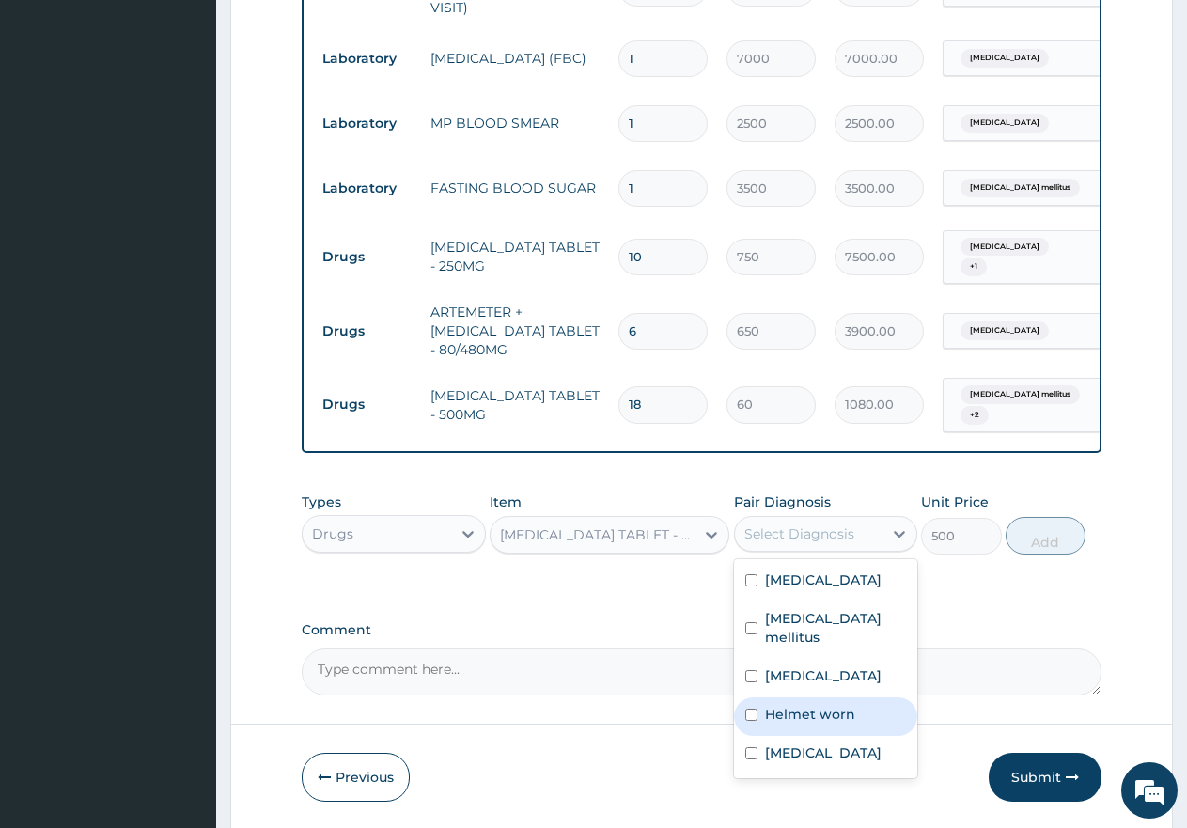
drag, startPoint x: 749, startPoint y: 697, endPoint x: 768, endPoint y: 679, distance: 25.9
click at [752, 709] on input "checkbox" at bounding box center [751, 715] width 12 height 12
checkbox input "true"
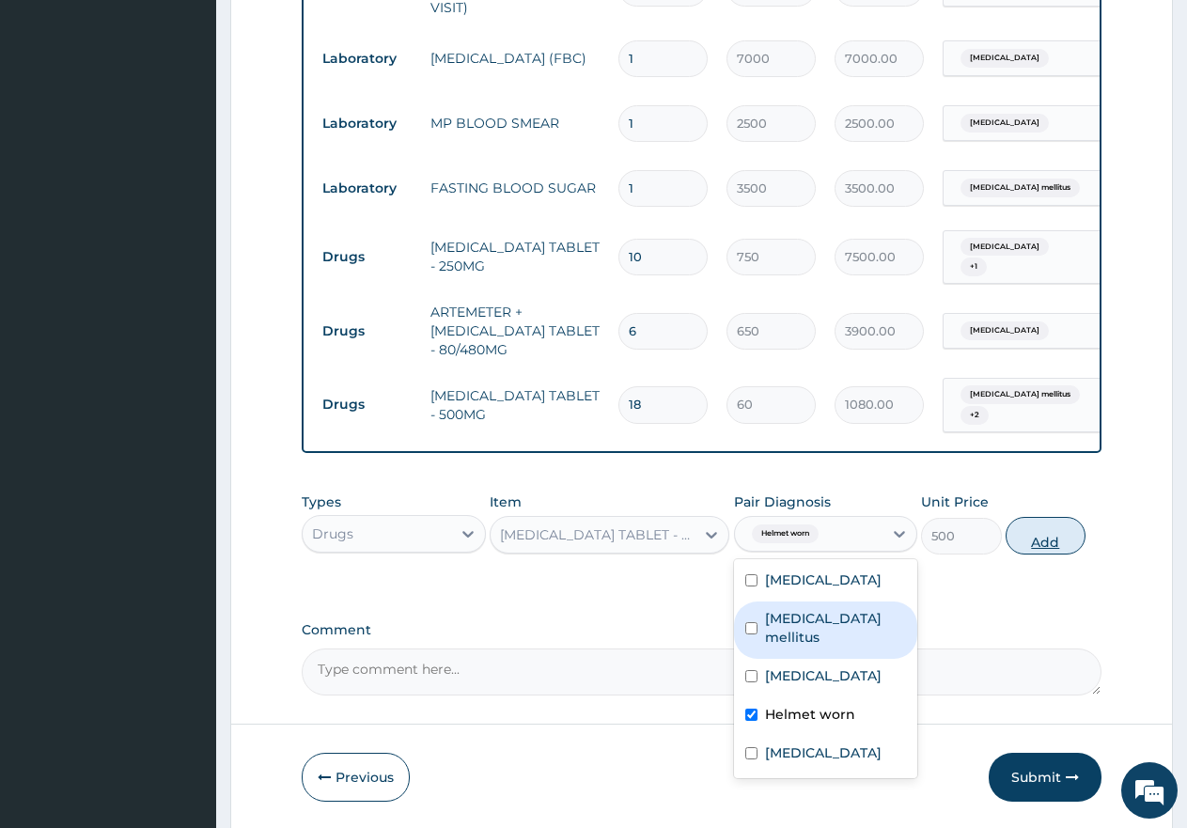
click at [1065, 541] on button "Add" at bounding box center [1046, 536] width 80 height 38
type input "0"
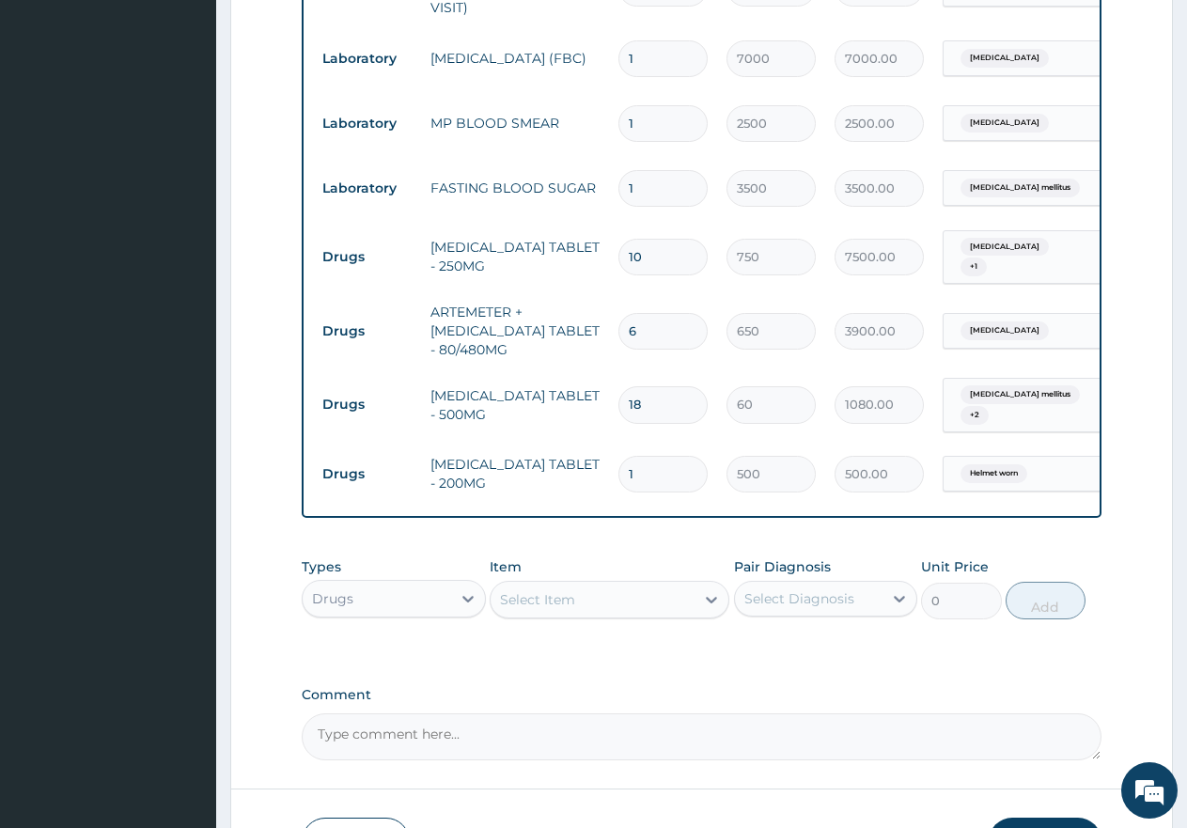
type input "0.00"
type input "2"
type input "1000.00"
type input "2"
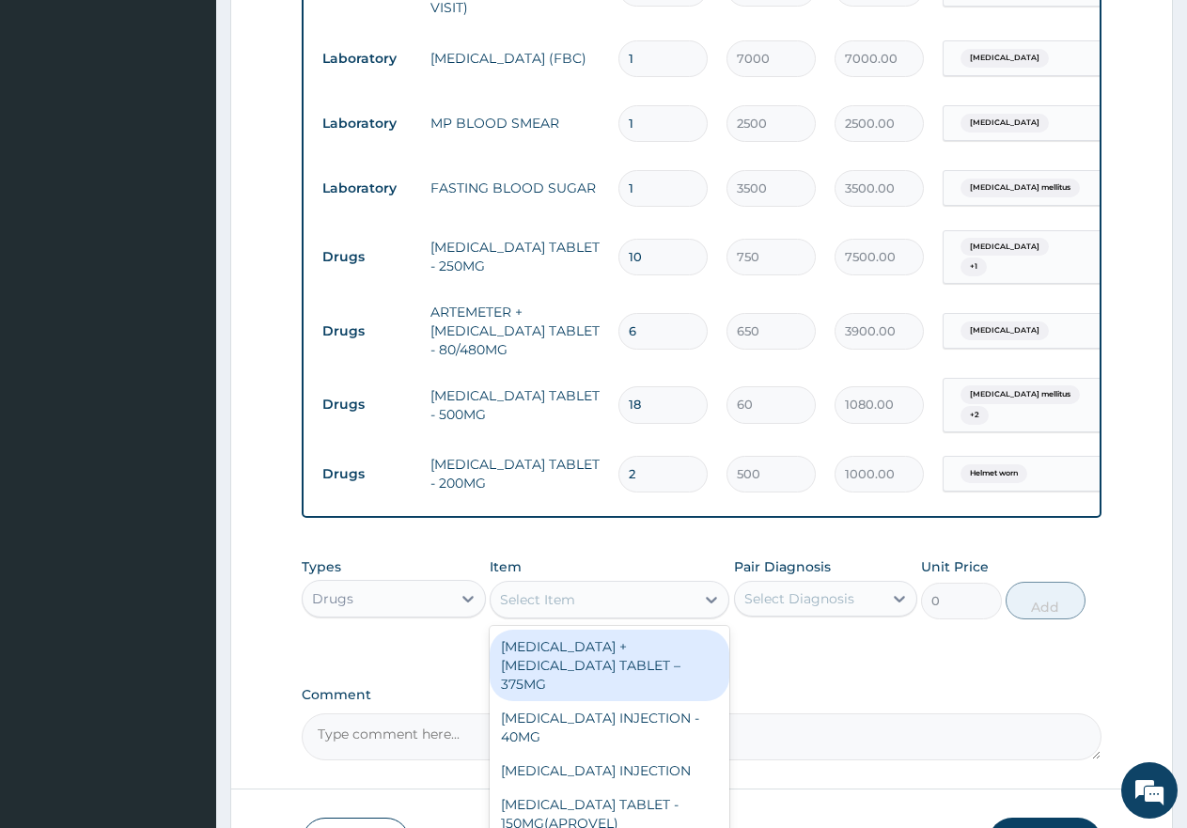
click at [600, 592] on div "Select Item" at bounding box center [593, 600] width 204 height 30
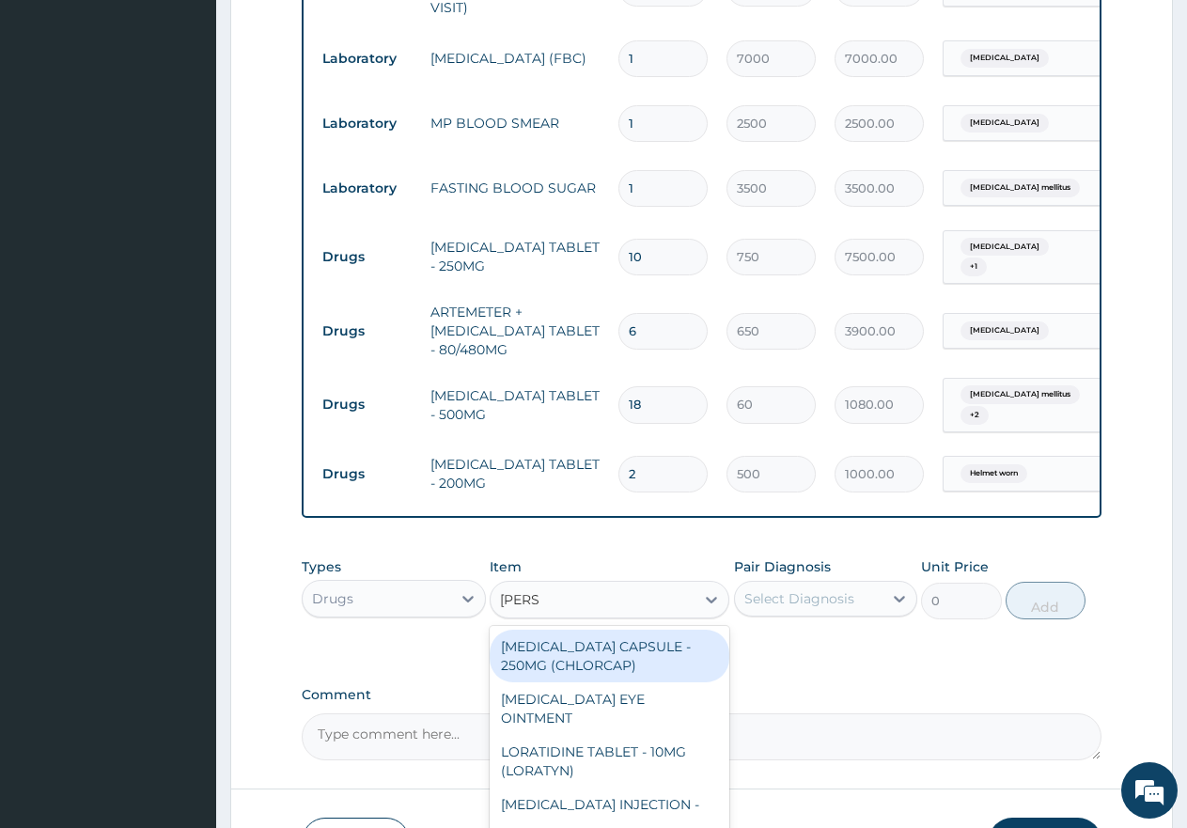
type input "LORAT"
click at [599, 648] on div "LORATIDINE TABLET - 10MG (LORATYN)" at bounding box center [610, 656] width 240 height 53
type input "175"
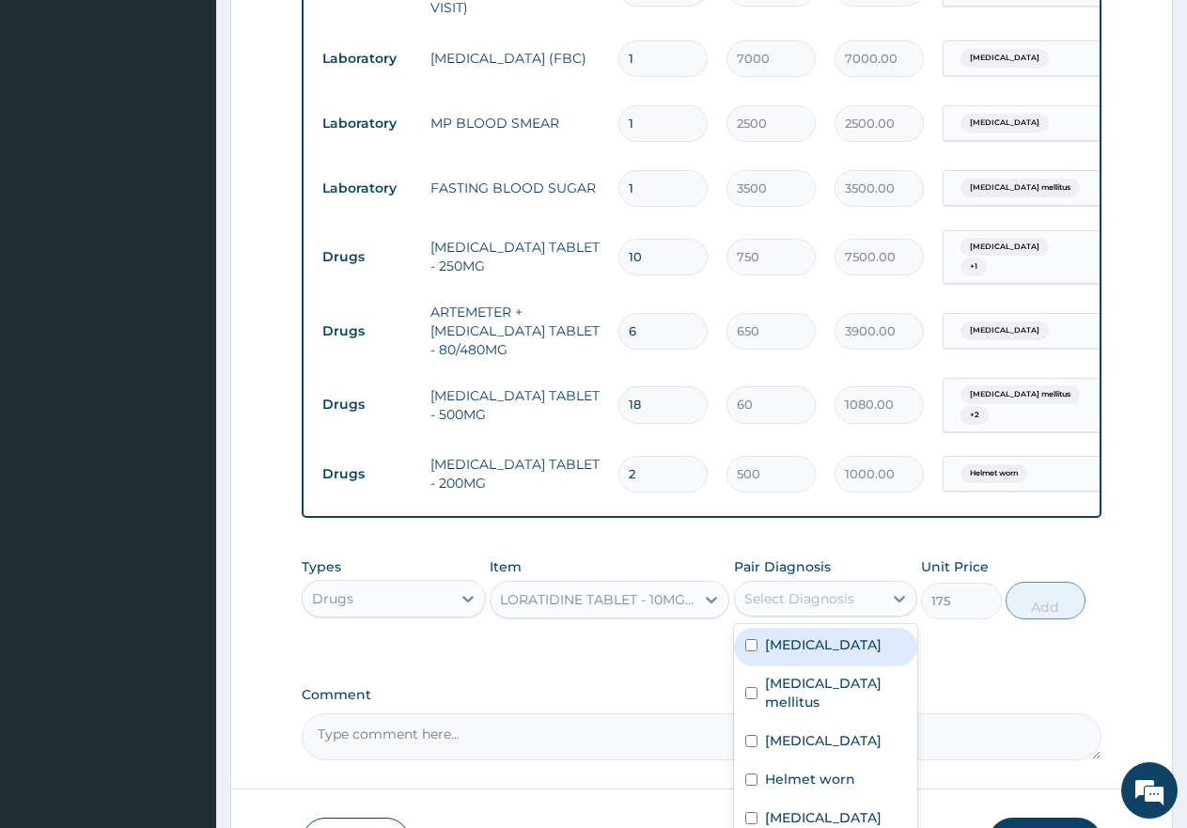
click at [768, 602] on div "Select Diagnosis" at bounding box center [800, 598] width 110 height 19
drag, startPoint x: 747, startPoint y: 809, endPoint x: 807, endPoint y: 753, distance: 81.8
click at [753, 812] on input "checkbox" at bounding box center [751, 818] width 12 height 12
checkbox input "true"
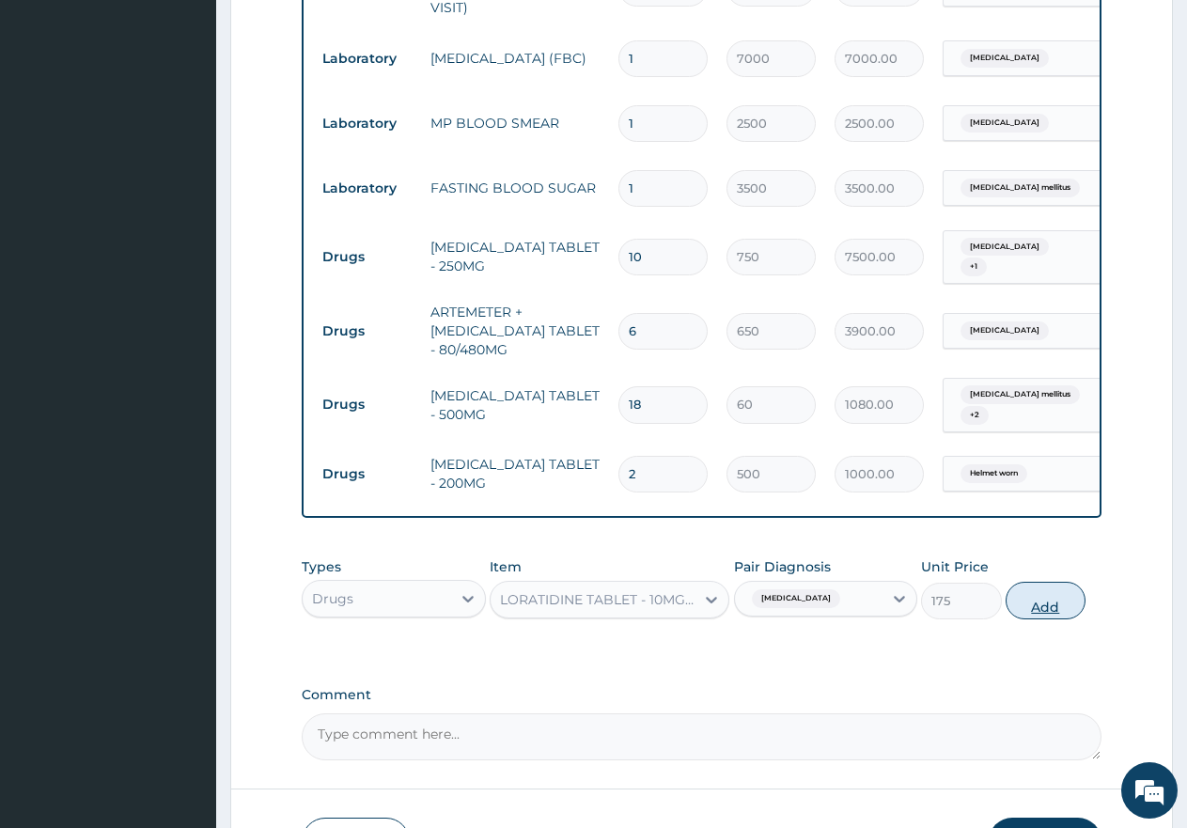
click at [1040, 607] on button "Add" at bounding box center [1046, 601] width 80 height 38
type input "0"
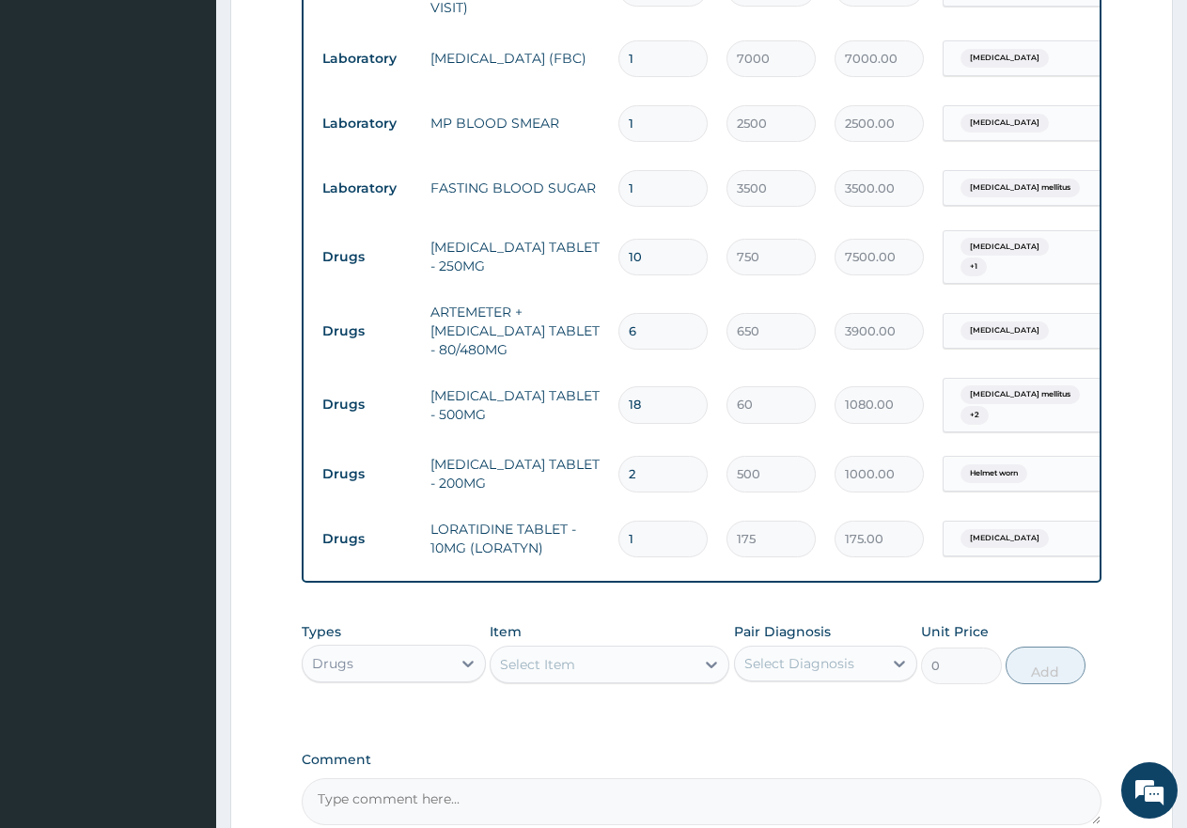
type input "10"
type input "1750.00"
type input "10"
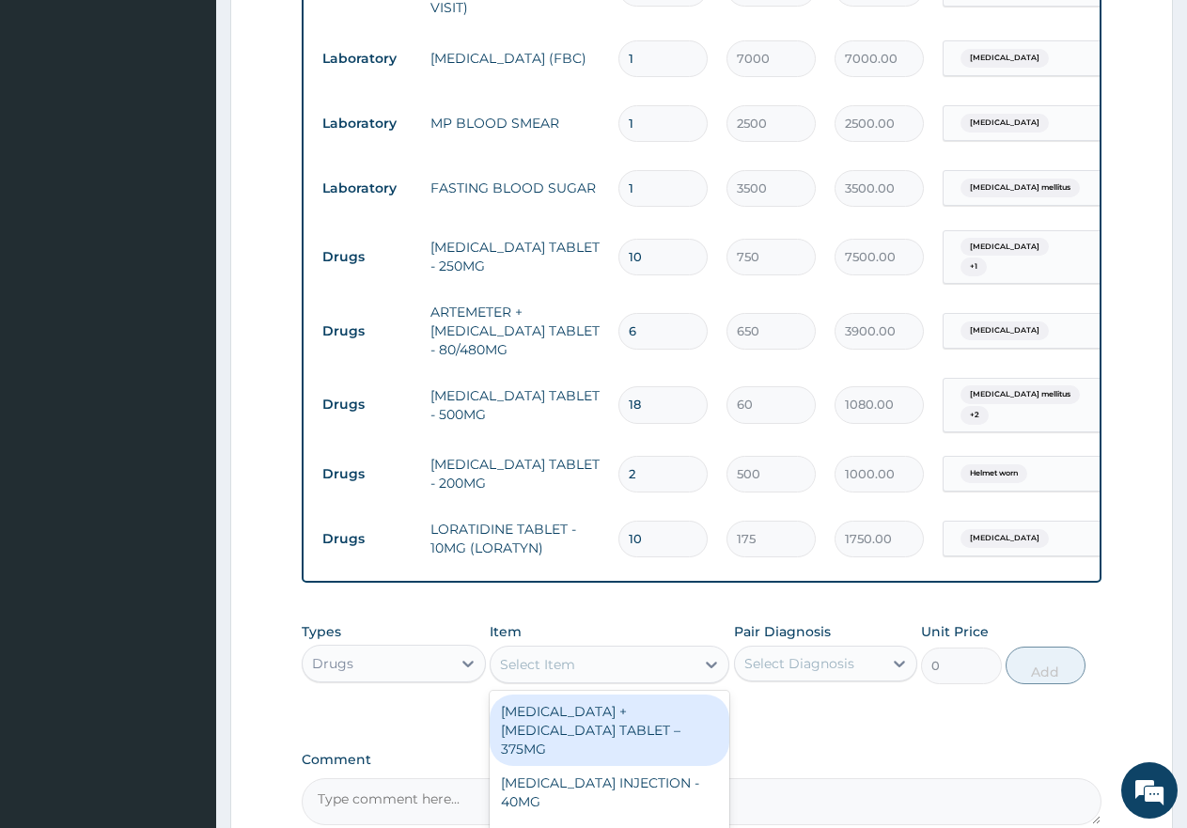
click at [588, 667] on div "Select Item" at bounding box center [593, 665] width 204 height 30
type input "CELE"
drag, startPoint x: 560, startPoint y: 721, endPoint x: 623, endPoint y: 692, distance: 69.4
click at [577, 712] on div "CELECOBIX CAPSULE - 200MG ([MEDICAL_DATA])" at bounding box center [610, 721] width 240 height 53
type input "400"
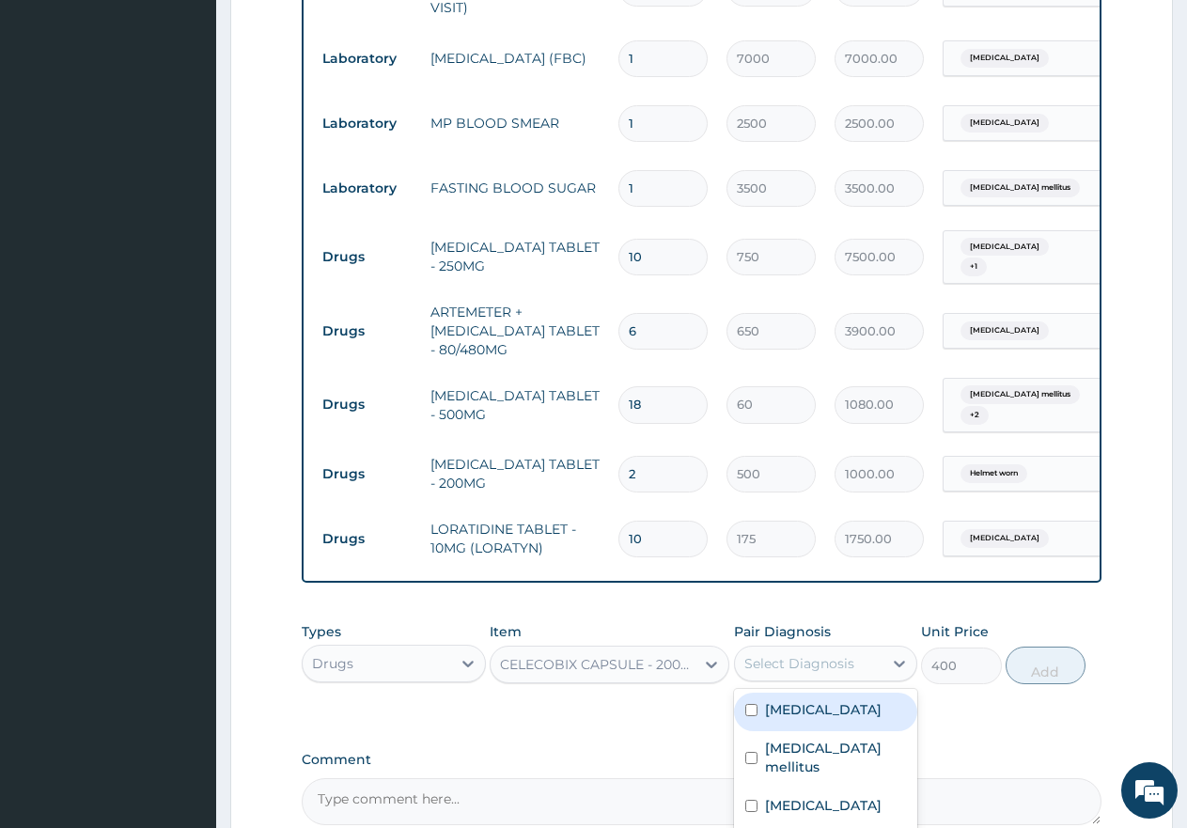
click at [802, 665] on div "Select Diagnosis" at bounding box center [800, 663] width 110 height 19
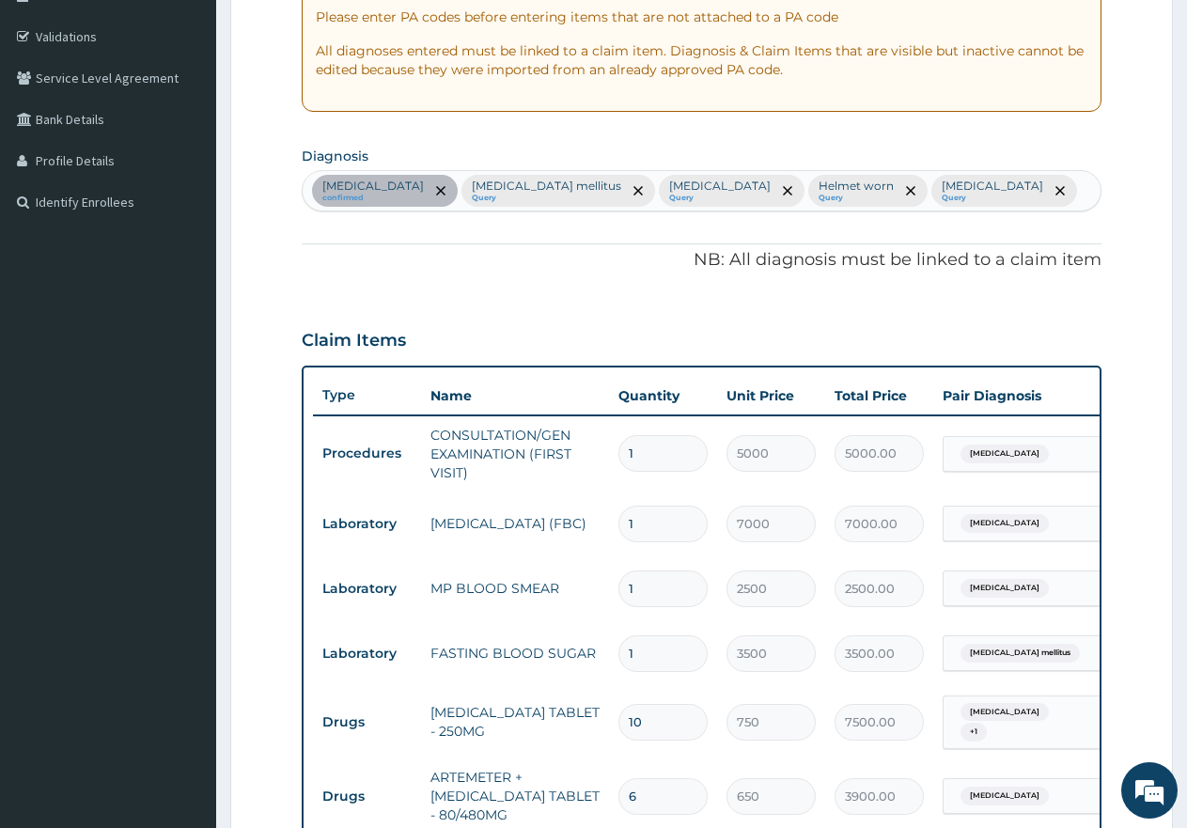
scroll to position [235, 0]
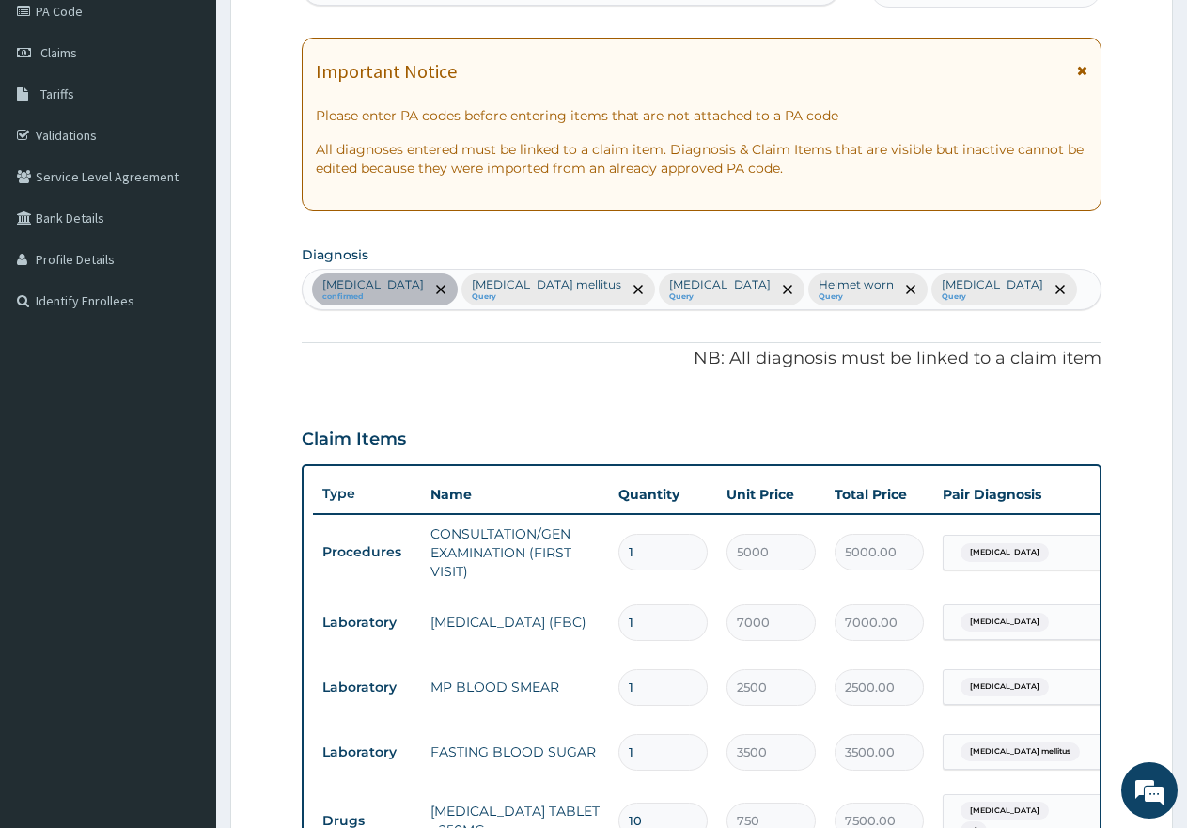
click at [999, 288] on div "[MEDICAL_DATA] confirmed [MEDICAL_DATA] mellitus Query [MEDICAL_DATA] Query Hel…" at bounding box center [702, 289] width 798 height 39
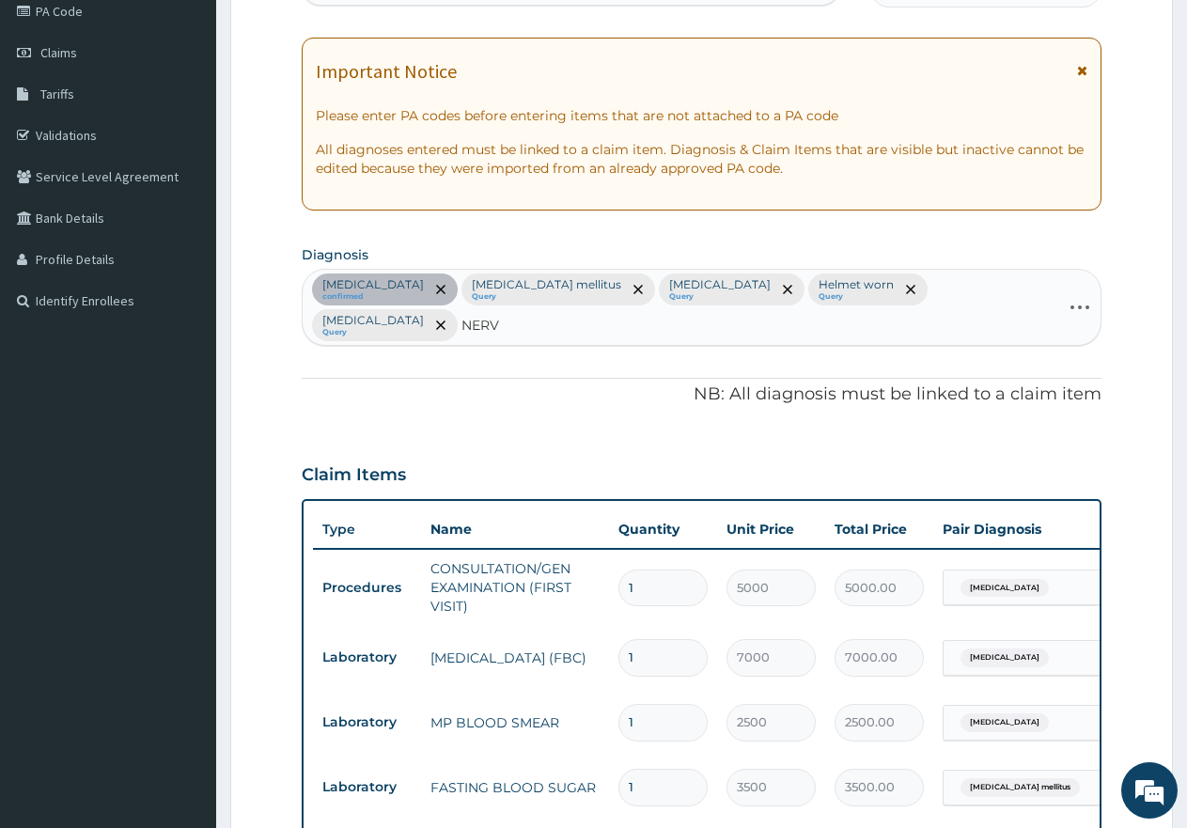
type input "NERVE"
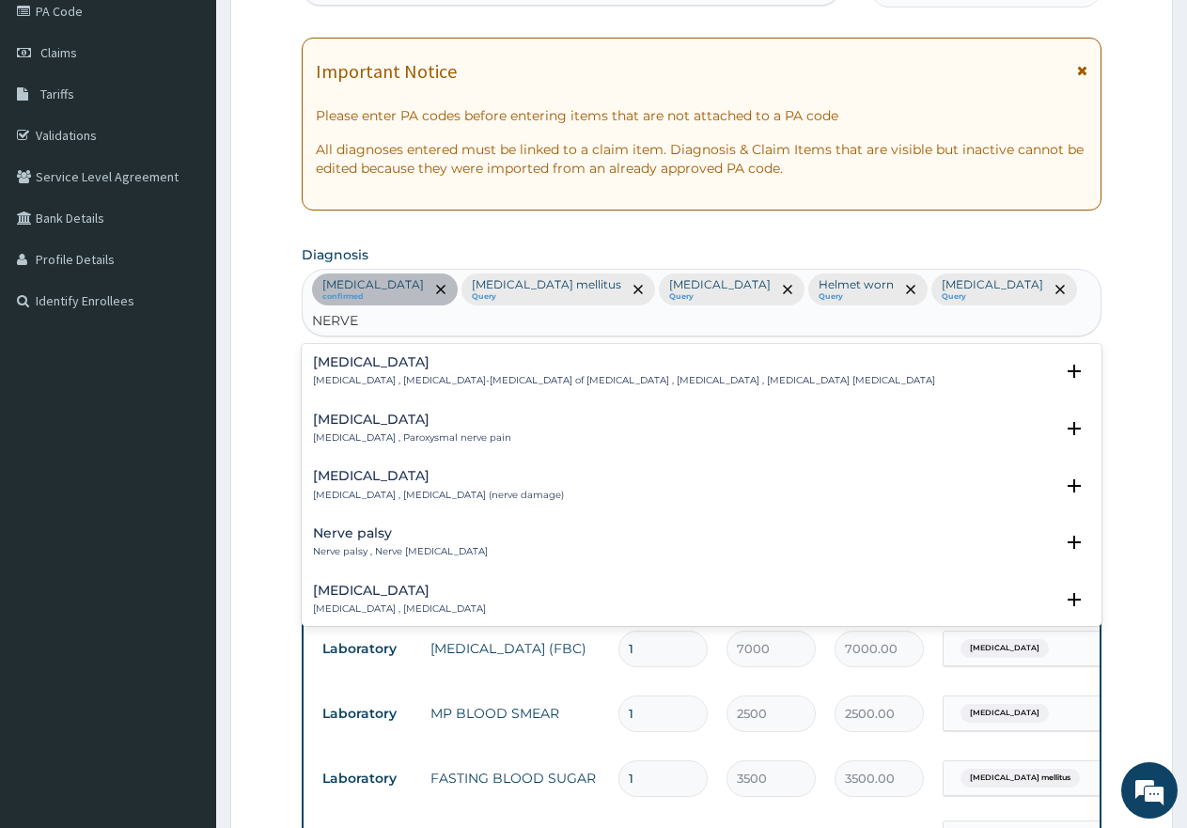
click at [359, 489] on p "[MEDICAL_DATA] , [MEDICAL_DATA] (nerve damage)" at bounding box center [438, 495] width 251 height 13
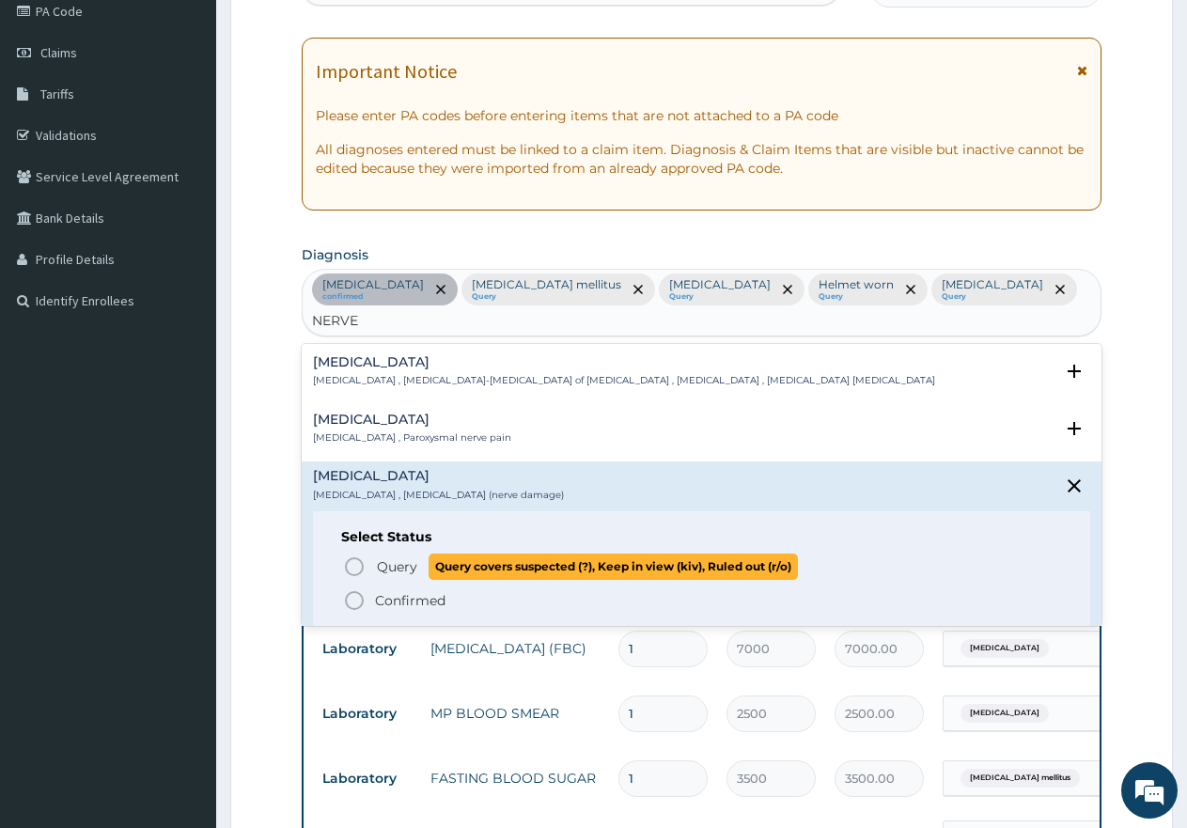
click at [355, 556] on icon "status option query" at bounding box center [354, 567] width 23 height 23
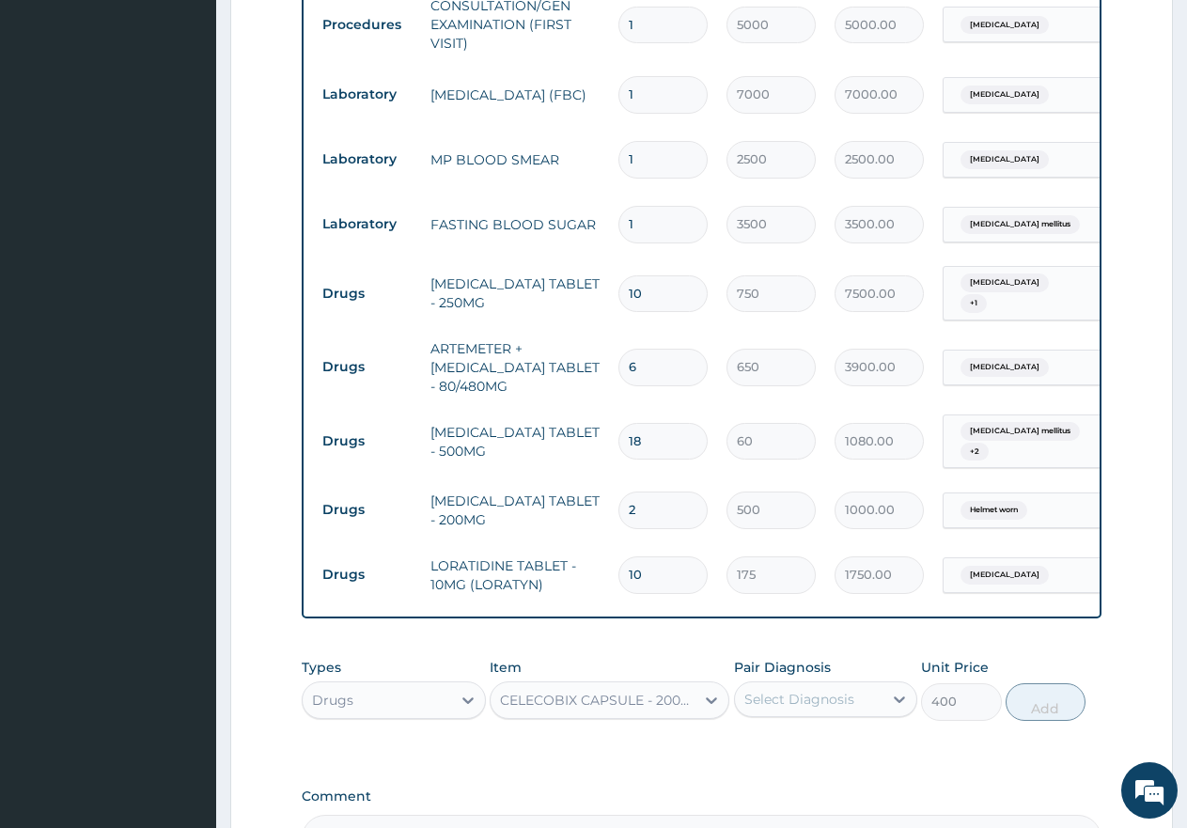
scroll to position [799, 0]
click at [796, 689] on div "Select Diagnosis" at bounding box center [800, 698] width 110 height 19
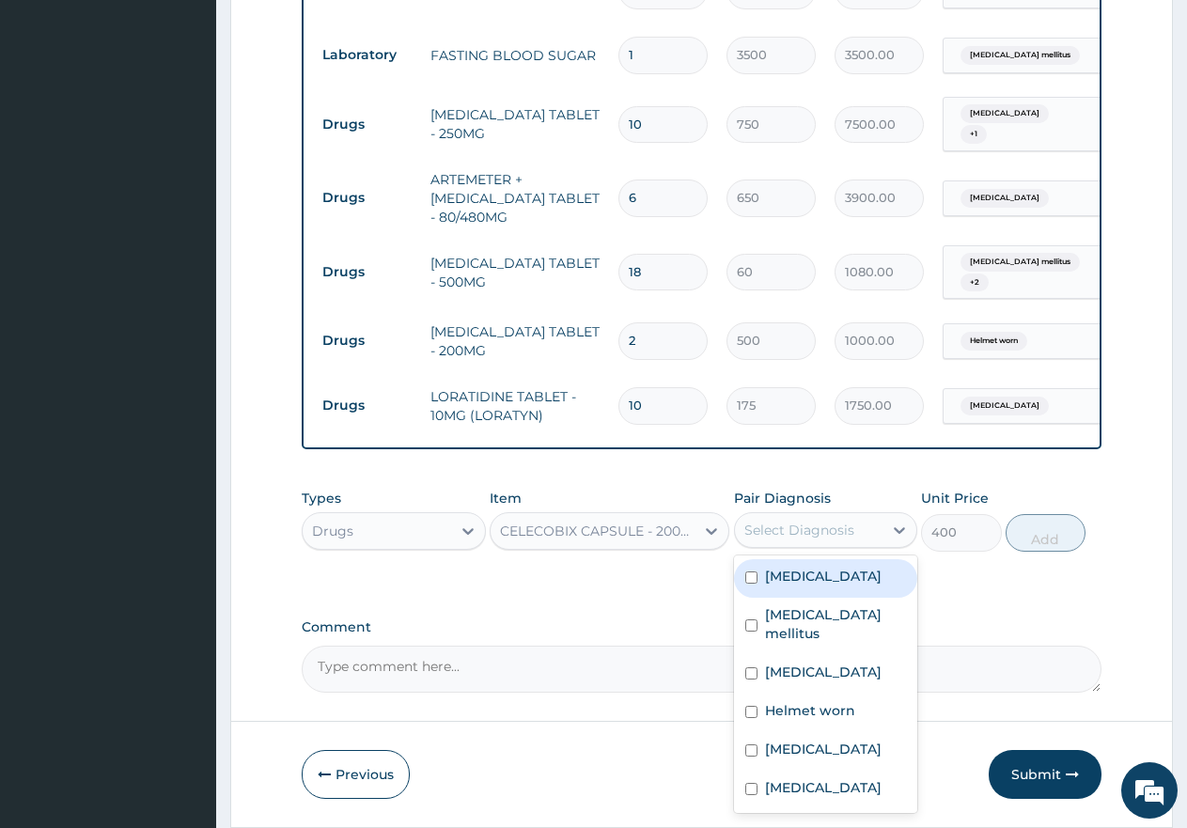
scroll to position [987, 0]
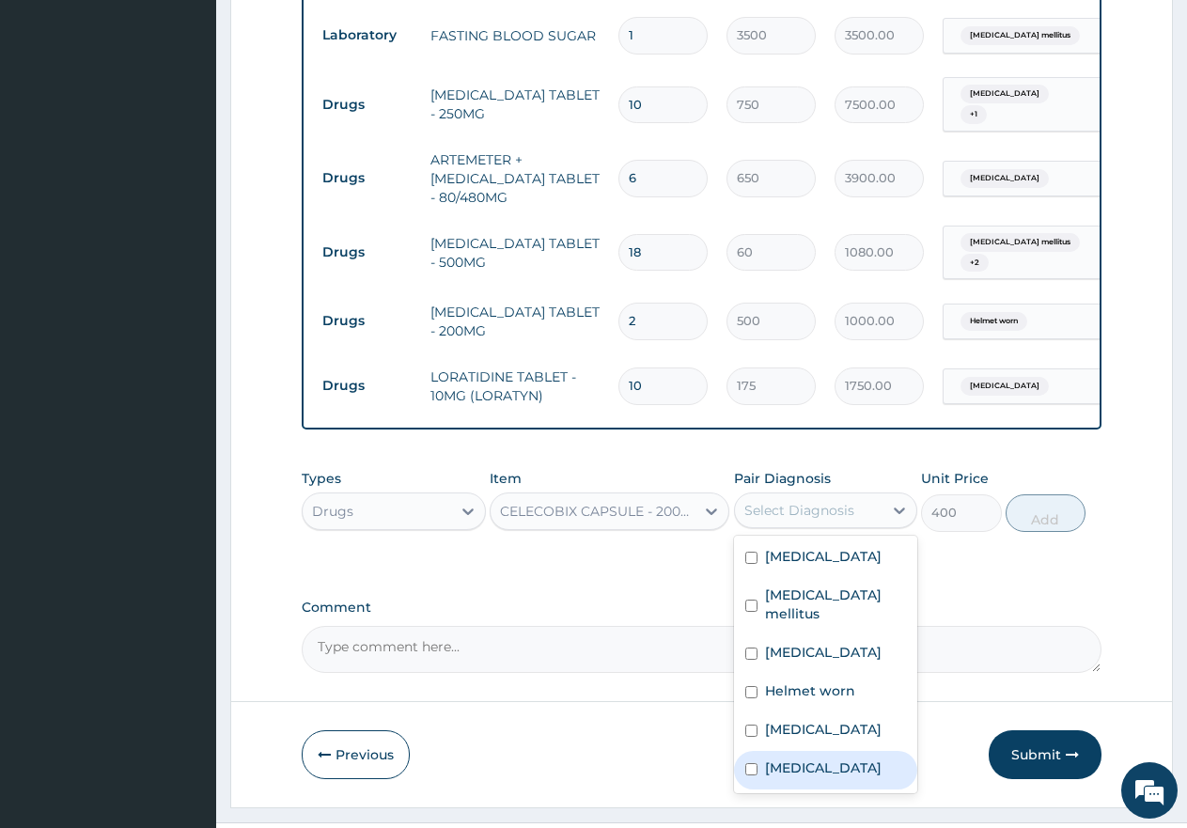
click at [749, 763] on input "checkbox" at bounding box center [751, 769] width 12 height 12
checkbox input "true"
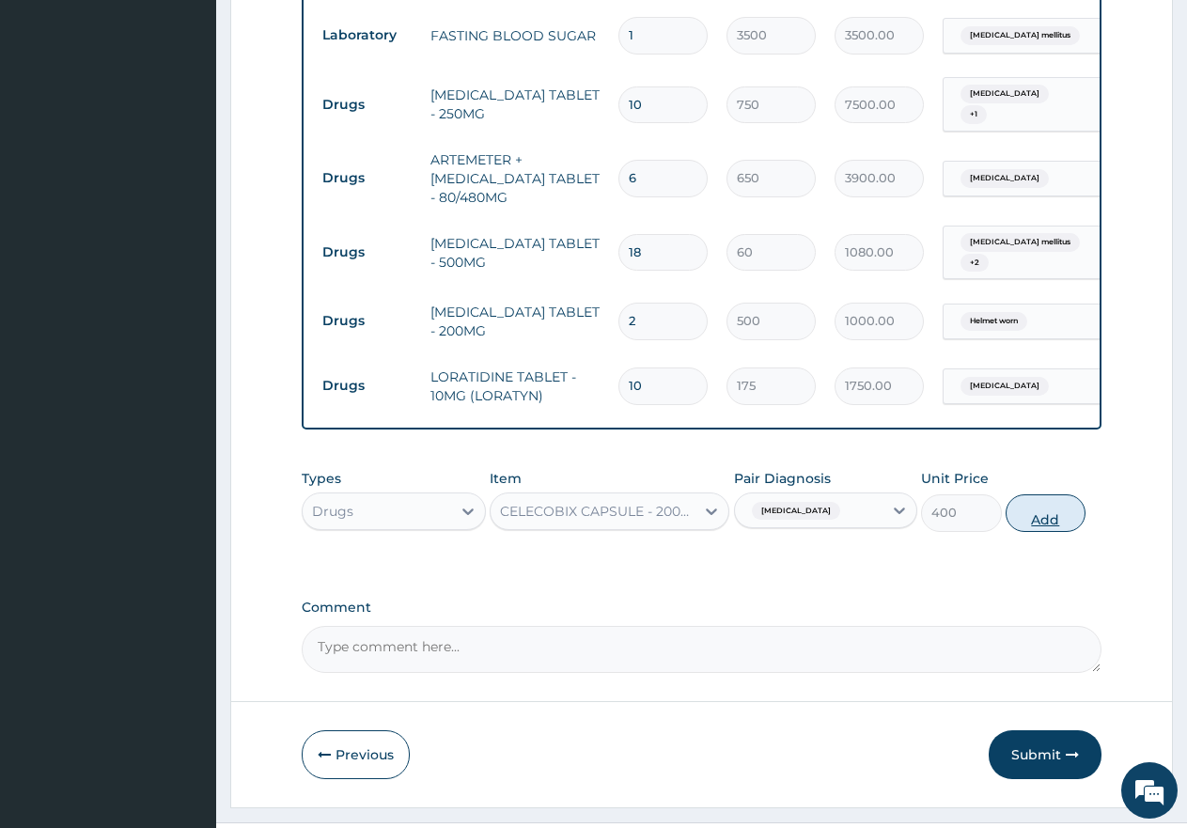
click at [1044, 494] on button "Add" at bounding box center [1046, 513] width 80 height 38
type input "0"
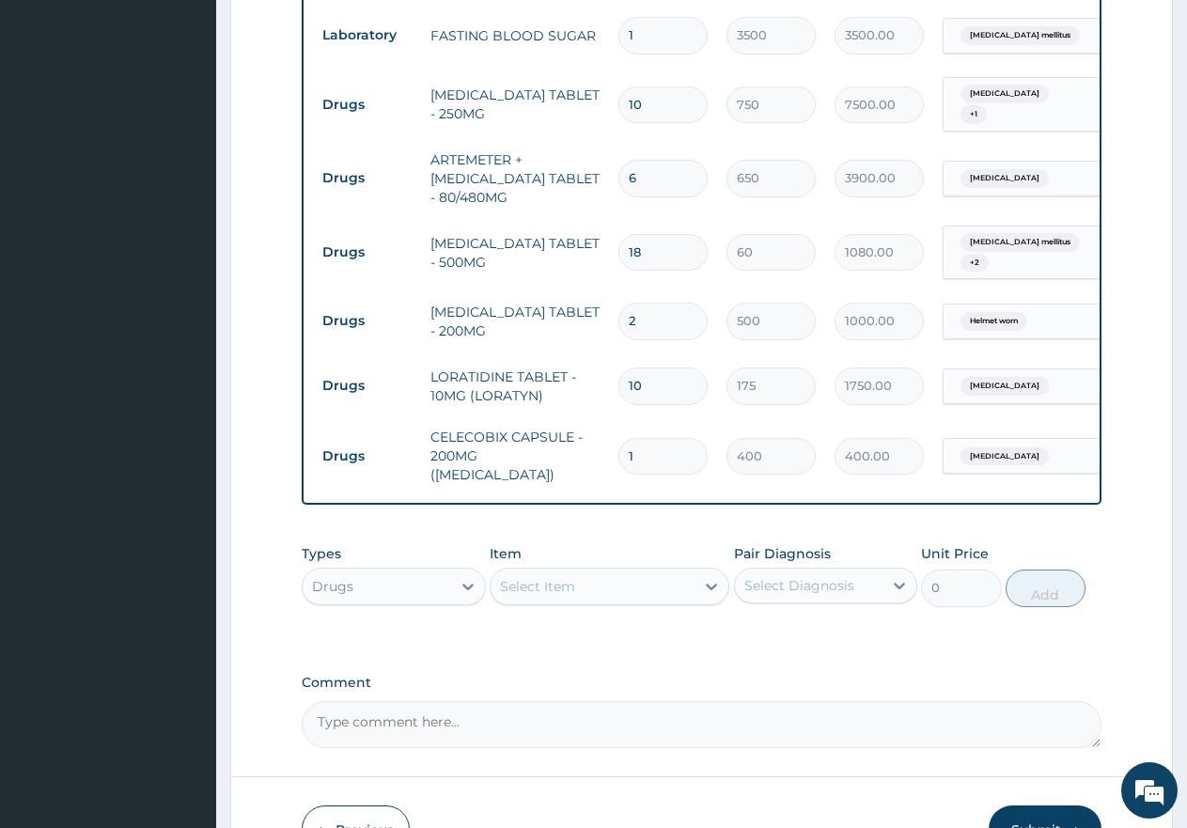
type input "0.00"
type input "7"
type input "2800.00"
type input "7"
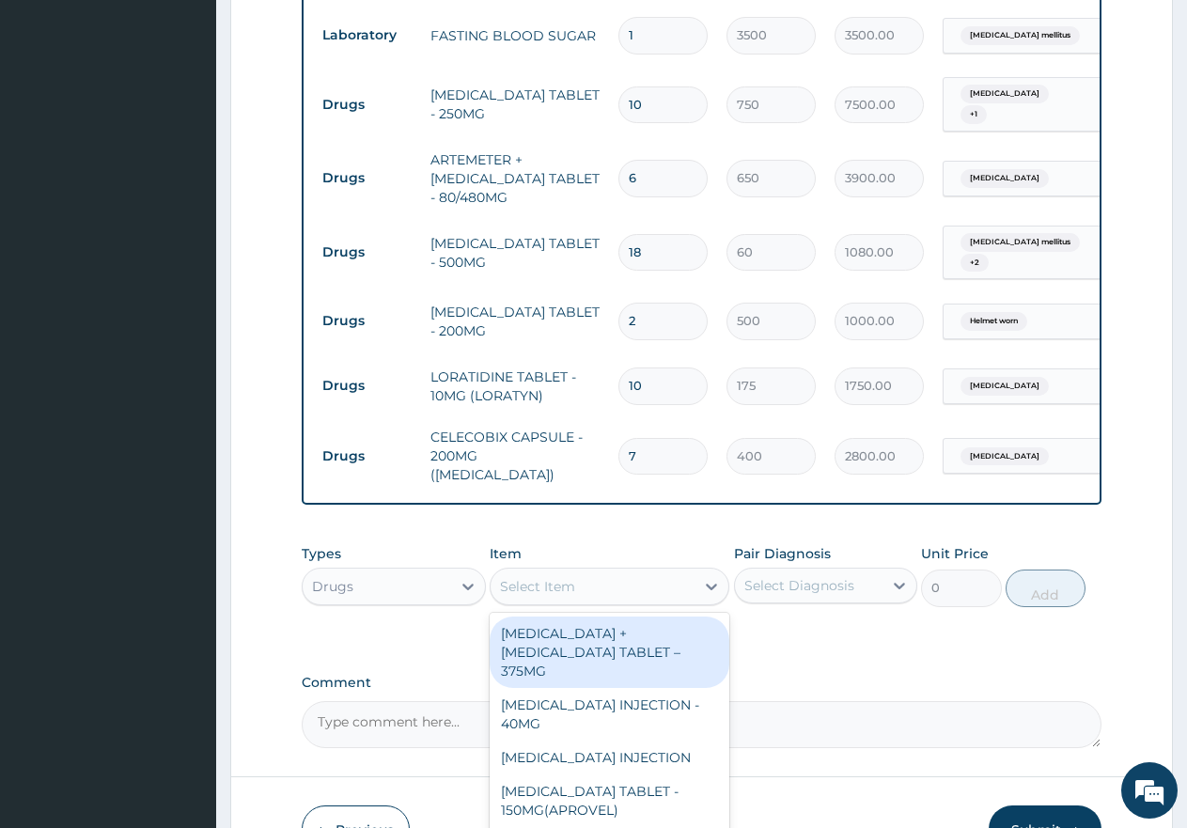
click at [582, 572] on div "Select Item" at bounding box center [593, 587] width 204 height 30
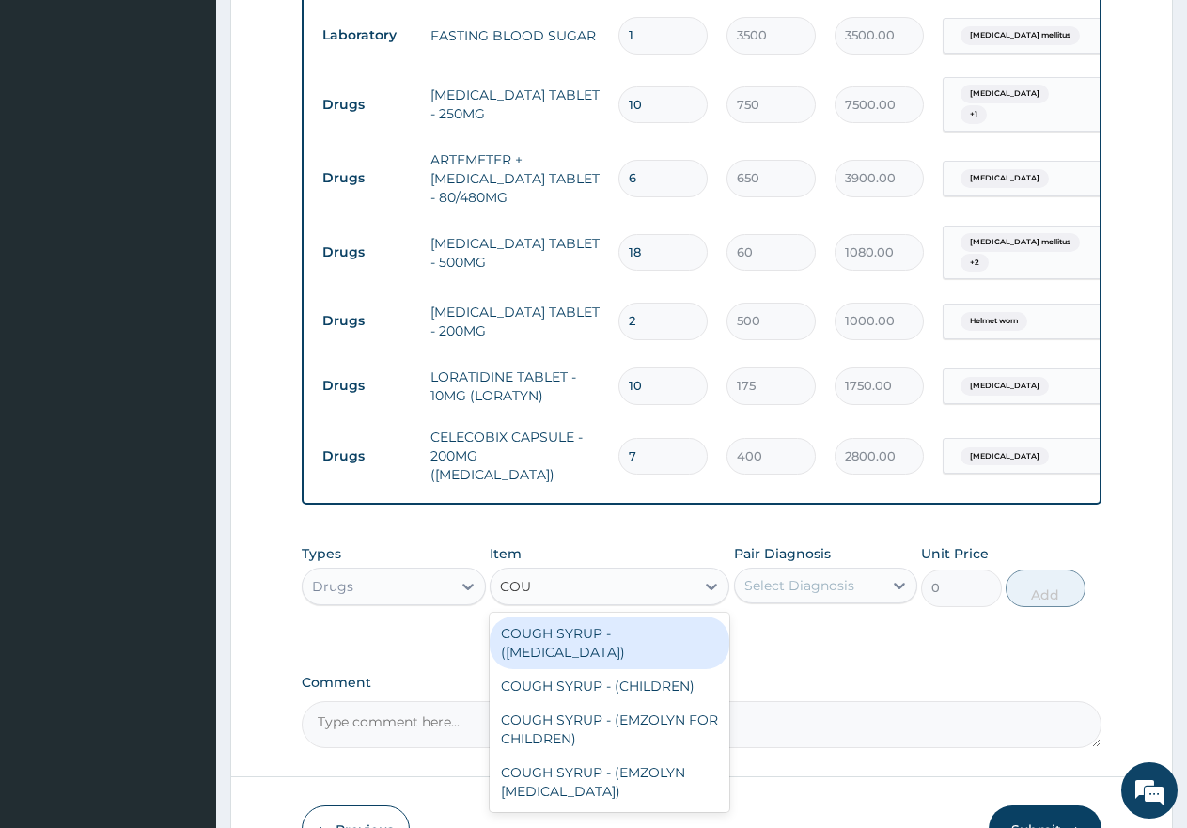
type input "COUG"
drag, startPoint x: 556, startPoint y: 595, endPoint x: 727, endPoint y: 611, distance: 171.8
click at [560, 617] on div "COUGH SYRUP - ([MEDICAL_DATA])" at bounding box center [610, 643] width 240 height 53
type input "2000"
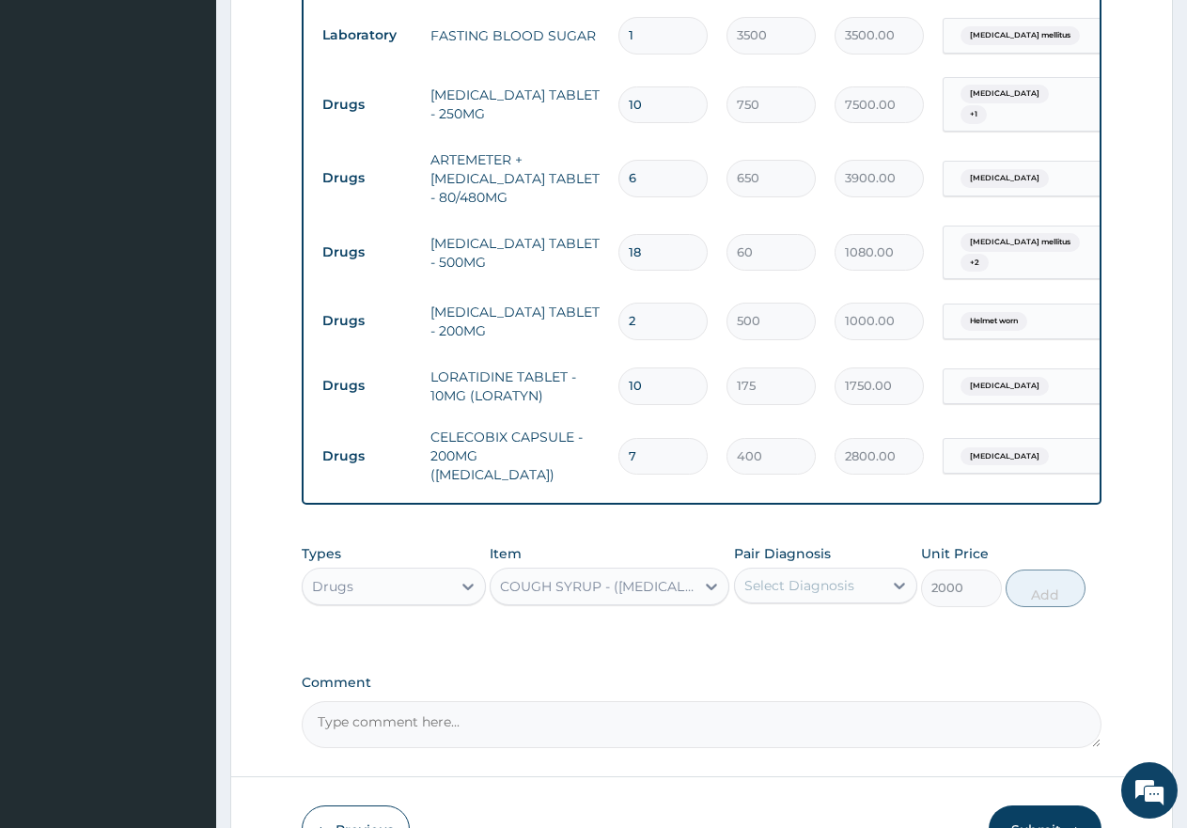
click at [791, 576] on div "Select Diagnosis" at bounding box center [800, 585] width 110 height 19
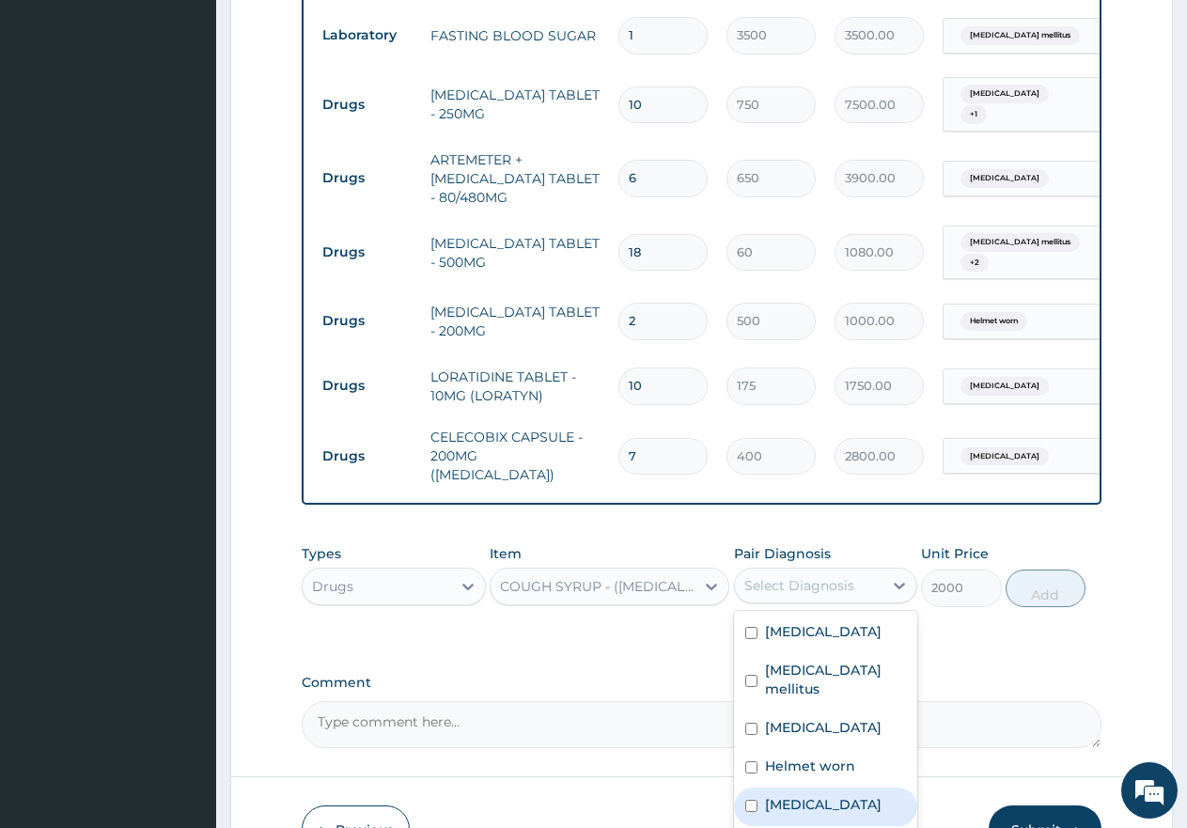
click at [748, 800] on input "checkbox" at bounding box center [751, 806] width 12 height 12
checkbox input "true"
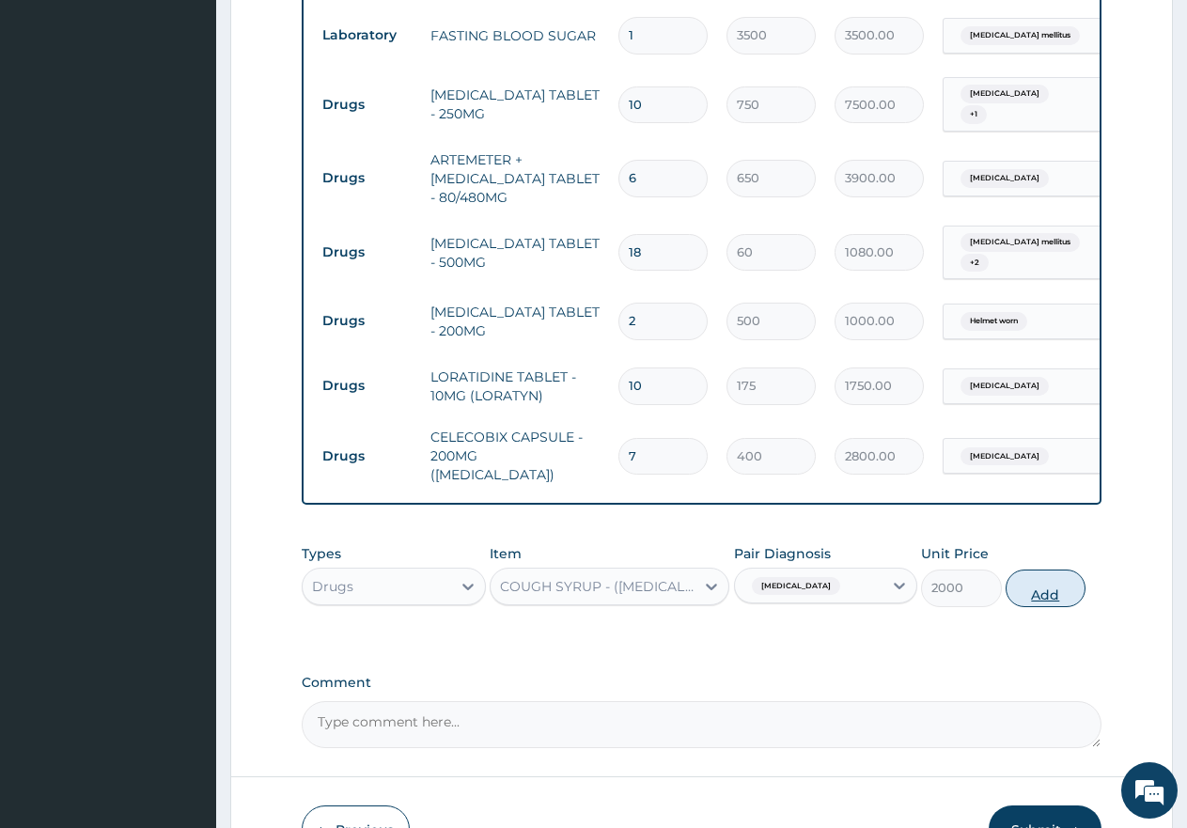
click at [1064, 570] on button "Add" at bounding box center [1046, 589] width 80 height 38
type input "0"
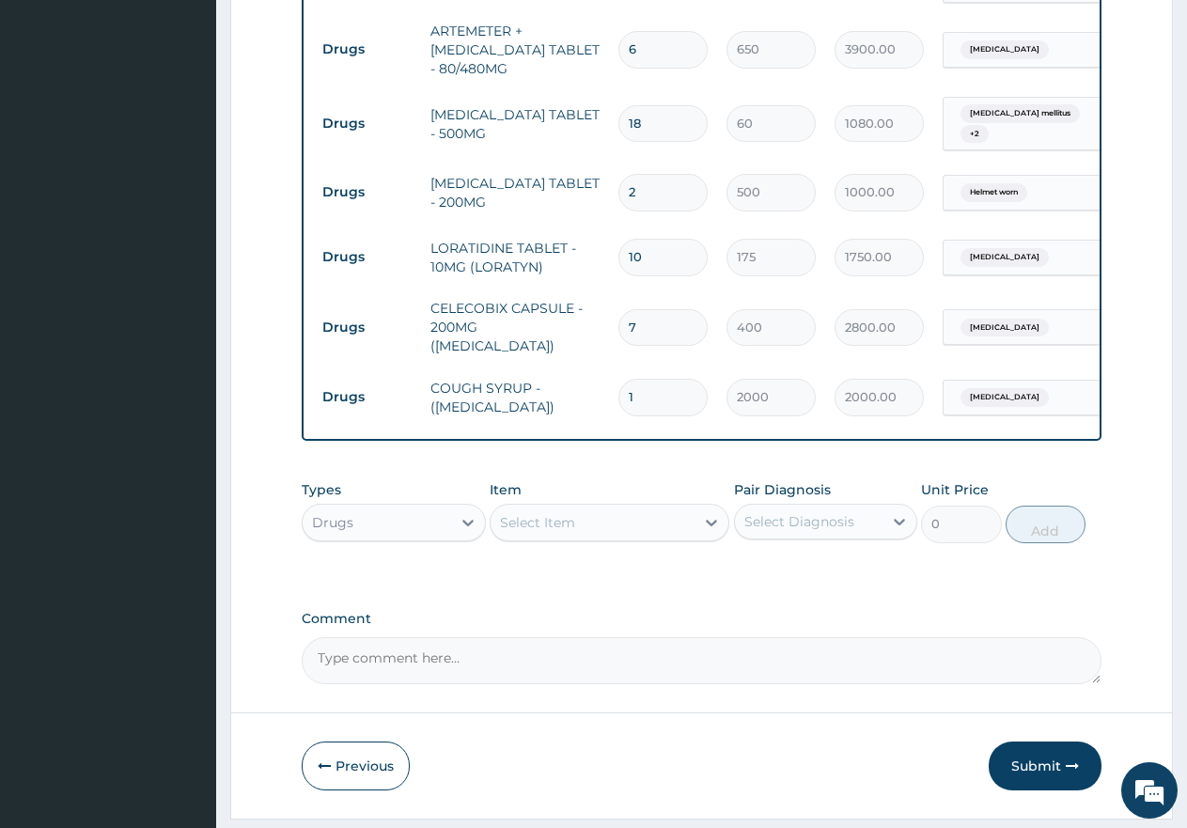
scroll to position [1123, 0]
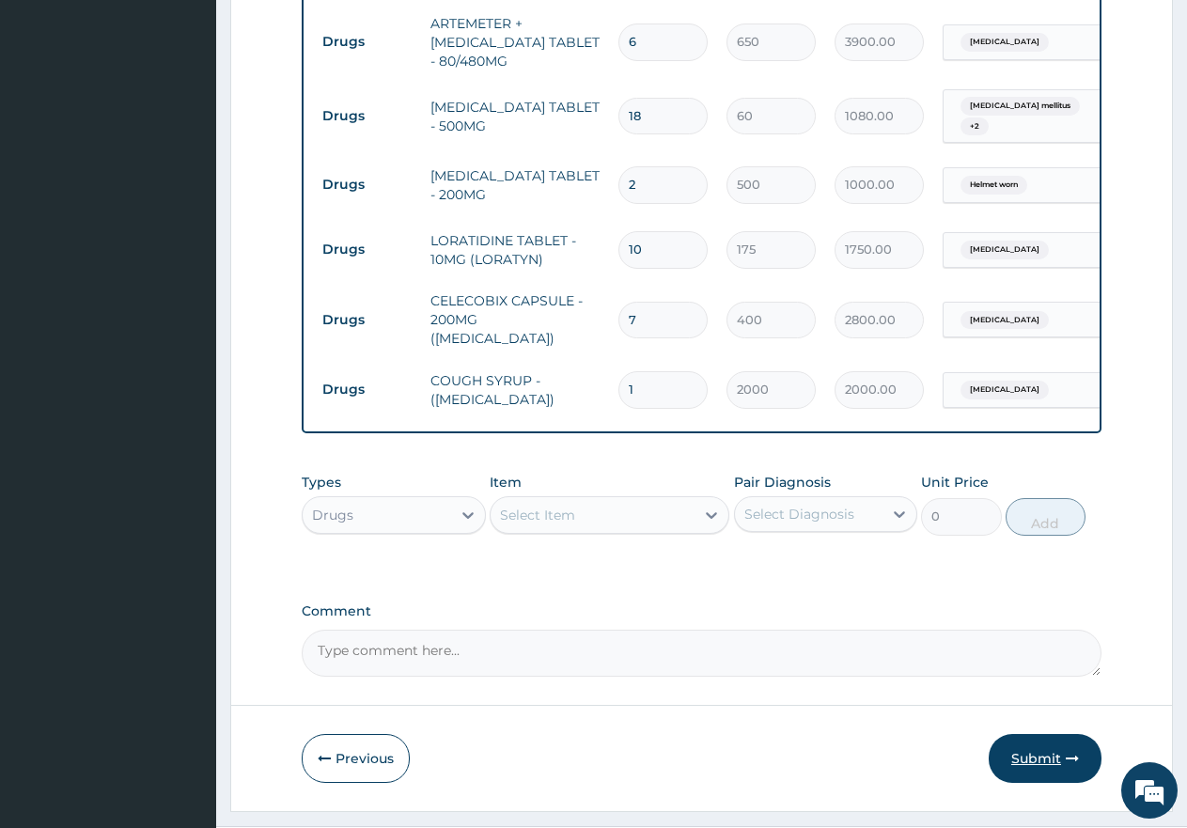
click at [1027, 734] on button "Submit" at bounding box center [1045, 758] width 113 height 49
